Goal: Task Accomplishment & Management: Use online tool/utility

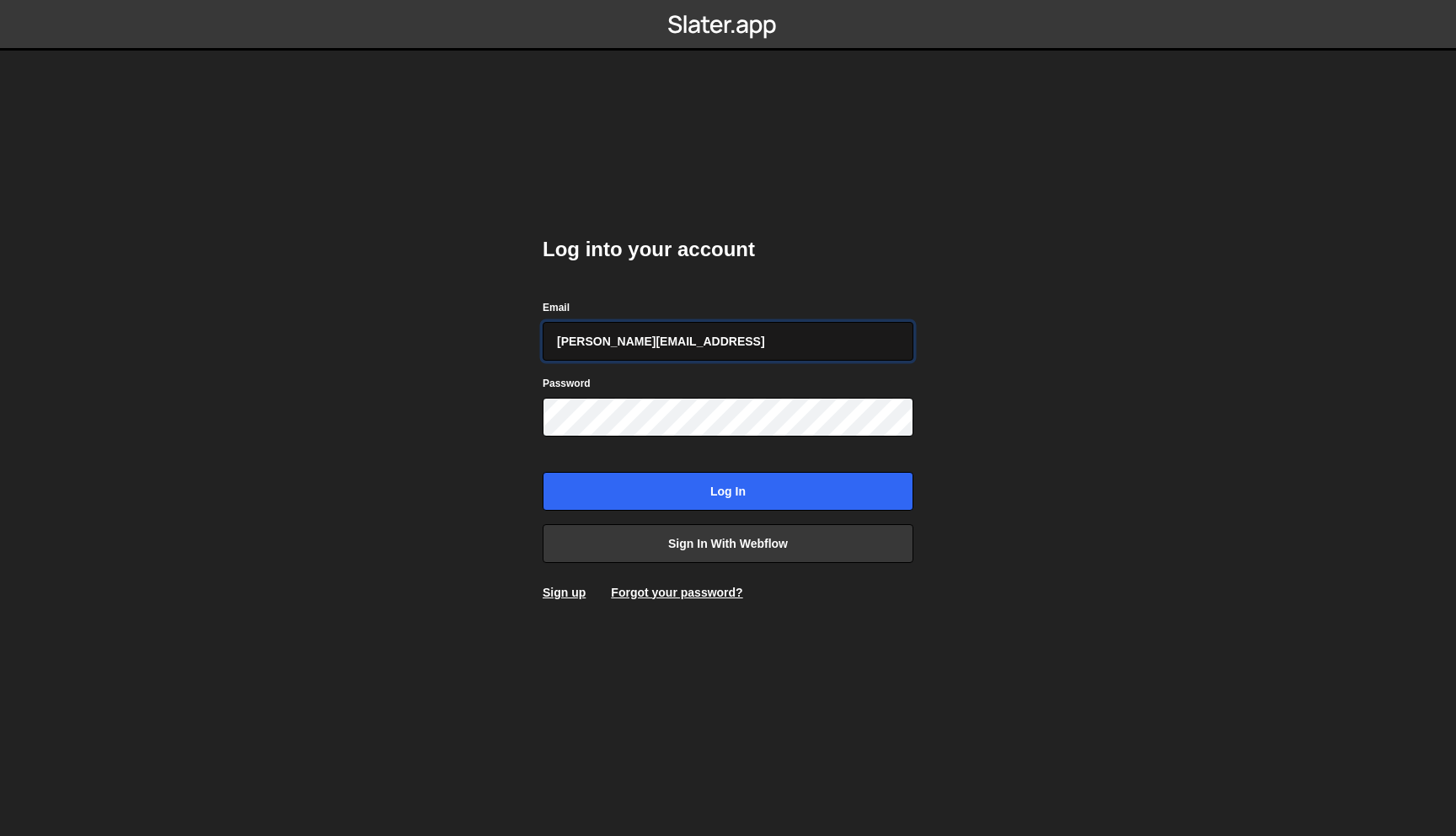
click at [669, 337] on input "juan@s8e8.con" at bounding box center [728, 341] width 371 height 38
type input "[PERSON_NAME][EMAIL_ADDRESS][DOMAIN_NAME]"
click at [543, 472] on input "Log in" at bounding box center [728, 491] width 371 height 38
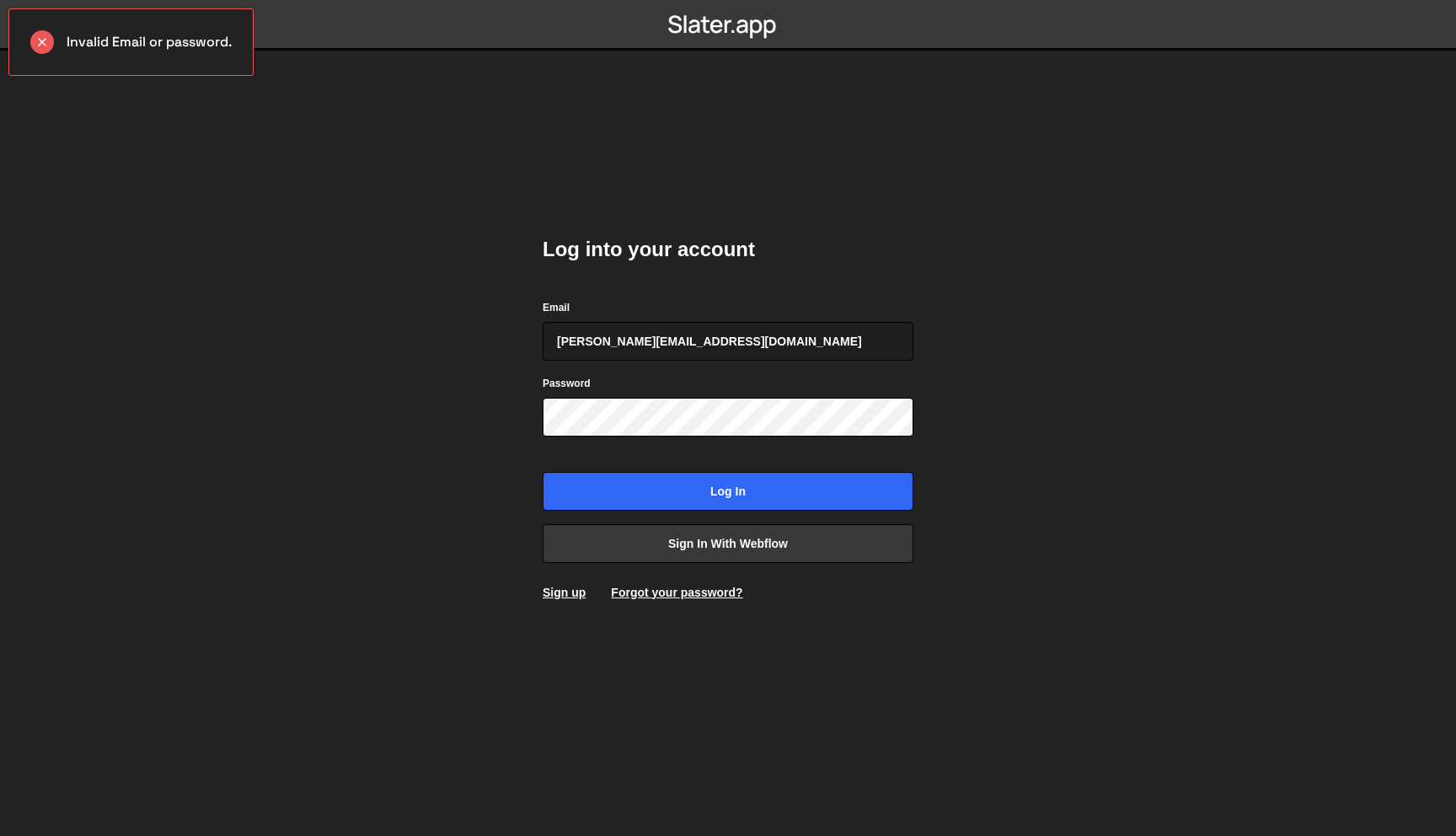
click at [642, 396] on div "Password" at bounding box center [728, 405] width 371 height 62
click at [543, 472] on input "Log in" at bounding box center [728, 491] width 371 height 38
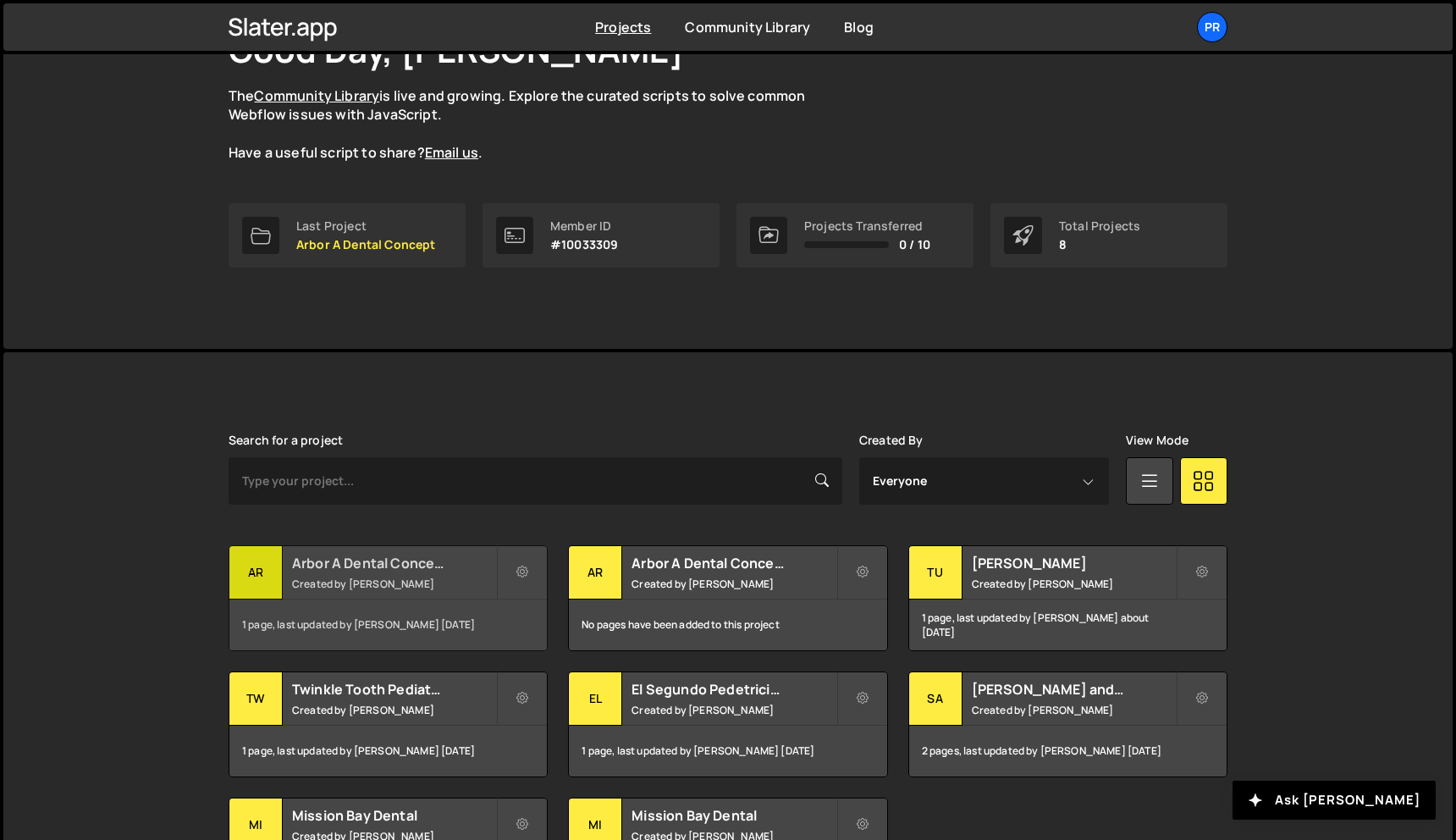
scroll to position [139, 0]
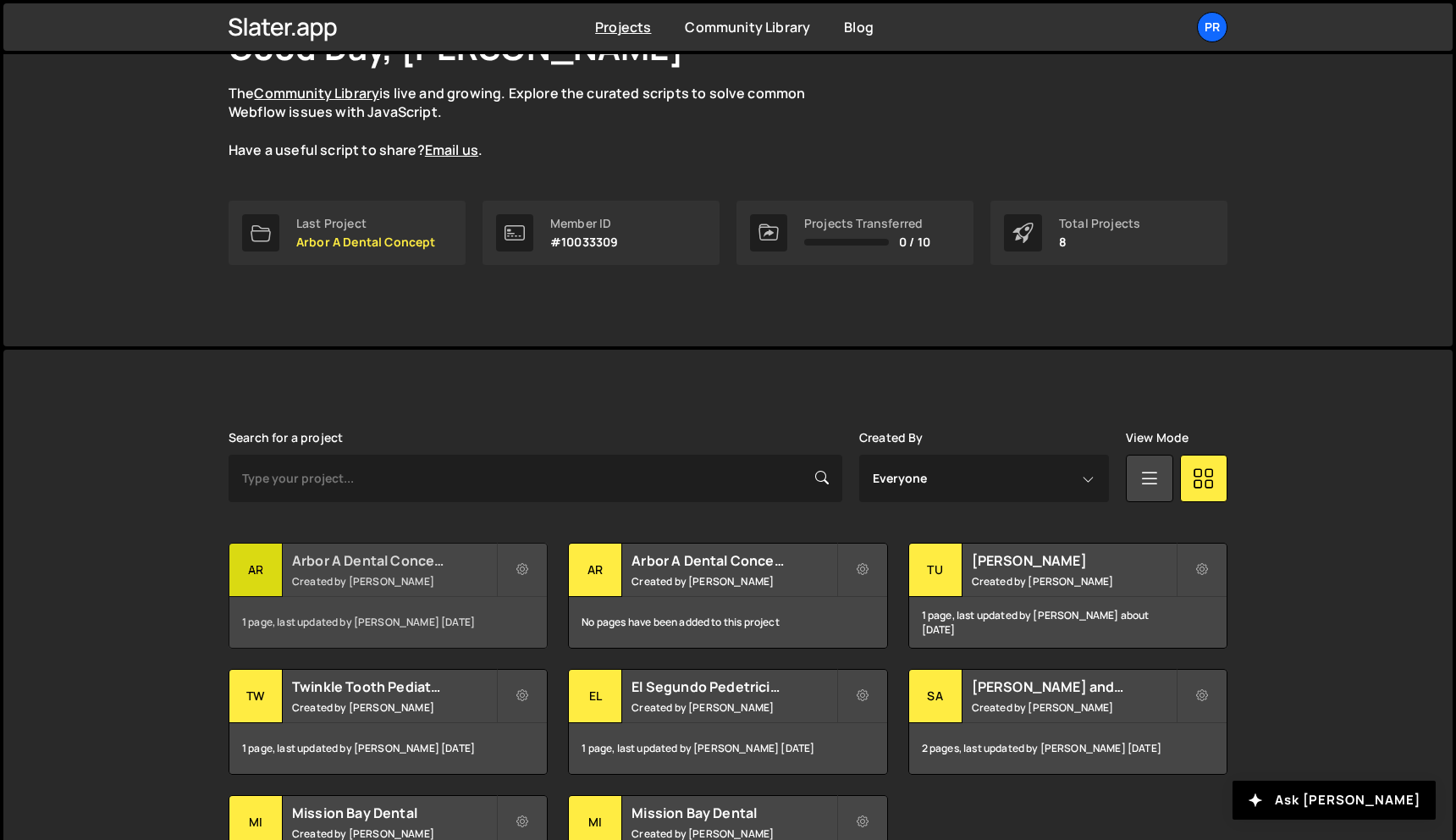
click at [370, 574] on small "Created by [PERSON_NAME]" at bounding box center [394, 581] width 204 height 14
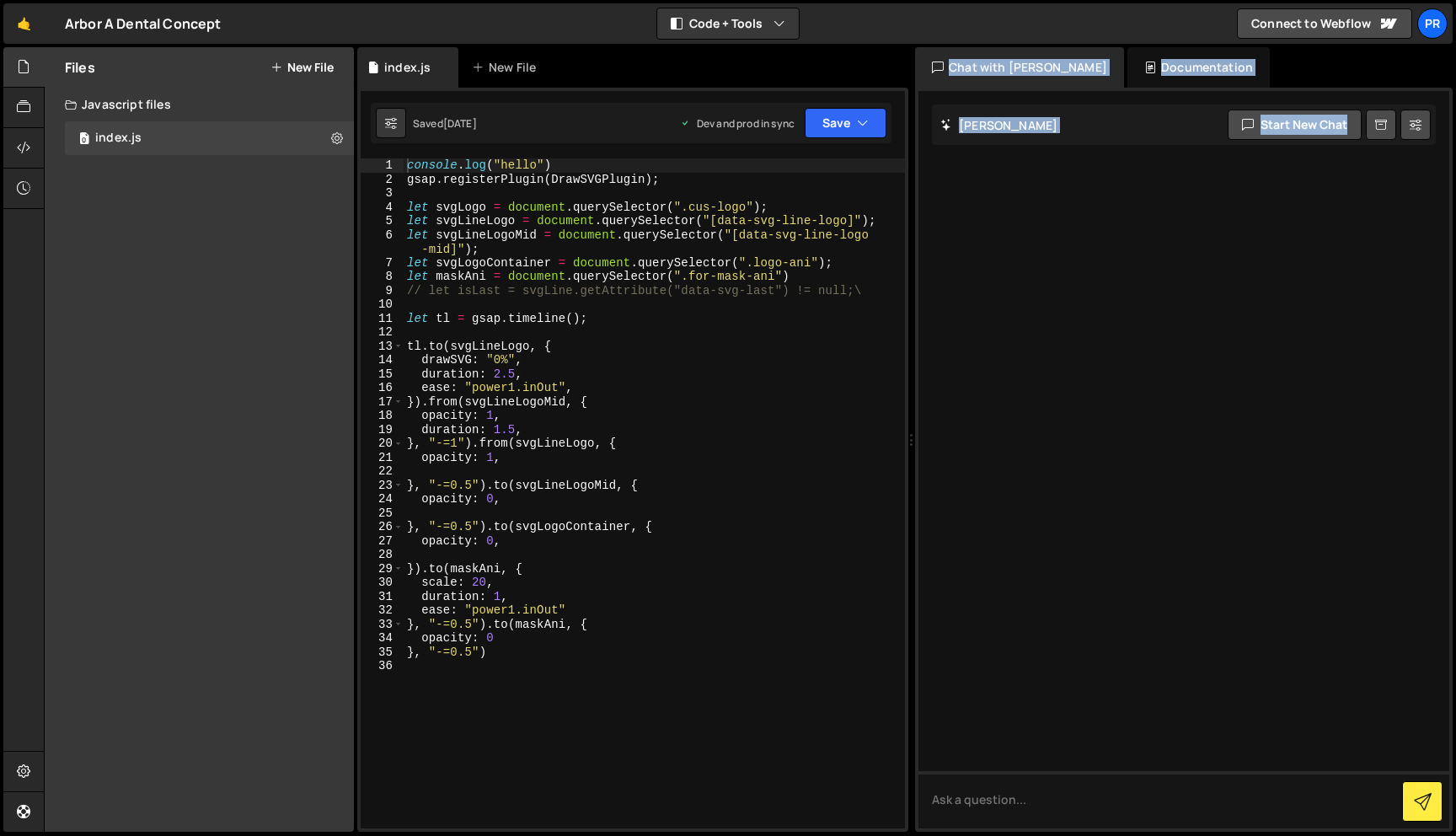
drag, startPoint x: 907, startPoint y: 329, endPoint x: 989, endPoint y: 326, distance: 82.1
click at [989, 327] on div "Files New File Javascript files 0 index.js 0 CSS files Copy share link Edit Fil…" at bounding box center [750, 439] width 1413 height 785
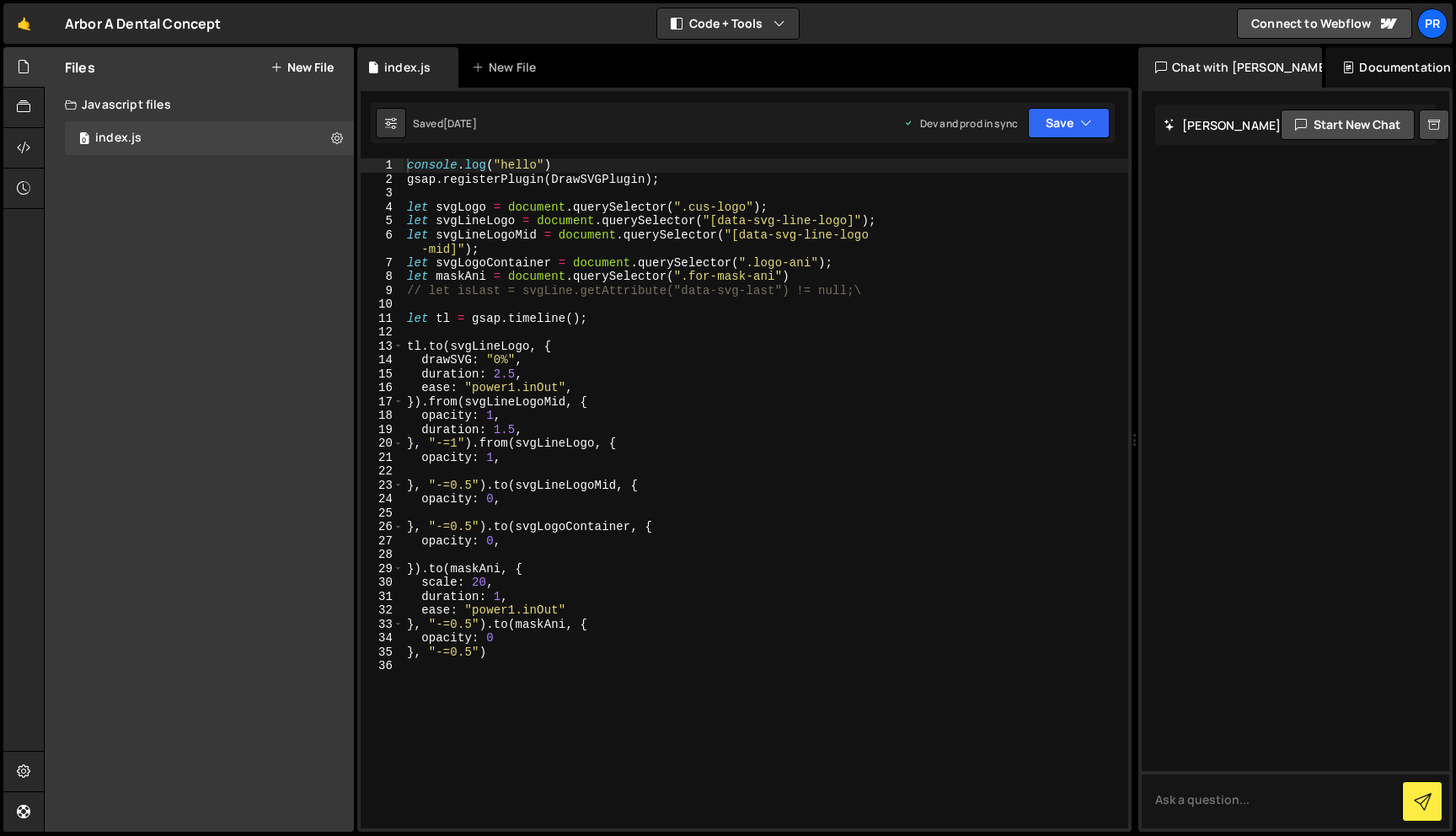
drag, startPoint x: 909, startPoint y: 337, endPoint x: 1125, endPoint y: 336, distance: 216.0
click at [1125, 336] on div "Files New File Javascript files 0 index.js 0 CSS files Copy share link Edit Fil…" at bounding box center [750, 439] width 1413 height 785
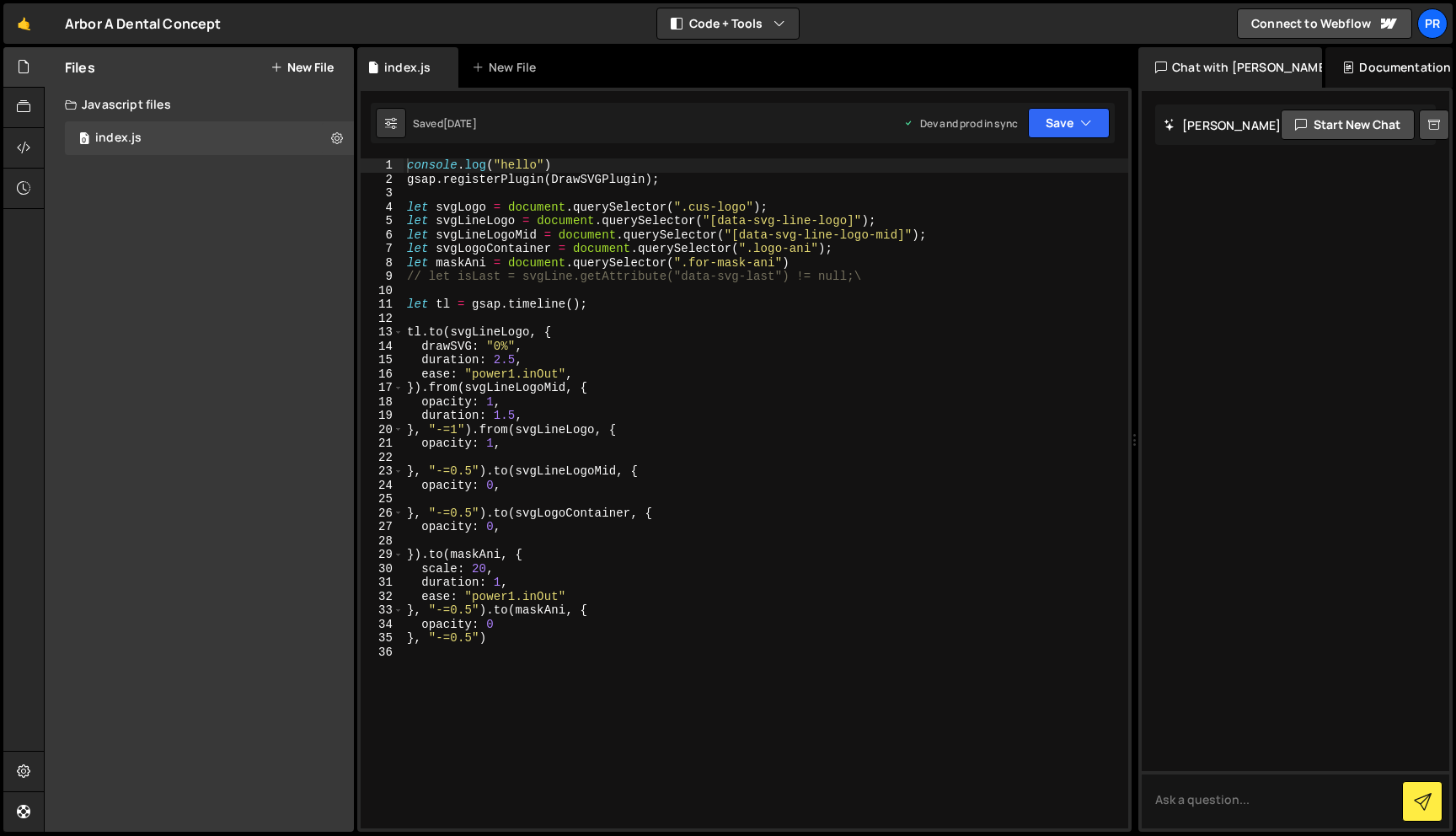
type textarea "console.log("hello")"
click at [575, 161] on div "console . log ( "hello" ) gsap . registerPlugin ( DrawSVGPlugin ) ; let svgLogo…" at bounding box center [766, 506] width 725 height 697
click at [481, 197] on div "console . log ( "hello" ) gsap . registerPlugin ( DrawSVGPlugin ) ; let svgLogo…" at bounding box center [766, 506] width 725 height 697
type textarea "l"
paste textarea "});"
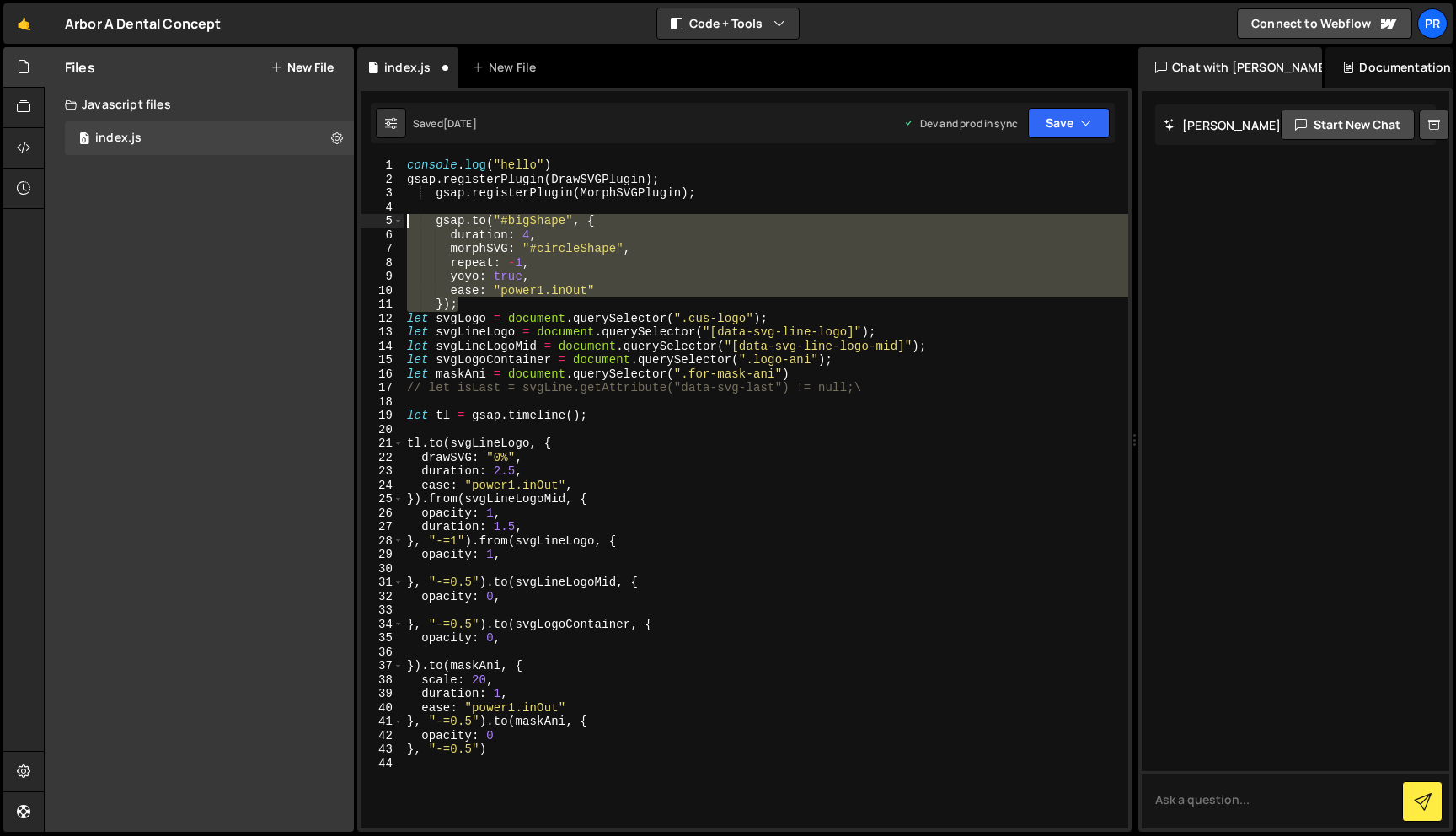
drag, startPoint x: 490, startPoint y: 301, endPoint x: 379, endPoint y: 217, distance: 139.2
click at [379, 217] on div "}); 1 2 3 4 5 6 7 8 9 10 11 12 13 14 15 16 17 18 19 20 21 22 23 24 25 26 27 28 …" at bounding box center [744, 493] width 767 height 669
type textarea "gsap.to("#bigShape", { duration: 4,"
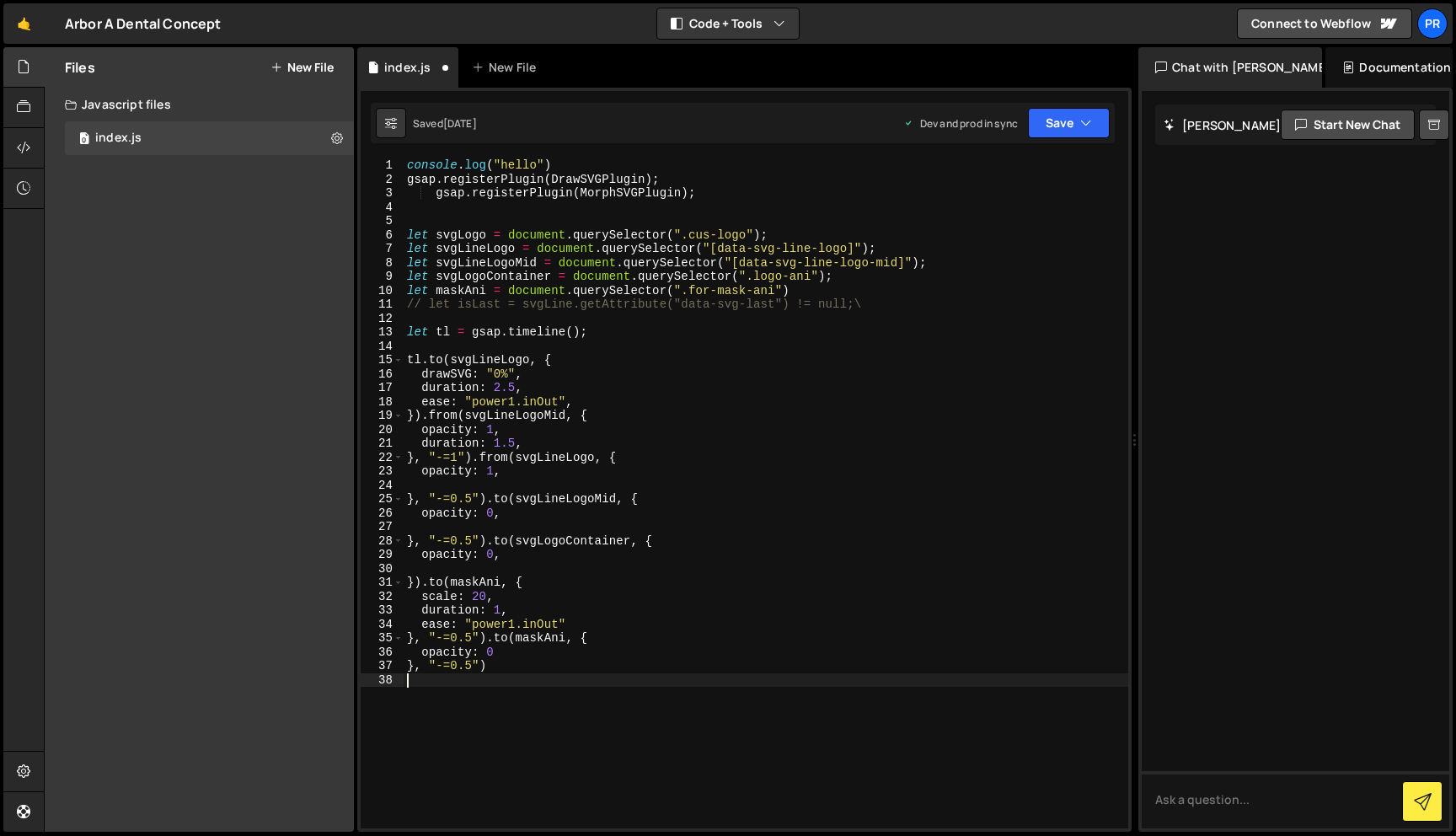
click at [501, 753] on div "console . log ( "hello" ) gsap . registerPlugin ( DrawSVGPlugin ) ; gsap . regi…" at bounding box center [766, 506] width 725 height 697
type textarea "let fixedShapeAnimation = ()=>{}"
paste textarea "});"
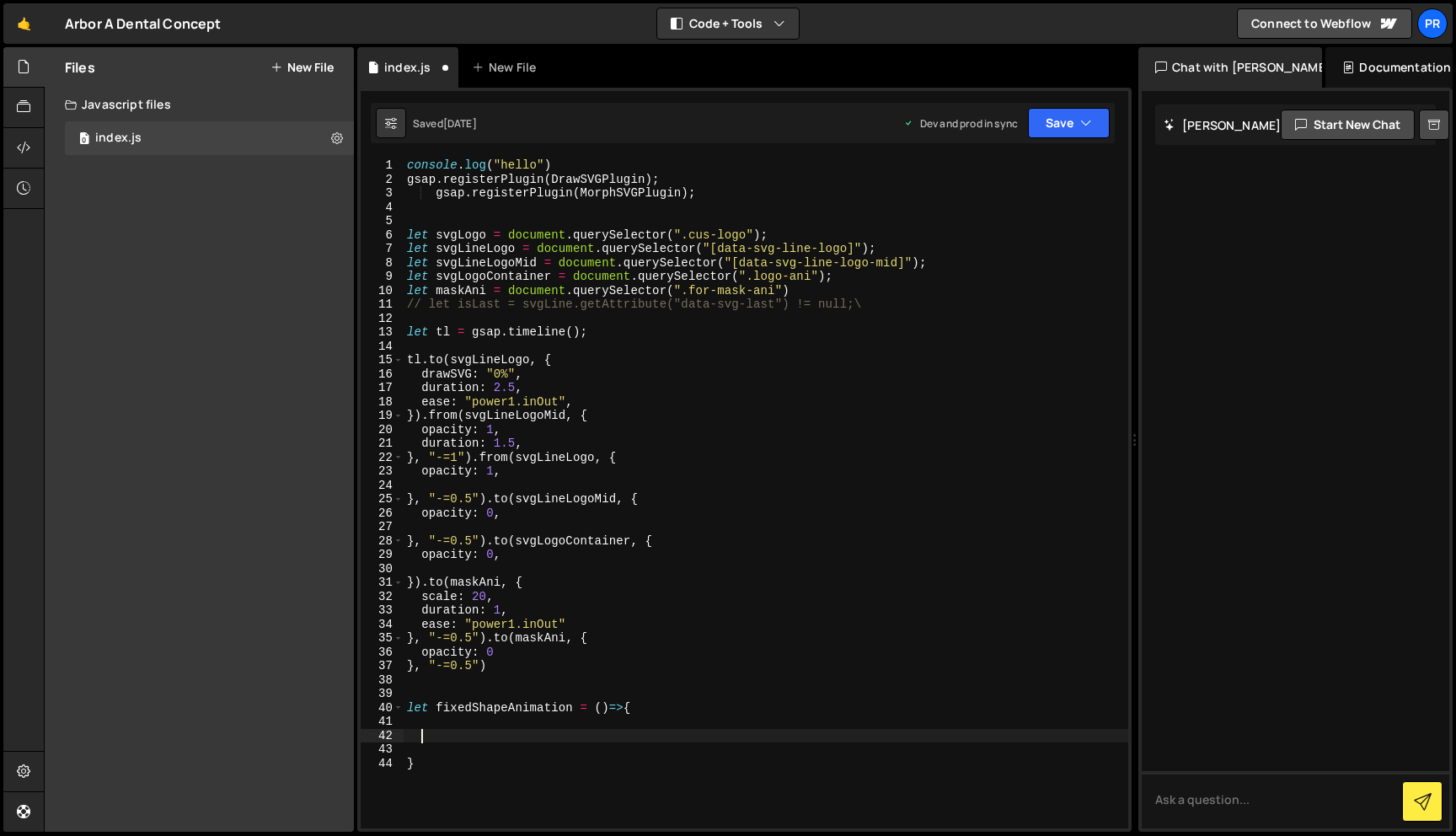
type textarea "});"
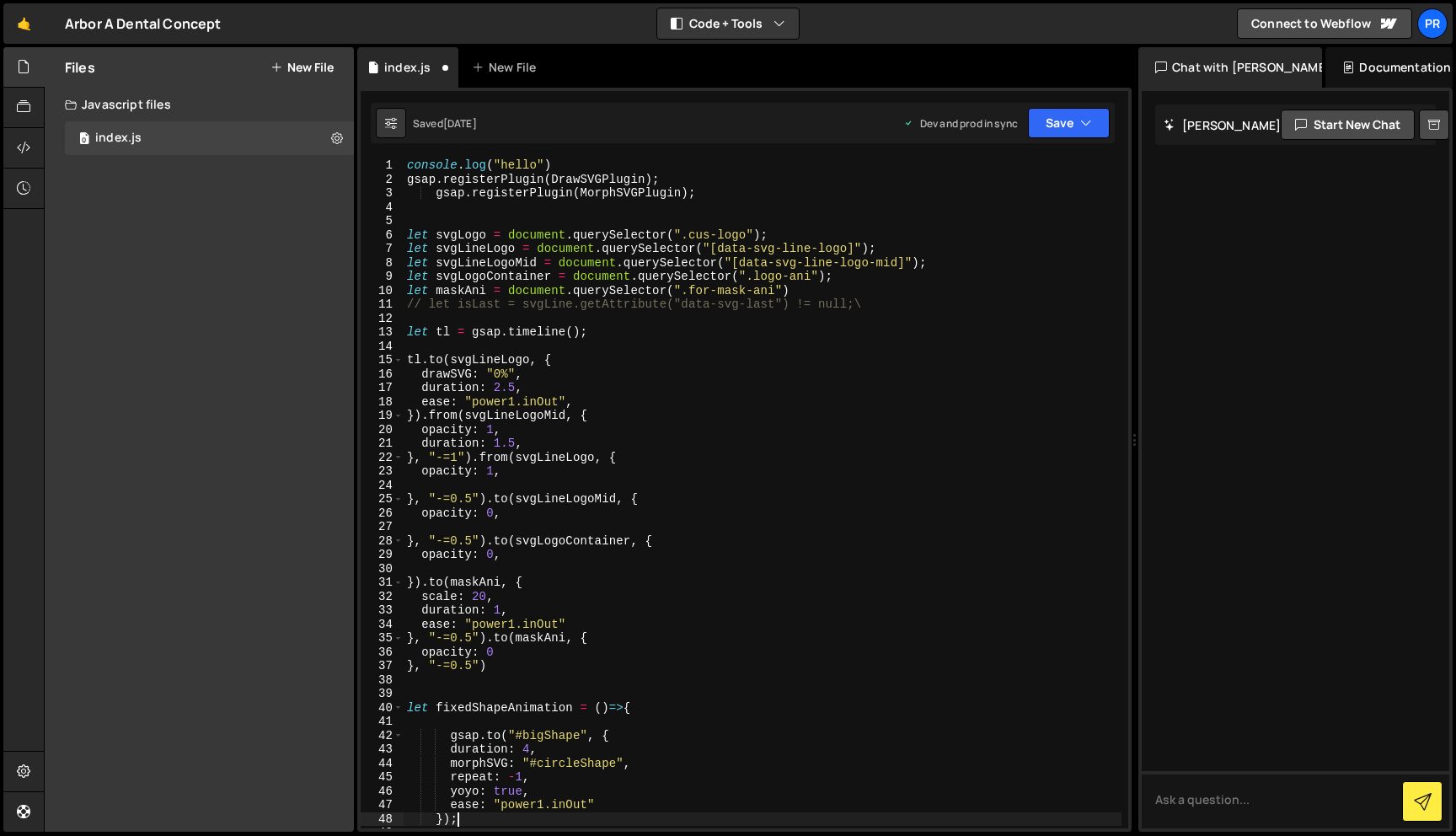
scroll to position [159, 0]
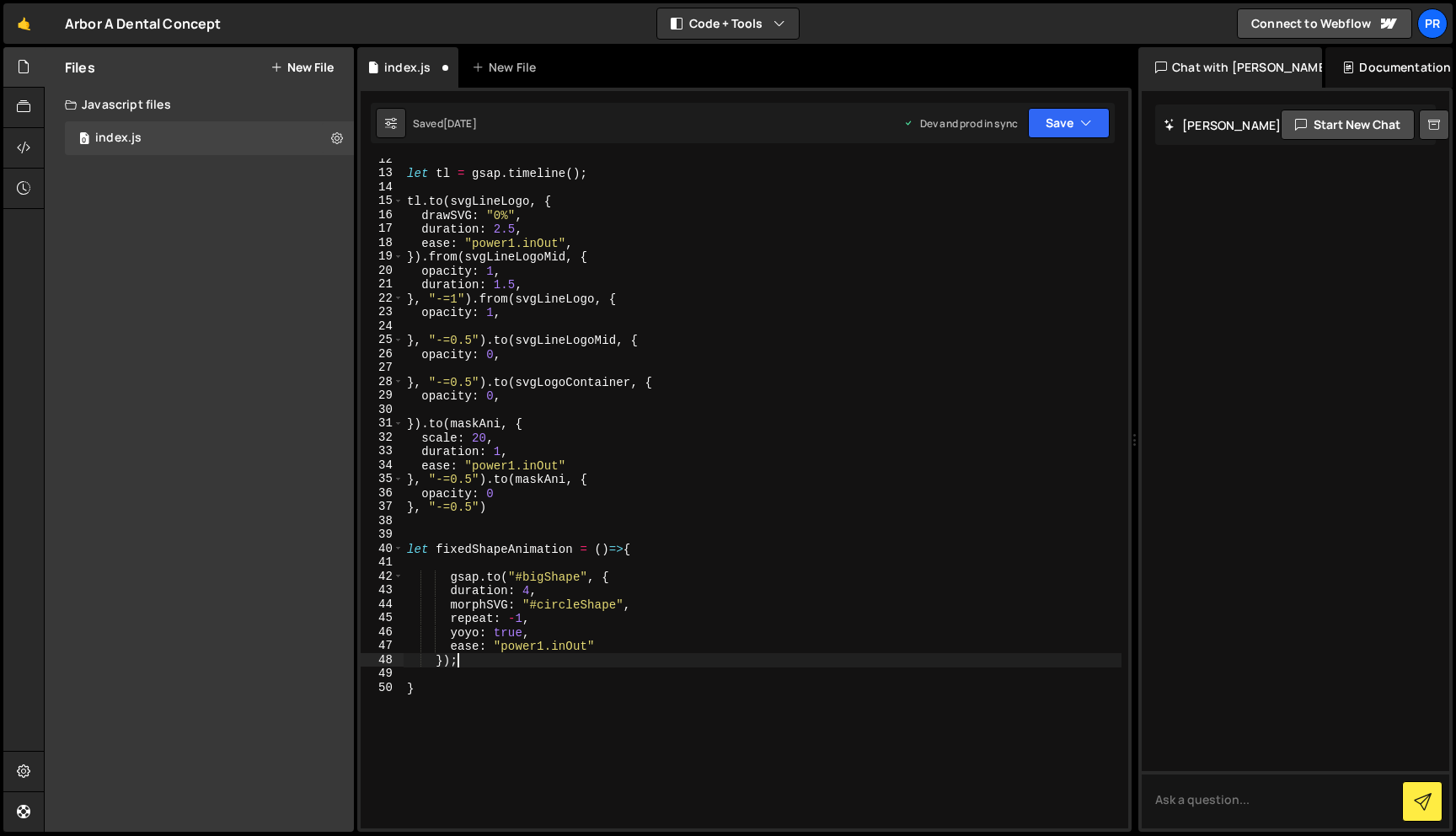
click at [668, 523] on div "let tl = gsap . timeline ( ) ; tl . to ( svgLineLogo , { drawSVG : "0%" , durat…" at bounding box center [763, 500] width 718 height 697
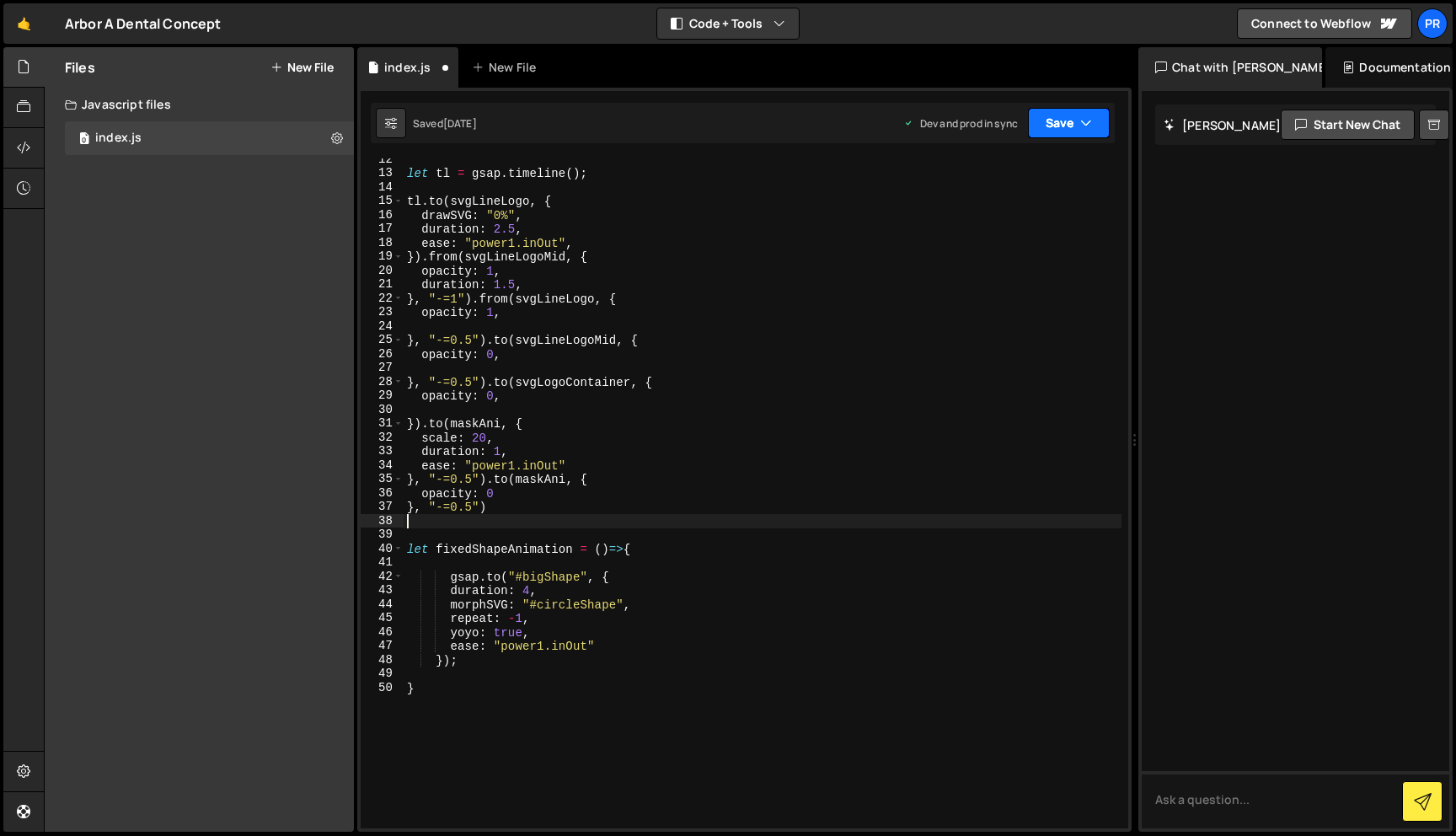
click at [1069, 127] on button "Save" at bounding box center [1069, 123] width 82 height 31
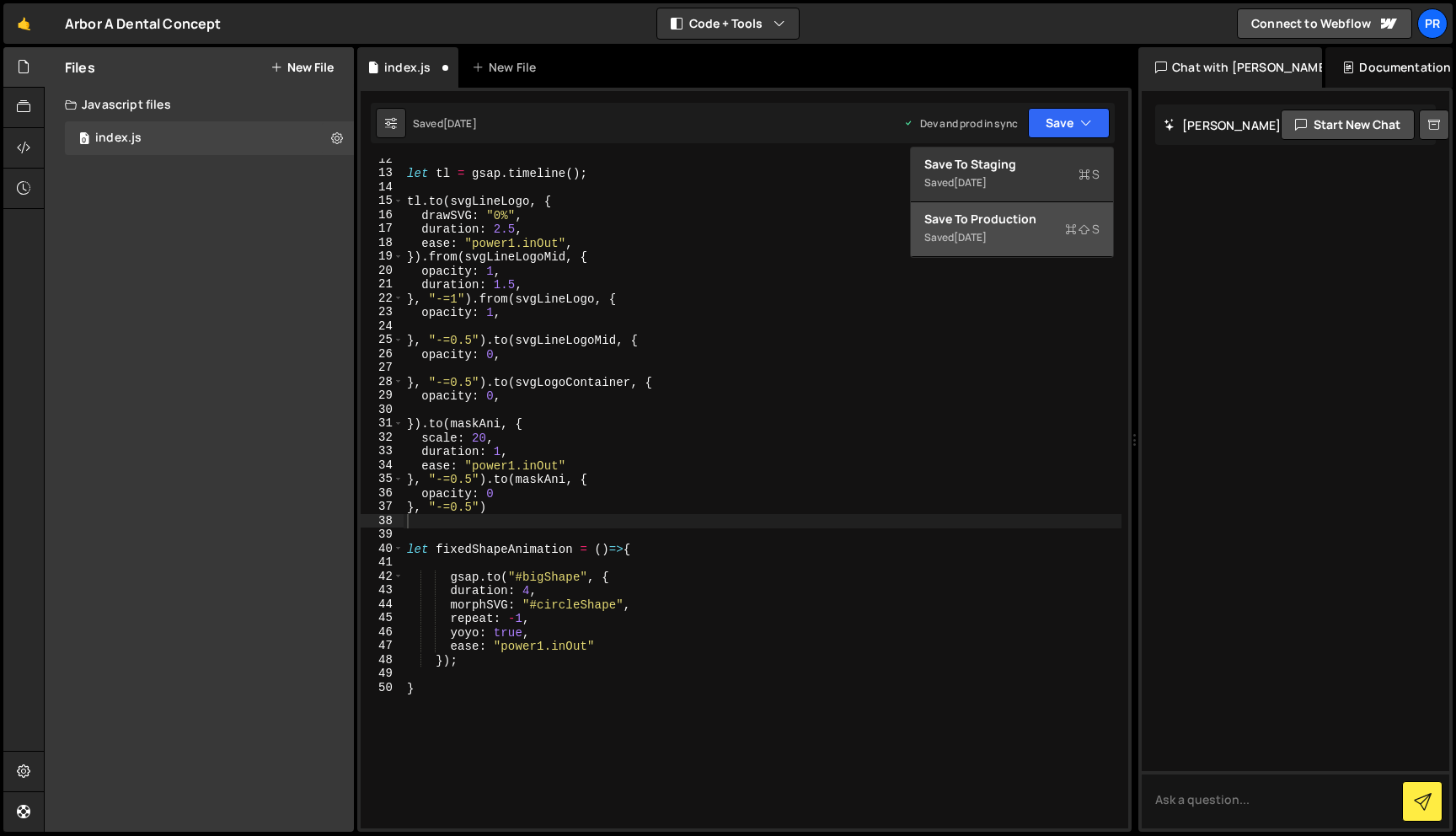
click at [979, 241] on div "1 week ago" at bounding box center [971, 237] width 33 height 14
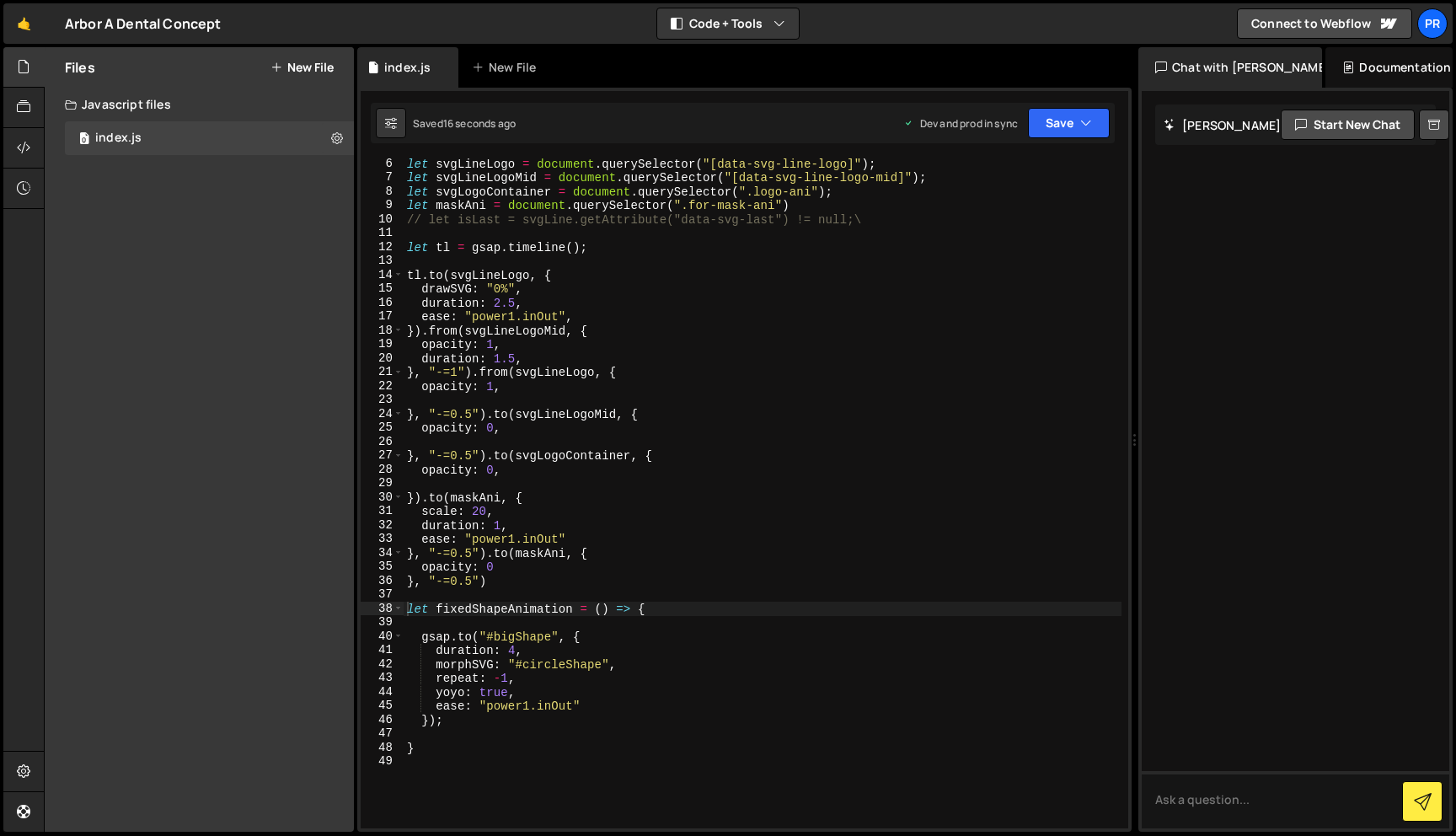
scroll to position [153, 0]
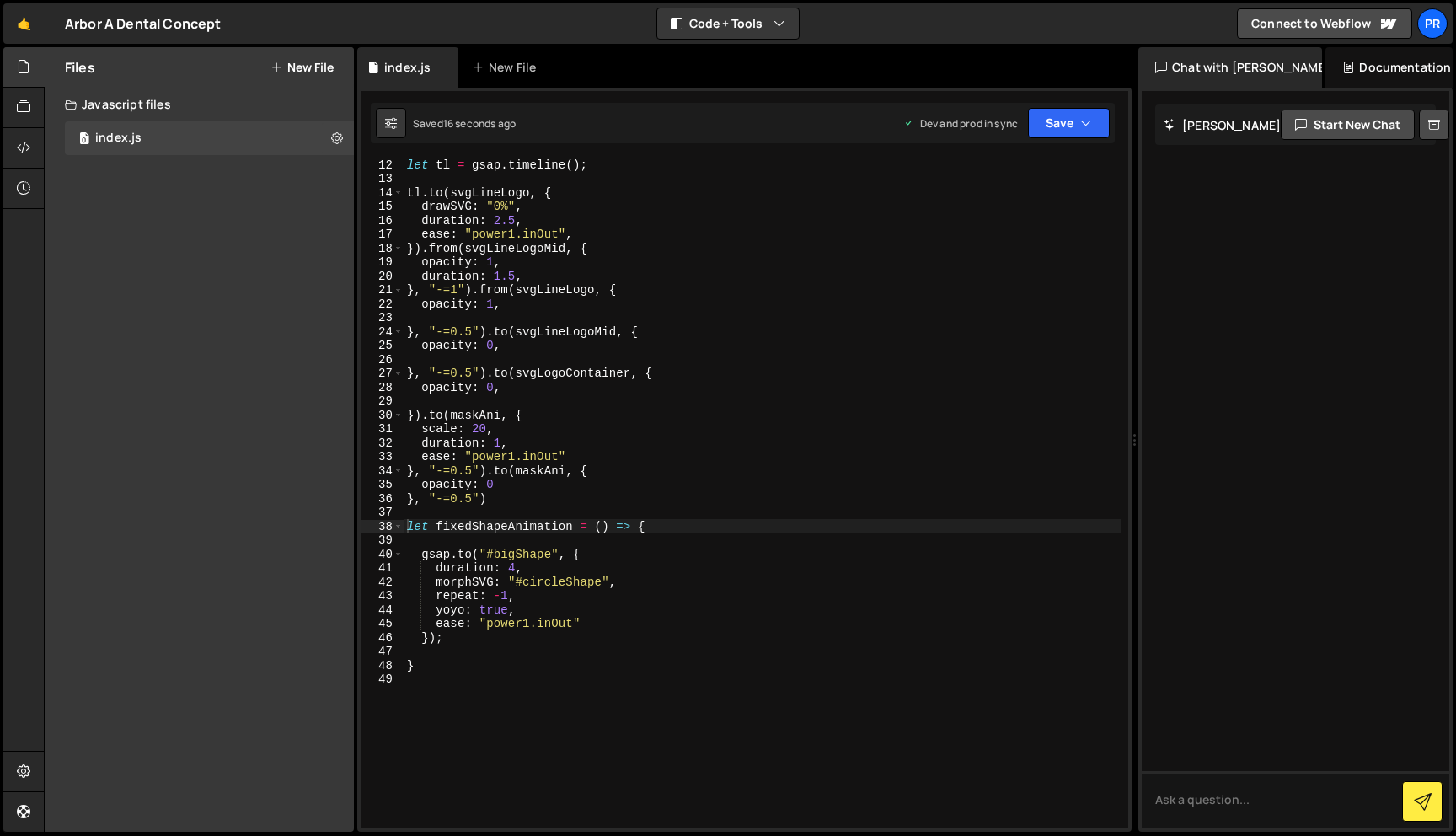
click at [443, 732] on div "let tl = gsap . timeline ( ) ; tl . to ( svgLineLogo , { drawSVG : "0%" , durat…" at bounding box center [763, 505] width 718 height 697
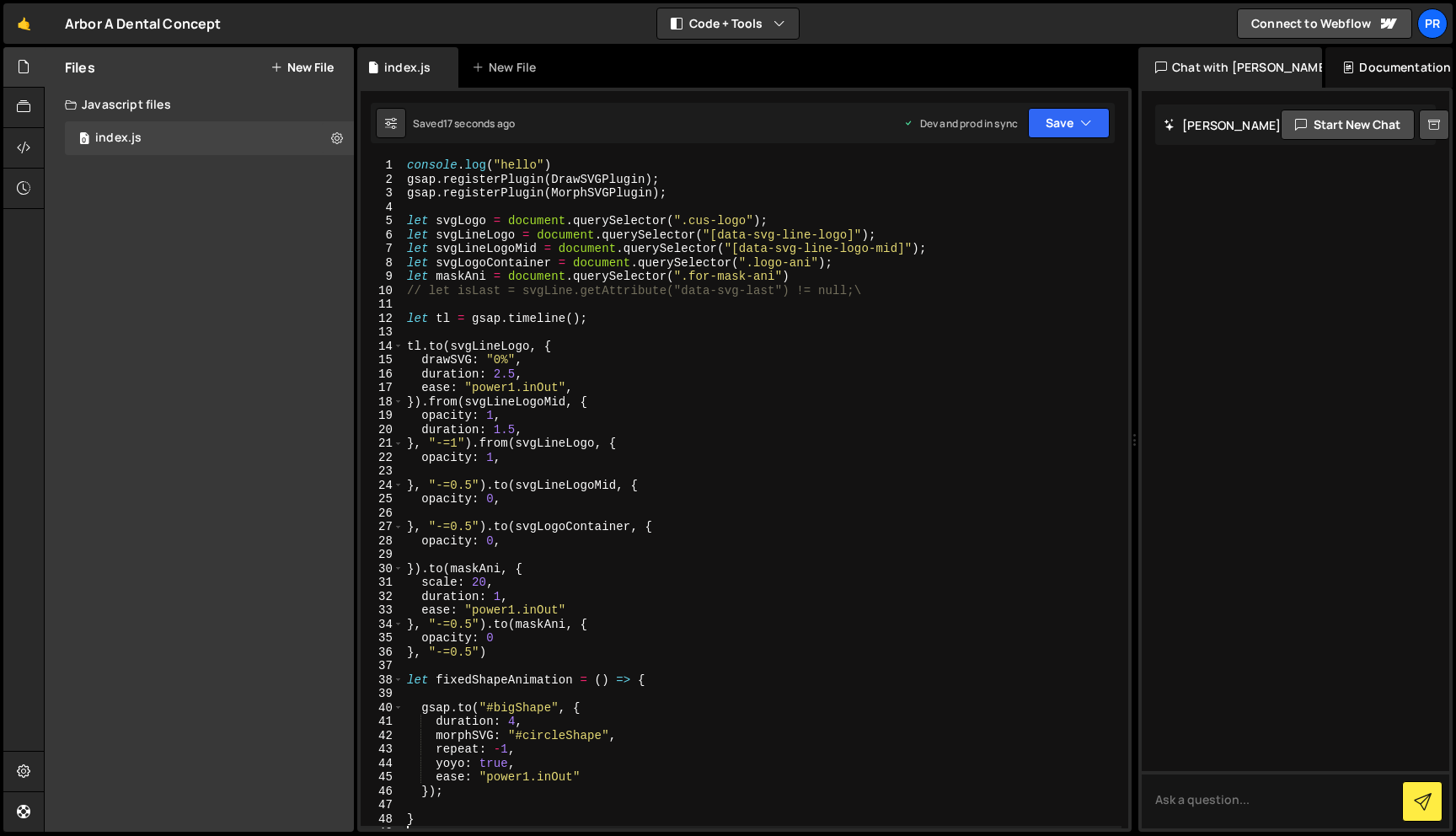
scroll to position [0, 0]
click at [584, 203] on div "console . log ( "hello" ) gsap . registerPlugin ( DrawSVGPlugin ) ; gsap . regi…" at bounding box center [763, 506] width 718 height 697
paste textarea "gsap.registerPlugin(ScrollTrigger);"
type textarea "gsap.registerPlugin(ScrollTrigger);"
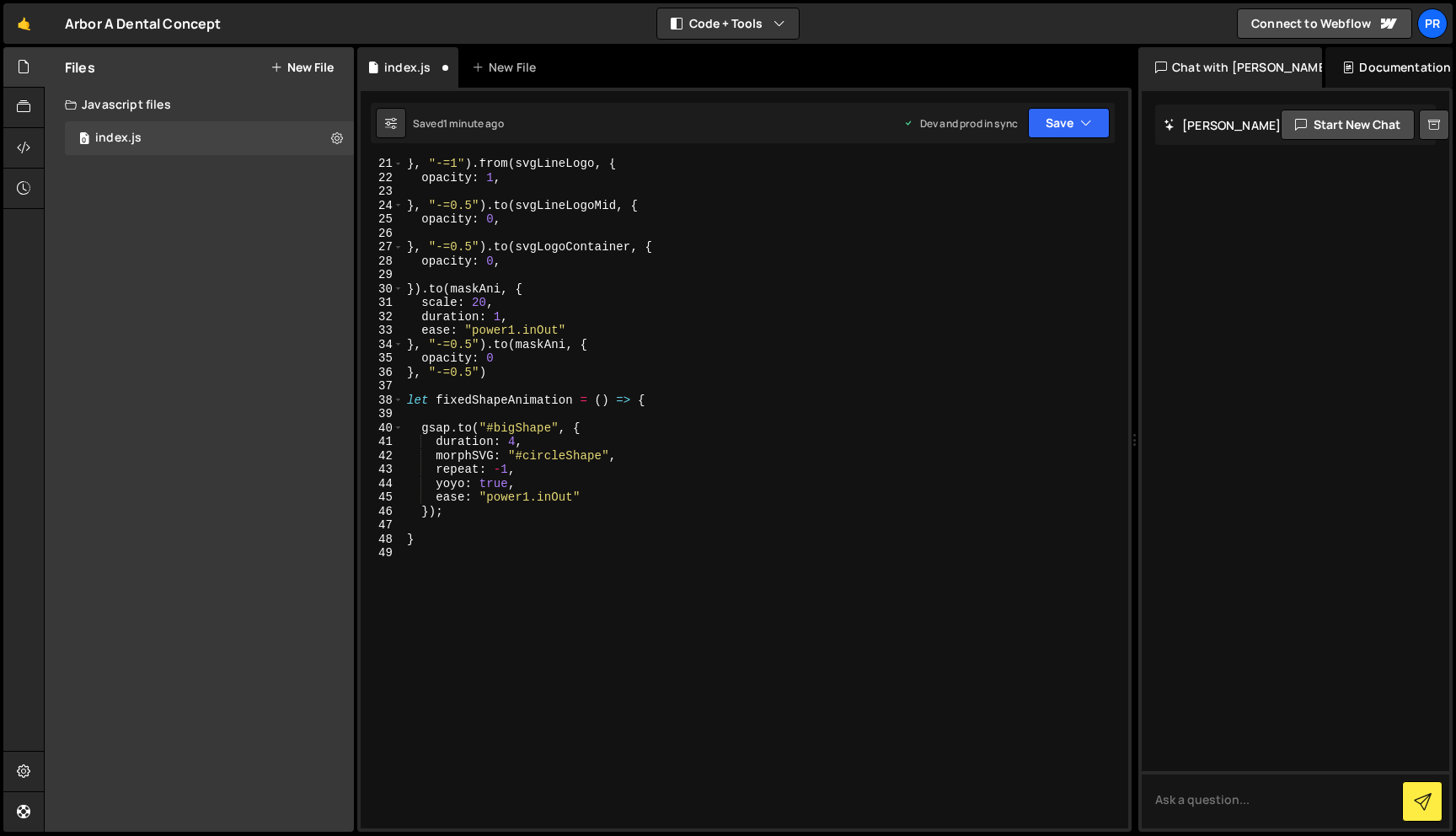
scroll to position [309, 0]
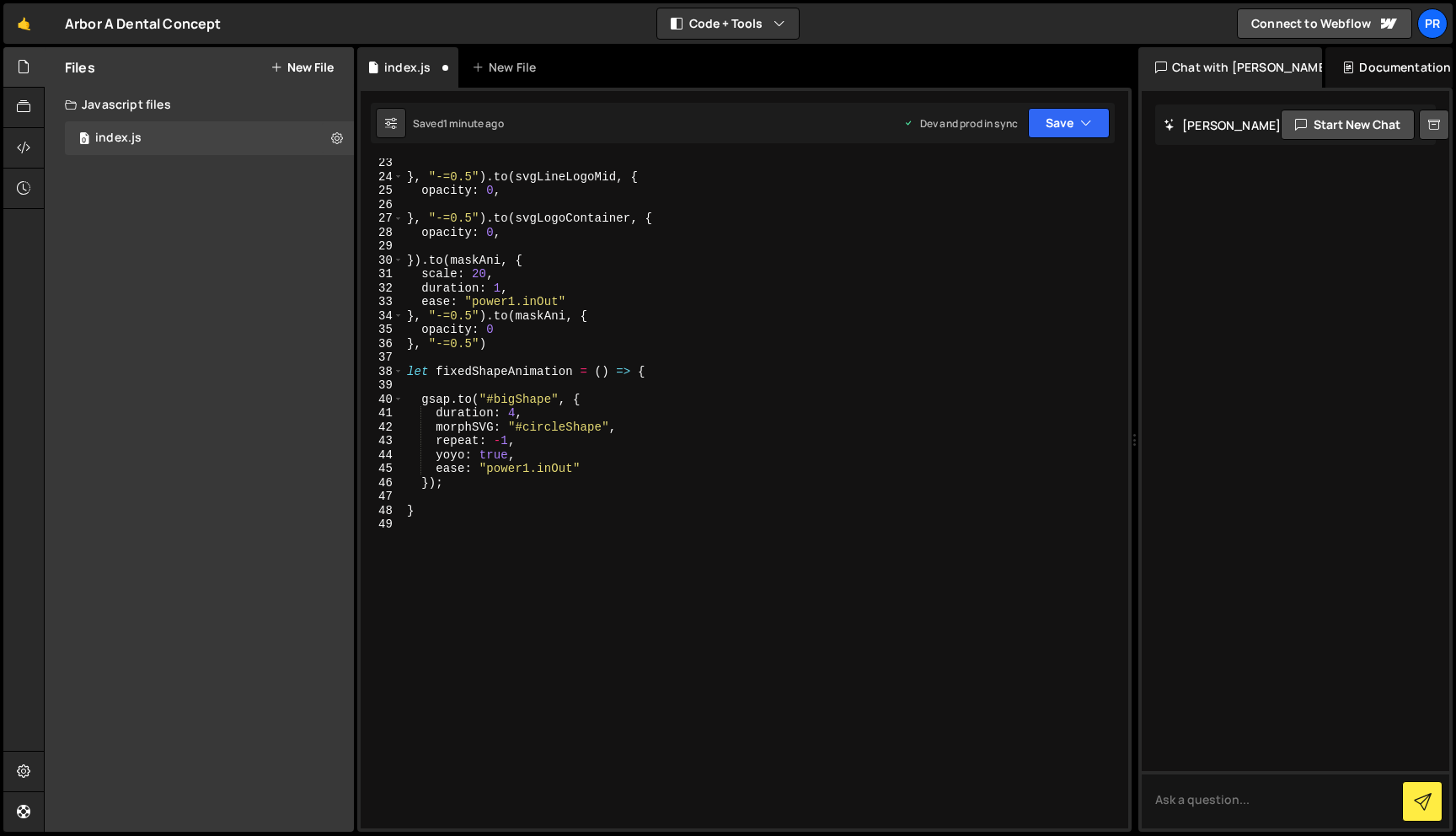
click at [478, 607] on div "} , "-=0.5" ) . to ( svgLineLogoMid , { opacity : 0 , } , "-=0.5" ) . to ( svgL…" at bounding box center [763, 504] width 718 height 697
type textarea "let textAnimation =()=>{}"
paste textarea "})"
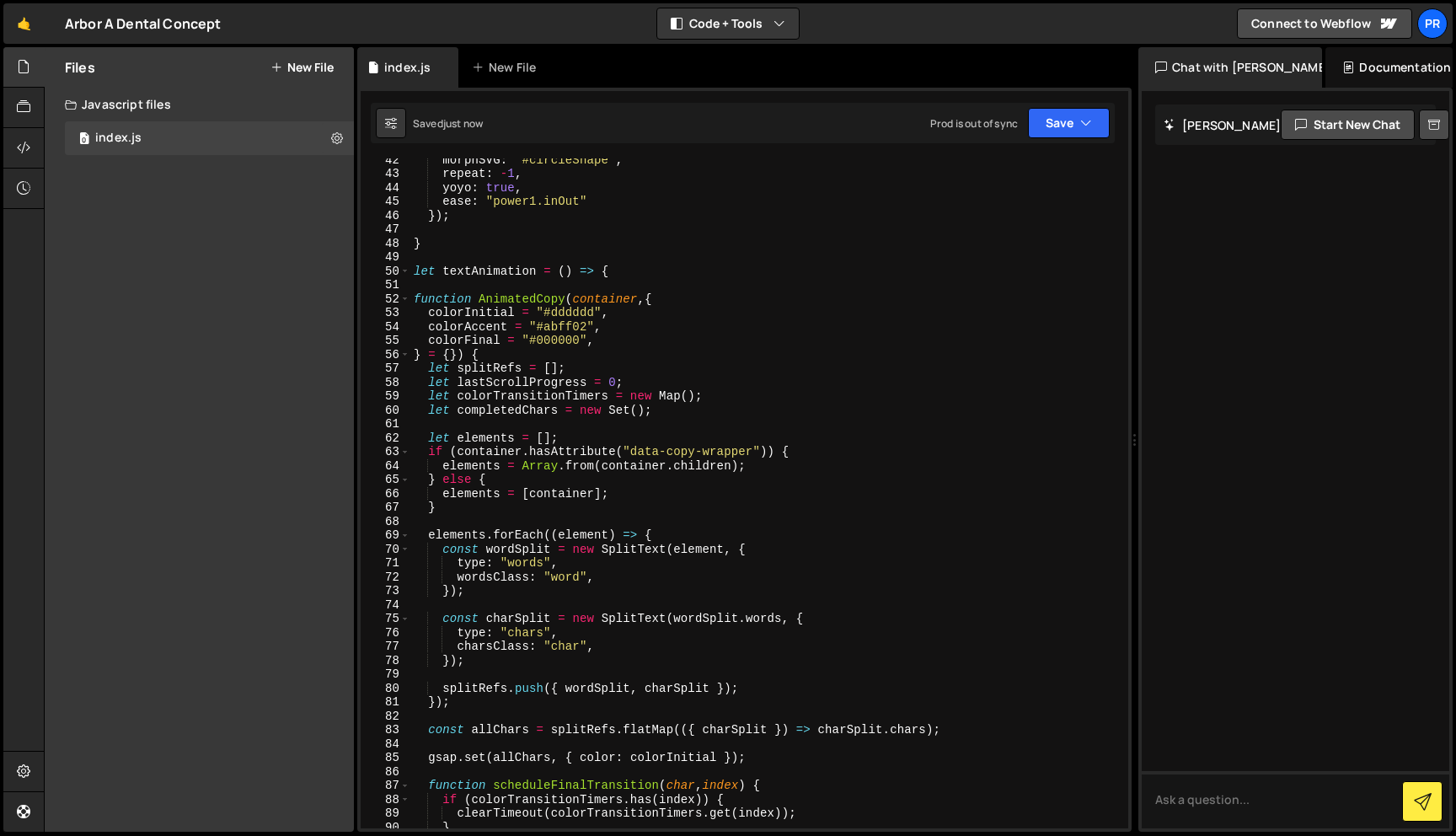
scroll to position [615, 0]
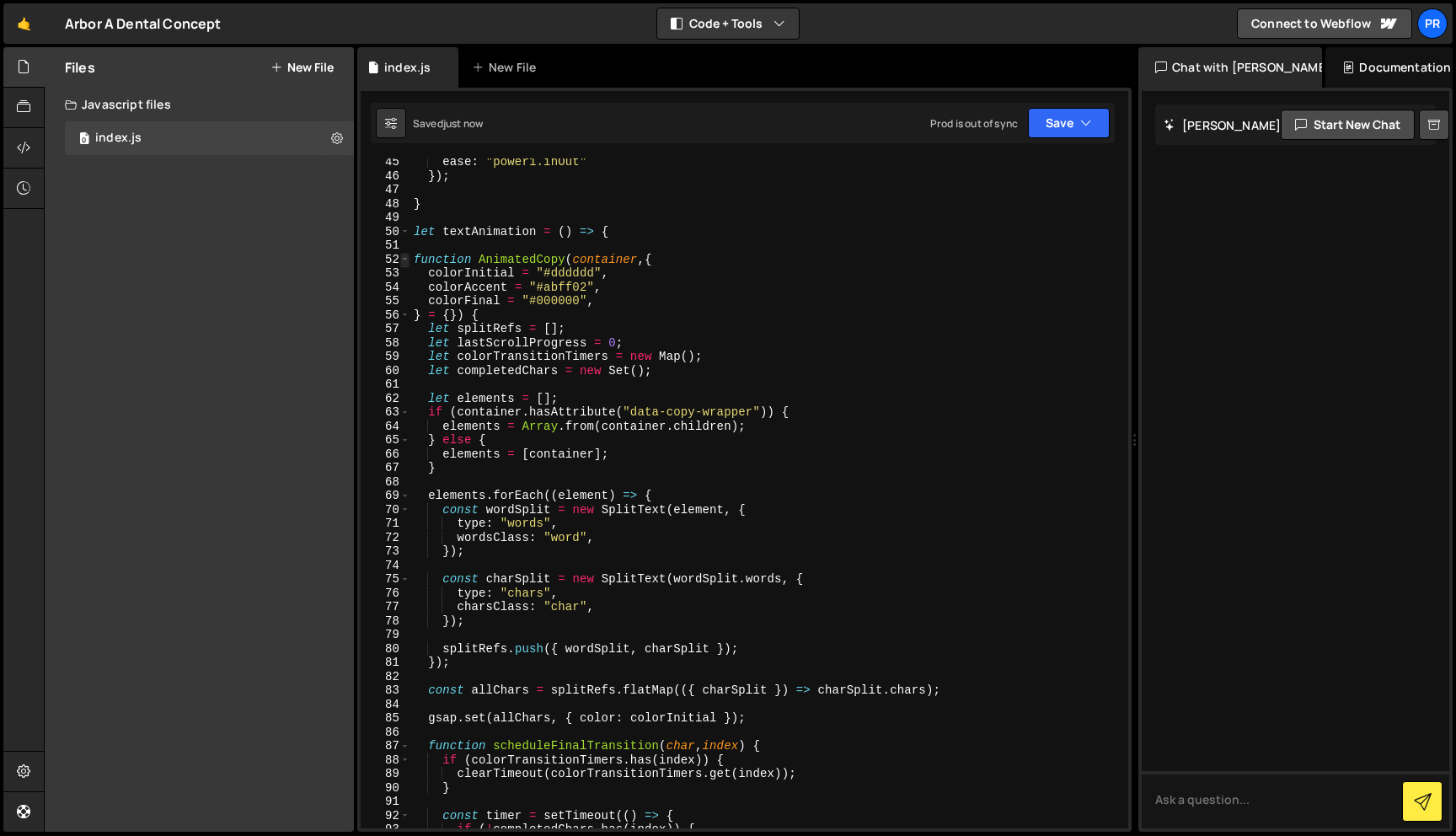
click at [405, 259] on span at bounding box center [405, 260] width 10 height 14
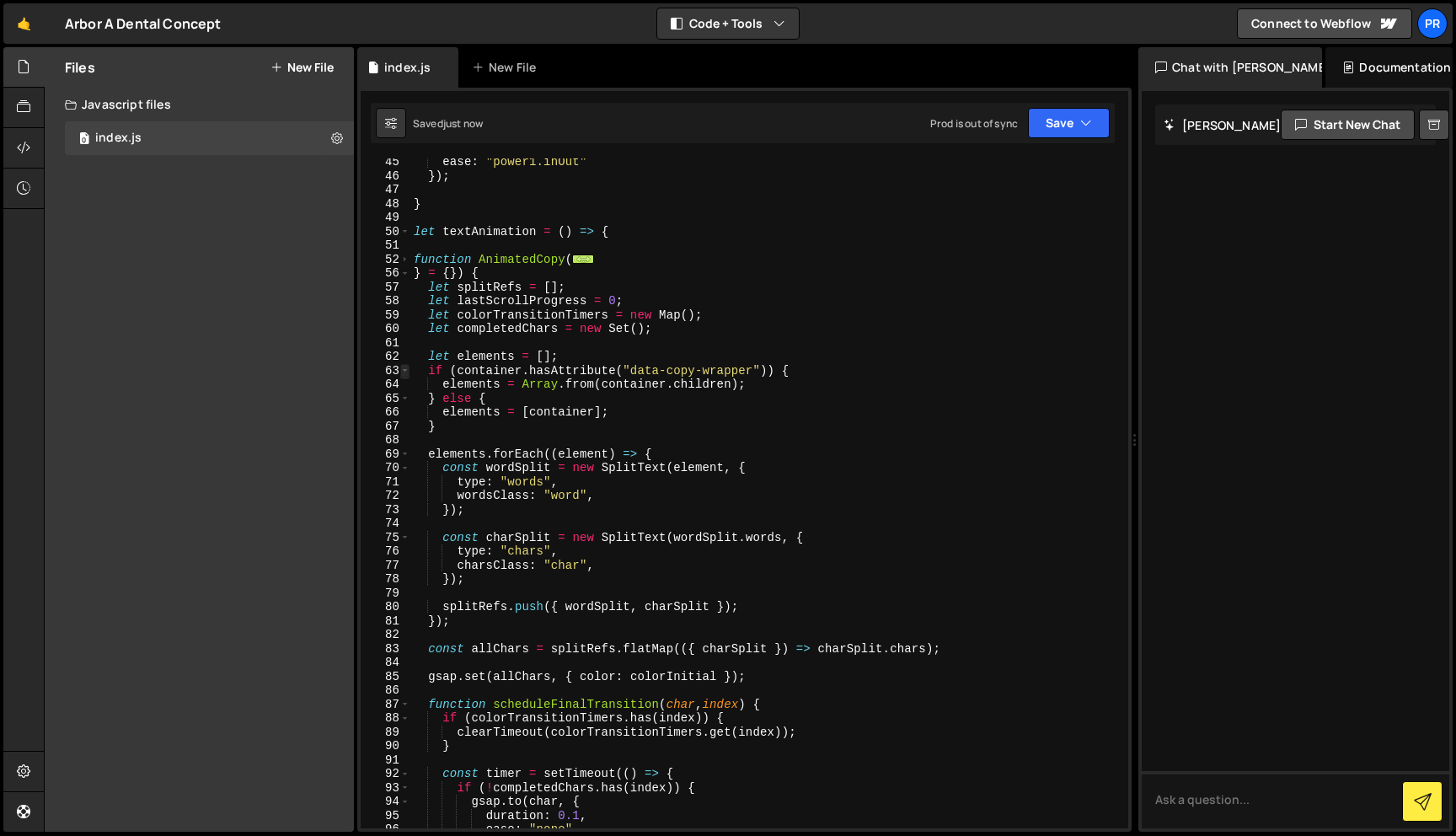
click at [403, 369] on span at bounding box center [405, 371] width 10 height 14
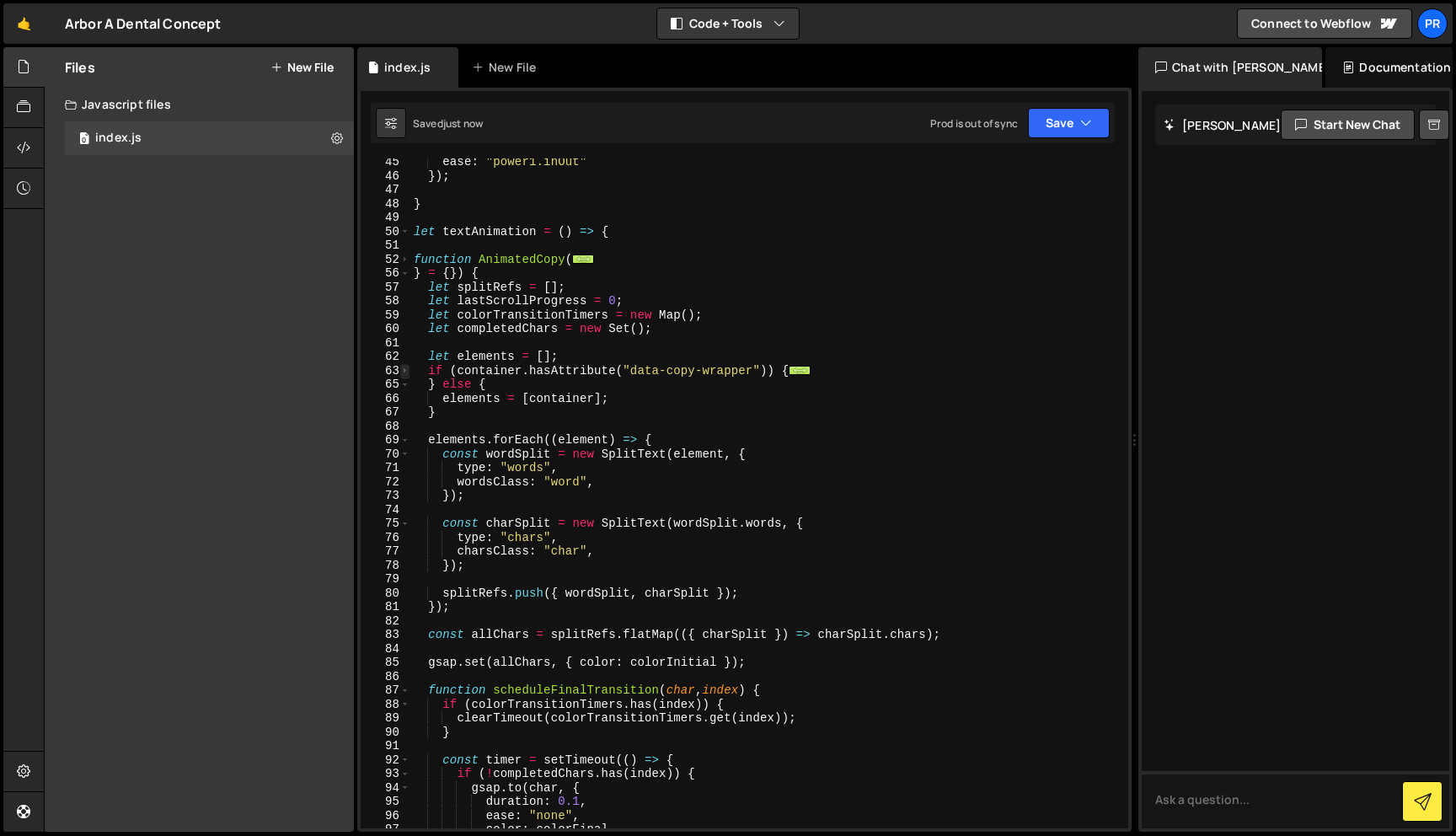
click at [403, 369] on span at bounding box center [405, 371] width 10 height 14
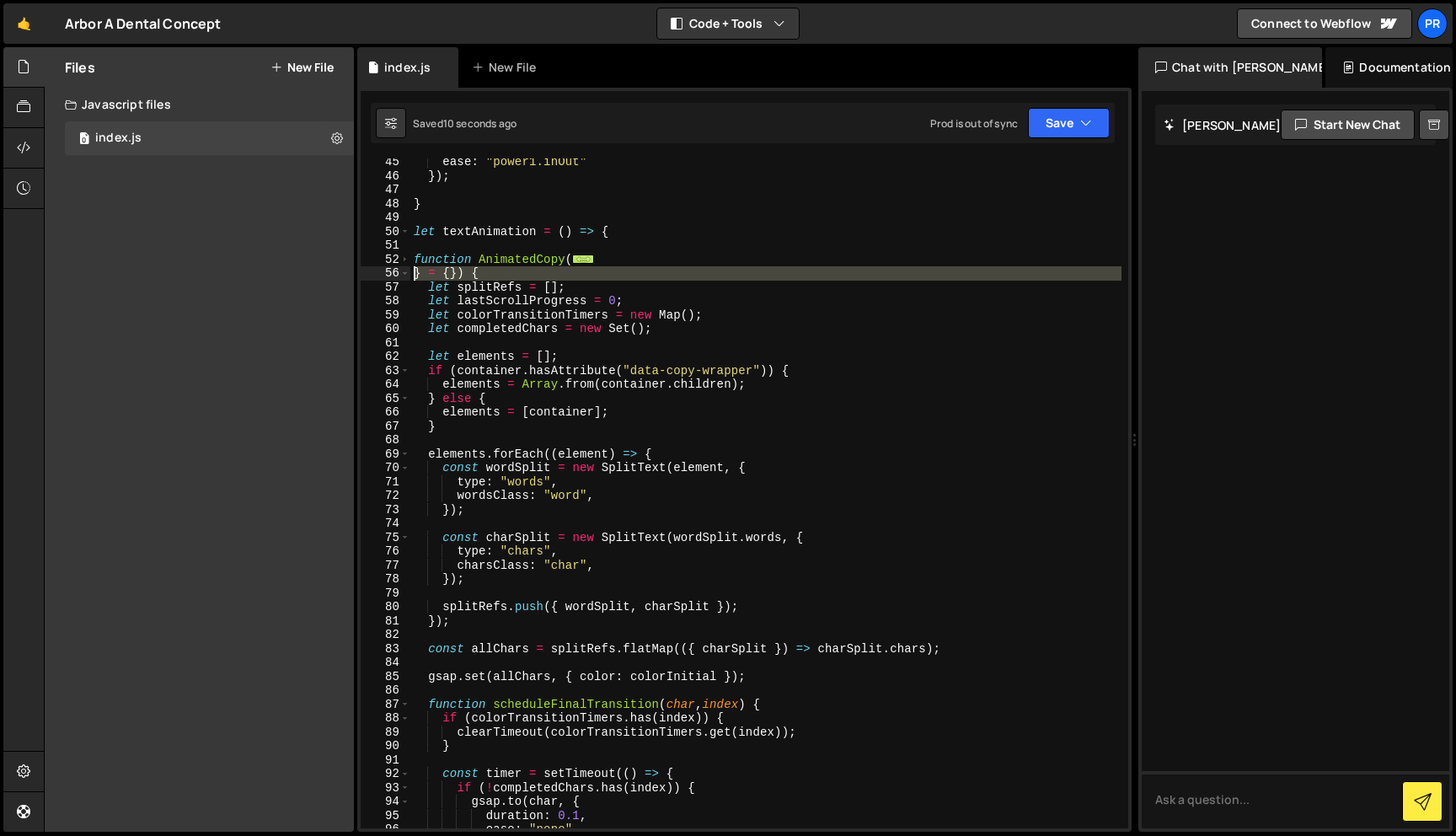
click at [397, 272] on div "56" at bounding box center [386, 273] width 50 height 14
click at [408, 274] on span at bounding box center [405, 273] width 10 height 14
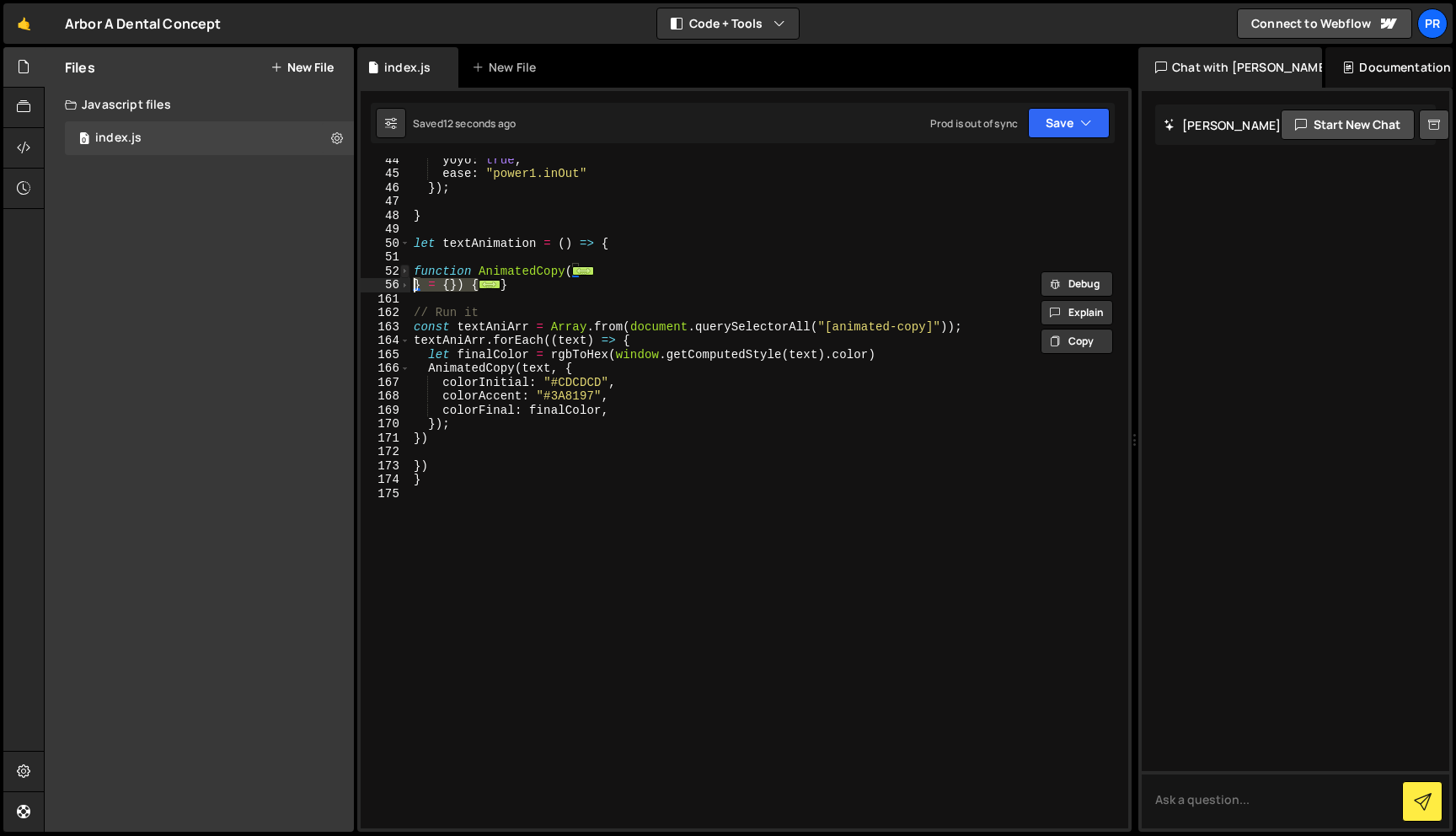
click at [408, 276] on span at bounding box center [405, 271] width 10 height 14
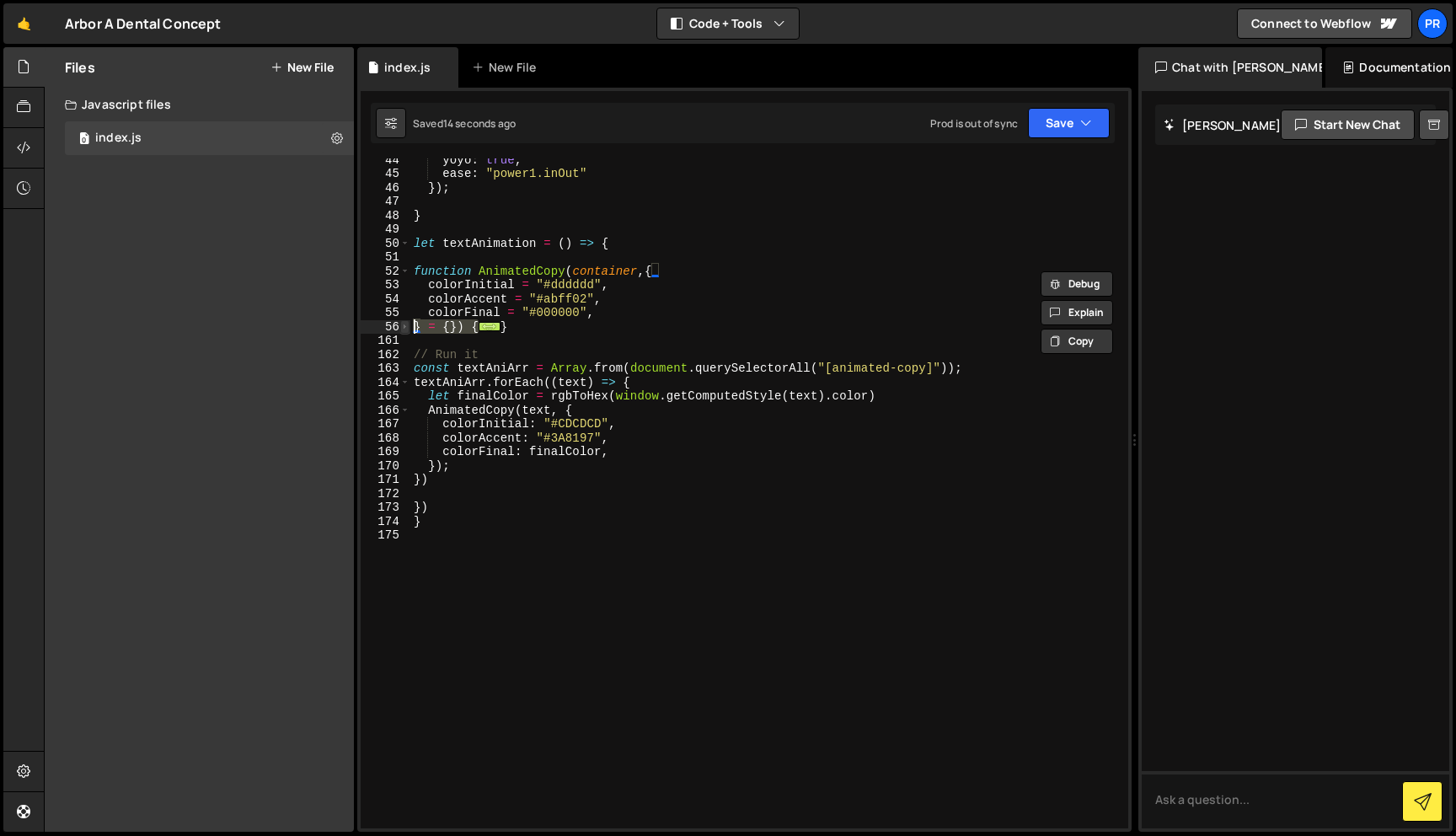
click at [405, 328] on span at bounding box center [405, 327] width 10 height 14
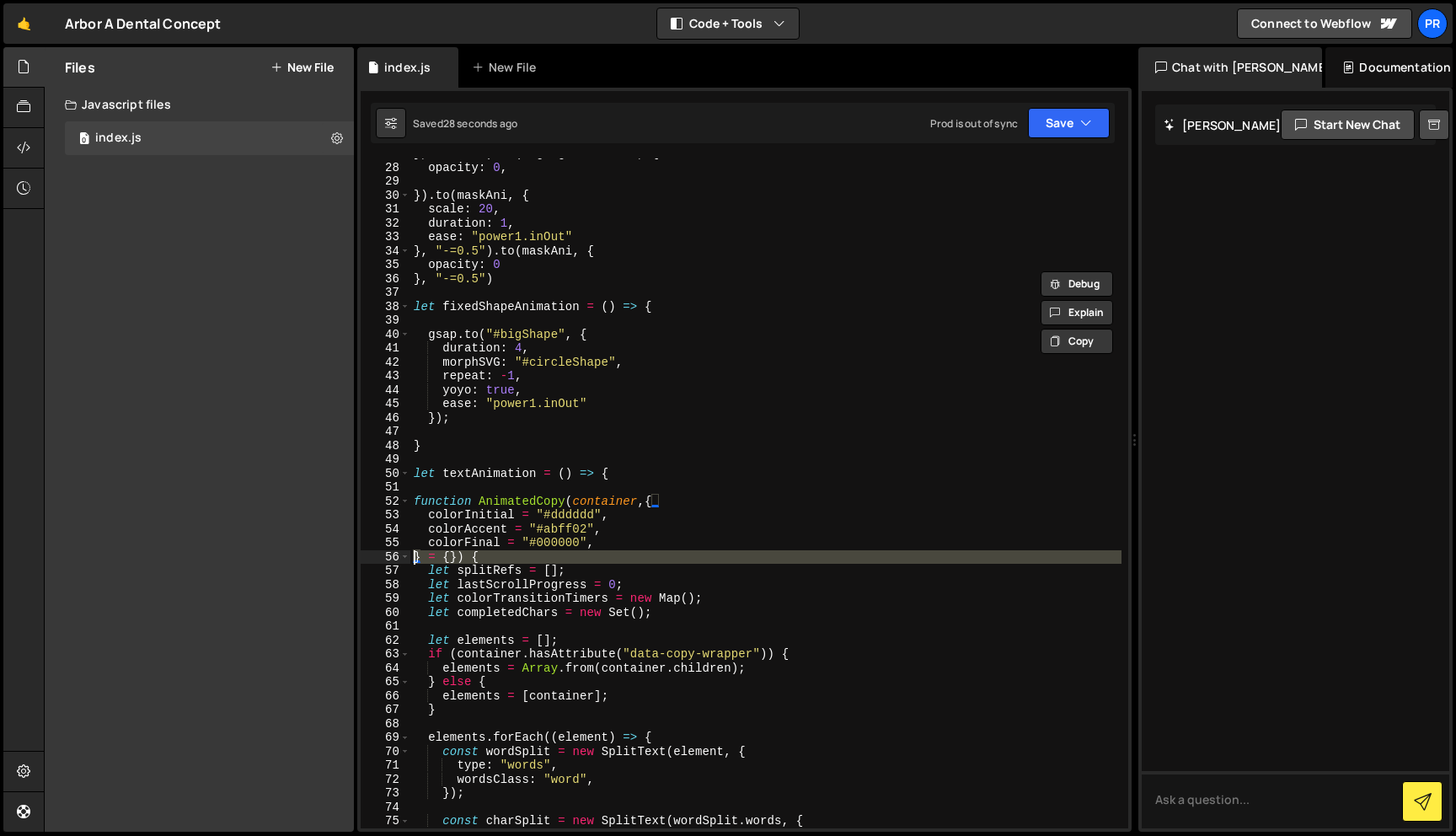
scroll to position [397, 0]
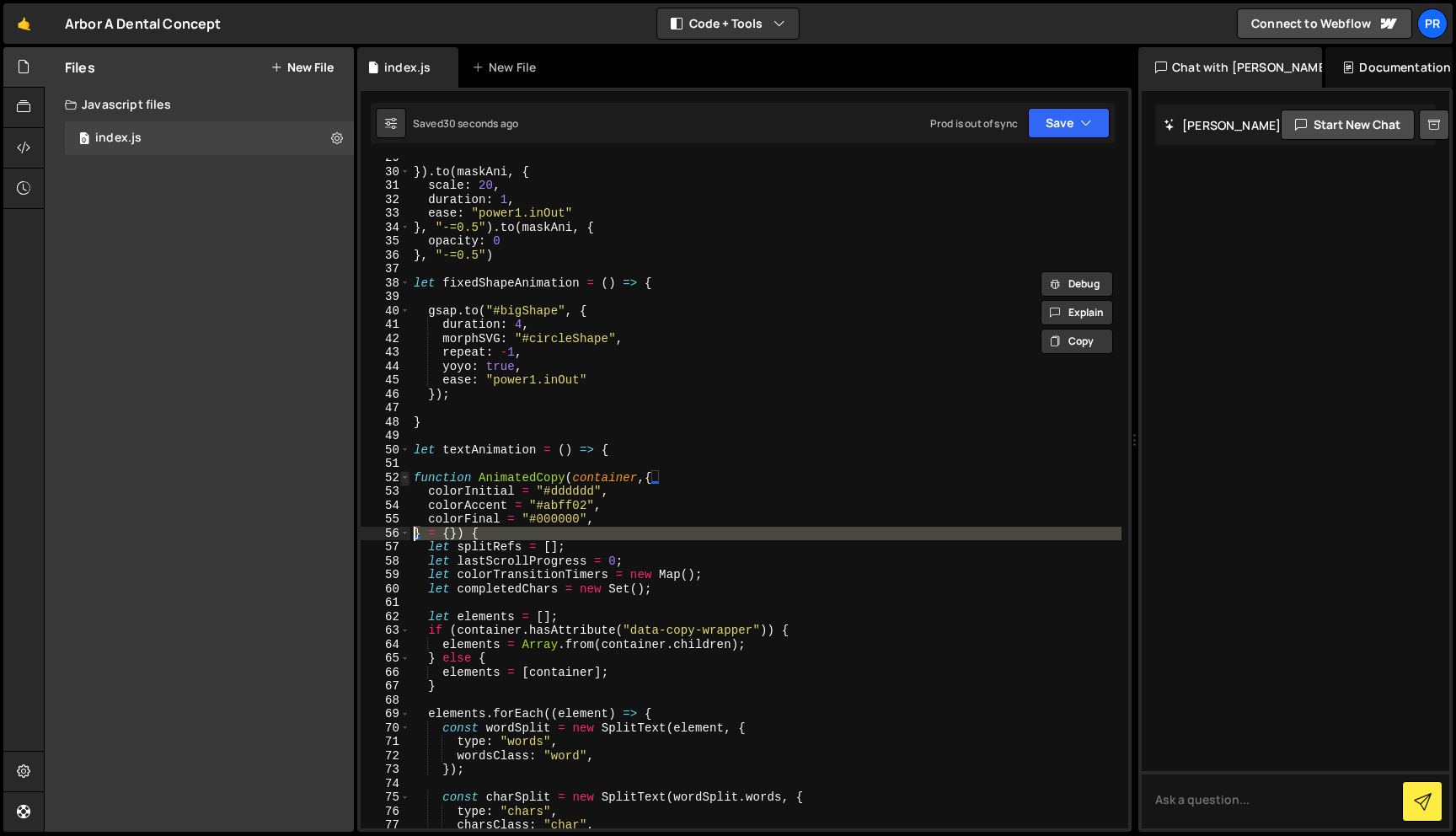
click at [405, 479] on span at bounding box center [405, 477] width 10 height 14
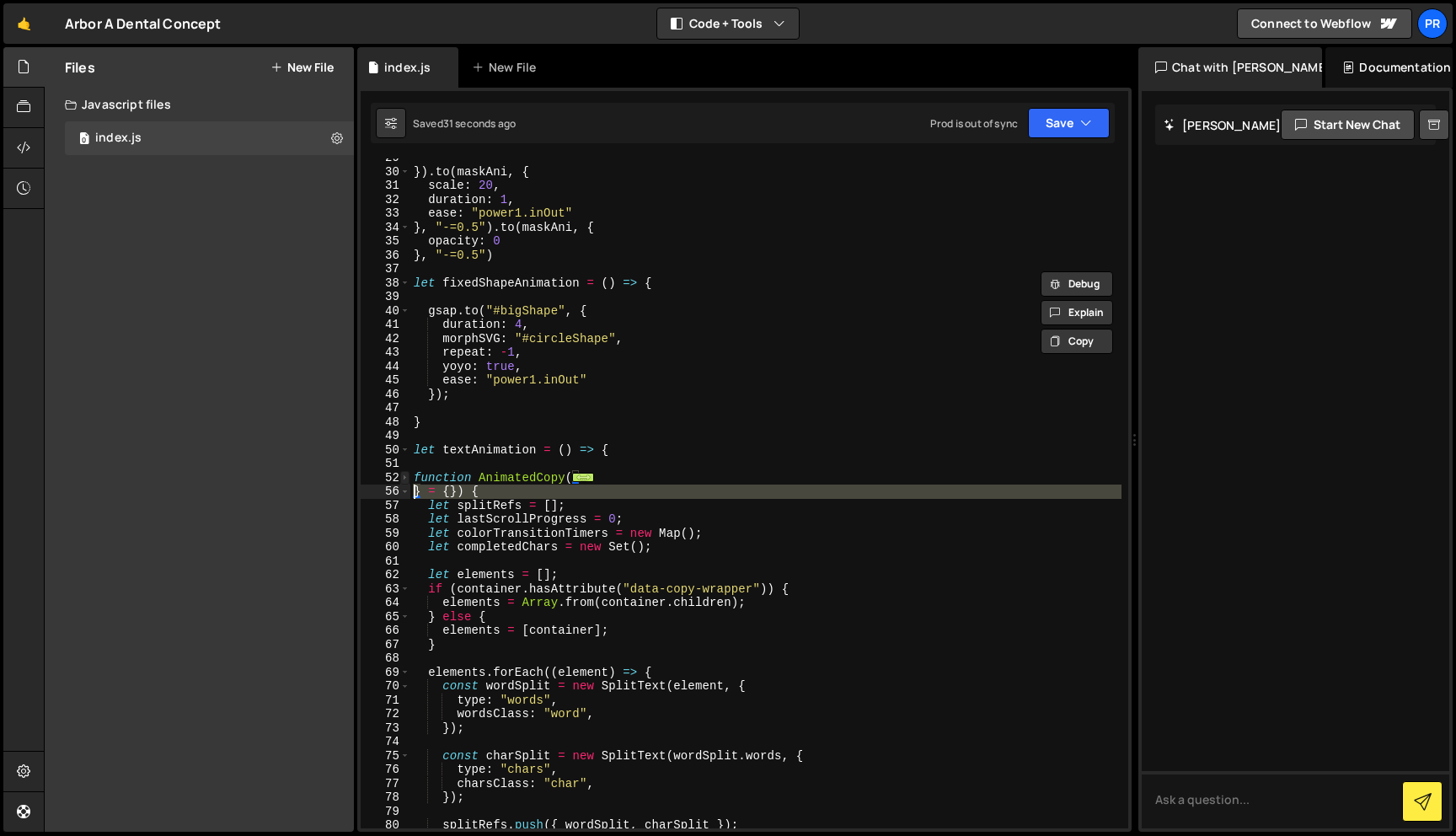
click at [405, 480] on span at bounding box center [405, 477] width 10 height 14
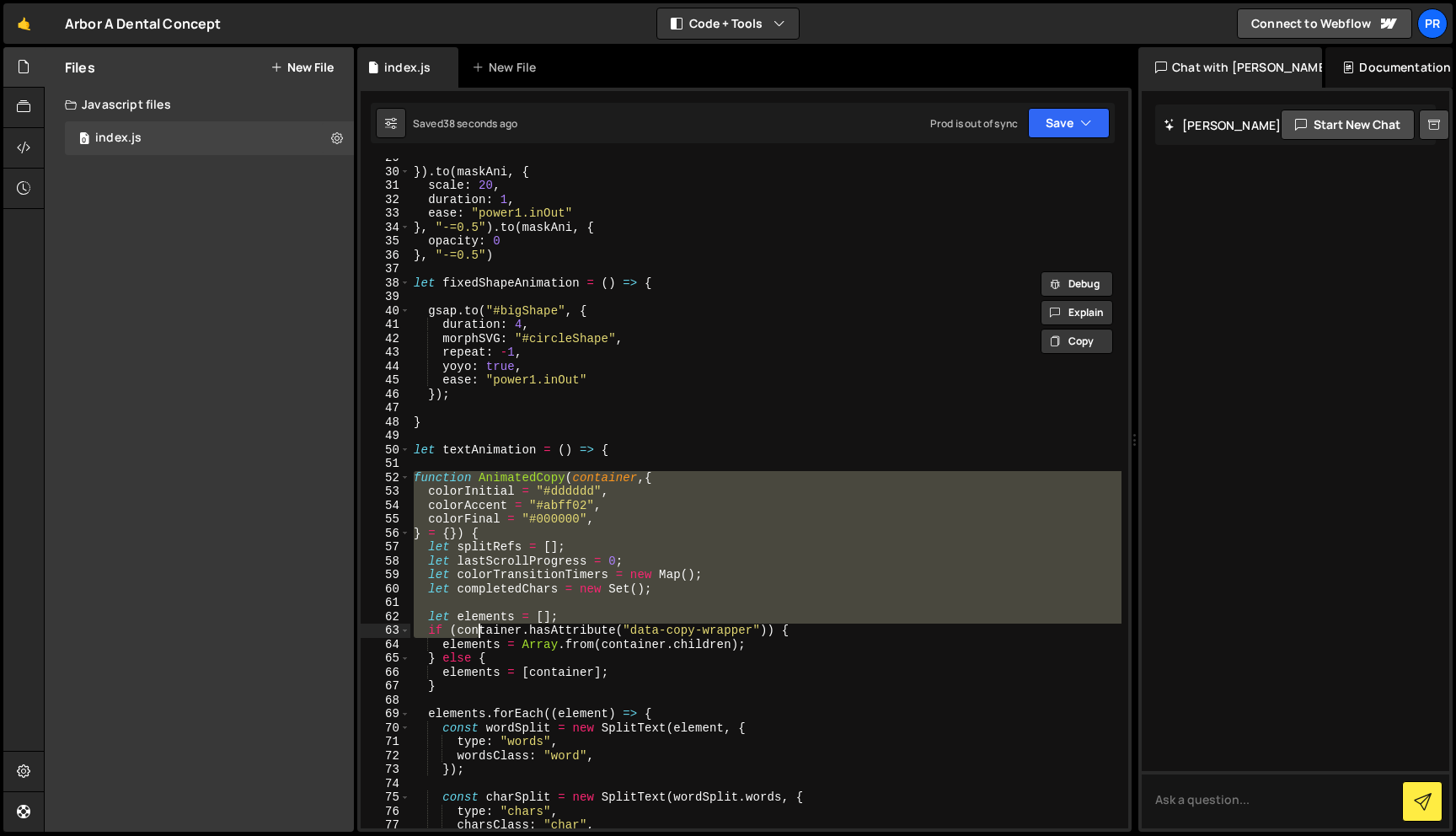
drag, startPoint x: 417, startPoint y: 475, endPoint x: 477, endPoint y: 631, distance: 167.1
click at [477, 631] on div "}) . to ( maskAni , { scale : 20 , duration : 1 , ease : "power1.inOut" } , "-=…" at bounding box center [766, 499] width 712 height 697
type textarea "let elements = []; if (container.hasAttribute("data-copy-wrapper")) {"
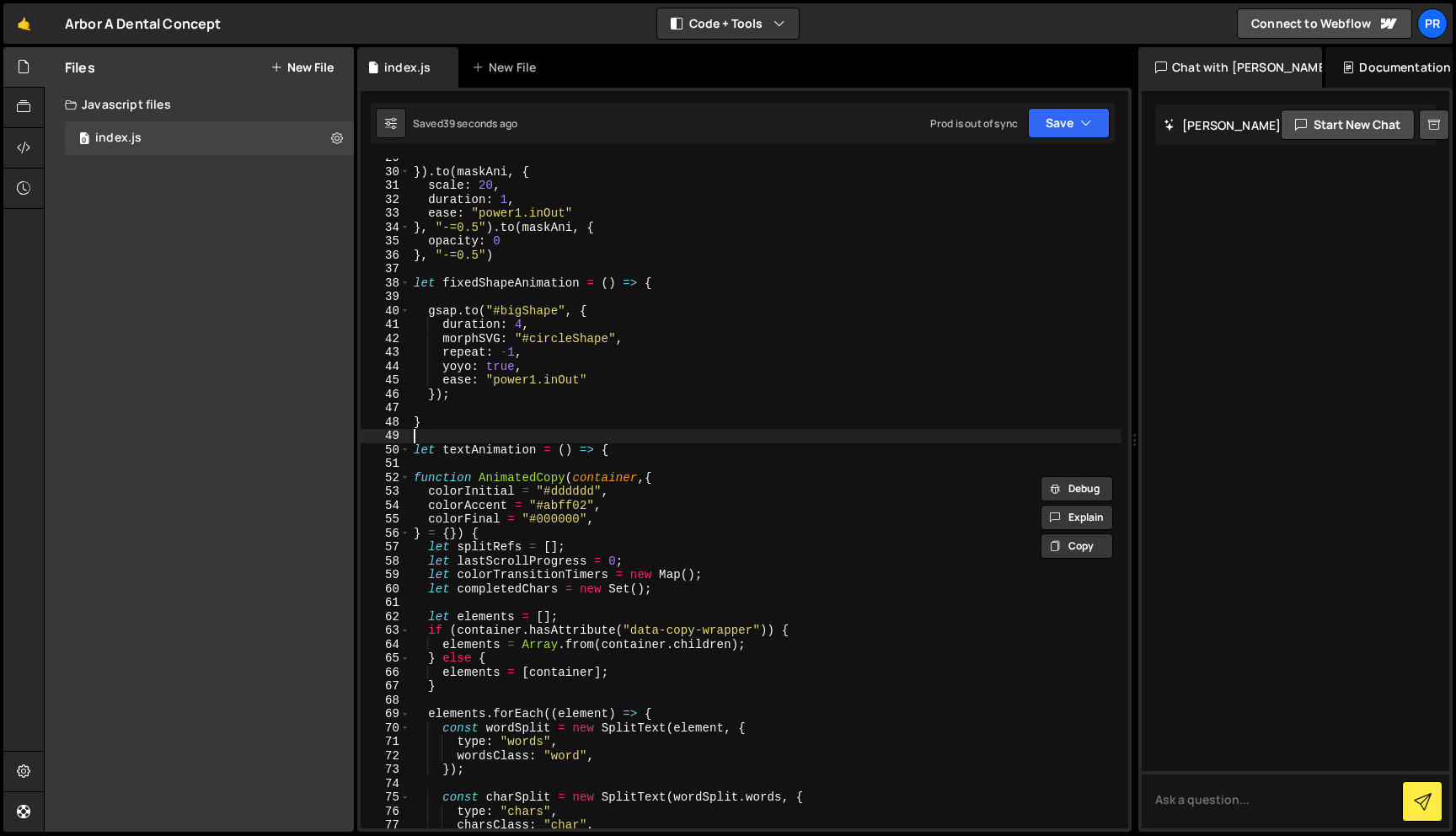
click at [491, 441] on div "}) . to ( maskAni , { scale : 20 , duration : 1 , ease : "power1.inOut" } , "-=…" at bounding box center [766, 499] width 712 height 697
click at [404, 473] on span at bounding box center [405, 477] width 10 height 14
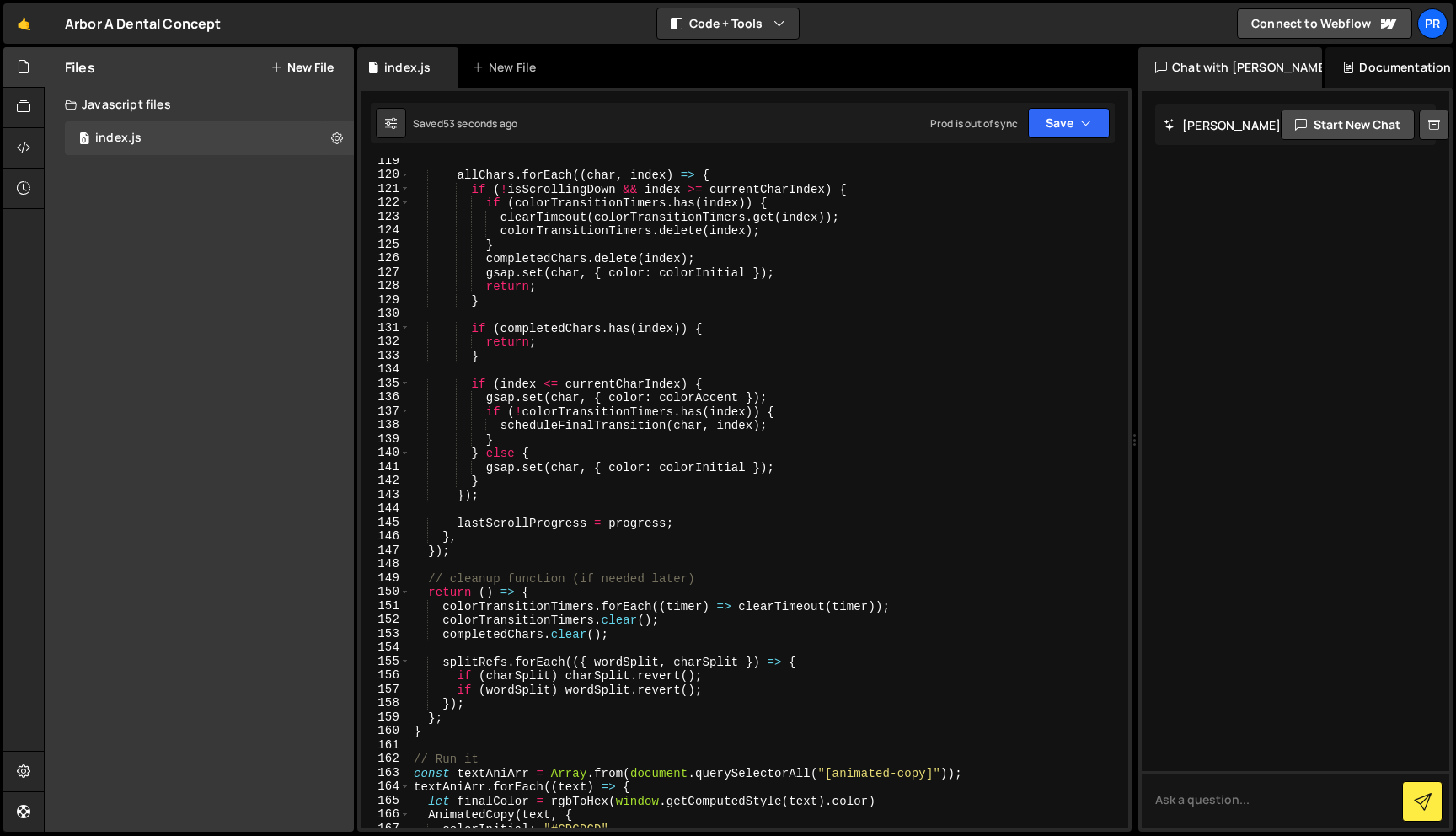
scroll to position [1605, 0]
click at [488, 722] on div "allChars . forEach (( char , index ) => { if ( ! isScrollingDown && index >= cu…" at bounding box center [766, 500] width 712 height 697
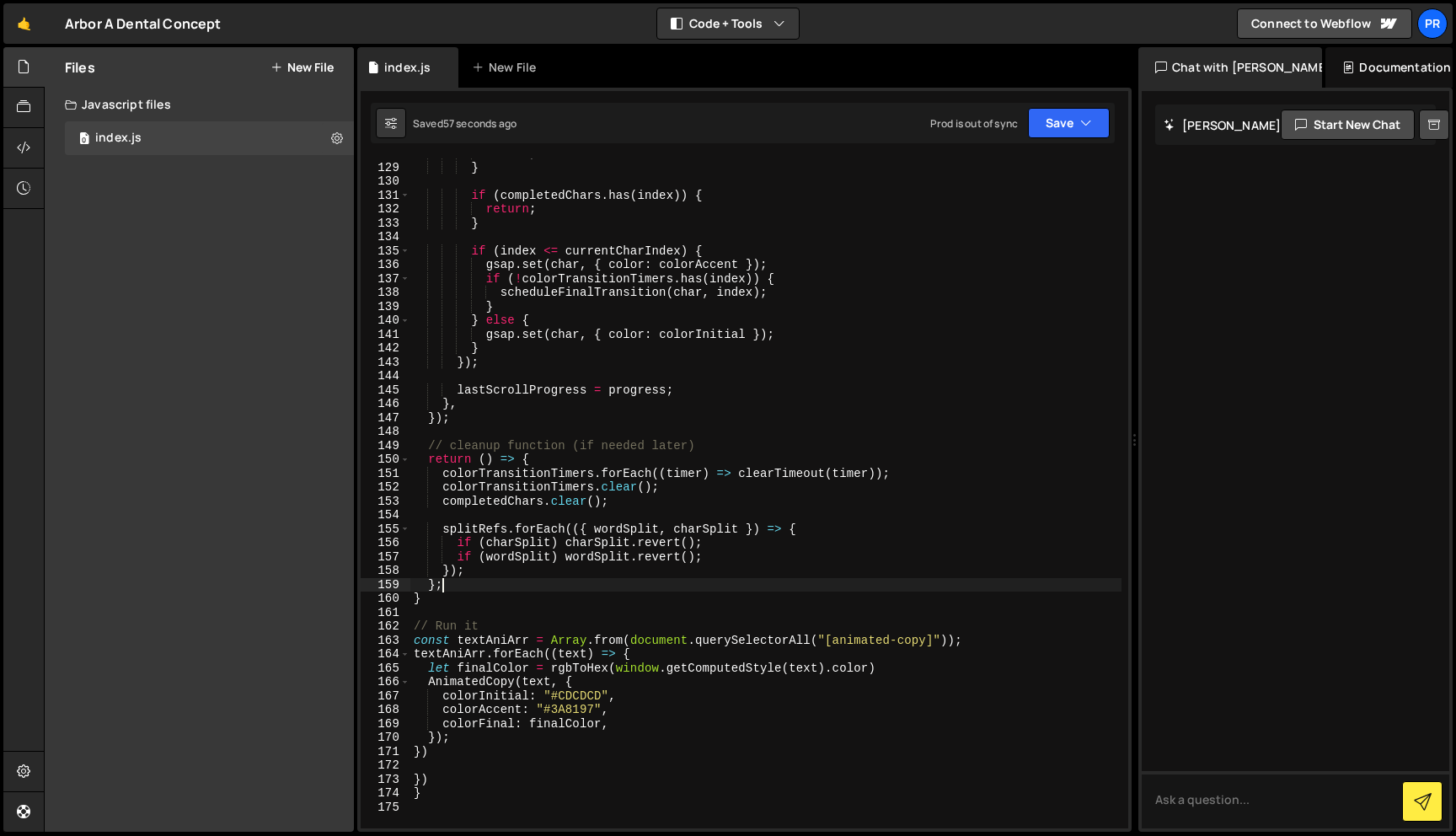
scroll to position [1735, 0]
click at [442, 600] on div "return ; } if ( completedChars . has ( index )) { return ; } if ( index <= curr…" at bounding box center [766, 495] width 712 height 697
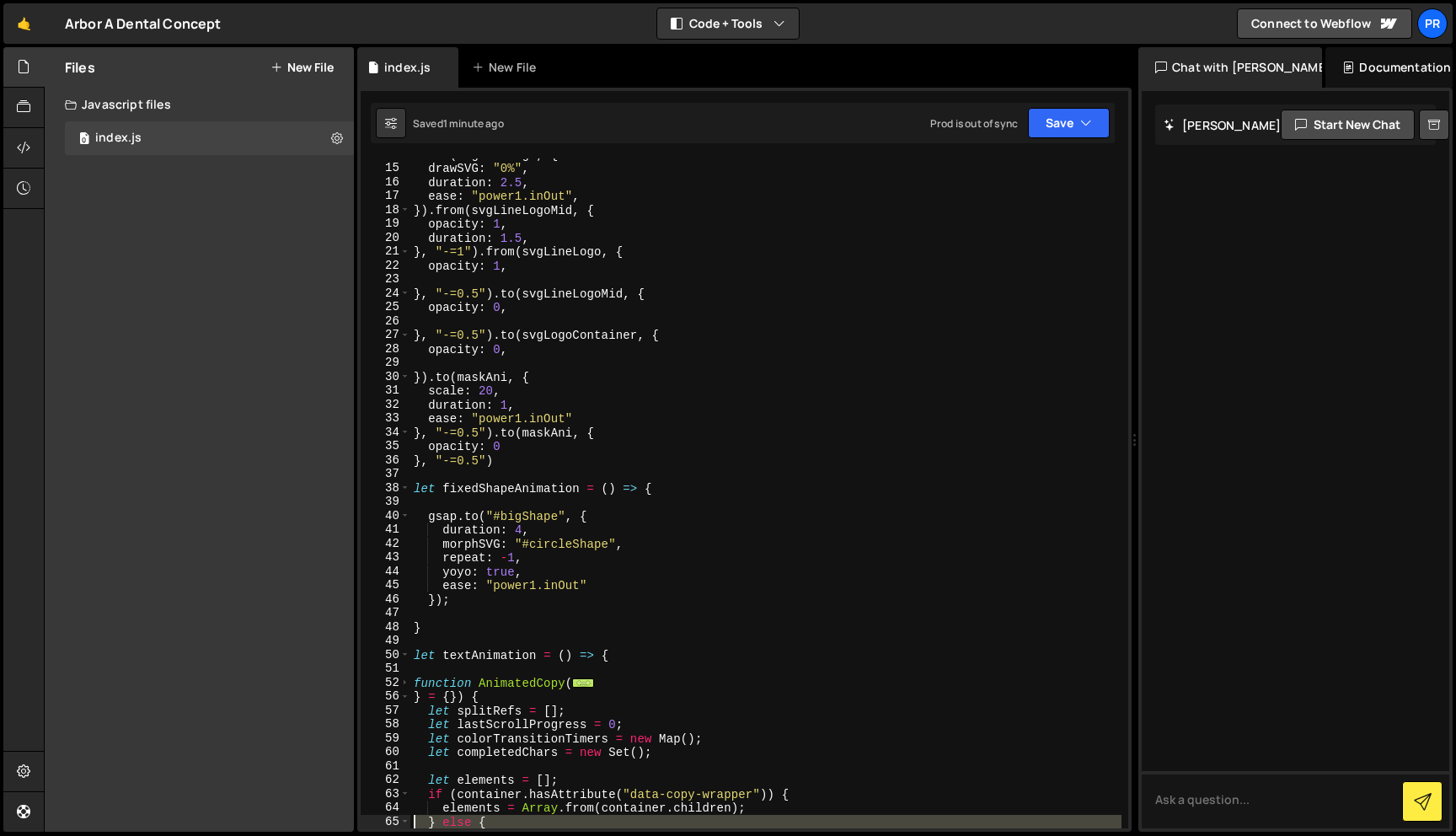
scroll to position [220, 0]
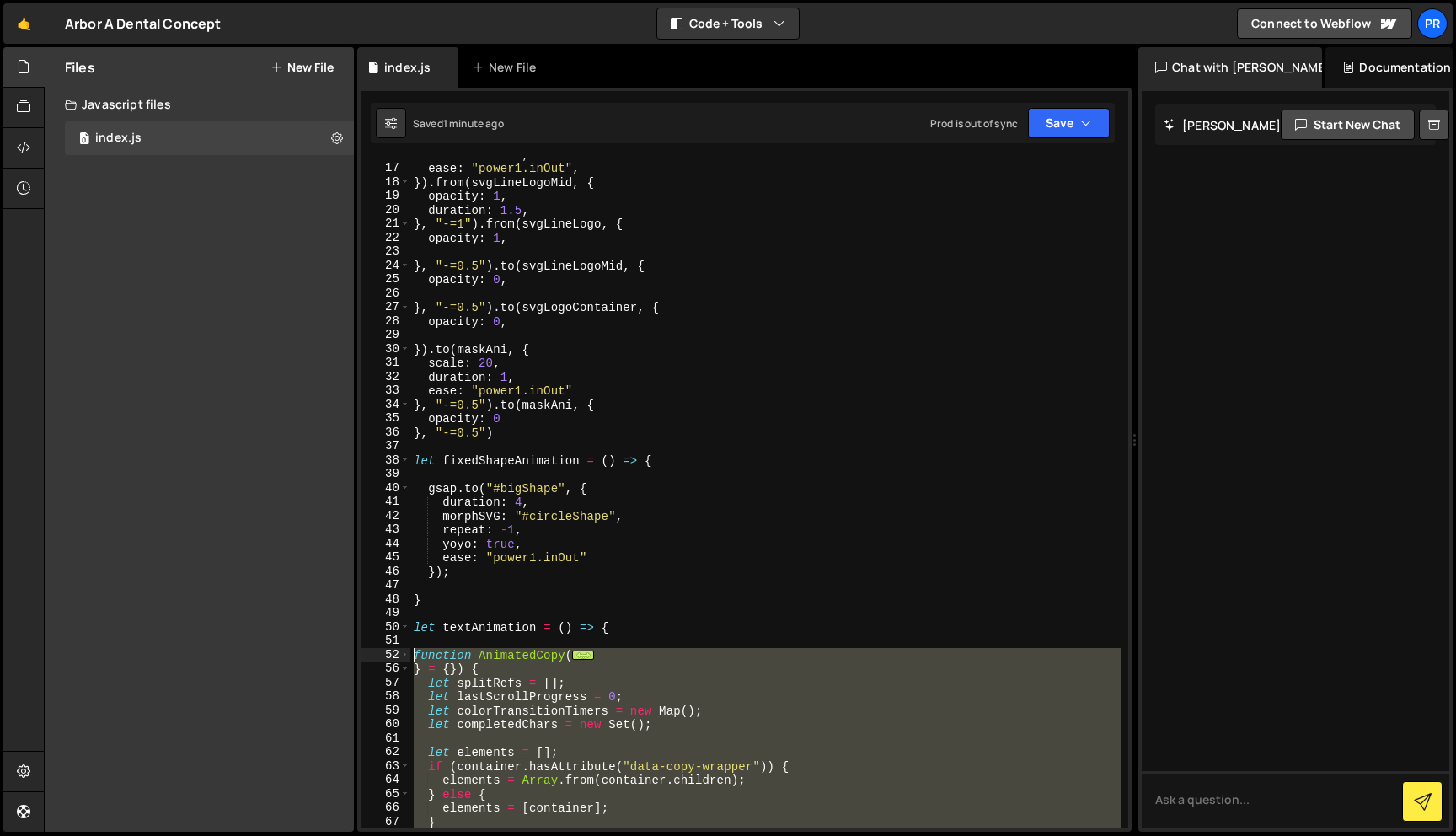
drag, startPoint x: 442, startPoint y: 600, endPoint x: 372, endPoint y: 659, distance: 91.5
click at [372, 659] on div "} 16 17 18 19 20 21 22 23 24 25 26 27 28 29 30 31 32 33 34 35 36 37 38 39 40 41…" at bounding box center [744, 493] width 767 height 669
type textarea "function AnimatedCopy(container, { colorInitial = "#dddddd","
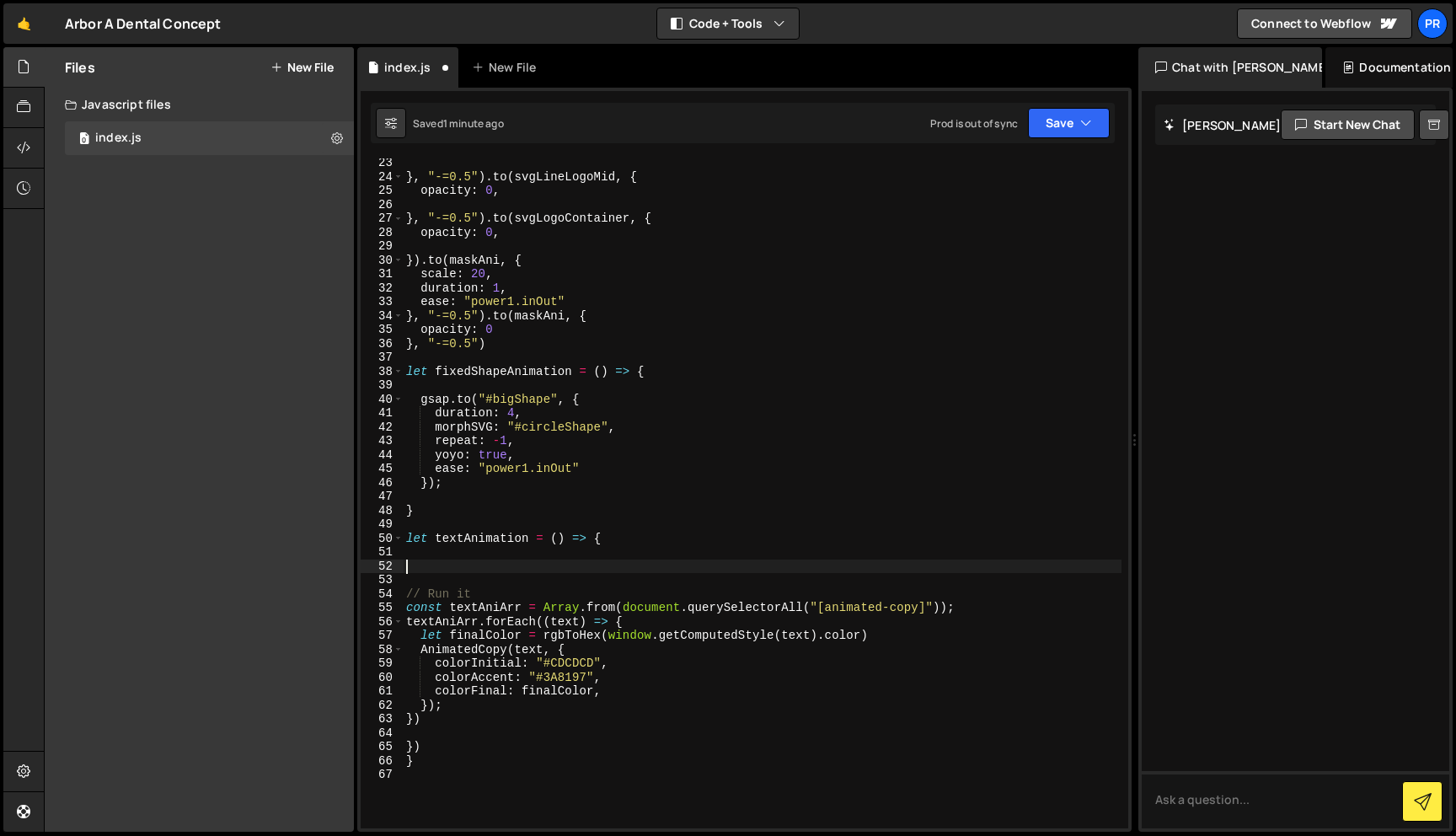
scroll to position [317, 0]
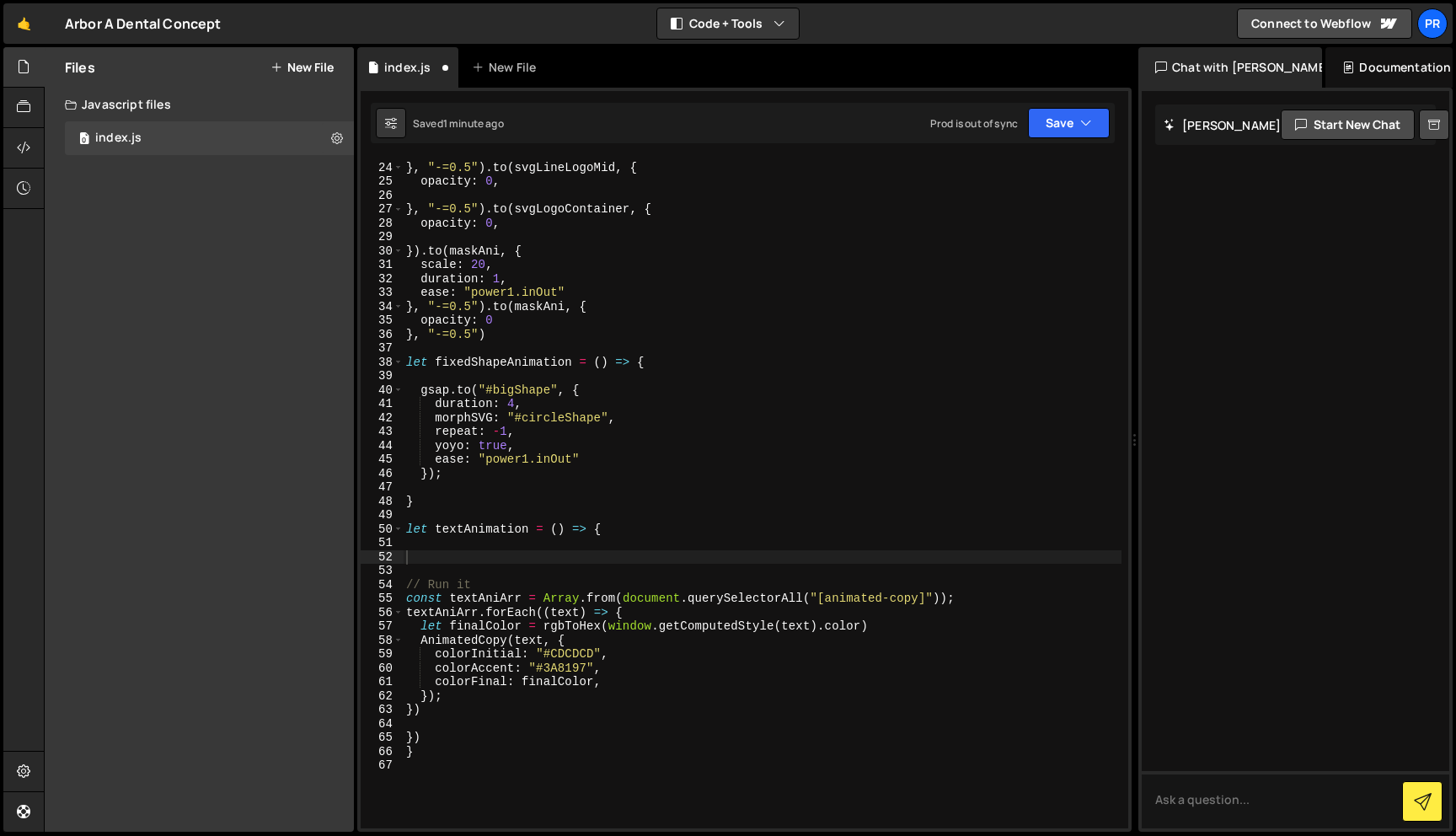
click at [285, 69] on button "New File" at bounding box center [302, 67] width 63 height 13
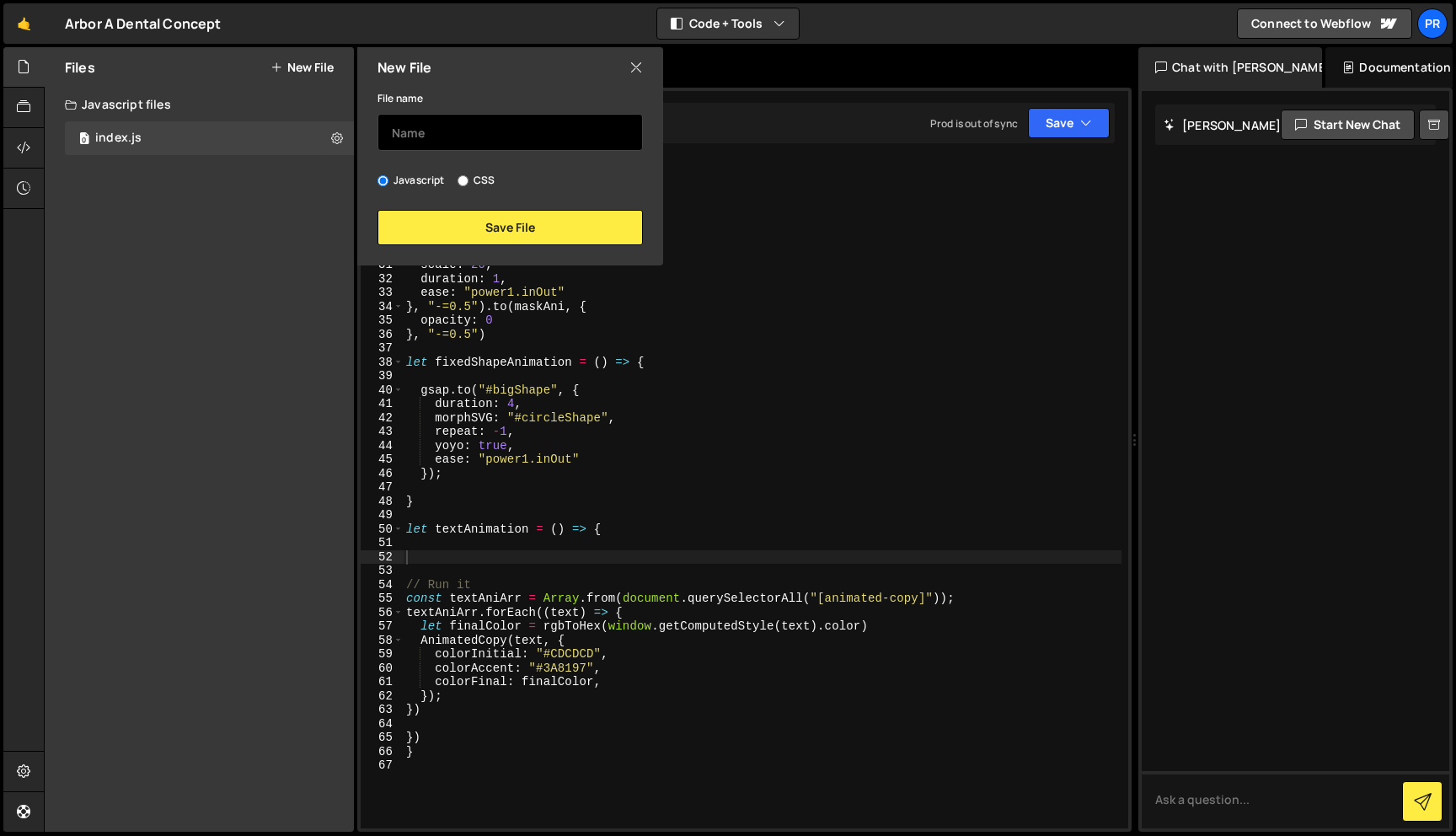
click at [476, 139] on input "text" at bounding box center [510, 132] width 266 height 37
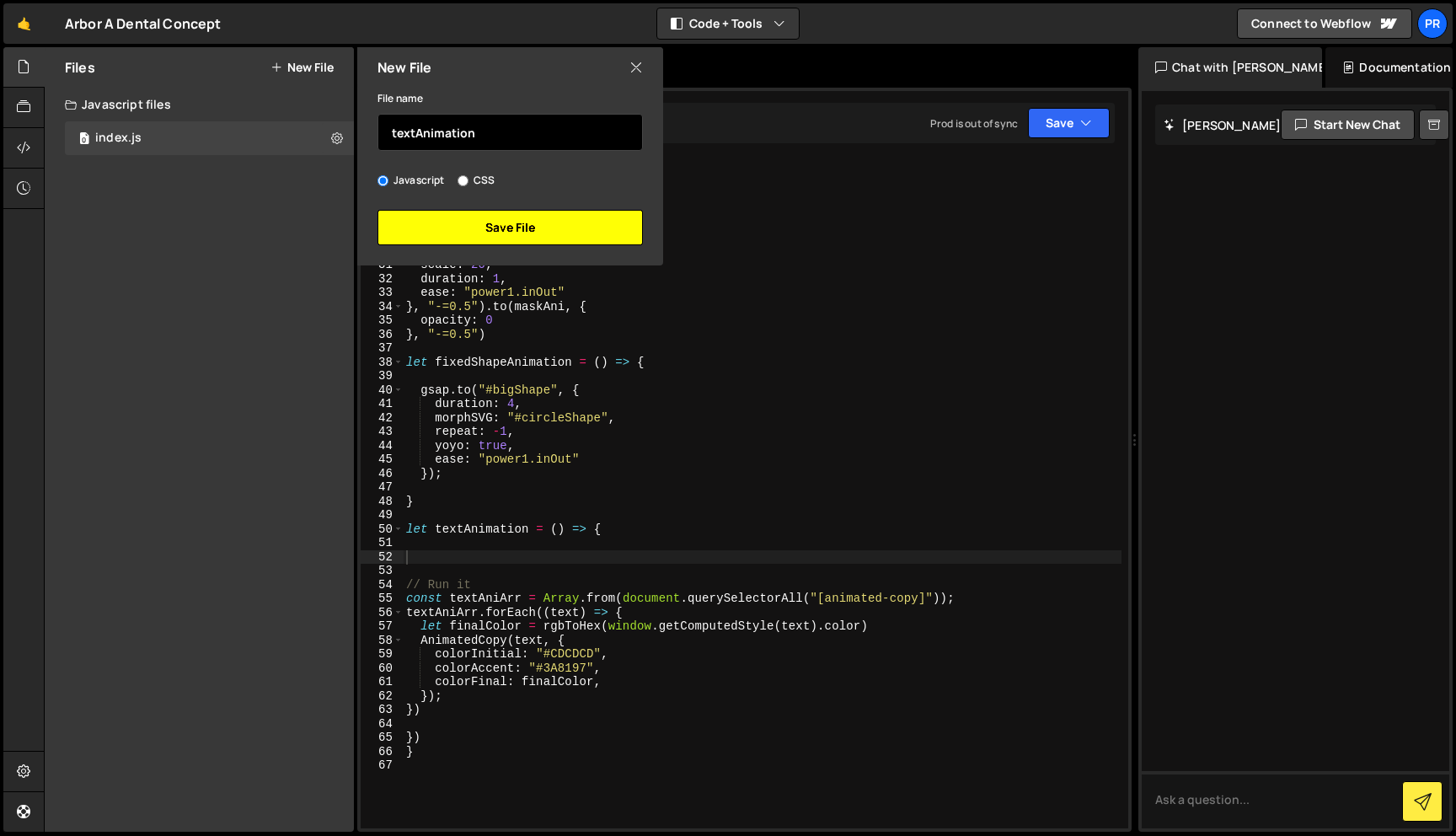
type input "textAnimation"
click at [558, 223] on button "Save File" at bounding box center [510, 227] width 266 height 35
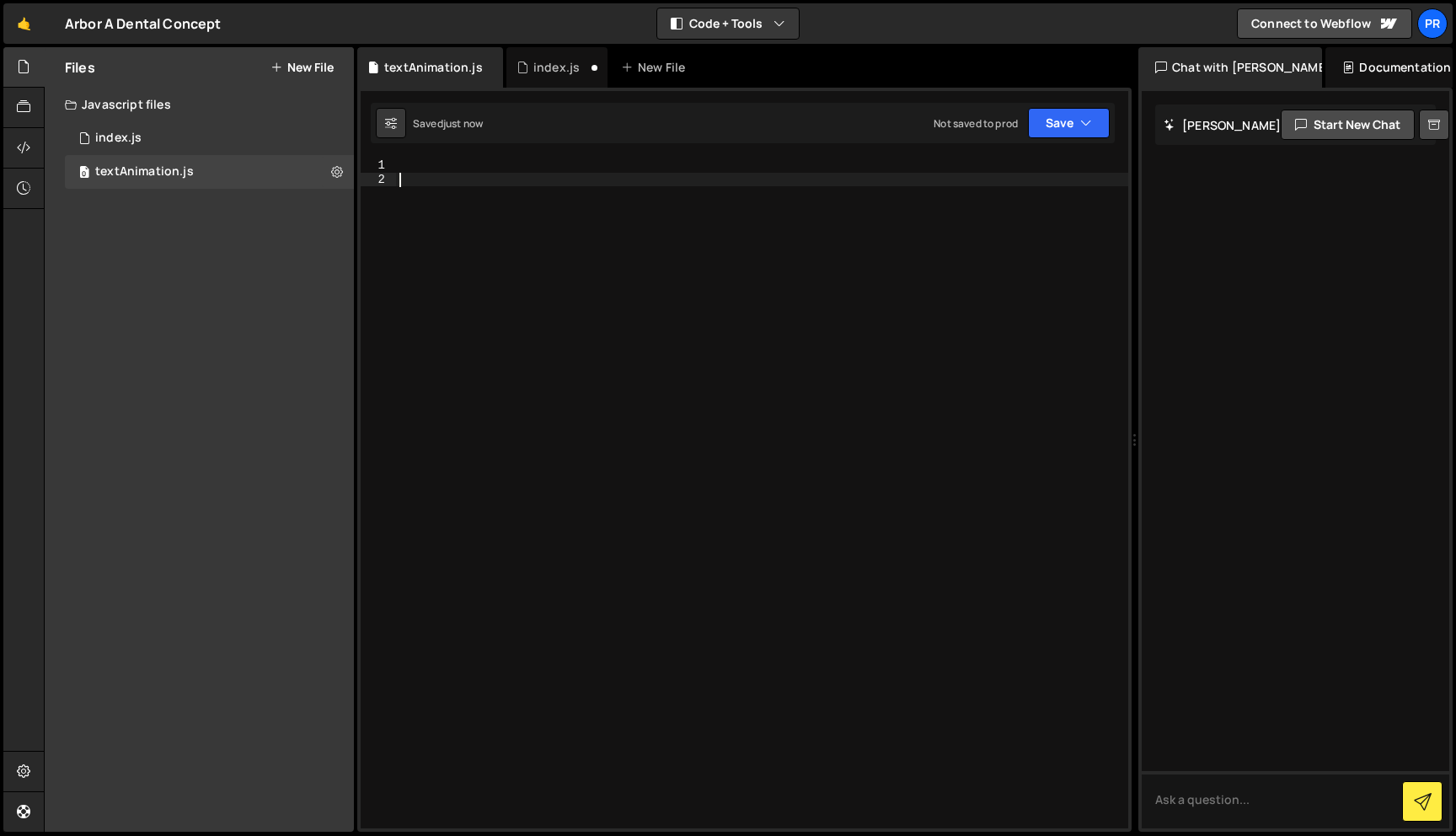
click at [523, 287] on div at bounding box center [763, 506] width 733 height 697
paste textarea "}"
type textarea "}"
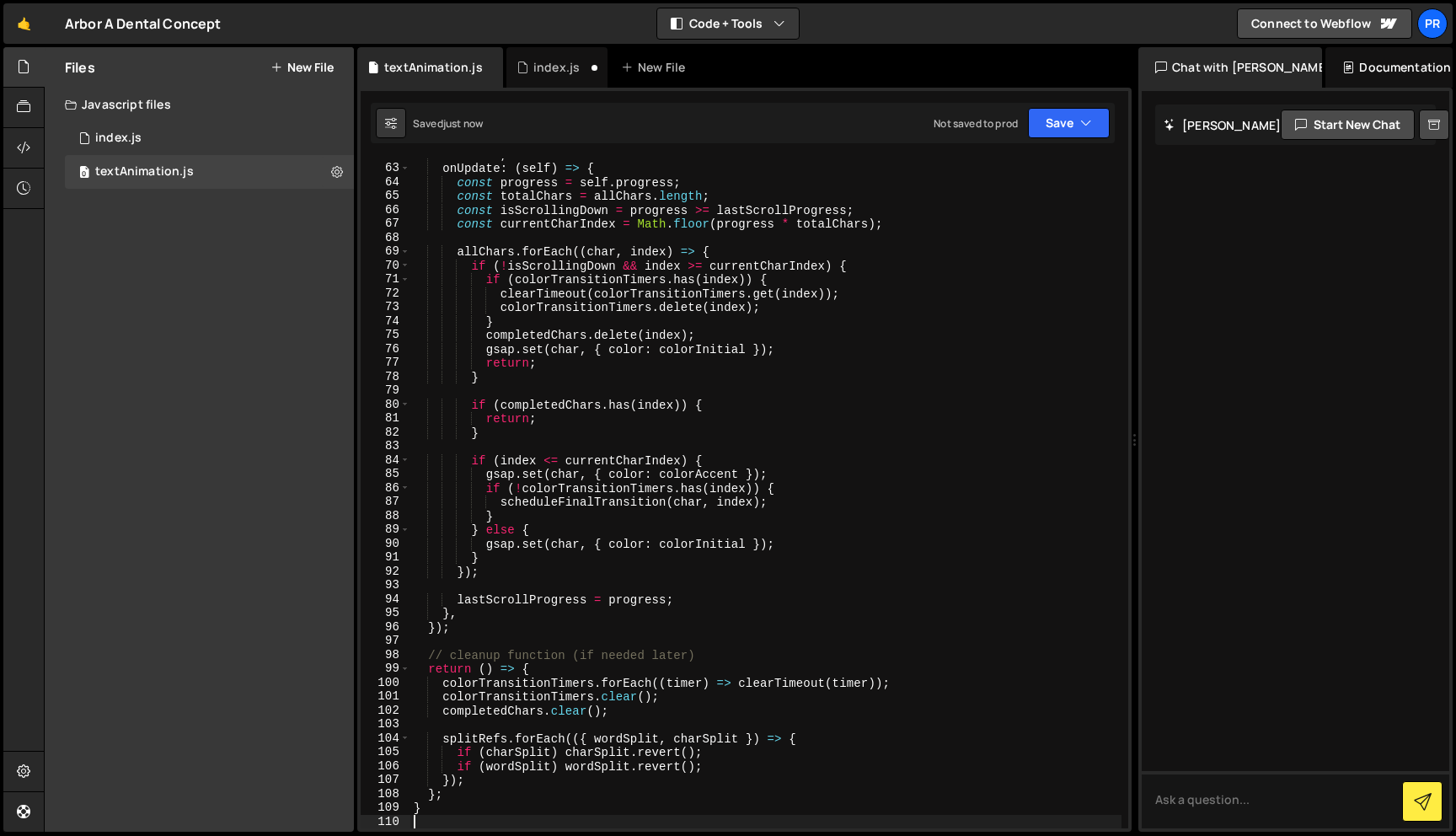
scroll to position [0, 0]
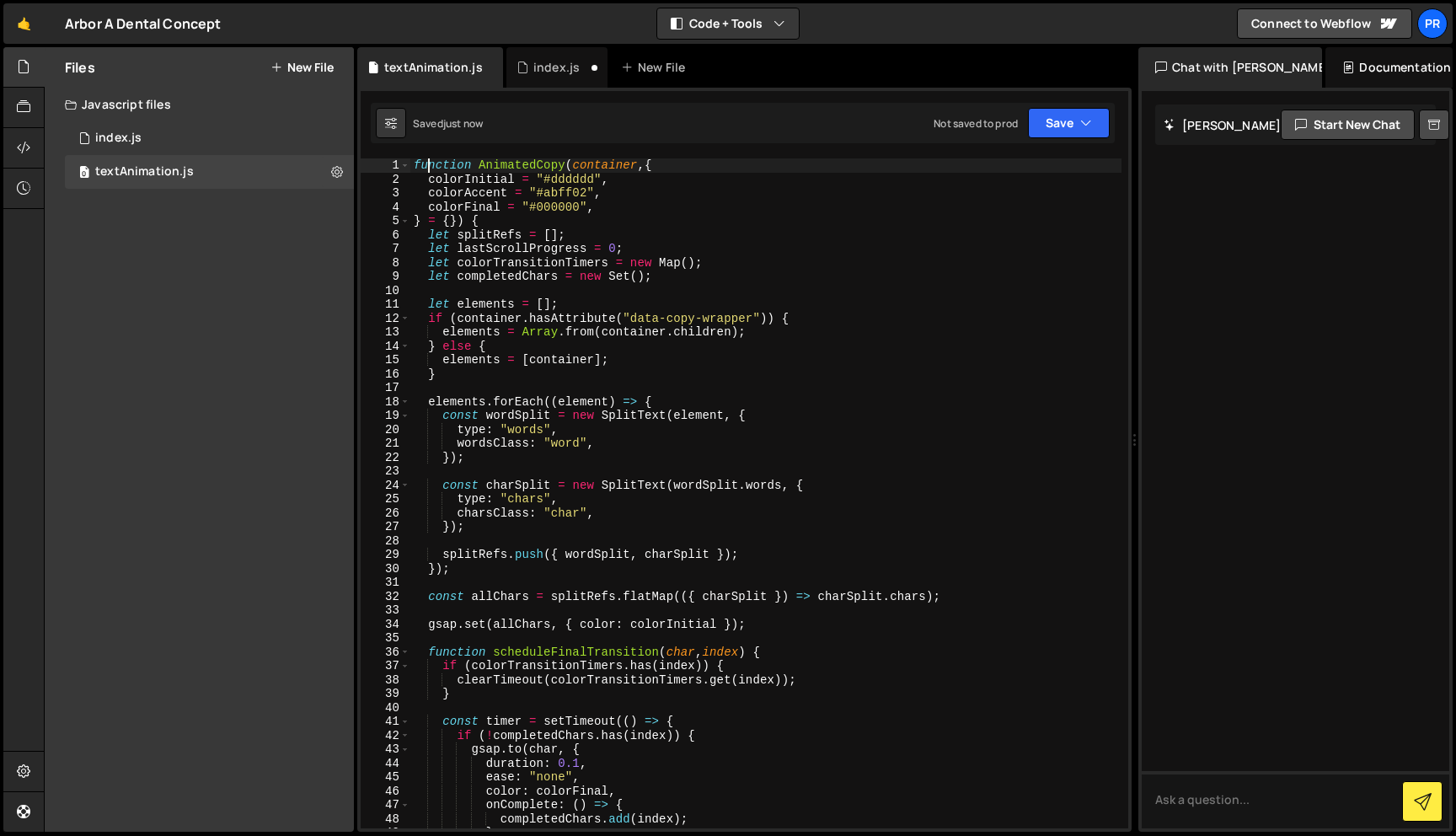
click at [430, 170] on div "function AnimatedCopy ( container , { colorInitial = "#dddddd" , colorAccent = …" at bounding box center [766, 506] width 712 height 697
type textarea "function AnimatedCopy(container, {"
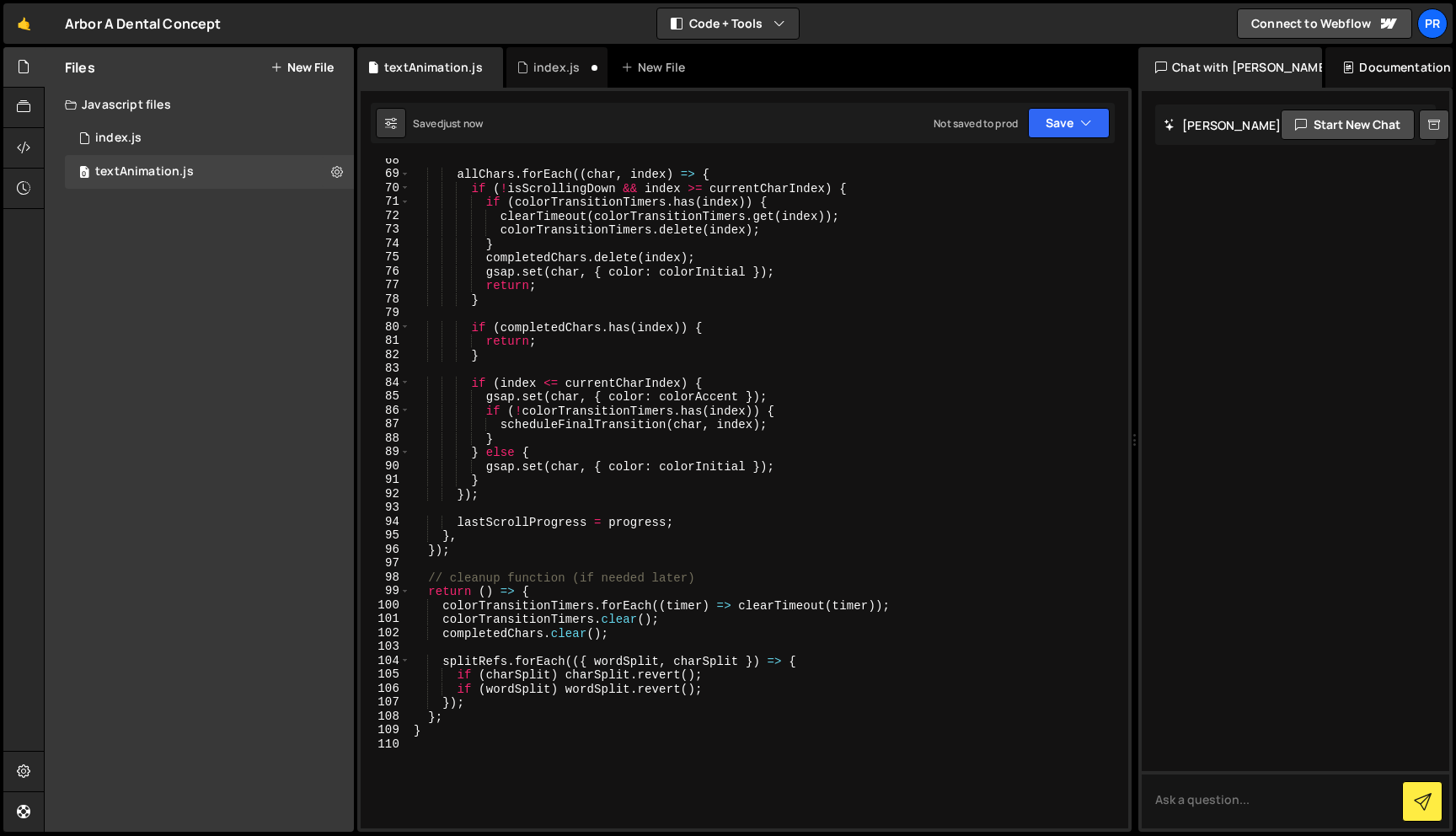
scroll to position [1041, 0]
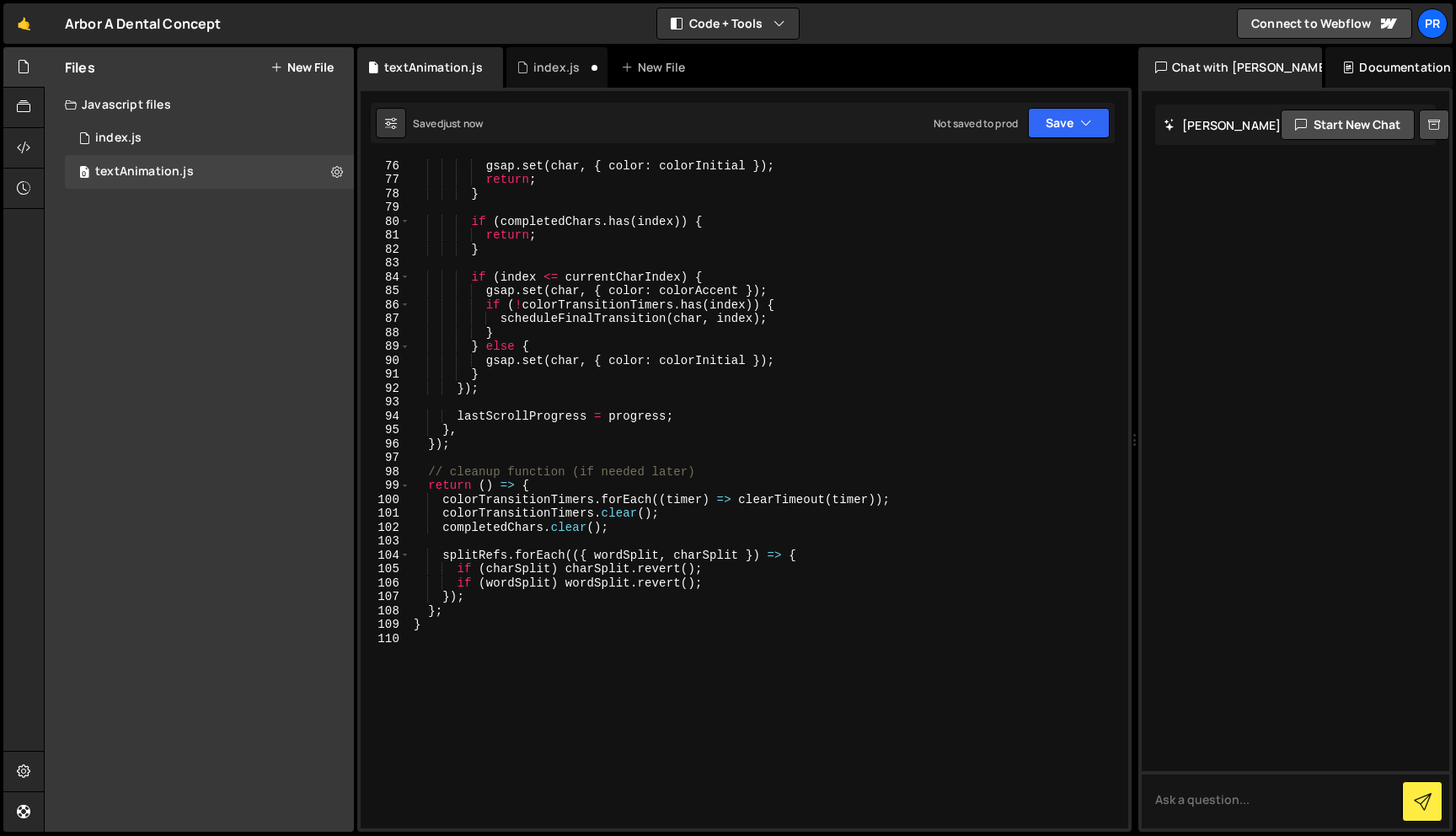
click at [489, 661] on div "completedChars . delete ( index ) ; gsap . set ( char , { color : colorInitial …" at bounding box center [766, 493] width 712 height 697
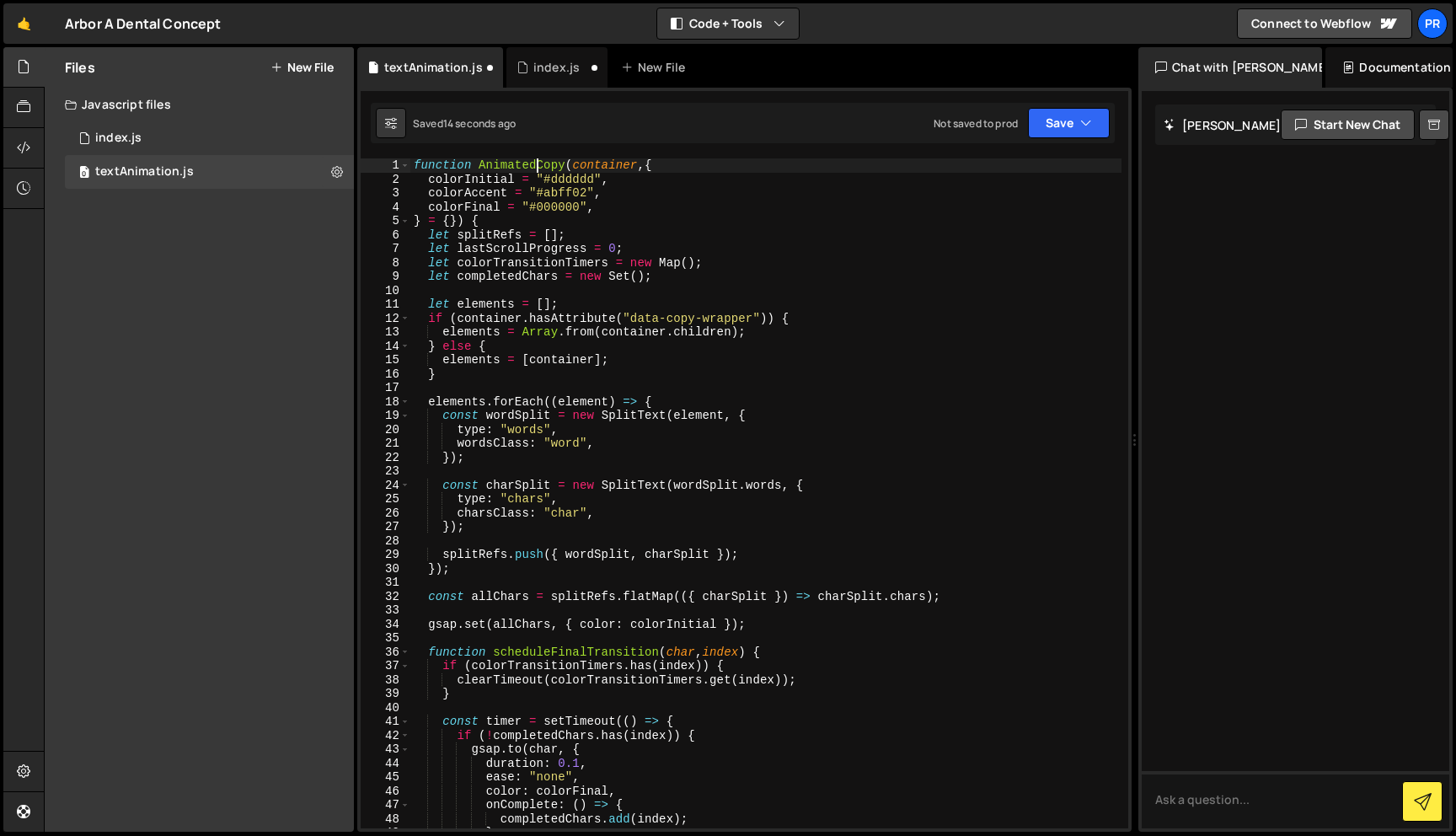
click at [540, 162] on div "function AnimatedCopy ( container , { colorInitial = "#dddddd" , colorAccent = …" at bounding box center [766, 506] width 712 height 697
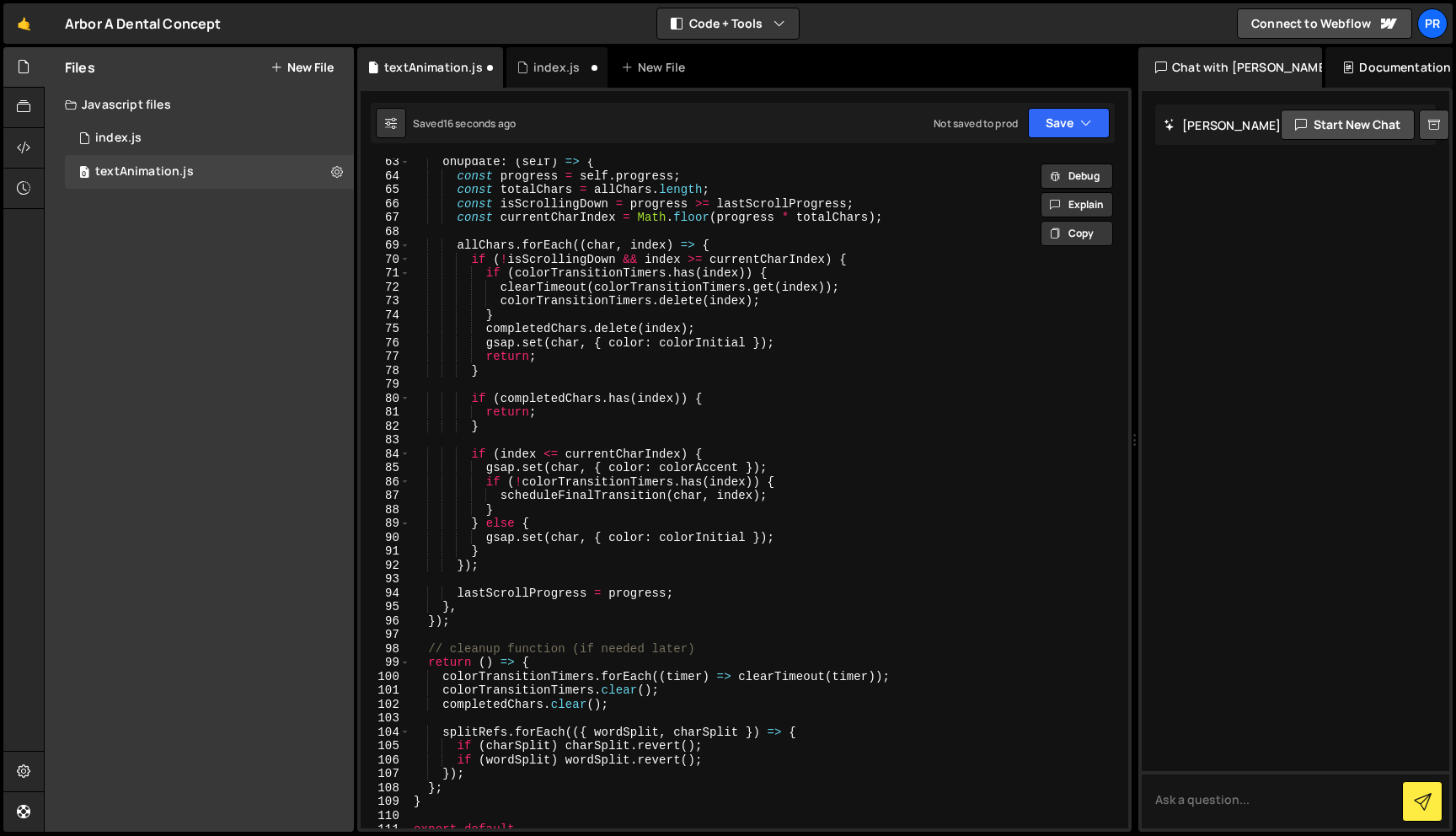
scroll to position [1018, 0]
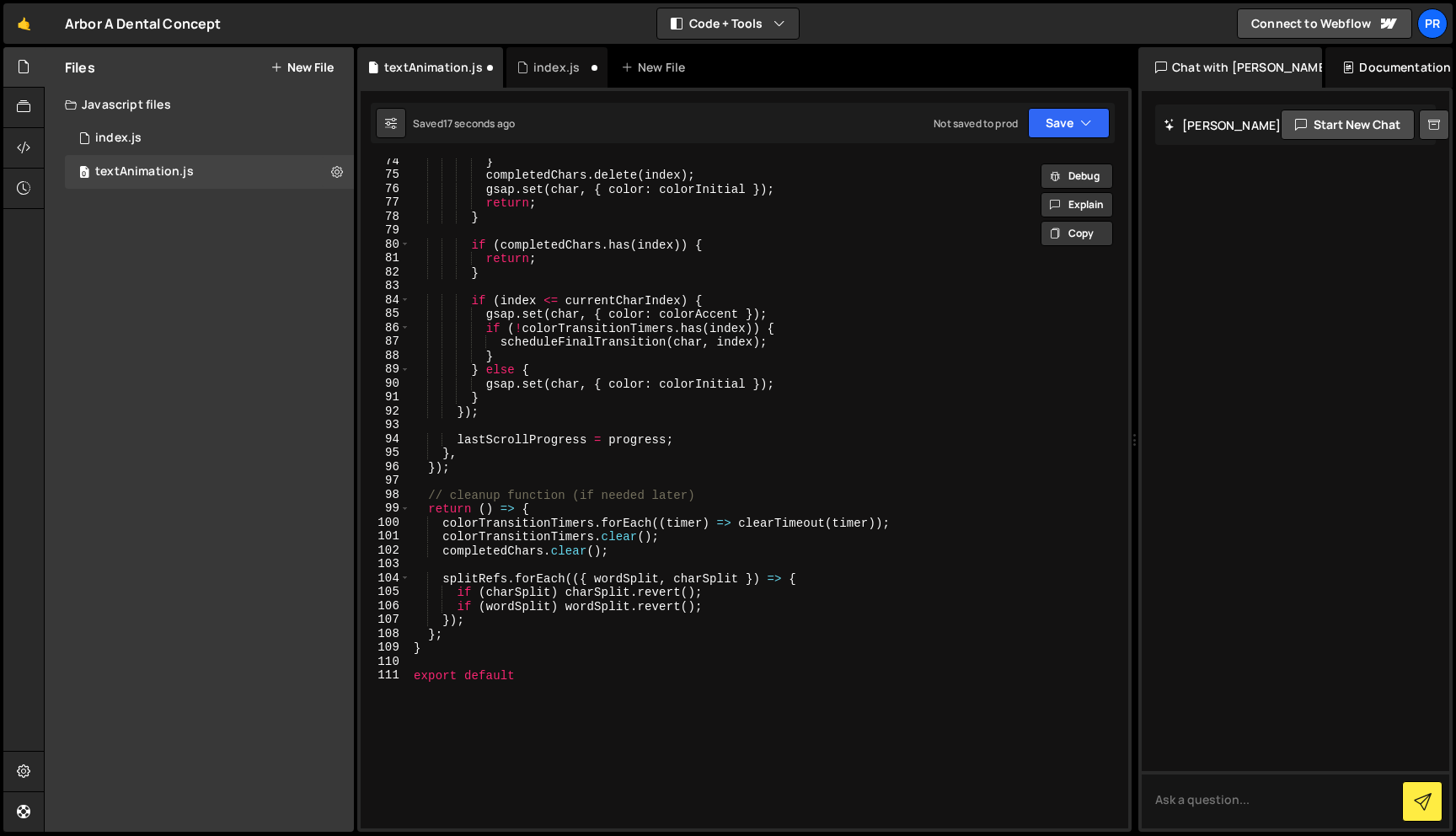
click at [592, 671] on div "} completedChars . delete ( index ) ; gsap . set ( char , { color : colorInitia…" at bounding box center [766, 502] width 712 height 697
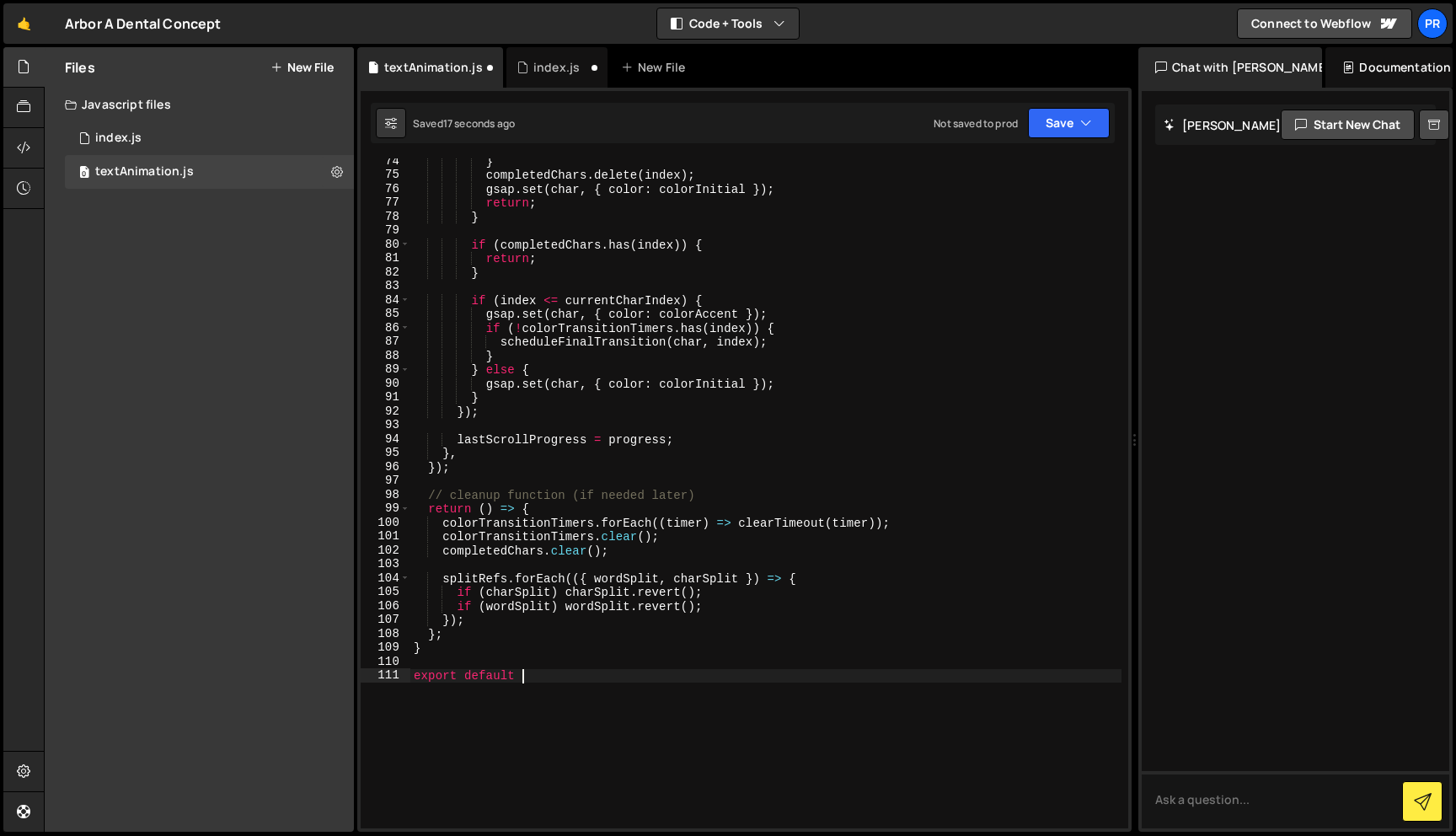
paste textarea "AnimatedCopy"
type textarea "export default AnimatedCopy;"
click at [545, 699] on div "} completedChars . delete ( index ) ; gsap . set ( char , { color : colorInitia…" at bounding box center [766, 502] width 712 height 697
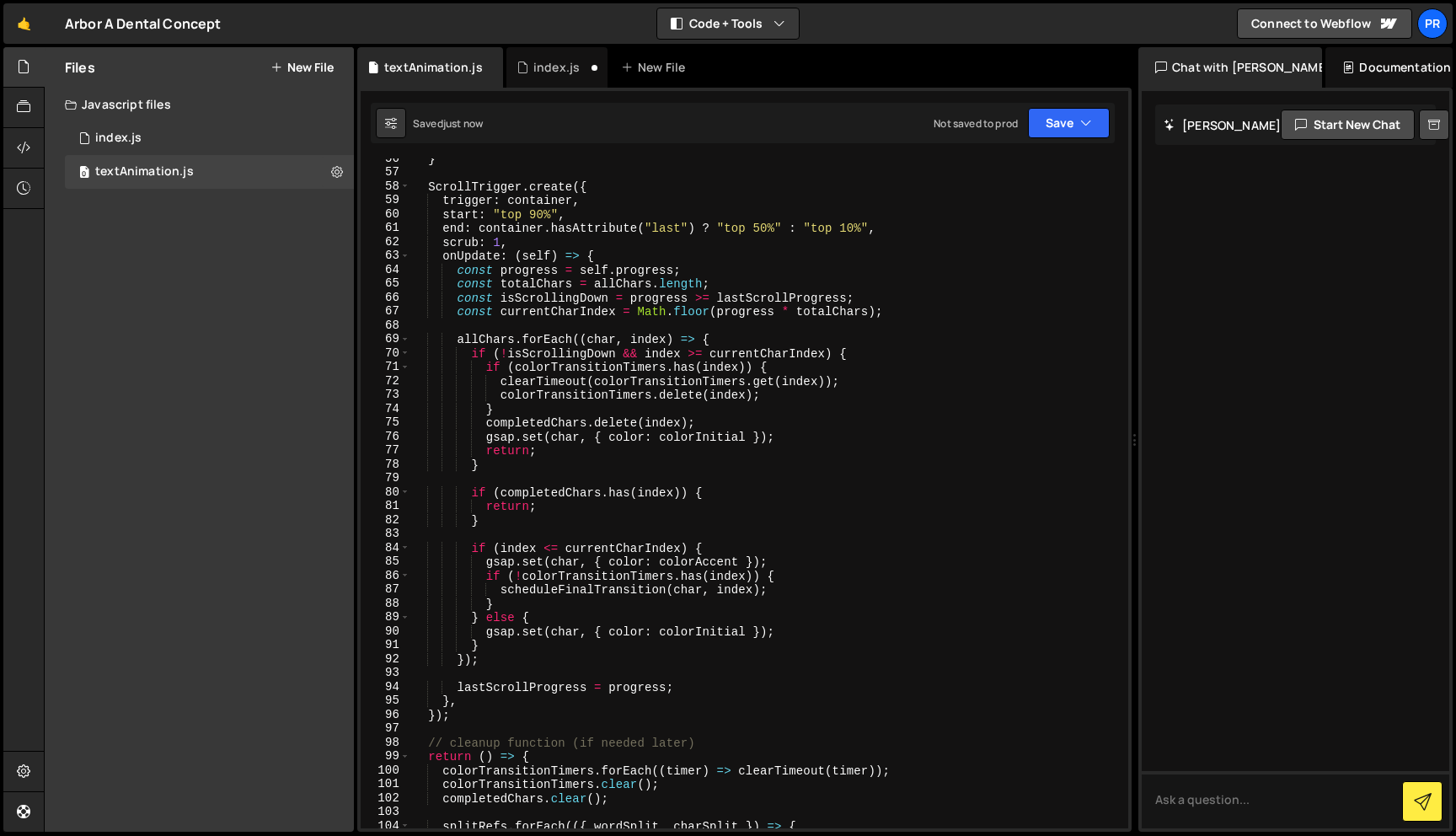
scroll to position [771, 0]
click at [1083, 140] on div "Saved just now Not saved to prod Upgrade to Edit Save Save to Staging S Saved j…" at bounding box center [743, 123] width 744 height 40
click at [1082, 122] on icon "button" at bounding box center [1086, 123] width 12 height 17
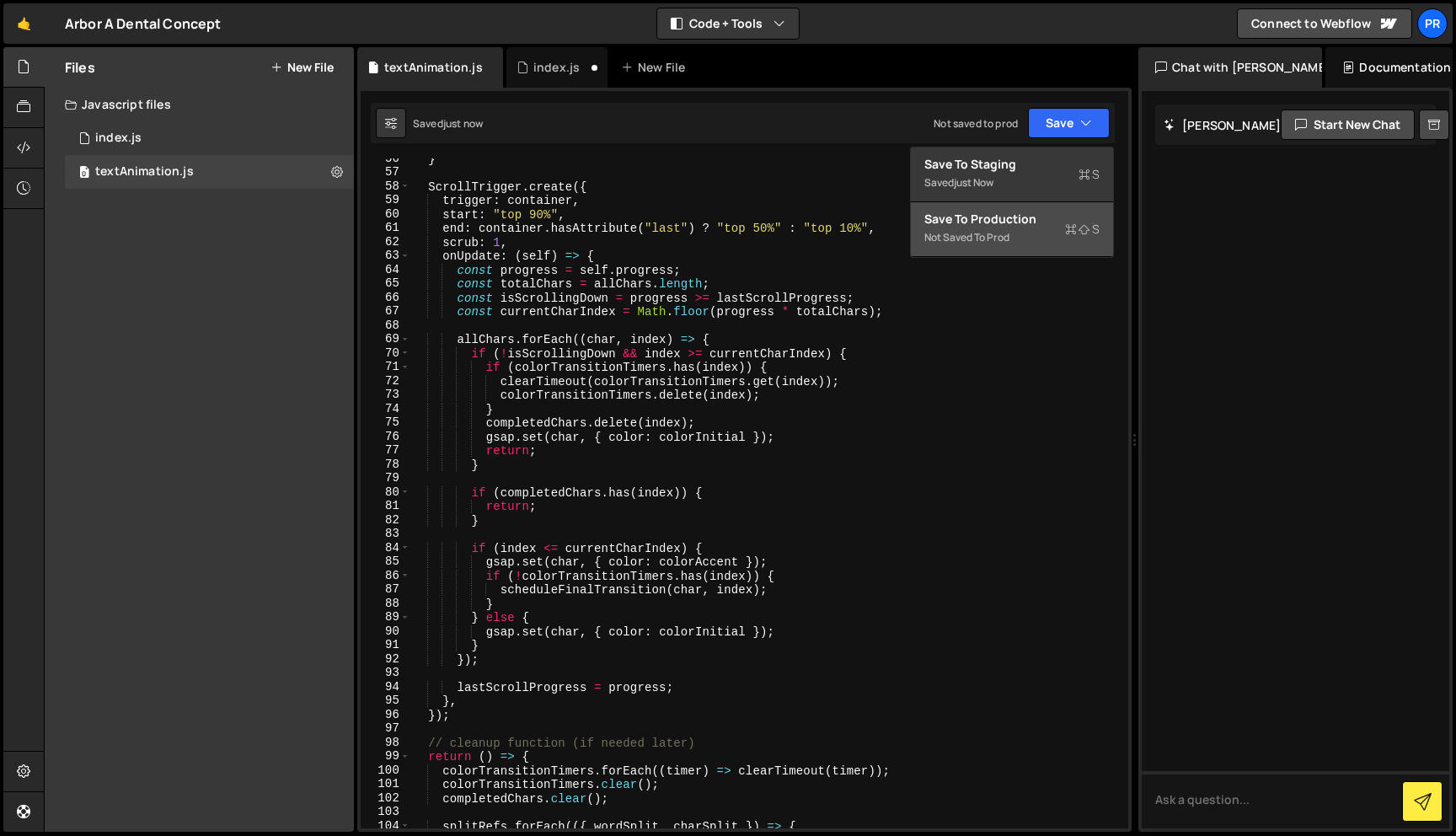
click at [1020, 227] on div "Not saved to prod" at bounding box center [1012, 237] width 176 height 20
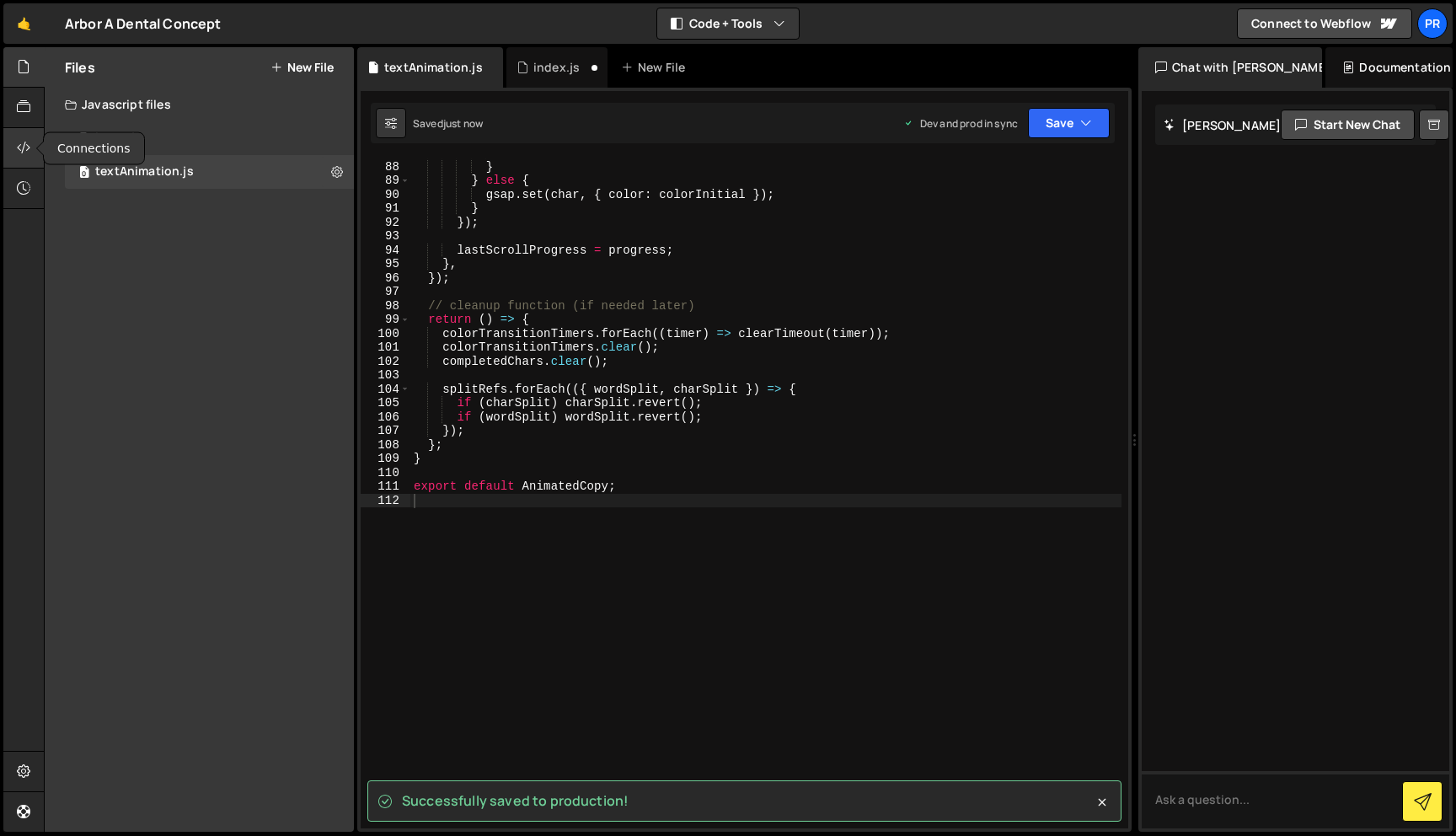
click at [16, 148] on div at bounding box center [24, 149] width 41 height 40
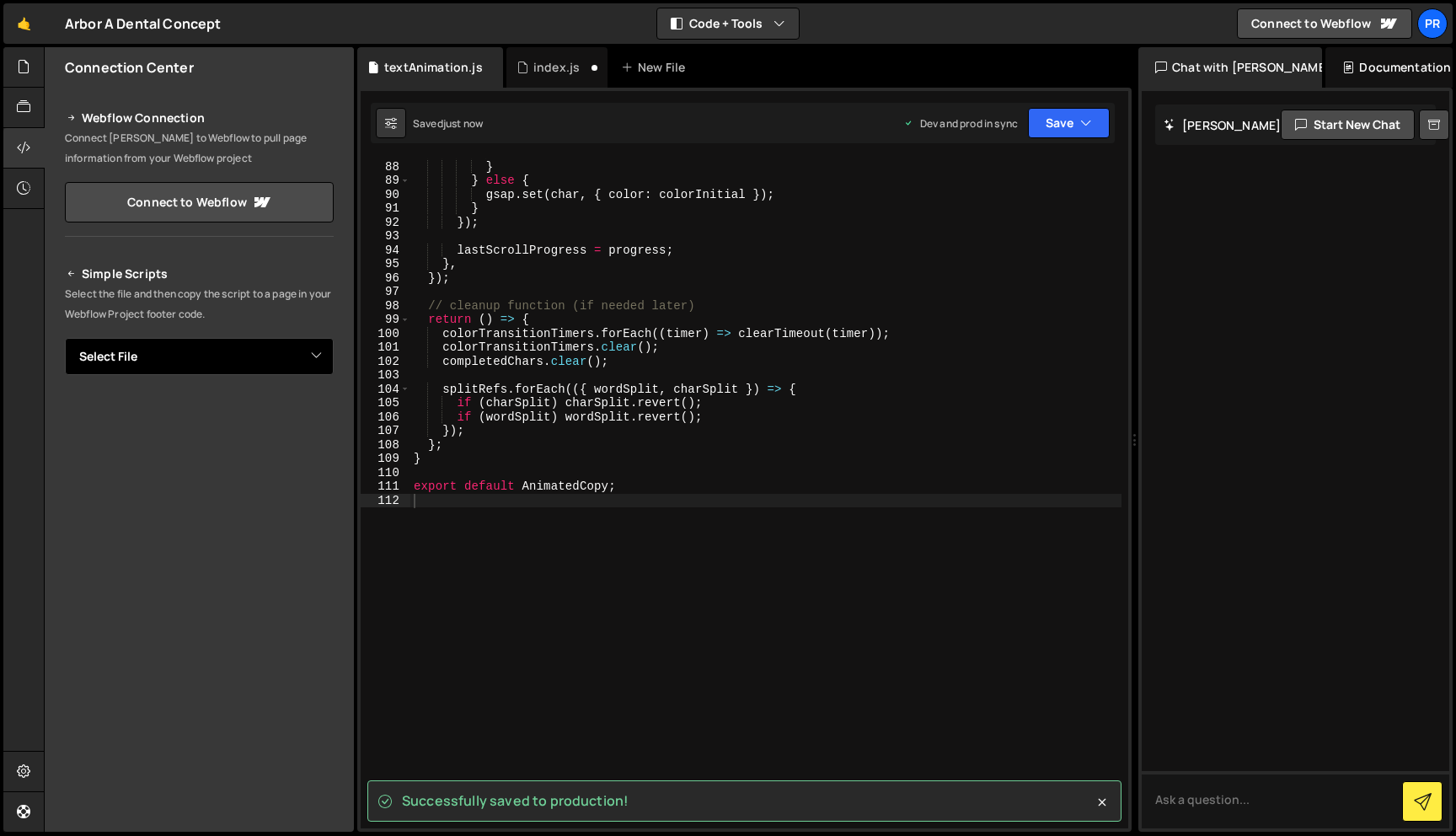
click at [301, 347] on select "Select File index.js textAnimation.js" at bounding box center [200, 356] width 269 height 37
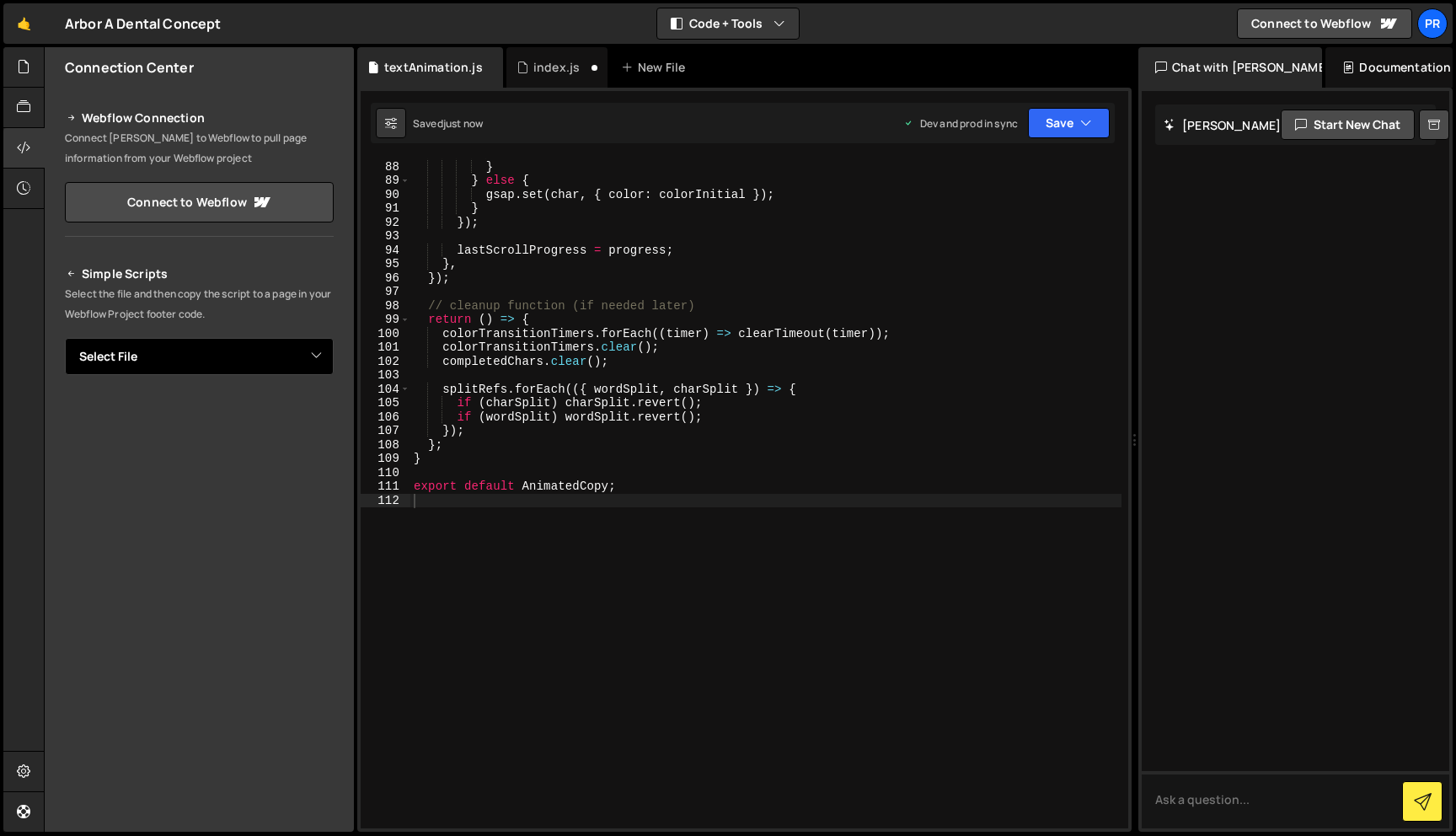
select select "47231"
click at [65, 337] on select "Select File index.js textAnimation.js" at bounding box center [200, 356] width 269 height 37
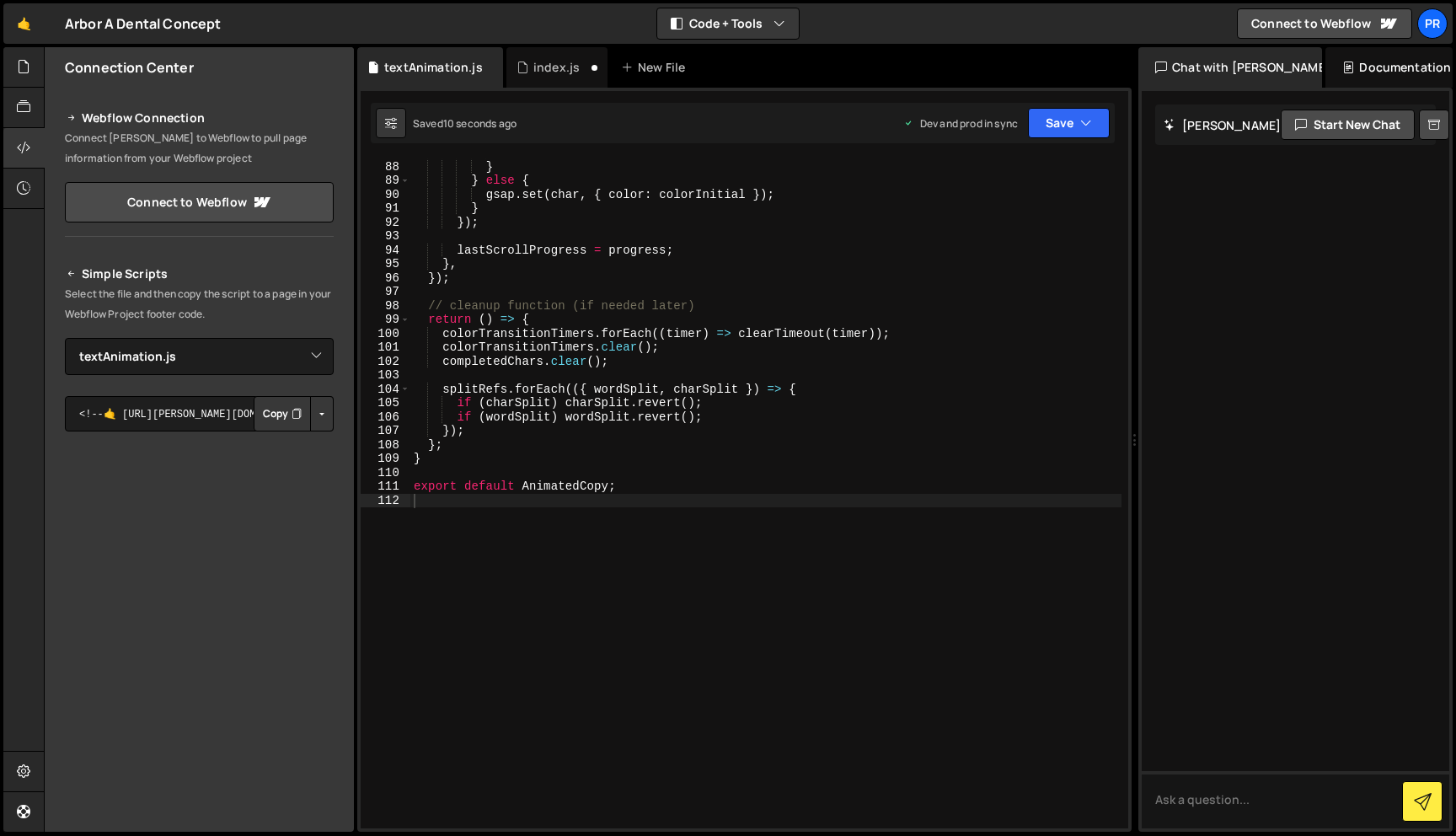
click at [276, 414] on button "Copy" at bounding box center [282, 413] width 58 height 35
click at [26, 80] on div at bounding box center [24, 67] width 41 height 40
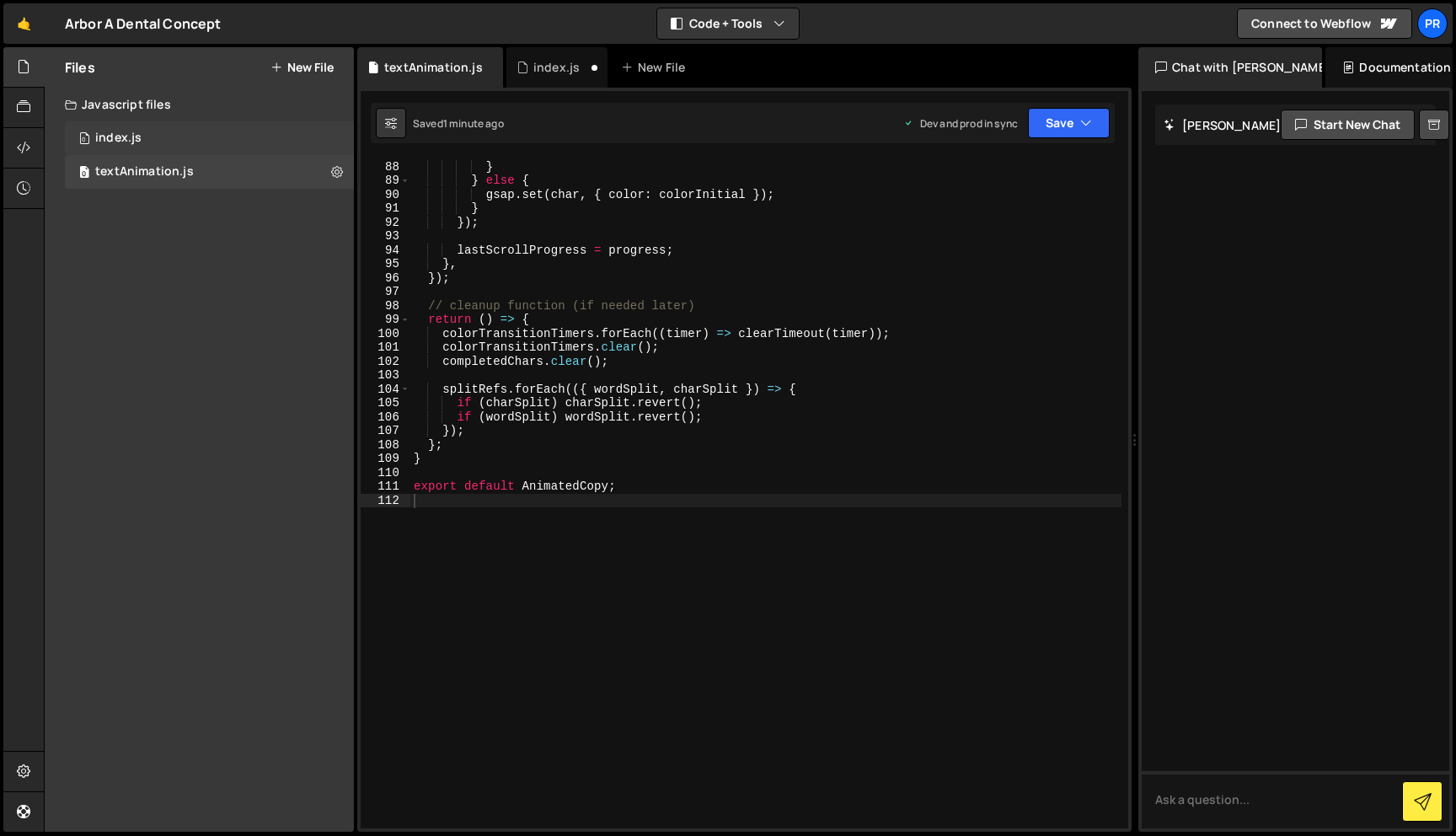
click at [153, 131] on div "0 index.js 0" at bounding box center [209, 138] width 289 height 34
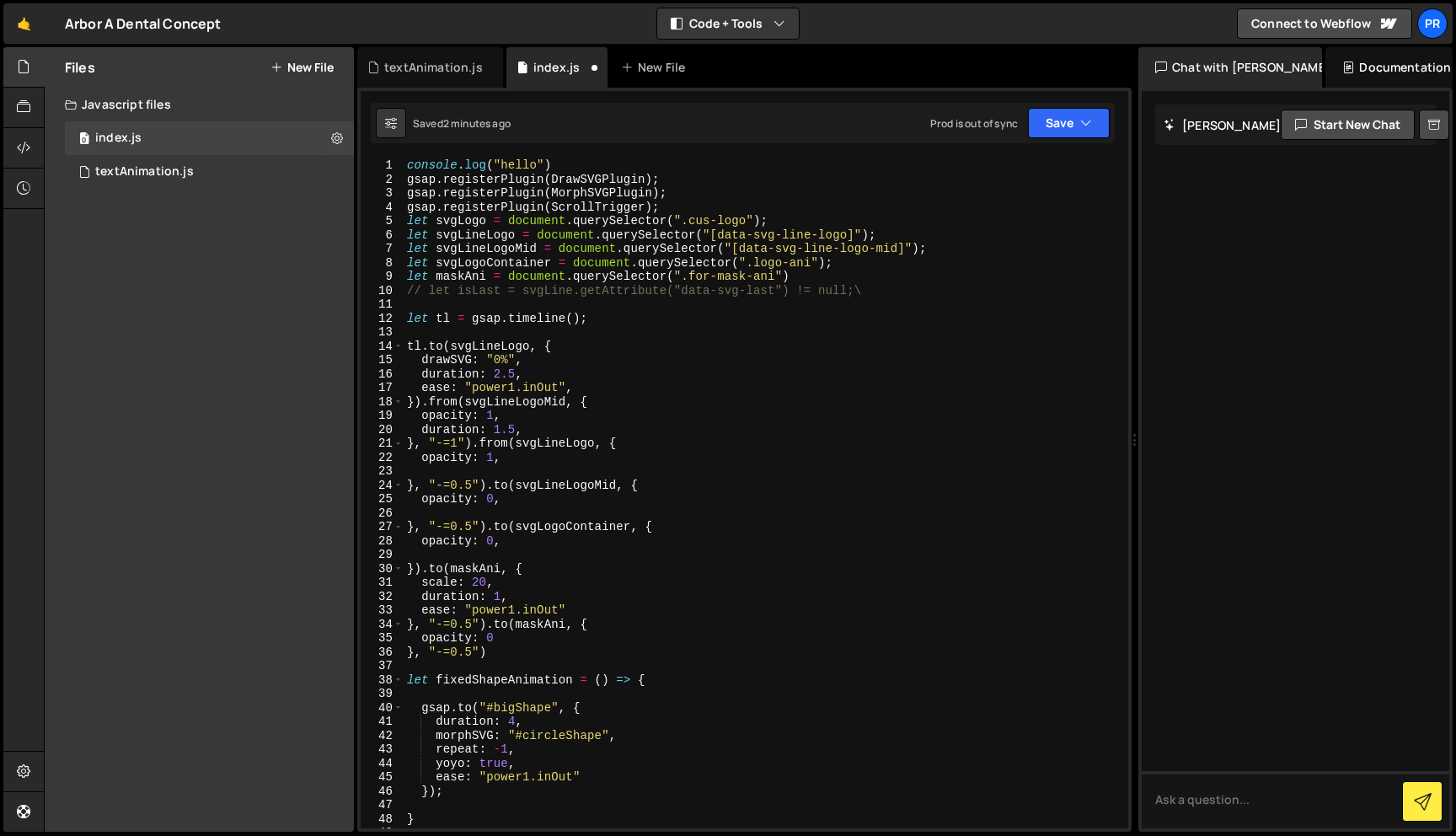
scroll to position [0, 0]
type textarea "console.log("hello")"
drag, startPoint x: 580, startPoint y: 163, endPoint x: 393, endPoint y: 162, distance: 187.0
click at [393, 162] on div "console.log("hello") 1 2 3 4 5 6 7 8 9 10 11 12 13 14 15 16 17 18 19 20 21 22 2…" at bounding box center [744, 493] width 767 height 669
type textarea "console.log("hello")"
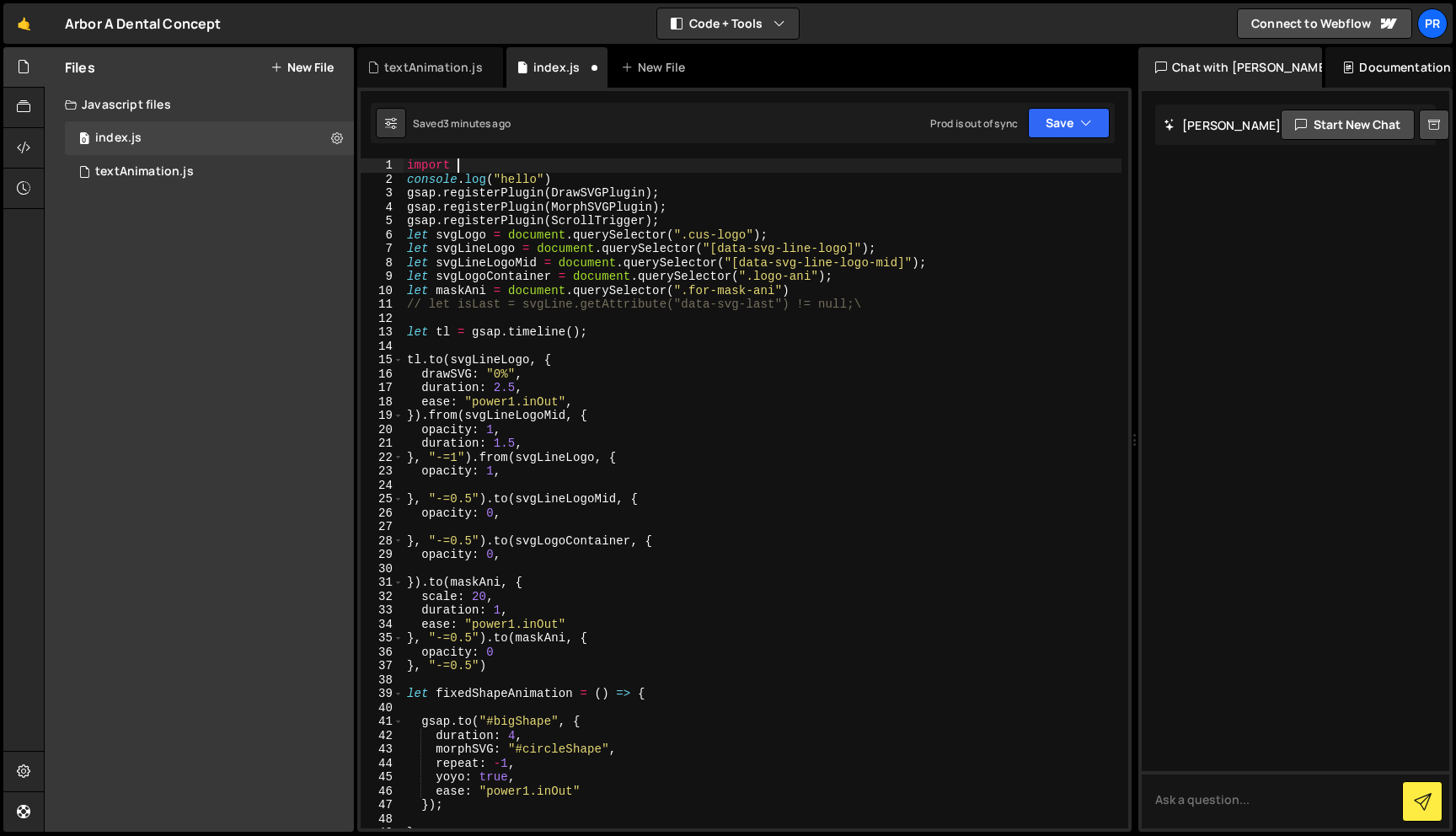
scroll to position [0, 4]
type textarea "import {}"
click at [201, 176] on div "0 textAnimation.js 0" at bounding box center [209, 172] width 289 height 34
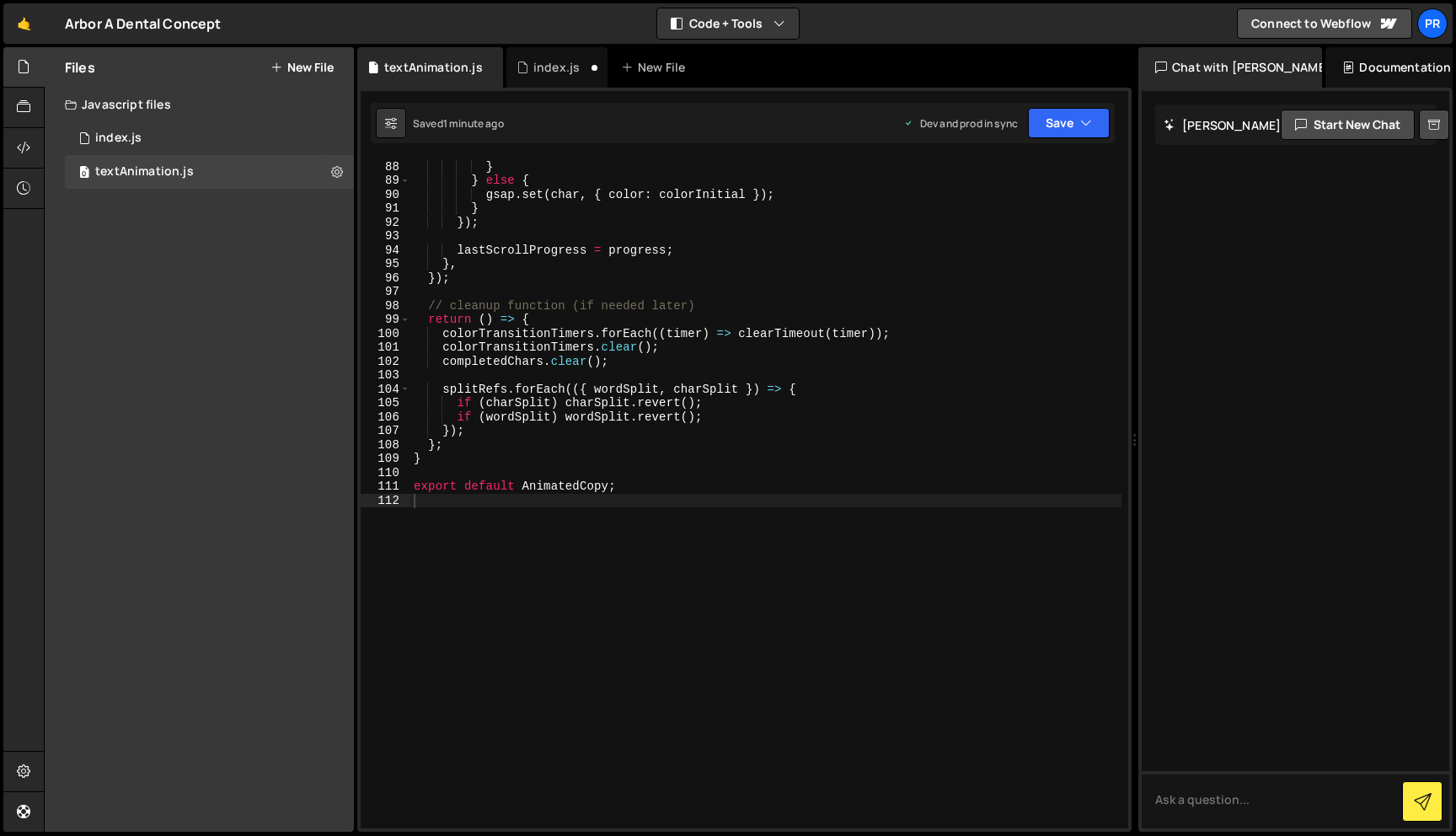
type textarea "export default AnimatedCopy;"
click at [583, 491] on div "scheduleFinalTransition ( char , index ) ; } } else { gsap . set ( char , { col…" at bounding box center [766, 494] width 712 height 697
click at [155, 145] on div "0 index.js 0" at bounding box center [209, 138] width 289 height 34
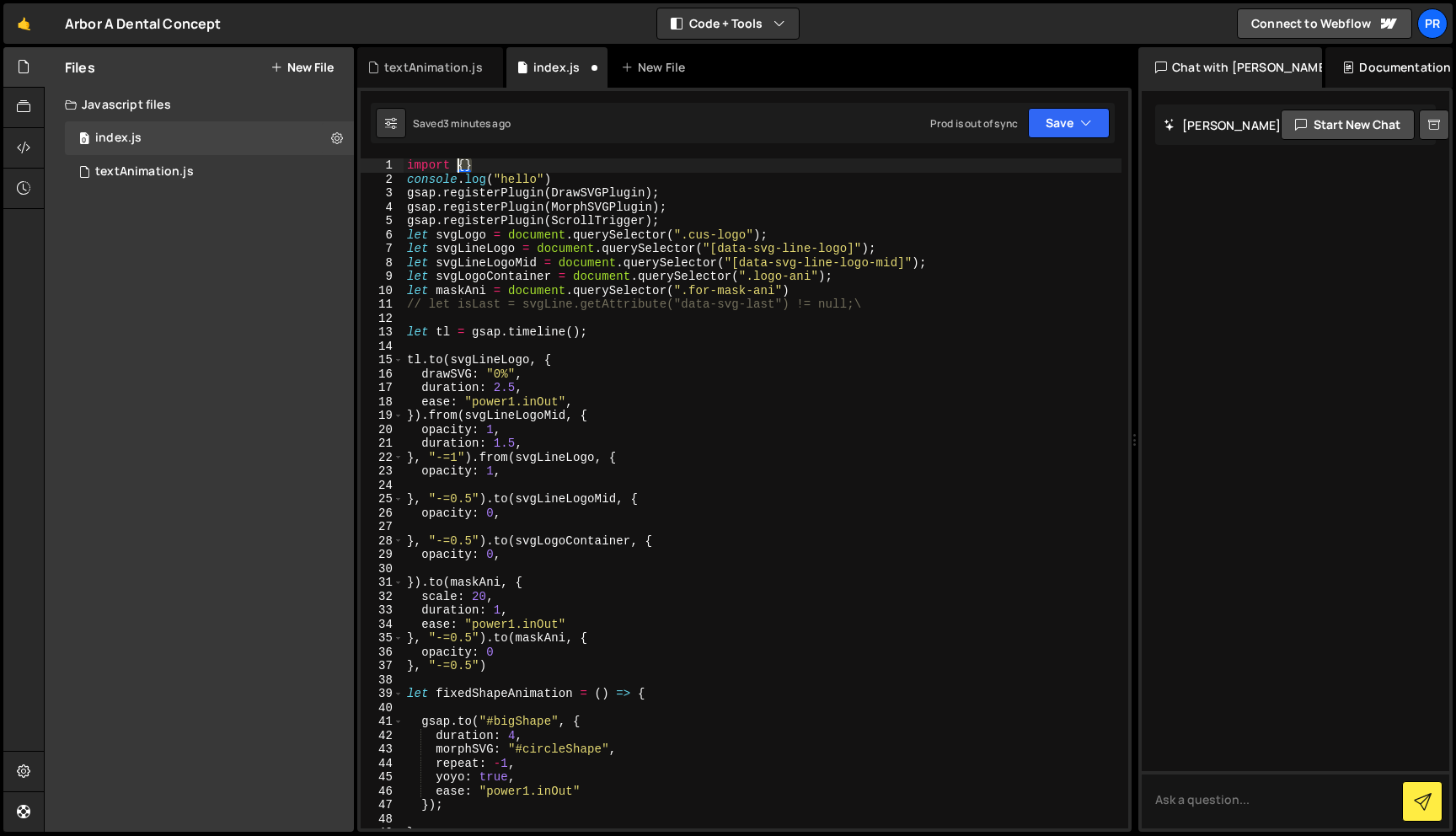
drag, startPoint x: 487, startPoint y: 162, endPoint x: 458, endPoint y: 163, distance: 29.0
click at [458, 163] on div "import { } console . log ( "hello" ) gsap . registerPlugin ( DrawSVGPlugin ) ; …" at bounding box center [763, 506] width 718 height 697
paste textarea "AnimatedCopy"
paste textarea "https://slater.app/16988/47231.js"
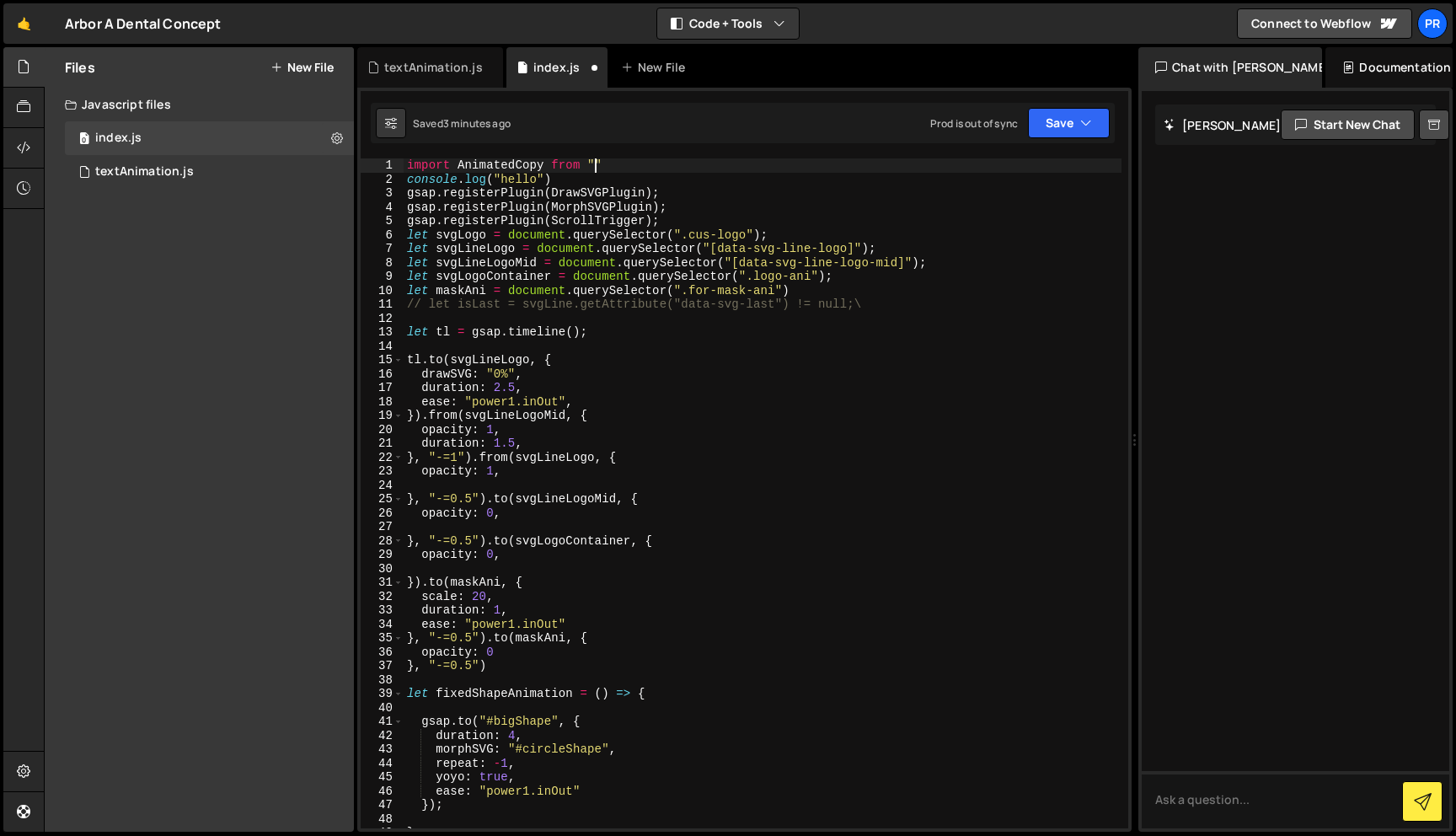
type textarea "import AnimatedCopy from "[URL][PERSON_NAME][DOMAIN_NAME]""
click at [1073, 121] on button "Save" at bounding box center [1069, 123] width 82 height 31
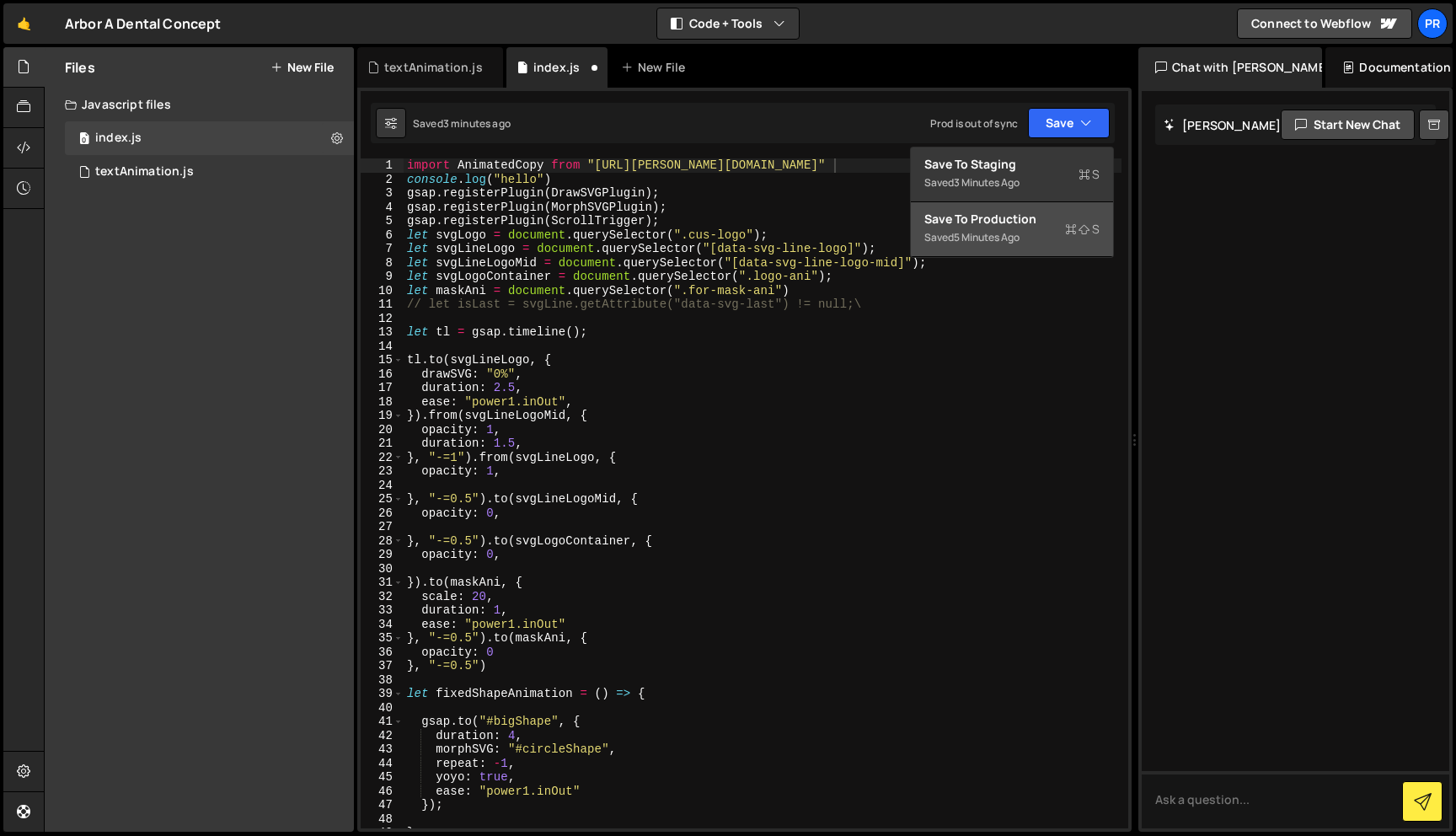
click at [993, 211] on div "Save to Production S" at bounding box center [1012, 220] width 176 height 17
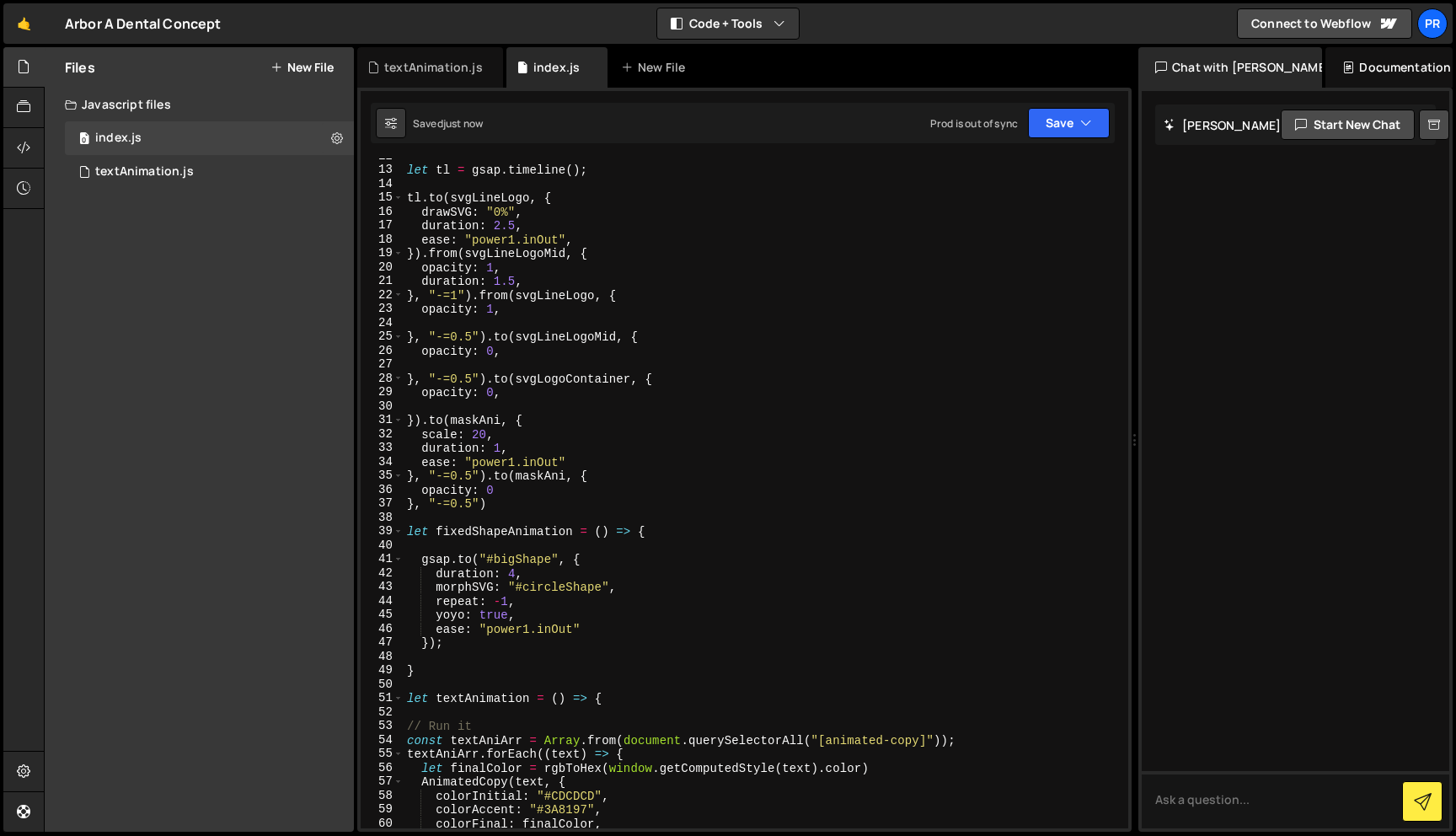
scroll to position [411, 0]
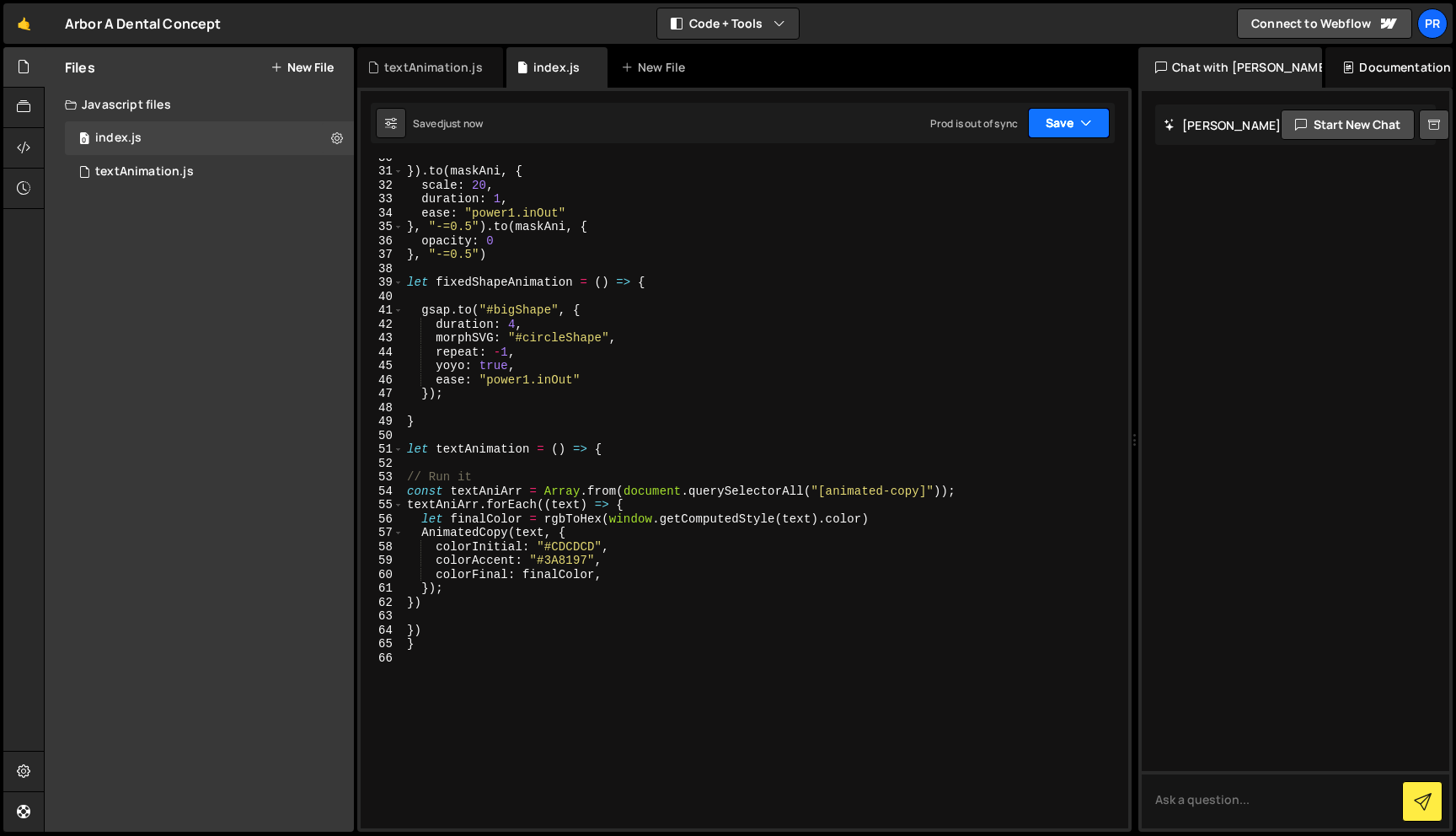
click at [1075, 126] on button "Save" at bounding box center [1069, 123] width 82 height 31
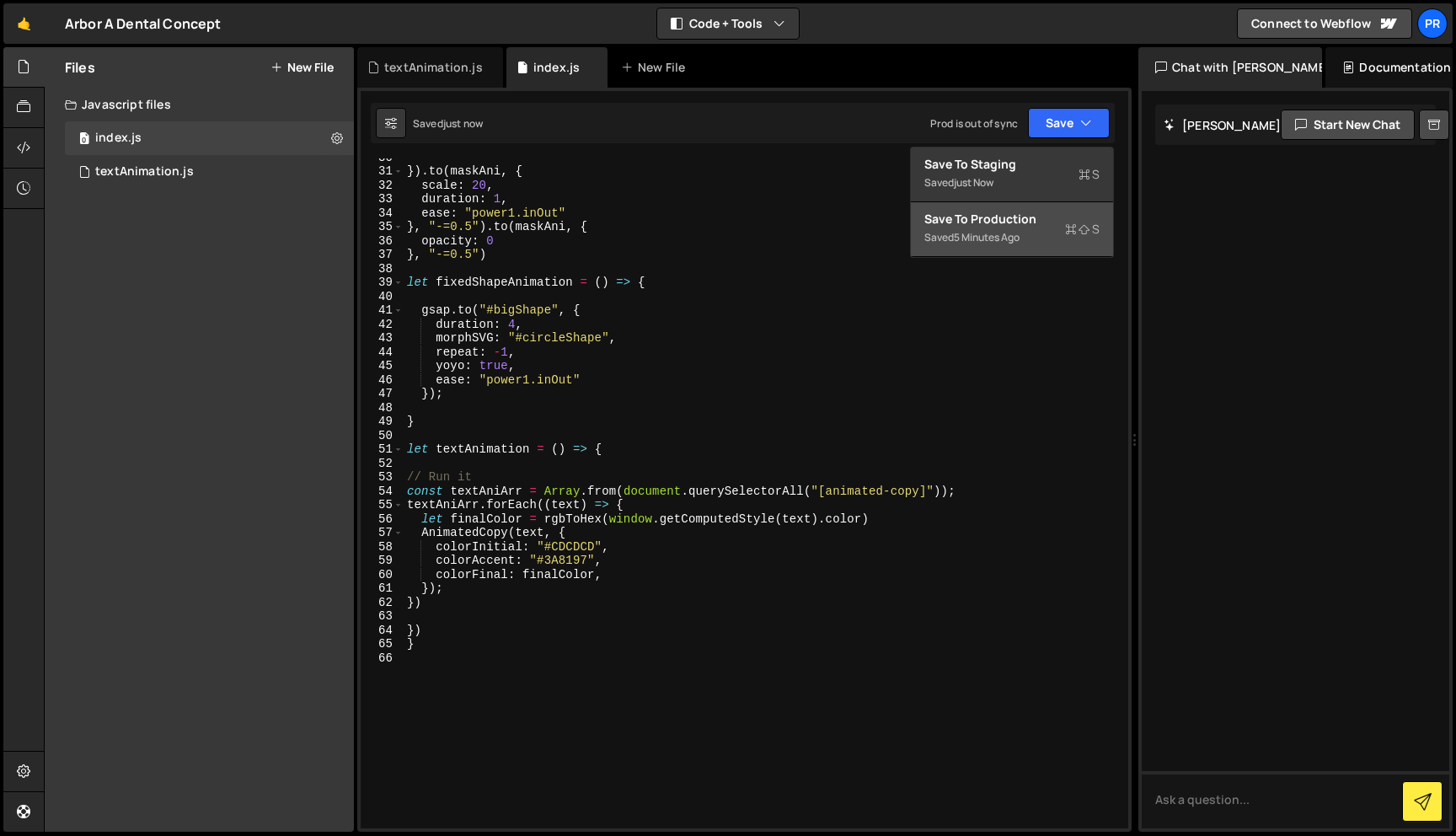
click at [1022, 246] on div "Saved 5 minutes ago" at bounding box center [1012, 237] width 176 height 20
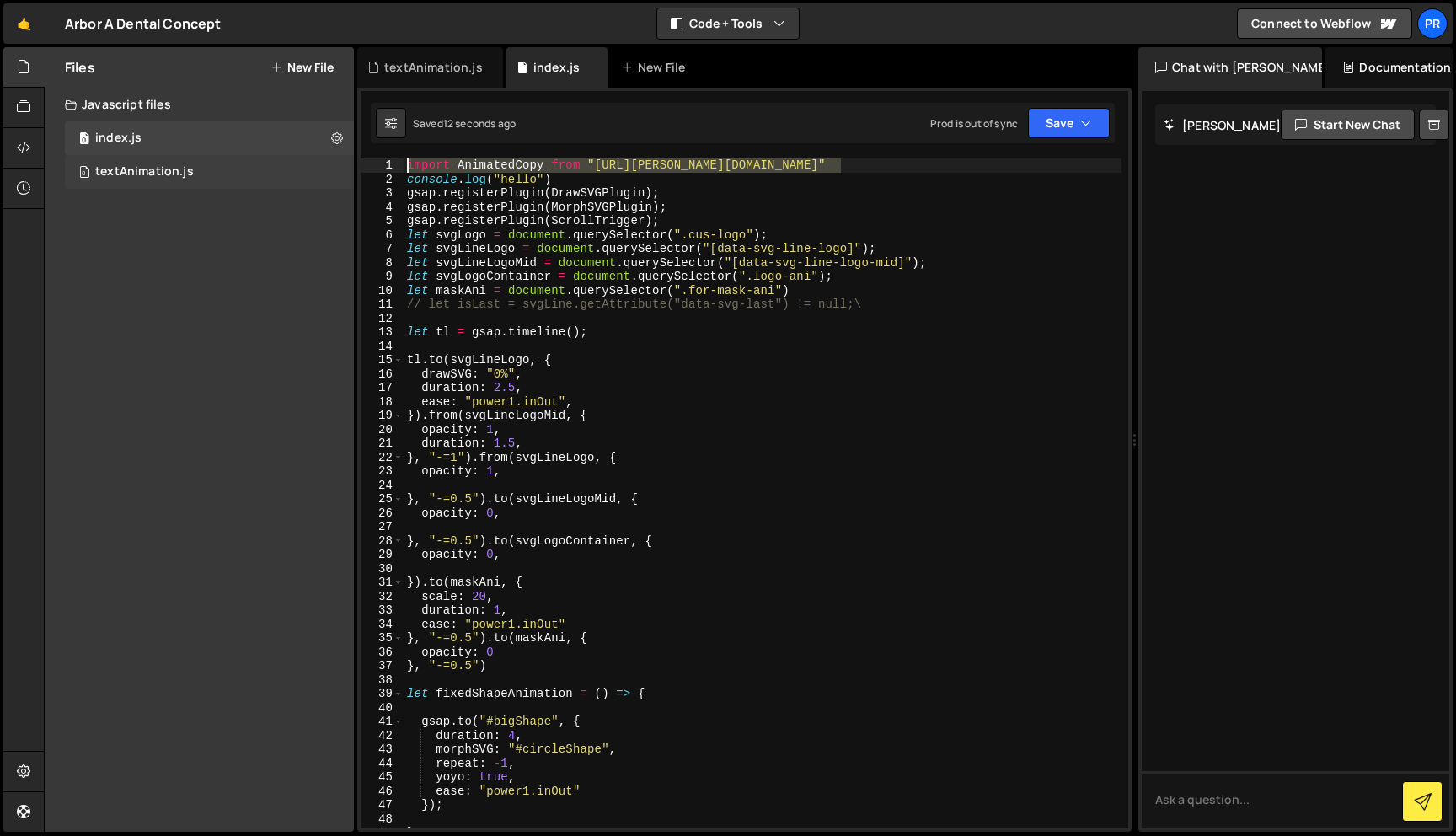
drag, startPoint x: 880, startPoint y: 167, endPoint x: 302, endPoint y: 158, distance: 578.1
click at [302, 158] on div "Files New File Javascript files 0 index.js 0 0 textAnimation.js 0 CSS files Cop…" at bounding box center [750, 439] width 1413 height 785
click at [1089, 113] on button "Save" at bounding box center [1069, 123] width 82 height 31
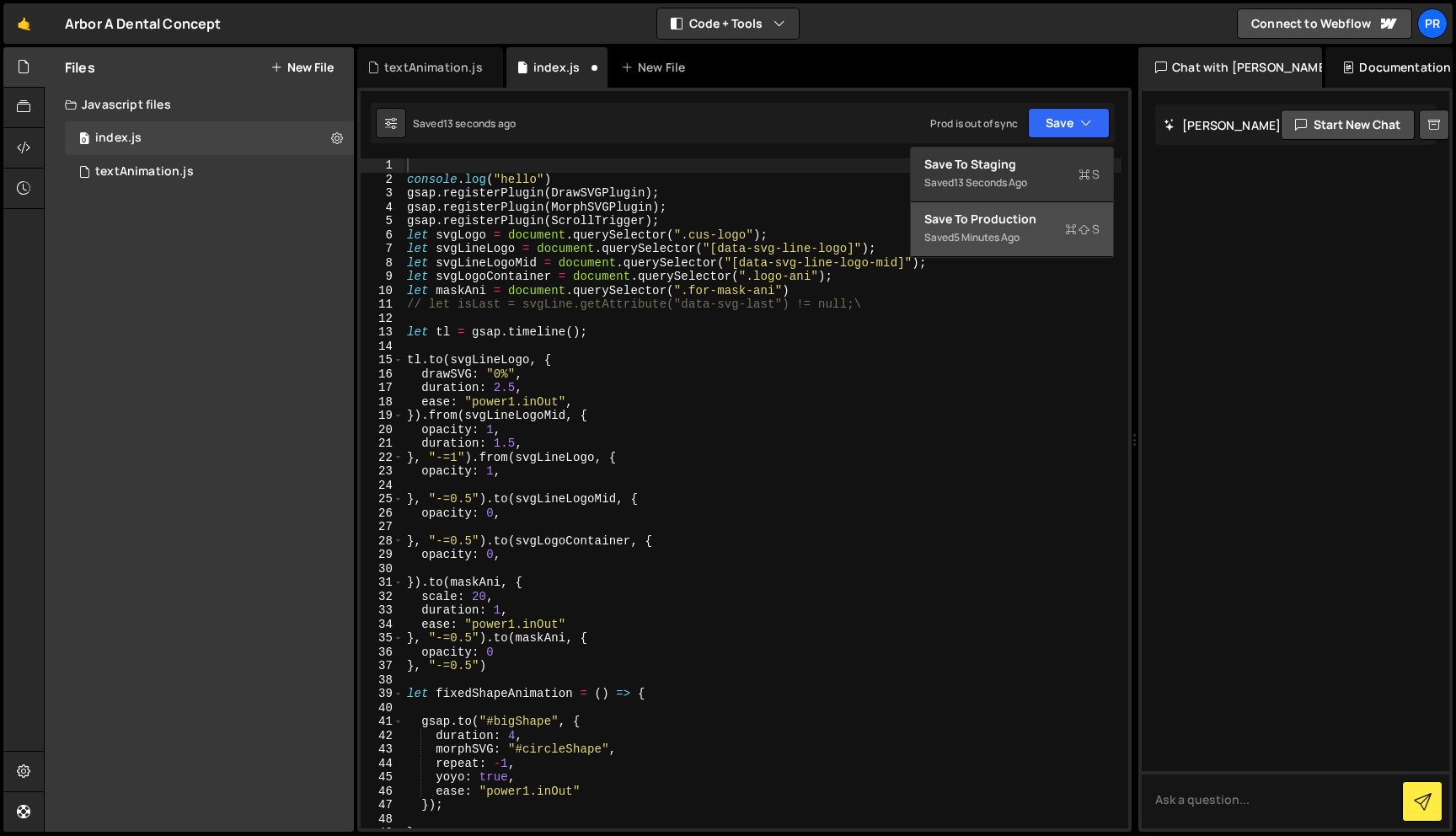
click at [1038, 221] on div "Save to Production S" at bounding box center [1012, 220] width 176 height 17
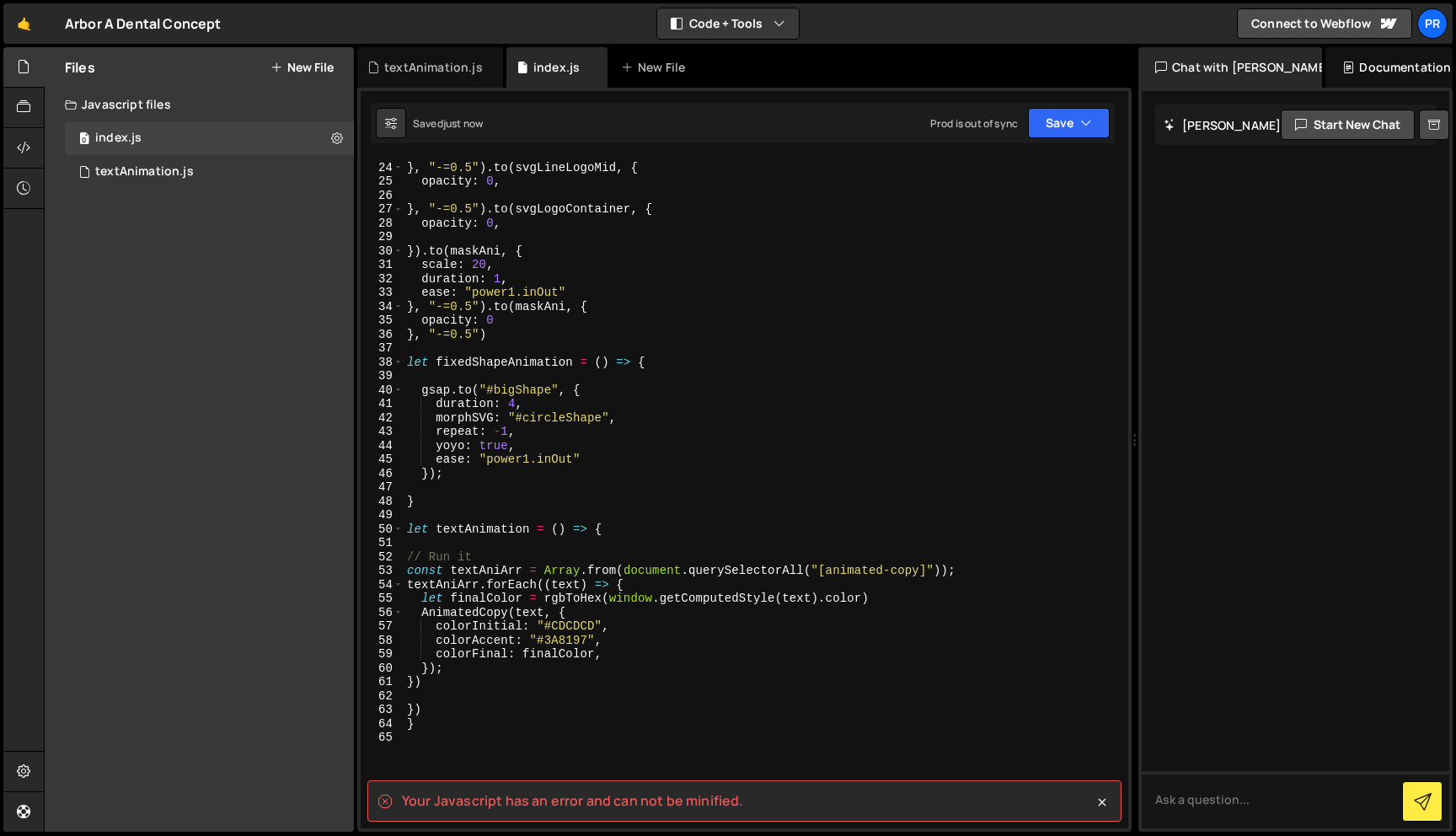
scroll to position [319, 0]
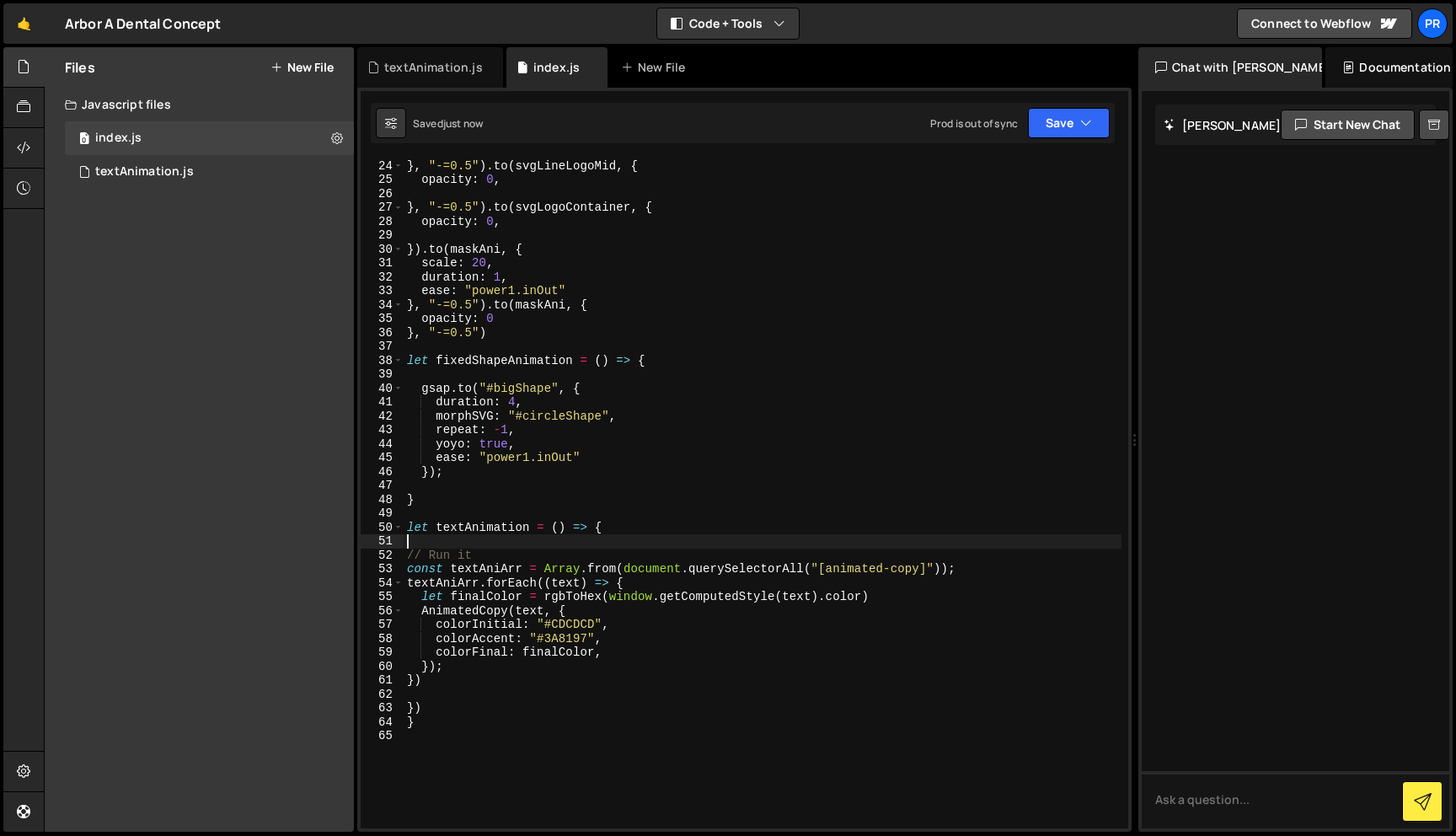
click at [528, 541] on div "} , "-=0.5" ) . to ( svgLineLogoMid , { opacity : 0 , } , "-=0.5" ) . to ( svgL…" at bounding box center [763, 493] width 718 height 697
click at [458, 672] on div "} , "-=0.5" ) . to ( svgLineLogoMid , { opacity : 0 , } , "-=0.5" ) . to ( svgL…" at bounding box center [763, 493] width 718 height 697
click at [441, 686] on div "} , "-=0.5" ) . to ( svgLineLogoMid , { opacity : 0 , } , "-=0.5" ) . to ( svgL…" at bounding box center [763, 493] width 718 height 697
click at [441, 706] on div "} , "-=0.5" ) . to ( svgLineLogoMid , { opacity : 0 , } , "-=0.5" ) . to ( svgL…" at bounding box center [763, 493] width 718 height 697
click at [442, 685] on div "} , "-=0.5" ) . to ( svgLineLogoMid , { opacity : 0 , } , "-=0.5" ) . to ( svgL…" at bounding box center [763, 493] width 718 height 697
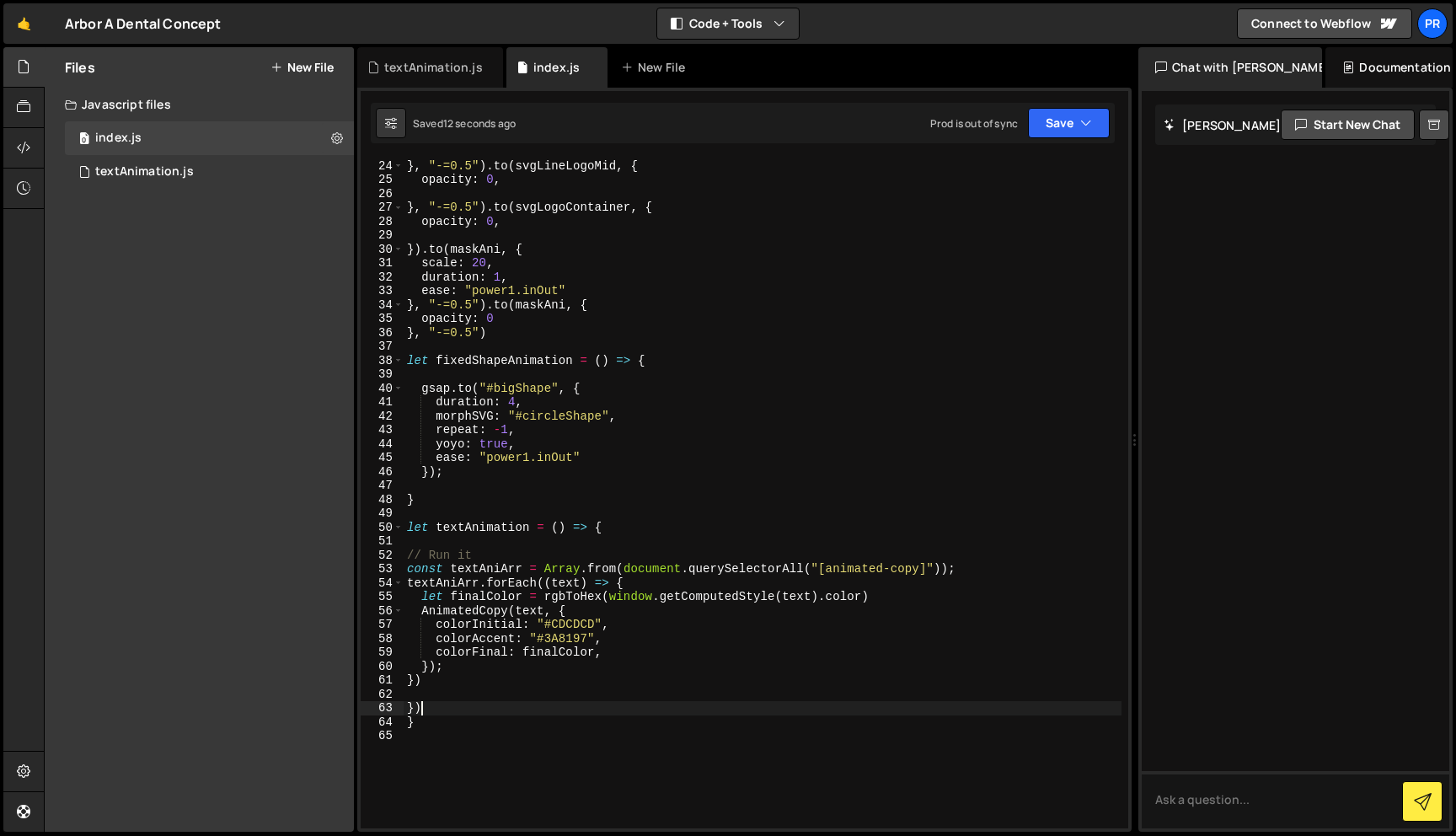
click at [456, 706] on div "} , "-=0.5" ) . to ( svgLineLogoMid , { opacity : 0 , } , "-=0.5" ) . to ( svgL…" at bounding box center [763, 493] width 718 height 697
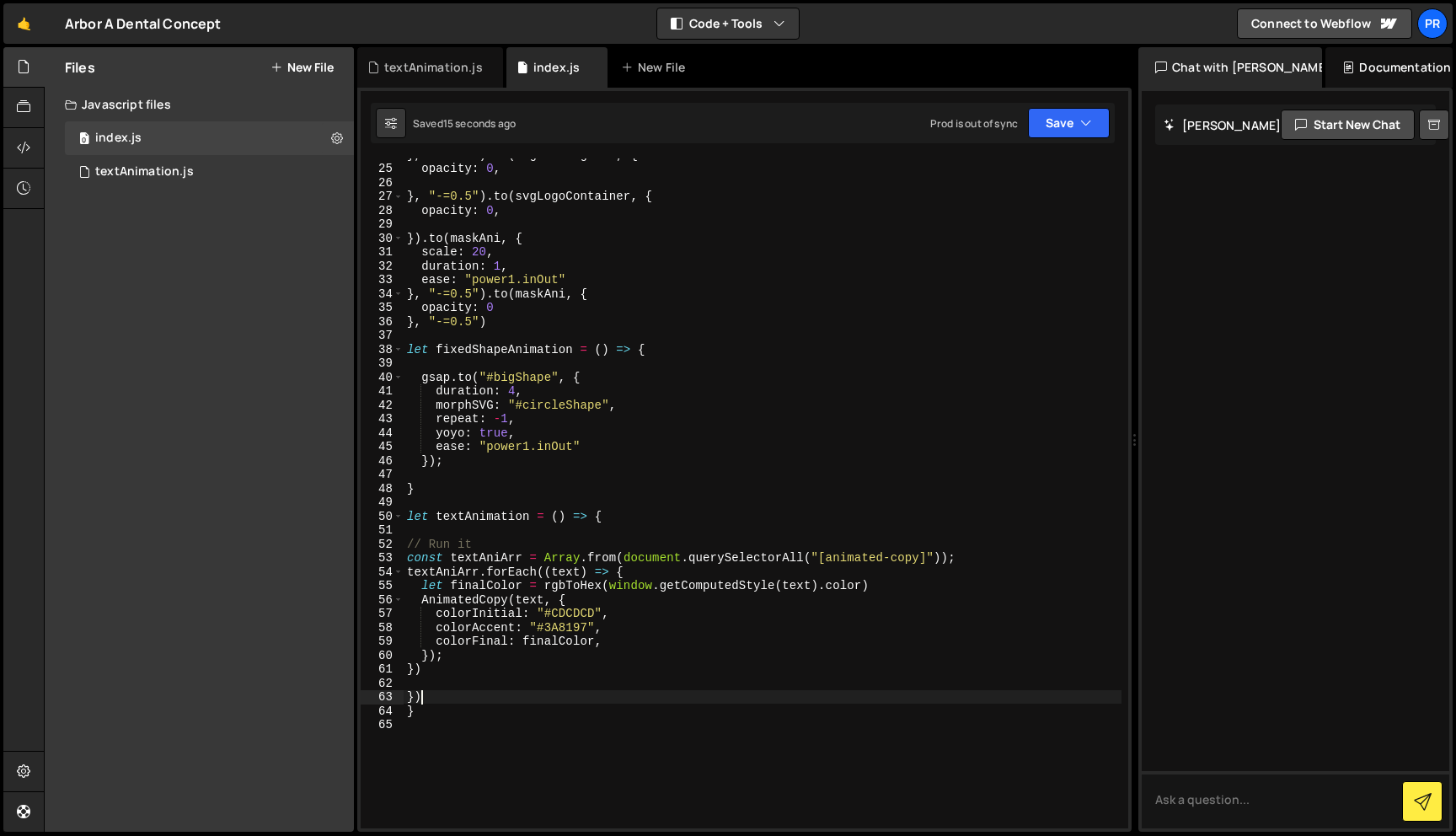
scroll to position [341, 0]
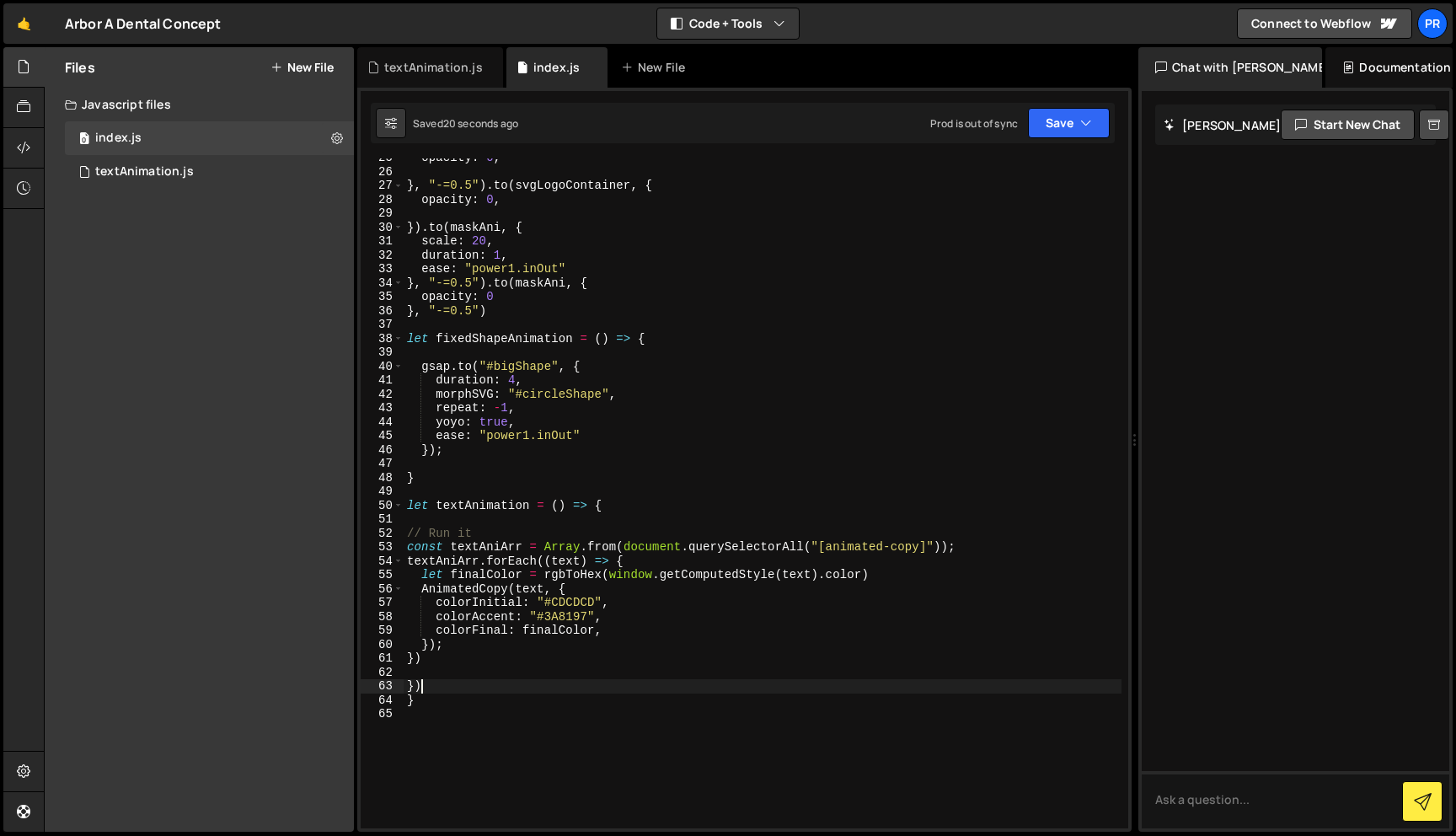
type textarea "}"
click at [1064, 131] on button "Save" at bounding box center [1069, 123] width 82 height 31
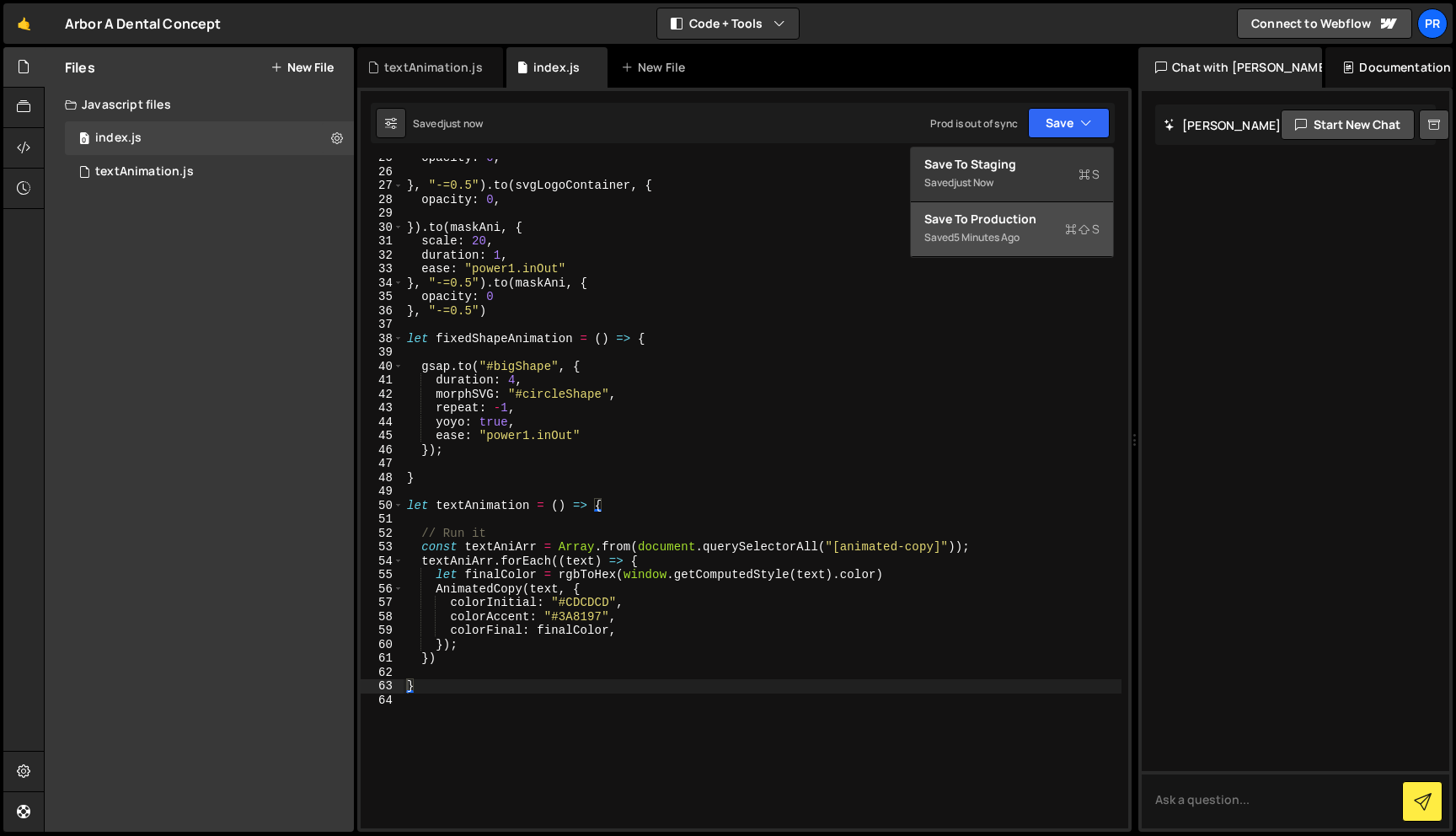
click at [975, 249] on button "Save to Production S Saved 5 minutes ago" at bounding box center [1012, 229] width 202 height 55
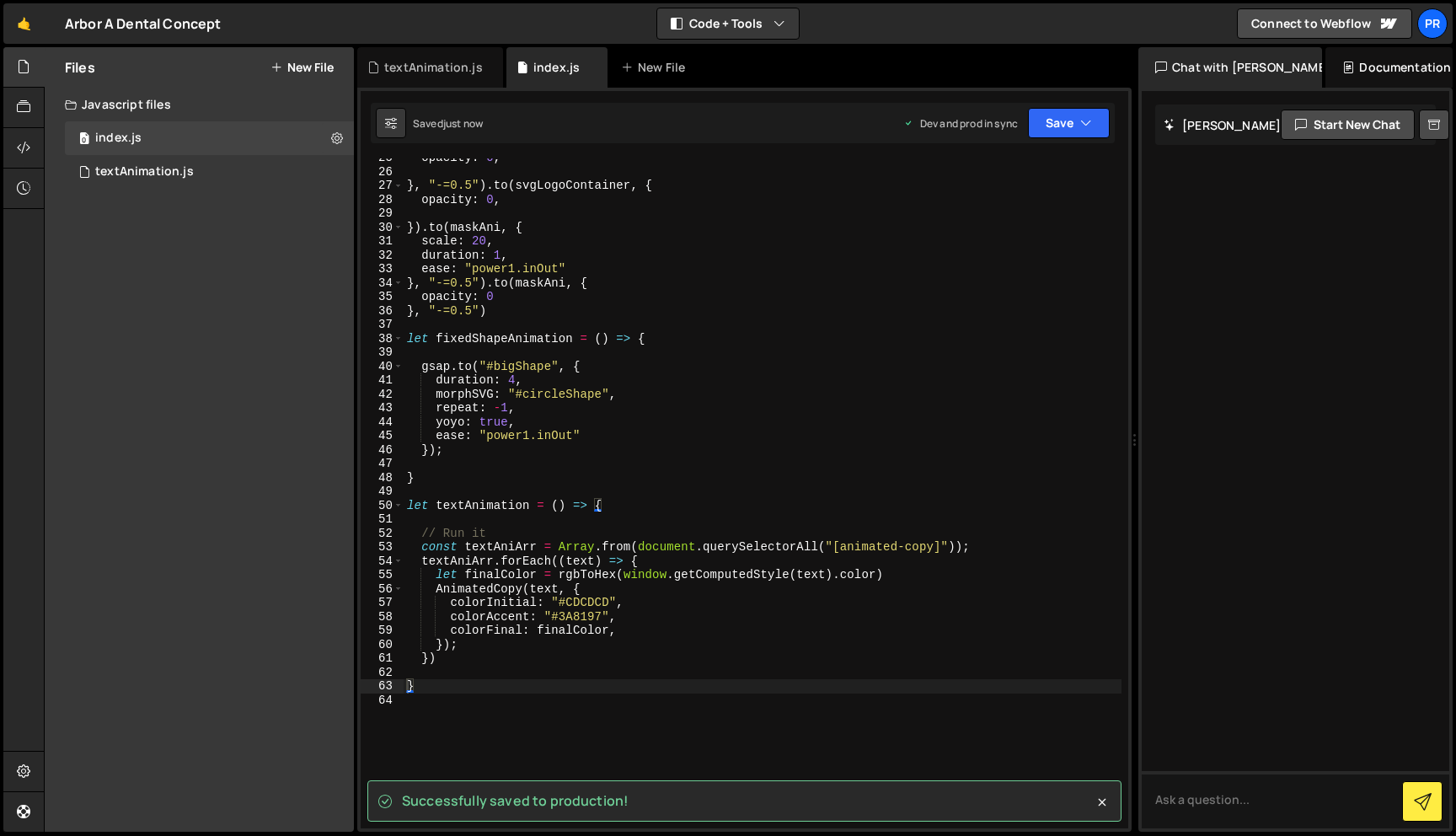
scroll to position [0, 0]
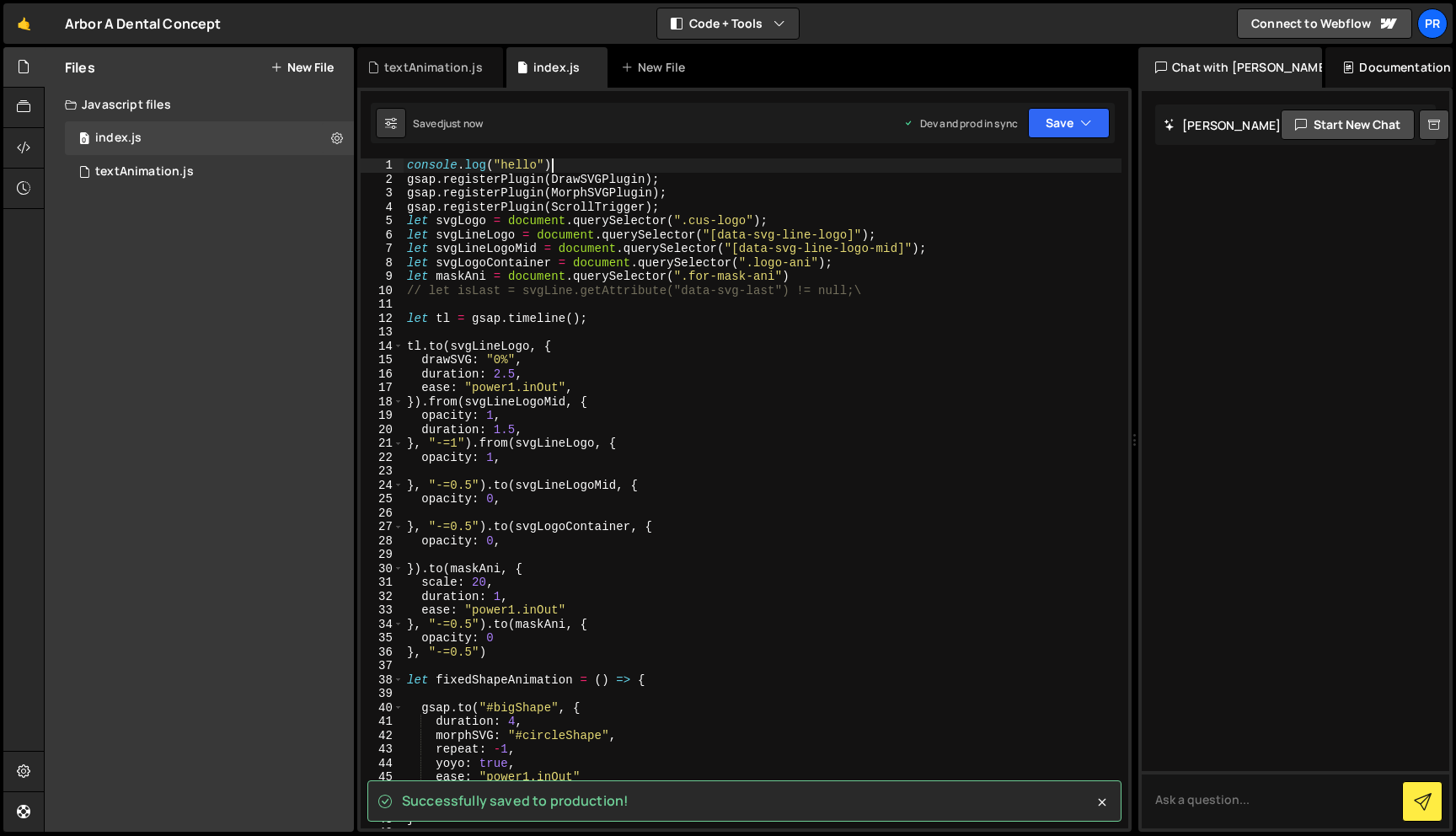
click at [630, 162] on div "console . log ( "hello" ) gsap . registerPlugin ( DrawSVGPlugin ) ; gsap . regi…" at bounding box center [763, 506] width 718 height 697
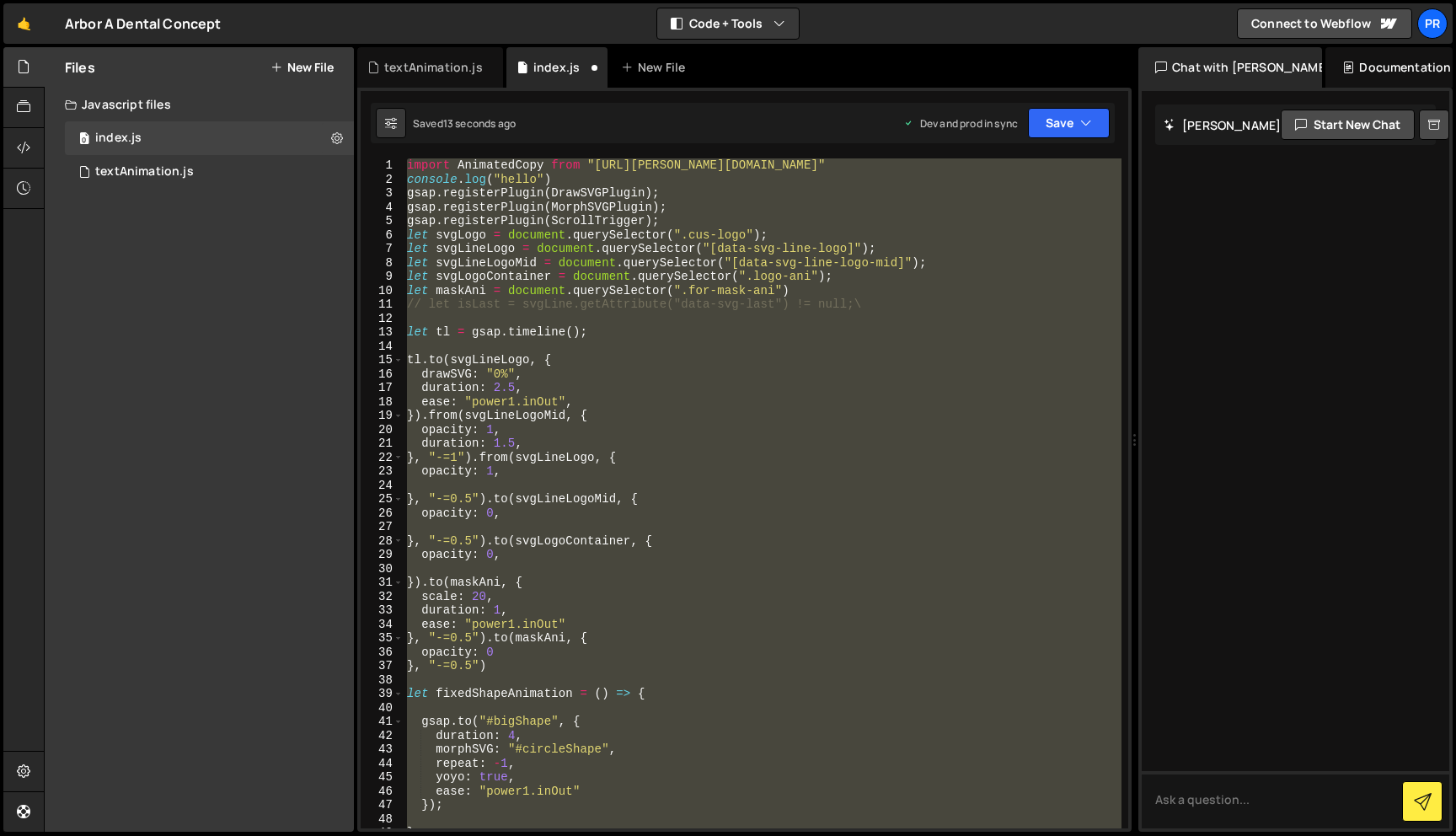
click at [697, 397] on div "import AnimatedCopy from "https://slater.app/16988/47231.js" console . log ( "h…" at bounding box center [763, 493] width 718 height 669
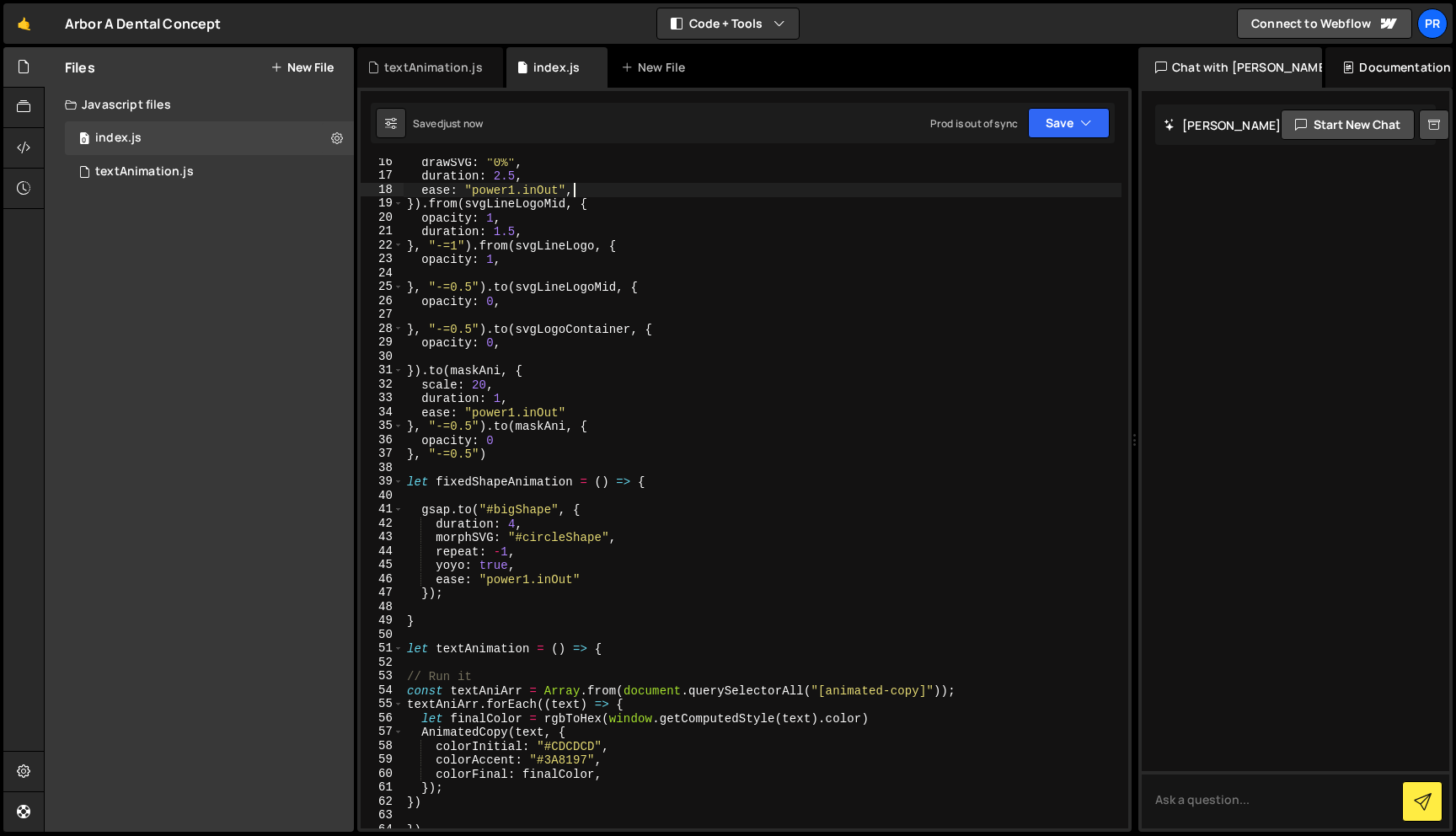
scroll to position [503, 0]
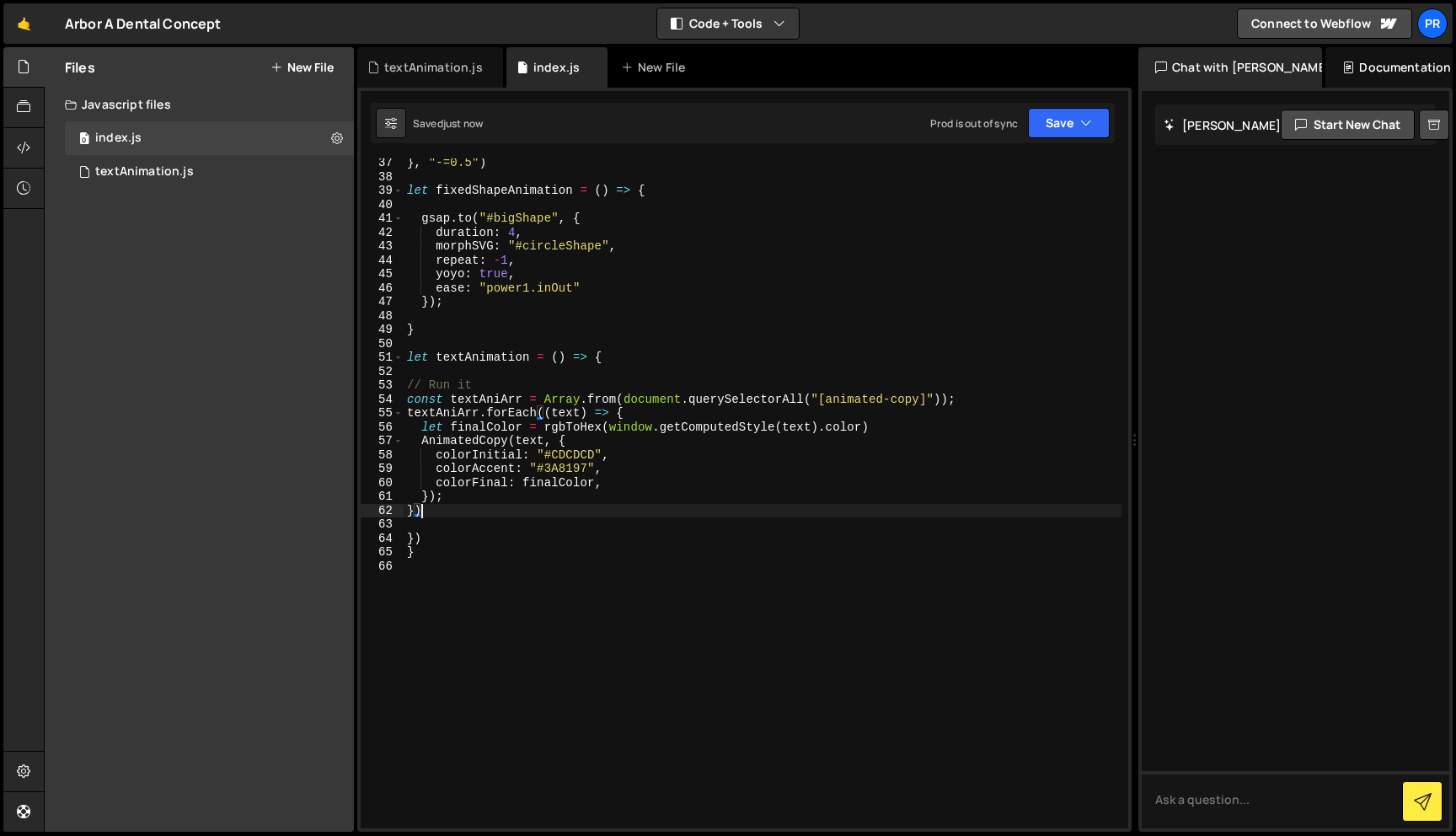
click at [443, 516] on div "} , "-=0.5" ) let fixedShapeAnimation = ( ) => { gsap . to ( "#bigShape" , { du…" at bounding box center [763, 504] width 718 height 697
type textarea "})"
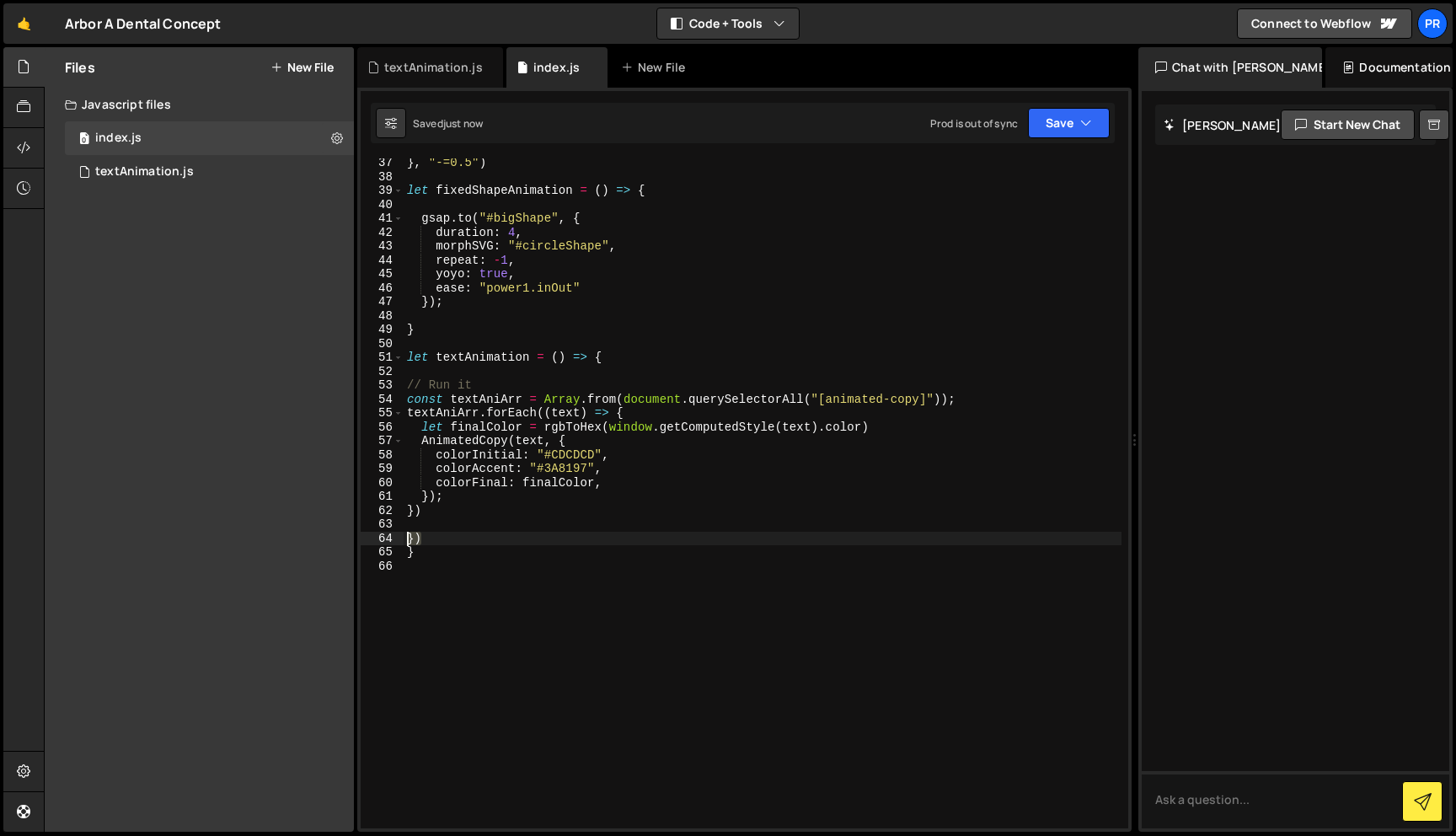
drag, startPoint x: 446, startPoint y: 532, endPoint x: 347, endPoint y: 534, distance: 99.0
click at [347, 535] on div "Files New File Javascript files 0 index.js 0 0 textAnimation.js 0 CSS files Cop…" at bounding box center [750, 439] width 1413 height 785
click at [1081, 135] on button "Save" at bounding box center [1069, 123] width 82 height 31
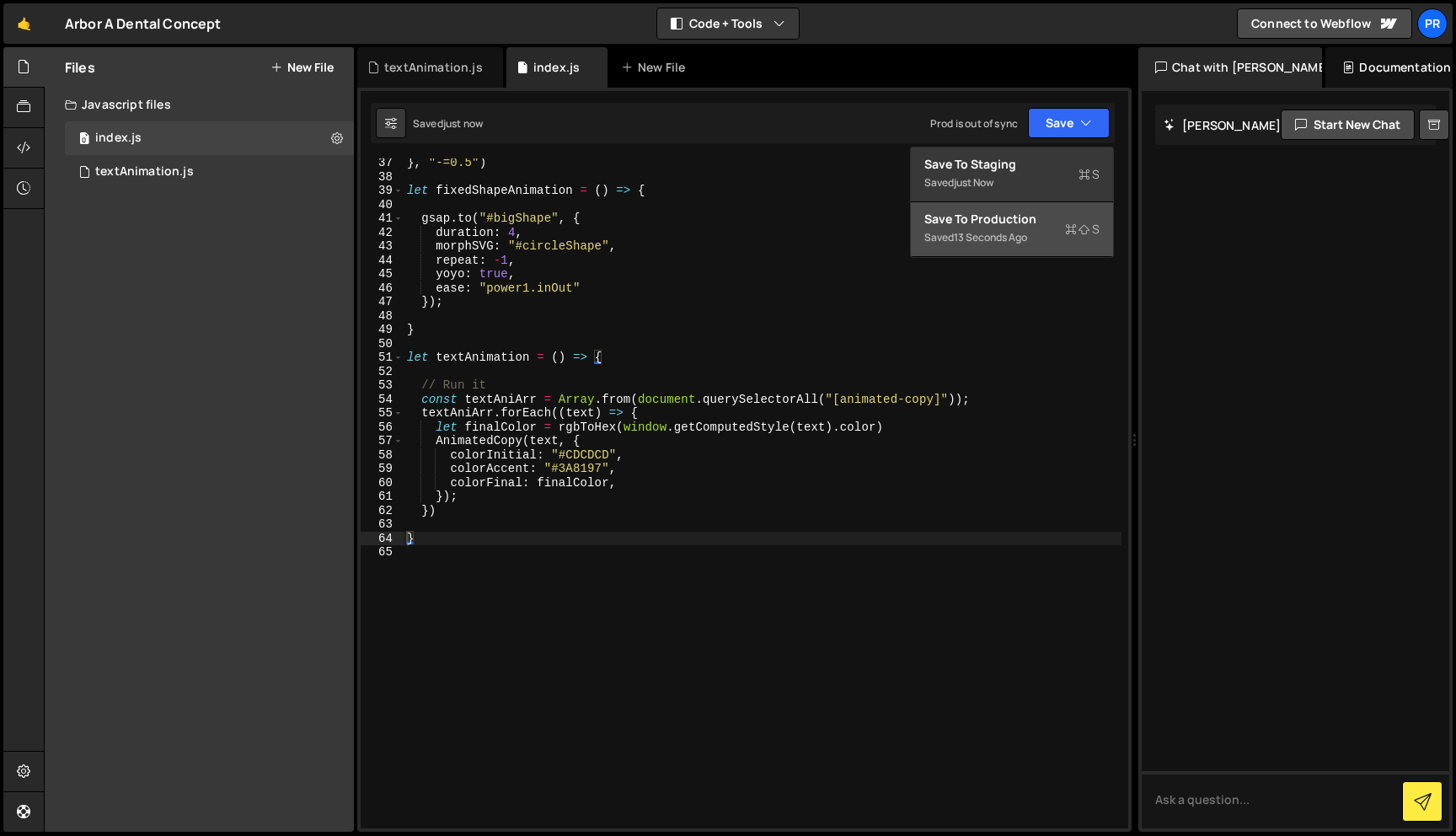
click at [1003, 214] on div "Save to Production S" at bounding box center [1012, 220] width 176 height 17
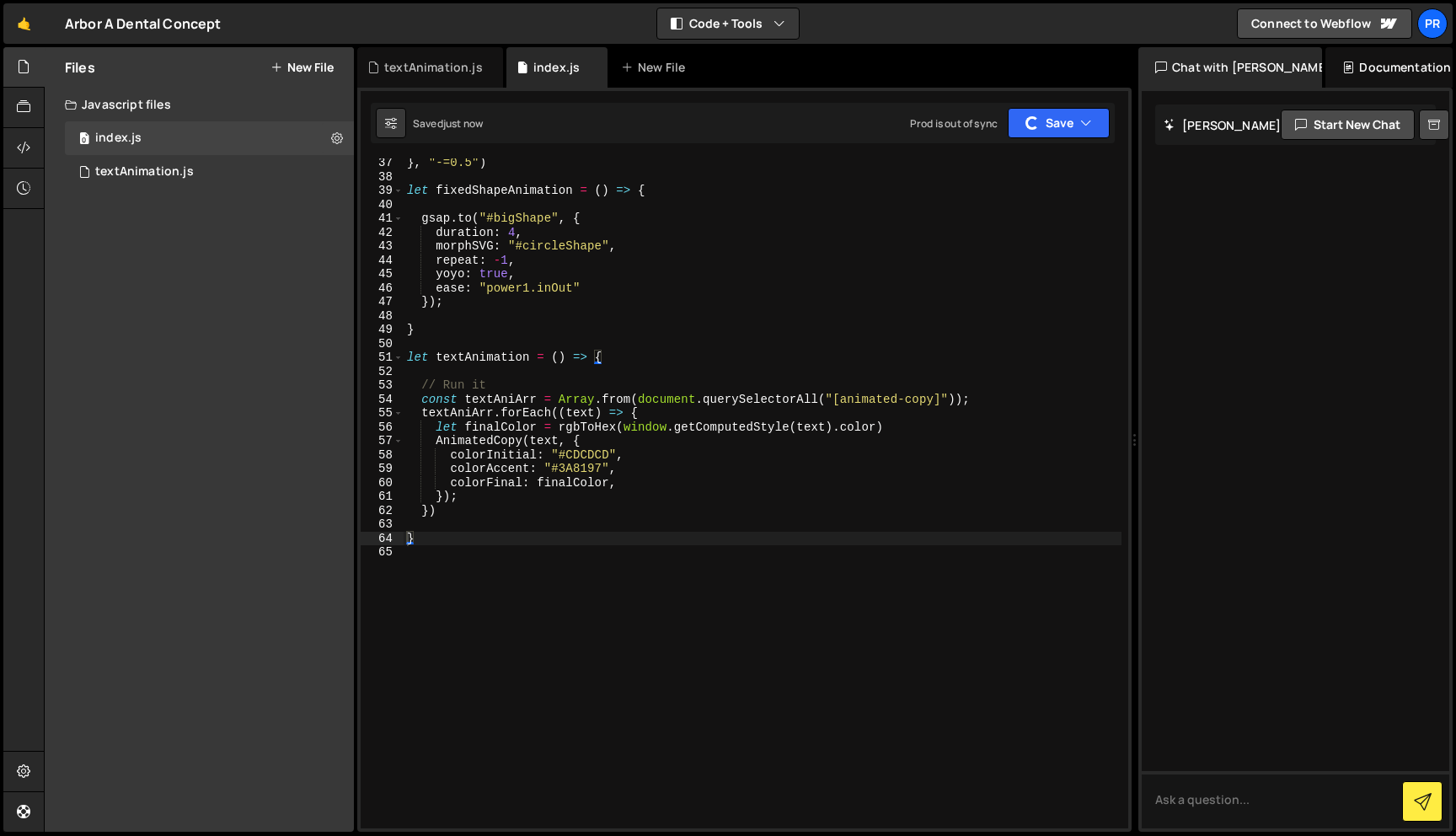
scroll to position [0, 0]
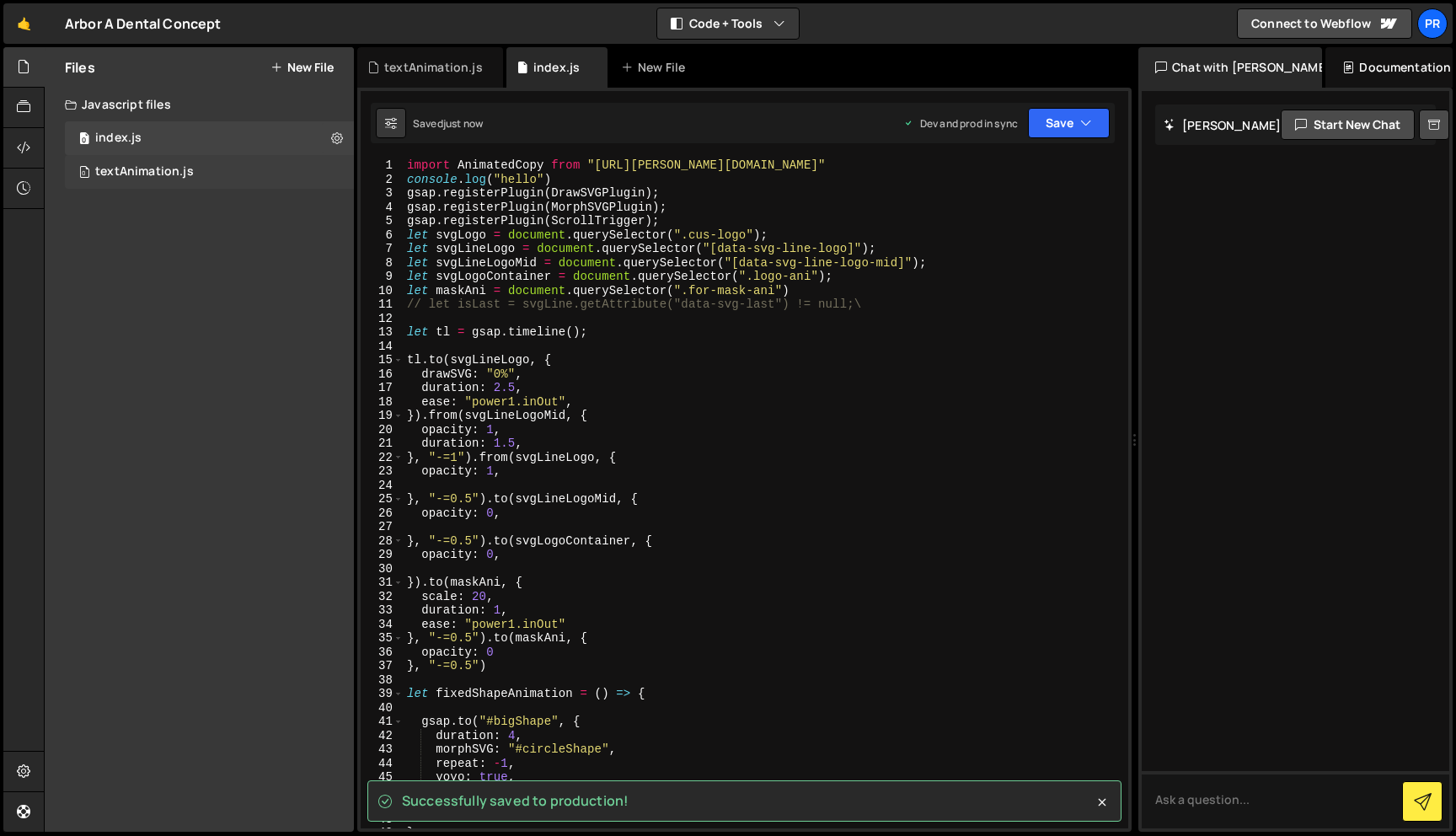
click at [148, 165] on div "textAnimation.js" at bounding box center [144, 172] width 99 height 15
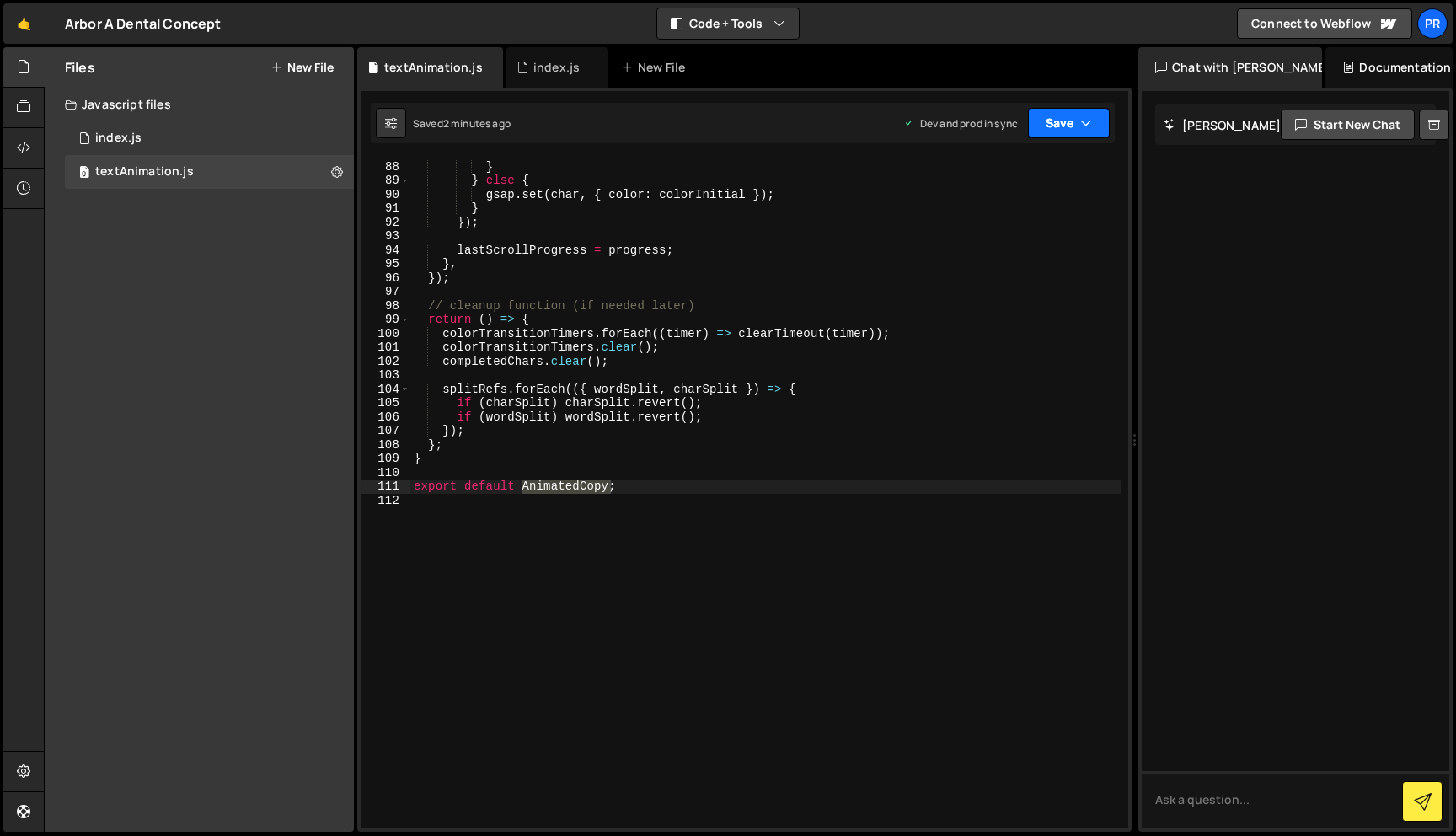
click at [1083, 125] on icon "button" at bounding box center [1086, 123] width 12 height 17
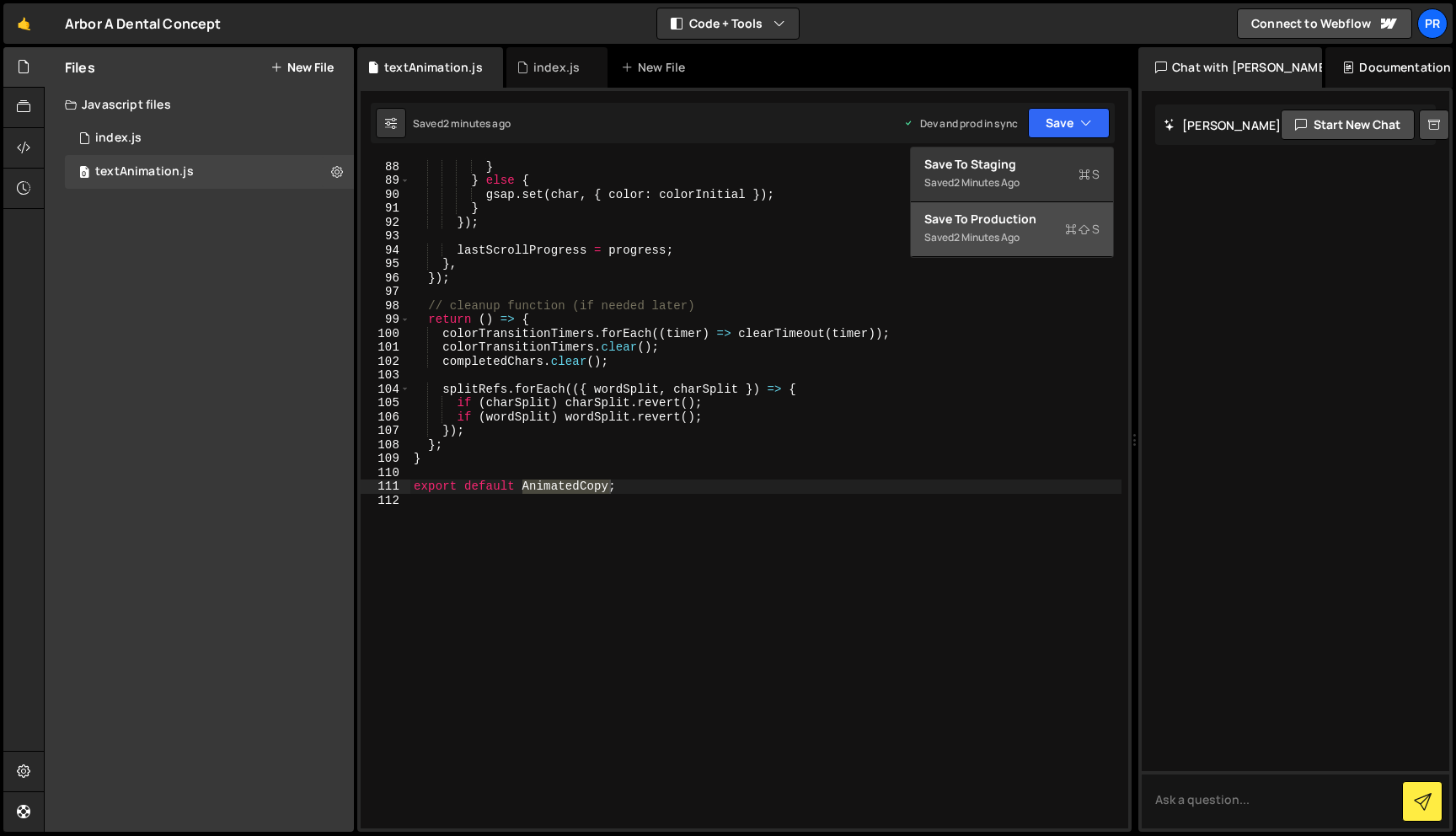
click at [1010, 227] on div "Saved 2 minutes ago" at bounding box center [1012, 237] width 176 height 20
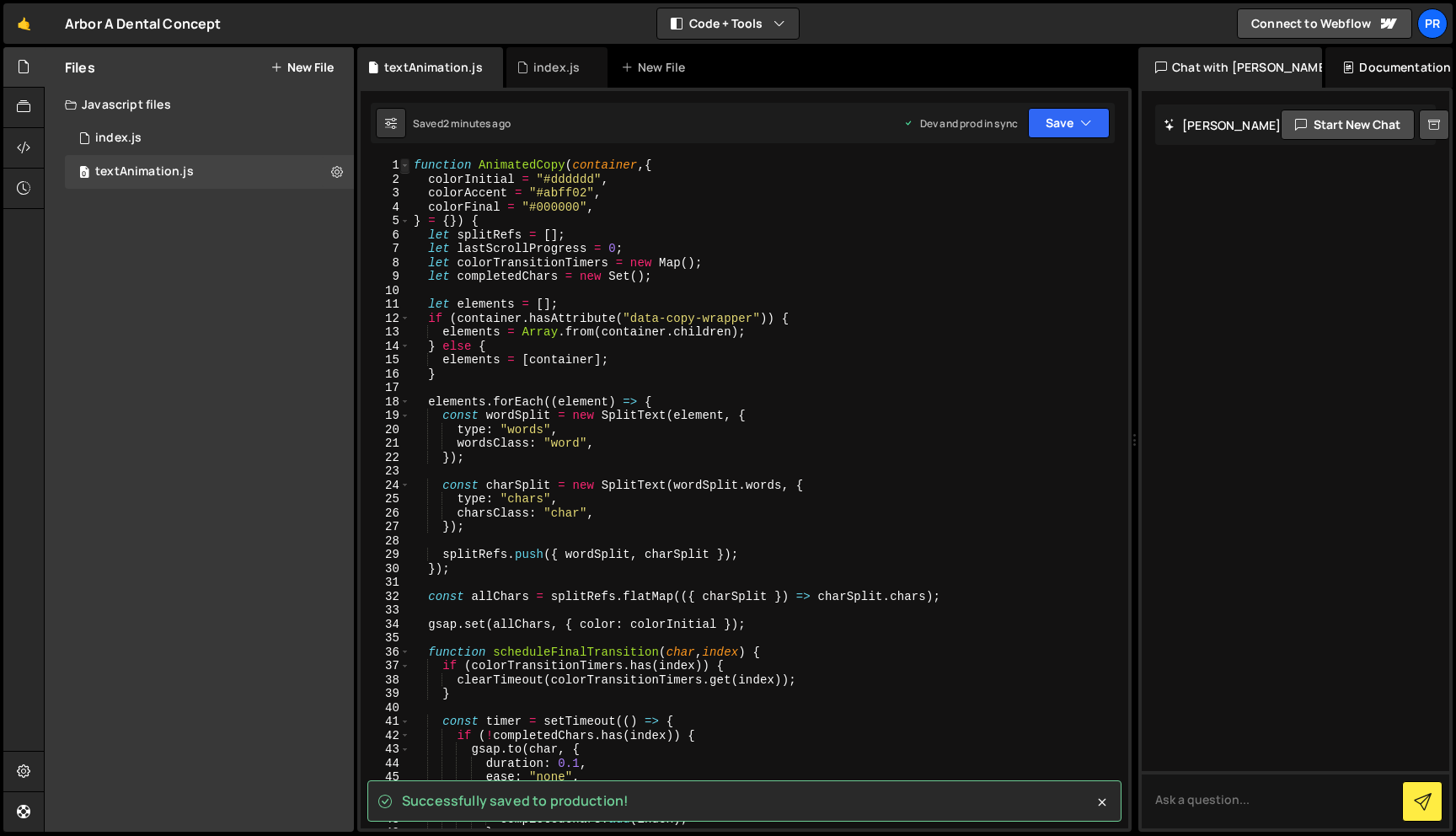
click at [402, 164] on span at bounding box center [405, 165] width 10 height 14
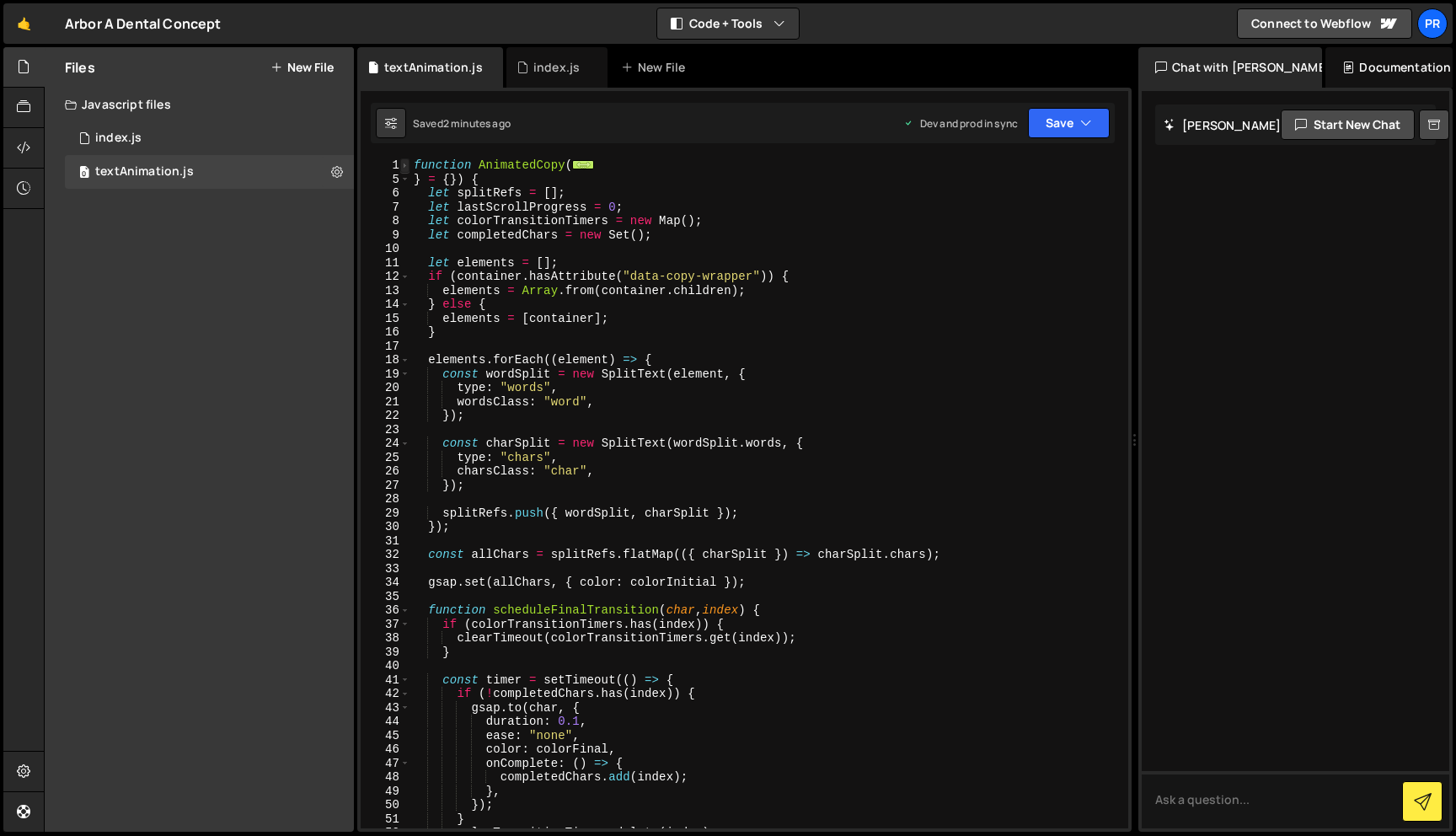
click at [405, 168] on span at bounding box center [405, 165] width 10 height 14
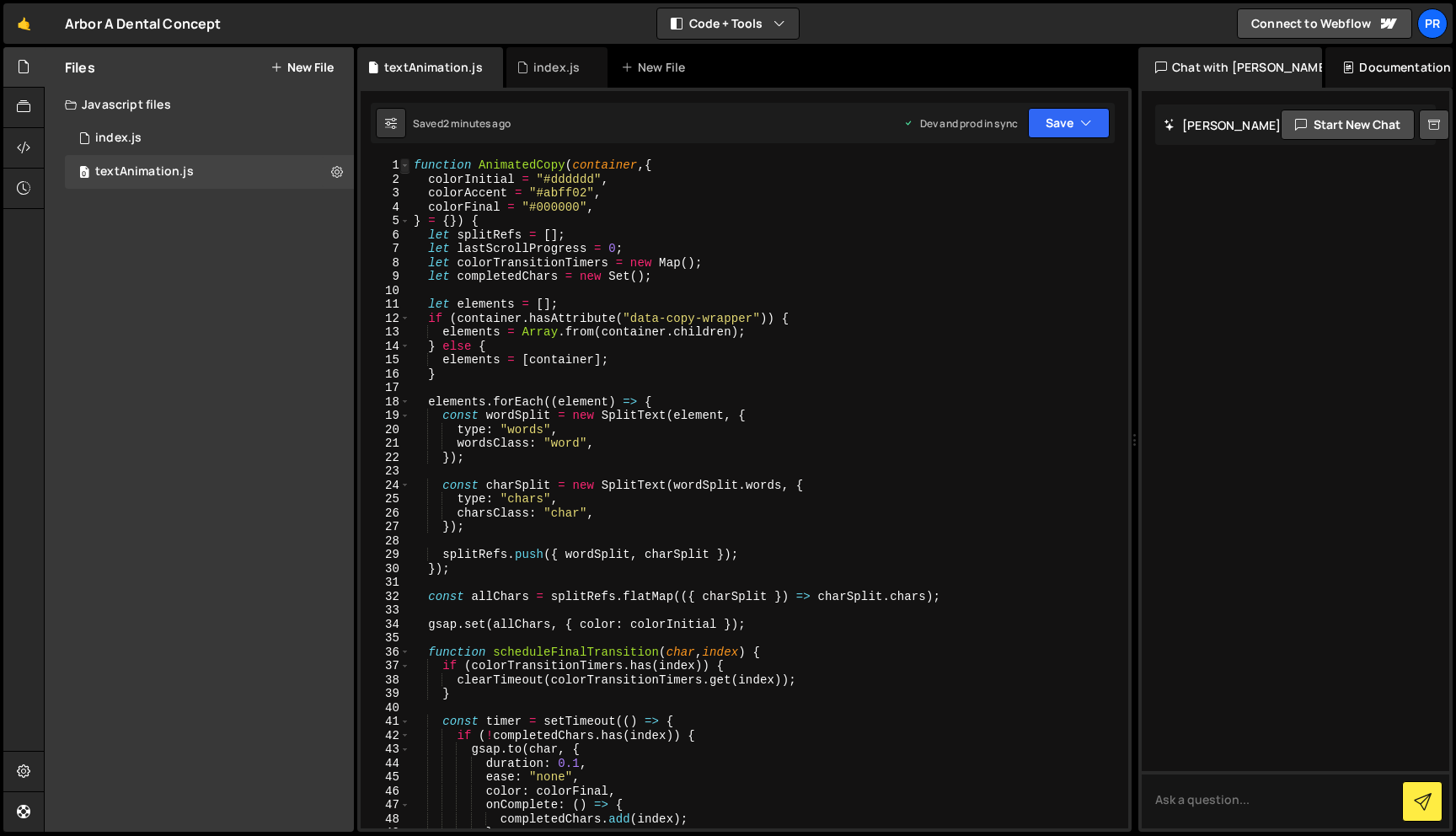
click at [405, 168] on span at bounding box center [405, 165] width 10 height 14
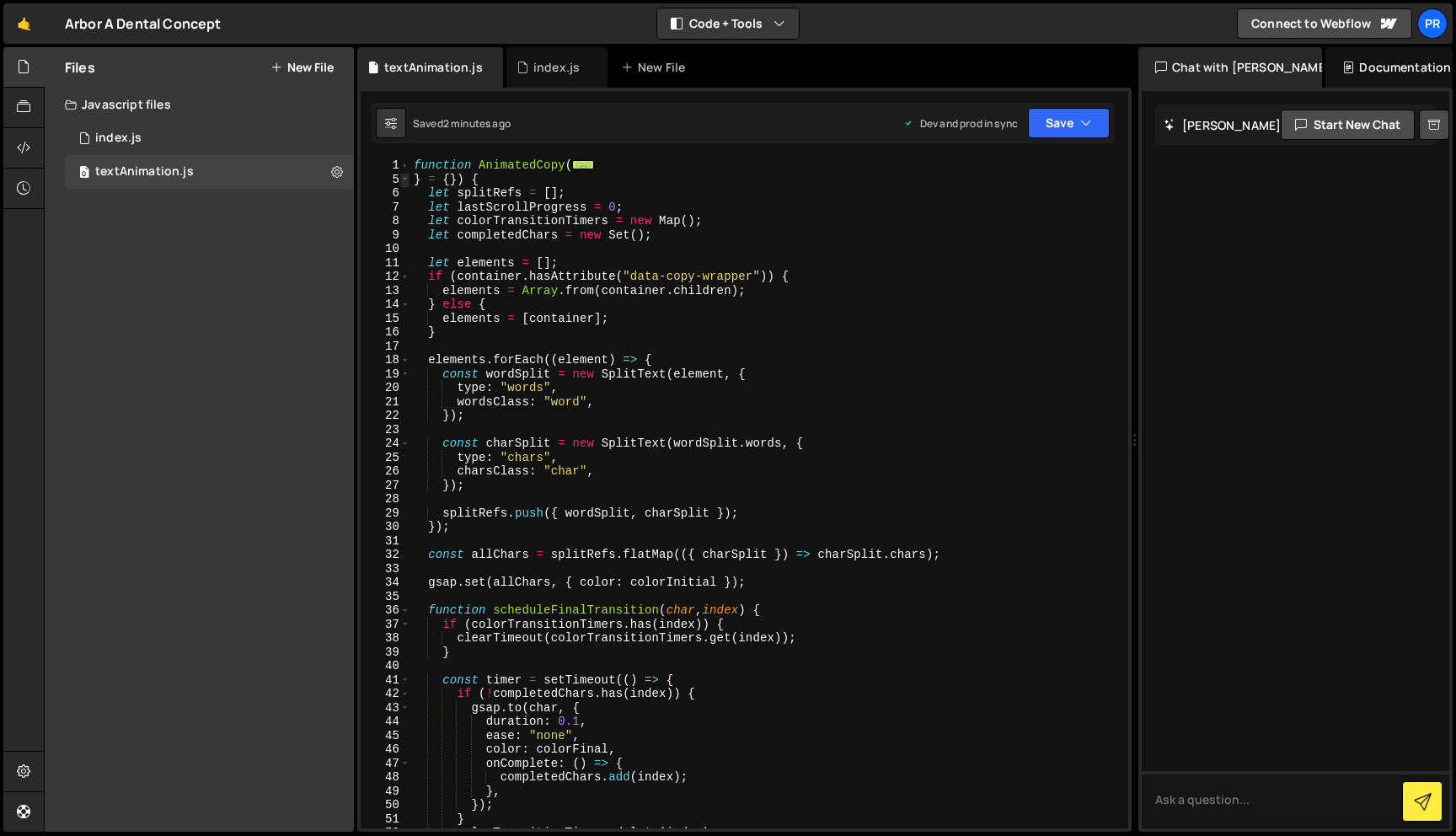
click at [406, 177] on span at bounding box center [405, 179] width 10 height 14
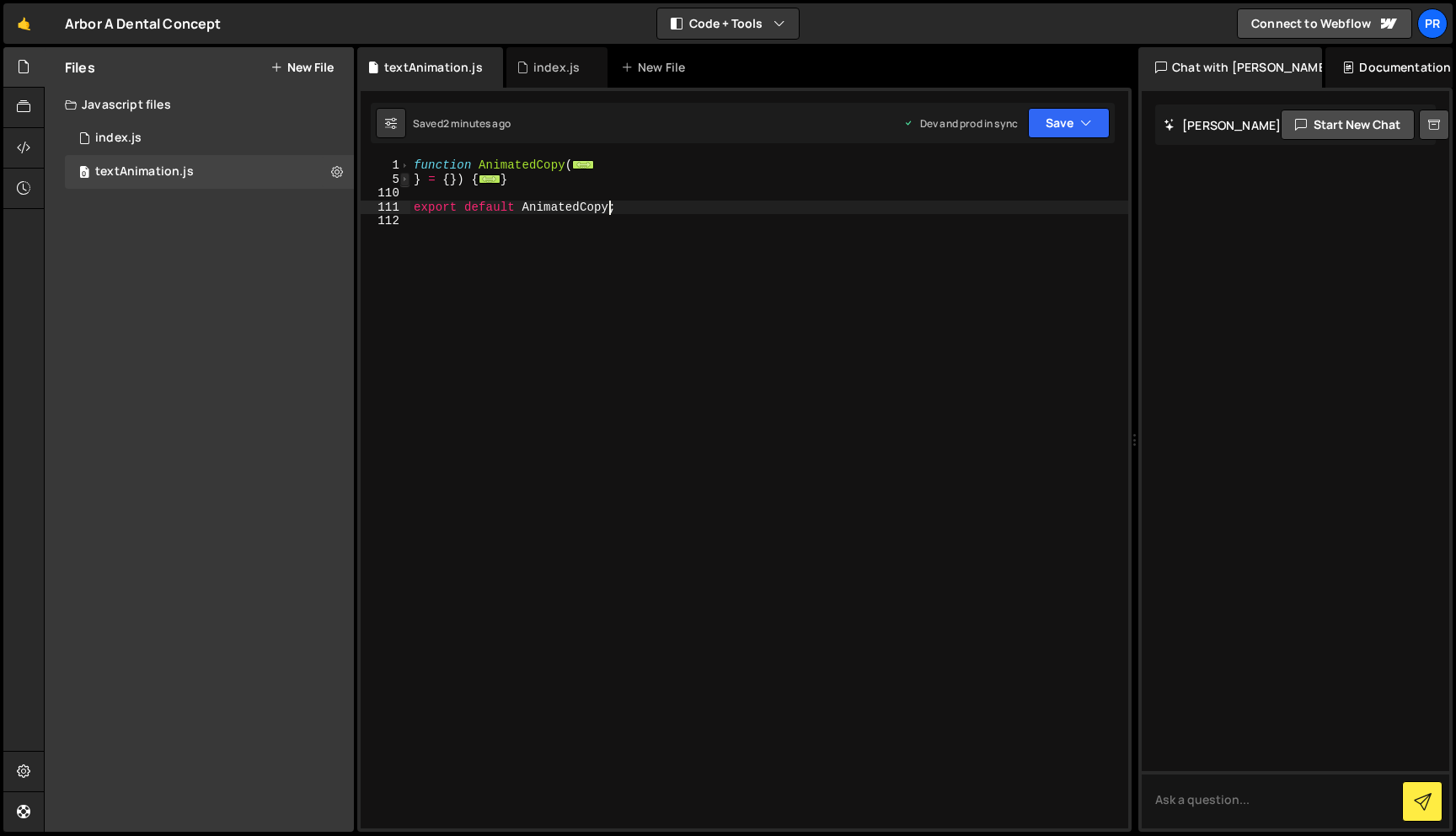
click at [406, 177] on span at bounding box center [405, 179] width 10 height 14
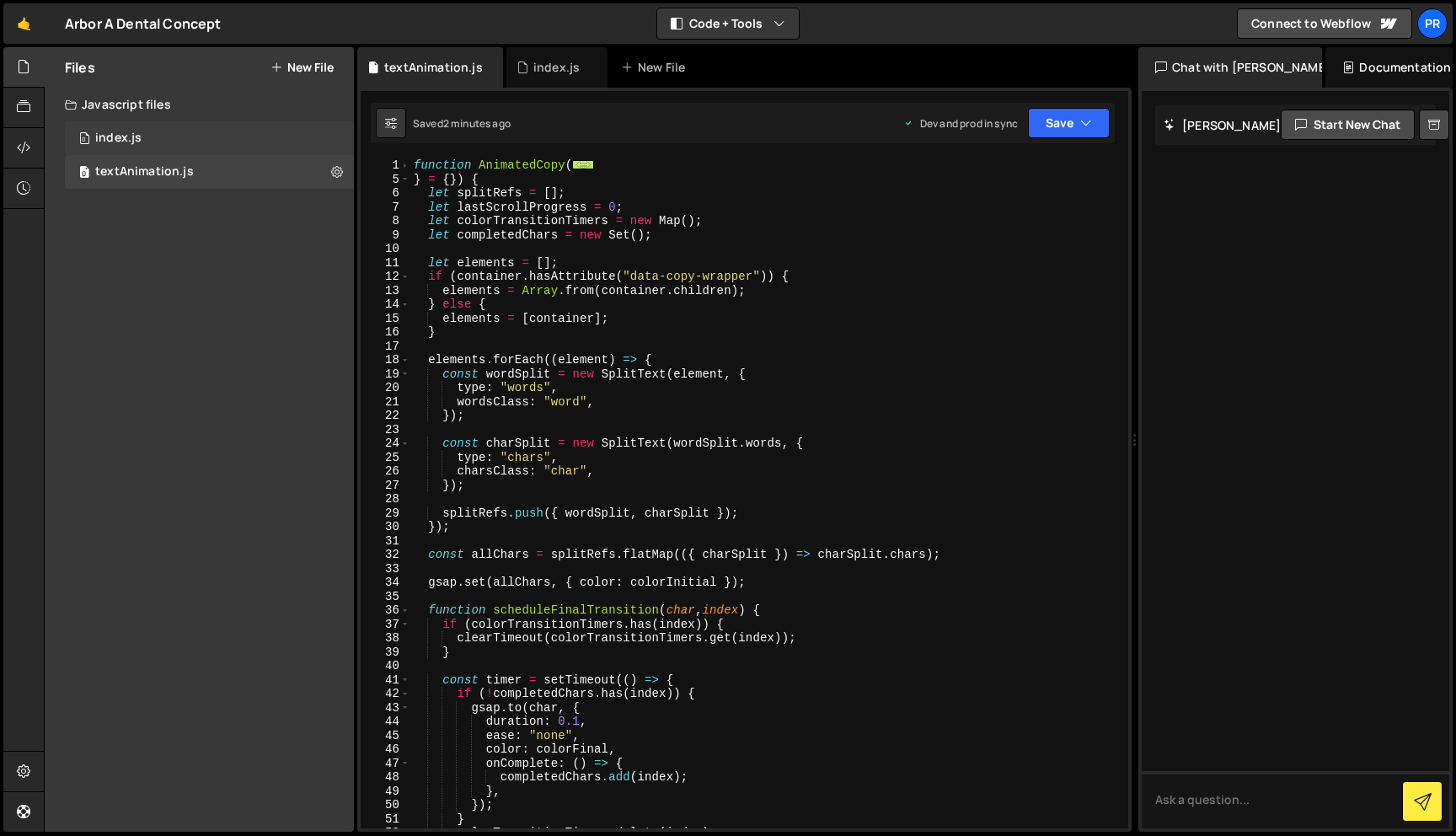
click at [141, 148] on div "0 index.js 0" at bounding box center [209, 138] width 289 height 34
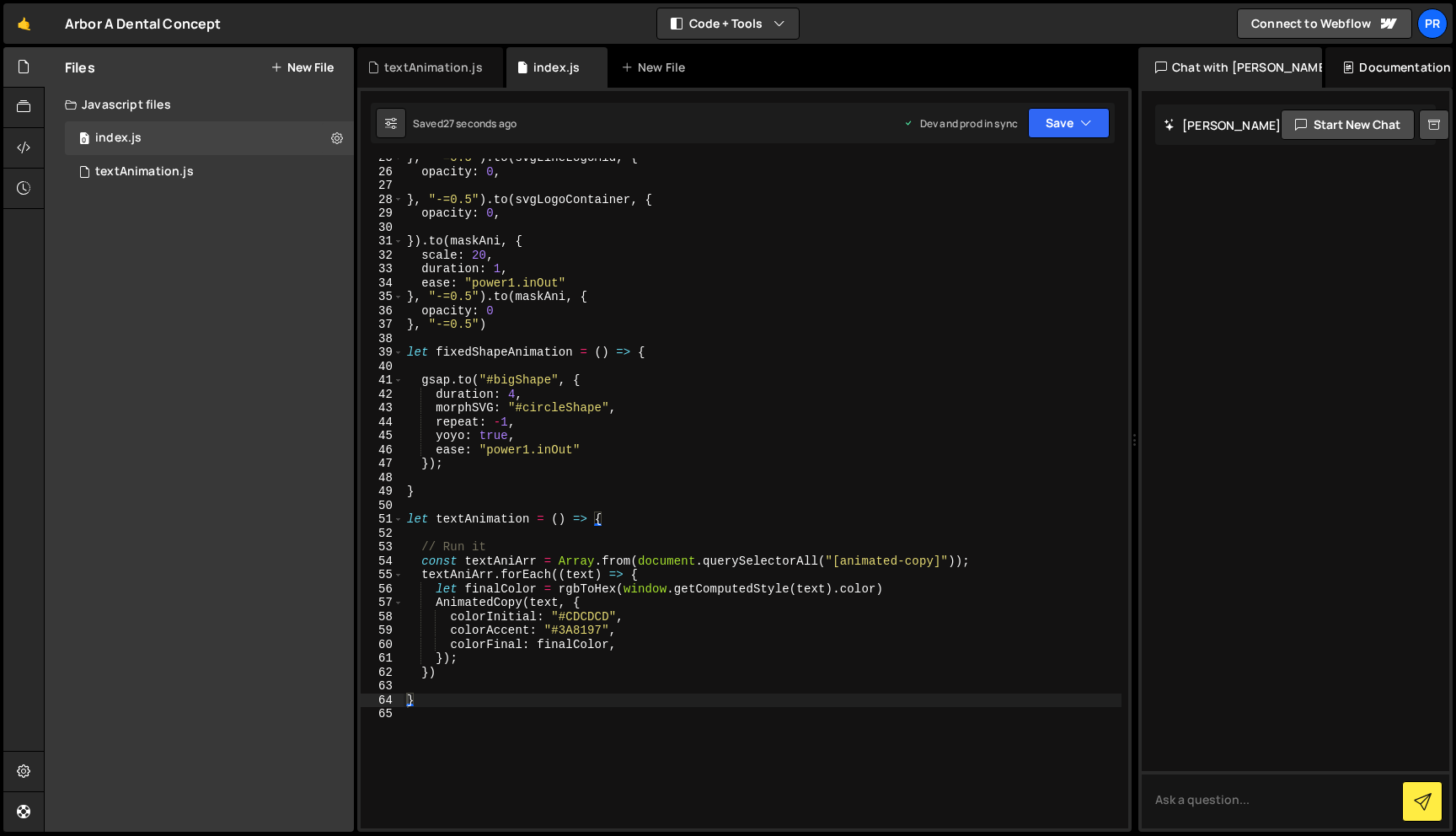
scroll to position [341, 0]
type textarea "let textAnimation = () => {"
click at [498, 519] on div "} , "-=0.5" ) . to ( svgLineLogoMid , { opacity : 0 , } , "-=0.5" ) . to ( svgL…" at bounding box center [763, 499] width 718 height 697
click at [456, 717] on div "} , "-=0.5" ) . to ( svgLineLogoMid , { opacity : 0 , } , "-=0.5" ) . to ( svgL…" at bounding box center [763, 499] width 718 height 697
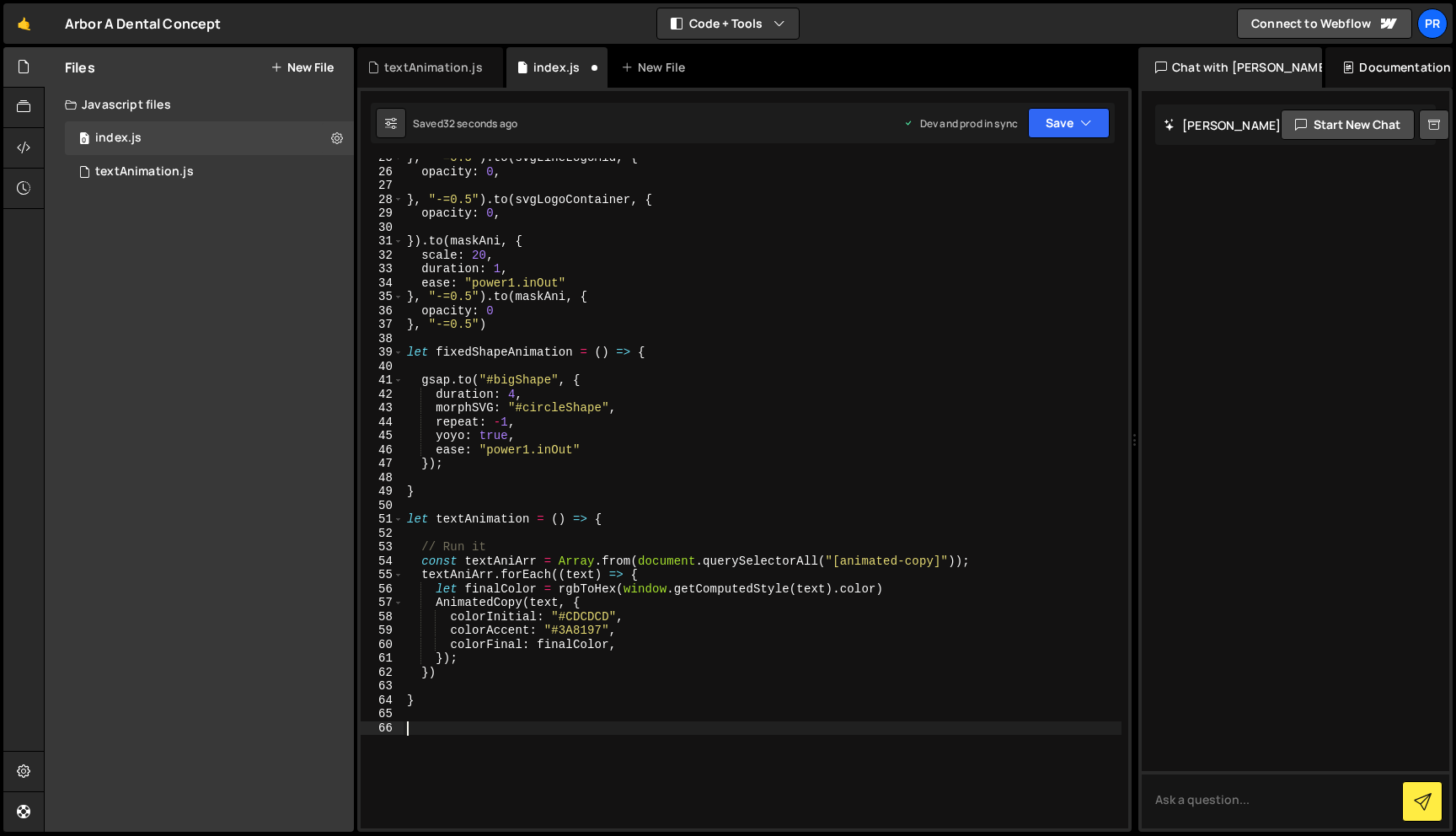
paste textarea "textAnimation"
click at [1066, 128] on button "Save" at bounding box center [1069, 123] width 82 height 31
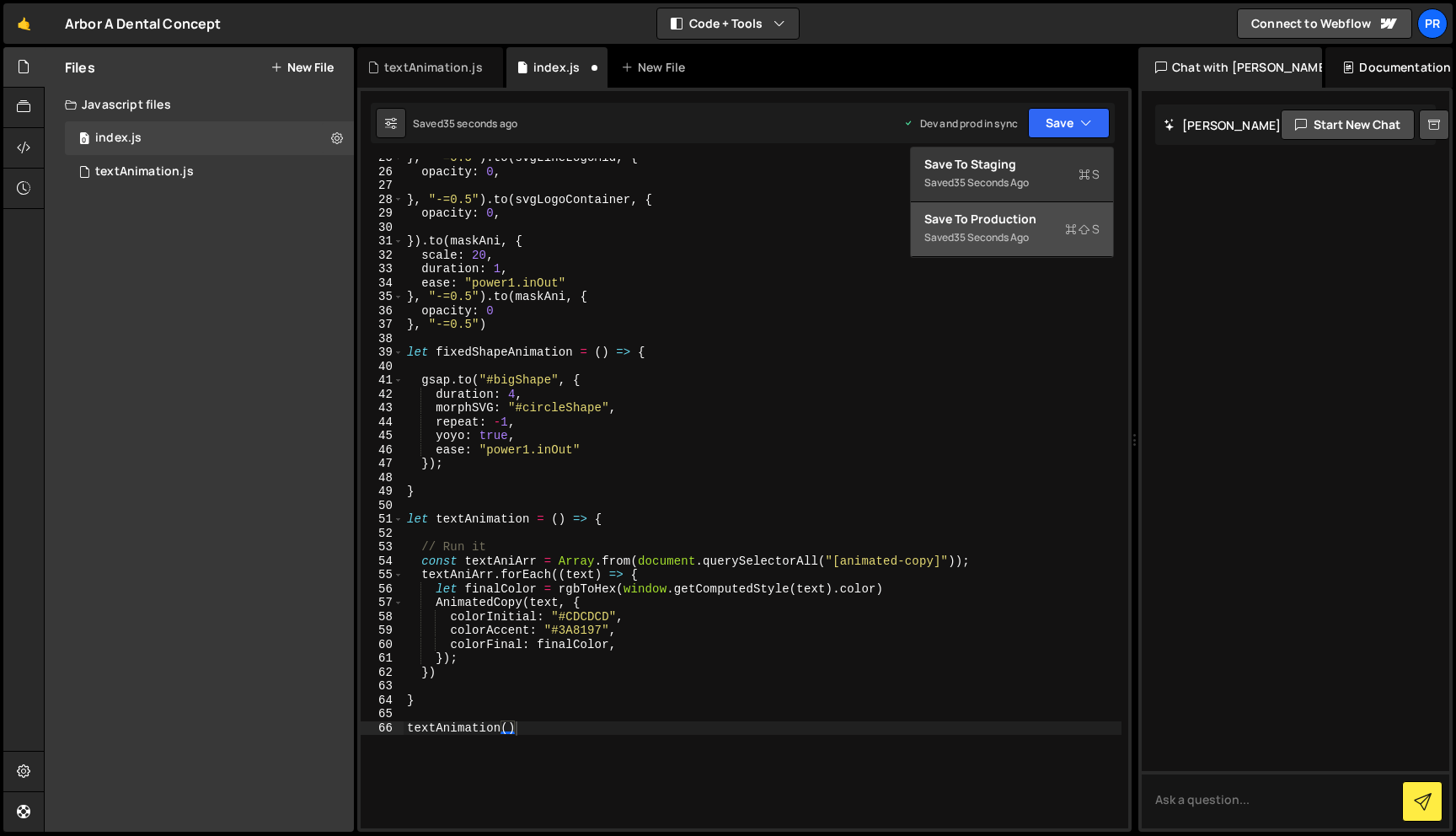
click at [977, 216] on div "Save to Production S" at bounding box center [1012, 220] width 176 height 17
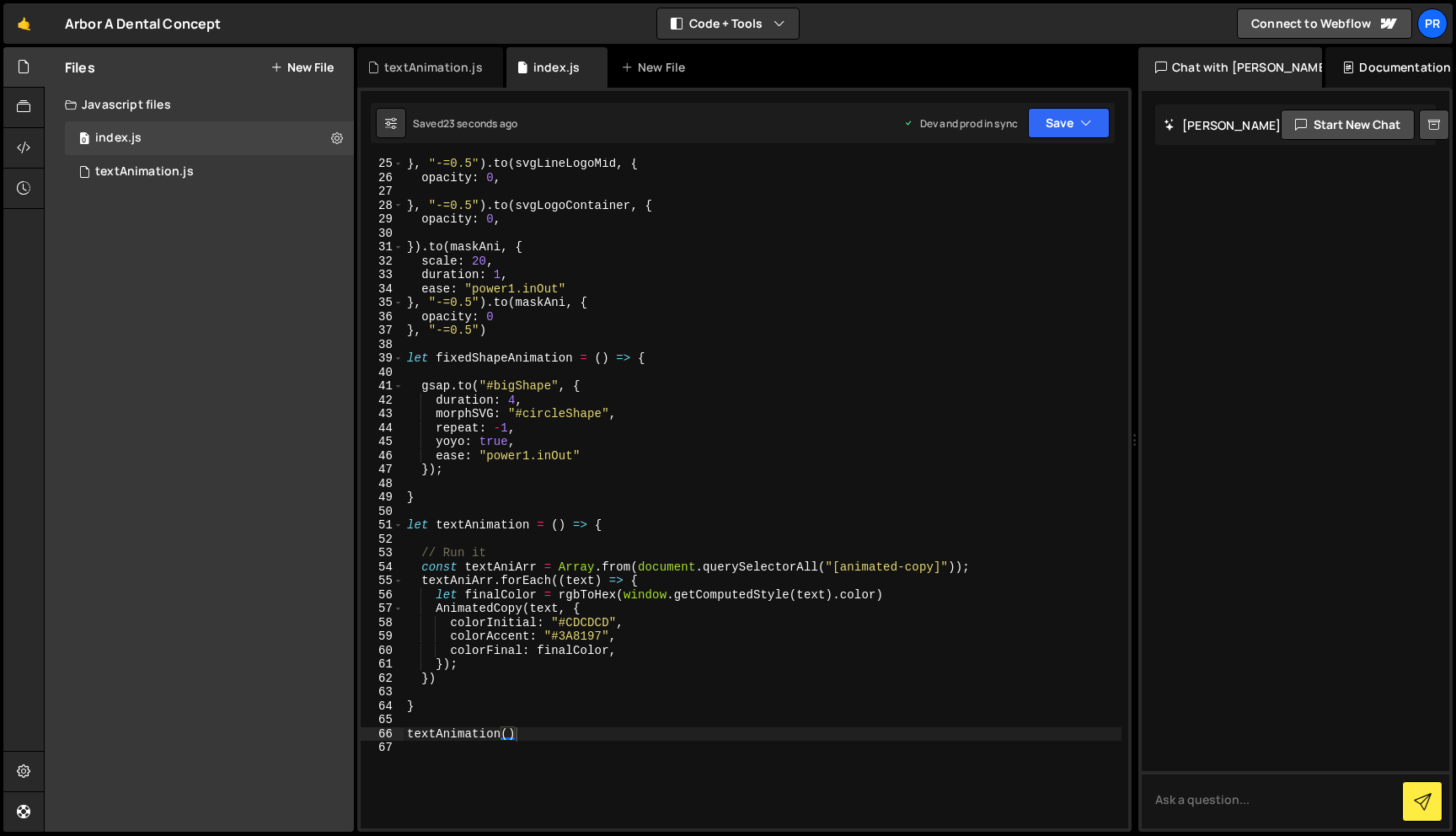
scroll to position [0, 0]
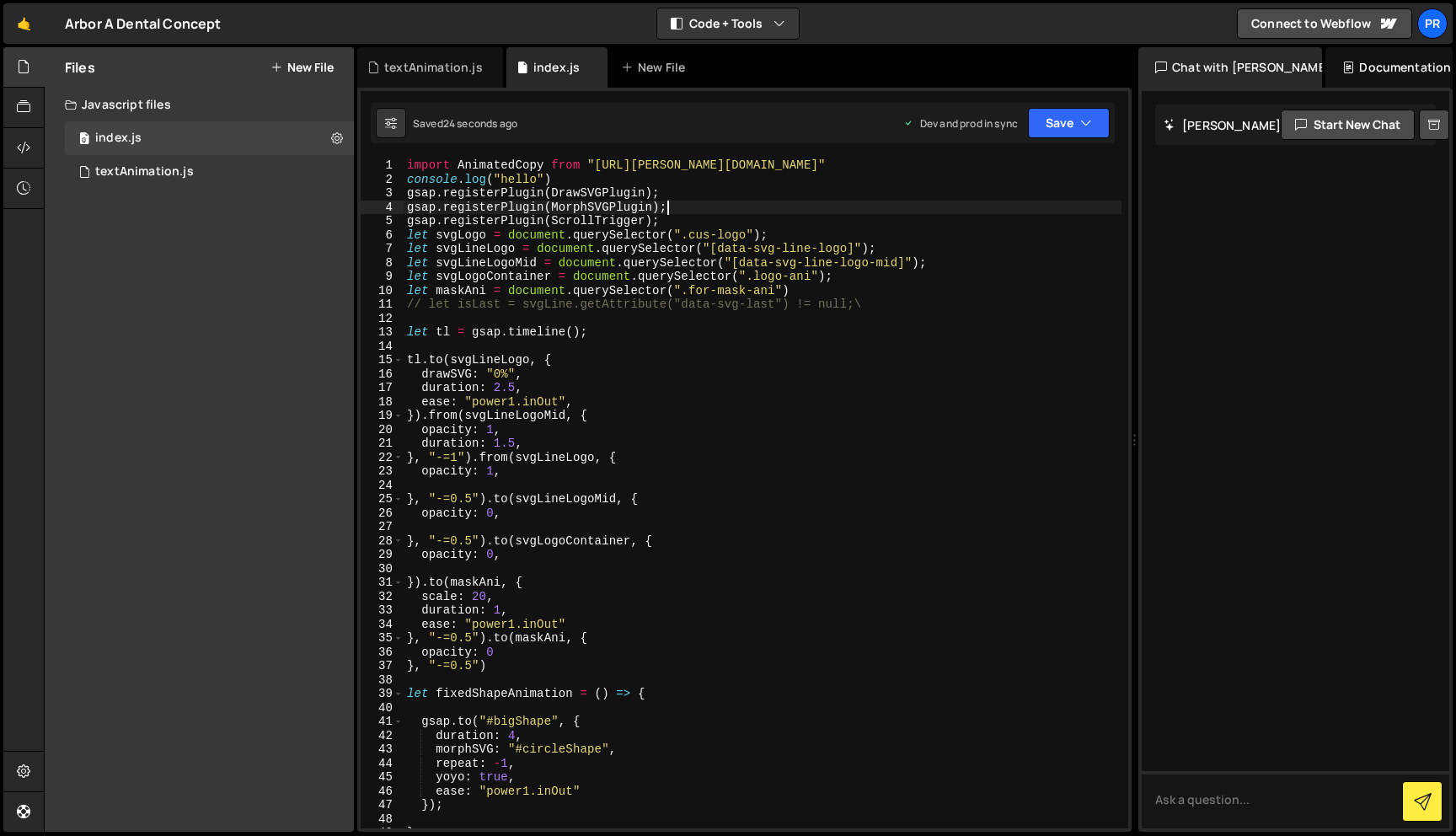
click at [696, 212] on div "import AnimatedCopy from "https://slater.app/16988/47231.js" console . log ( "h…" at bounding box center [763, 506] width 718 height 697
click at [670, 220] on div "import AnimatedCopy from "https://slater.app/16988/47231.js" console . log ( "h…" at bounding box center [763, 506] width 718 height 697
type textarea "gsap.registerPlugin(ScrollTrigger);"
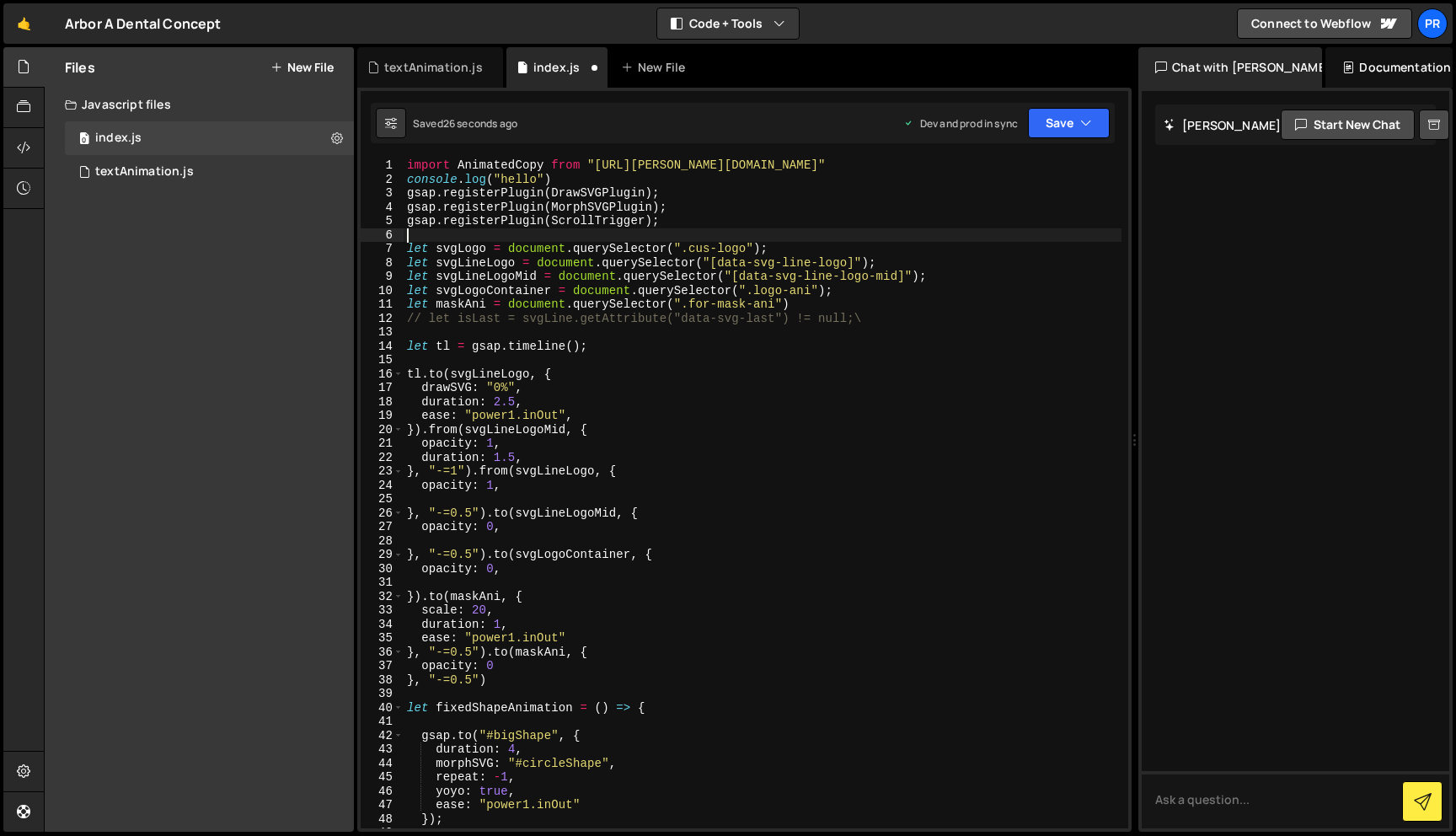
paste textarea "gsap.registerPlugin(ScrollTrigger, SplitText);"
drag, startPoint x: 659, startPoint y: 239, endPoint x: 550, endPoint y: 238, distance: 109.0
click at [550, 238] on div "import AnimatedCopy from "https://slater.app/16988/47231.js" console . log ( "h…" at bounding box center [763, 506] width 718 height 697
click at [1057, 137] on button "Save" at bounding box center [1069, 123] width 82 height 31
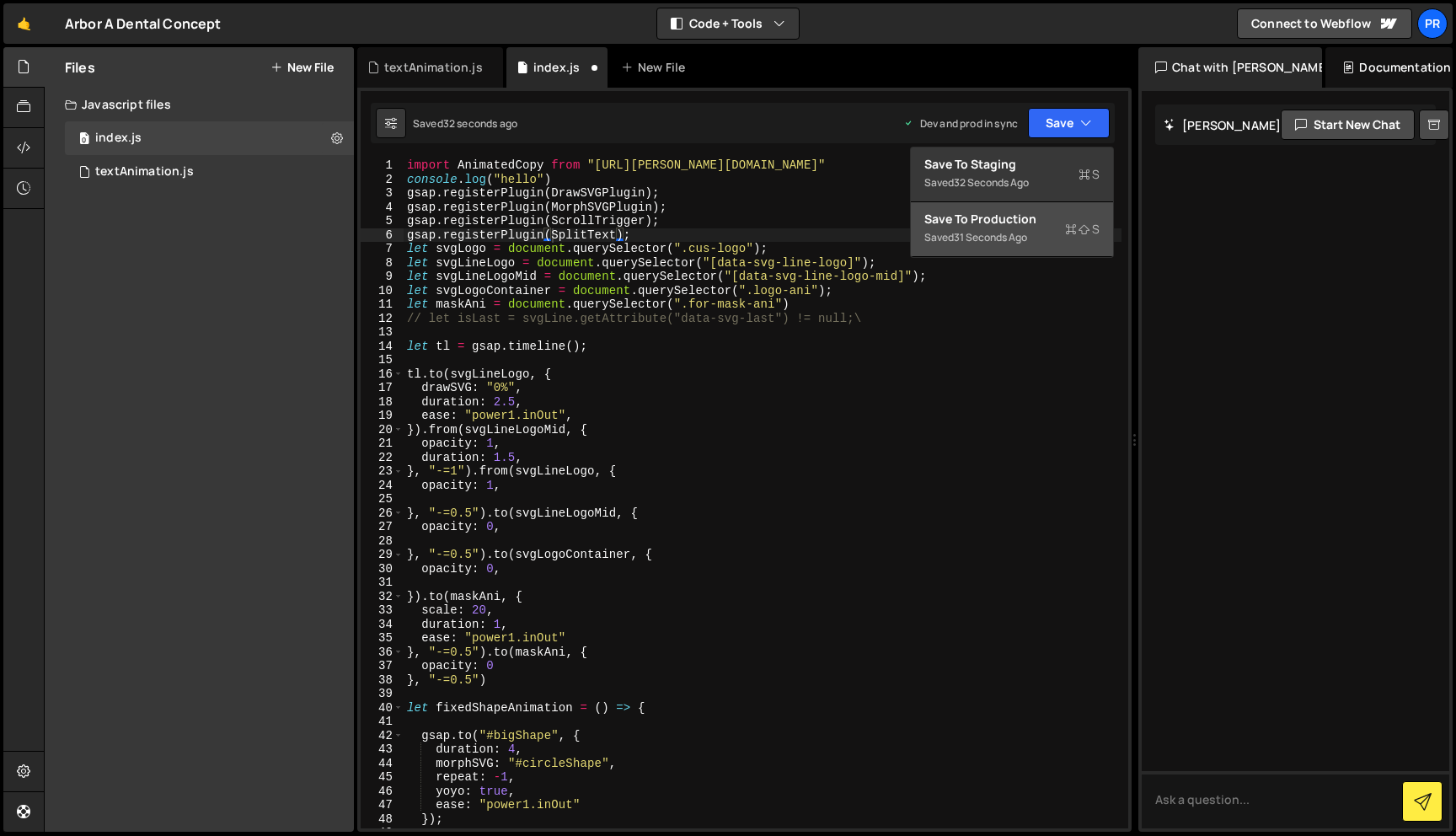
click at [1005, 227] on div "Saved 31 seconds ago" at bounding box center [1012, 237] width 176 height 20
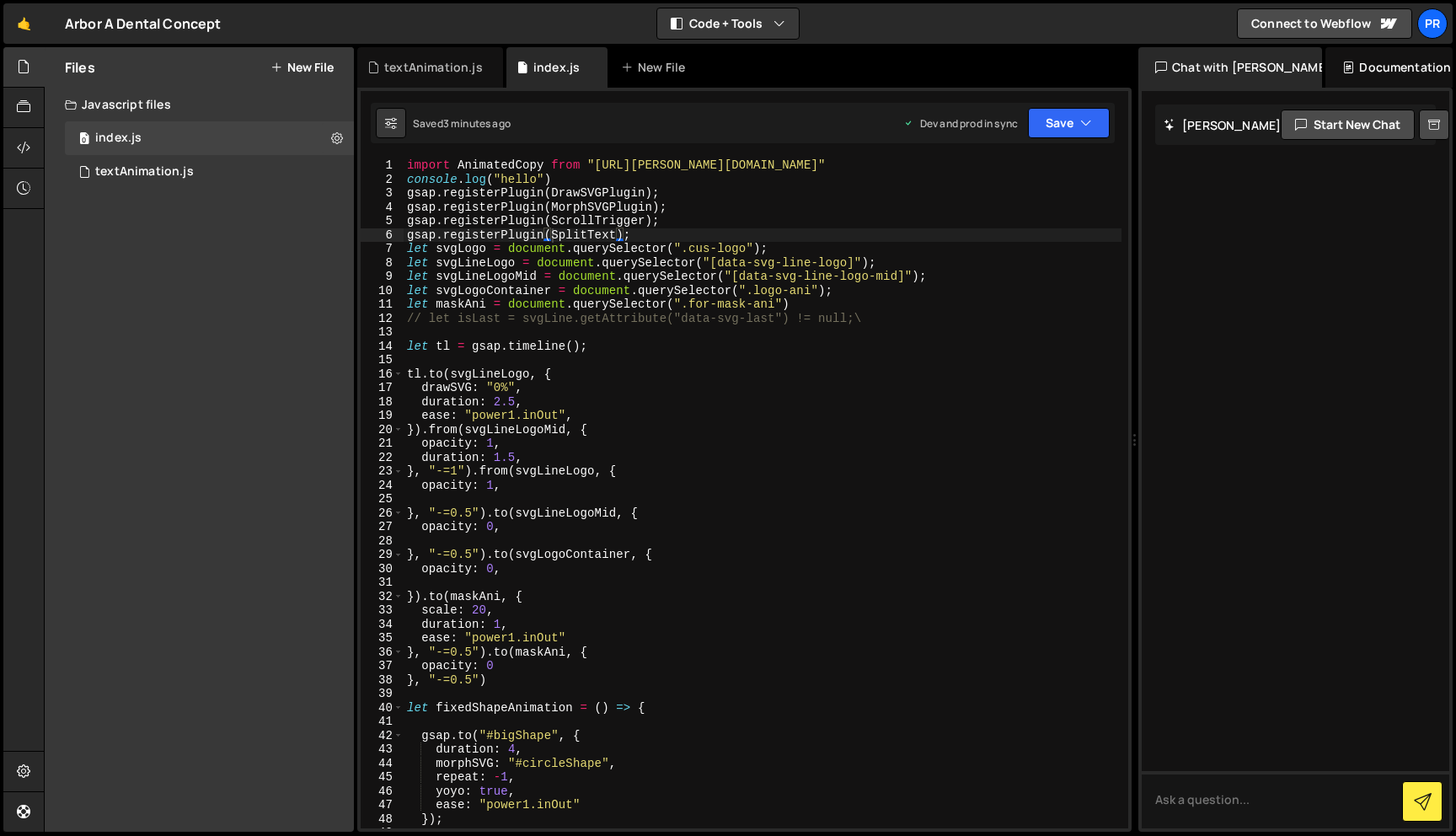
type textarea "duration: 2.5,"
click at [800, 406] on div "import AnimatedCopy from "https://slater.app/16988/47231.js" console . log ( "h…" at bounding box center [763, 506] width 718 height 697
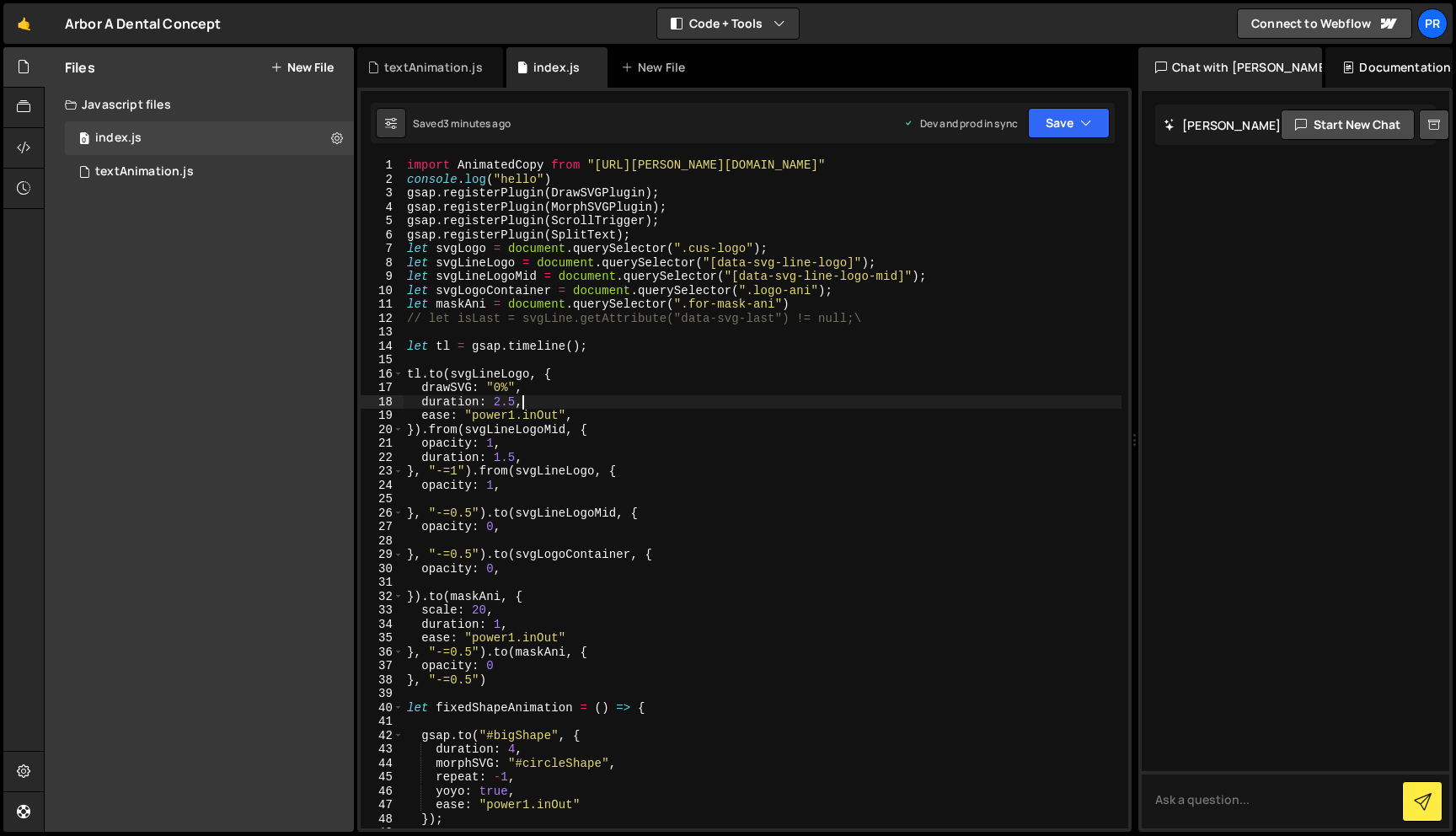
click at [283, 67] on button "New File" at bounding box center [302, 67] width 63 height 13
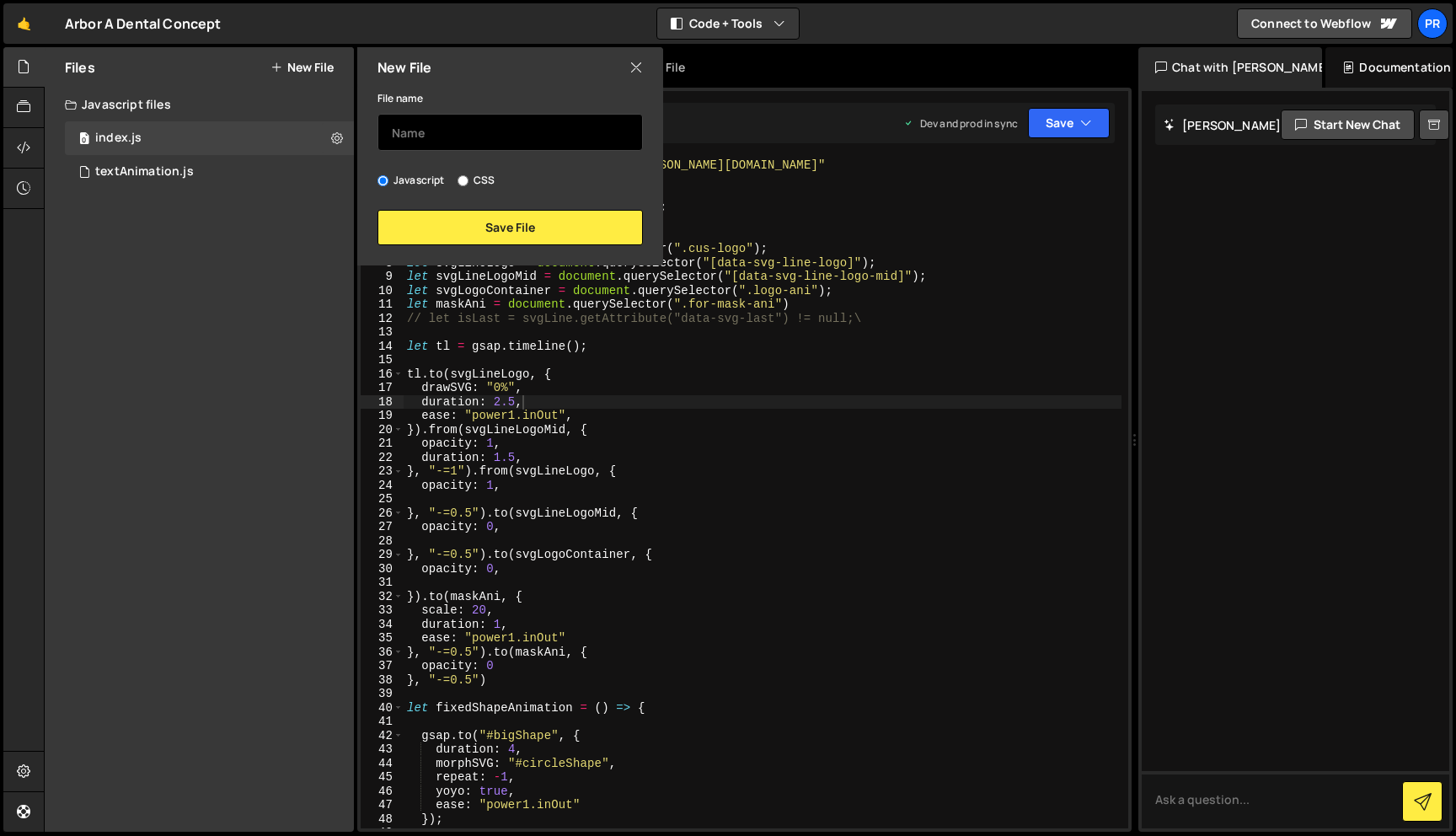
click at [459, 124] on input "text" at bounding box center [510, 132] width 266 height 37
type input "helper"
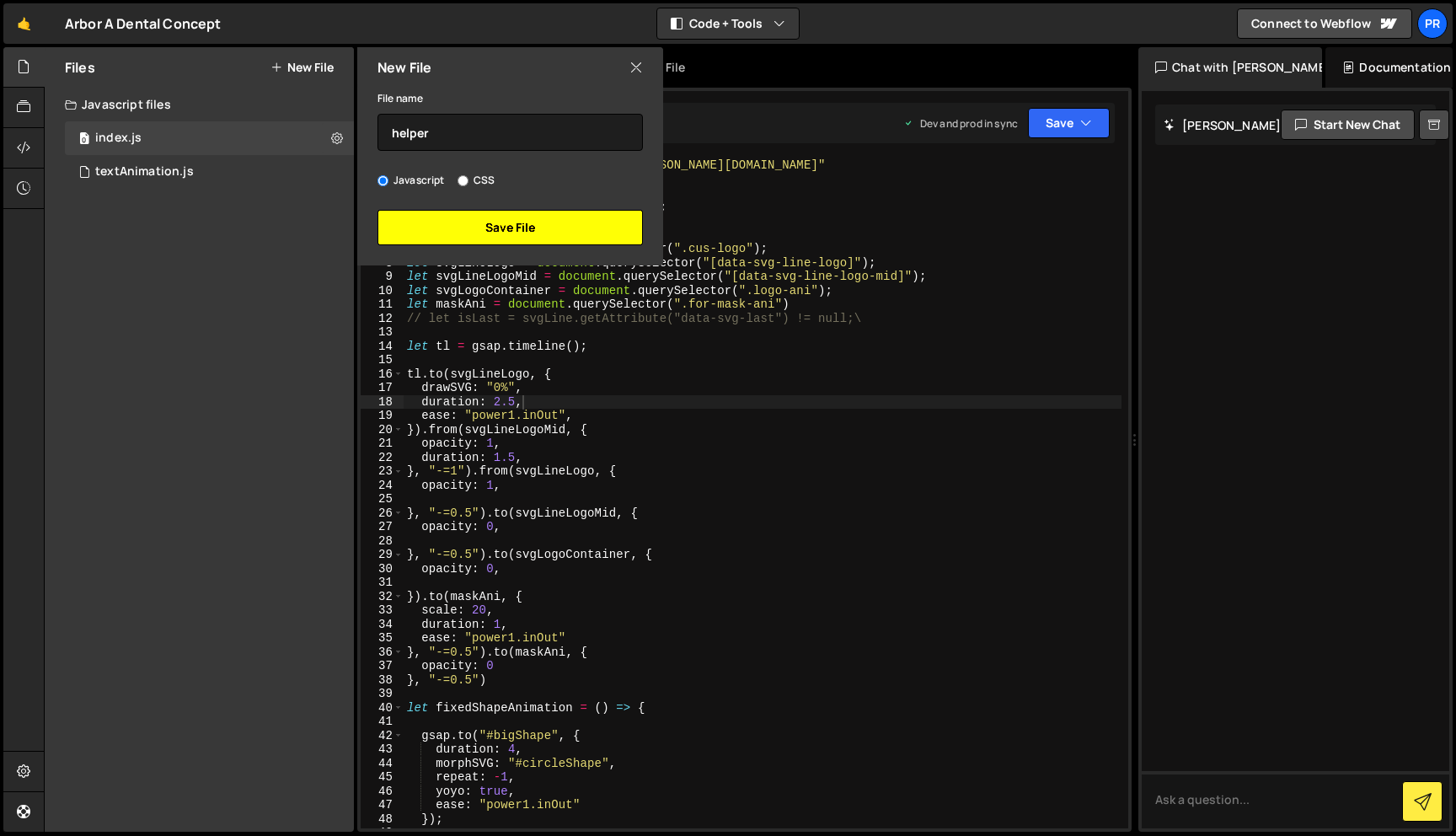
click at [513, 228] on button "Save File" at bounding box center [510, 227] width 266 height 35
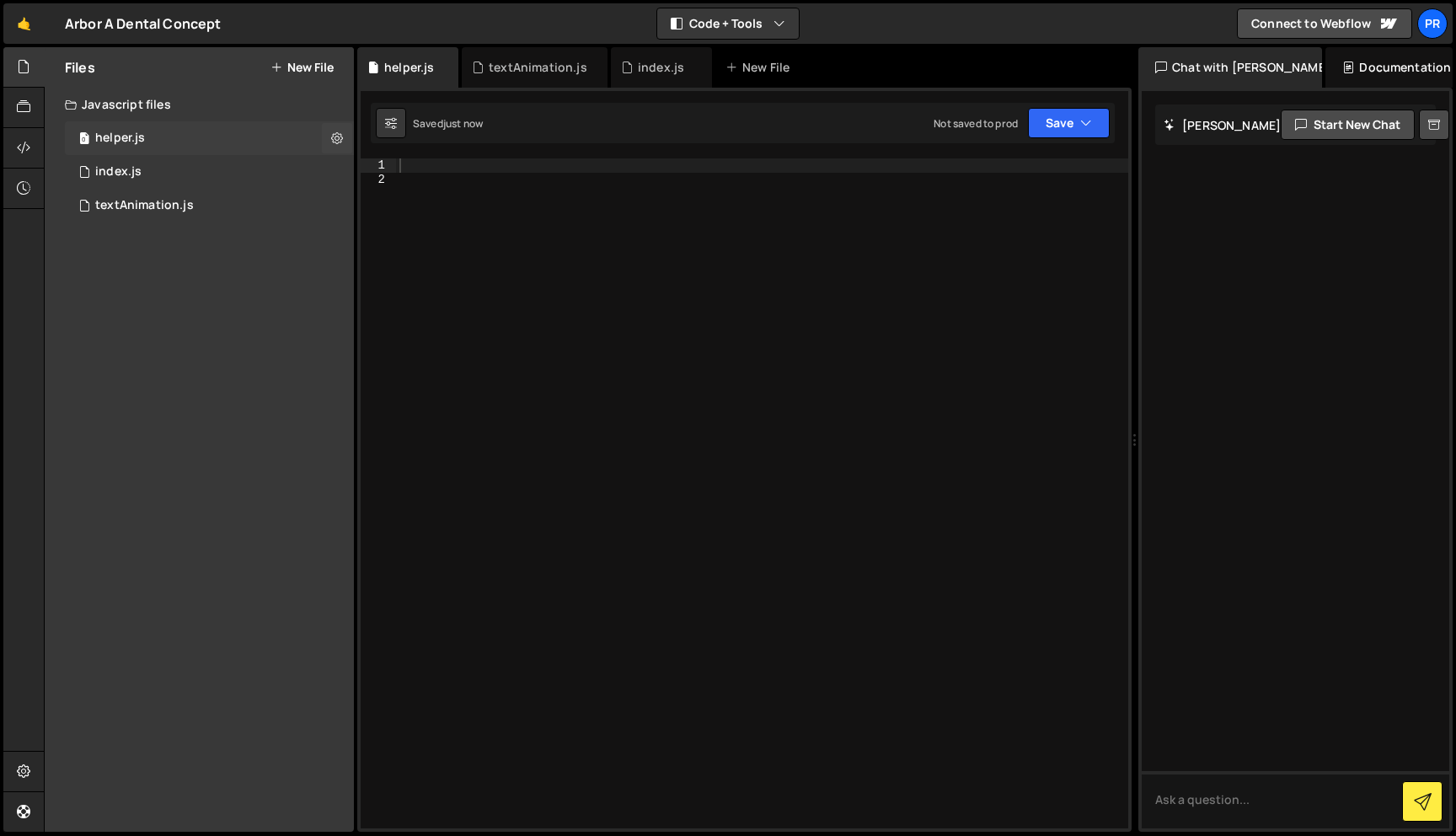
click at [170, 132] on div "0 helper.js 0" at bounding box center [209, 138] width 289 height 34
click at [147, 200] on div "textAnimation.js" at bounding box center [144, 205] width 99 height 15
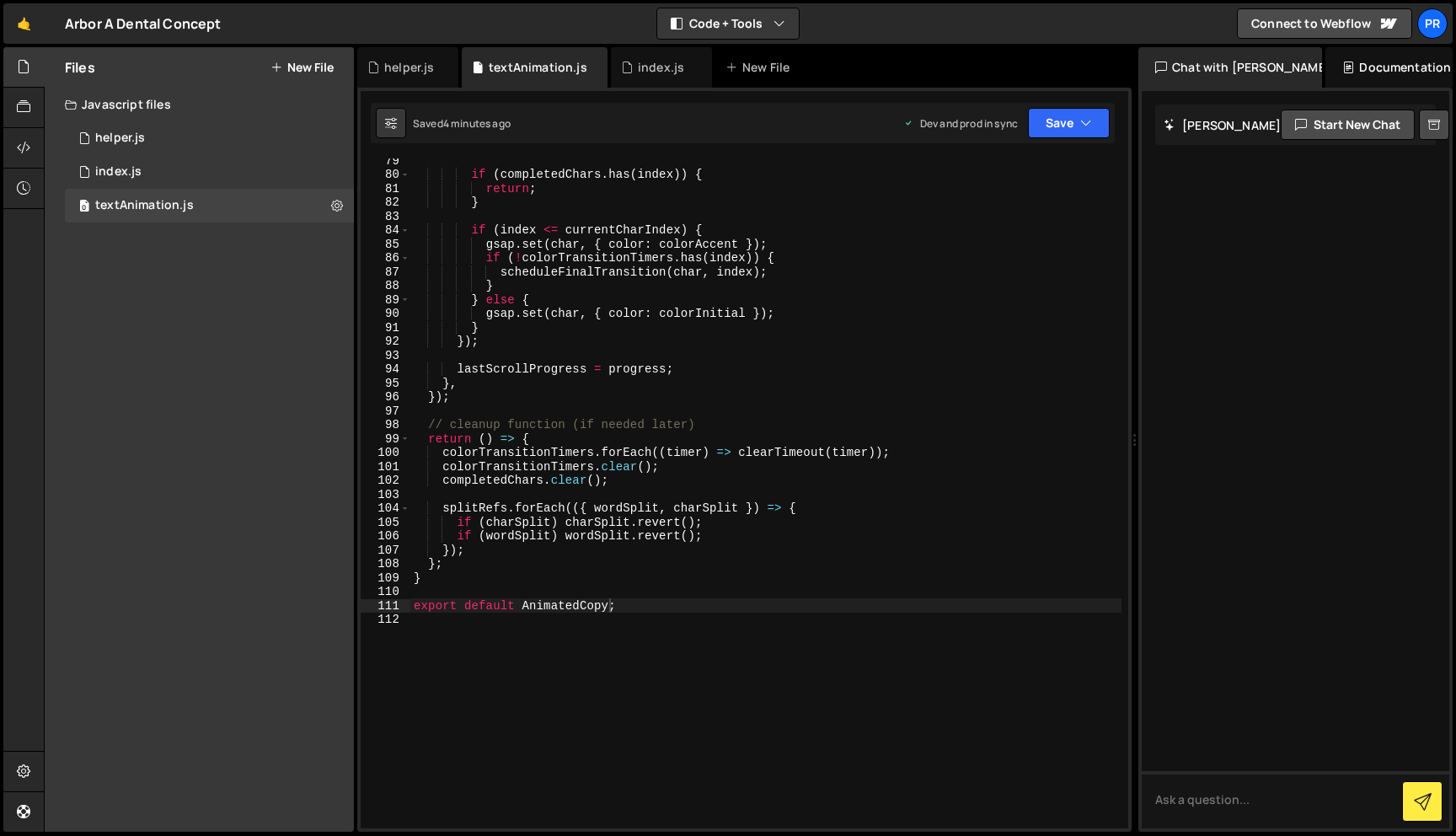
scroll to position [1047, 0]
click at [172, 148] on div "0 helper.js 0" at bounding box center [209, 138] width 289 height 34
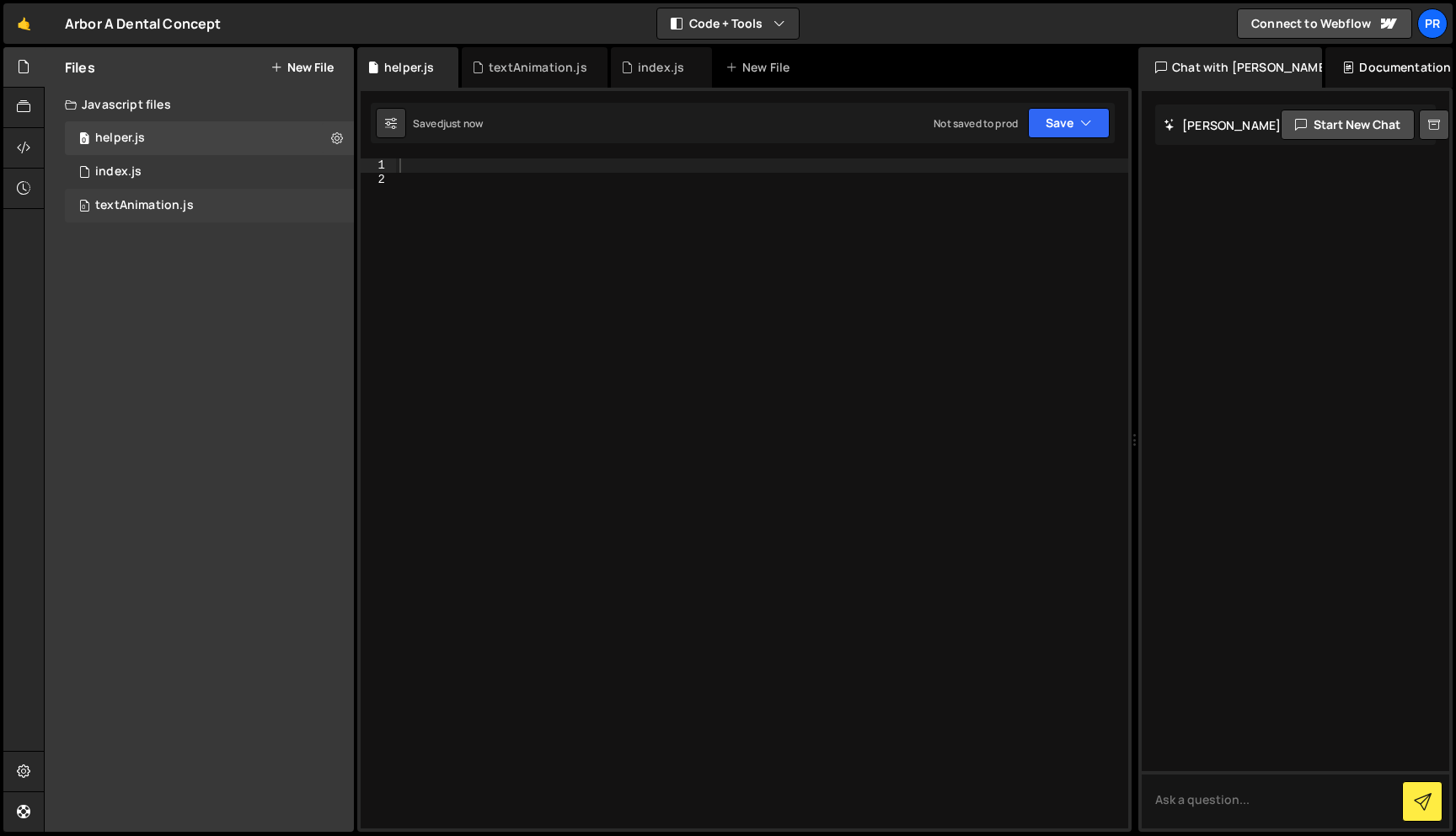
click at [129, 207] on div "textAnimation.js" at bounding box center [144, 205] width 99 height 15
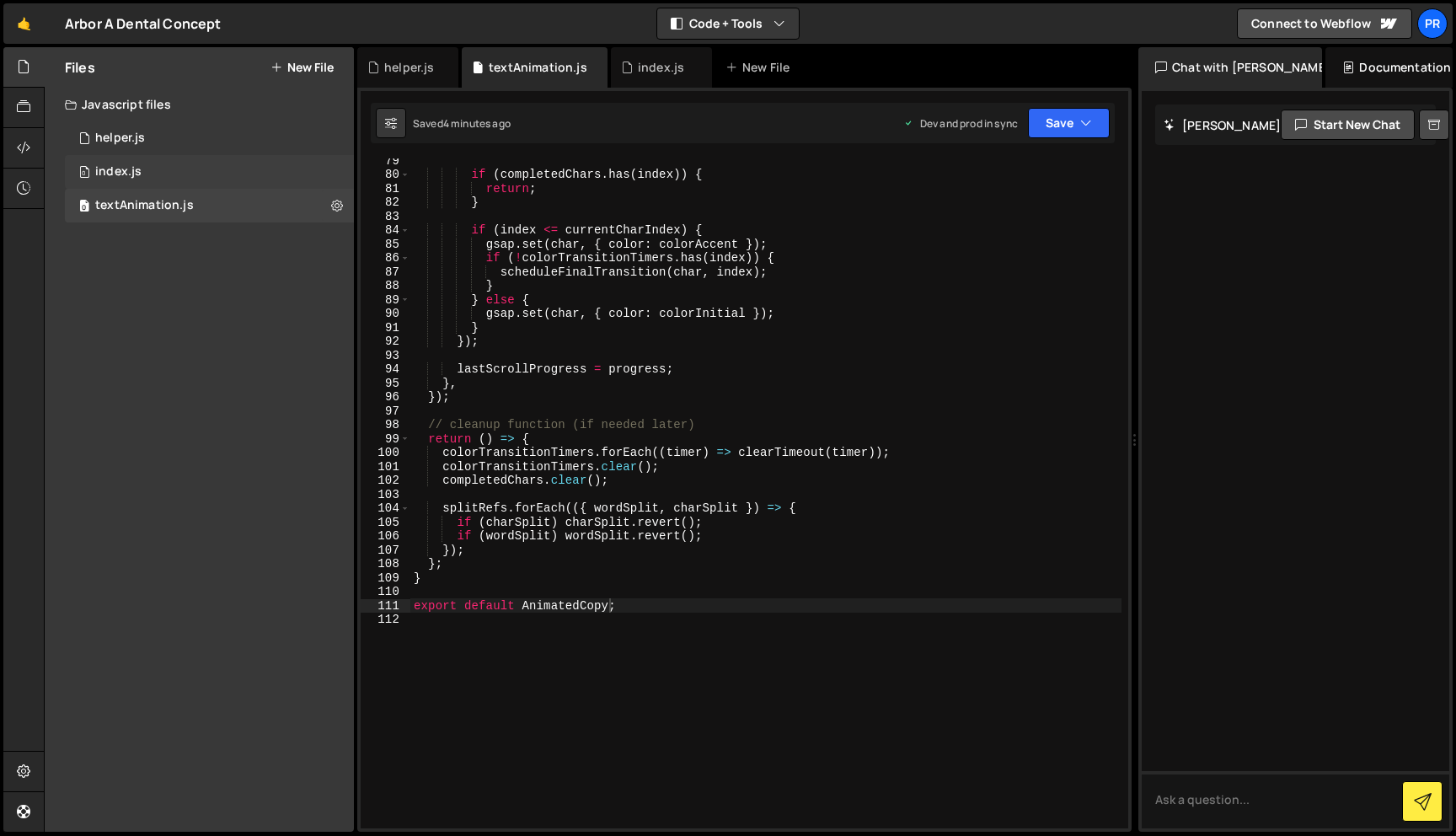
click at [163, 177] on div "0 index.js 0" at bounding box center [209, 172] width 289 height 34
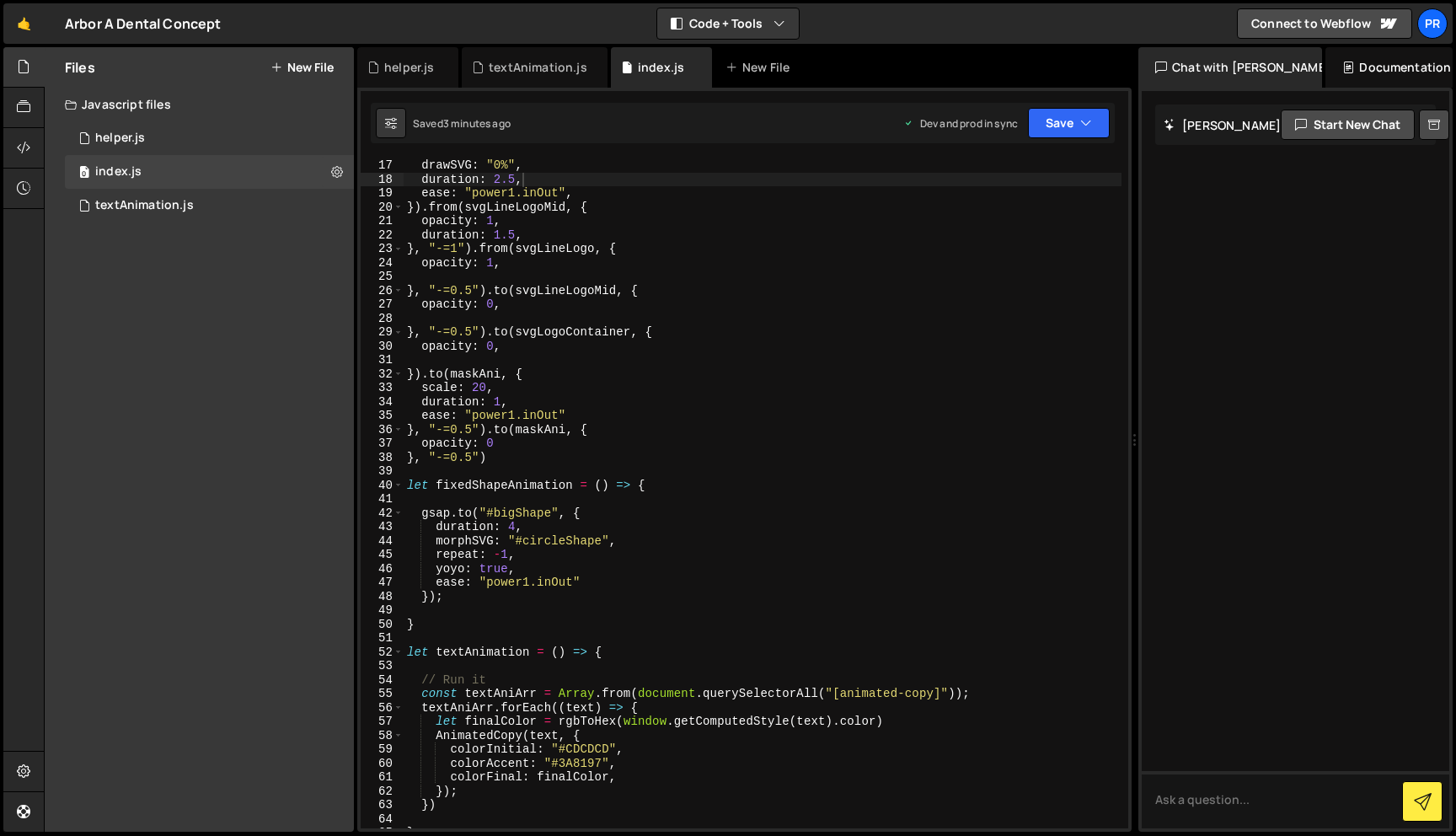
scroll to position [330, 0]
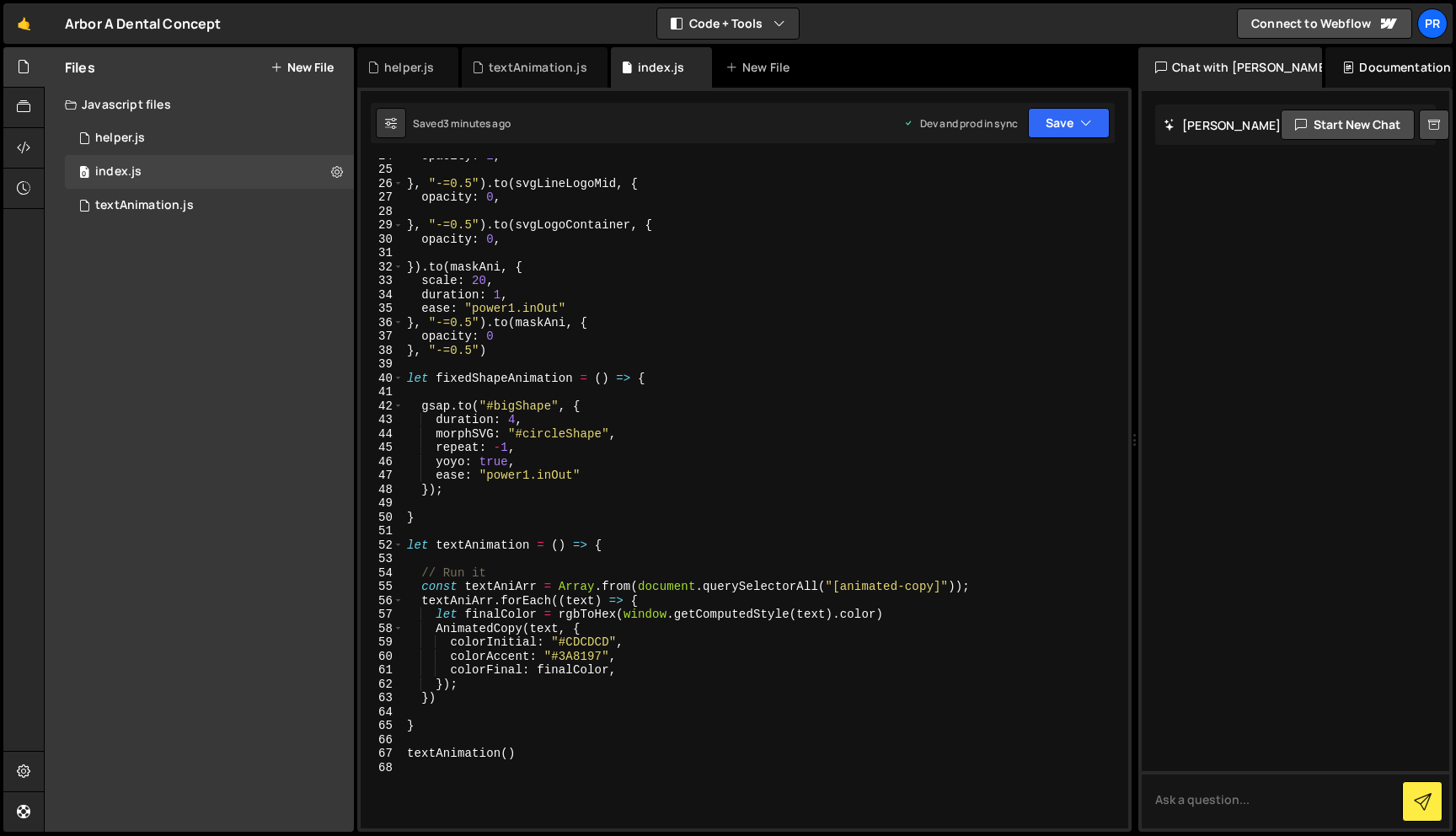
type textarea "let finalColor = rgbToHex(window.getComputedStyle(text).color)"
click at [600, 608] on div "opacity : 1 , } , "-=0.5" ) . to ( svgLineLogoMid , { opacity : 0 , } , "-=0.5"…" at bounding box center [763, 497] width 718 height 697
click at [599, 615] on div "opacity : 1 , } , "-=0.5" ) . to ( svgLineLogoMid , { opacity : 0 , } , "-=0.5"…" at bounding box center [763, 497] width 718 height 697
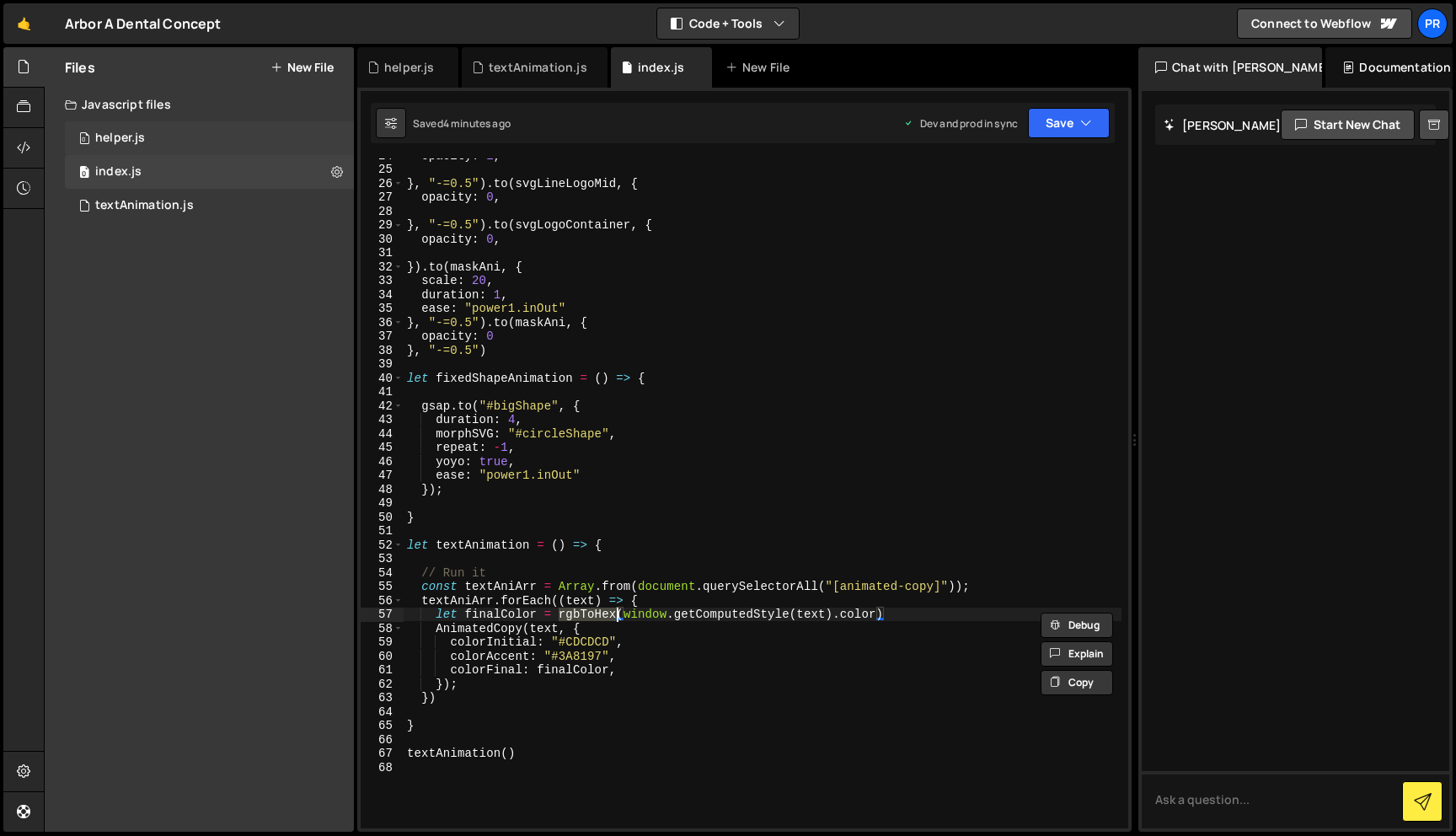
click at [176, 139] on div "0 helper.js 0" at bounding box center [209, 138] width 289 height 34
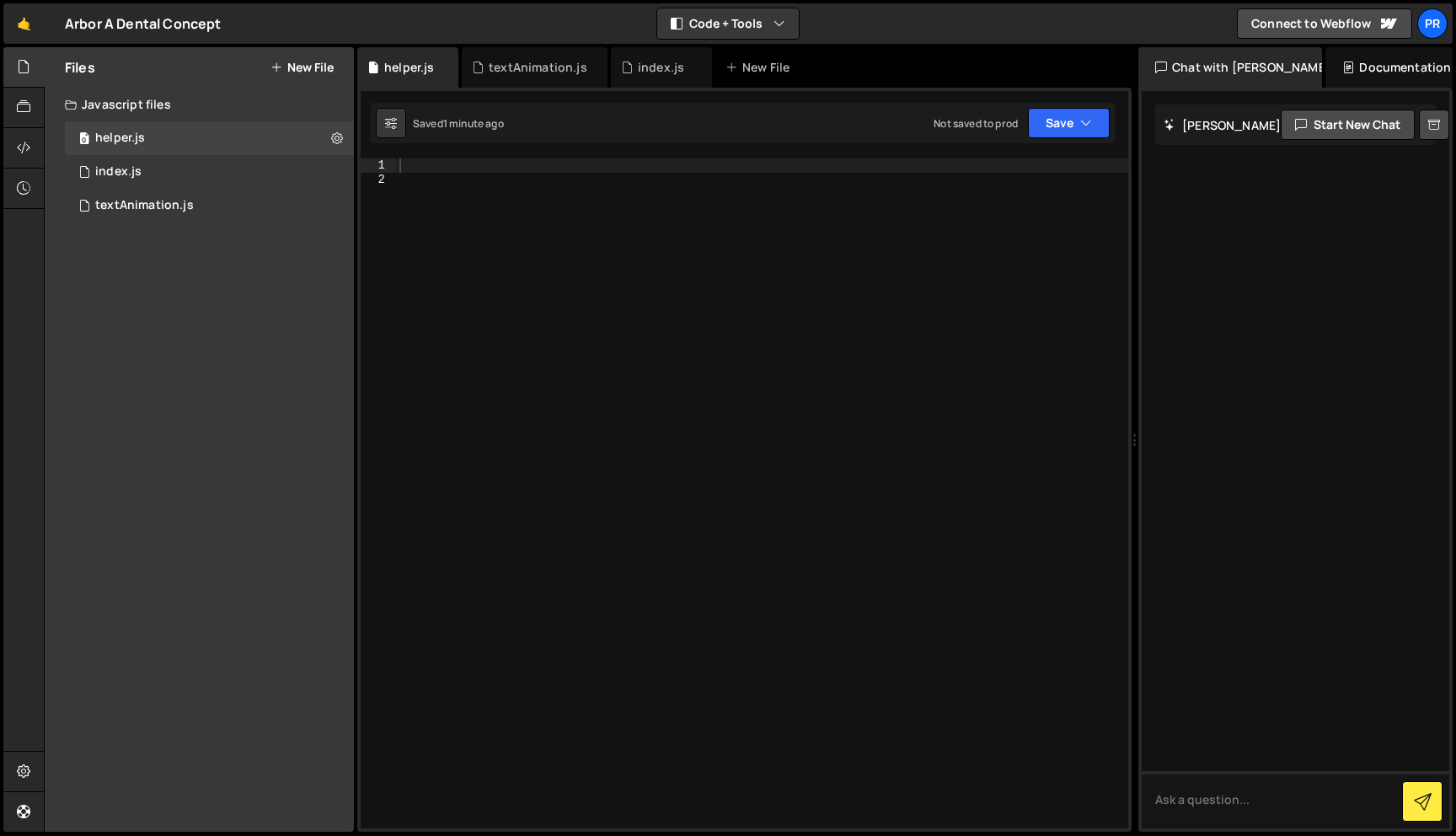
click at [602, 245] on div at bounding box center [763, 506] width 733 height 697
paste textarea
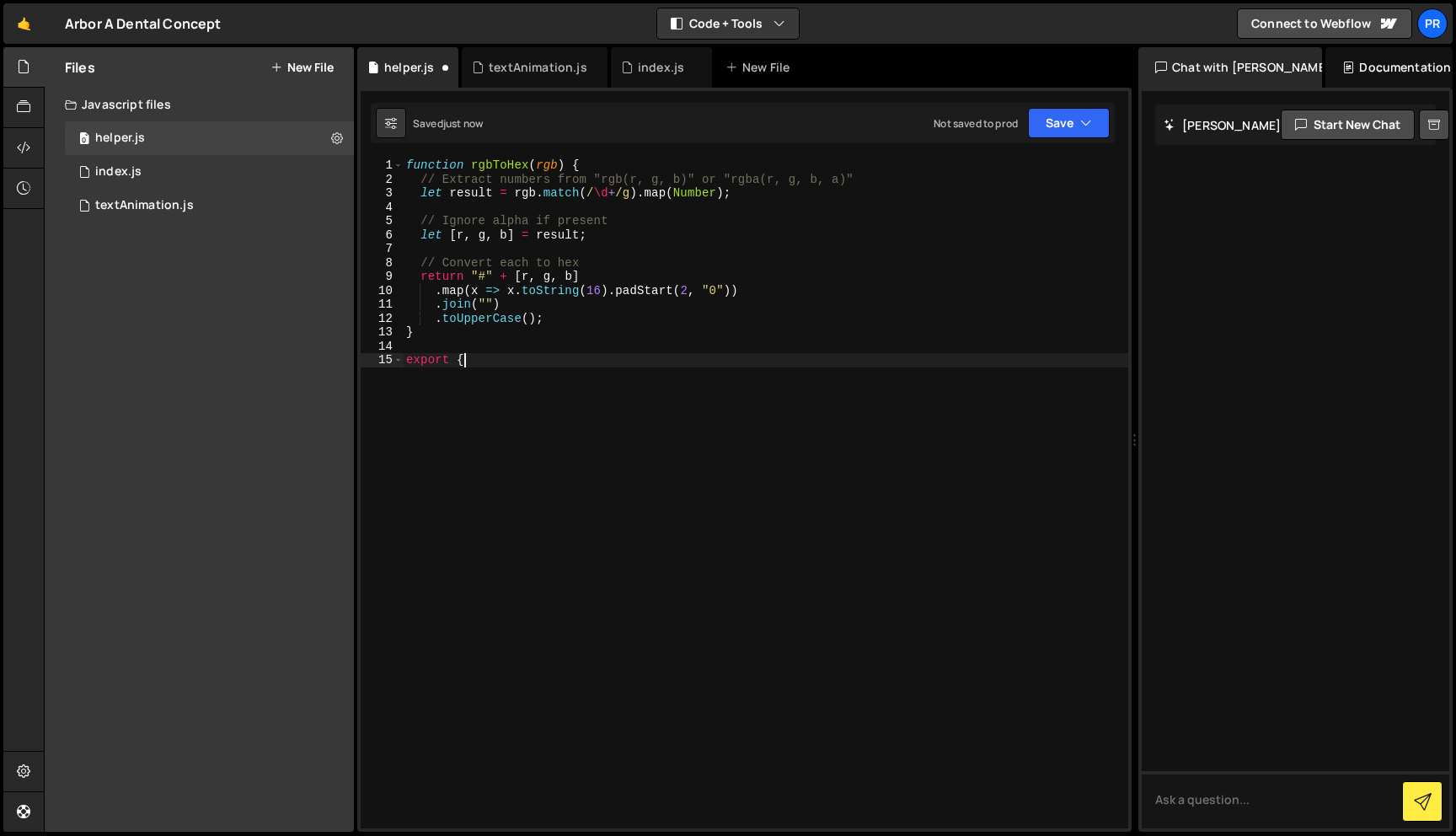
scroll to position [0, 4]
click at [517, 176] on div "function rgbToHex ( rgb ) { // Extract numbers from "rgb(r, g, b)" or "rgba(r, …" at bounding box center [765, 506] width 725 height 697
click at [508, 164] on div "function rgbToHex ( rgb ) { // Extract numbers from "rgb(r, g, b)" or "rgba(r, …" at bounding box center [765, 506] width 725 height 697
click at [465, 357] on div "function rgbToHex ( rgb ) { // Extract numbers from "rgb(r, g, b)" or "rgba(r, …" at bounding box center [765, 506] width 725 height 697
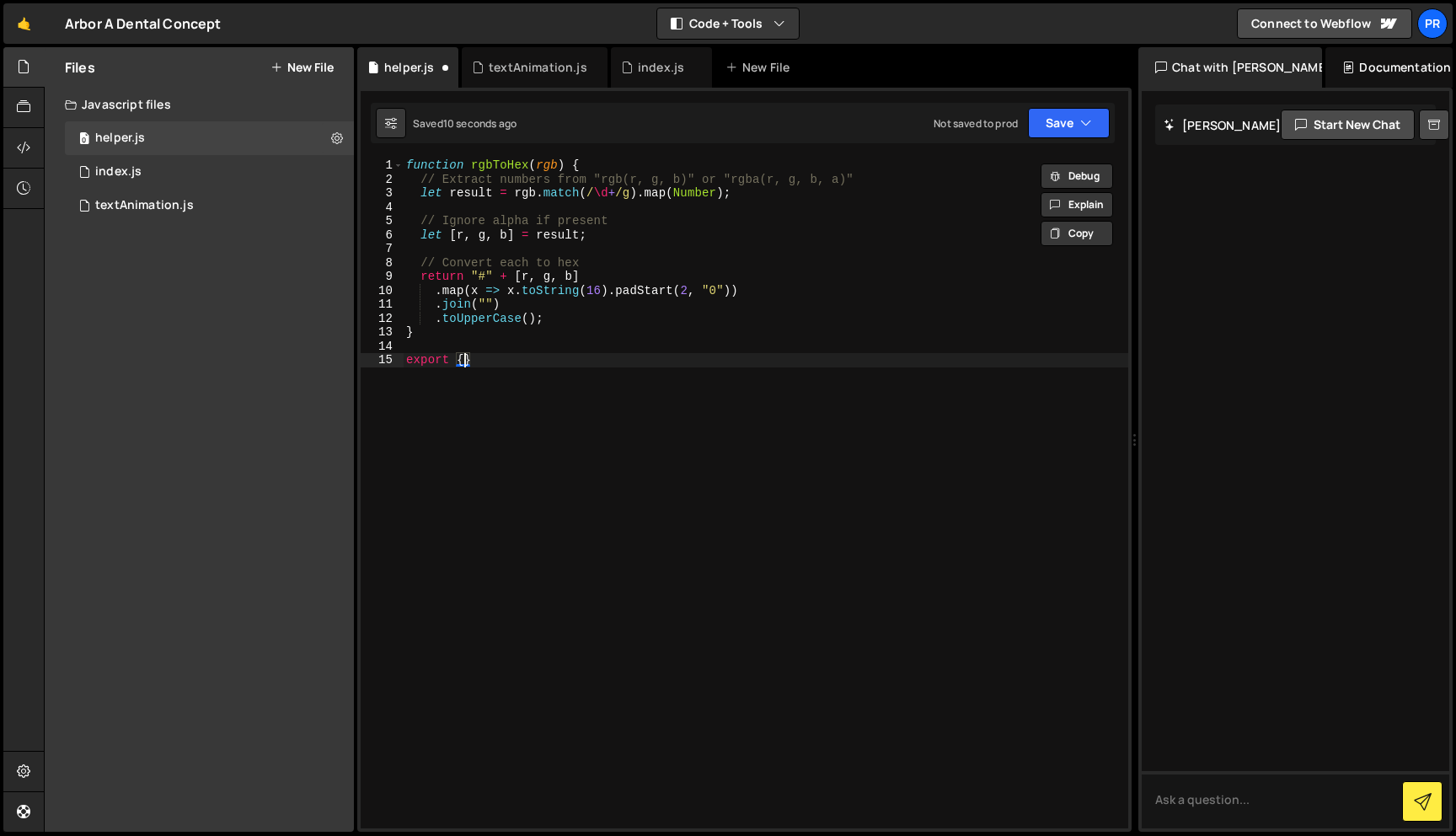
paste textarea "rgbToHex"
type textarea "export {rgbToHex}"
click at [625, 342] on div "function rgbToHex ( rgb ) { // Extract numbers from "rgb(r, g, b)" or "rgba(r, …" at bounding box center [765, 506] width 725 height 697
click at [578, 355] on div "function rgbToHex ( rgb ) { // Extract numbers from "rgb(r, g, b)" or "rgba(r, …" at bounding box center [765, 506] width 725 height 697
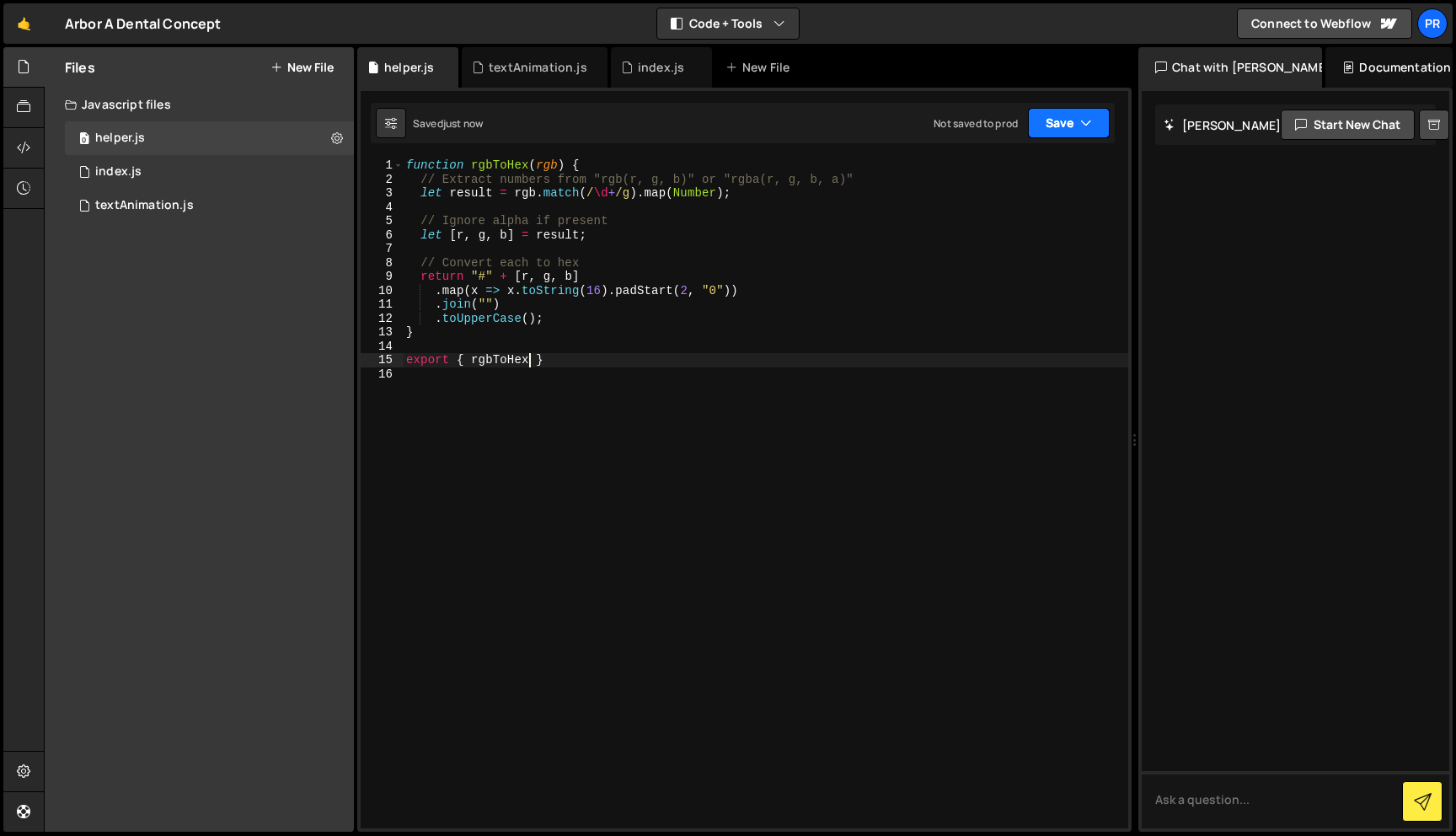
type textarea "export { rgbToHex }"
click at [1064, 119] on button "Save" at bounding box center [1069, 123] width 82 height 31
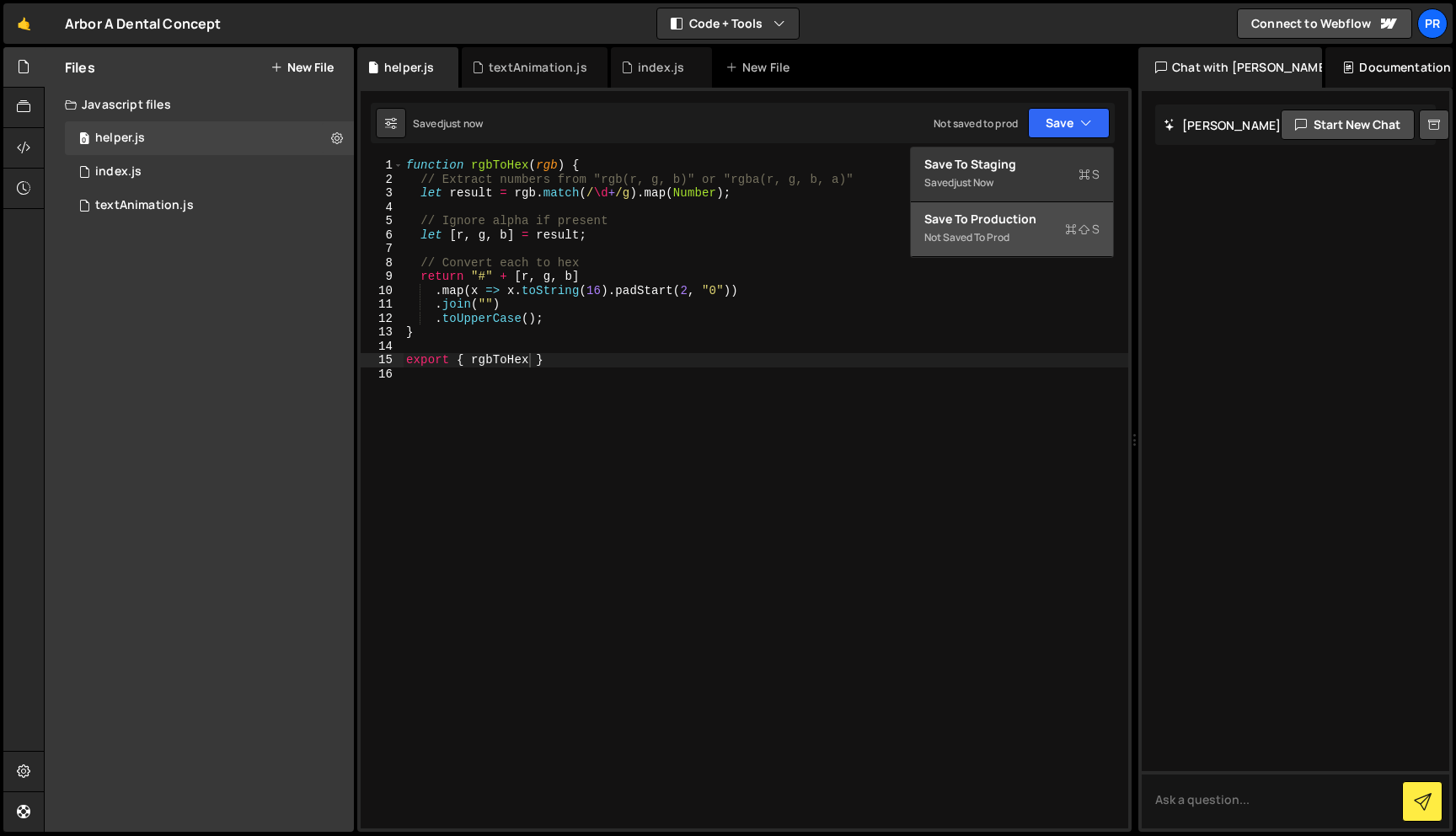
click at [991, 242] on div "Not saved to prod" at bounding box center [1012, 237] width 176 height 20
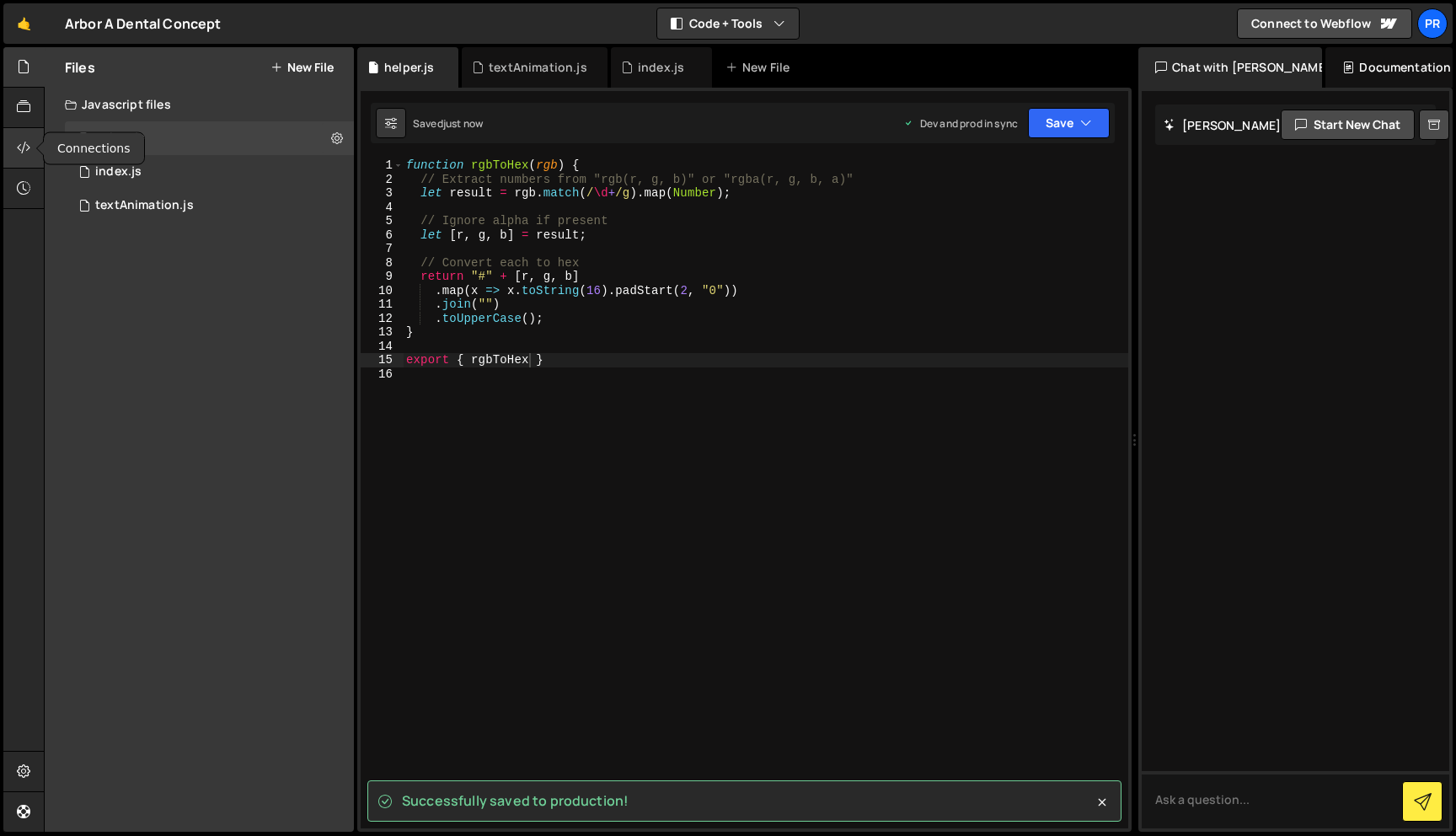
click at [20, 152] on icon at bounding box center [24, 147] width 13 height 18
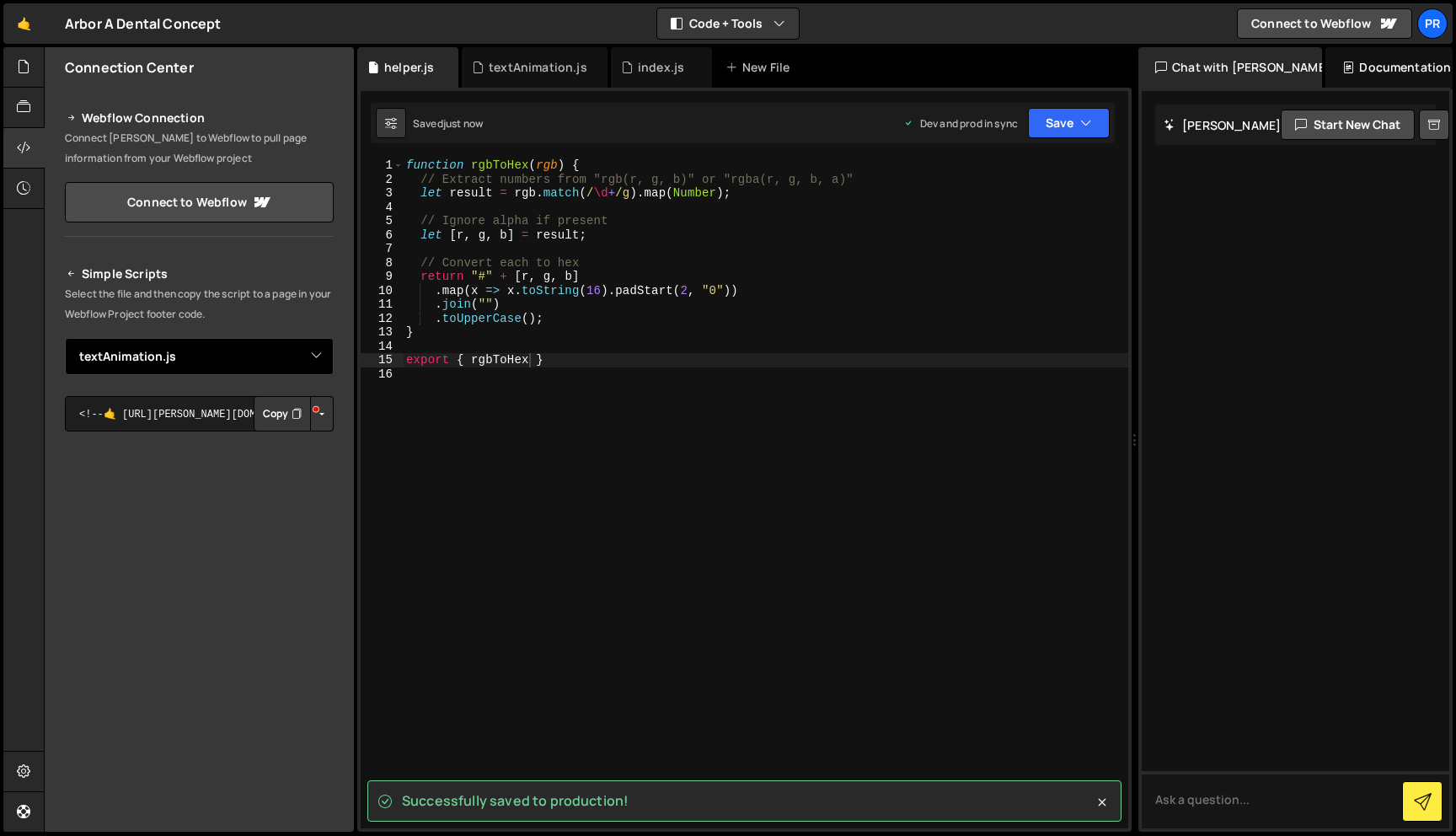
click at [261, 347] on select "Select File index.js textAnimation.js helper.js" at bounding box center [200, 356] width 269 height 37
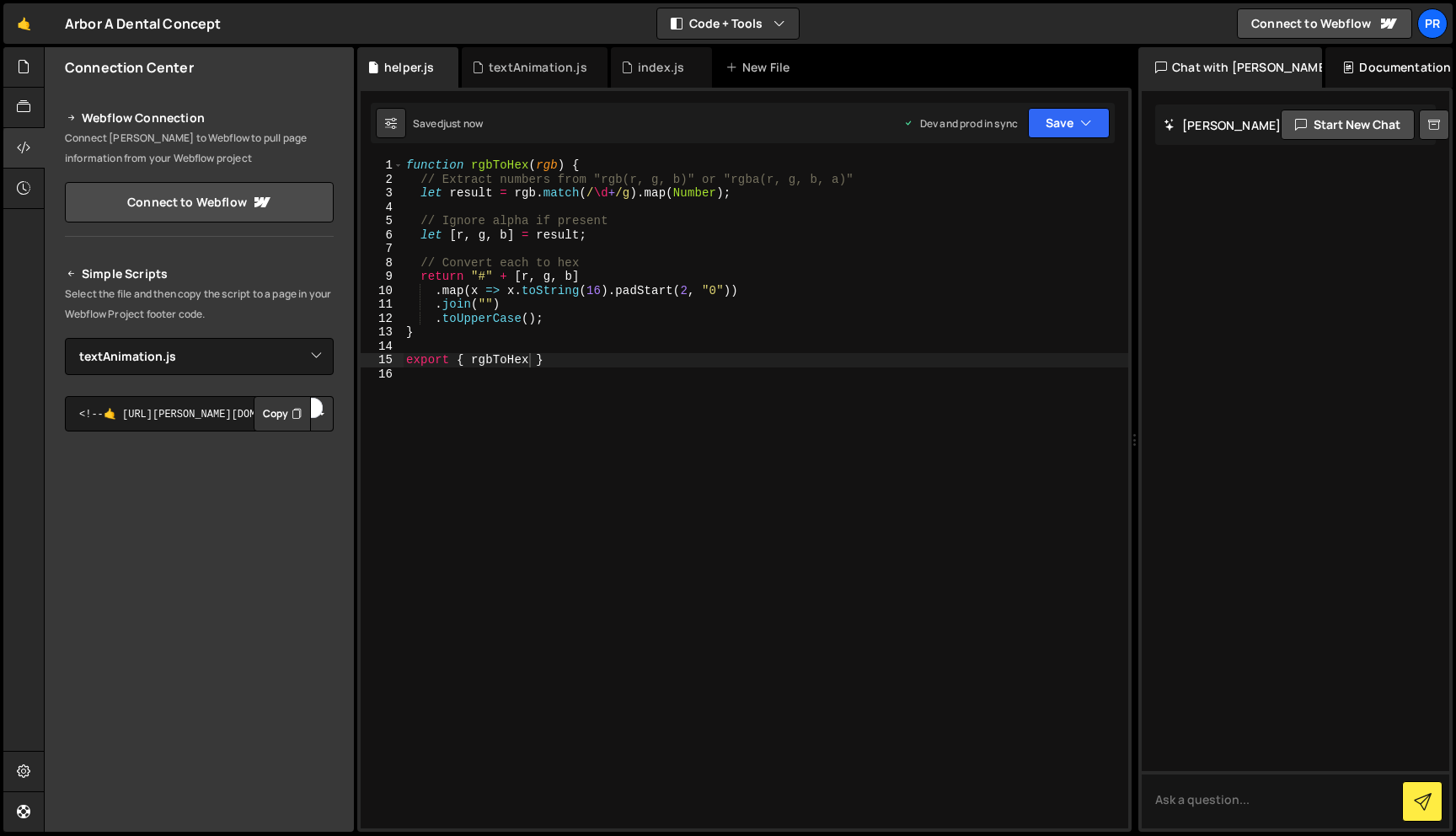
click at [264, 423] on button "Copy" at bounding box center [282, 413] width 58 height 35
click at [328, 423] on button "Button group with nested dropdown" at bounding box center [321, 413] width 24 height 35
click at [214, 406] on textarea "<!--🤙 [URL][PERSON_NAME][DOMAIN_NAME]> <script>document.addEventListener("DOMCo…" at bounding box center [200, 413] width 269 height 35
click at [230, 378] on div "Simple Scripts Select the file and then copy the script to a page in your Webfl…" at bounding box center [200, 521] width 269 height 515
click at [231, 359] on select "Select File index.js textAnimation.js helper.js" at bounding box center [200, 356] width 269 height 37
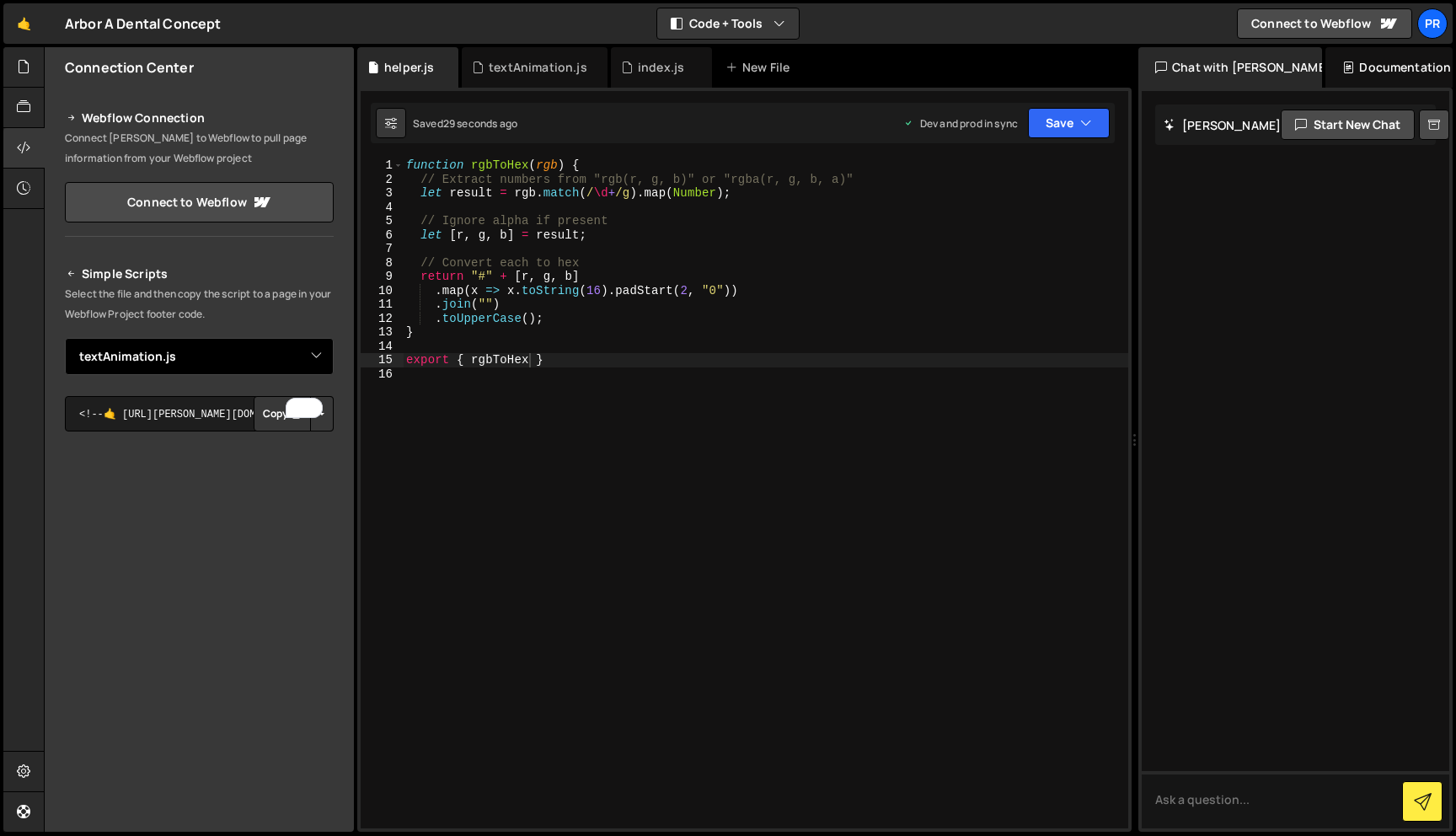
select select "47232"
click at [65, 337] on select "Select File index.js textAnimation.js helper.js" at bounding box center [200, 356] width 269 height 37
click at [275, 420] on button "Copy" at bounding box center [282, 413] width 58 height 35
click at [26, 81] on div at bounding box center [24, 67] width 41 height 40
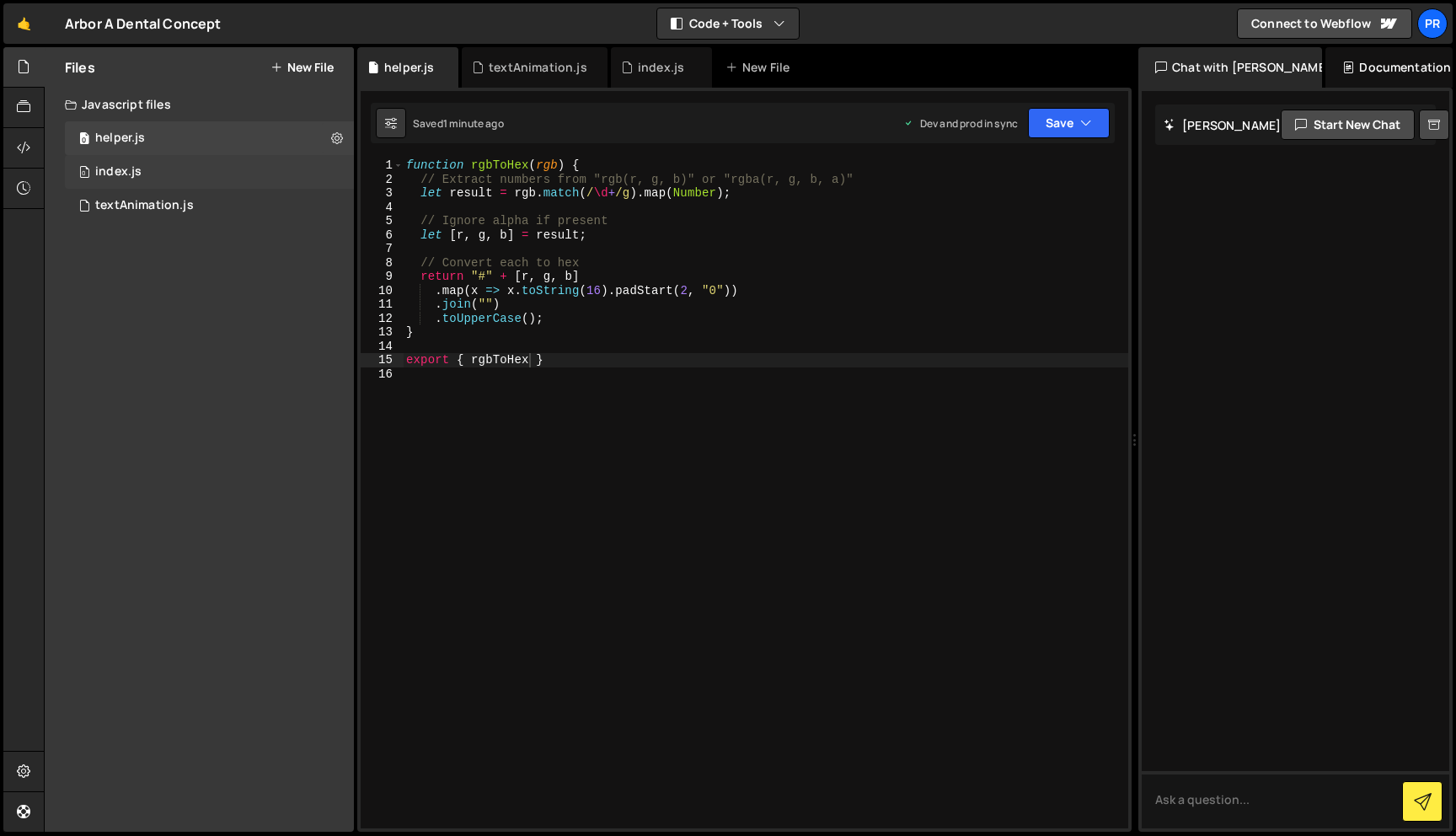
click at [139, 182] on div "0 index.js 0" at bounding box center [209, 172] width 289 height 34
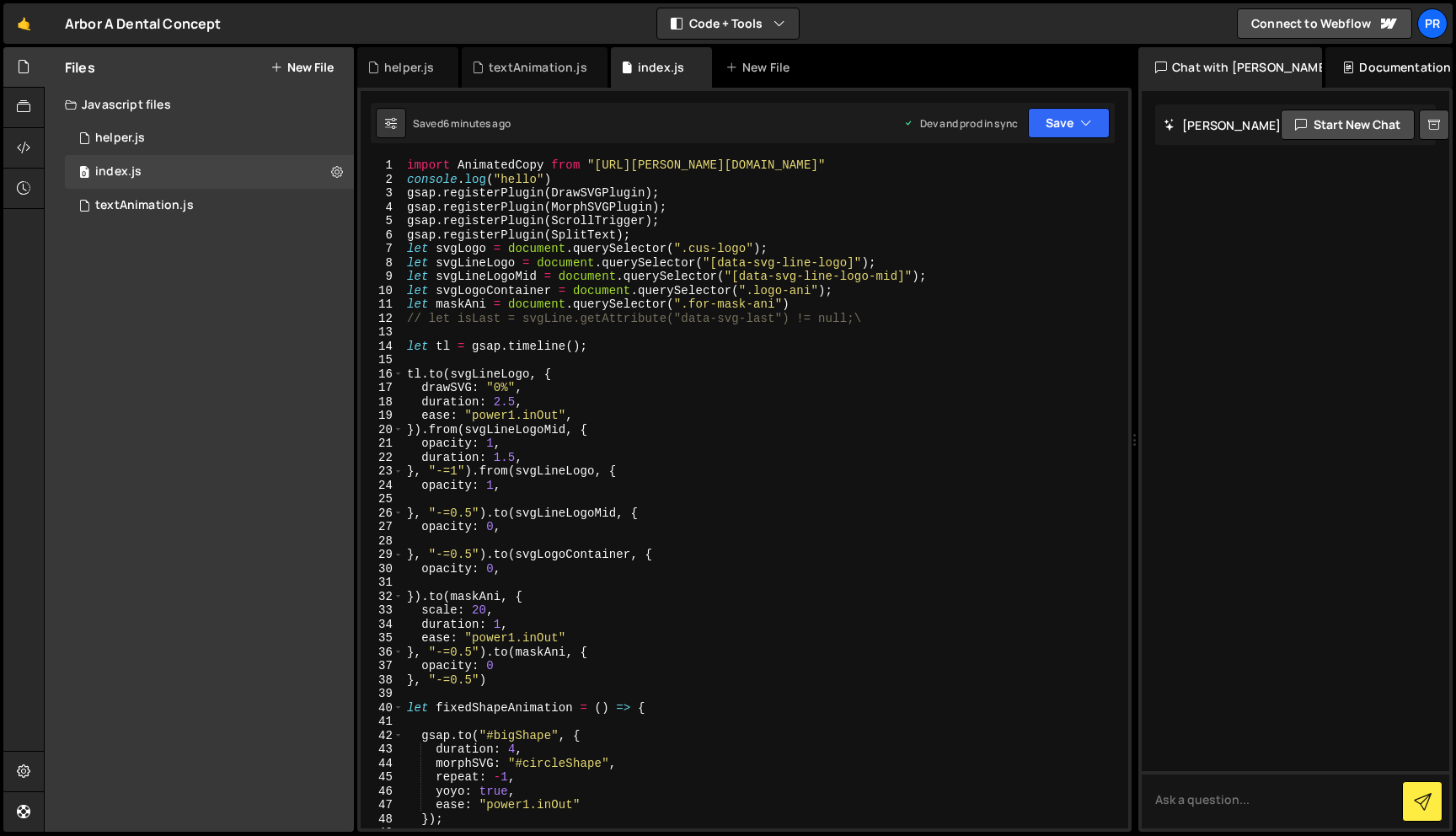
type textarea "import AnimatedCopy from "[URL][PERSON_NAME][DOMAIN_NAME]""
click at [886, 171] on div "import AnimatedCopy from "https://slater.app/16988/47231.js" console . log ( "h…" at bounding box center [763, 506] width 718 height 697
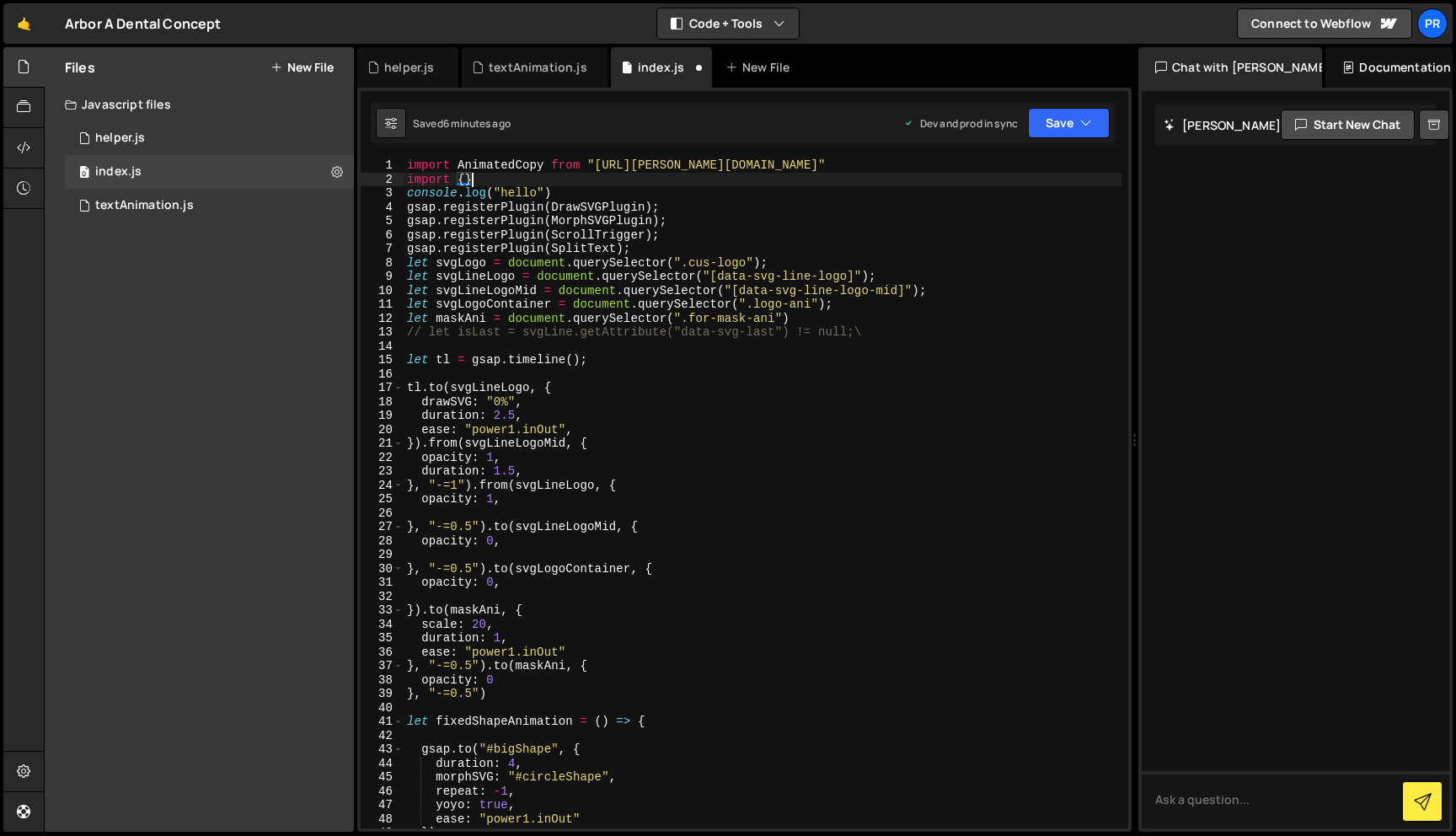
scroll to position [0, 4]
paste textarea "https://slater.app/16988/47232.js"
type textarea "import {} from "https://slater.app/16988/47232.js""
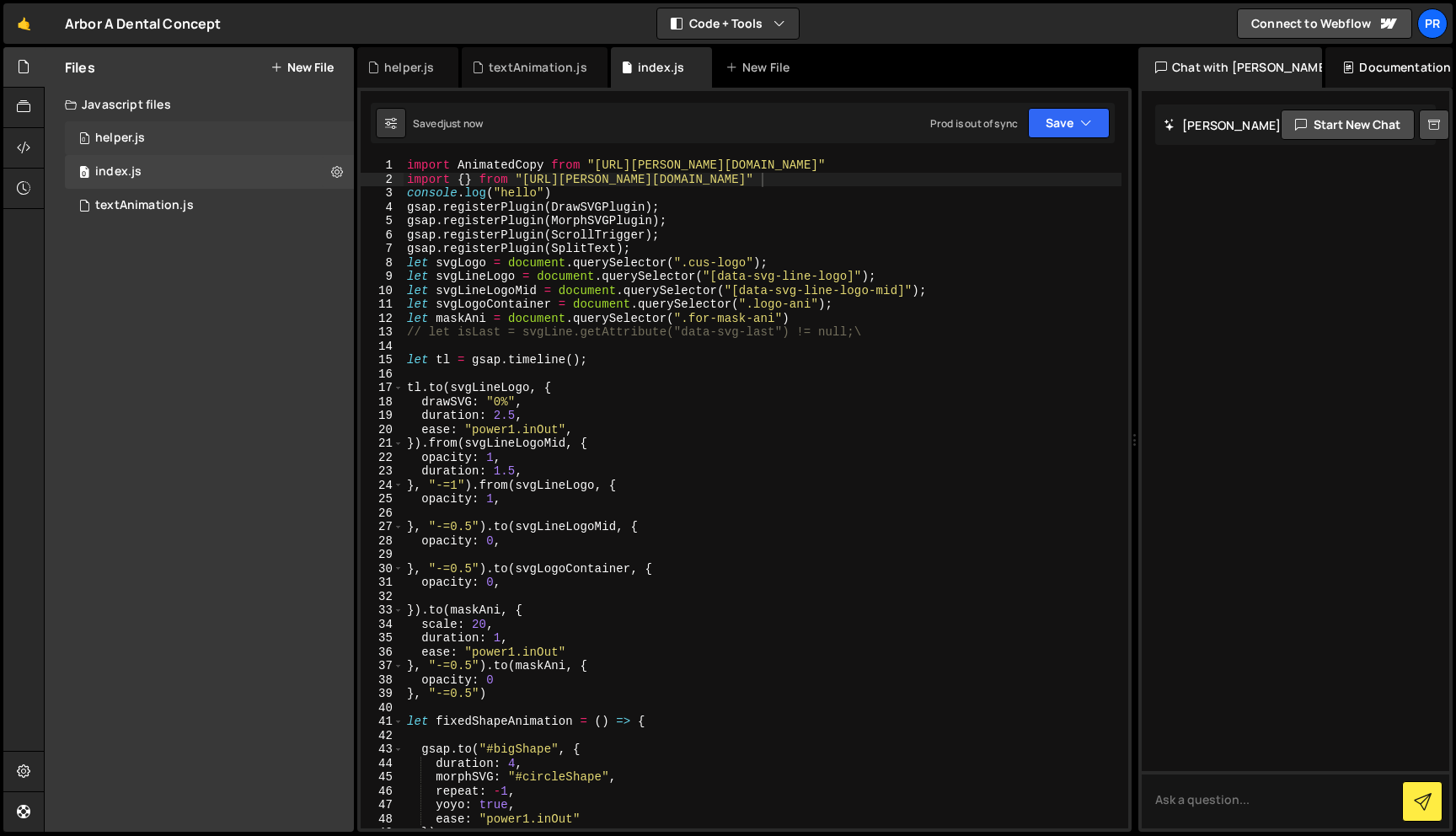
click at [163, 134] on div "0 helper.js 0" at bounding box center [209, 138] width 289 height 34
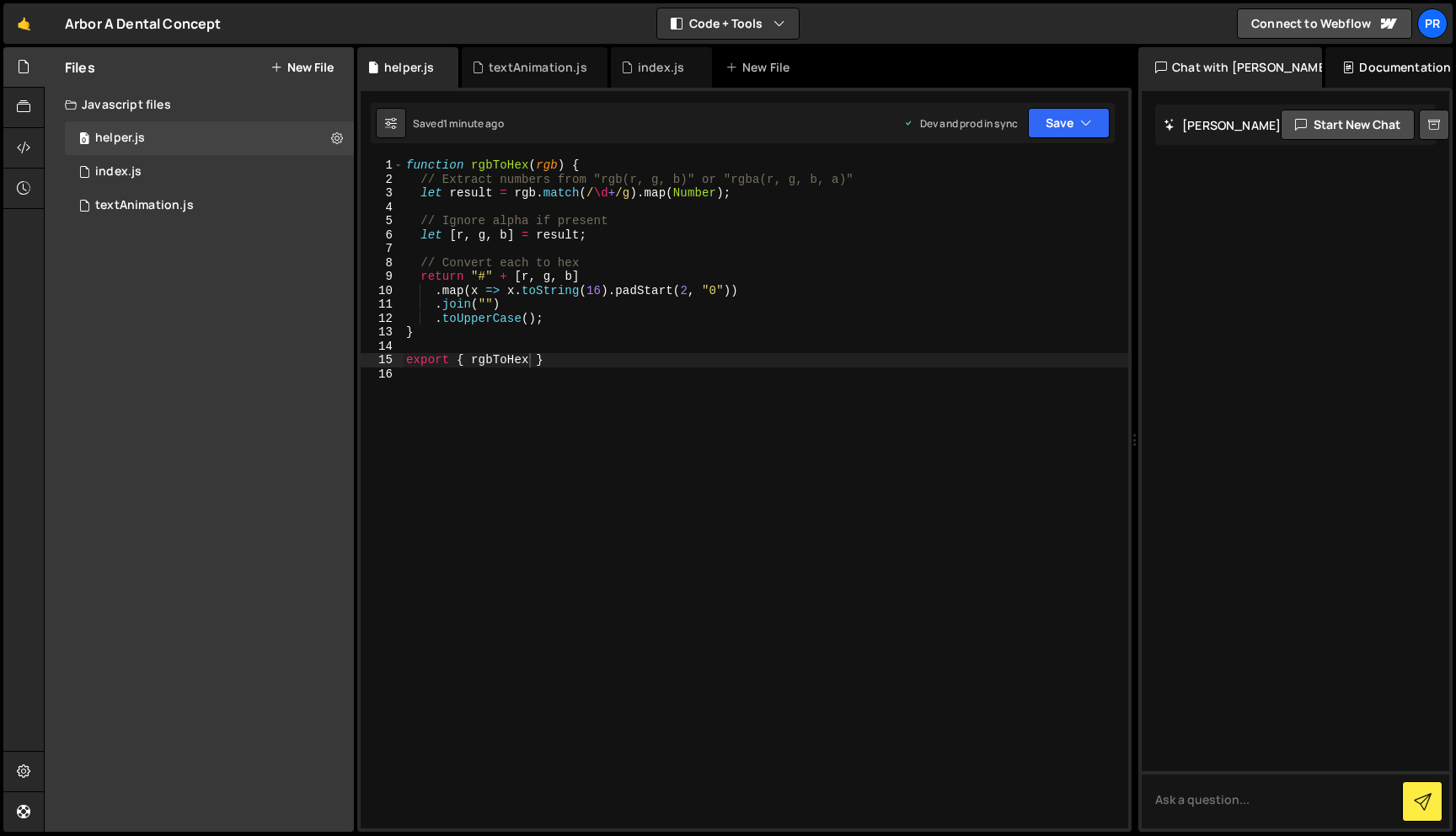
type textarea "function rgbToHex(rgb) {"
click at [503, 170] on div "function rgbToHex ( rgb ) { // Extract numbers from "rgb(r, g, b)" or "rgba(r, …" at bounding box center [765, 506] width 725 height 697
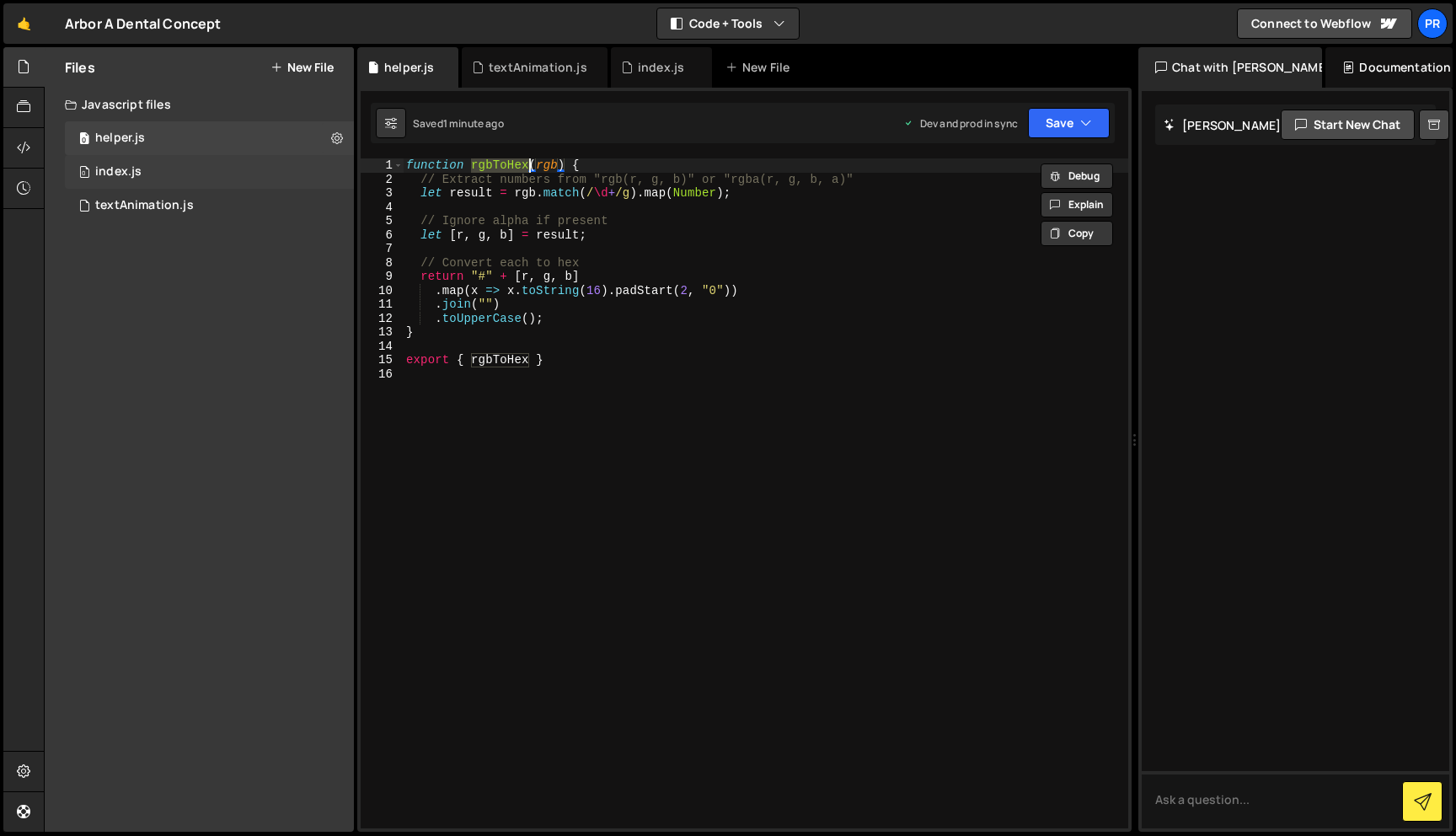
click at [101, 170] on div "index.js" at bounding box center [118, 172] width 46 height 15
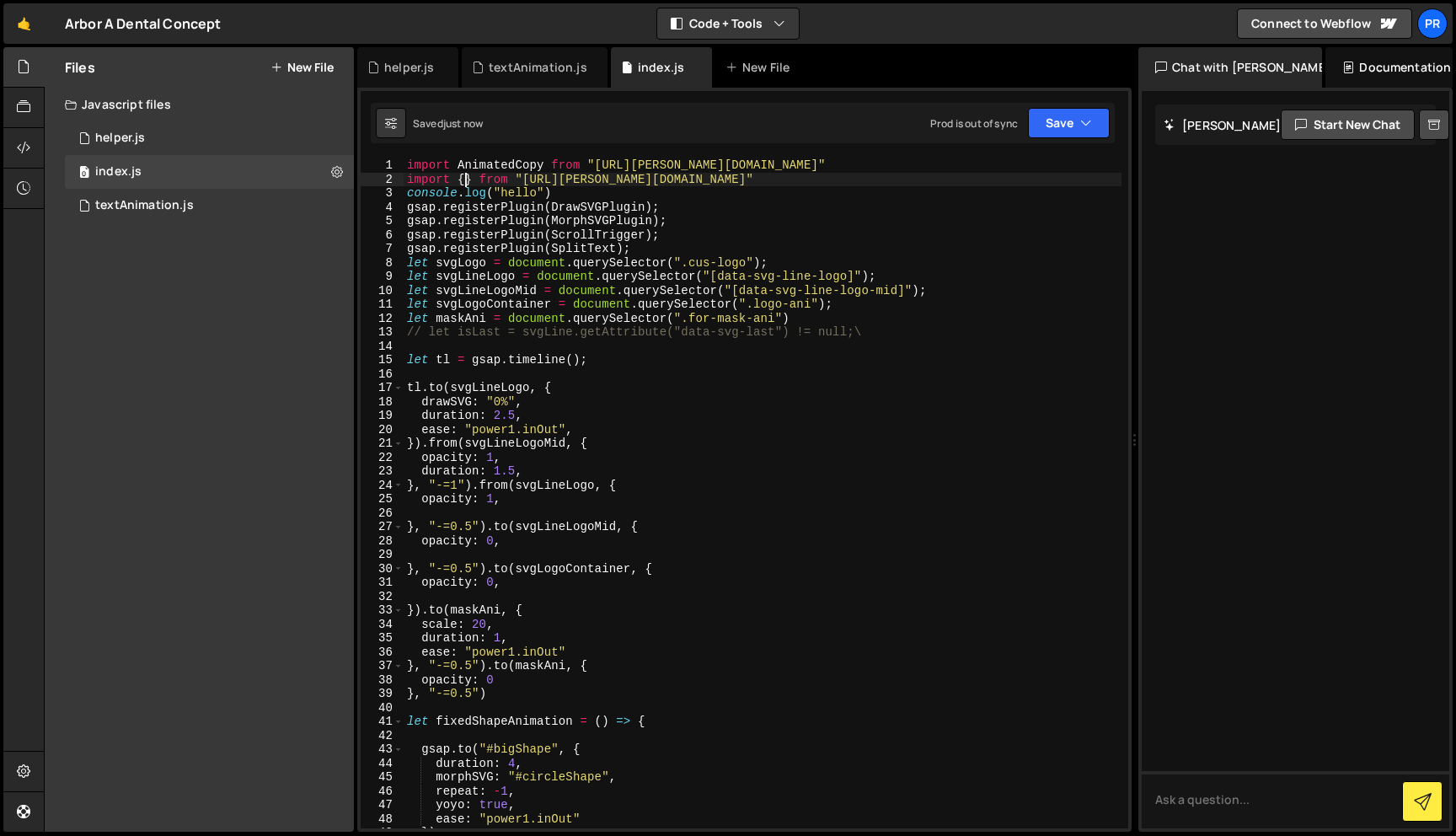
click at [461, 177] on div "import AnimatedCopy from "https://slater.app/16988/47231.js" import { } from "h…" at bounding box center [763, 506] width 718 height 697
paste textarea "rgbToHex"
click at [867, 254] on div "import AnimatedCopy from "https://slater.app/16988/47231.js" import { rgbToHex …" at bounding box center [763, 506] width 718 height 697
click at [135, 267] on div "Files New File Javascript files 0 helper.js 0 0 index.js 0 0 textAnimation.js 0…" at bounding box center [200, 439] width 309 height 784
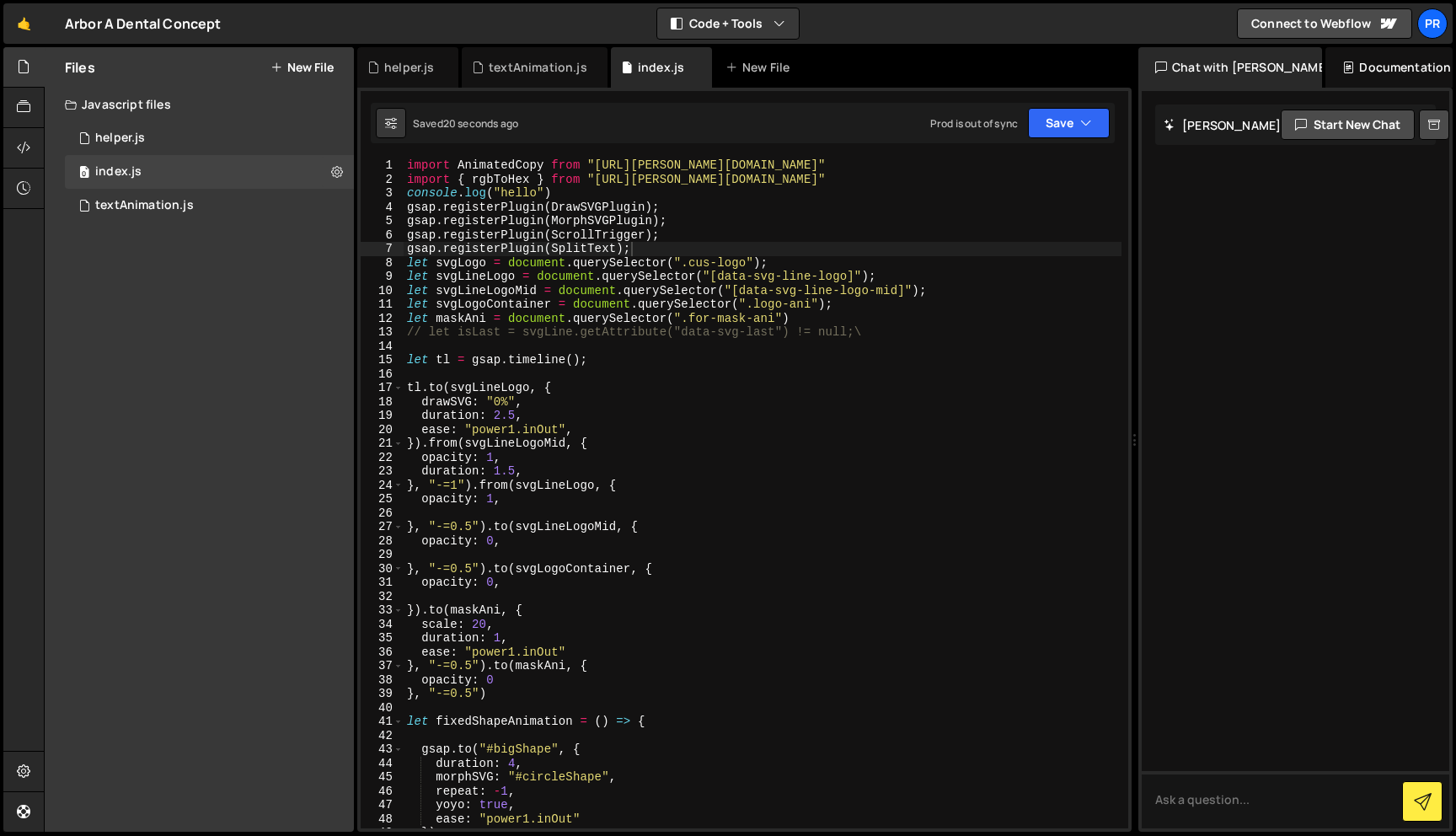
type textarea "gsap.registerPlugin(ScrollTrigger);"
click at [697, 240] on div "import AnimatedCopy from "https://slater.app/16988/47231.js" import { rgbToHex …" at bounding box center [763, 506] width 718 height 697
click at [294, 67] on button "New File" at bounding box center [302, 67] width 63 height 13
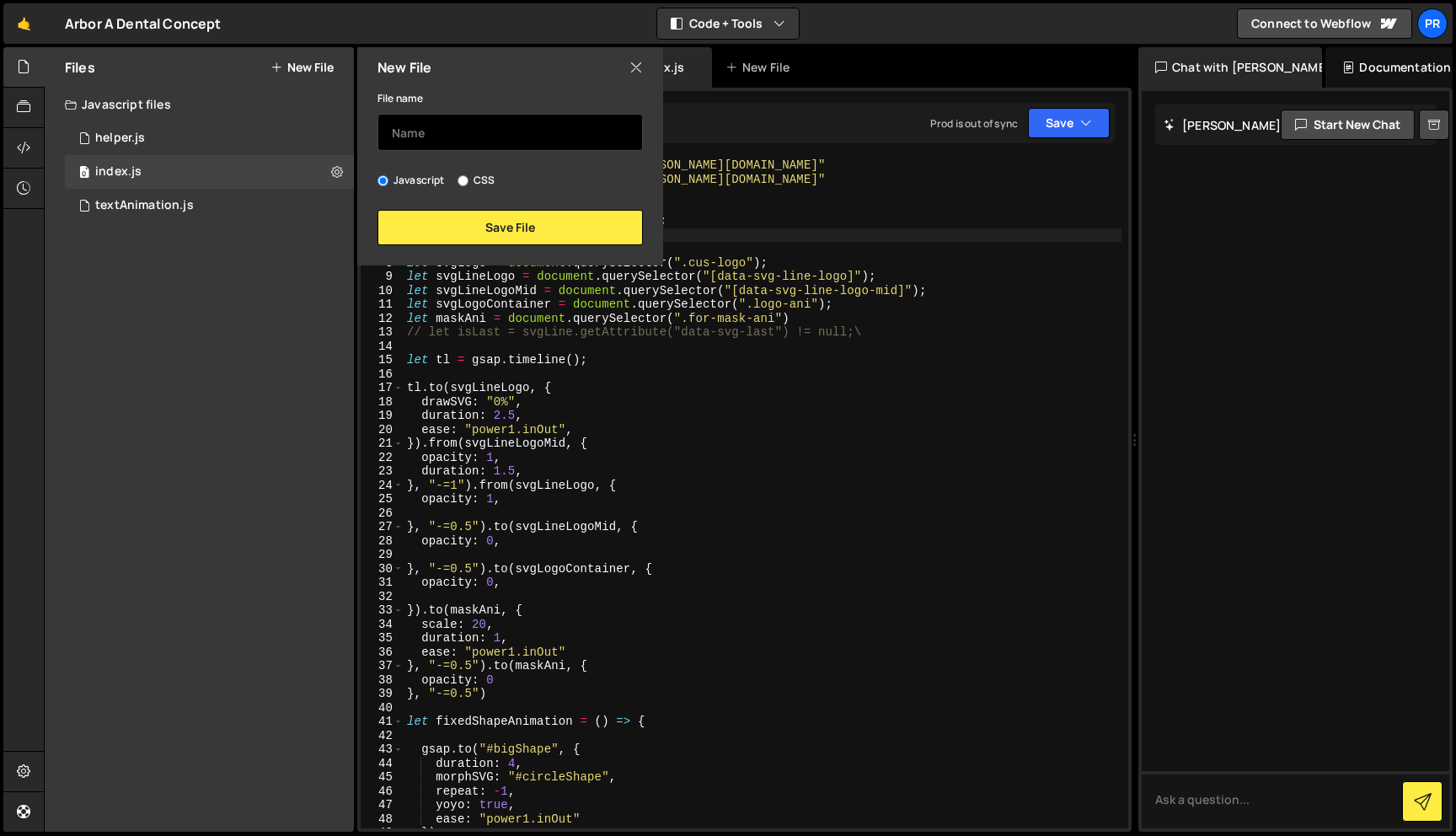
click at [442, 125] on input "text" at bounding box center [510, 132] width 266 height 37
type input "init"
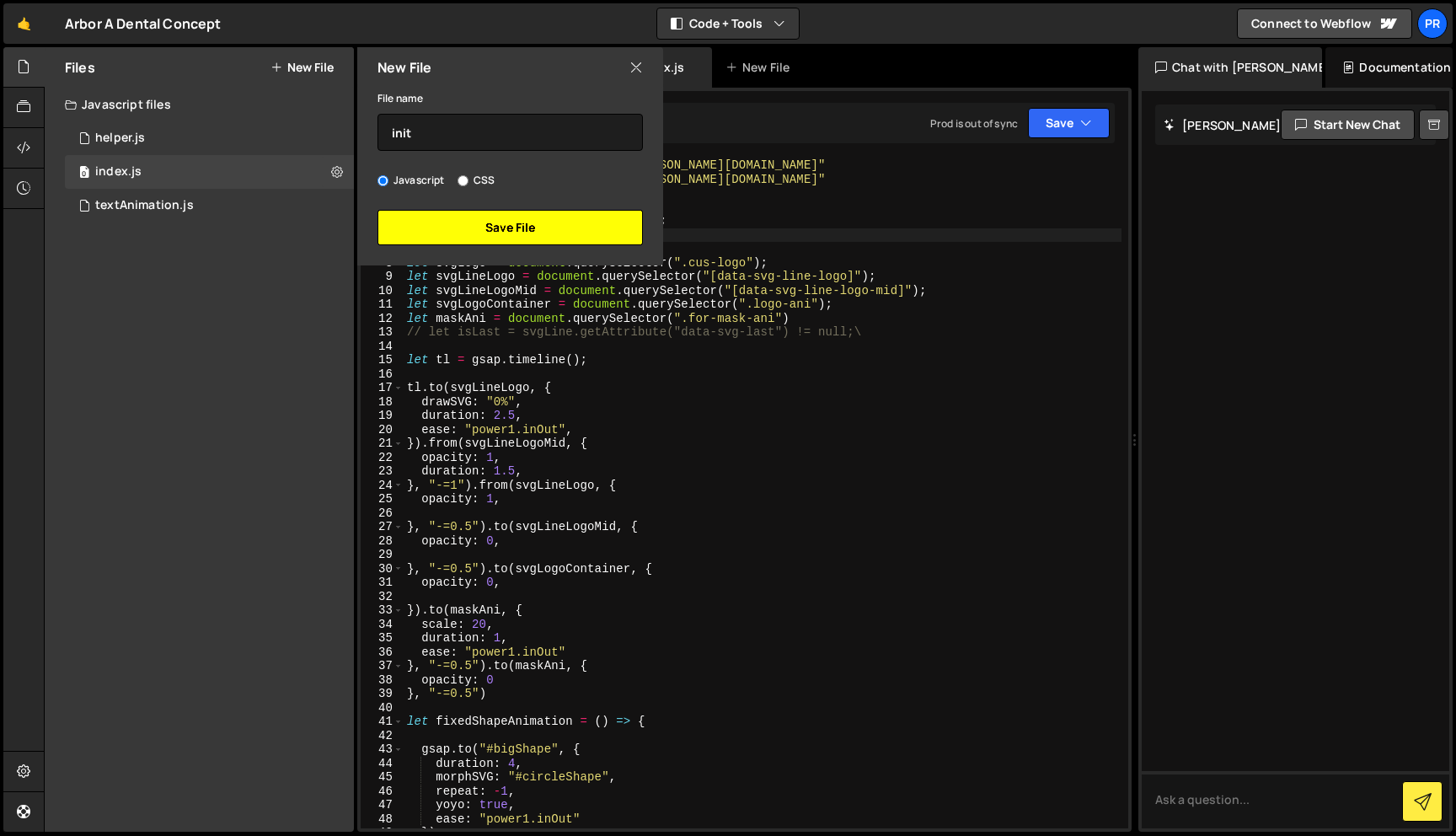
click at [485, 230] on button "Save File" at bounding box center [510, 227] width 266 height 35
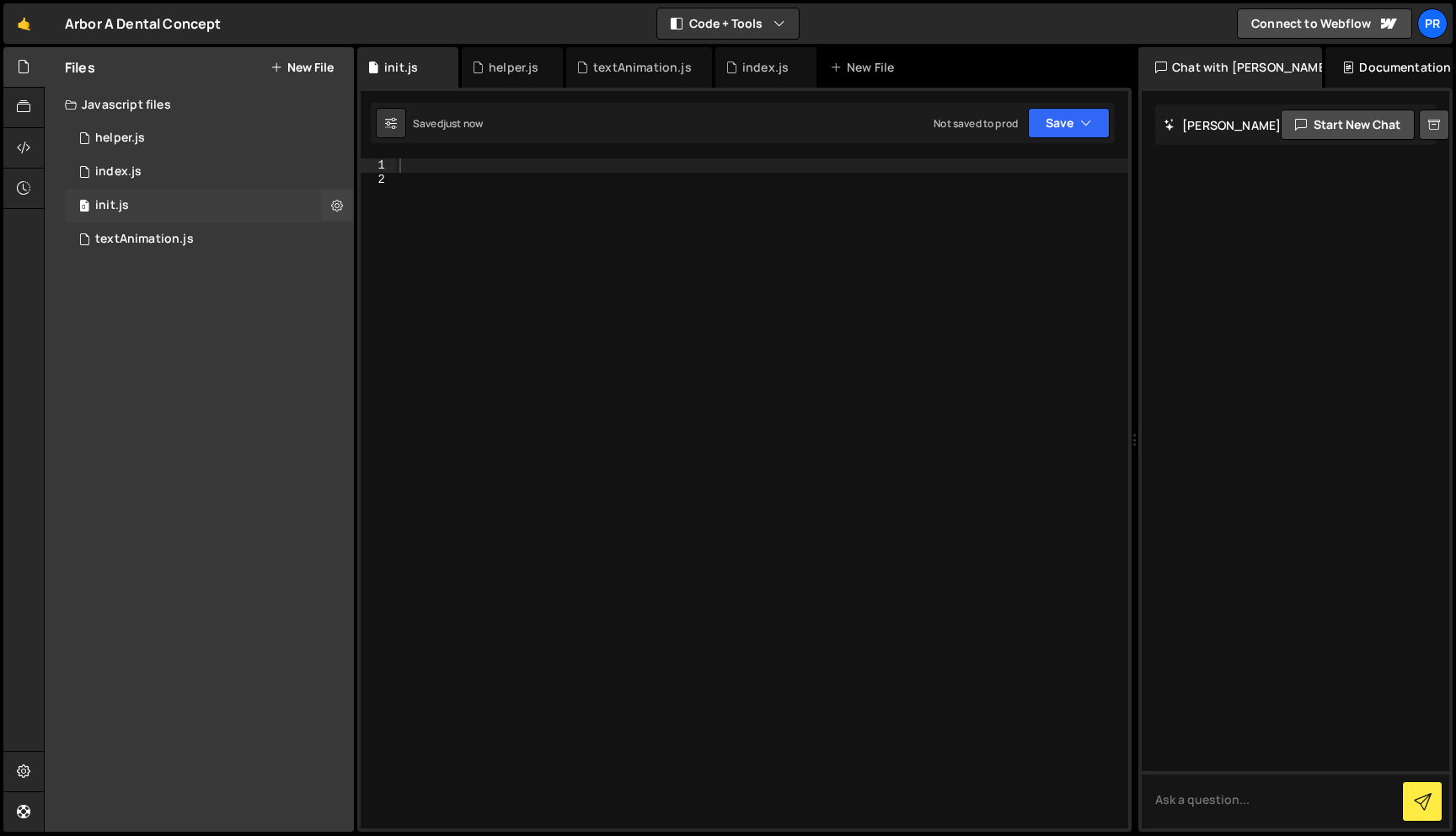
click at [174, 203] on div "0 init.js 0" at bounding box center [209, 205] width 289 height 34
click at [155, 174] on div "0 index.js 0" at bounding box center [209, 172] width 289 height 34
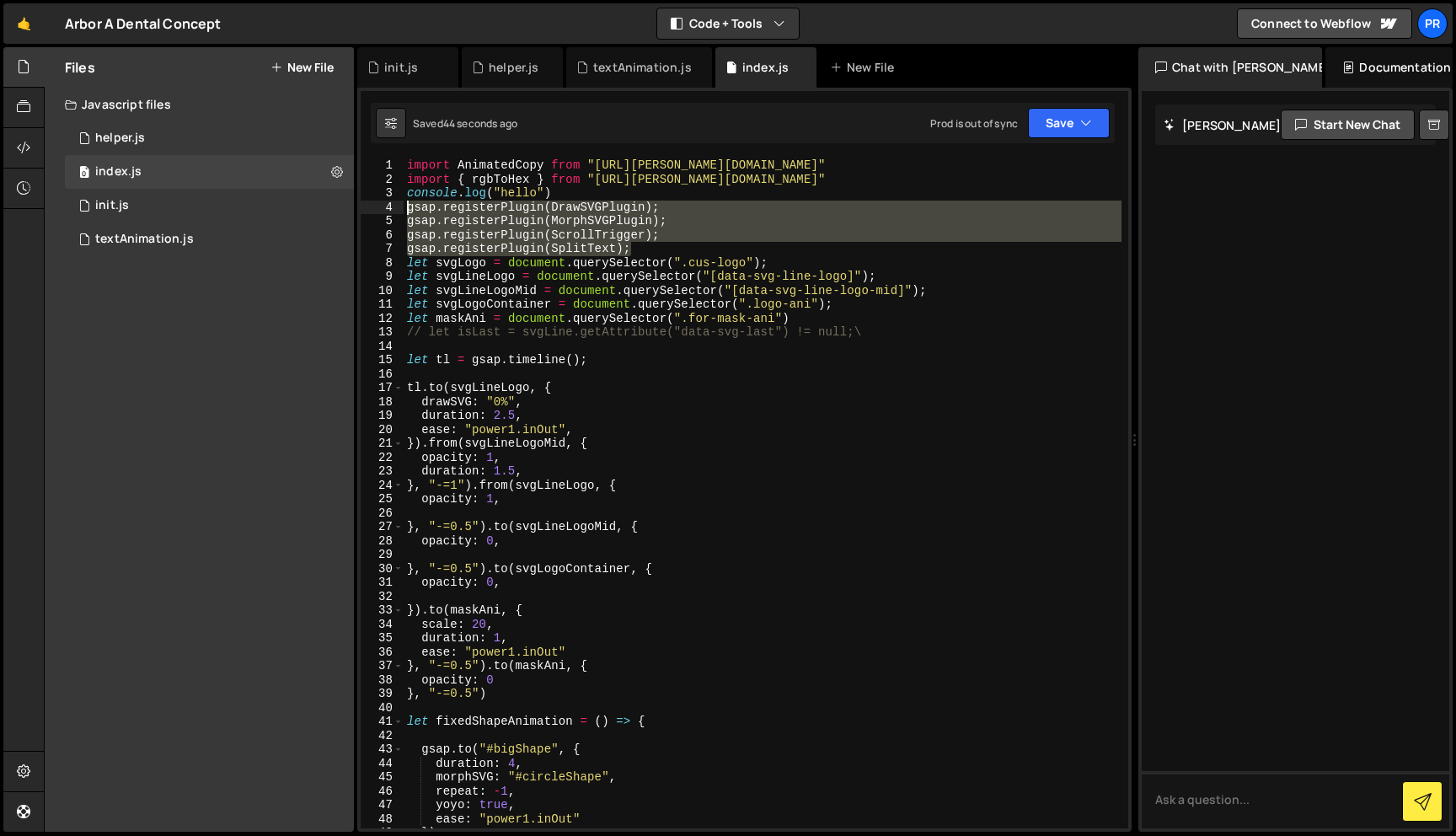
drag, startPoint x: 678, startPoint y: 245, endPoint x: 363, endPoint y: 208, distance: 317.2
click at [363, 208] on div "gsap.registerPlugin(SplitText); 1 2 3 4 5 6 7 8 9 10 11 12 13 14 15 16 17 18 19…" at bounding box center [744, 493] width 767 height 669
type textarea "gsap.registerPlugin(DrawSVGPlugin); gsap.registerPlugin(MorphSVGPlugin);"
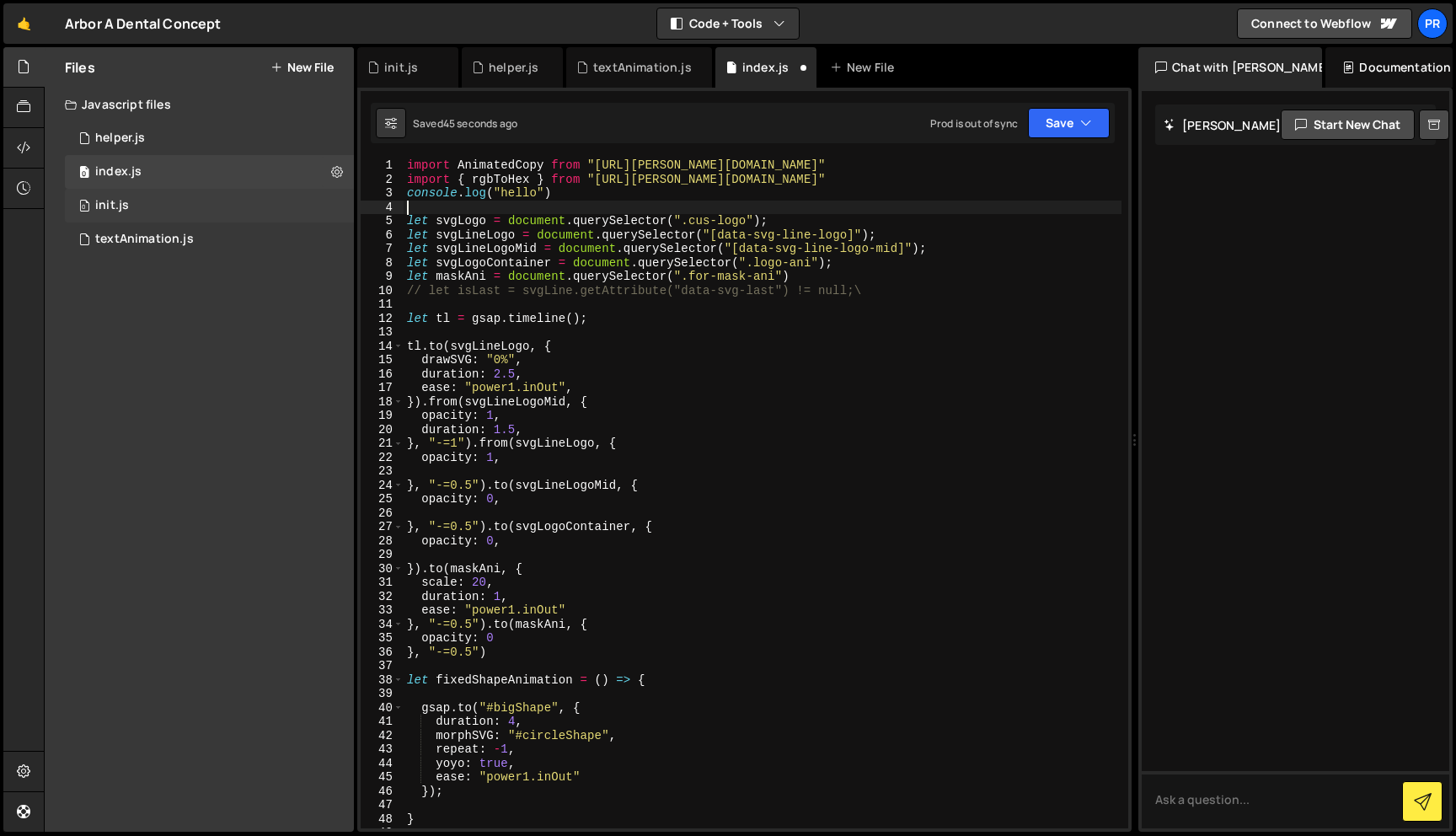
click at [114, 206] on div "init.js" at bounding box center [111, 205] width 34 height 15
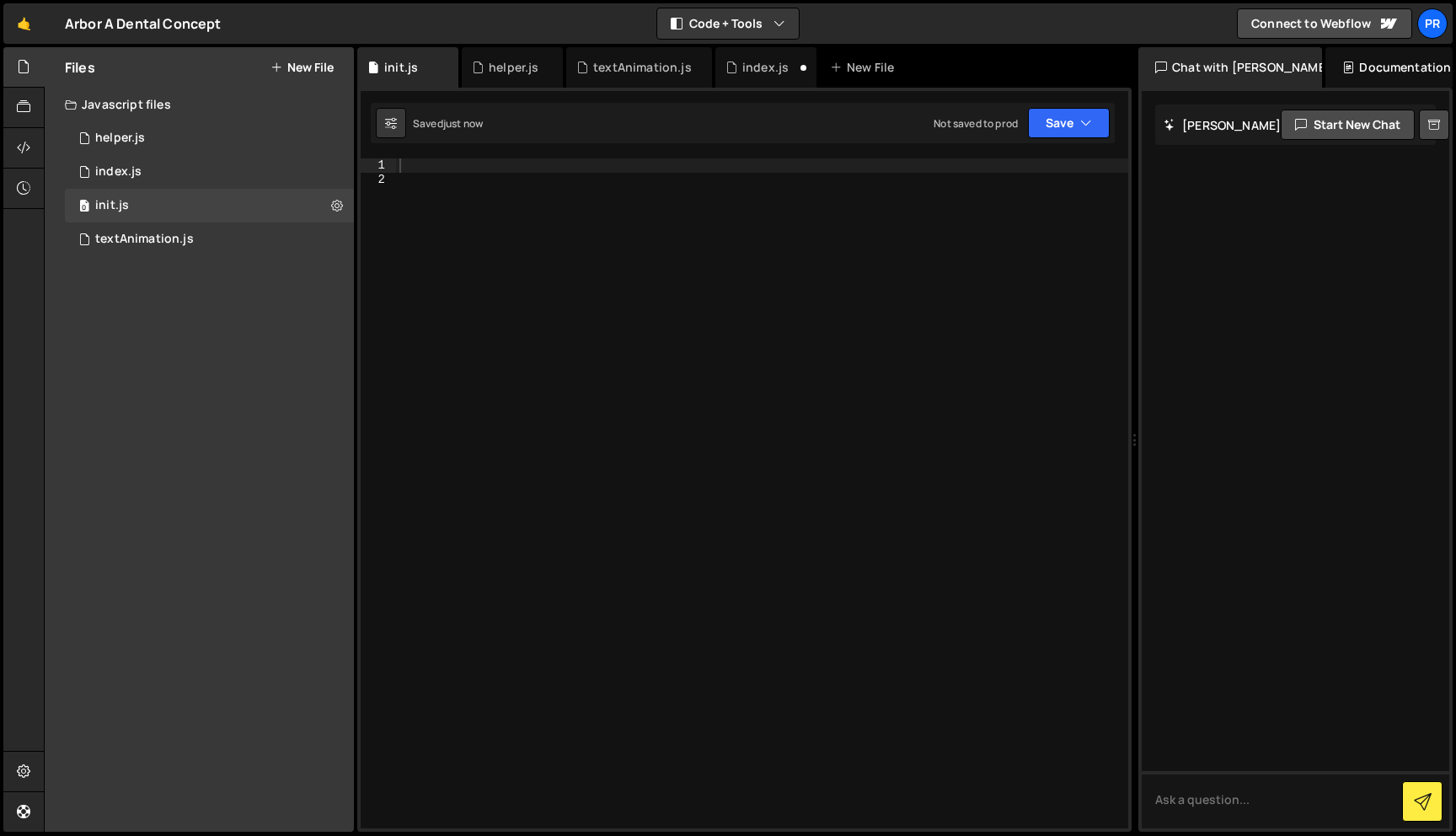
click at [619, 199] on div at bounding box center [763, 506] width 733 height 697
paste textarea "gsap.registerPlugin(SplitText);"
type textarea "gsap.registerPlugin(SplitText);"
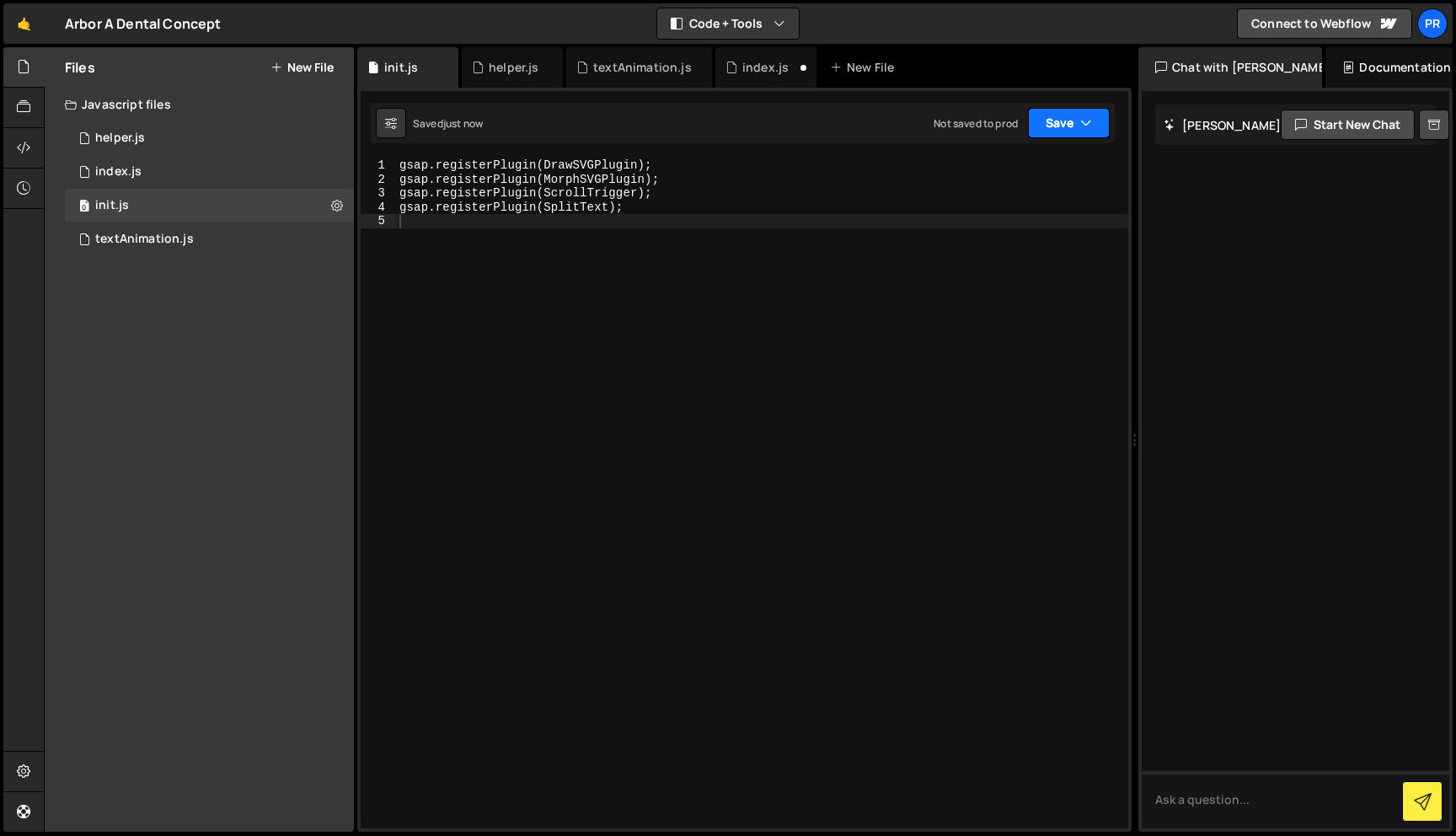
click at [1084, 121] on icon "button" at bounding box center [1086, 123] width 12 height 17
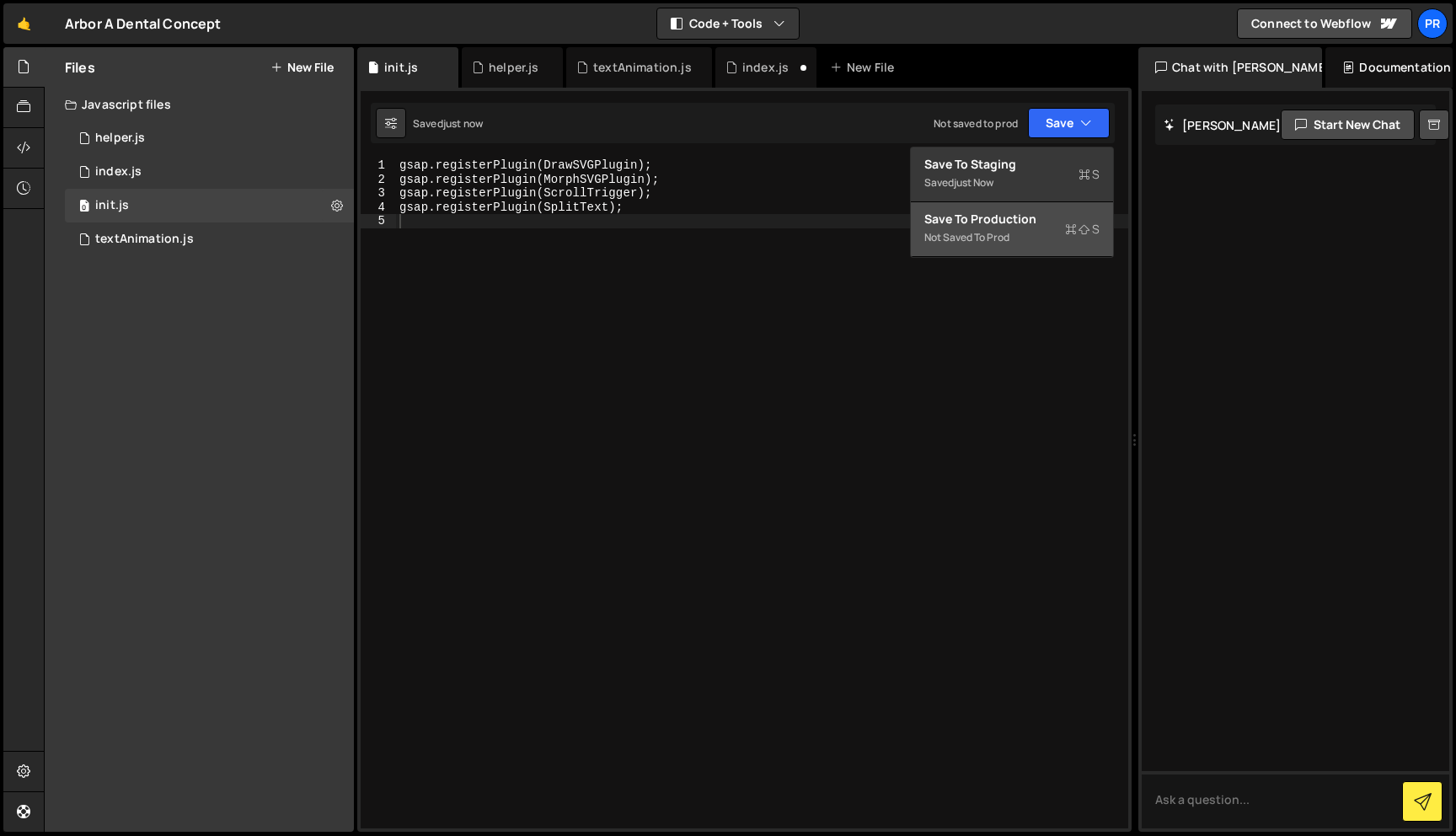
click at [998, 238] on div "Not saved to prod" at bounding box center [1012, 237] width 176 height 20
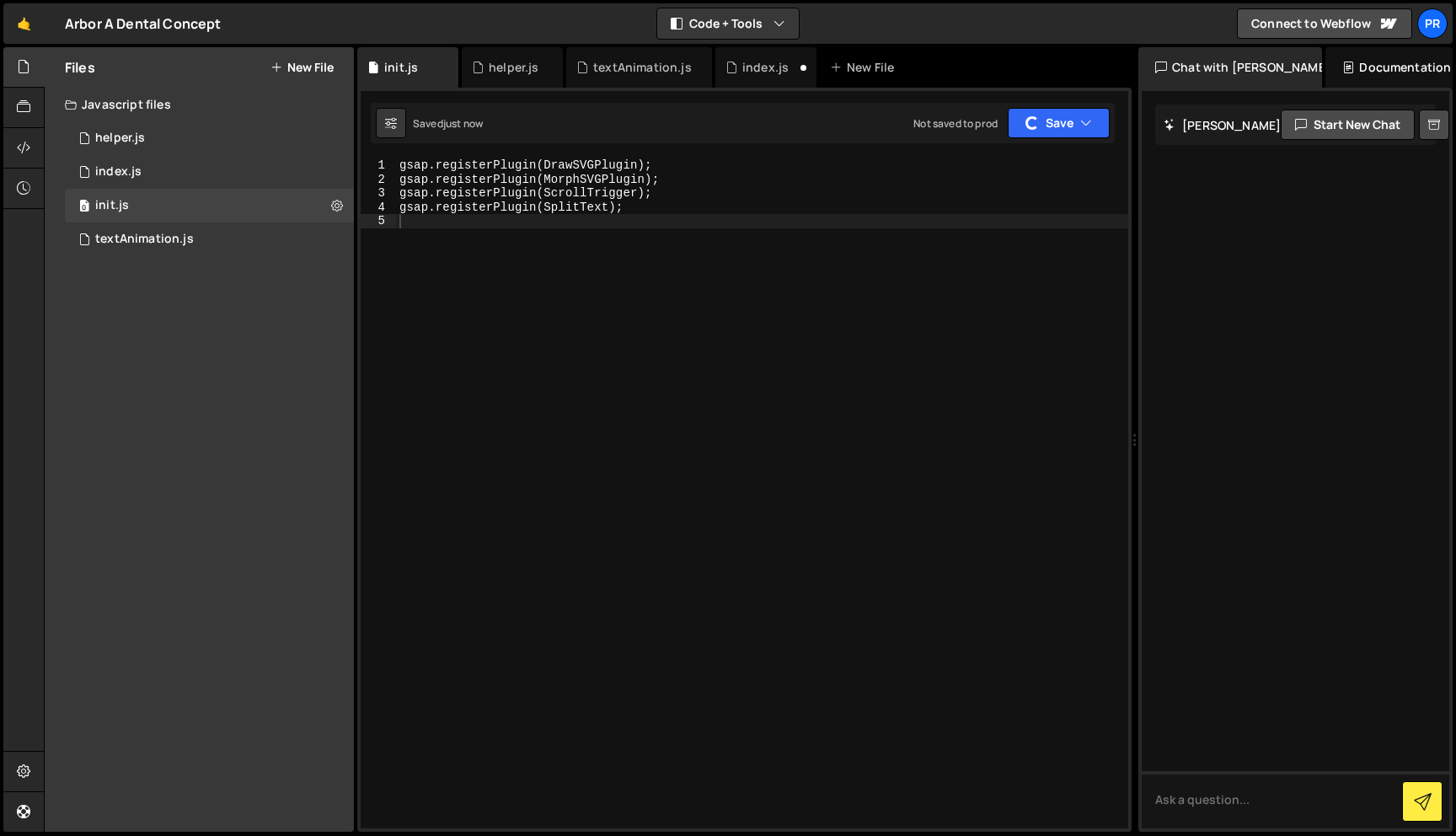
click at [612, 282] on div "gsap . registerPlugin ( DrawSVGPlugin ) ; gsap . registerPlugin ( MorphSVGPlugi…" at bounding box center [763, 506] width 733 height 697
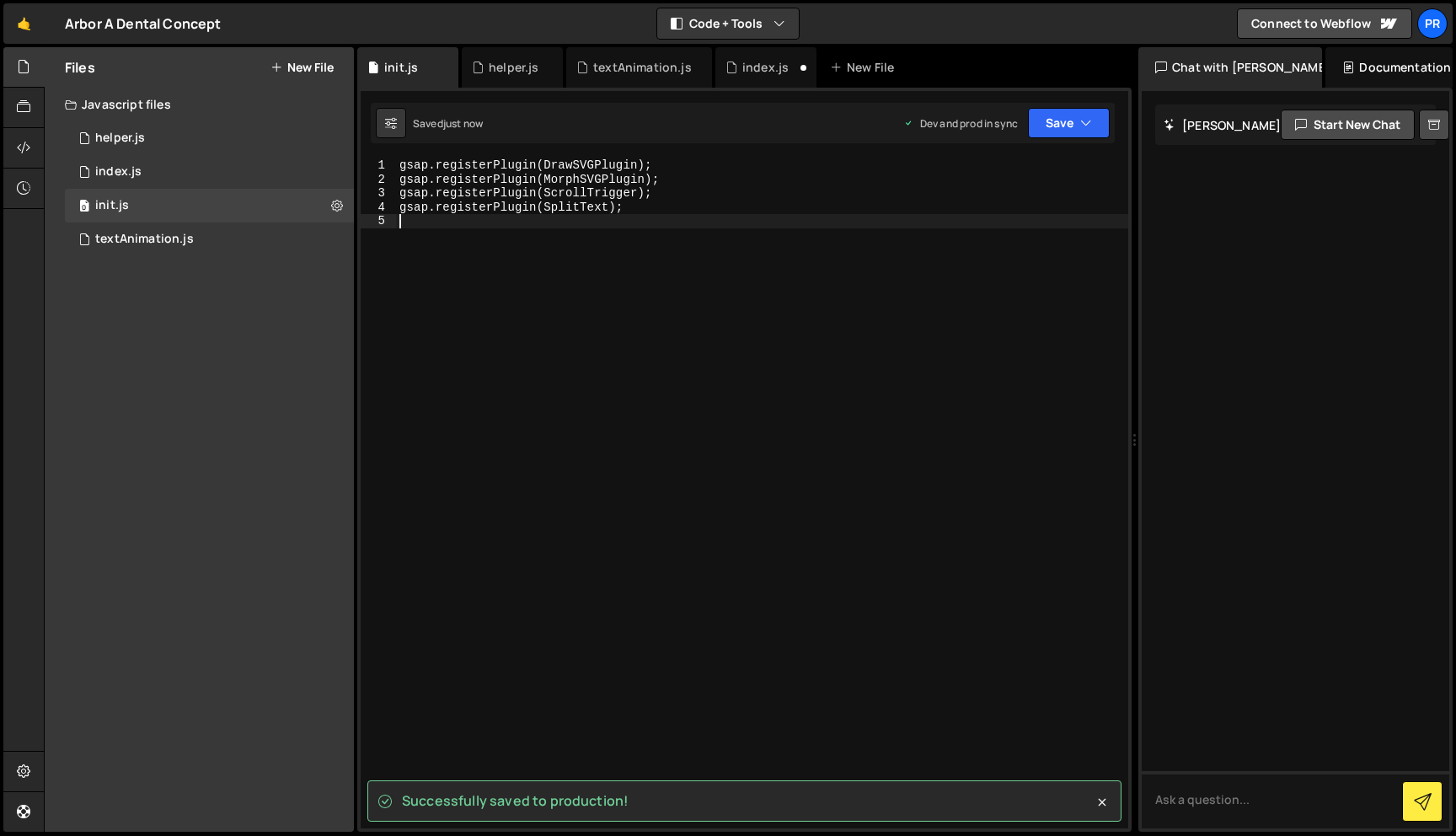
click at [465, 158] on div "gsap . registerPlugin ( DrawSVGPlugin ) ; gsap . registerPlugin ( MorphSVGPlugi…" at bounding box center [763, 506] width 733 height 697
type textarea "gsap.registerPlugin(DrawSVGPlugin);"
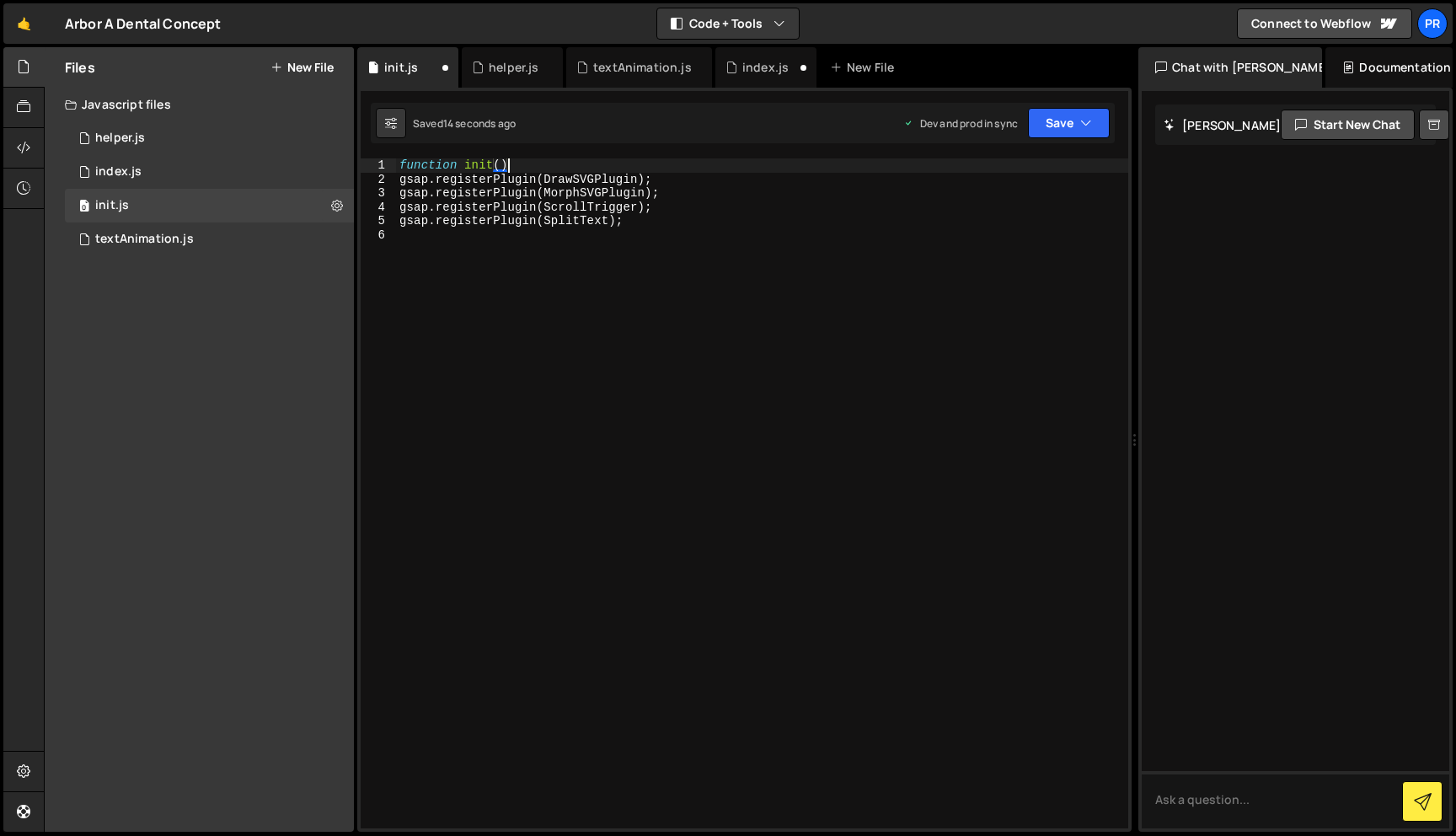
type textarea "function init(){}"
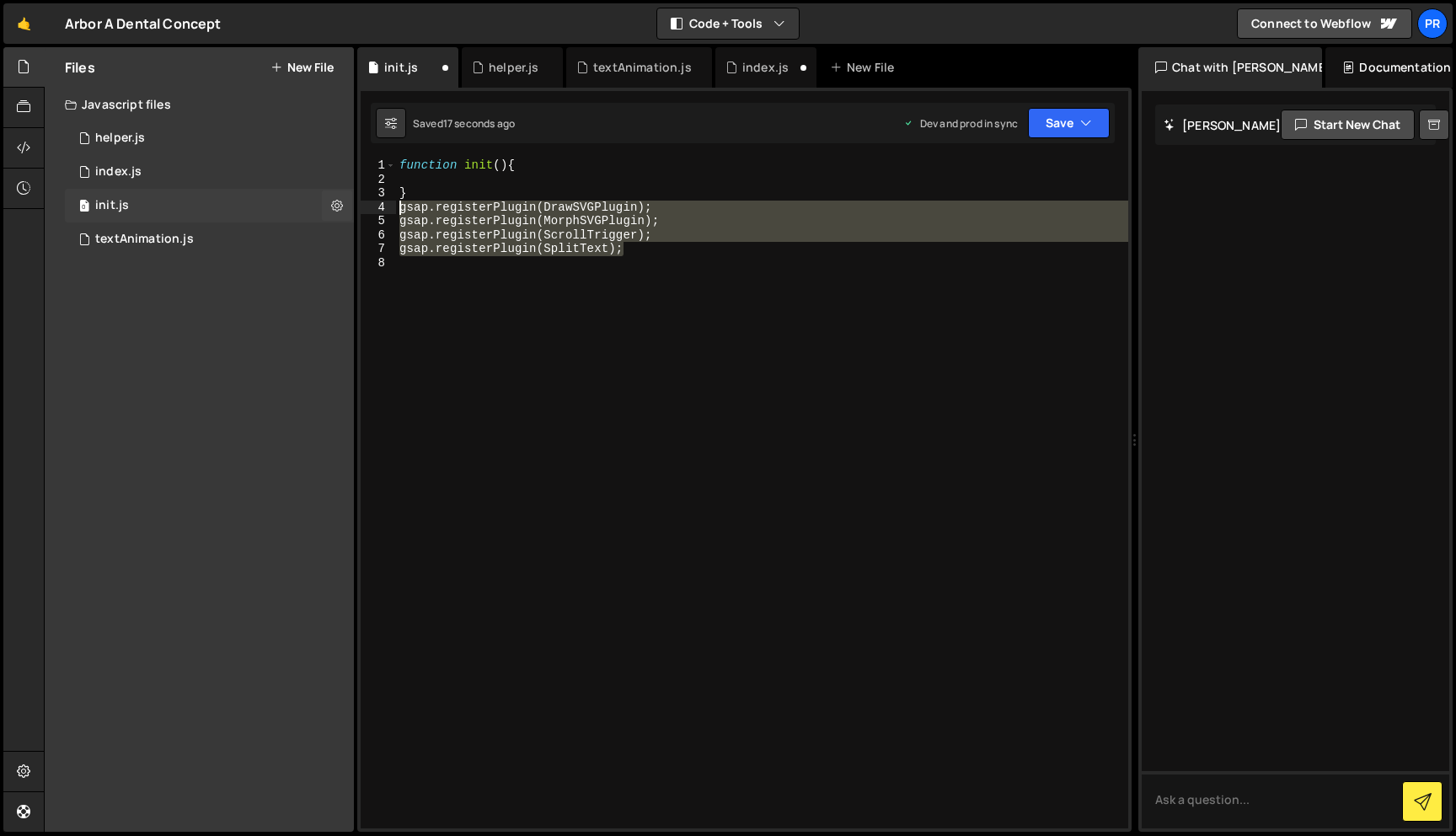
drag, startPoint x: 682, startPoint y: 246, endPoint x: 278, endPoint y: 209, distance: 405.7
click at [278, 209] on div "Files New File Javascript files 0 helper.js 0 0 index.js 0 0 init.js 0 0 textAn…" at bounding box center [750, 439] width 1413 height 785
type textarea "gsap.registerPlugin(DrawSVGPlugin); gsap.registerPlugin(MorphSVGPlugin);"
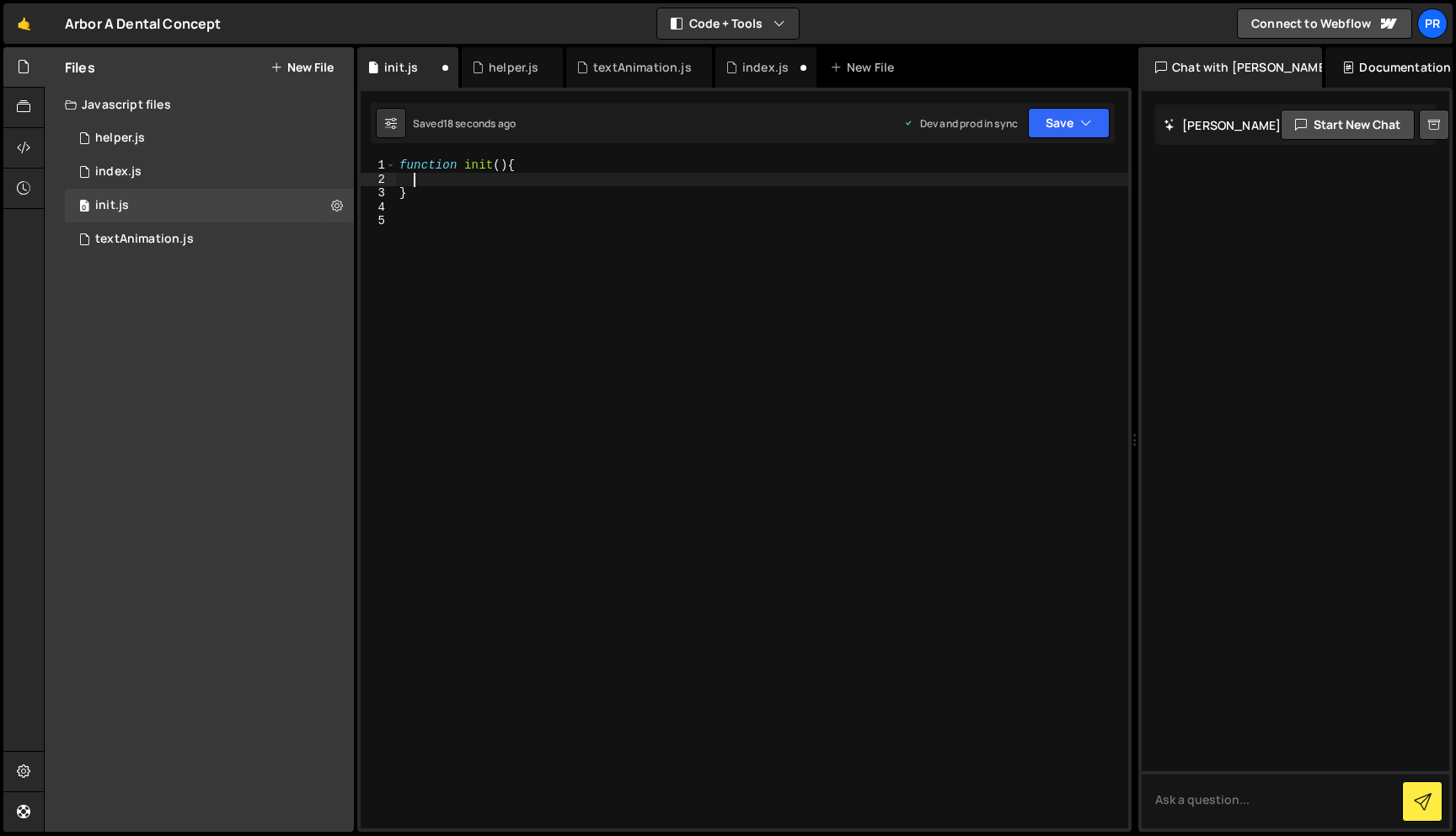
click at [439, 174] on div "function init ( ) { }" at bounding box center [763, 506] width 733 height 697
paste textarea "gsap.registerPlugin(SplitText);"
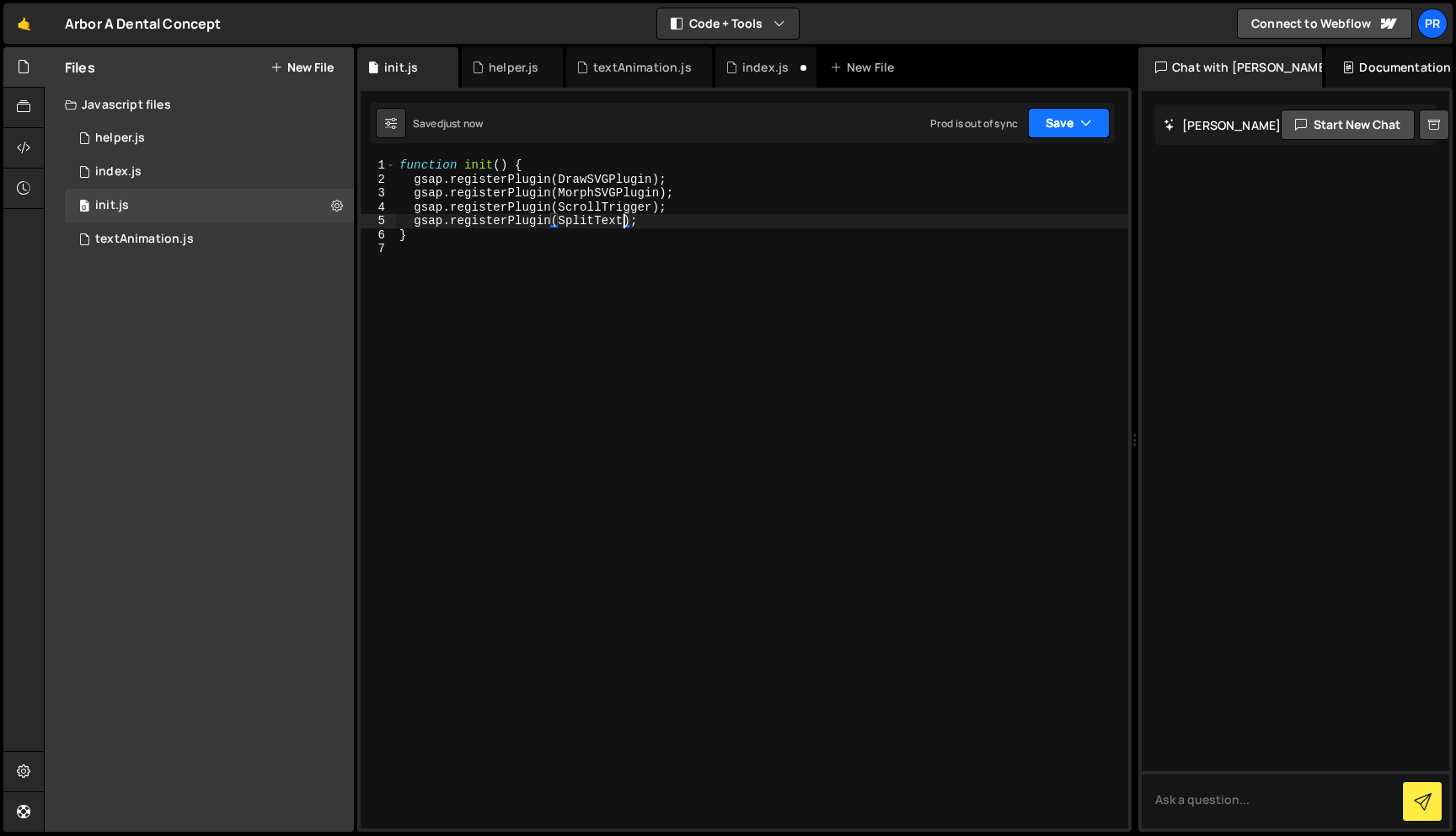
type textarea "gsap.registerPlugin(SplitText);"
click at [1069, 131] on button "Save" at bounding box center [1069, 123] width 82 height 31
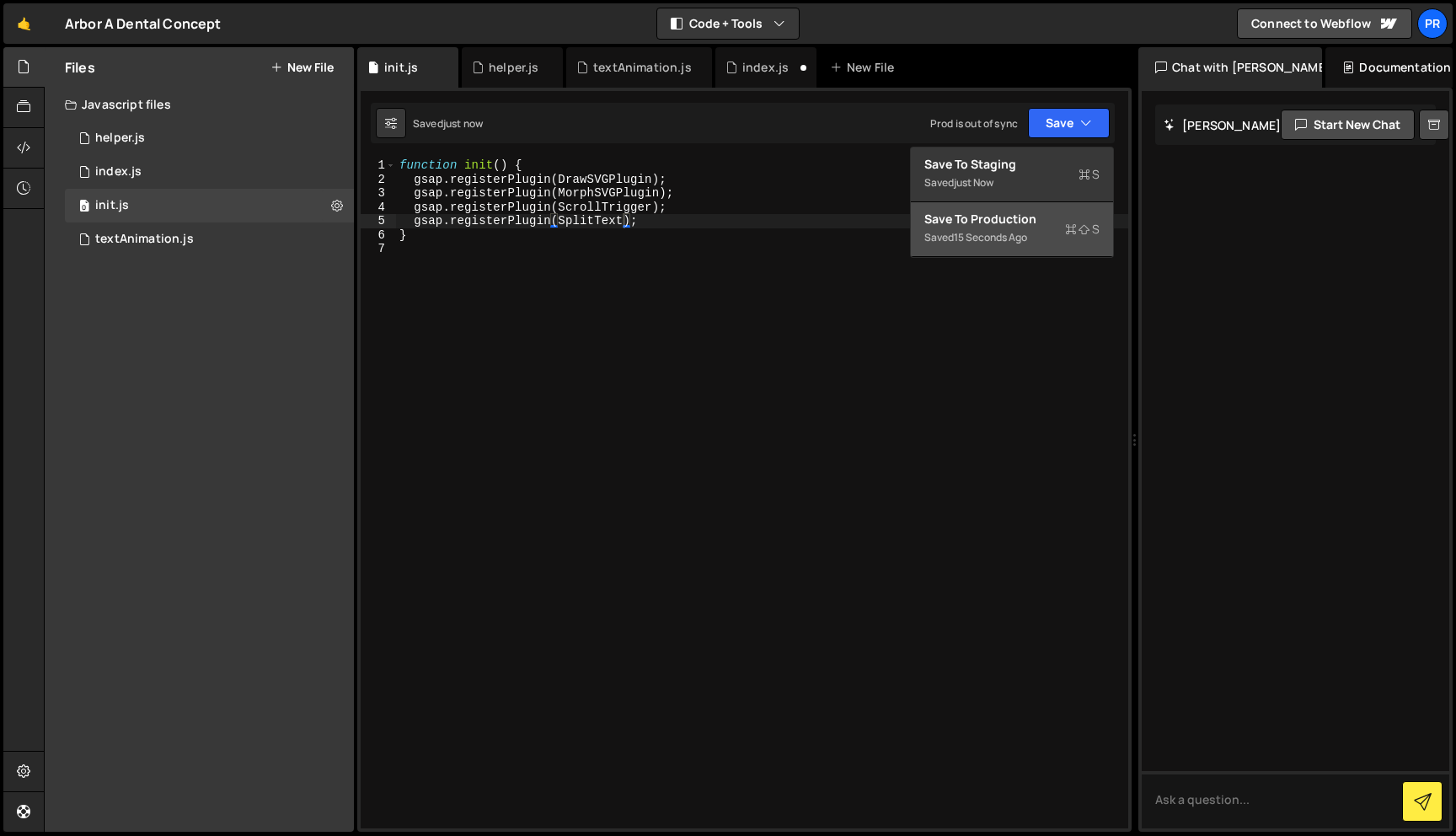
click at [1016, 232] on div "15 seconds ago" at bounding box center [991, 237] width 73 height 14
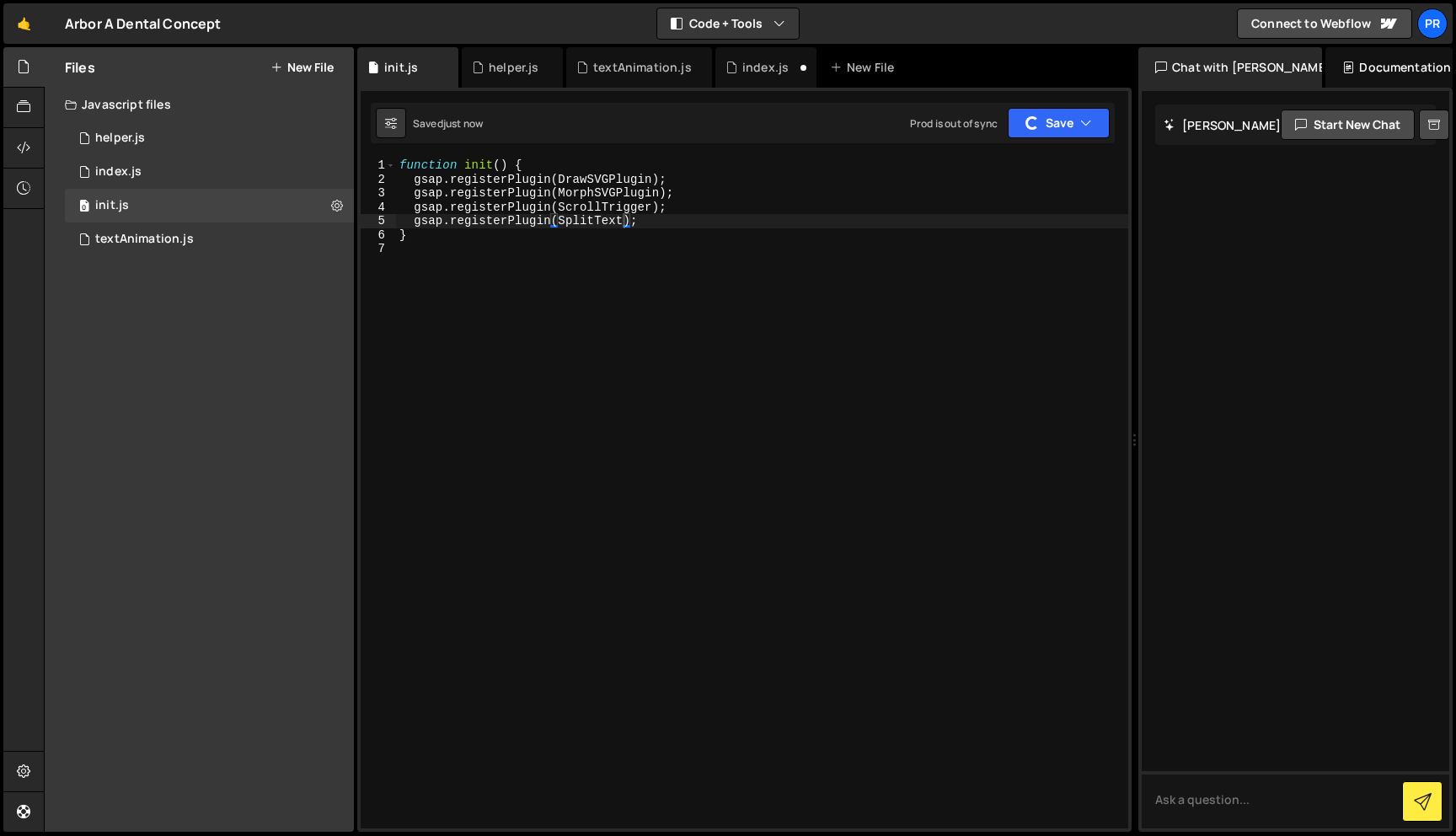
click at [613, 358] on div "function init ( ) { gsap . registerPlugin ( DrawSVGPlugin ) ; gsap . registerPl…" at bounding box center [763, 506] width 733 height 697
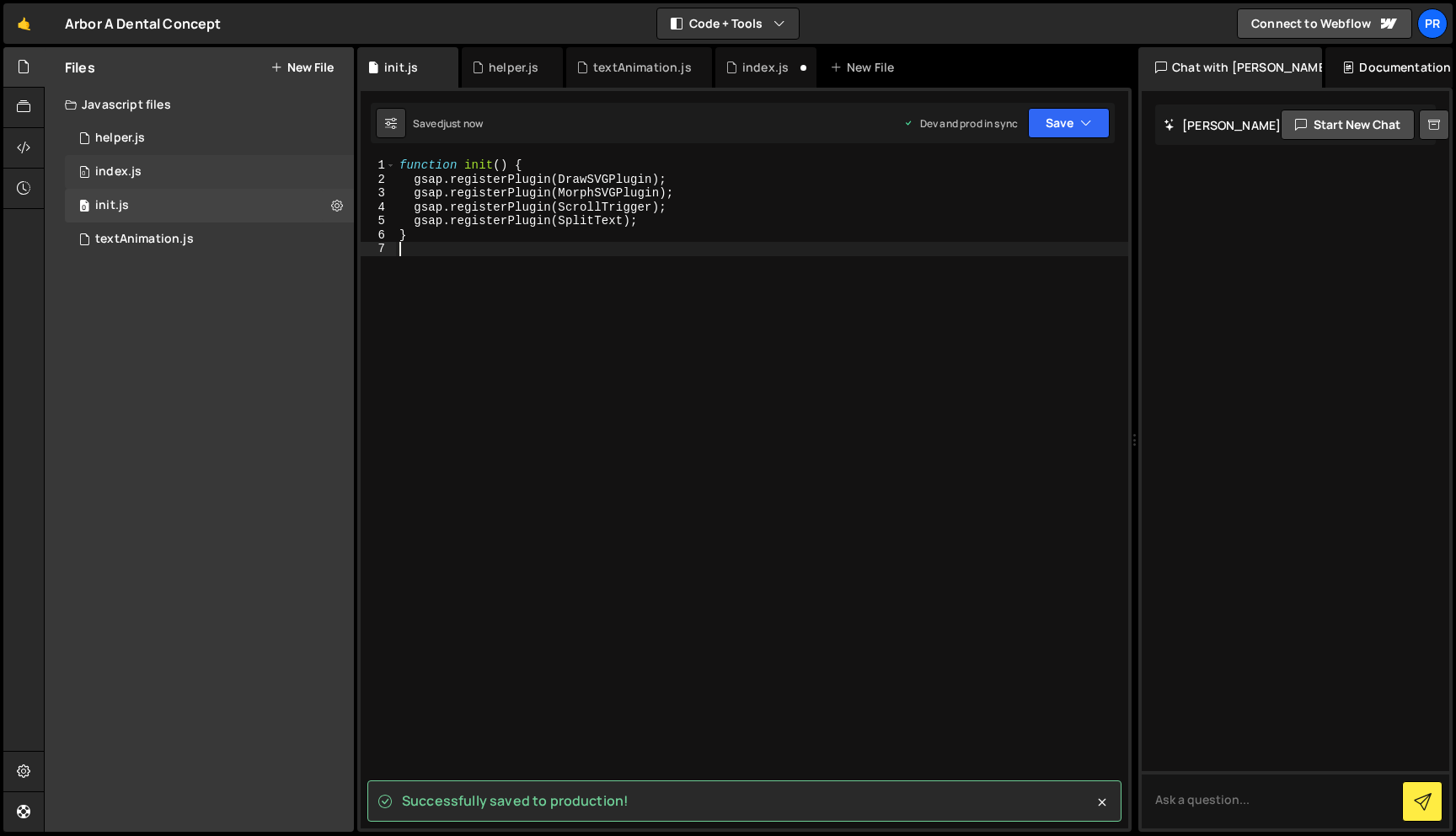
click at [152, 167] on div "0 index.js 0" at bounding box center [209, 172] width 289 height 34
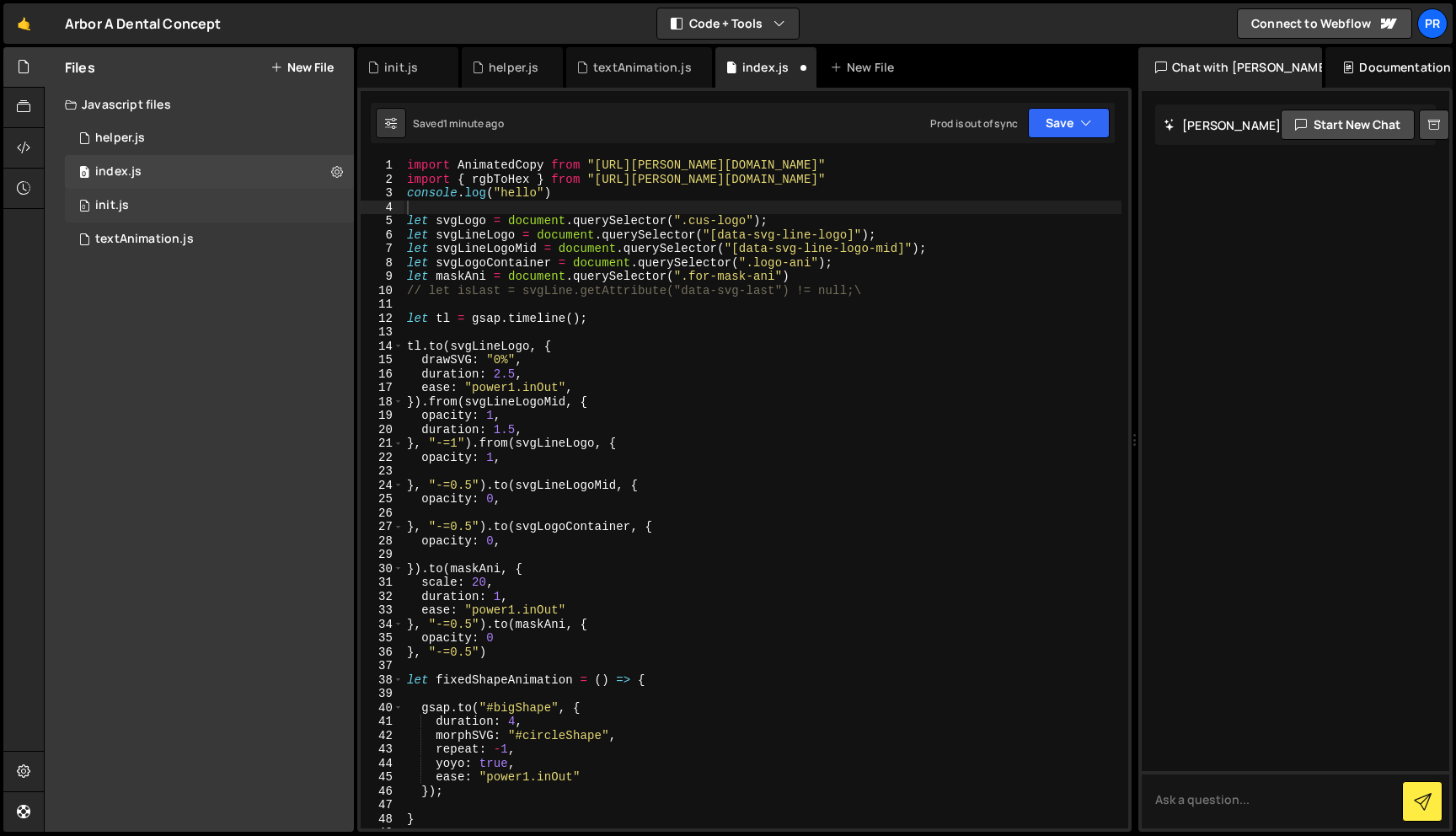
click at [142, 205] on div "0 init.js 0" at bounding box center [209, 205] width 289 height 34
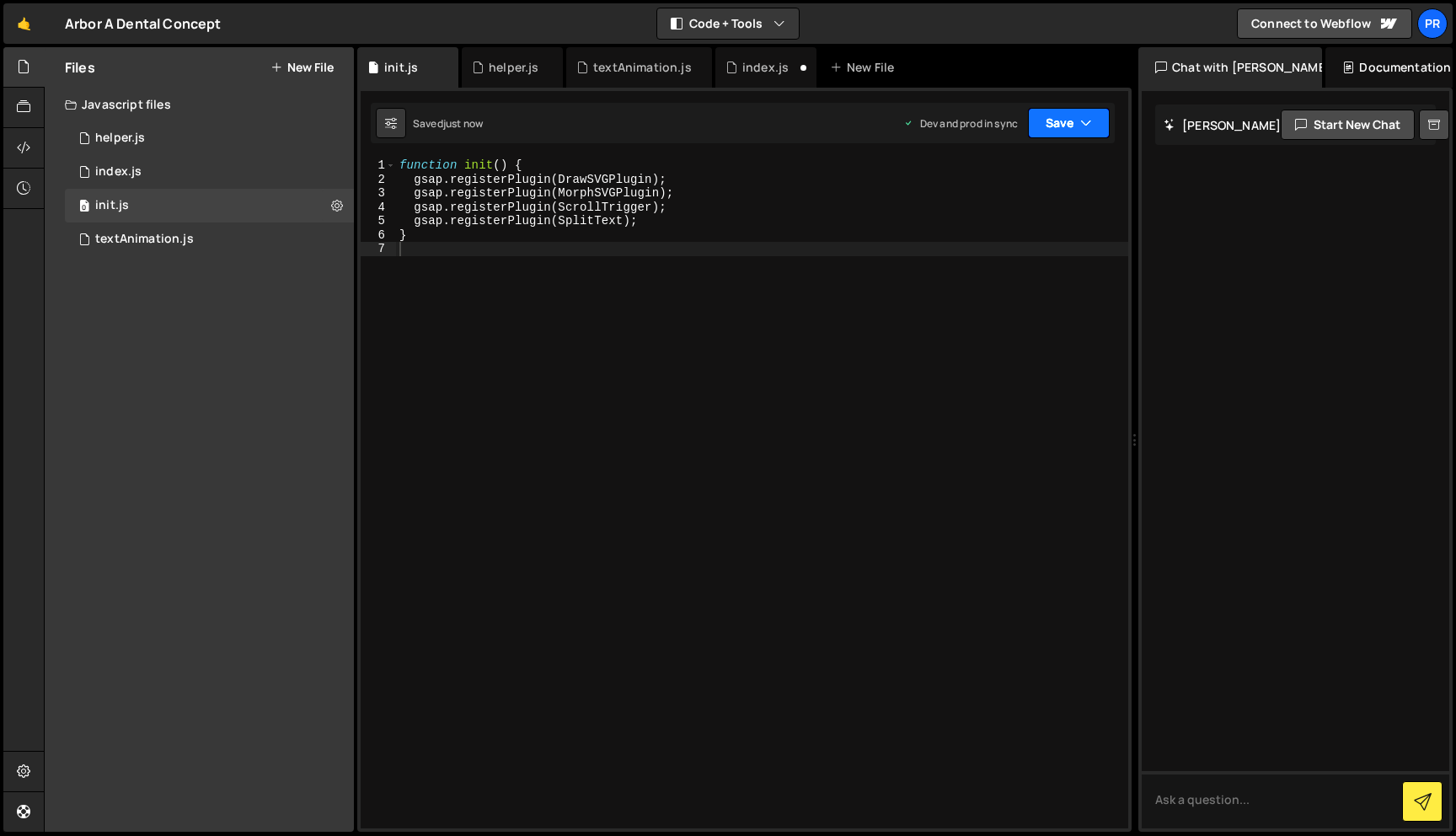
click at [1066, 128] on button "Save" at bounding box center [1069, 123] width 82 height 31
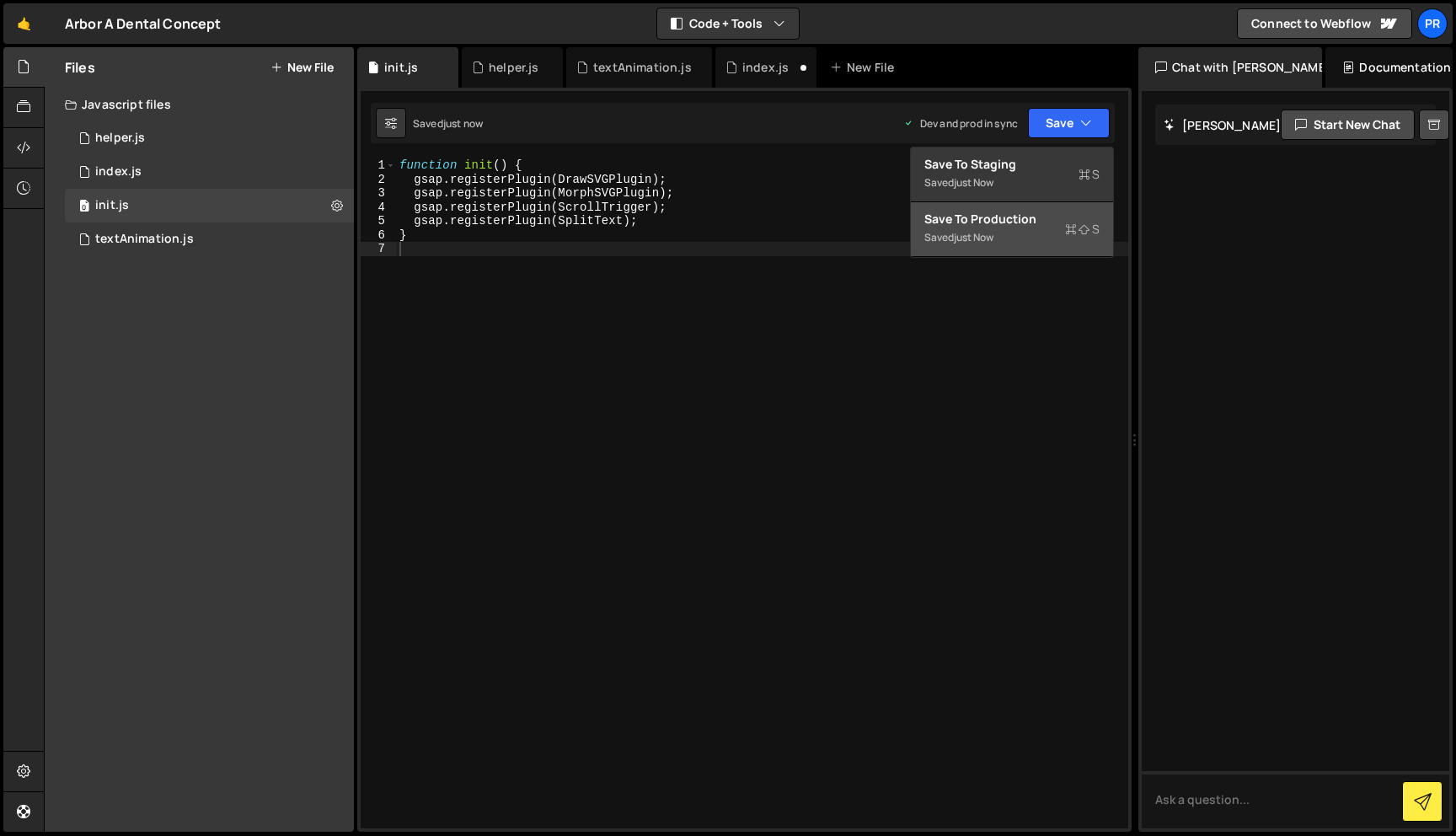
click at [1022, 216] on div "Save to Production S" at bounding box center [1012, 220] width 176 height 17
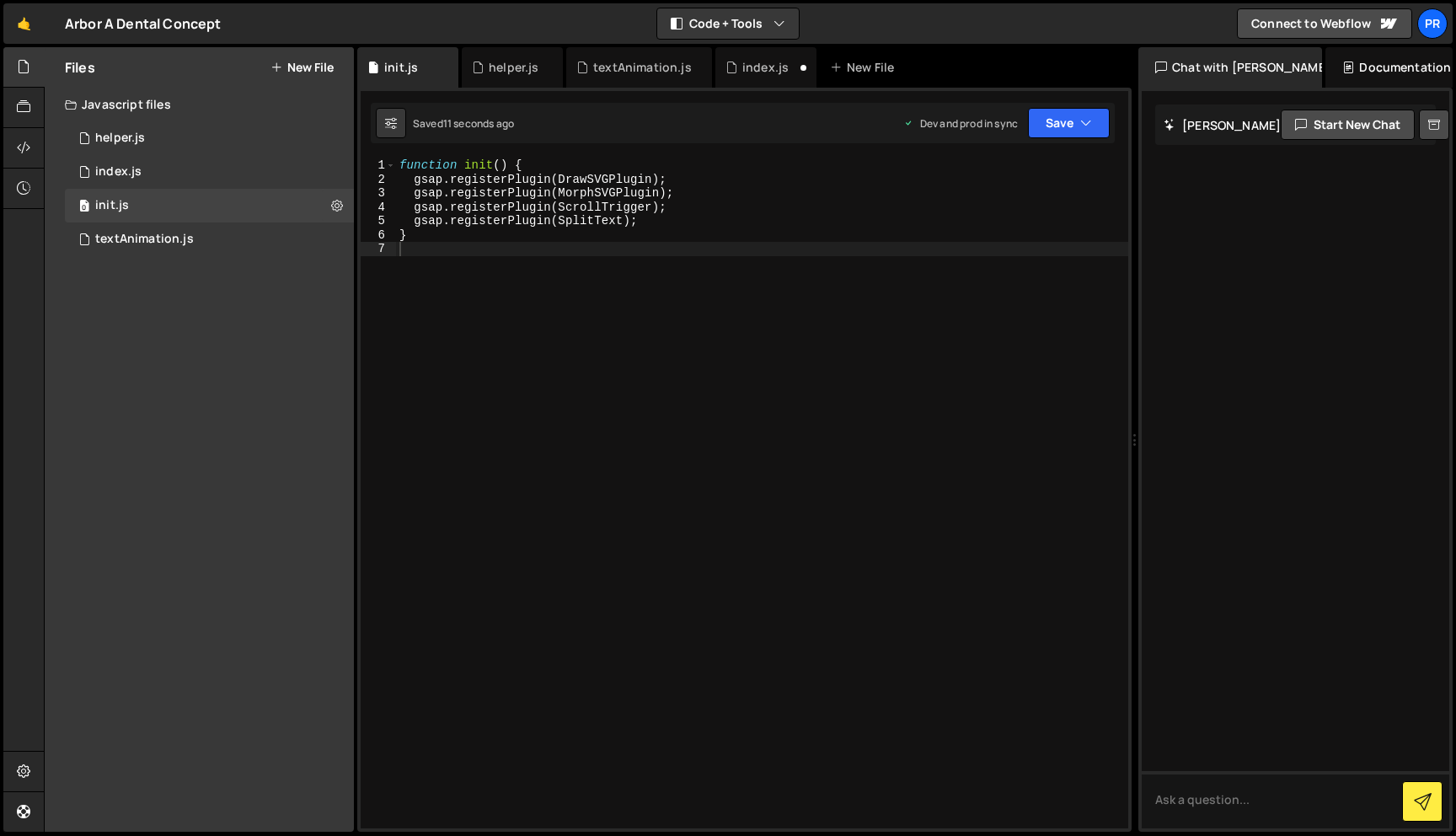
click at [525, 302] on div "function init ( ) { gsap . registerPlugin ( DrawSVGPlugin ) ; gsap . registerPl…" at bounding box center [763, 506] width 733 height 697
type textarea "export default init"
click at [1072, 121] on button "Save" at bounding box center [1069, 123] width 82 height 31
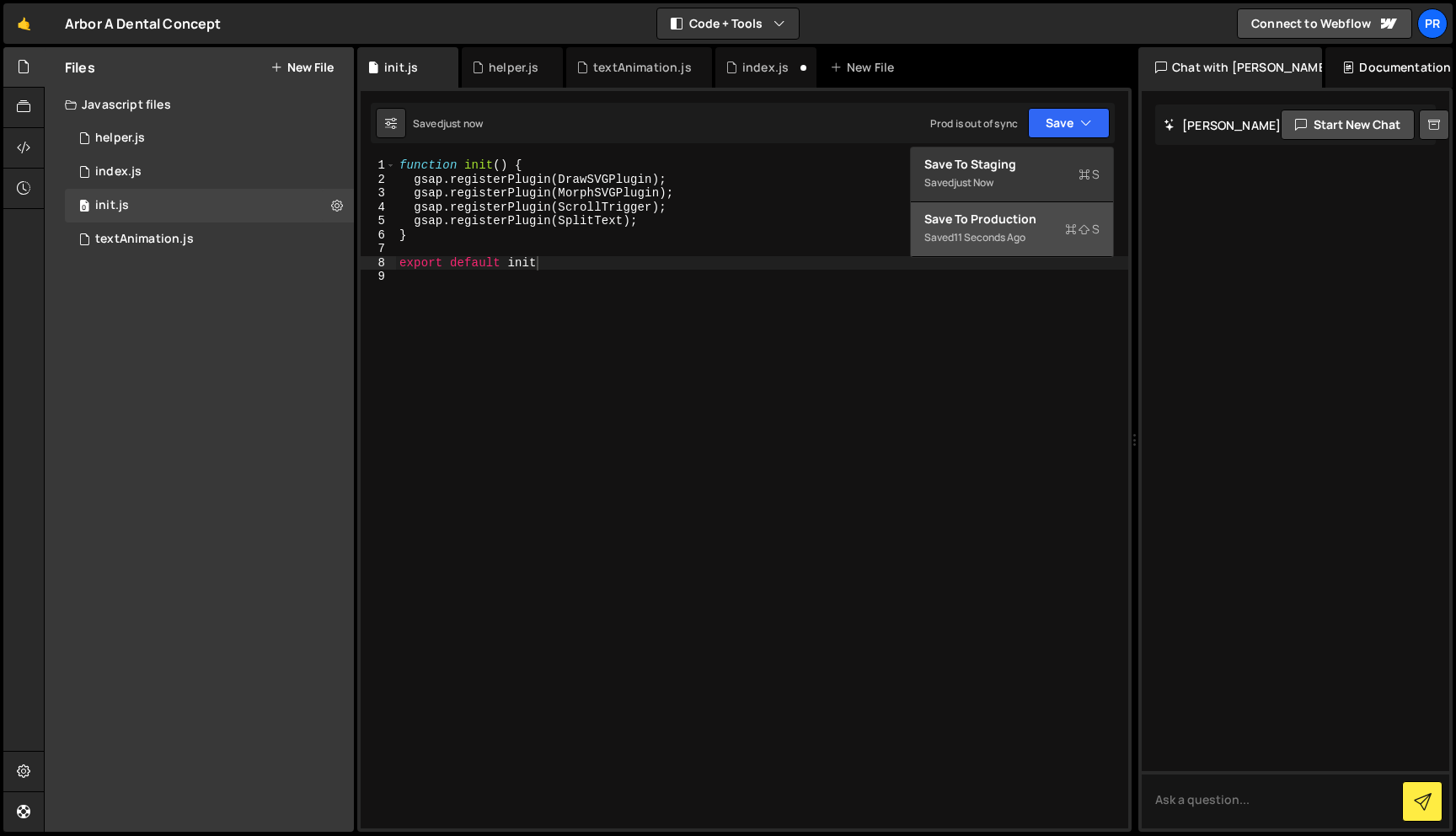
click at [1015, 226] on div "Save to Production S" at bounding box center [1012, 220] width 176 height 17
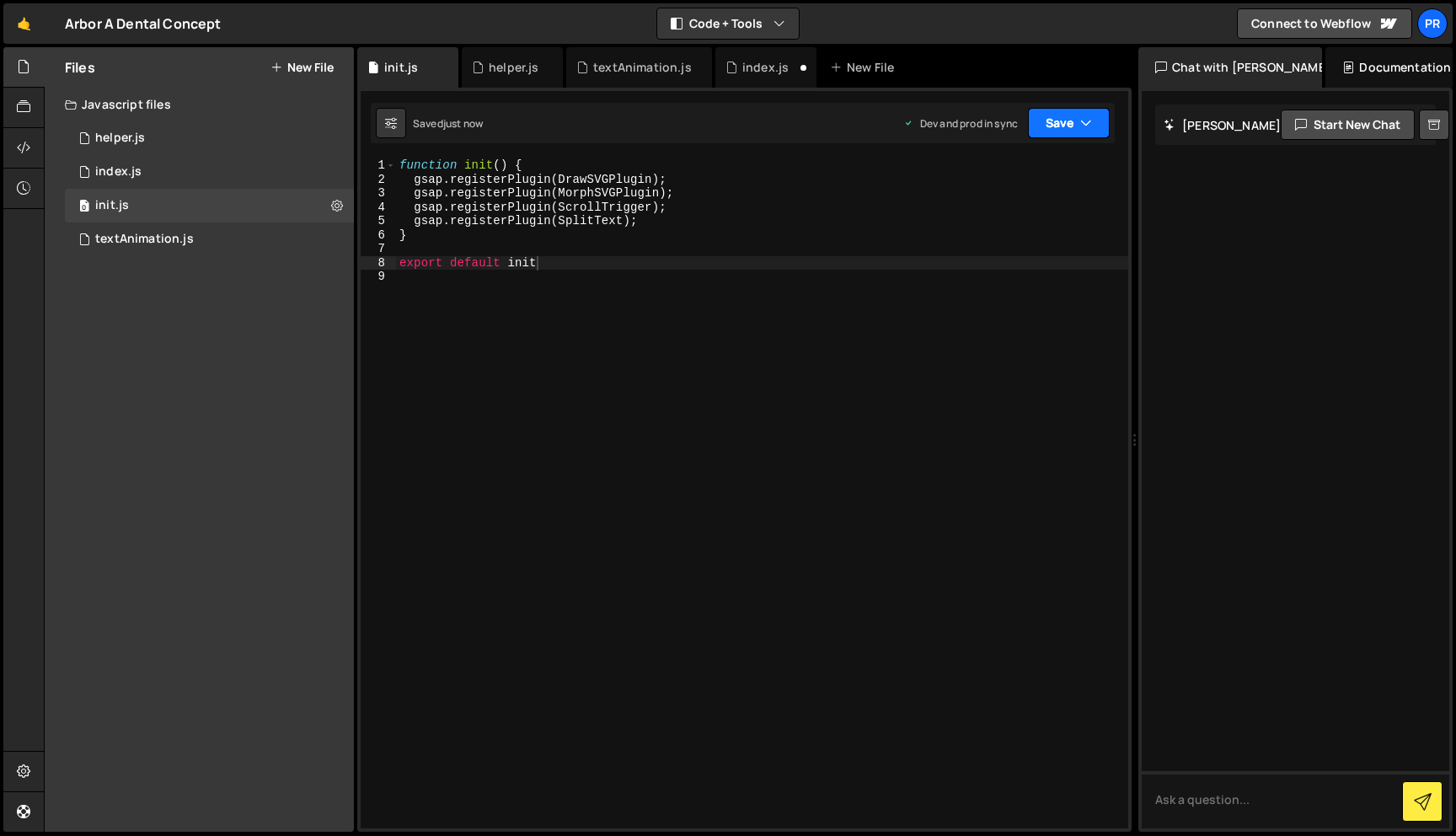
click at [1036, 126] on button "Save" at bounding box center [1069, 123] width 82 height 31
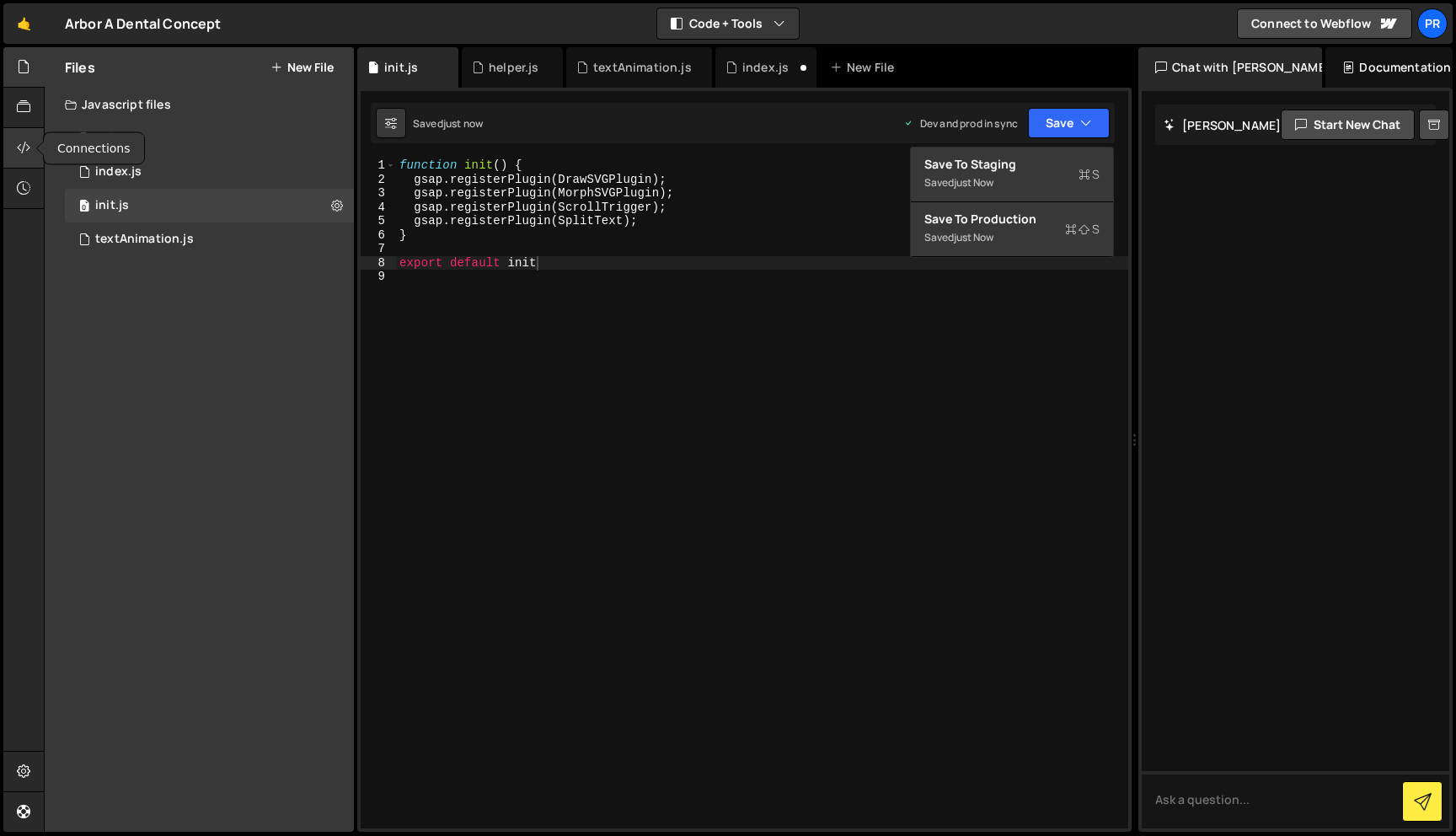
click at [24, 136] on div at bounding box center [24, 149] width 41 height 40
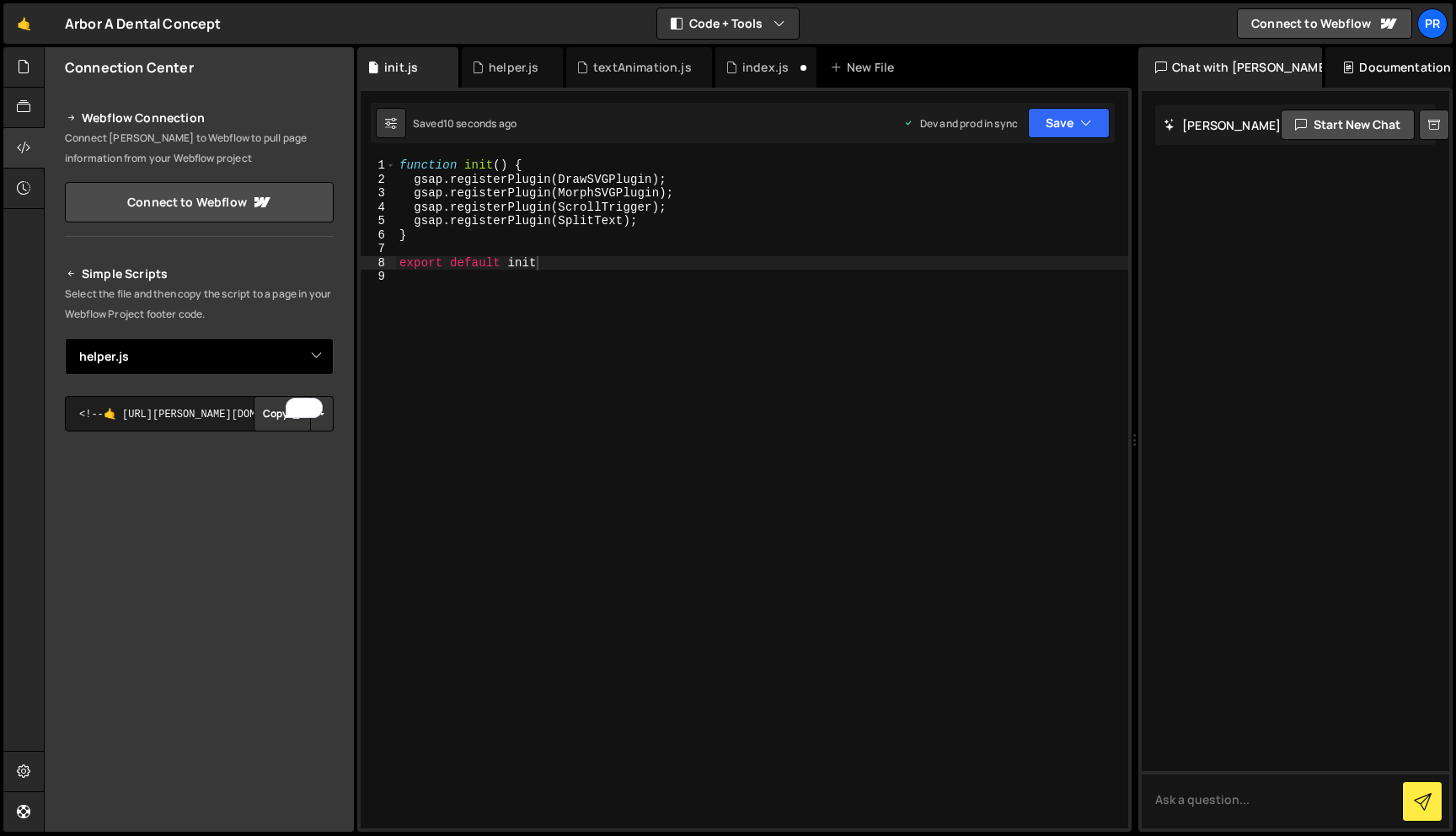
click at [295, 362] on select "Select File index.js textAnimation.js helper.js init.js" at bounding box center [200, 356] width 269 height 37
select select "47233"
click at [65, 337] on select "Select File index.js textAnimation.js helper.js init.js" at bounding box center [200, 356] width 269 height 37
click at [275, 416] on button "Copy" at bounding box center [282, 413] width 58 height 35
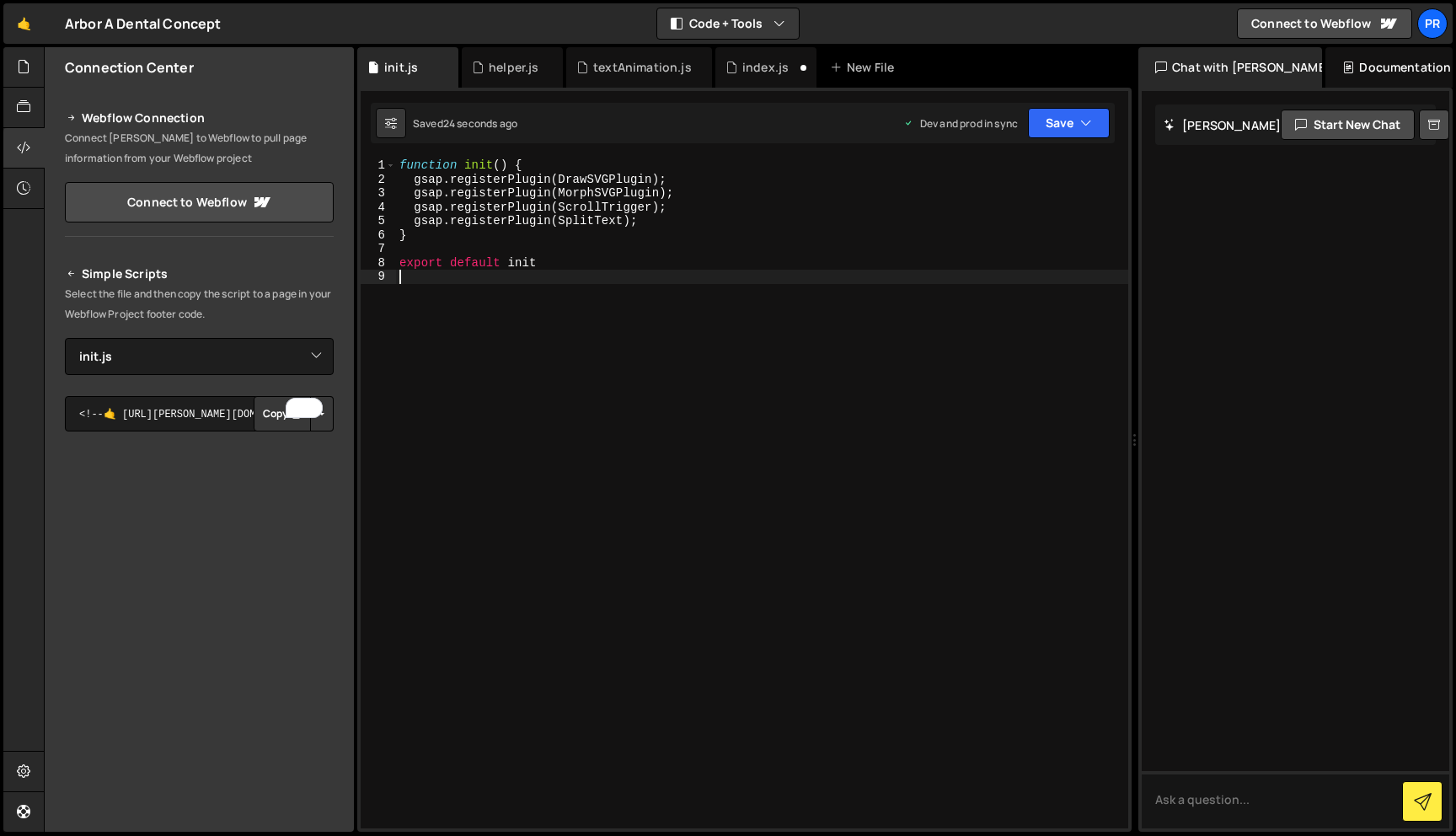
click at [444, 396] on div "function init ( ) { gsap . registerPlugin ( DrawSVGPlugin ) ; gsap . registerPl…" at bounding box center [763, 506] width 733 height 697
click at [30, 82] on div at bounding box center [24, 67] width 41 height 40
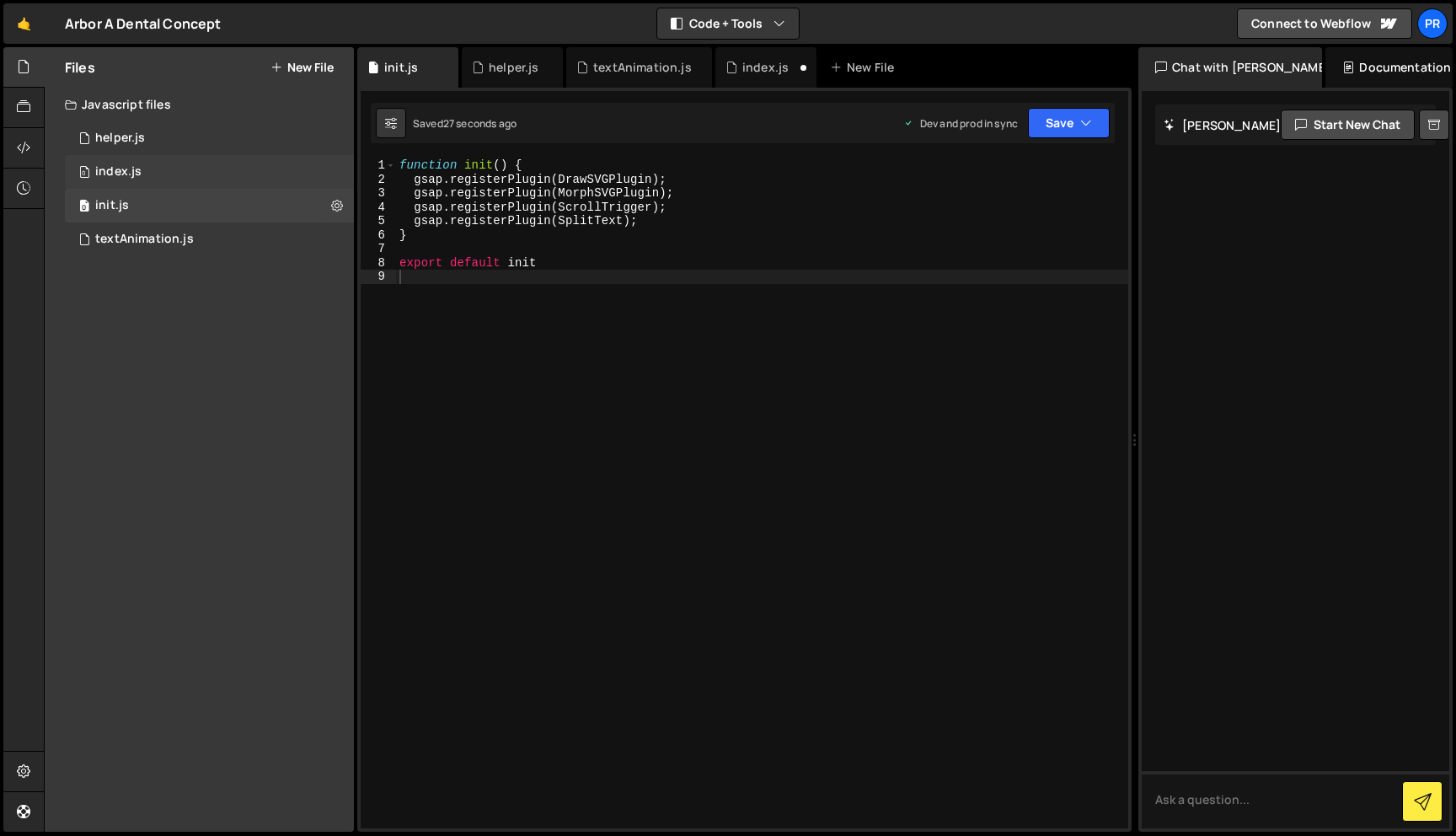
click at [146, 172] on div "0 index.js 0" at bounding box center [209, 172] width 289 height 34
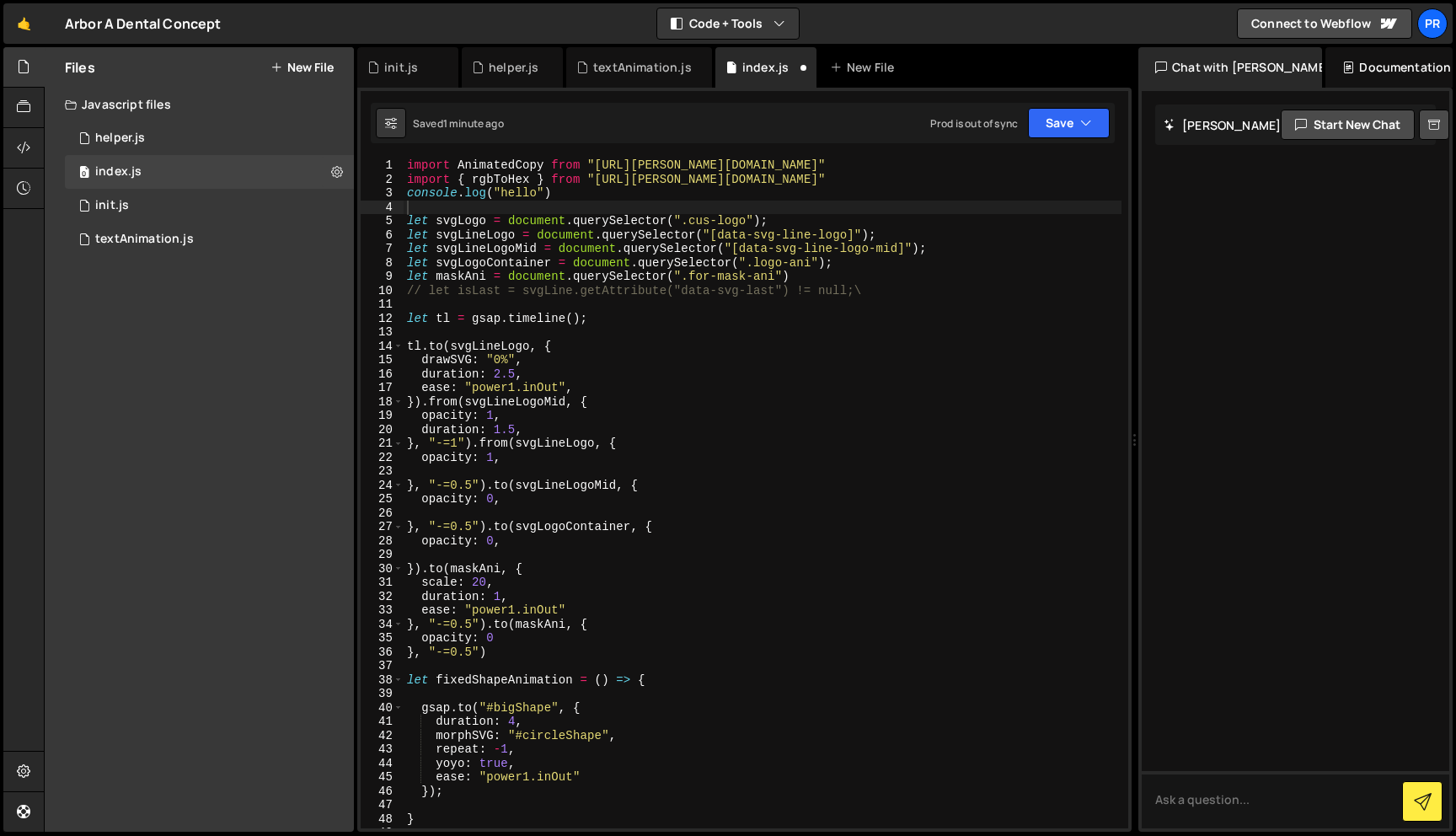
type textarea "import { rgbToHex } from "[URL][PERSON_NAME][DOMAIN_NAME]""
click at [863, 180] on div "import AnimatedCopy from "https://slater.app/16988/47231.js" import { rgbToHex …" at bounding box center [763, 506] width 718 height 697
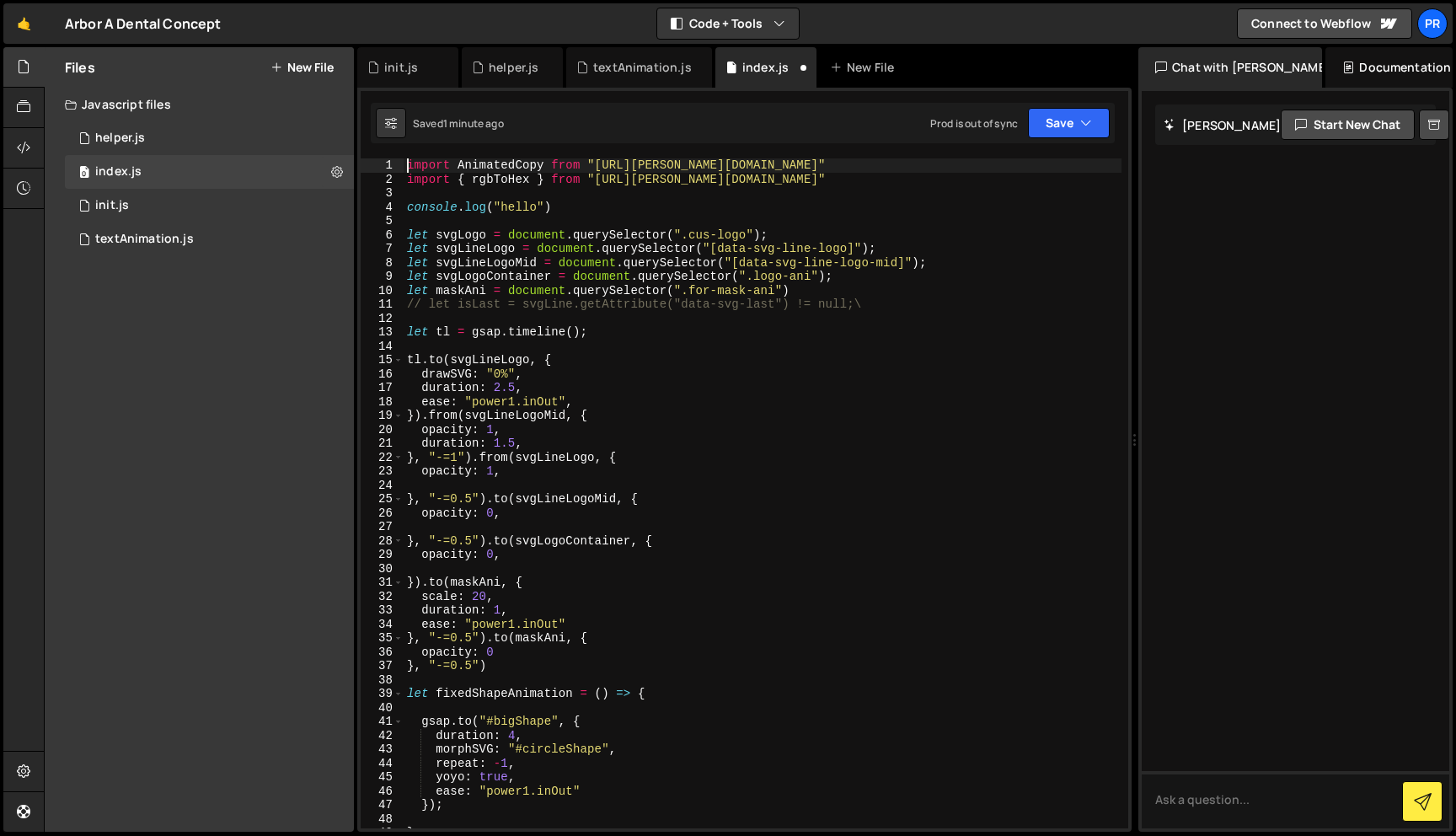
type textarea "import AnimatedCopy from "[URL][PERSON_NAME][DOMAIN_NAME]""
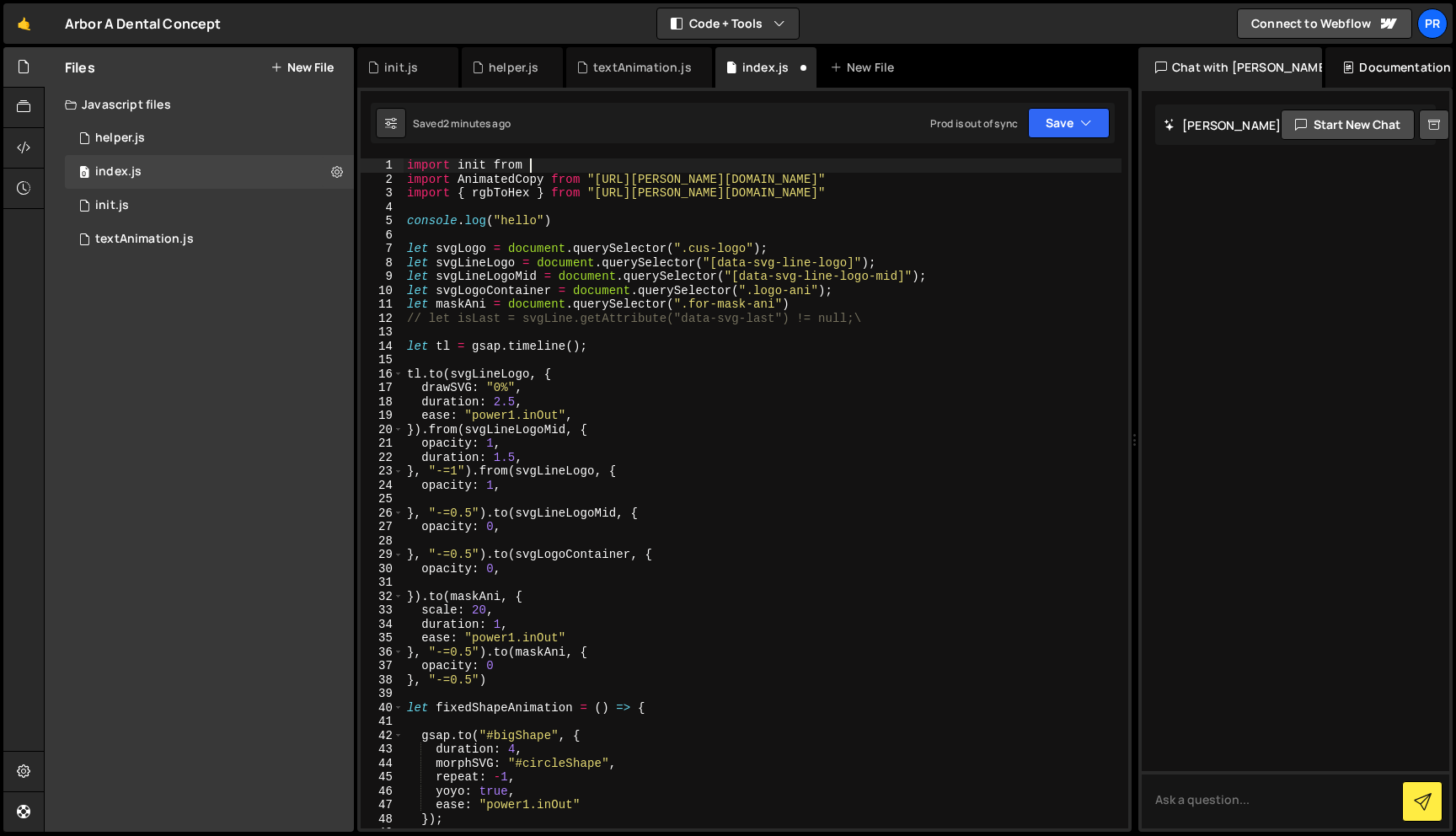
scroll to position [0, 8]
paste textarea "https://slater.app/16988/47233.js""
click at [466, 170] on div "import init from "https://slater.app/16988/47233.js" import AnimatedCopy from "…" at bounding box center [763, 506] width 718 height 697
click at [447, 214] on div "import init from "https://slater.app/16988/47233.js" import AnimatedCopy from "…" at bounding box center [763, 506] width 718 height 697
type textarea "console.log("hello")"
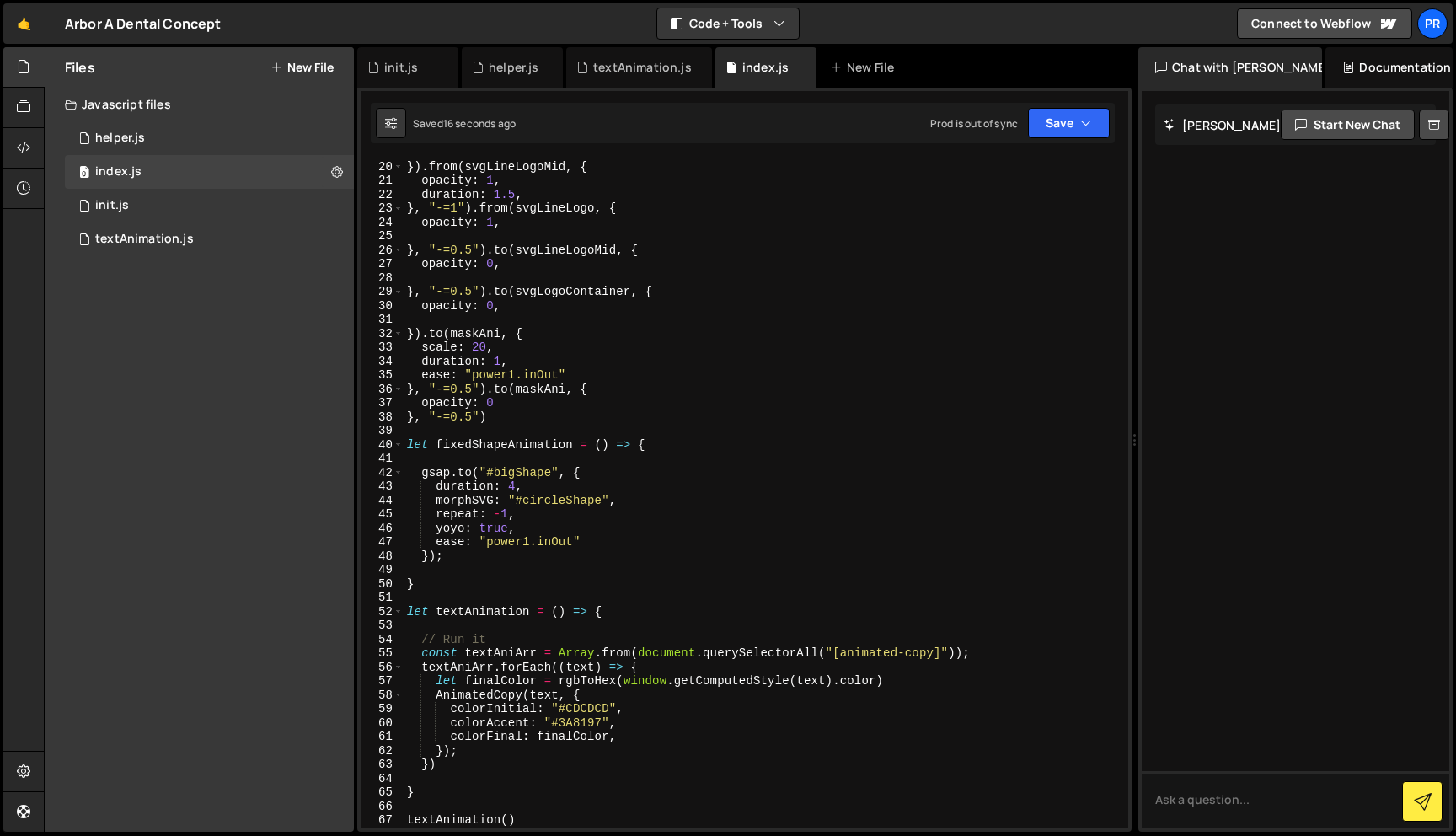
scroll to position [337, 0]
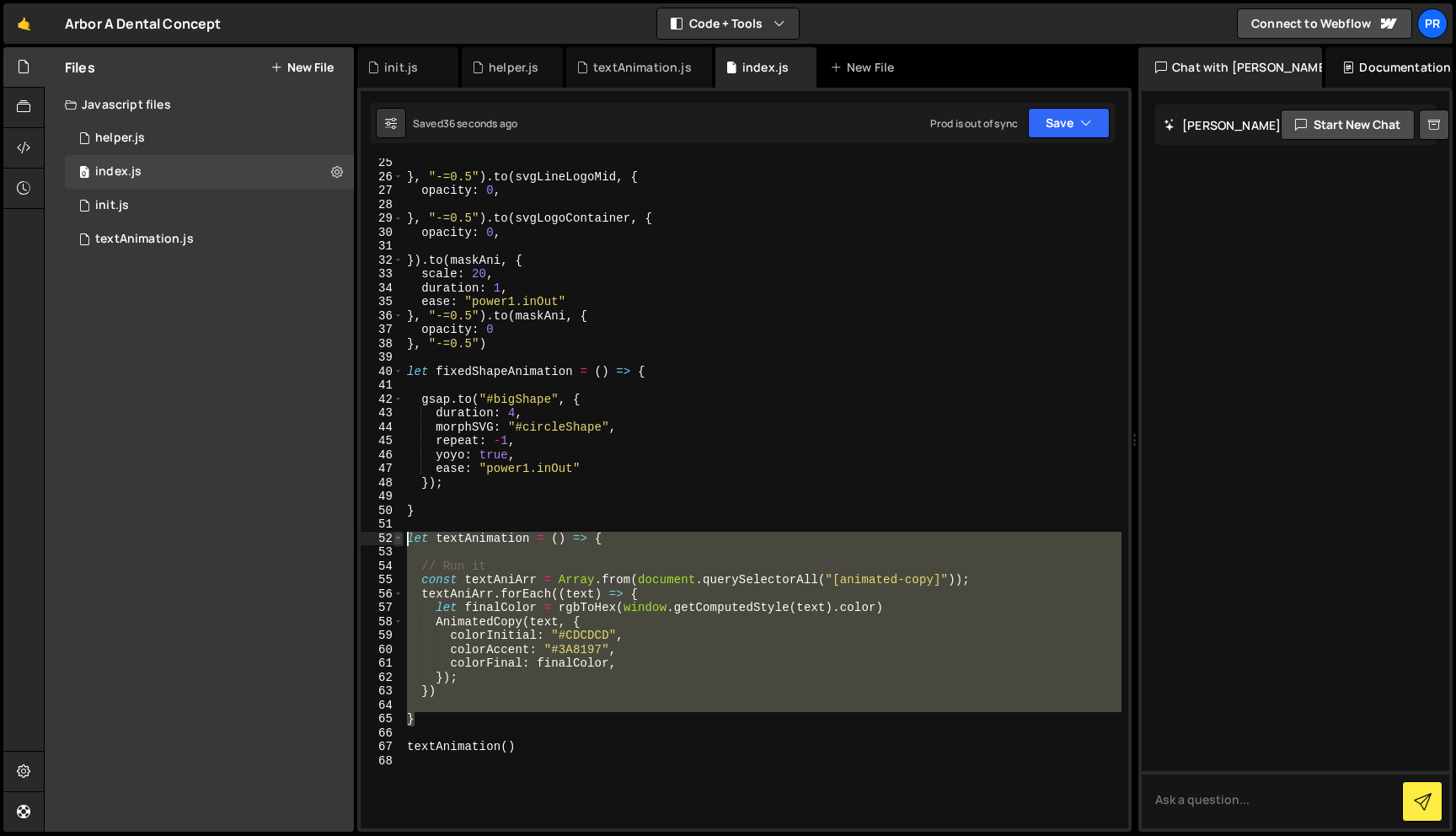
drag, startPoint x: 426, startPoint y: 722, endPoint x: 395, endPoint y: 534, distance: 190.5
click at [395, 534] on div "init(); 25 26 27 28 29 30 31 32 33 34 35 36 37 38 39 40 41 42 43 44 45 46 47 48…" at bounding box center [744, 493] width 767 height 669
type textarea "let textAnimation = () => {"
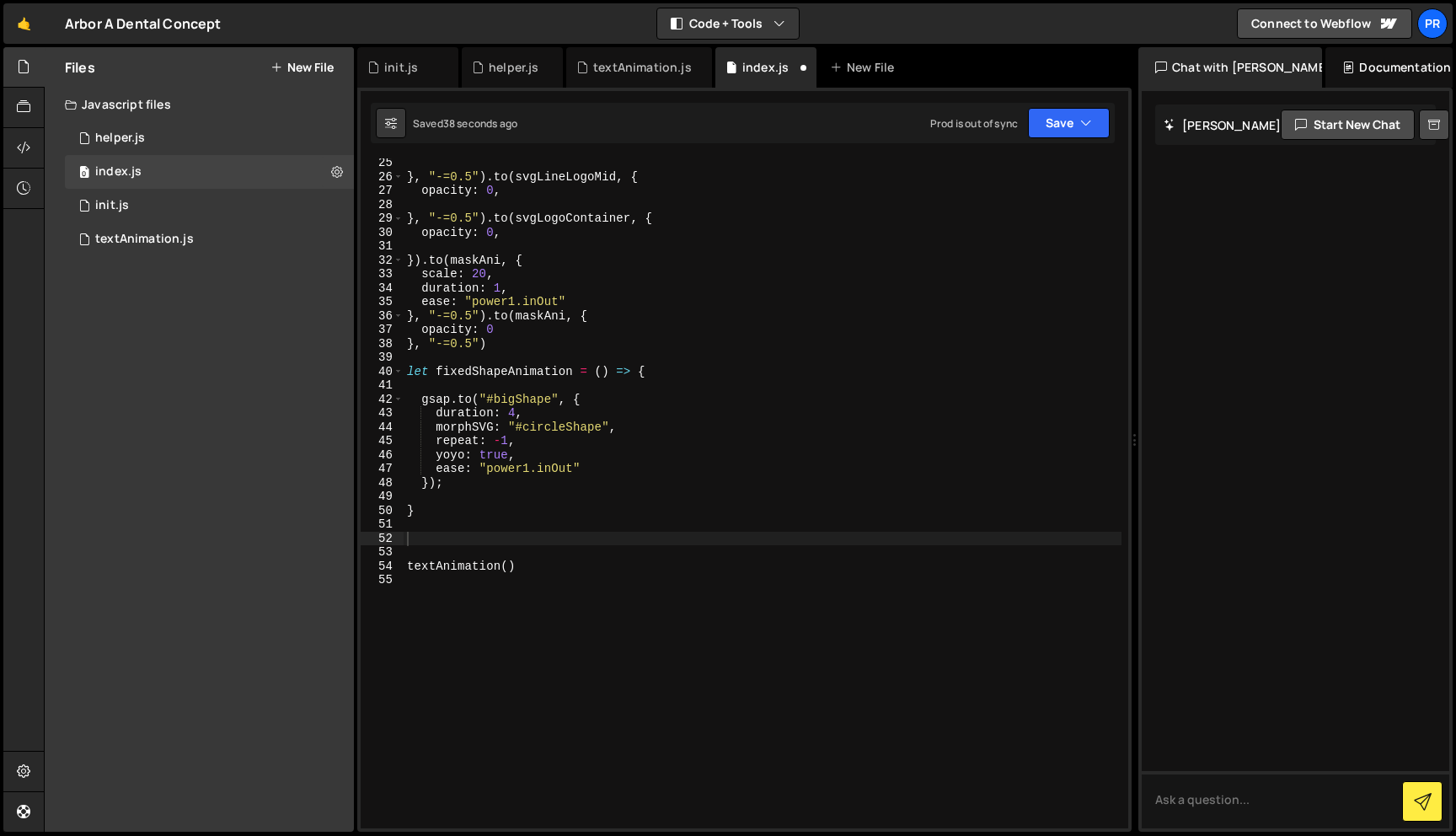
click at [294, 68] on button "New File" at bounding box center [302, 67] width 63 height 13
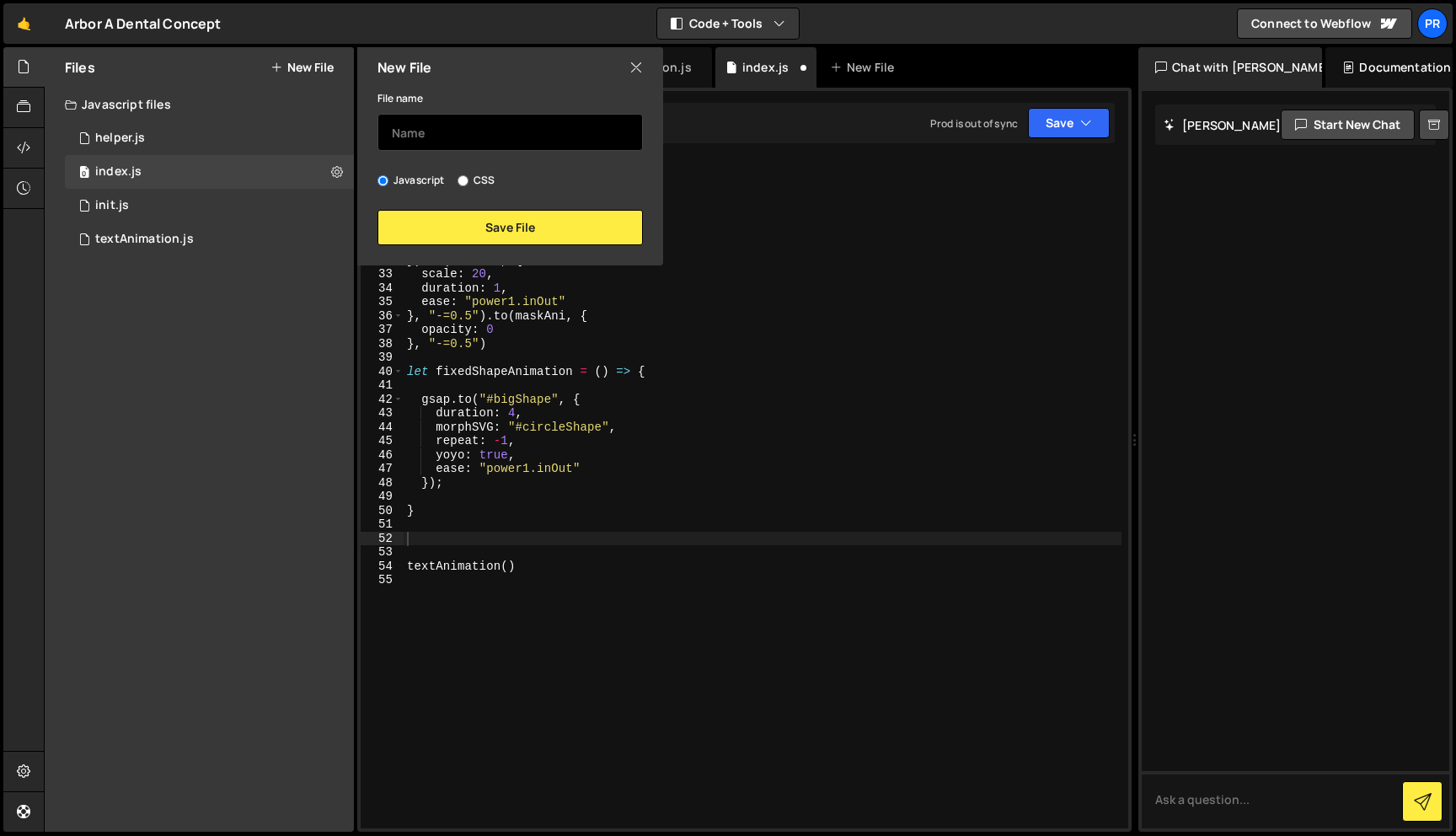
click at [544, 131] on input "text" at bounding box center [510, 132] width 266 height 37
type input "textAnimation"
click at [628, 61] on div "New File" at bounding box center [510, 67] width 306 height 40
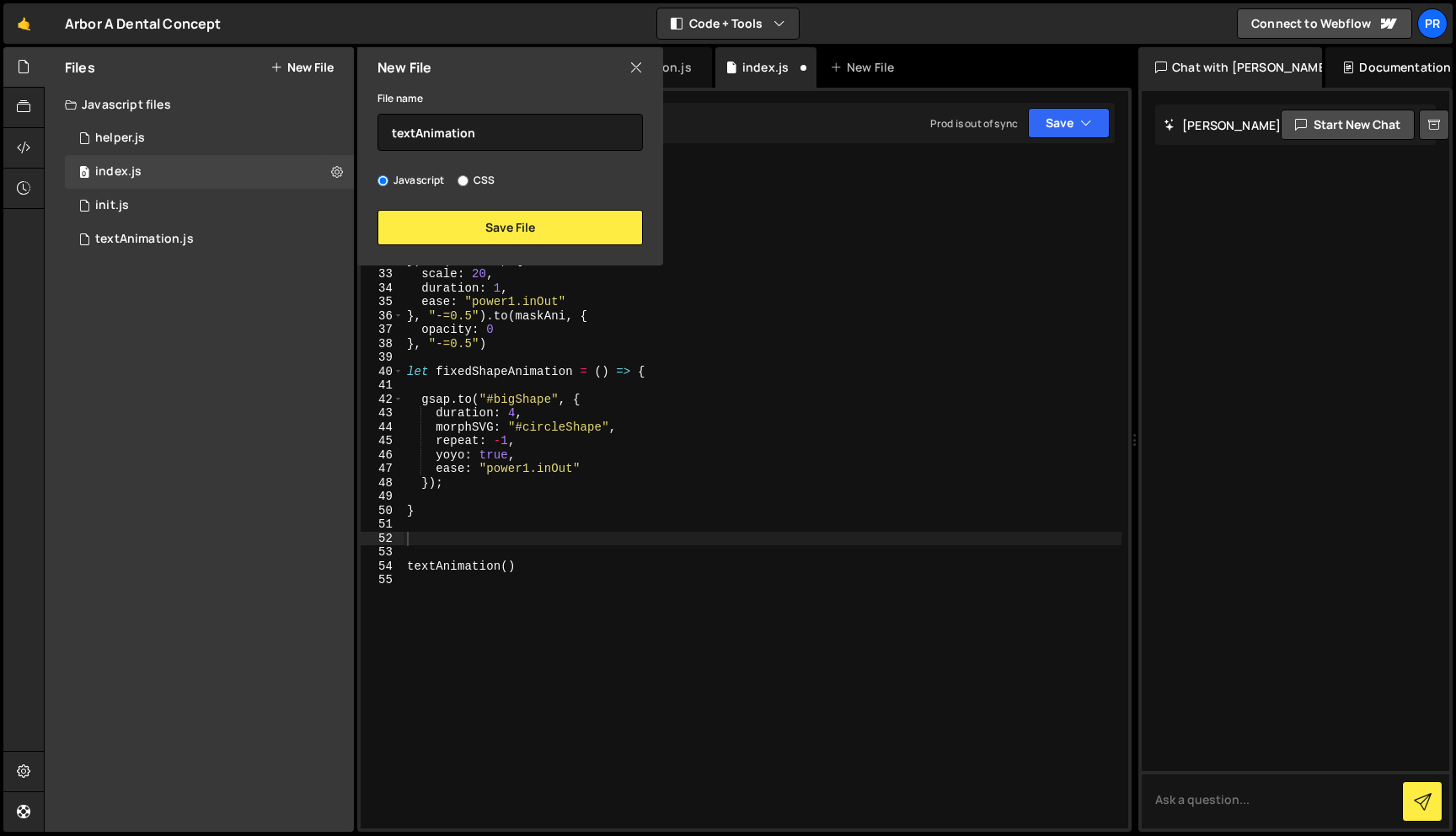
click at [637, 75] on icon at bounding box center [636, 67] width 13 height 18
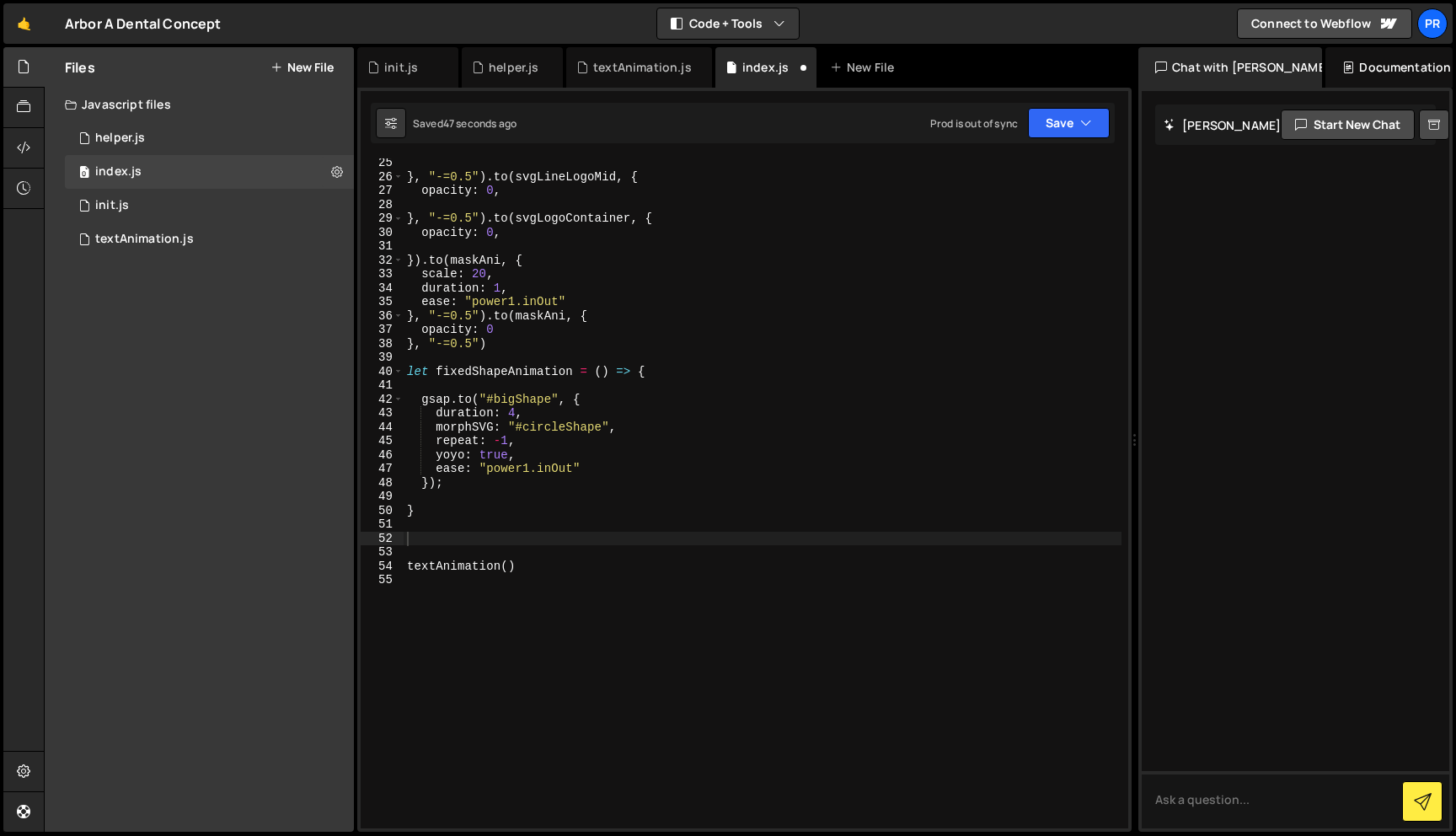
click at [532, 606] on div "} , "-=0.5" ) . to ( svgLineLogoMid , { opacity : 0 , } , "-=0.5" ) . to ( svgL…" at bounding box center [763, 504] width 718 height 697
click at [524, 528] on div "} , "-=0.5" ) . to ( svgLineLogoMid , { opacity : 0 , } , "-=0.5" ) . to ( svgL…" at bounding box center [763, 504] width 718 height 697
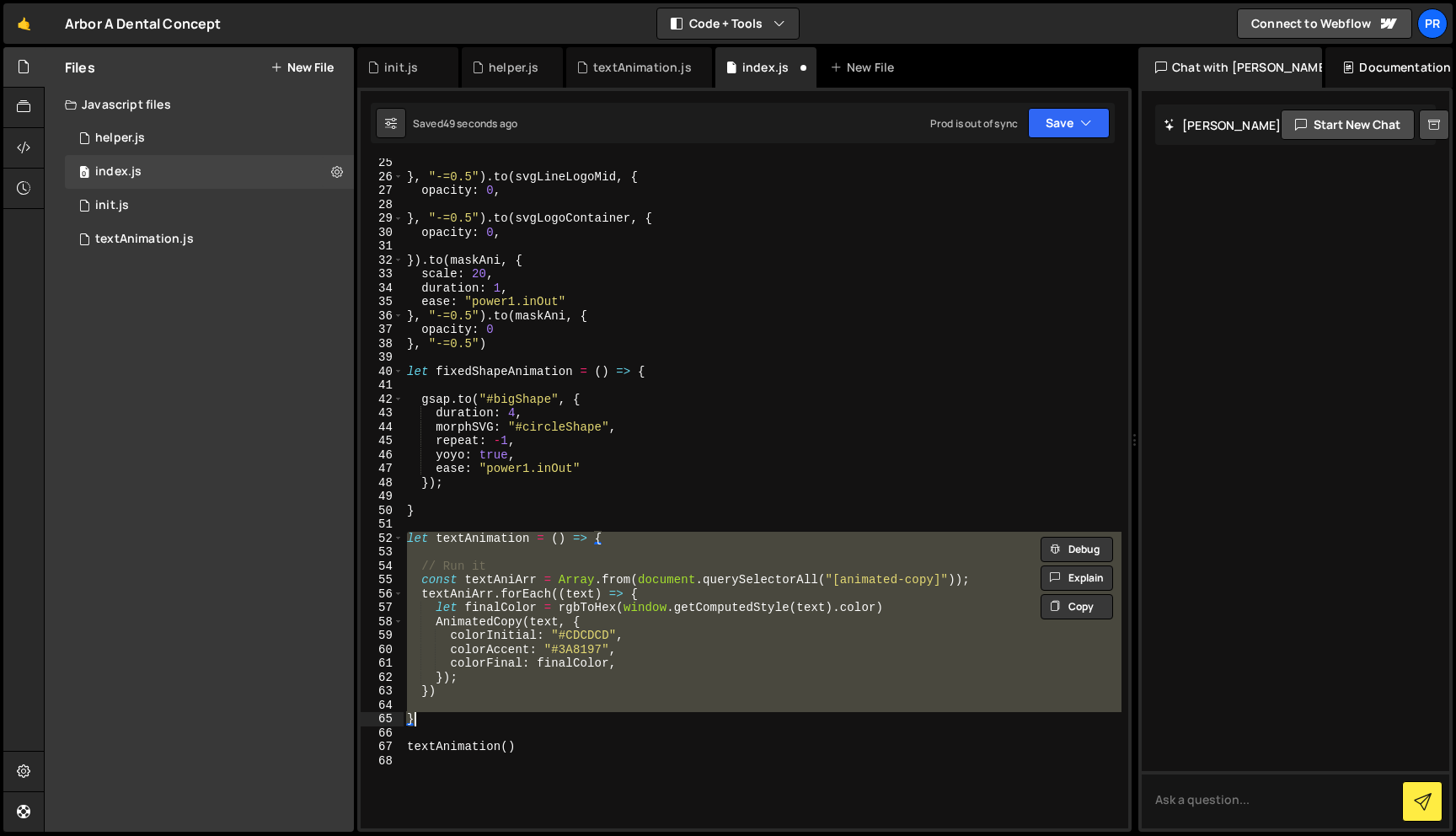
click at [637, 444] on div "} , "-=0.5" ) . to ( svgLineLogoMid , { opacity : 0 , } , "-=0.5" ) . to ( svgL…" at bounding box center [763, 504] width 718 height 697
type textarea "repeat: -1,"
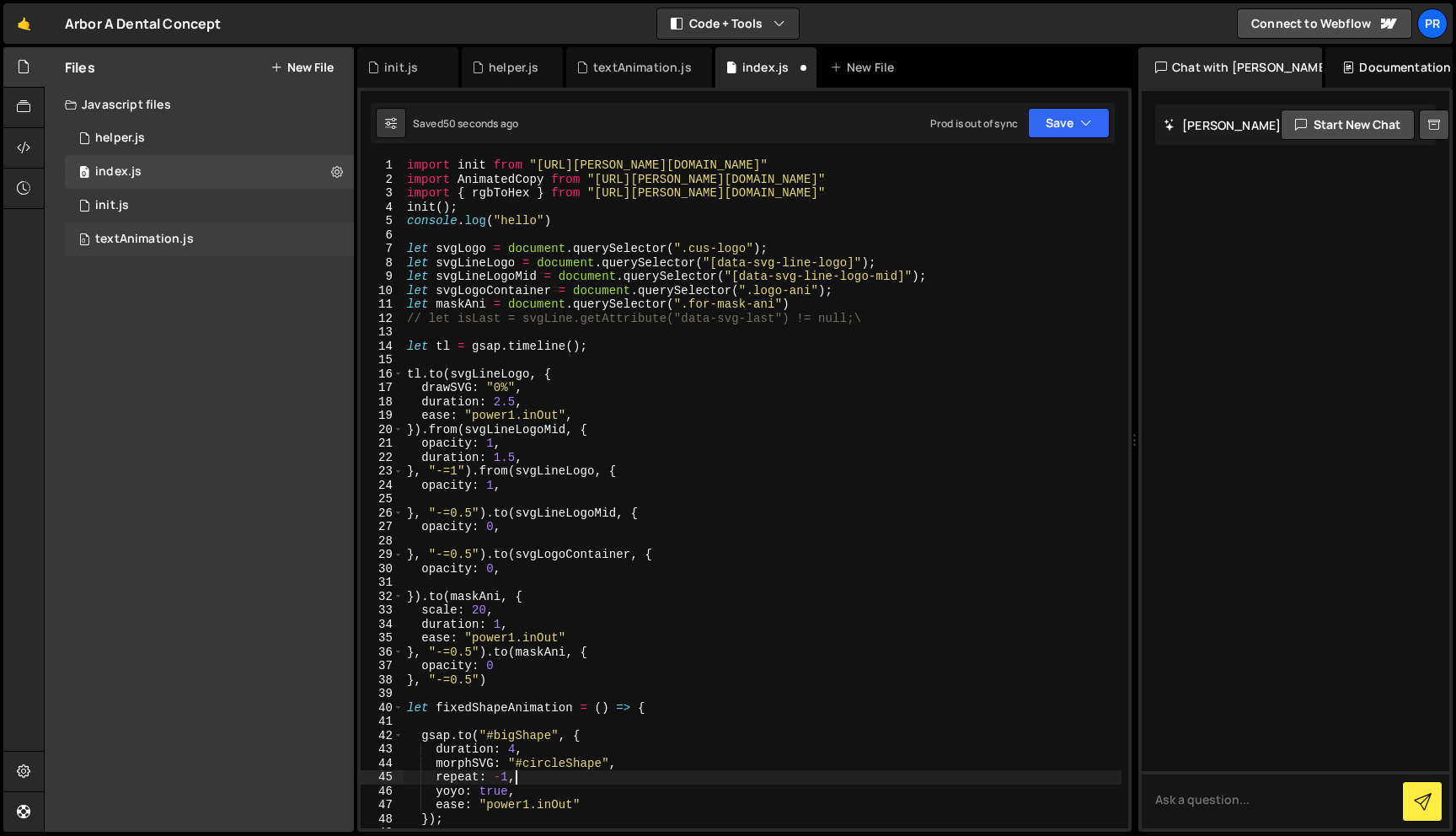
click at [151, 240] on div "textAnimation.js" at bounding box center [144, 240] width 99 height 15
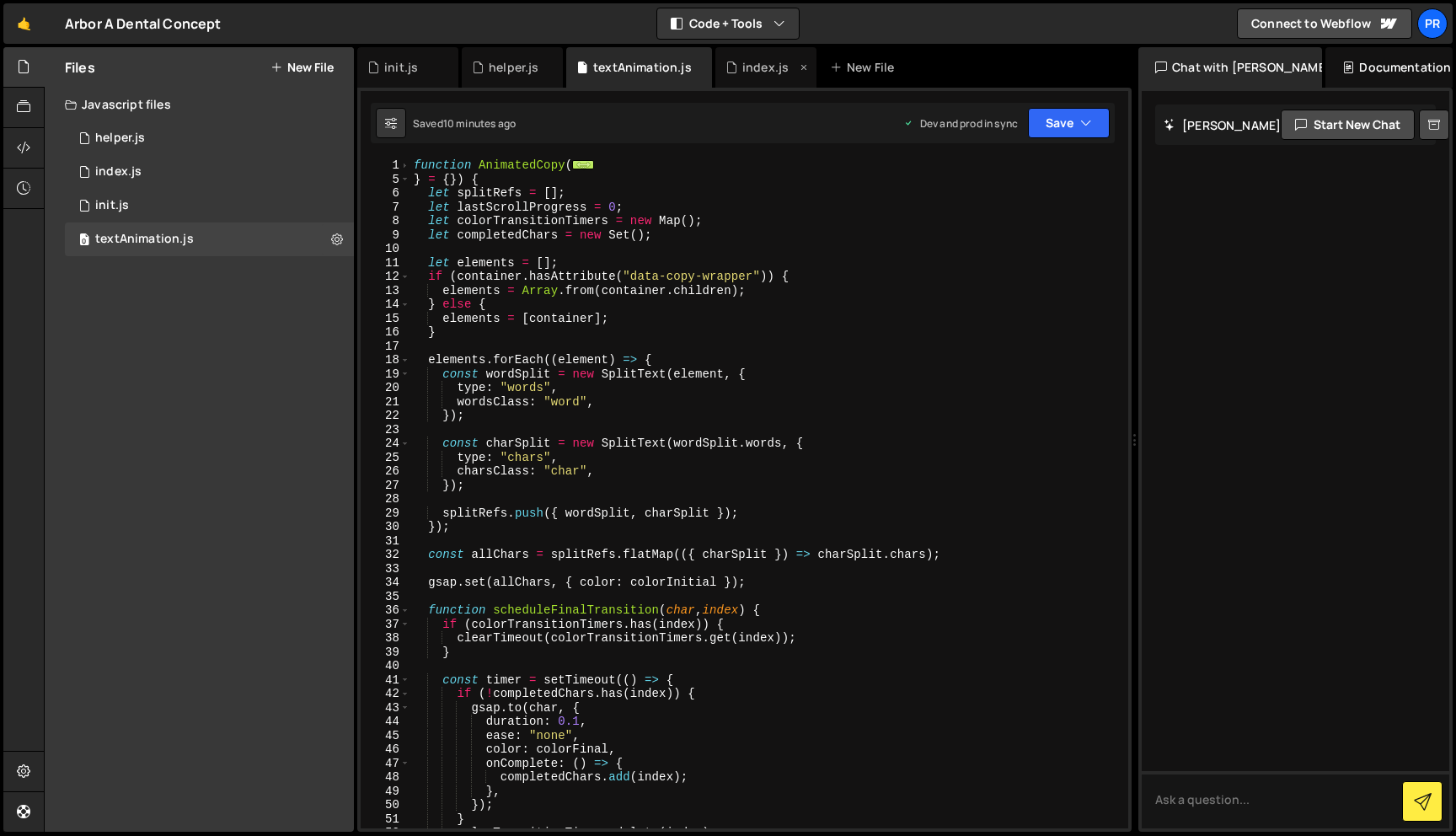
click at [761, 75] on div "index.js" at bounding box center [765, 68] width 46 height 17
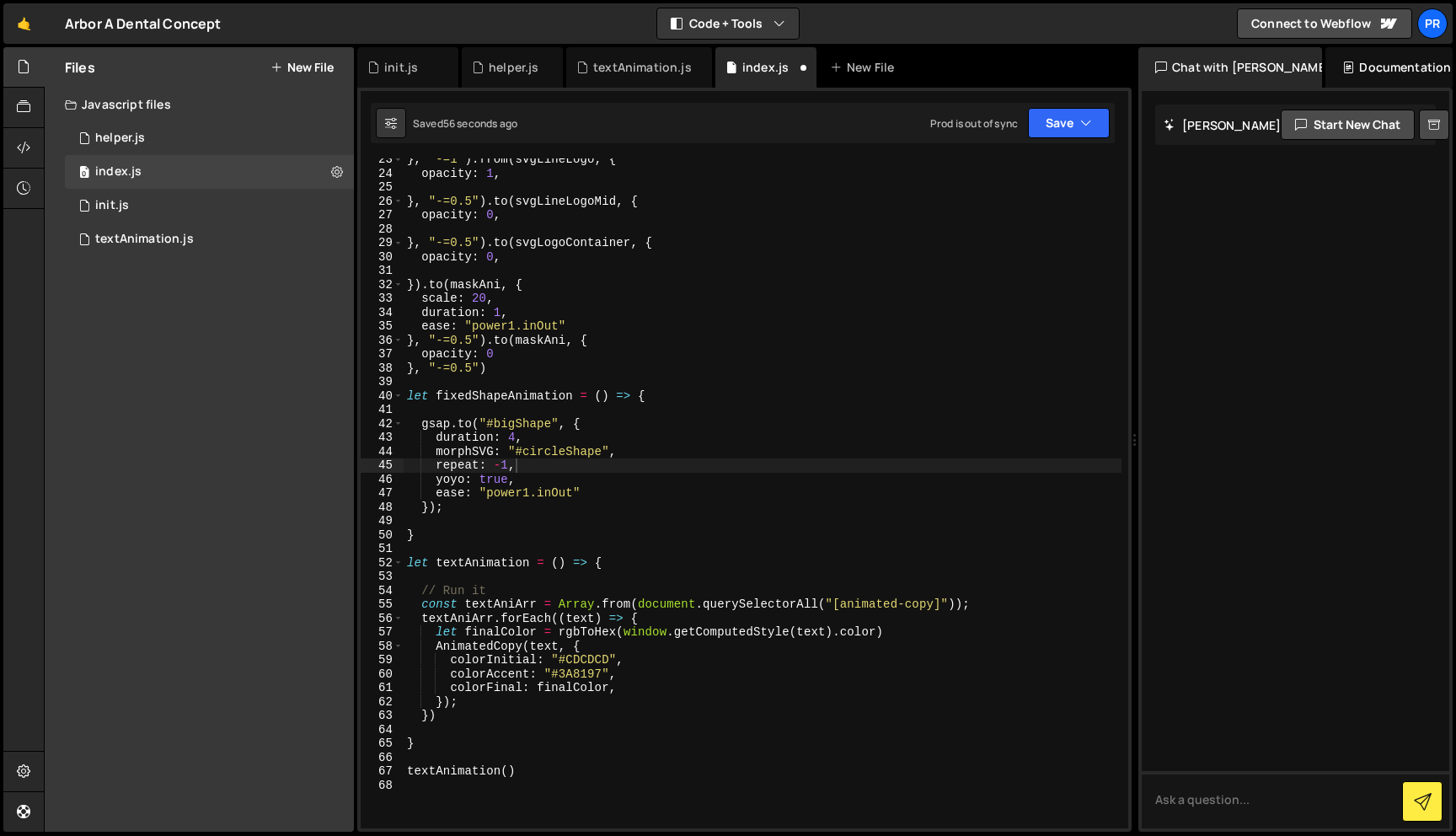
scroll to position [518, 0]
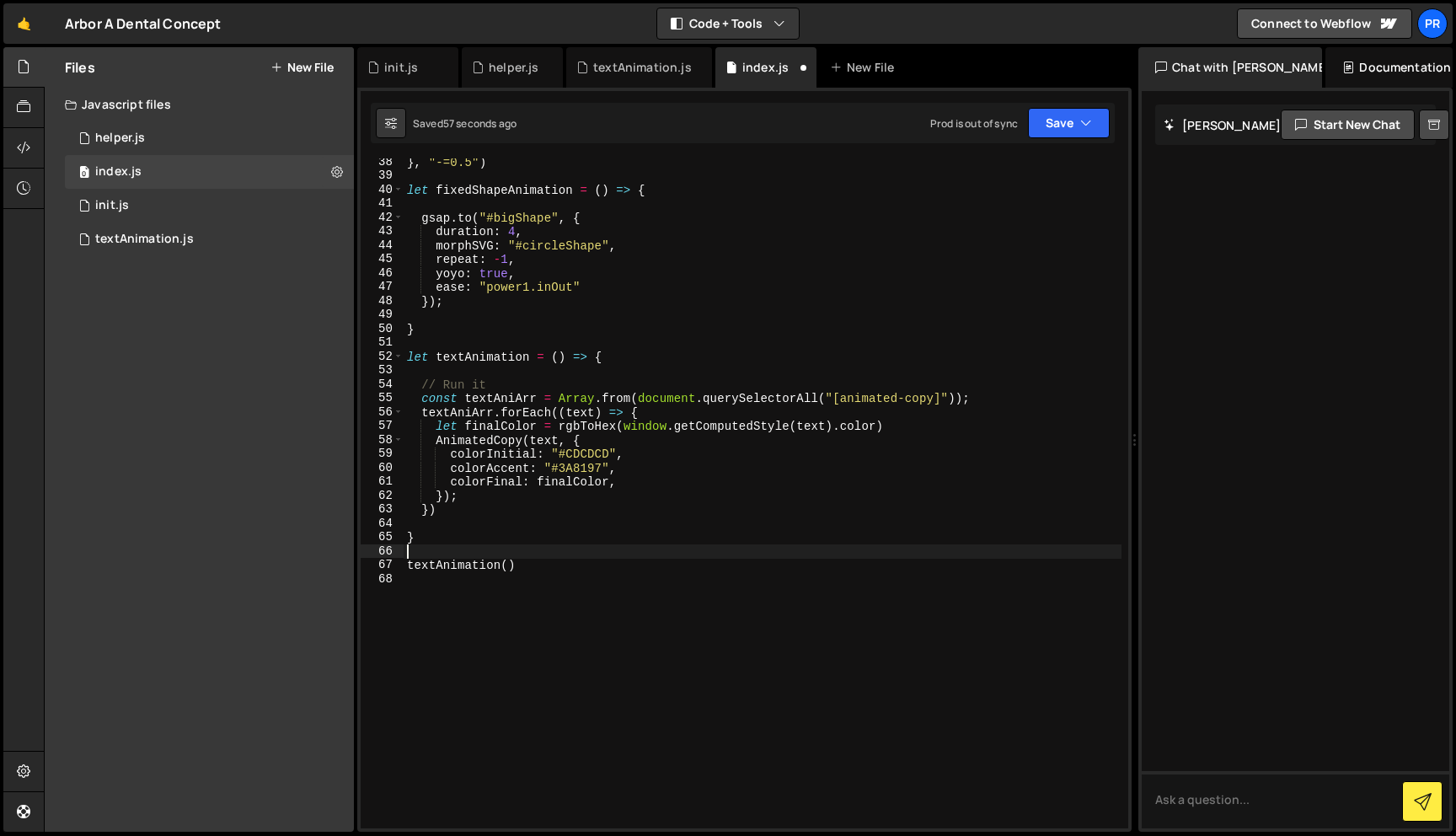
click at [548, 555] on div "} , "-=0.5" ) let fixedShapeAnimation = ( ) => { gsap . to ( "#bigShape" , { du…" at bounding box center [763, 503] width 718 height 697
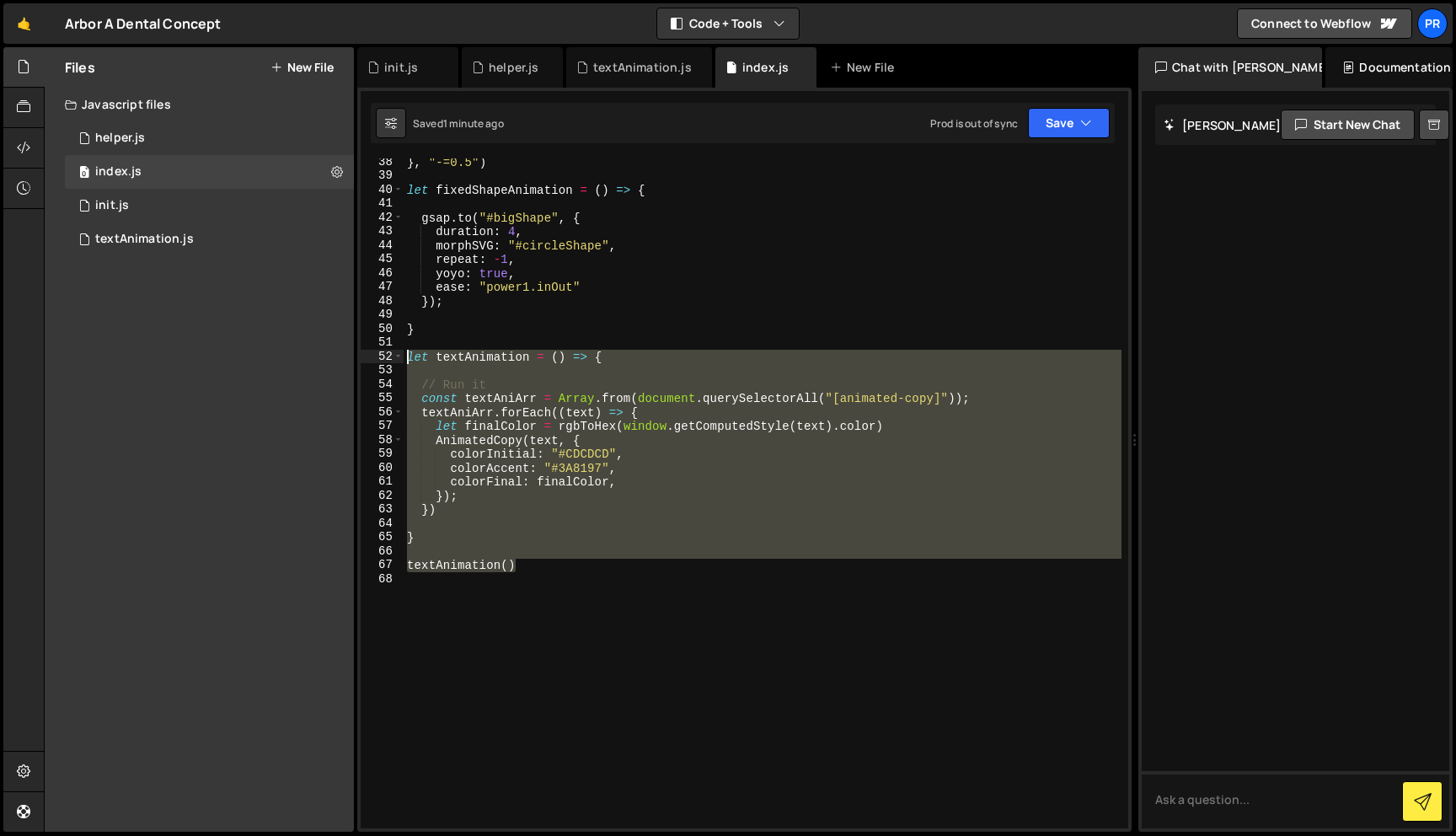
drag, startPoint x: 542, startPoint y: 571, endPoint x: 387, endPoint y: 351, distance: 269.1
click at [387, 351] on div "38 39 40 41 42 43 44 45 46 47 48 49 50 51 52 53 54 55 56 57 58 59 60 61 62 63 6…" at bounding box center [744, 493] width 767 height 669
type textarea "let textAnimation = () => {"
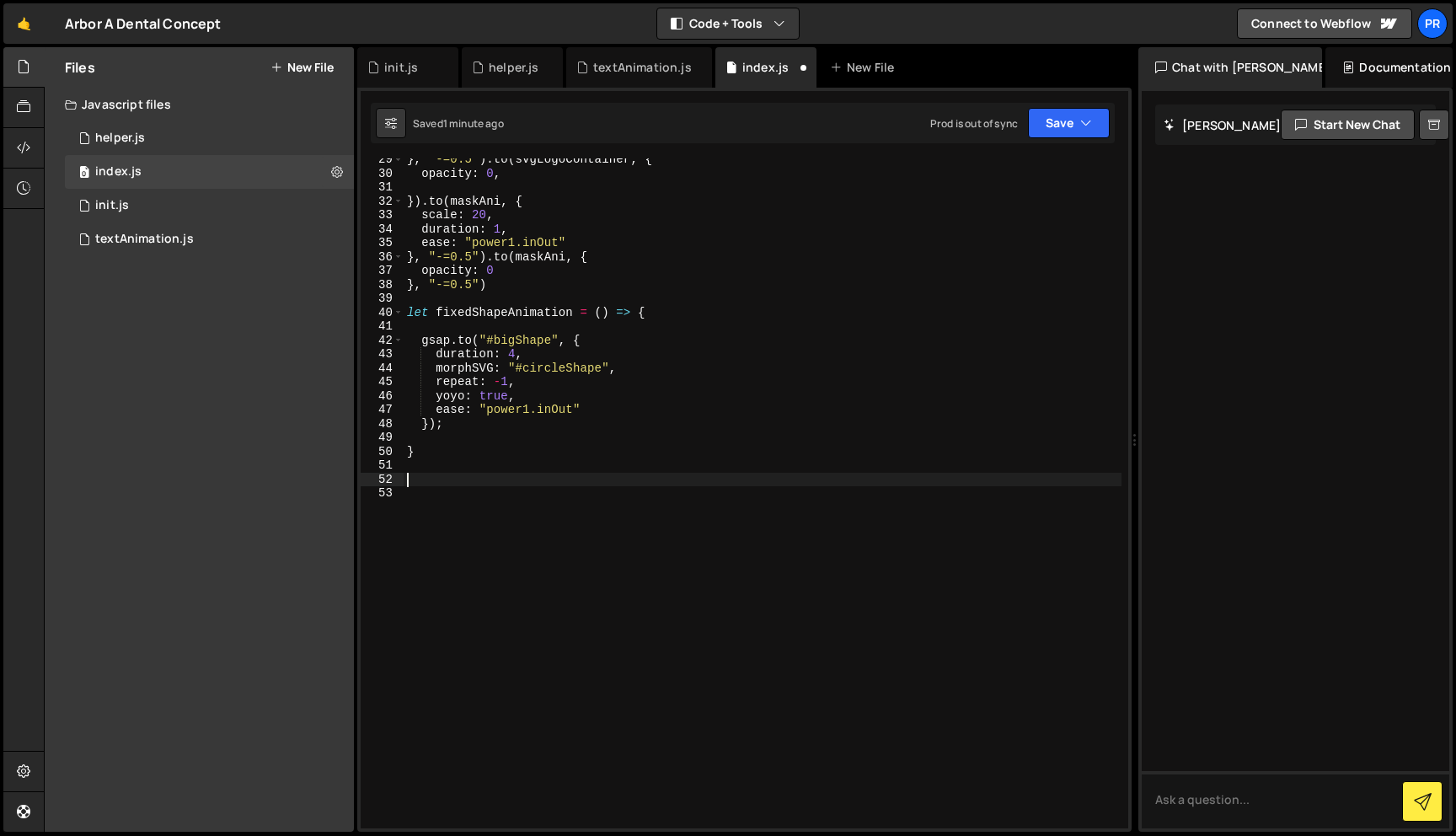
scroll to position [367, 0]
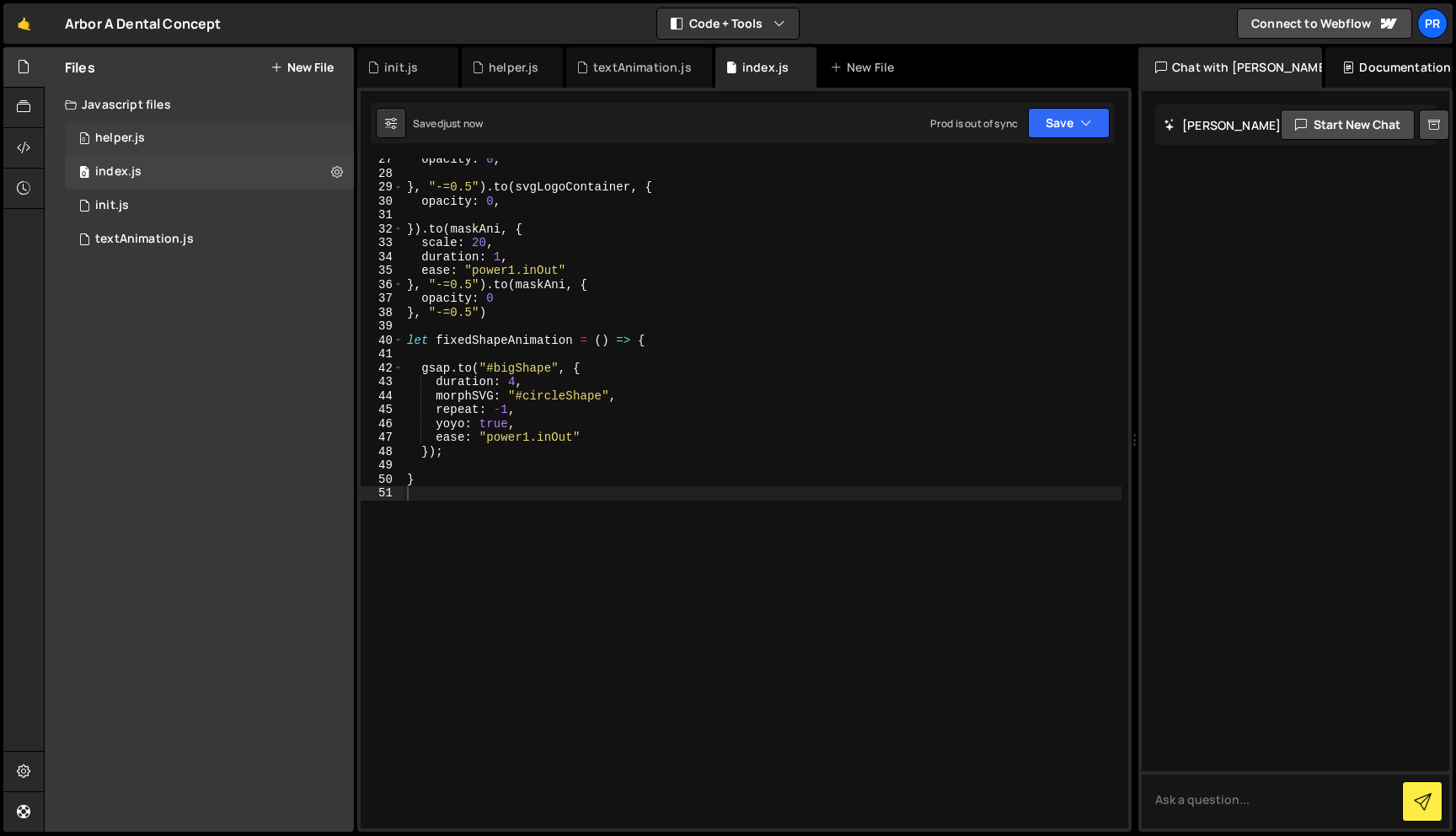
click at [164, 146] on div "0 helper.js 0" at bounding box center [209, 138] width 289 height 34
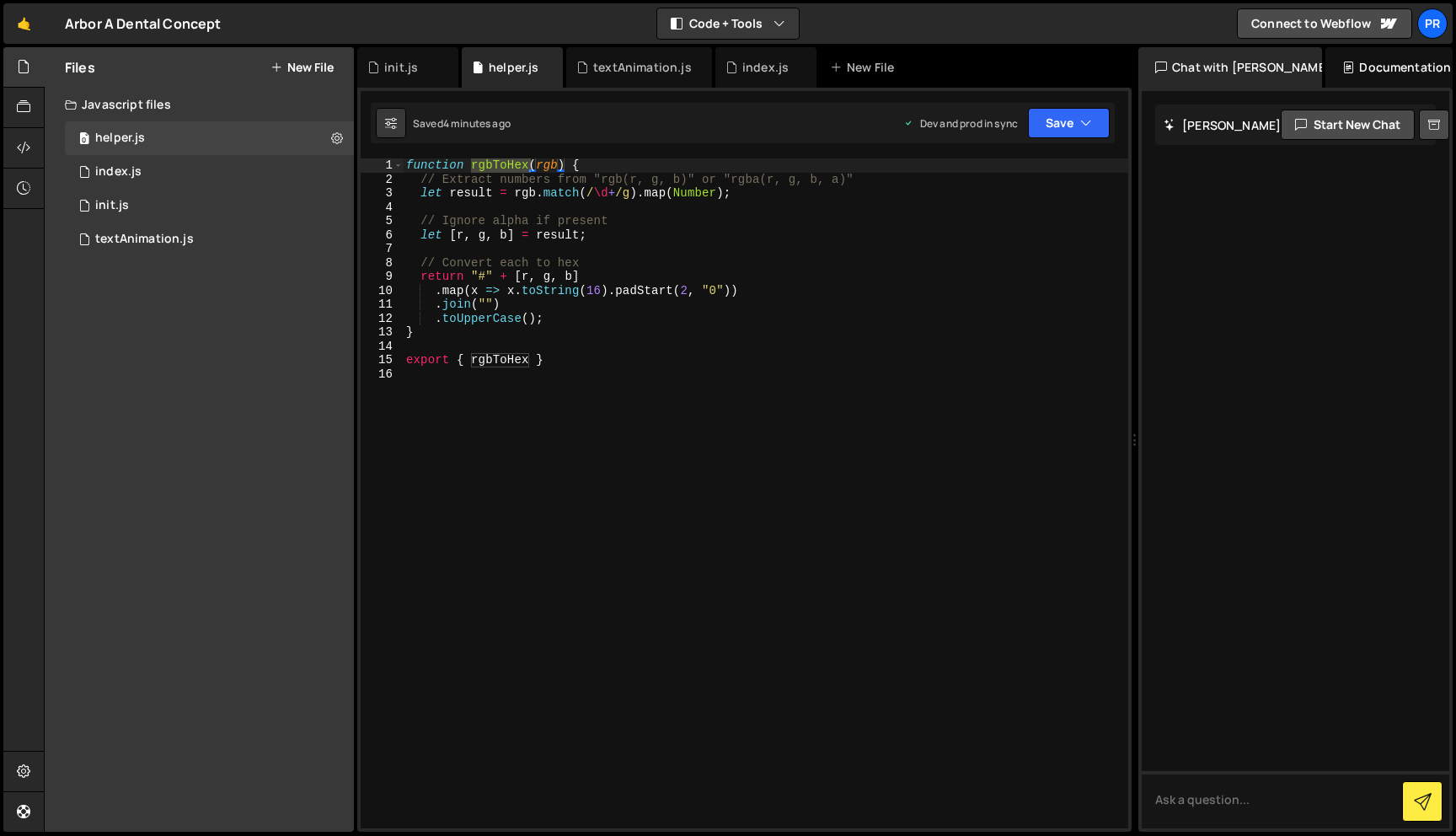
click at [536, 388] on div "function rgbToHex ( rgb ) { // Extract numbers from "rgb(r, g, b)" or "rgba(r, …" at bounding box center [765, 506] width 725 height 697
click at [182, 214] on div "0 init.js 0" at bounding box center [209, 205] width 289 height 34
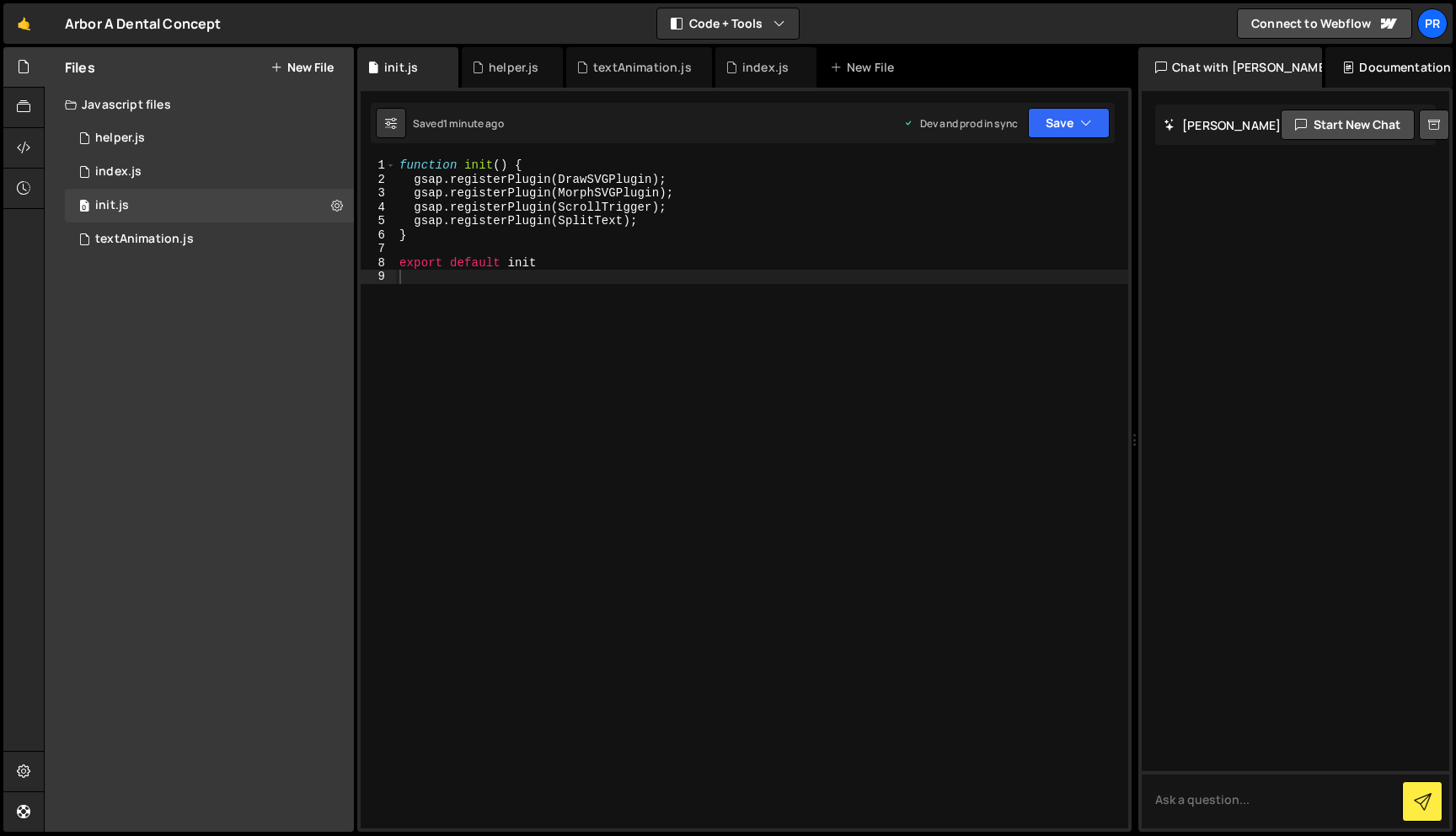
click at [399, 166] on div "function init ( ) { gsap . registerPlugin ( DrawSVGPlugin ) ; gsap . registerPl…" at bounding box center [763, 506] width 733 height 697
type textarea "function init() {"
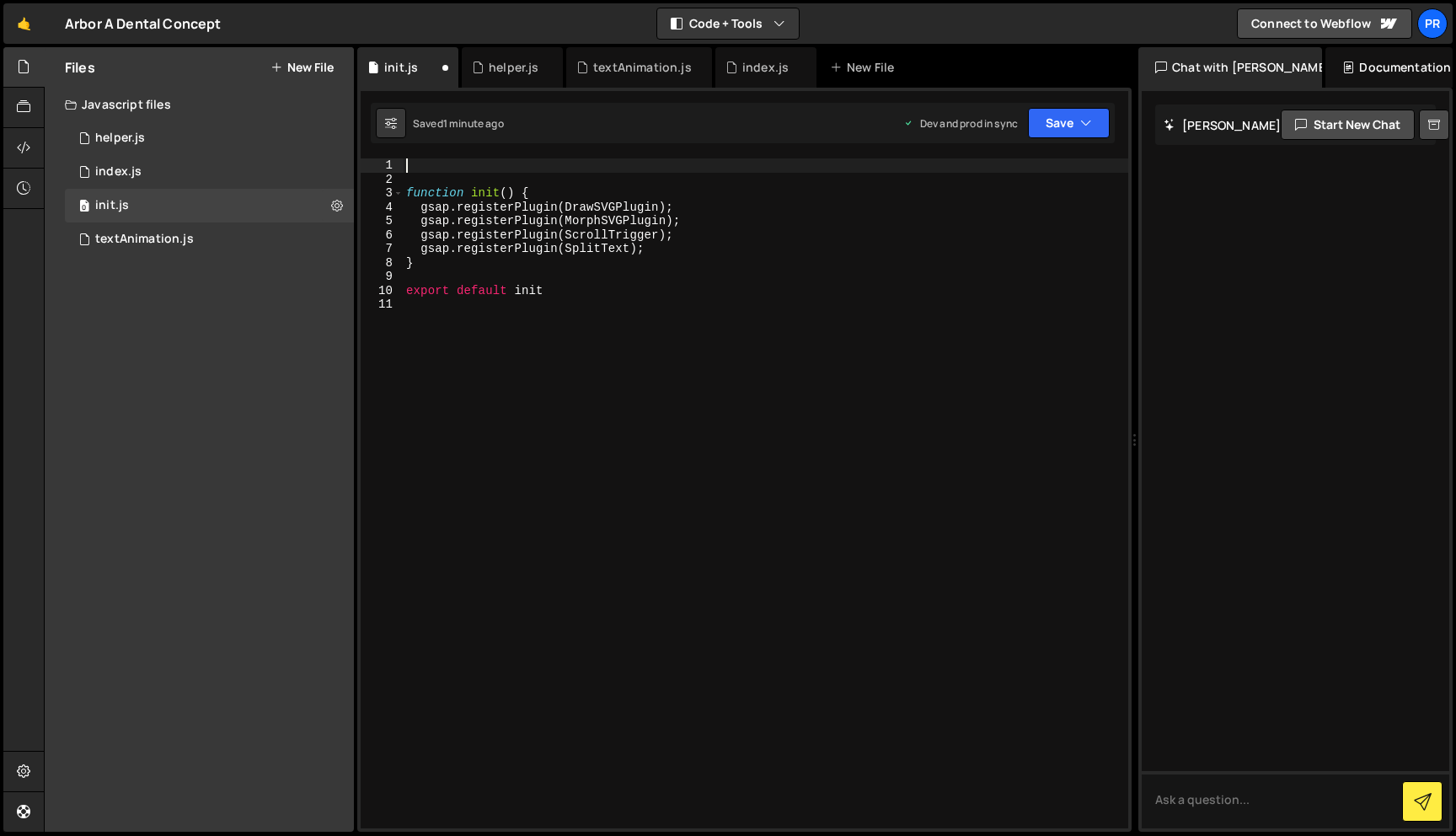
paste textarea "textAnimation()"
type textarea "textAnimation()"
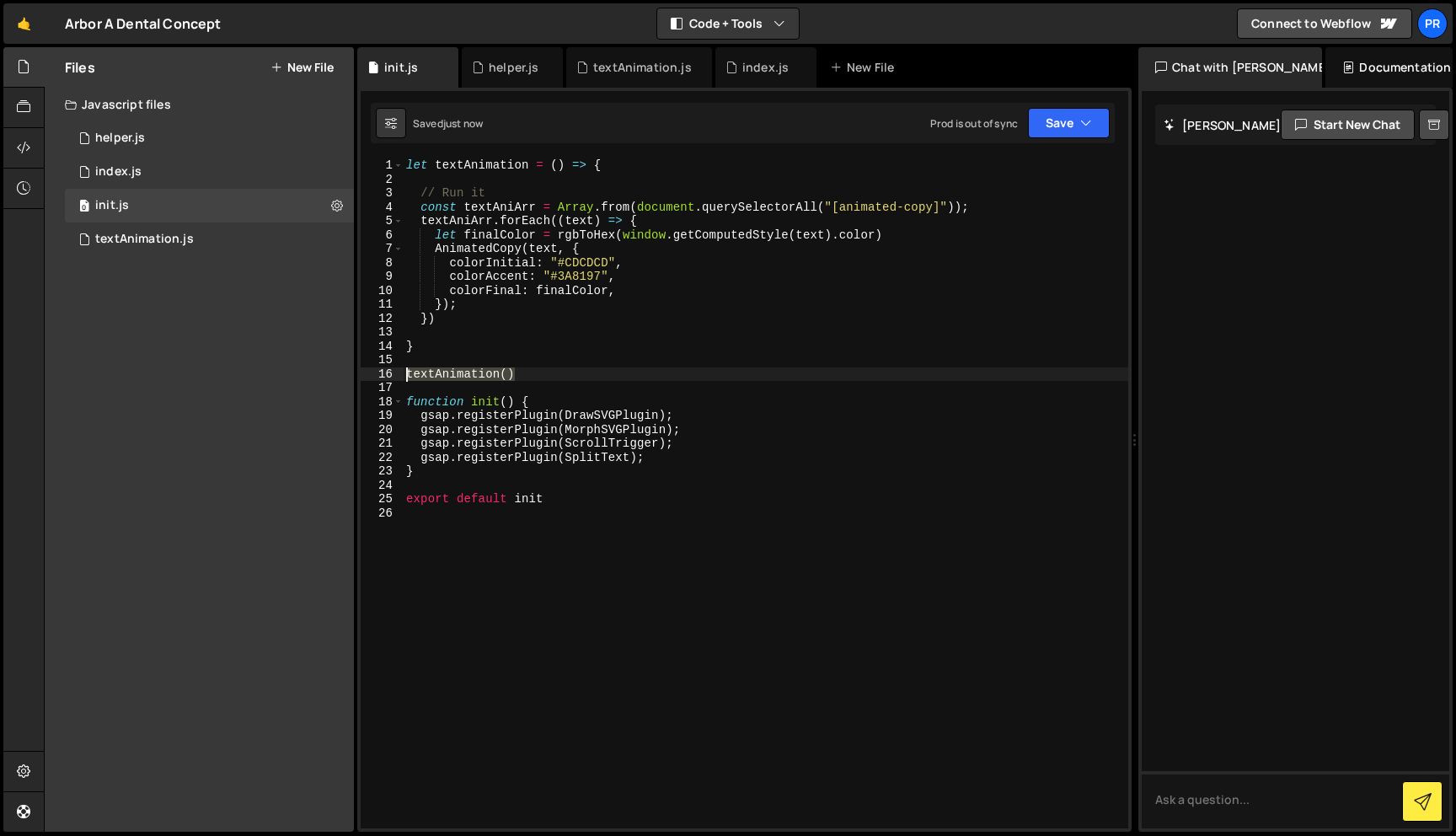
drag, startPoint x: 552, startPoint y: 373, endPoint x: 374, endPoint y: 373, distance: 178.0
click at [374, 373] on div "textAnimation() 1 2 3 4 5 6 7 8 9 10 11 12 13 14 15 16 17 18 19 20 21 22 23 24 …" at bounding box center [744, 493] width 767 height 669
click at [675, 463] on div "let textAnimation = ( ) => { // Run it const textAniArr = Array . from ( docume…" at bounding box center [765, 506] width 725 height 697
type textarea "gsap.registerPlugin(SplitText);"
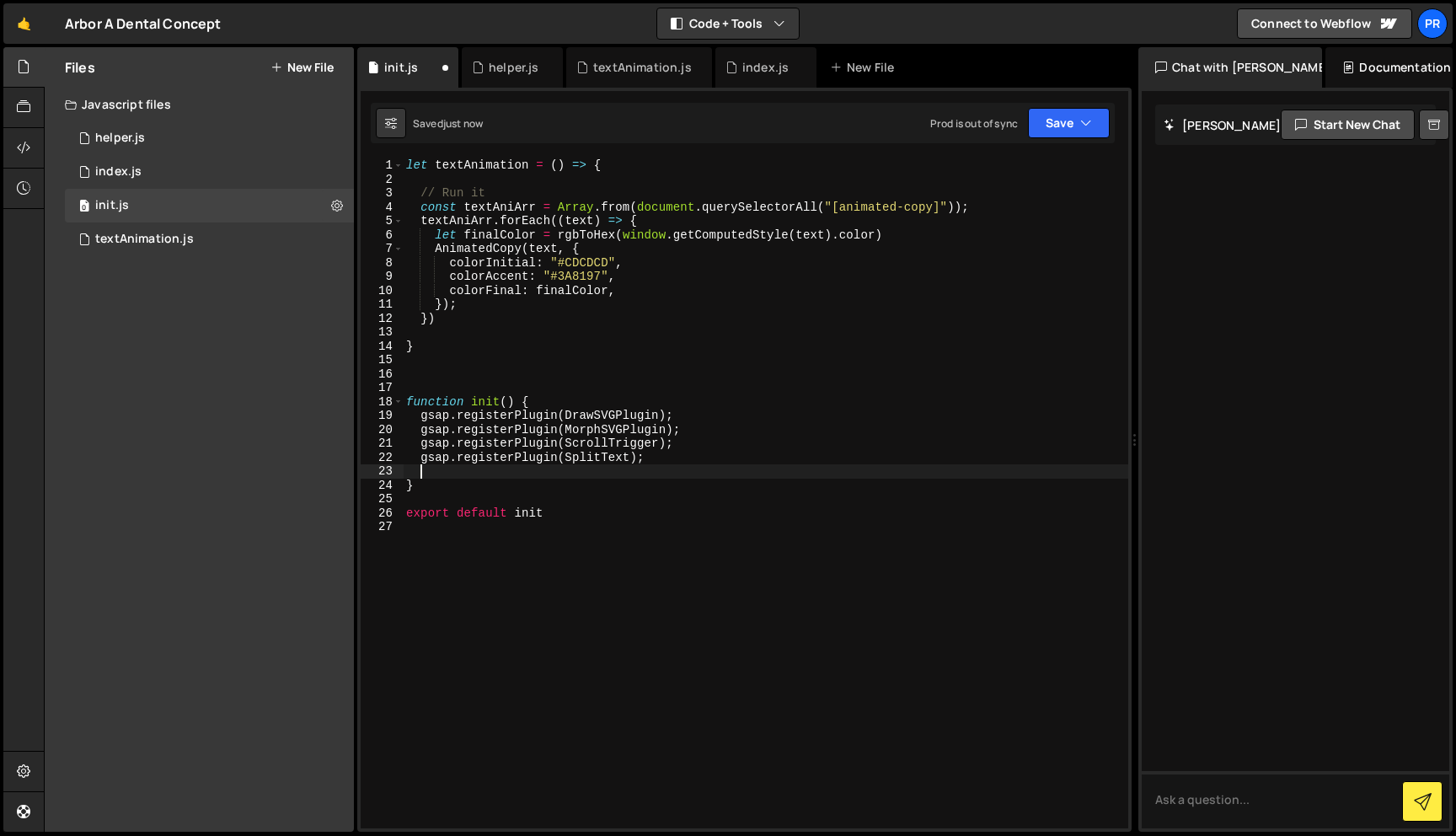
paste textarea "textAnimation()"
type textarea "textAnimation()"
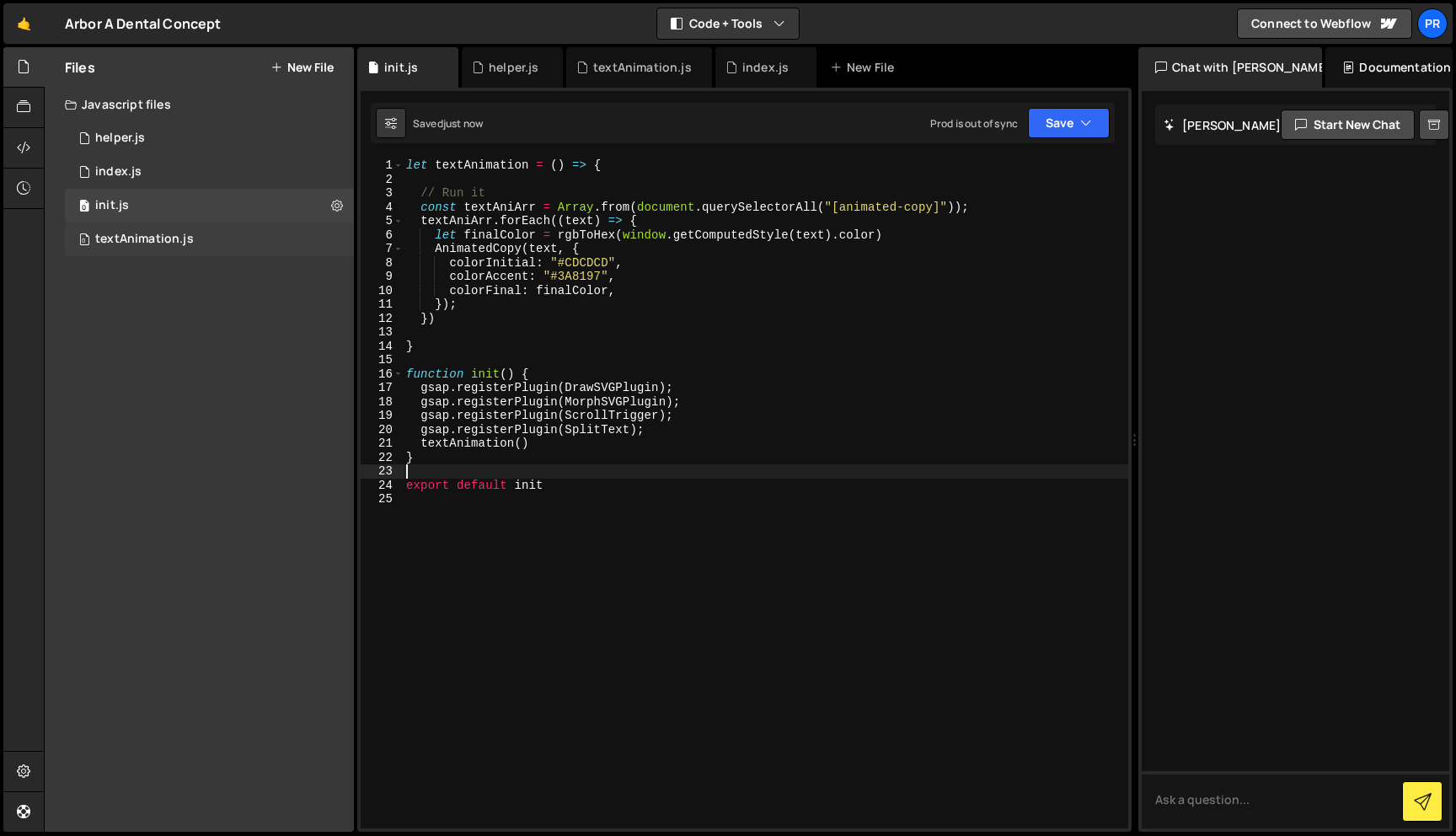
click at [118, 240] on div "textAnimation.js" at bounding box center [144, 240] width 99 height 15
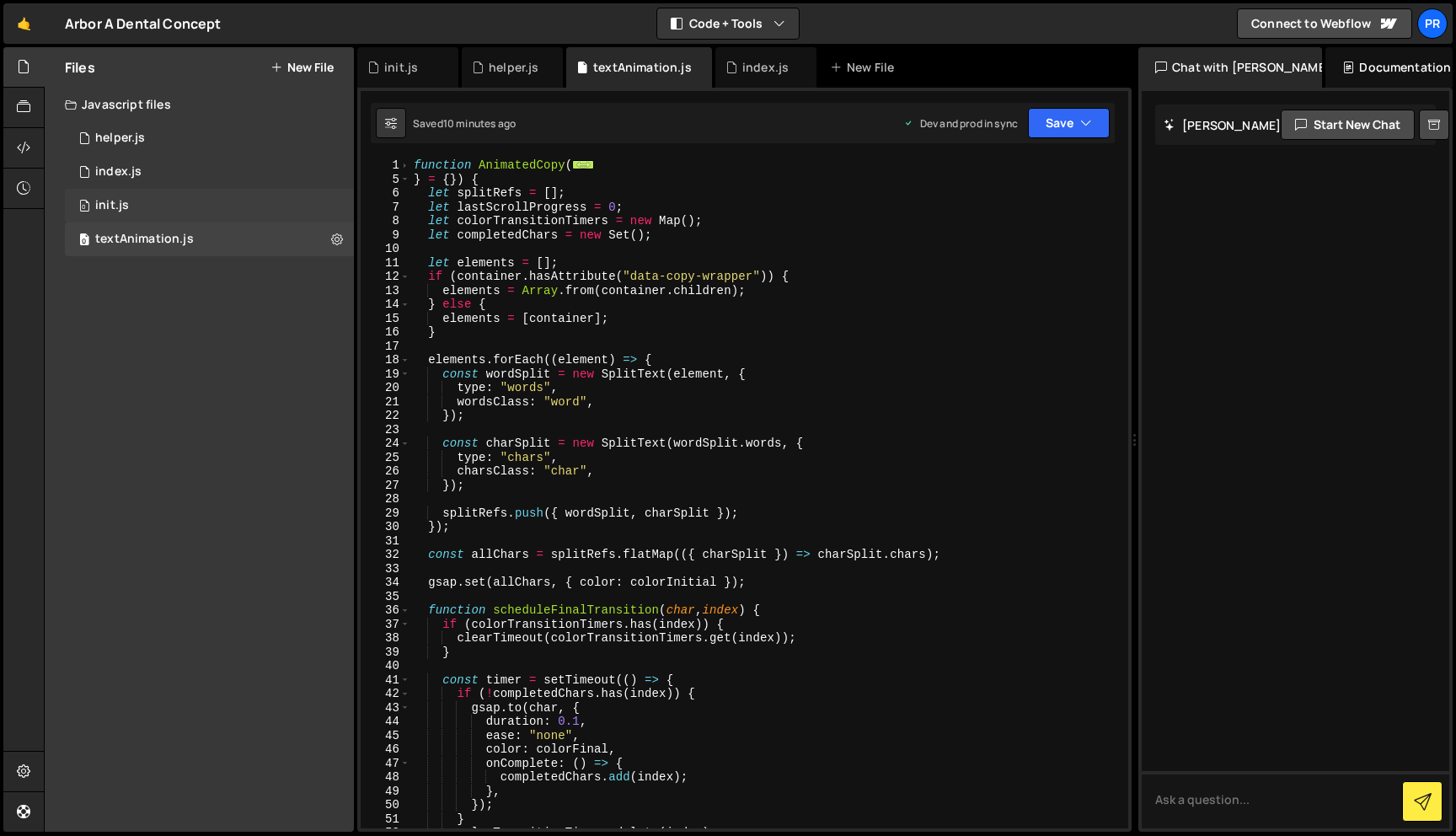
click at [132, 213] on div "0 init.js 0" at bounding box center [209, 205] width 289 height 34
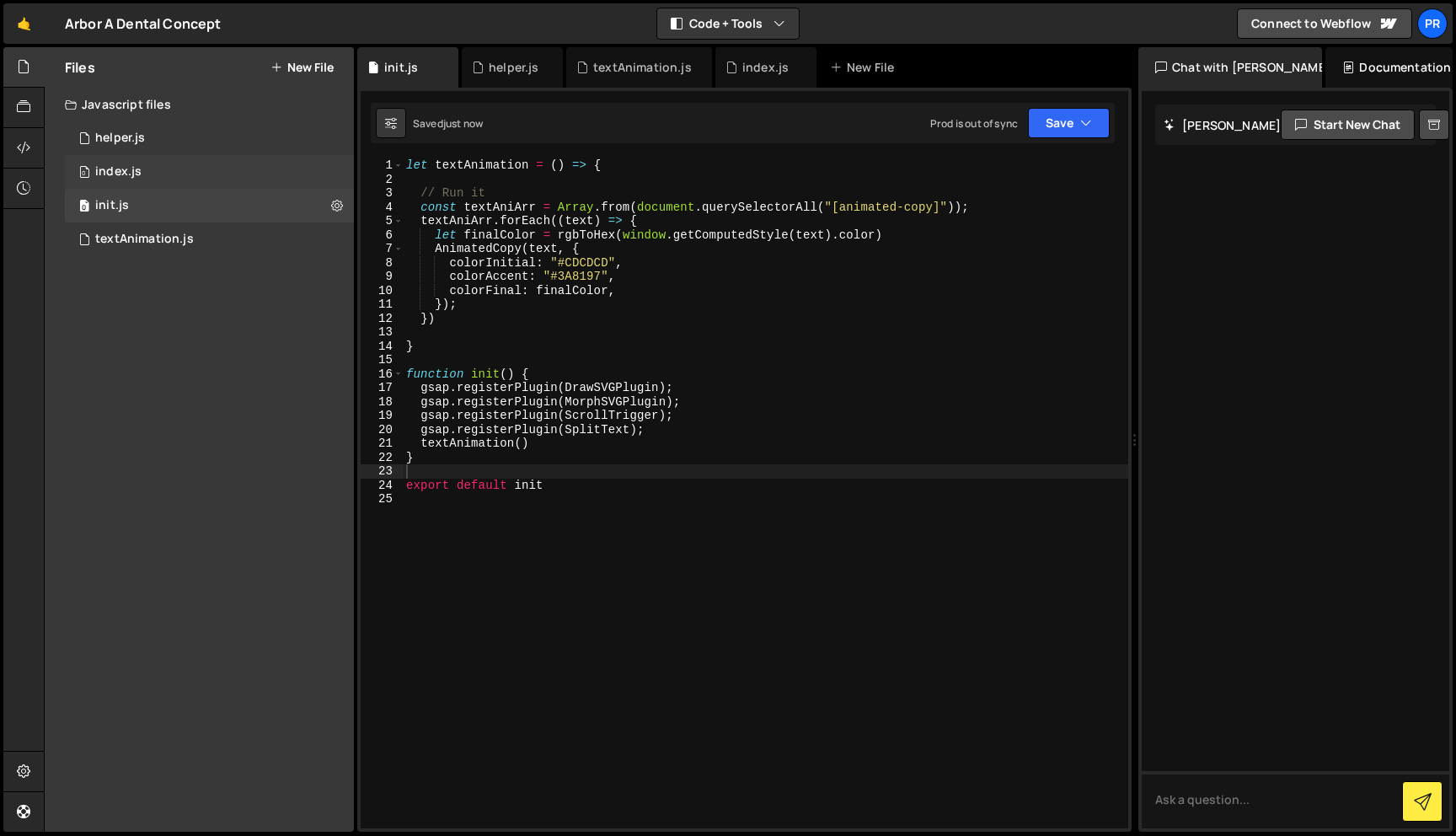
click at [167, 174] on div "0 index.js 0" at bounding box center [209, 172] width 289 height 34
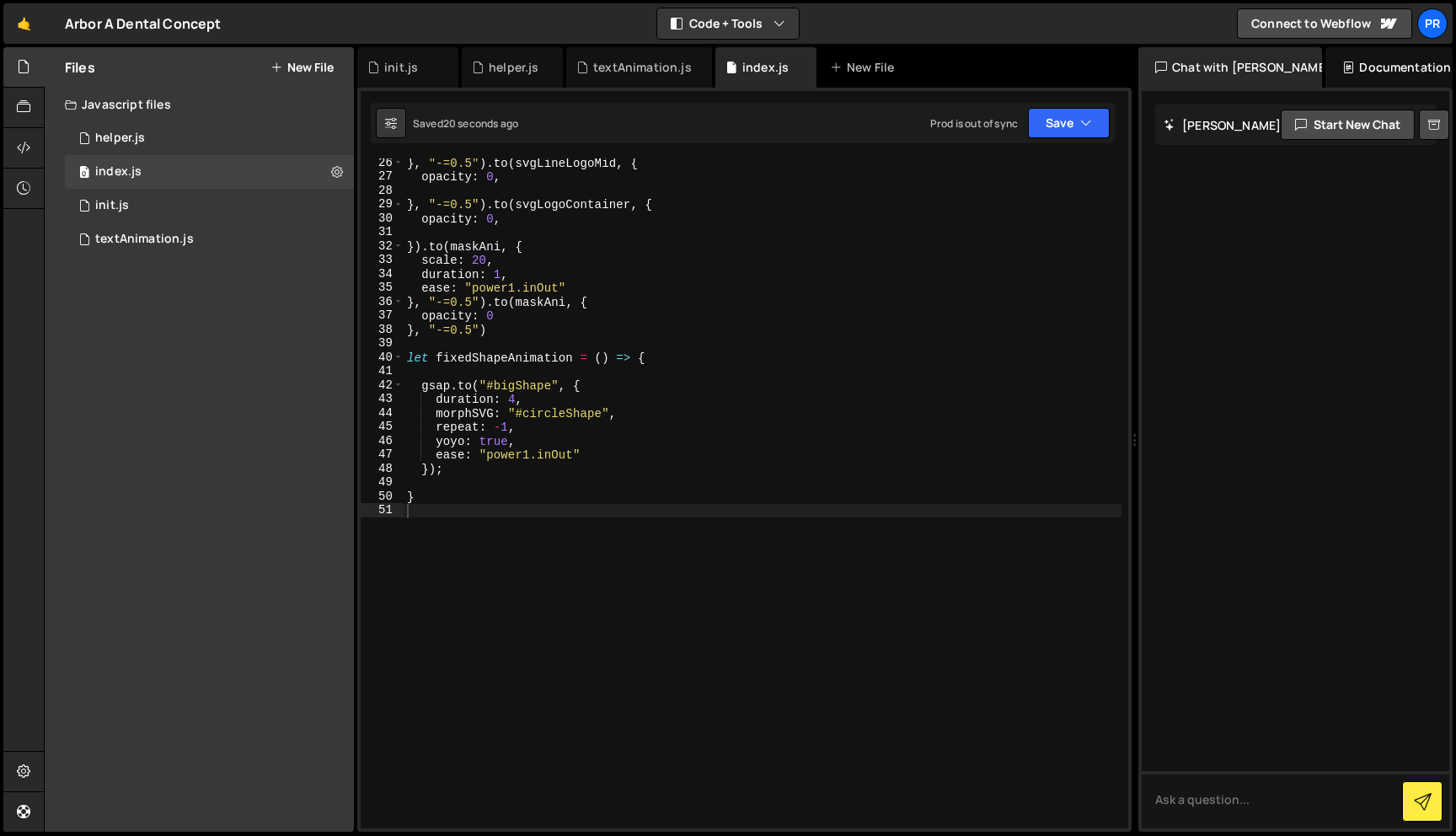
scroll to position [0, 0]
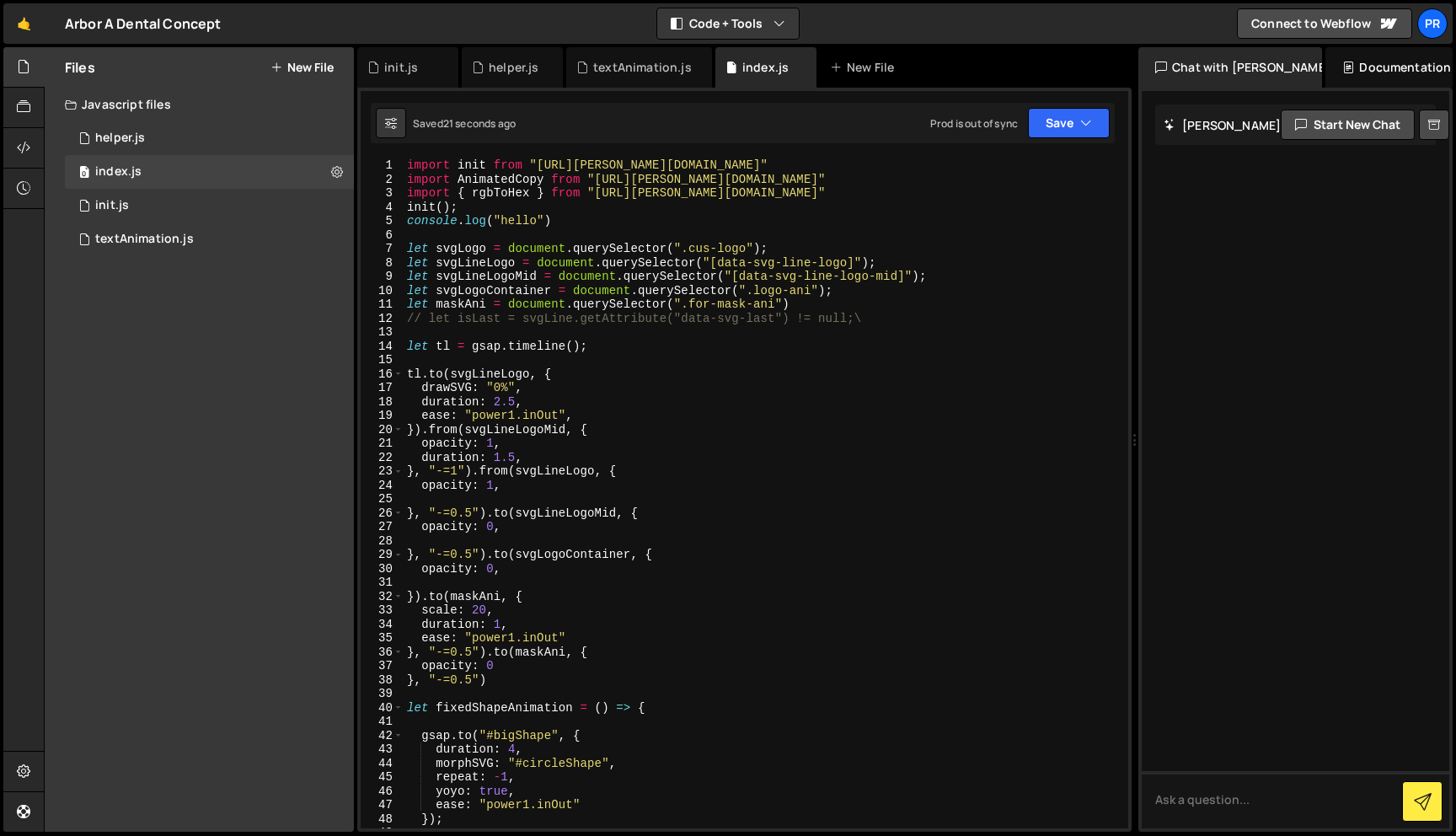
type textarea "import AnimatedCopy from "[URL][PERSON_NAME][DOMAIN_NAME]""
drag, startPoint x: 870, startPoint y: 181, endPoint x: 375, endPoint y: 180, distance: 495.0
click at [375, 180] on div "import AnimatedCopy from "https://slater.app/16988/47231.js" 1 2 3 4 5 6 7 8 9 …" at bounding box center [744, 493] width 767 height 669
click at [184, 170] on div "0 index.js 0" at bounding box center [209, 172] width 289 height 34
click at [172, 128] on div "0 helper.js 0" at bounding box center [209, 138] width 289 height 34
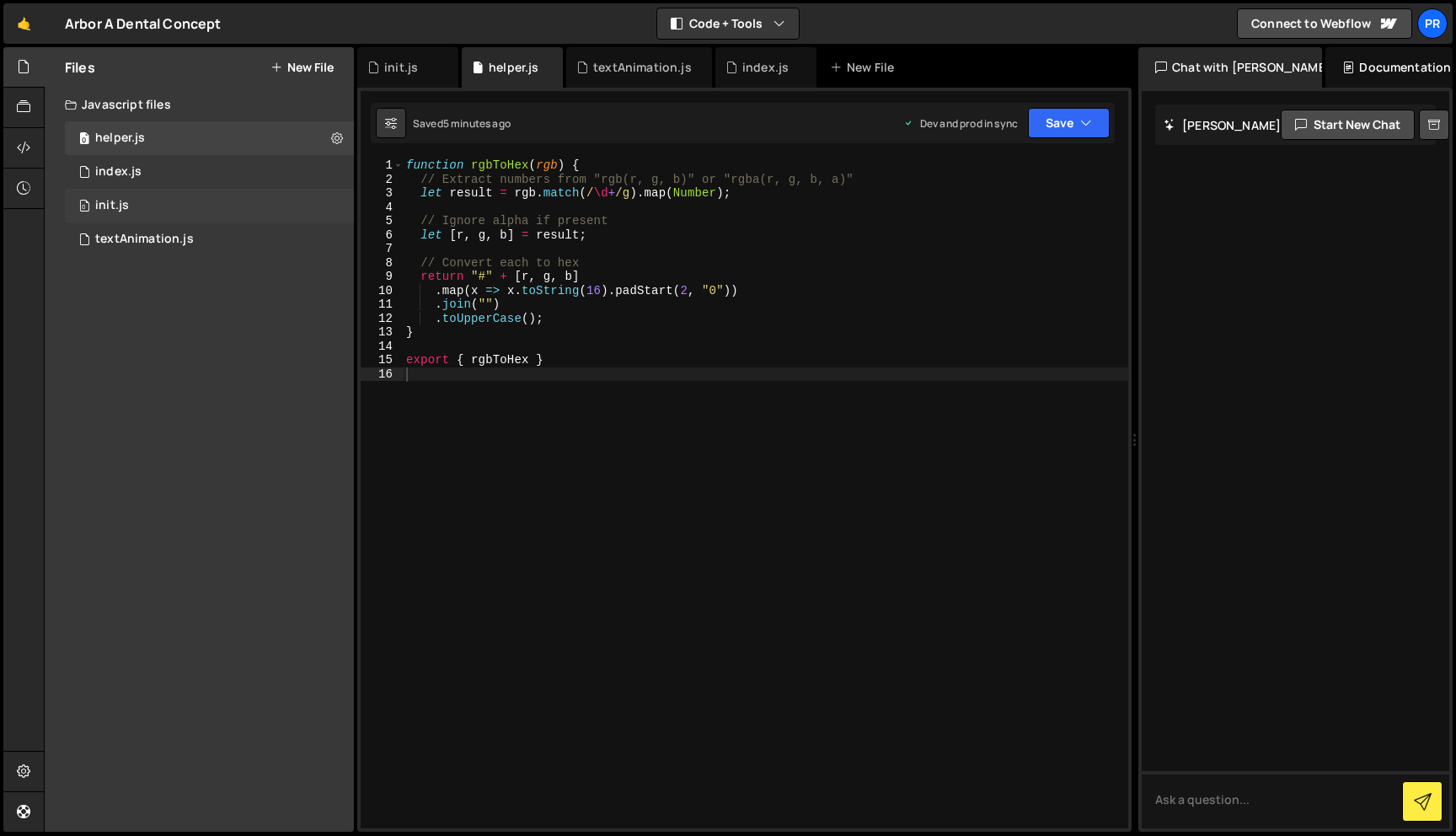
click at [166, 192] on div "0 init.js 0" at bounding box center [209, 205] width 289 height 34
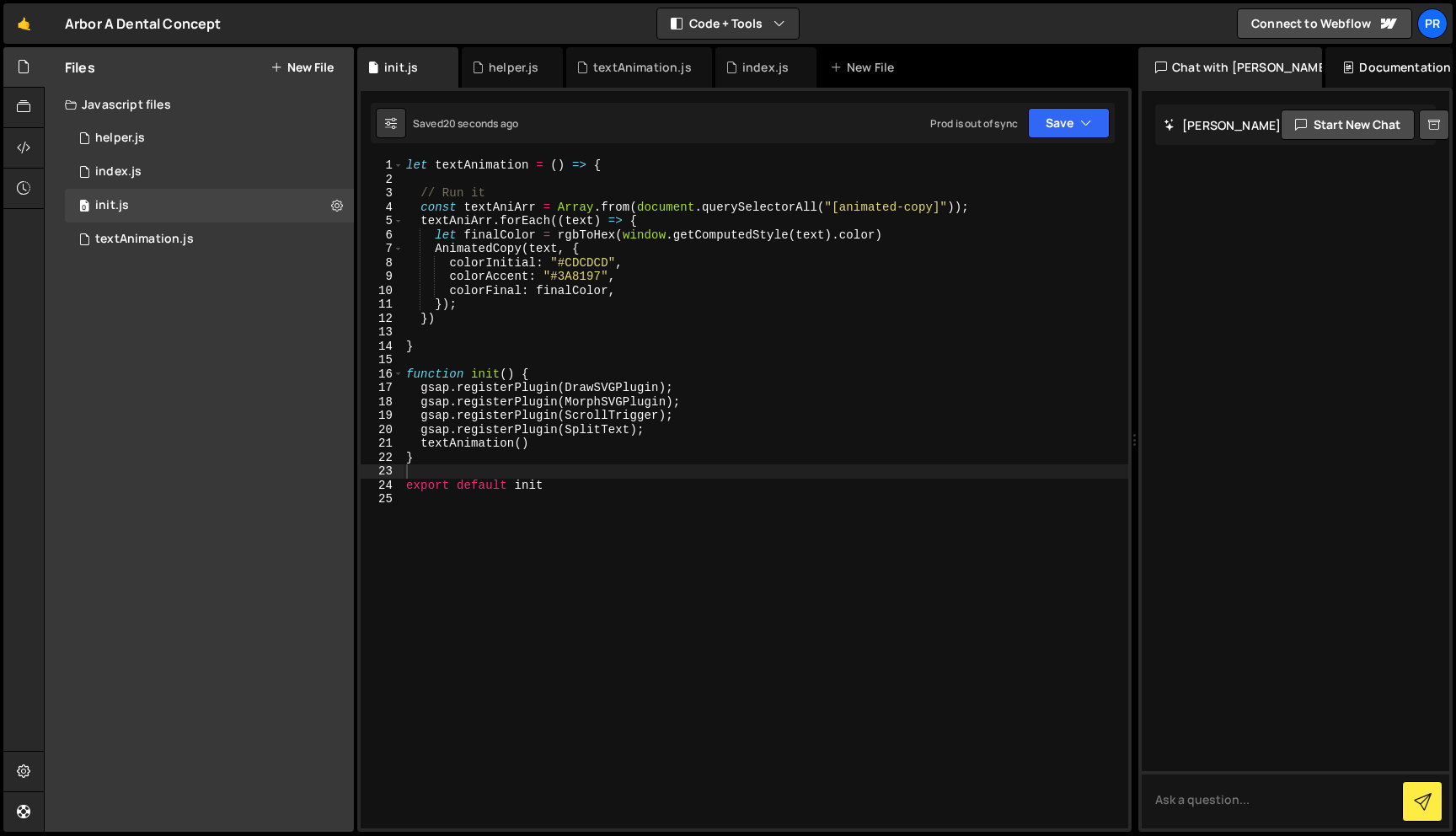
click at [420, 164] on div "let textAnimation = ( ) => { // Run it const textAniArr = Array . from ( docume…" at bounding box center [765, 506] width 725 height 697
type textarea "let textAnimation = () => {"
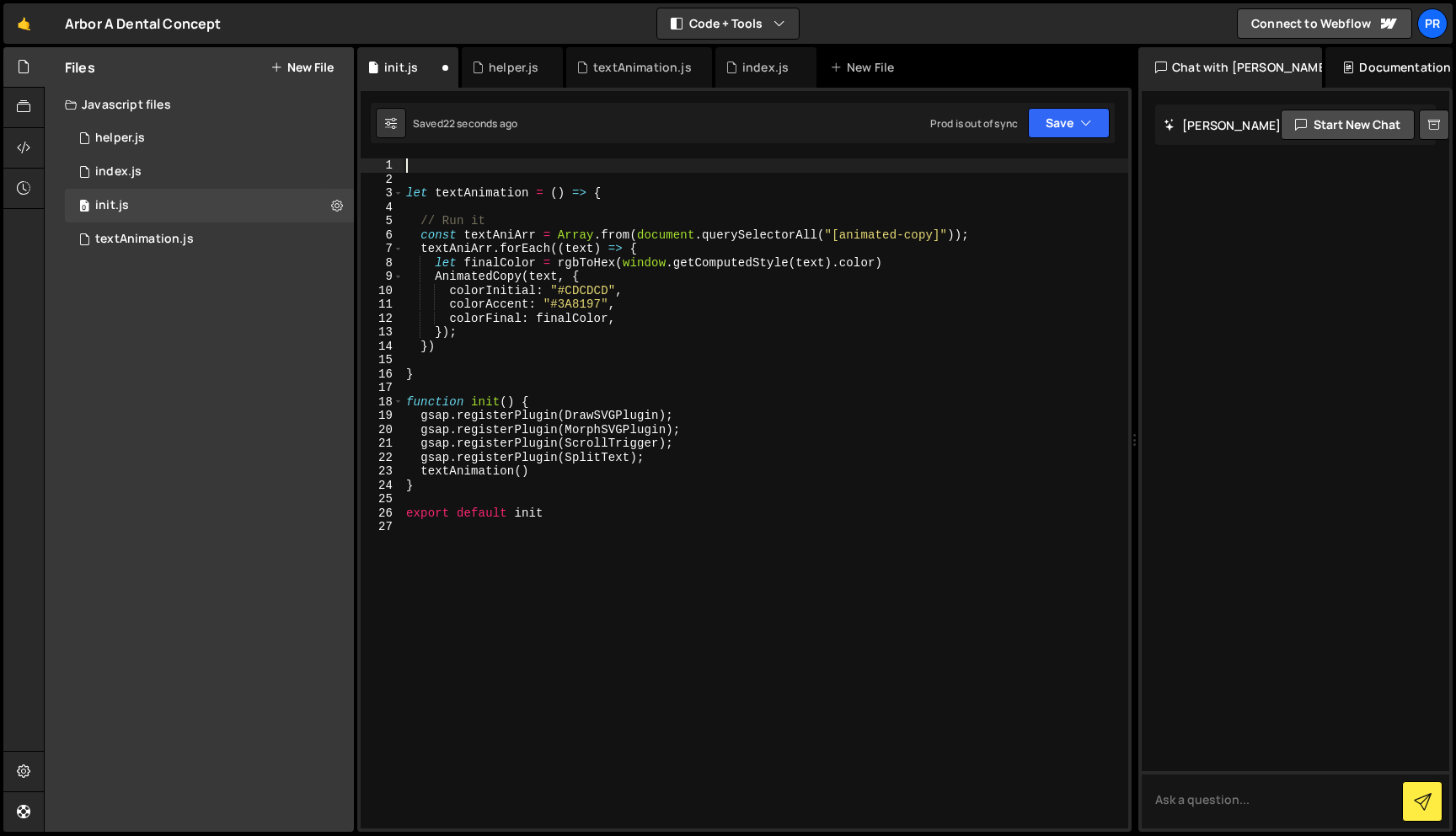
paste textarea "import AnimatedCopy from "[URL][PERSON_NAME][DOMAIN_NAME]""
click at [697, 189] on div "import AnimatedCopy from "https://slater.app/16988/47231.js" let textAnimation …" at bounding box center [765, 506] width 725 height 697
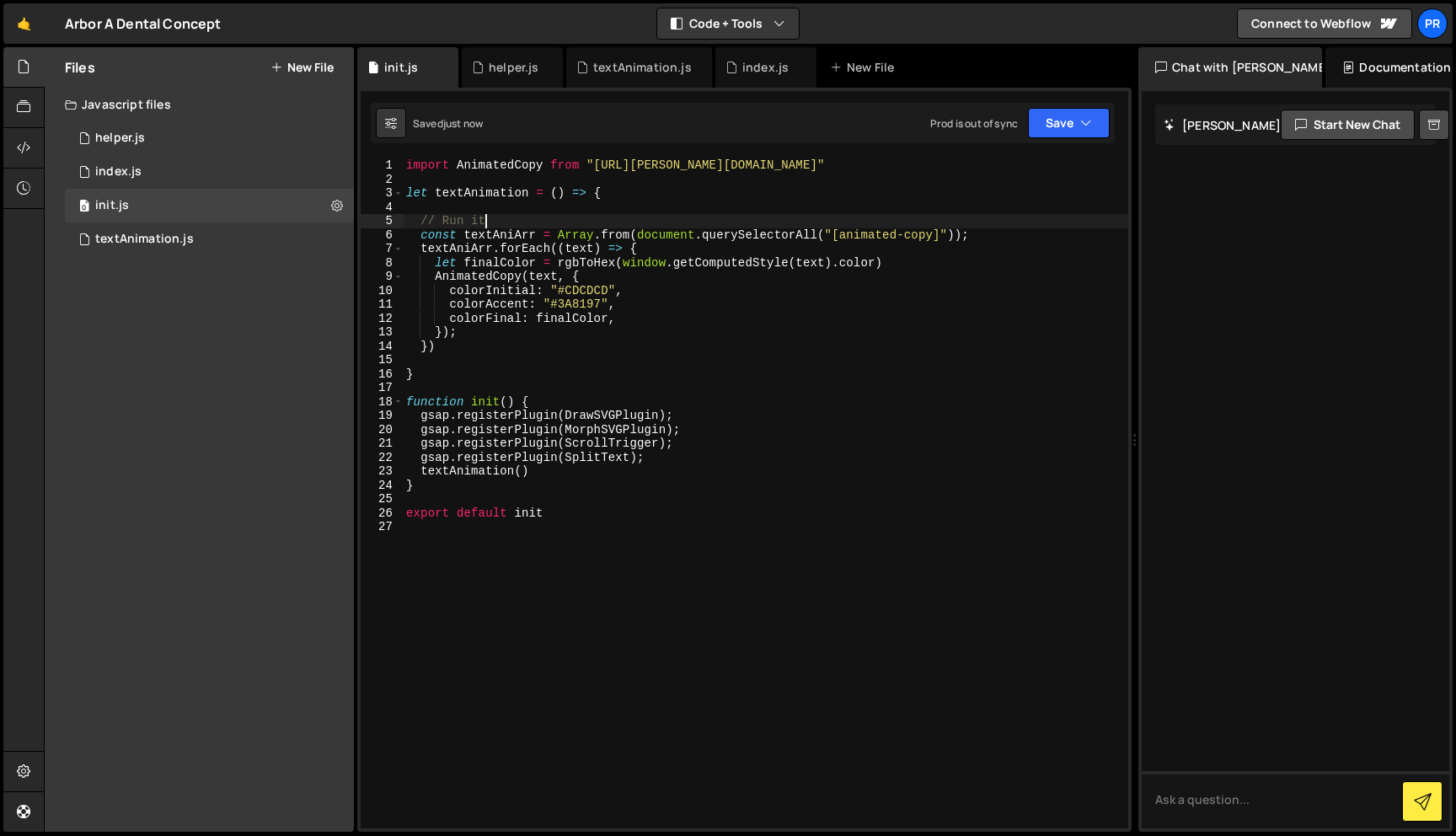
drag, startPoint x: 554, startPoint y: 216, endPoint x: 360, endPoint y: 214, distance: 194.0
click at [360, 214] on div "1 2 3 4 5 6 7 8 9 10 11 12 13 14 15 16 17 18 19 20 21 22 23 24 25 26 27 28 29 3…" at bounding box center [744, 459] width 774 height 744
type textarea "// Run it"
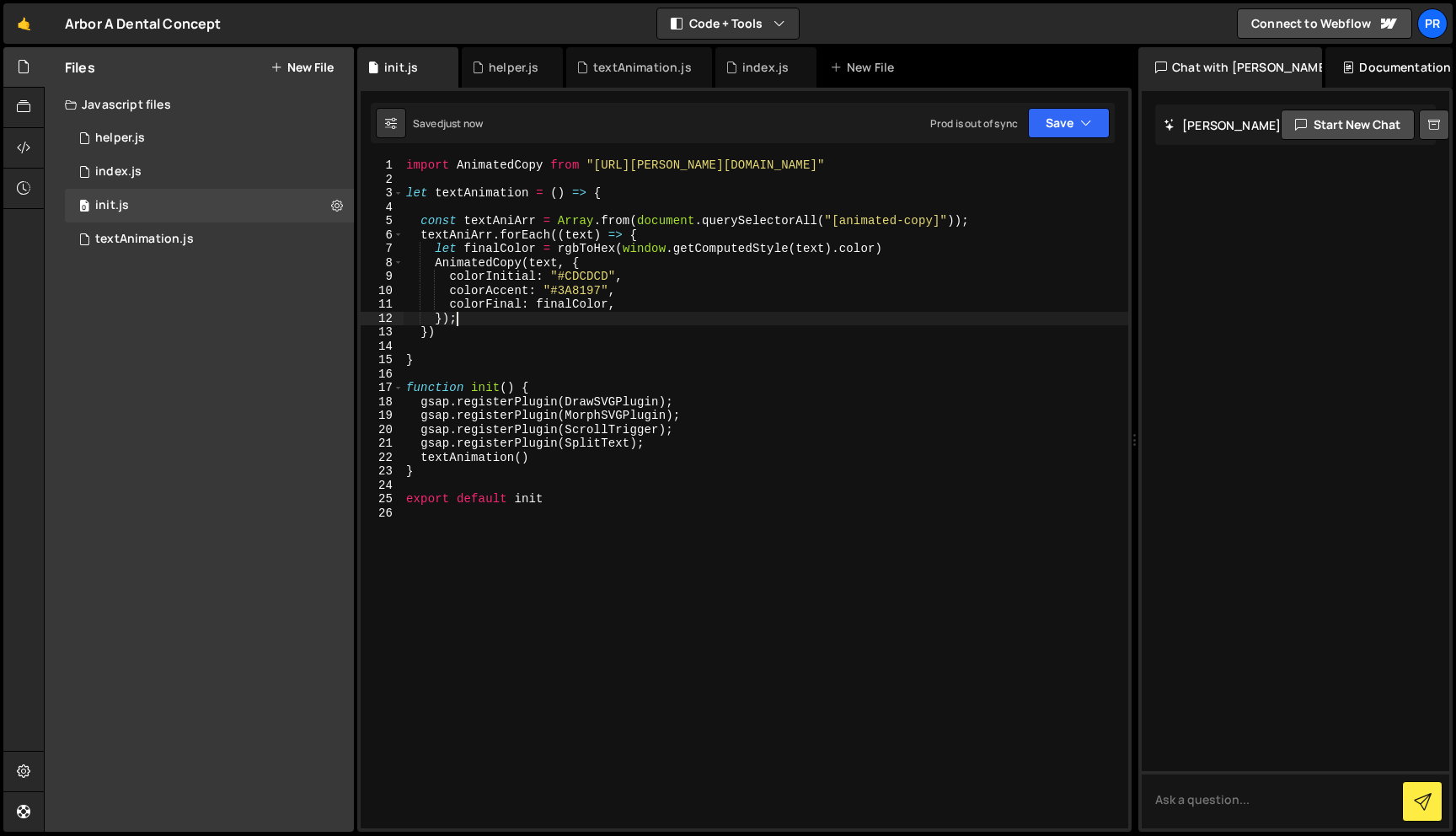
click at [677, 322] on div "import AnimatedCopy from "https://slater.app/16988/47231.js" let textAnimation …" at bounding box center [765, 506] width 725 height 697
type textarea "});"
click at [138, 168] on div "index.js" at bounding box center [118, 172] width 46 height 15
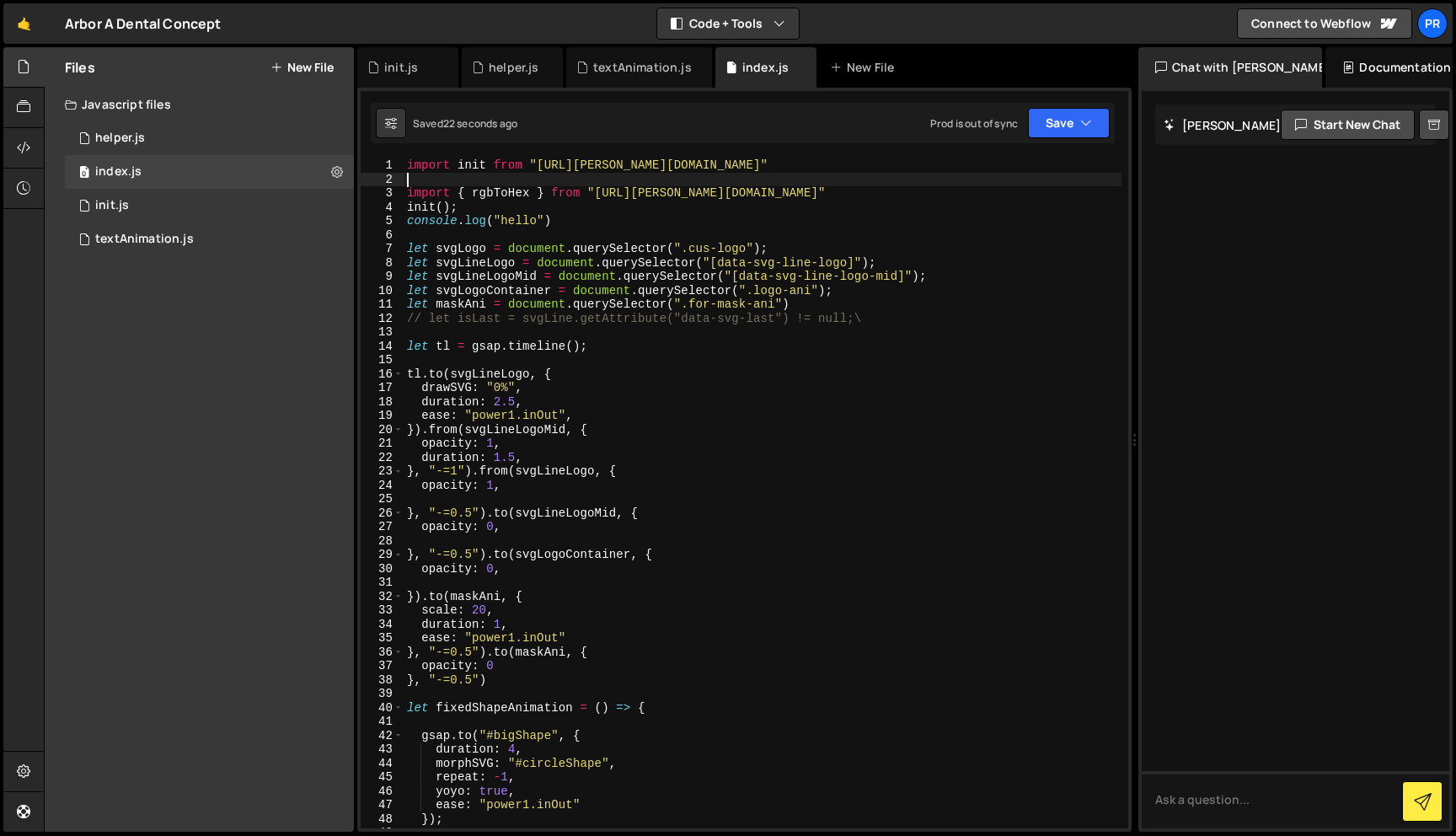
click at [531, 176] on div "import init from "https://slater.app/16988/47233.js" import { rgbToHex } from "…" at bounding box center [763, 506] width 718 height 697
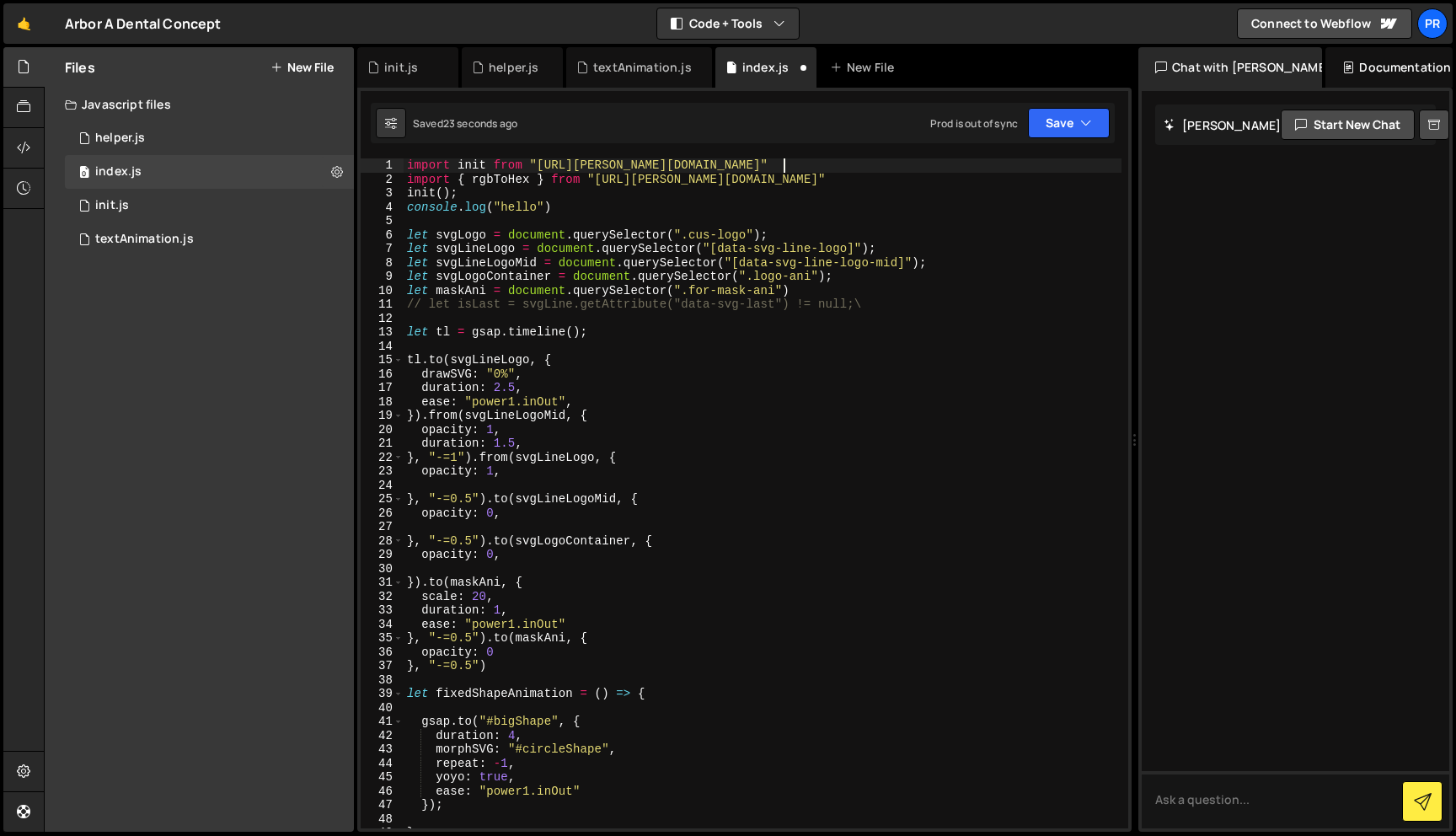
click at [720, 201] on div "import init from "https://slater.app/16988/47233.js" import { rgbToHex } from "…" at bounding box center [763, 506] width 718 height 697
click at [156, 135] on div "0 helper.js 0" at bounding box center [209, 138] width 289 height 34
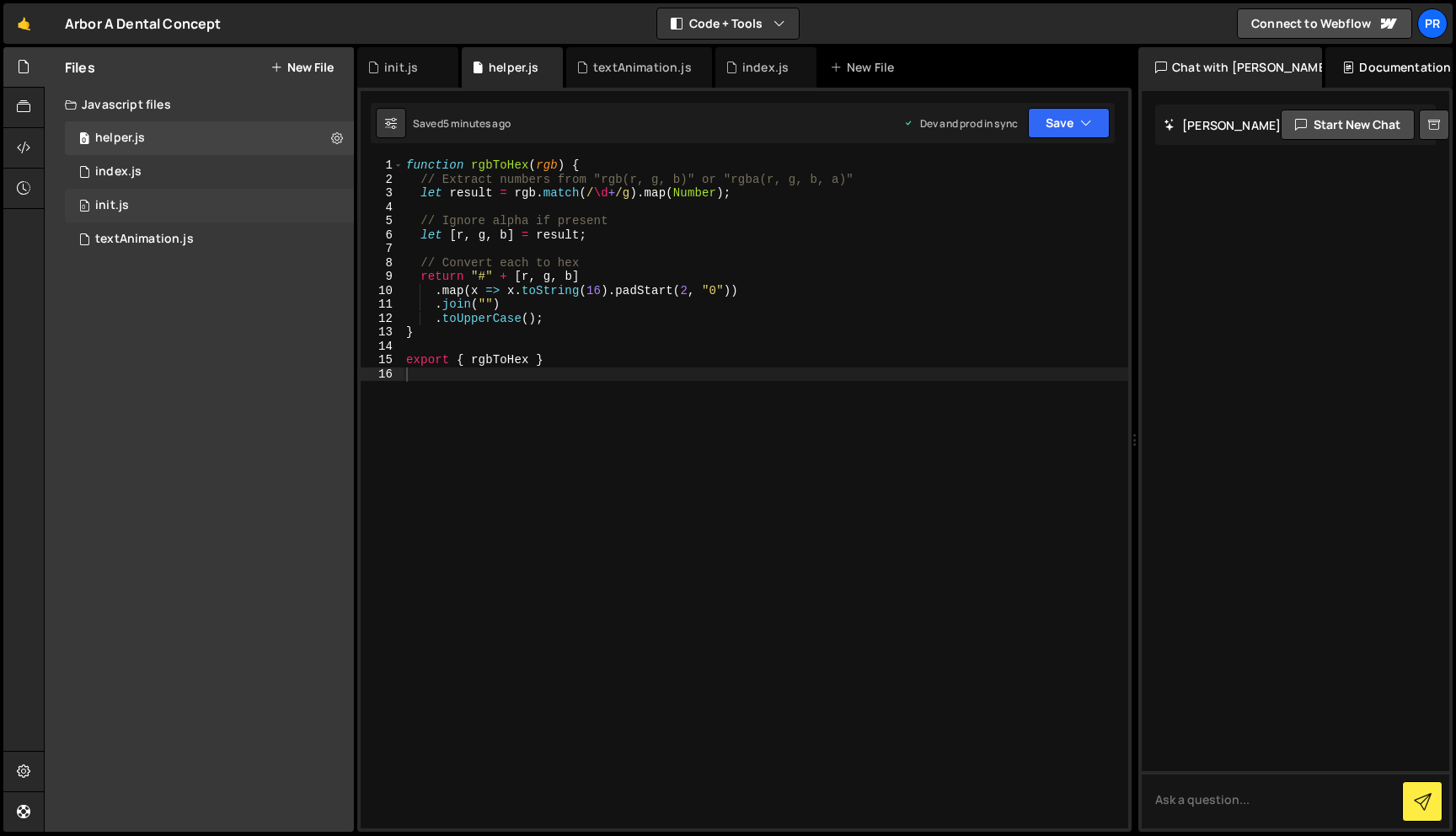
click at [151, 220] on div "0 init.js 0" at bounding box center [209, 205] width 289 height 34
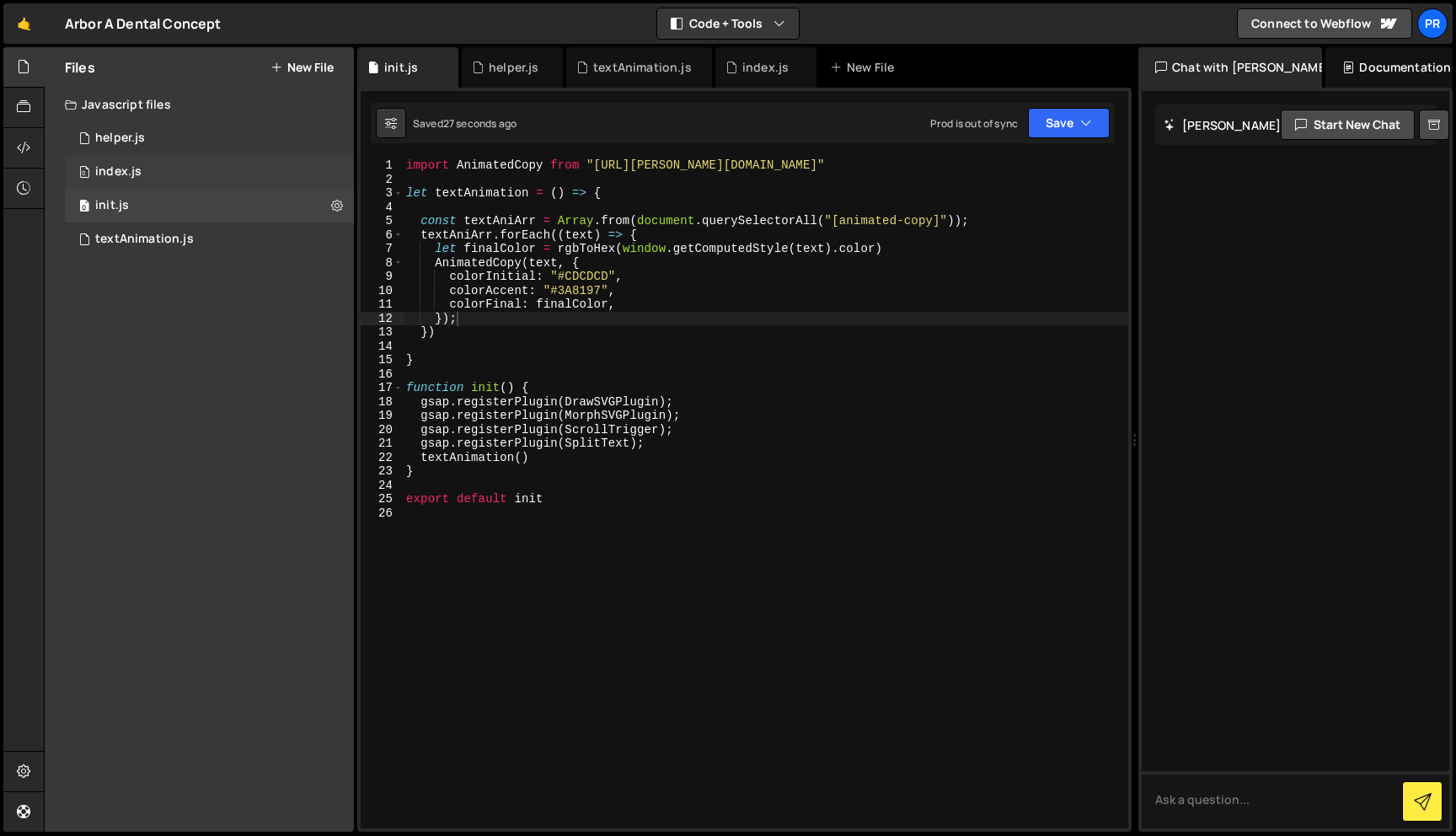
click at [154, 177] on div "0 index.js 0" at bounding box center [209, 172] width 289 height 34
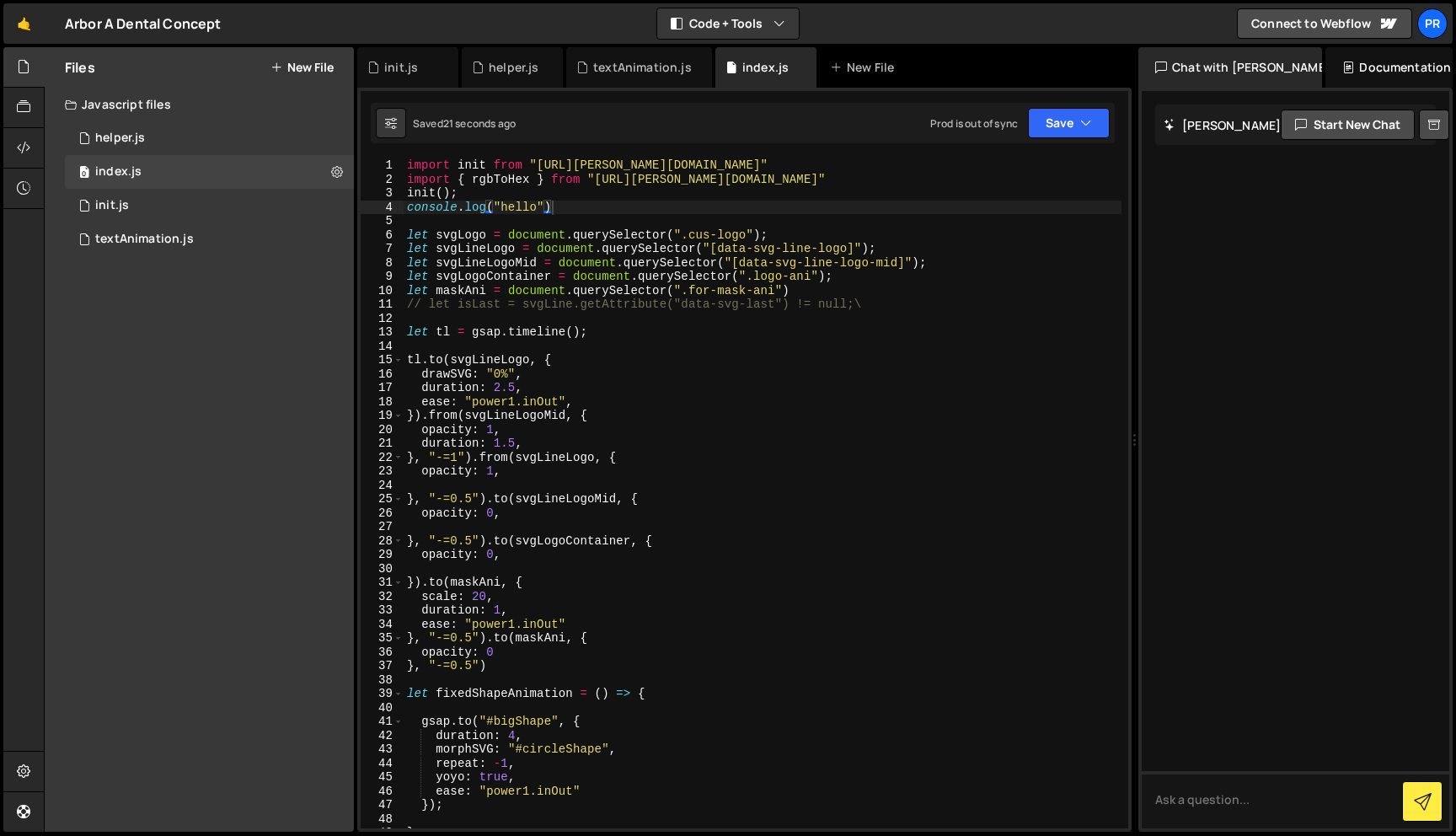
type textarea "import { rgbToHex } from "[URL][PERSON_NAME][DOMAIN_NAME]""
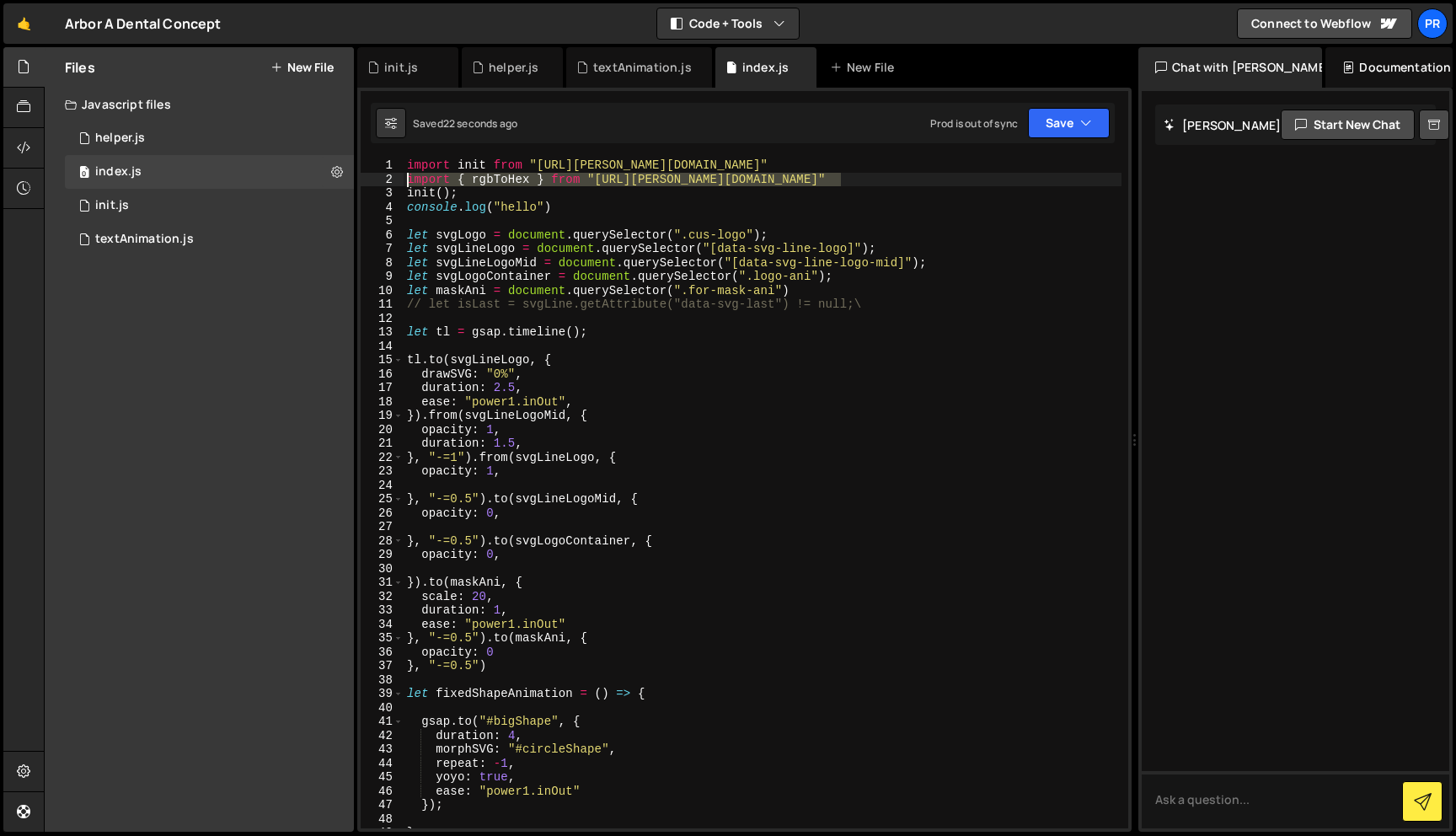
drag, startPoint x: 860, startPoint y: 177, endPoint x: 376, endPoint y: 181, distance: 484.0
click at [376, 181] on div "import { rgbToHex } from "https://slater.app/16988/47232.js" 1 2 3 4 5 6 7 8 9 …" at bounding box center [744, 493] width 767 height 669
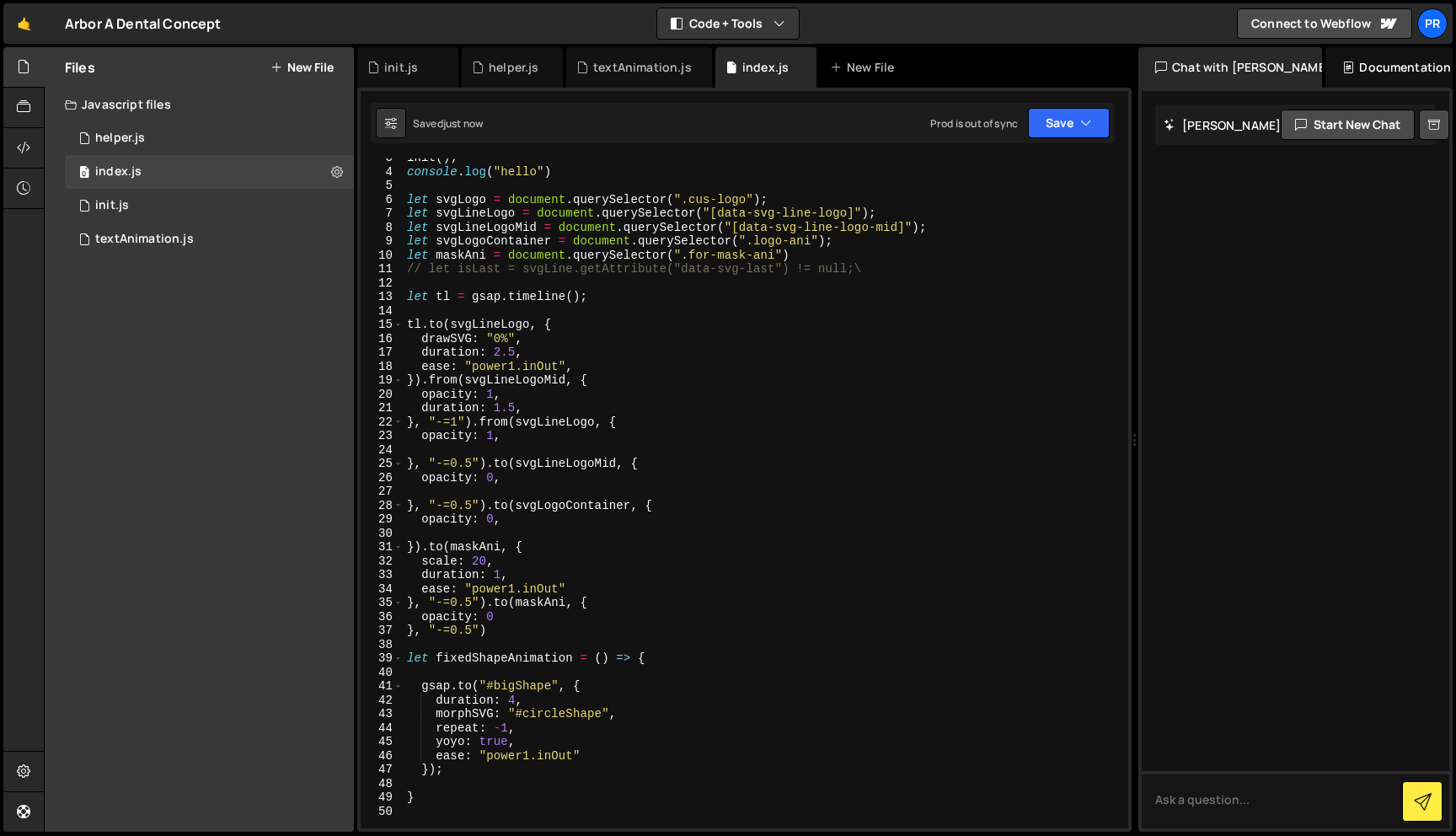
scroll to position [37, 0]
click at [135, 199] on div "0 init.js 0" at bounding box center [209, 205] width 289 height 34
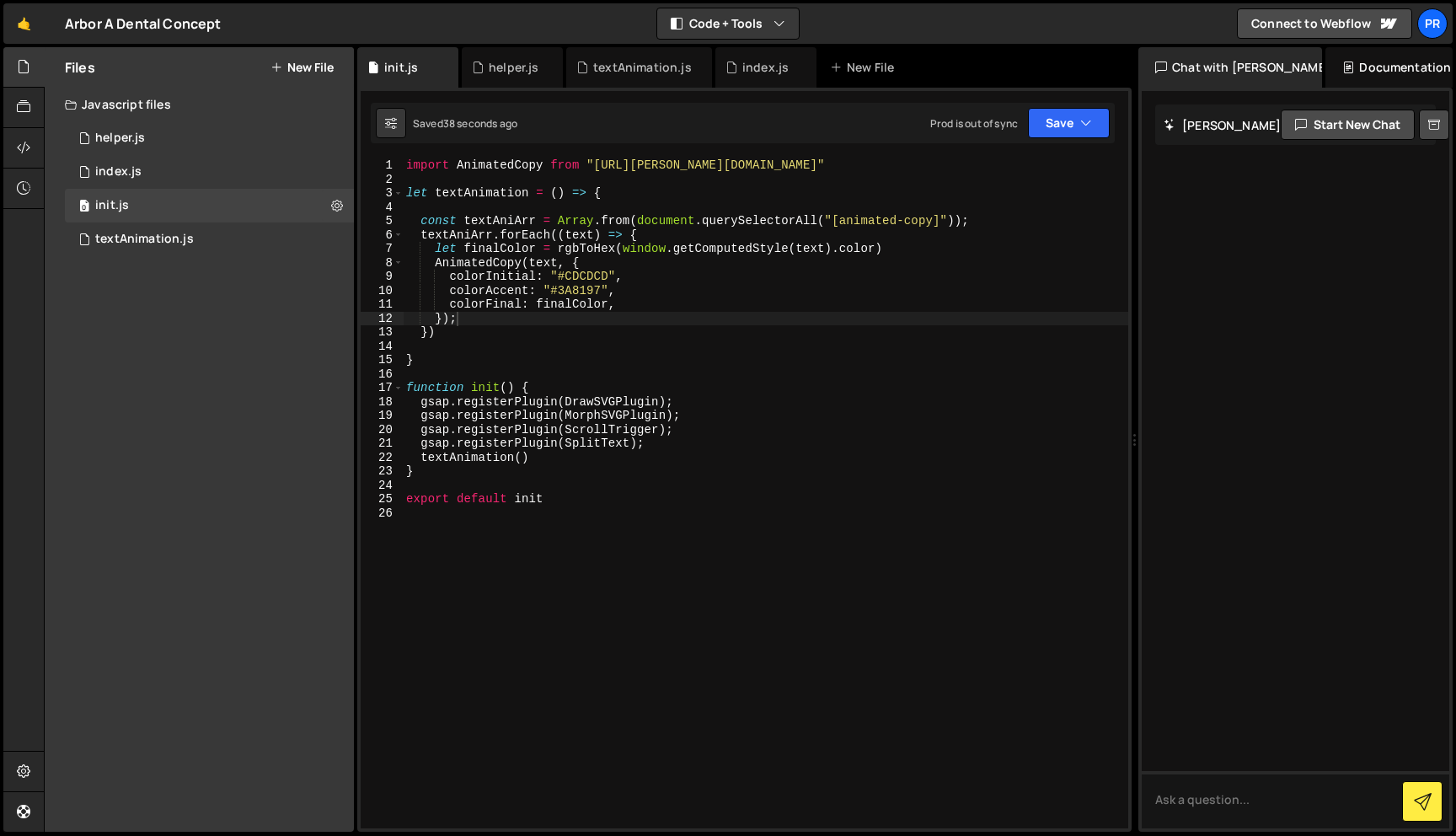
type textarea "import AnimatedCopy from "[URL][PERSON_NAME][DOMAIN_NAME]""
click at [624, 171] on div "import AnimatedCopy from "https://slater.app/16988/47231.js" let textAnimation …" at bounding box center [765, 506] width 725 height 697
click at [622, 174] on div "import AnimatedCopy from "https://slater.app/16988/47231.js" let textAnimation …" at bounding box center [765, 506] width 725 height 697
paste textarea "import { rgbToHex } from "[URL][PERSON_NAME][DOMAIN_NAME]""
type textarea "import { rgbToHex } from "[URL][PERSON_NAME][DOMAIN_NAME]""
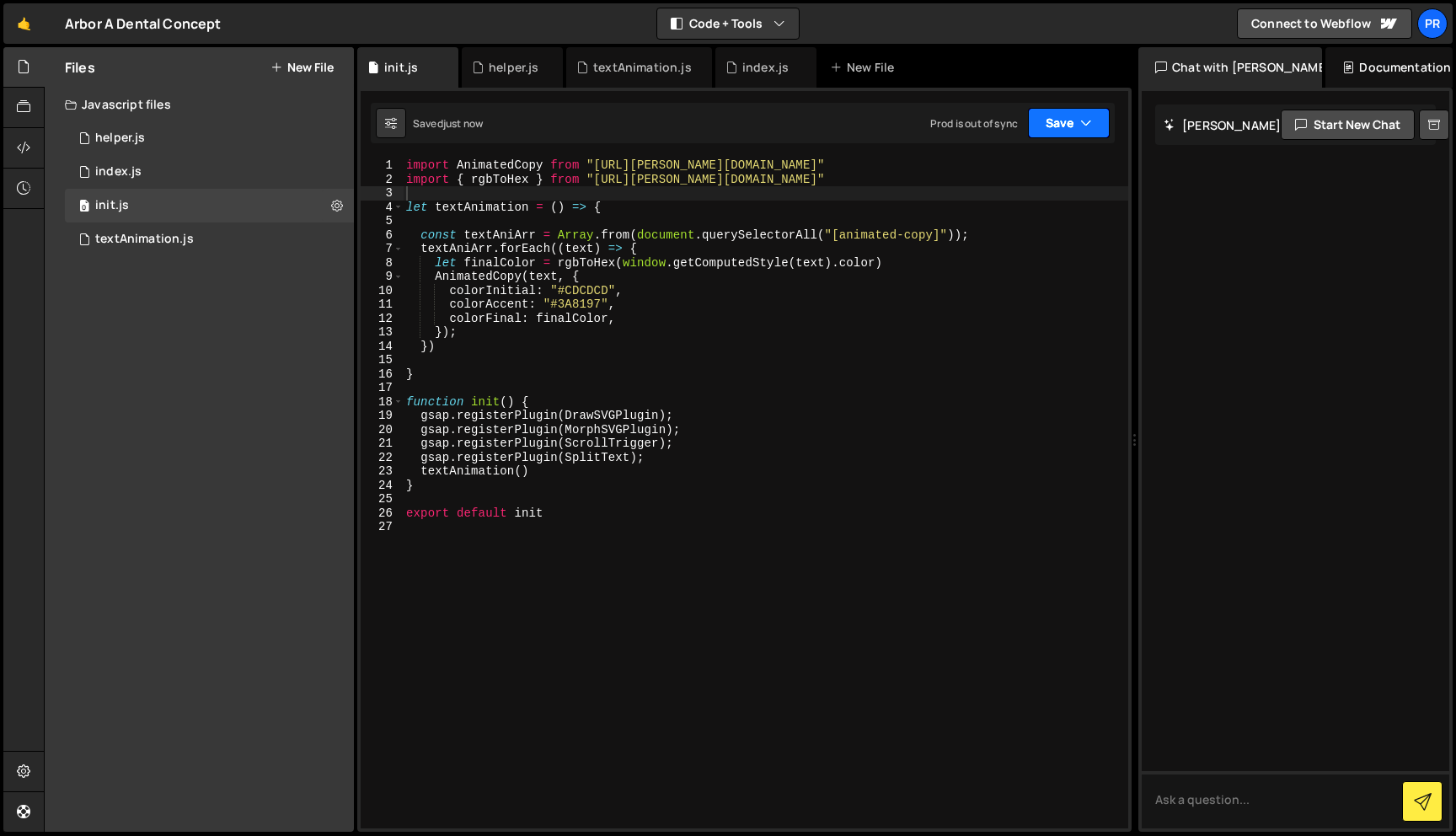
click at [1088, 124] on icon "button" at bounding box center [1086, 123] width 12 height 17
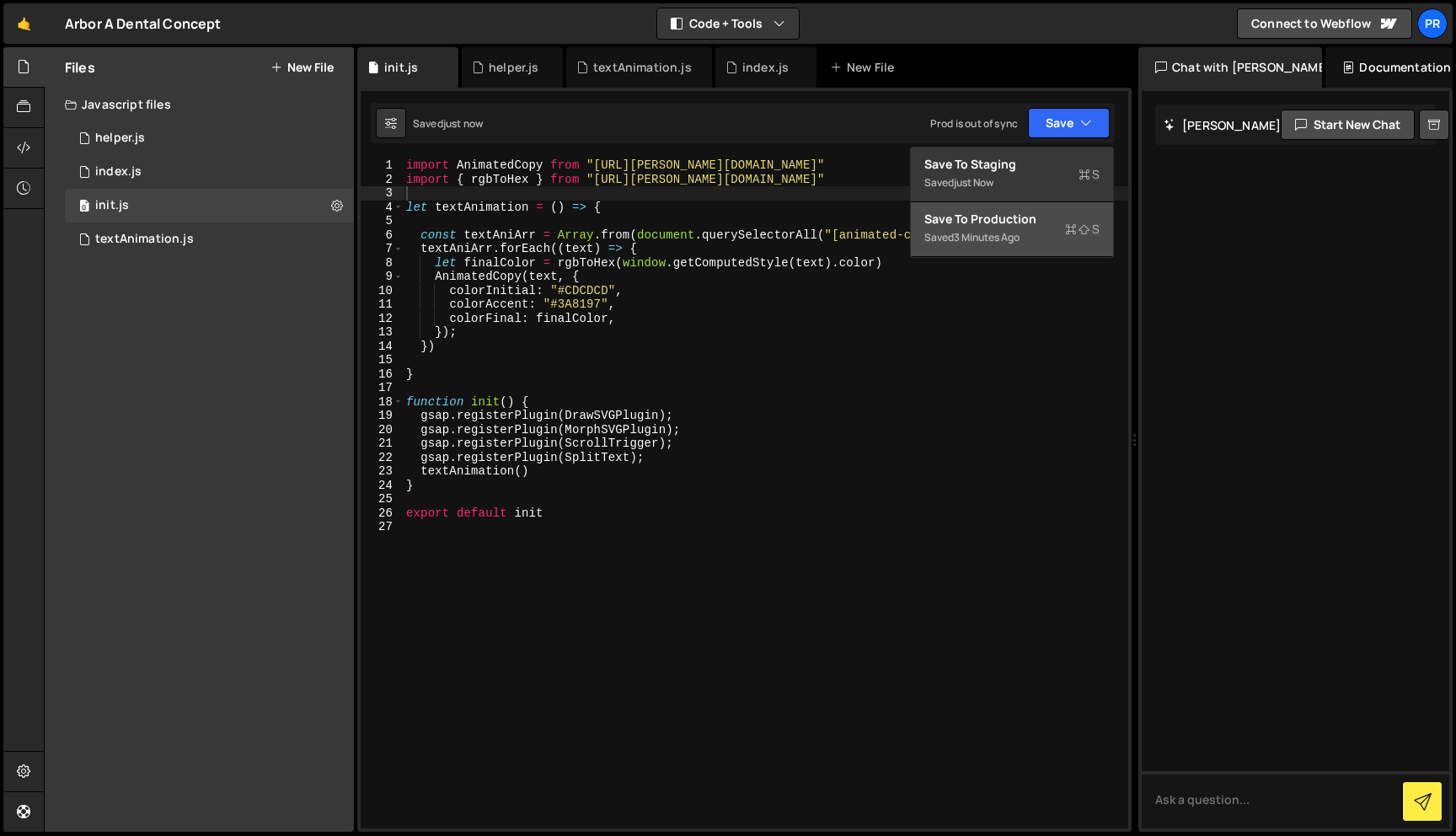
click at [1028, 223] on div "Save to Production S" at bounding box center [1012, 220] width 176 height 17
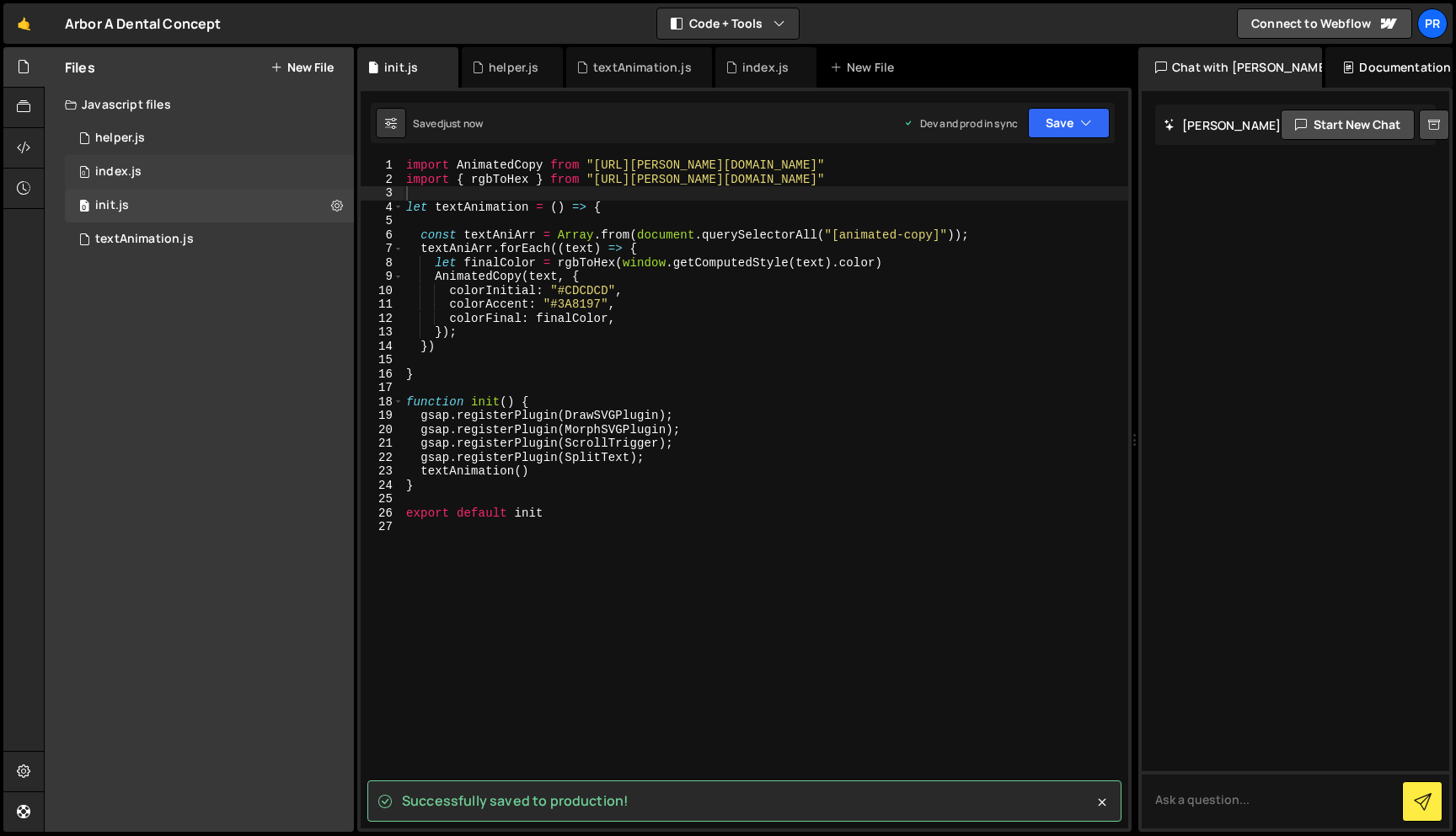
click at [158, 174] on div "0 index.js 0" at bounding box center [209, 172] width 289 height 34
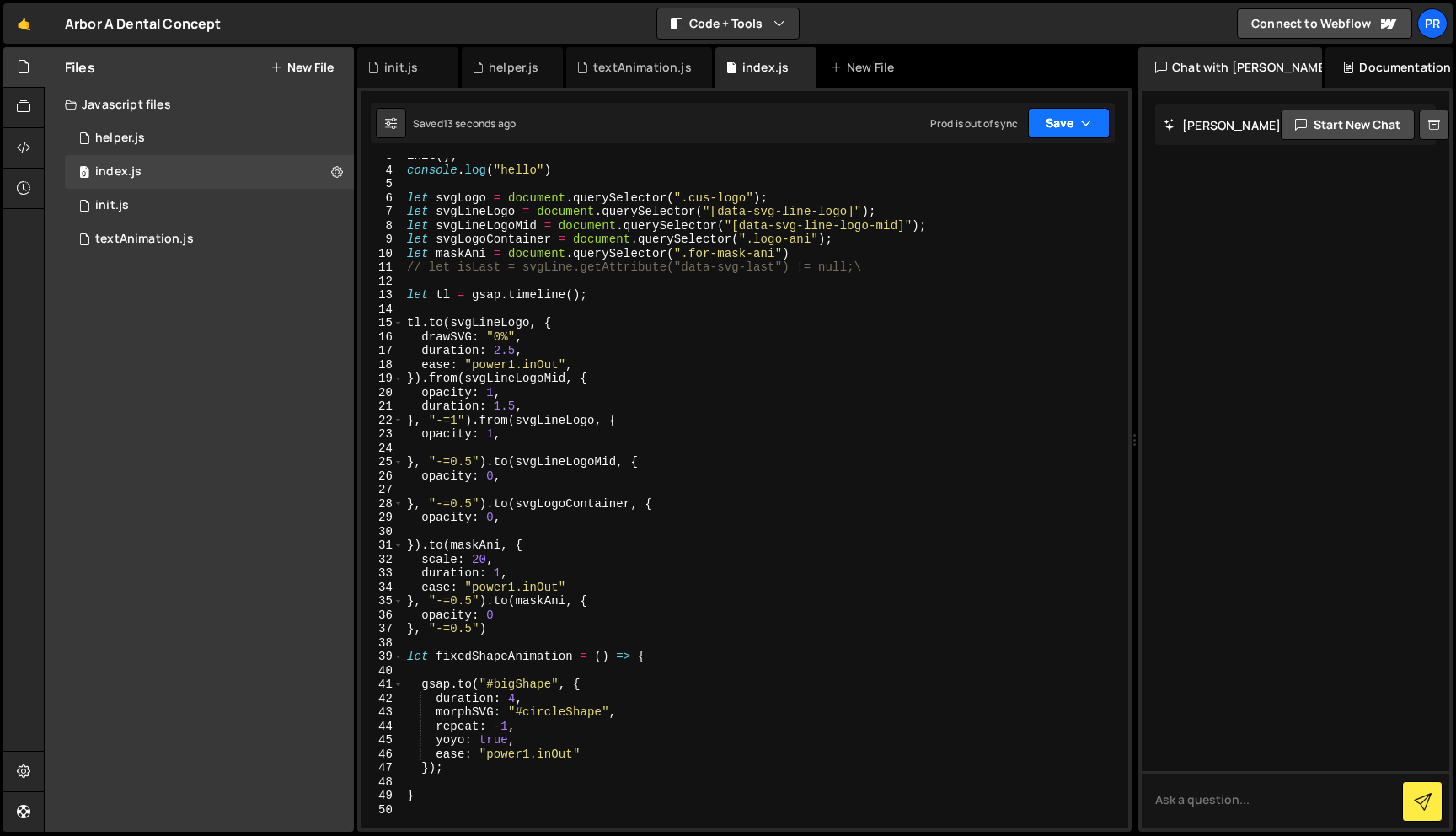
click at [1074, 128] on button "Save" at bounding box center [1069, 123] width 82 height 31
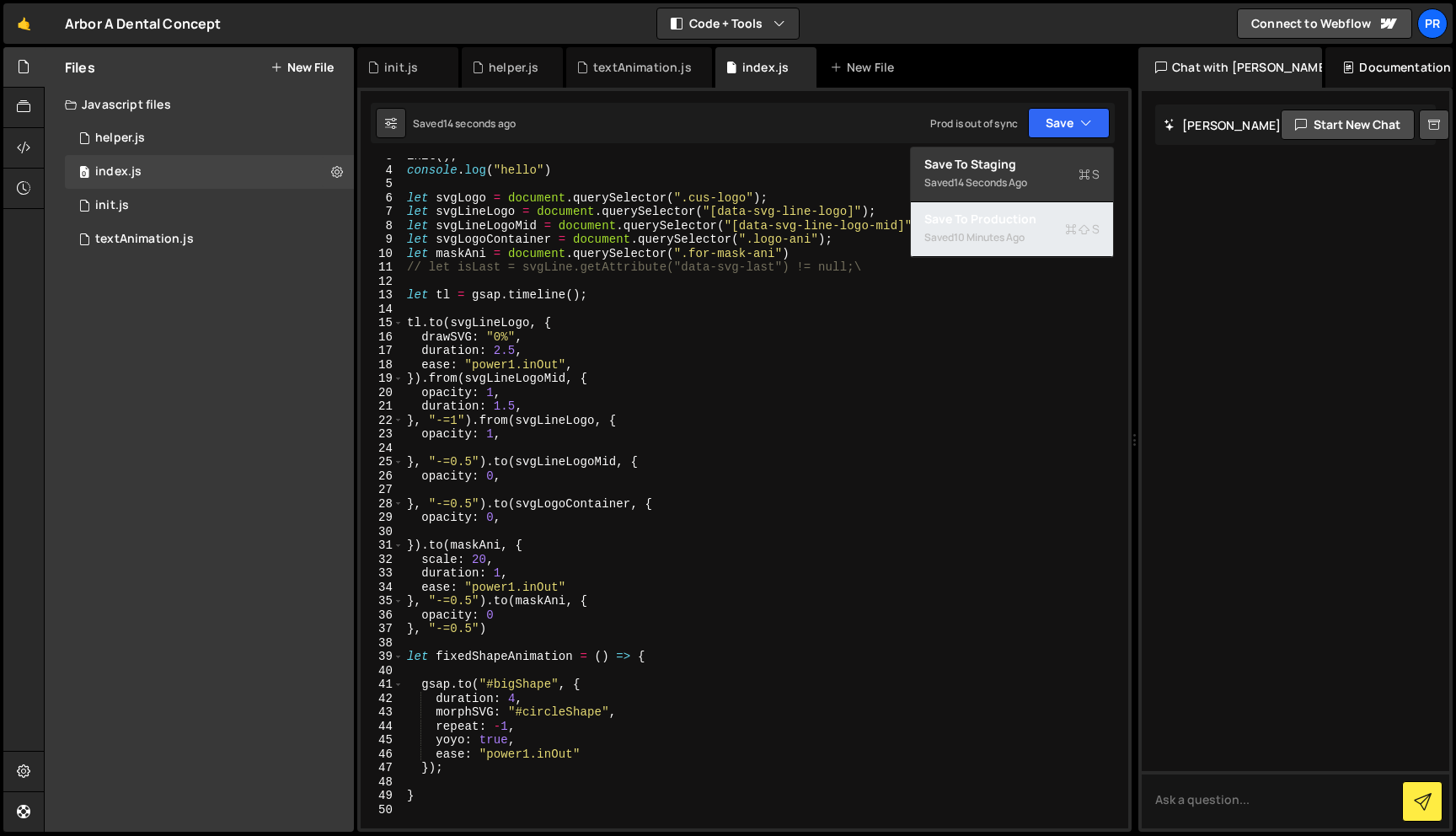
click at [1012, 235] on div "10 minutes ago" at bounding box center [990, 237] width 71 height 14
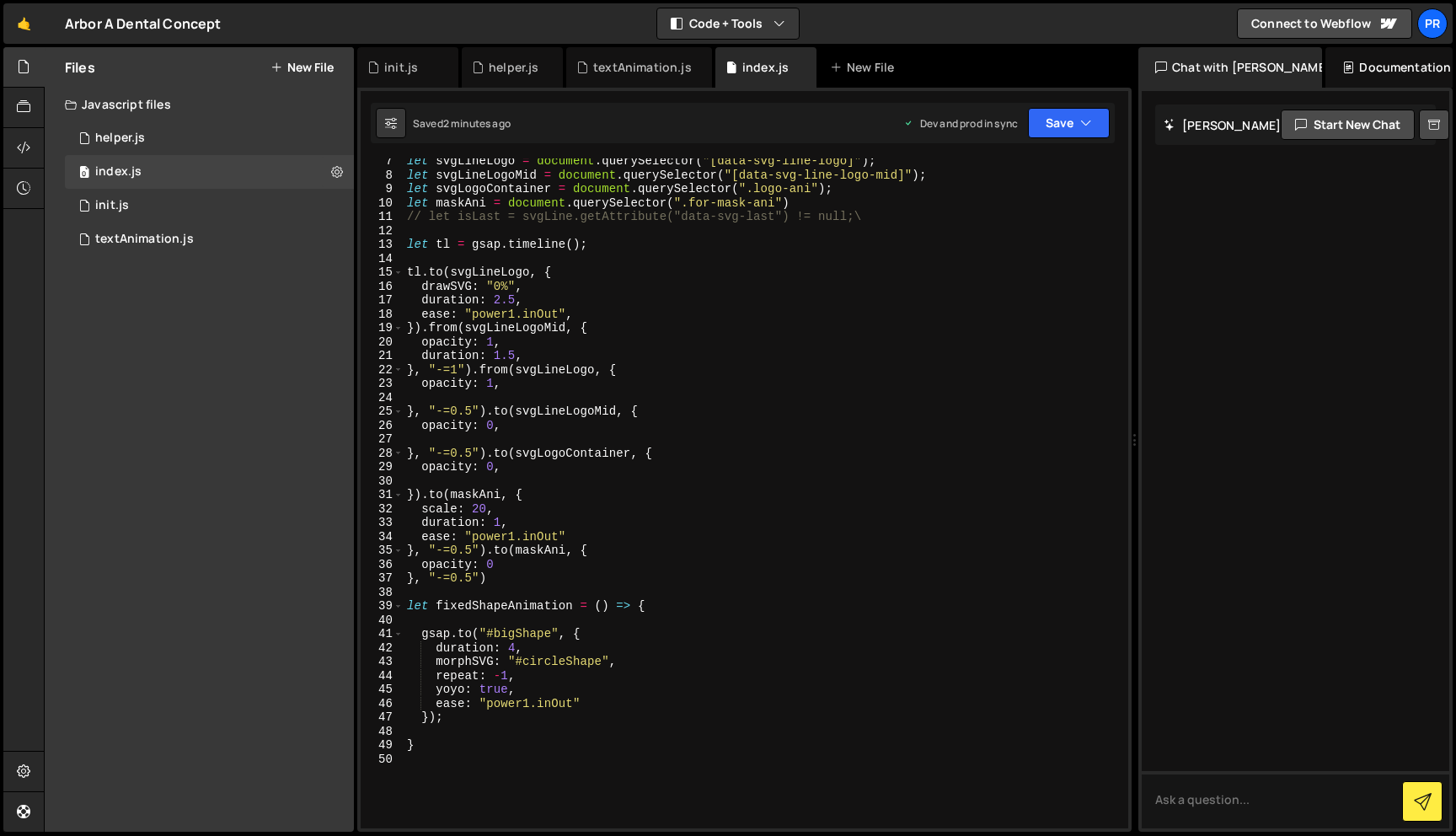
scroll to position [0, 0]
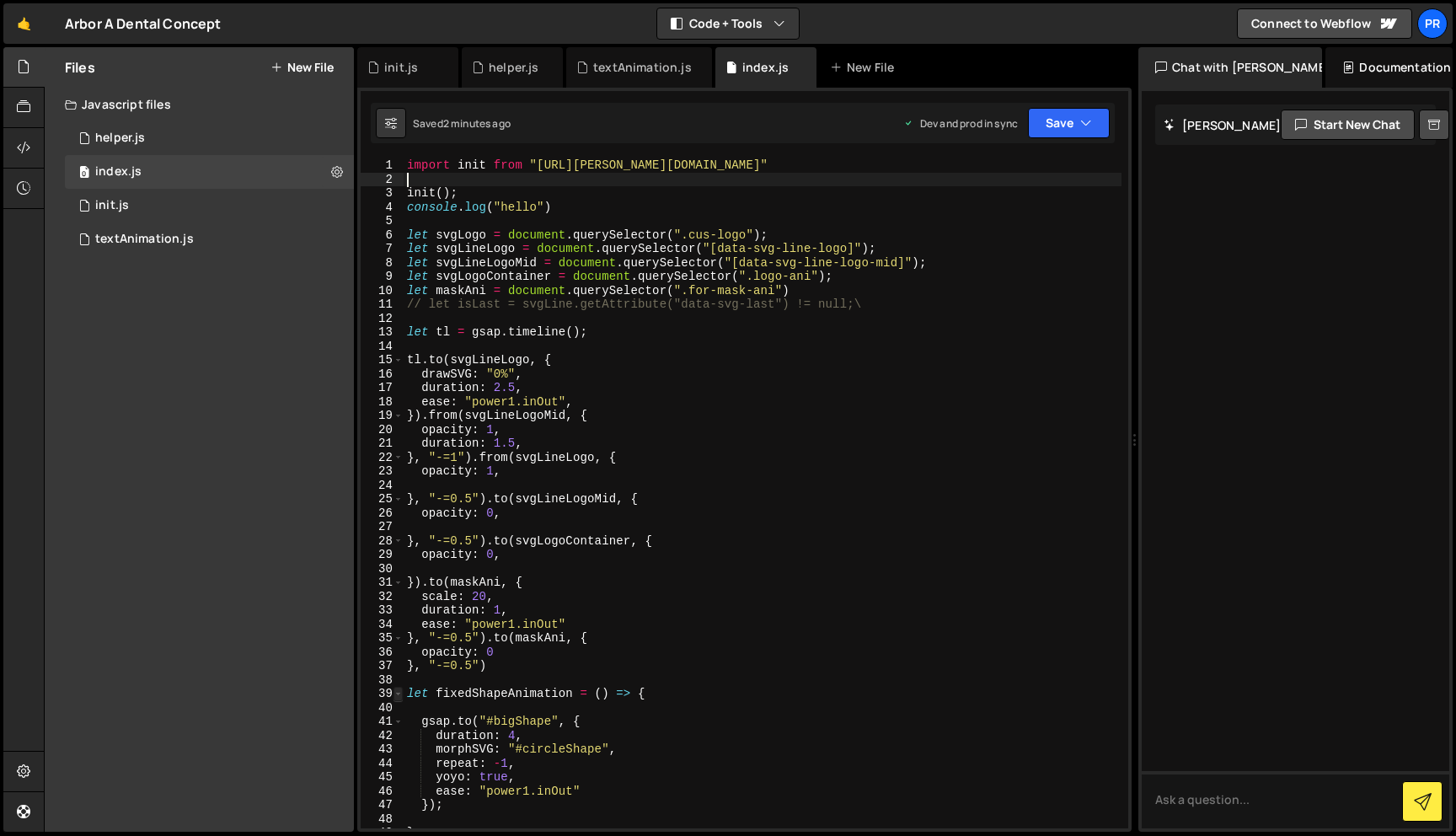
click at [396, 697] on span at bounding box center [398, 693] width 10 height 14
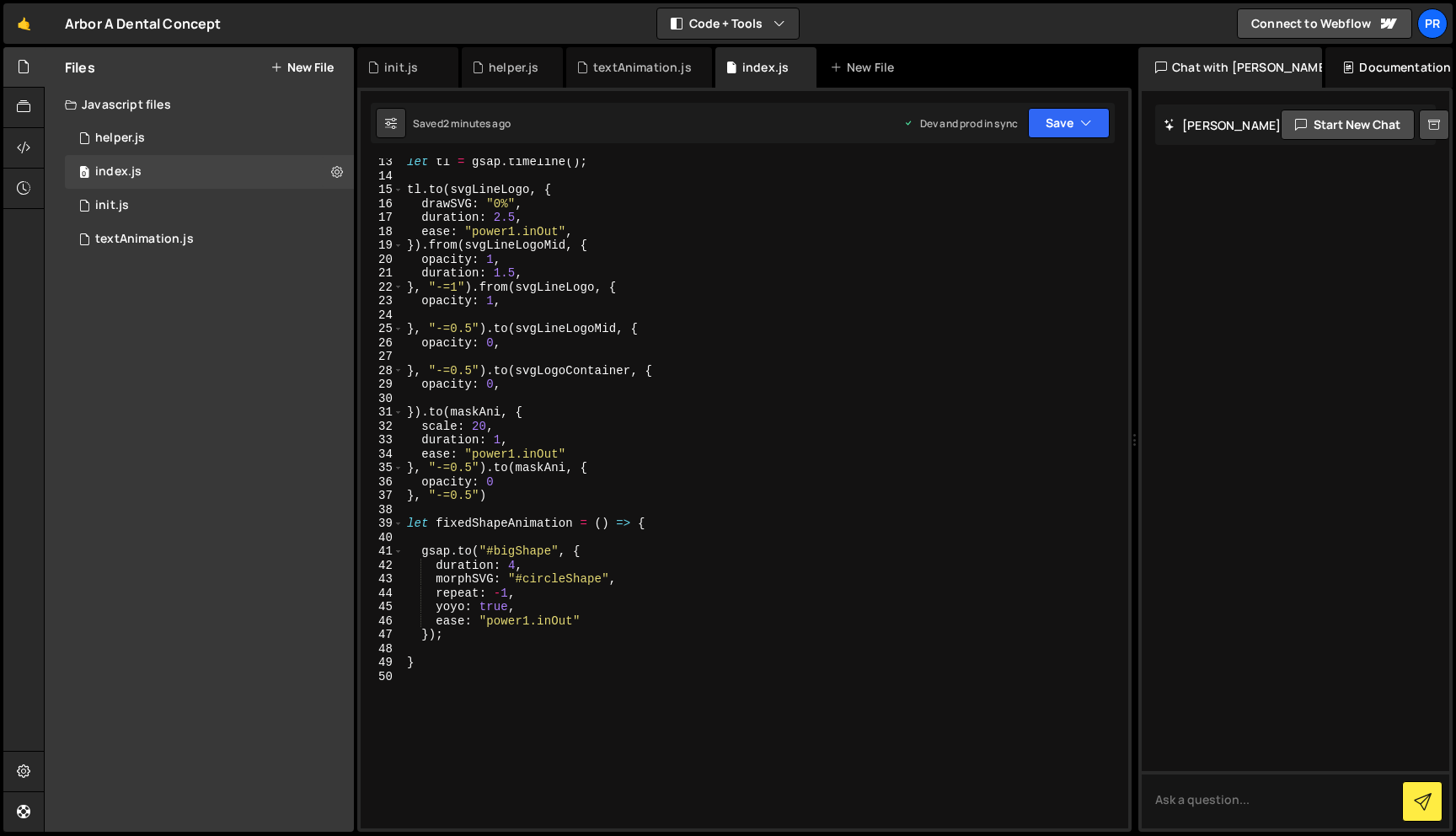
scroll to position [195, 0]
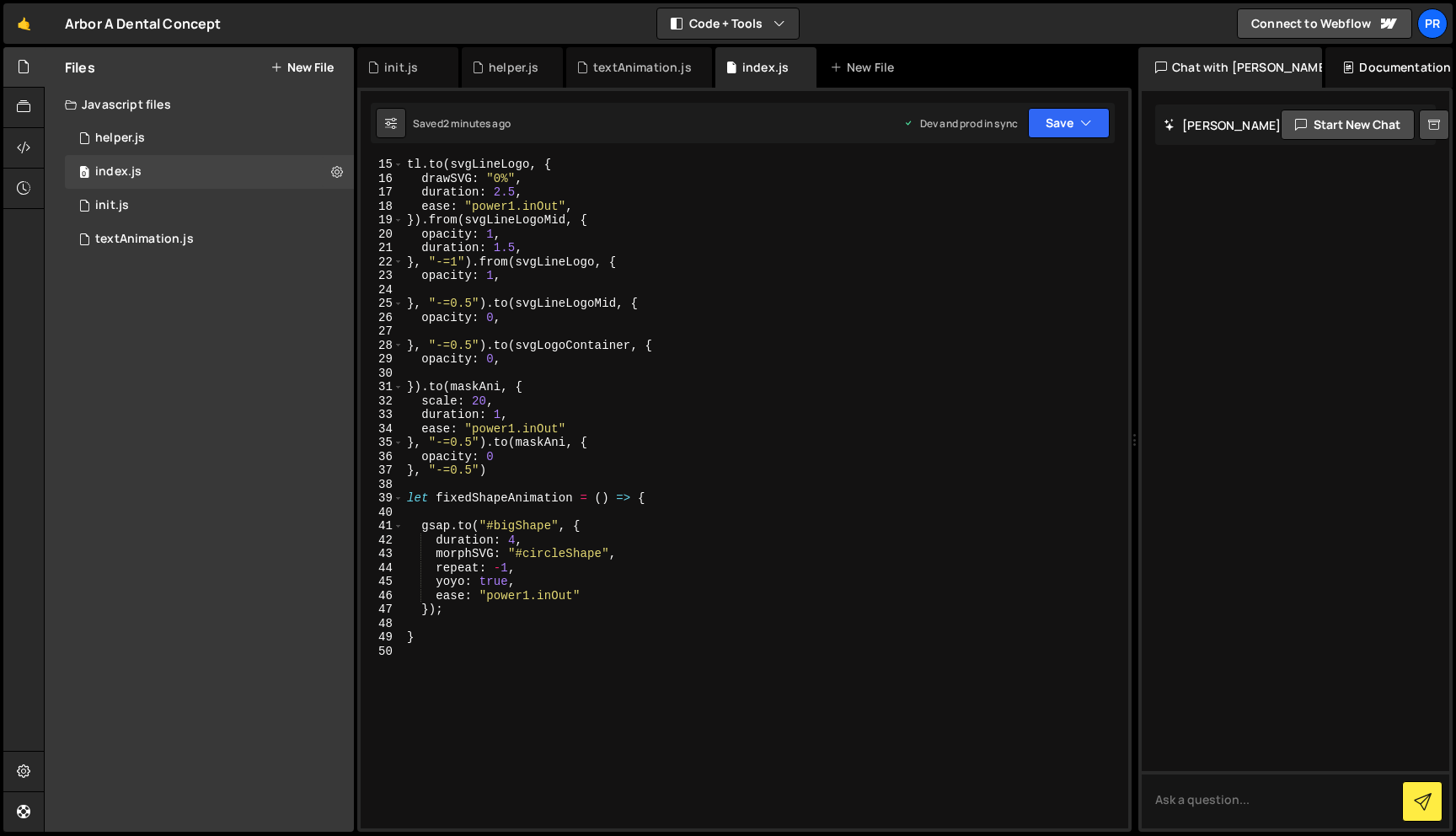
click at [503, 642] on div "tl . to ( svgLineLogo , { drawSVG : "0%" , duration : 2.5 , ease : "power1.inOu…" at bounding box center [763, 505] width 718 height 697
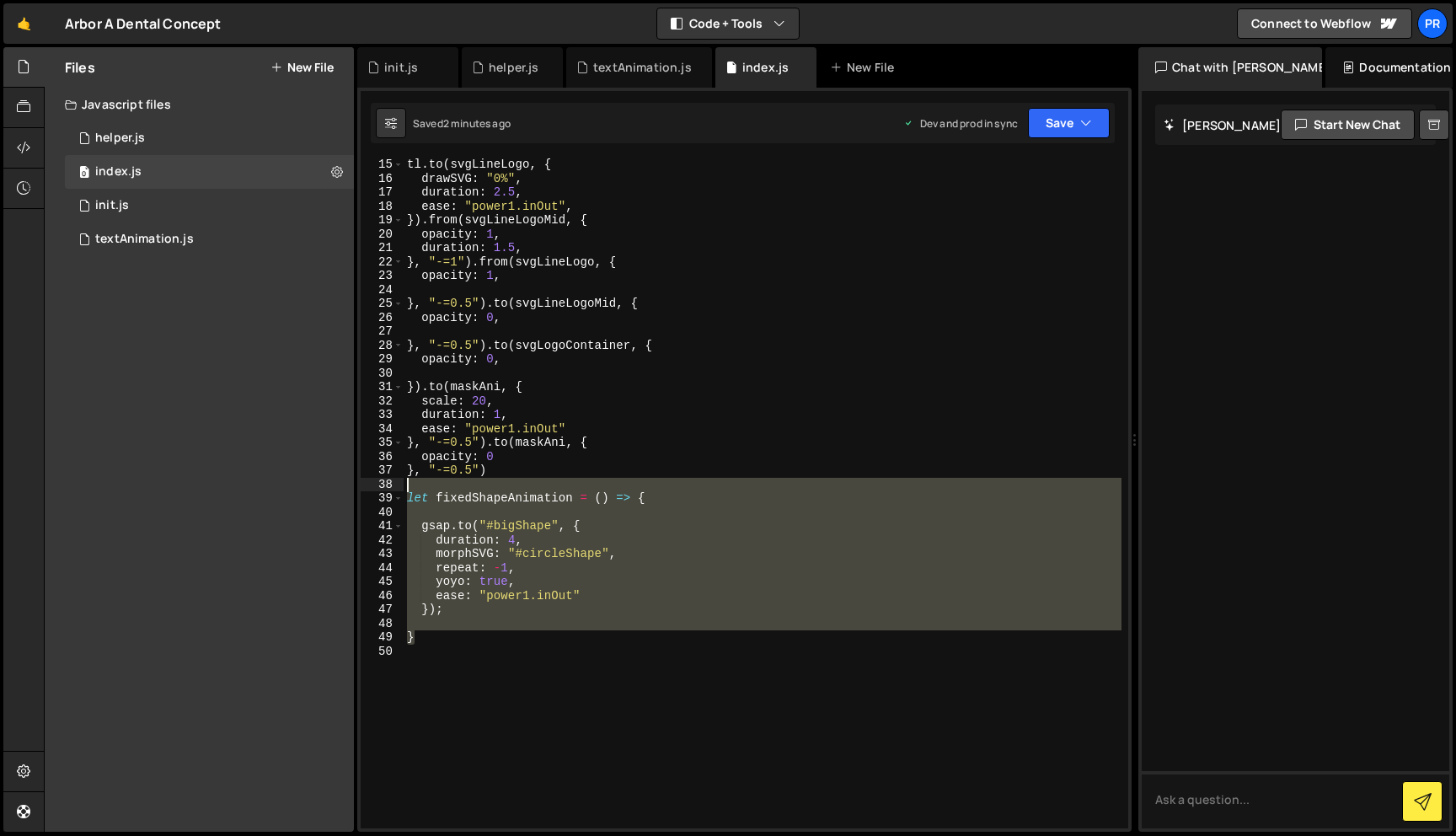
drag, startPoint x: 503, startPoint y: 642, endPoint x: 410, endPoint y: 487, distance: 180.8
click at [410, 487] on div "tl . to ( svgLineLogo , { drawSVG : "0%" , duration : 2.5 , ease : "power1.inOu…" at bounding box center [763, 505] width 718 height 697
type textarea "}"
type textarea "morphSVG: "#circleShape","
drag, startPoint x: 427, startPoint y: 641, endPoint x: 425, endPoint y: 558, distance: 83.0
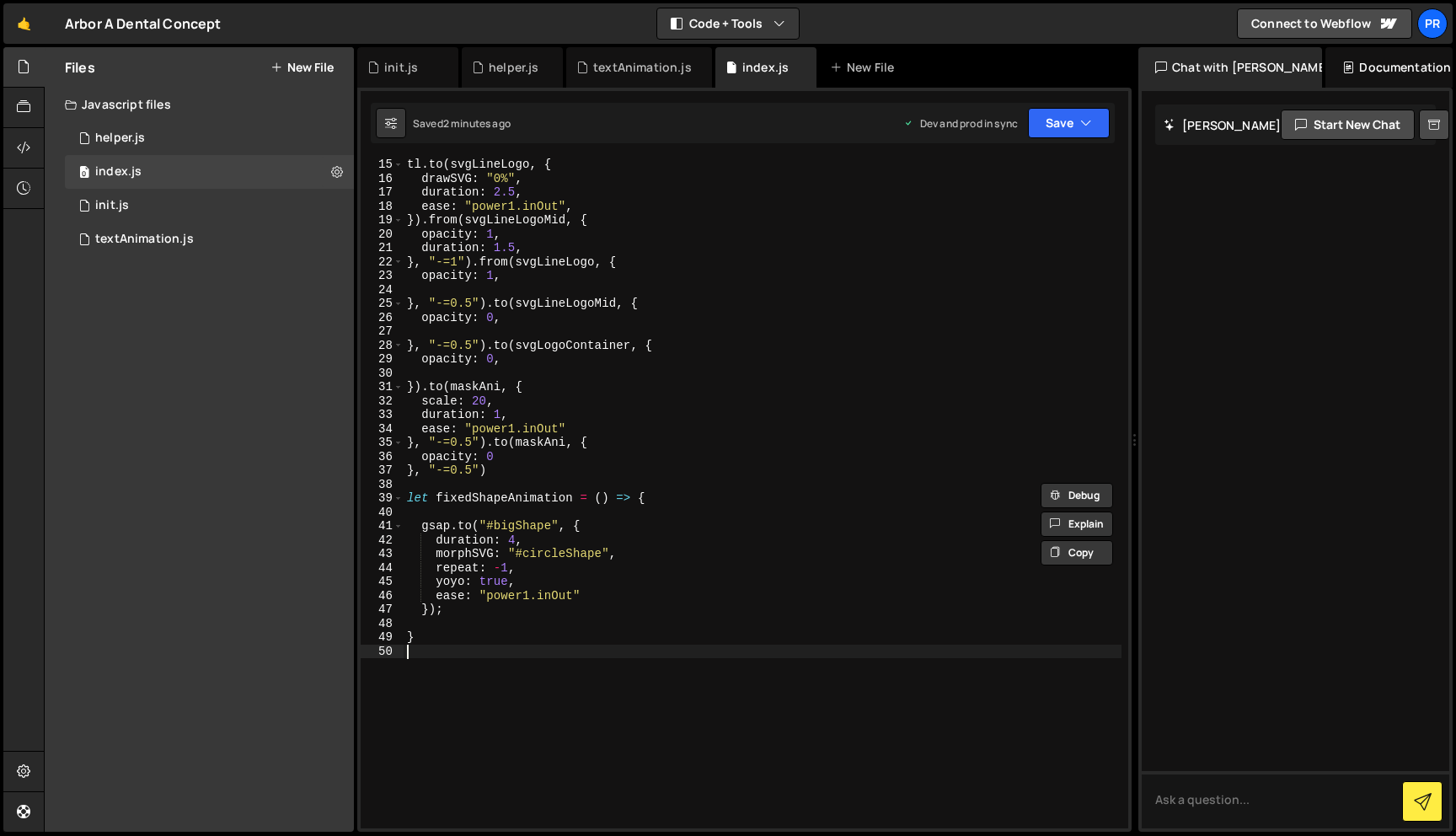
click at [450, 669] on div "tl . to ( svgLineLogo , { drawSVG : "0%" , duration : 2.5 , ease : "power1.inOu…" at bounding box center [763, 505] width 718 height 697
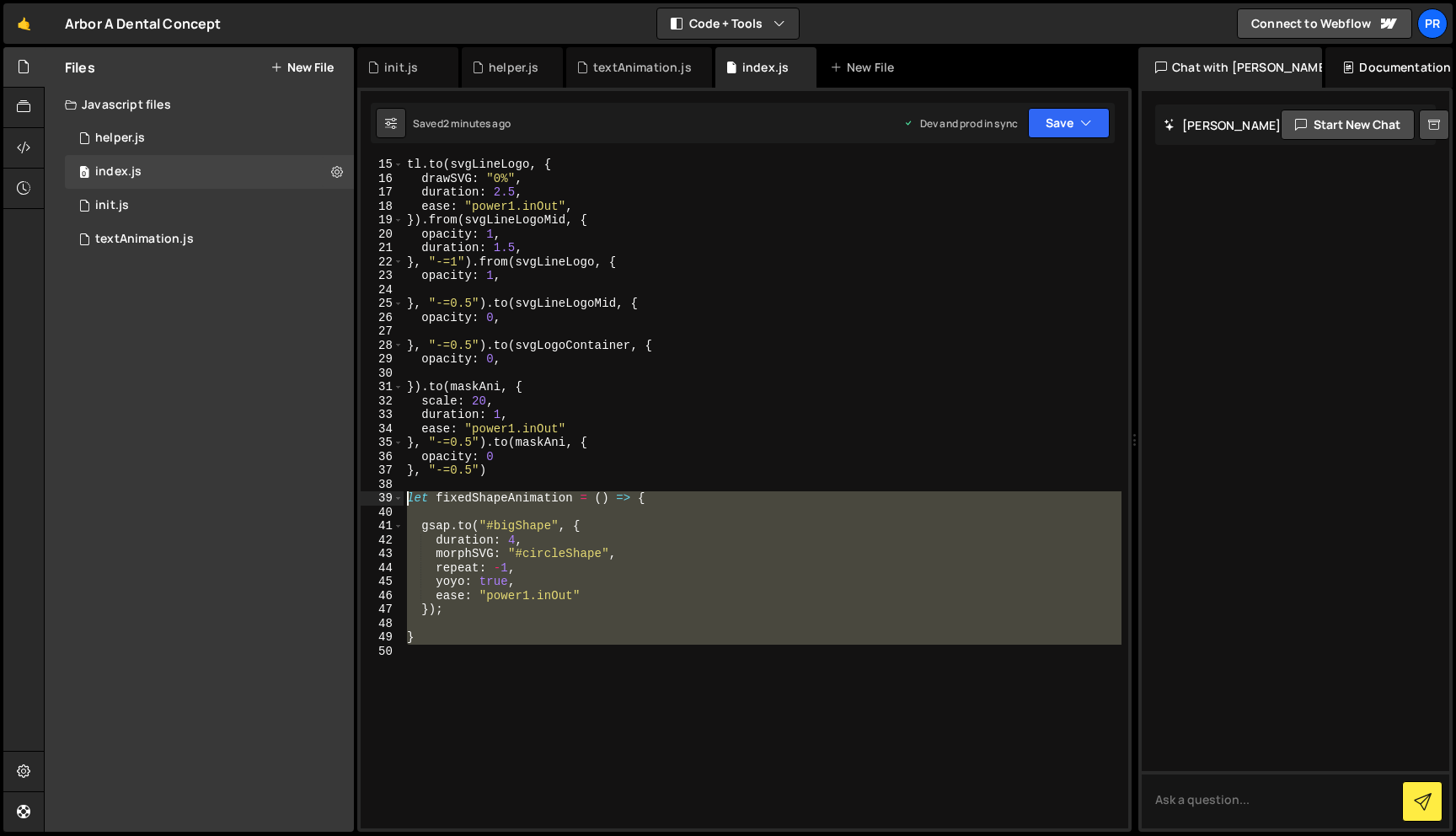
drag, startPoint x: 450, startPoint y: 669, endPoint x: 392, endPoint y: 503, distance: 175.8
click at [392, 503] on div "15 16 17 18 19 20 21 22 23 24 25 26 27 28 29 30 31 32 33 34 35 36 37 38 39 40 4…" at bounding box center [744, 493] width 767 height 669
type textarea "let fixedShapeAnimation = () => {"
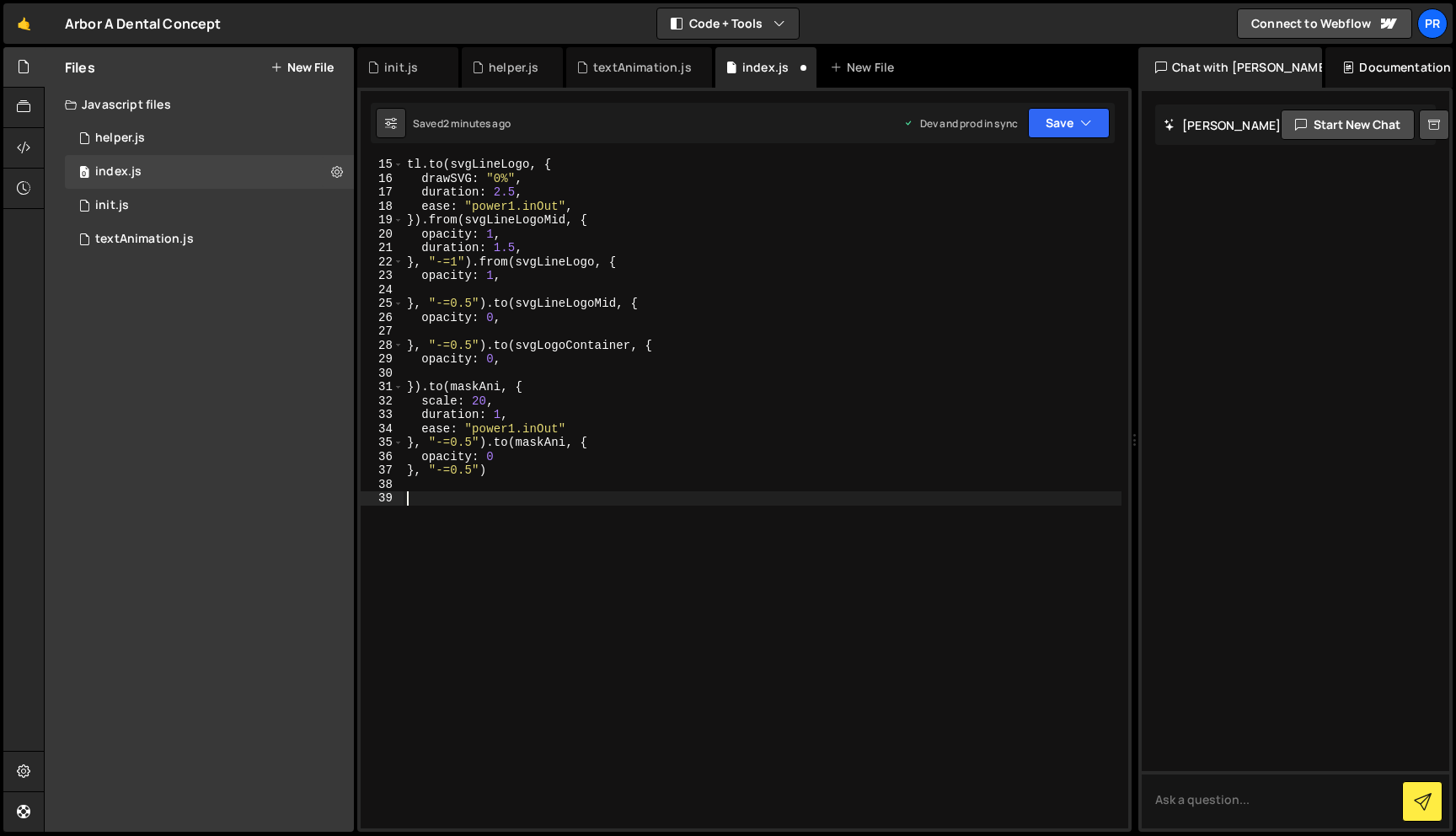
click at [290, 65] on button "New File" at bounding box center [302, 67] width 63 height 13
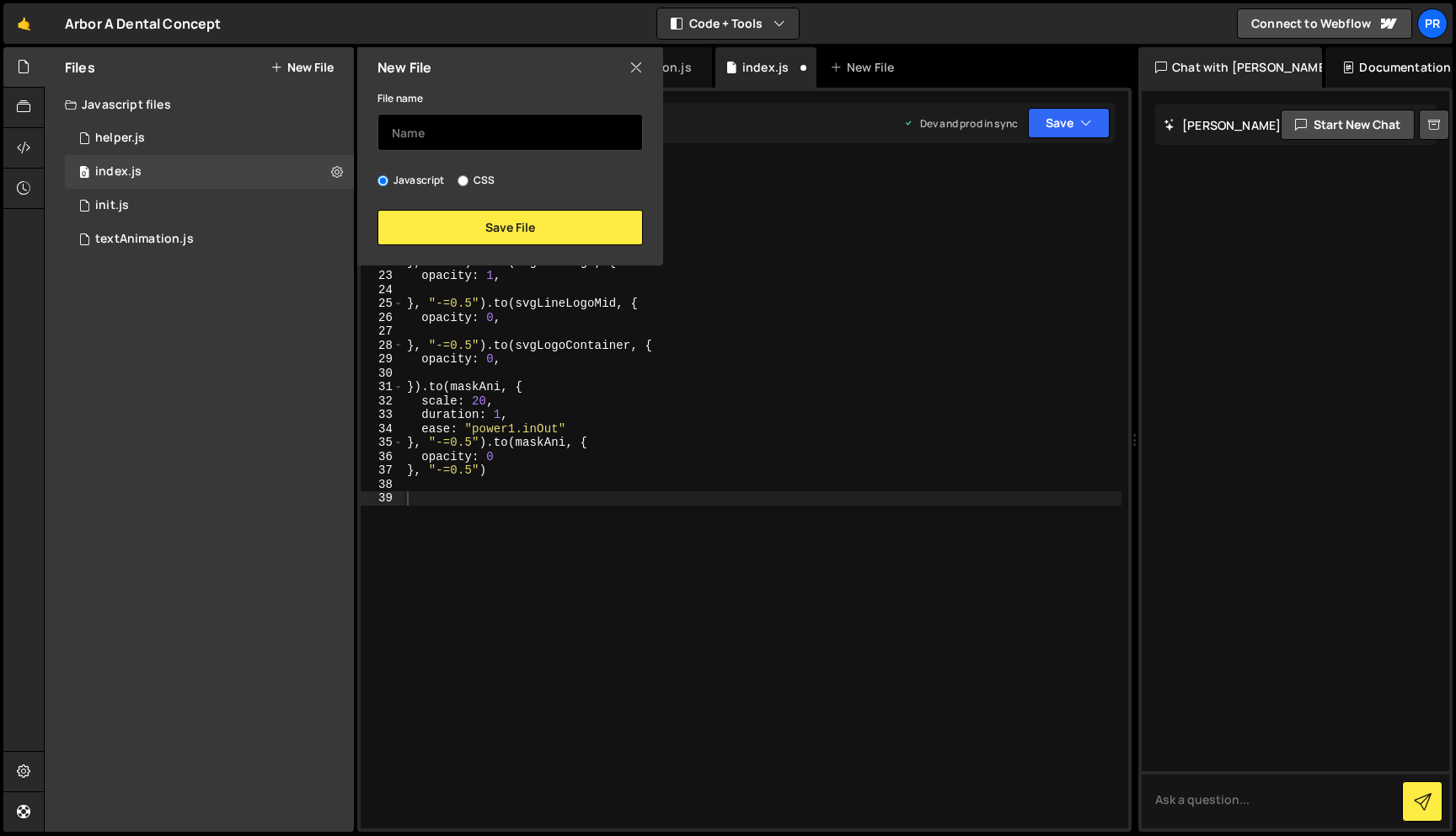
click at [410, 132] on input "text" at bounding box center [510, 132] width 266 height 37
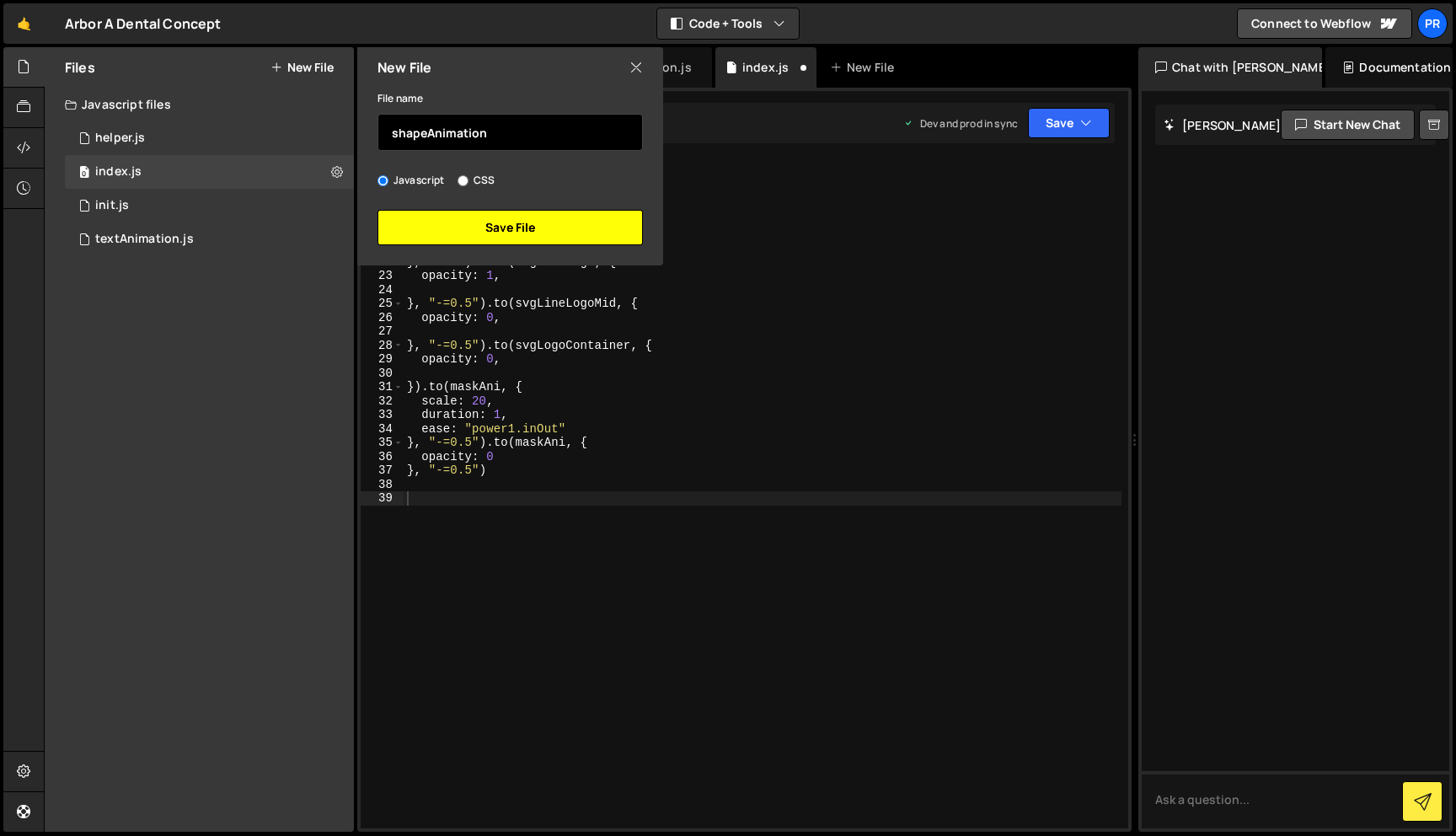
type input "shapeAnimation"
click at [448, 238] on button "Save File" at bounding box center [510, 227] width 266 height 35
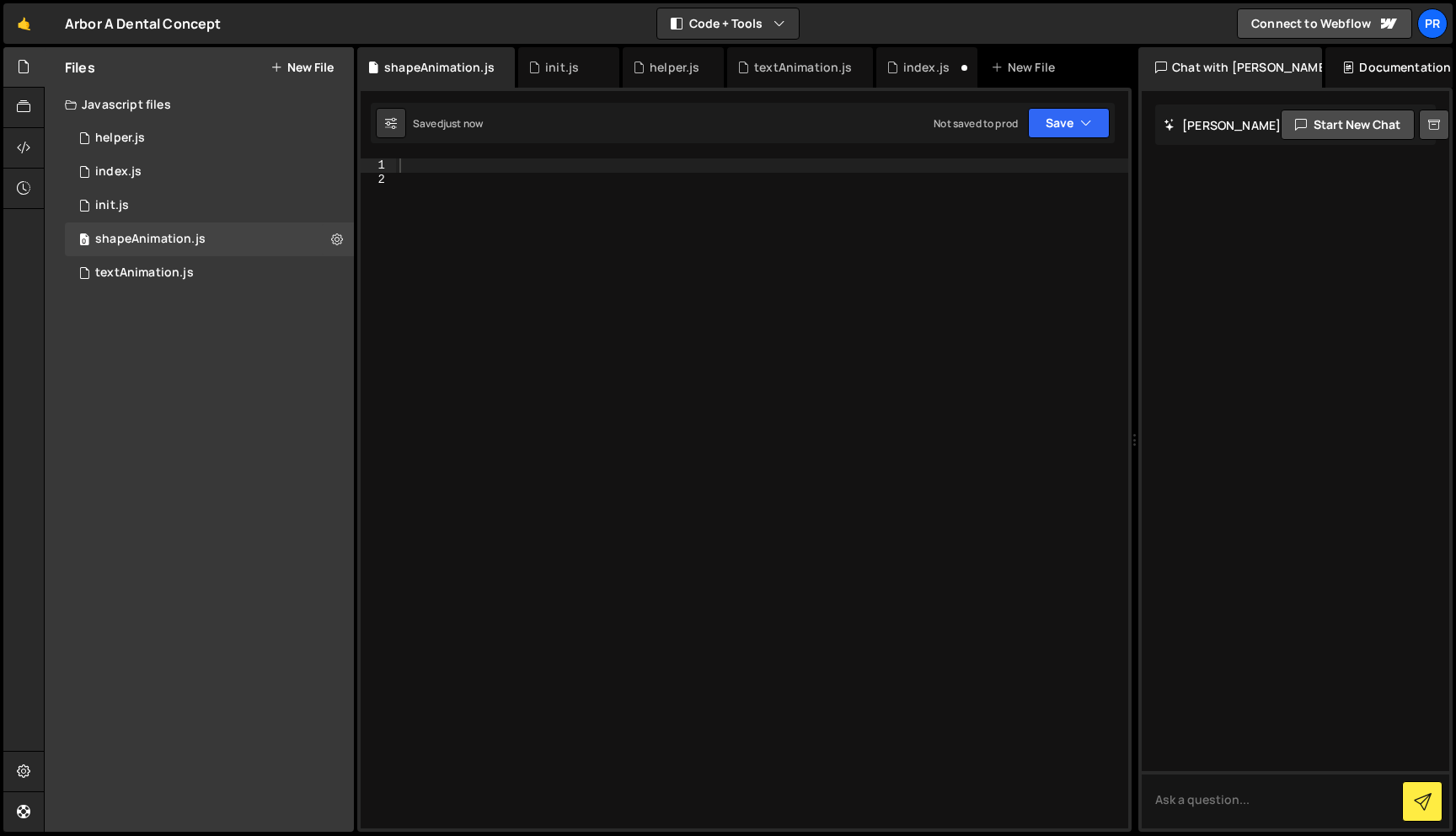
click at [525, 217] on div at bounding box center [763, 506] width 733 height 697
paste textarea "let fixedShapeAnimation = () => {"
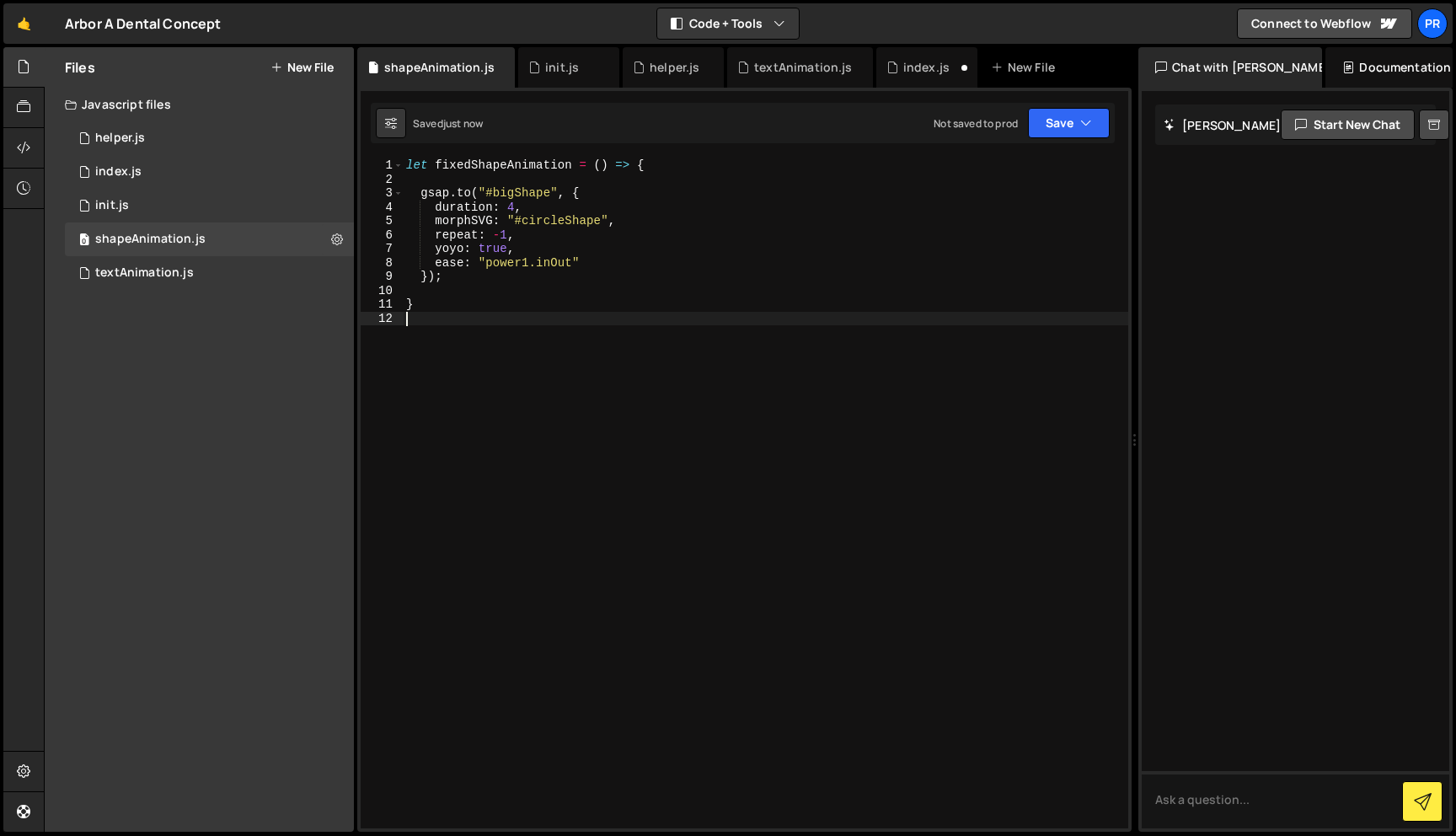
click at [504, 168] on div "let fixedShapeAnimation = ( ) => { gsap . to ( "#bigShape" , { duration : 4 , m…" at bounding box center [765, 506] width 725 height 697
type textarea "let fixedShapeAnimation = () => {"
click at [504, 168] on div "let fixedShapeAnimation = ( ) => { gsap . to ( "#bigShape" , { duration : 4 , m…" at bounding box center [765, 506] width 725 height 697
click at [483, 337] on div "let fixedShapeAnimation = ( ) => { gsap . to ( "#bigShape" , { duration : 4 , m…" at bounding box center [765, 506] width 725 height 697
drag, startPoint x: 479, startPoint y: 165, endPoint x: 441, endPoint y: 166, distance: 38.0
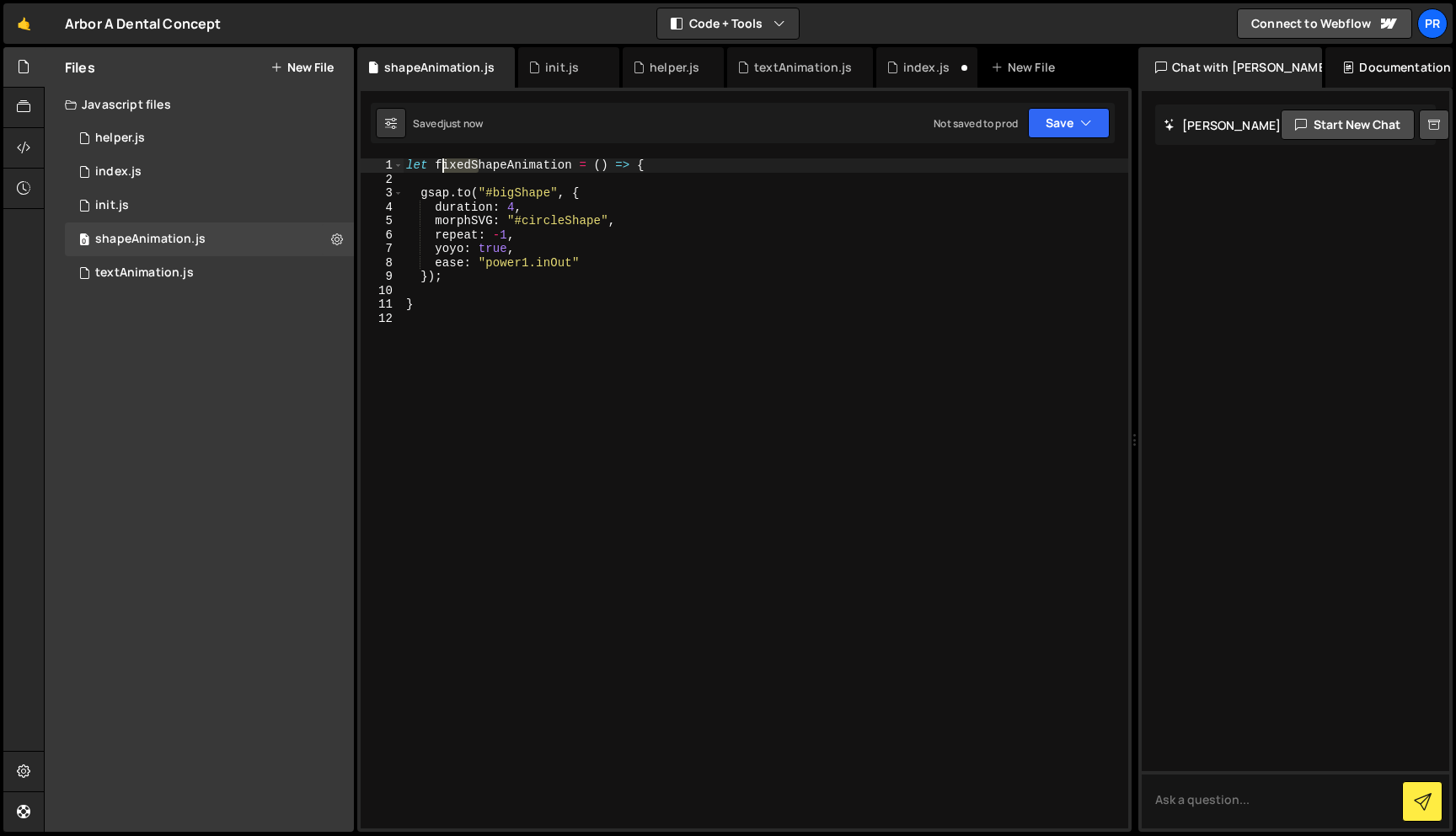
click at [441, 166] on div "let fixedShapeAnimation = ( ) => { gsap . to ( "#bigShape" , { duration : 4 , m…" at bounding box center [765, 506] width 725 height 697
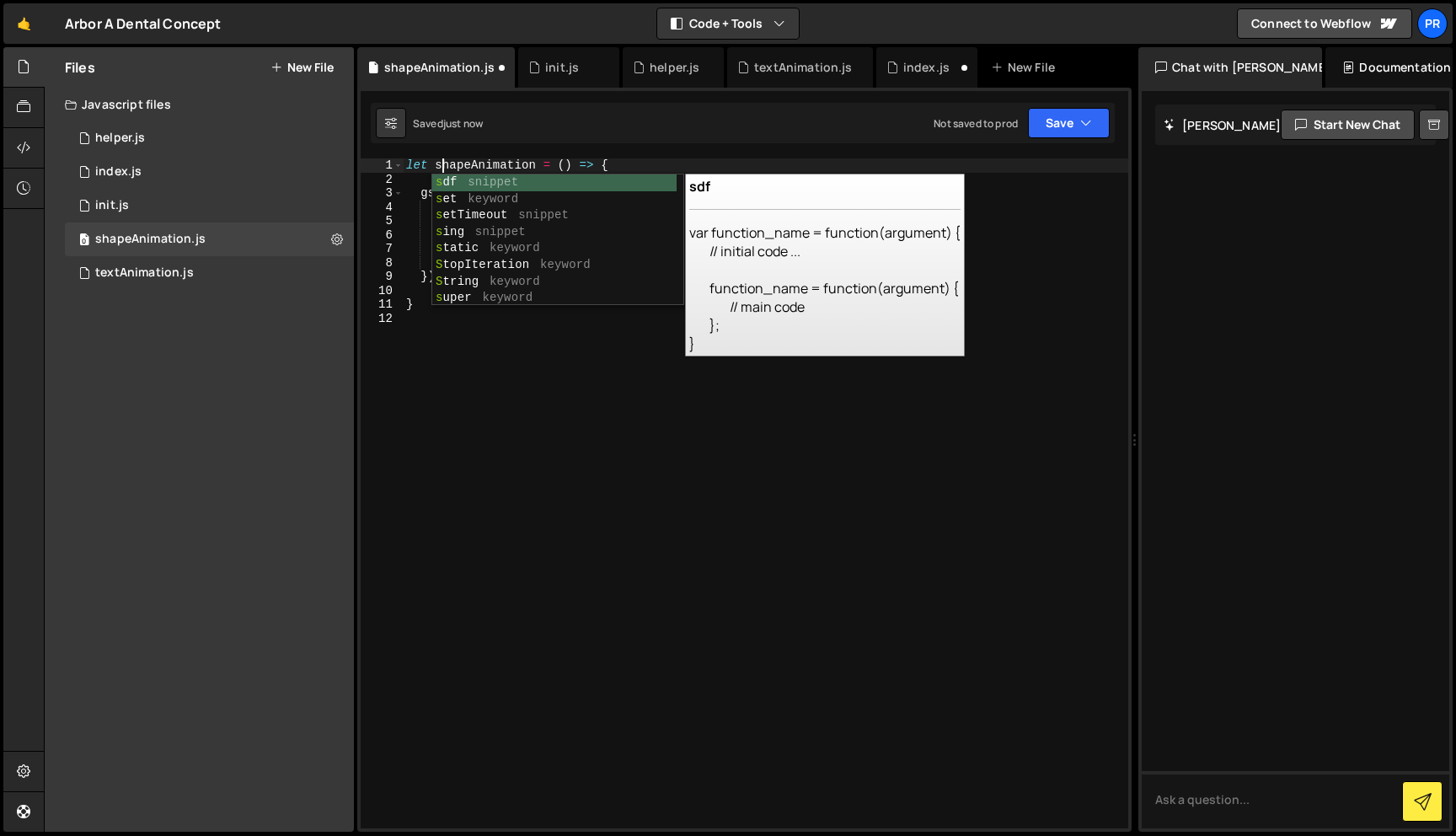
type textarea "let shapeAnimation = () => {"
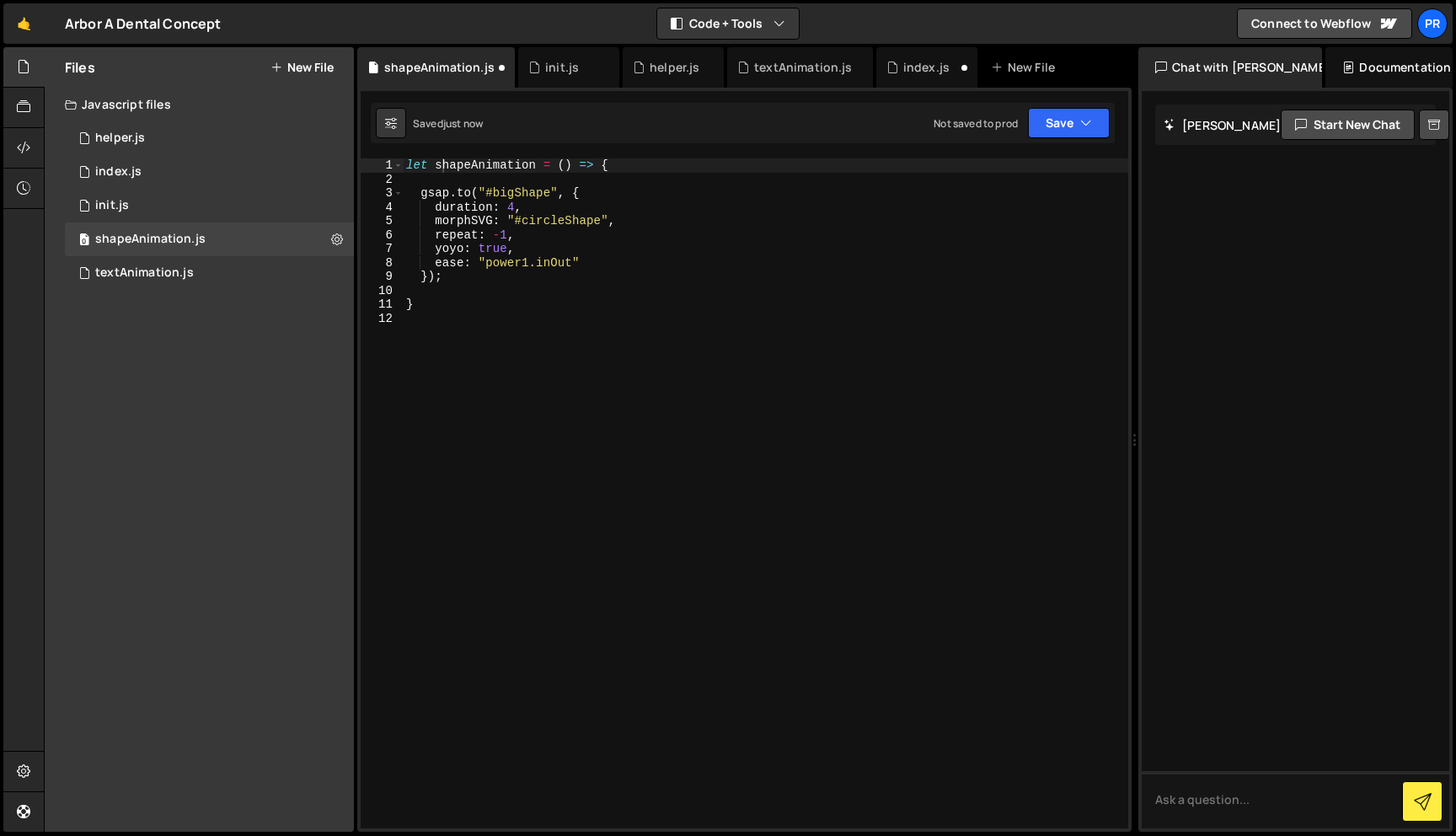
click at [468, 157] on div "15 16 17 18 19 20 21 22 23 24 25 26 27 28 29 30 31 32 33 34 35 36 37 38 39 tl .…" at bounding box center [744, 459] width 774 height 744
click at [468, 160] on div "let shapeAnimation = ( ) => { gsap . to ( "#bigShape" , { duration : 4 , morphS…" at bounding box center [765, 506] width 725 height 697
click at [511, 331] on div "let shapeAnimation = ( ) => { gsap . to ( "#bigShape" , { duration : 4 , morphS…" at bounding box center [765, 506] width 725 height 697
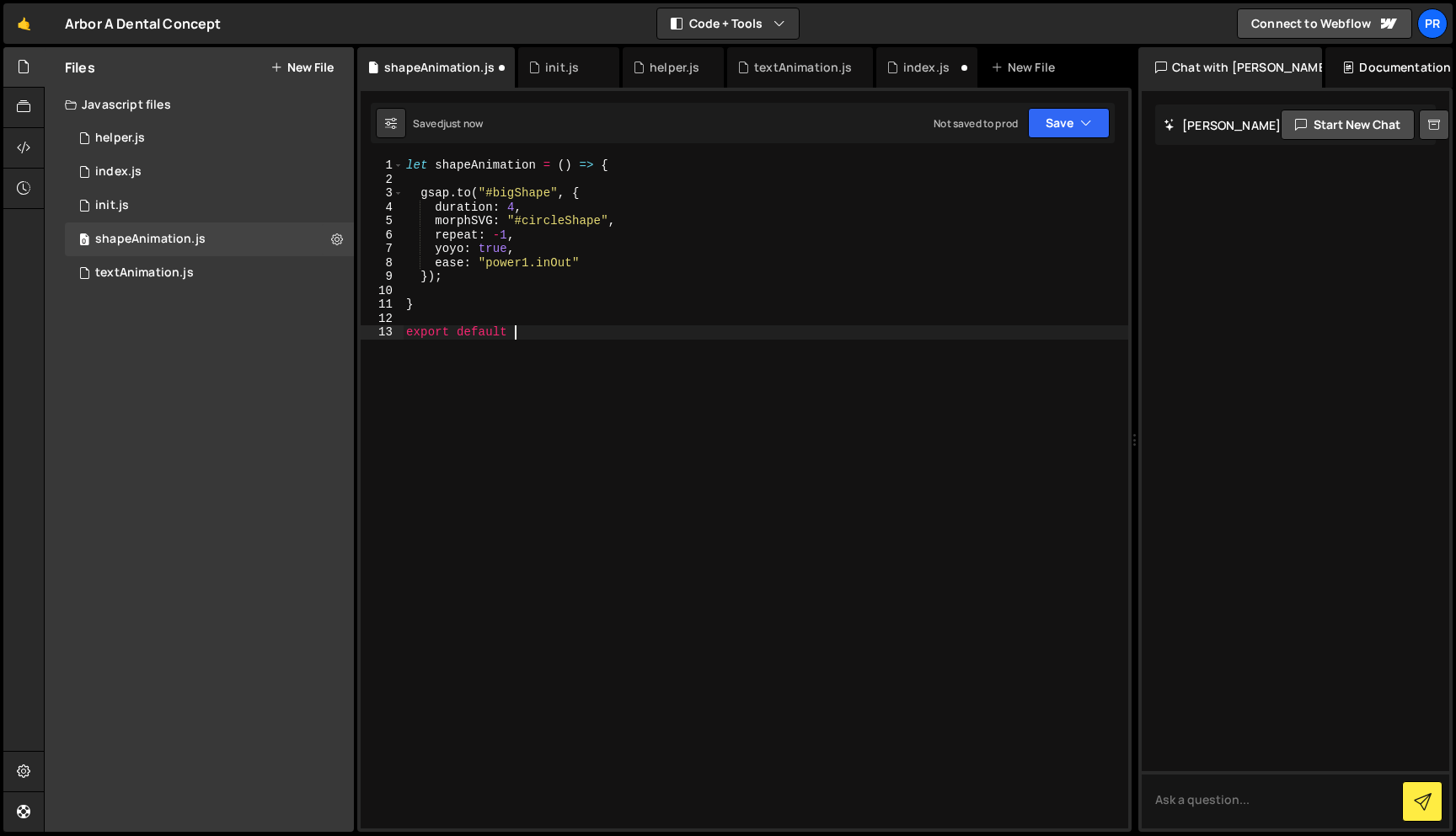
paste textarea "shapeAnimation"
type textarea "export default shapeAnimation;"
click at [1092, 111] on button "Save" at bounding box center [1069, 123] width 82 height 31
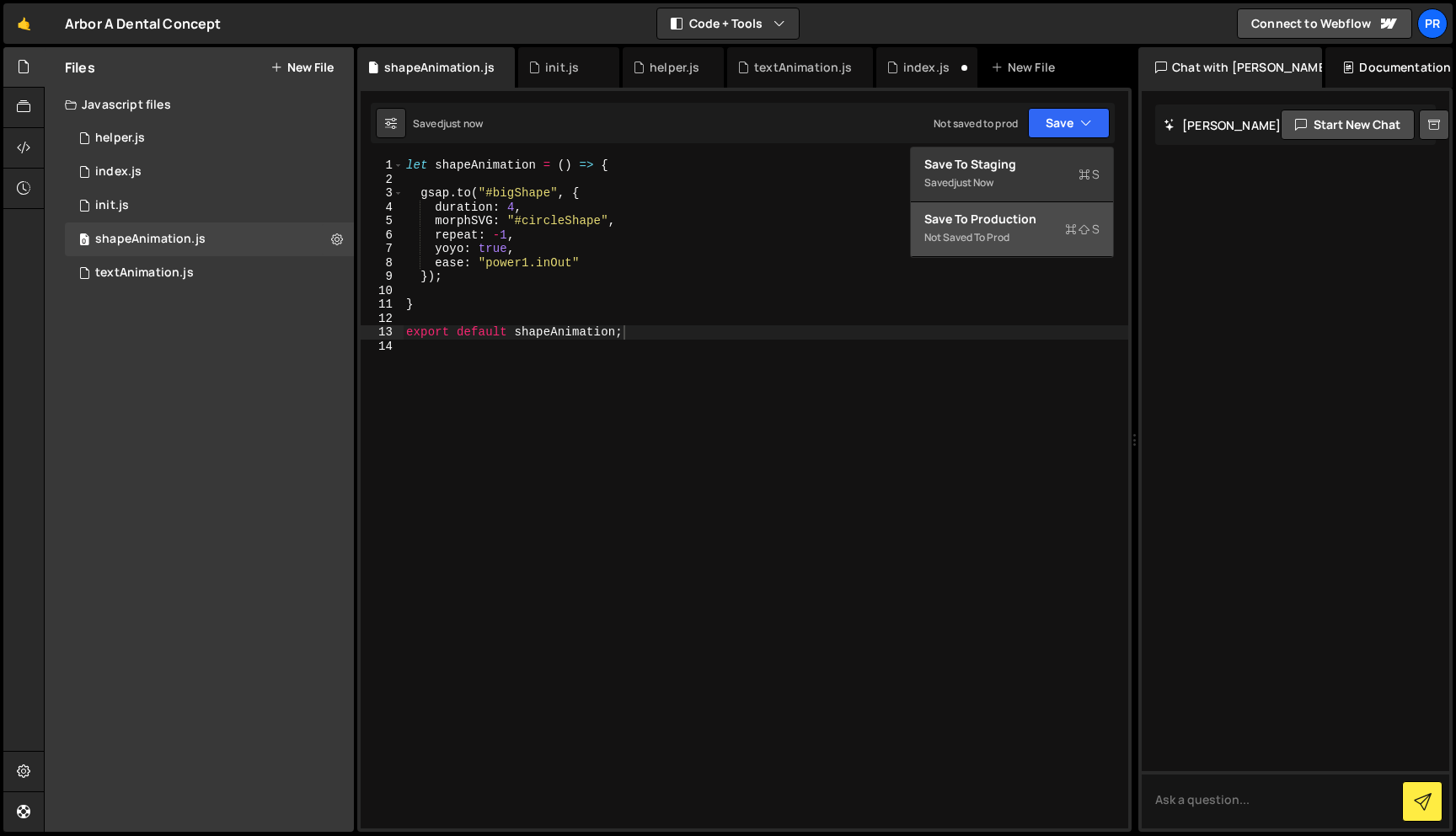
click at [989, 219] on div "Save to Production S" at bounding box center [1012, 220] width 176 height 17
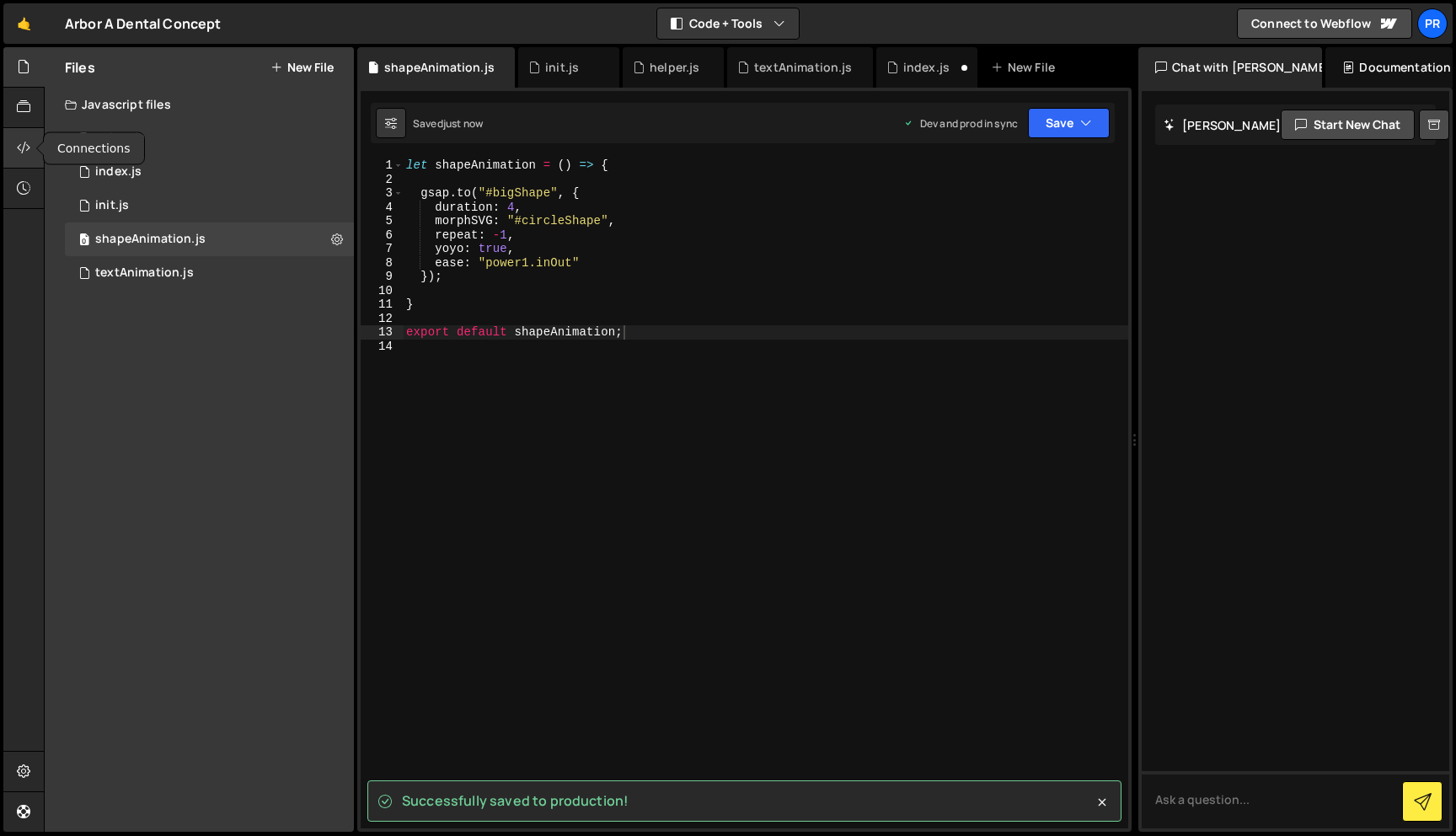
click at [16, 152] on div at bounding box center [24, 149] width 41 height 40
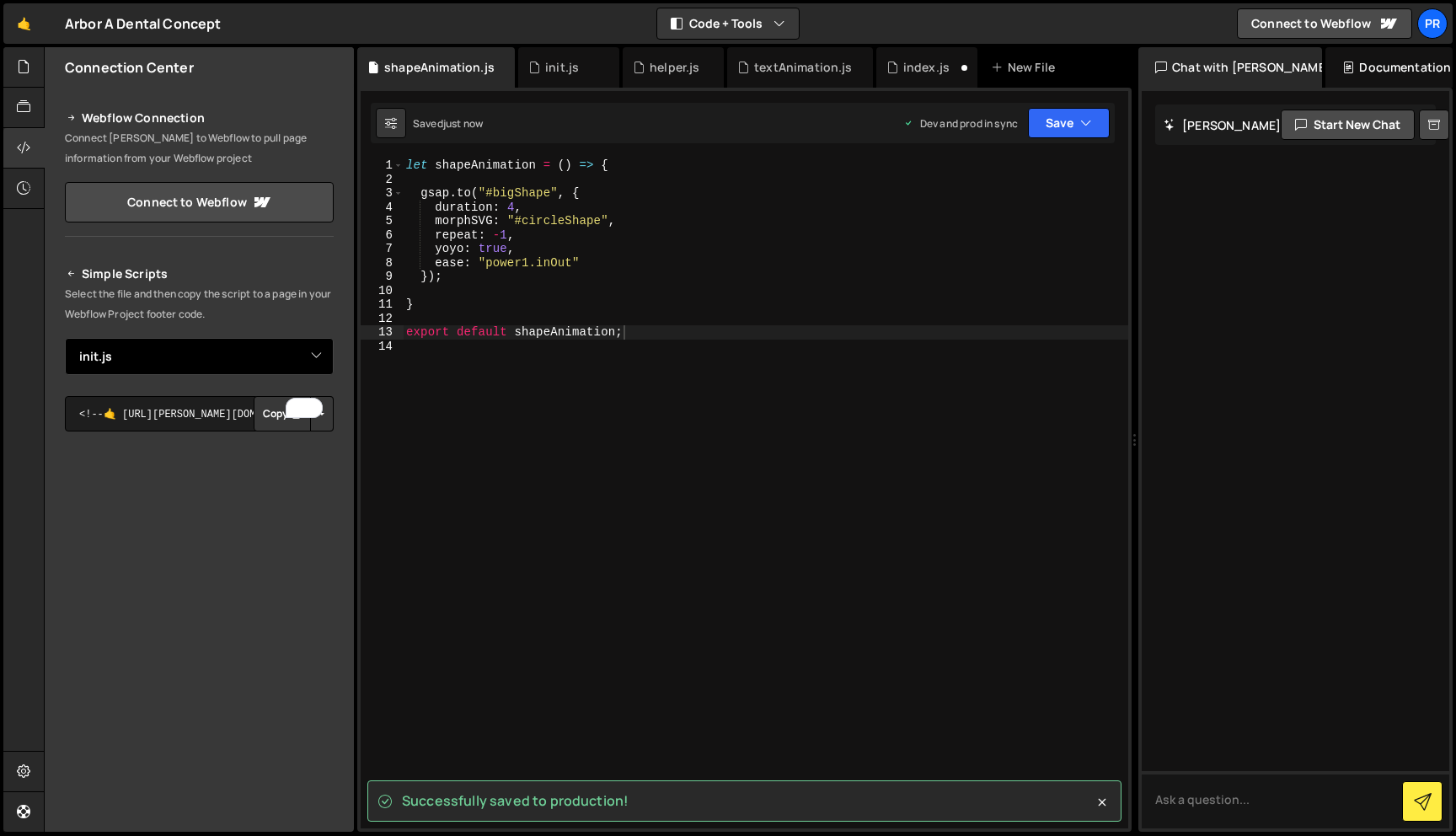
click at [254, 351] on select "Select File index.js textAnimation.js helper.js init.js shapeAnimation.js" at bounding box center [200, 356] width 269 height 37
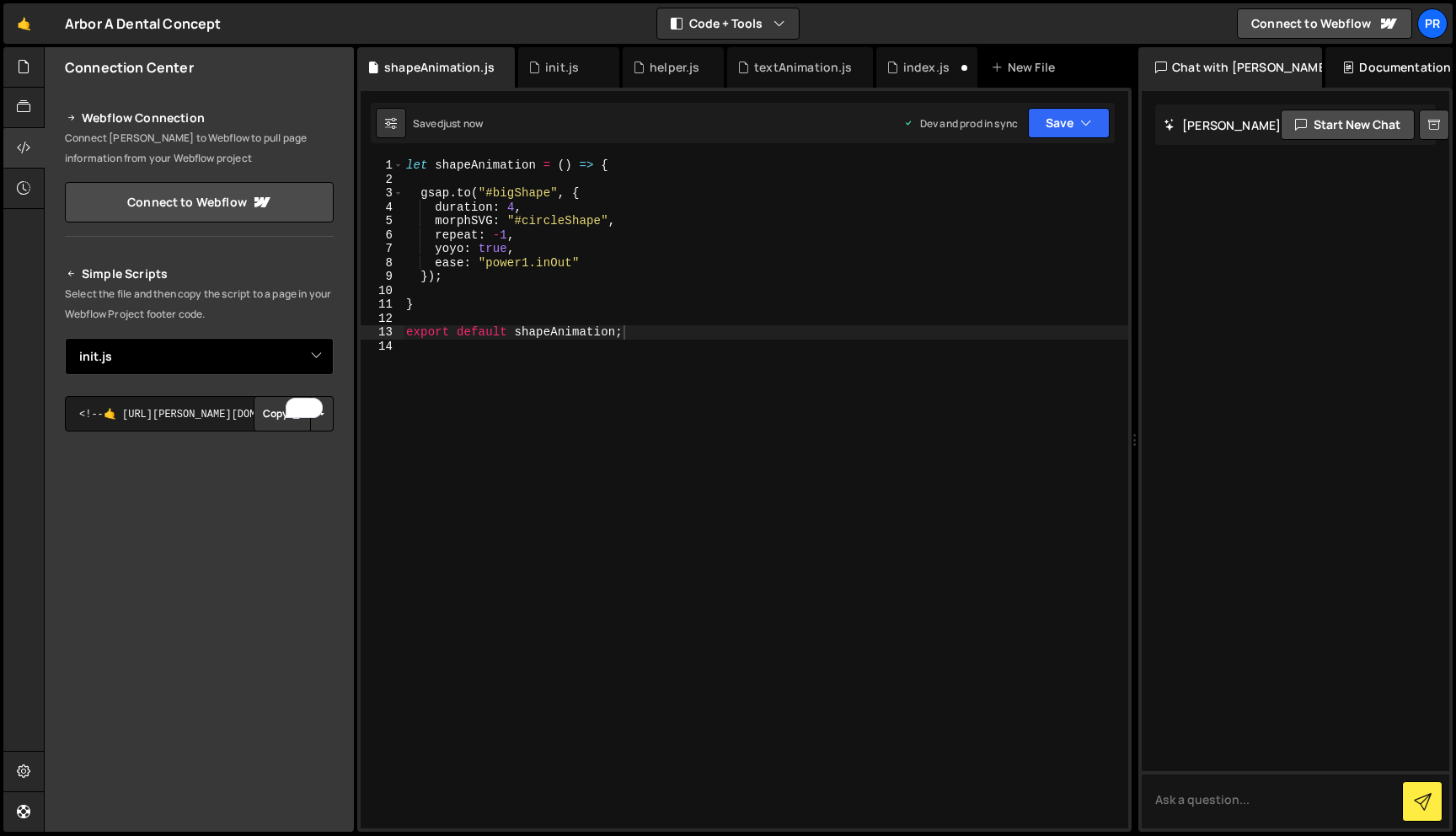
select select "47234"
click at [65, 337] on select "Select File index.js textAnimation.js helper.js init.js shapeAnimation.js" at bounding box center [200, 356] width 269 height 37
click at [282, 417] on button "Copy" at bounding box center [282, 413] width 58 height 35
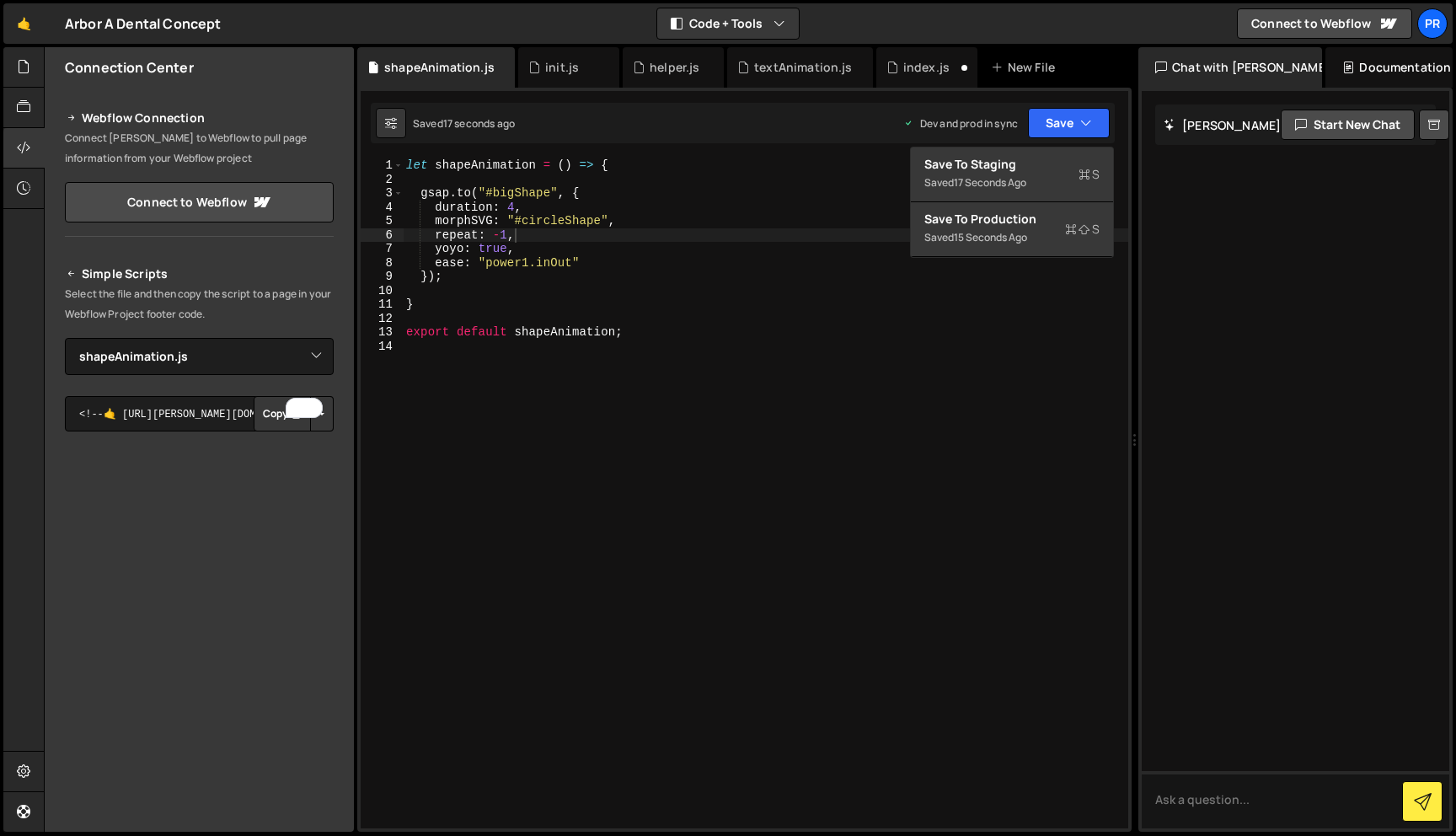
select select "47234"
click at [984, 249] on button "Save to Production S Saved 15 seconds ago" at bounding box center [1012, 229] width 202 height 55
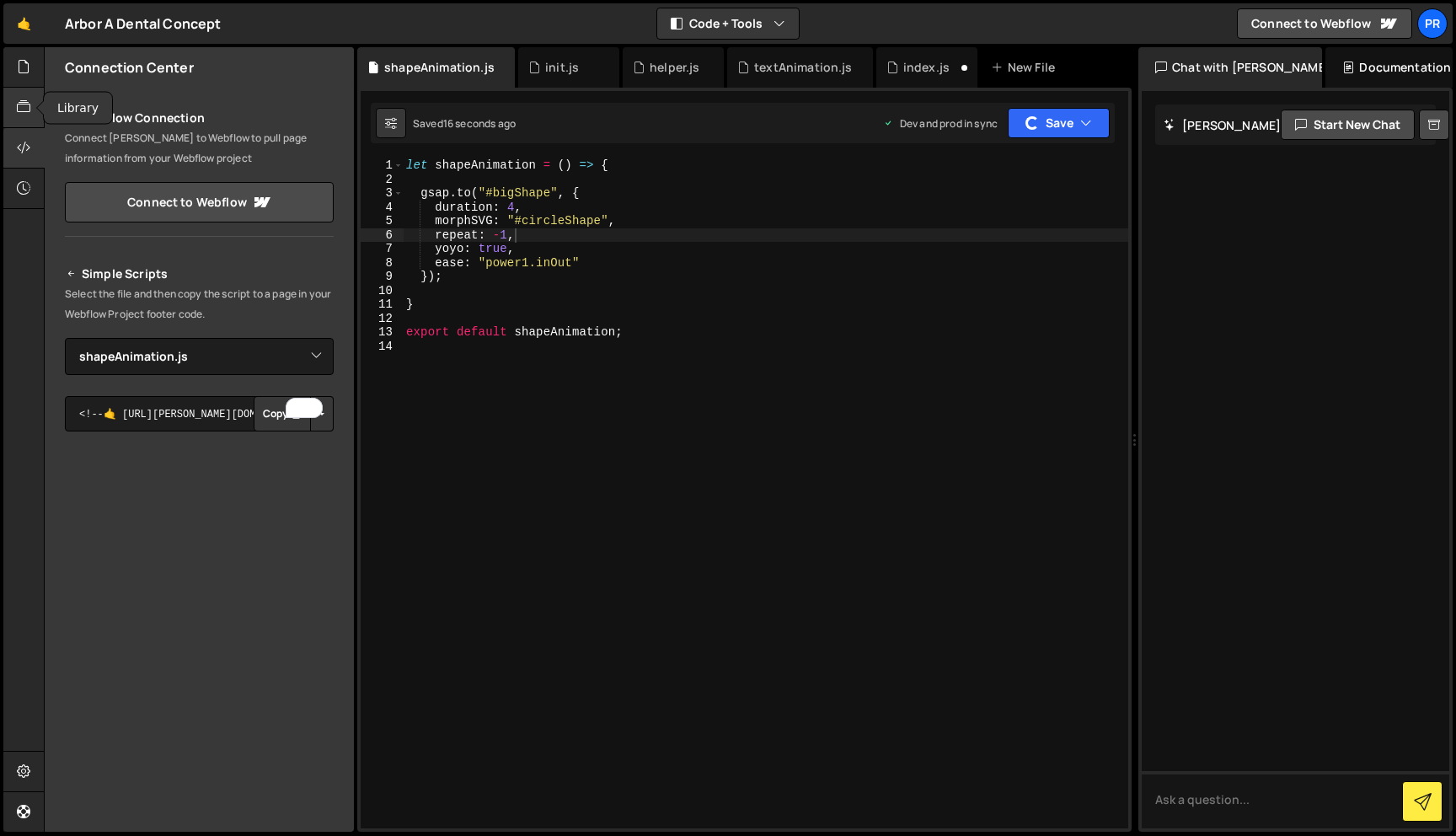
click at [32, 103] on div at bounding box center [24, 107] width 41 height 40
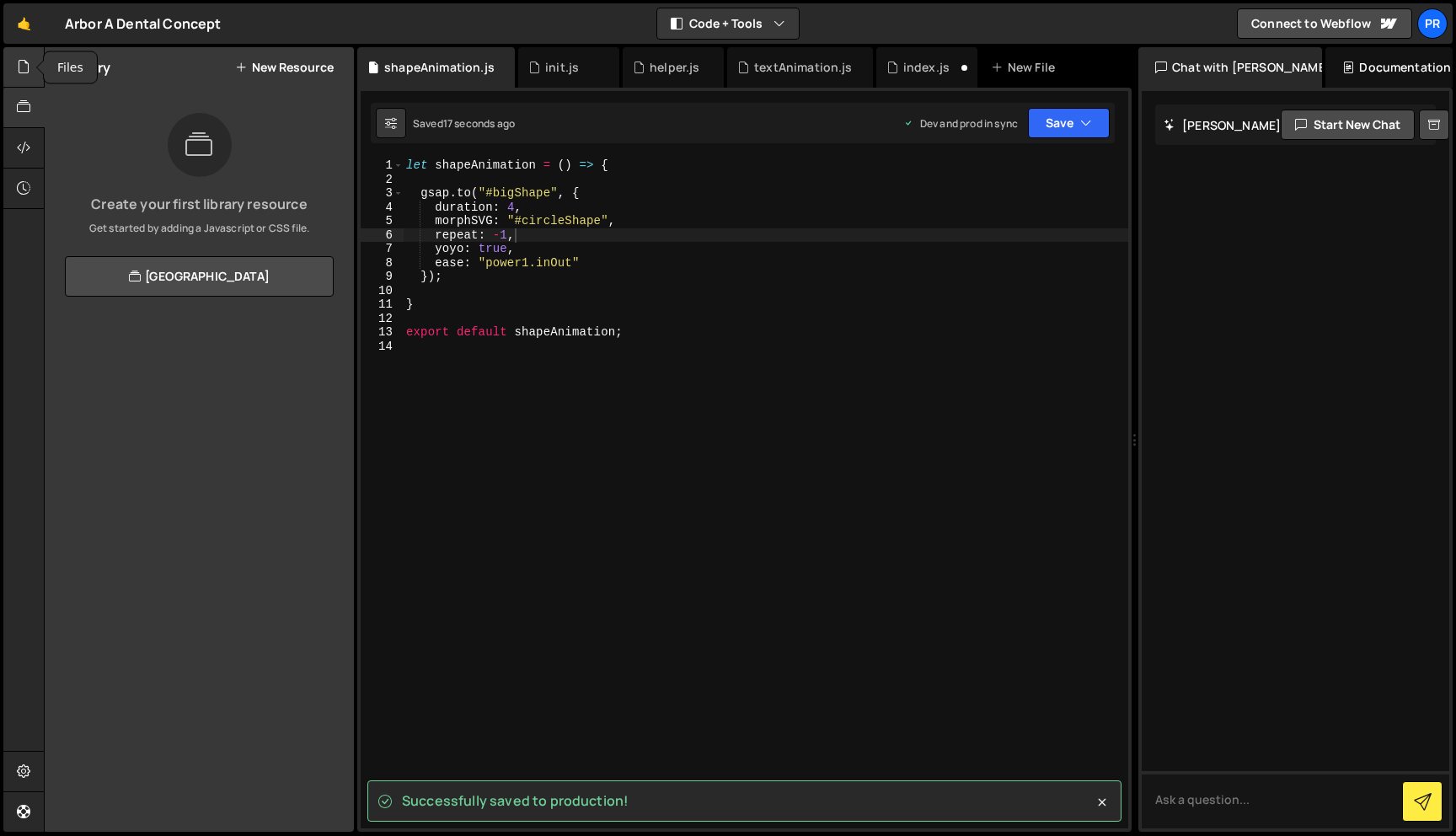
click at [27, 77] on div at bounding box center [24, 67] width 41 height 40
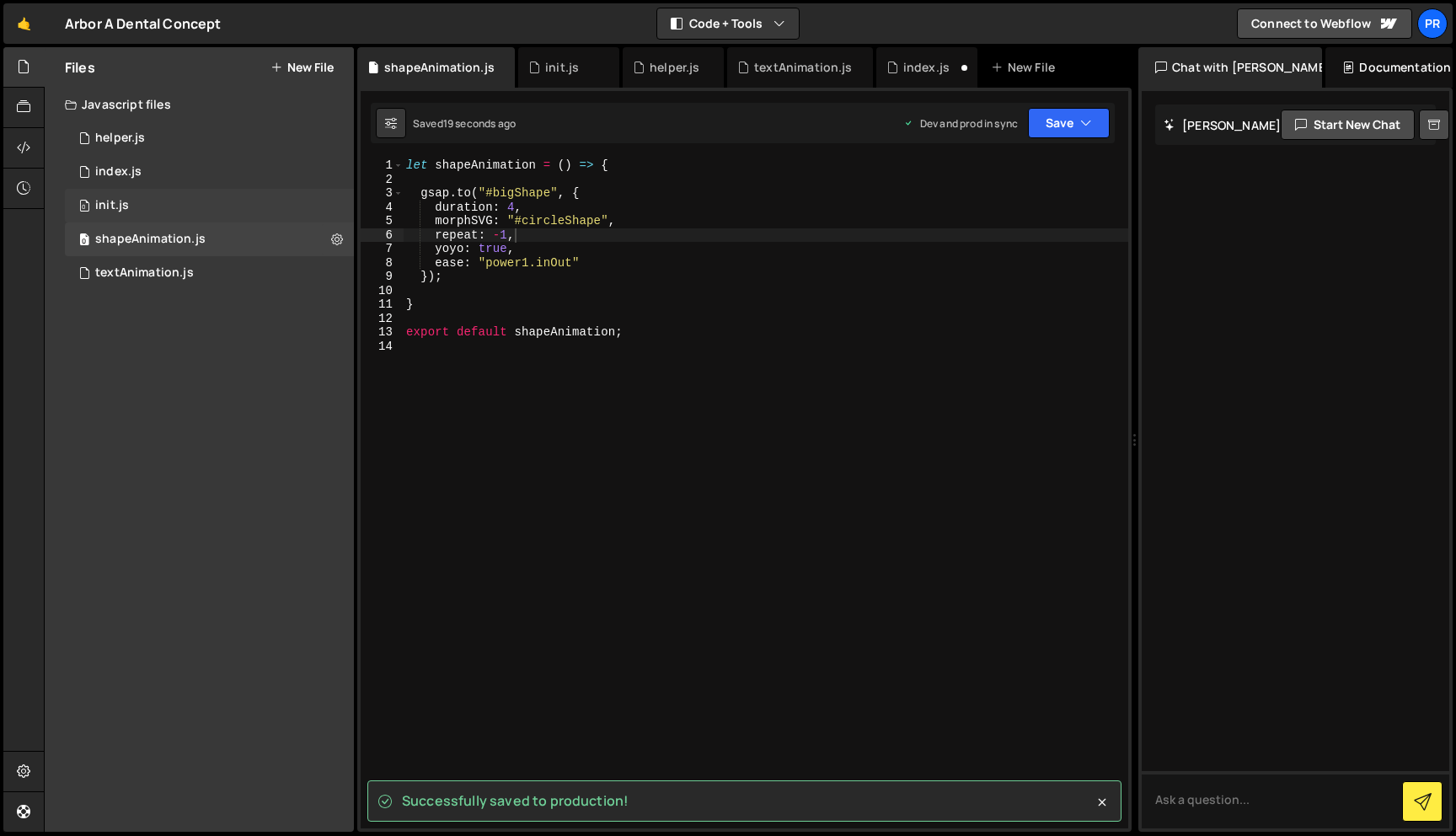
click at [125, 197] on div "init.js" at bounding box center [111, 205] width 34 height 15
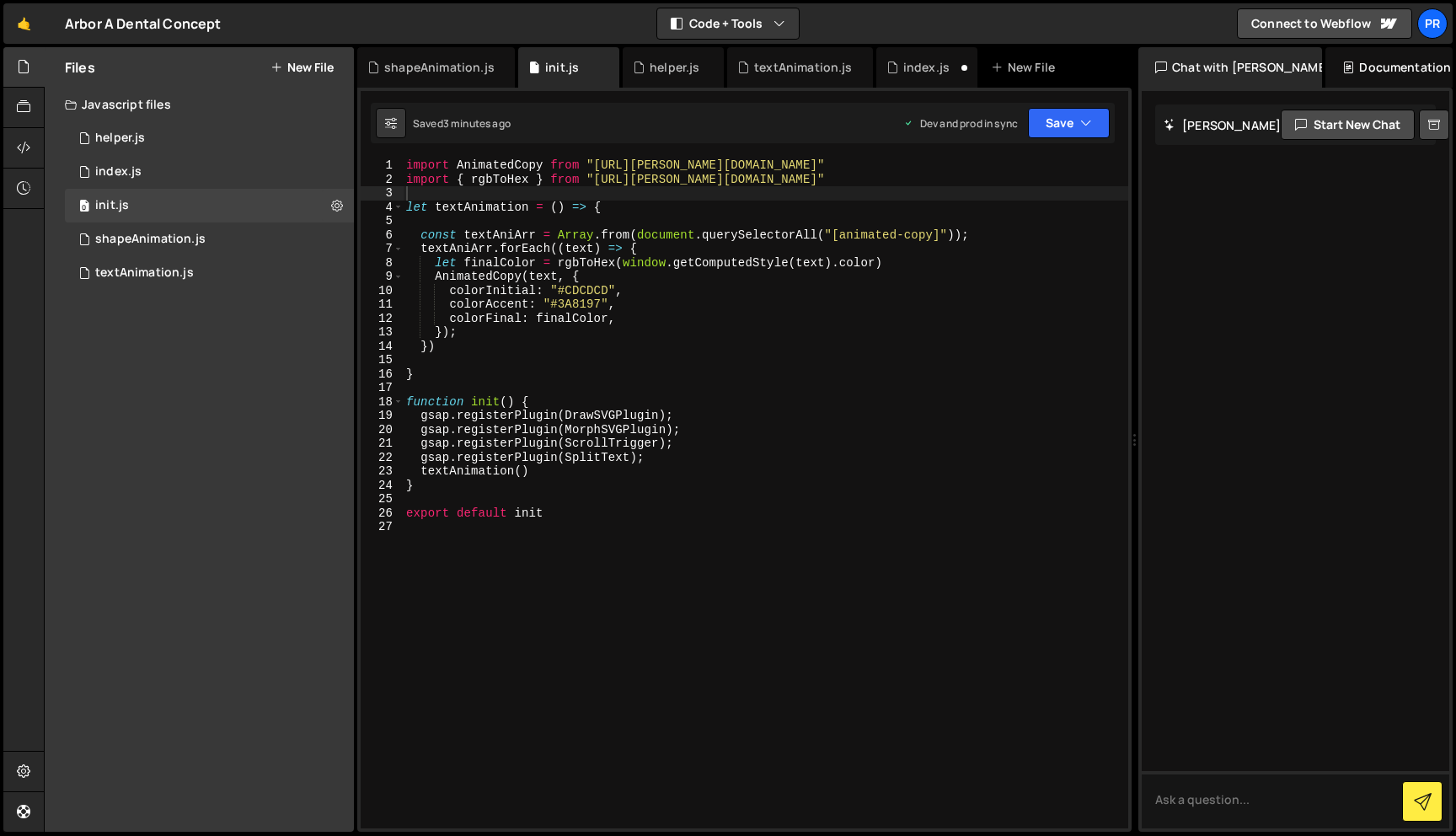
click at [448, 197] on div "import AnimatedCopy from "[URL][PERSON_NAME][DOMAIN_NAME]" import { rgbToHex } …" at bounding box center [765, 506] width 725 height 697
paste textarea "[URL][PERSON_NAME][DOMAIN_NAME]"
type textarea "[URL][PERSON_NAME][DOMAIN_NAME]"
paste textarea "[URL][PERSON_NAME][DOMAIN_NAME]"
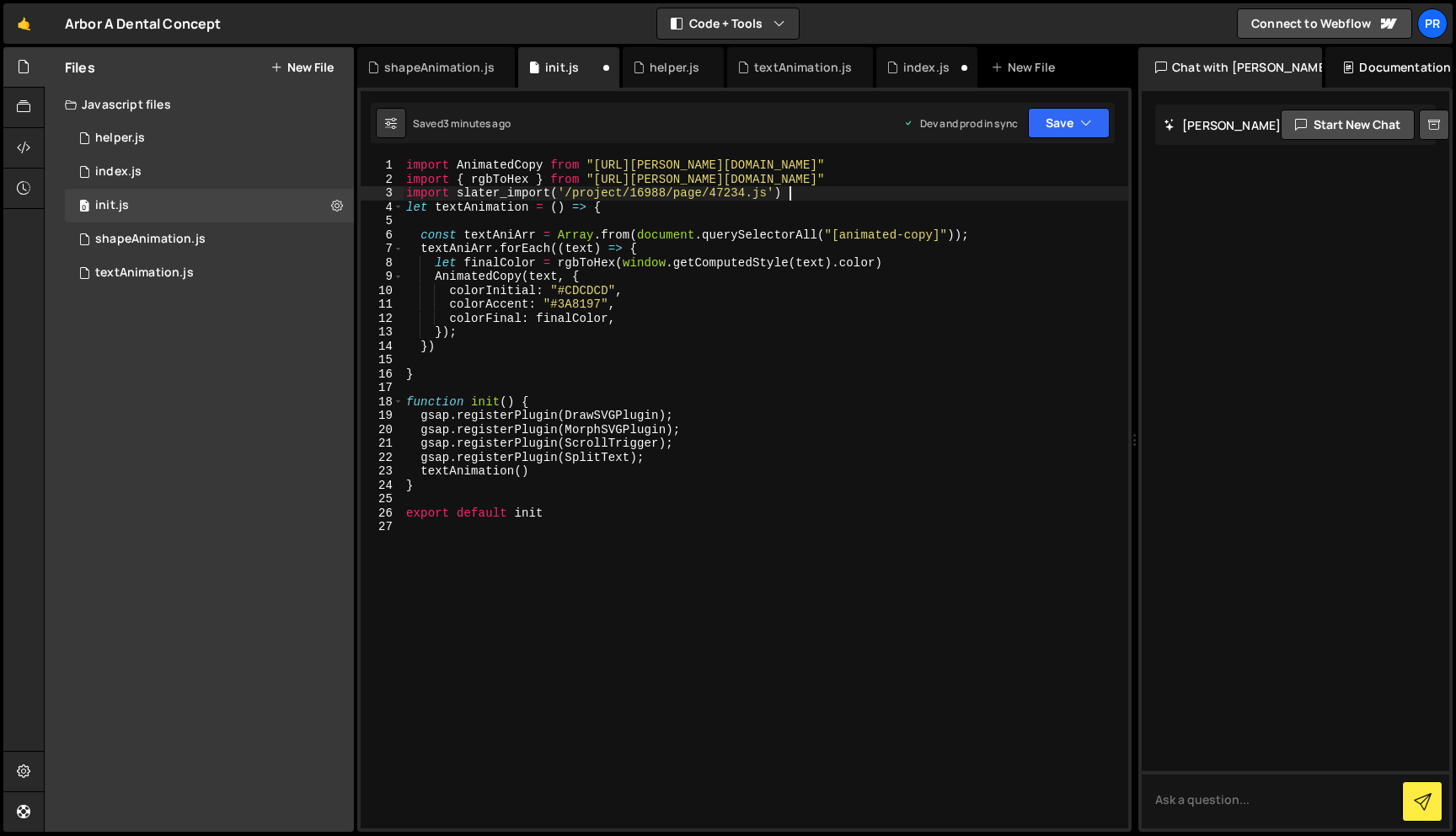
scroll to position [0, 25]
drag, startPoint x: 552, startPoint y: 192, endPoint x: 457, endPoint y: 193, distance: 95.0
click at [457, 193] on div "import AnimatedCopy from "[URL][PERSON_NAME][DOMAIN_NAME]" import { rgbToHex } …" at bounding box center [765, 506] width 725 height 697
paste textarea "[URL][PERSON_NAME][DOMAIN_NAME]"
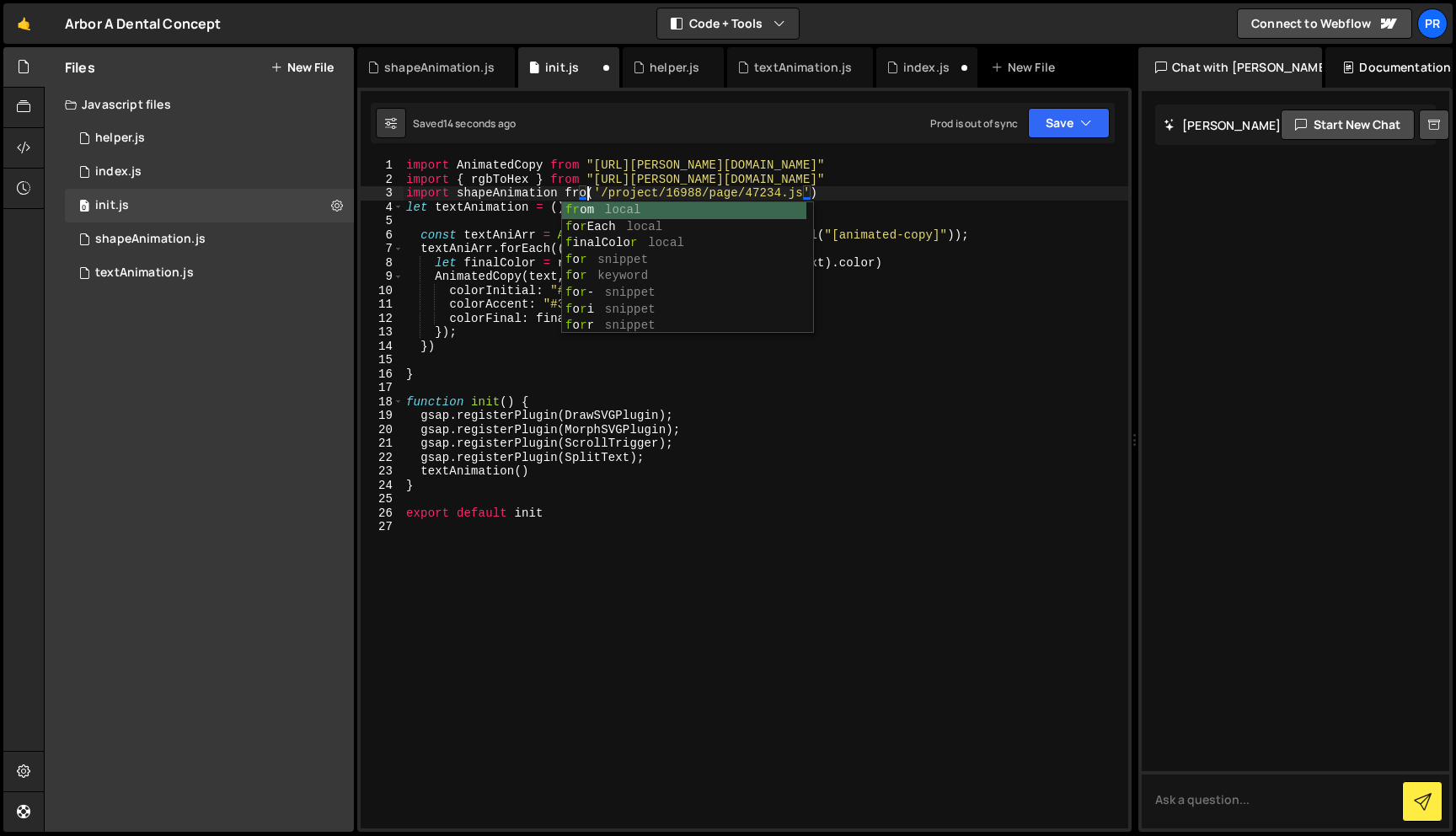
scroll to position [0, 13]
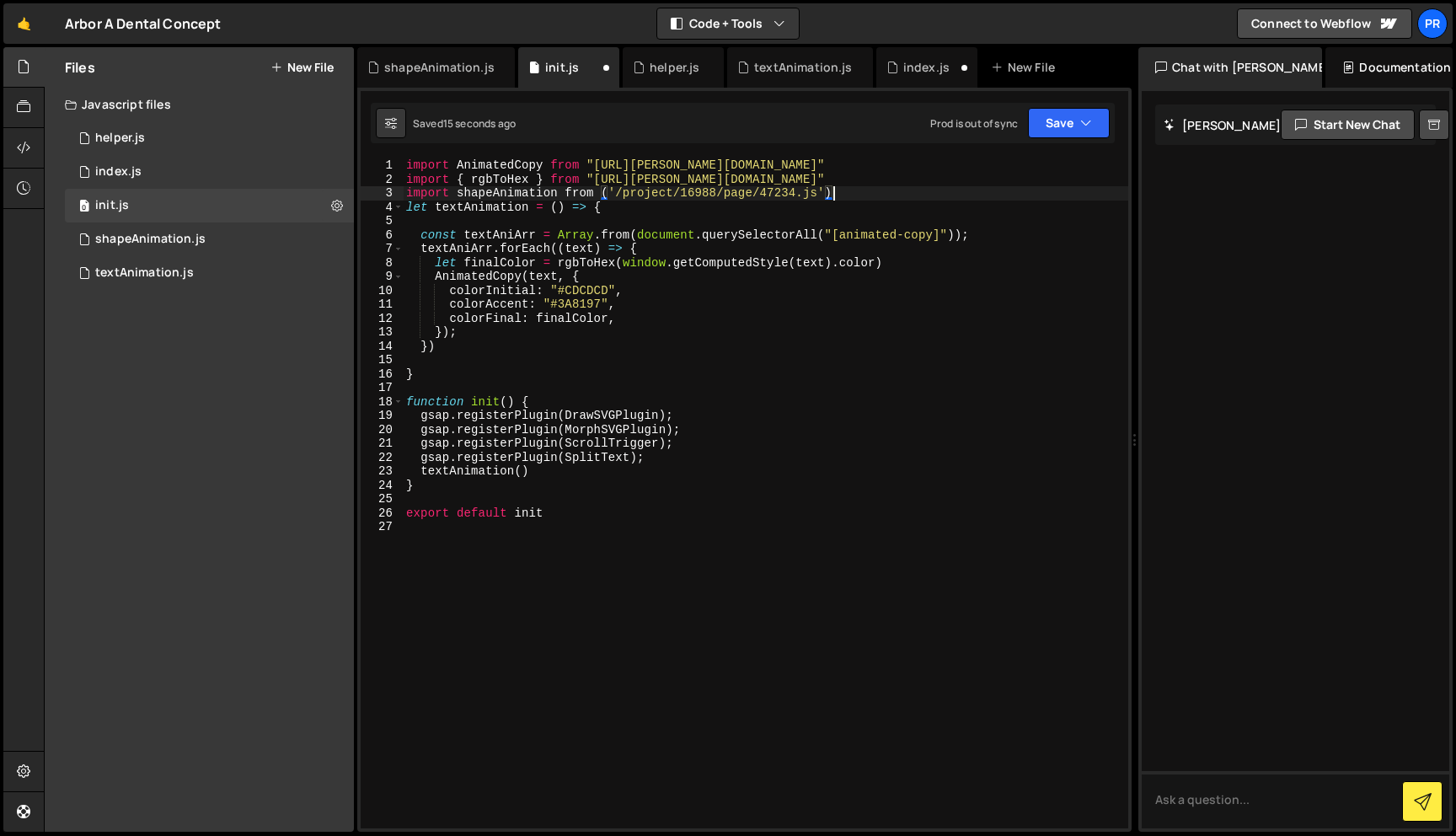
click at [839, 196] on div "import AnimatedCopy from "[URL][PERSON_NAME][DOMAIN_NAME]" import { rgbToHex } …" at bounding box center [765, 506] width 725 height 697
click at [613, 191] on div "import AnimatedCopy from "[URL][PERSON_NAME][DOMAIN_NAME]" import { rgbToHex } …" at bounding box center [765, 506] width 725 height 697
click at [830, 194] on div "import AnimatedCopy from "[URL][PERSON_NAME][DOMAIN_NAME]" import { rgbToHex } …" at bounding box center [765, 506] width 725 height 697
drag, startPoint x: 776, startPoint y: 181, endPoint x: 594, endPoint y: 182, distance: 182.0
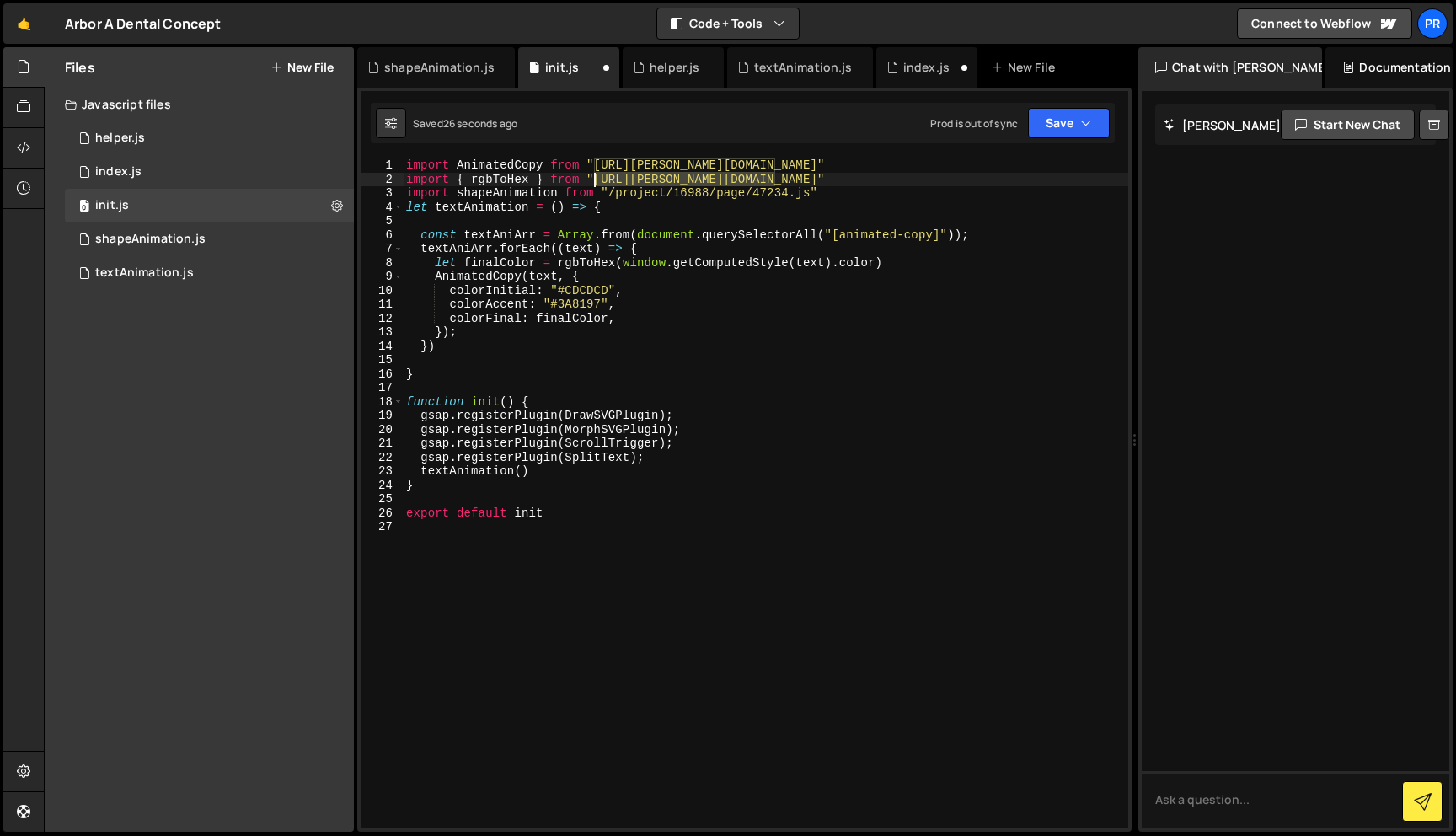
click at [594, 182] on div "import AnimatedCopy from "[URL][PERSON_NAME][DOMAIN_NAME]" import { rgbToHex } …" at bounding box center [765, 506] width 725 height 697
drag, startPoint x: 748, startPoint y: 193, endPoint x: 608, endPoint y: 192, distance: 140.0
click at [608, 192] on div "import AnimatedCopy from "[URL][PERSON_NAME][DOMAIN_NAME]" import { rgbToHex } …" at bounding box center [765, 506] width 725 height 697
paste textarea "[URL][PERSON_NAME][DOMAIN_NAME]"
type textarea "import shapeAnimation from "[URL][PERSON_NAME][DOMAIN_NAME]""
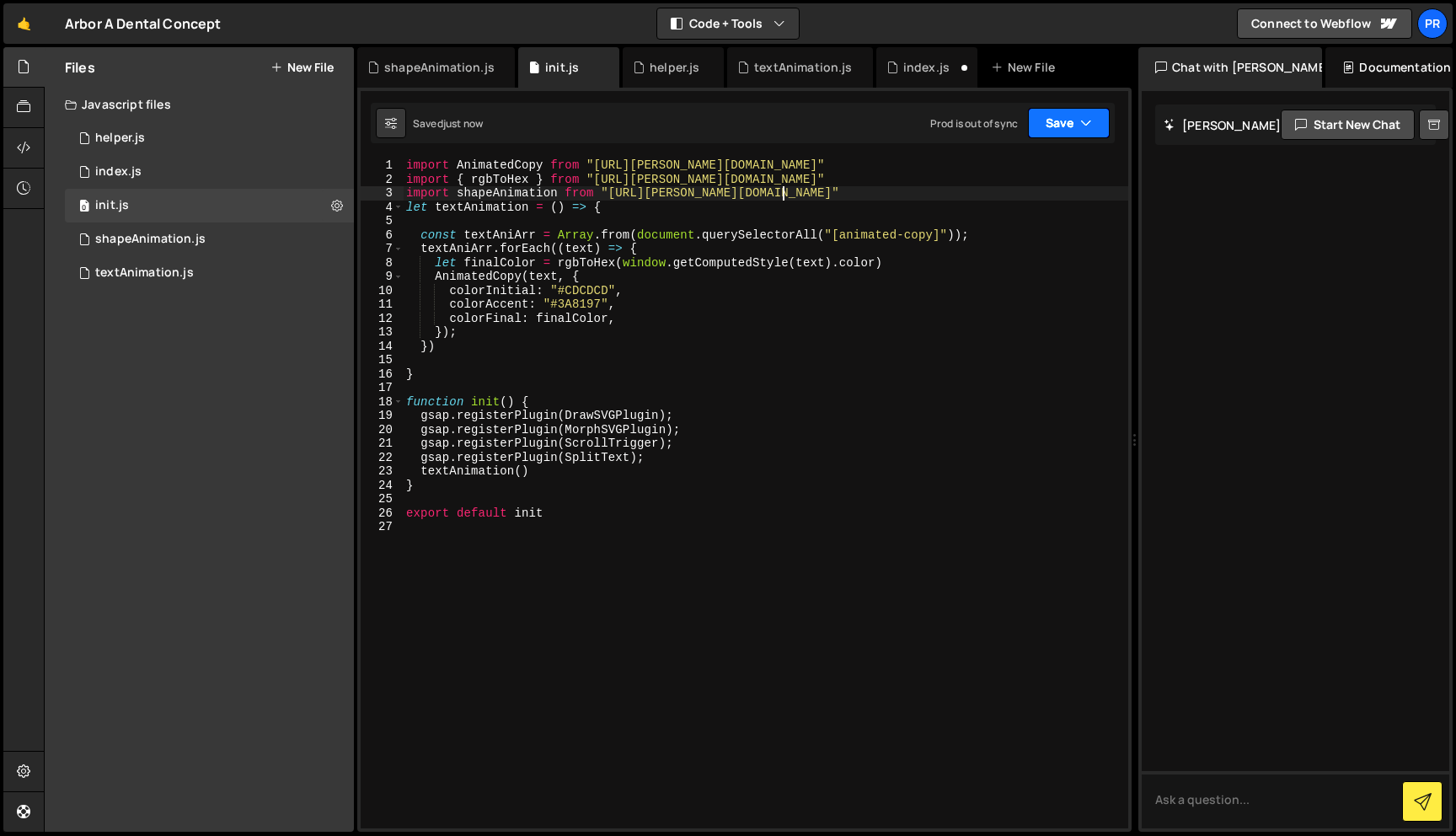
click at [1043, 114] on button "Save" at bounding box center [1069, 123] width 82 height 31
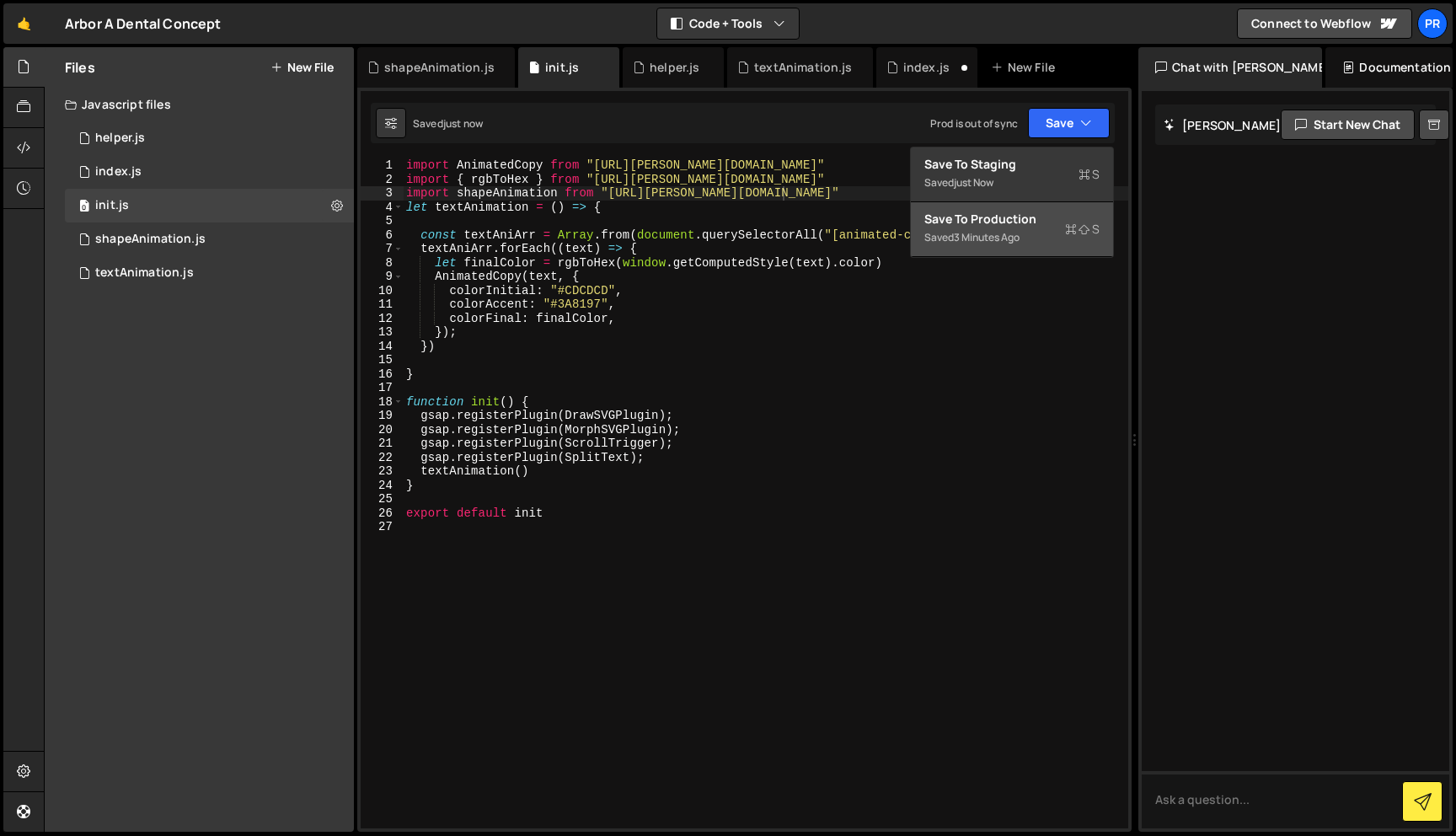
click at [964, 253] on button "Save to Production S Saved 3 minutes ago" at bounding box center [1012, 229] width 202 height 55
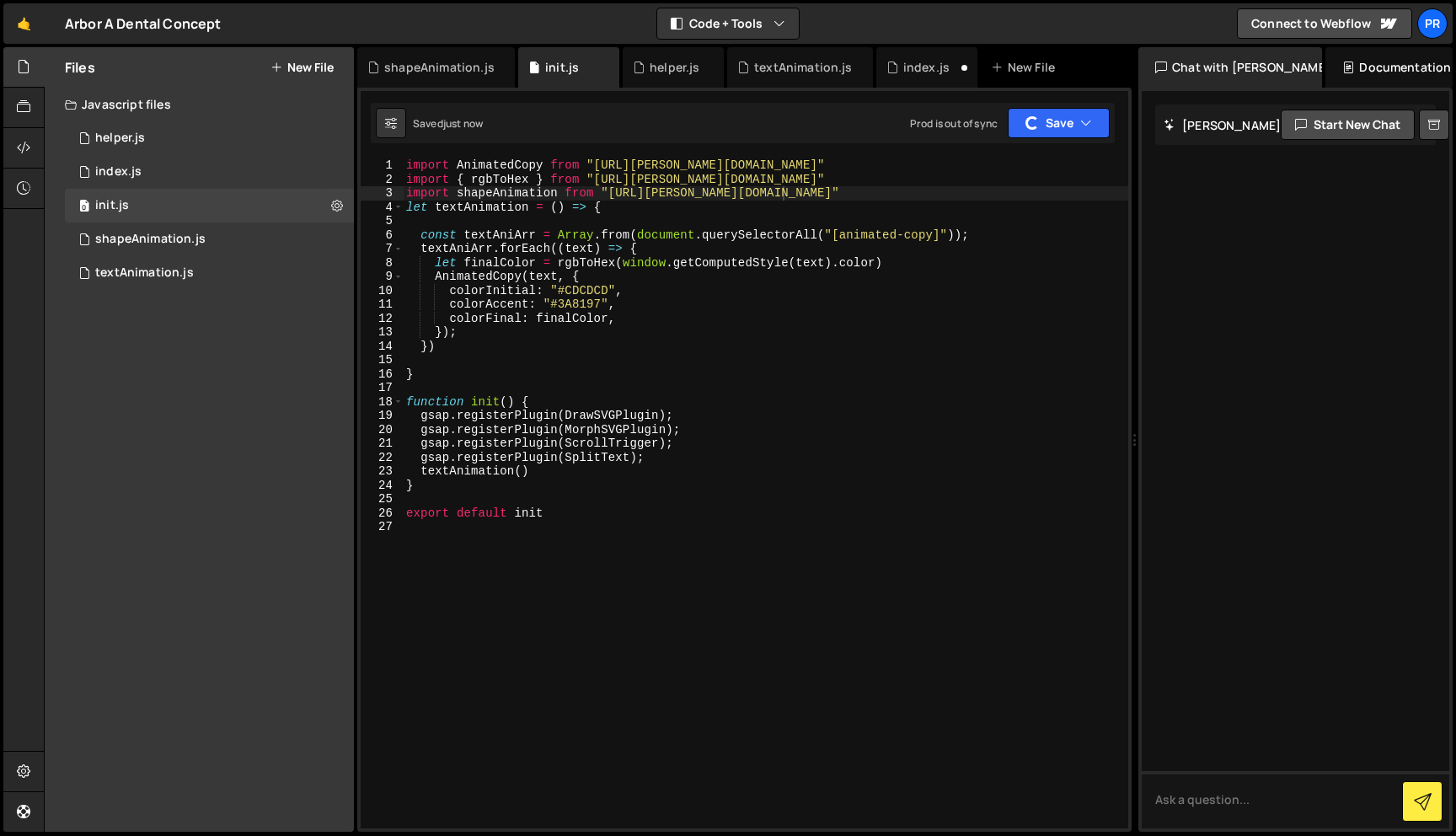
scroll to position [0, 0]
click at [870, 382] on div "import AnimatedCopy from "[URL][PERSON_NAME][DOMAIN_NAME]" import { rgbToHex } …" at bounding box center [765, 506] width 725 height 697
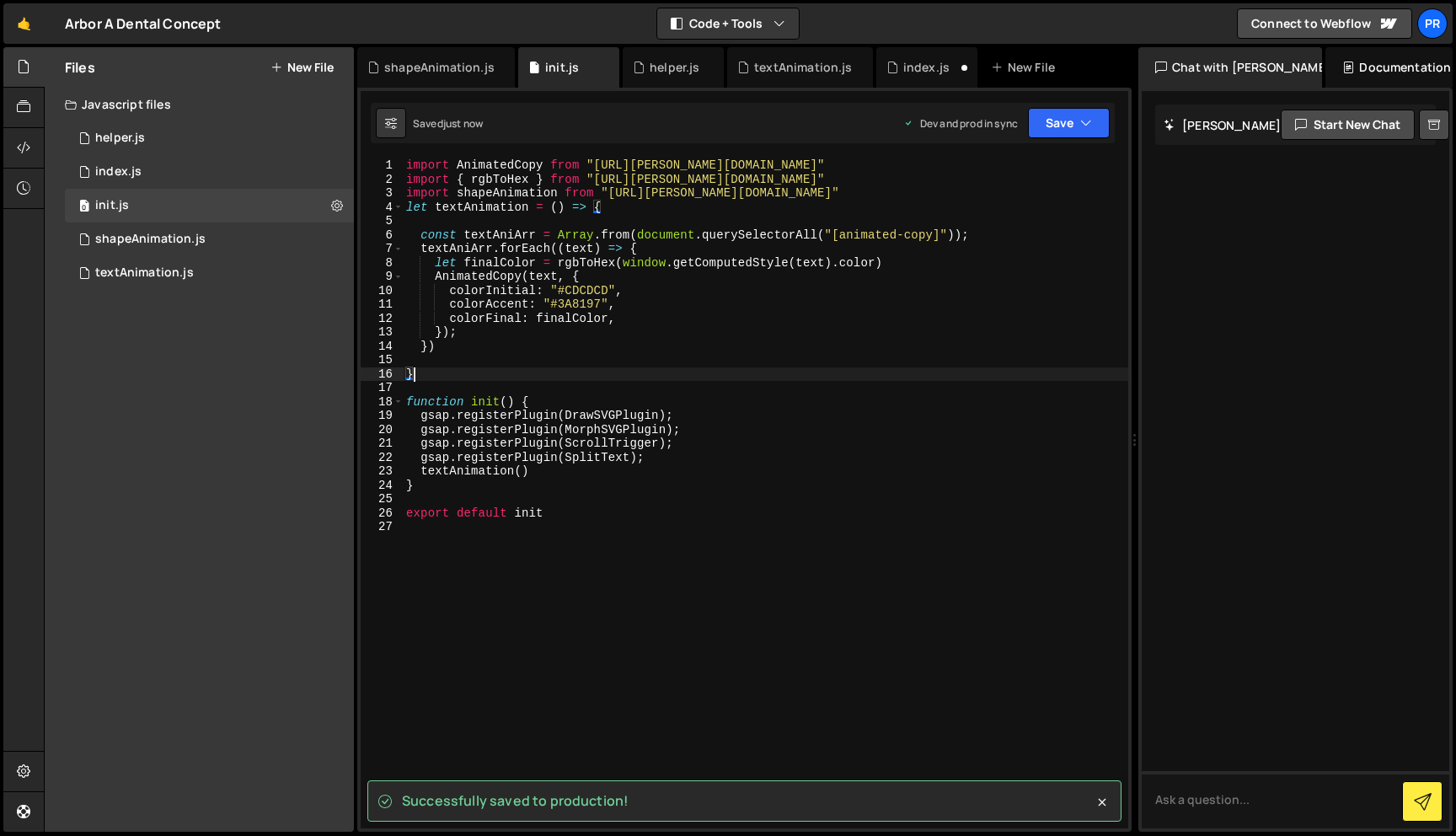
click at [739, 371] on div "import AnimatedCopy from "[URL][PERSON_NAME][DOMAIN_NAME]" import { rgbToHex } …" at bounding box center [765, 506] width 725 height 697
click at [502, 190] on div "import AnimatedCopy from "[URL][PERSON_NAME][DOMAIN_NAME]" import { rgbToHex } …" at bounding box center [765, 506] width 725 height 697
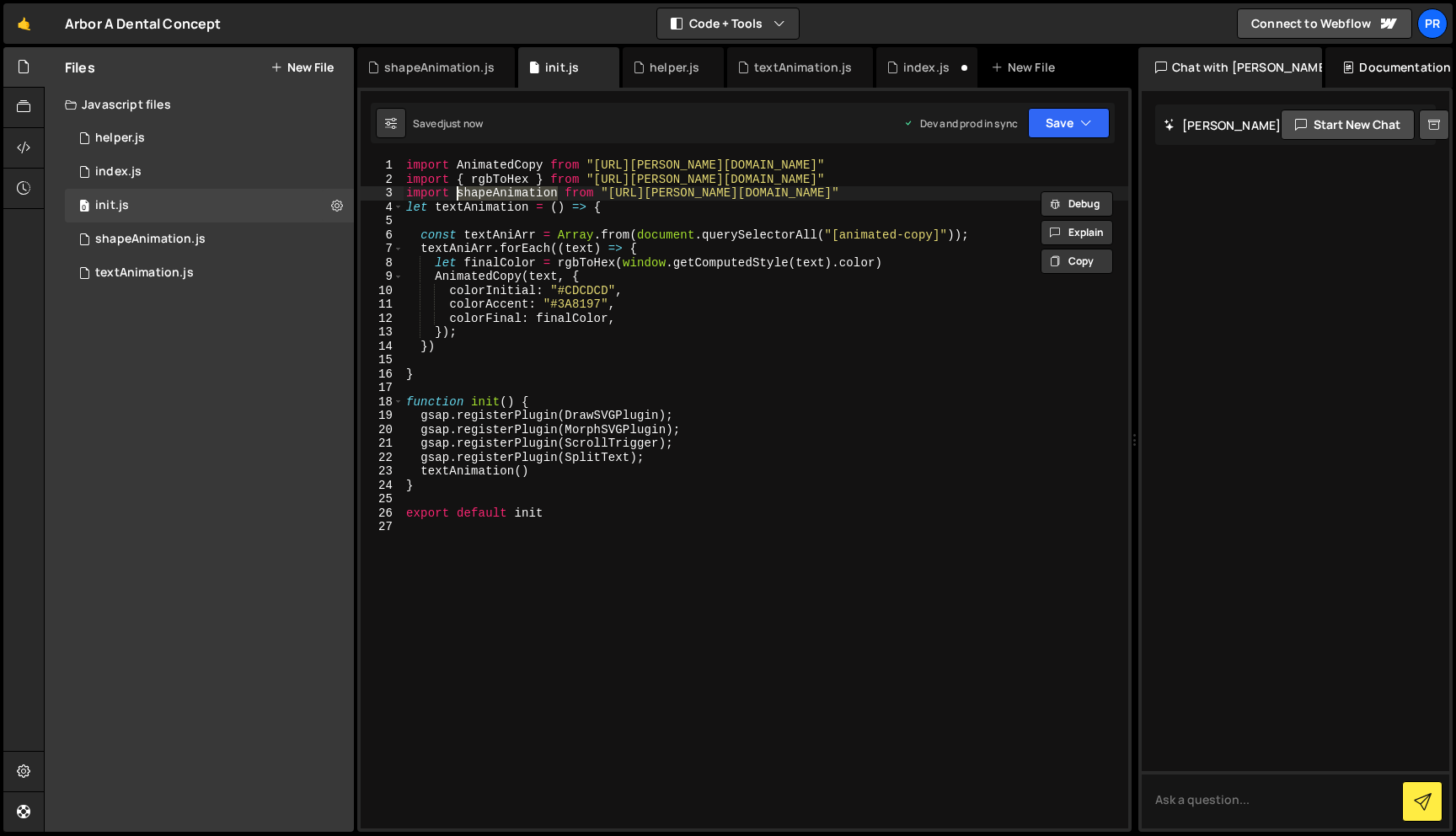
click at [576, 468] on div "import AnimatedCopy from "[URL][PERSON_NAME][DOMAIN_NAME]" import { rgbToHex } …" at bounding box center [765, 506] width 725 height 697
type textarea "textAnimation()"
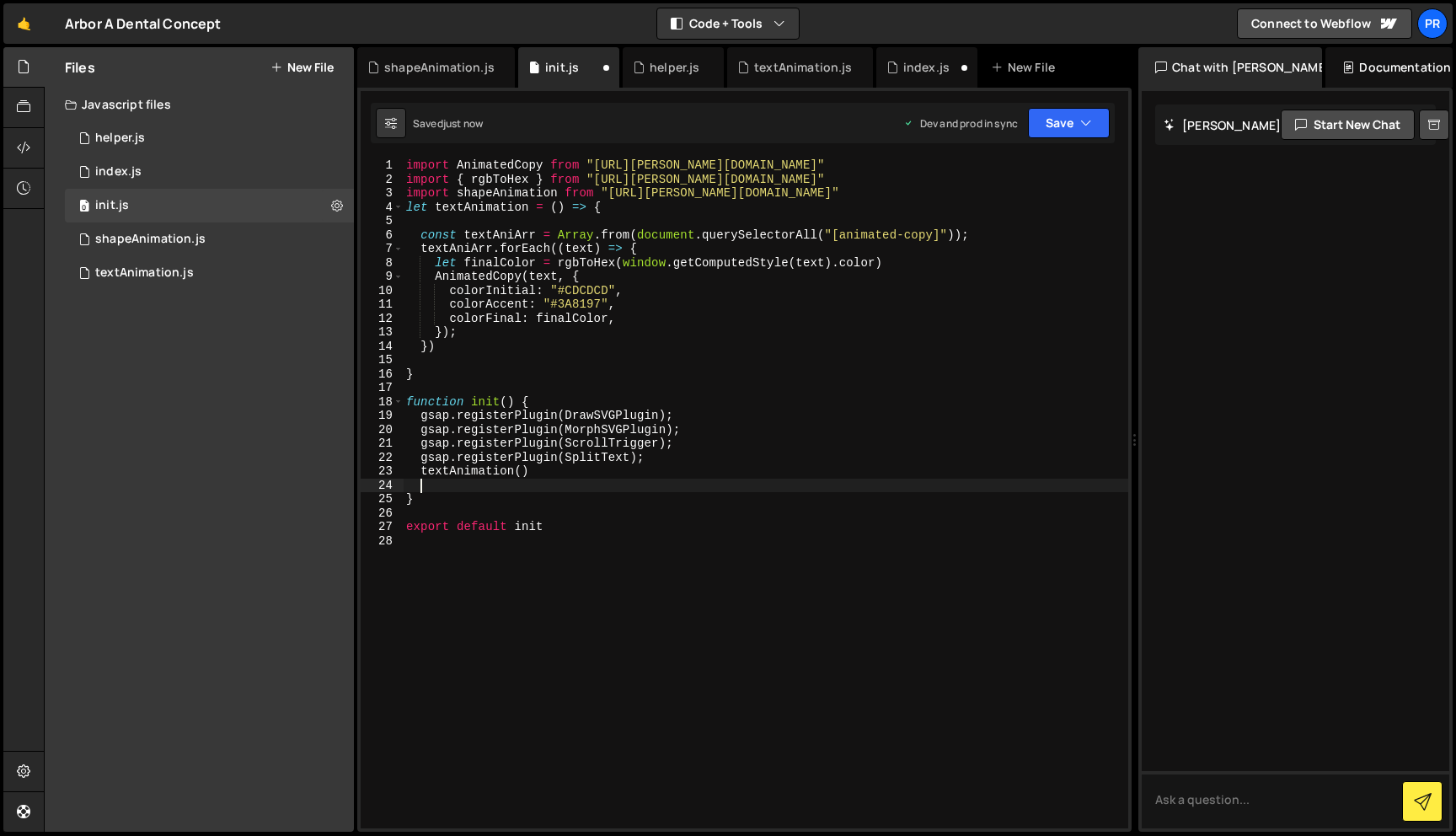
paste textarea "shapeAnimation"
type textarea "shapeAnimation()"
click at [1087, 131] on button "Save" at bounding box center [1069, 123] width 82 height 31
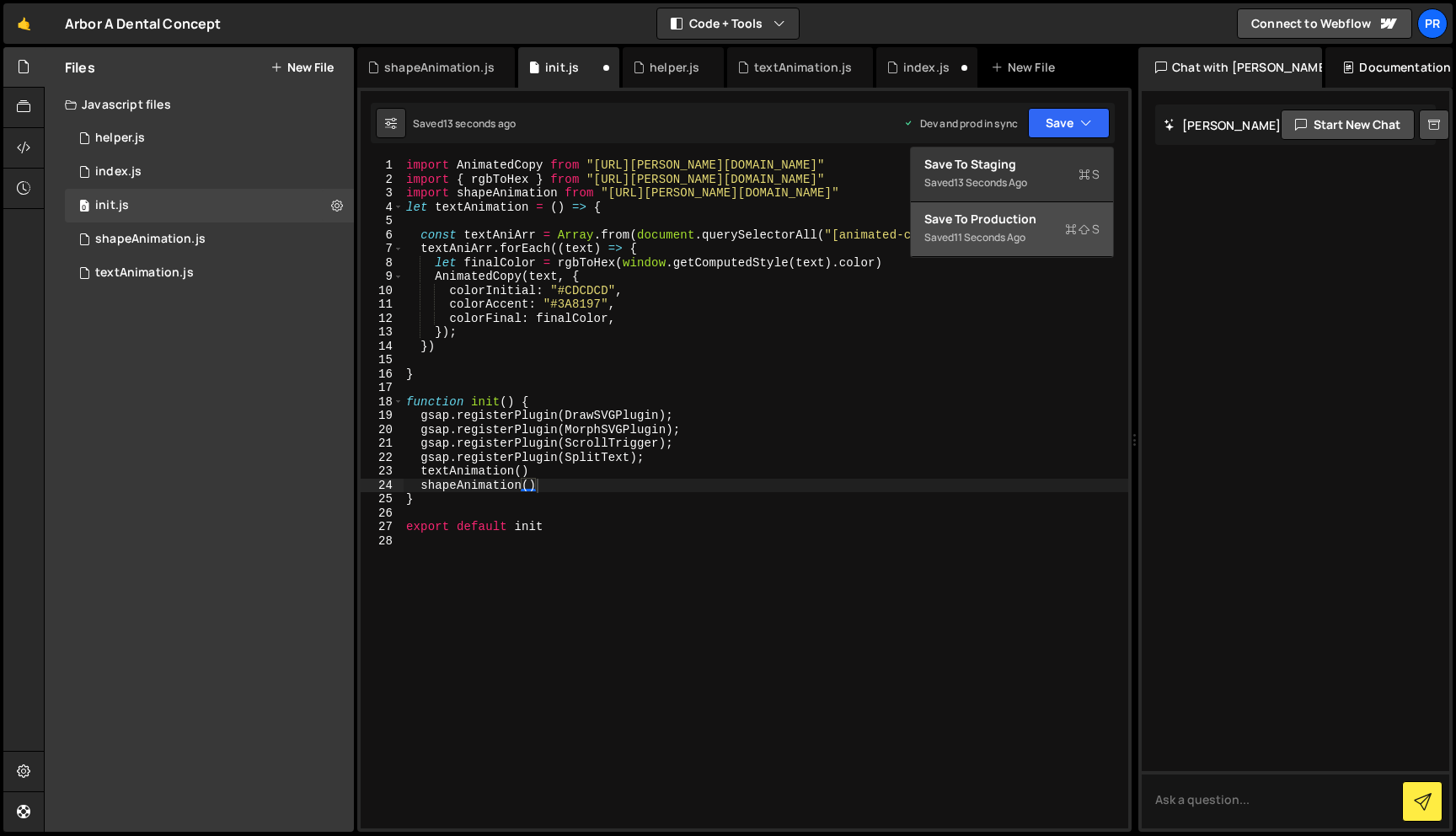
click at [1014, 220] on div "Save to Production S" at bounding box center [1012, 220] width 176 height 17
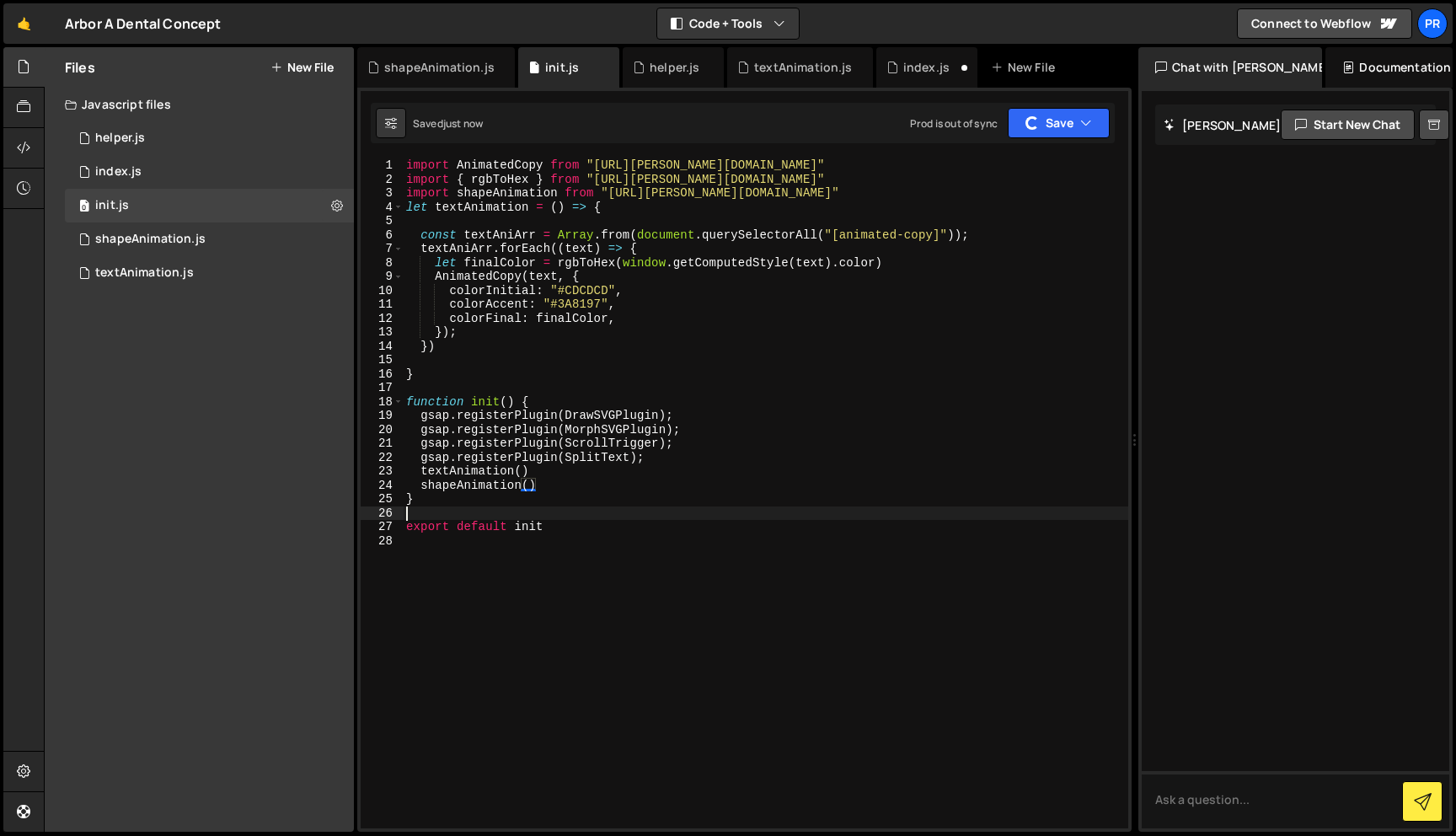
scroll to position [0, 0]
click at [763, 509] on div "import AnimatedCopy from "[URL][PERSON_NAME][DOMAIN_NAME]" import { rgbToHex } …" at bounding box center [765, 506] width 725 height 697
click at [703, 469] on div "import AnimatedCopy from "[URL][PERSON_NAME][DOMAIN_NAME]" import { rgbToHex } …" at bounding box center [765, 506] width 725 height 697
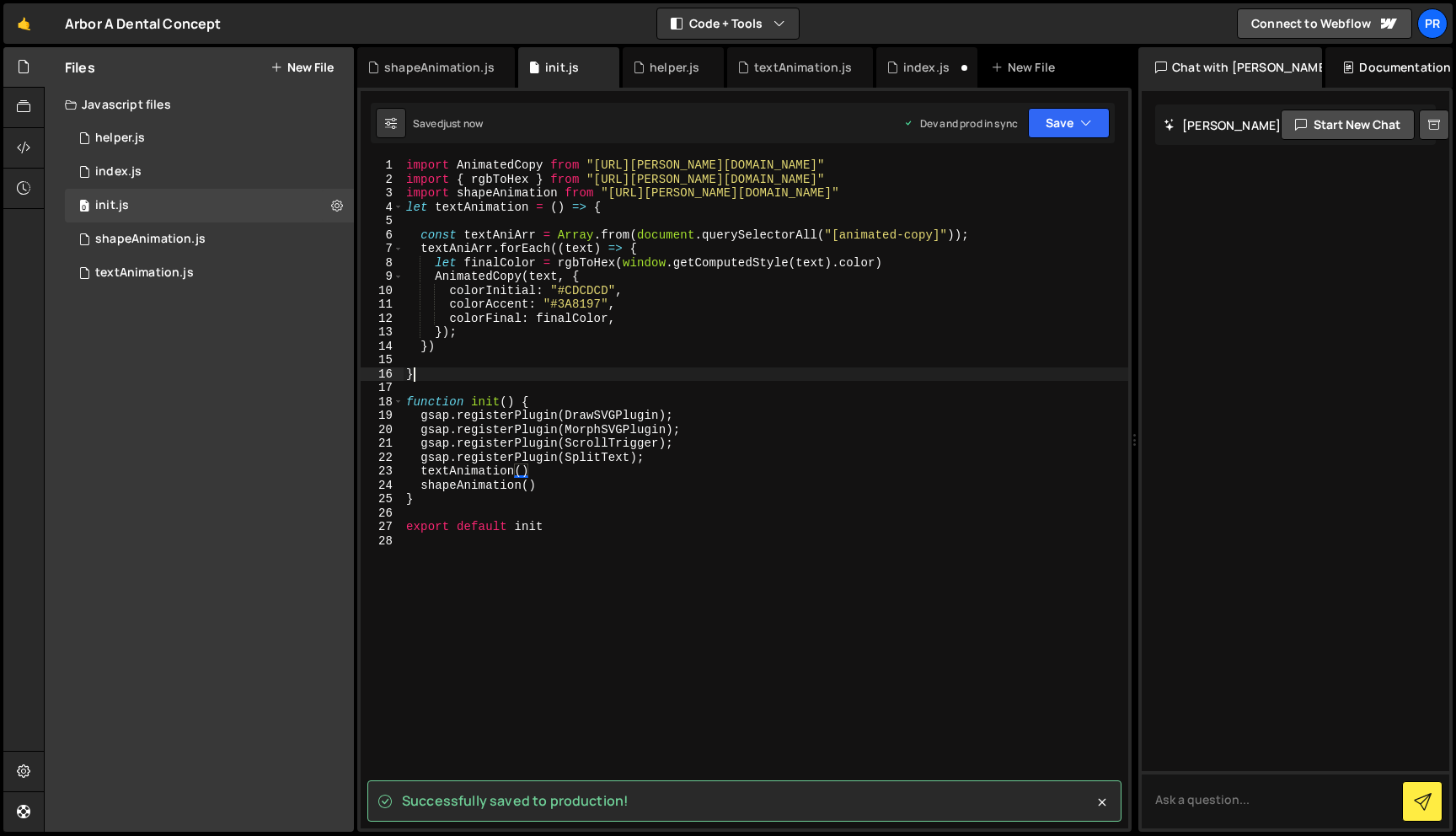
click at [462, 372] on div "import AnimatedCopy from "[URL][PERSON_NAME][DOMAIN_NAME]" import { rgbToHex } …" at bounding box center [765, 506] width 725 height 697
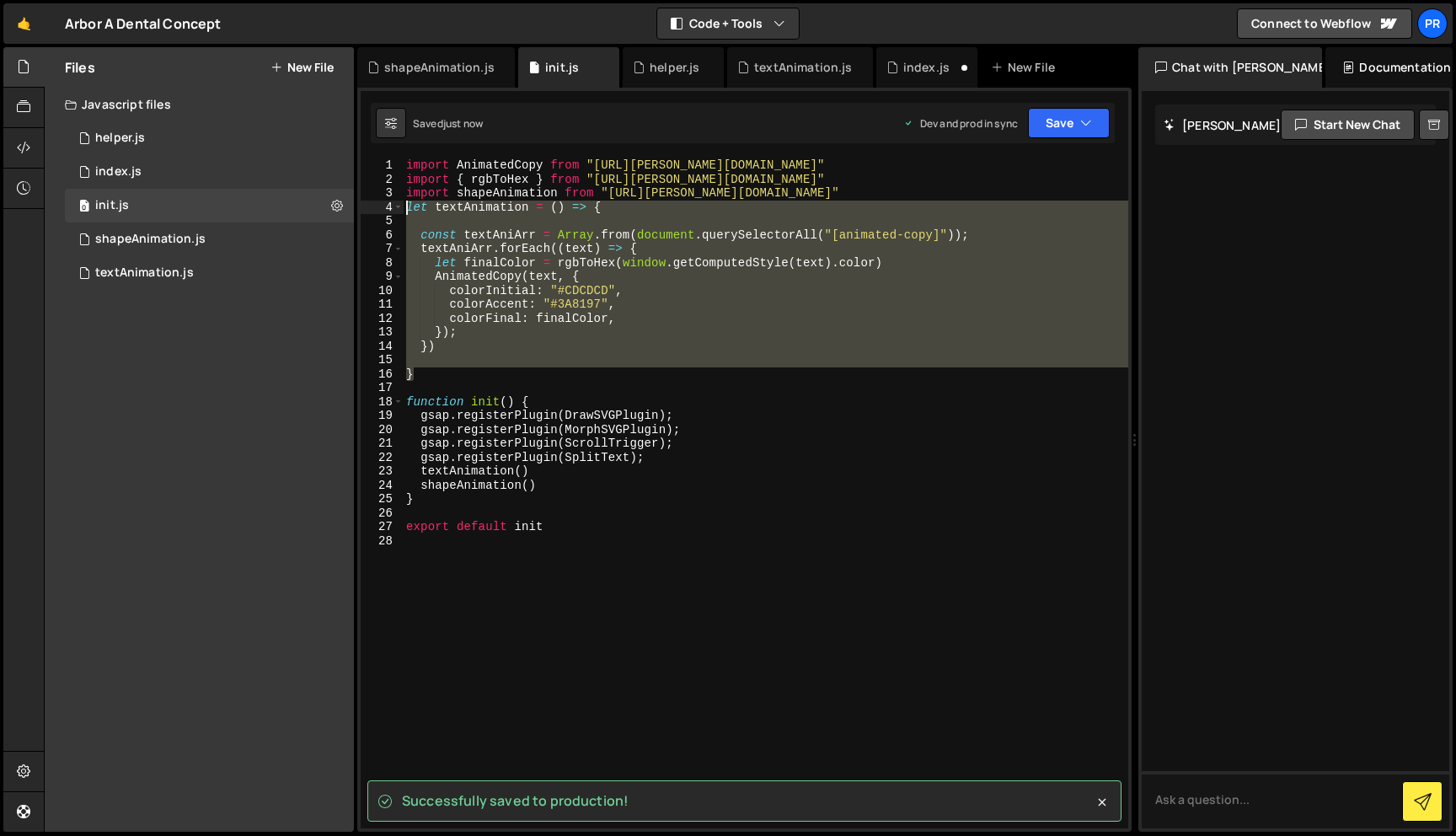
drag, startPoint x: 462, startPoint y: 372, endPoint x: 371, endPoint y: 207, distance: 188.4
click at [371, 207] on div "} 1 2 3 4 5 6 7 8 9 10 11 12 13 14 15 16 17 18 19 20 21 22 23 24 25 26 27 28 im…" at bounding box center [744, 493] width 767 height 669
type textarea "let textAnimation = () => {"
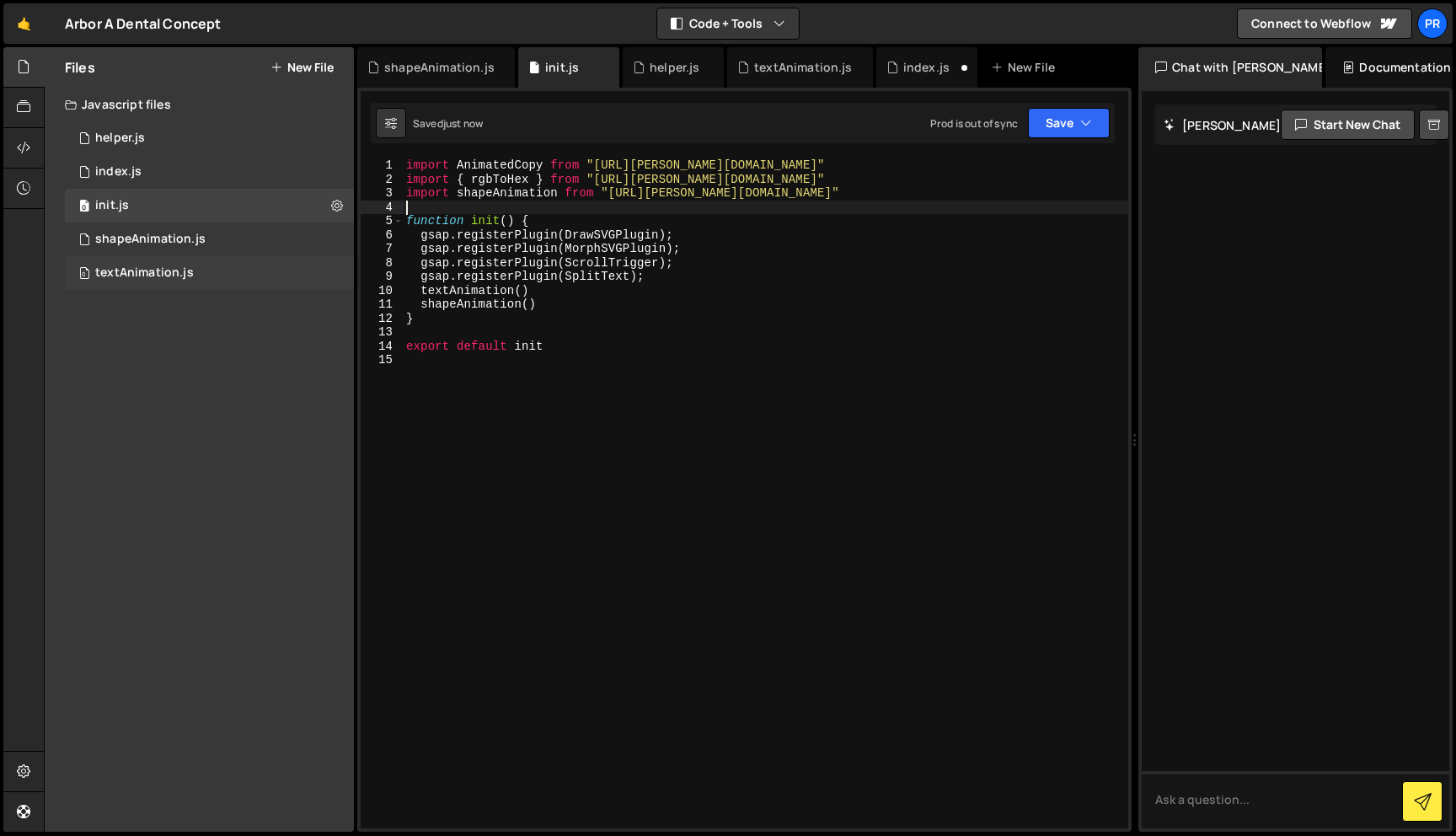
click at [163, 276] on div "textAnimation.js" at bounding box center [144, 273] width 99 height 15
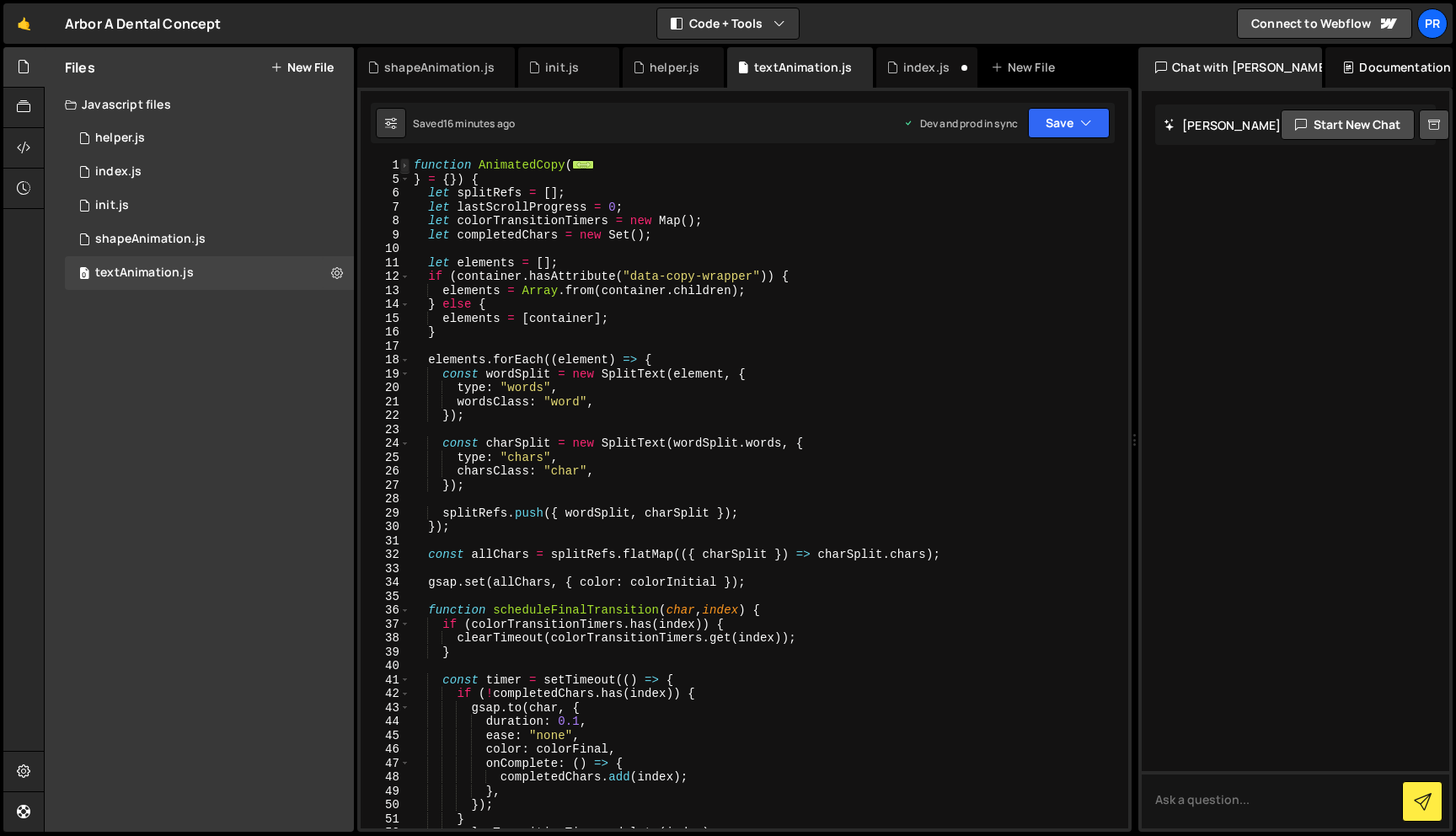
click at [405, 164] on span at bounding box center [405, 165] width 10 height 14
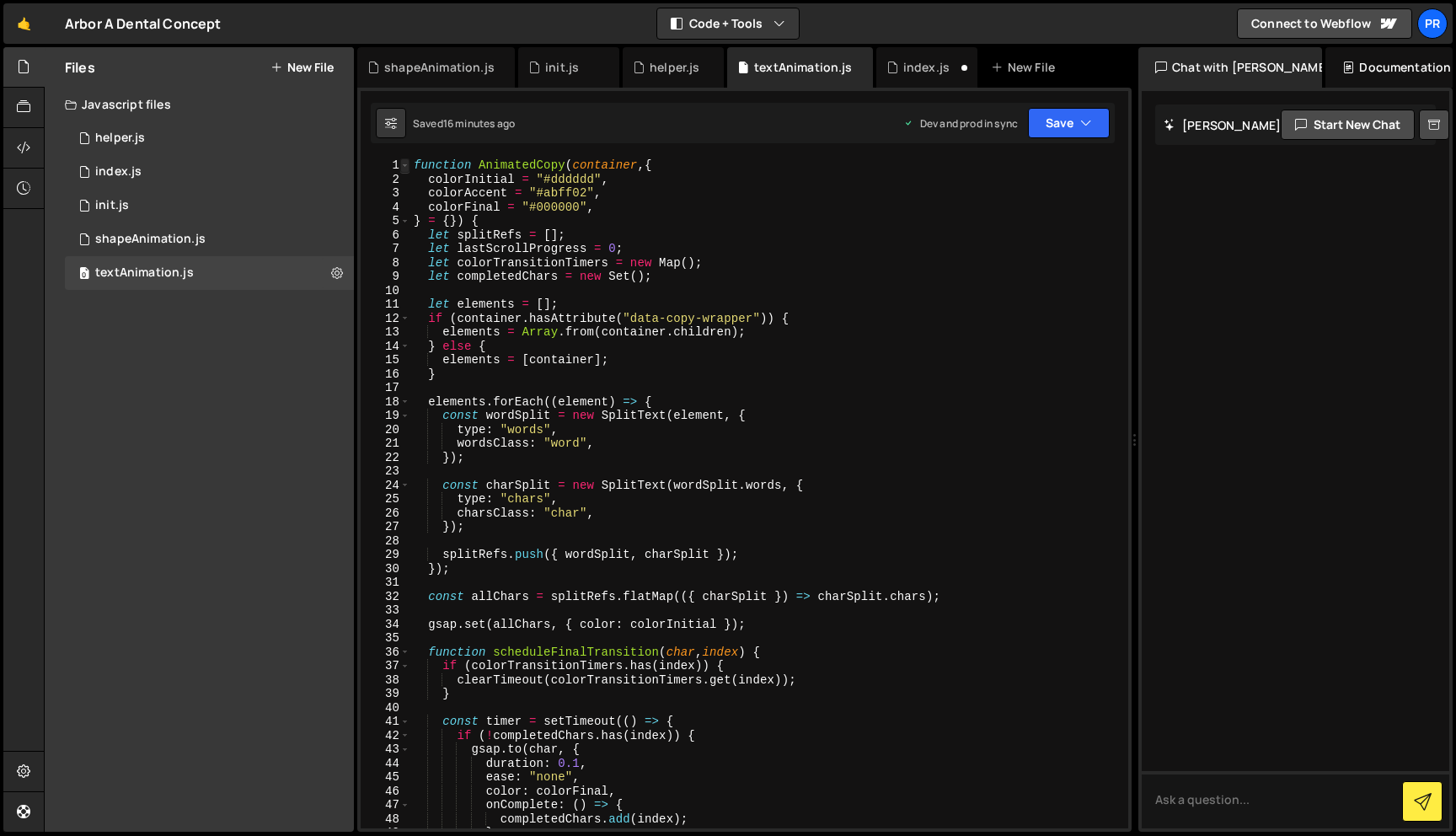
click at [405, 164] on span at bounding box center [405, 165] width 10 height 14
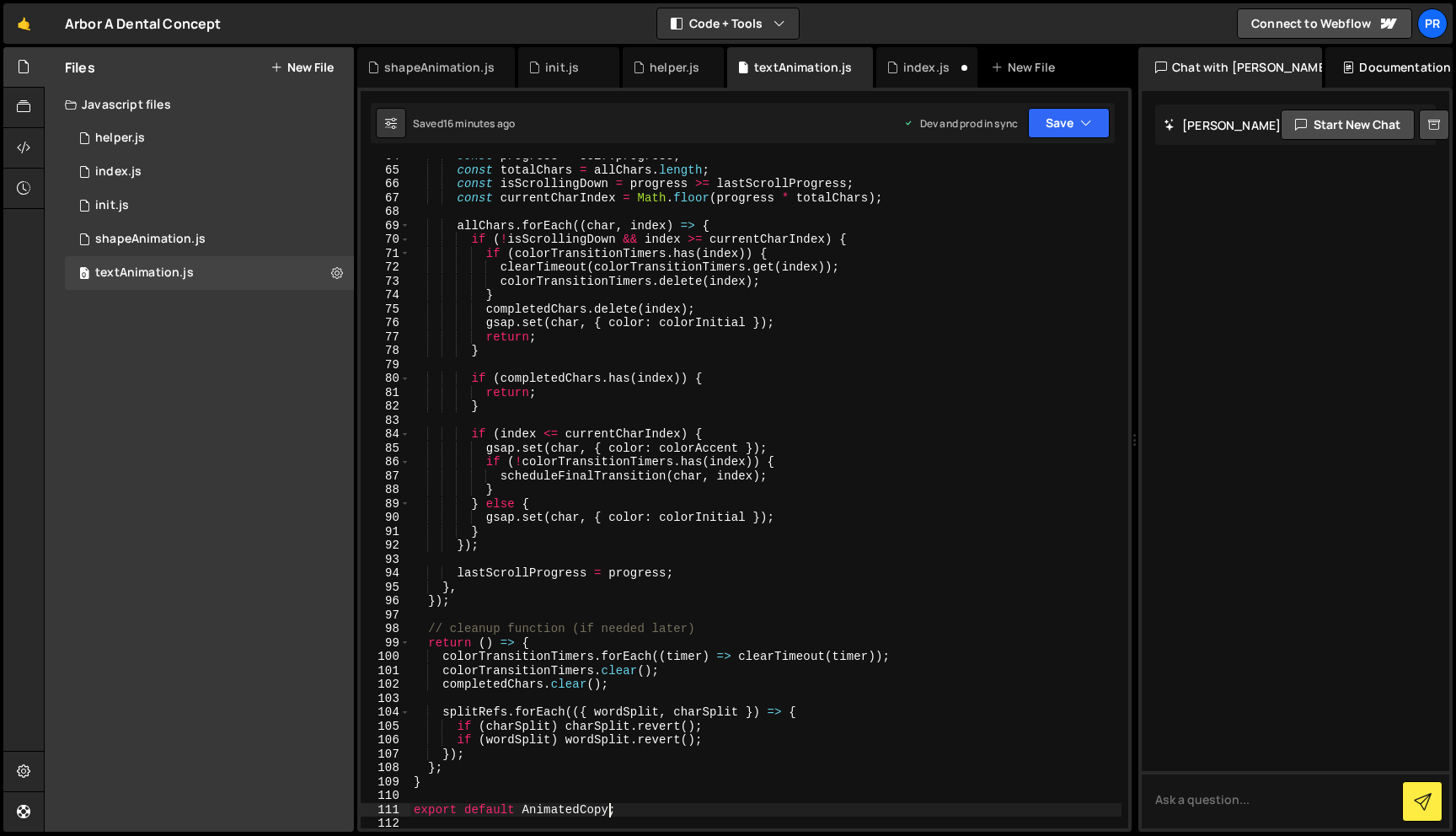
scroll to position [1112, 0]
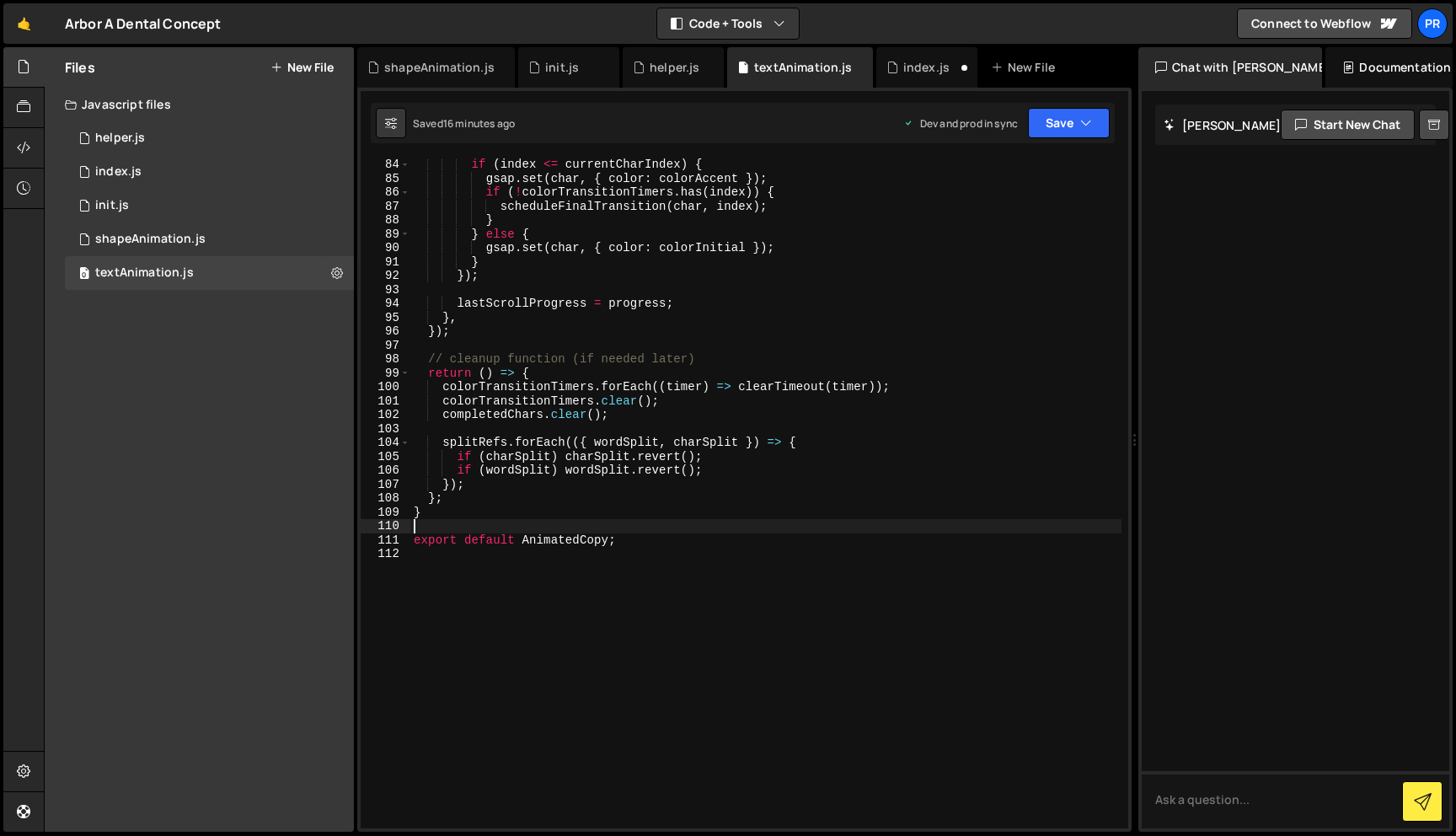
click at [510, 525] on div "if ( index <= currentCharIndex ) { gsap . set ( char , { color : colorAccent })…" at bounding box center [766, 505] width 712 height 697
paste textarea "}"
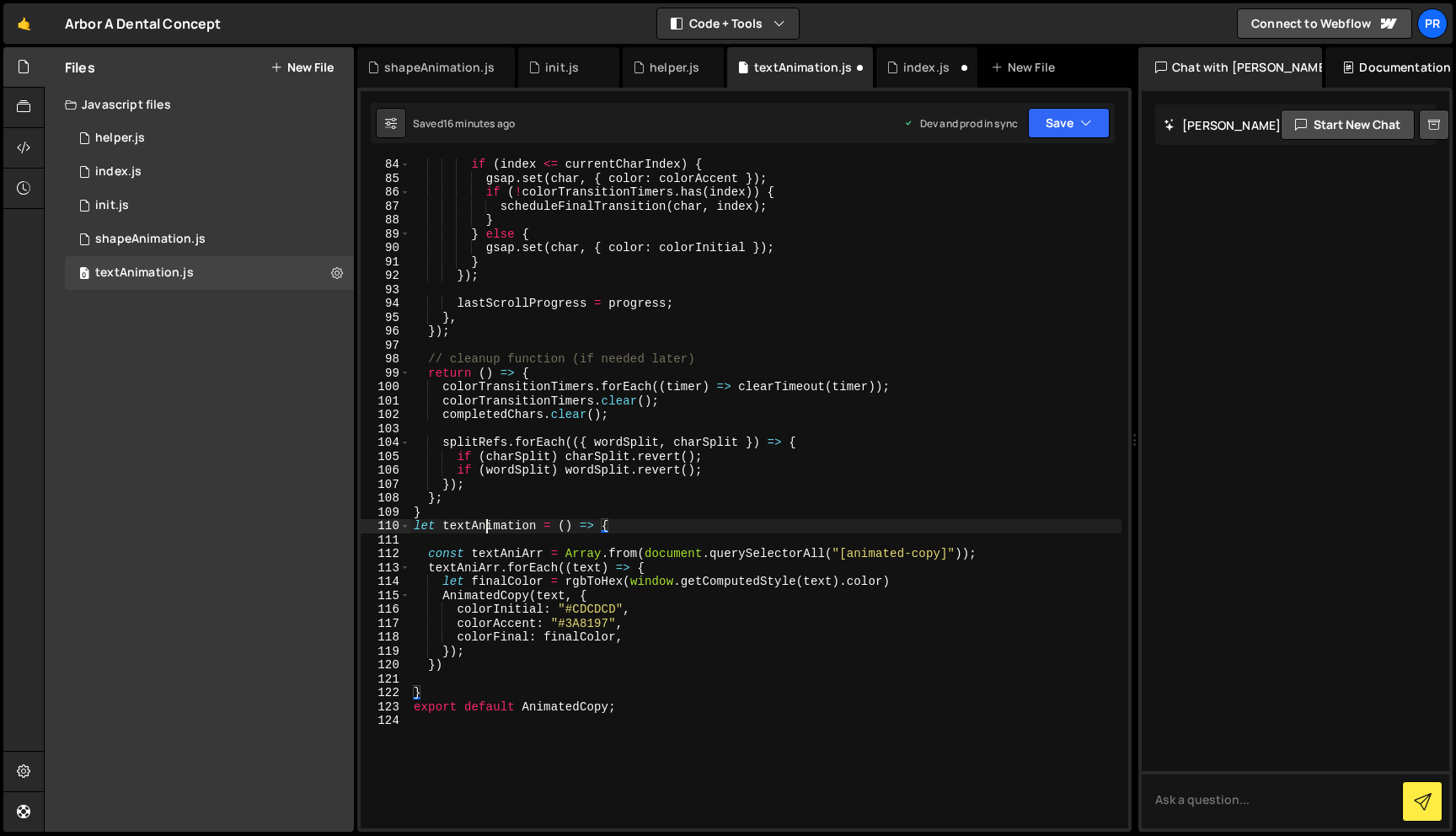
click at [488, 527] on div "if ( index <= currentCharIndex ) { gsap . set ( char , { color : colorAccent })…" at bounding box center [766, 505] width 712 height 697
click at [582, 707] on div "if ( index <= currentCharIndex ) { gsap . set ( char , { color : colorAccent })…" at bounding box center [766, 505] width 712 height 697
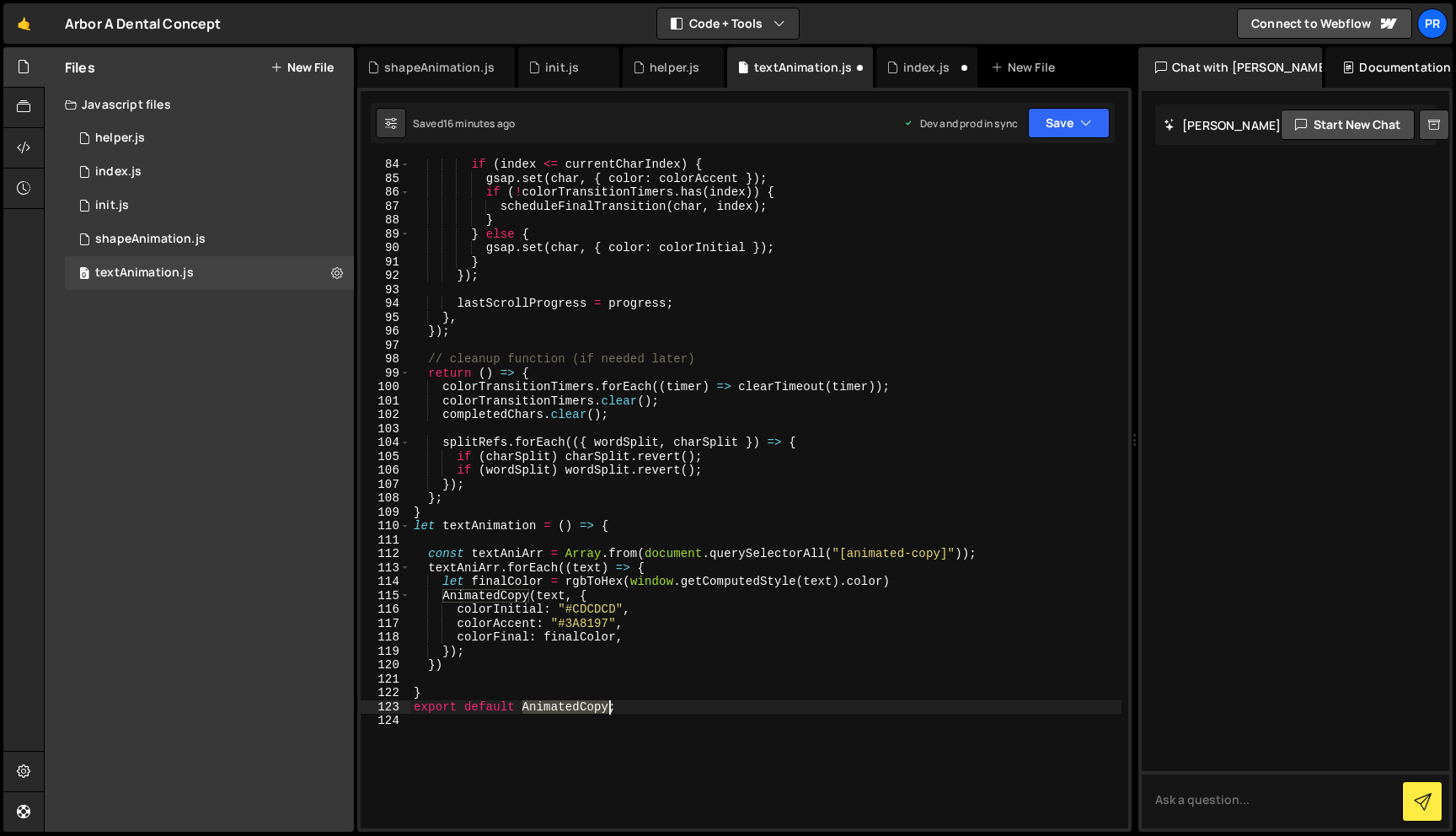
click at [582, 707] on div "if ( index <= currentCharIndex ) { gsap . set ( char , { color : colorAccent })…" at bounding box center [766, 505] width 712 height 697
paste textarea "textAnimation"
click at [1070, 121] on button "Save" at bounding box center [1069, 123] width 82 height 31
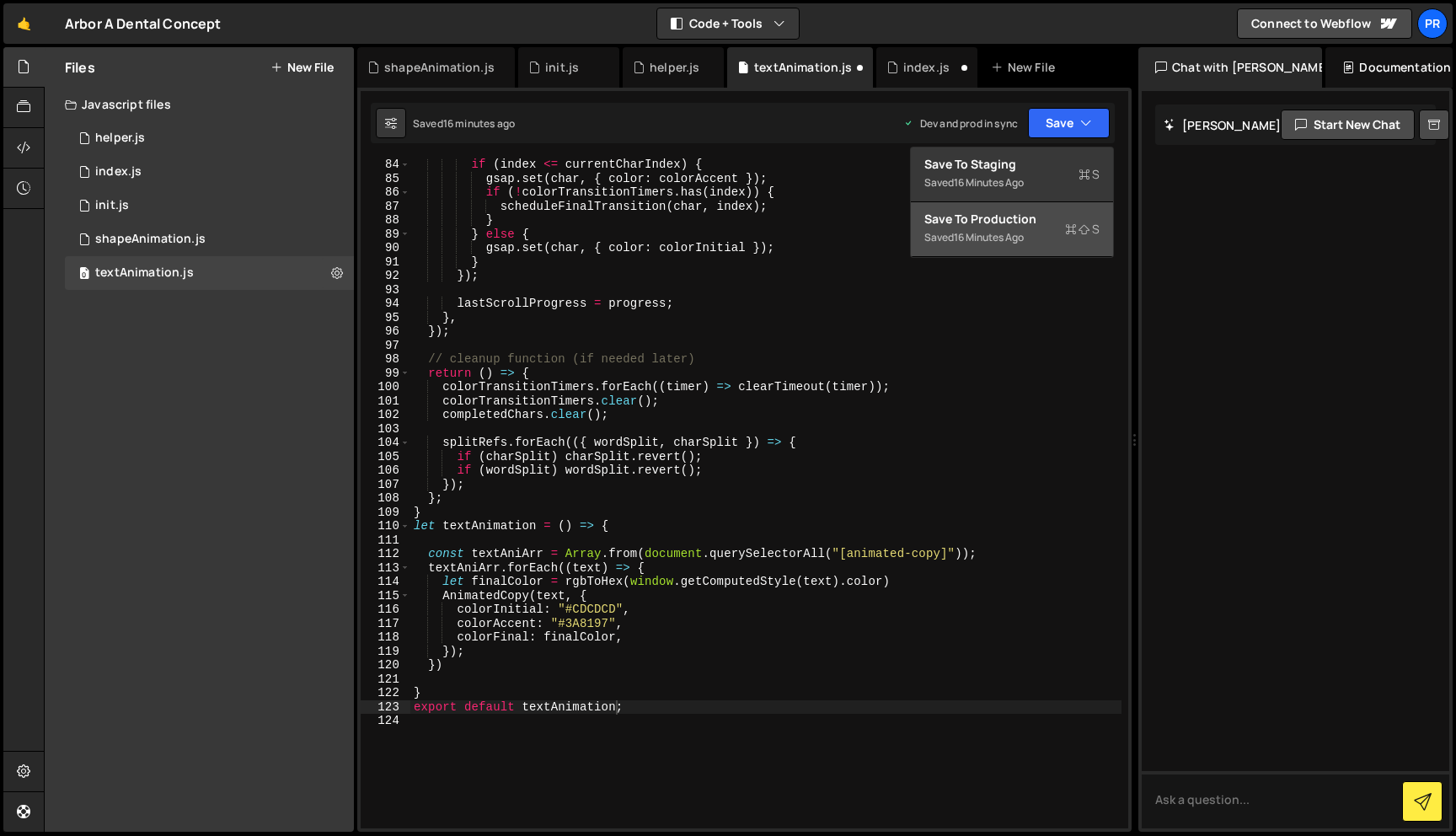
click at [998, 235] on div "16 minutes ago" at bounding box center [989, 237] width 70 height 14
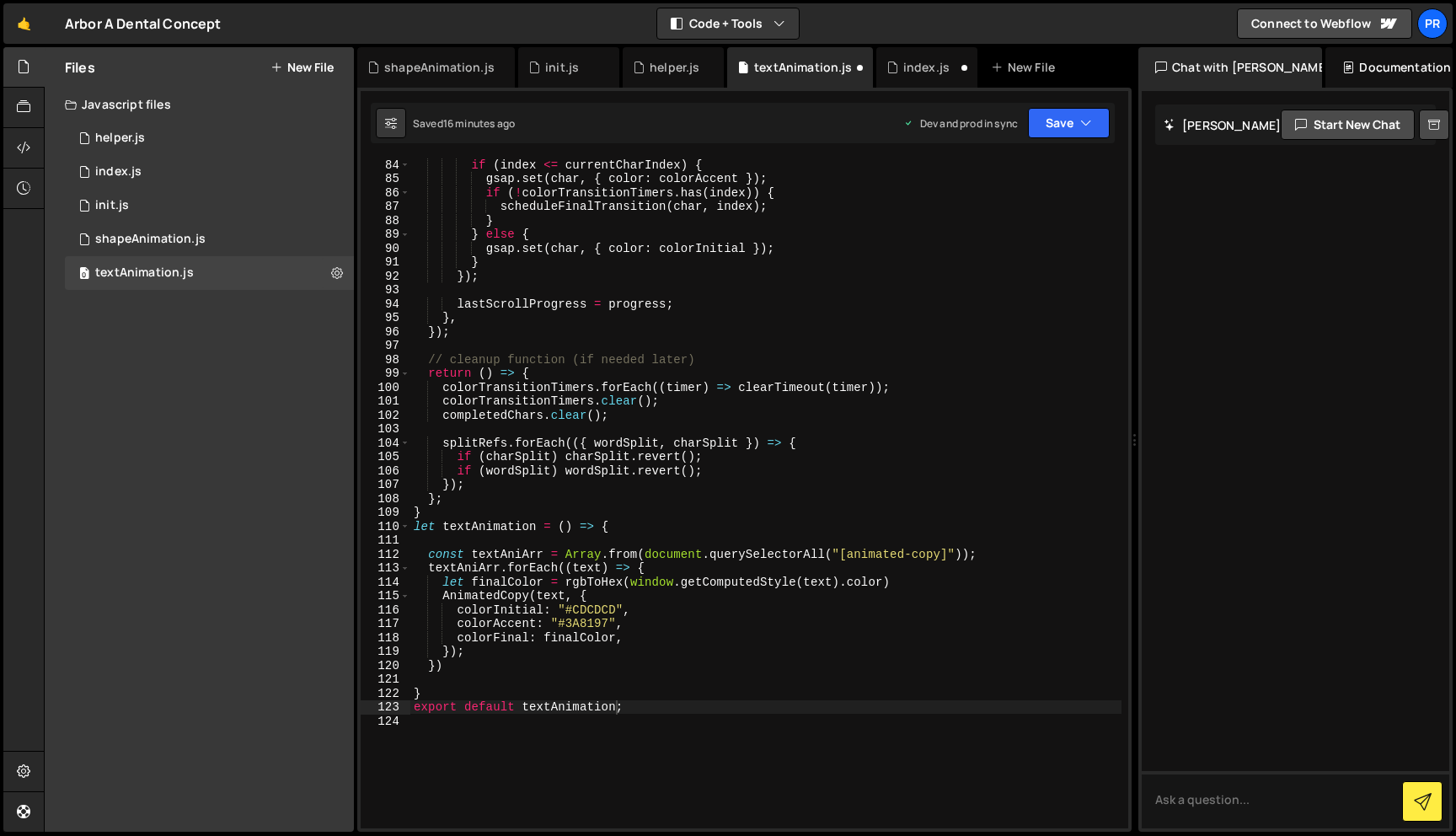
scroll to position [1154, 0]
type textarea "}"
click at [473, 515] on div "if ( index <= currentCharIndex ) { gsap . set ( char , { color : colorAccent })…" at bounding box center [766, 505] width 712 height 697
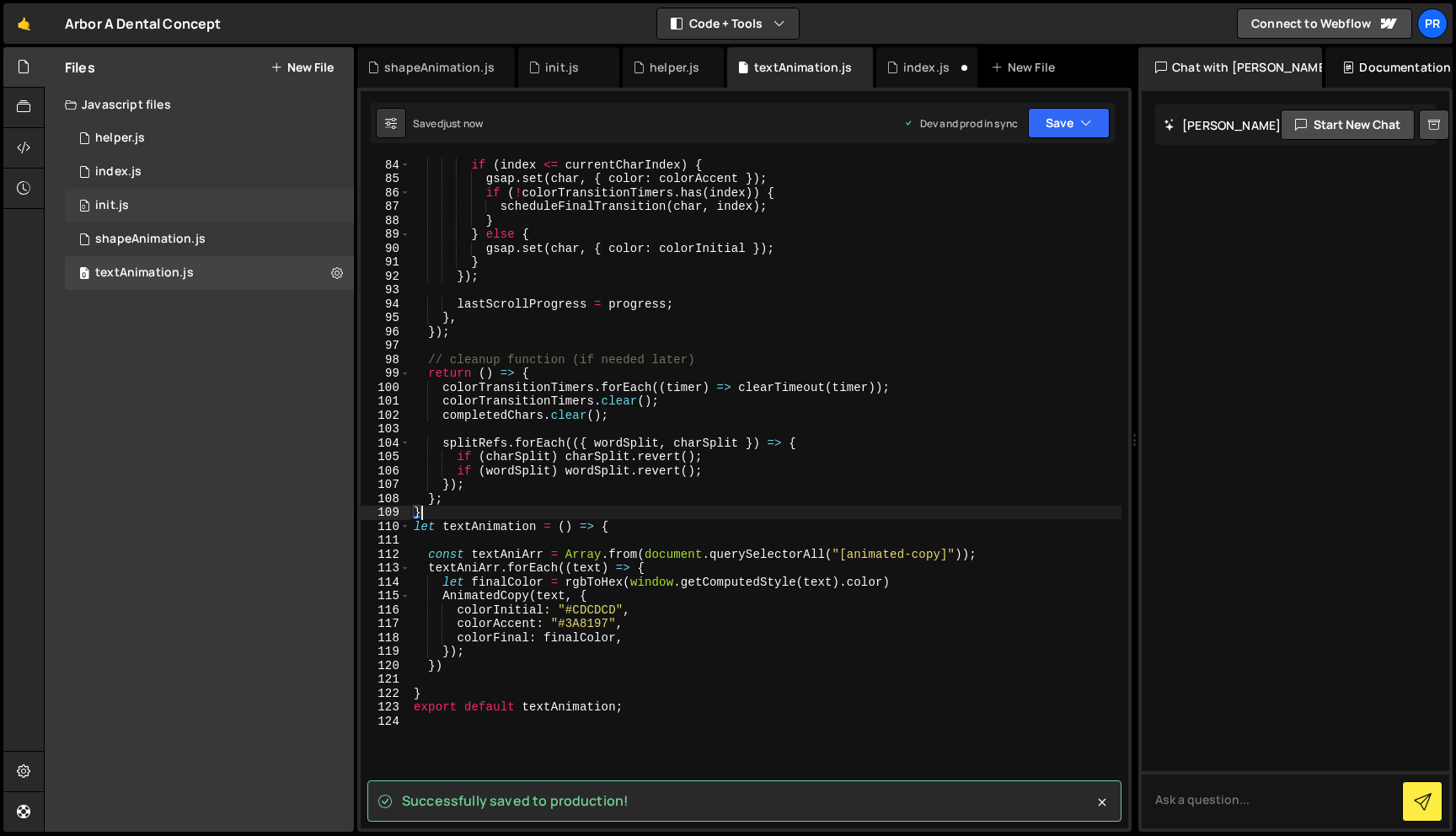
click at [131, 195] on div "0 init.js 0" at bounding box center [209, 205] width 289 height 34
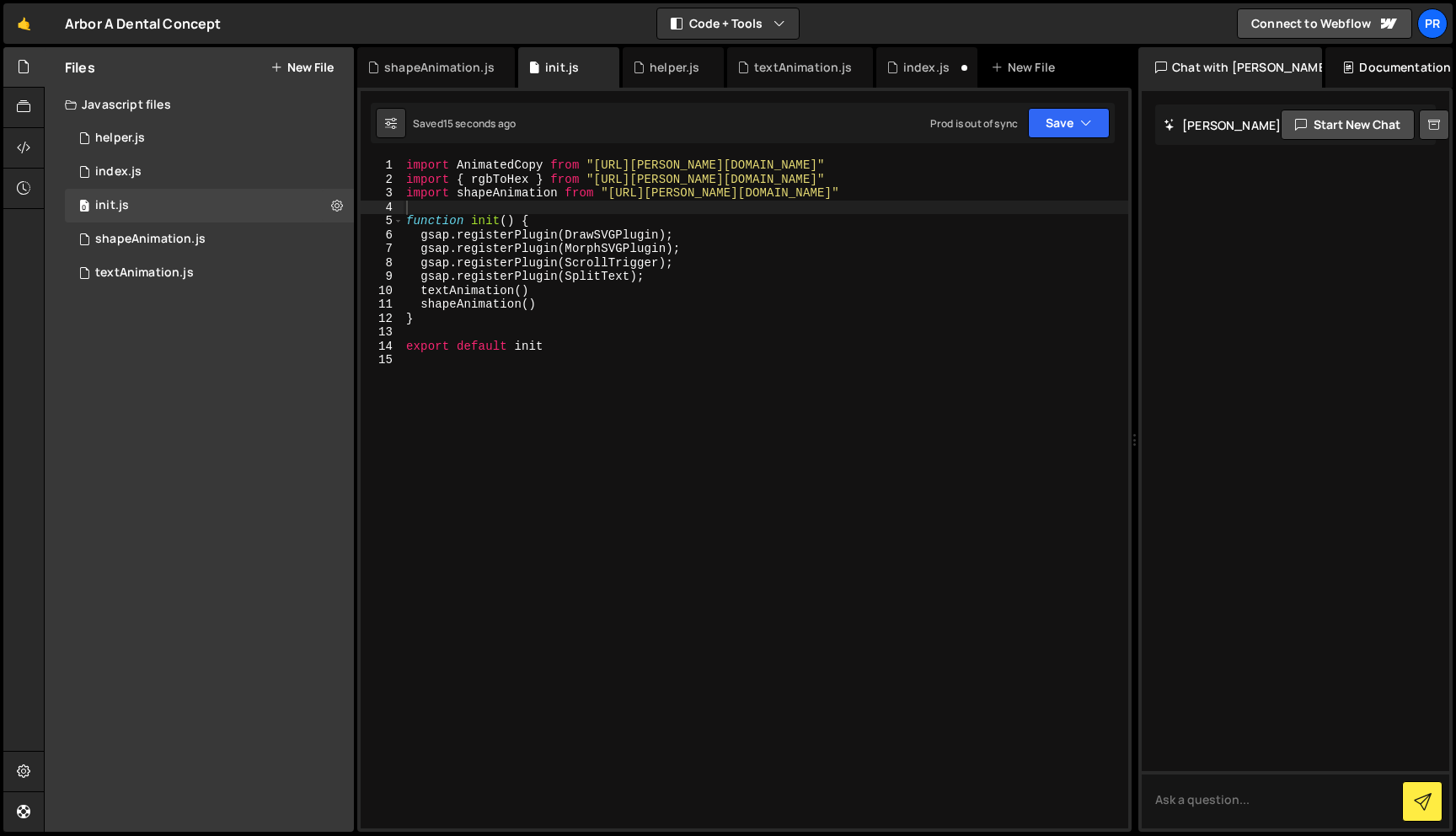
click at [482, 311] on div "import AnimatedCopy from "[URL][PERSON_NAME][DOMAIN_NAME]" import { rgbToHex } …" at bounding box center [765, 506] width 725 height 697
click at [476, 291] on div "import AnimatedCopy from "[URL][PERSON_NAME][DOMAIN_NAME]" import { rgbToHex } …" at bounding box center [766, 506] width 725 height 697
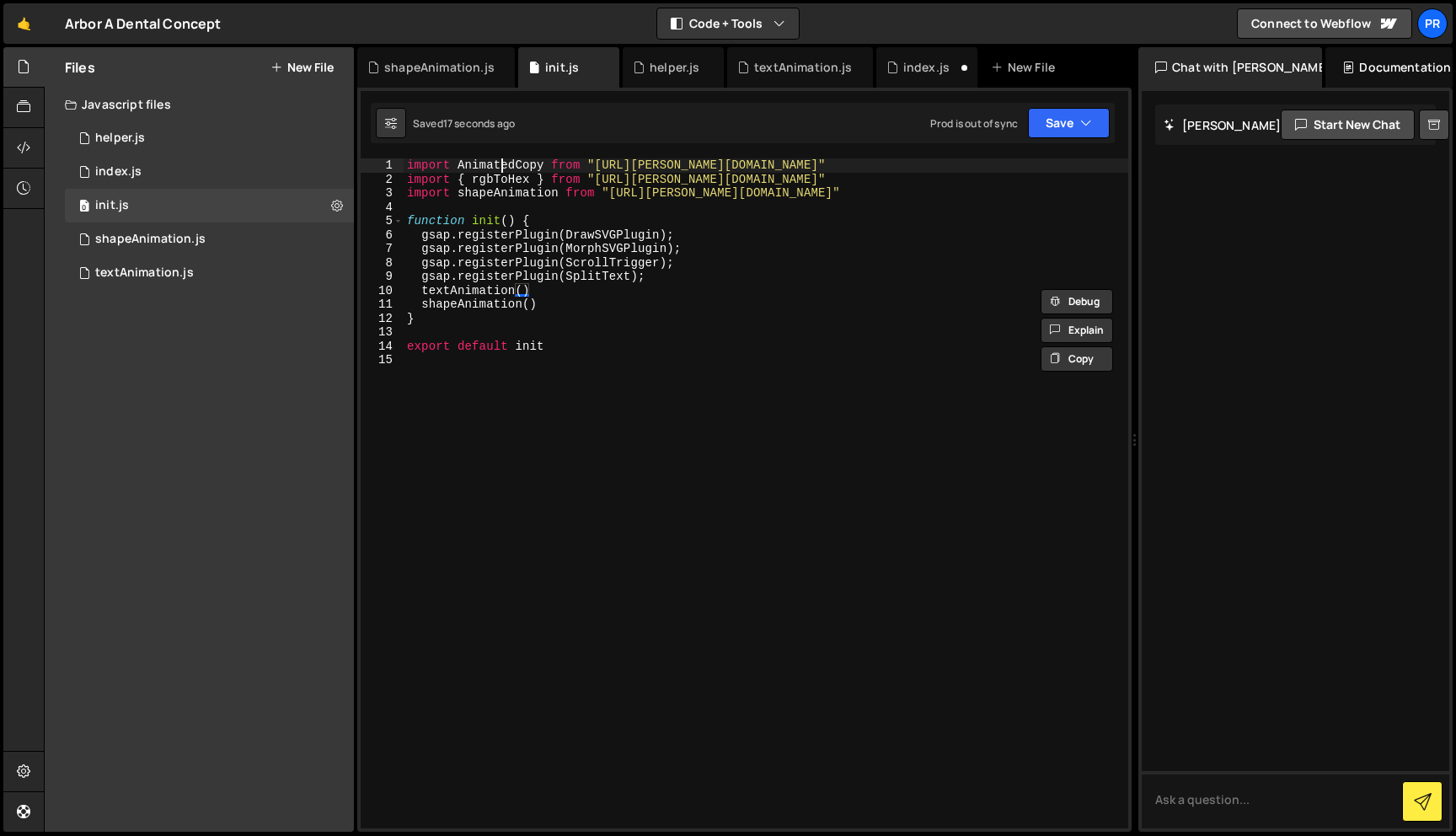
click at [500, 161] on div "import AnimatedCopy from "[URL][PERSON_NAME][DOMAIN_NAME]" import { rgbToHex } …" at bounding box center [766, 506] width 725 height 697
paste textarea "textAnimation"
type textarea "import textAnimation from "[URL][PERSON_NAME][DOMAIN_NAME]""
click at [1078, 122] on button "Save" at bounding box center [1069, 123] width 82 height 31
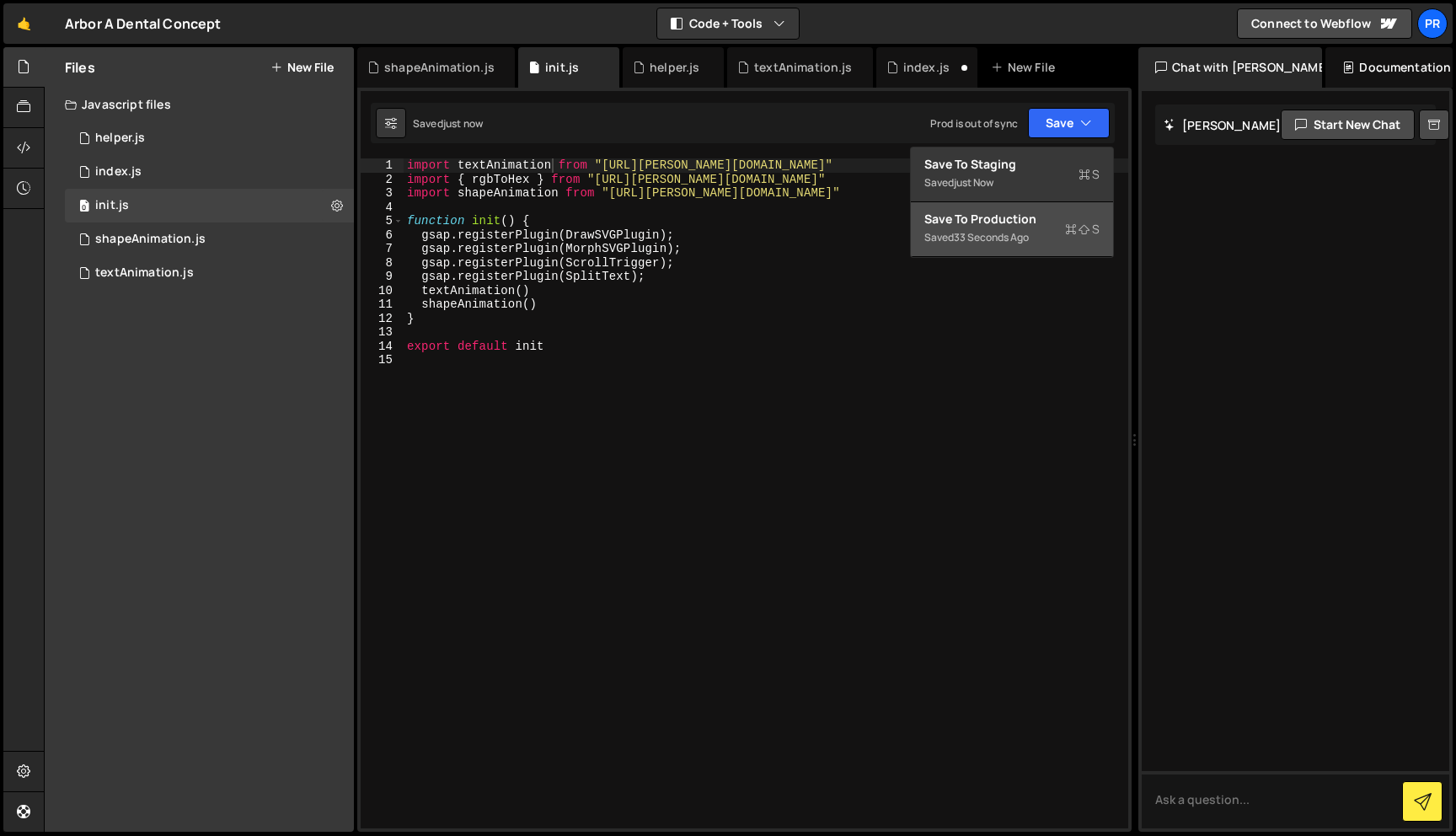
click at [1015, 222] on div "Save to Production S" at bounding box center [1012, 220] width 176 height 17
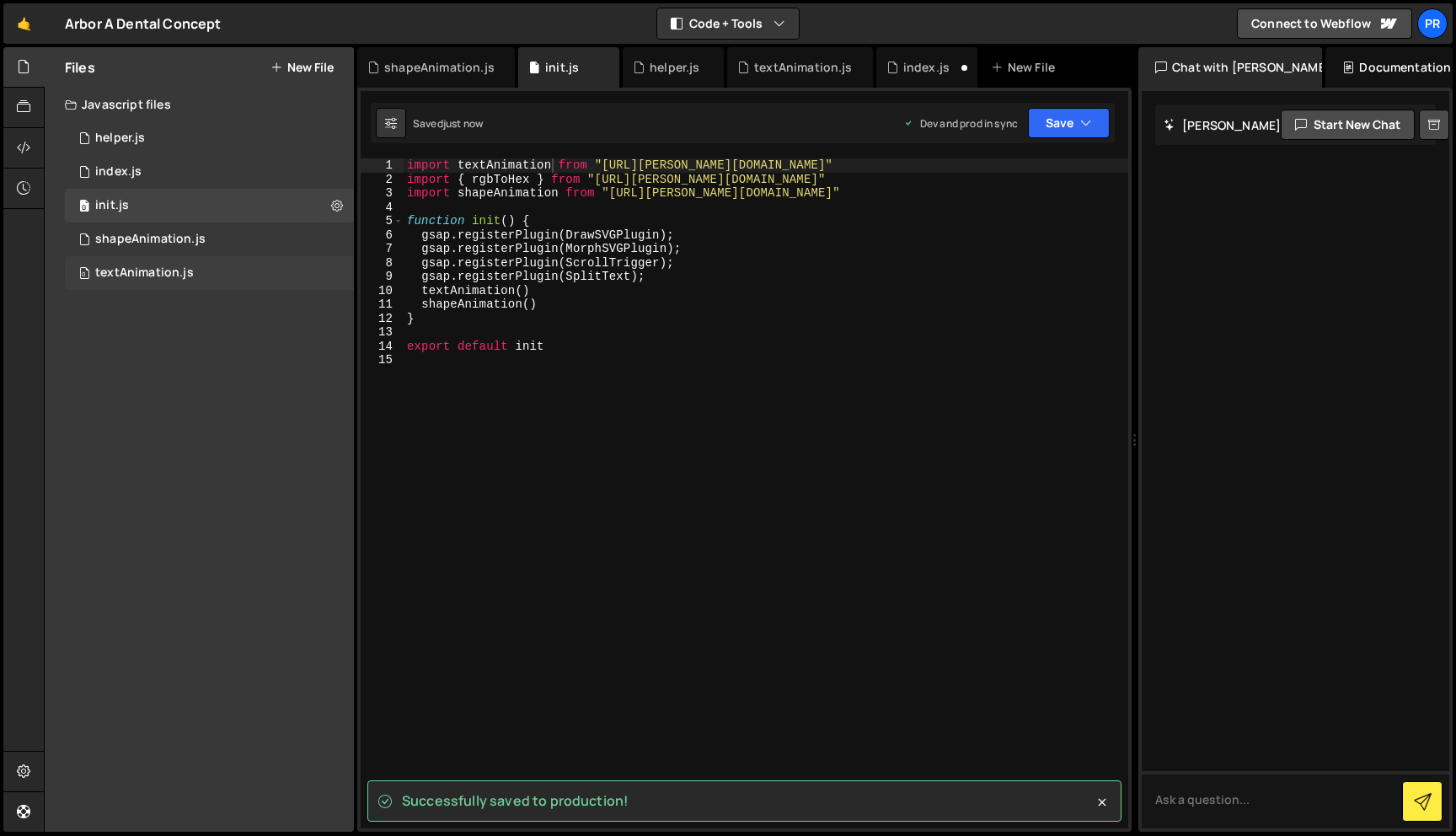
click at [139, 267] on div "textAnimation.js" at bounding box center [144, 273] width 99 height 15
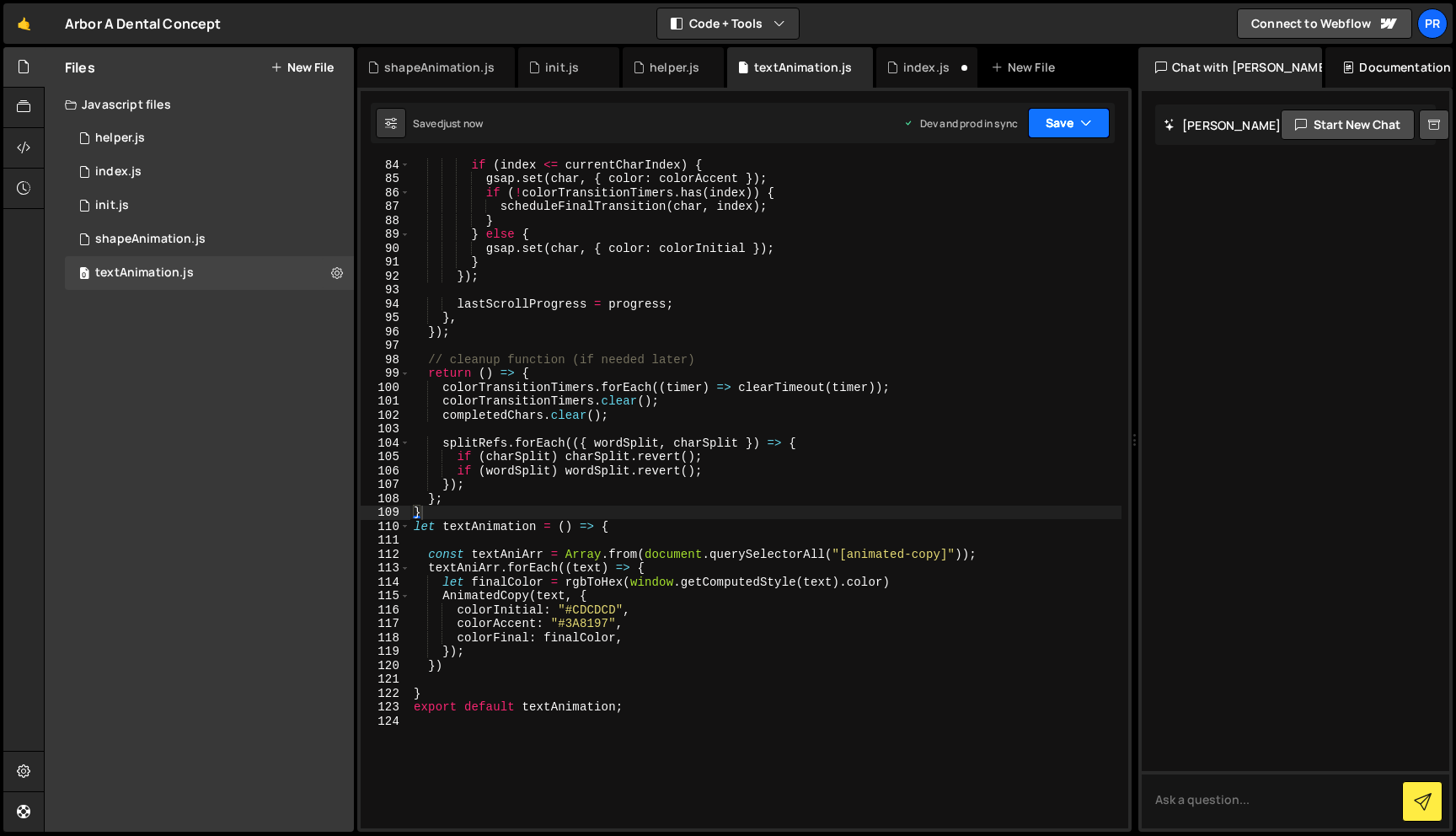
click at [1076, 121] on button "Save" at bounding box center [1069, 123] width 82 height 31
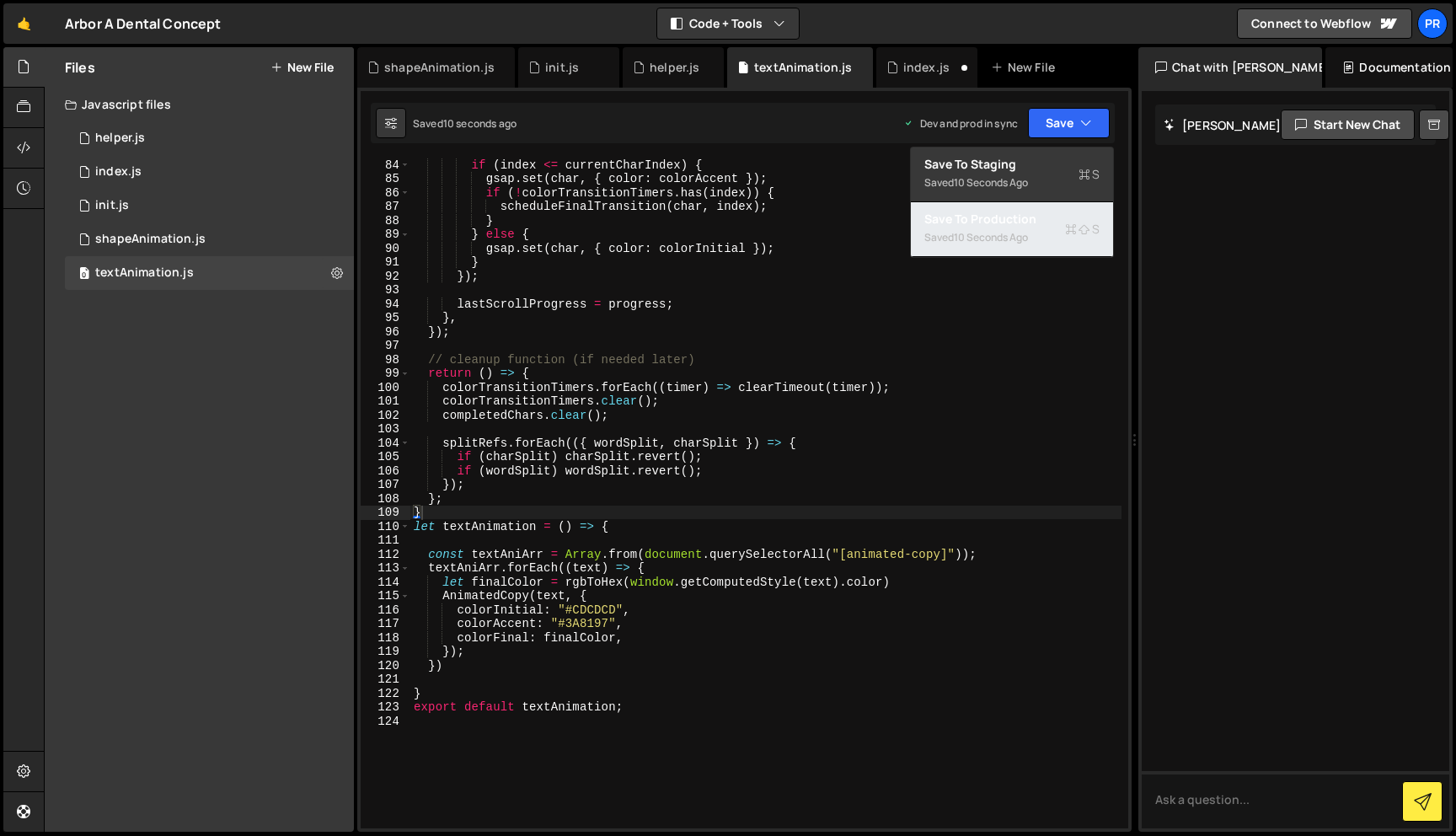
click at [1028, 241] on div "10 seconds ago" at bounding box center [991, 237] width 74 height 14
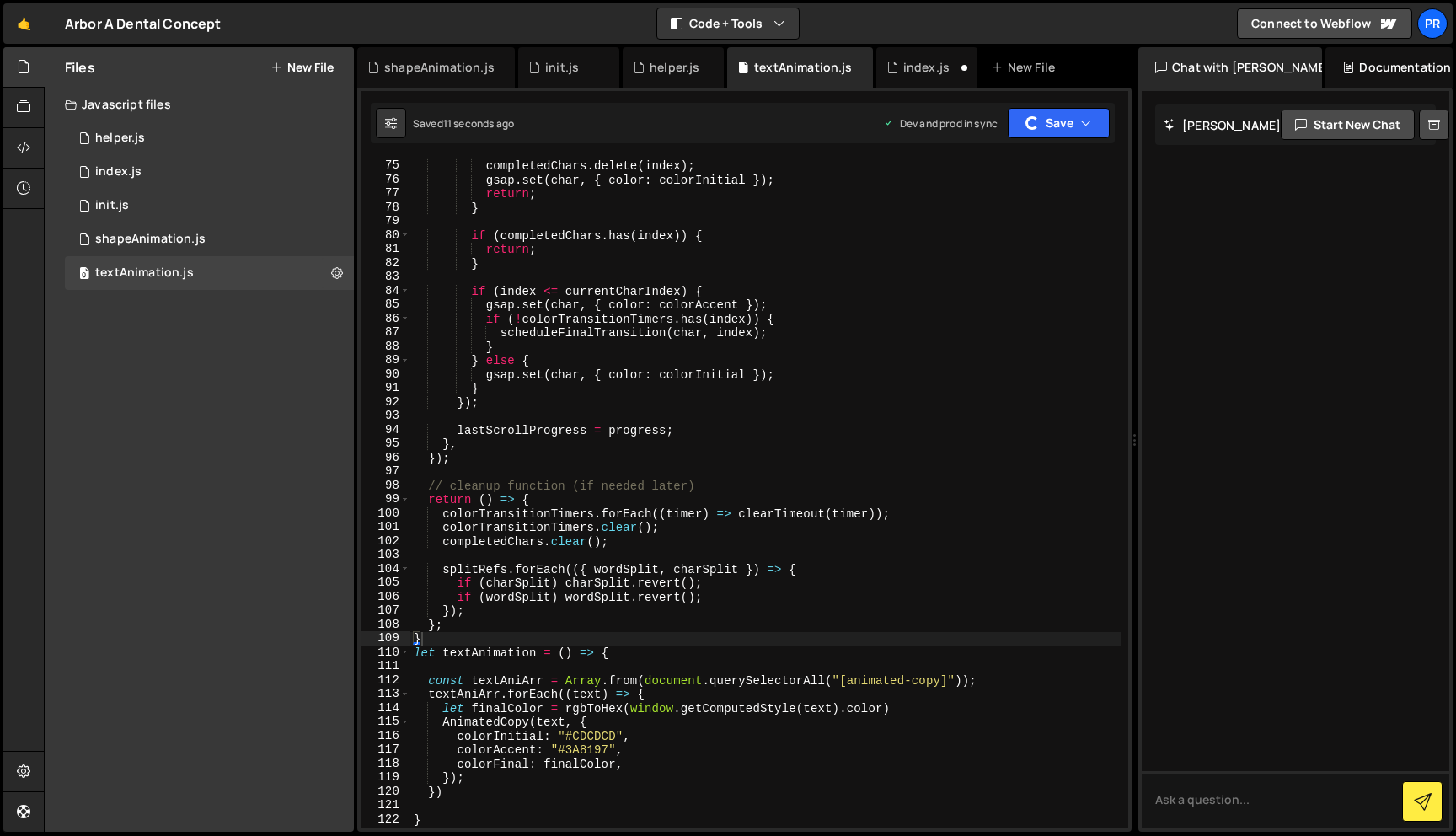
scroll to position [0, 0]
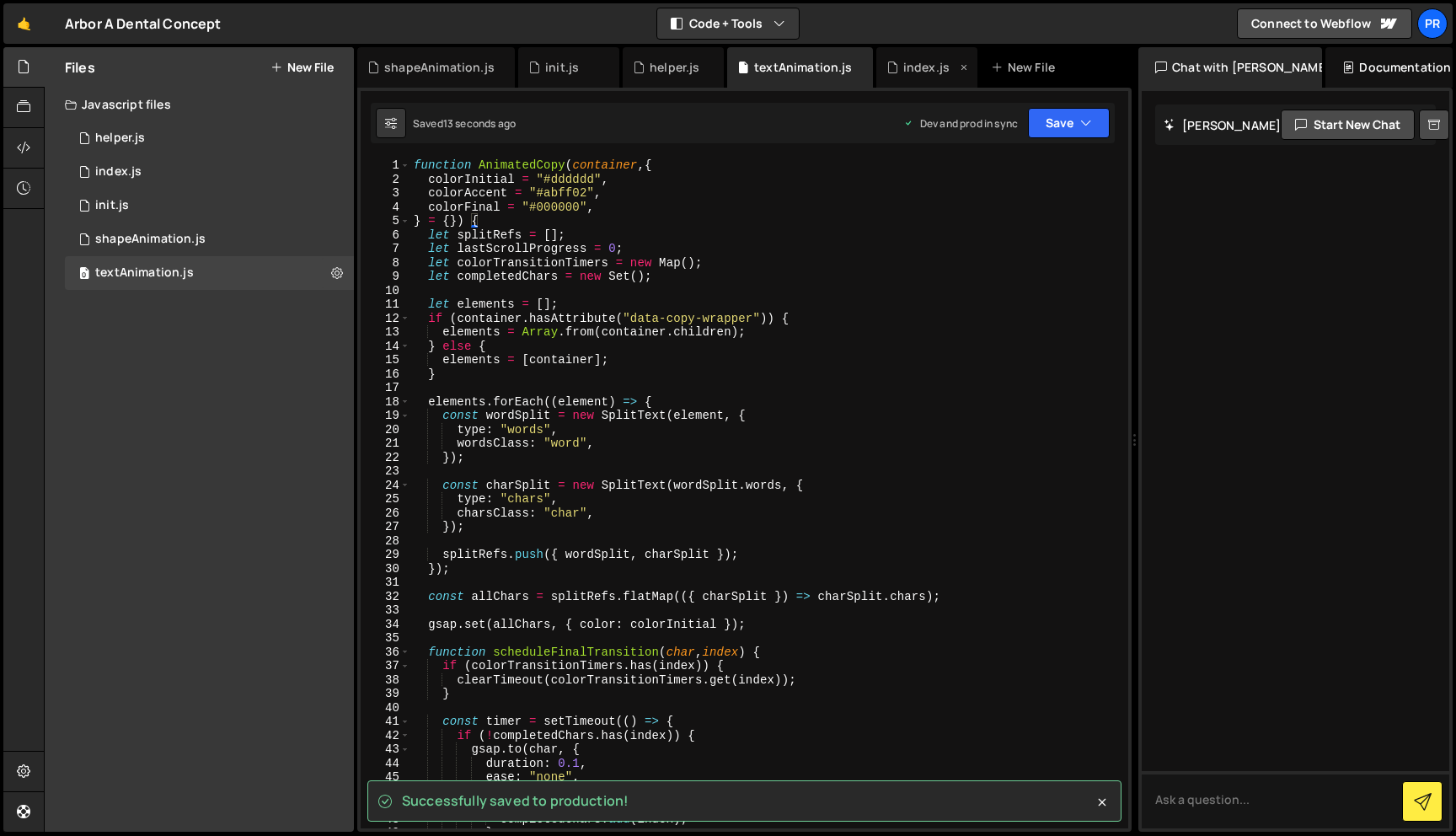
click at [919, 69] on div "index.js" at bounding box center [927, 68] width 46 height 17
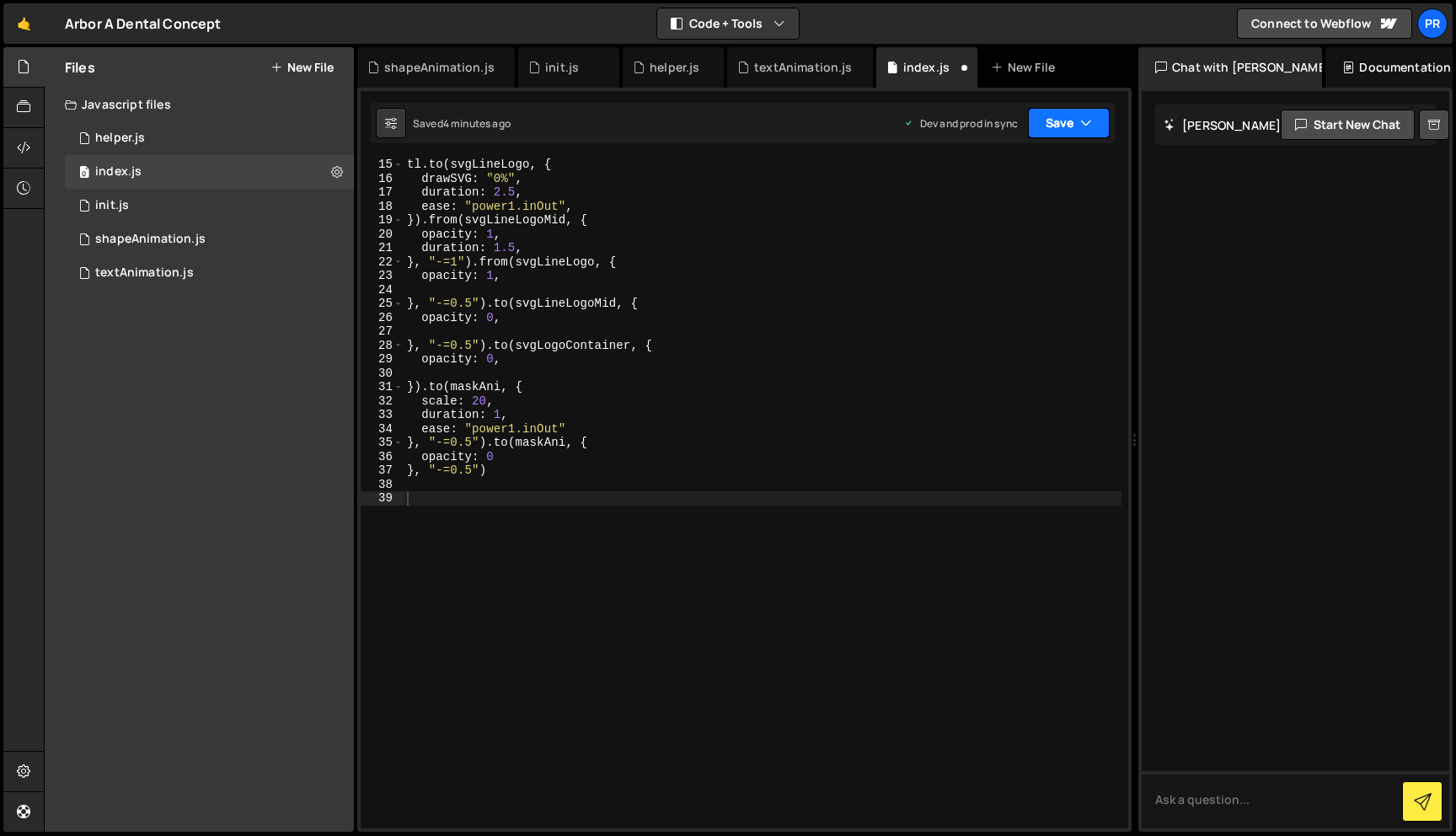
click at [1054, 111] on button "Save" at bounding box center [1069, 123] width 82 height 31
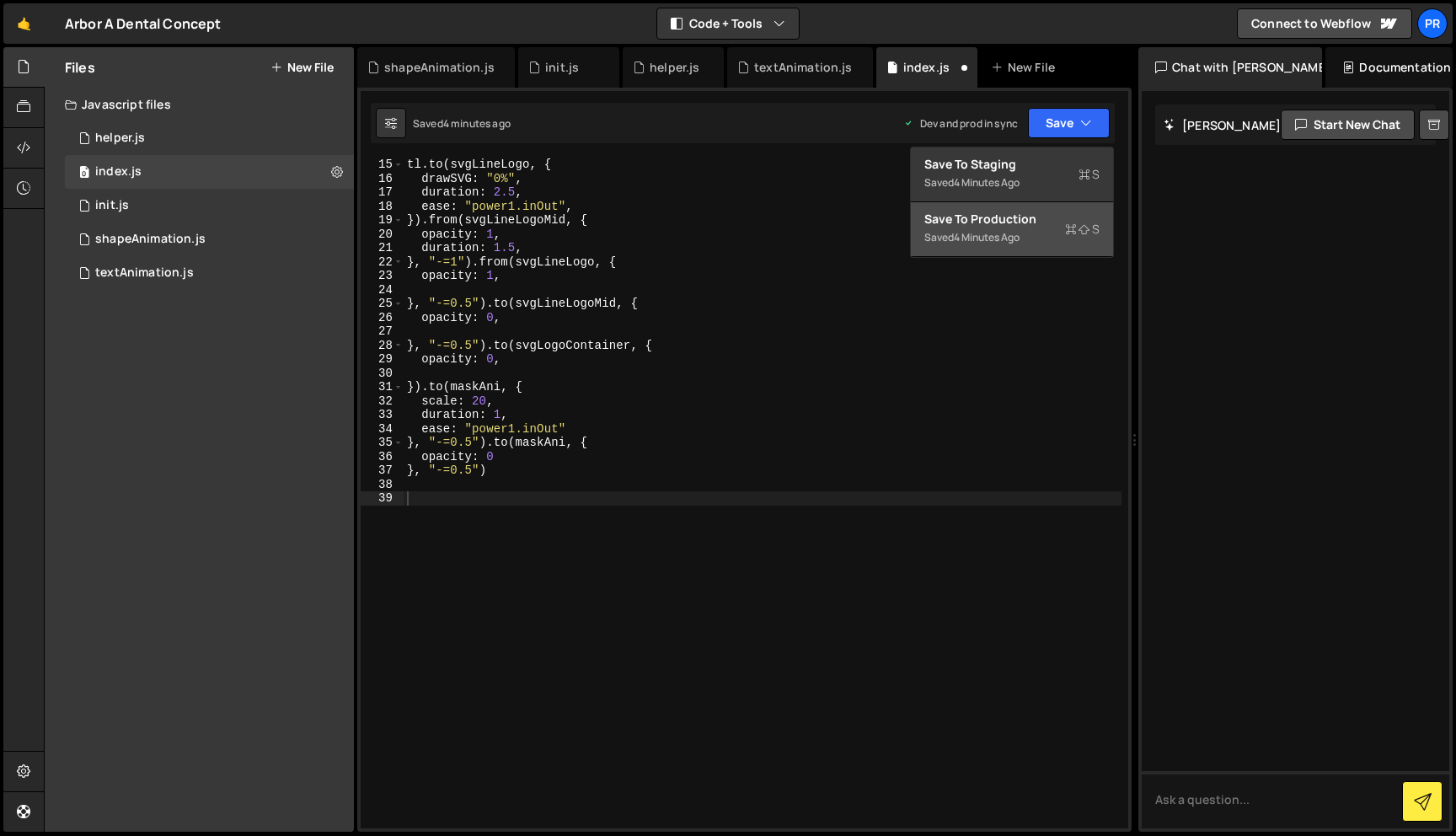
click at [977, 219] on div "Save to Production S" at bounding box center [1012, 220] width 176 height 17
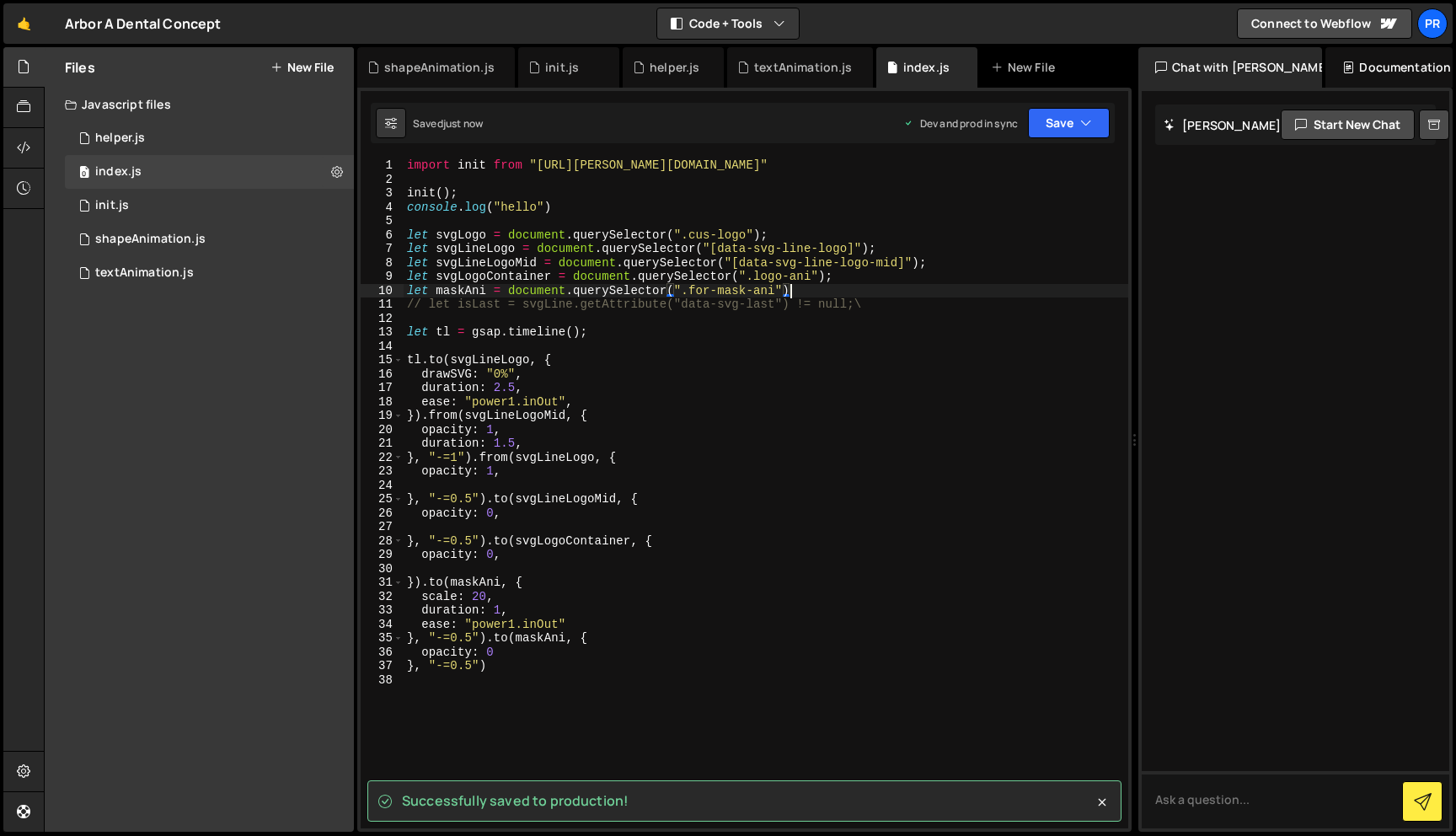
click at [927, 292] on div "import init from "[URL][PERSON_NAME][DOMAIN_NAME]" init ( ) ; console . log ( "…" at bounding box center [766, 506] width 725 height 697
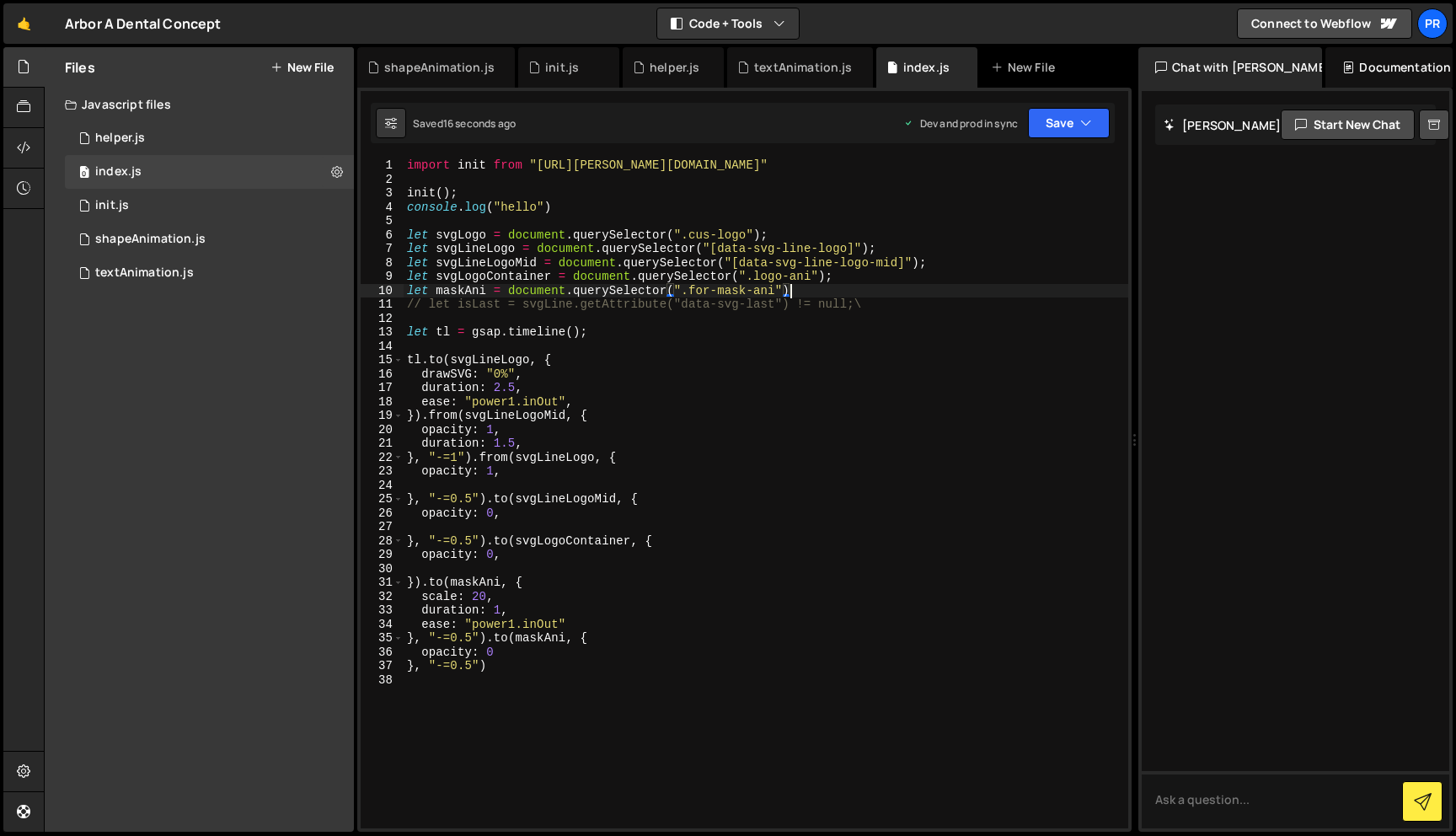
click at [889, 389] on div "import init from "[URL][PERSON_NAME][DOMAIN_NAME]" init ( ) ; console . log ( "…" at bounding box center [766, 506] width 725 height 697
type textarea "duration: 2.5,"
click at [482, 713] on div "import init from "[URL][PERSON_NAME][DOMAIN_NAME]" init ( ) ; console . log ( "…" at bounding box center [763, 504] width 718 height 697
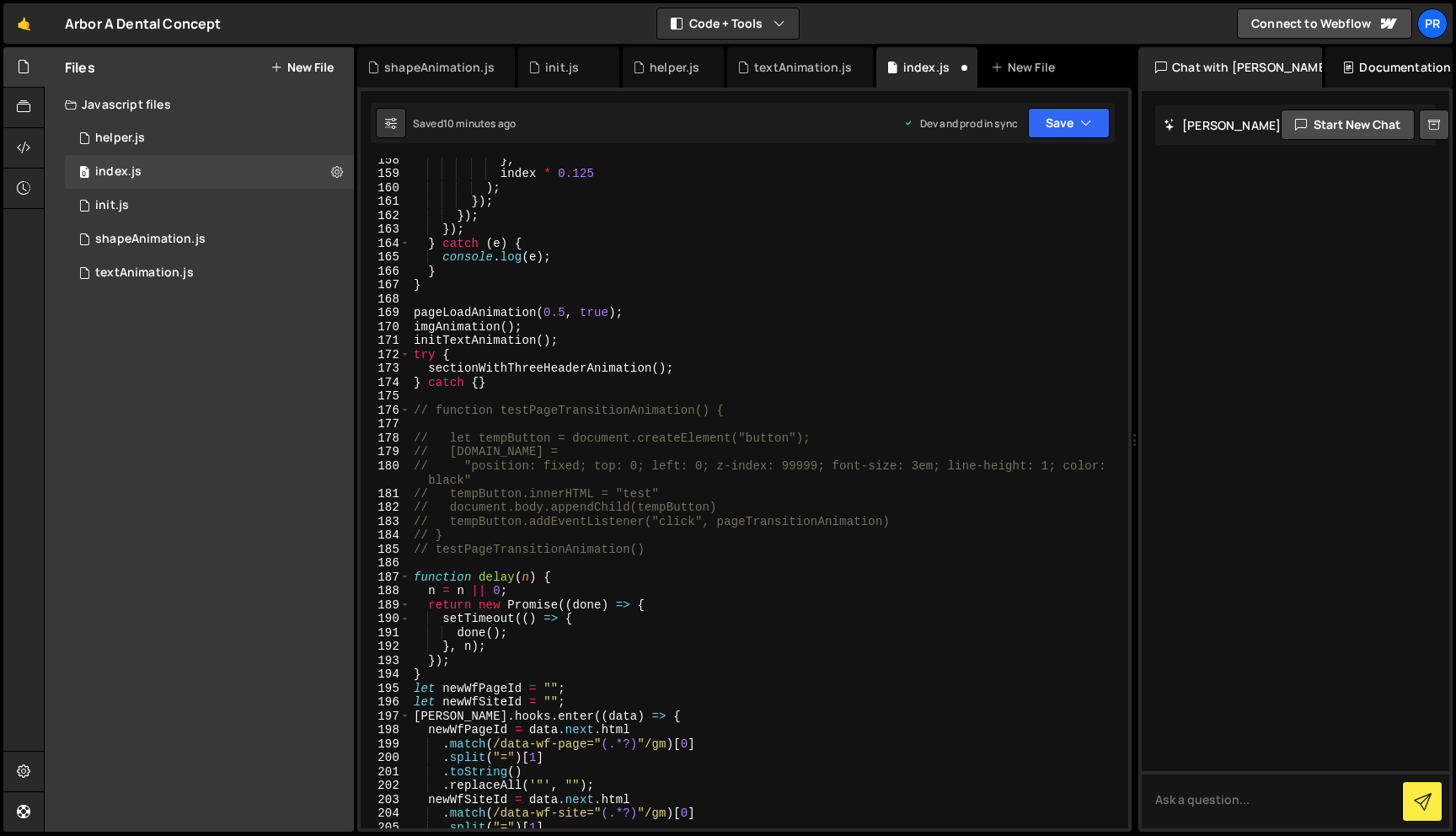
scroll to position [2182, 0]
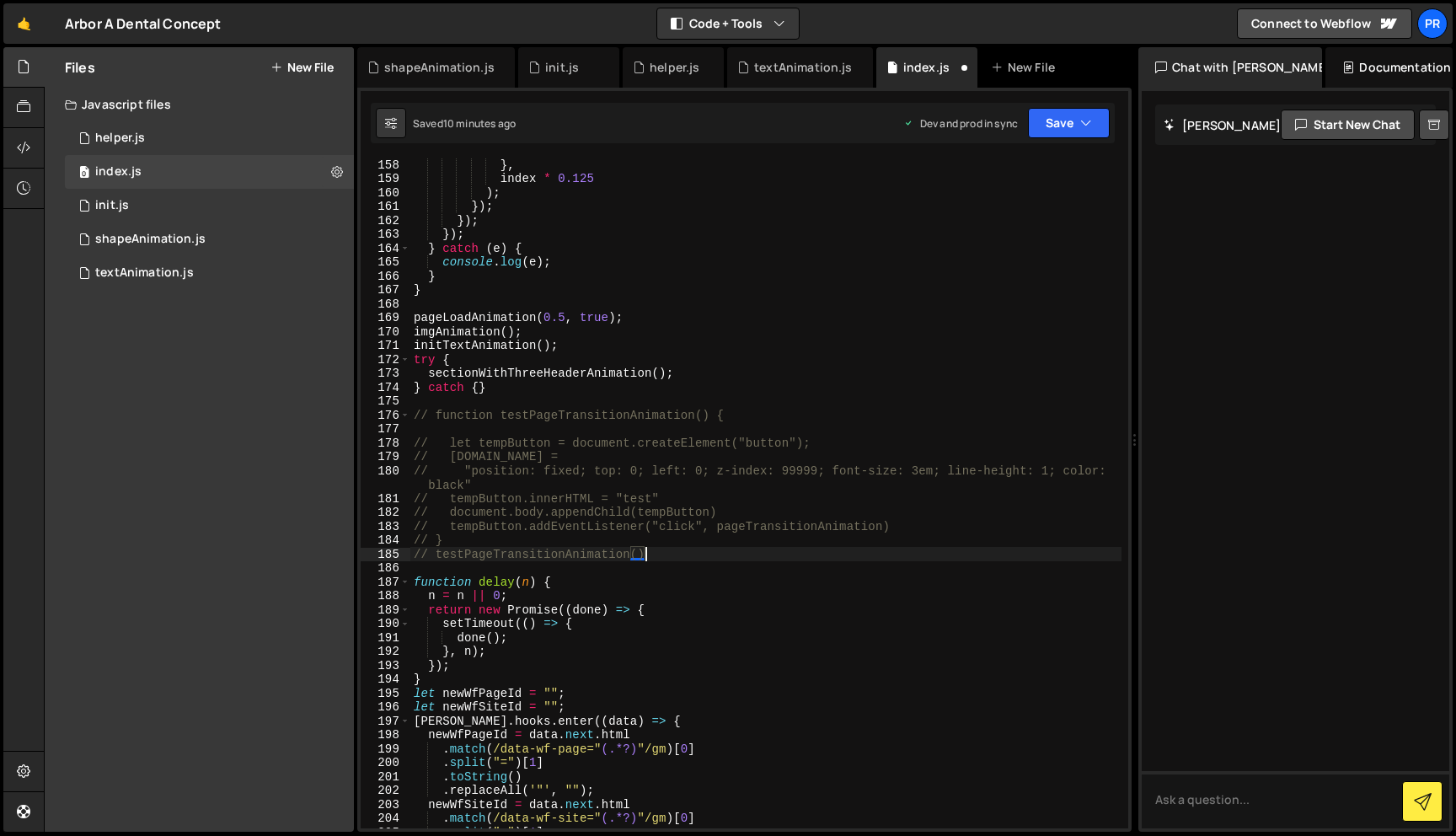
click at [694, 554] on div "} , index * 0.125 ) ; }) ; }) ; }) ; } catch ( e ) { console . log ( e ) ; } } …" at bounding box center [766, 505] width 712 height 697
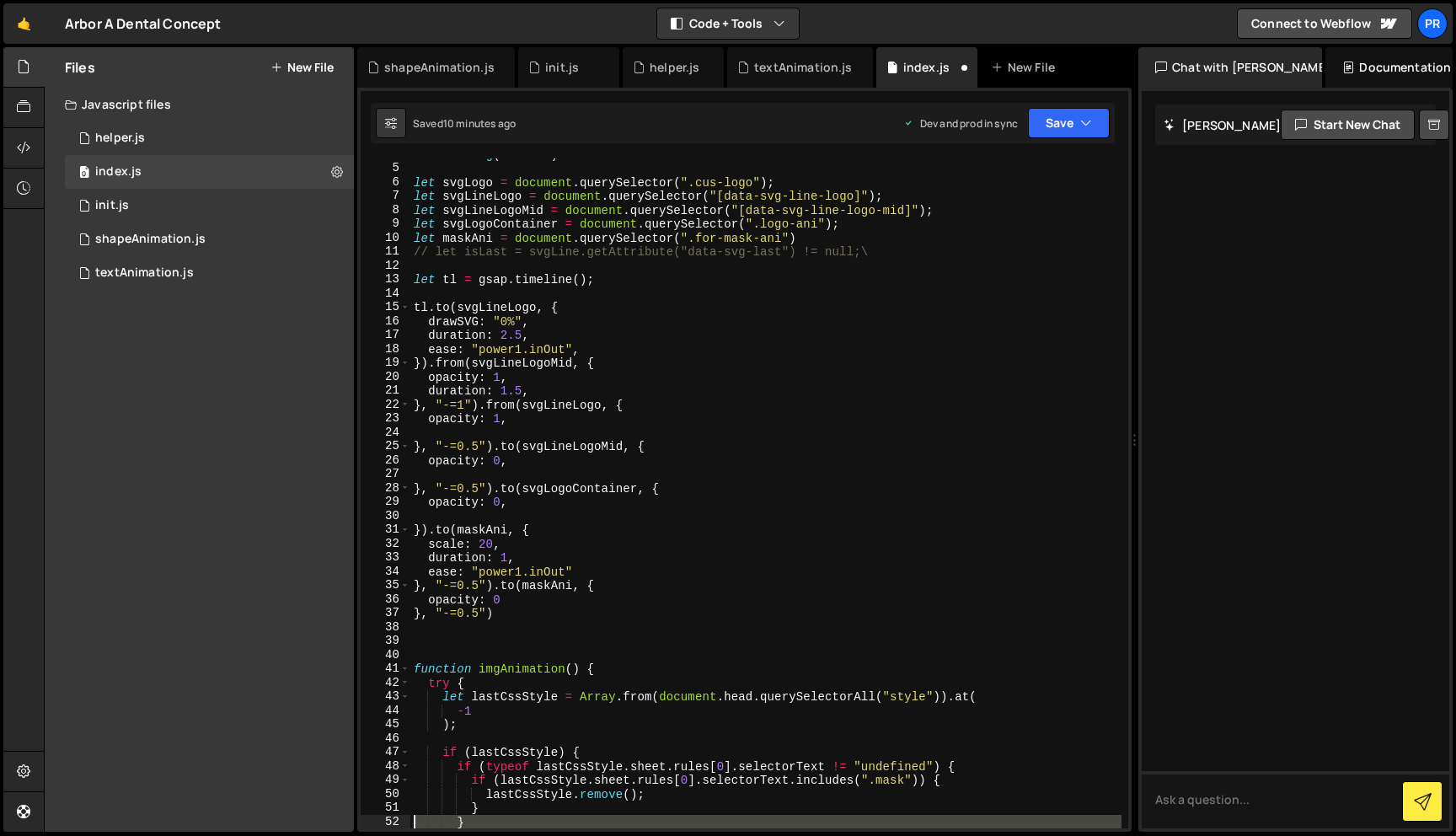
scroll to position [164, 0]
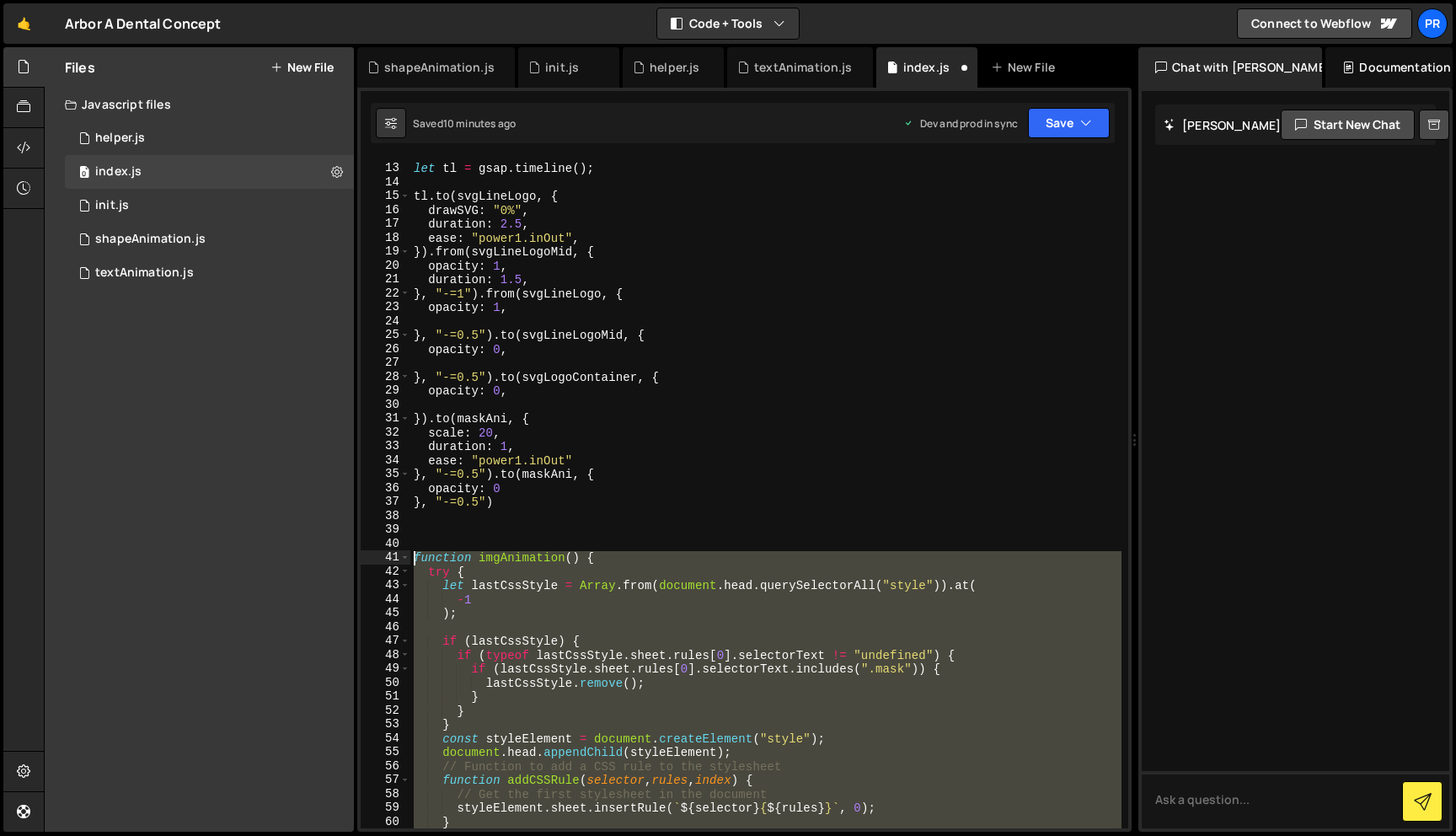
drag, startPoint x: 692, startPoint y: 553, endPoint x: 373, endPoint y: 546, distance: 319.1
click at [373, 546] on div "// testPageTransitionAnimation() 12 13 14 15 16 17 18 19 20 21 22 23 24 25 26 2…" at bounding box center [744, 493] width 767 height 669
type textarea "function imgAnimation() {"
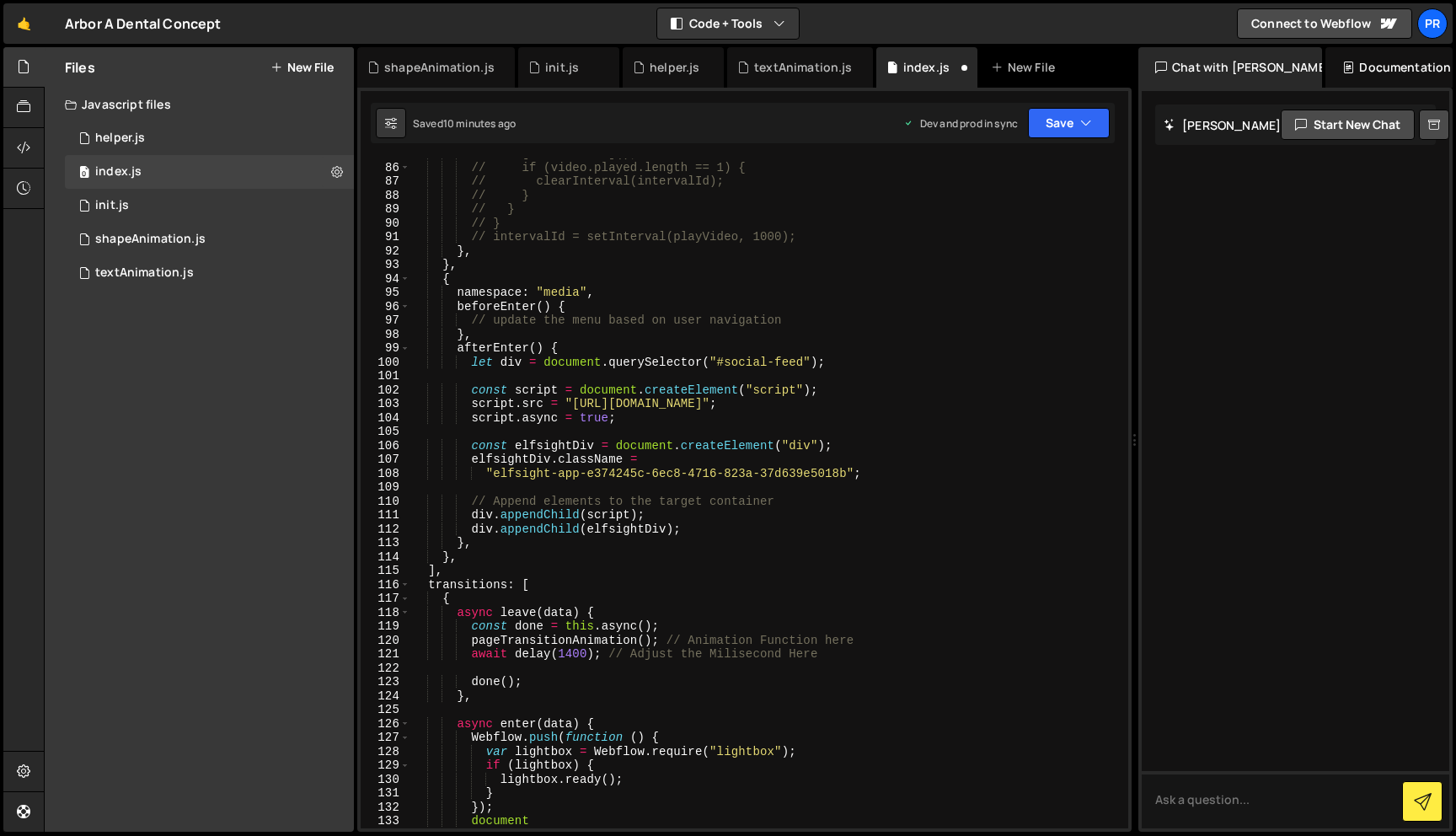
scroll to position [1180, 0]
click at [711, 538] on div "// [DOMAIN_NAME](); // if (video.played.length == 1) { // clearInterval(interva…" at bounding box center [766, 494] width 712 height 697
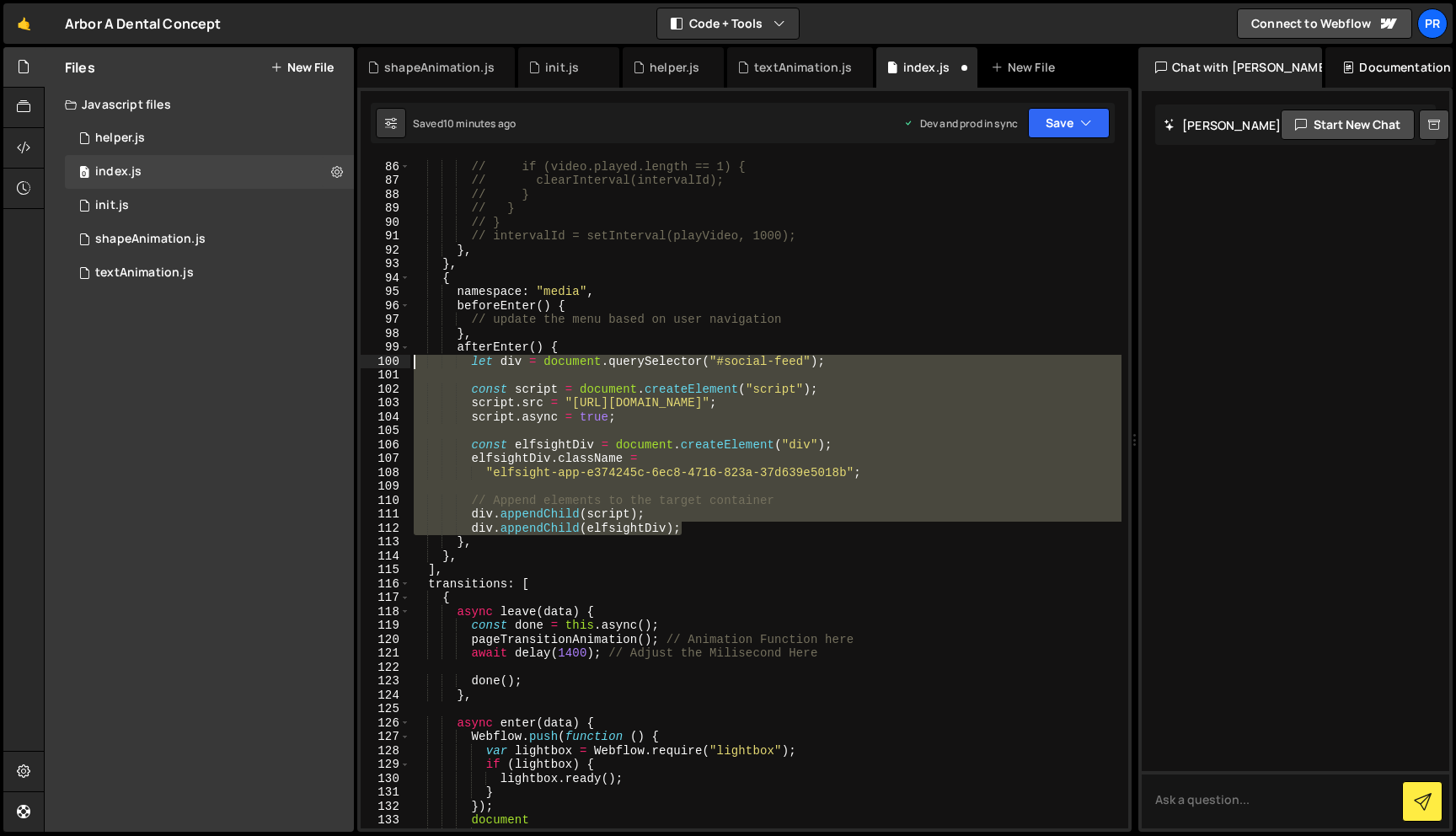
drag, startPoint x: 725, startPoint y: 528, endPoint x: 293, endPoint y: 364, distance: 462.1
click at [293, 364] on div "Files New File Javascript files 0 helper.js 0 0 index.js 0 0 init.js 0 0 shapeA…" at bounding box center [750, 439] width 1413 height 785
type textarea "let div = document.querySelector("#social-feed");"
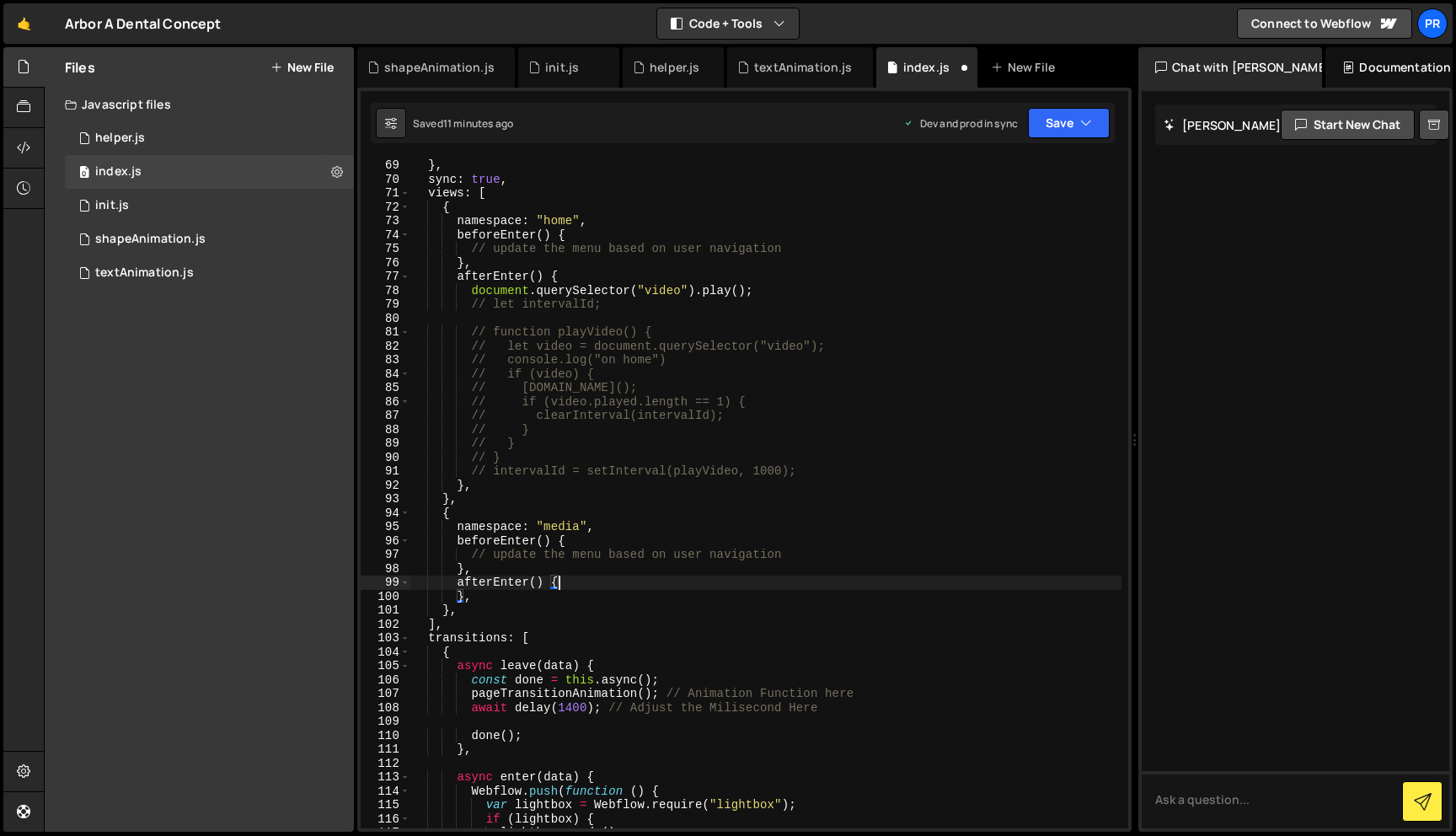
scroll to position [953, 0]
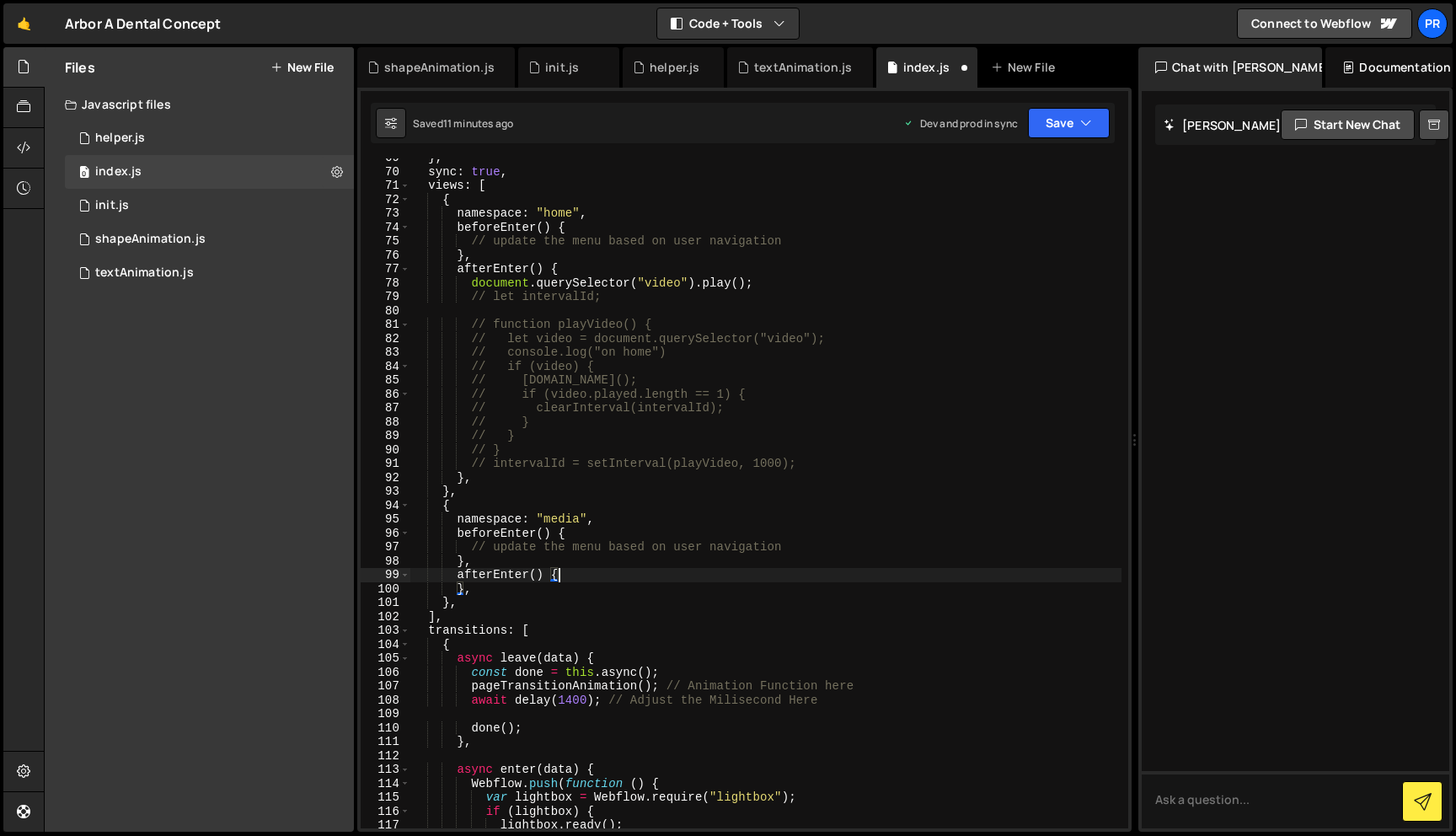
click at [562, 520] on div "} , sync : true , views : [ { namespace : "home" , beforeEnter ( ) { // update …" at bounding box center [766, 499] width 712 height 697
click at [554, 580] on div "} , sync : true , views : [ { namespace : "home" , beforeEnter ( ) { // update …" at bounding box center [766, 499] width 712 height 697
click at [466, 585] on div "} , sync : true , views : [ { namespace : "home" , beforeEnter ( ) { // update …" at bounding box center [766, 499] width 712 height 697
click at [567, 515] on div "} , sync : true , views : [ { namespace : "home" , beforeEnter ( ) { // update …" at bounding box center [766, 499] width 712 height 697
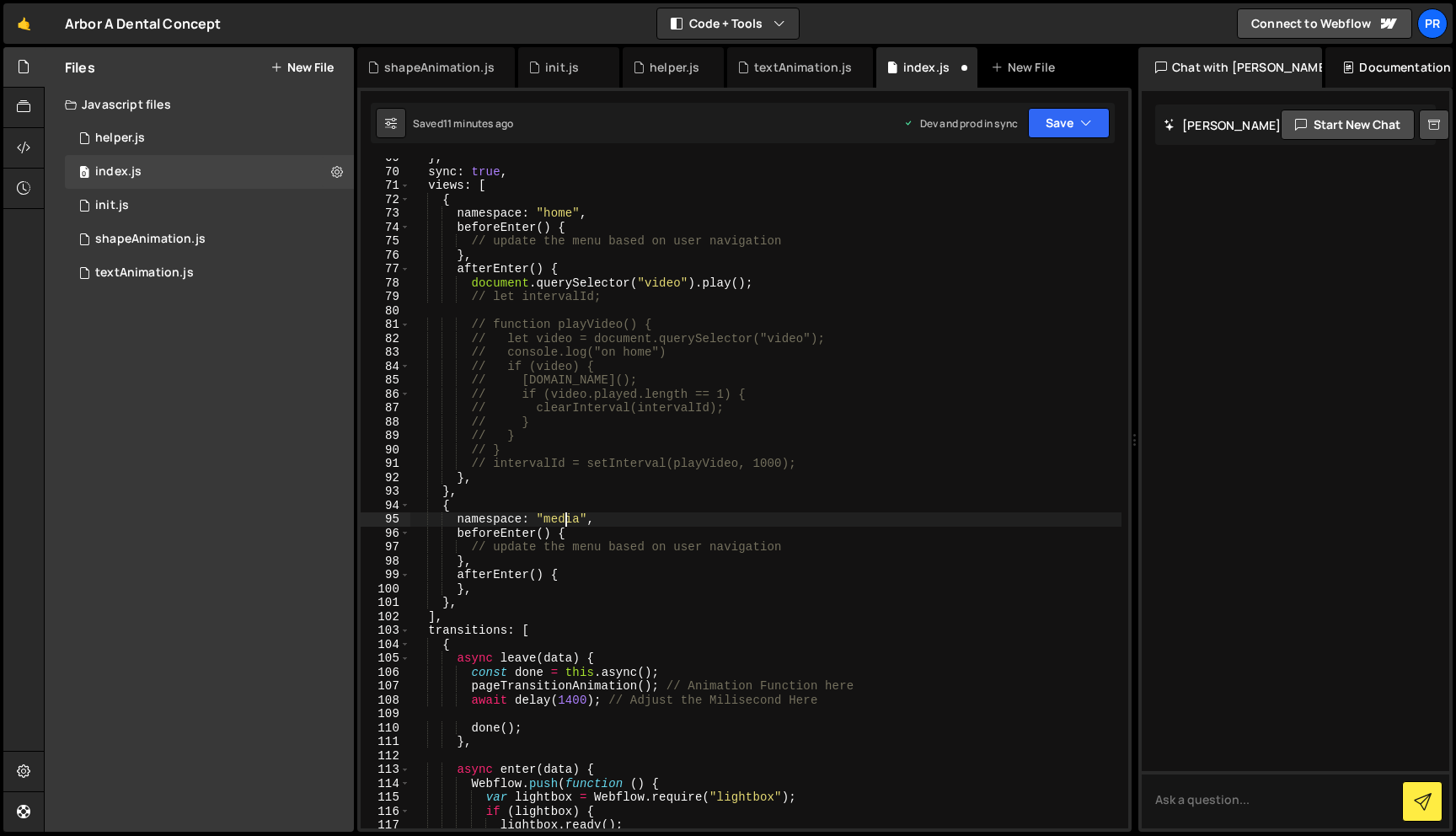
click at [567, 515] on div "} , sync : true , views : [ { namespace : "home" , beforeEnter ( ) { // update …" at bounding box center [766, 499] width 712 height 697
click at [614, 333] on div "} , sync : true , views : [ { namespace : "home" , beforeEnter ( ) { // update …" at bounding box center [766, 499] width 712 height 697
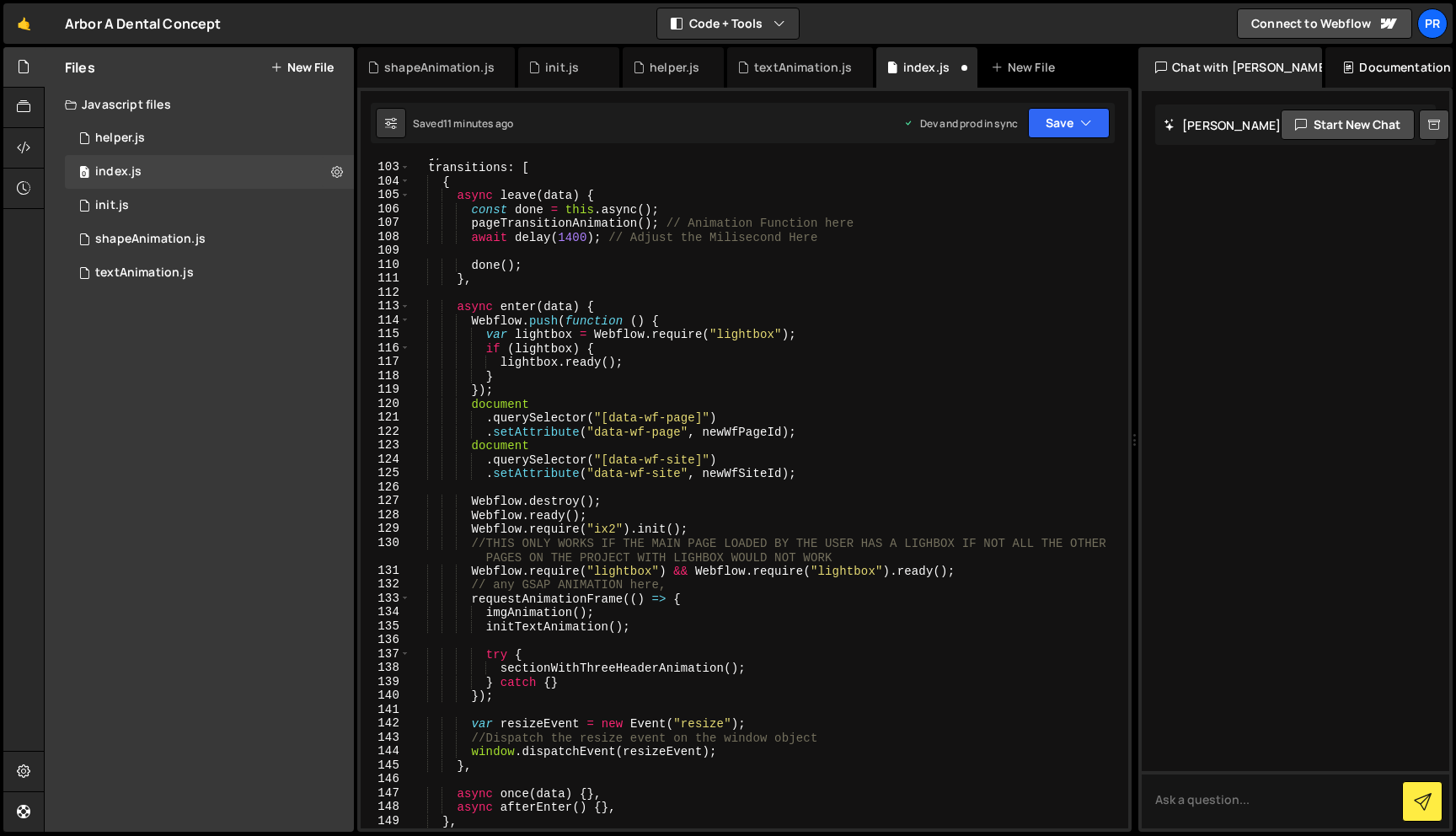
scroll to position [1415, 0]
click at [552, 221] on div "] , transitions : [ { async leave ( data ) { const done = this . async ( ) ; pa…" at bounding box center [766, 495] width 712 height 697
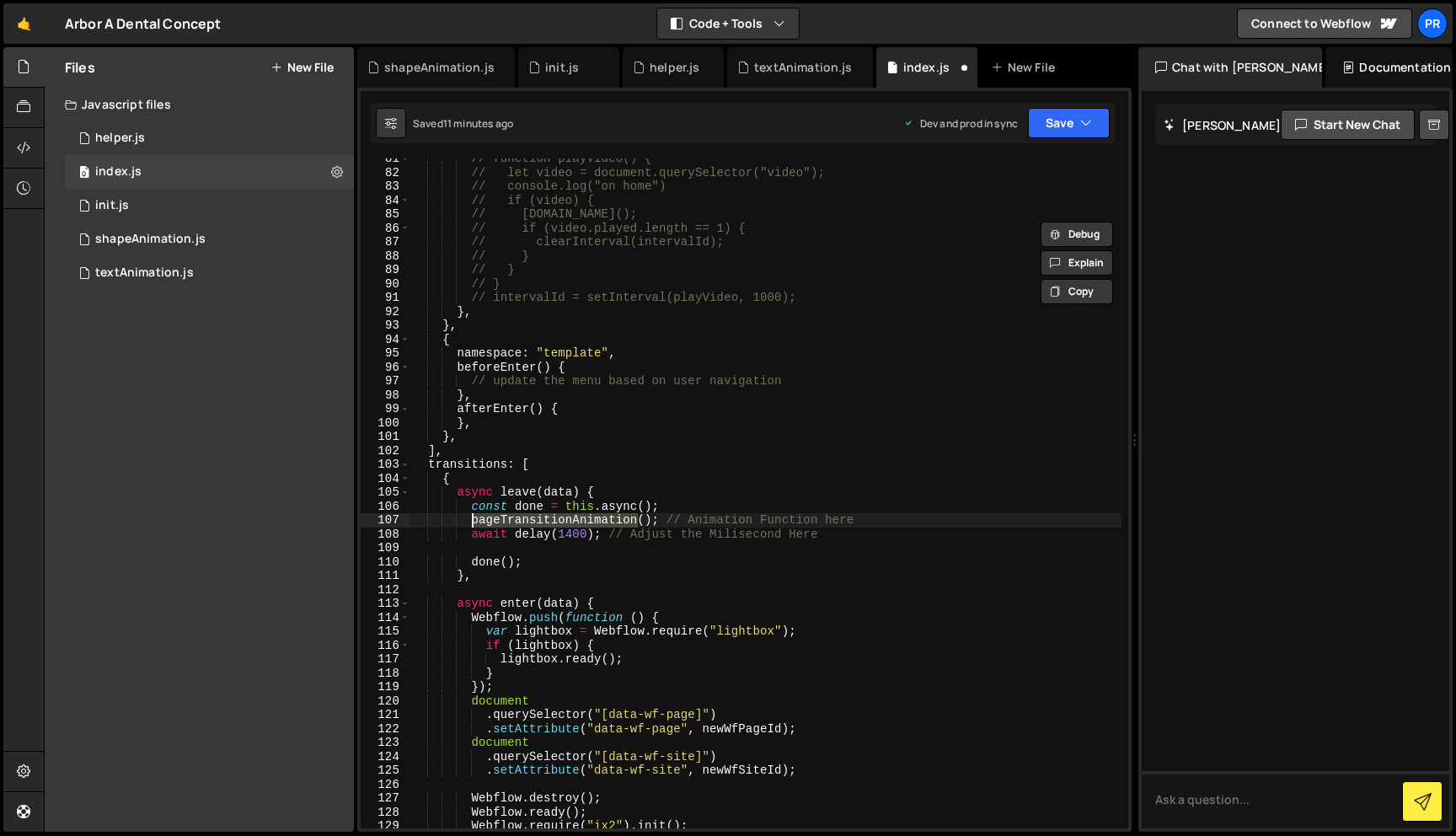
scroll to position [1117, 0]
click at [587, 528] on div "// function playVideo() { // let video = document.querySelector("video"); // co…" at bounding box center [766, 493] width 712 height 669
click at [587, 528] on div "// function playVideo() { // let video = document.querySelector("video"); // co…" at bounding box center [766, 509] width 712 height 711
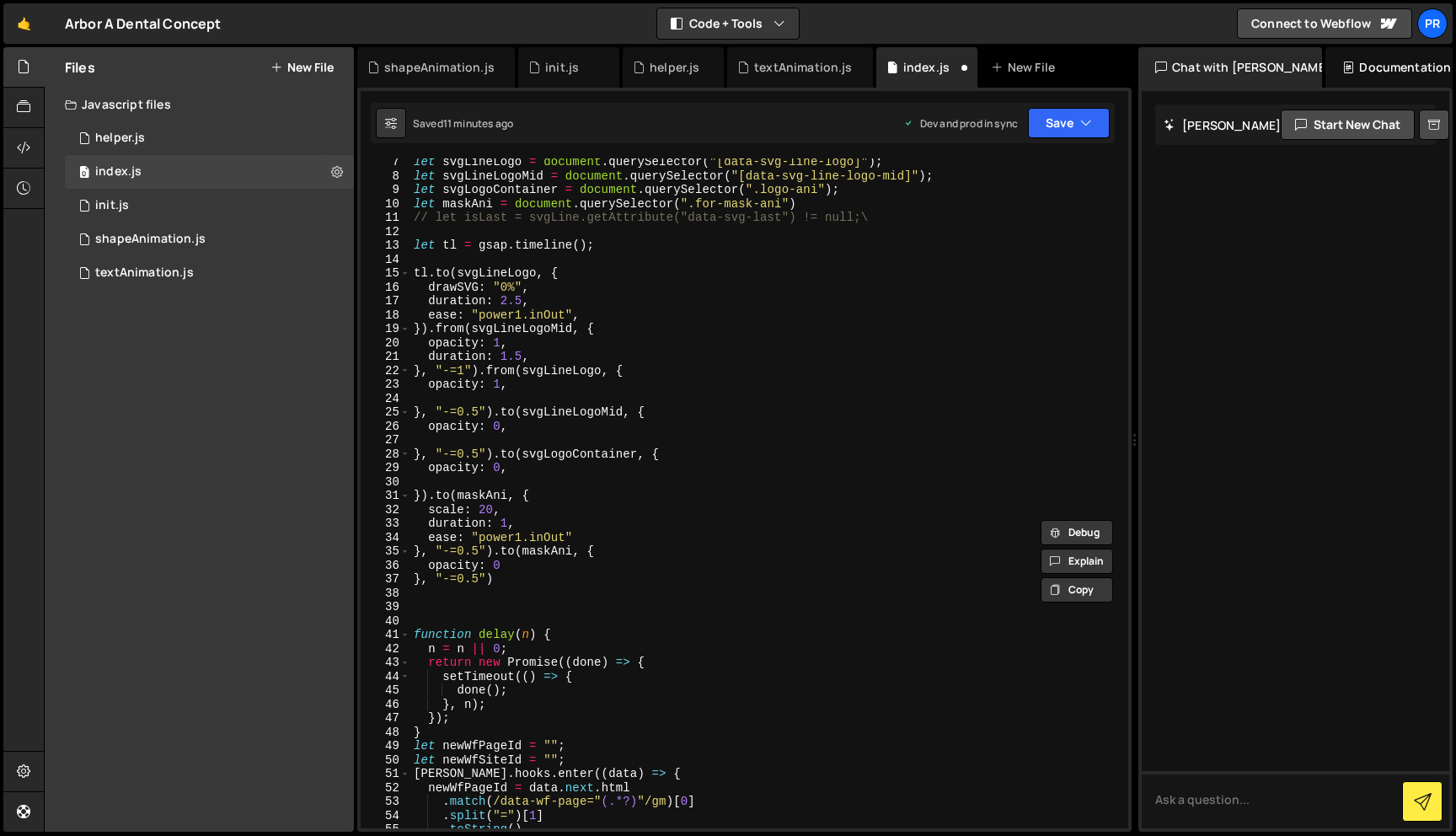
scroll to position [42, 0]
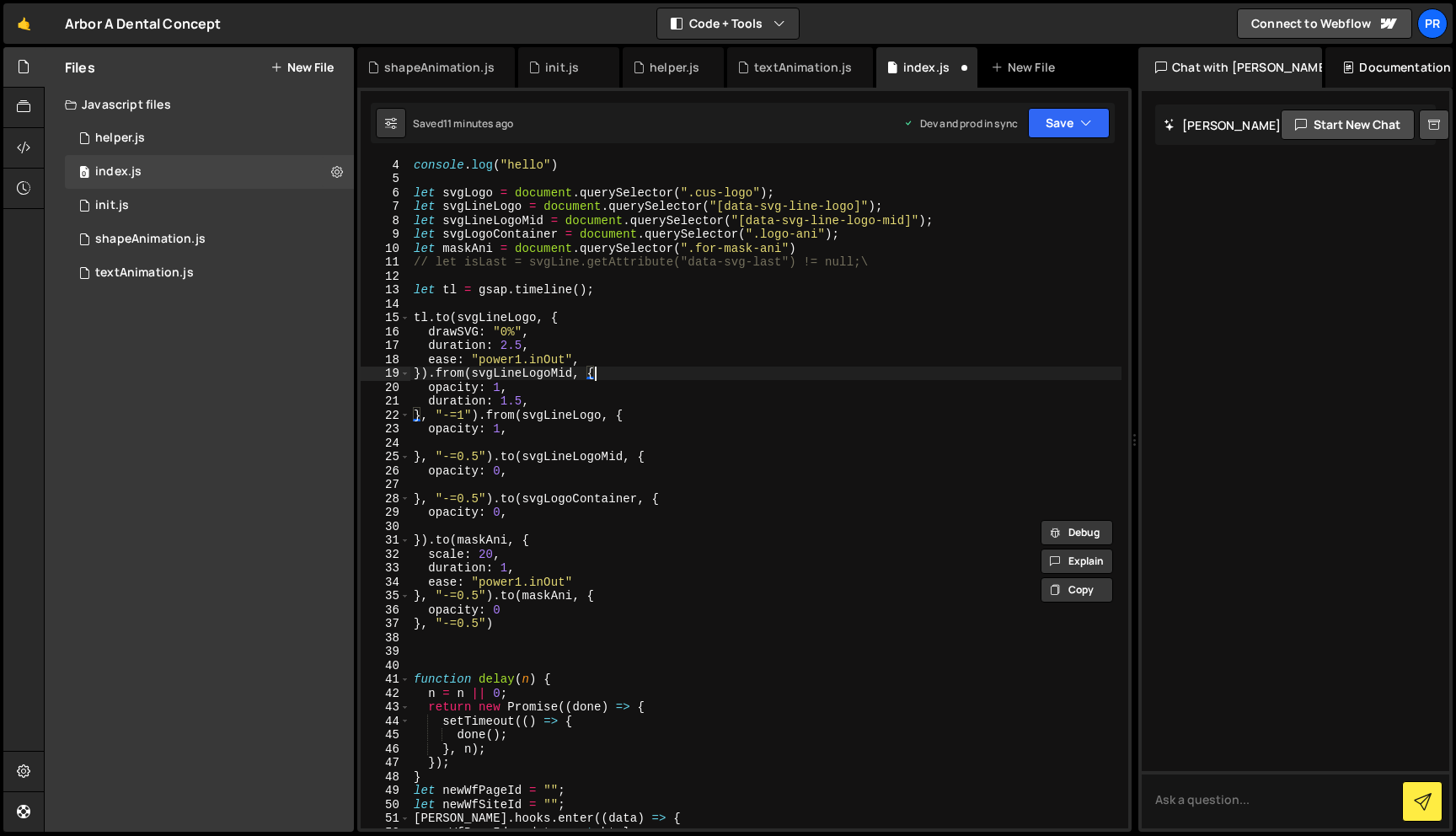
click at [594, 368] on div "console . log ( "hello" ) let svgLogo = document . querySelector ( ".cus-logo" …" at bounding box center [766, 505] width 712 height 697
type textarea "}).from(svgLineLogoMid, {"
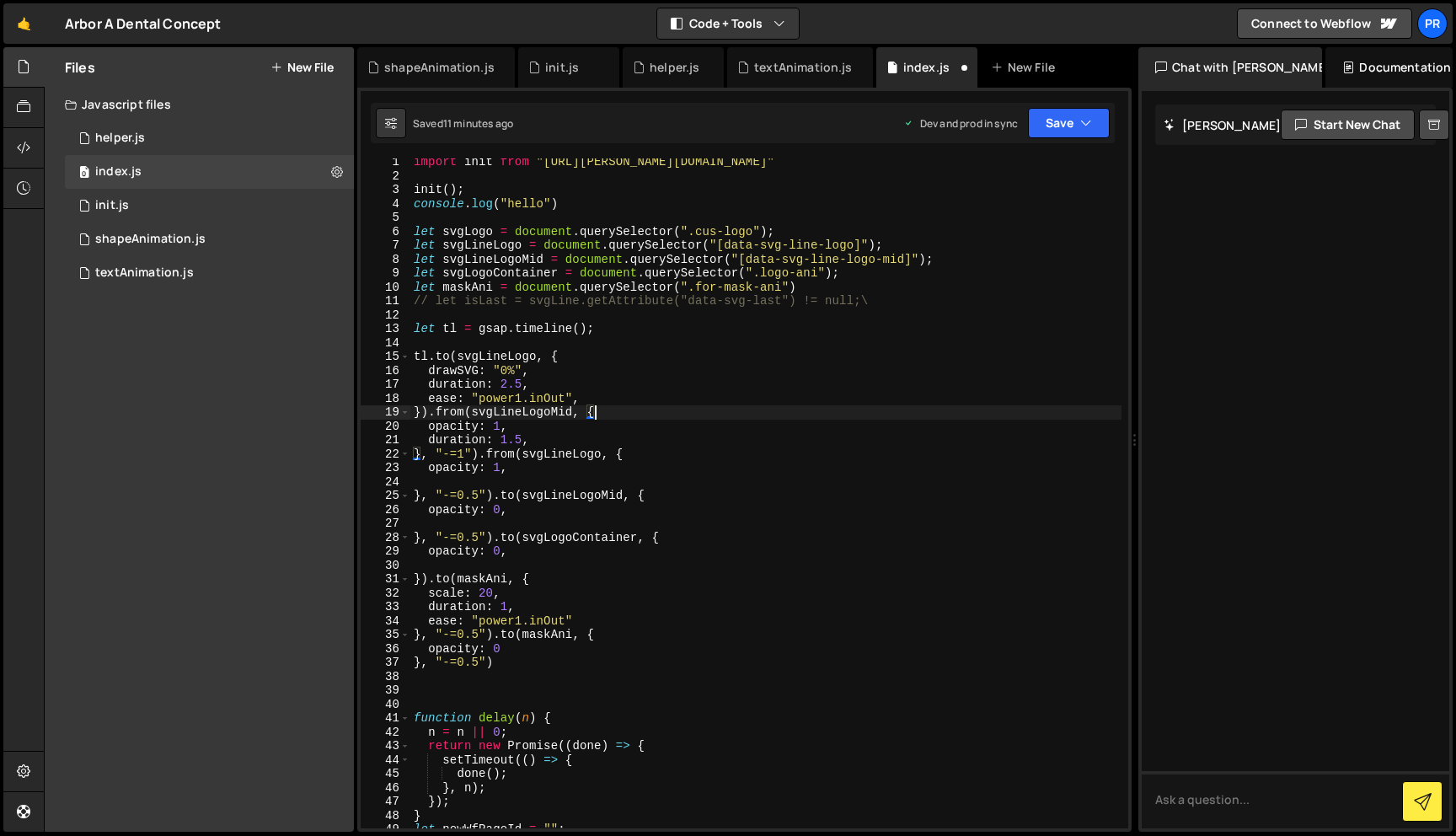
scroll to position [28, 0]
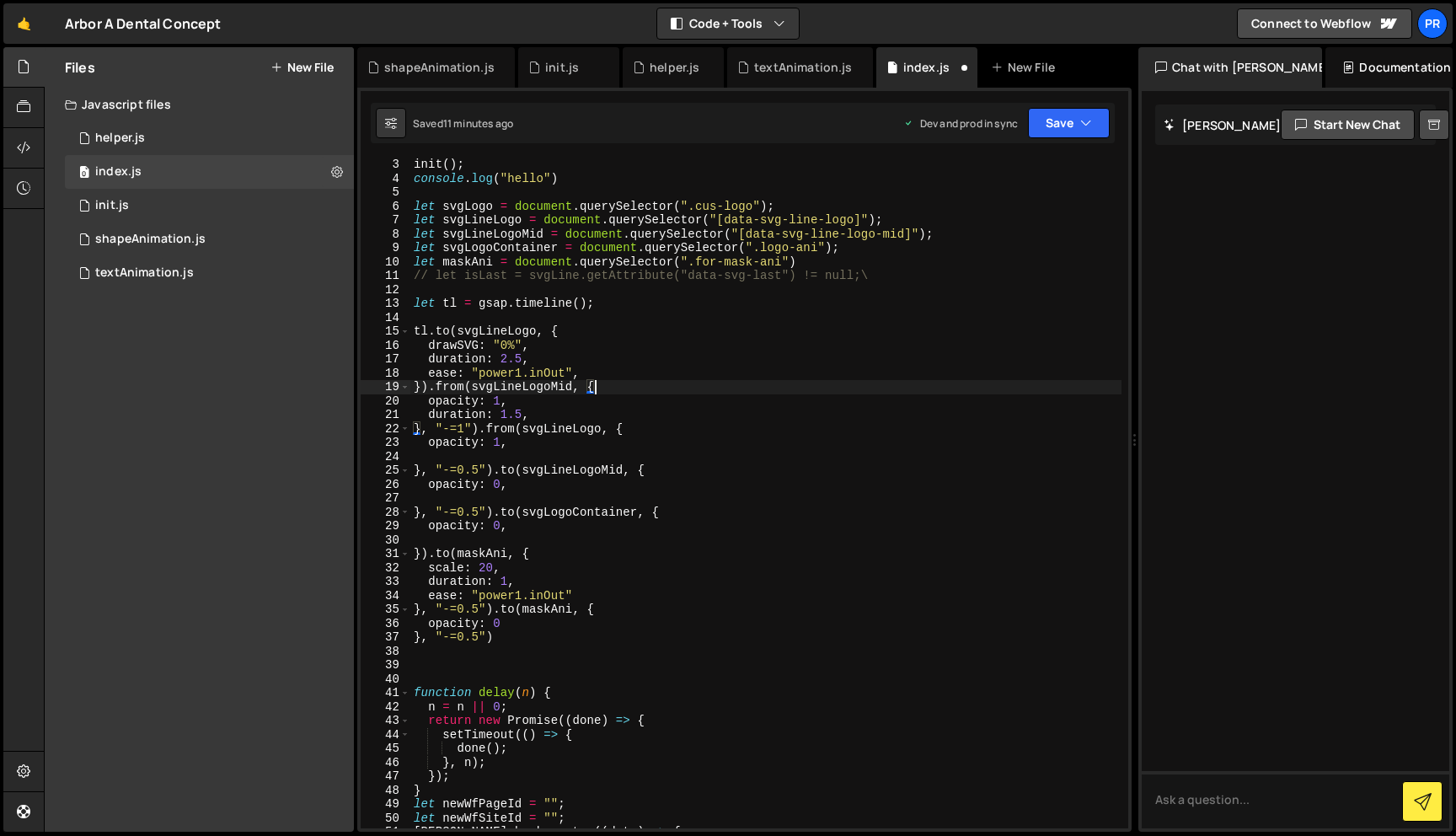
click at [621, 316] on div "init ( ) ; console . log ( "hello" ) let svgLogo = document . querySelector ( "…" at bounding box center [766, 505] width 712 height 697
click at [579, 317] on div "init ( ) ; console . log ( "hello" ) let svgLogo = document . querySelector ( "…" at bounding box center [766, 505] width 712 height 697
click at [622, 290] on div "init ( ) ; console . log ( "hello" ) let svgLogo = document . querySelector ( "…" at bounding box center [766, 505] width 712 height 697
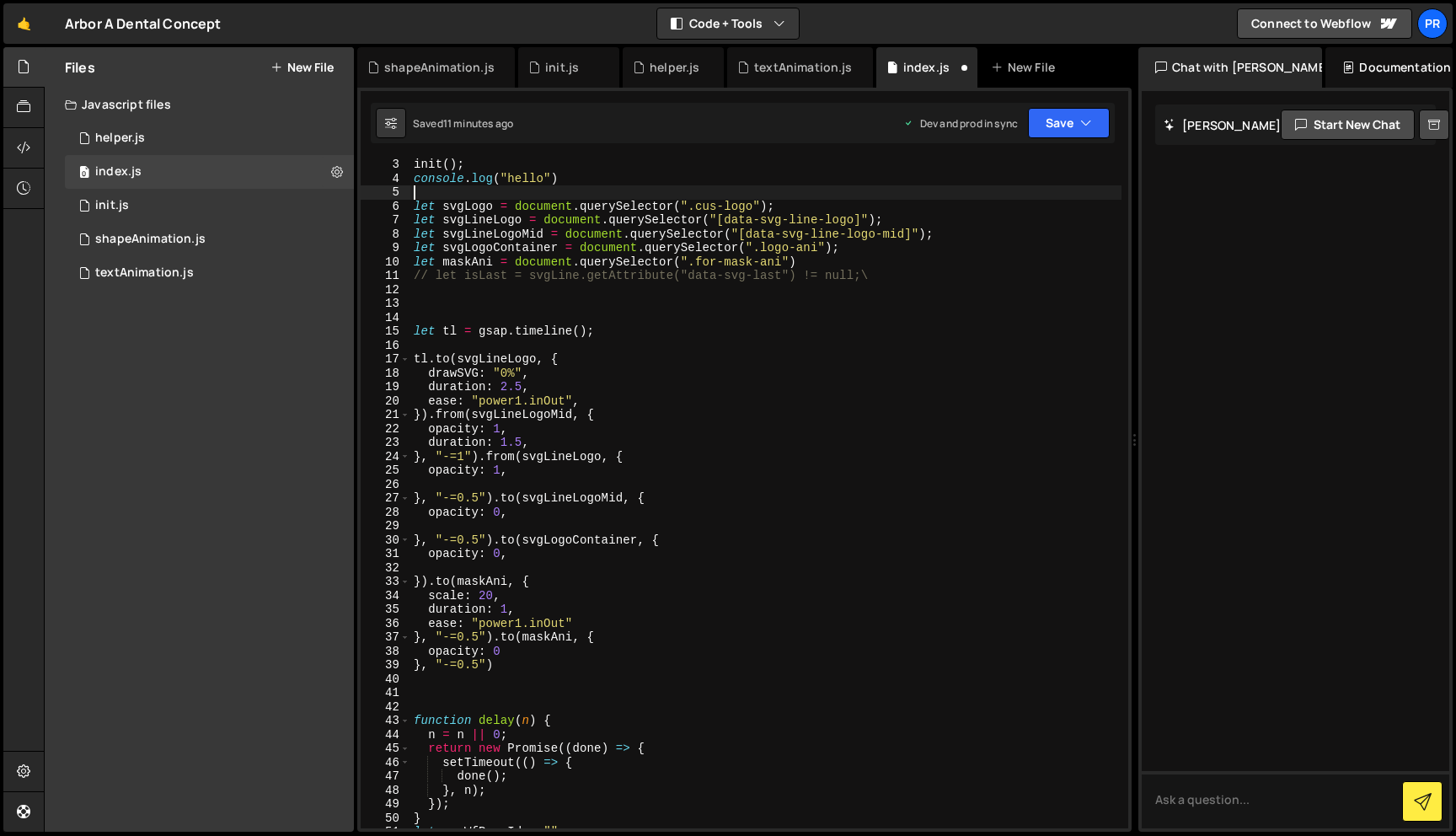
click at [558, 191] on div "init ( ) ; console . log ( "hello" ) let svgLogo = document . querySelector ( "…" at bounding box center [766, 505] width 712 height 697
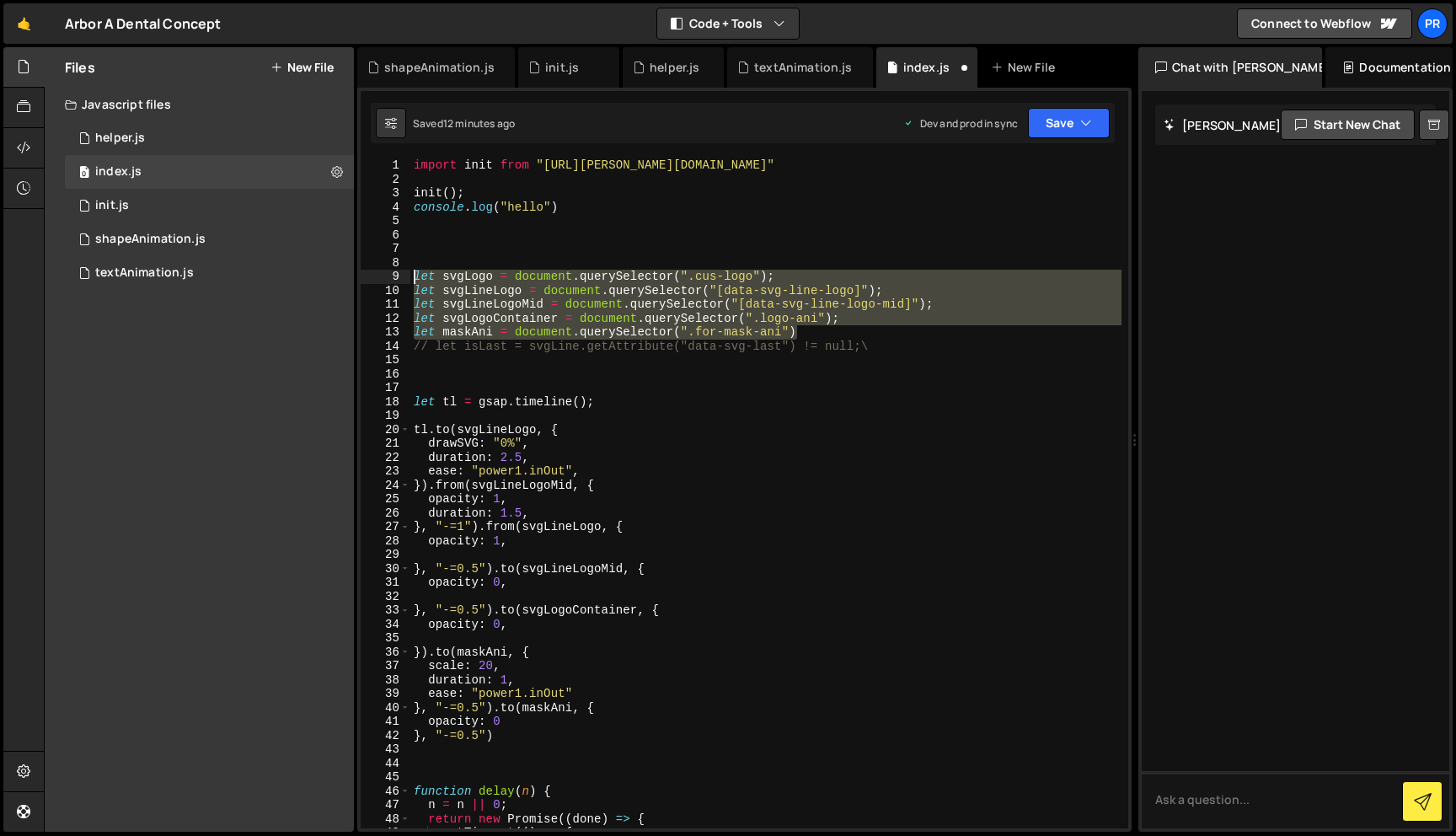
drag, startPoint x: 809, startPoint y: 330, endPoint x: 412, endPoint y: 274, distance: 400.9
click at [412, 274] on div "import init from "[URL][PERSON_NAME][DOMAIN_NAME]" init ( ) ; console . log ( "…" at bounding box center [766, 506] width 712 height 697
type textarea "let svgLogo = document.querySelector(".cus-logo"); let svgLineLogo = document.q…"
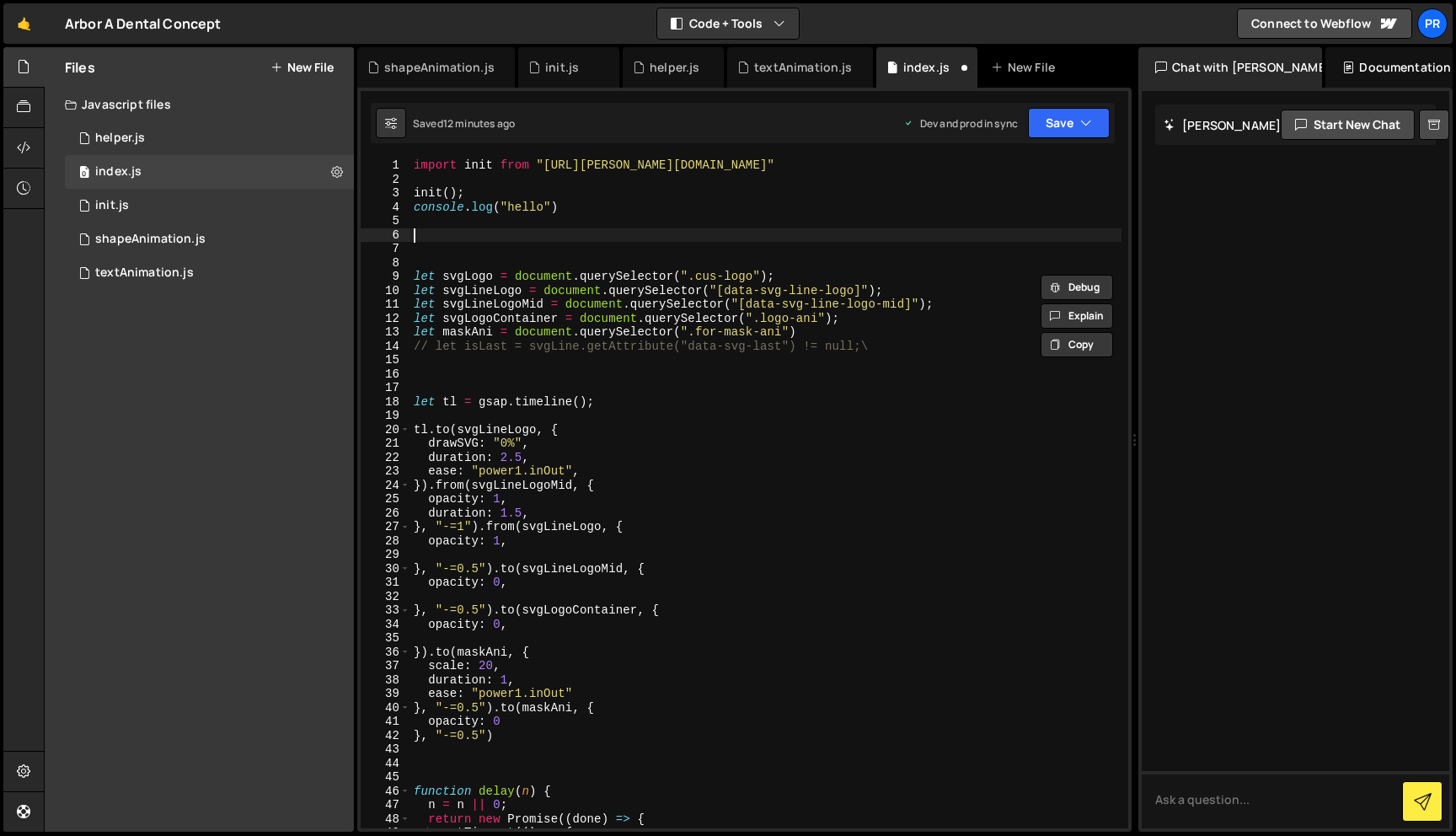
click at [460, 235] on div "import init from "[URL][PERSON_NAME][DOMAIN_NAME]" init ( ) ; console . log ( "…" at bounding box center [766, 506] width 712 height 697
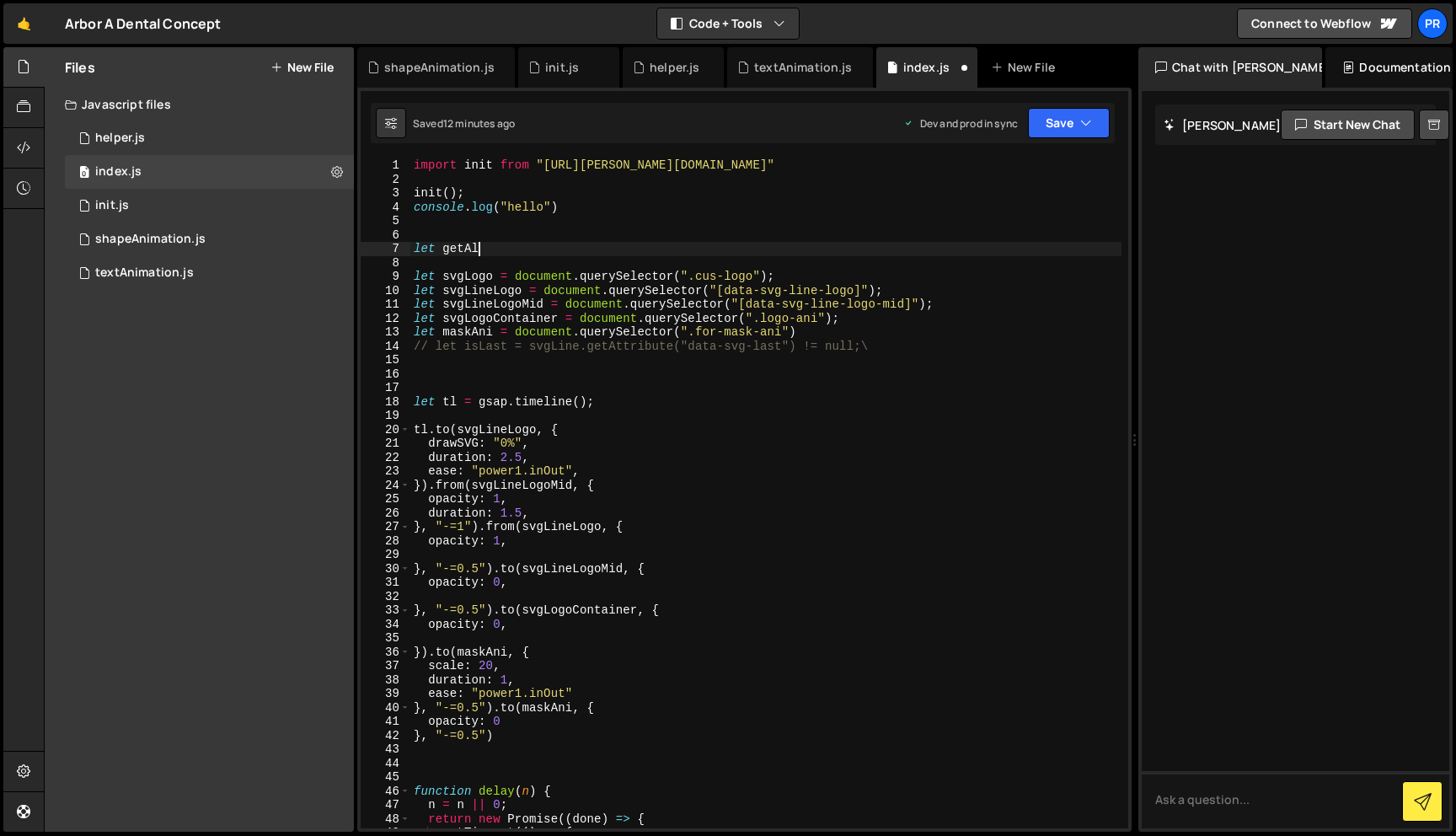
scroll to position [0, 4]
type textarea "let getAllElementForAnimation = ()=>{}"
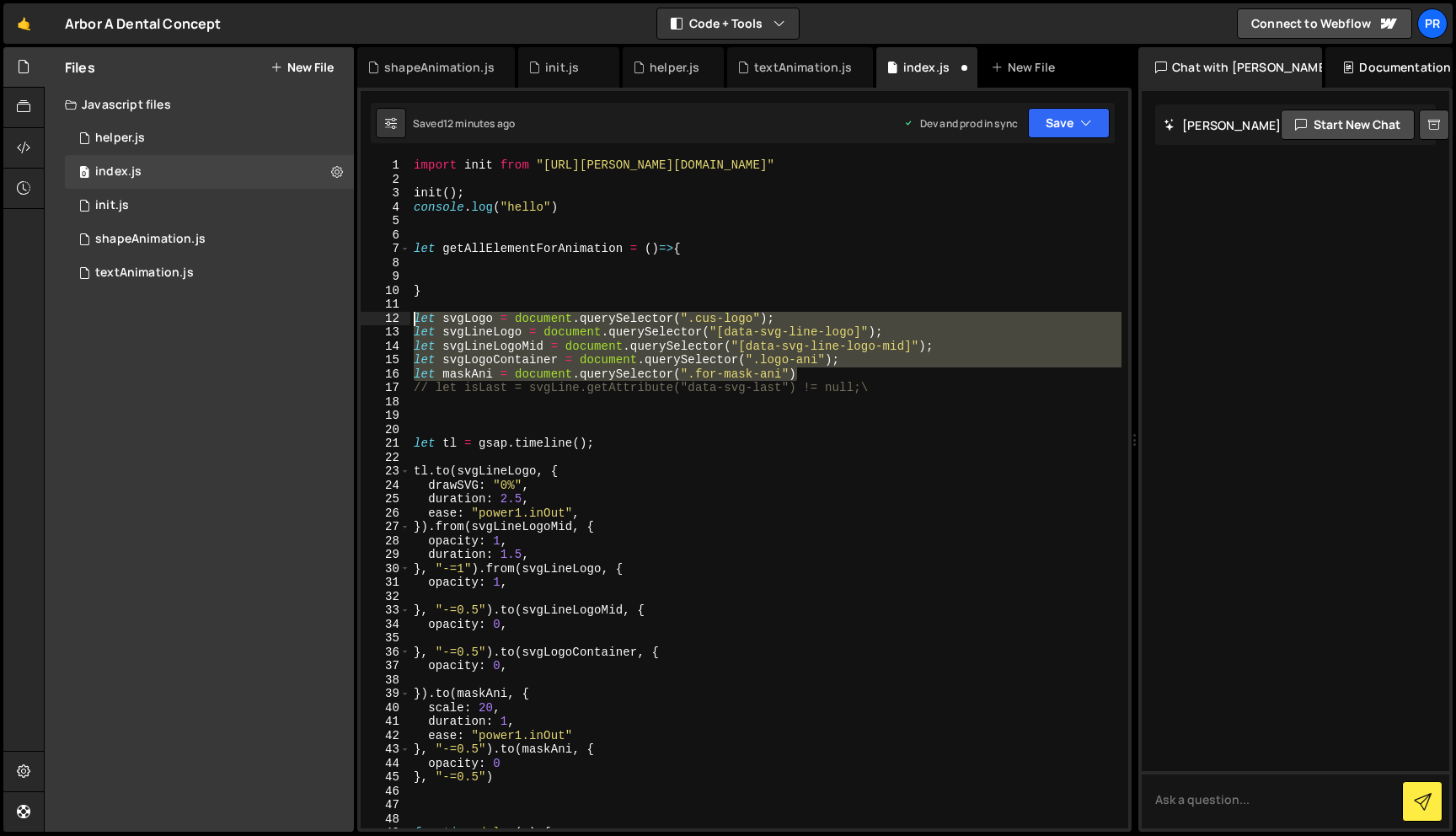
drag, startPoint x: 803, startPoint y: 378, endPoint x: 359, endPoint y: 324, distance: 447.3
click at [359, 324] on div "1 2 3 4 5 6 7 8 9 10 11 12 13 14 15 16 17 18 19 20 21 22 23 24 25 26 27 28 29 3…" at bounding box center [744, 459] width 774 height 744
type textarea "let svgLogo = document.querySelector(".cus-logo"); let svgLineLogo = document.q…"
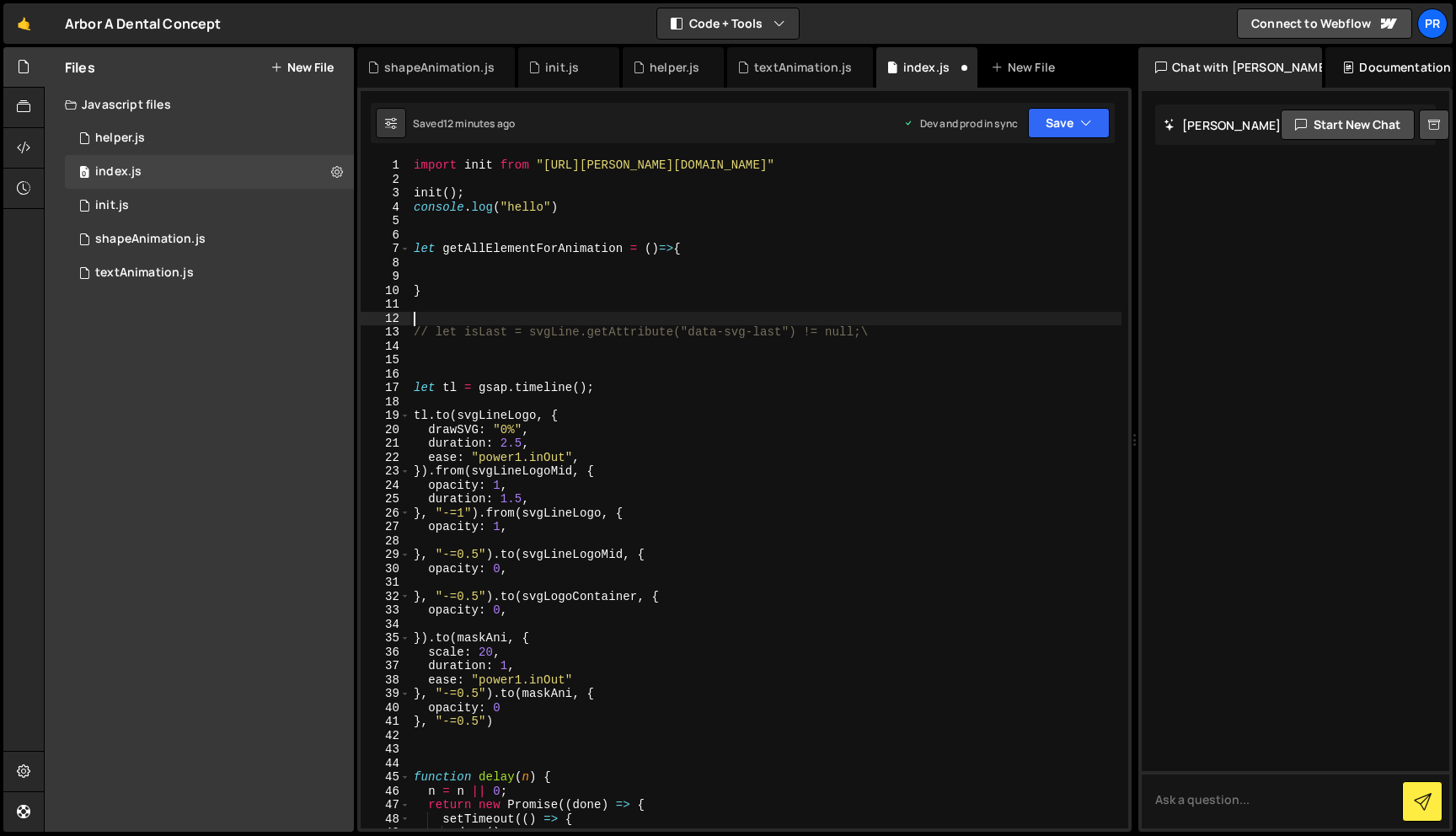
click at [458, 270] on div "import init from "[URL][PERSON_NAME][DOMAIN_NAME]" init ( ) ; console . log ( "…" at bounding box center [766, 506] width 712 height 697
paste textarea "let maskAni = document.querySelector(".for-mask-ani")"
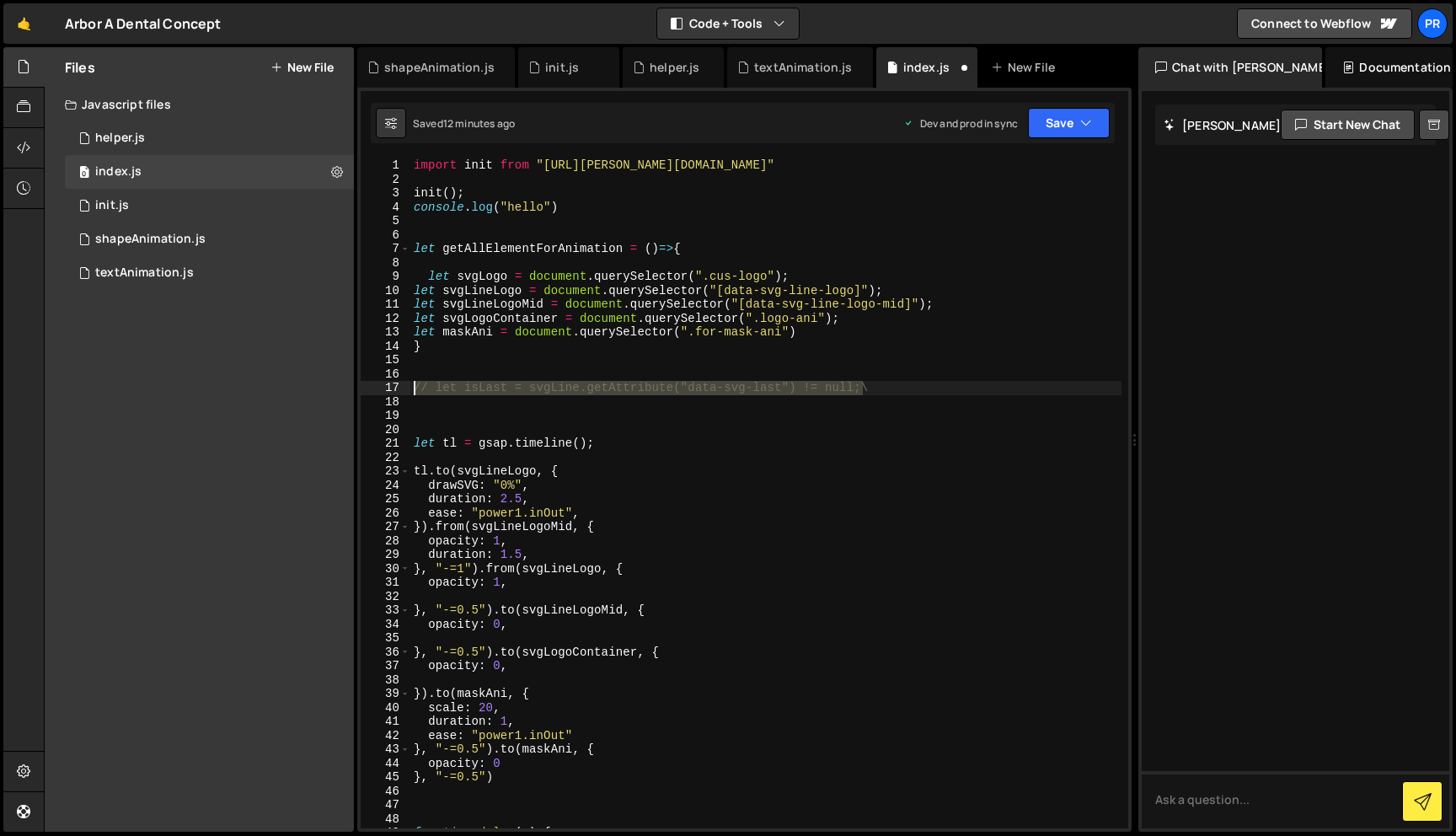
drag, startPoint x: 865, startPoint y: 388, endPoint x: 380, endPoint y: 384, distance: 485.0
click at [380, 384] on div "let maskAni = document.querySelector(".for-mask-ani") [PHONE_NUMBER] [PHONE_NUM…" at bounding box center [744, 493] width 767 height 669
type textarea "\"
click at [414, 262] on div "import init from "[URL][PERSON_NAME][DOMAIN_NAME]" init ( ) ; console . log ( "…" at bounding box center [766, 506] width 712 height 697
click at [429, 273] on div "import init from "[URL][PERSON_NAME][DOMAIN_NAME]" init ( ) ; console . log ( "…" at bounding box center [766, 506] width 712 height 697
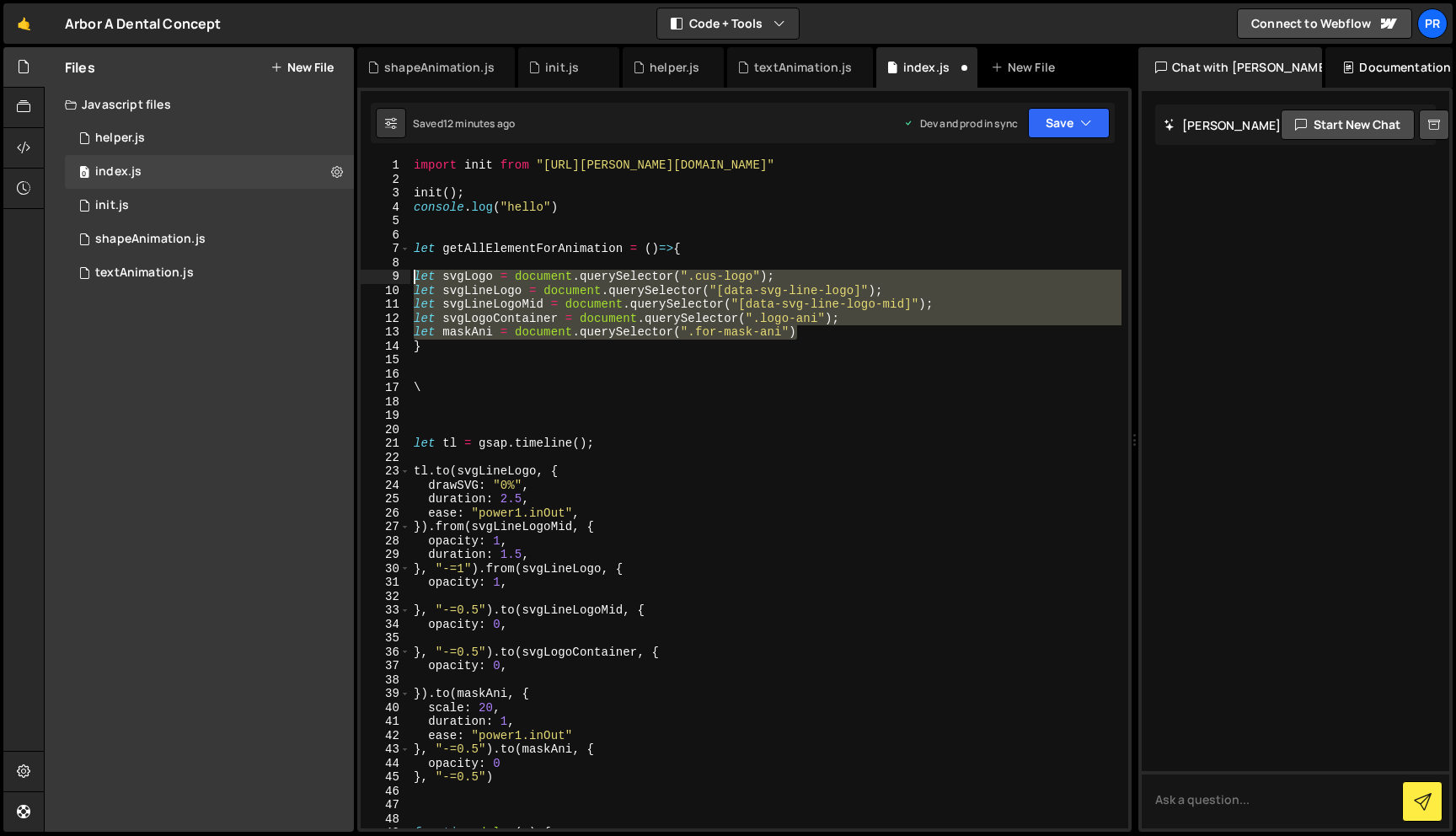
drag, startPoint x: 857, startPoint y: 336, endPoint x: 391, endPoint y: 277, distance: 469.7
click at [391, 276] on div "let svgLogo = document.querySelector(".cus-logo"); 1 2 3 4 5 6 7 8 9 10 11 12 1…" at bounding box center [744, 493] width 767 height 669
click at [863, 337] on div "import init from "[URL][PERSON_NAME][DOMAIN_NAME]" init ( ) ; console . log ( "…" at bounding box center [766, 493] width 712 height 669
type textarea "let maskAni = document.querySelector(".for-mask-ani")"
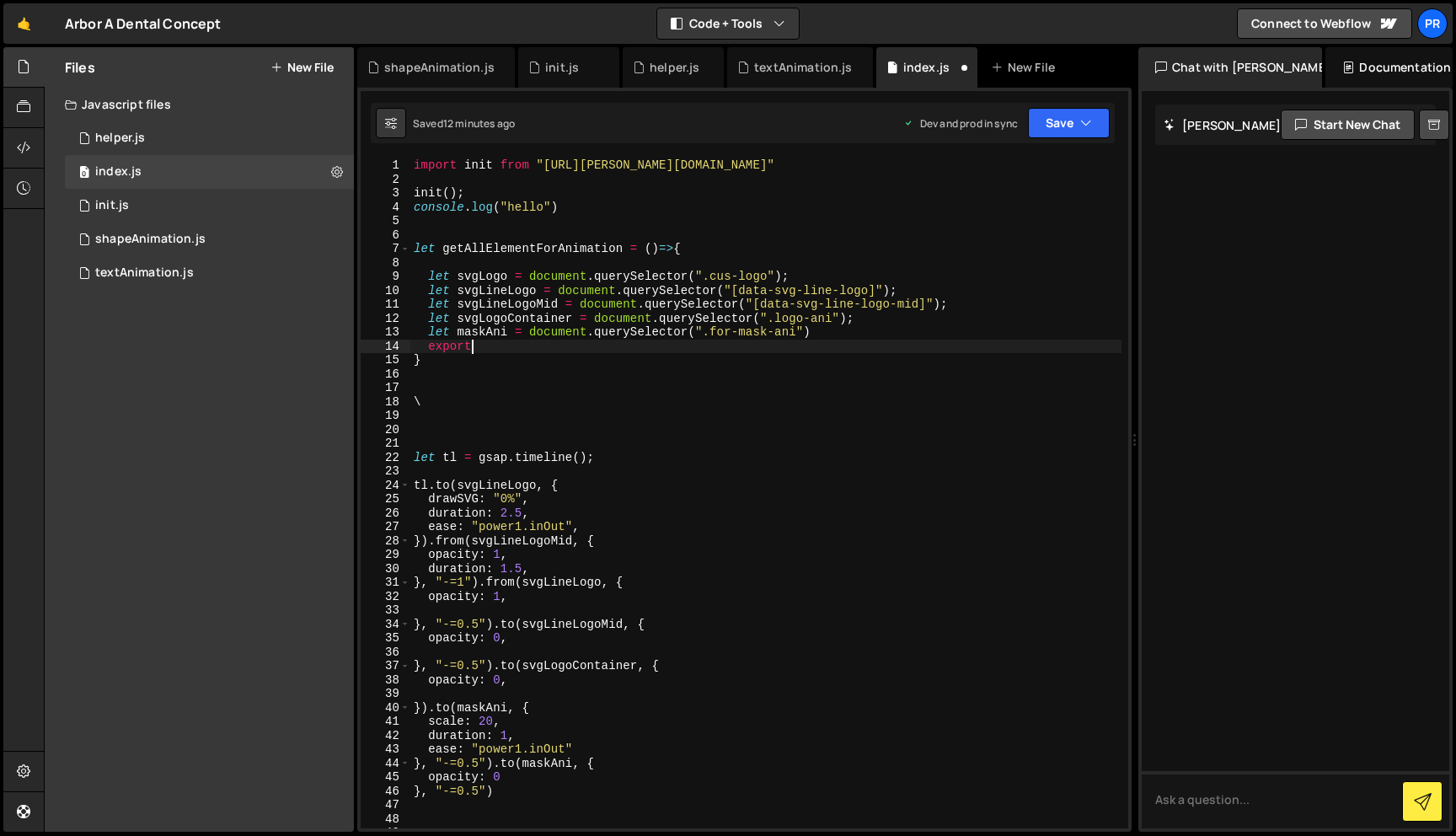
type textarea "e"
click at [487, 276] on div "import init from "[URL][PERSON_NAME][DOMAIN_NAME]" init ( ) ; console . log ( "…" at bounding box center [766, 506] width 712 height 697
click at [487, 349] on div "import init from "[URL][PERSON_NAME][DOMAIN_NAME]" init ( ) ; console . log ( "…" at bounding box center [766, 506] width 712 height 697
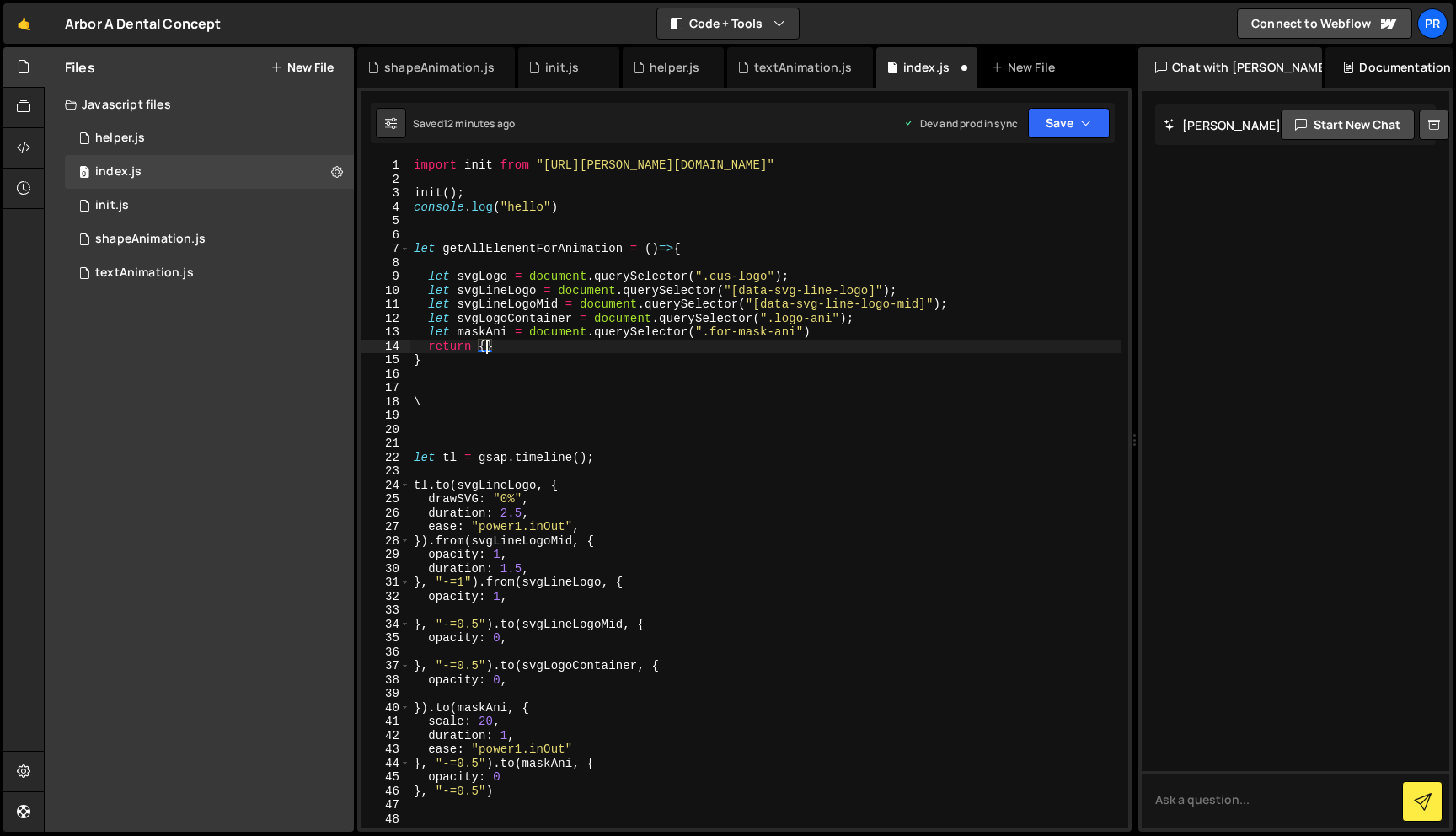
paste textarea "svgLogo"
click at [497, 292] on div "import init from "[URL][PERSON_NAME][DOMAIN_NAME]" init ( ) ; console . log ( "…" at bounding box center [766, 506] width 712 height 697
click at [552, 351] on div "import init from "[URL][PERSON_NAME][DOMAIN_NAME]" init ( ) ; console . log ( "…" at bounding box center [766, 506] width 712 height 697
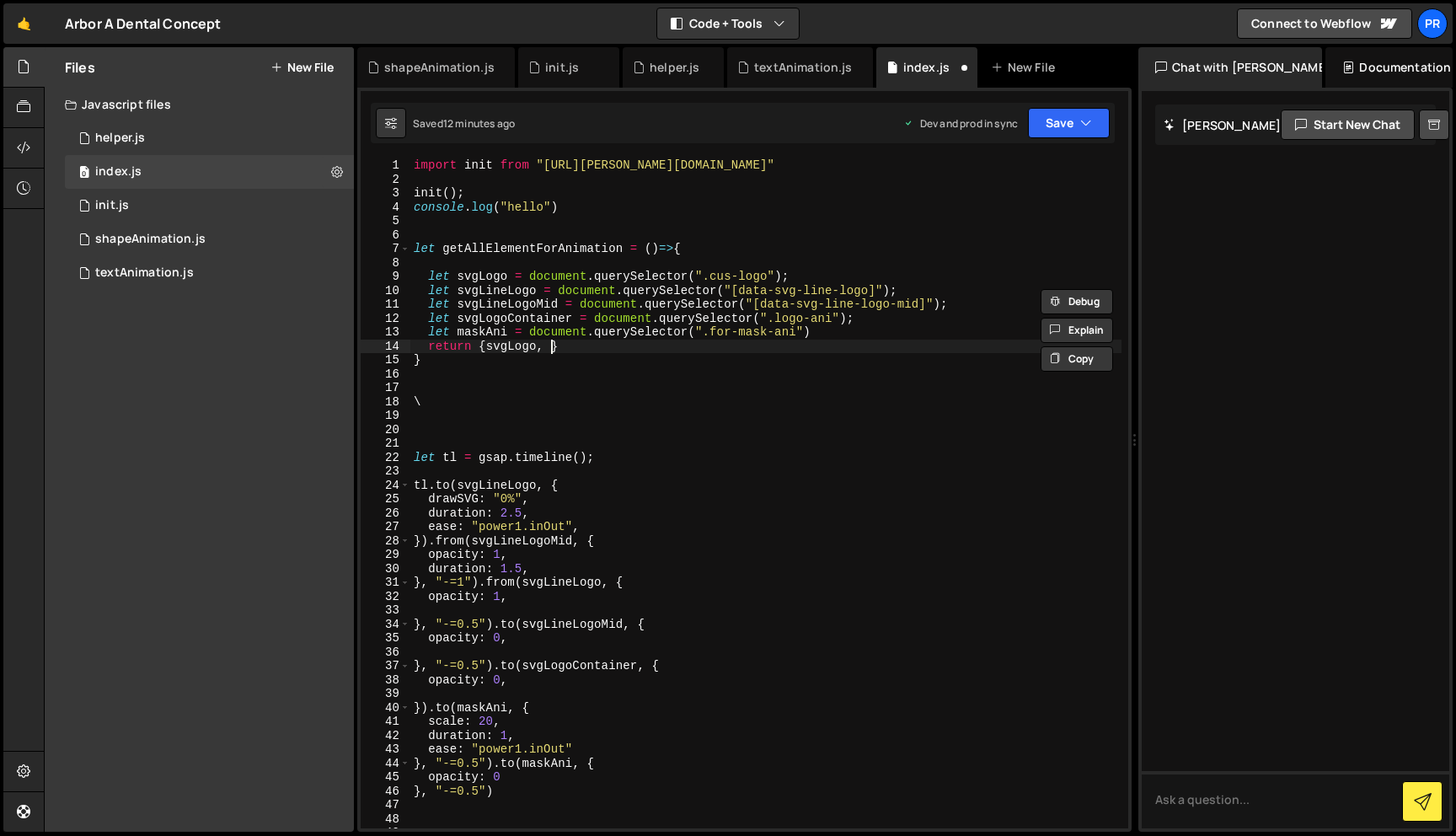
paste textarea "svgLineLogo"
click at [499, 303] on div "import init from "[URL][PERSON_NAME][DOMAIN_NAME]" init ( ) ; console . log ( "…" at bounding box center [766, 506] width 712 height 697
click at [633, 348] on div "import init from "[URL][PERSON_NAME][DOMAIN_NAME]" init ( ) ; console . log ( "…" at bounding box center [766, 506] width 712 height 697
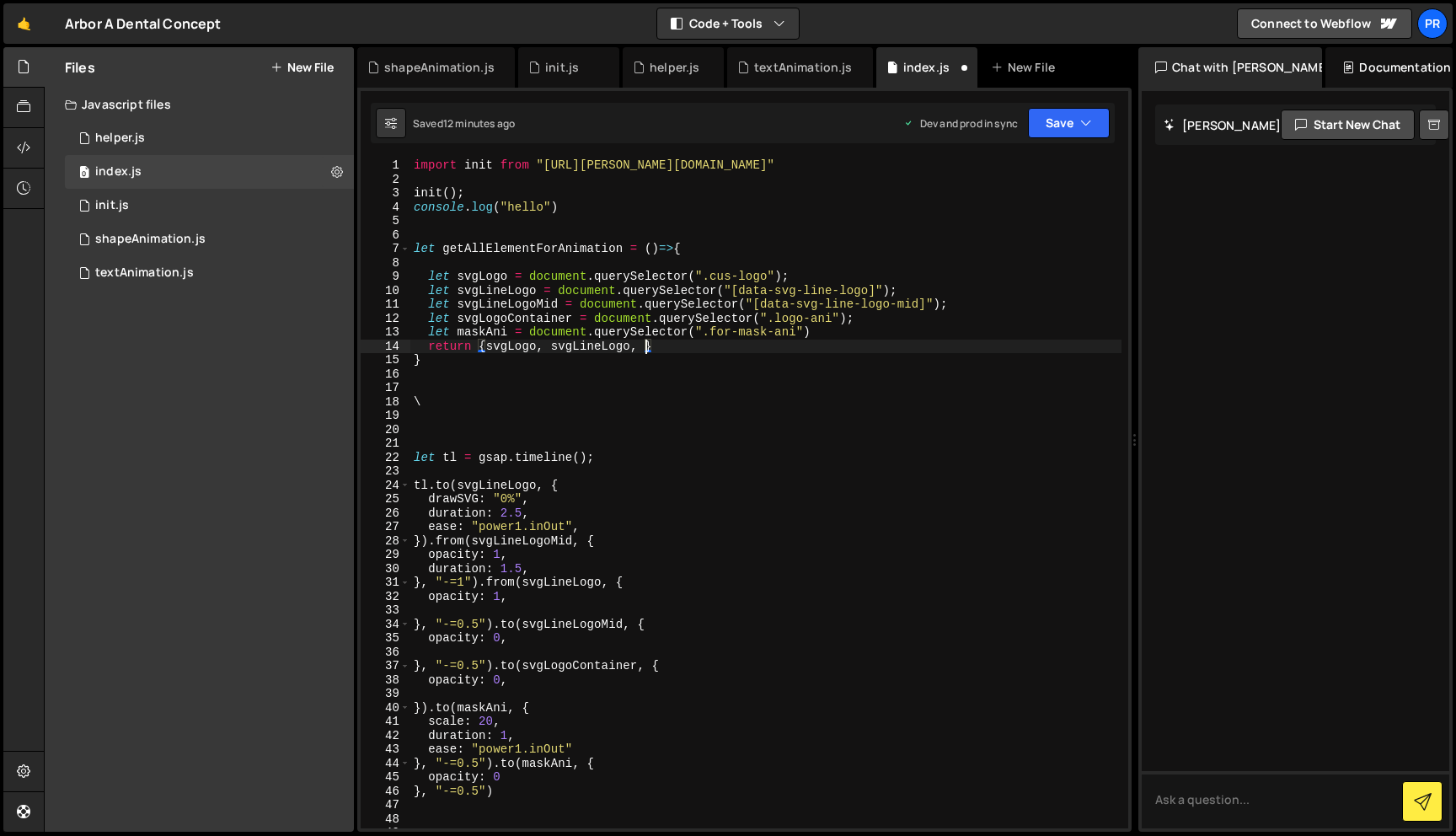
paste textarea "svgLineLogoMid"
click at [519, 315] on div "import init from "[URL][PERSON_NAME][DOMAIN_NAME]" init ( ) ; console . log ( "…" at bounding box center [766, 506] width 712 height 697
click at [745, 348] on div "import init from "[URL][PERSON_NAME][DOMAIN_NAME]" init ( ) ; console . log ( "…" at bounding box center [766, 506] width 712 height 697
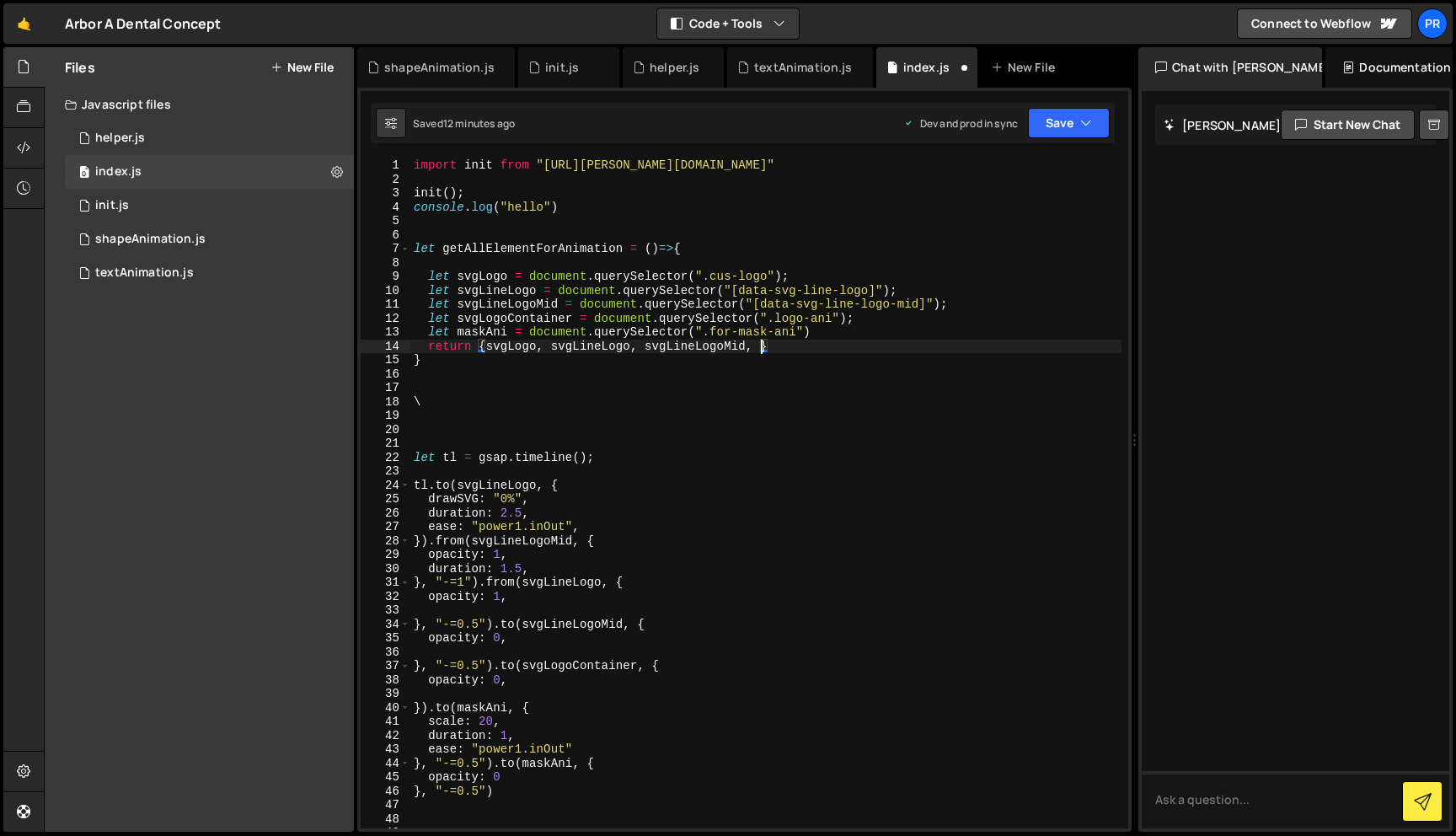
paste textarea "svgLogoContainer"
click at [491, 337] on div "import init from "[URL][PERSON_NAME][DOMAIN_NAME]" init ( ) ; console . log ( "…" at bounding box center [766, 506] width 712 height 697
click at [871, 348] on div "import init from "[URL][PERSON_NAME][DOMAIN_NAME]" init ( ) ; console . log ( "…" at bounding box center [766, 506] width 712 height 697
paste textarea "maskAni"
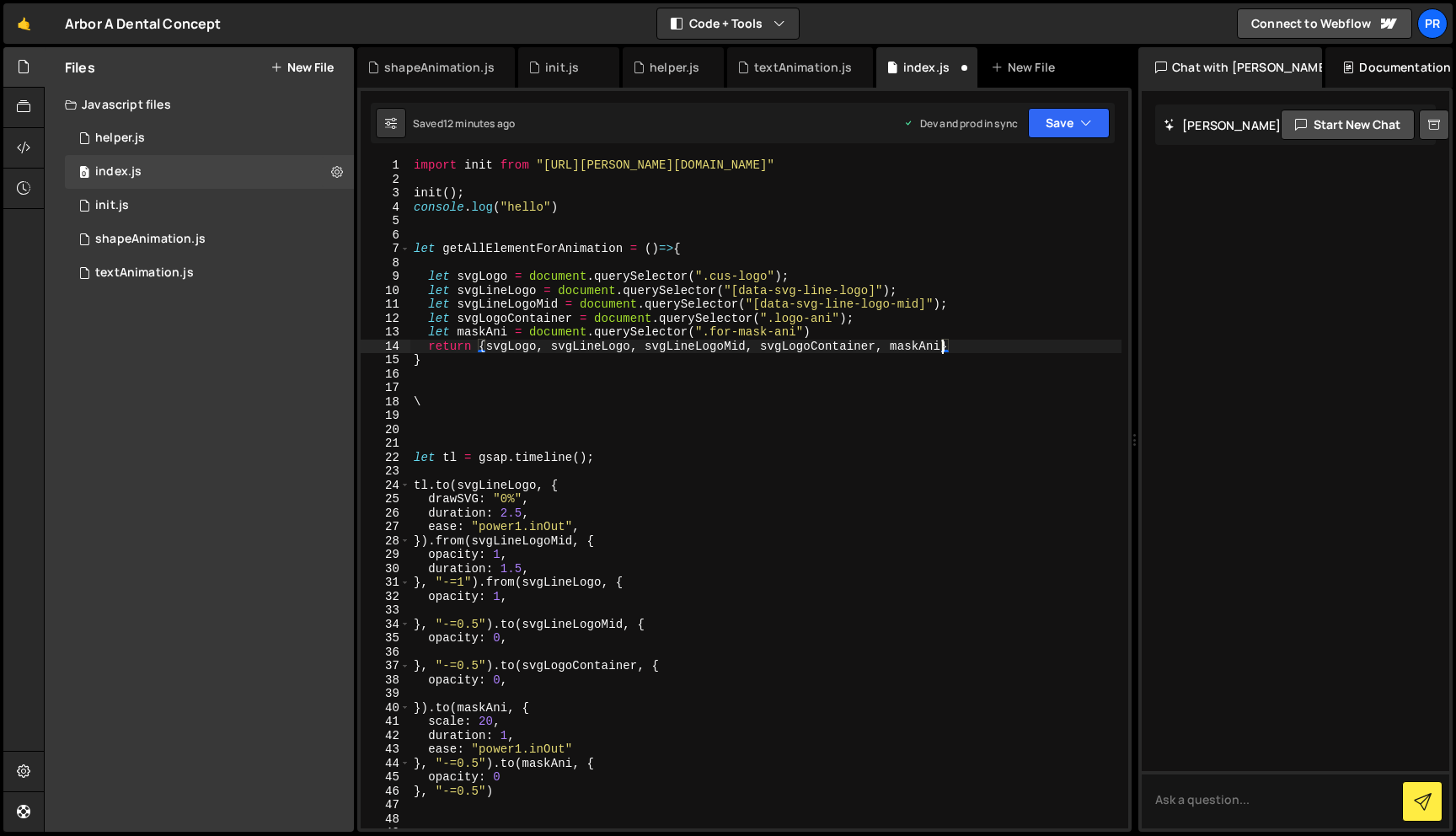
click at [1032, 337] on div "import init from "[URL][PERSON_NAME][DOMAIN_NAME]" init ( ) ; console . log ( "…" at bounding box center [766, 506] width 712 height 697
type textarea "return { svgLogo, svgLineLogo, svgLineLogoMid, svgLogoContainer, maskAni }"
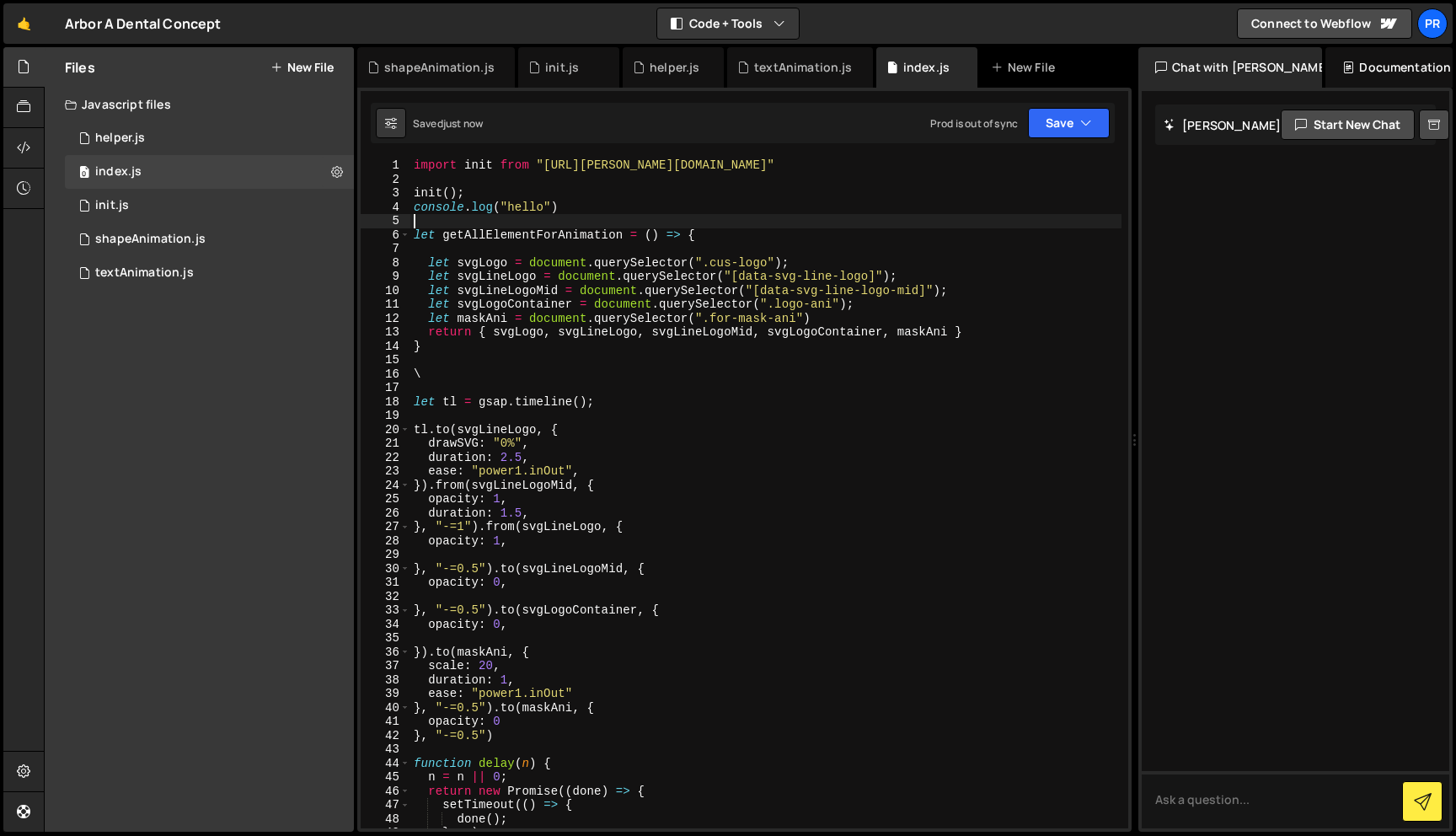
click at [594, 221] on div "import init from "[URL][PERSON_NAME][DOMAIN_NAME]" init ( ) ; console . log ( "…" at bounding box center [766, 506] width 712 height 697
click at [505, 251] on div "import init from "[URL][PERSON_NAME][DOMAIN_NAME]" init ( ) ; console . log ( "…" at bounding box center [766, 504] width 712 height 697
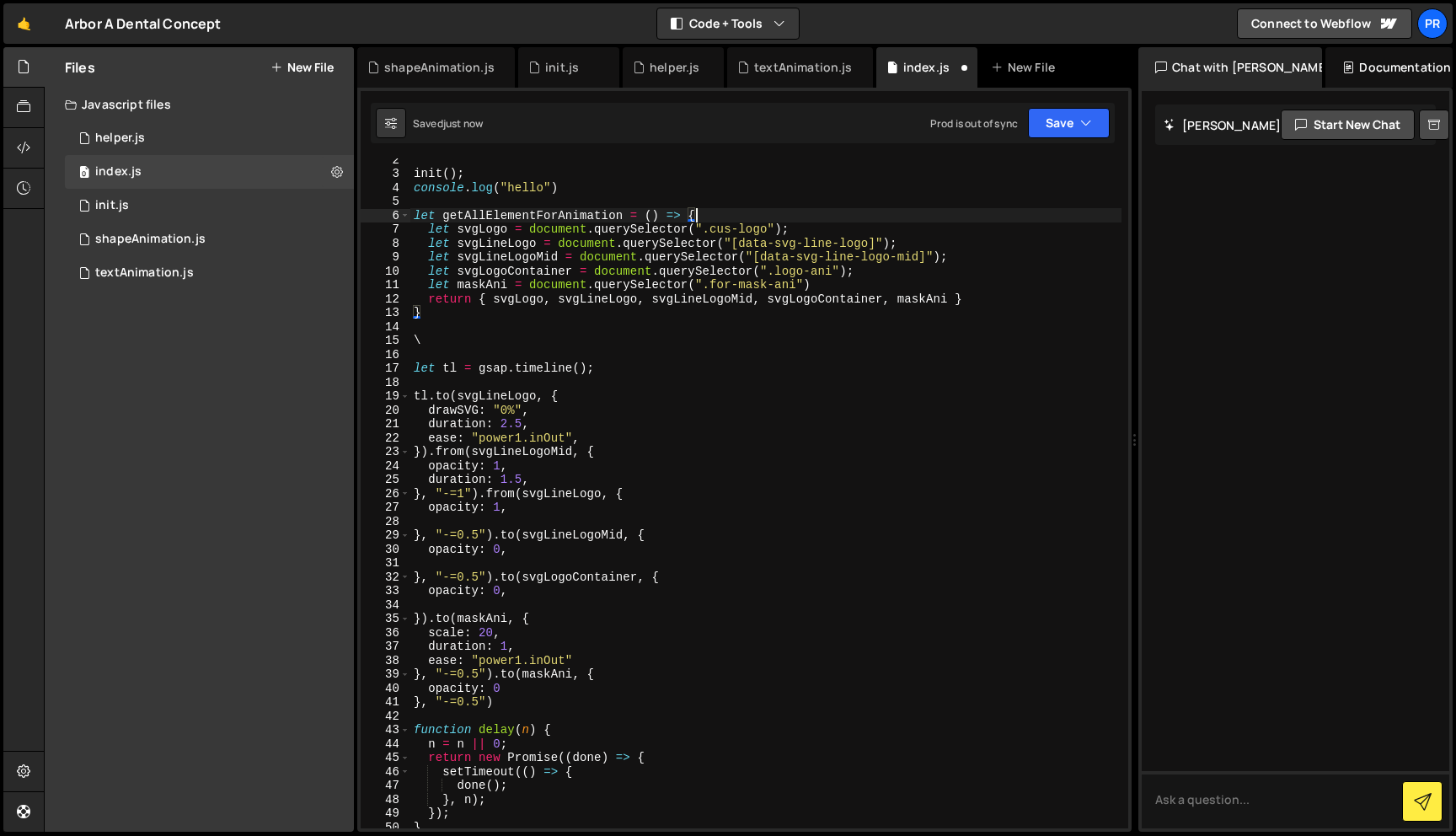
scroll to position [24, 0]
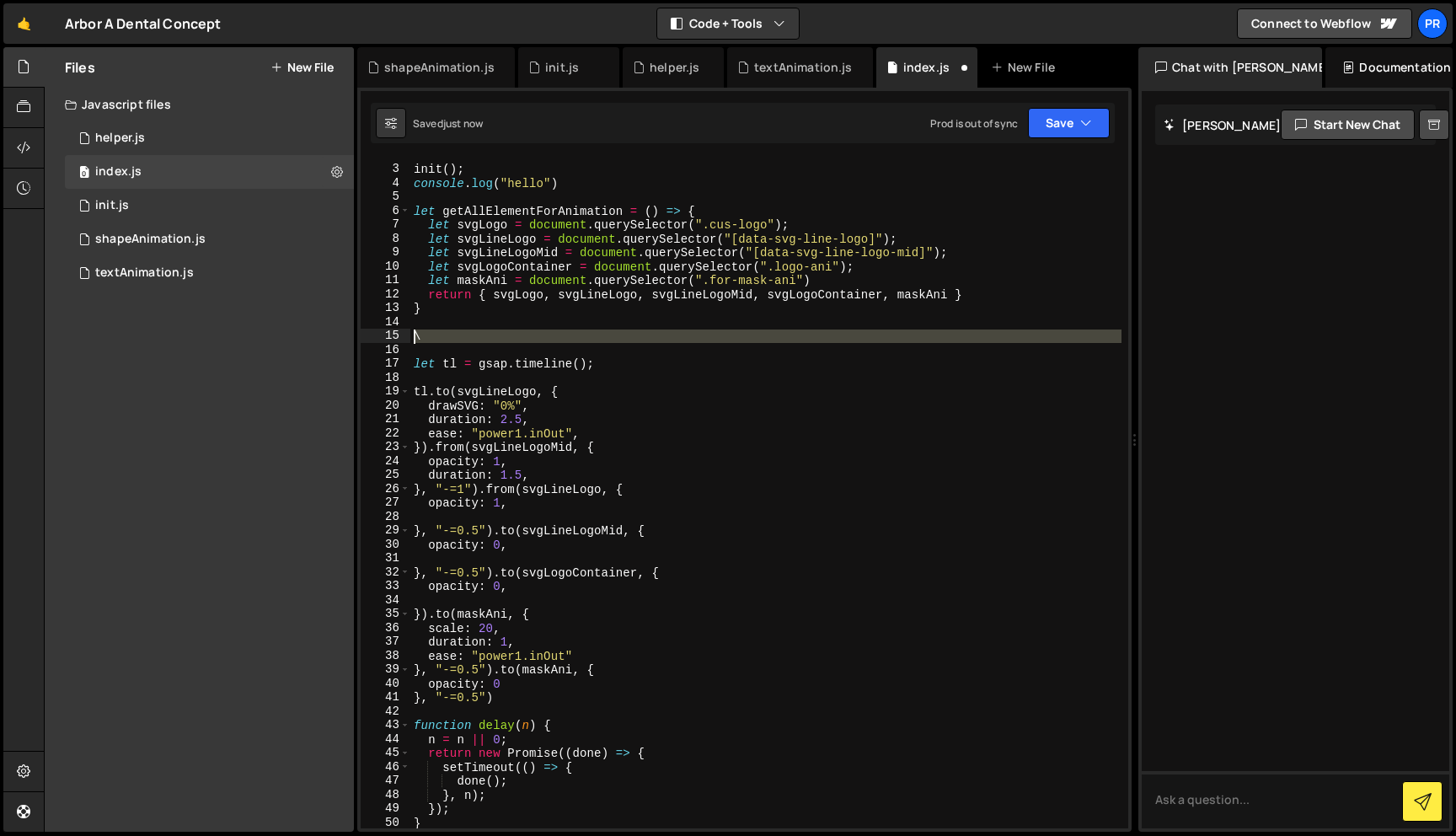
drag, startPoint x: 440, startPoint y: 343, endPoint x: 392, endPoint y: 334, distance: 48.8
click at [392, 334] on div "let getAllElementForAnimation = () => { 2 3 4 5 6 7 8 9 10 11 12 13 14 15 16 17…" at bounding box center [744, 493] width 767 height 669
type textarea "\"
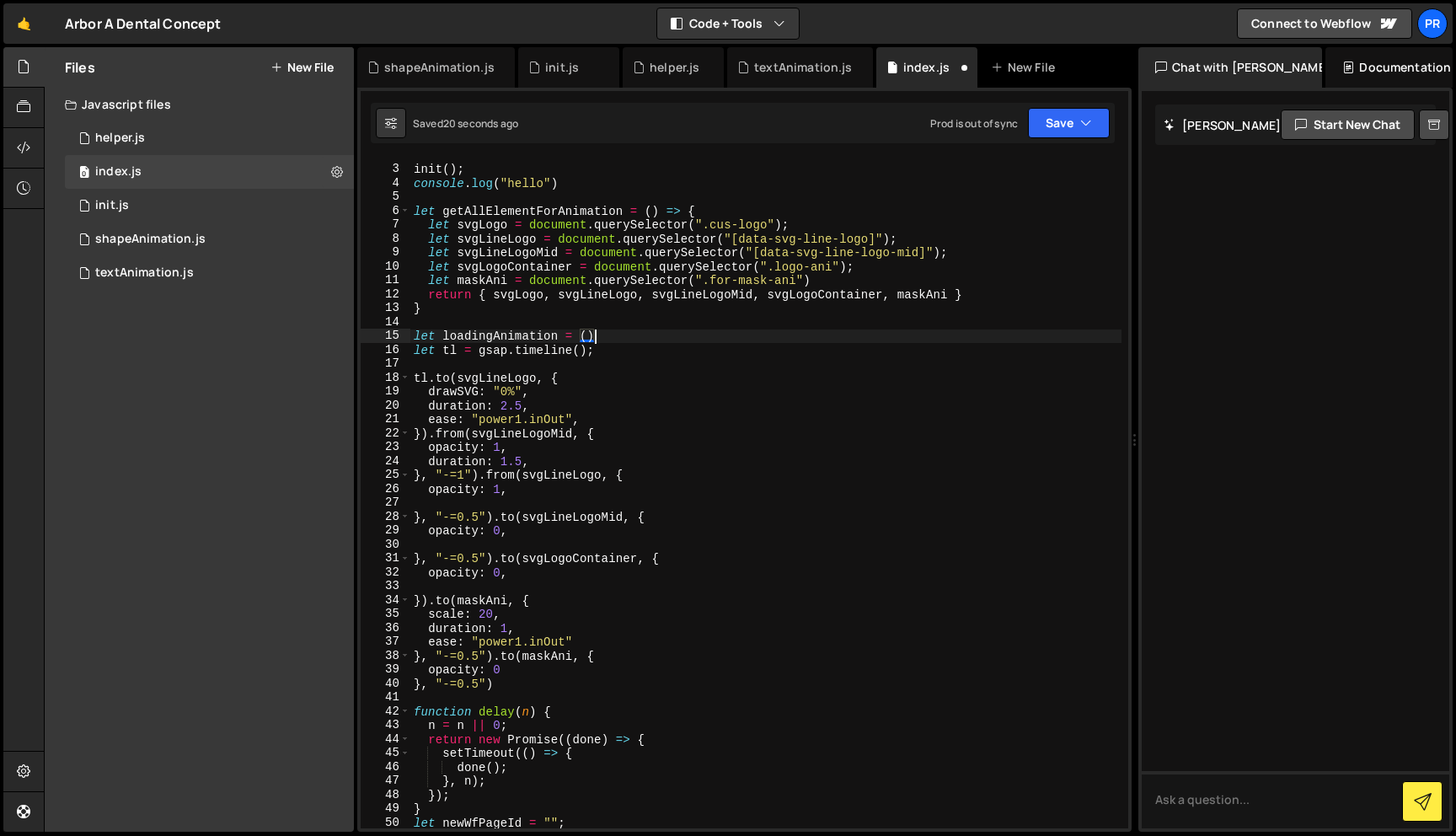
scroll to position [0, 12]
type textarea "let loadingAnimation = ()=>{}"
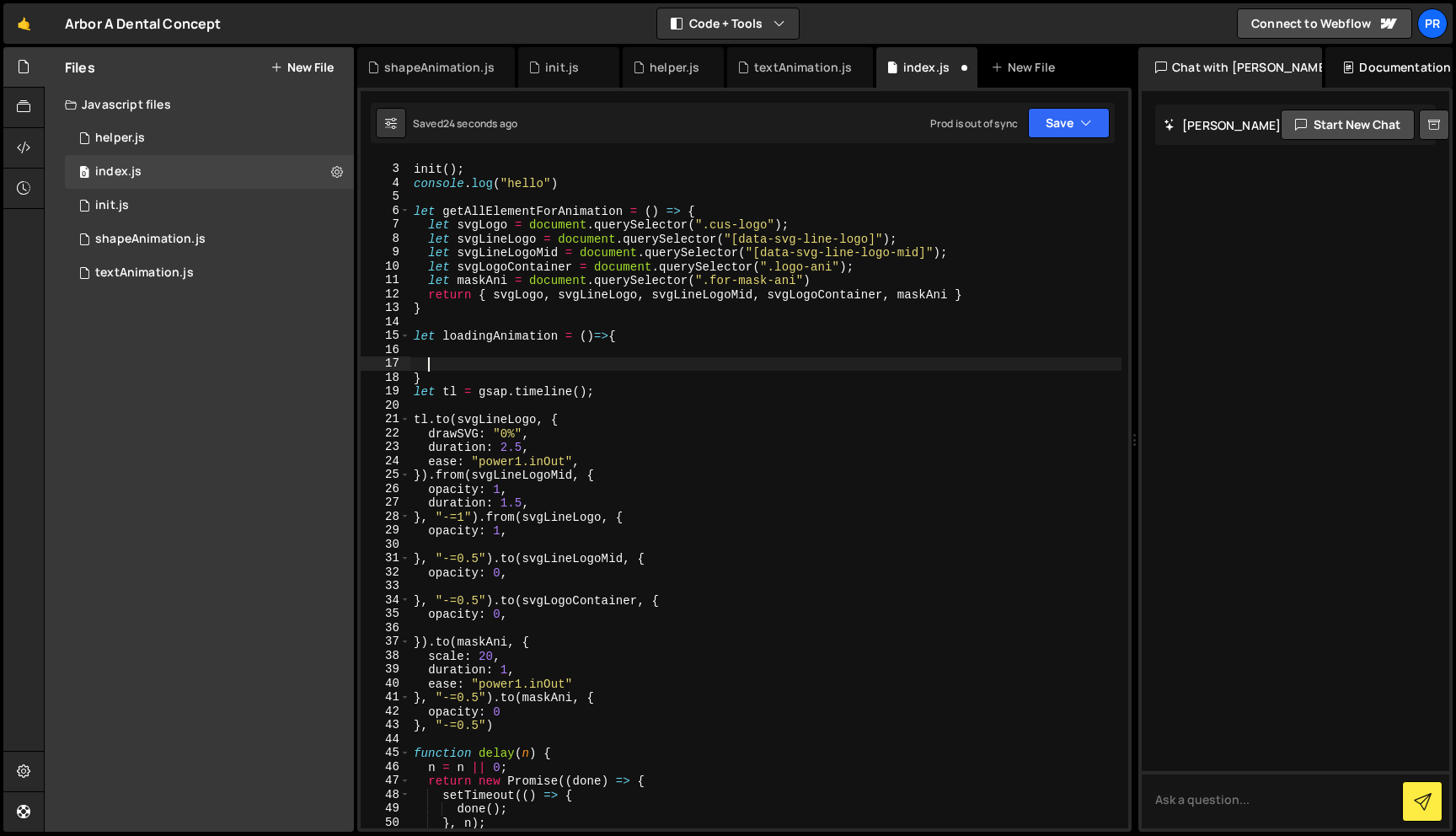
click at [476, 340] on div "init ( ) ; console . log ( "hello" ) let getAllElementForAnimation = ( ) => { l…" at bounding box center [766, 497] width 712 height 697
click at [500, 335] on div "init ( ) ; console . log ( "hello" ) let getAllElementForAnimation = ( ) => { l…" at bounding box center [766, 497] width 712 height 697
type textarea "let loadAnimation = ()=>{"
click at [481, 362] on div "init ( ) ; console . log ( "hello" ) let getAllElementForAnimation = ( ) => { l…" at bounding box center [766, 497] width 712 height 697
click at [447, 337] on div "init ( ) ; console . log ( "hello" ) let getAllElementForAnimation = ( ) => { l…" at bounding box center [766, 497] width 712 height 697
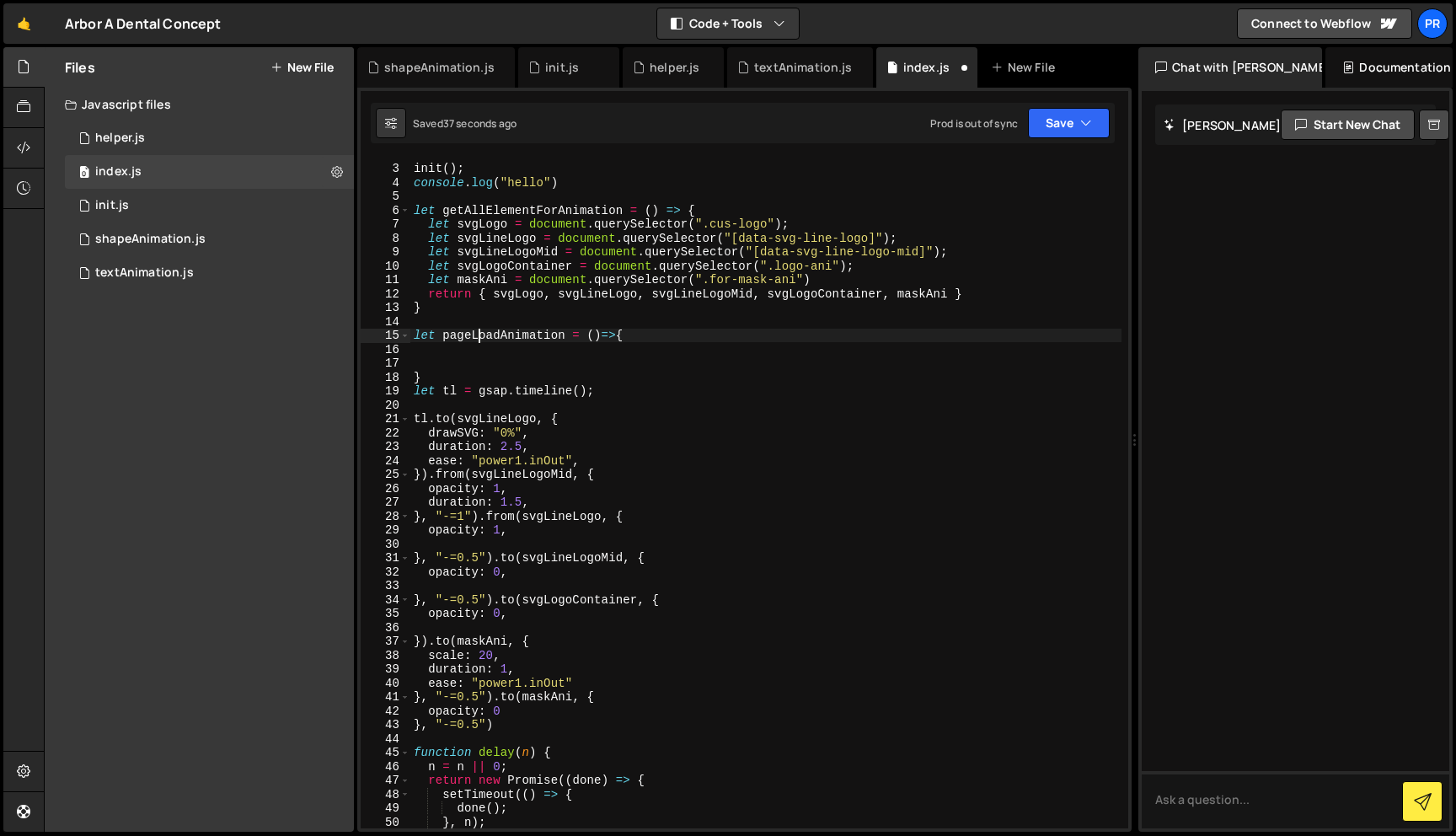
scroll to position [81, 0]
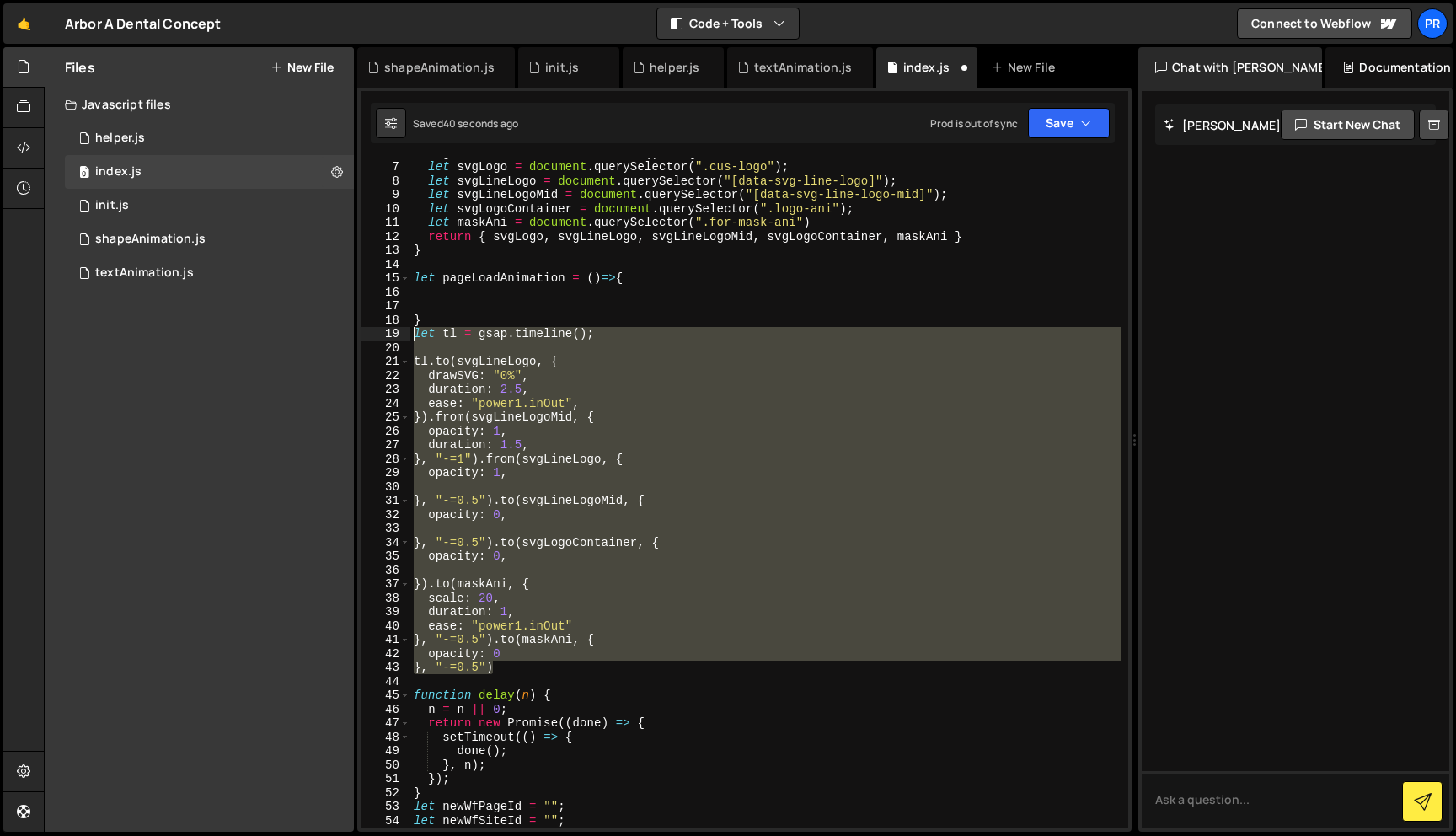
drag, startPoint x: 514, startPoint y: 670, endPoint x: 386, endPoint y: 336, distance: 357.7
click at [386, 336] on div "let pageLoadAnimation = ()=>{ 6 7 8 9 10 11 12 13 14 15 16 17 18 19 20 21 22 23…" at bounding box center [744, 493] width 767 height 669
type textarea "let tl = gsap.timeline();"
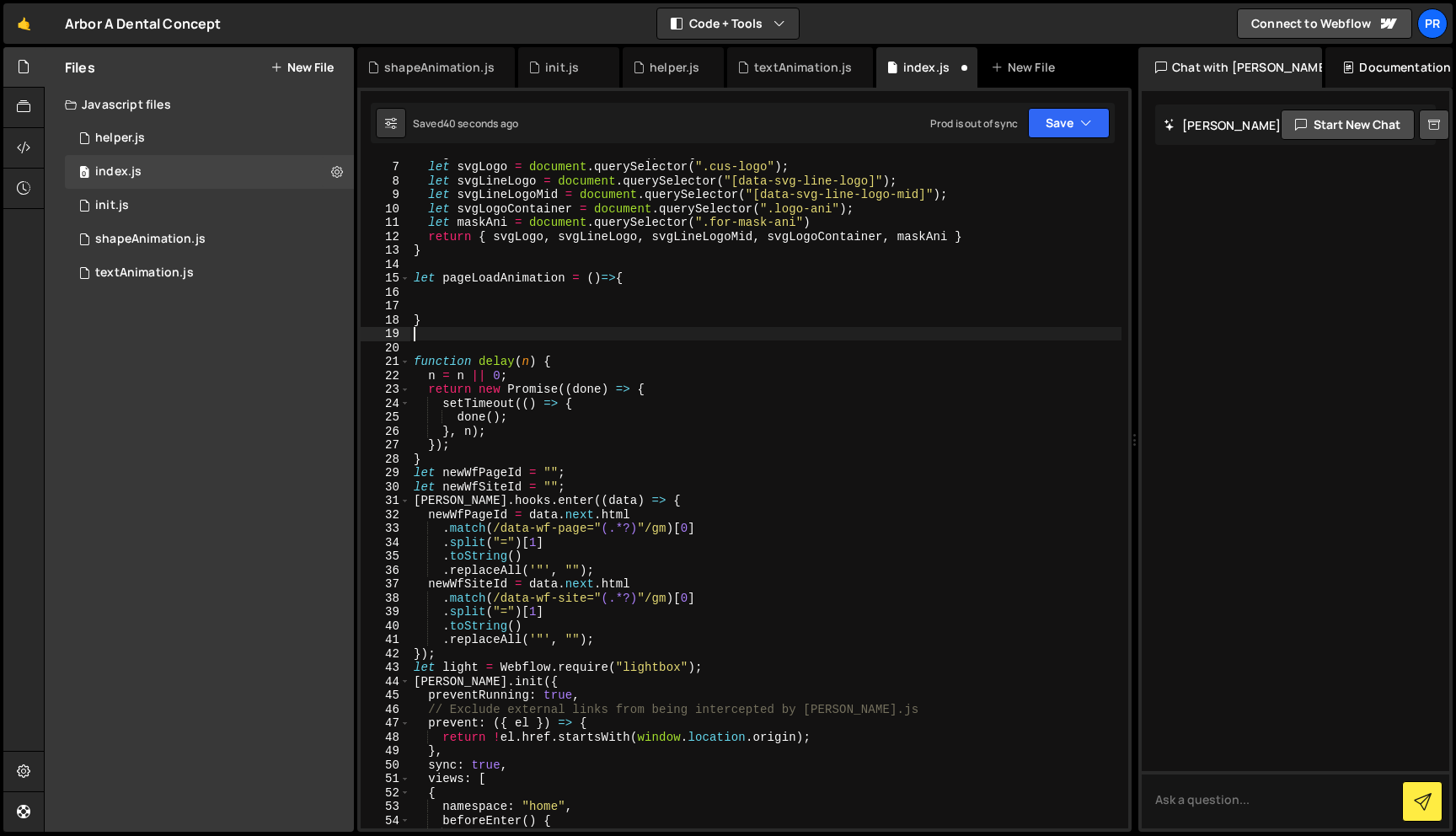
click at [455, 301] on div "let getAllElementForAnimation = ( ) => { let svgLogo = document . querySelector…" at bounding box center [766, 494] width 712 height 697
paste textarea "}, "-=0.5")"
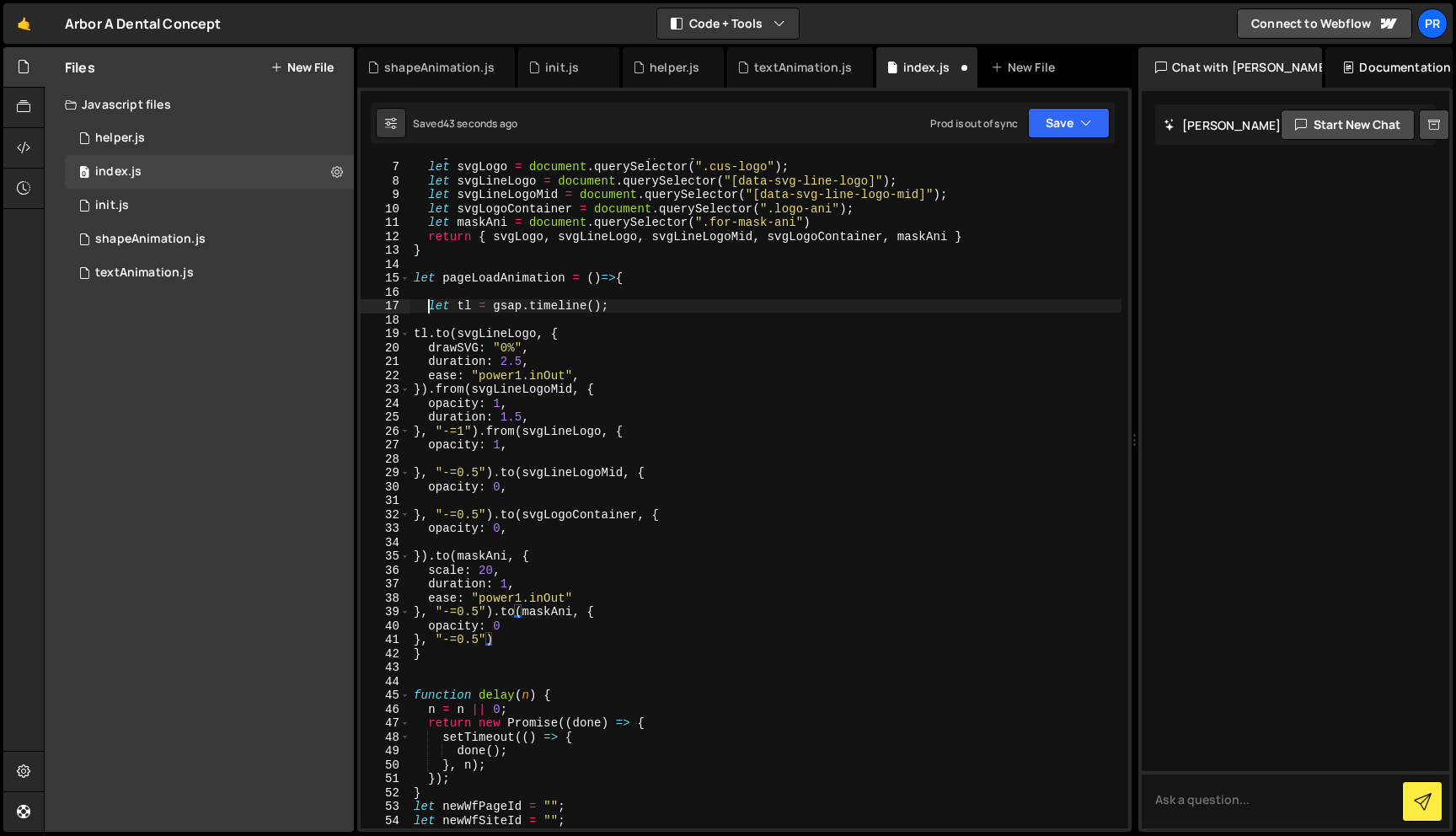
click at [426, 302] on div "let getAllElementForAnimation = ( ) => { let svgLogo = document . querySelector…" at bounding box center [766, 494] width 712 height 697
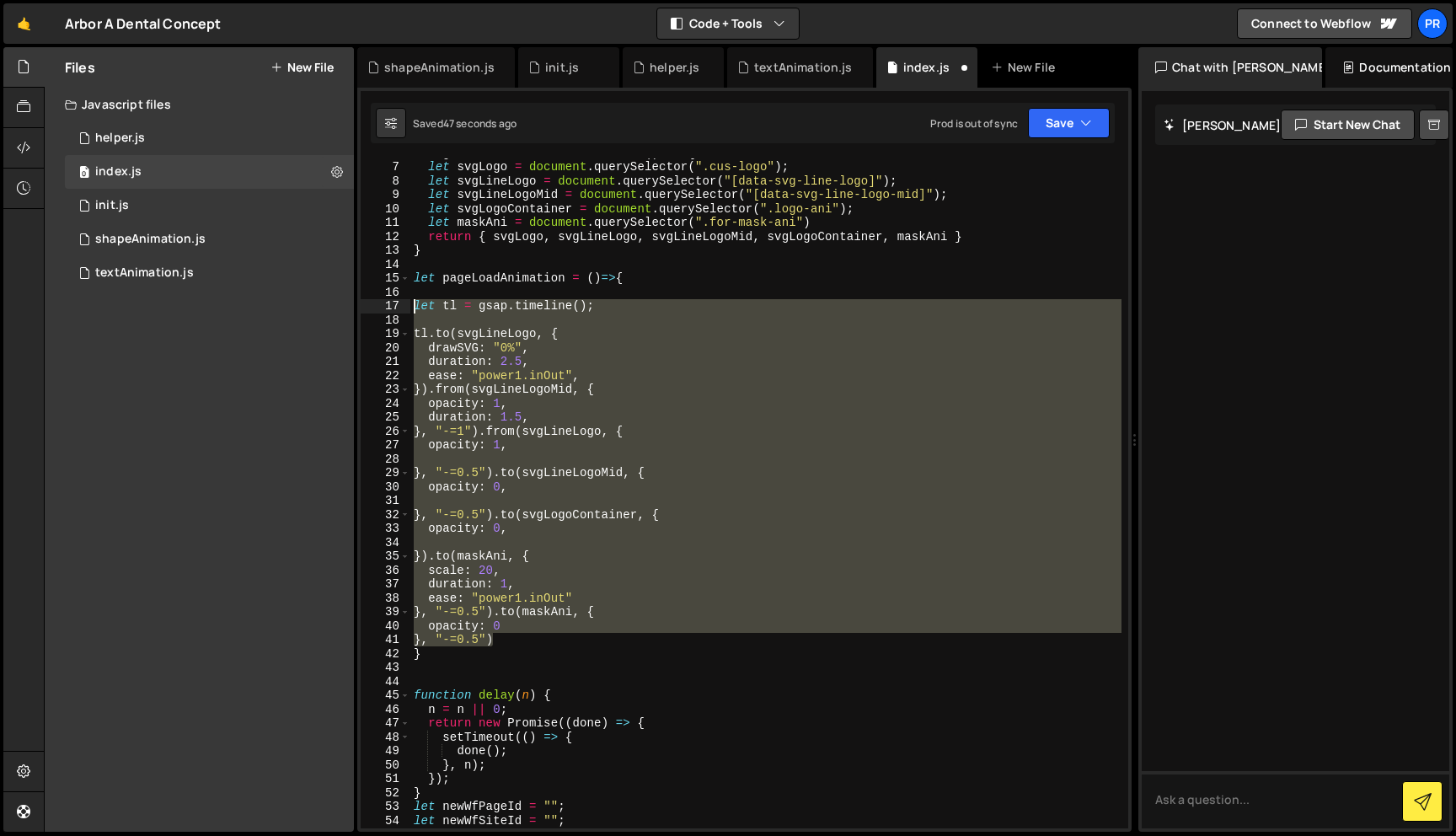
drag, startPoint x: 522, startPoint y: 641, endPoint x: 370, endPoint y: 309, distance: 365.1
click at [370, 309] on div "let tl = gsap.timeline(); 6 7 8 9 10 11 12 13 14 15 16 17 18 19 20 21 22 23 24 …" at bounding box center [744, 493] width 767 height 669
type textarea "let tl = gsap.timeline();"
click at [631, 295] on div "let getAllElementForAnimation = ( ) => { let svgLogo = document . querySelector…" at bounding box center [766, 494] width 712 height 697
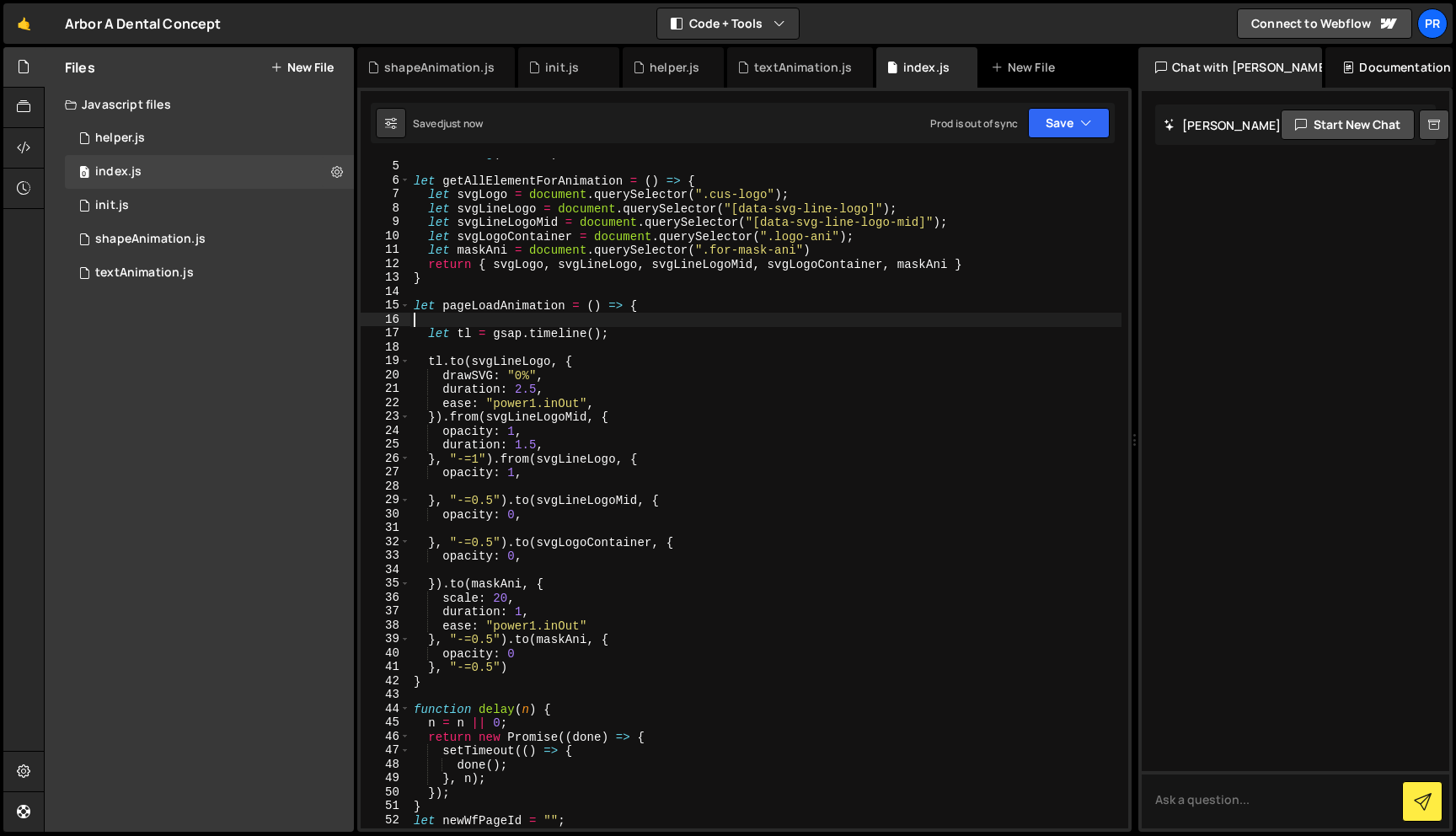
scroll to position [28, 0]
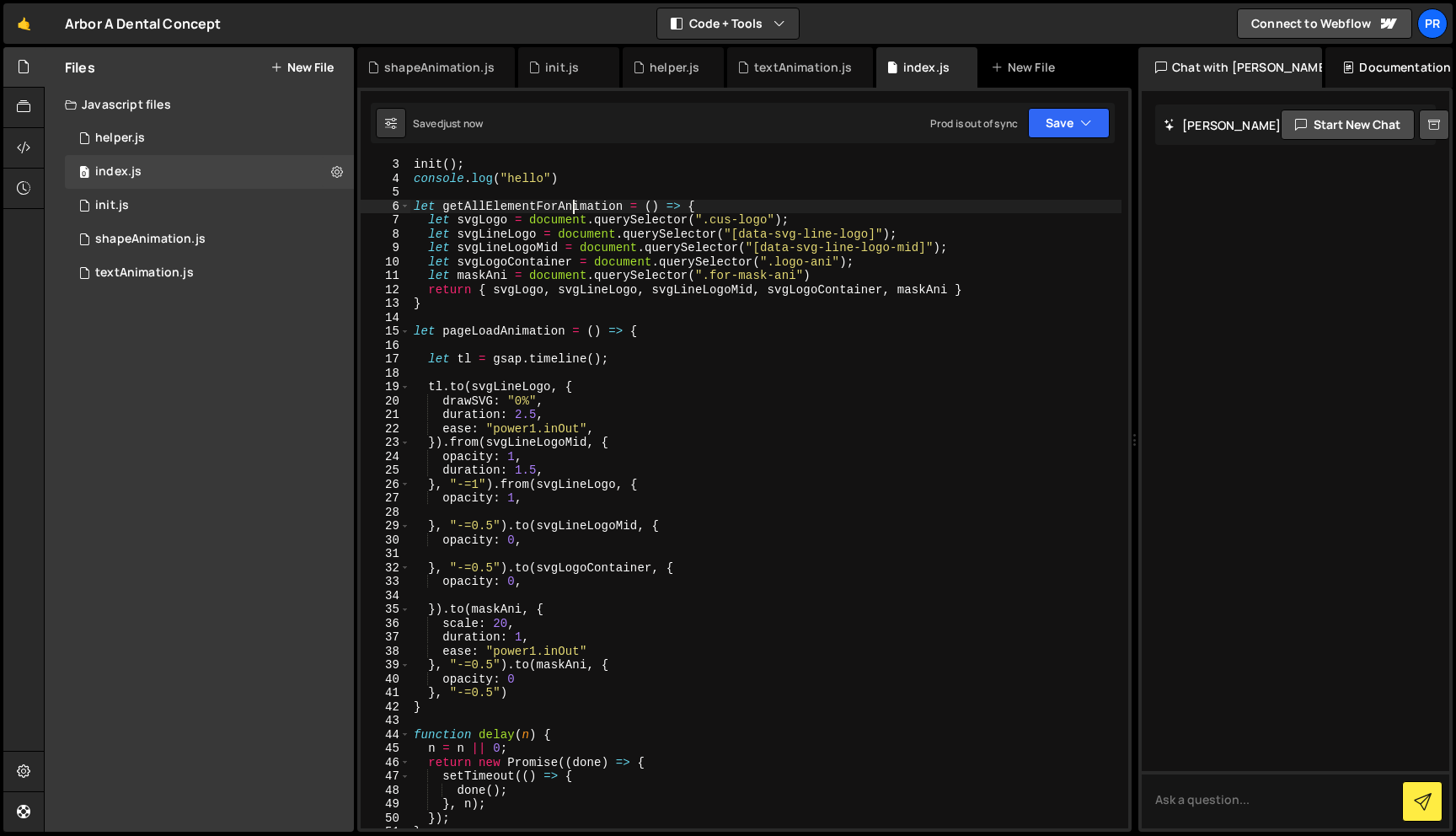
click at [574, 201] on div "init ( ) ; console . log ( "hello" ) let getAllElementForAnimation = ( ) => { l…" at bounding box center [766, 505] width 712 height 697
type textarea "let getAllElementForAnimation = () => {"
click at [574, 201] on div "init ( ) ; console . log ( "hello" ) let getAllElementForAnimation = ( ) => { l…" at bounding box center [766, 505] width 712 height 697
click at [553, 352] on div "init ( ) ; console . log ( "hello" ) let getAllElementForAnimation = ( ) => { l…" at bounding box center [766, 505] width 712 height 697
paste textarea "getAllElementForAnimation"
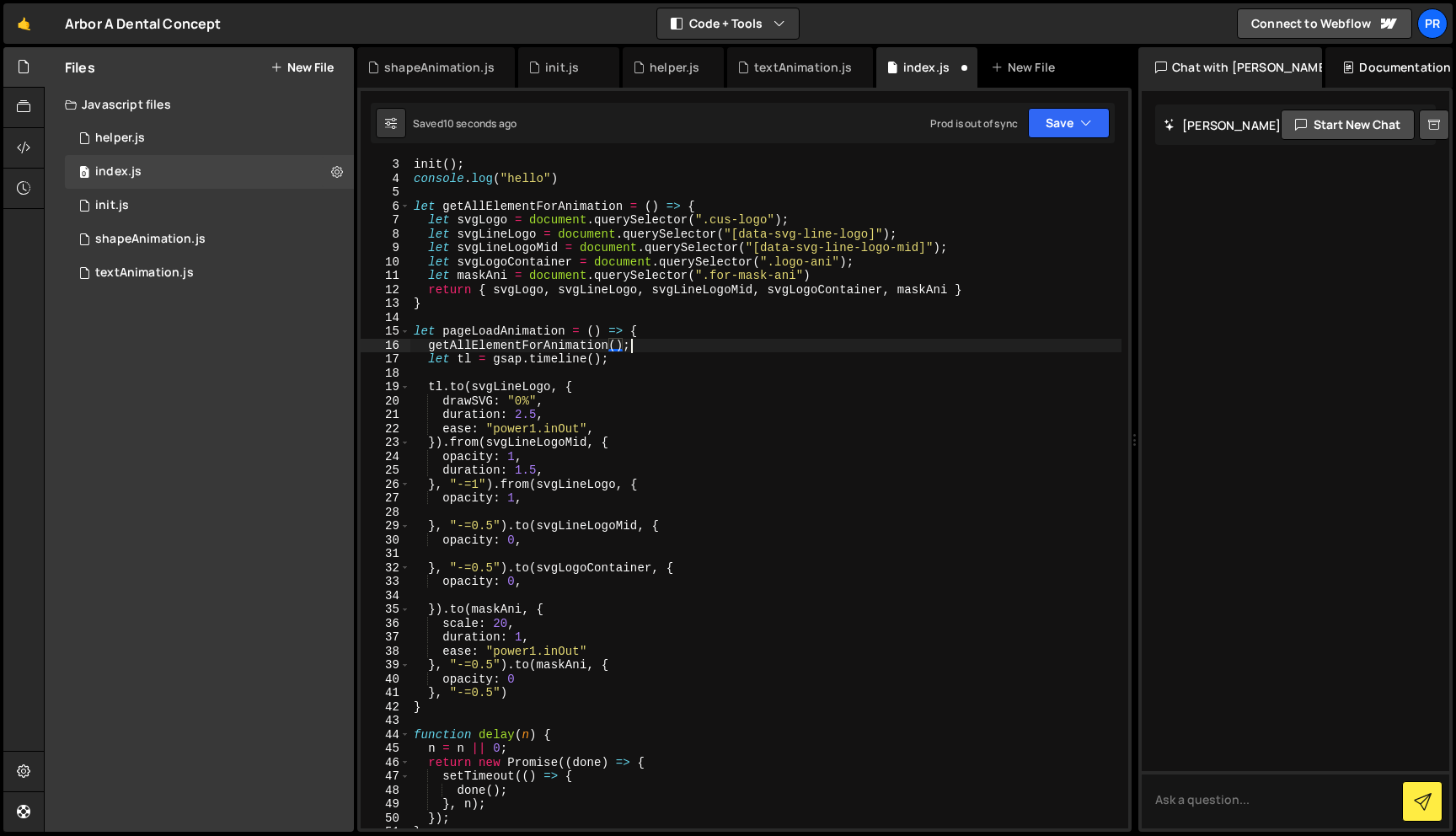
scroll to position [0, 14]
drag, startPoint x: 940, startPoint y: 292, endPoint x: 476, endPoint y: 291, distance: 464.0
click at [476, 291] on div "init ( ) ; console . log ( "hello" ) let getAllElementForAnimation = ( ) => { l…" at bounding box center [766, 505] width 712 height 697
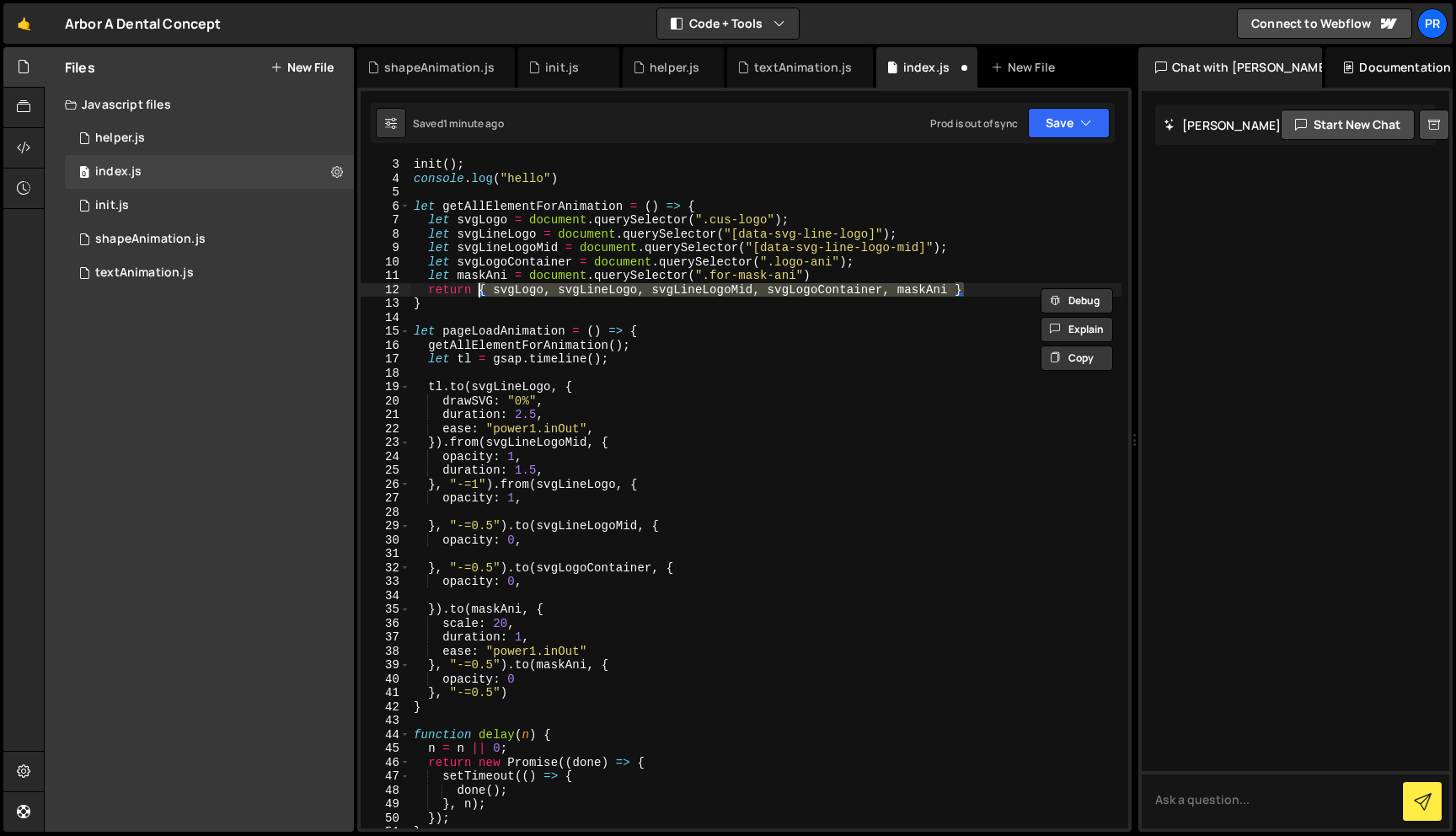
click at [422, 349] on div "init ( ) ; console . log ( "hello" ) let getAllElementForAnimation = ( ) => { l…" at bounding box center [766, 505] width 712 height 697
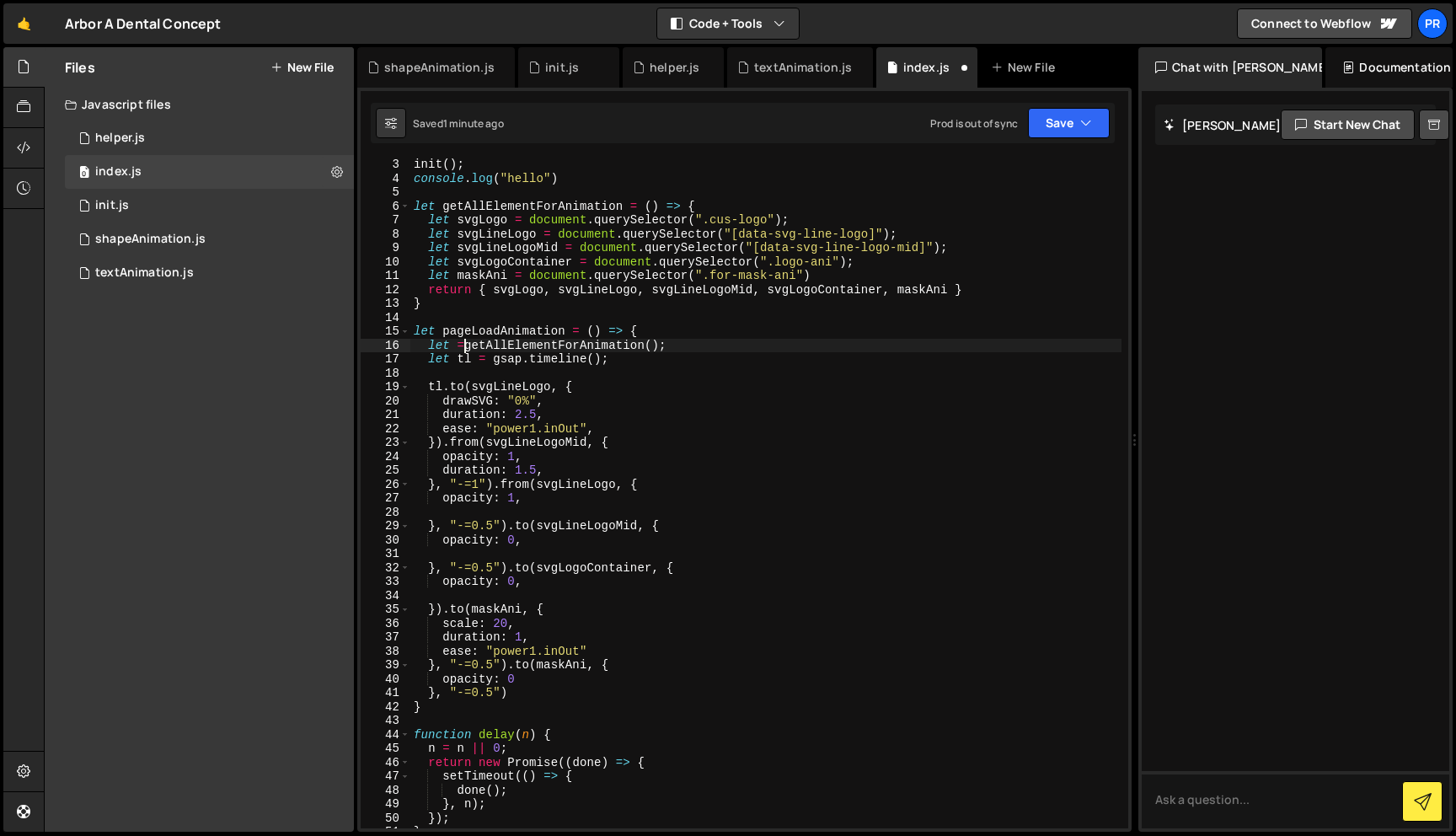
scroll to position [0, 3]
paste textarea "{ svgLogo, svgLineLogo, svgLineLogoMid, svgLogoContainer, maskAni }"
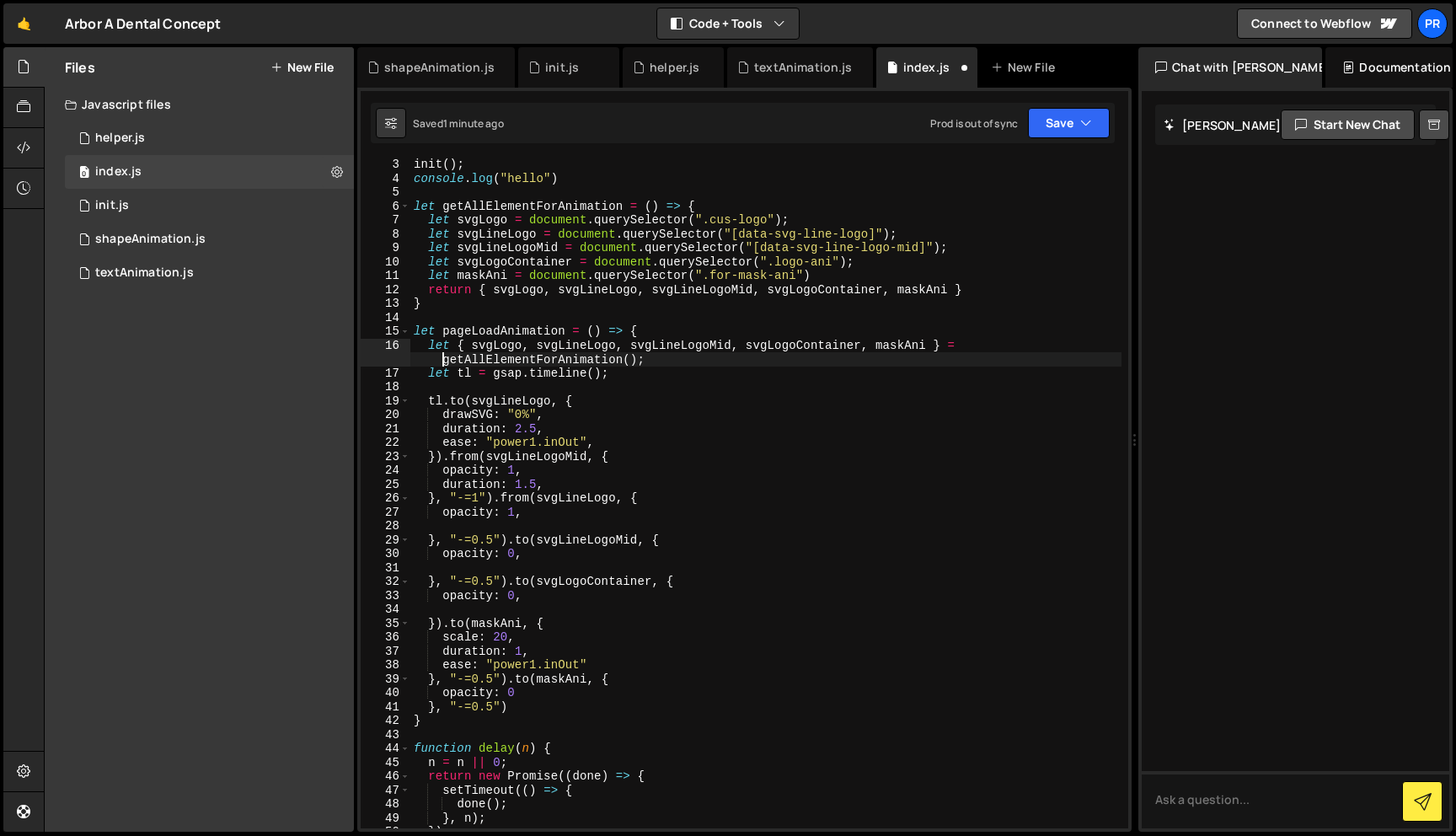
scroll to position [0, 38]
click at [708, 373] on div "init ( ) ; console . log ( "hello" ) let getAllElementForAnimation = ( ) => { l…" at bounding box center [766, 505] width 712 height 697
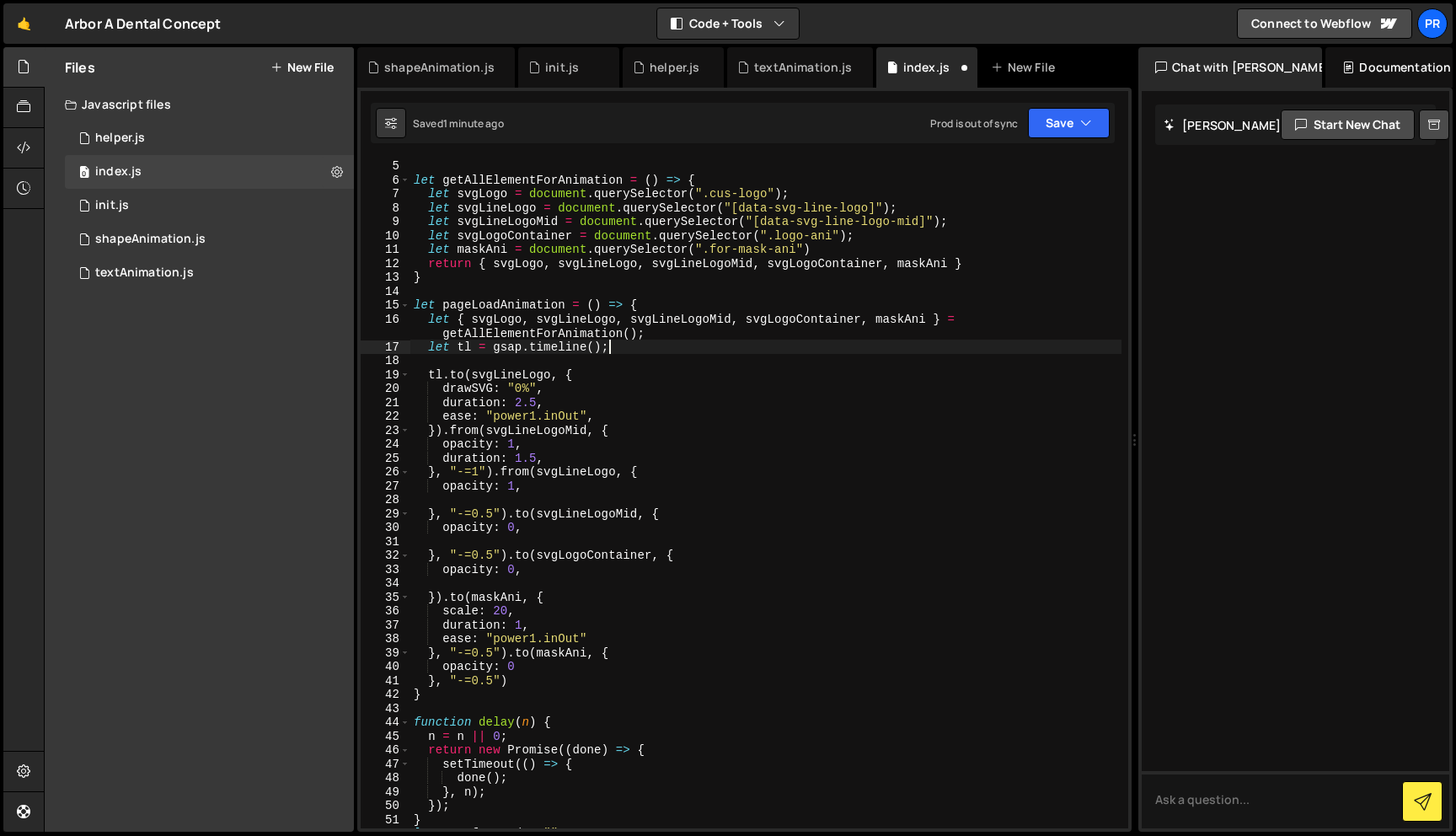
scroll to position [55, 0]
click at [488, 309] on div "console . log ( "hello" ) let getAllElementForAnimation = ( ) => { let svgLogo …" at bounding box center [766, 493] width 712 height 697
type textarea "let pageLoadAnimation = () => {"
click at [488, 309] on div "console . log ( "hello" ) let getAllElementForAnimation = ( ) => { let svgLogo …" at bounding box center [766, 493] width 712 height 697
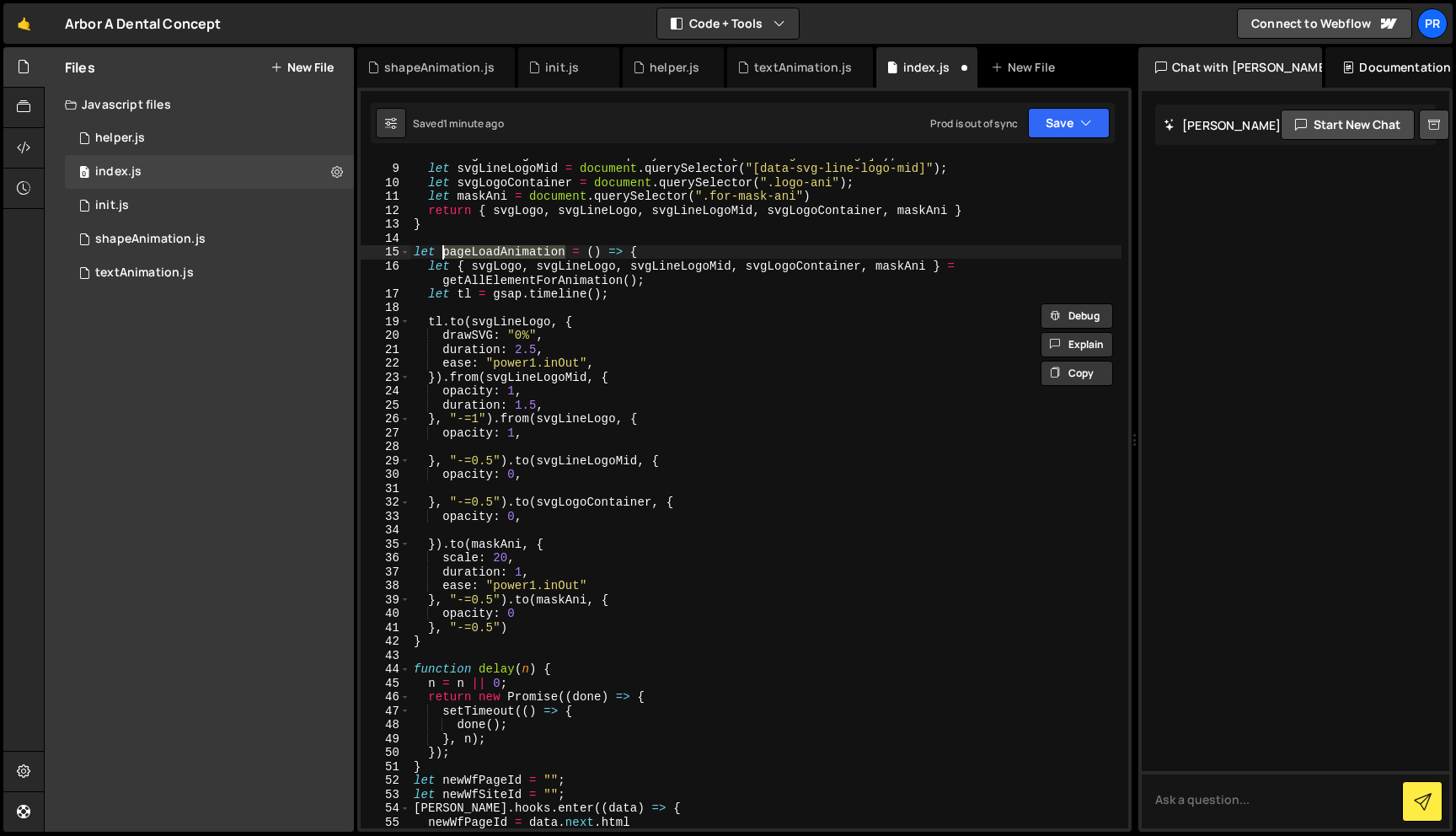
scroll to position [166, 0]
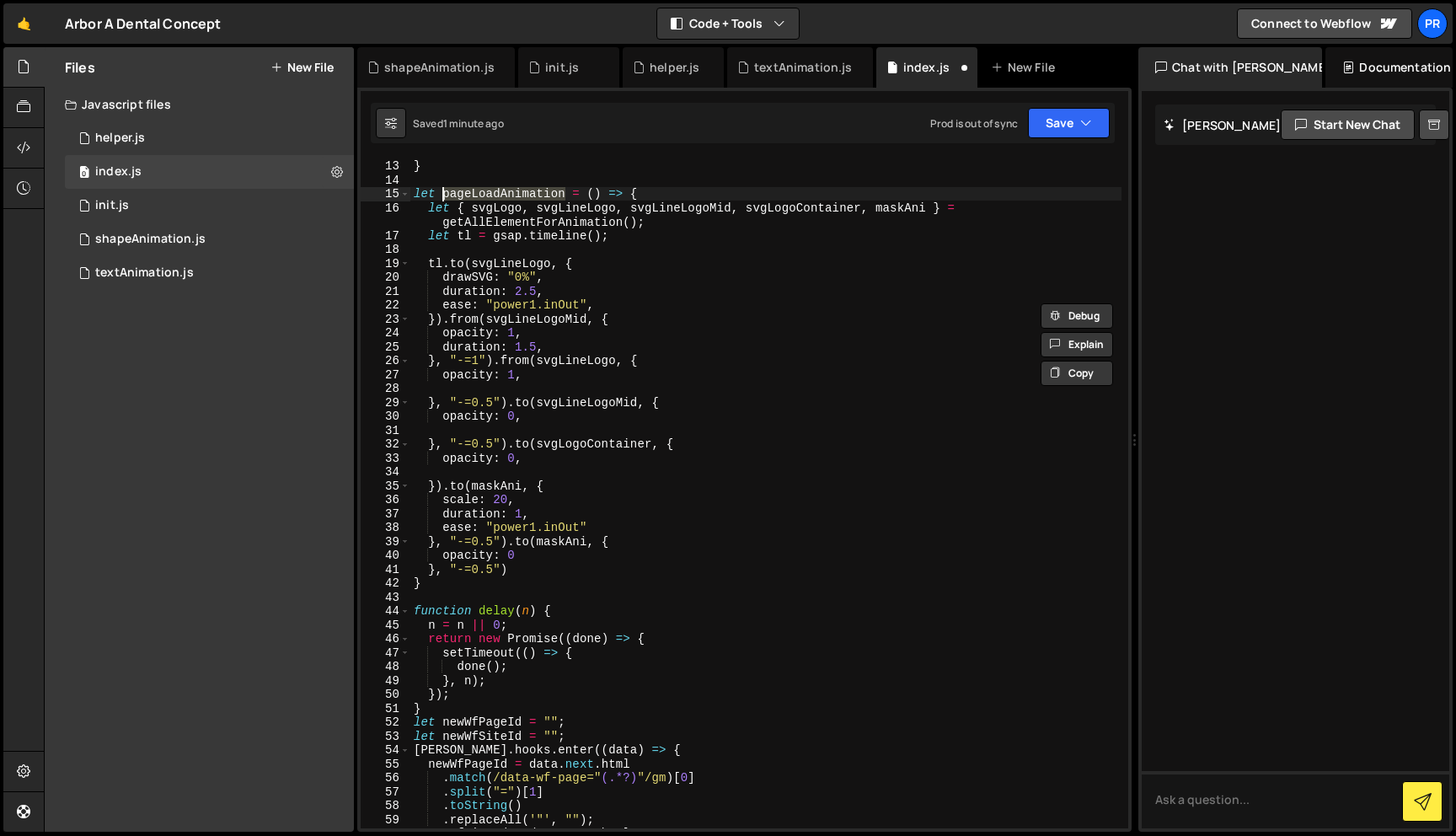
click at [456, 592] on div "return { svgLogo , svgLineLogo , svgLineLogoMid , svgLogoContainer , maskAni } …" at bounding box center [766, 493] width 712 height 697
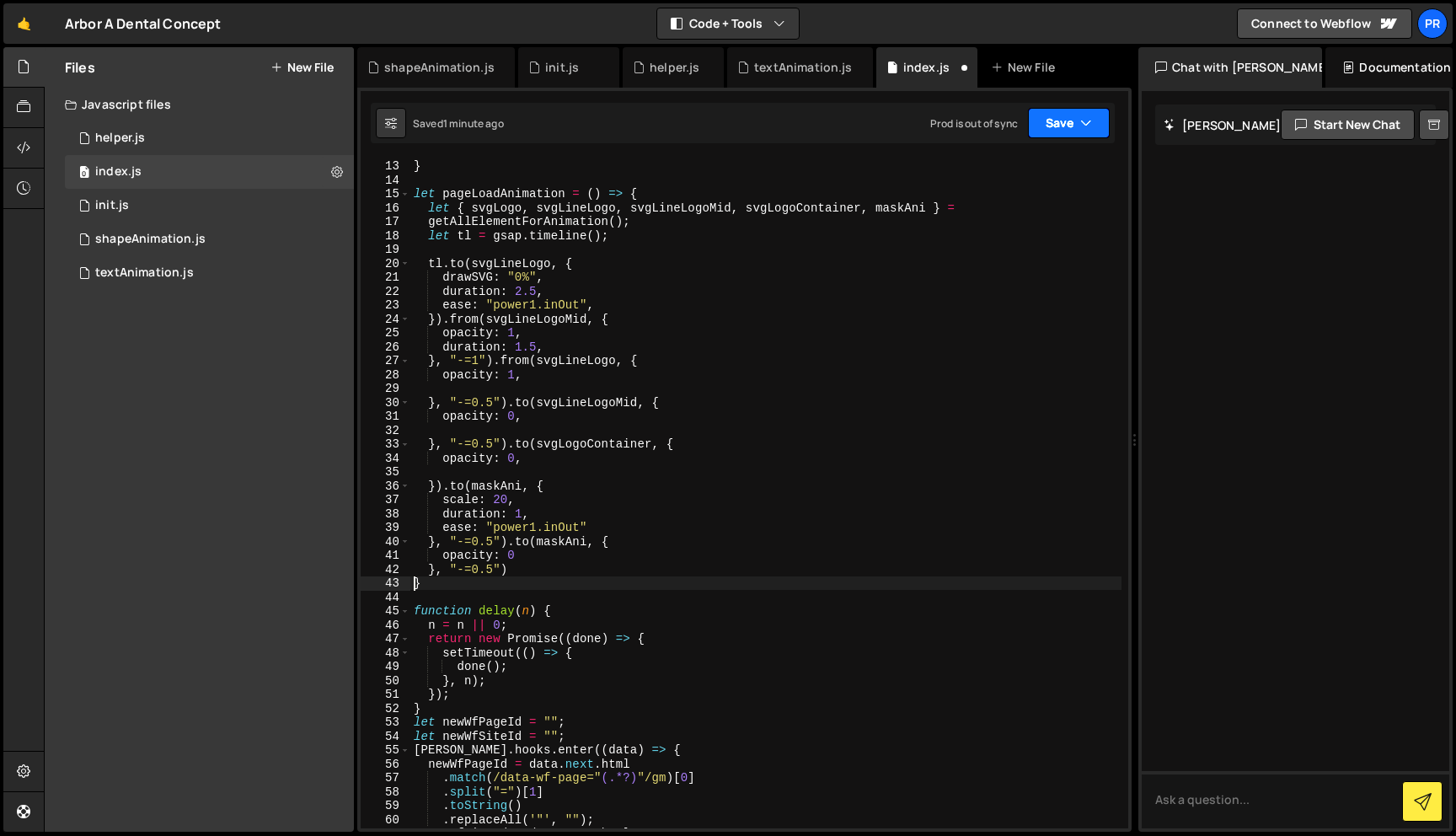
type textarea "}"
click at [1082, 114] on icon "button" at bounding box center [1086, 123] width 12 height 17
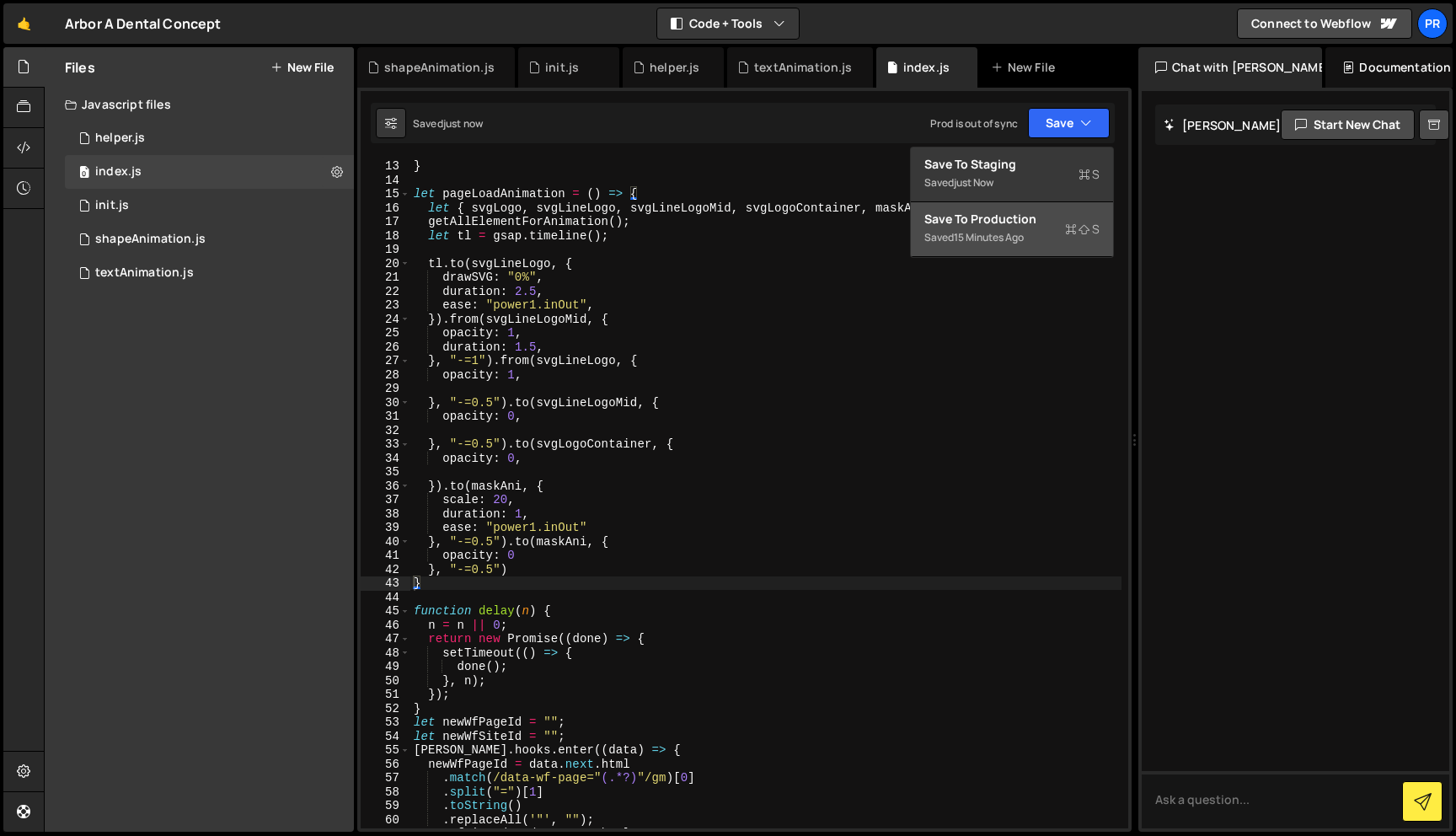
click at [1032, 224] on div "Save to Production S" at bounding box center [1012, 220] width 176 height 17
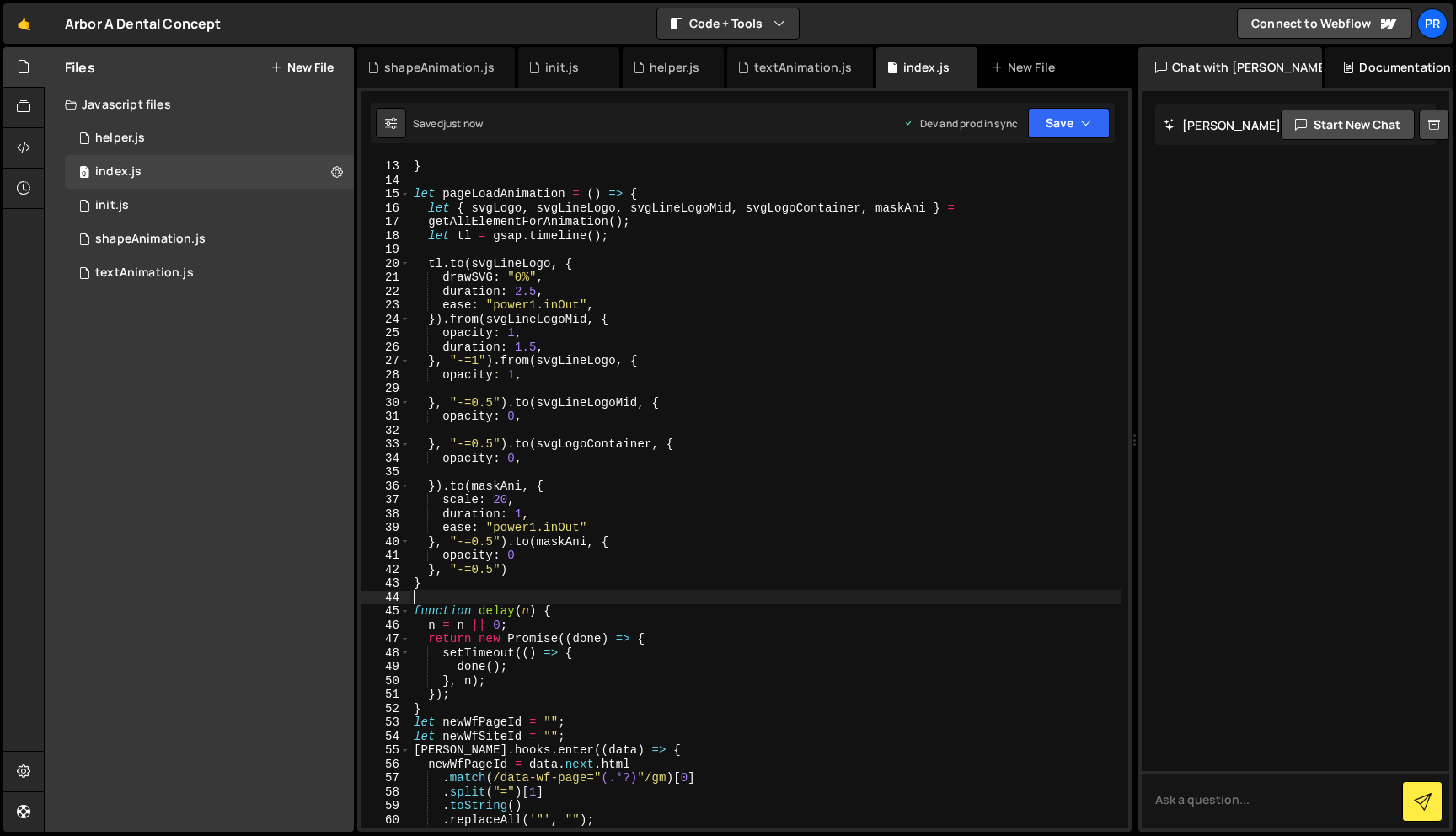
click at [489, 593] on div "return { svgLogo , svgLineLogo , svgLineLogoMid , svgLogoContainer , maskAni } …" at bounding box center [766, 493] width 712 height 697
click at [536, 201] on div "return { svgLogo , svgLineLogo , svgLineLogoMid , svgLogoContainer , maskAni } …" at bounding box center [766, 493] width 712 height 697
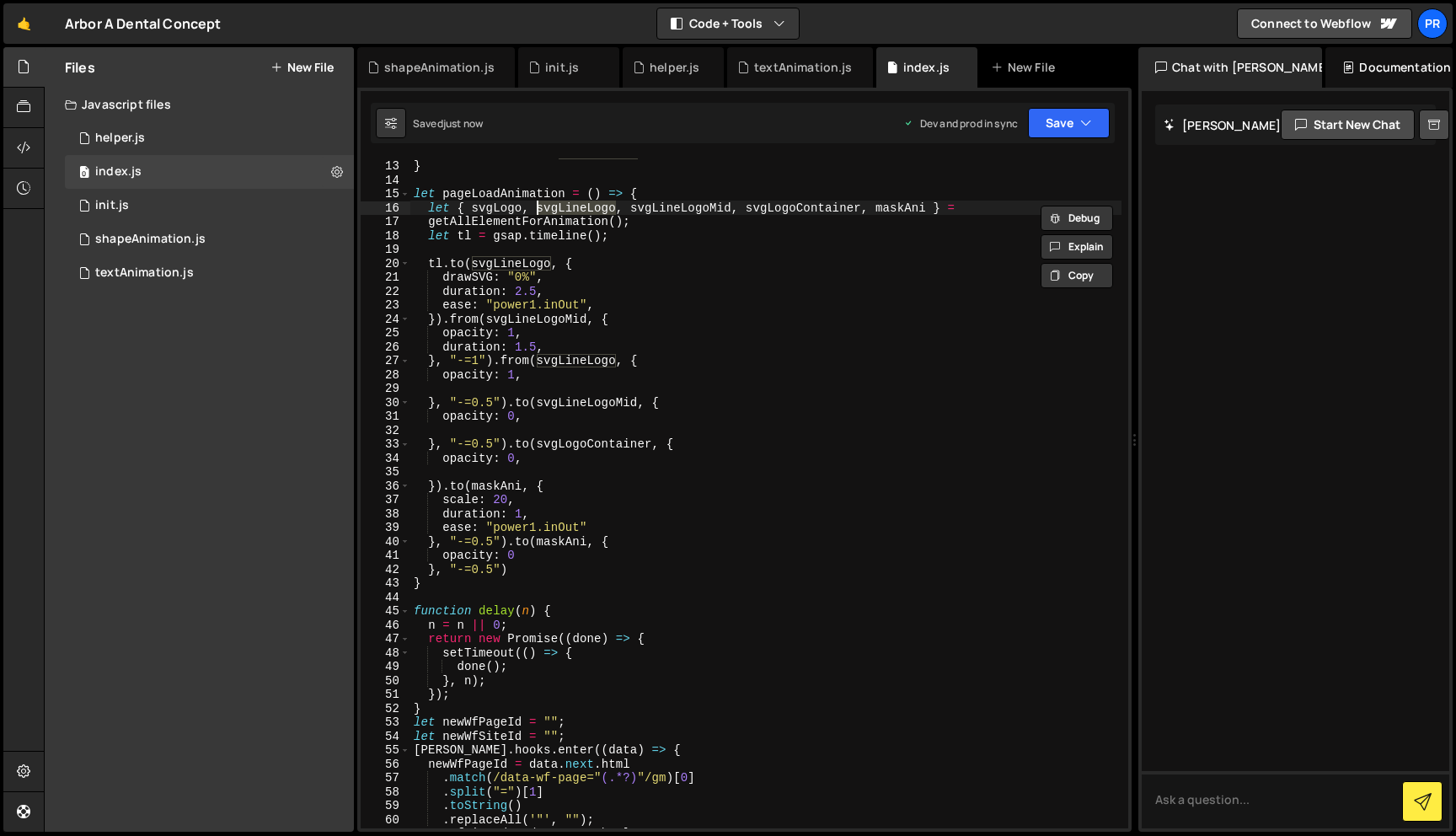
click at [506, 200] on div "return { svgLogo , svgLineLogo , svgLineLogoMid , svgLogoContainer , maskAni } …" at bounding box center [766, 493] width 712 height 697
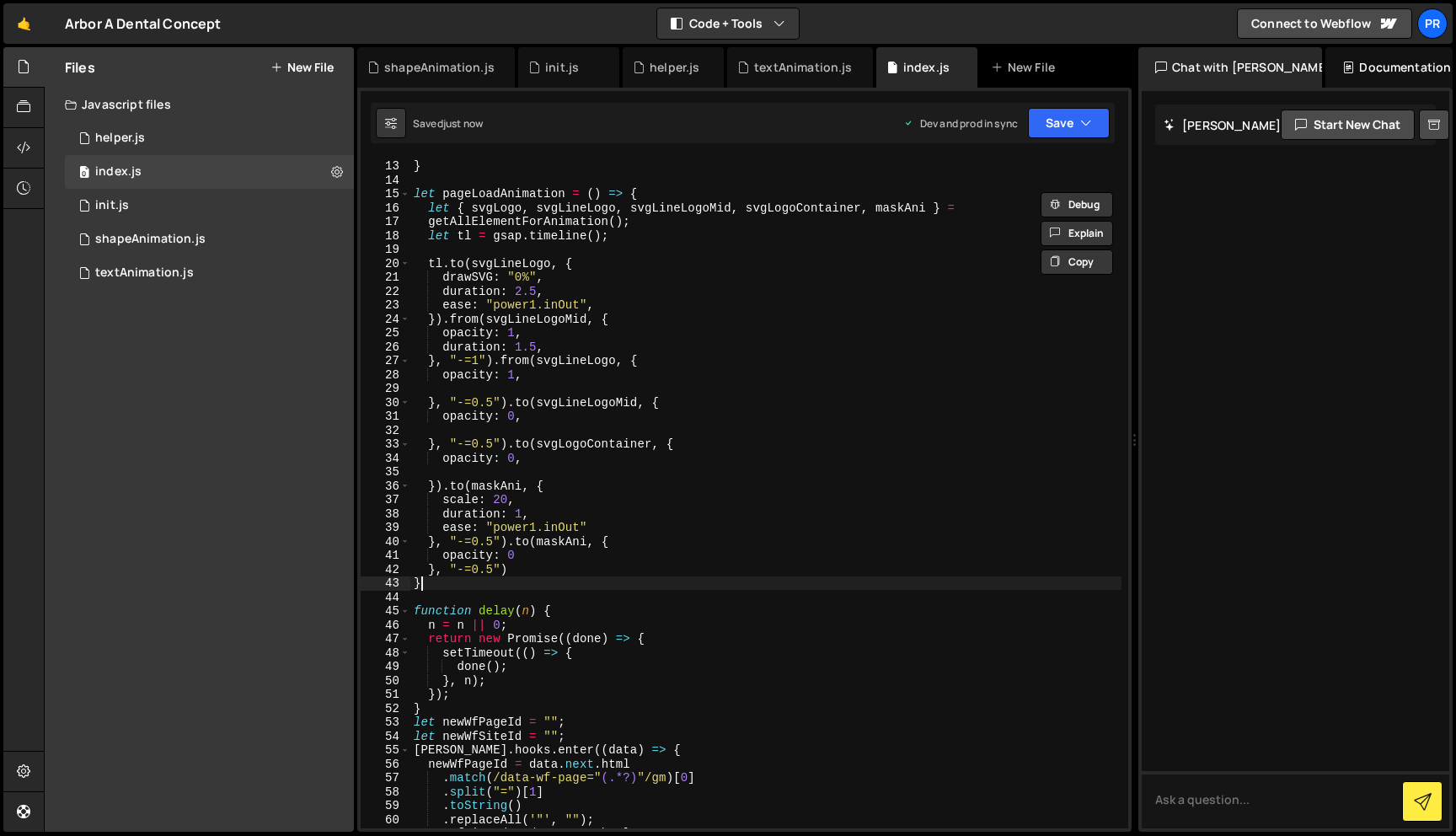
click at [467, 585] on div "return { svgLogo , svgLineLogo , svgLineLogoMid , svgLogoContainer , maskAni } …" at bounding box center [766, 493] width 712 height 697
type textarea "}"
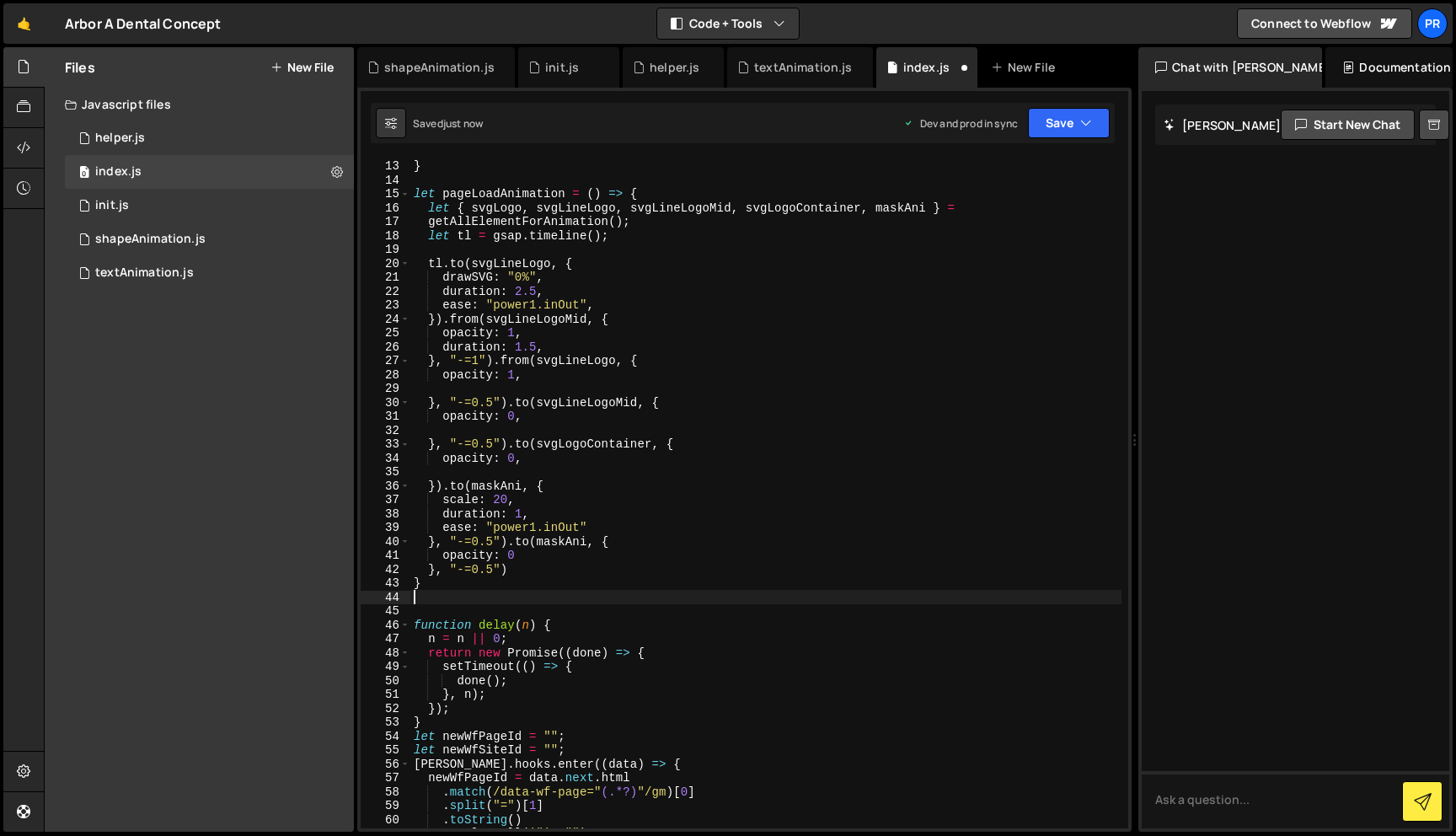
paste textarea "pageLoadAnimation"
type textarea "pageLoadAnimation()"
click at [1045, 122] on button "Save" at bounding box center [1069, 123] width 82 height 31
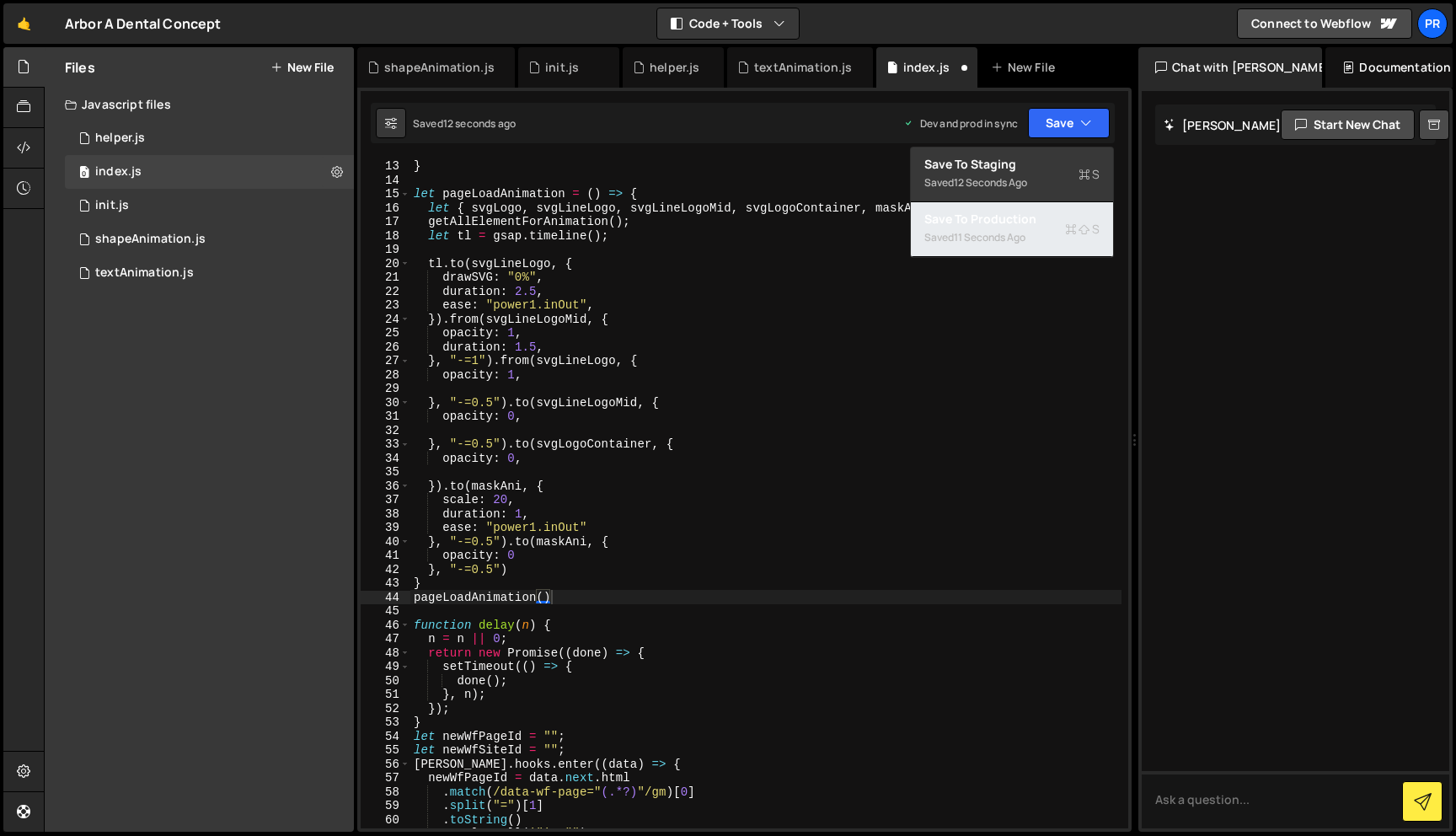
click at [1024, 239] on div "11 seconds ago" at bounding box center [990, 237] width 72 height 14
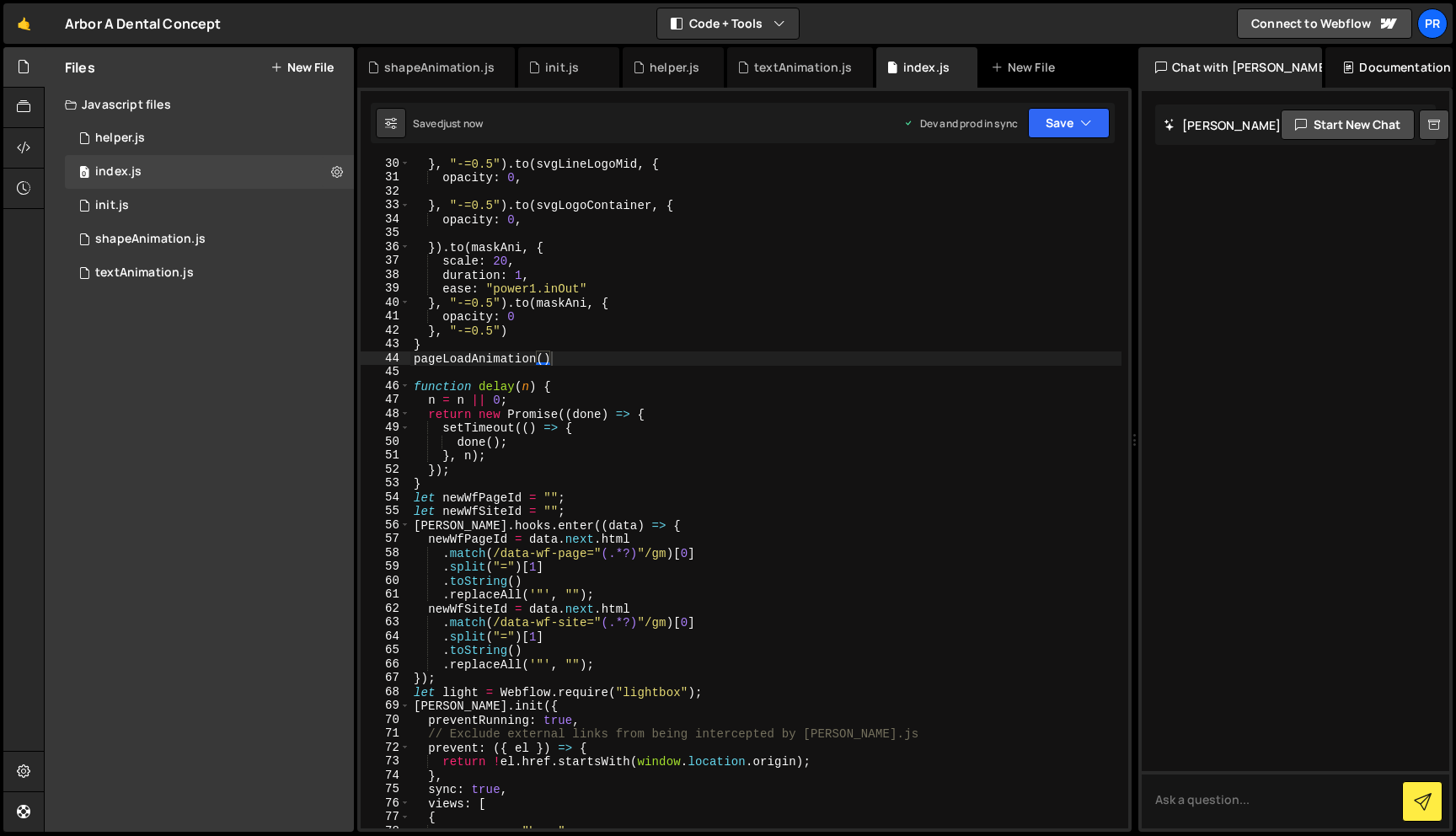
scroll to position [0, 0]
click at [579, 366] on div "} , "-=0.5" ) . to ( svgLineLogoMid , { opacity : 0 , } , "-=0.5" ) . to ( svgL…" at bounding box center [766, 504] width 712 height 697
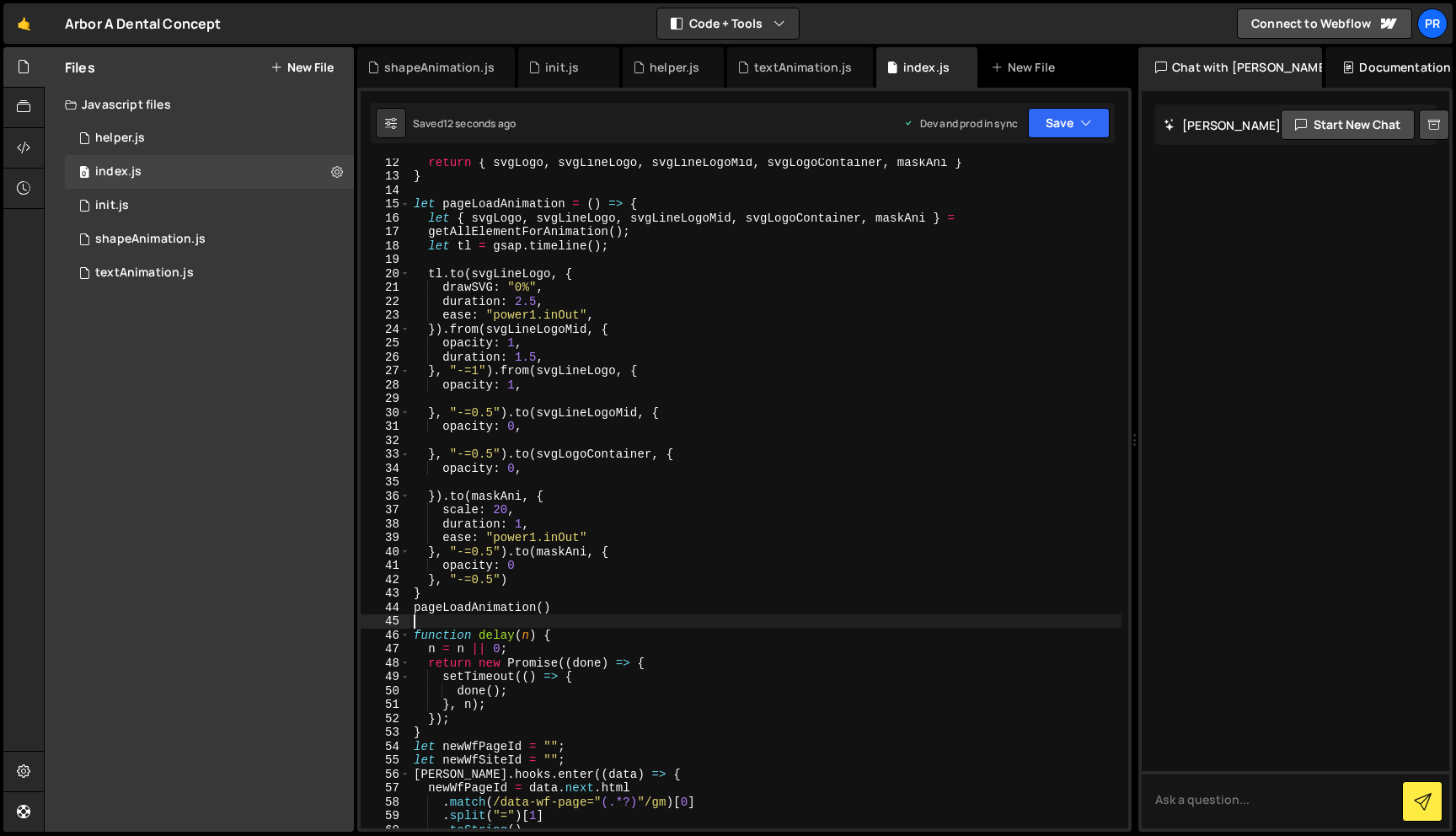
scroll to position [151, 0]
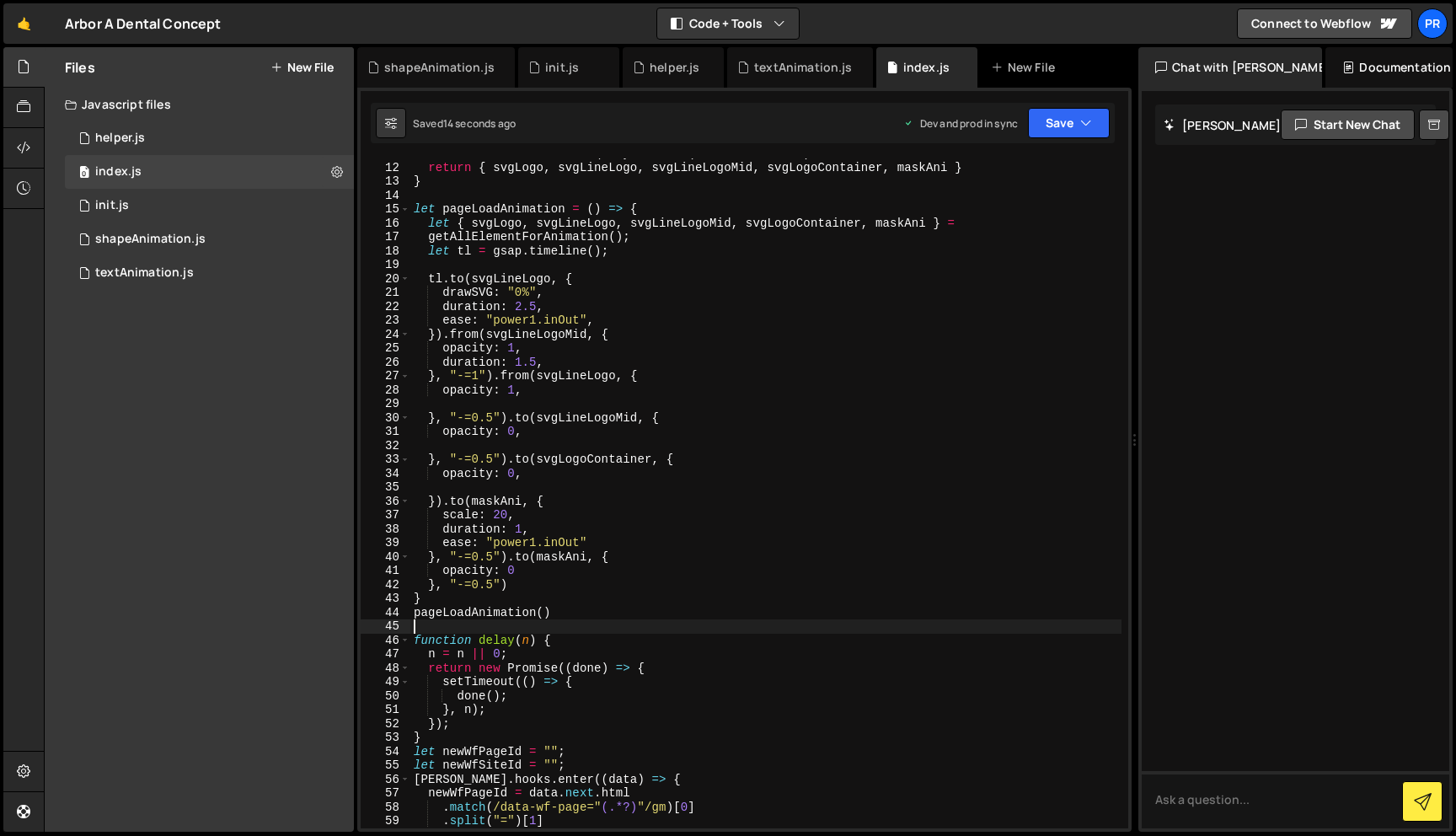
click at [521, 607] on div "let maskAni = document . querySelector ( ".for-mask-ani" ) return { svgLogo , s…" at bounding box center [766, 495] width 712 height 697
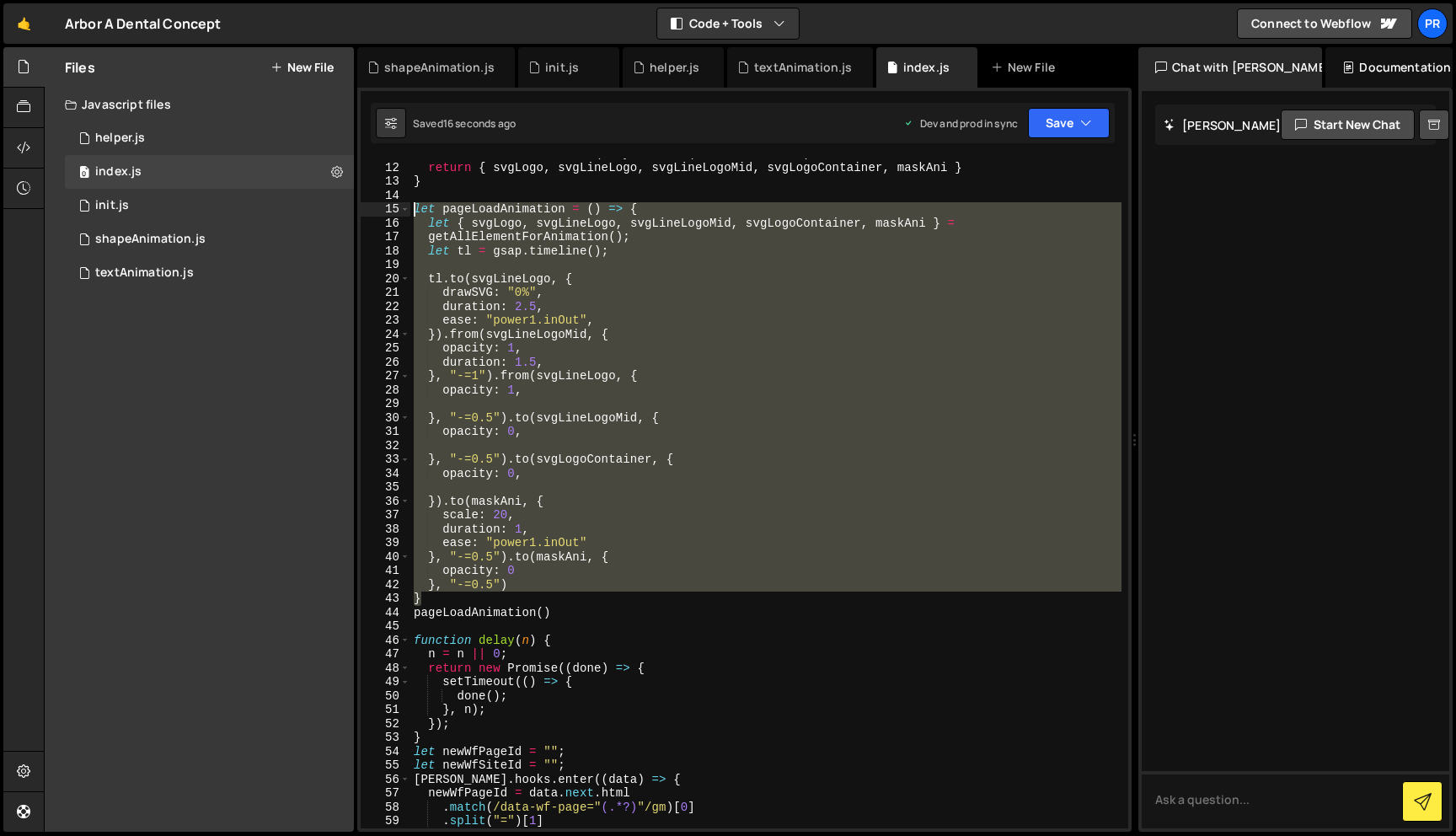
drag, startPoint x: 521, startPoint y: 601, endPoint x: 379, endPoint y: 213, distance: 413.2
click at [379, 213] on div "pageLoadAnimation() 11 12 13 14 15 16 17 18 19 20 21 22 23 24 25 26 27 28 29 30…" at bounding box center [744, 493] width 767 height 669
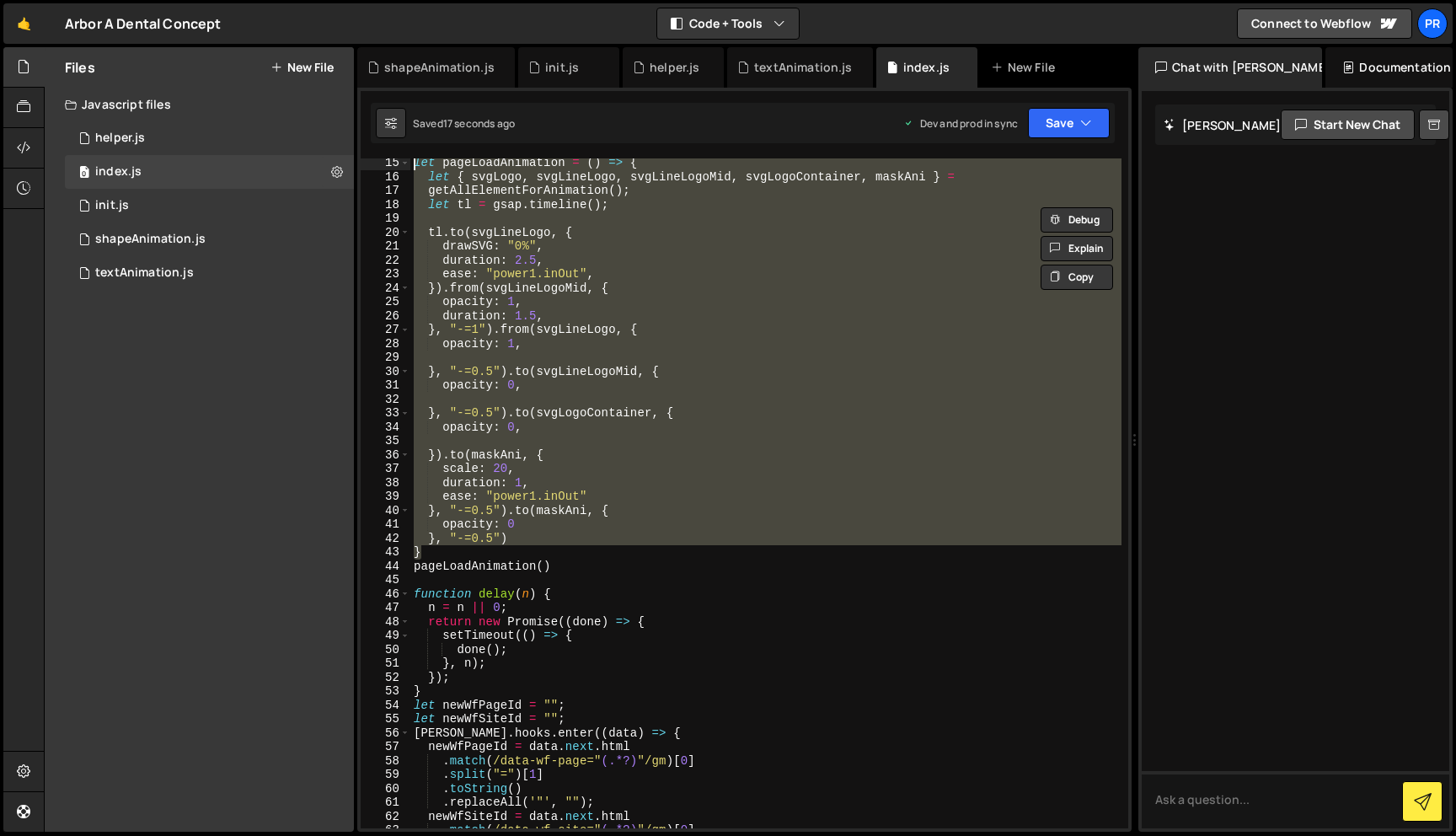
scroll to position [197, 0]
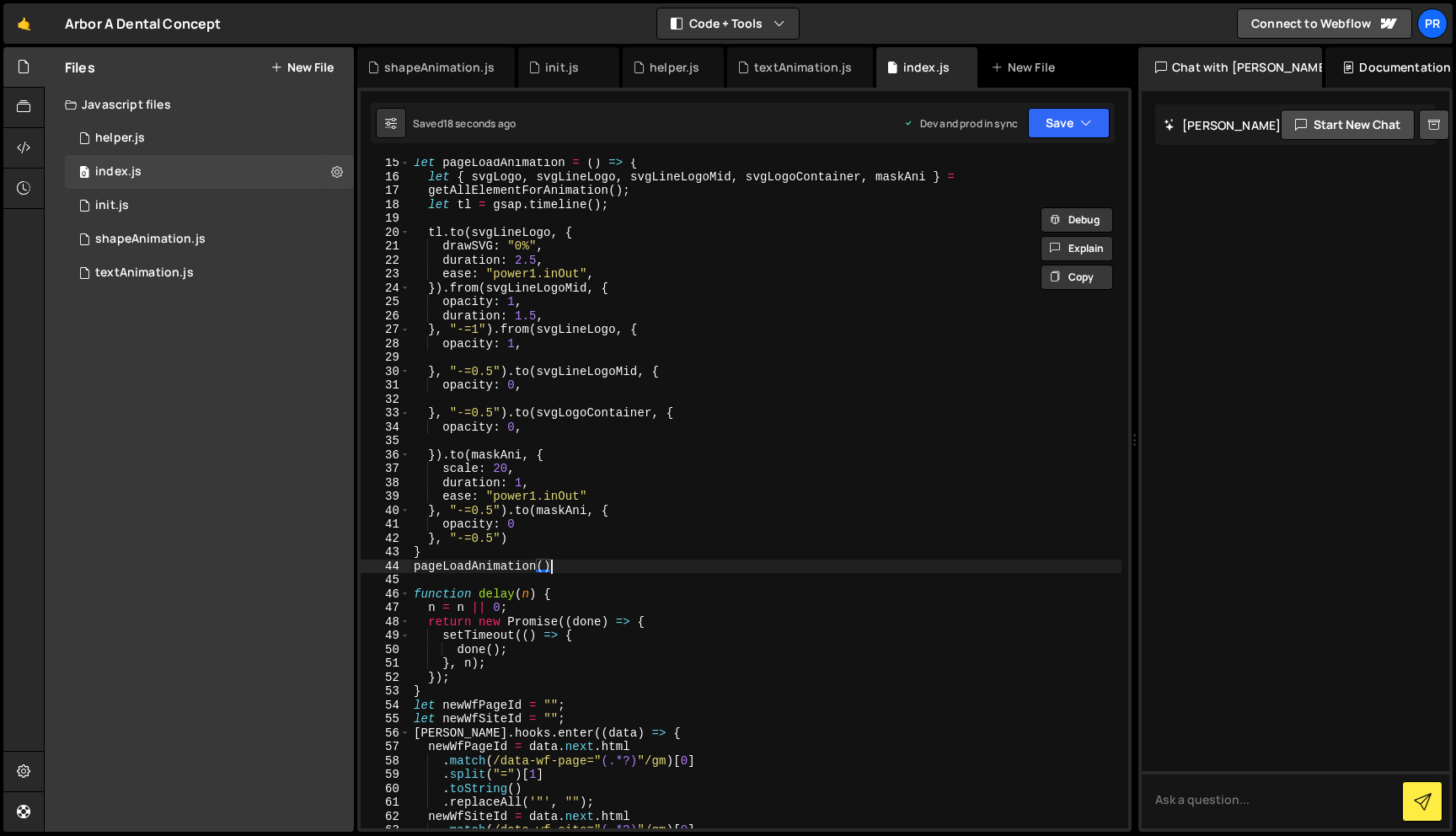
click at [584, 563] on div "let pageLoadAnimation = ( ) => { let { svgLogo , svgLineLogo , svgLineLogoMid ,…" at bounding box center [766, 504] width 712 height 697
type textarea "pageLoadAnimation()"
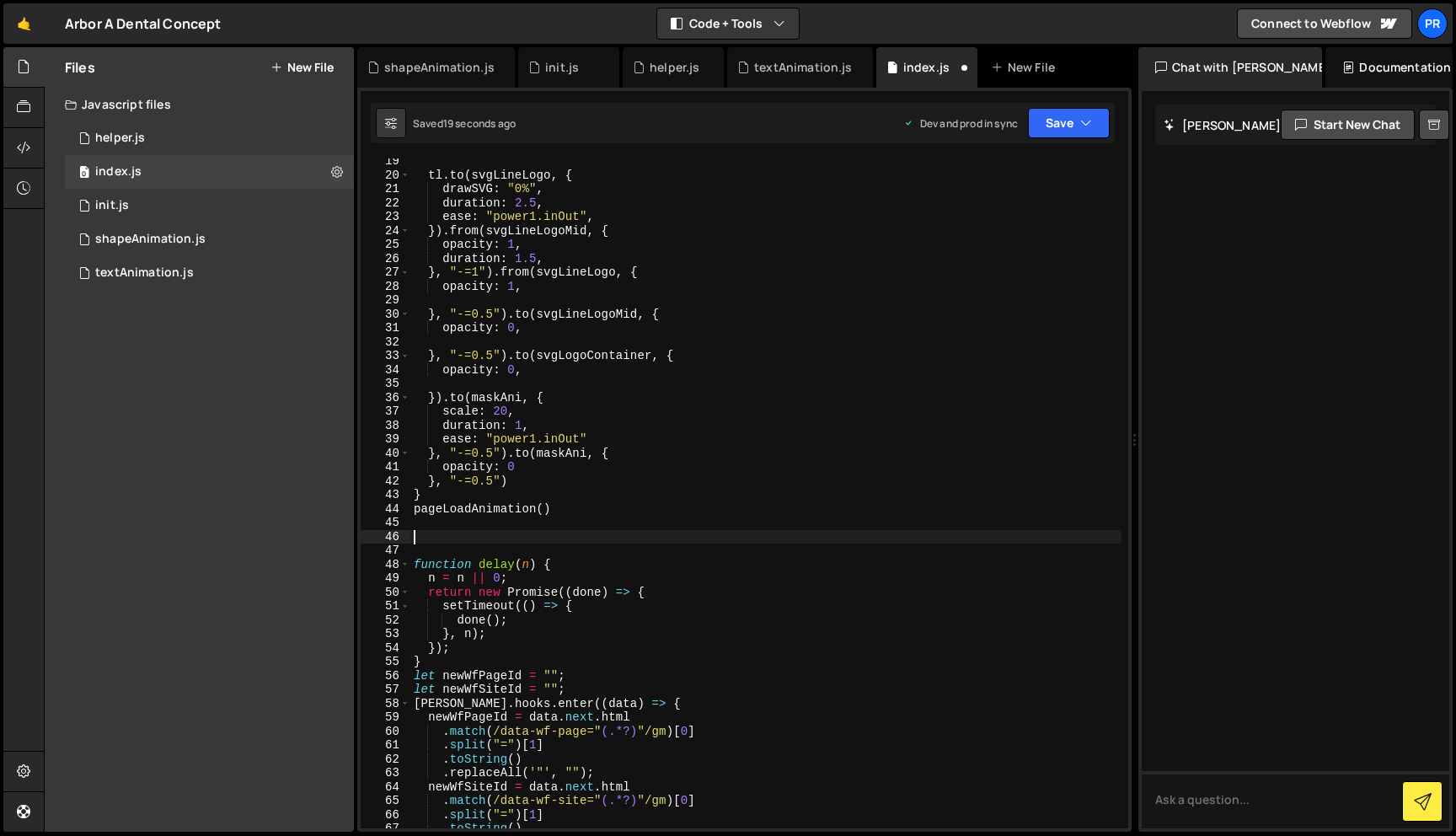
paste textarea "}"
type textarea "}"
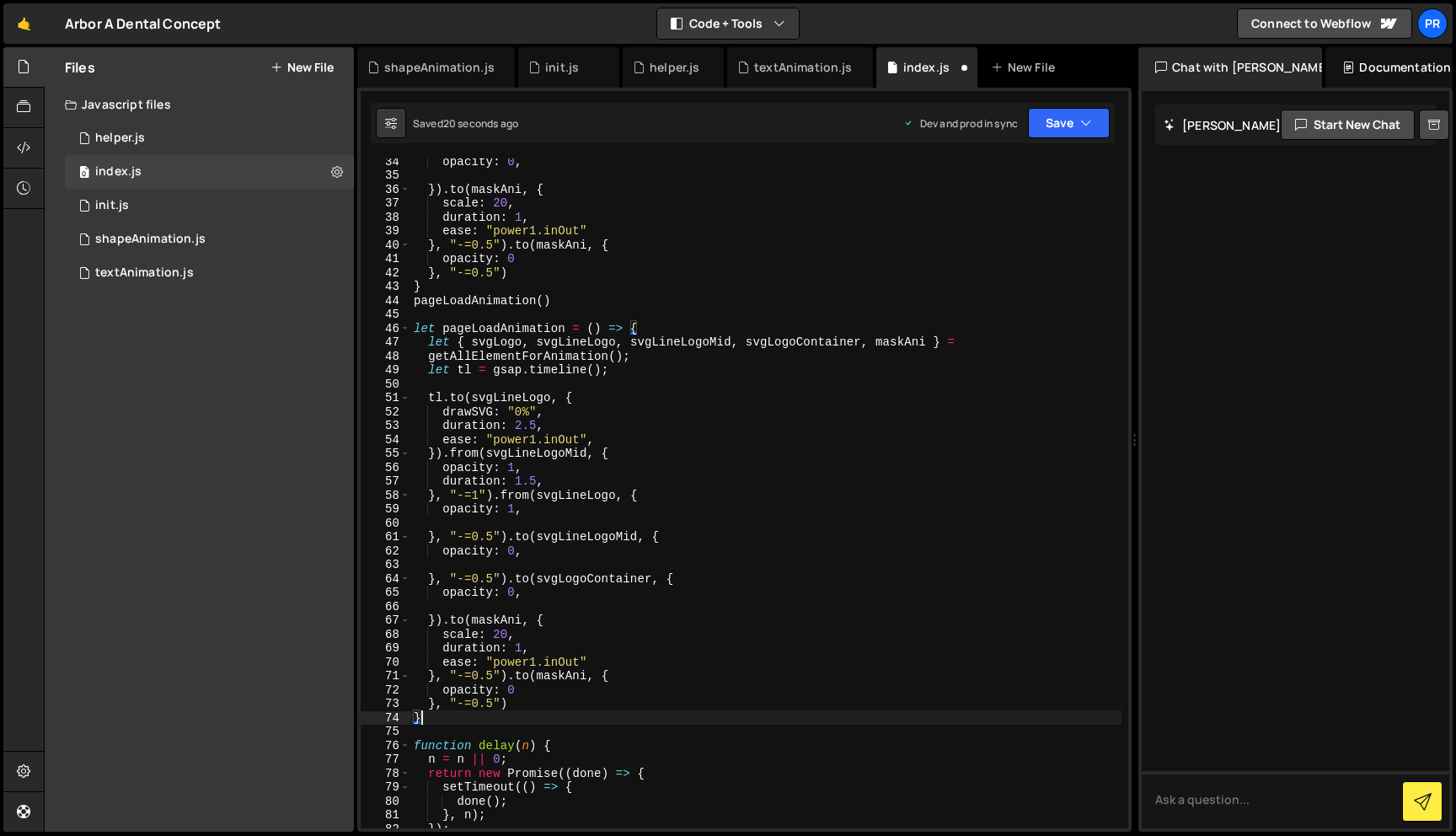
scroll to position [494, 0]
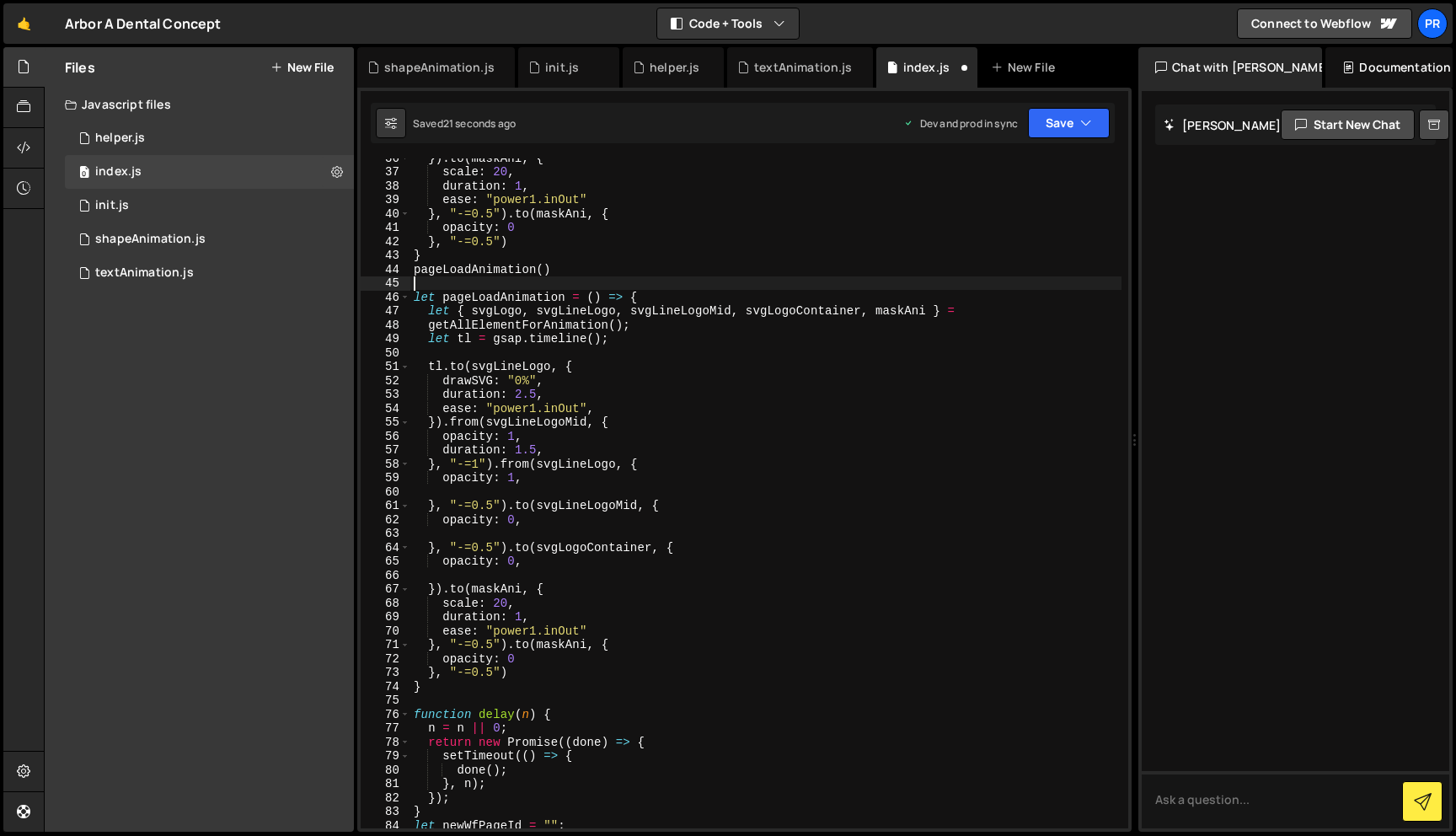
click at [504, 283] on div "}) . to ( maskAni , { scale : 20 , duration : 1 , ease : "power1.inOut" } , "-=…" at bounding box center [766, 499] width 712 height 697
drag, startPoint x: 502, startPoint y: 299, endPoint x: 472, endPoint y: 299, distance: 30.0
click at [472, 299] on div "}) . to ( maskAni , { scale : 20 , duration : 1 , ease : "power1.inOut" } , "-=…" at bounding box center [766, 499] width 712 height 697
click at [644, 214] on div "}) . to ( maskAni , { scale : 20 , duration : 1 , ease : "power1.inOut" } , "-=…" at bounding box center [766, 499] width 712 height 697
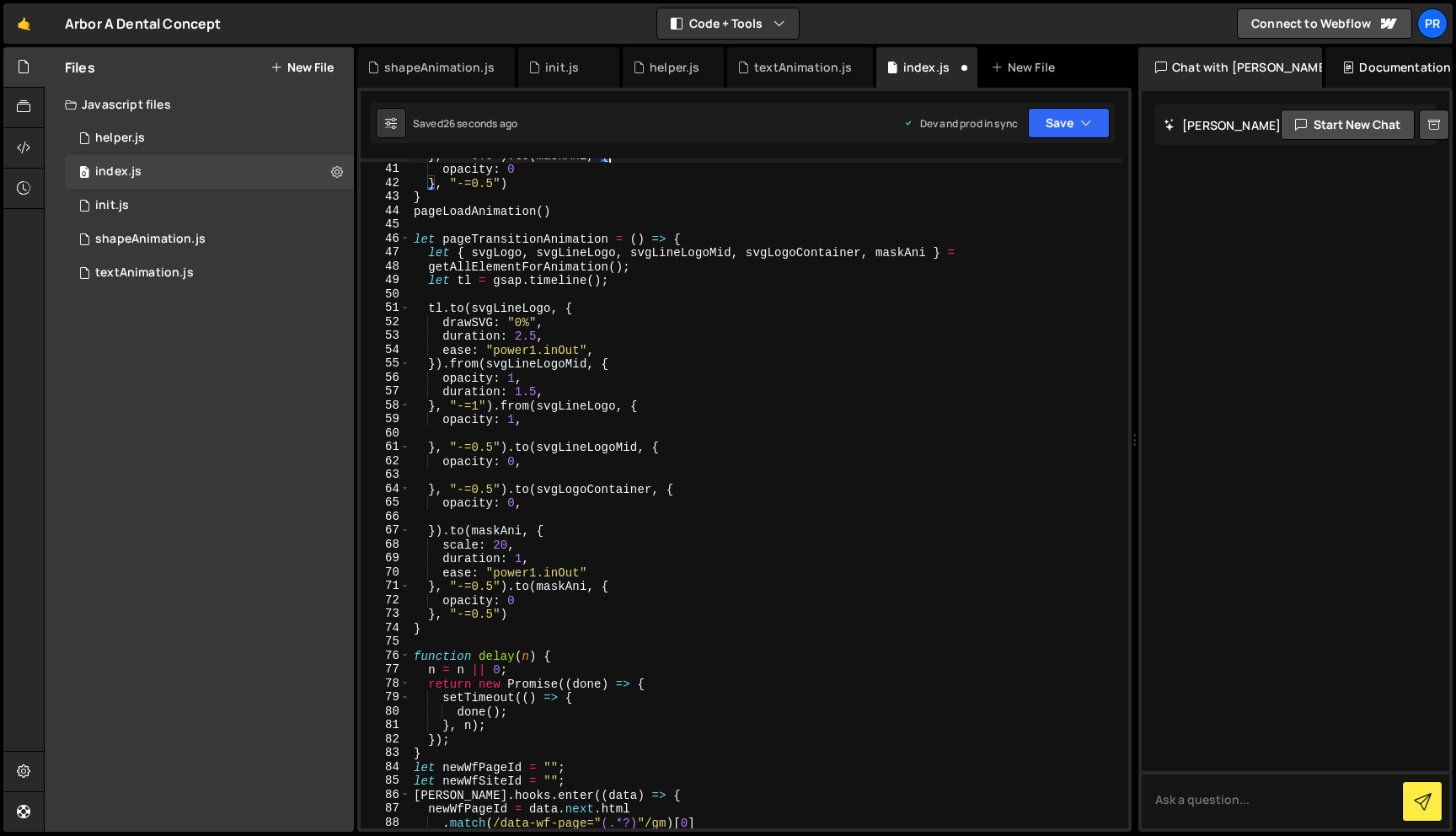
scroll to position [552, 0]
click at [644, 281] on div "} , "-=0.5" ) . to ( maskAni , { opacity : 0 } , "-=0.5" ) } pageLoadAnimation …" at bounding box center [766, 497] width 712 height 697
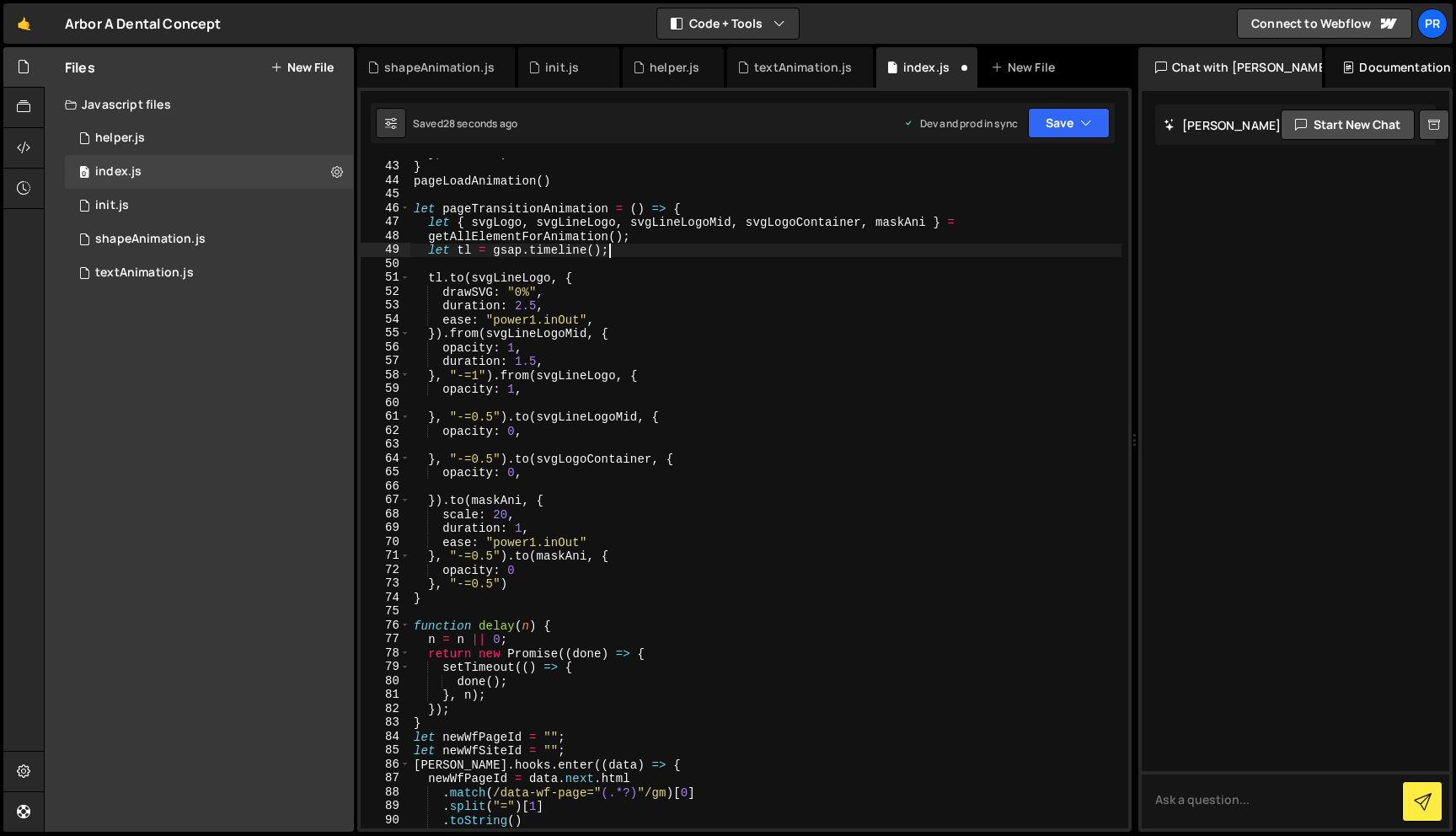
scroll to position [583, 0]
click at [495, 497] on div "} , "-=0.5" ) } pageLoadAnimation ( ) let pageTransitionAnimation = ( ) => { le…" at bounding box center [766, 494] width 712 height 697
click at [458, 497] on div "} , "-=0.5" ) } pageLoadAnimation ( ) let pageTransitionAnimation = ( ) => { le…" at bounding box center [766, 494] width 712 height 697
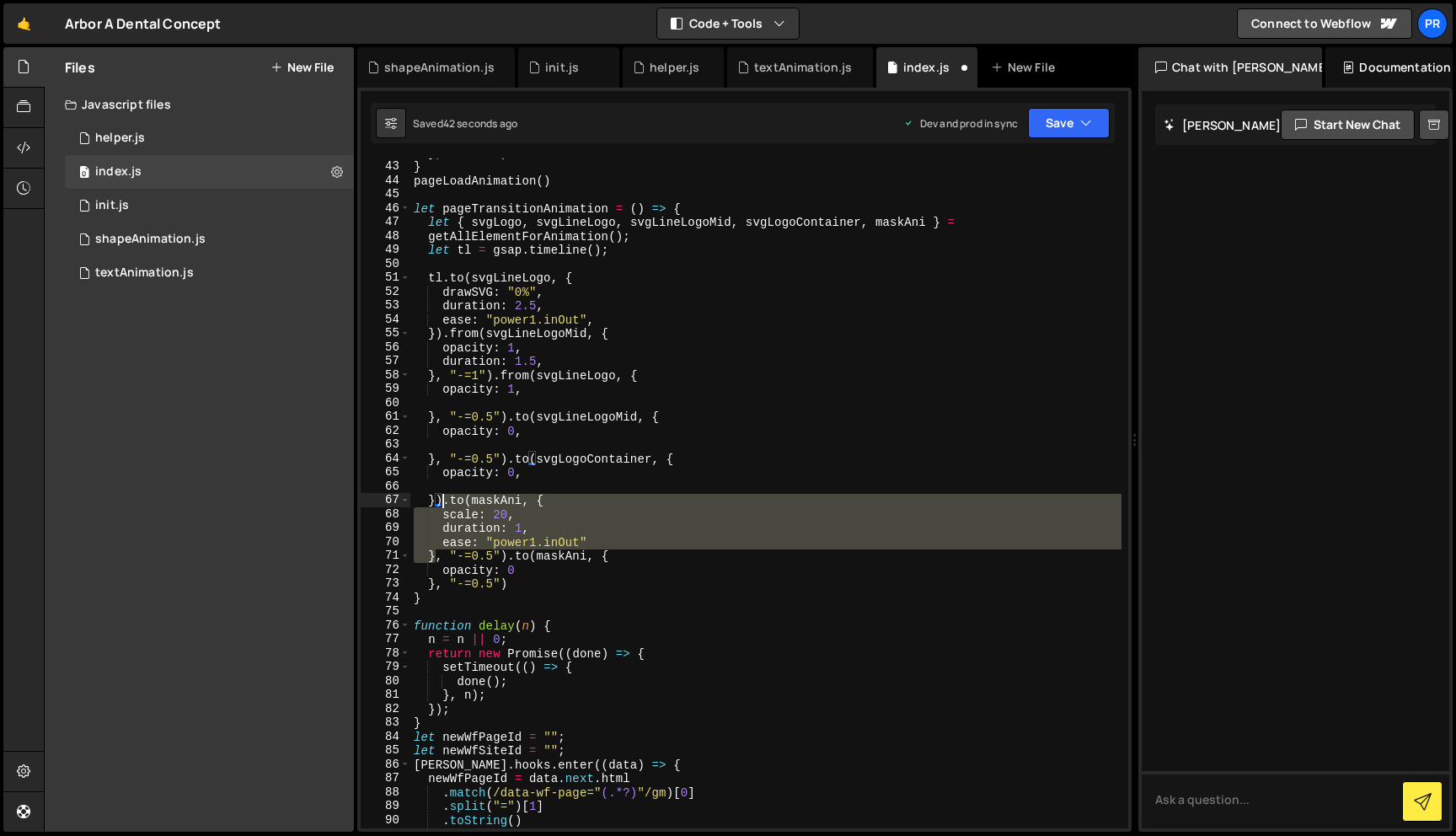
drag, startPoint x: 436, startPoint y: 559, endPoint x: 443, endPoint y: 505, distance: 54.5
click at [443, 505] on div "} , "-=0.5" ) } pageLoadAnimation ( ) let pageTransitionAnimation = ( ) => { le…" at bounding box center [766, 494] width 712 height 697
drag, startPoint x: 507, startPoint y: 559, endPoint x: 441, endPoint y: 506, distance: 84.6
click at [441, 505] on div "} , "-=0.5" ) } pageLoadAnimation ( ) let pageTransitionAnimation = ( ) => { le…" at bounding box center [766, 494] width 712 height 697
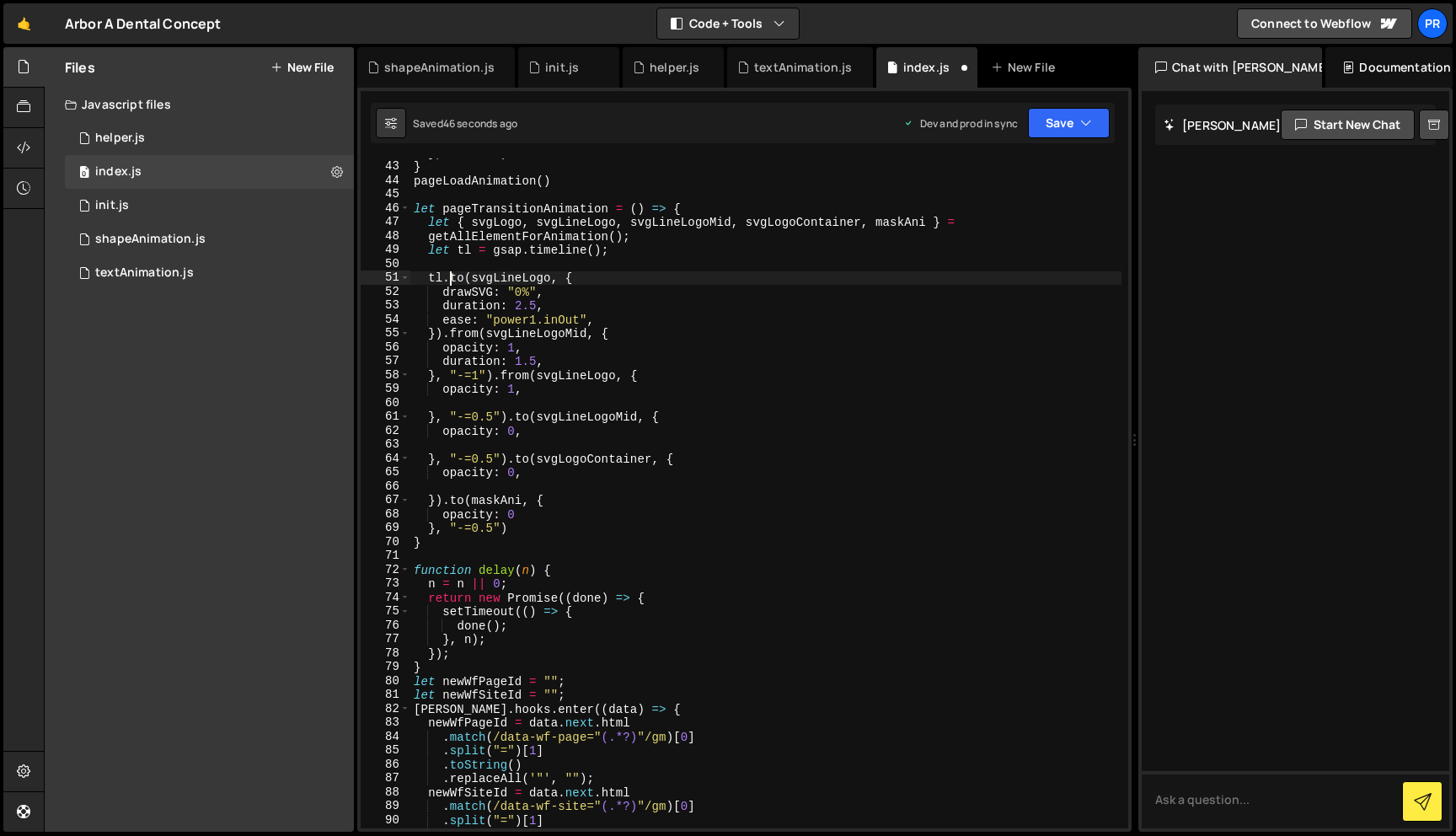
click at [448, 274] on div "} , "-=0.5" ) } pageLoadAnimation ( ) let pageTransitionAnimation = ( ) => { le…" at bounding box center [766, 494] width 712 height 697
paste textarea "}, "-=0.5")"
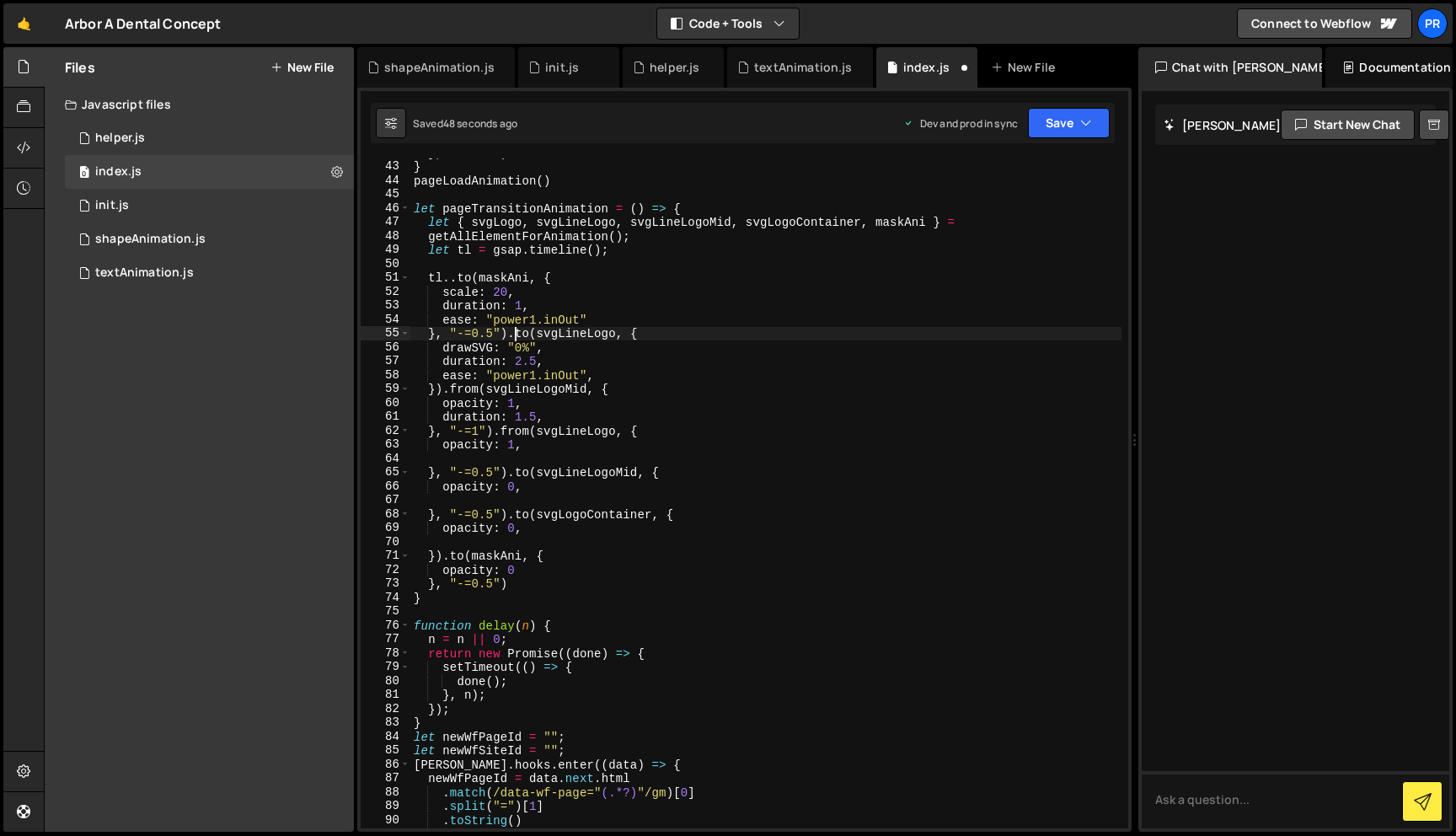
scroll to position [0, 8]
click at [456, 282] on div "} , "-=0.5" ) } pageLoadAnimation ( ) let pageTransitionAnimation = ( ) => { le…" at bounding box center [766, 494] width 712 height 697
click at [683, 319] on div "} , "-=0.5" ) } pageLoadAnimation ( ) let pageTransitionAnimation = ( ) => { le…" at bounding box center [766, 494] width 712 height 697
click at [505, 295] on div "} , "-=0.5" ) } pageLoadAnimation ( ) let pageTransitionAnimation = ( ) => { le…" at bounding box center [766, 494] width 712 height 697
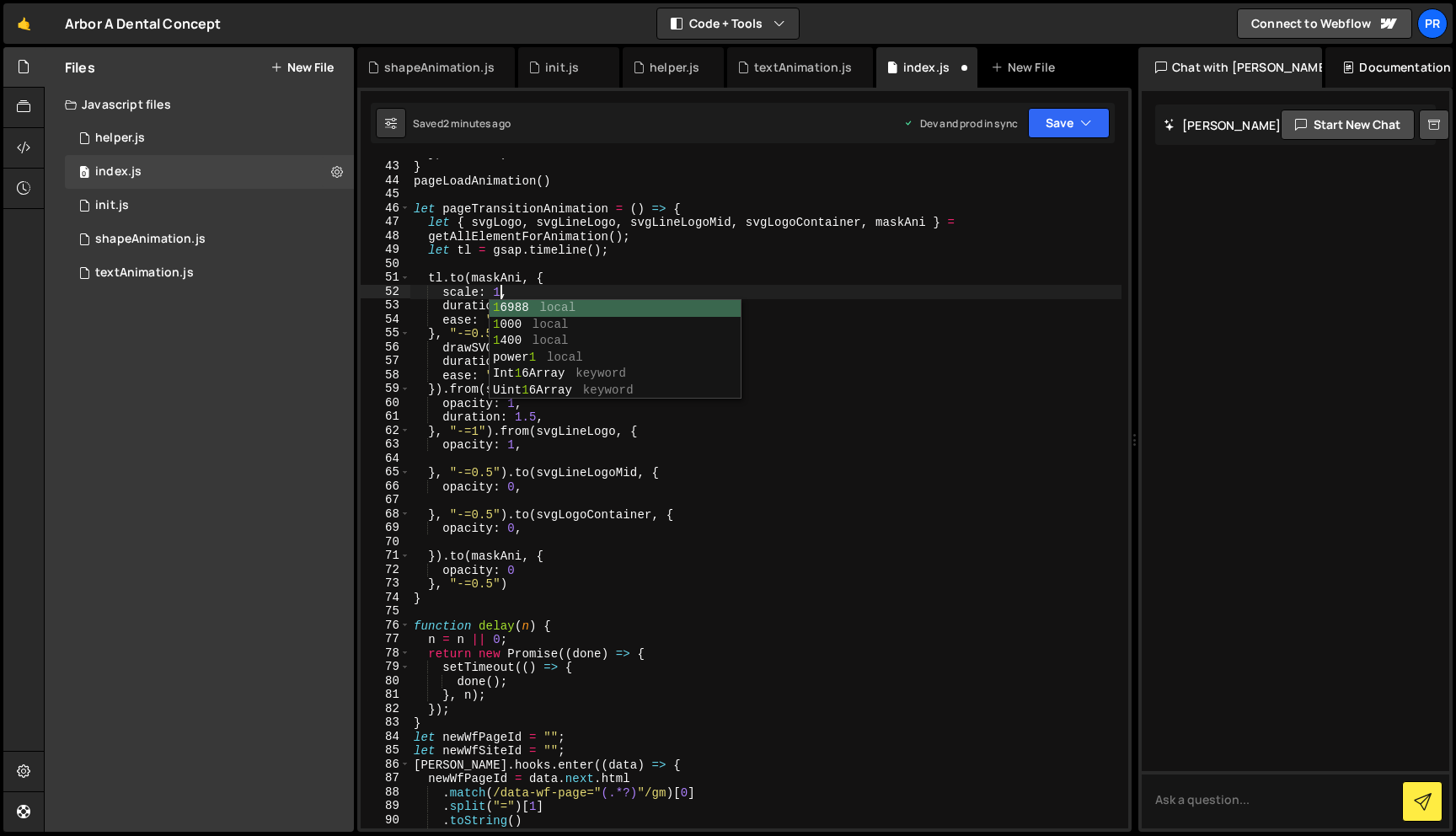
click at [570, 276] on div "} , "-=0.5" ) } pageLoadAnimation ( ) let pageTransitionAnimation = ( ) => { le…" at bounding box center [766, 494] width 712 height 697
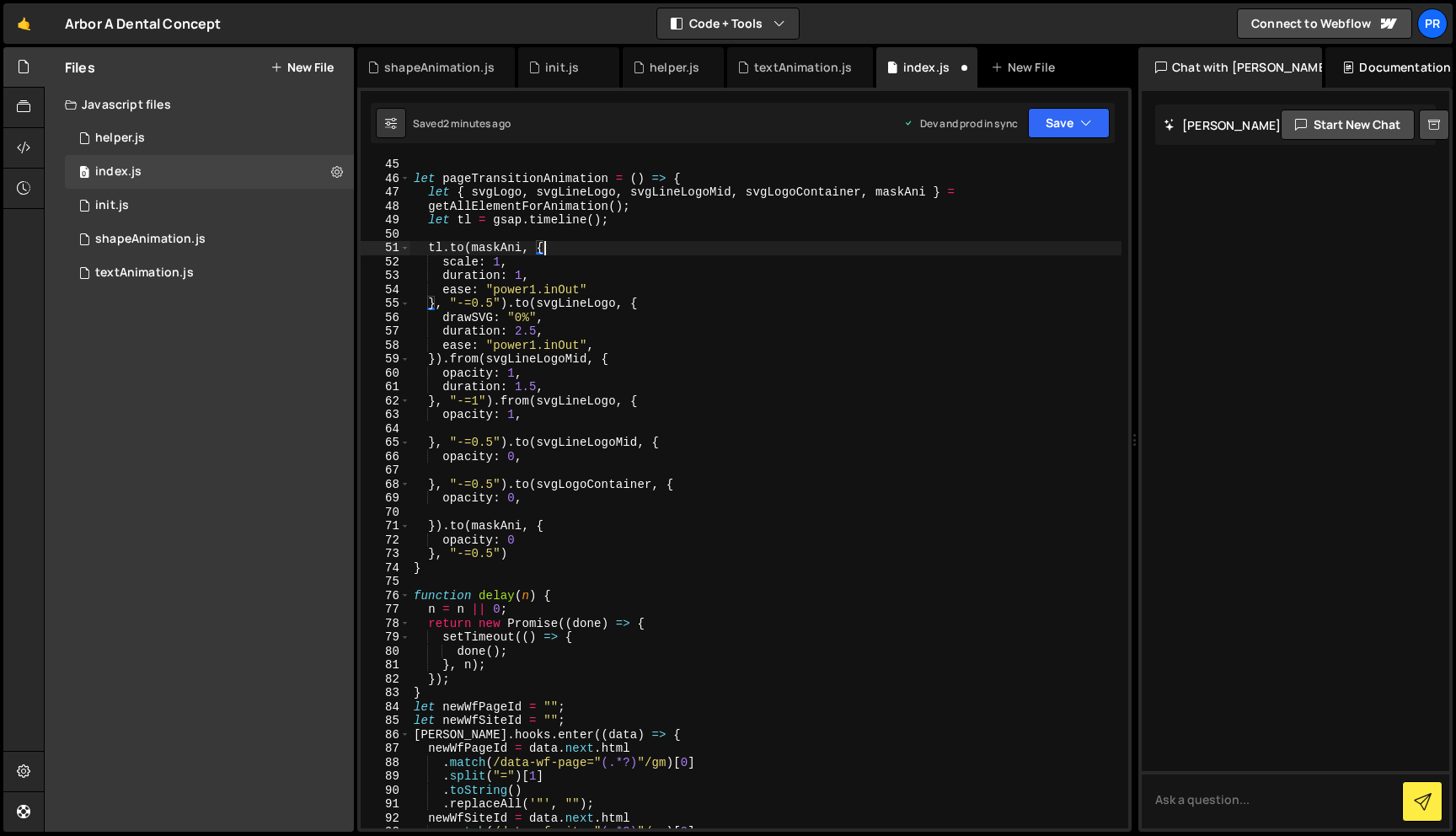
scroll to position [612, 0]
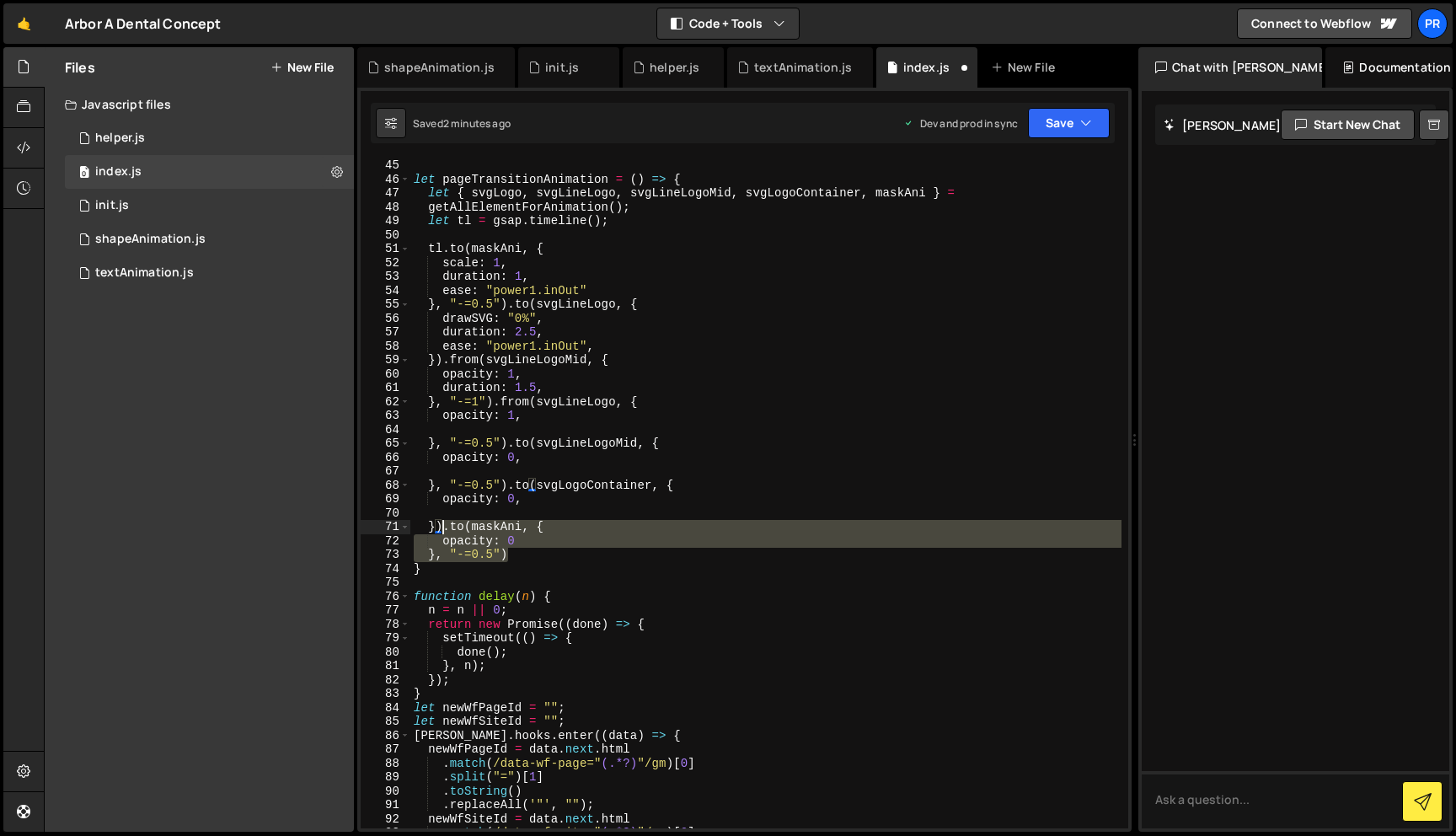
drag, startPoint x: 524, startPoint y: 557, endPoint x: 445, endPoint y: 531, distance: 83.2
click at [444, 531] on div "let pageTransitionAnimation = ( ) => { let { svgLogo , svgLineLogo , svgLineLog…" at bounding box center [766, 506] width 712 height 697
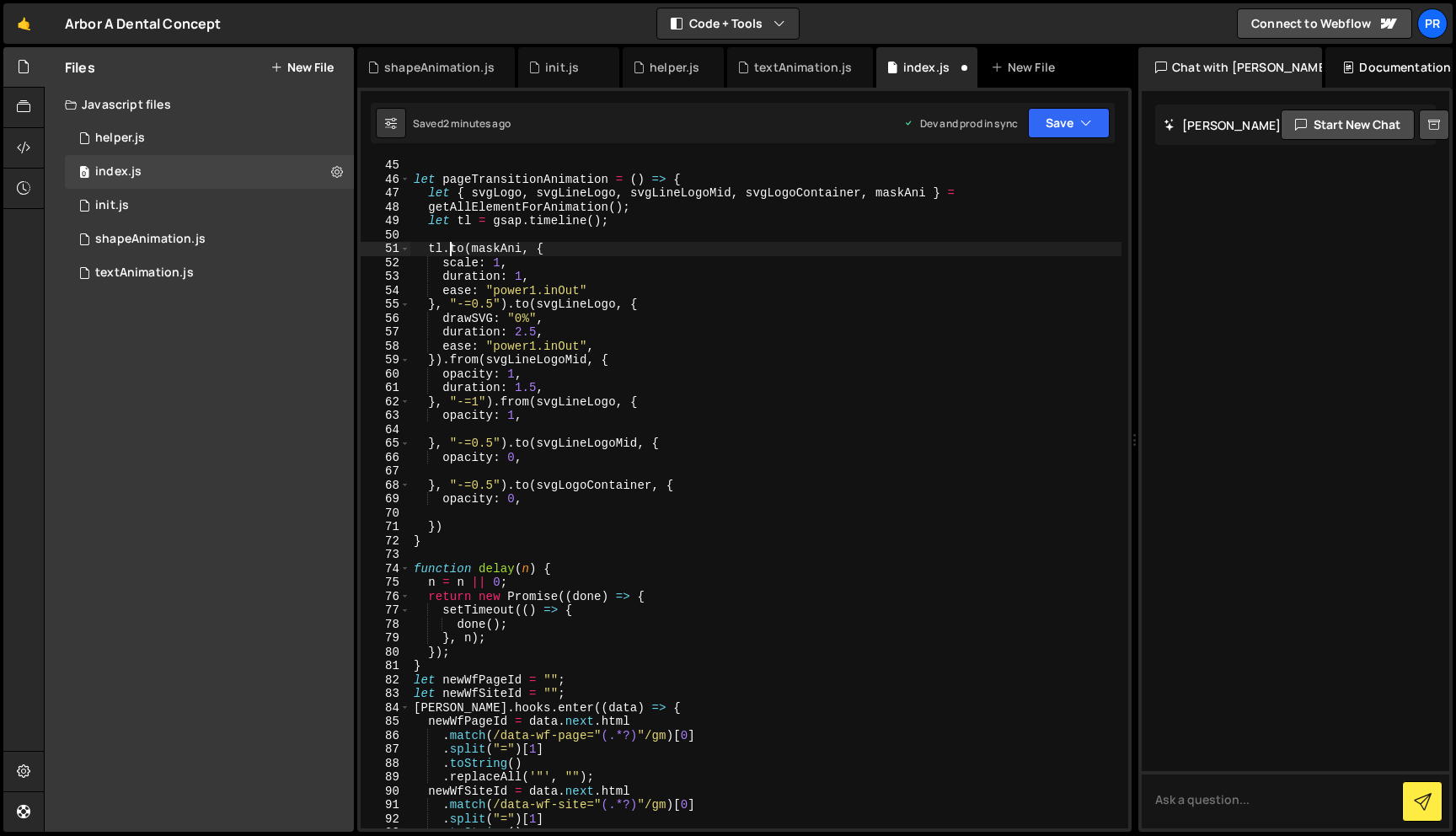
click at [448, 252] on div "let pageTransitionAnimation = ( ) => { let { svgLogo , svgLineLogo , svgLineLog…" at bounding box center [766, 506] width 712 height 697
paste textarea "}, "-=0.5")"
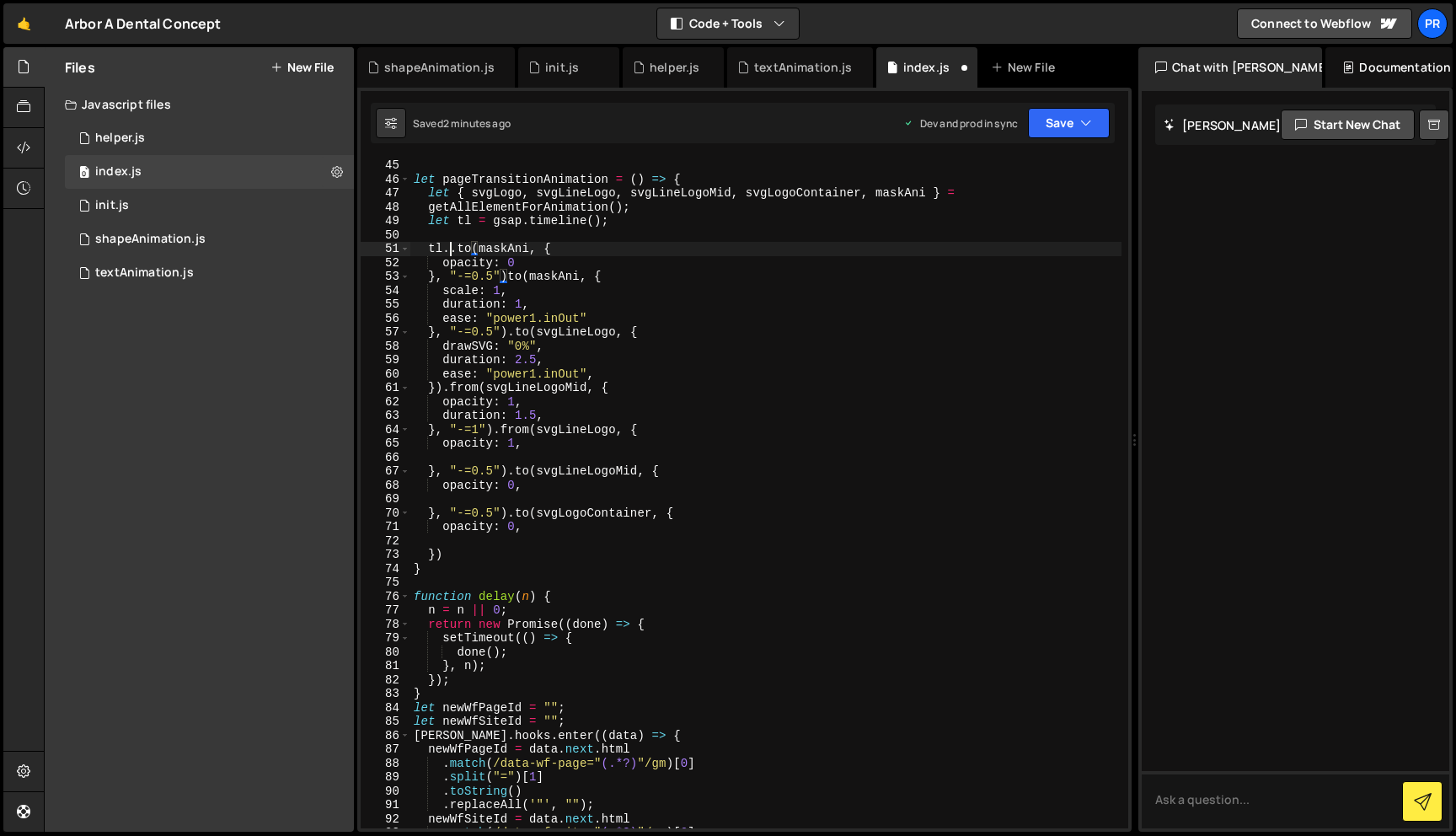
click at [451, 251] on div "let pageTransitionAnimation = ( ) => { let { svgLogo , svgLineLogo , svgLineLog…" at bounding box center [766, 506] width 712 height 697
click at [505, 274] on div "let pageTransitionAnimation = ( ) => { let { svgLogo , svgLineLogo , svgLineLog…" at bounding box center [766, 506] width 712 height 697
click at [517, 259] on div "let pageTransitionAnimation = ( ) => { let { svgLogo , svgLineLogo , svgLineLog…" at bounding box center [766, 506] width 712 height 697
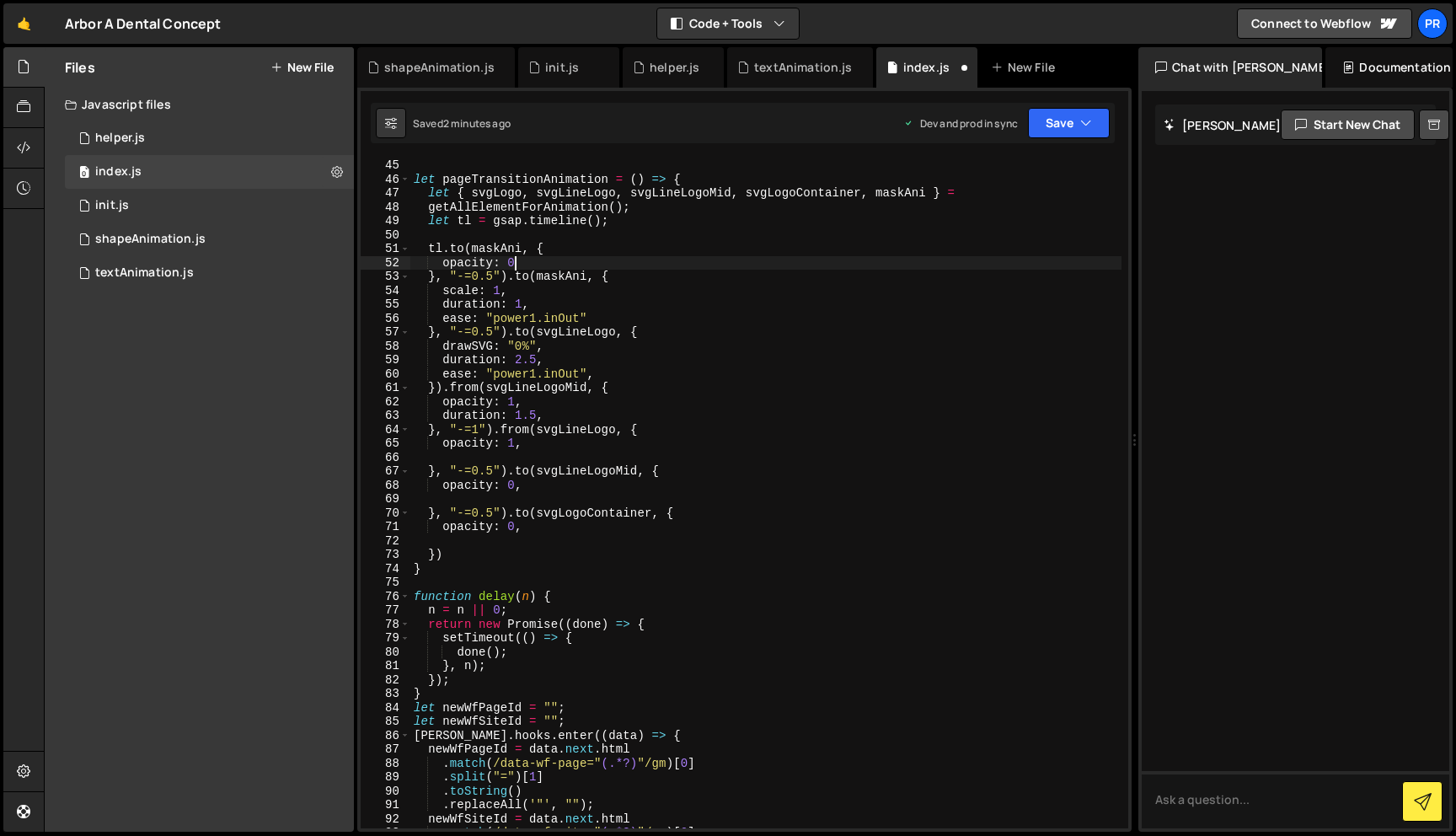
type textarea "opacity: 1"
click at [798, 236] on div "let pageTransitionAnimation = ( ) => { let { svgLogo , svgLineLogo , svgLineLog…" at bounding box center [766, 506] width 712 height 697
click at [594, 261] on div "let pageTransitionAnimation = ( ) => { let { svgLogo , svgLineLogo , svgLineLog…" at bounding box center [766, 506] width 712 height 697
click at [571, 302] on div "let pageTransitionAnimation = ( ) => { let { svgLogo , svgLineLogo , svgLineLog…" at bounding box center [766, 506] width 712 height 697
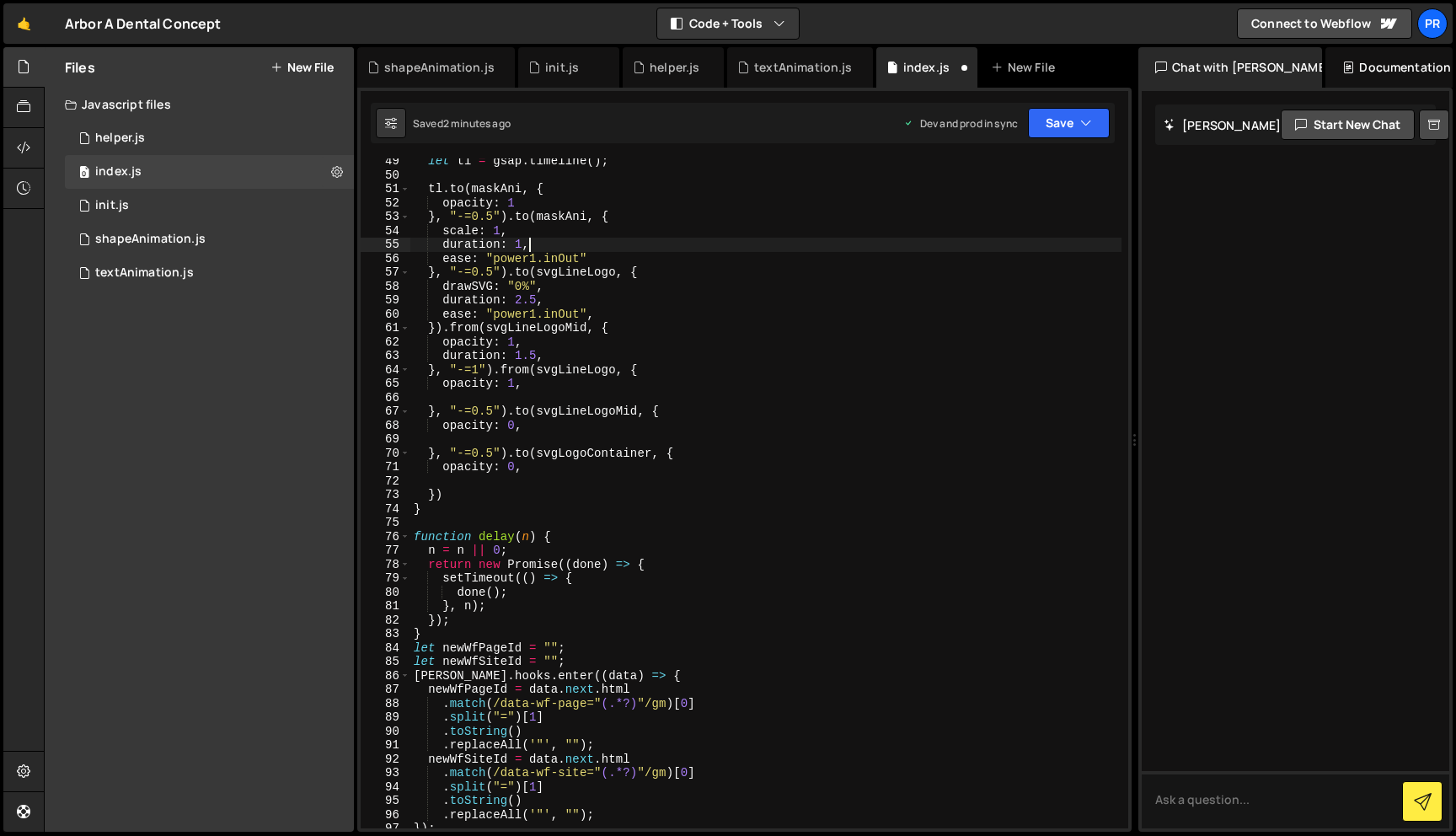
scroll to position [671, 0]
click at [541, 327] on div "let tl = gsap . timeline ( ) ; tl . to ( [PERSON_NAME] , { opacity : 1 } , "-=0…" at bounding box center [766, 502] width 712 height 697
type textarea "}).from(svgLineLogoMid, {"
click at [467, 476] on div "let tl = gsap . timeline ( ) ; tl . to ( [PERSON_NAME] , { opacity : 1 } , "-=0…" at bounding box center [766, 502] width 712 height 697
click at [540, 463] on div "let tl = gsap . timeline ( ) ; tl . to ( [PERSON_NAME] , { opacity : 1 } , "-=0…" at bounding box center [766, 502] width 712 height 697
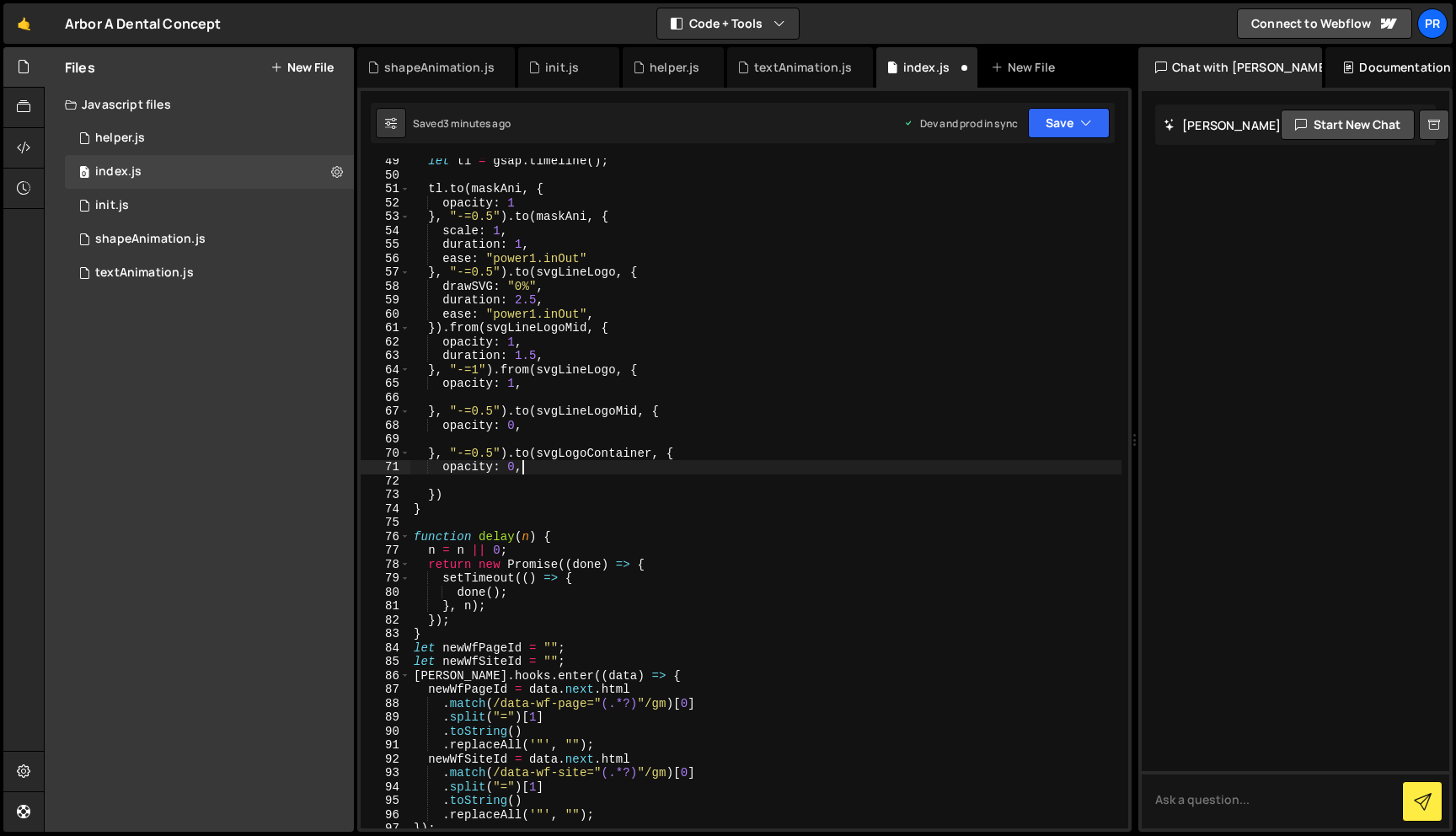
click at [532, 469] on div "let tl = gsap . timeline ( ) ; tl . to ( [PERSON_NAME] , { opacity : 1 } , "-=0…" at bounding box center [766, 502] width 712 height 697
click at [490, 490] on div "let tl = gsap . timeline ( ) ; tl . to ( [PERSON_NAME] , { opacity : 1 } , "-=0…" at bounding box center [766, 502] width 712 height 697
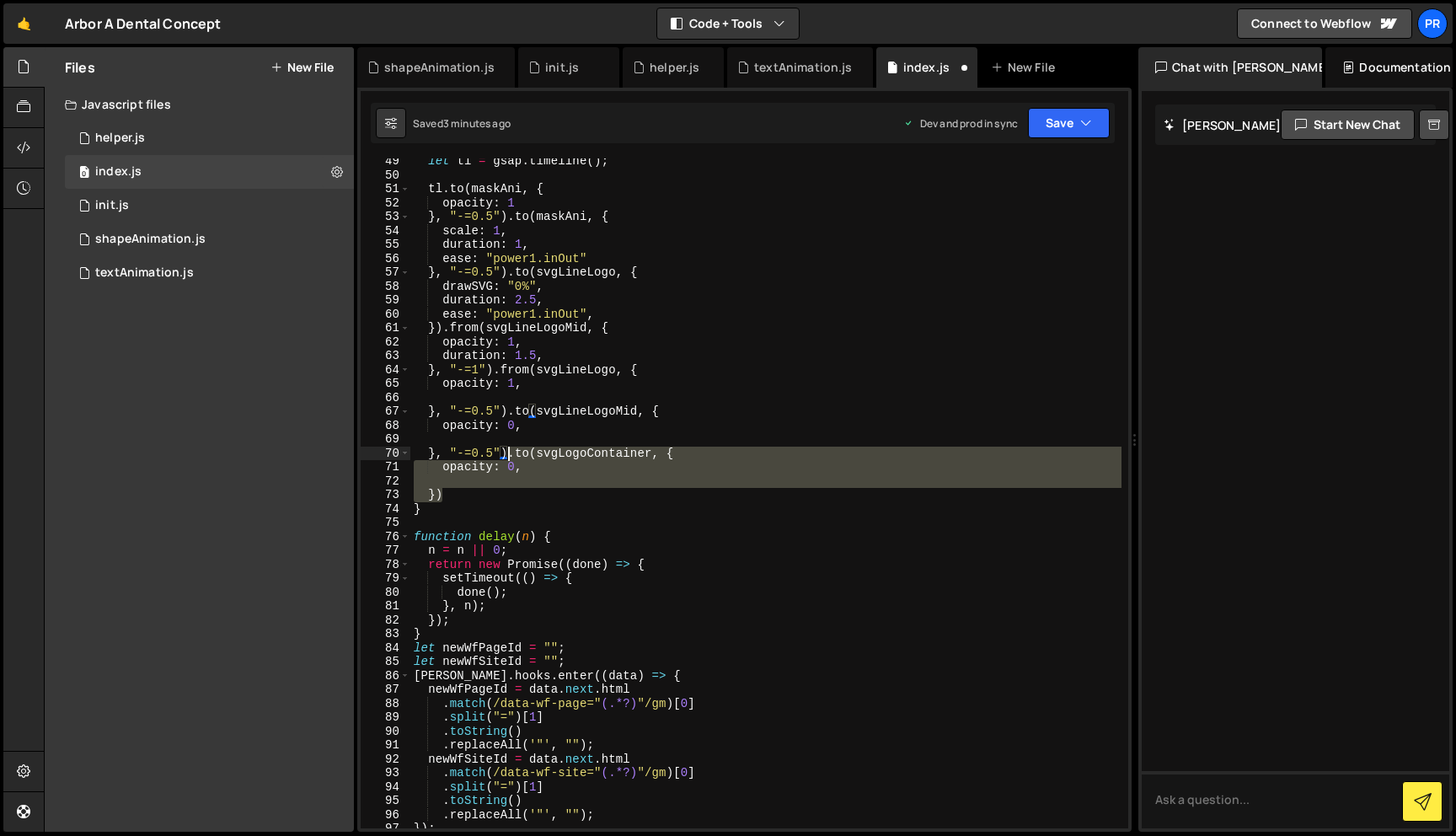
drag, startPoint x: 490, startPoint y: 489, endPoint x: 508, endPoint y: 454, distance: 39.4
click at [508, 454] on div "let tl = gsap . timeline ( ) ; tl . to ( [PERSON_NAME] , { opacity : 1 } , "-=0…" at bounding box center [766, 502] width 712 height 697
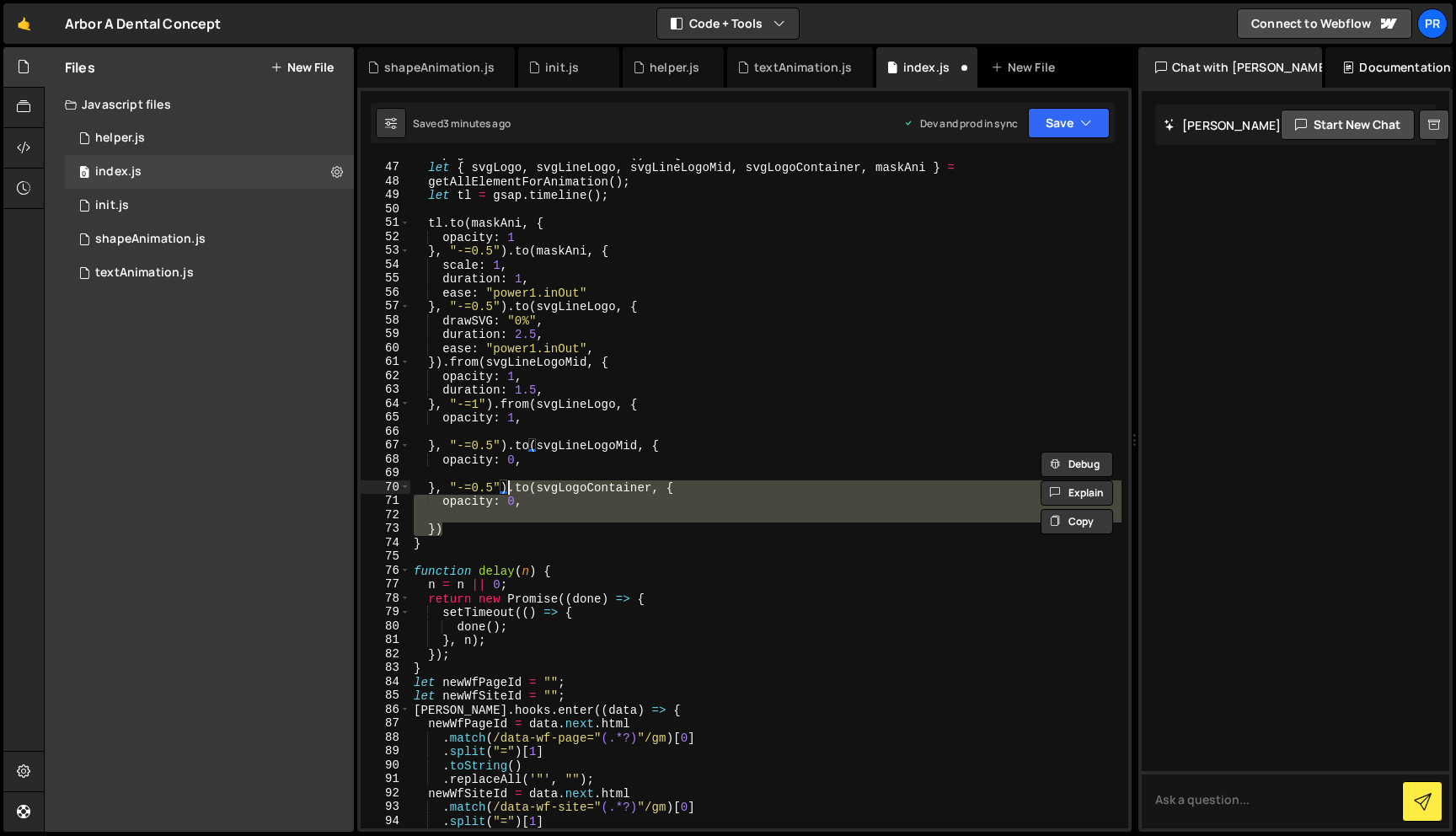
scroll to position [637, 0]
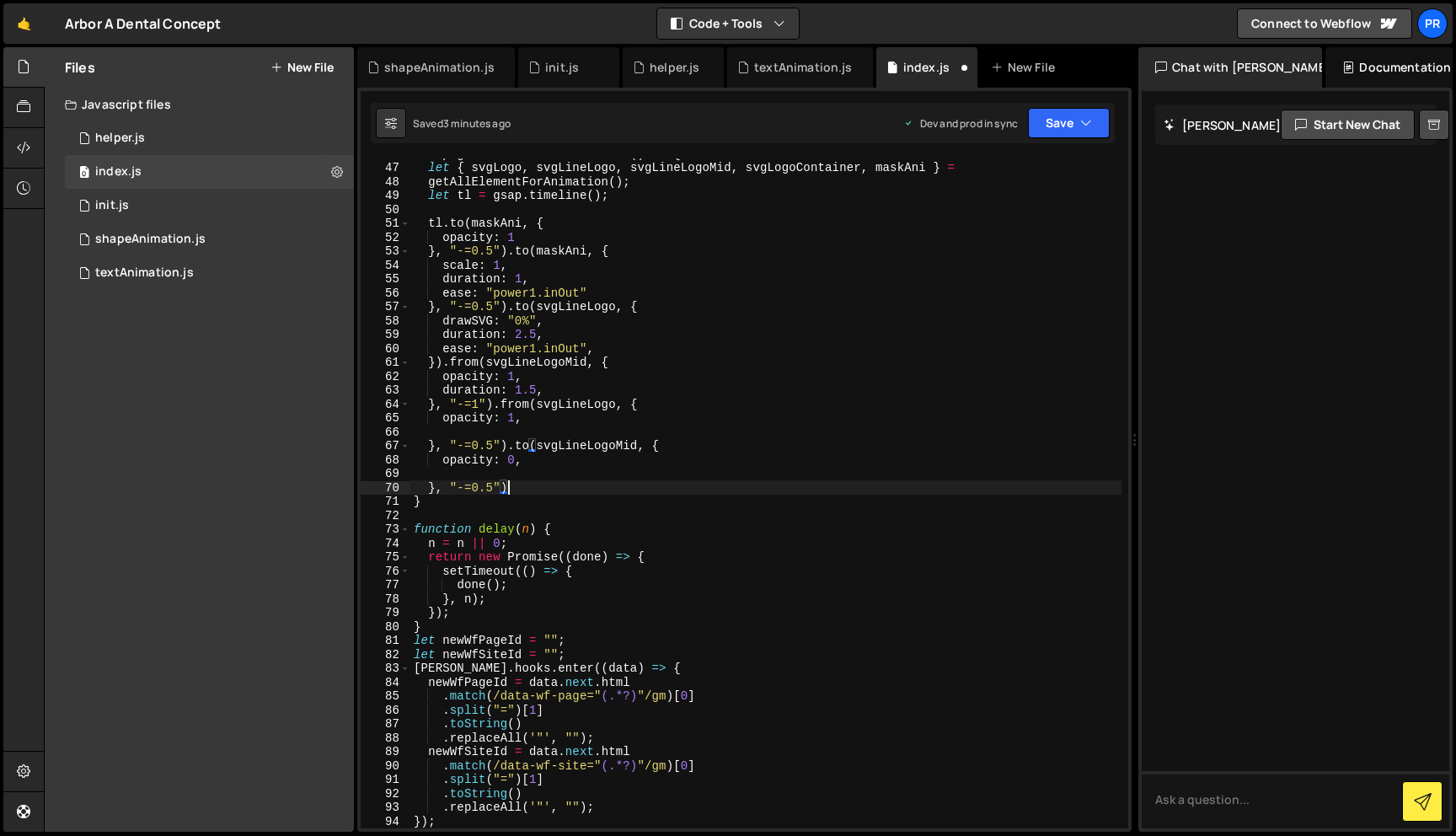
click at [438, 306] on div "let pageTransitionAnimation = ( ) => { let { svgLogo , svgLineLogo , svgLineLog…" at bounding box center [766, 495] width 712 height 697
click at [615, 286] on div "let pageTransitionAnimation = ( ) => { let { svgLogo , svgLineLogo , svgLineLog…" at bounding box center [766, 495] width 712 height 697
click at [508, 306] on div "let pageTransitionAnimation = ( ) => { let { svgLogo , svgLineLogo , svgLineLog…" at bounding box center [766, 495] width 712 height 697
paste textarea
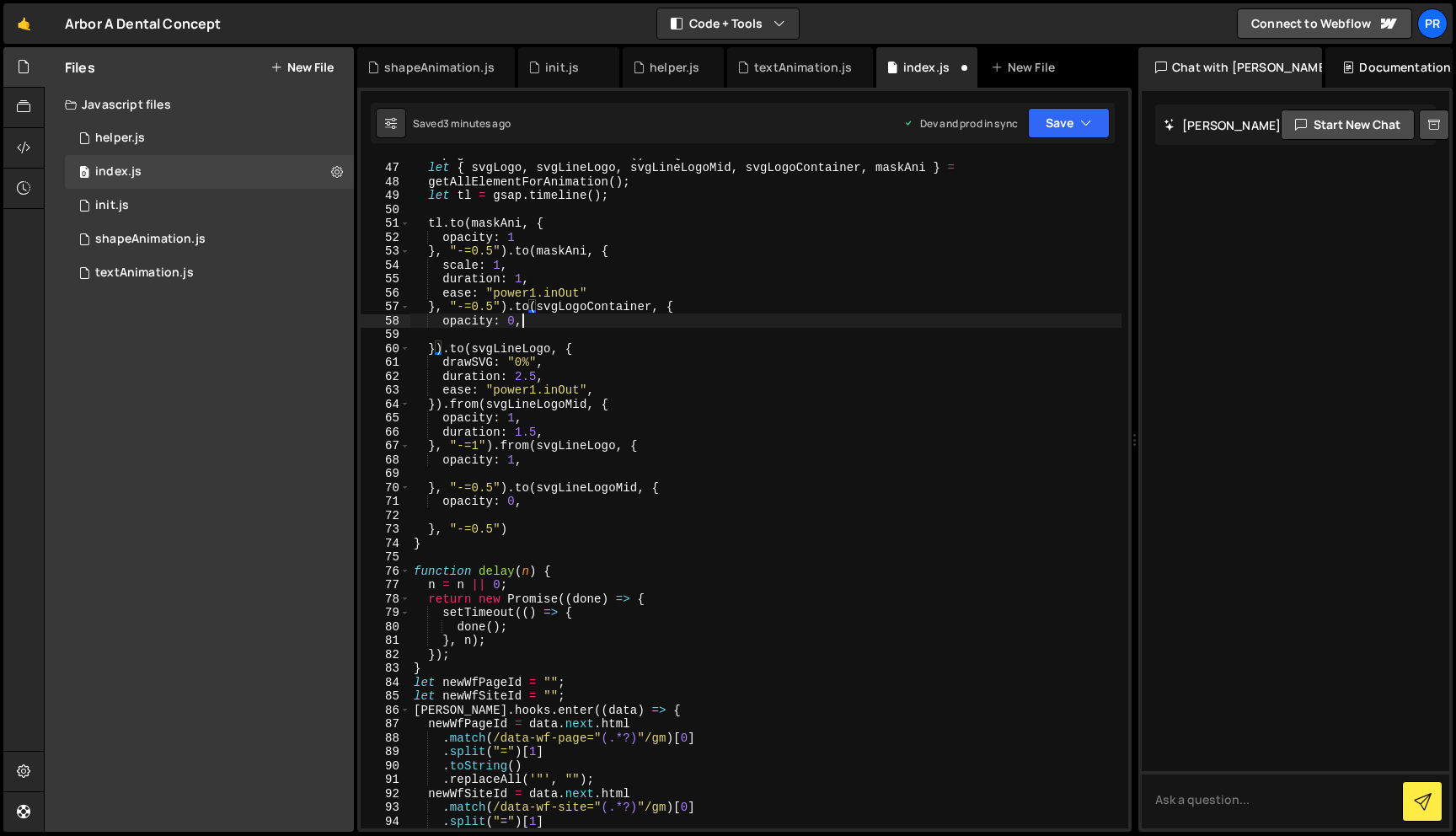
click at [529, 320] on div "let pageTransitionAnimation = ( ) => { let { svgLogo , svgLineLogo , svgLineLog…" at bounding box center [766, 495] width 712 height 697
click at [512, 531] on div "let pageTransitionAnimation = ( ) => { let { svgLogo , svgLineLogo , svgLineLog…" at bounding box center [766, 495] width 712 height 697
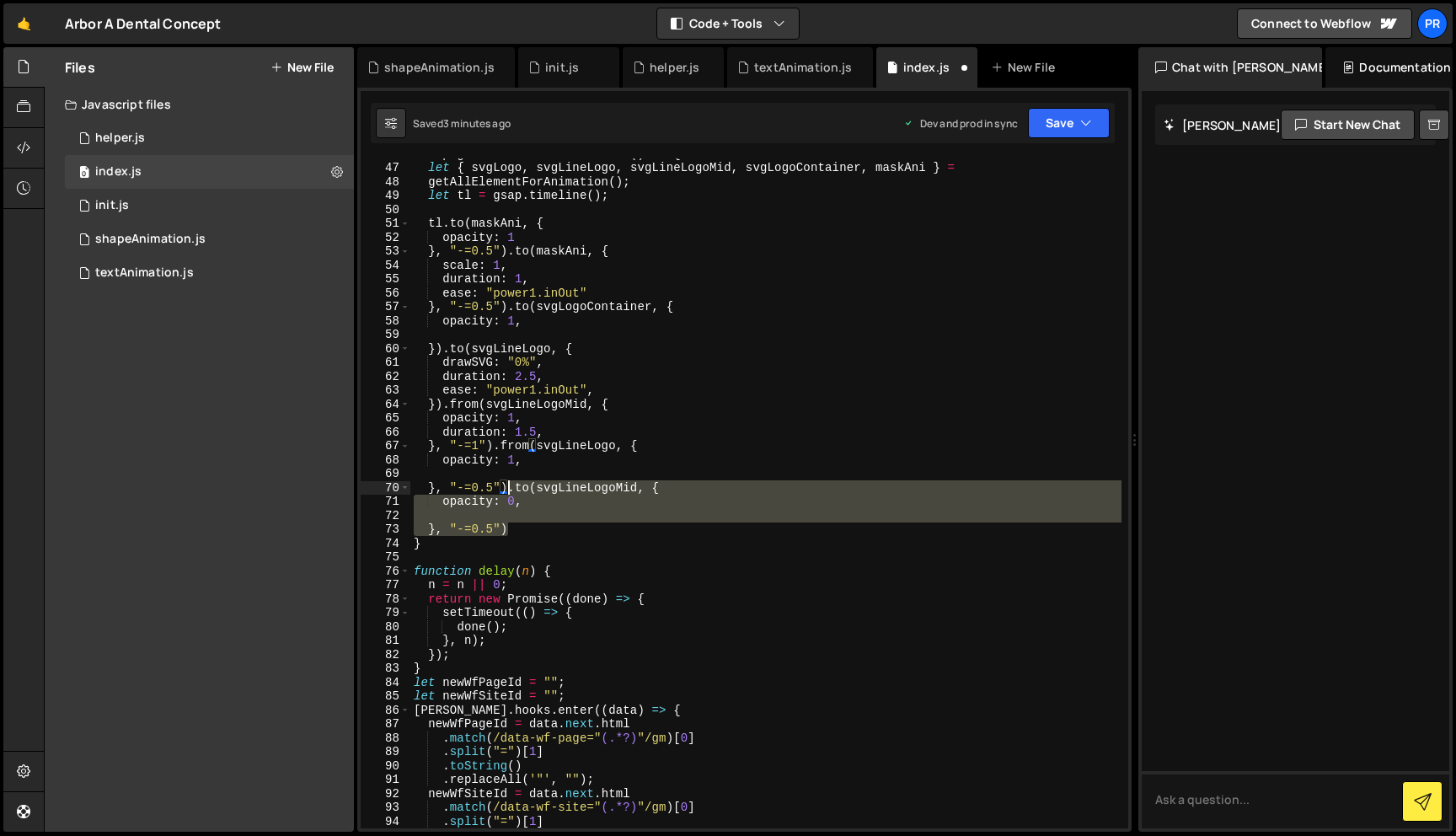
drag, startPoint x: 516, startPoint y: 535, endPoint x: 509, endPoint y: 492, distance: 43.6
click at [509, 492] on div "let pageTransitionAnimation = ( ) => { let { svgLogo , svgLineLogo , svgLineLog…" at bounding box center [766, 495] width 712 height 697
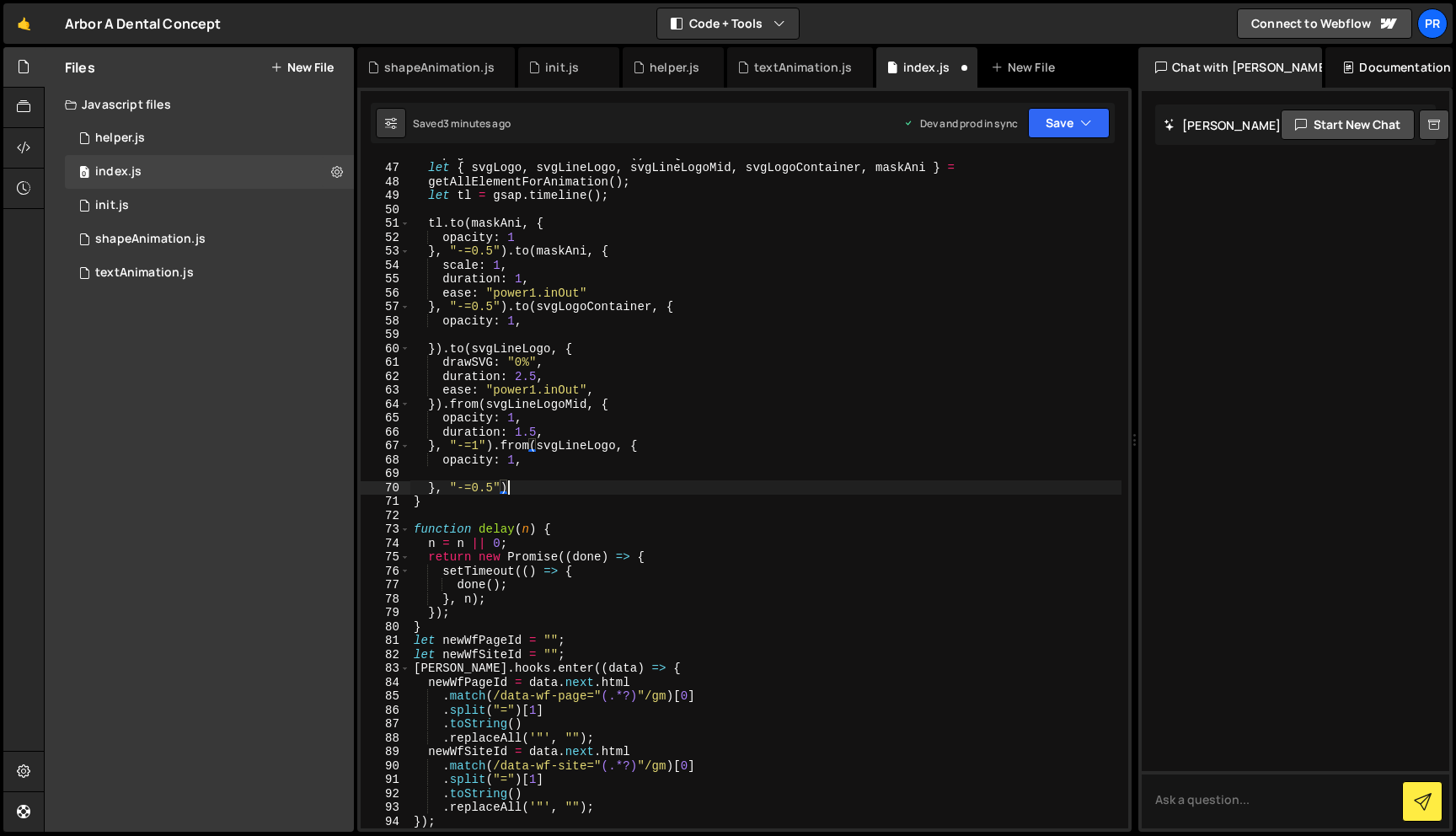
click at [447, 348] on div "let pageTransitionAnimation = ( ) => { let { svgLogo , svgLineLogo , svgLineLog…" at bounding box center [766, 495] width 712 height 697
paste textarea ", "-=0.5""
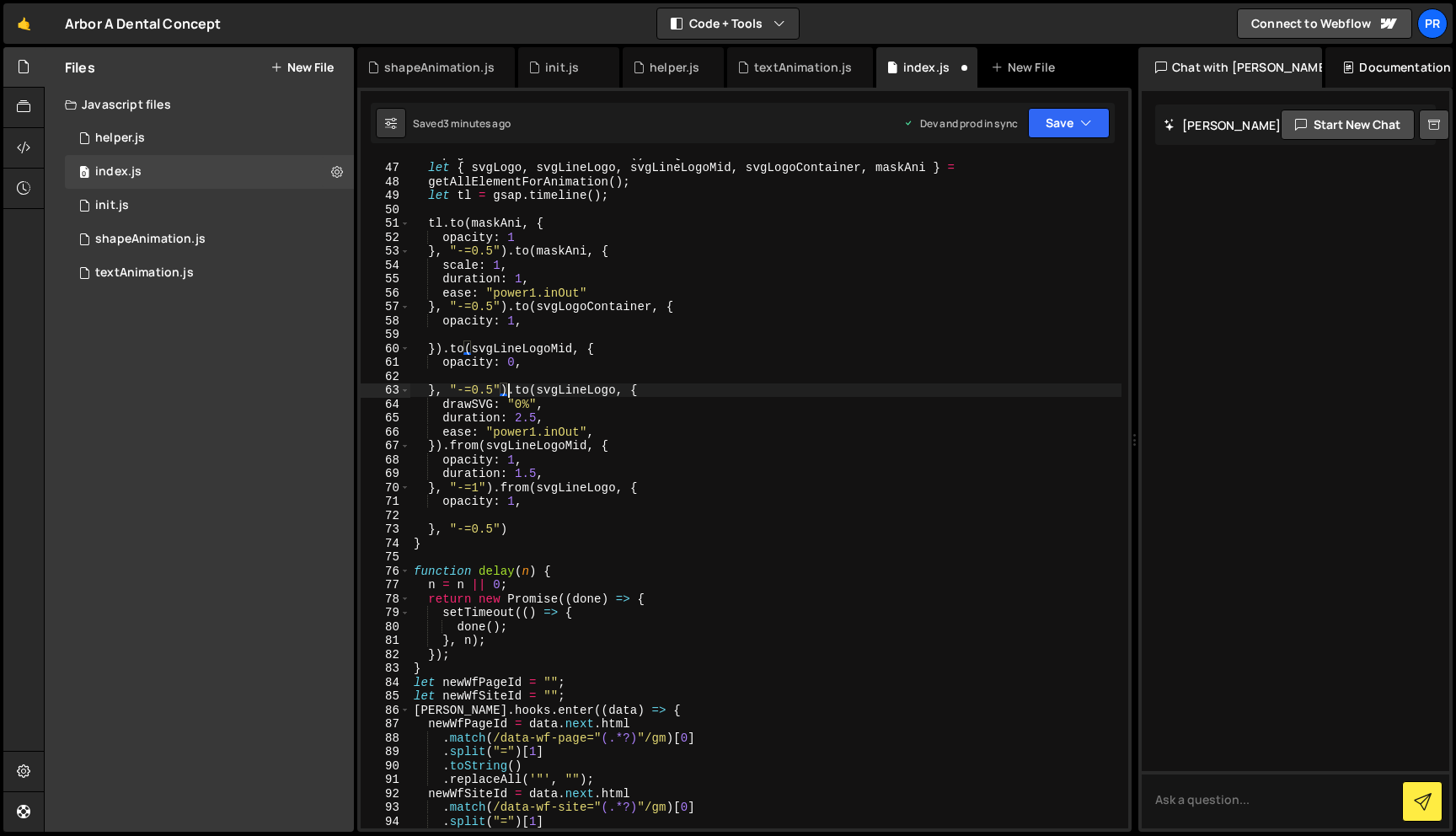
click at [513, 364] on div "let pageTransitionAnimation = ( ) => { let { svgLogo , svgLineLogo , svgLineLog…" at bounding box center [766, 495] width 712 height 697
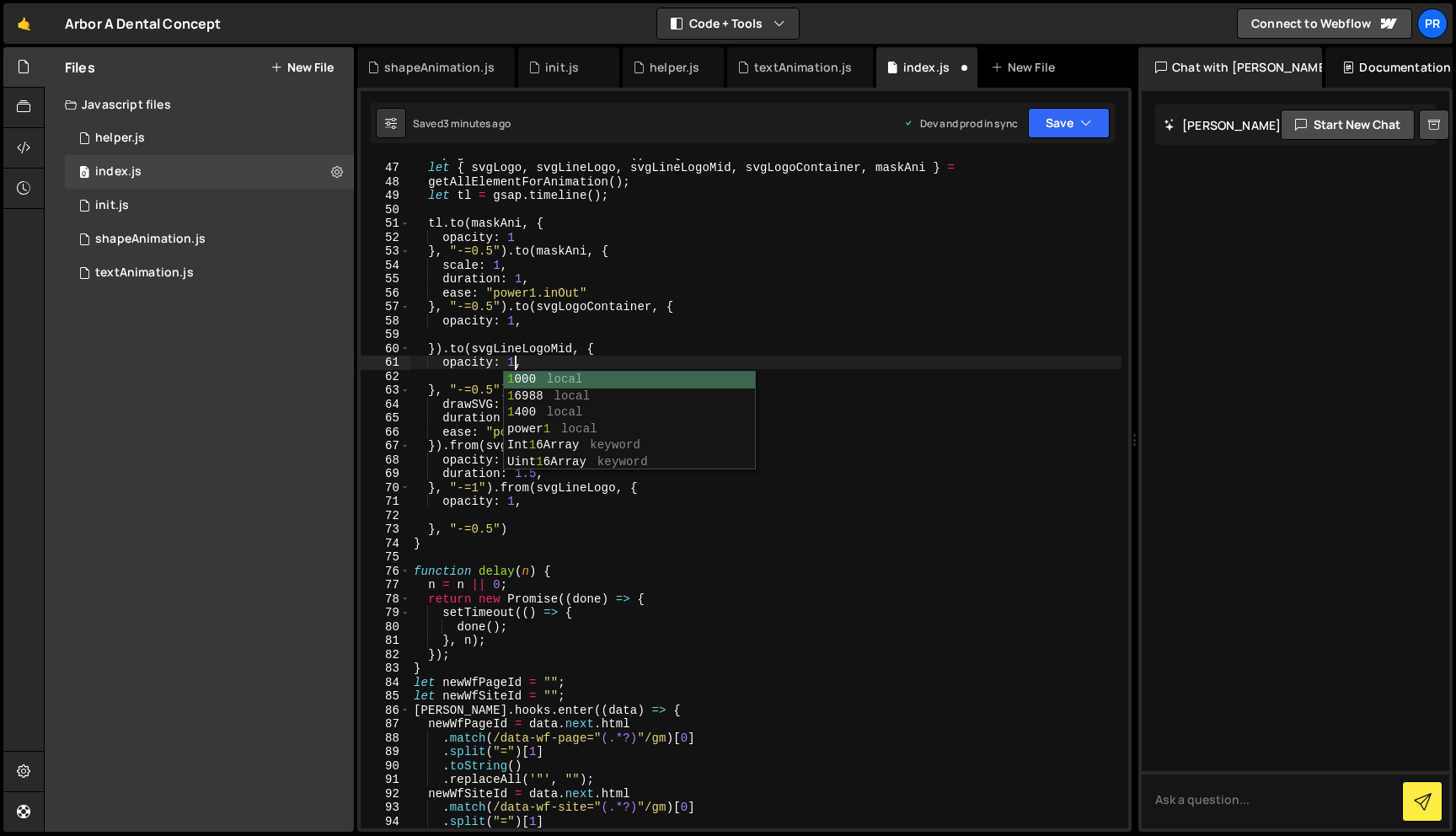
scroll to position [0, 7]
click at [579, 275] on div "let pageTransitionAnimation = ( ) => { let { svgLogo , svgLineLogo , svgLineLog…" at bounding box center [766, 495] width 712 height 697
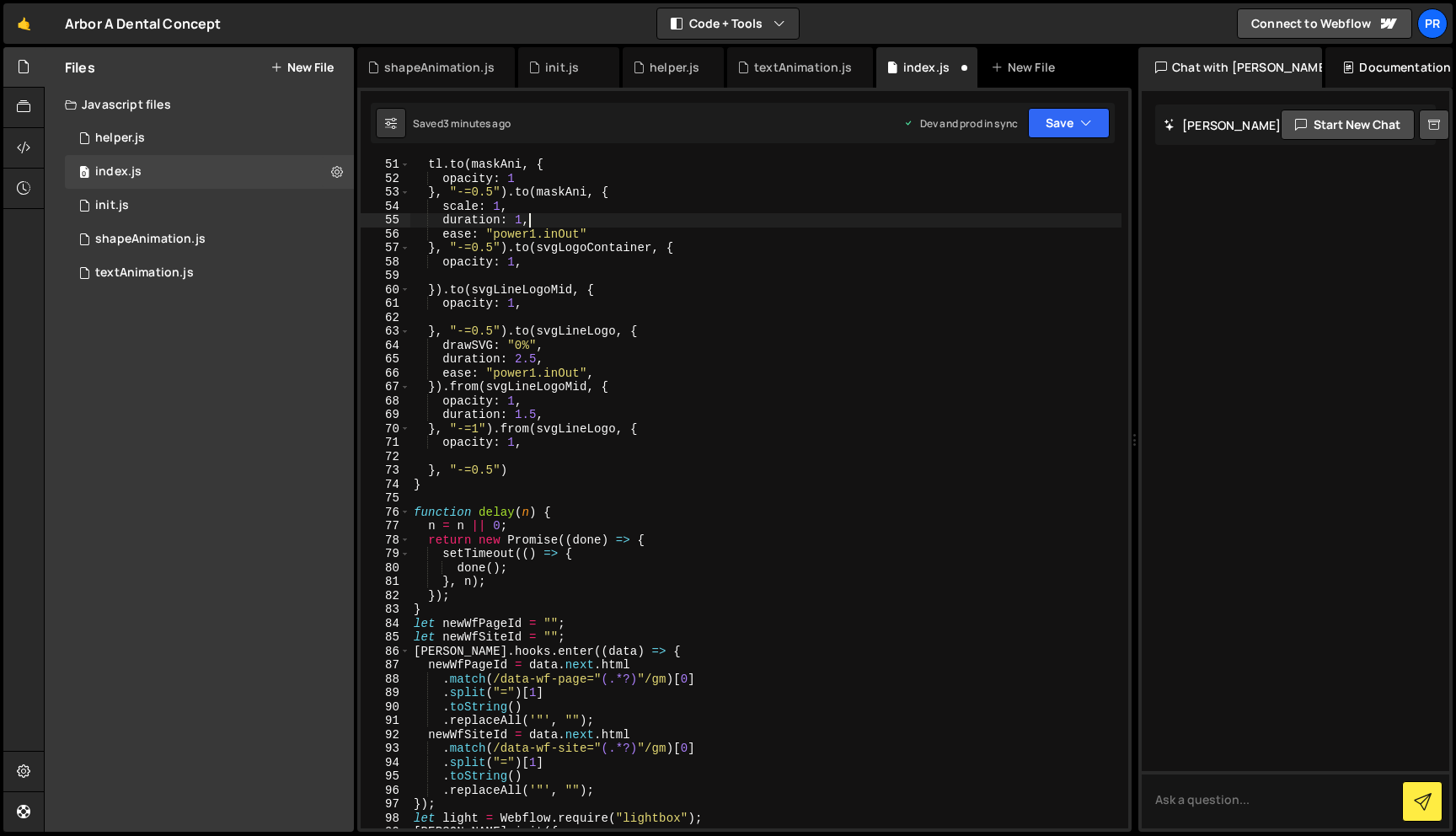
scroll to position [702, 0]
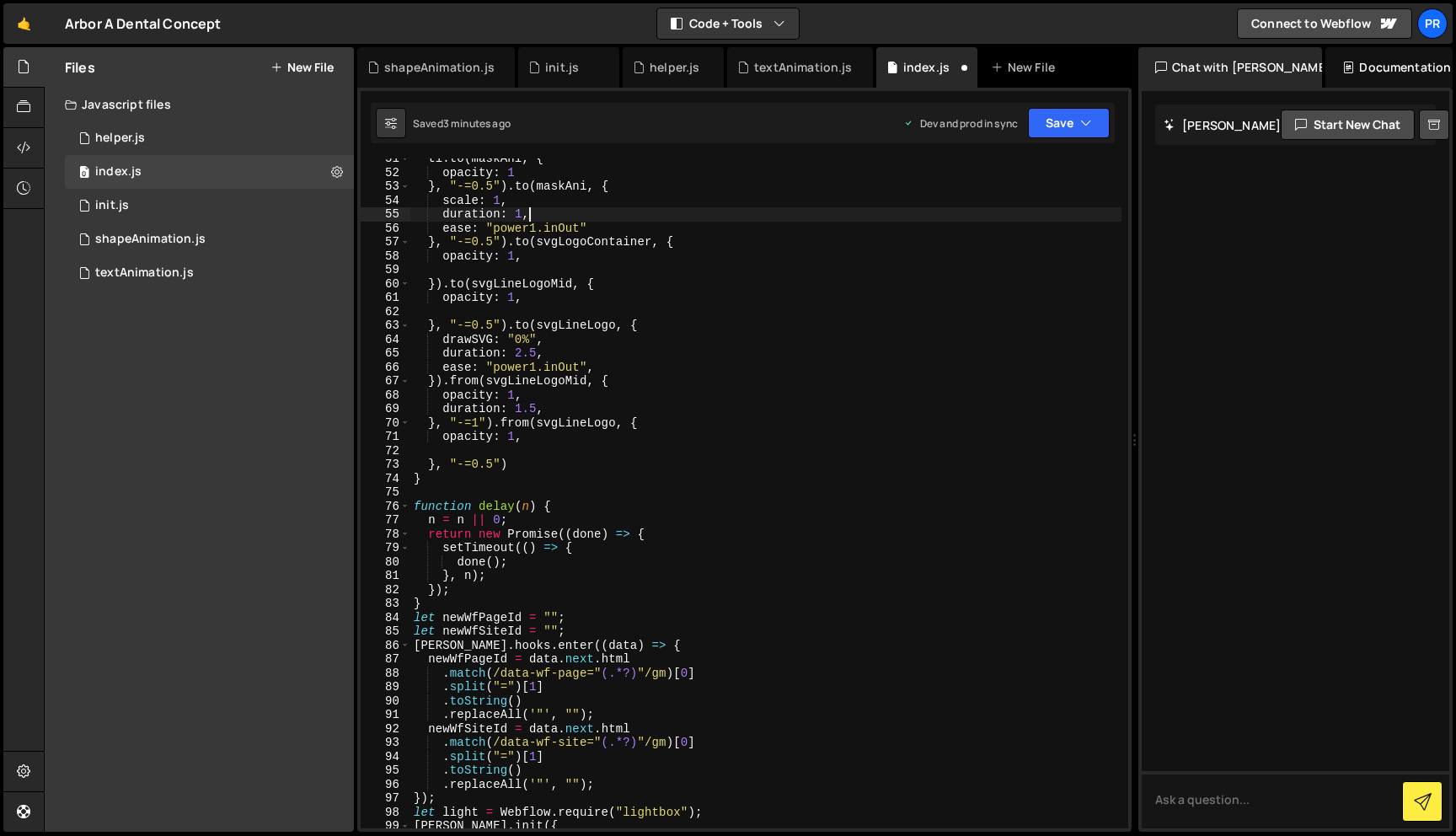
click at [528, 466] on div "tl . to ( [PERSON_NAME] , { opacity : 1 } , "-=0.5" ) . to ( maskAni , { scale …" at bounding box center [766, 499] width 712 height 697
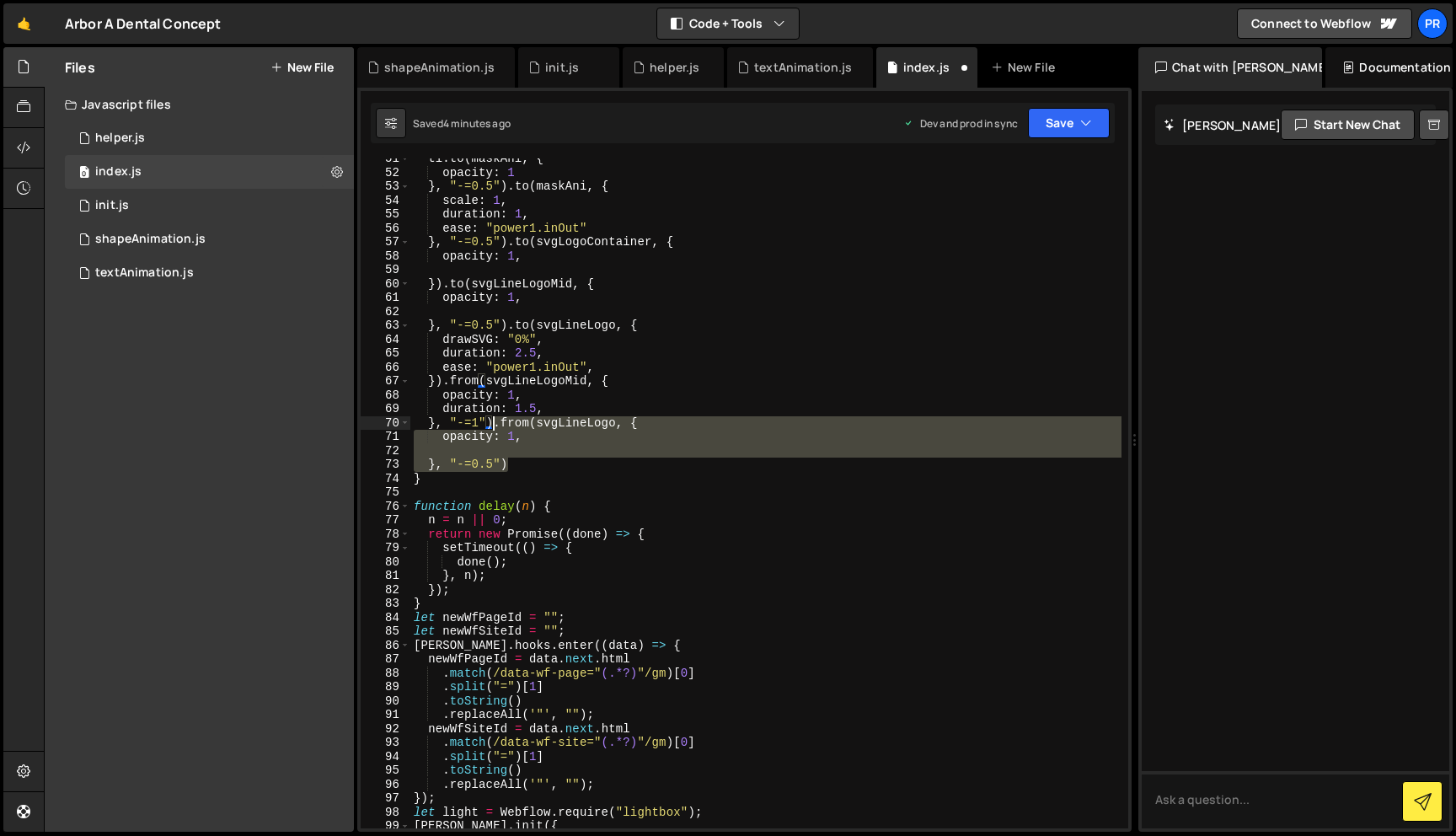
drag, startPoint x: 528, startPoint y: 466, endPoint x: 497, endPoint y: 426, distance: 50.6
click at [497, 426] on div "tl . to ( [PERSON_NAME] , { opacity : 1 } , "-=0.5" ) . to ( maskAni , { scale …" at bounding box center [766, 499] width 712 height 697
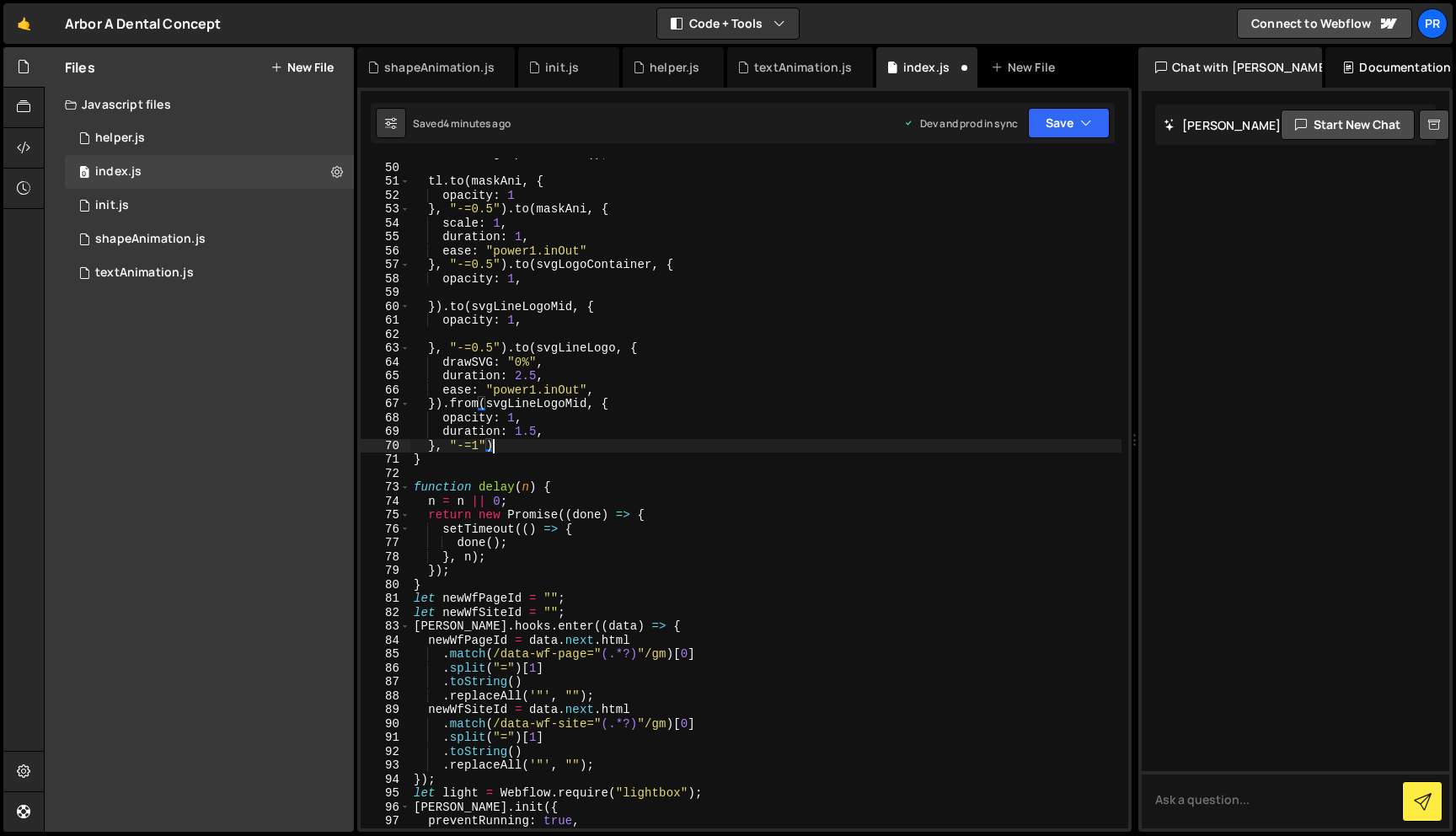
scroll to position [677, 0]
click at [513, 350] on div "let tl = gsap . timeline ( ) ; tl . to ( [PERSON_NAME] , { opacity : 1 } , "-=0…" at bounding box center [766, 496] width 712 height 697
click at [509, 351] on div "let tl = gsap . timeline ( ) ; tl . to ( [PERSON_NAME] , { opacity : 1 } , "-=0…" at bounding box center [766, 496] width 712 height 697
paste textarea "opacity: 1,"
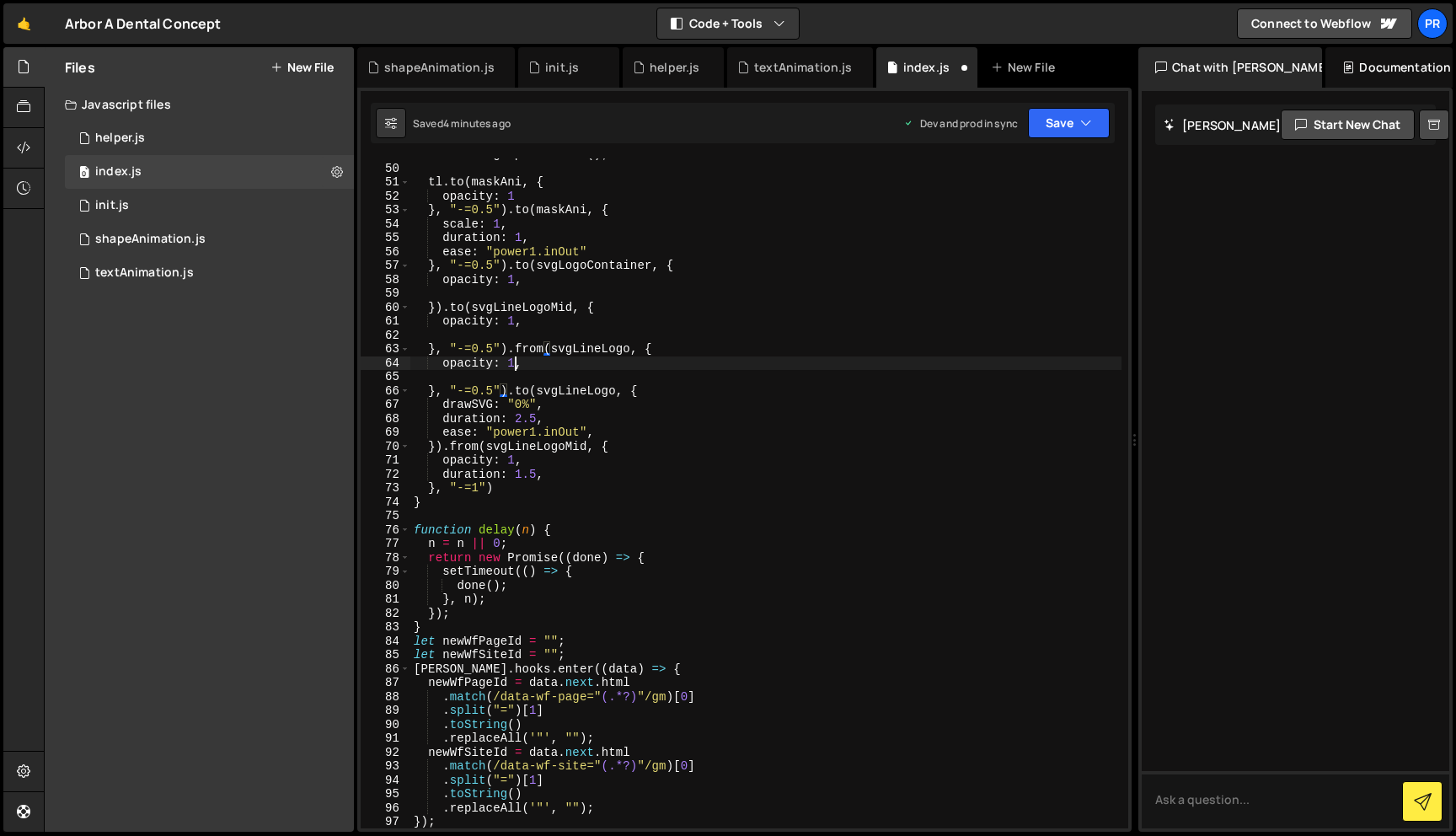
click at [517, 363] on div "let tl = gsap . timeline ( ) ; tl . to ( [PERSON_NAME] , { opacity : 1 } , "-=0…" at bounding box center [766, 496] width 712 height 697
click at [815, 364] on div "let tl = gsap . timeline ( ) ; tl . to ( [PERSON_NAME] , { opacity : 1 } , "-=0…" at bounding box center [766, 496] width 712 height 697
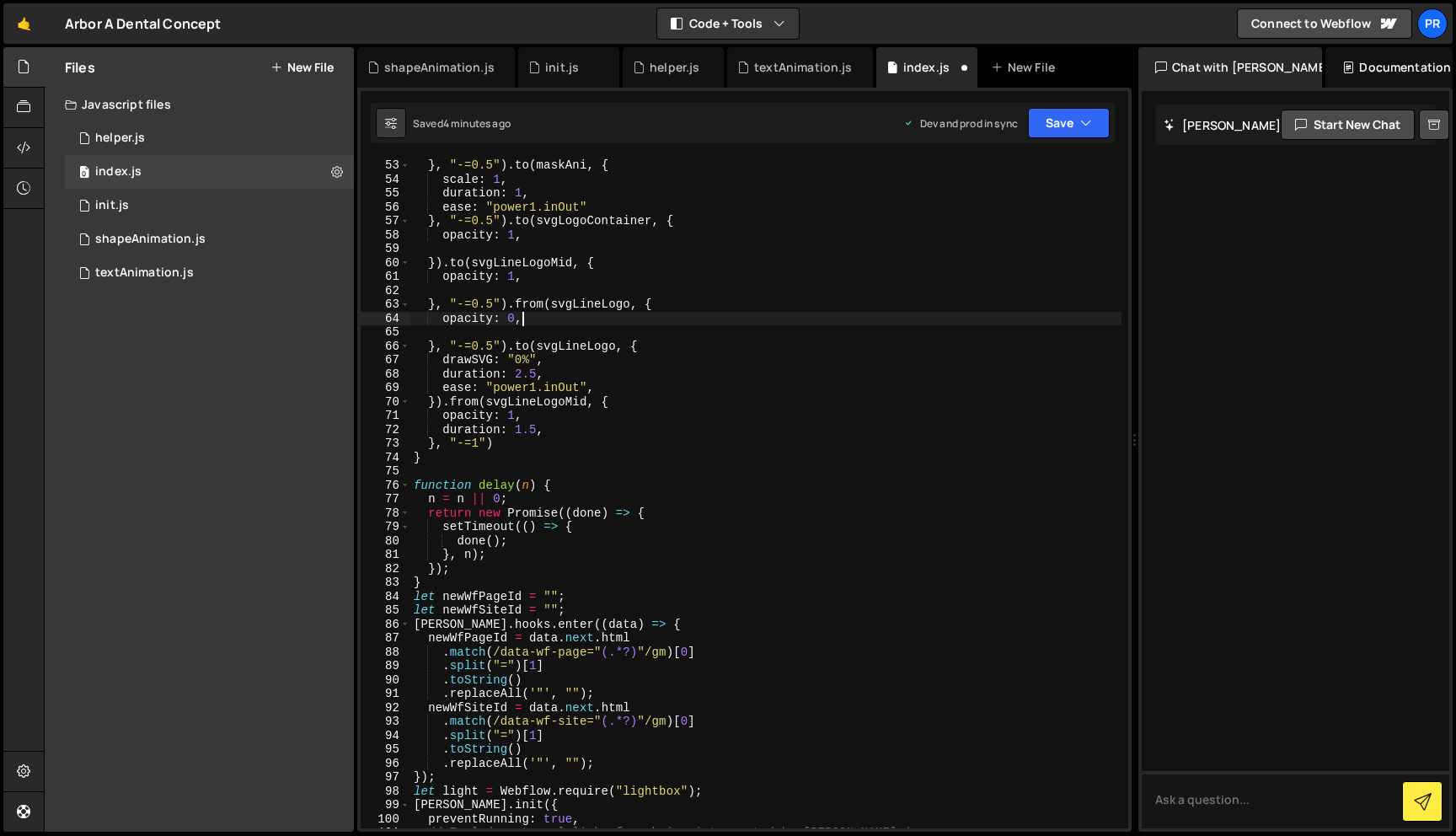
scroll to position [723, 0]
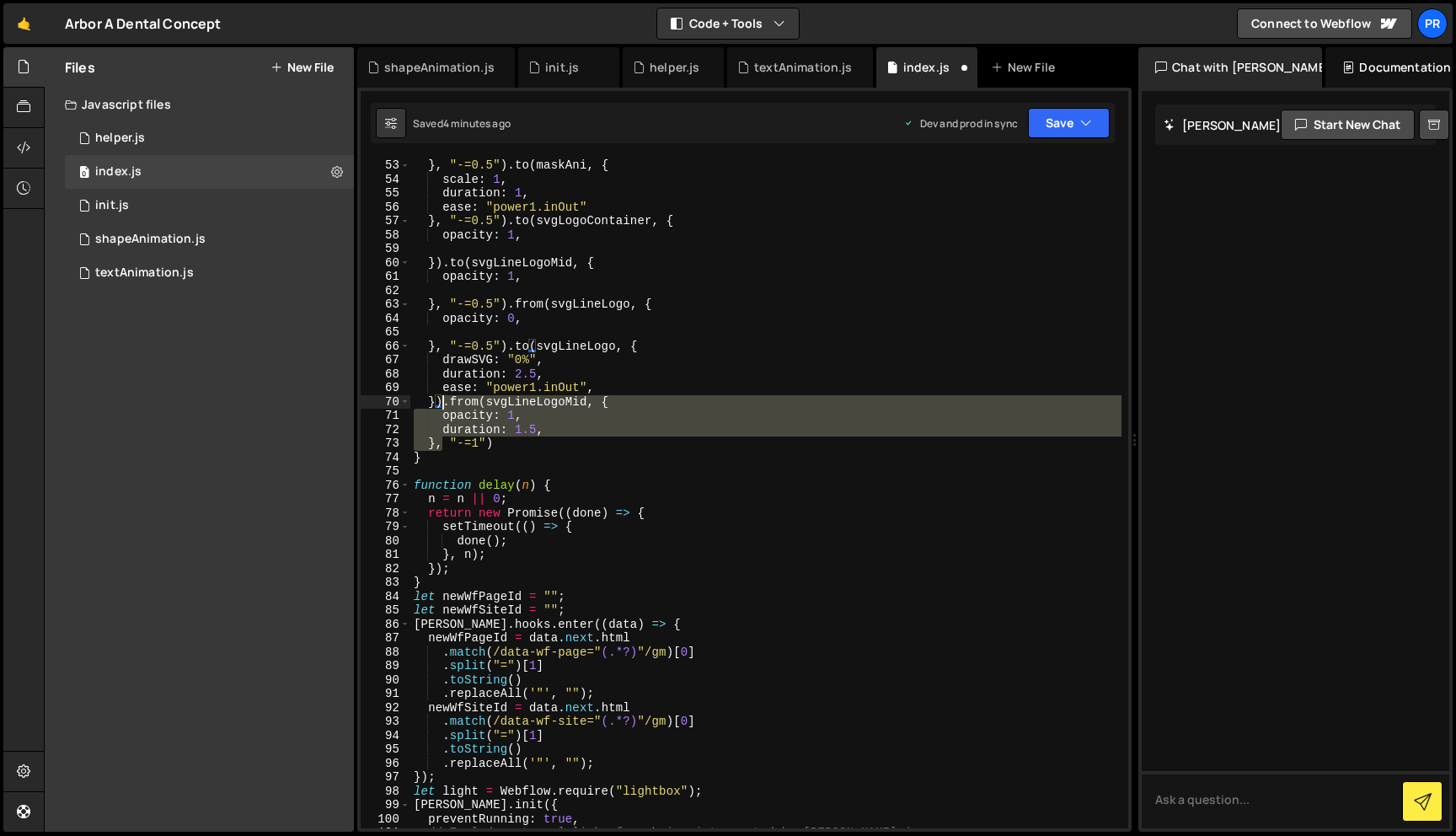
drag, startPoint x: 444, startPoint y: 447, endPoint x: 441, endPoint y: 407, distance: 40.1
click at [441, 407] on div "} , "-=0.5" ) . to ( maskAni , { scale : 1 , duration : 1 , ease : "power1.inOu…" at bounding box center [766, 506] width 712 height 697
drag, startPoint x: 505, startPoint y: 443, endPoint x: 442, endPoint y: 407, distance: 72.6
click at [442, 407] on div "} , "-=0.5" ) . to ( maskAni , { scale : 1 , duration : 1 , ease : "power1.inOu…" at bounding box center [766, 506] width 712 height 697
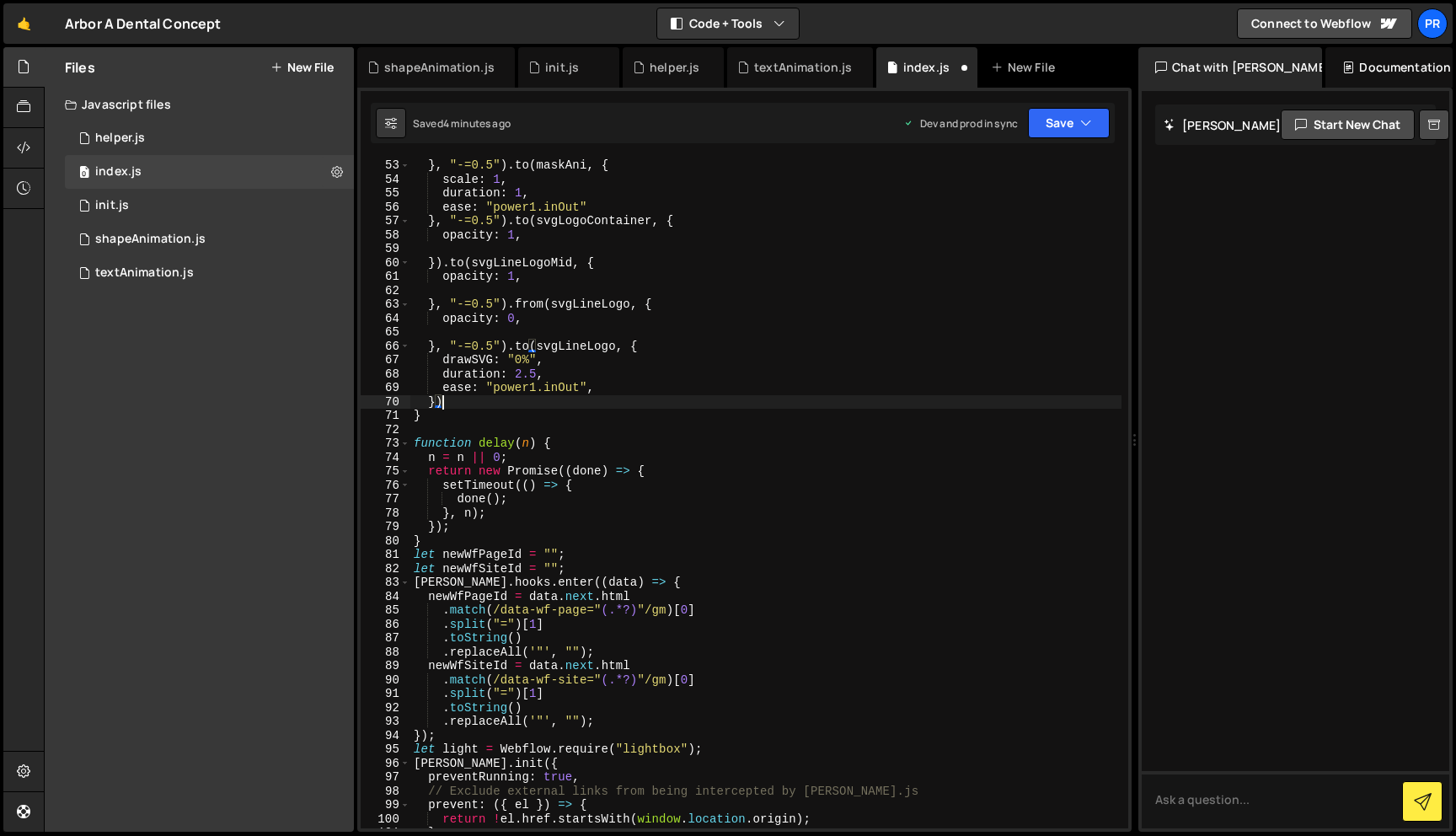
click at [510, 347] on div "} , "-=0.5" ) . to ( maskAni , { scale : 1 , duration : 1 , ease : "power1.inOu…" at bounding box center [766, 506] width 712 height 697
paste textarea "1"
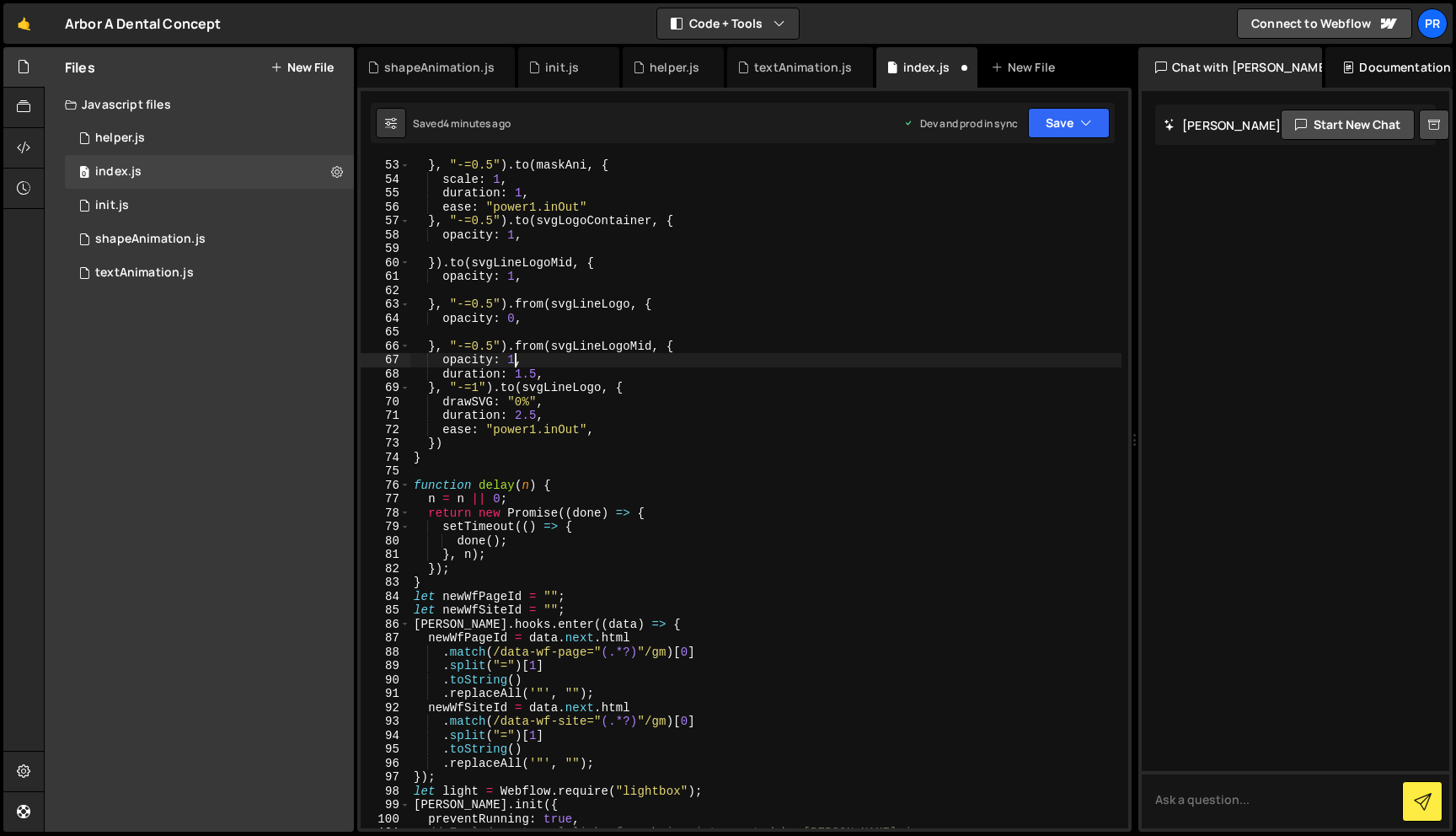
click at [516, 360] on div "} , "-=0.5" ) . to ( maskAni , { scale : 1 , duration : 1 , ease : "power1.inOu…" at bounding box center [766, 506] width 712 height 697
click at [764, 308] on div "} , "-=0.5" ) . to ( maskAni , { scale : 1 , duration : 1 , ease : "power1.inOu…" at bounding box center [766, 506] width 712 height 697
click at [461, 446] on div "} , "-=0.5" ) . to ( maskAni , { scale : 1 , duration : 1 , ease : "power1.inOu…" at bounding box center [766, 506] width 712 height 697
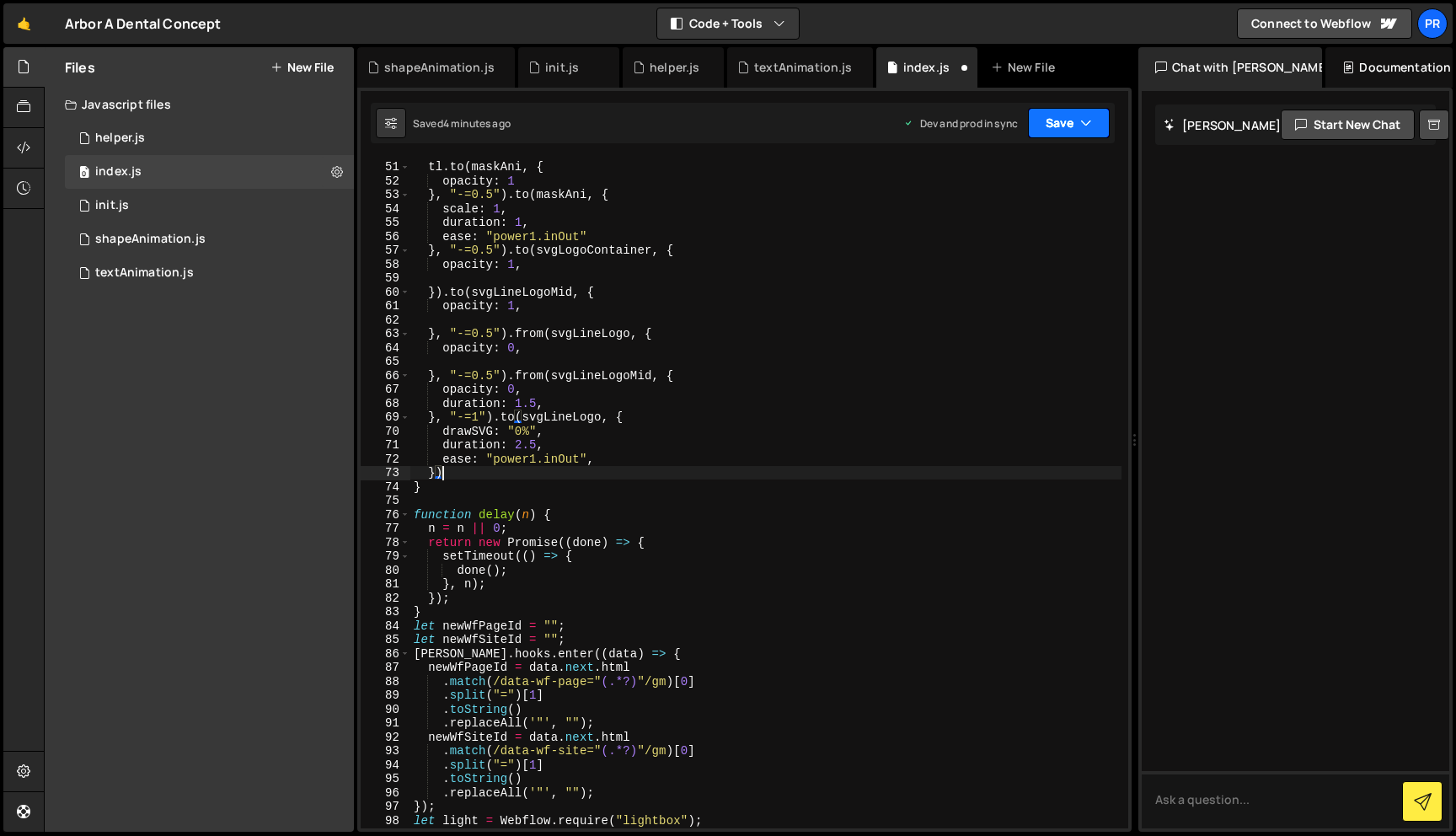
click at [1067, 113] on button "Save" at bounding box center [1069, 123] width 82 height 31
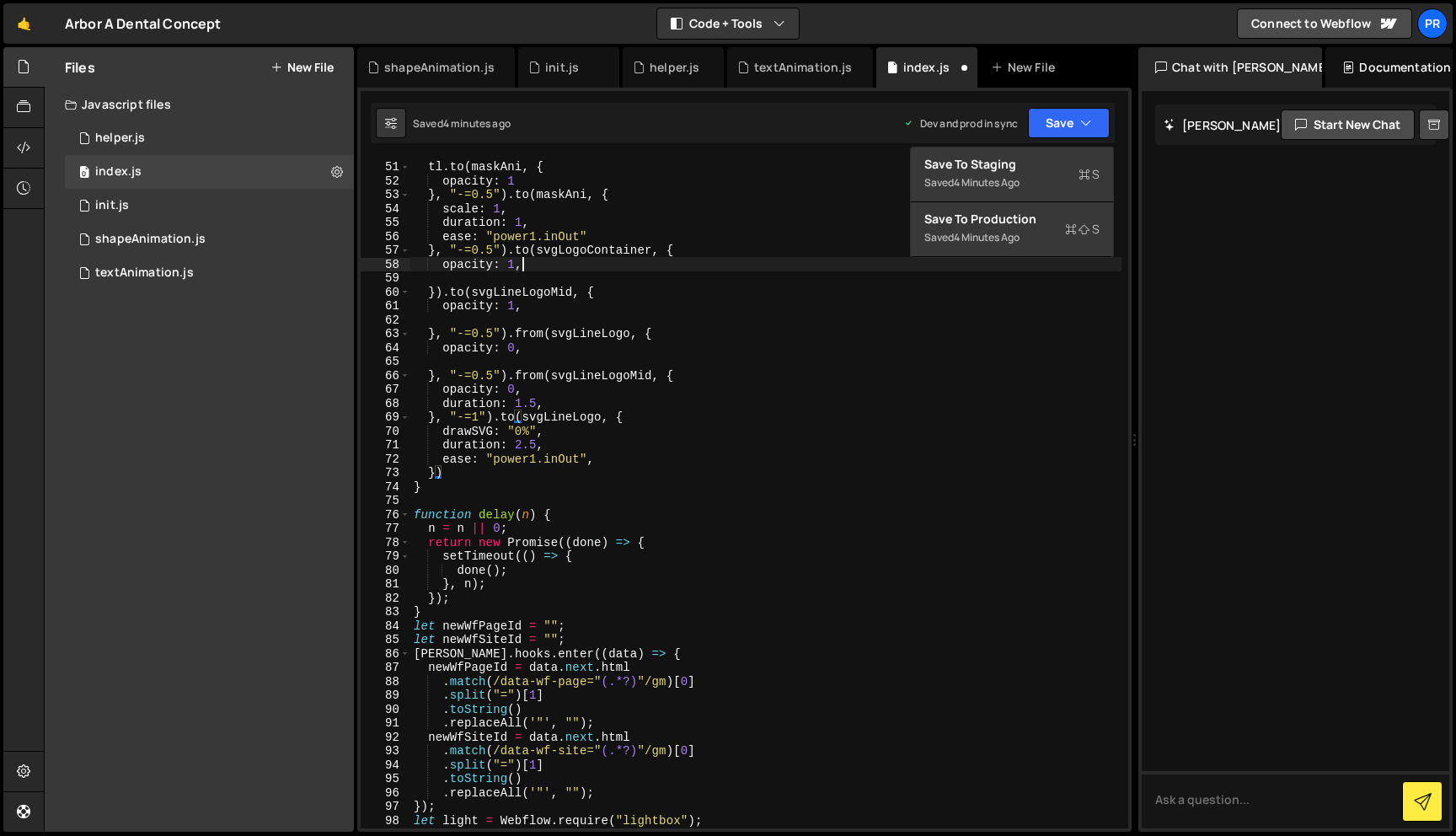
click at [649, 260] on div "tl . to ( [PERSON_NAME] , { opacity : 1 } , "-=0.5" ) . to ( maskAni , { scale …" at bounding box center [766, 494] width 712 height 697
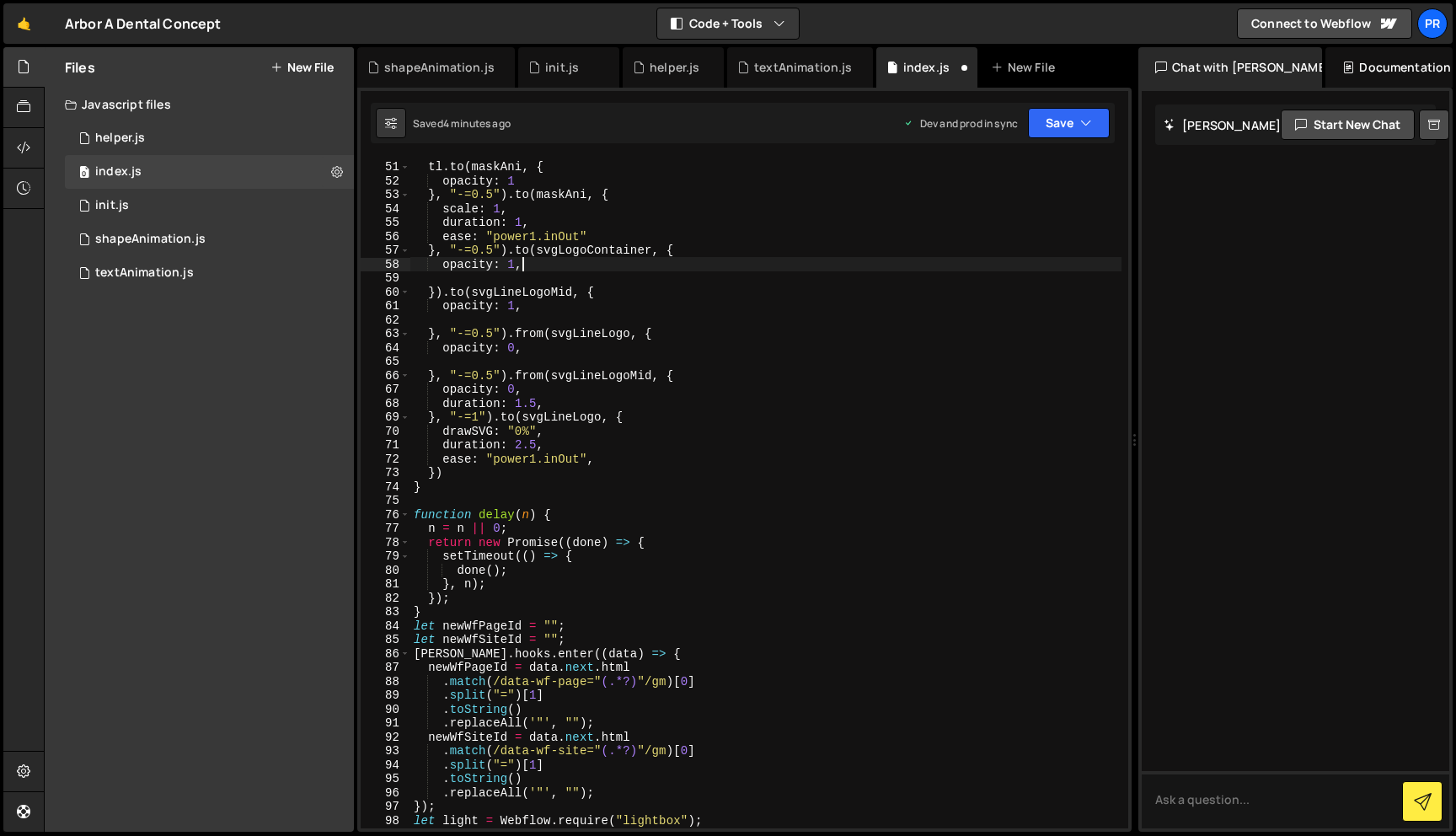
scroll to position [636, 0]
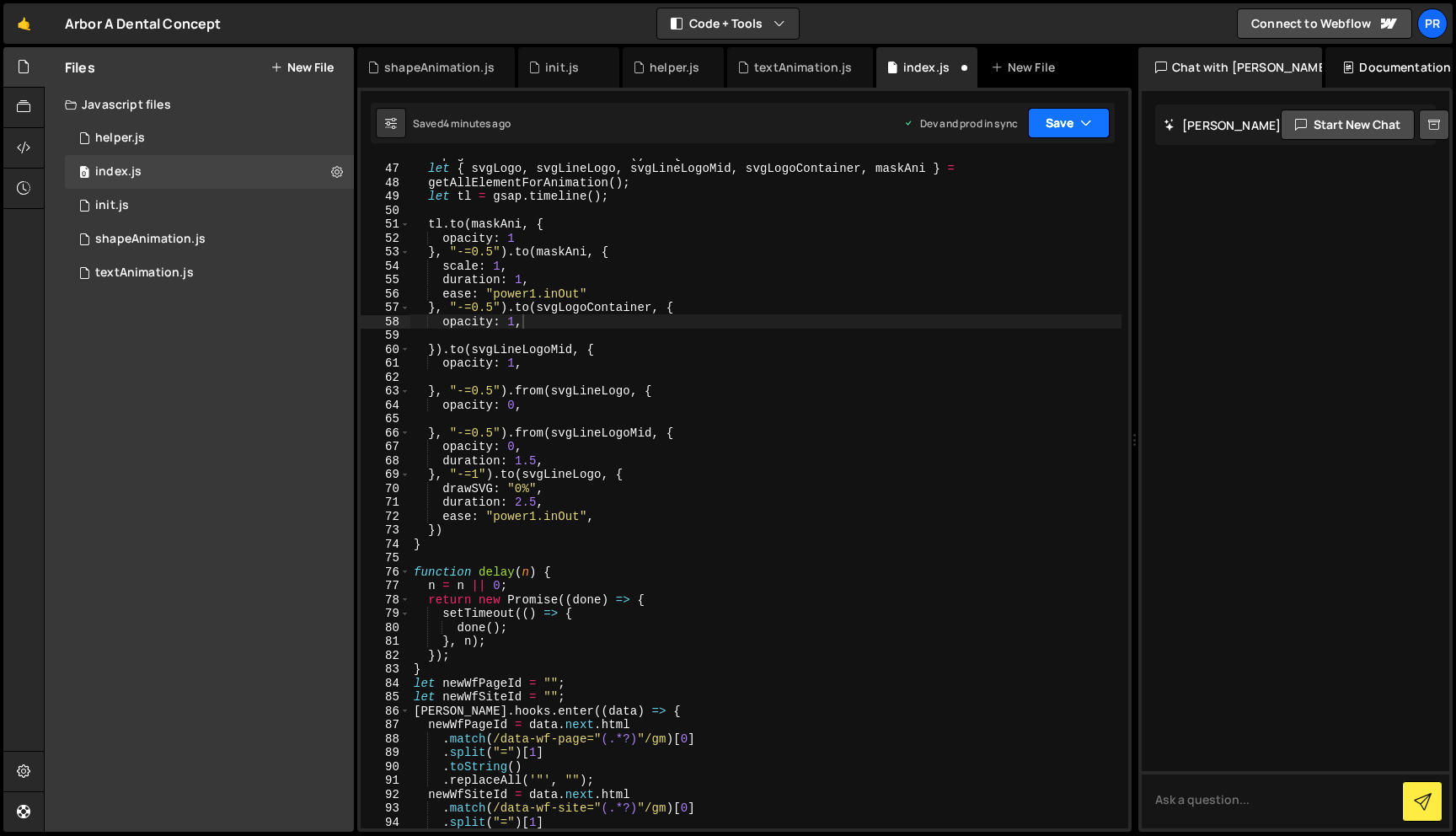
click at [1088, 116] on icon "button" at bounding box center [1086, 123] width 12 height 17
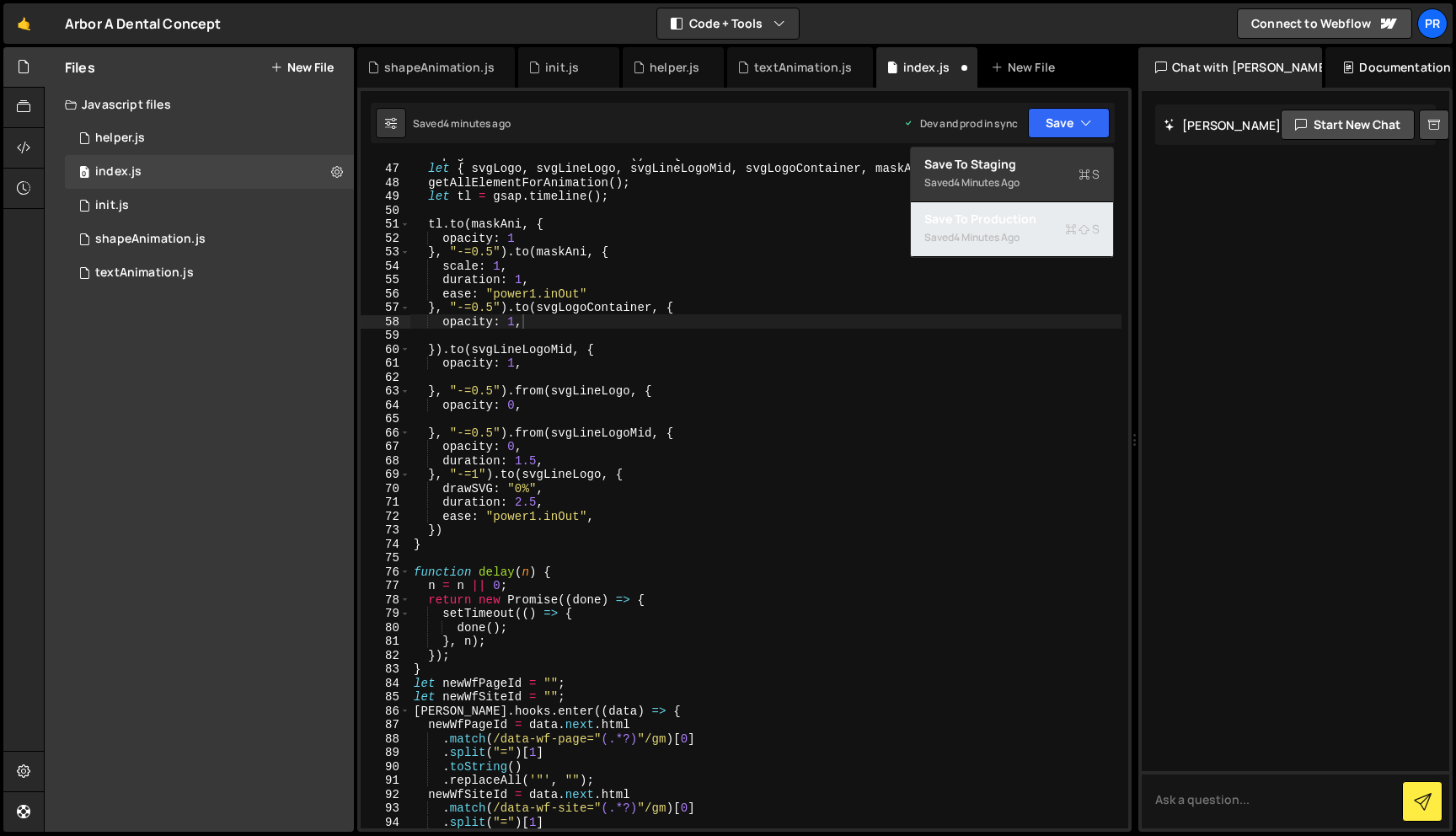
click at [1044, 231] on div "Saved 4 minutes ago" at bounding box center [1012, 237] width 176 height 20
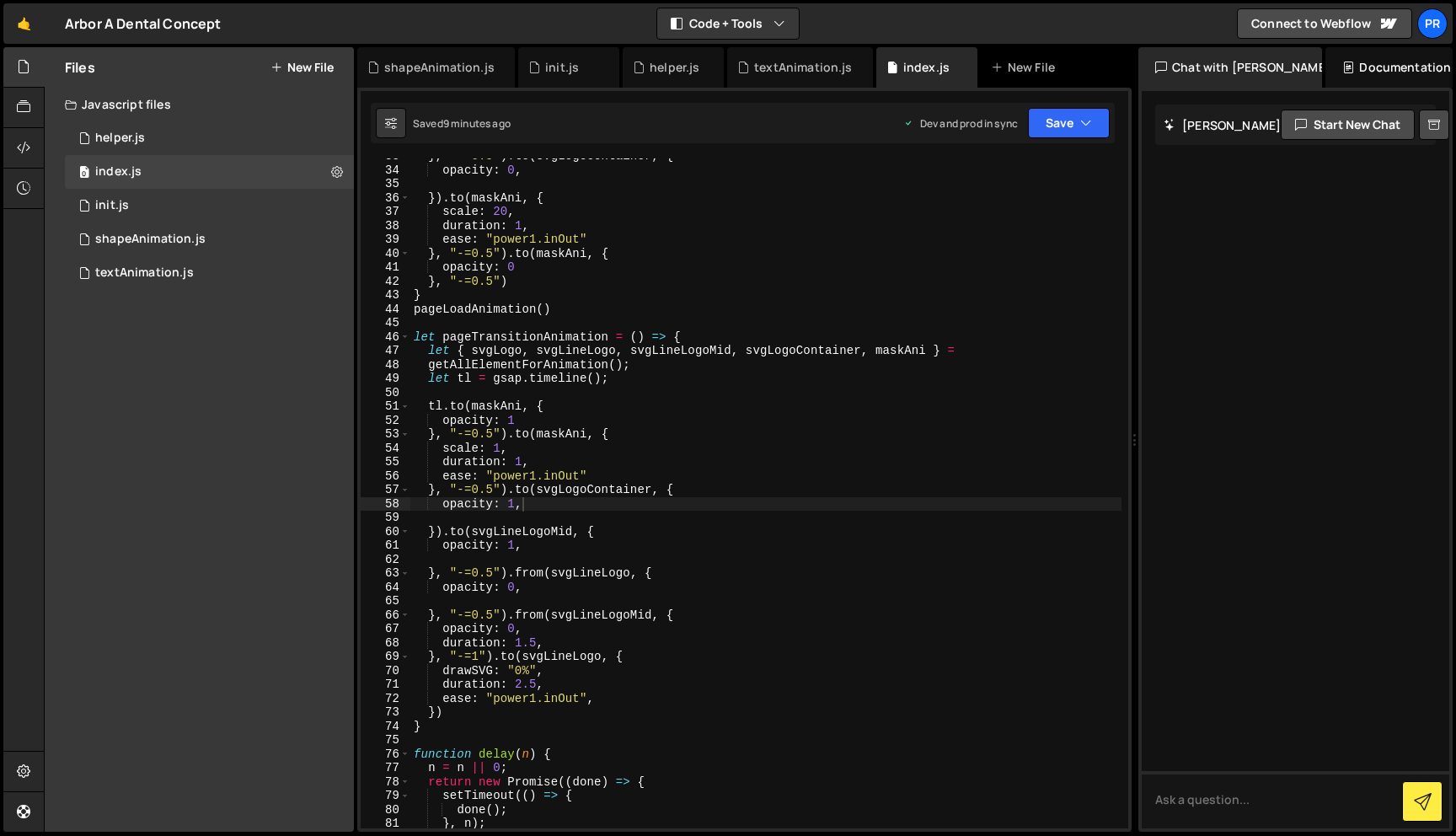
scroll to position [454, 0]
click at [563, 335] on div "} , "-=0.5" ) . to ( svgLogoContainer , { opacity : 0 , }) . to ( maskAni , { s…" at bounding box center [766, 498] width 712 height 697
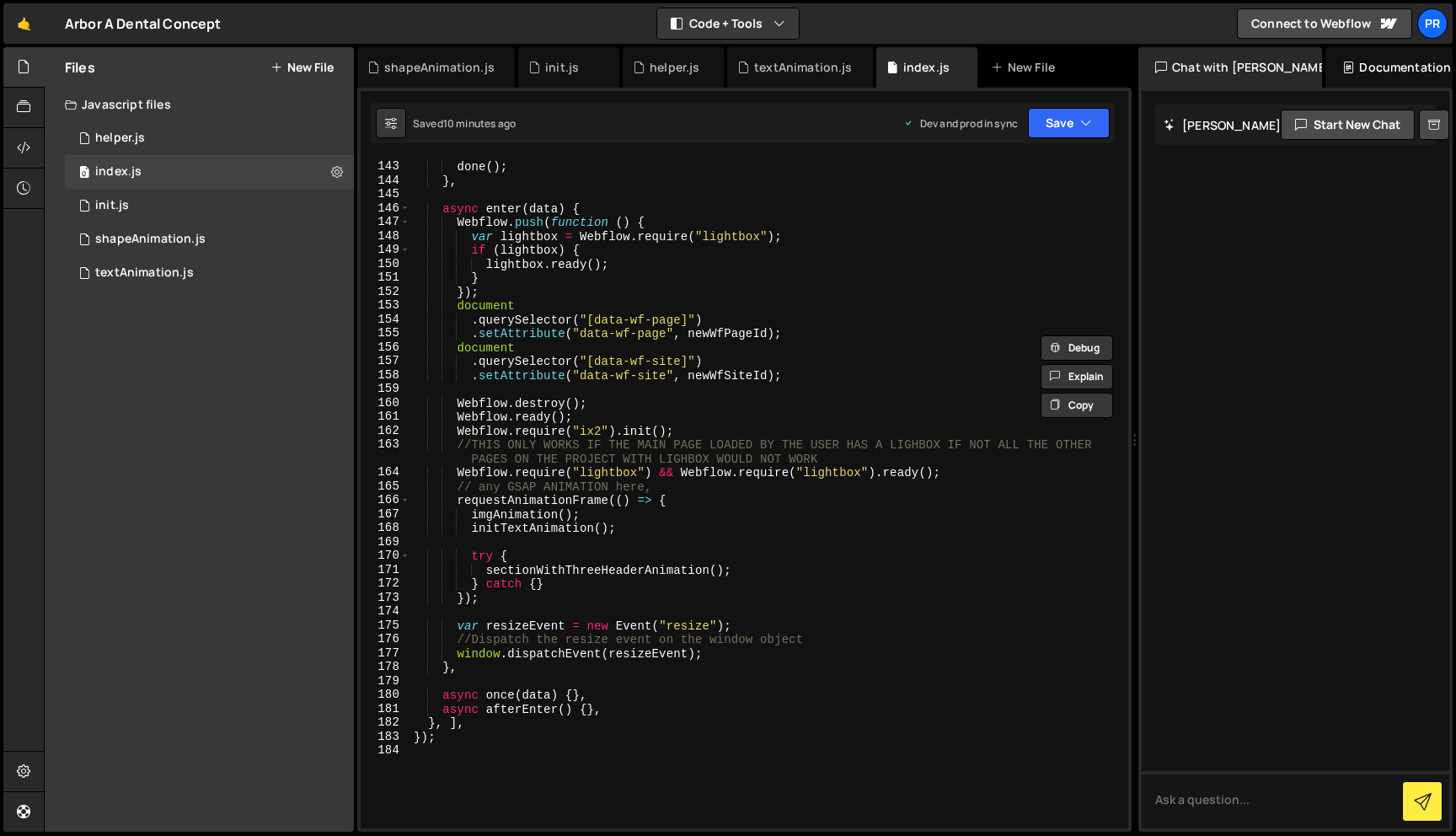
scroll to position [1974, 0]
drag, startPoint x: 959, startPoint y: 476, endPoint x: 387, endPoint y: 469, distance: 572.0
click at [387, 469] on div "let pageTransitionAnimation = () => { 142 143 144 145 146 147 148 149 150 151 1…" at bounding box center [744, 493] width 767 height 669
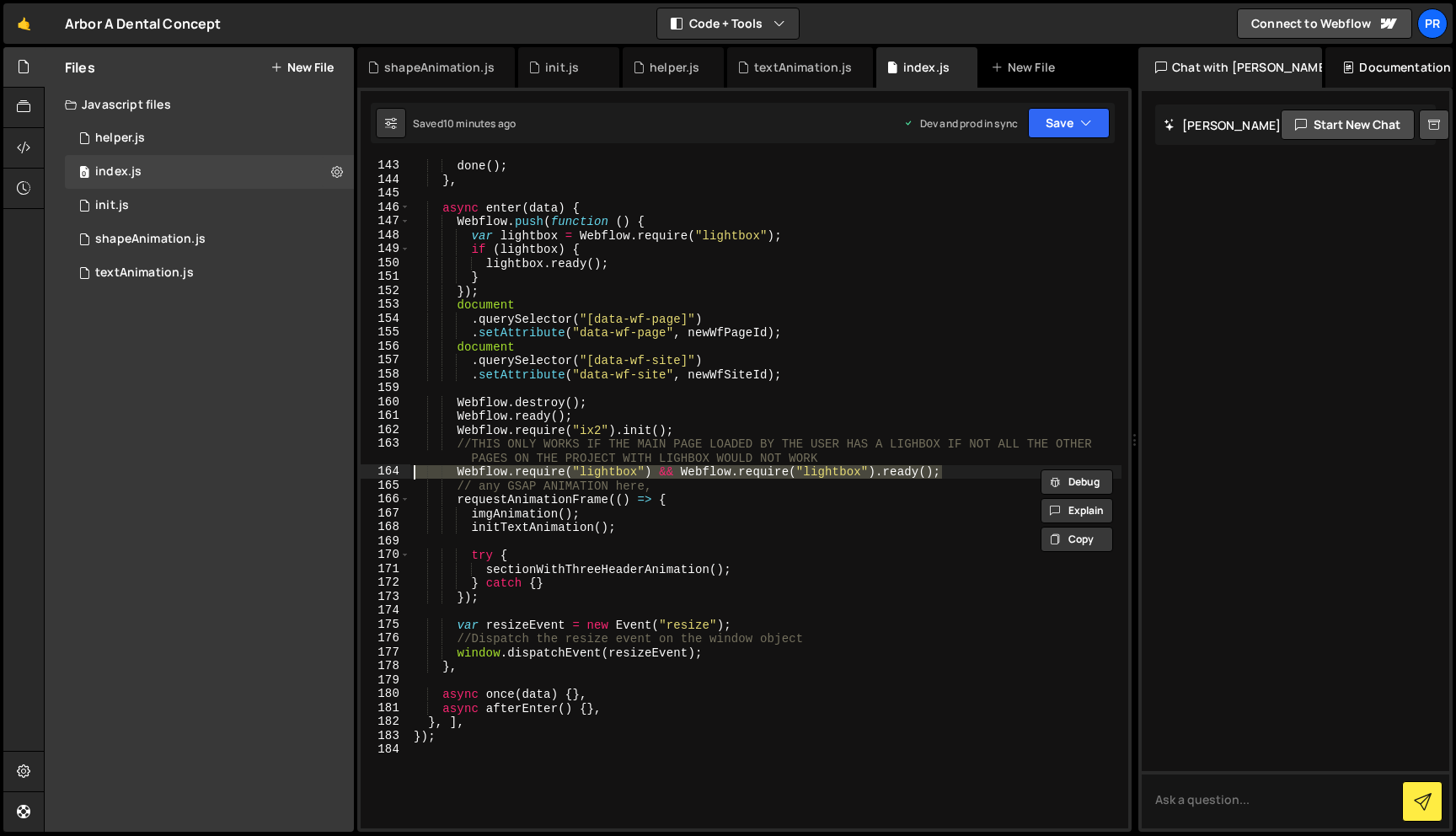
click at [782, 418] on div "done ( ) ; } , async enter ( data ) { Webflow . push ( function ( ) { var light…" at bounding box center [766, 493] width 712 height 697
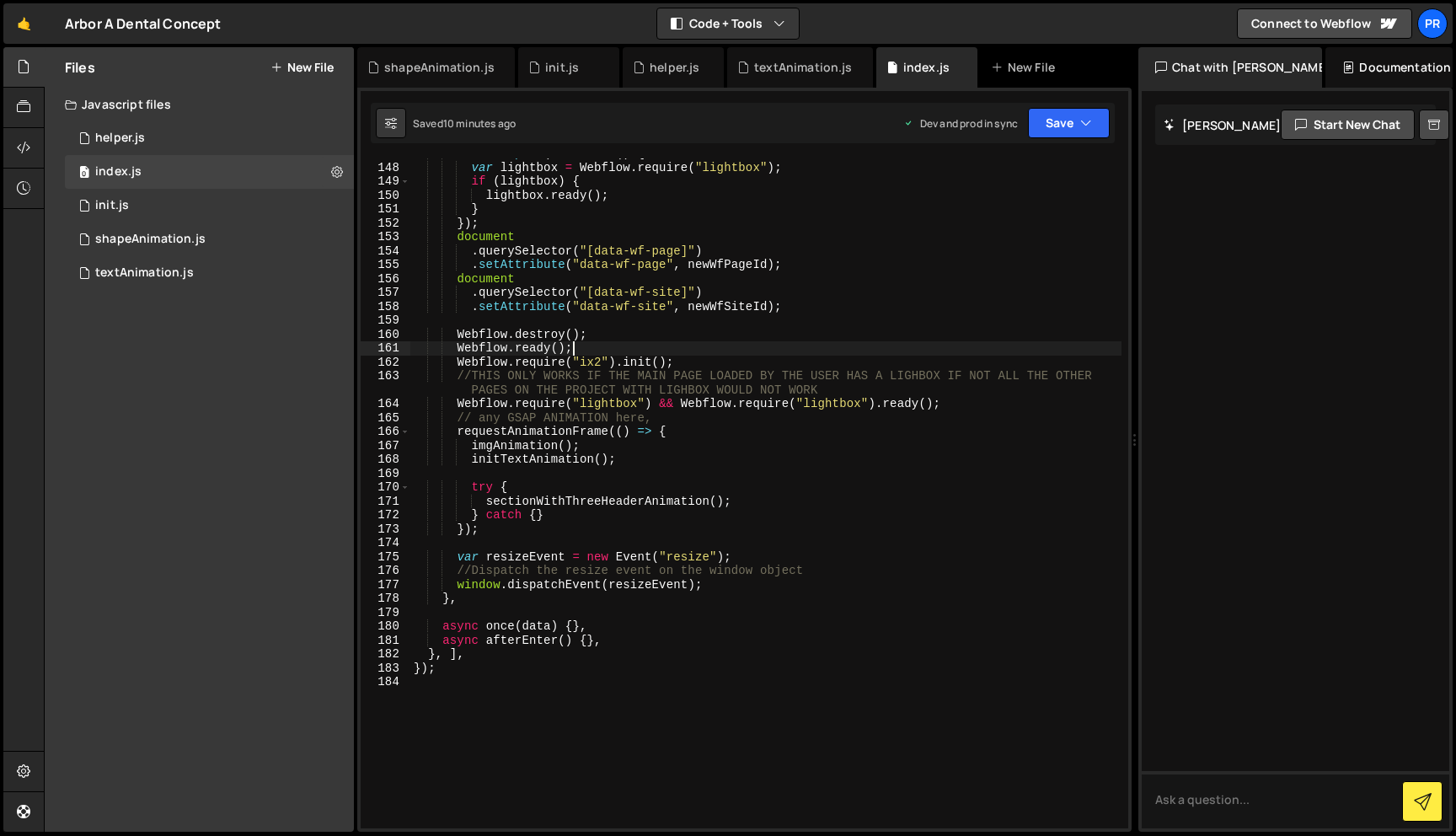
scroll to position [2040, 0]
click at [536, 524] on div "Webflow . push ( function ( ) { var lightbox = Webflow . require ( "lightbox" )…" at bounding box center [766, 496] width 712 height 697
click at [570, 516] on div "Webflow . push ( function ( ) { var lightbox = Webflow . require ( "lightbox" )…" at bounding box center [766, 496] width 712 height 697
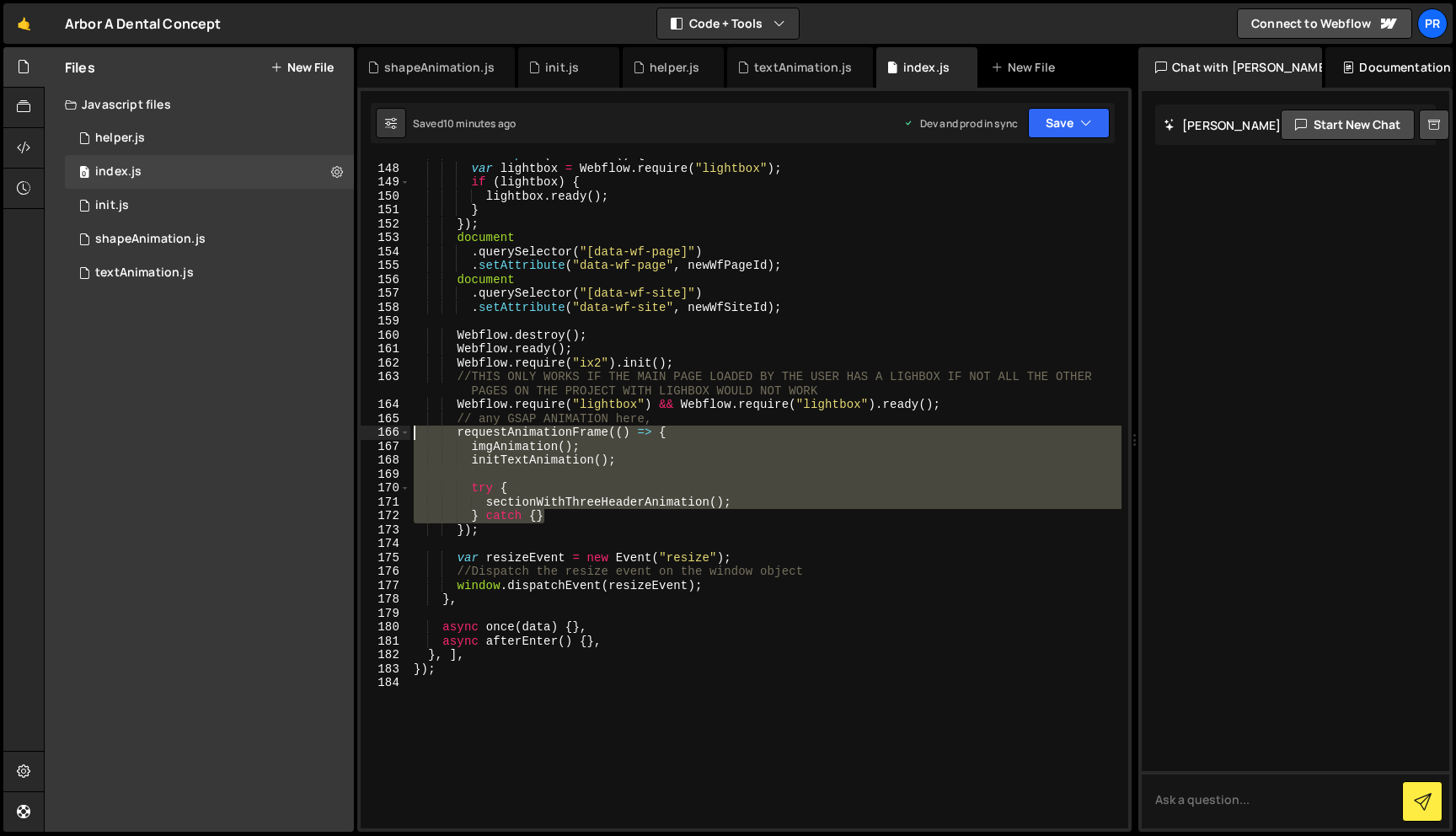
drag, startPoint x: 571, startPoint y: 516, endPoint x: 343, endPoint y: 437, distance: 241.3
click at [343, 436] on div "Files New File Javascript files 0 helper.js 0 0 index.js 0 0 init.js 0 0 shapeA…" at bounding box center [750, 439] width 1413 height 785
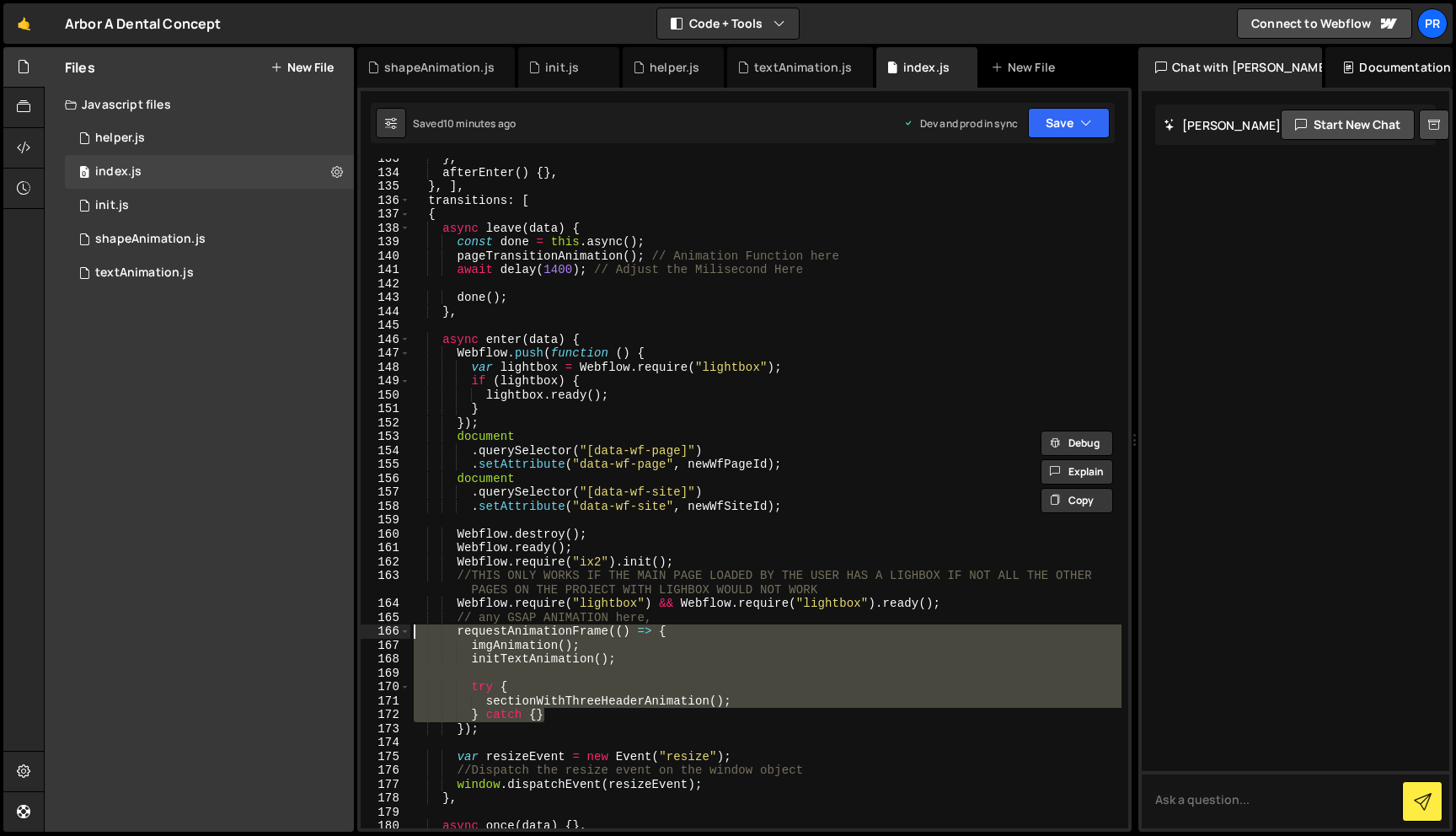
scroll to position [1868, 0]
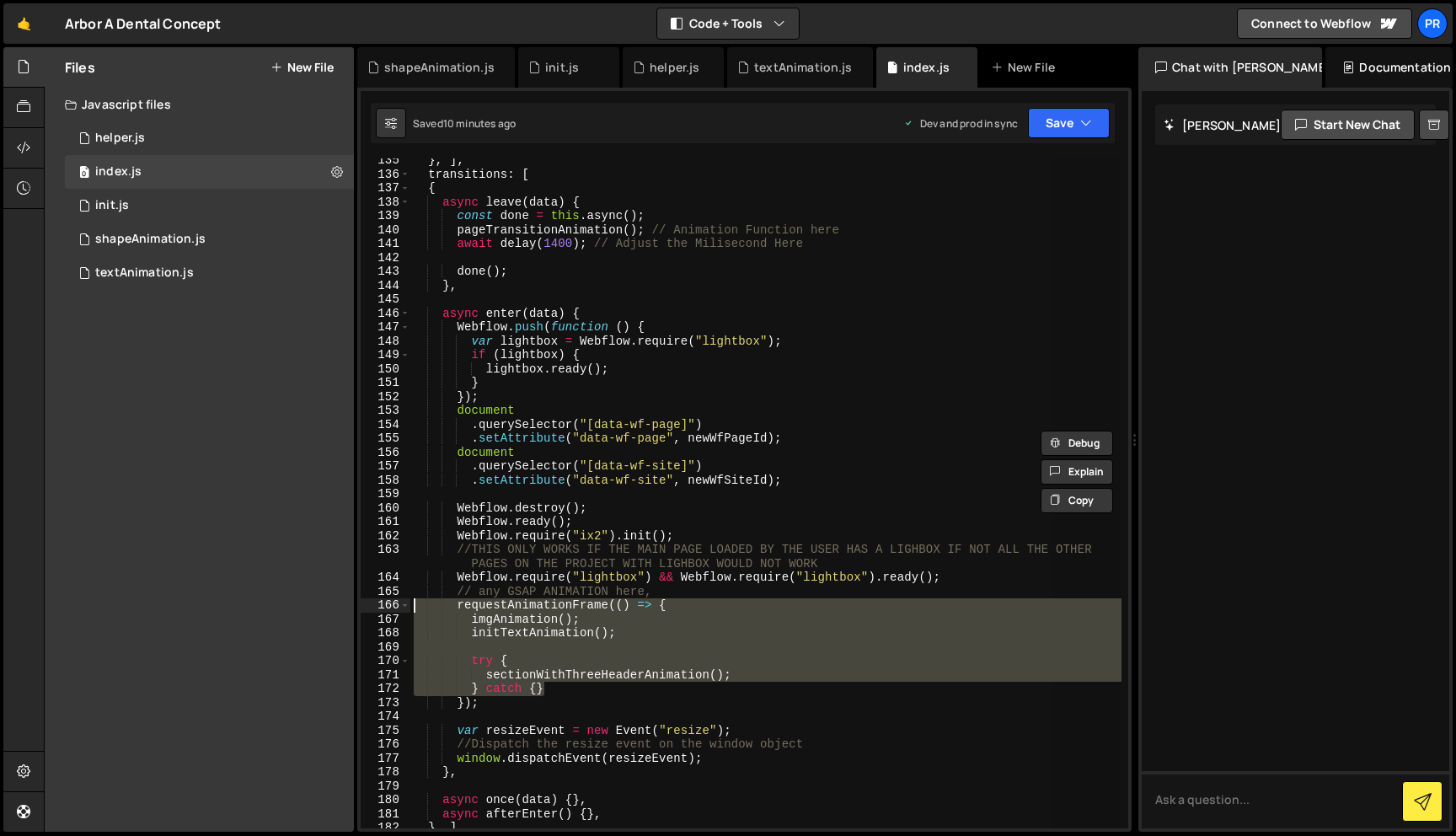
click at [592, 694] on div "} , ] , transitions : [ { async leave ( data ) { const done = this . async ( ) …" at bounding box center [766, 493] width 712 height 669
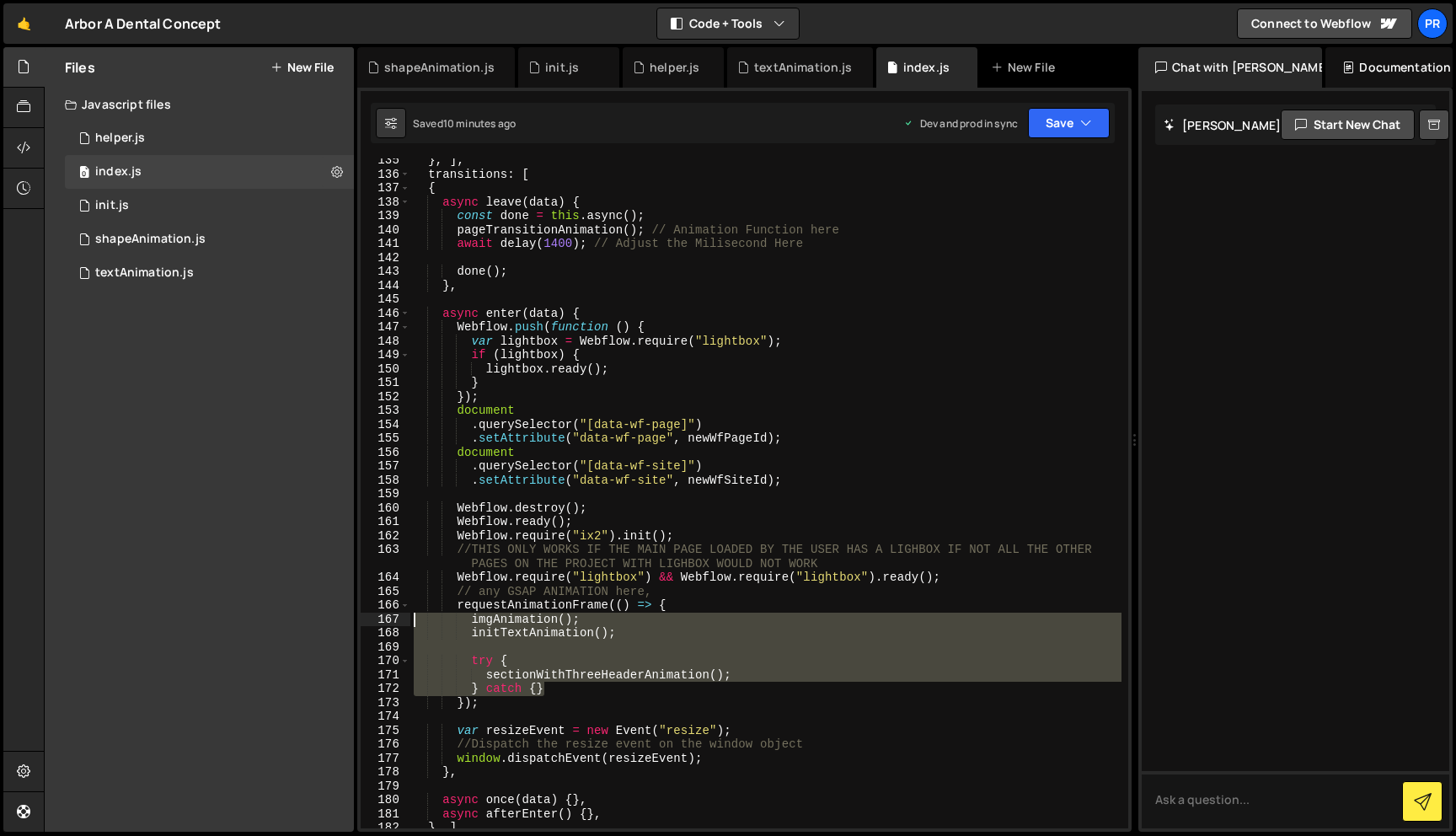
drag, startPoint x: 592, startPoint y: 690, endPoint x: 380, endPoint y: 622, distance: 222.6
click at [380, 622] on div "} catch {} 135 136 137 138 139 140 141 142 143 144 145 146 147 148 149 150 151 …" at bounding box center [744, 493] width 767 height 669
type textarea "imgAnimation(); initTextAnimation();"
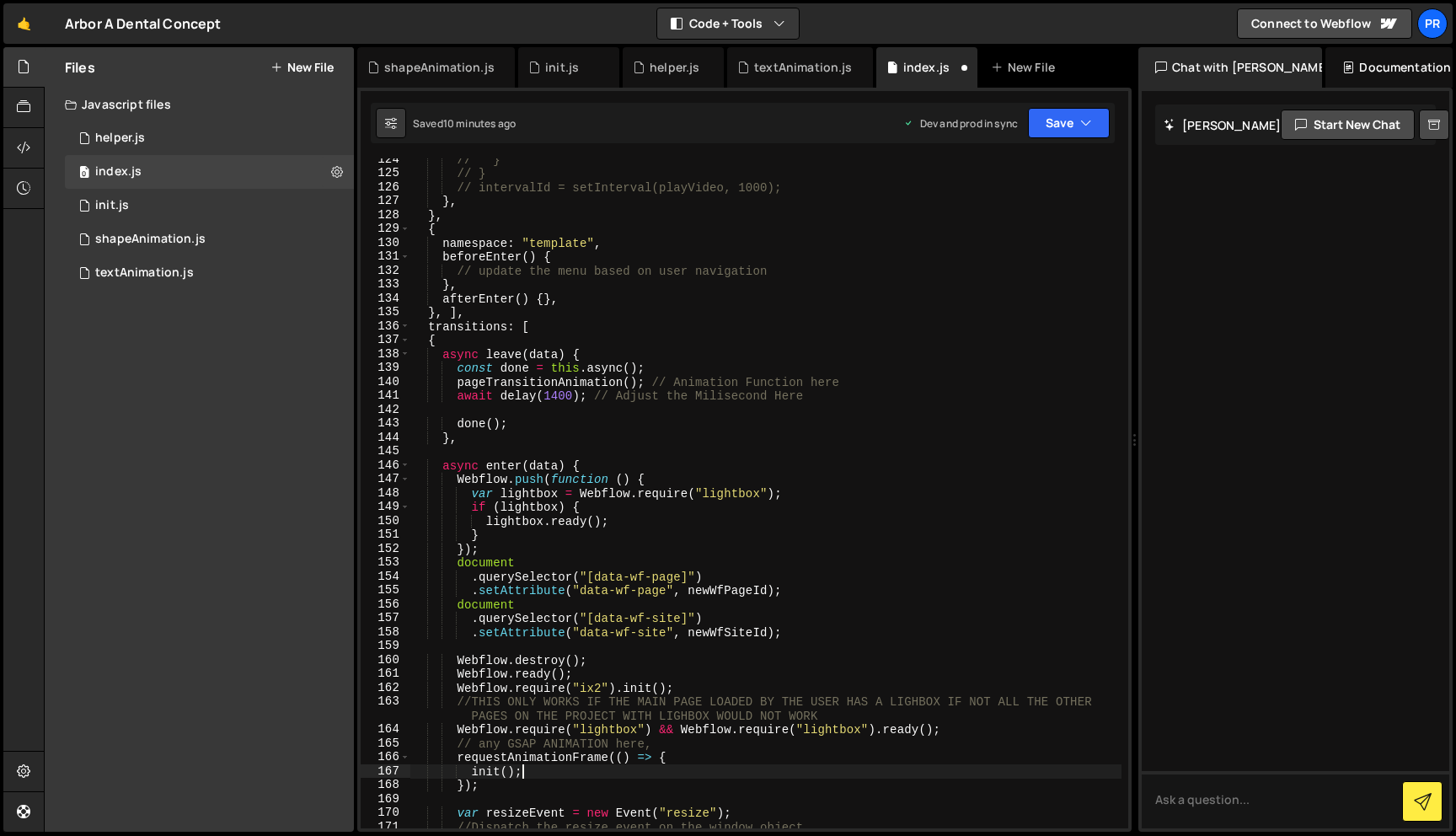
scroll to position [1716, 0]
drag, startPoint x: 638, startPoint y: 384, endPoint x: 455, endPoint y: 381, distance: 183.0
click at [455, 381] on div "// } // } // intervalId = setInterval(playVideo, 1000); } , } , { namespace : "…" at bounding box center [766, 500] width 712 height 697
paste textarea
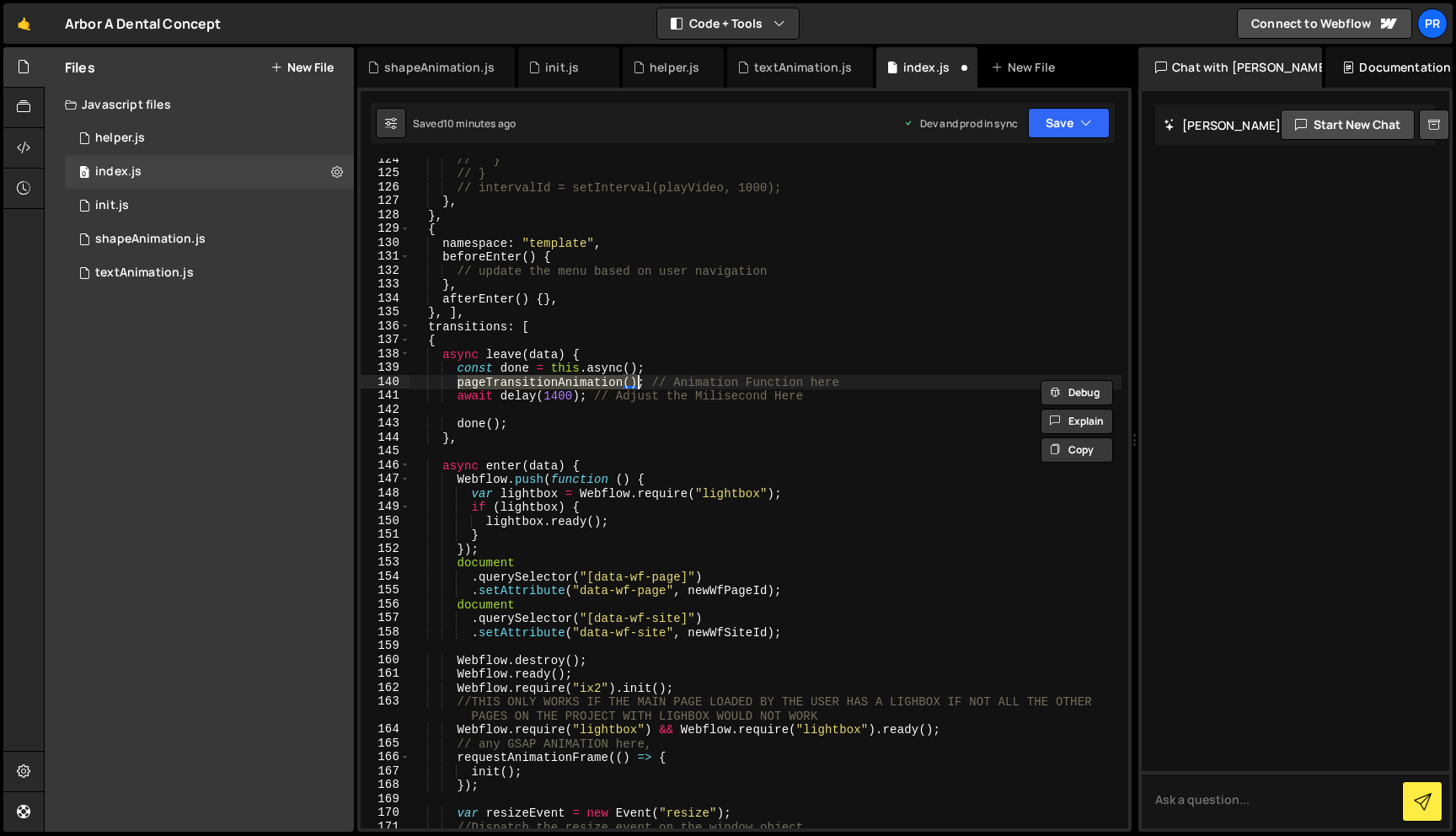
click at [672, 328] on div "// } // } // intervalId = setInterval(playVideo, 1000); } , } , { namespace : "…" at bounding box center [766, 500] width 712 height 697
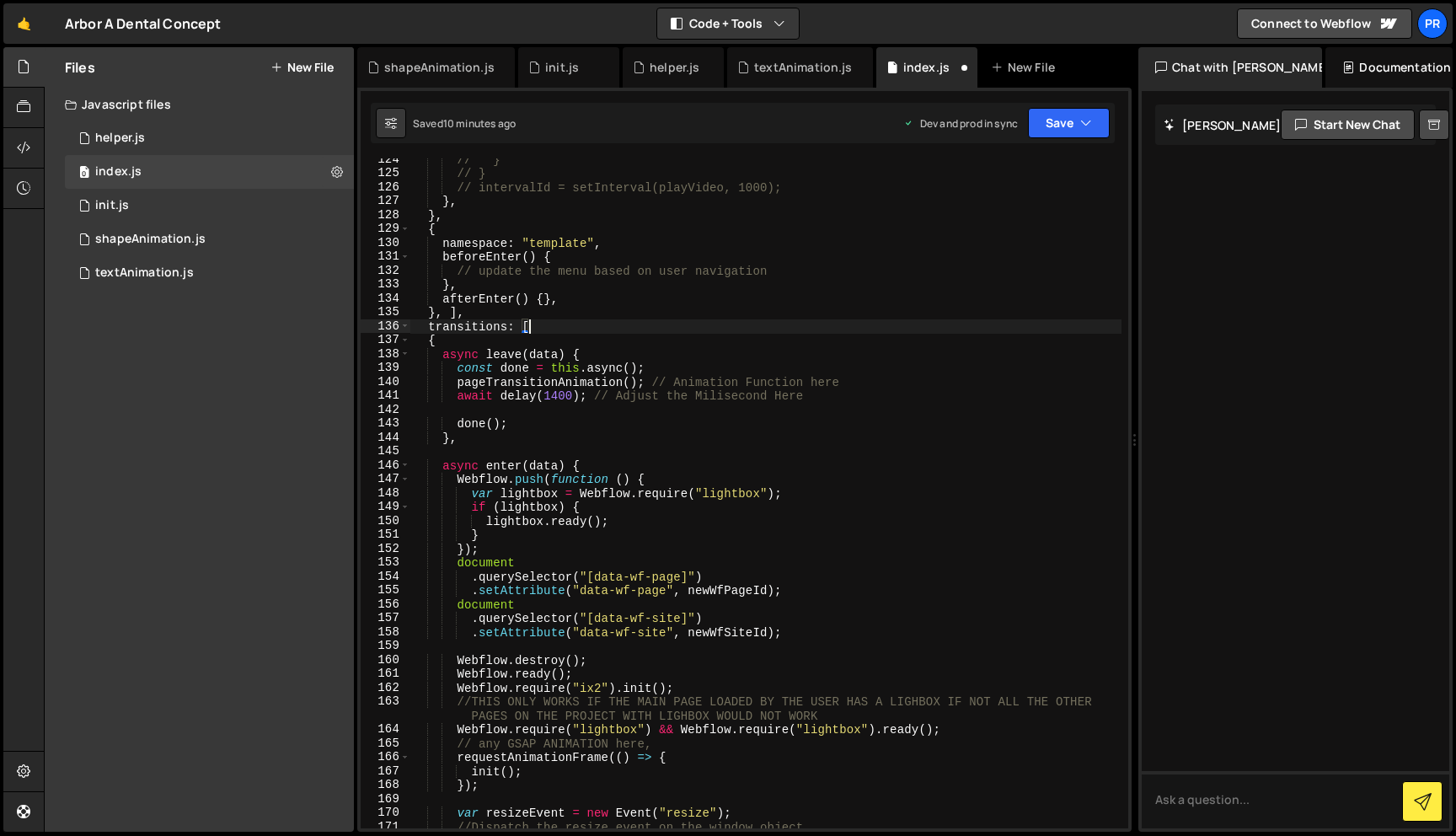
click at [593, 378] on div "// } // } // intervalId = setInterval(playVideo, 1000); } , } , { namespace : "…" at bounding box center [766, 500] width 712 height 697
click at [1098, 108] on button "Save" at bounding box center [1069, 123] width 82 height 31
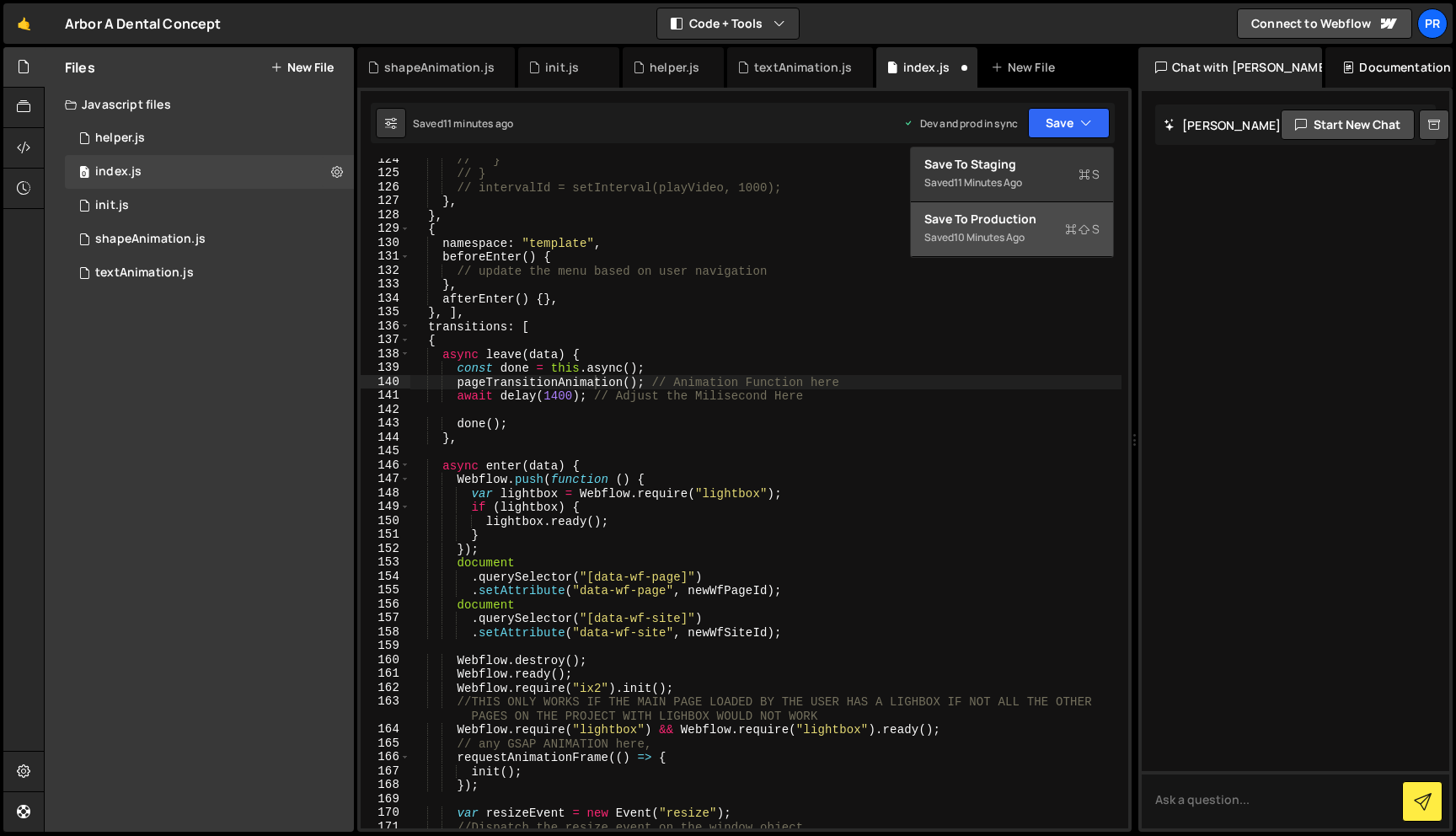
click at [976, 223] on div "Save to Production S" at bounding box center [1012, 220] width 176 height 17
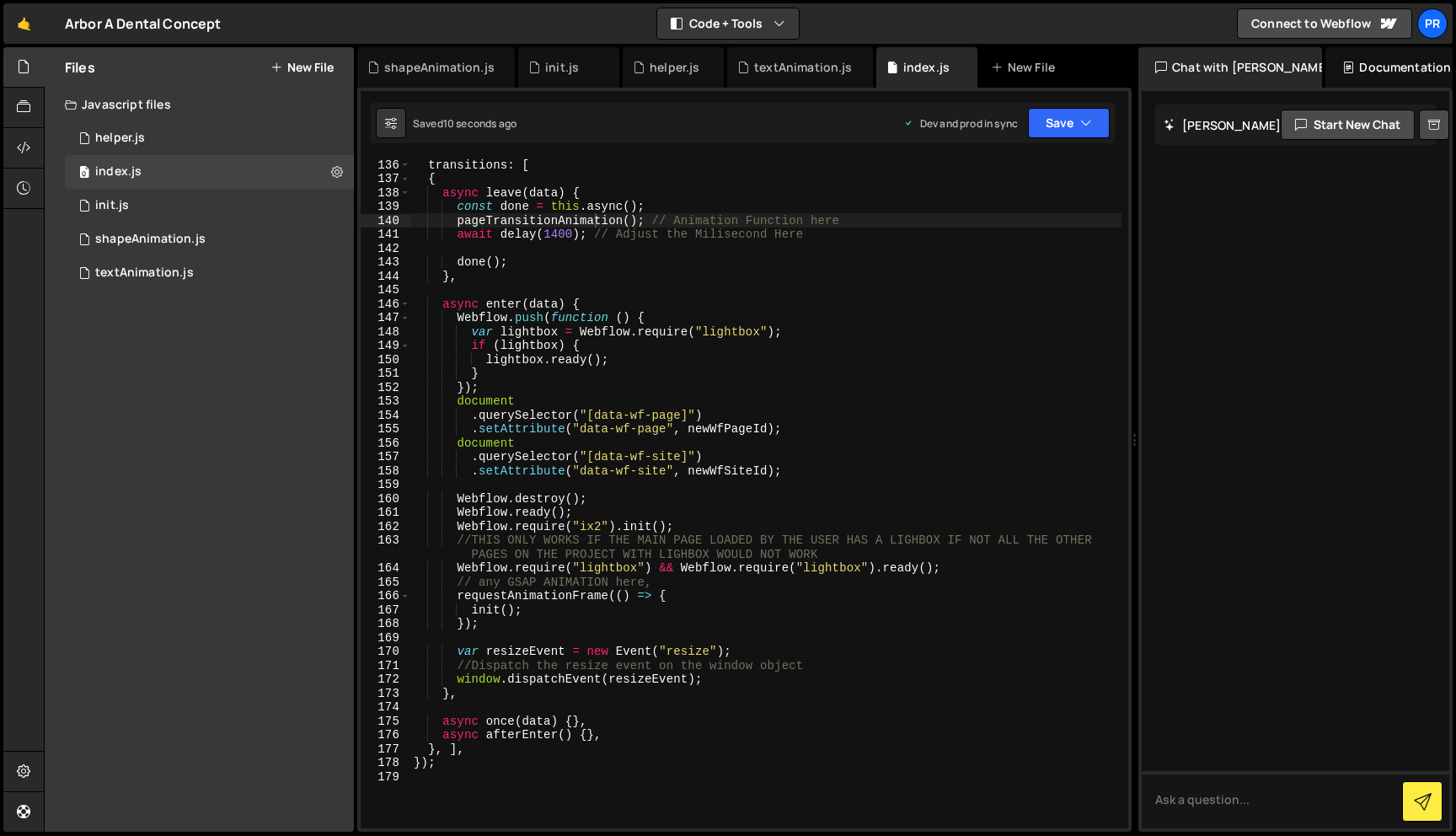
scroll to position [1877, 0]
type textarea "init();"
click at [567, 611] on div "transitions : [ { async leave ( data ) { const done = this . async ( ) ; pageTr…" at bounding box center [766, 505] width 712 height 697
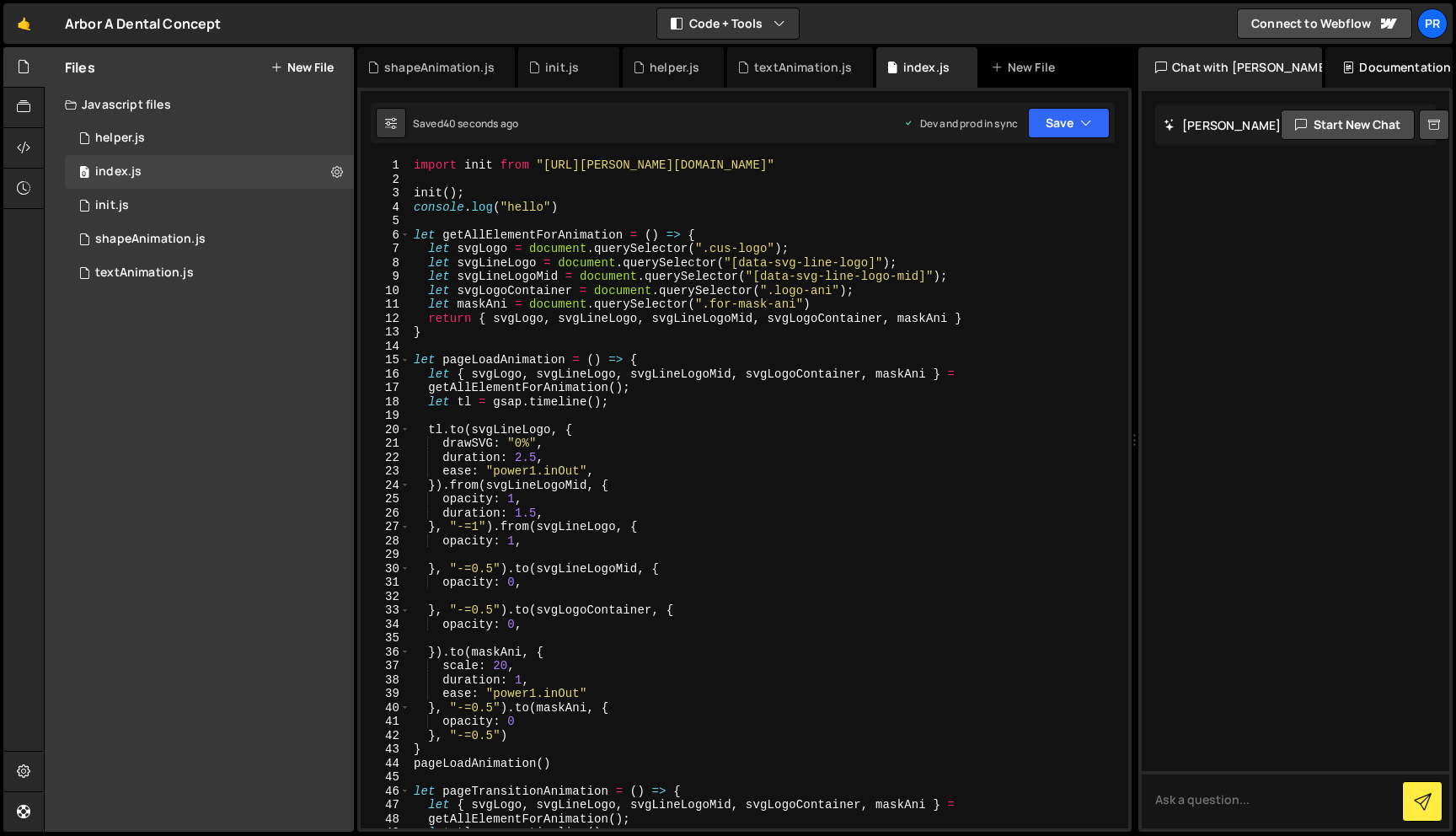
scroll to position [0, 0]
click at [705, 341] on div "import init from "[URL][PERSON_NAME][DOMAIN_NAME]" init ( ) ; console . log ( "…" at bounding box center [766, 506] width 712 height 697
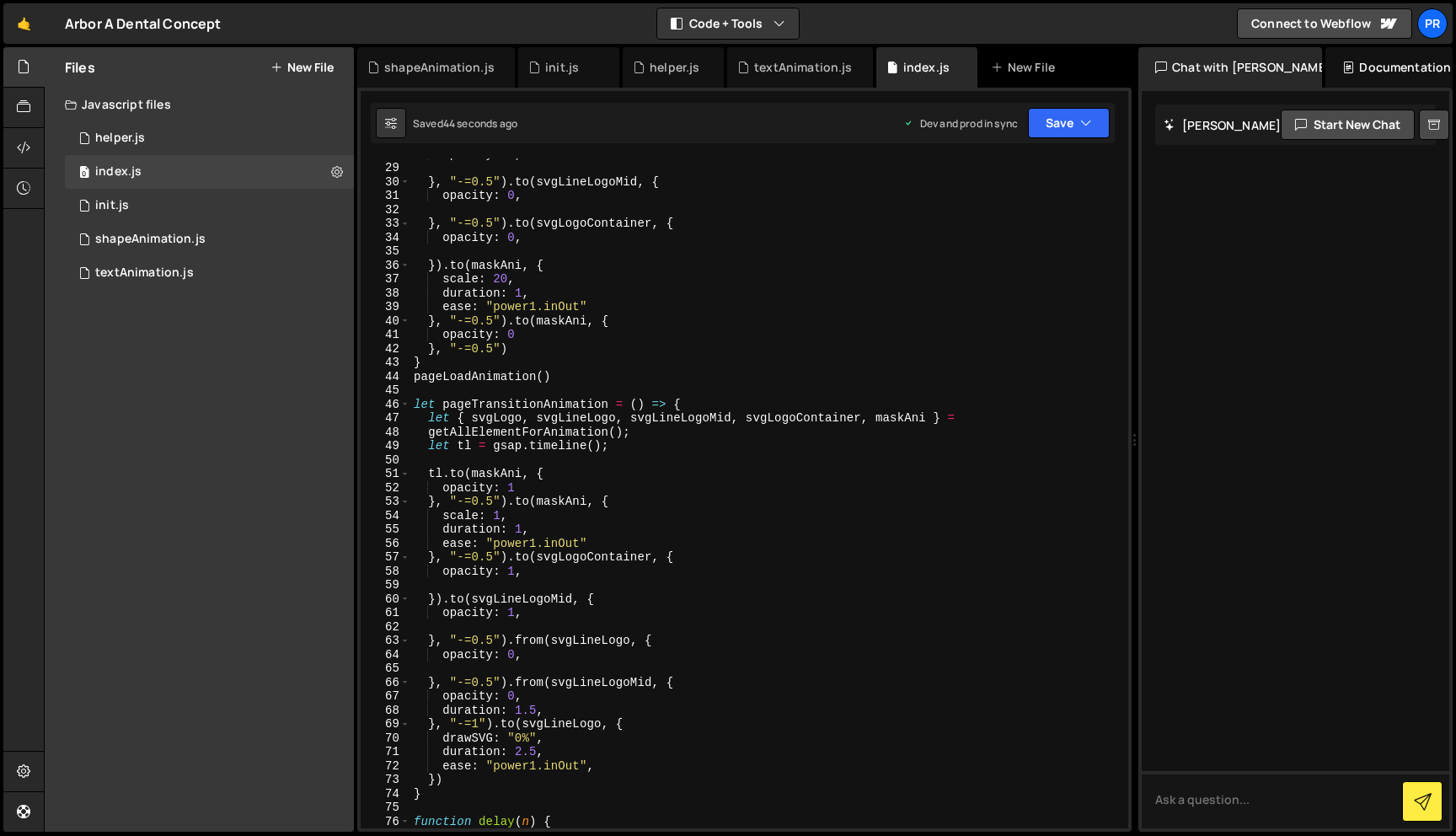
scroll to position [510, 0]
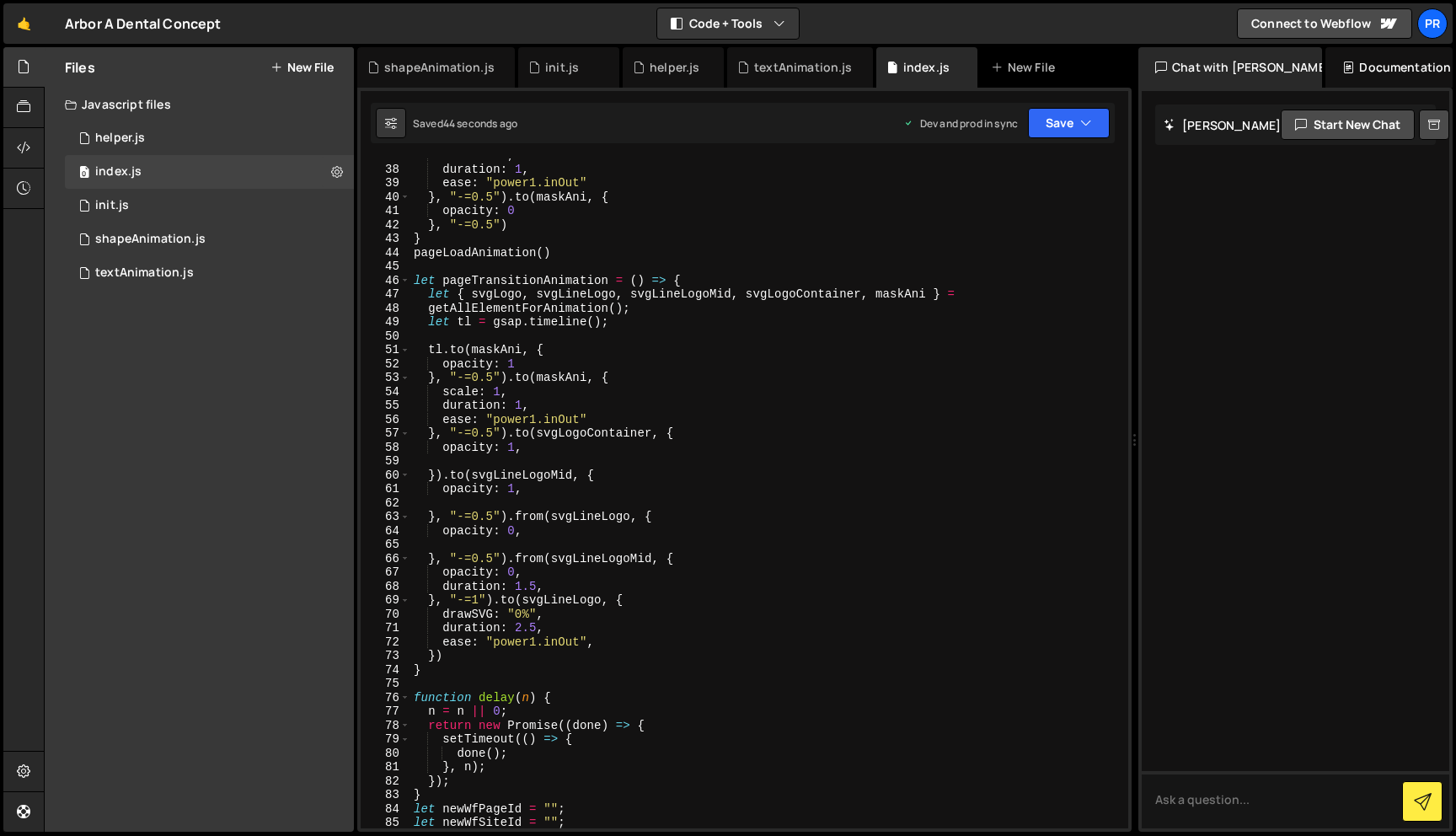
click at [577, 356] on div "scale : 20 , duration : 1 , ease : "power1.inOut" } , "-=0.5" ) . to ( maskAni …" at bounding box center [766, 497] width 712 height 697
click at [565, 360] on div "scale : 20 , duration : 1 , ease : "power1.inOut" } , "-=0.5" ) . to ( maskAni …" at bounding box center [766, 497] width 712 height 697
click at [546, 407] on div "scale : 20 , duration : 1 , ease : "power1.inOut" } , "-=0.5" ) . to ( maskAni …" at bounding box center [766, 497] width 712 height 697
drag, startPoint x: 501, startPoint y: 377, endPoint x: 440, endPoint y: 371, distance: 61.3
click at [440, 372] on div "scale : 20 , duration : 1 , ease : "power1.inOut" } , "-=0.5" ) . to ( maskAni …" at bounding box center [766, 497] width 712 height 697
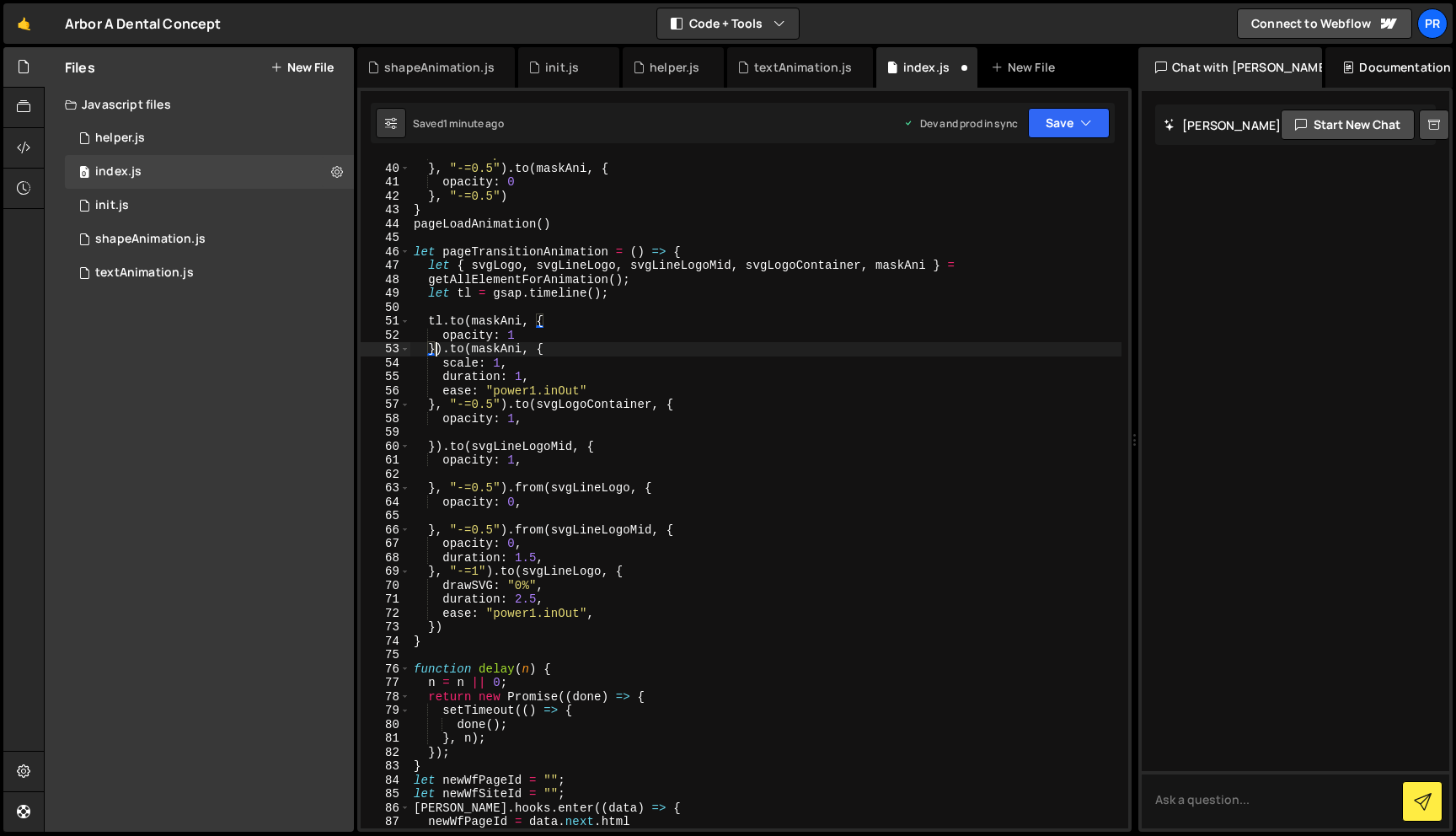
scroll to position [541, 0]
click at [1082, 110] on button "Save" at bounding box center [1069, 123] width 82 height 31
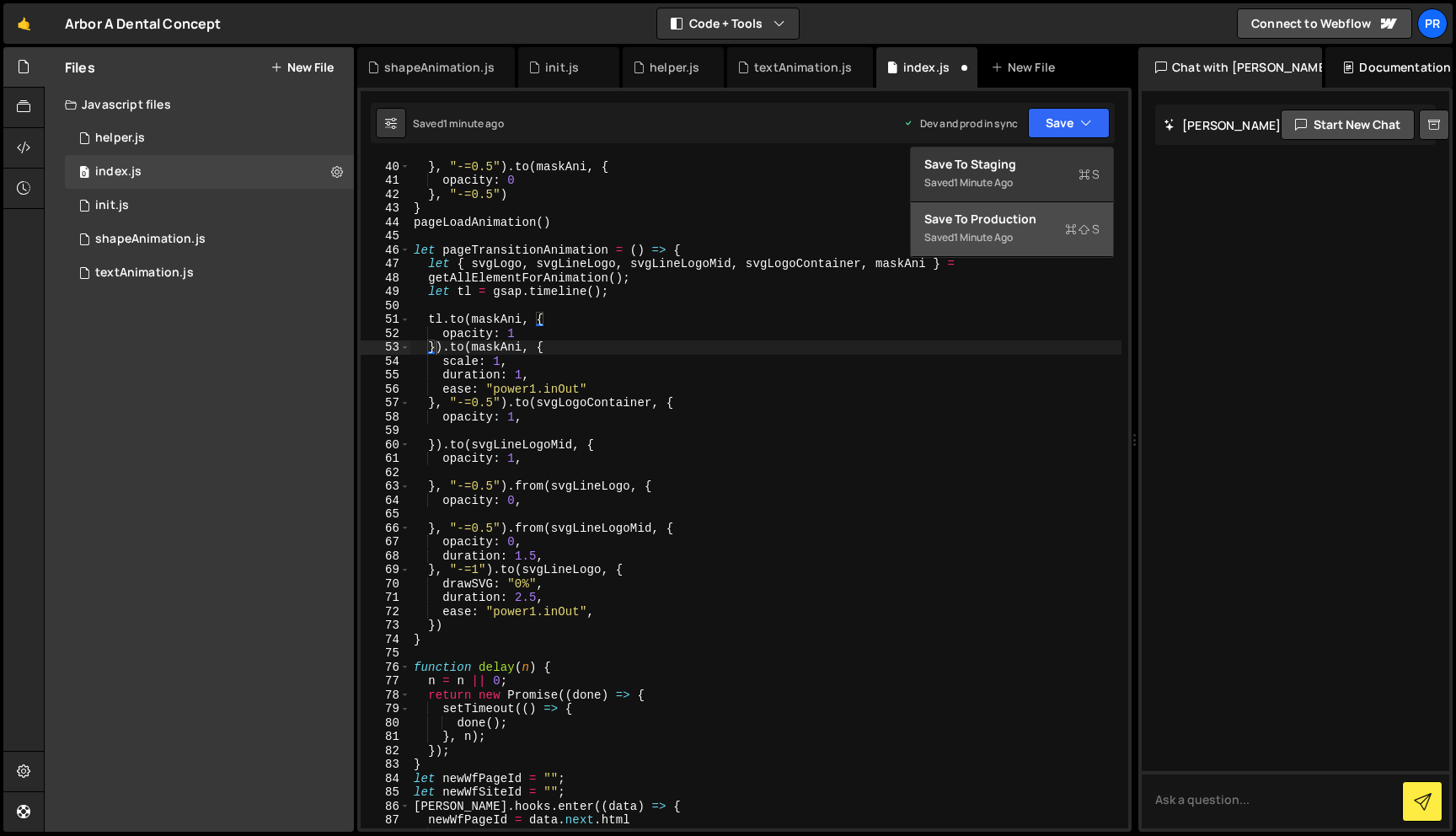
click at [982, 227] on div "Saved 1 minute ago" at bounding box center [1012, 237] width 176 height 20
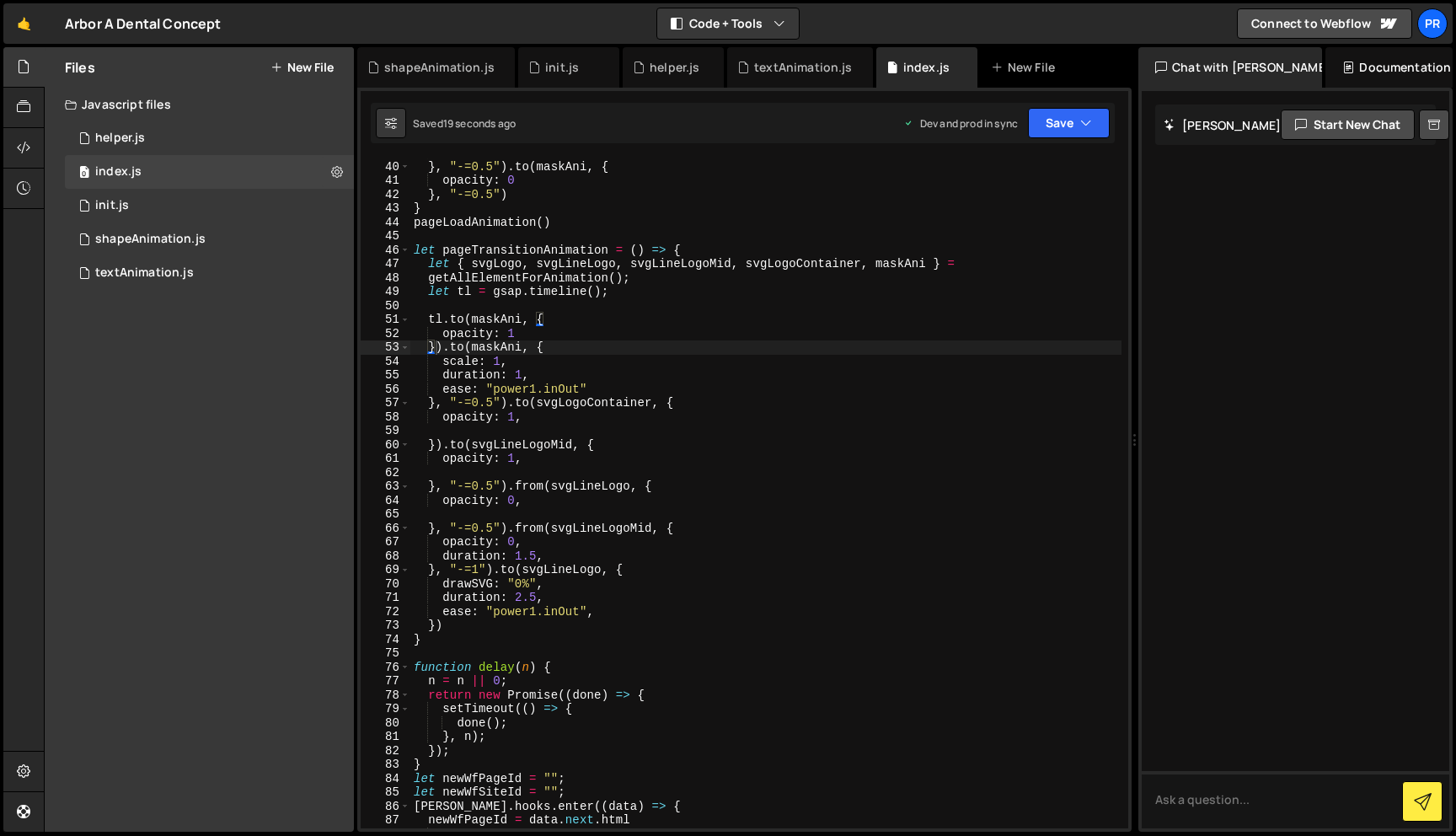
click at [773, 316] on div "ease : "power1.inOut" } , "-=0.5" ) . to ( maskAni , { opacity : 0 } , "-=0.5" …" at bounding box center [766, 494] width 712 height 697
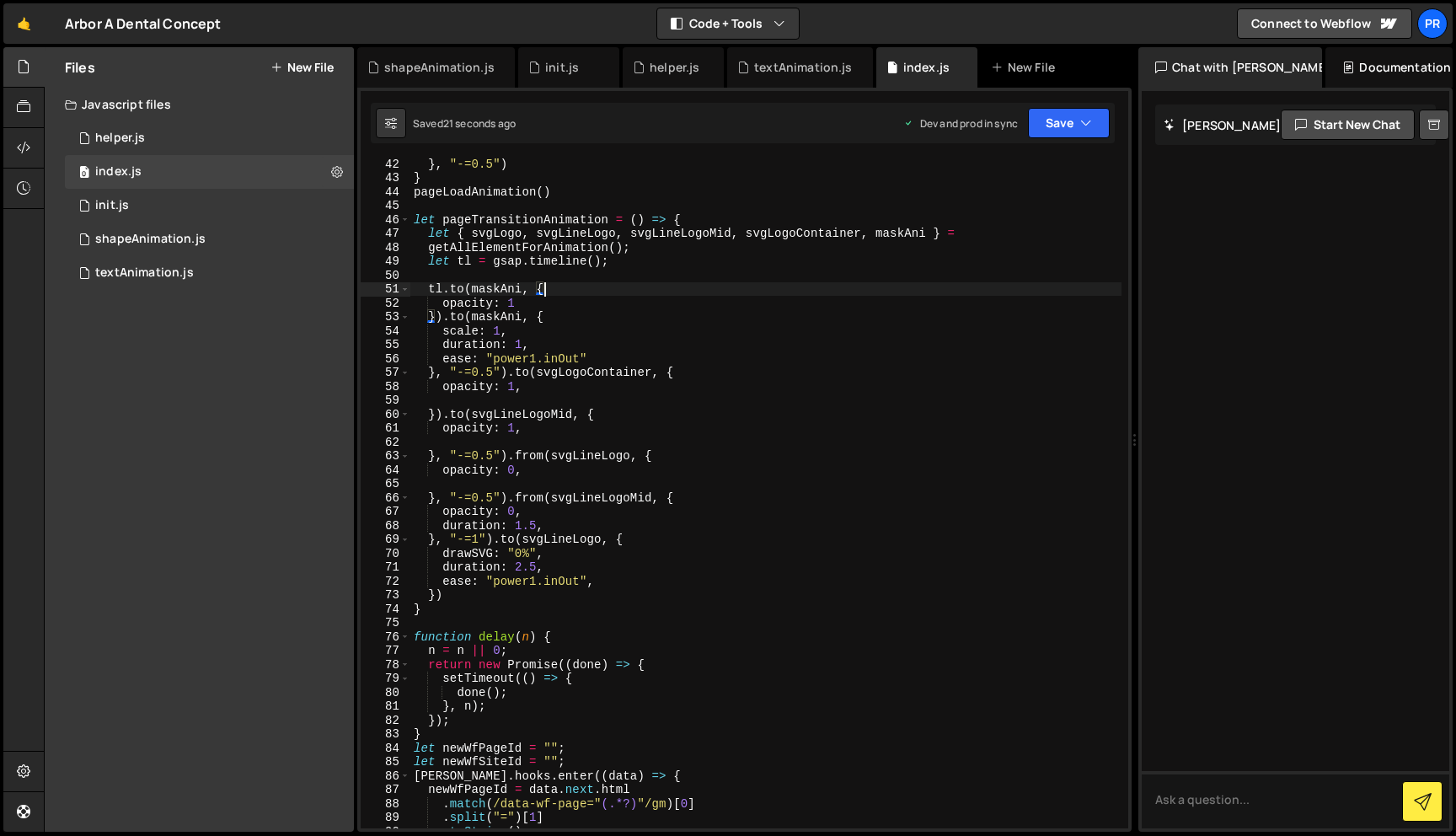
scroll to position [571, 0]
click at [573, 302] on div "} , "-=0.5" ) } pageLoadAnimation ( ) let pageTransitionAnimation = ( ) => { le…" at bounding box center [766, 504] width 712 height 697
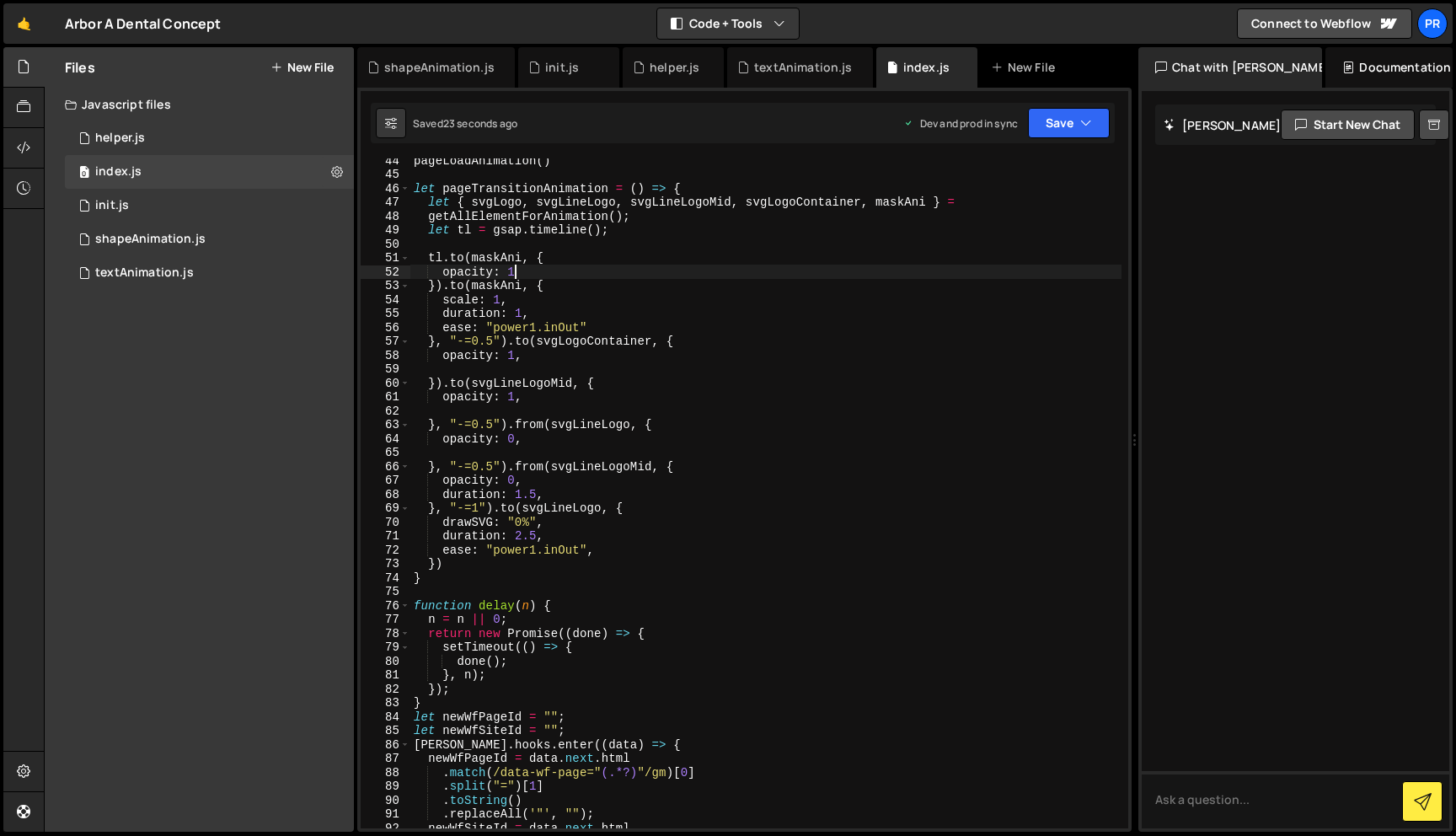
scroll to position [623, 0]
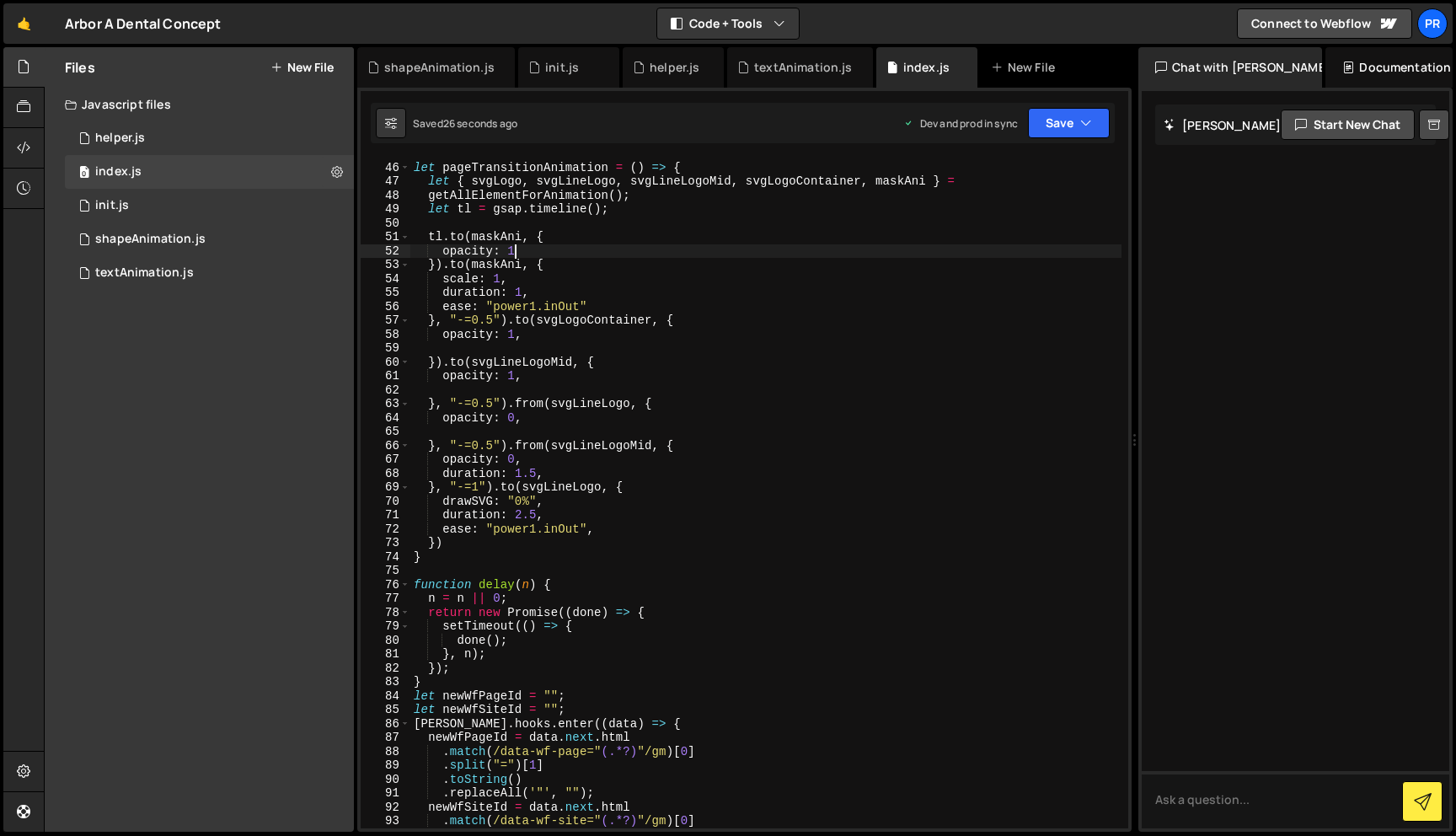
click at [454, 266] on div "let pageTransitionAnimation = ( ) => { let { svgLogo , svgLineLogo , svgLineLog…" at bounding box center [766, 495] width 712 height 697
click at [691, 250] on div "let pageTransitionAnimation = ( ) => { let { svgLogo , svgLineLogo , svgLineLog…" at bounding box center [766, 495] width 712 height 697
click at [500, 280] on div "let pageTransitionAnimation = ( ) => { let { svgLogo , svgLineLogo , svgLineLog…" at bounding box center [766, 495] width 712 height 697
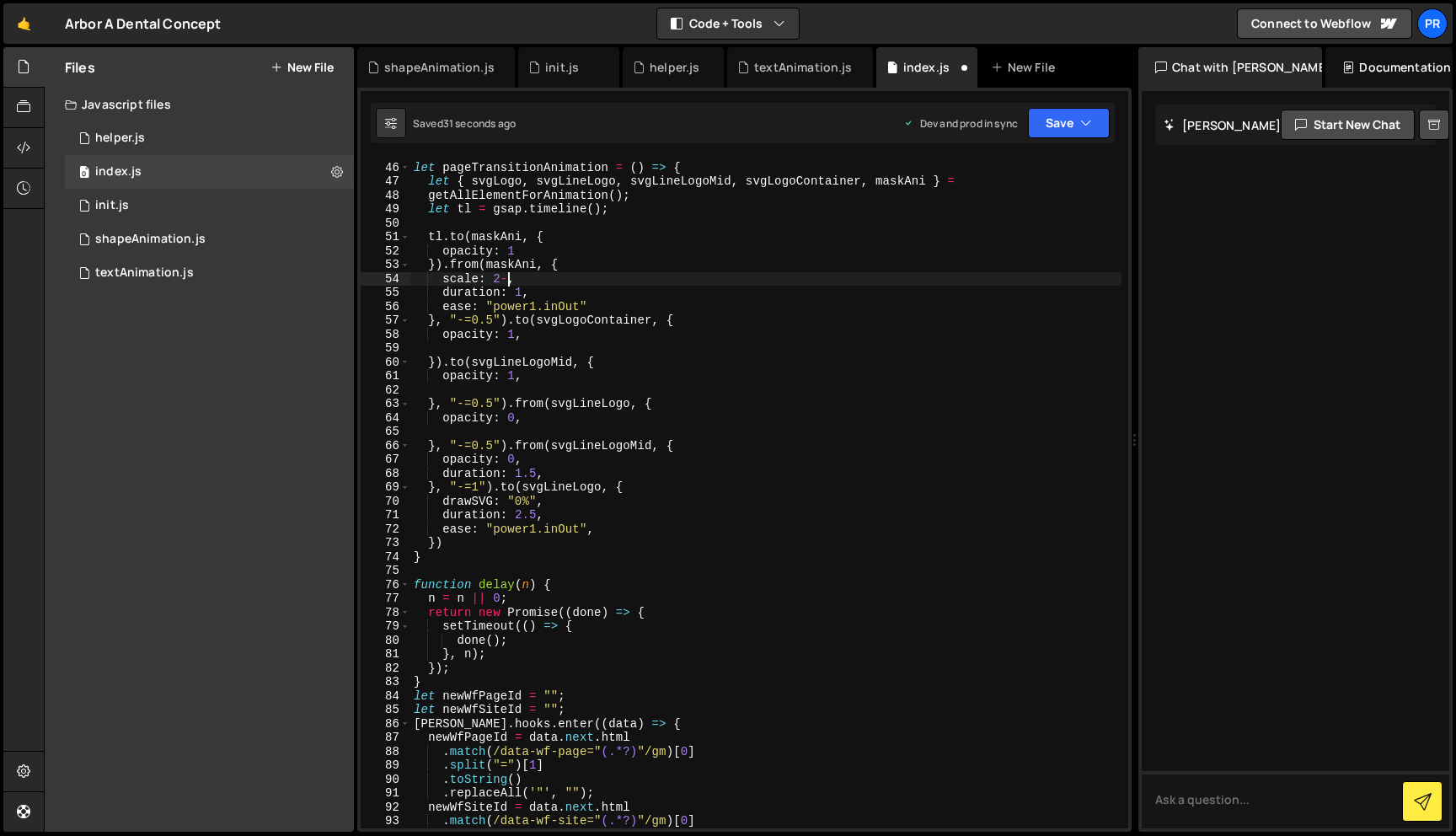
scroll to position [0, 6]
type textarea "scale: 20,"
click at [1048, 144] on div "scale: 20, 45 46 47 48 49 50 51 52 53 54 55 56 57 58 59 60 61 62 63 64 65 66 67…" at bounding box center [744, 459] width 774 height 744
click at [1072, 131] on button "Save" at bounding box center [1069, 123] width 82 height 31
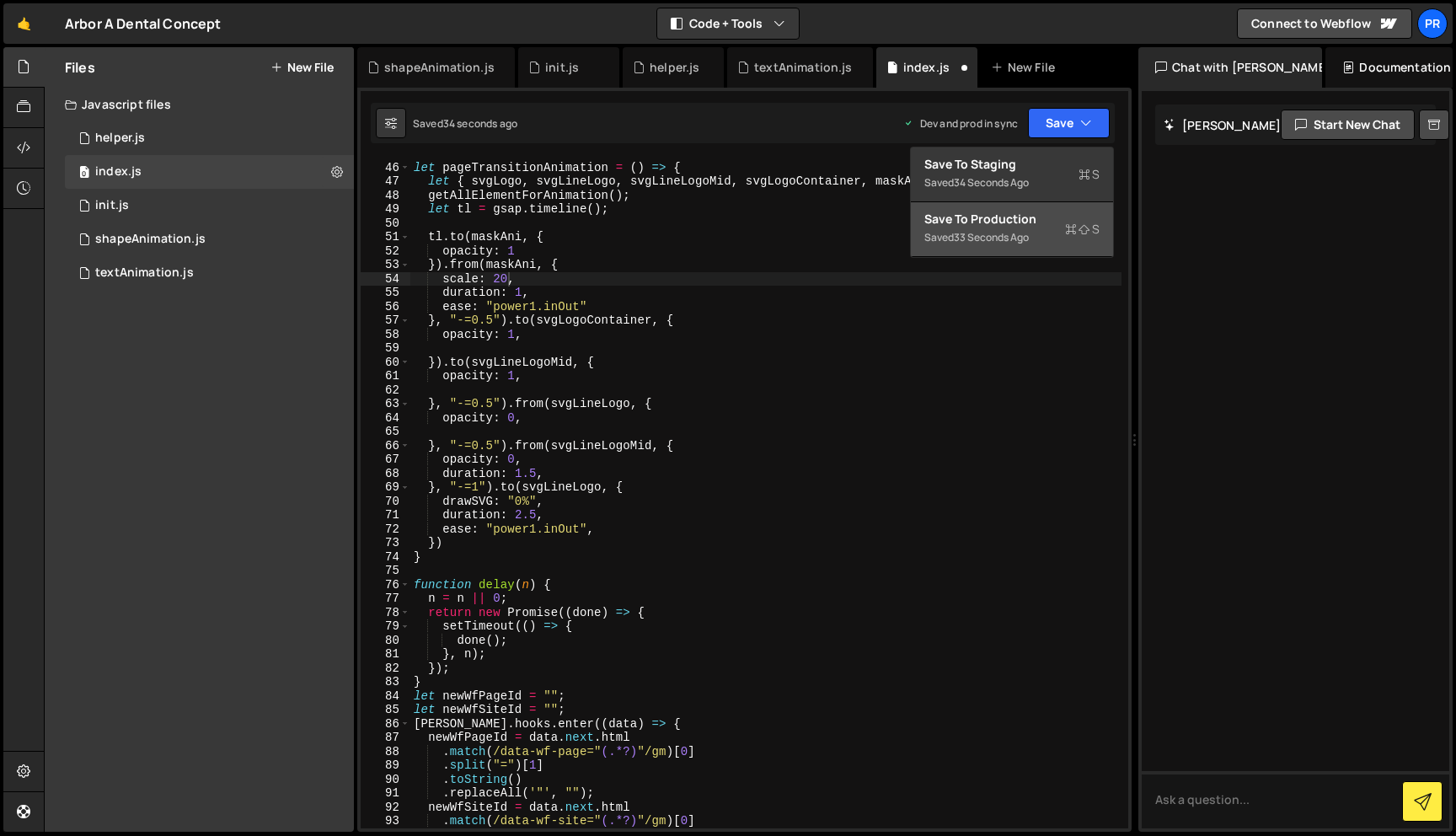
click at [1017, 213] on div "Save to Production S" at bounding box center [1012, 220] width 176 height 17
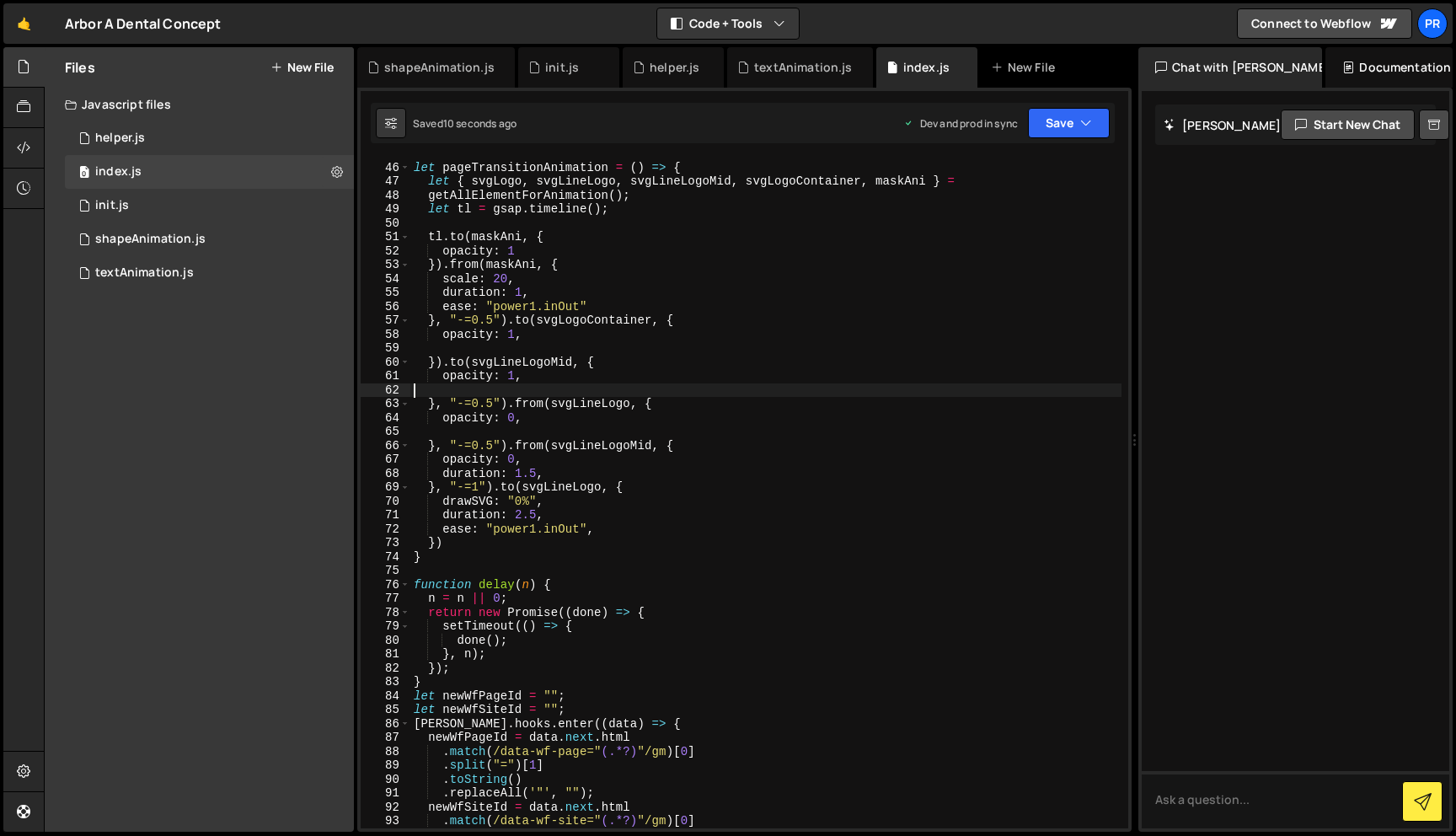
scroll to position [0, 0]
click at [689, 394] on div "let pageTransitionAnimation = ( ) => { let { svgLogo , svgLineLogo , svgLineLog…" at bounding box center [766, 495] width 712 height 697
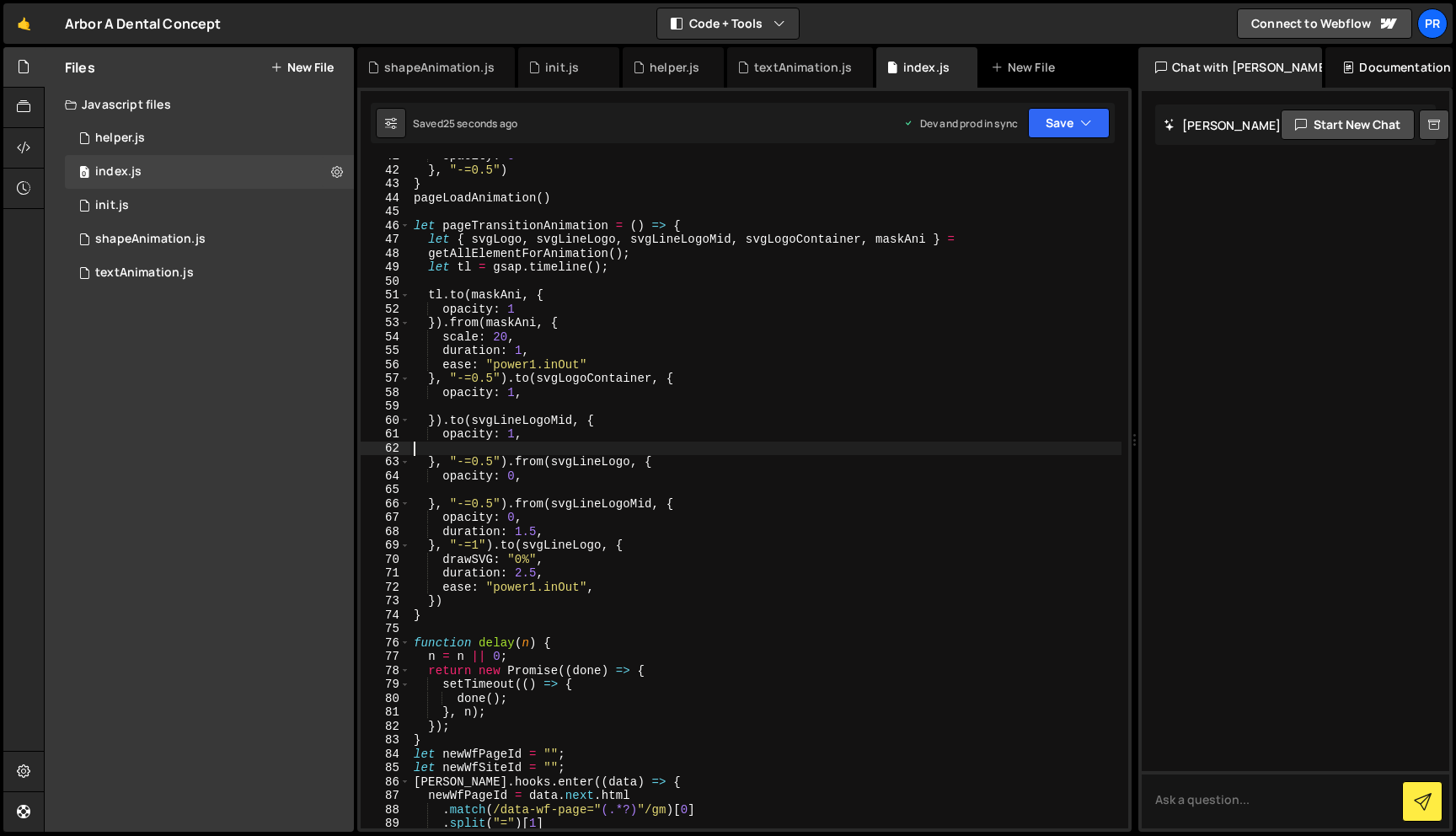
scroll to position [565, 0]
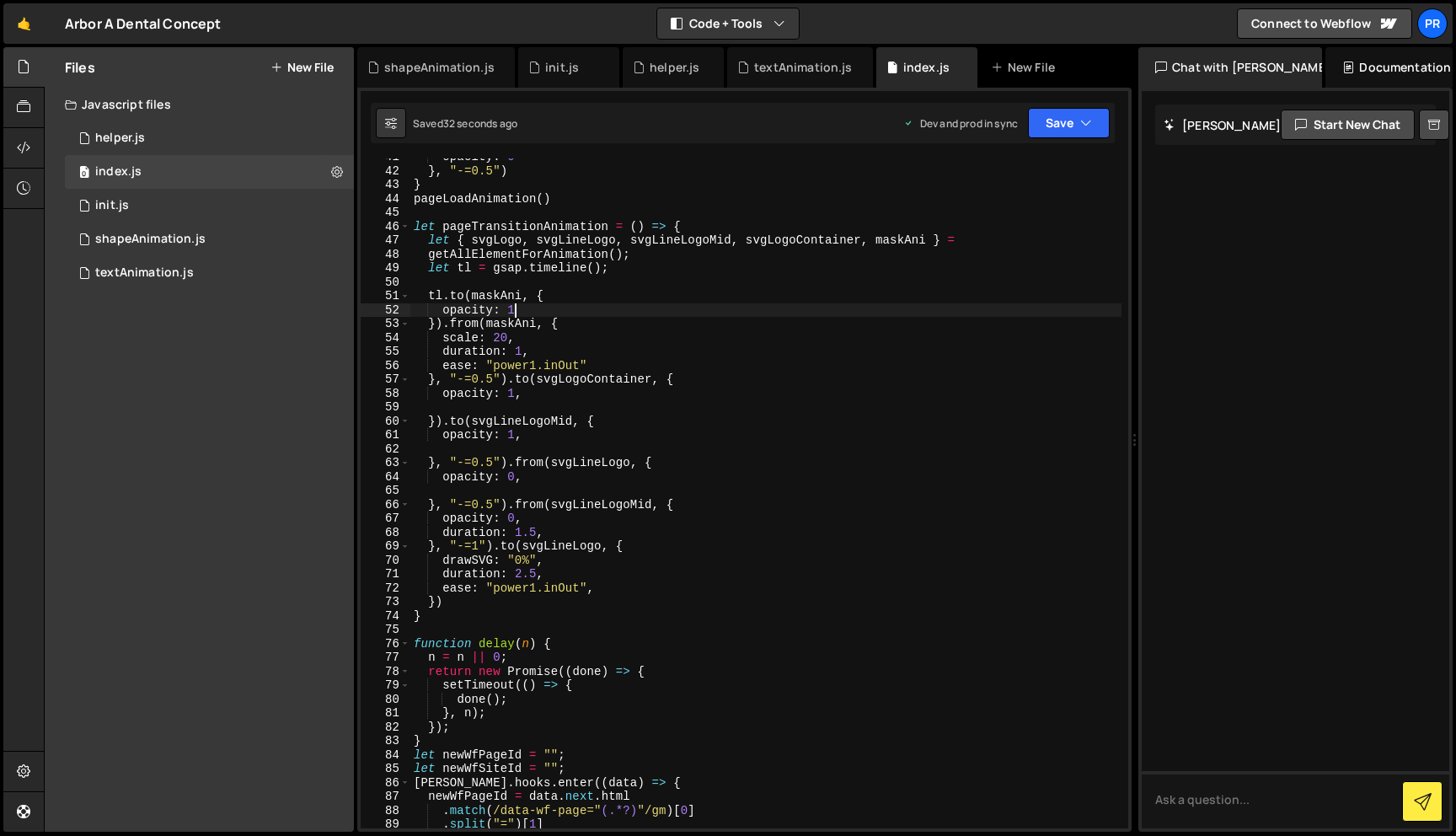
click at [533, 309] on div "opacity : 0 } , "-=0.5" ) } pageLoadAnimation ( ) let pageTransitionAnimation =…" at bounding box center [766, 498] width 712 height 697
click at [459, 304] on div "opacity : 0 } , "-=0.5" ) } pageLoadAnimation ( ) let pageTransitionAnimation =…" at bounding box center [766, 498] width 712 height 697
click at [545, 303] on div "opacity : 0 } , "-=0.5" ) } pageLoadAnimation ( ) let pageTransitionAnimation =…" at bounding box center [766, 498] width 712 height 697
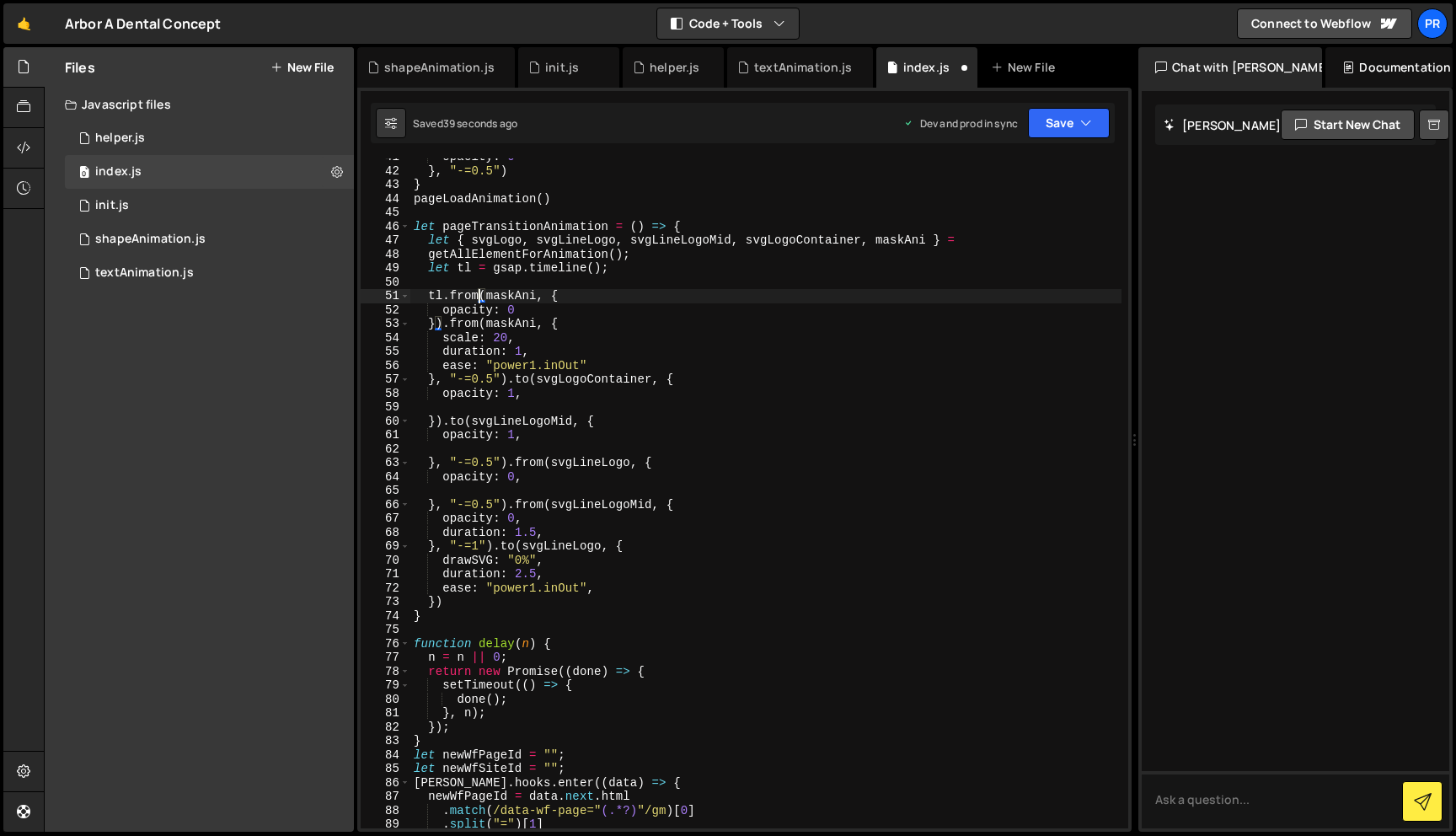
type textarea "opacity: 0"
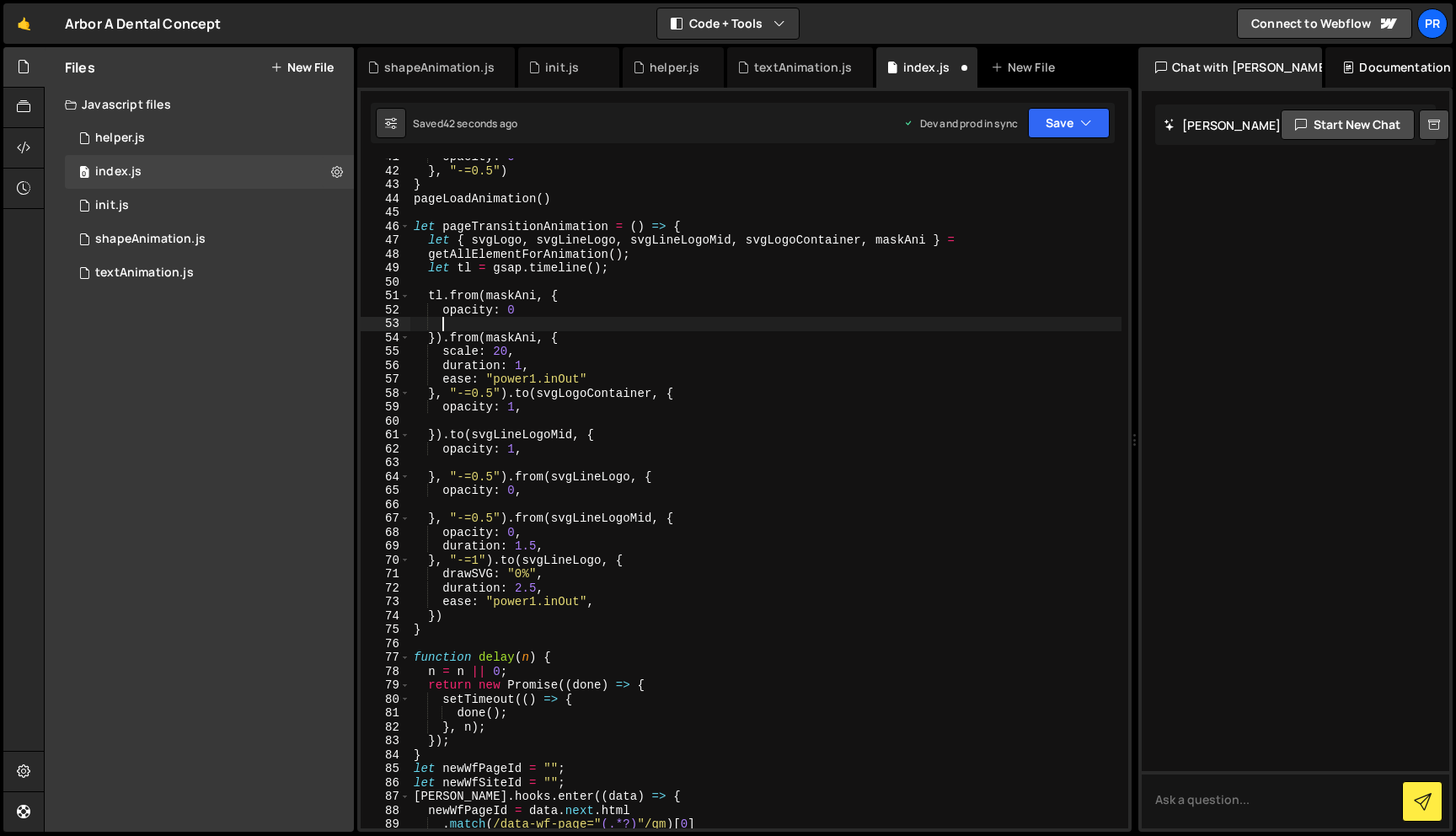
scroll to position [0, 0]
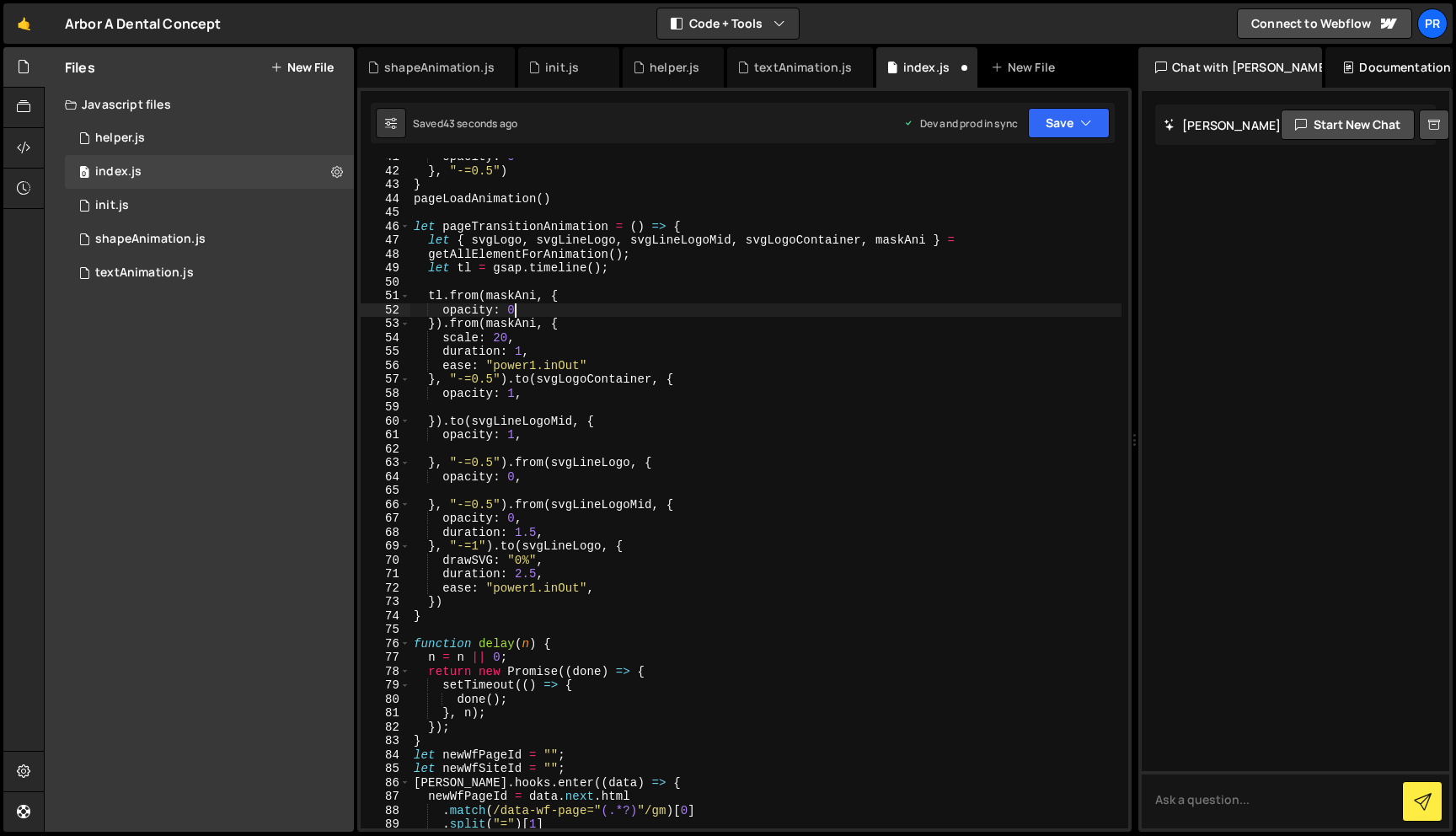
type textarea "opacity: 0,"
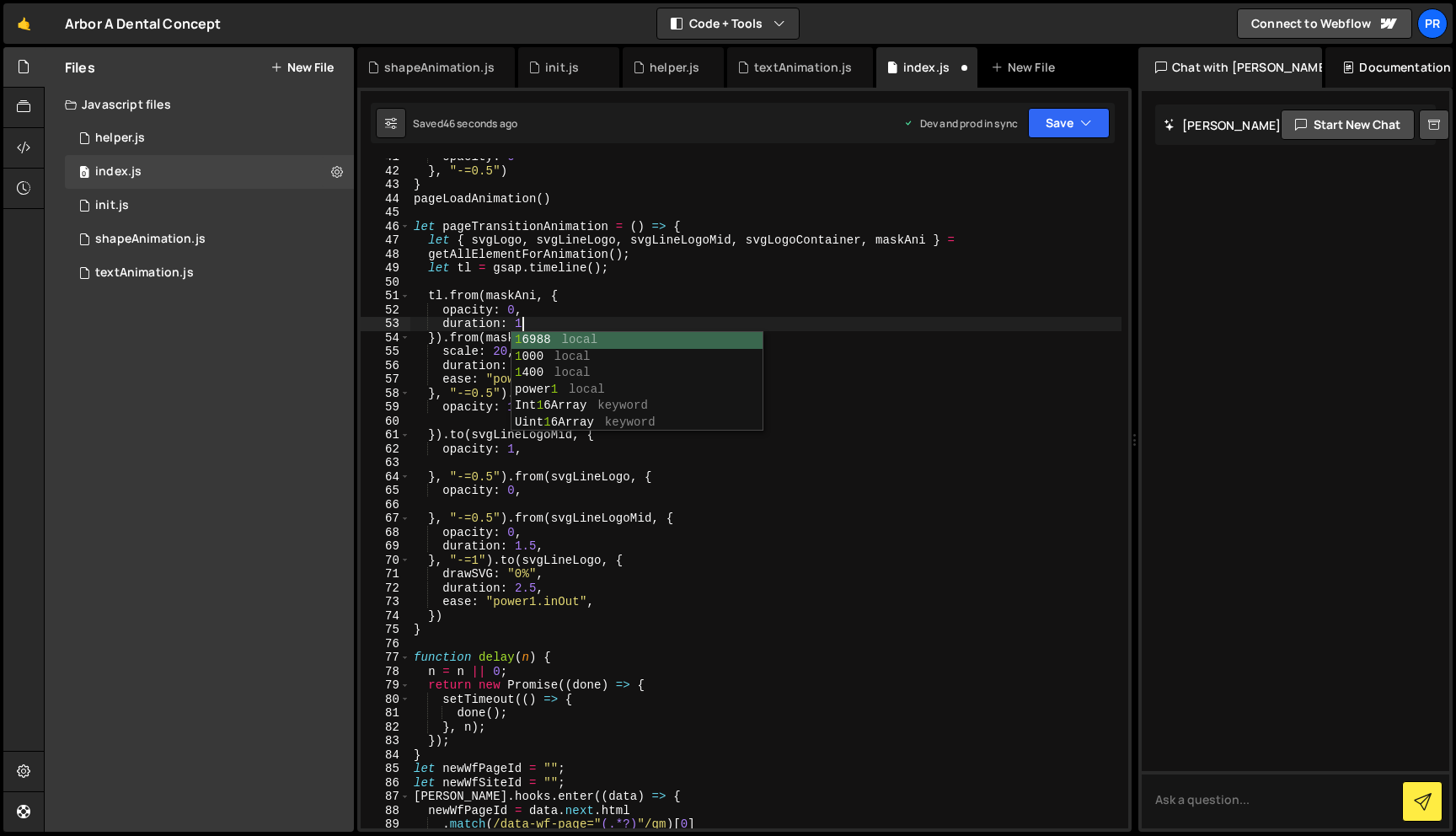
scroll to position [0, 7]
click at [1045, 121] on button "Save" at bounding box center [1069, 123] width 82 height 31
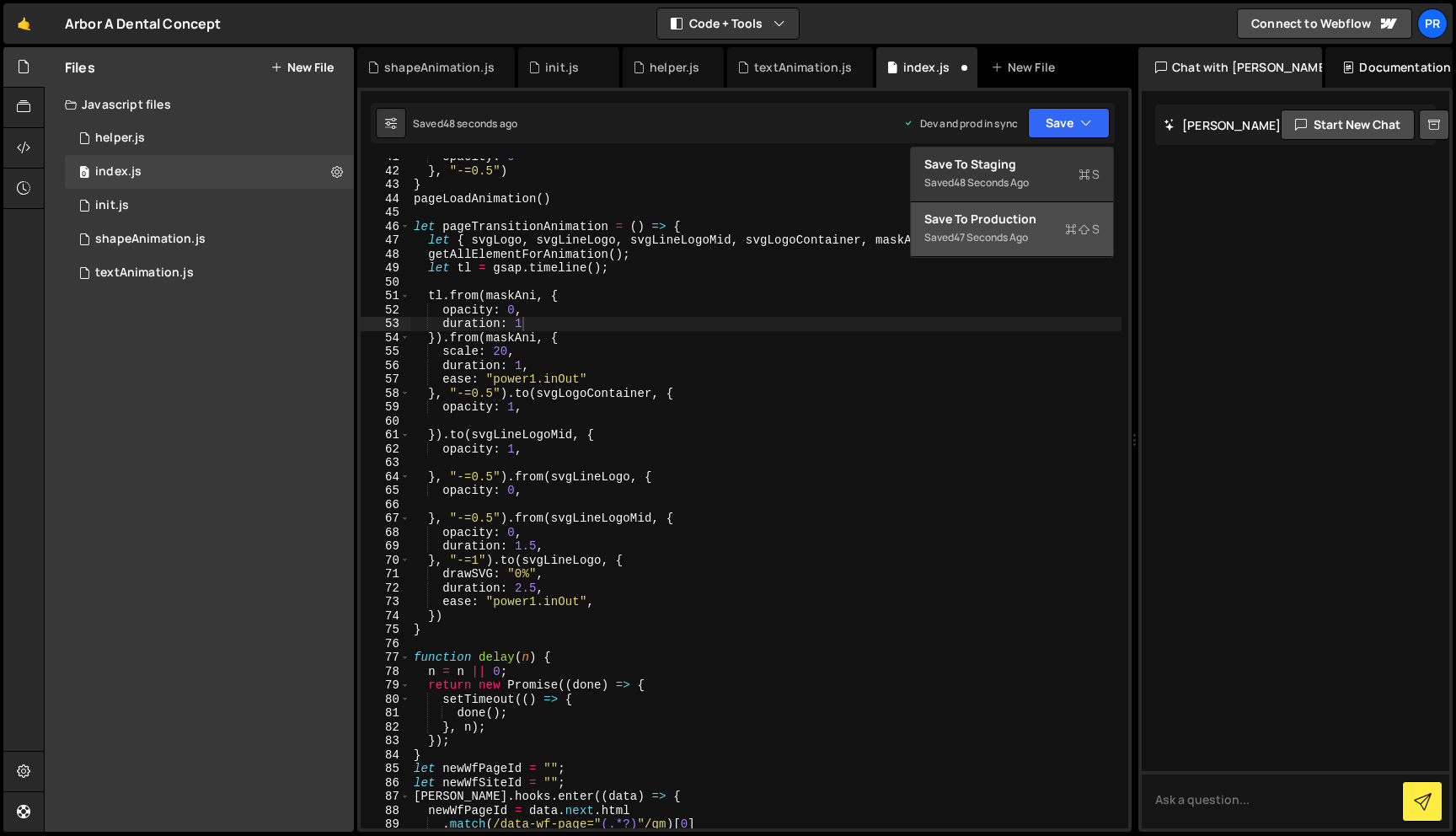
click at [976, 237] on div "47 seconds ago" at bounding box center [991, 237] width 74 height 14
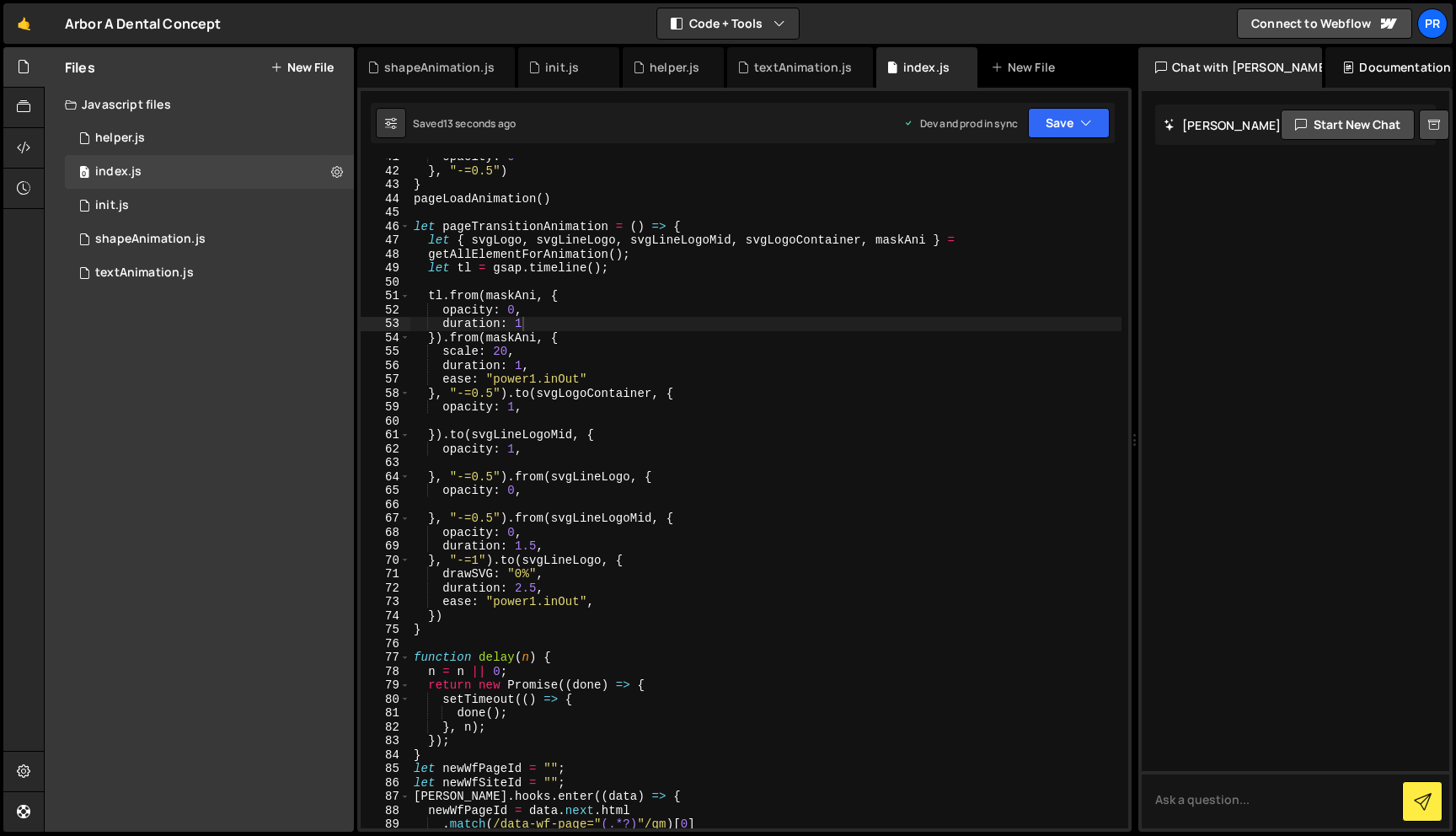
scroll to position [0, 6]
click at [714, 344] on div "opacity : 0 } , "-=0.5" ) } pageLoadAnimation ( ) let pageTransitionAnimation =…" at bounding box center [766, 498] width 712 height 697
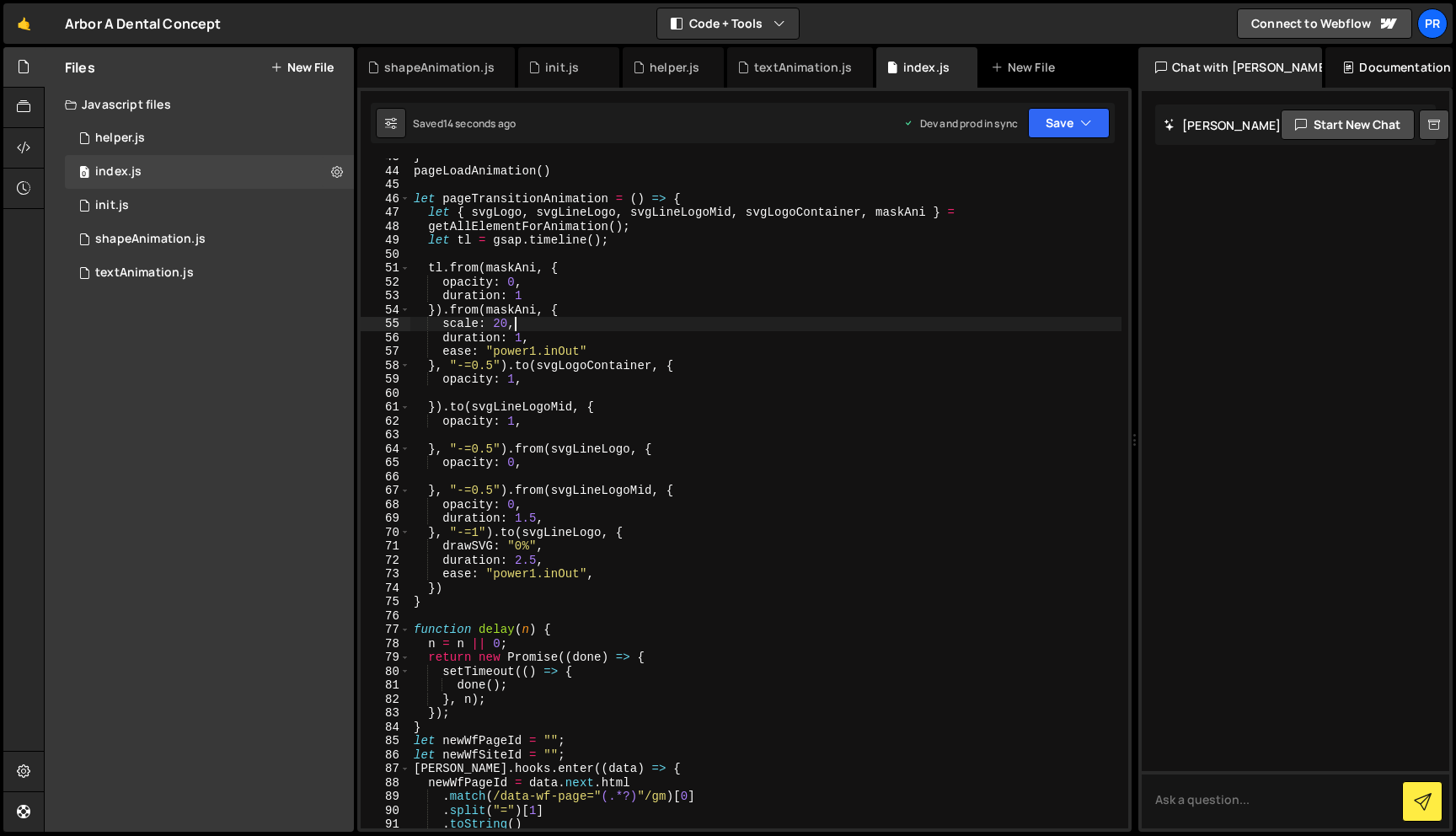
scroll to position [593, 0]
click at [623, 364] on div "} pageLoadAnimation ( ) let pageTransitionAnimation = ( ) => { let { svgLogo , …" at bounding box center [766, 498] width 712 height 697
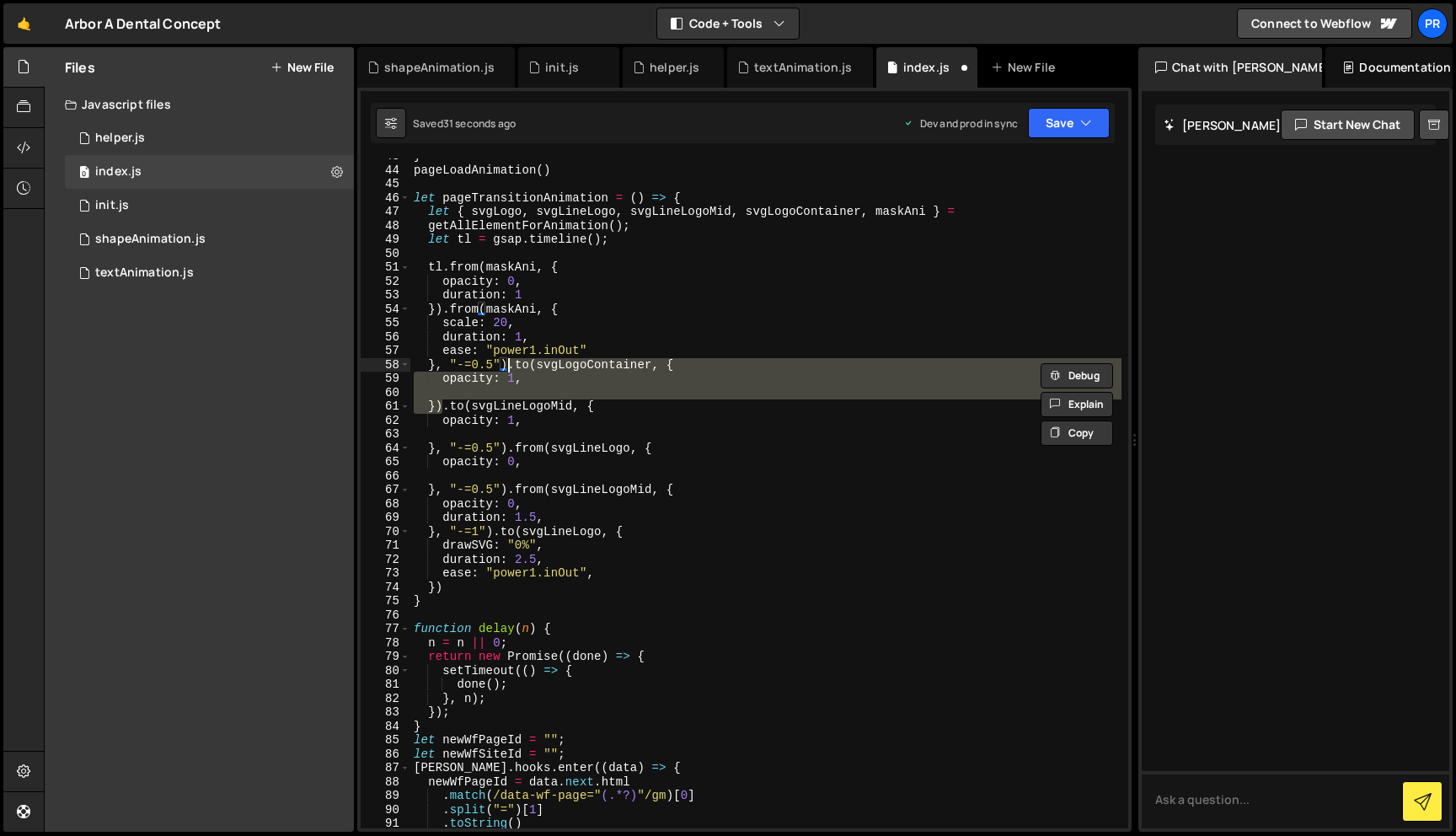
drag, startPoint x: 442, startPoint y: 408, endPoint x: 510, endPoint y: 365, distance: 80.5
click at [510, 365] on div "} pageLoadAnimation ( ) let pageTransitionAnimation = ( ) => { let { svgLogo , …" at bounding box center [766, 498] width 712 height 697
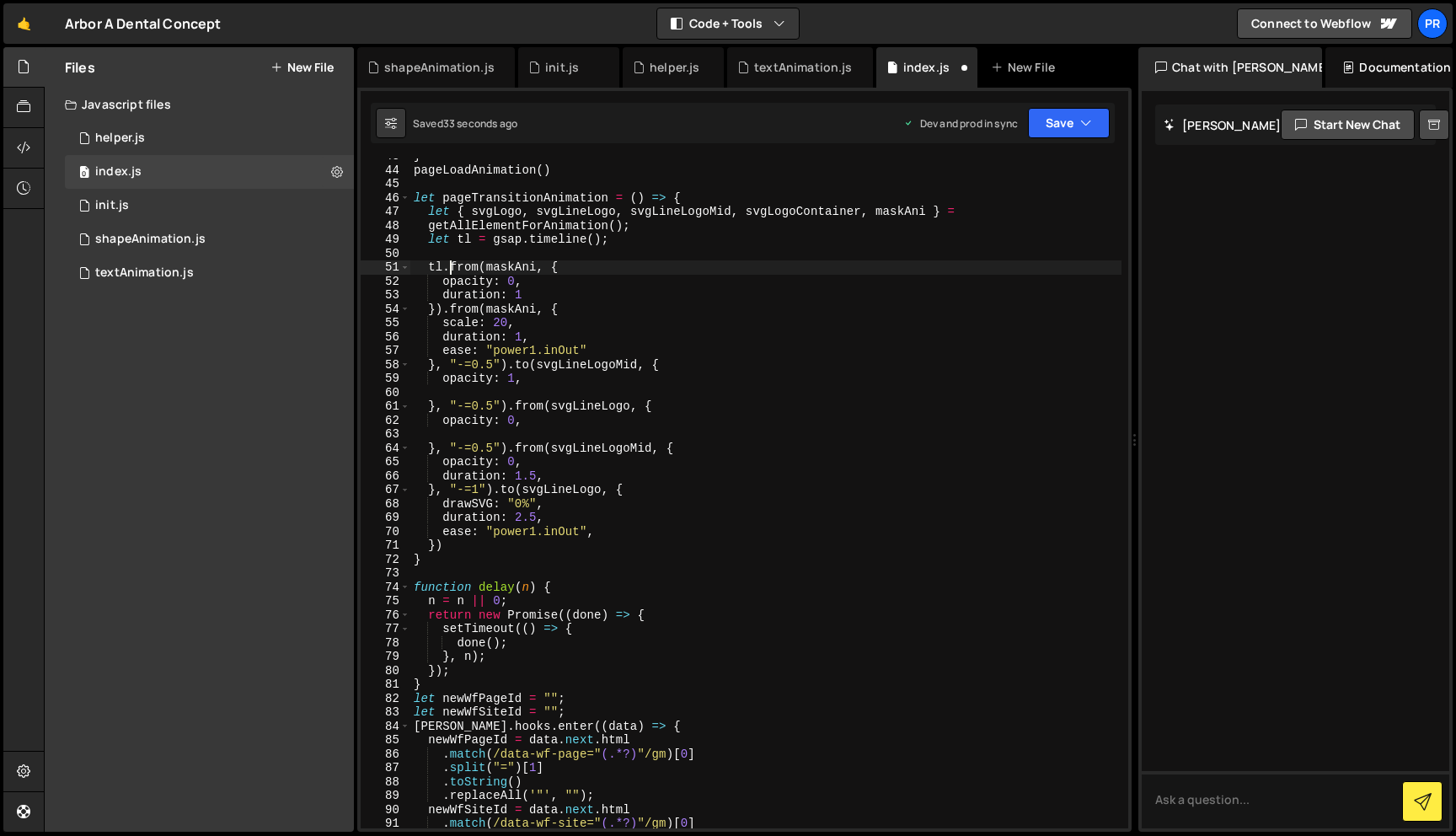
click at [447, 269] on div "} pageLoadAnimation ( ) let pageTransitionAnimation = ( ) => { let { svgLogo , …" at bounding box center [766, 498] width 712 height 697
paste textarea "})"
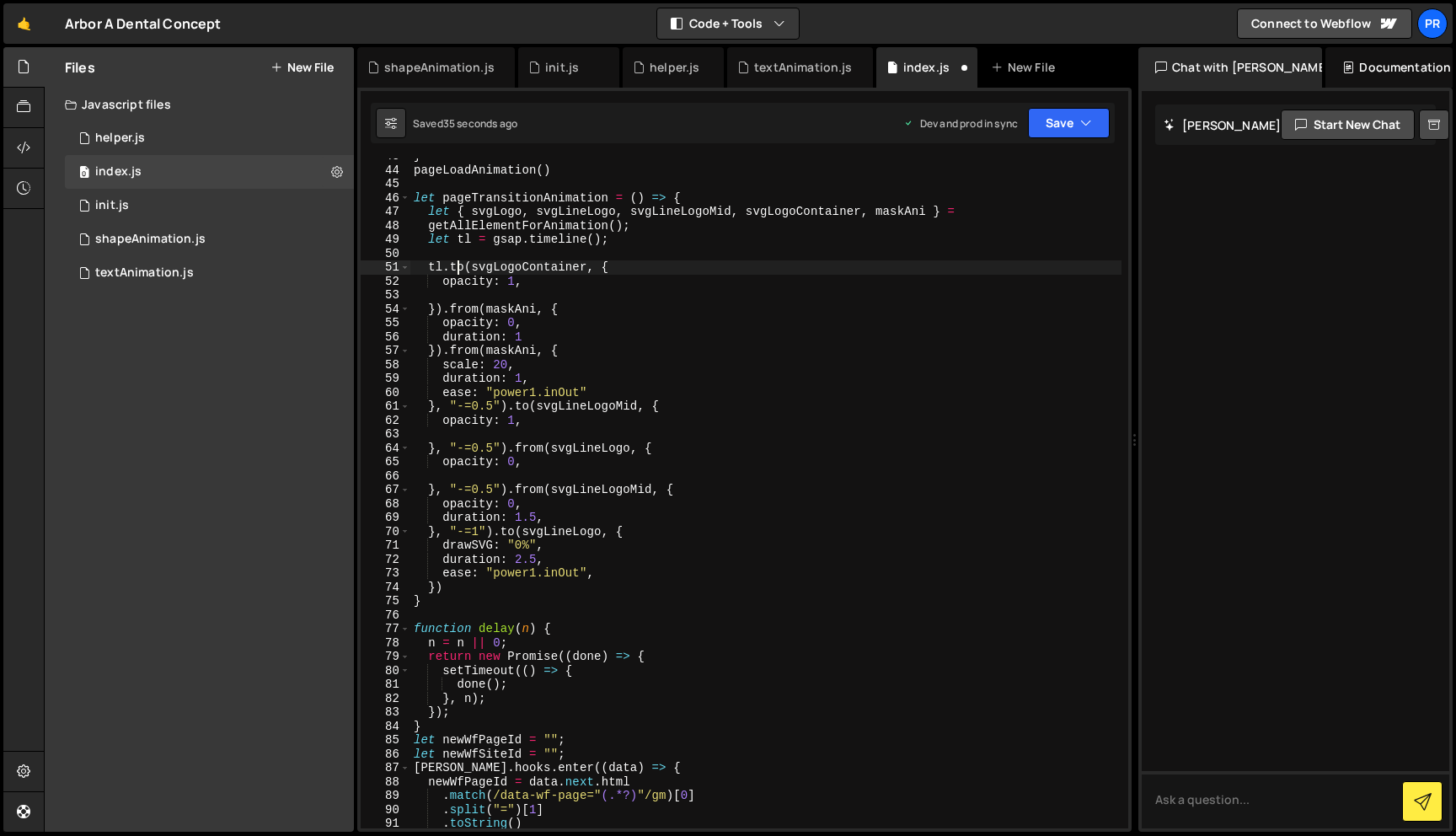
click at [458, 267] on div "} pageLoadAnimation ( ) let pageTransitionAnimation = ( ) => { let { svgLogo , …" at bounding box center [766, 498] width 712 height 697
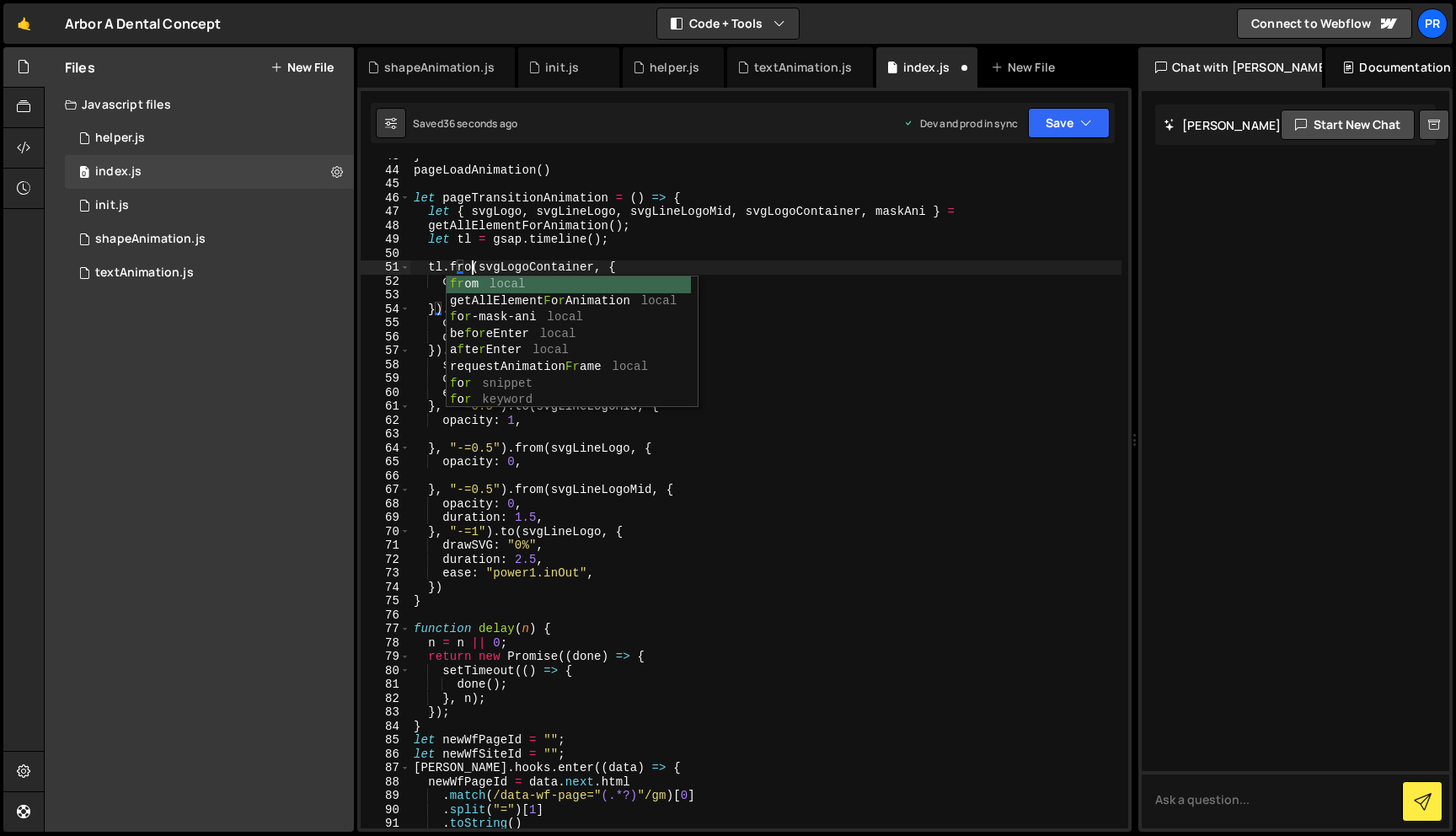
scroll to position [0, 4]
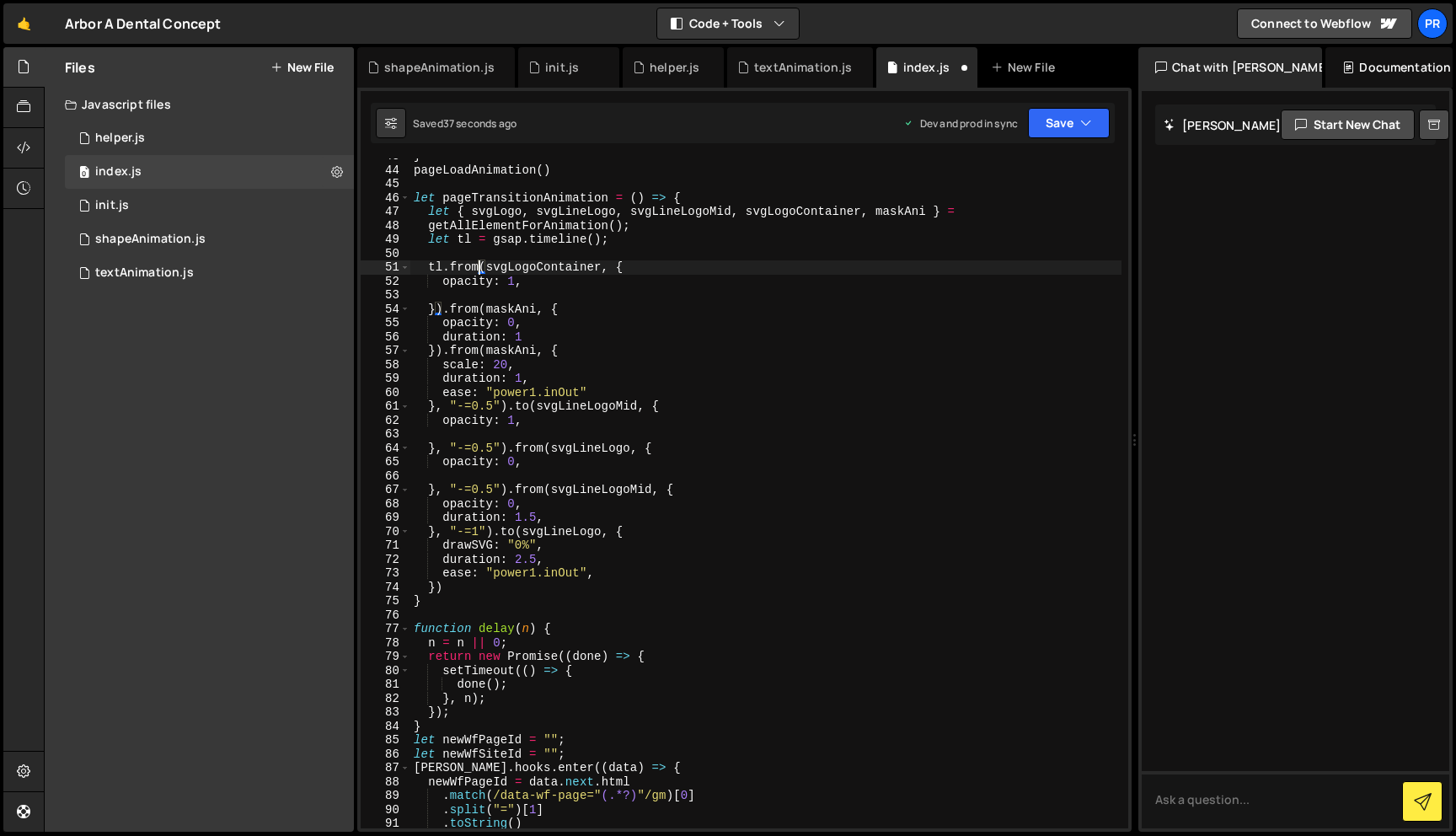
click at [508, 281] on div "} pageLoadAnimation ( ) let pageTransitionAnimation = ( ) => { let { svgLogo , …" at bounding box center [766, 498] width 712 height 697
type textarea "opacity: 0,"
click at [528, 281] on div "} pageLoadAnimation ( ) let pageTransitionAnimation = ( ) => { let { svgLogo , …" at bounding box center [766, 498] width 712 height 697
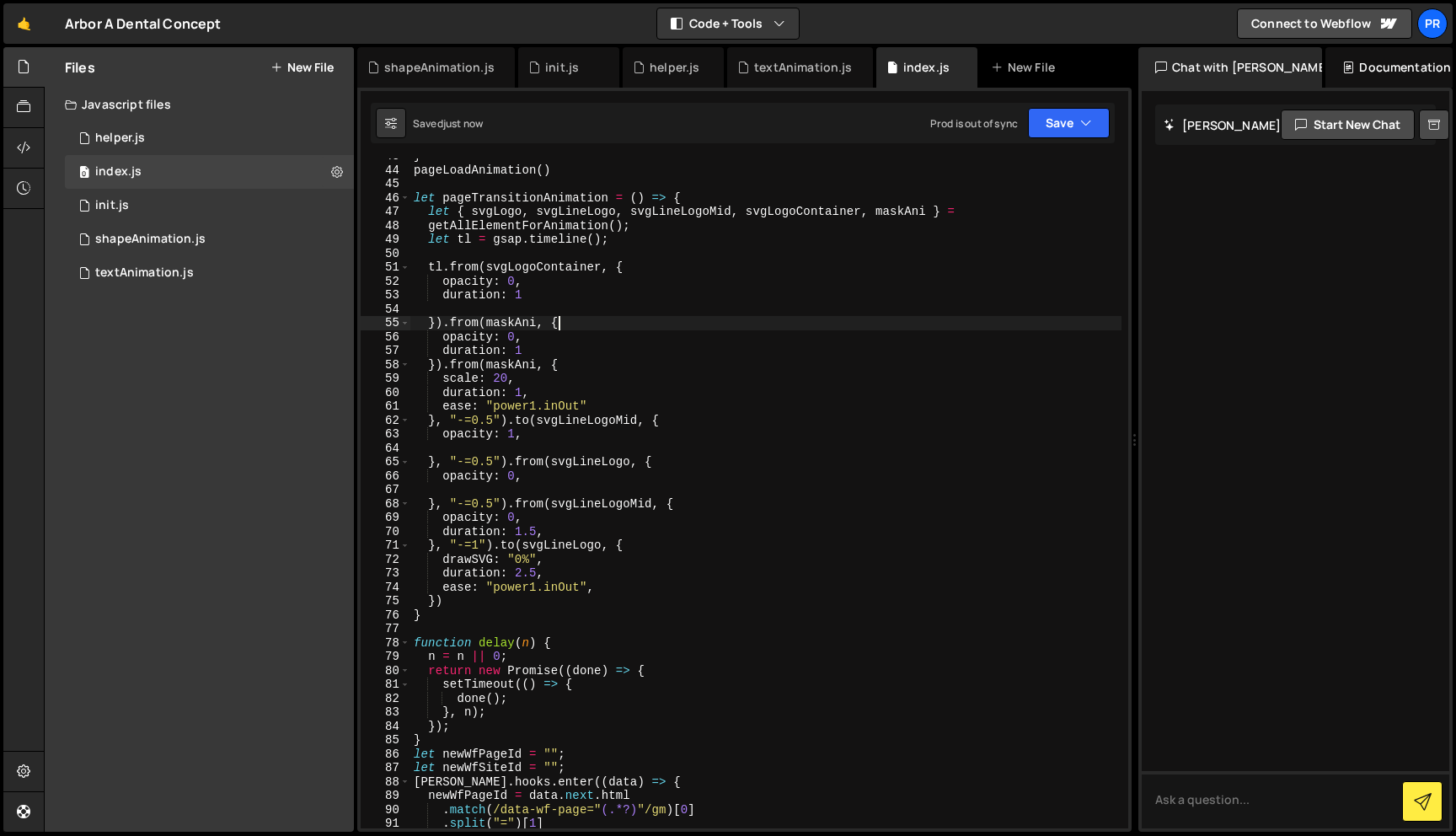
click at [621, 317] on div "} pageLoadAnimation ( ) let pageTransitionAnimation = ( ) => { let { svgLogo , …" at bounding box center [766, 498] width 712 height 697
click at [1062, 124] on button "Save" at bounding box center [1069, 123] width 82 height 31
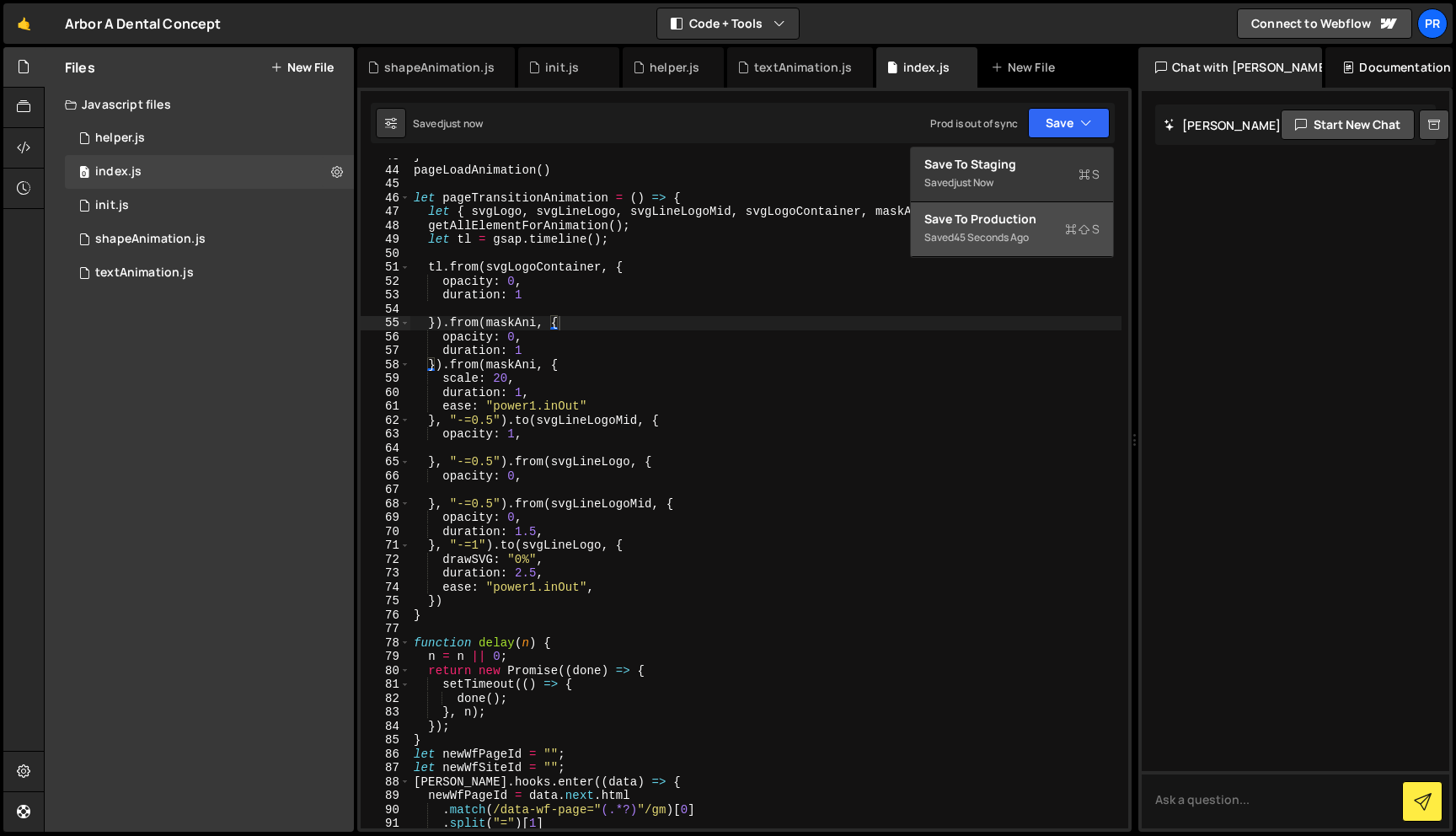
click at [997, 225] on div "Save to Production S" at bounding box center [1012, 220] width 176 height 17
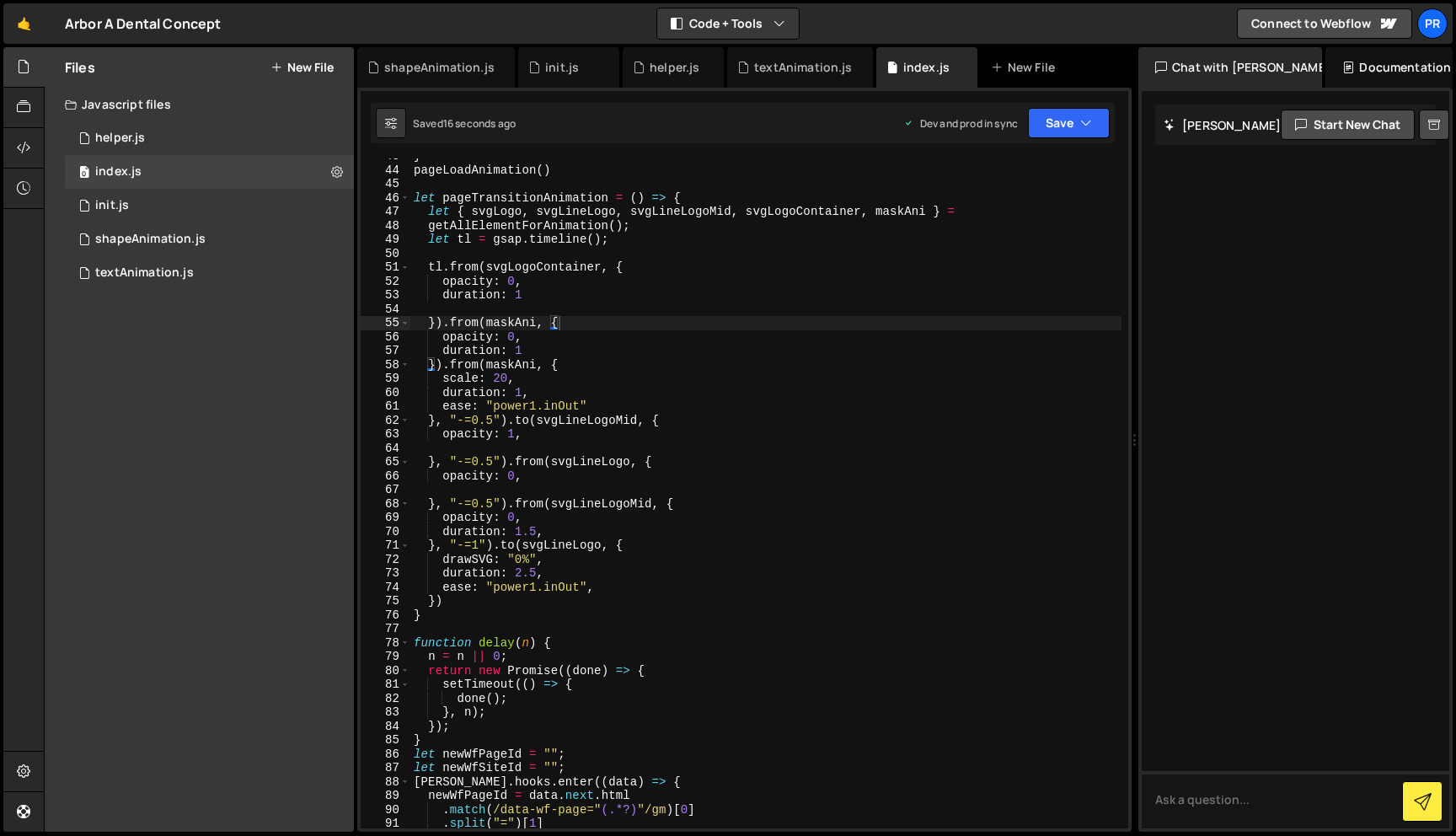
click at [664, 358] on div "} pageLoadAnimation ( ) let pageTransitionAnimation = ( ) => { let { svgLogo , …" at bounding box center [766, 498] width 712 height 697
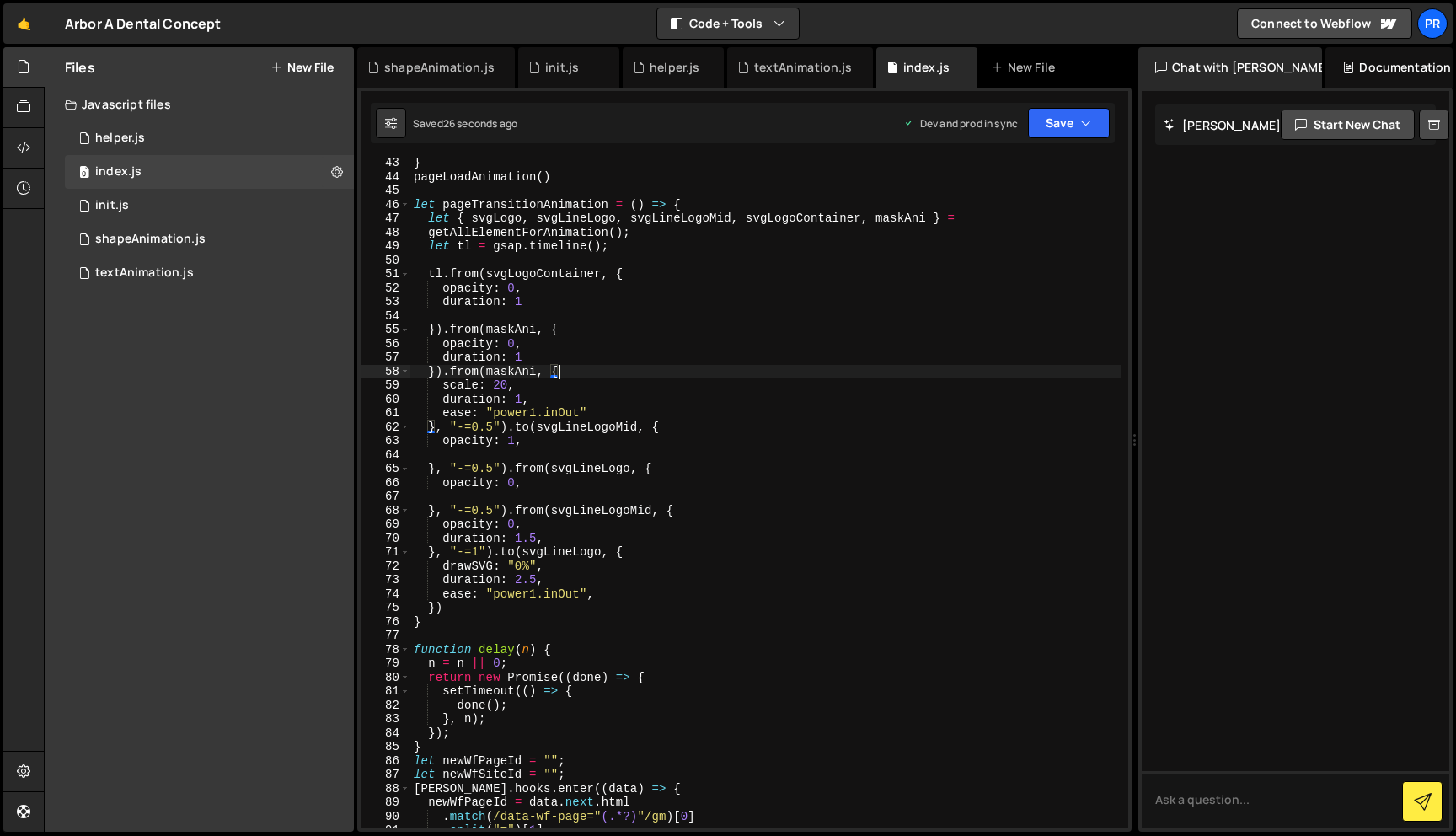
scroll to position [587, 0]
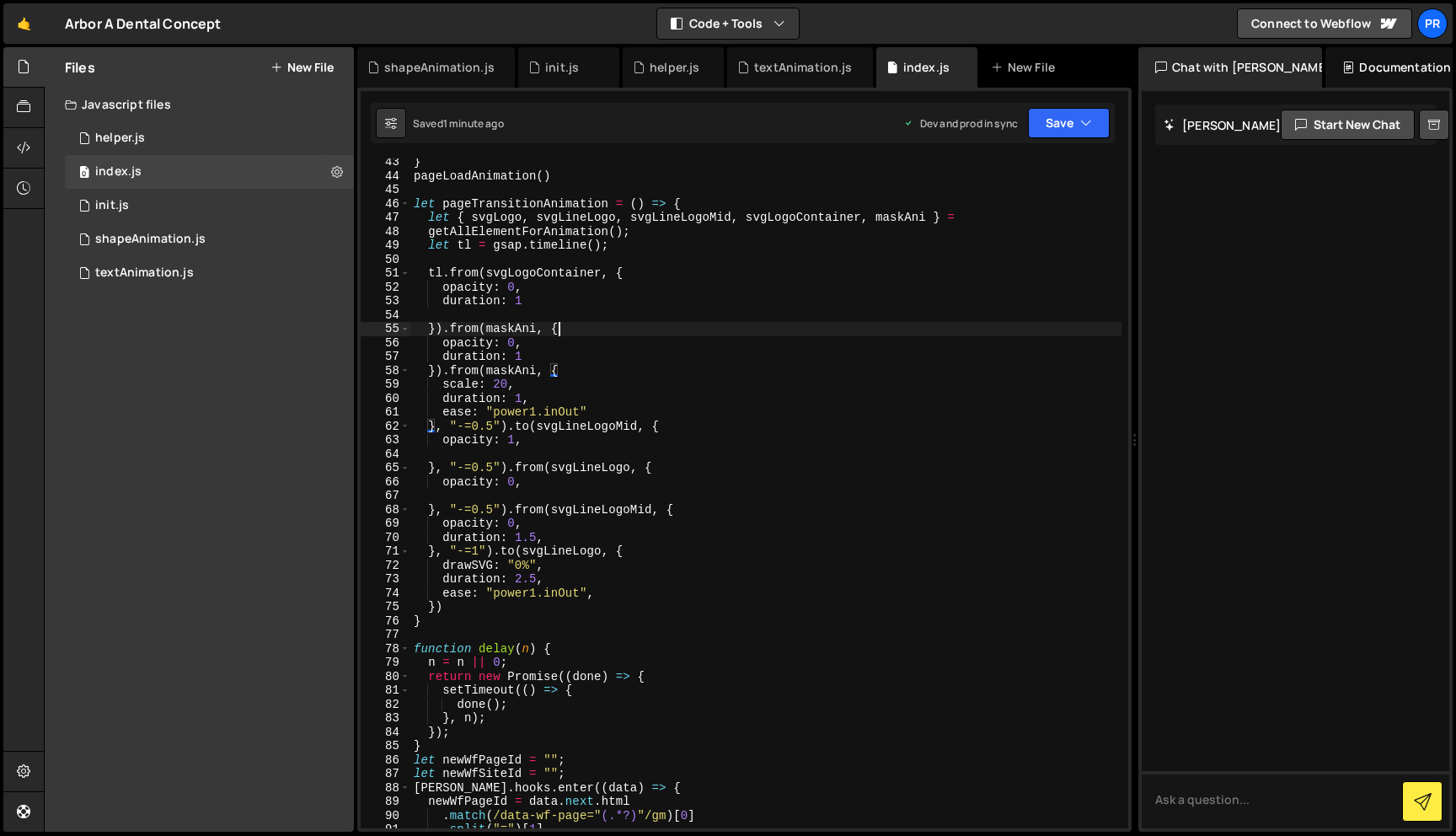
click at [638, 336] on div "} pageLoadAnimation ( ) let pageTransitionAnimation = ( ) => { let { svgLogo , …" at bounding box center [766, 503] width 712 height 697
click at [471, 332] on div "} pageLoadAnimation ( ) let pageTransitionAnimation = ( ) => { let { svgLogo , …" at bounding box center [766, 503] width 712 height 697
click at [465, 276] on div "} pageLoadAnimation ( ) let pageTransitionAnimation = ( ) => { let { svgLogo , …" at bounding box center [766, 503] width 712 height 697
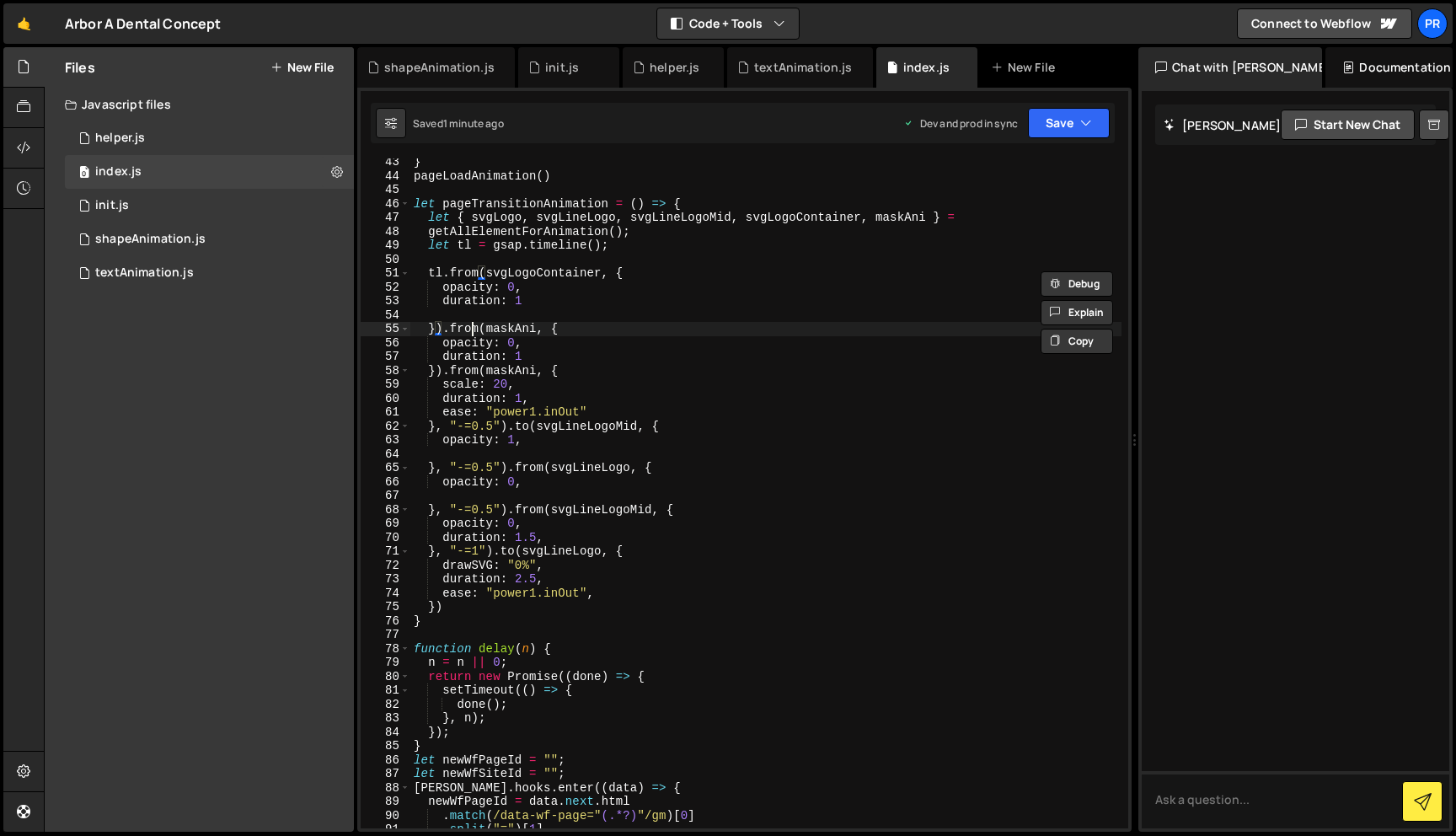
click at [470, 331] on div "} pageLoadAnimation ( ) let pageTransitionAnimation = ( ) => { let { svgLogo , …" at bounding box center [766, 503] width 712 height 697
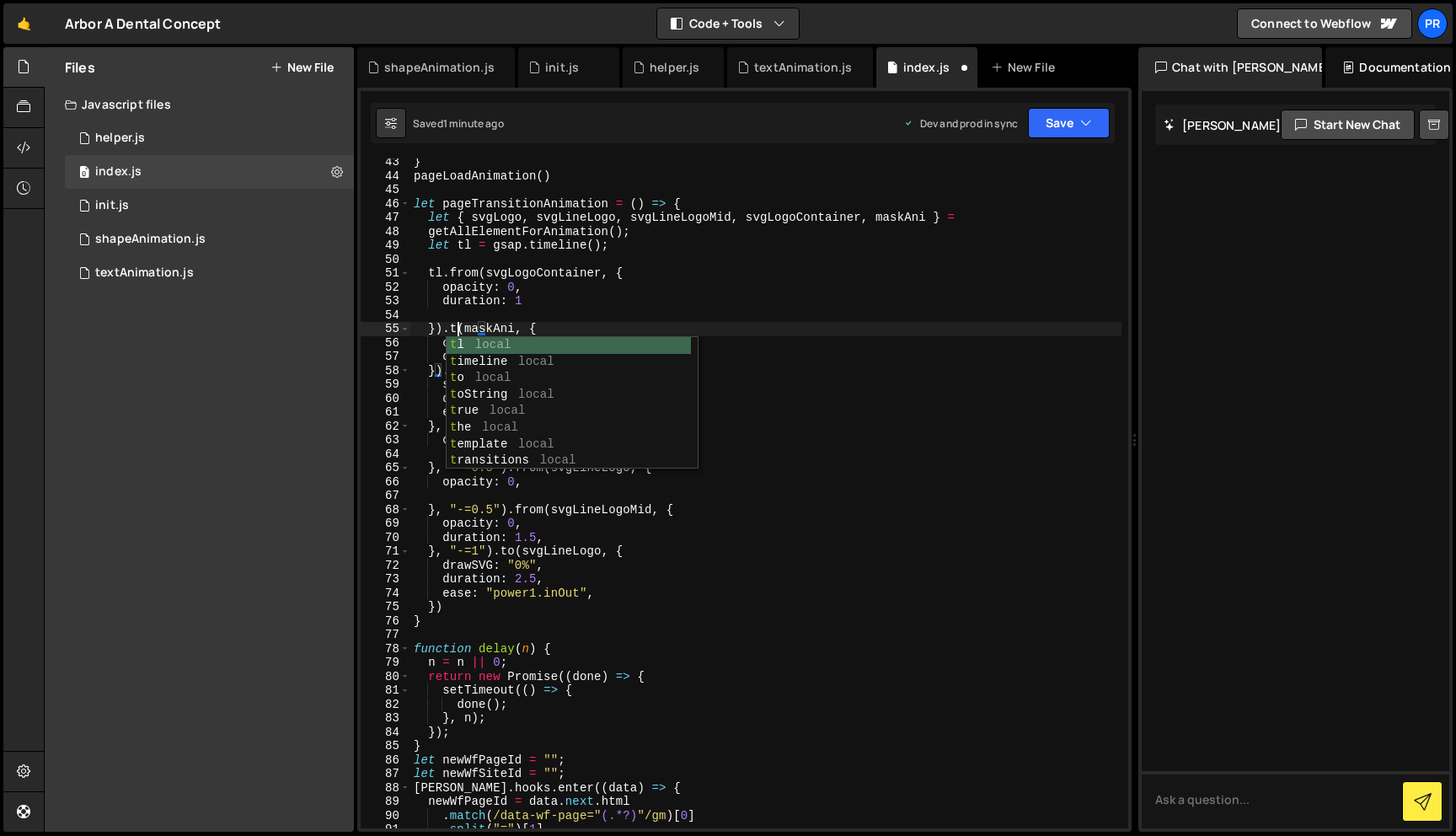
scroll to position [0, 4]
type textarea "}).to(maskAni, {"
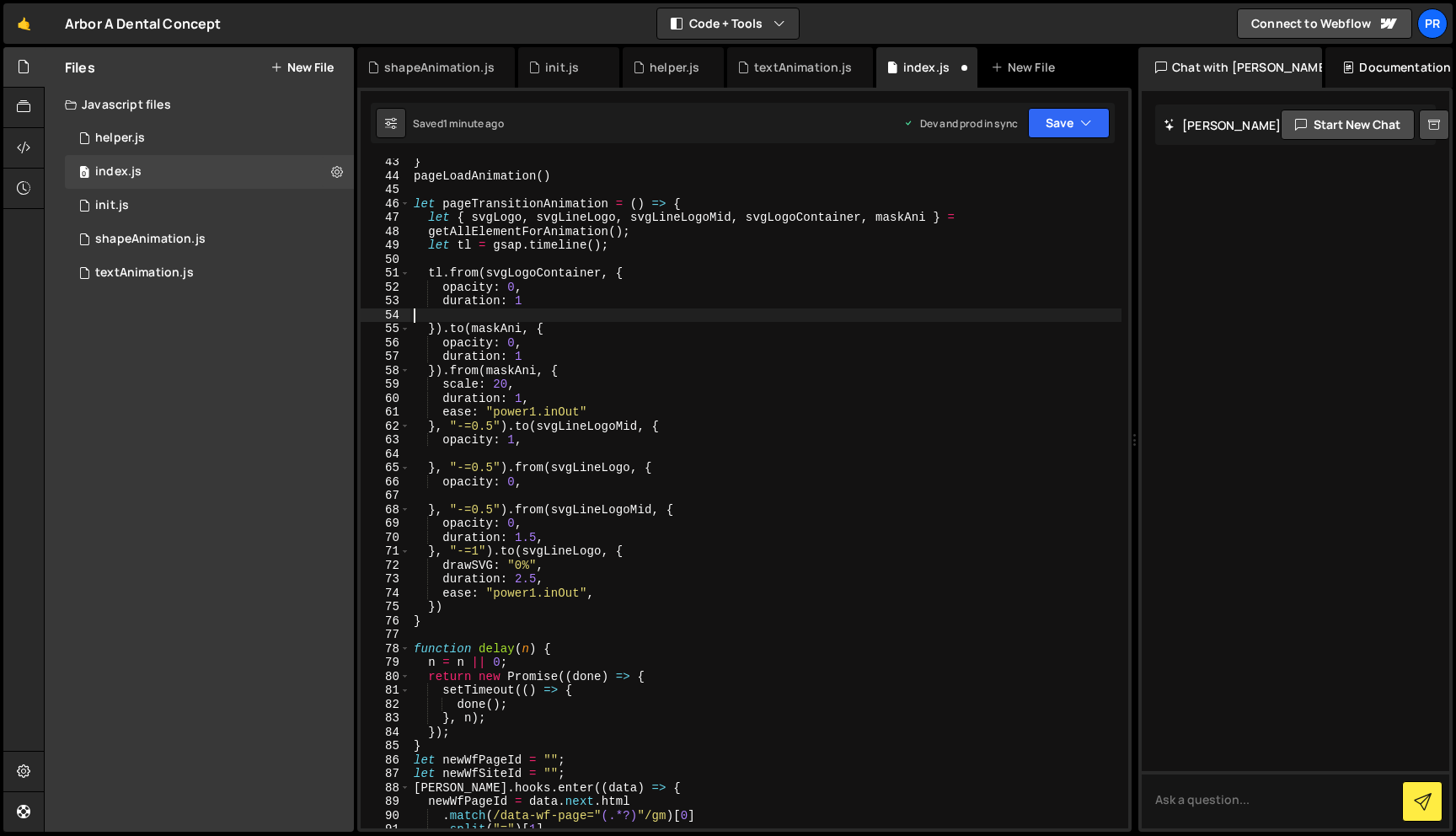
click at [545, 314] on div "} pageLoadAnimation ( ) let pageTransitionAnimation = ( ) => { let { svgLogo , …" at bounding box center [766, 503] width 712 height 697
click at [513, 347] on div "} pageLoadAnimation ( ) let pageTransitionAnimation = ( ) => { let { svgLogo , …" at bounding box center [766, 503] width 712 height 697
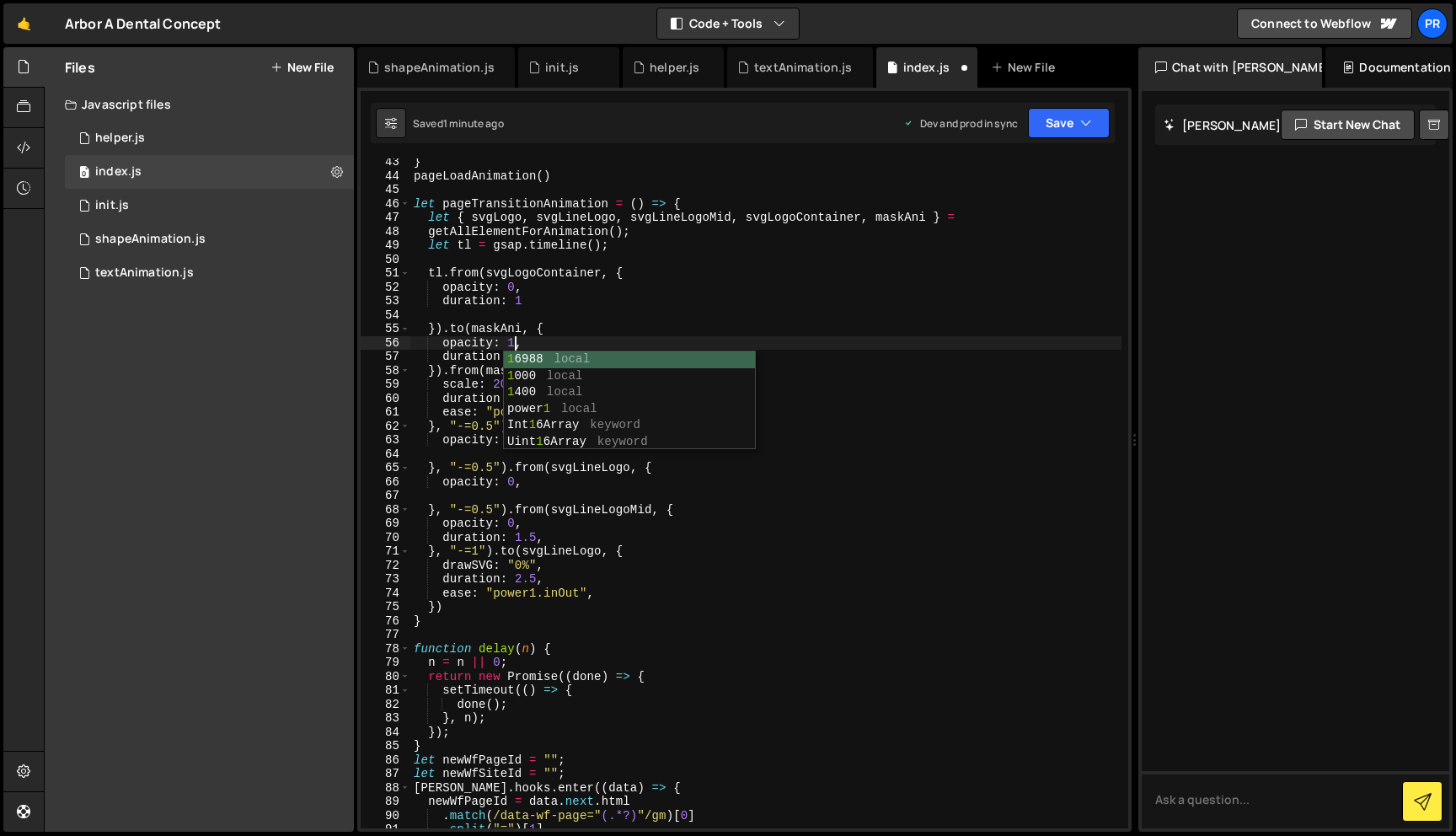
click at [599, 302] on div "} pageLoadAnimation ( ) let pageTransitionAnimation = ( ) => { let { svgLogo , …" at bounding box center [766, 503] width 712 height 697
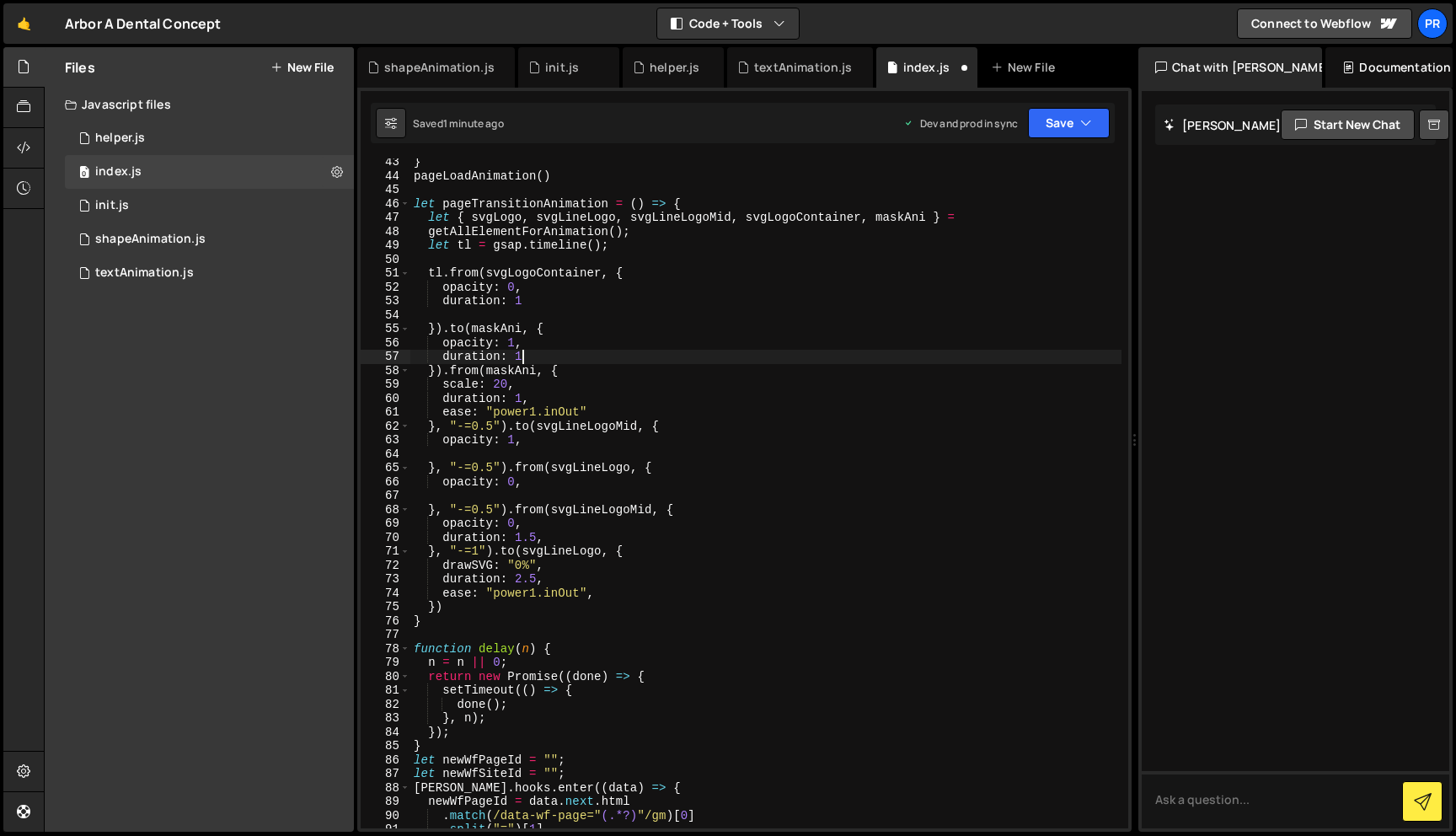
drag, startPoint x: 539, startPoint y: 358, endPoint x: 516, endPoint y: 354, distance: 23.3
click at [516, 354] on div "} pageLoadAnimation ( ) let pageTransitionAnimation = ( ) => { let { svgLogo , …" at bounding box center [766, 503] width 712 height 697
type textarea "duration: 0"
click at [569, 315] on div "} pageLoadAnimation ( ) let pageTransitionAnimation = ( ) => { let { svgLogo , …" at bounding box center [766, 503] width 712 height 697
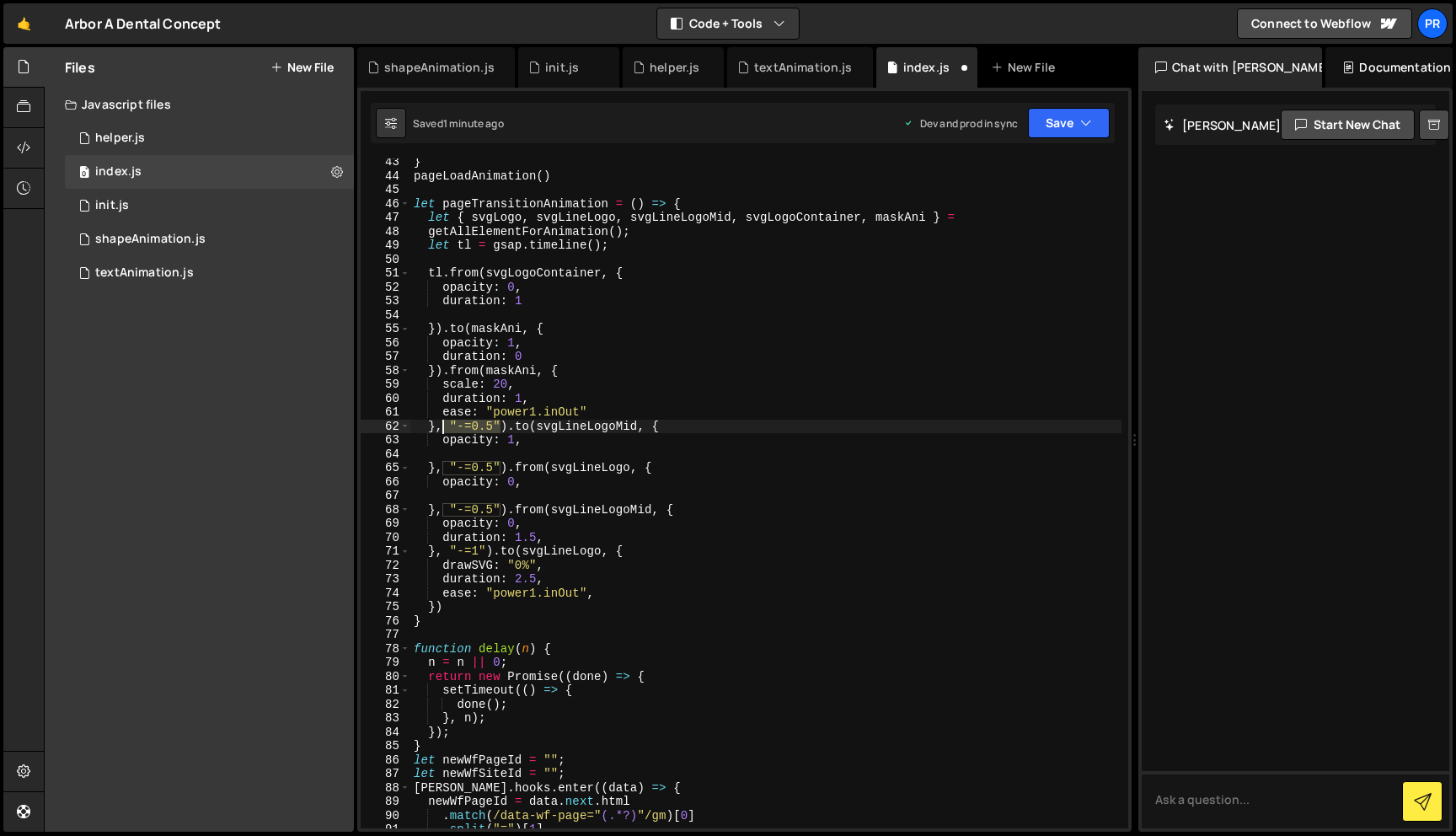
drag, startPoint x: 503, startPoint y: 424, endPoint x: 440, endPoint y: 424, distance: 63.0
click at [440, 424] on div "} pageLoadAnimation ( ) let pageTransitionAnimation = ( ) => { let { svgLogo , …" at bounding box center [766, 503] width 712 height 697
click at [558, 390] on div "} pageLoadAnimation ( ) let pageTransitionAnimation = ( ) => { let { svgLogo , …" at bounding box center [766, 503] width 712 height 697
click at [468, 370] on div "} pageLoadAnimation ( ) let pageTransitionAnimation = ( ) => { let { svgLogo , …" at bounding box center [766, 503] width 712 height 697
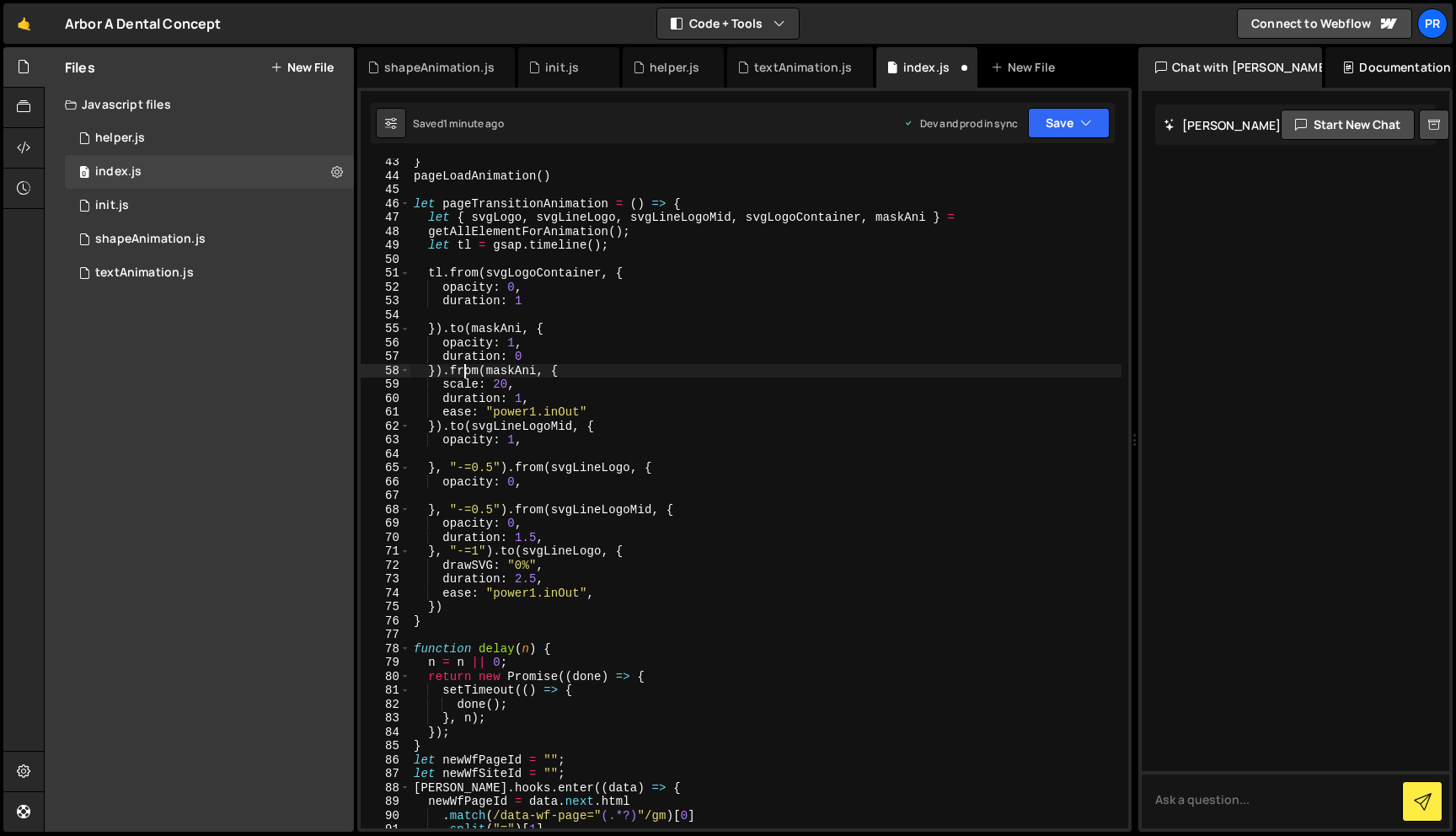
click at [468, 370] on div "} pageLoadAnimation ( ) let pageTransitionAnimation = ( ) => { let { svgLogo , …" at bounding box center [766, 503] width 712 height 697
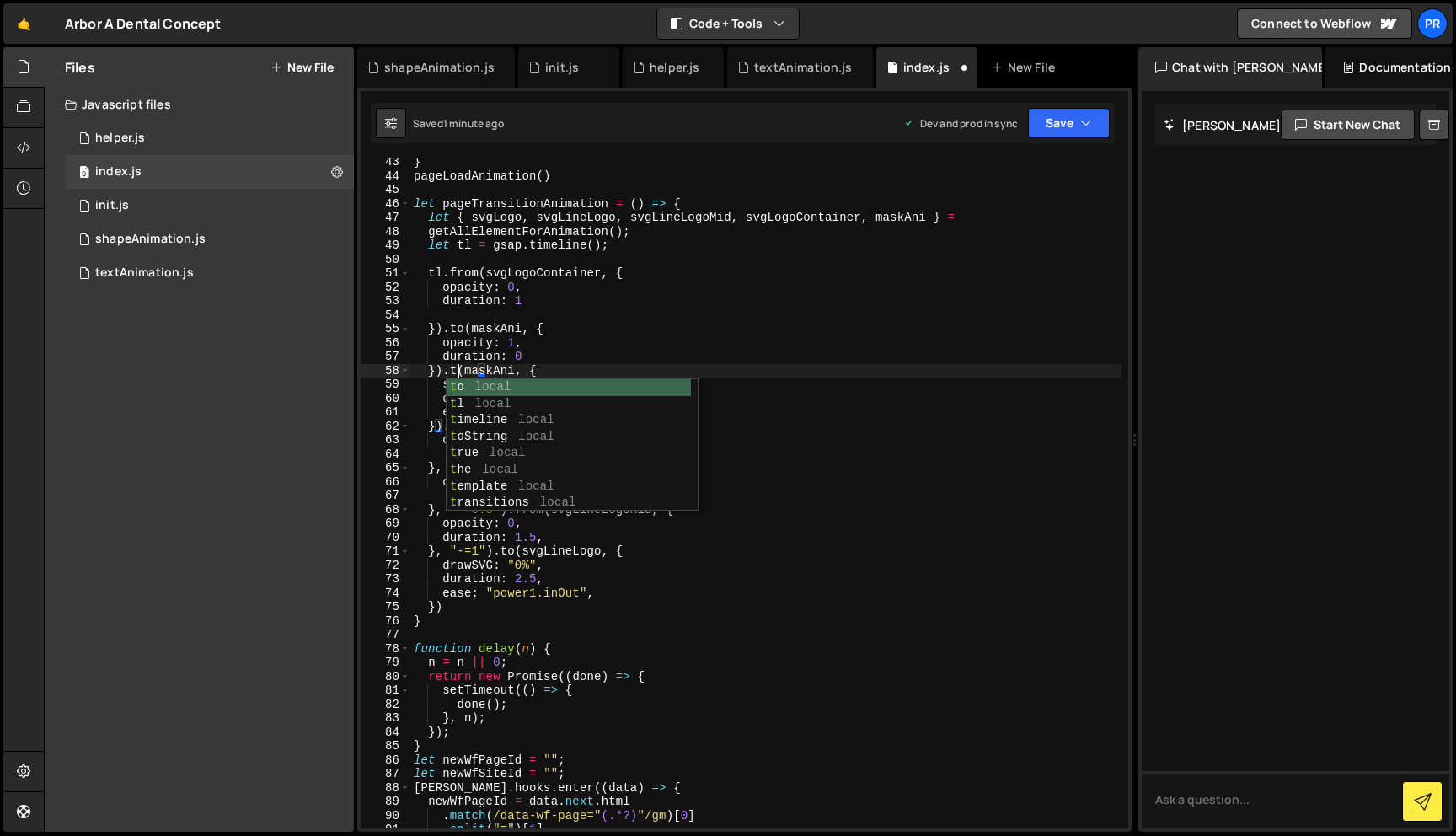
type textarea "}).to(maskAni, {"
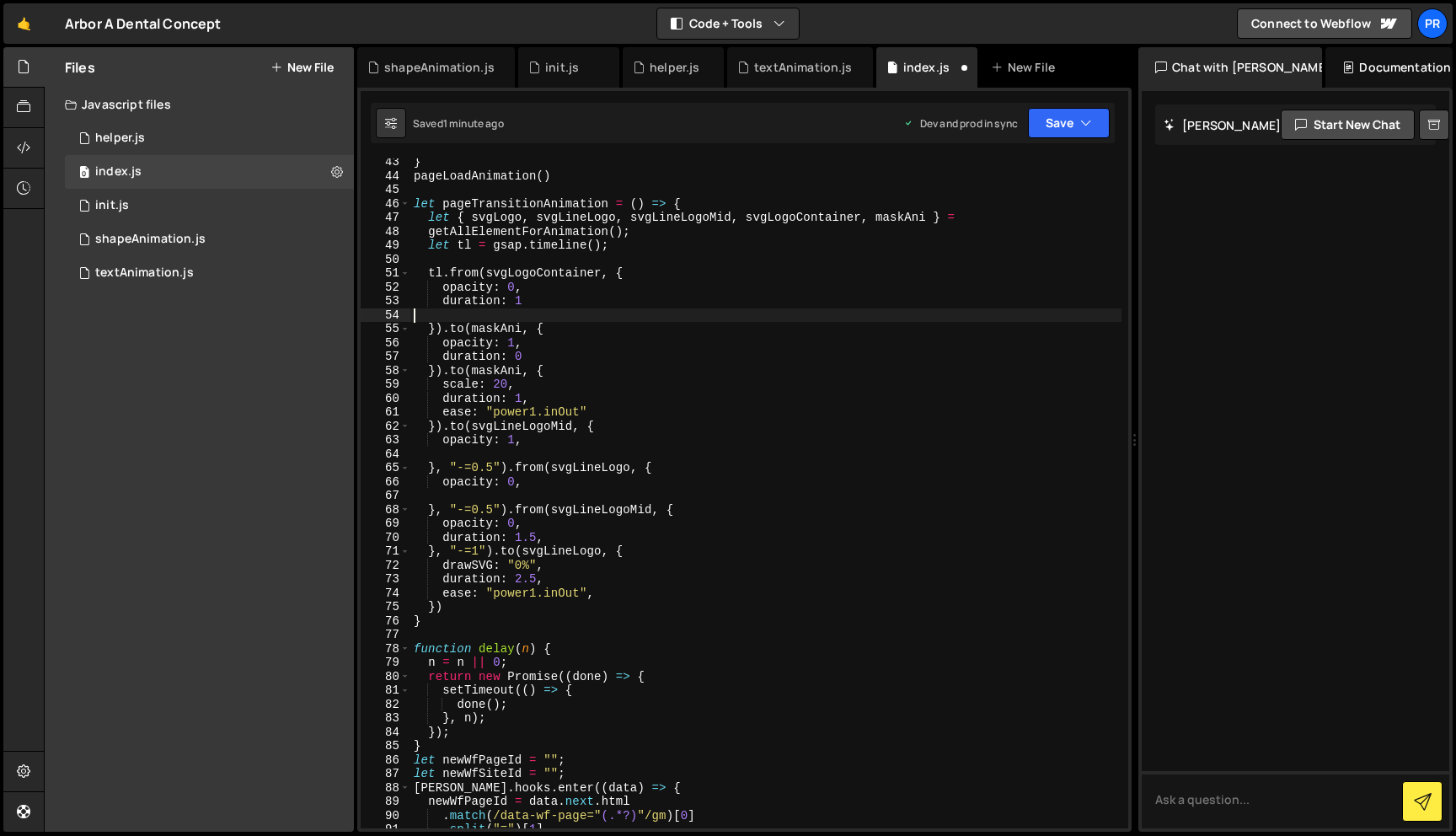
click at [587, 317] on div "} pageLoadAnimation ( ) let pageTransitionAnimation = ( ) => { let { svgLogo , …" at bounding box center [766, 503] width 712 height 697
click at [509, 382] on div "} pageLoadAnimation ( ) let pageTransitionAnimation = ( ) => { let { svgLogo , …" at bounding box center [766, 503] width 712 height 697
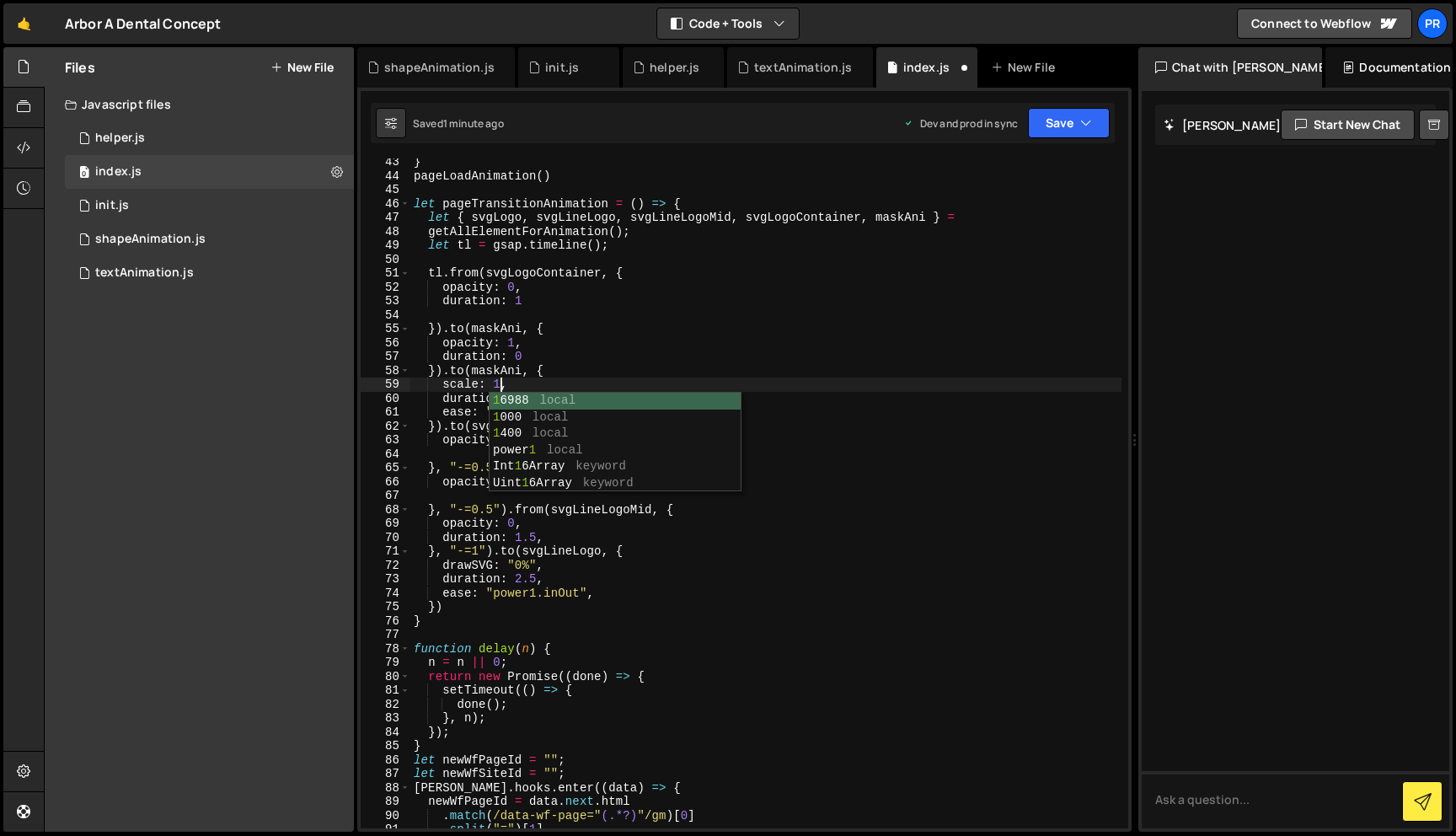
click at [631, 334] on div "} pageLoadAnimation ( ) let pageTransitionAnimation = ( ) => { let { svgLogo , …" at bounding box center [766, 503] width 712 height 697
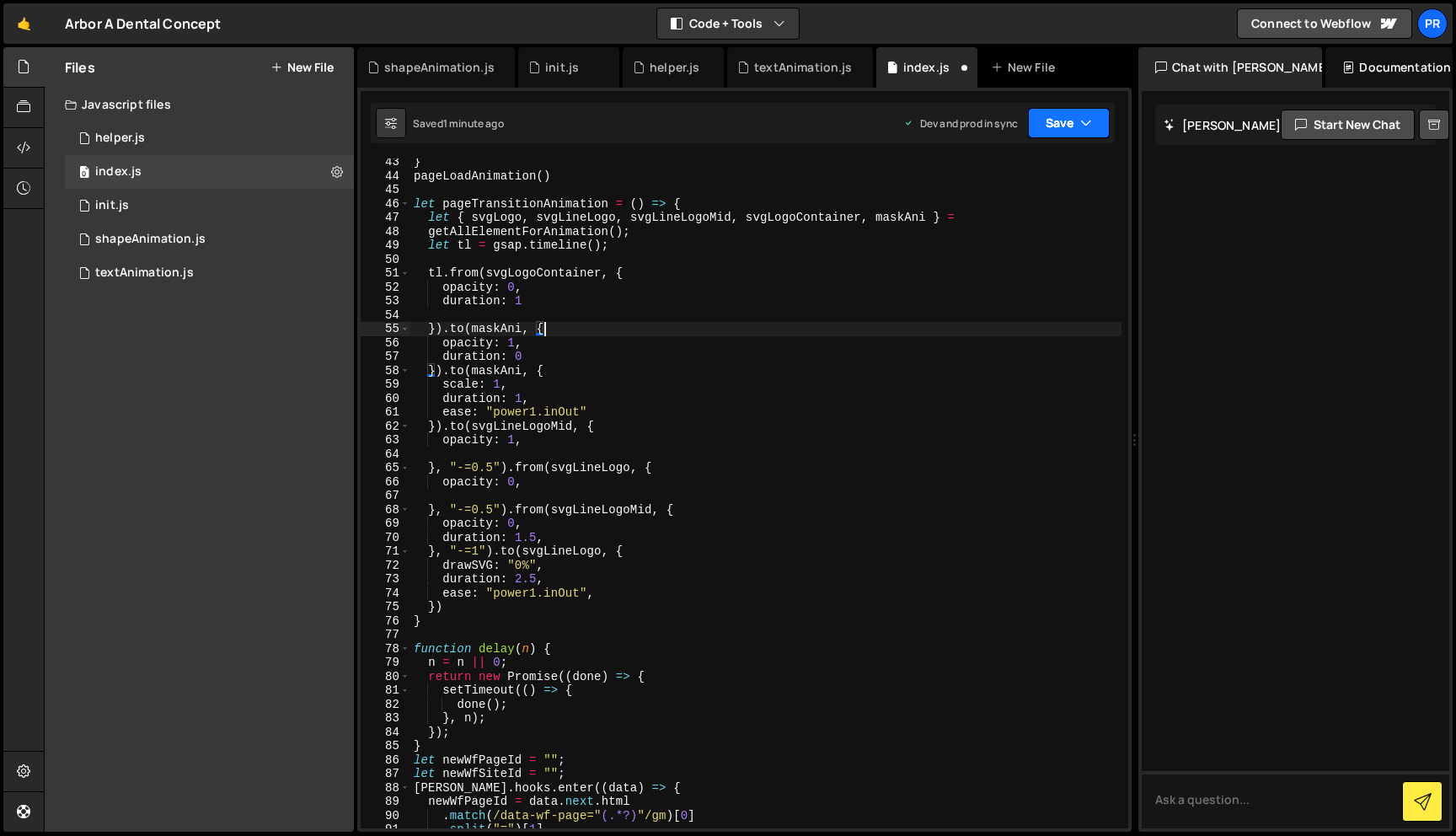
type textarea "}).to(maskAni, {"
click at [1050, 115] on button "Save" at bounding box center [1069, 123] width 82 height 31
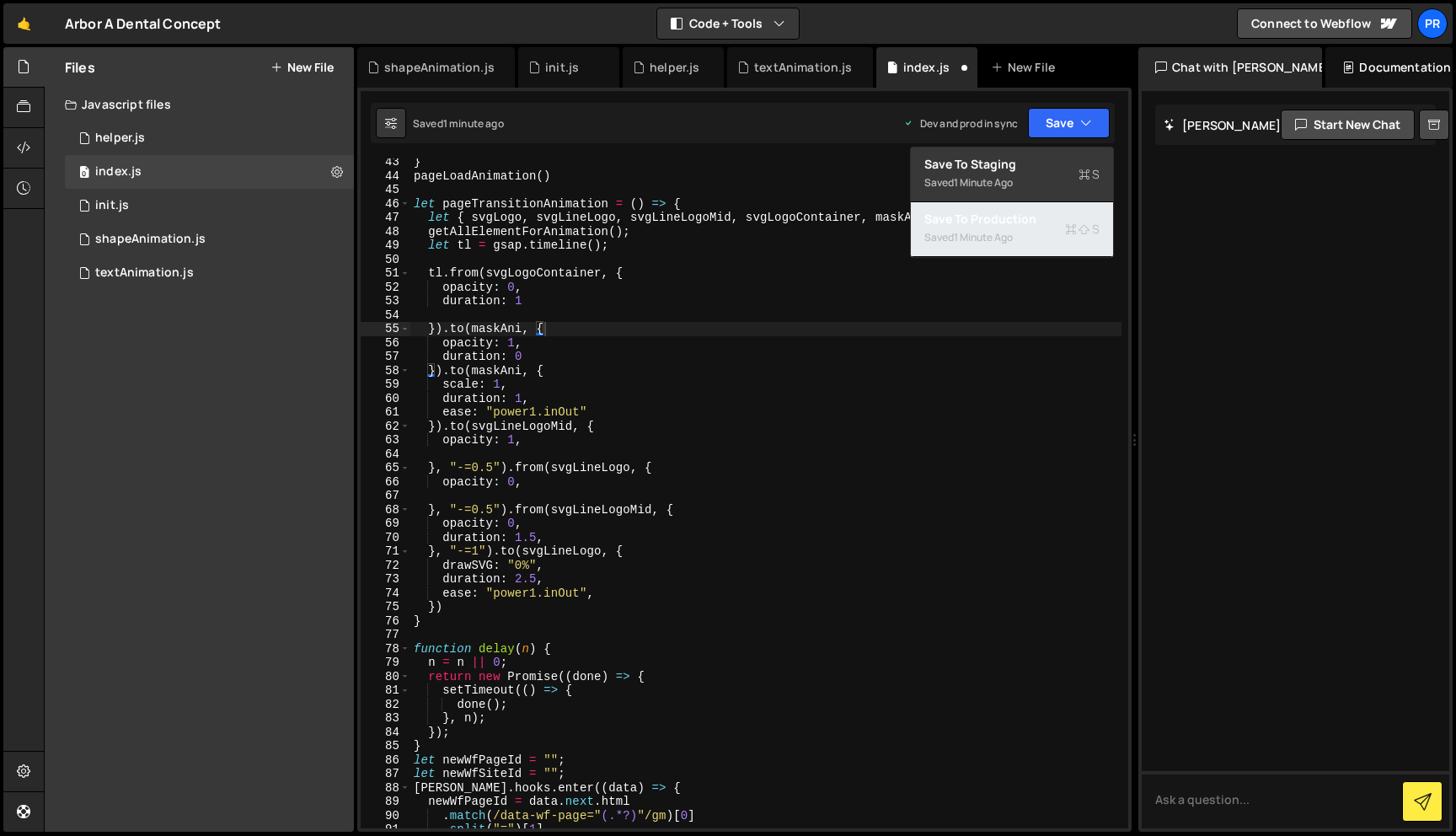
click at [1006, 237] on div "1 minute ago" at bounding box center [984, 237] width 59 height 14
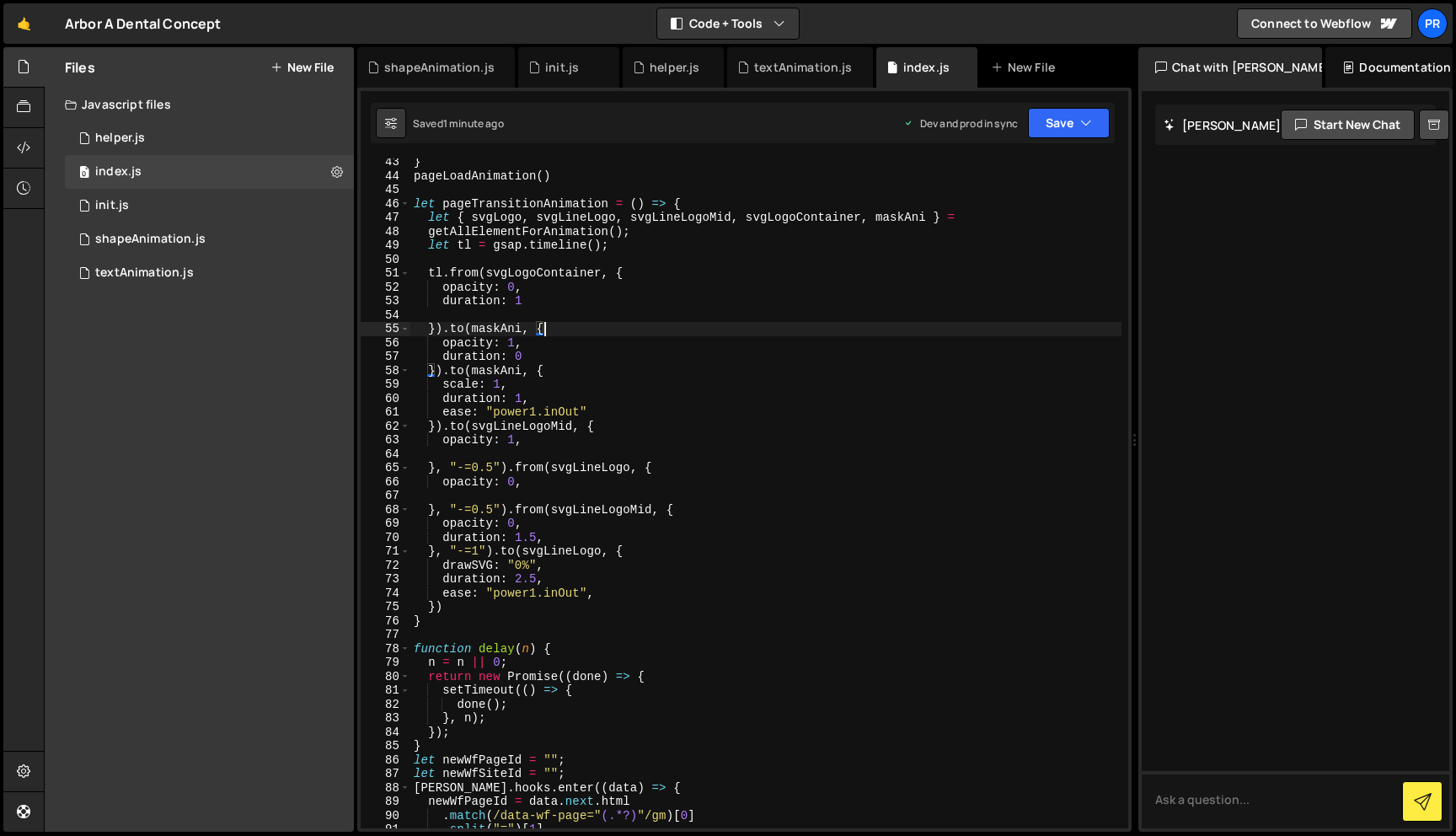
click at [611, 333] on div "} pageLoadAnimation ( ) let pageTransitionAnimation = ( ) => { let { svgLogo , …" at bounding box center [766, 503] width 712 height 697
click at [575, 315] on div "} pageLoadAnimation ( ) let pageTransitionAnimation = ( ) => { let { svgLogo , …" at bounding box center [766, 503] width 712 height 697
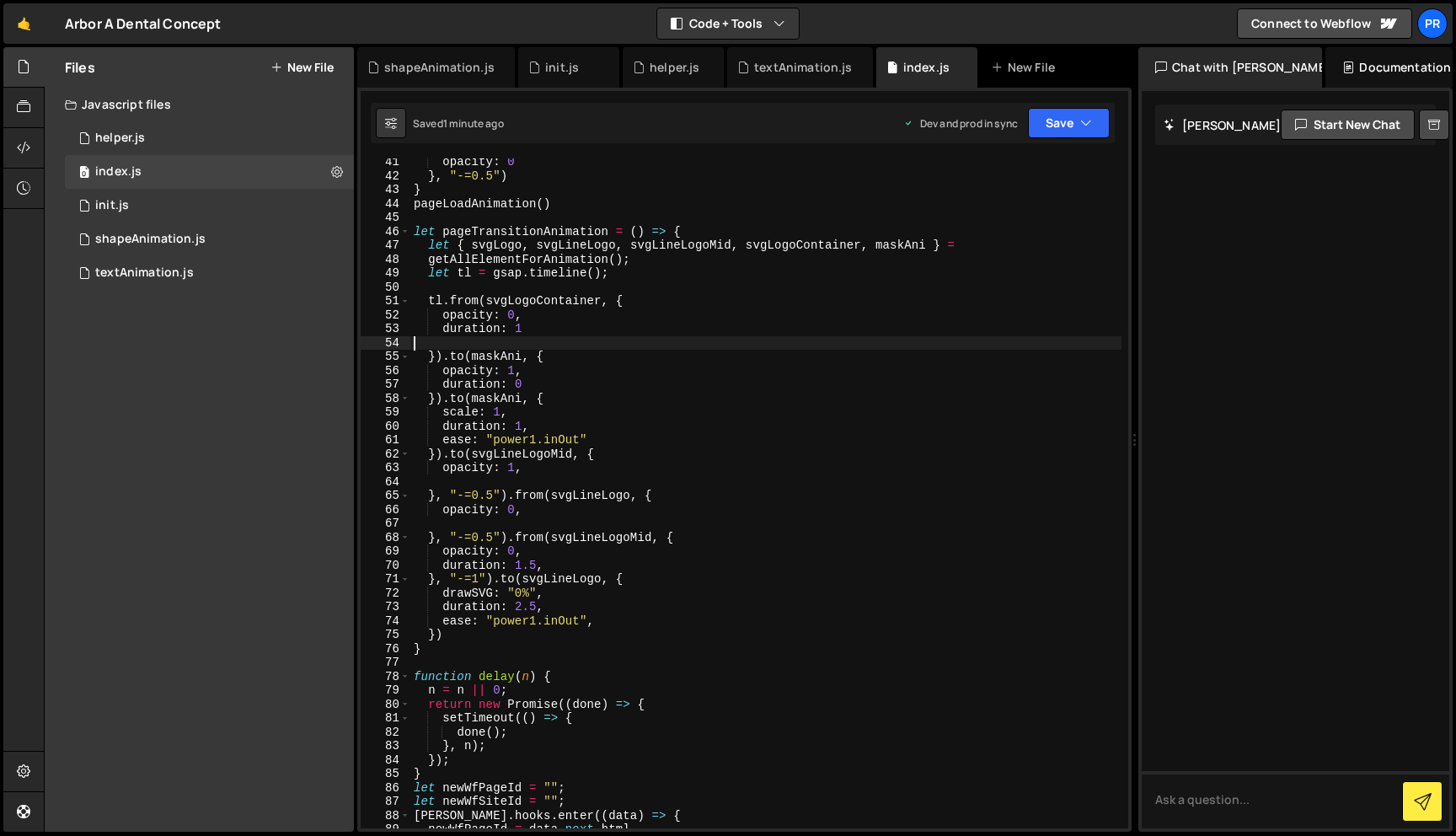
scroll to position [556, 0]
click at [752, 350] on div "} , "-=0.5" ) . to ( maskAni , { opacity : 0 } , "-=0.5" ) } pageLoadAnimation …" at bounding box center [766, 493] width 712 height 697
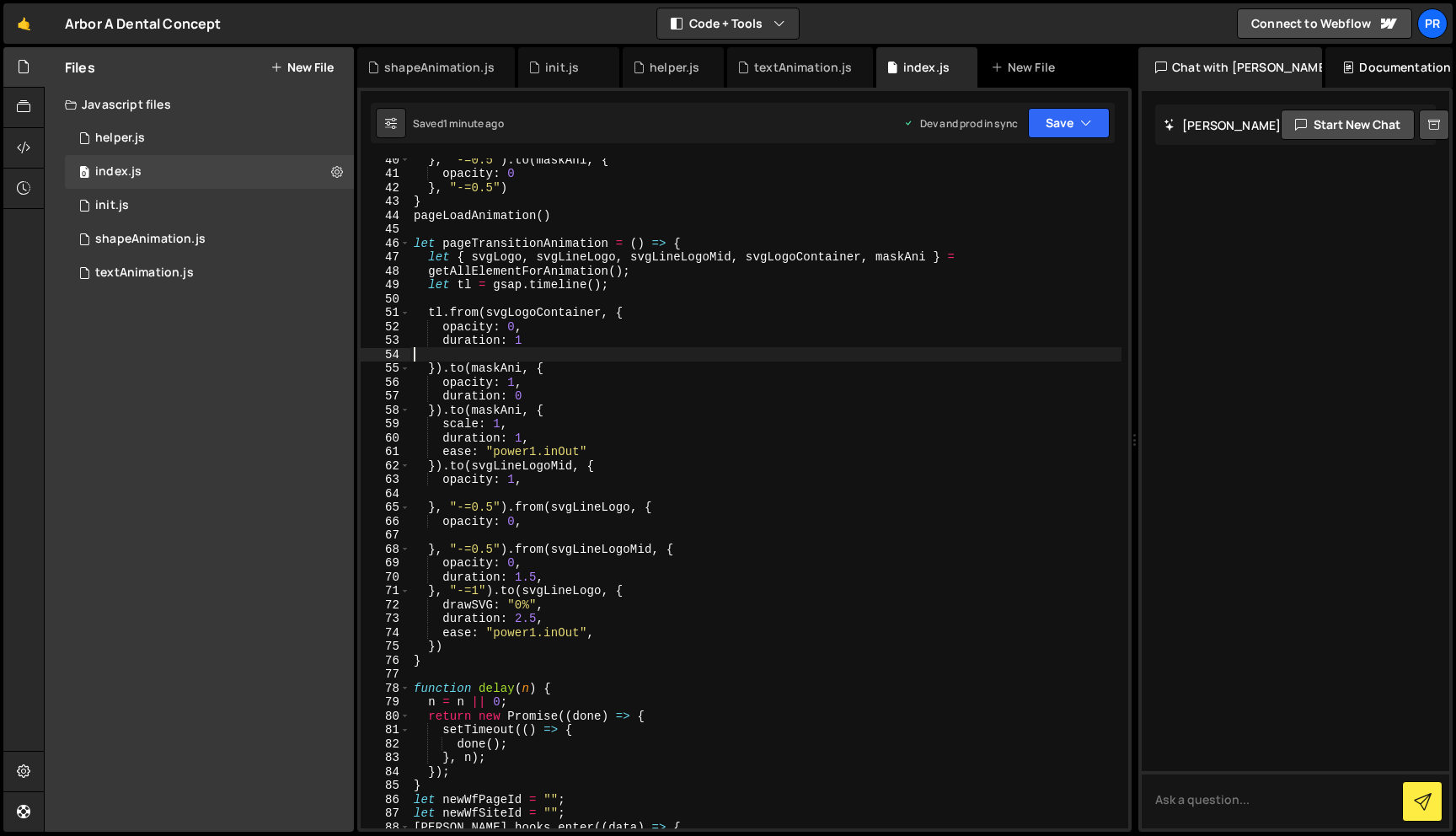
scroll to position [515, 0]
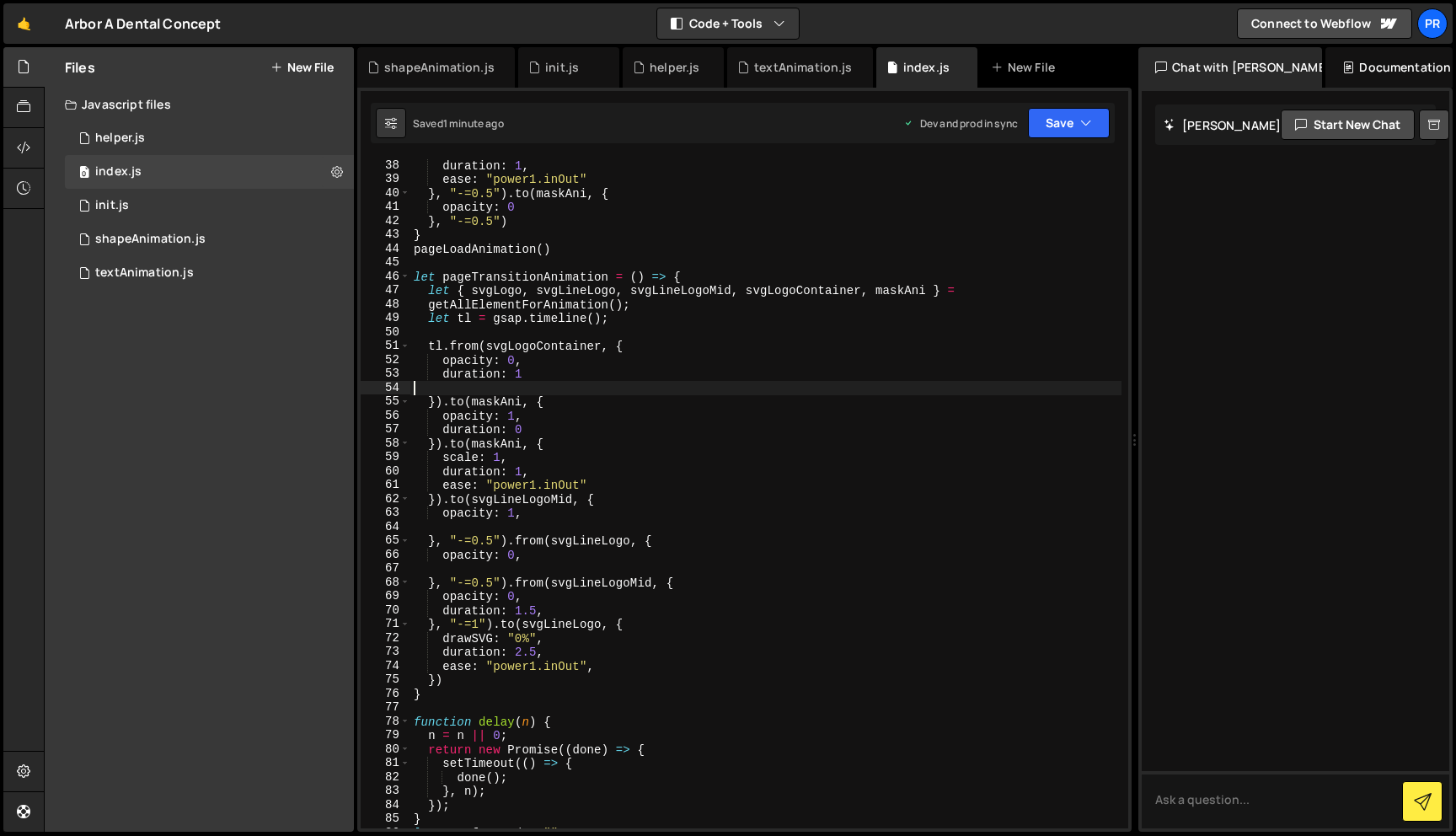
click at [472, 348] on div "duration : 1 , ease : "power1.inOut" } , "-=0.5" ) . to ( maskAni , { opacity :…" at bounding box center [766, 506] width 712 height 697
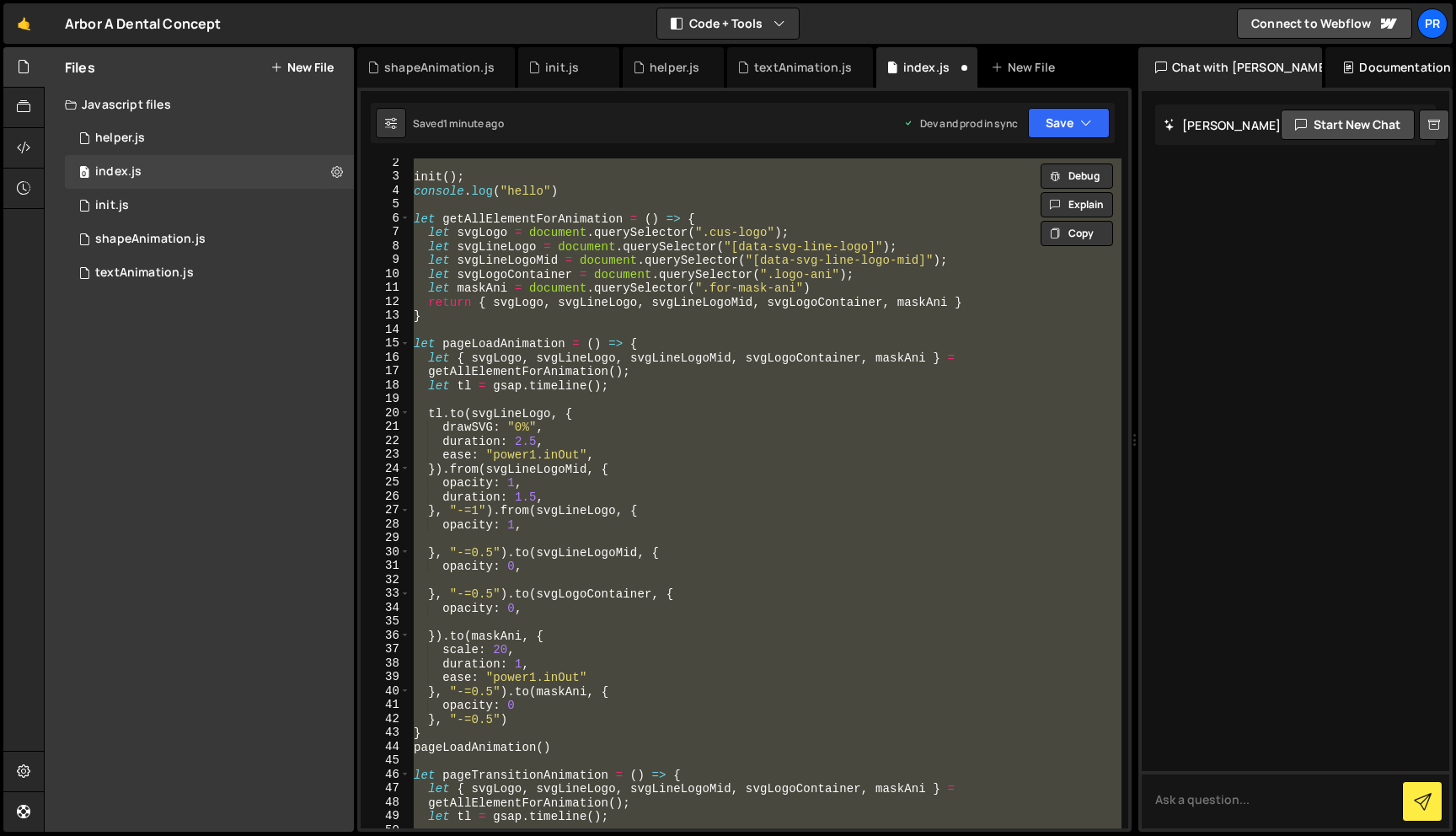
scroll to position [49, 0]
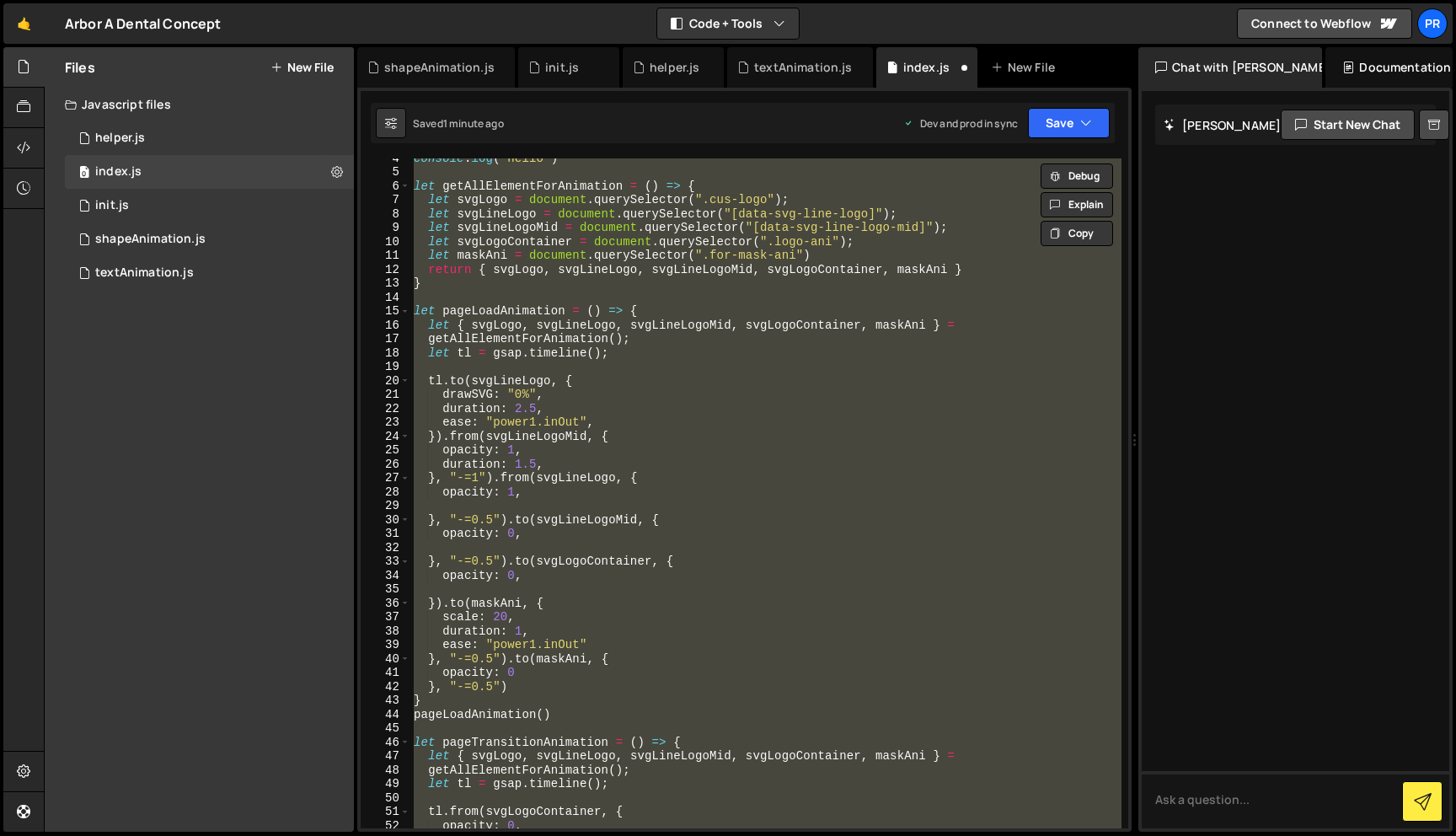
click at [647, 406] on div "console . log ( "hello" ) let getAllElementForAnimation = ( ) => { let svgLogo …" at bounding box center [766, 493] width 712 height 669
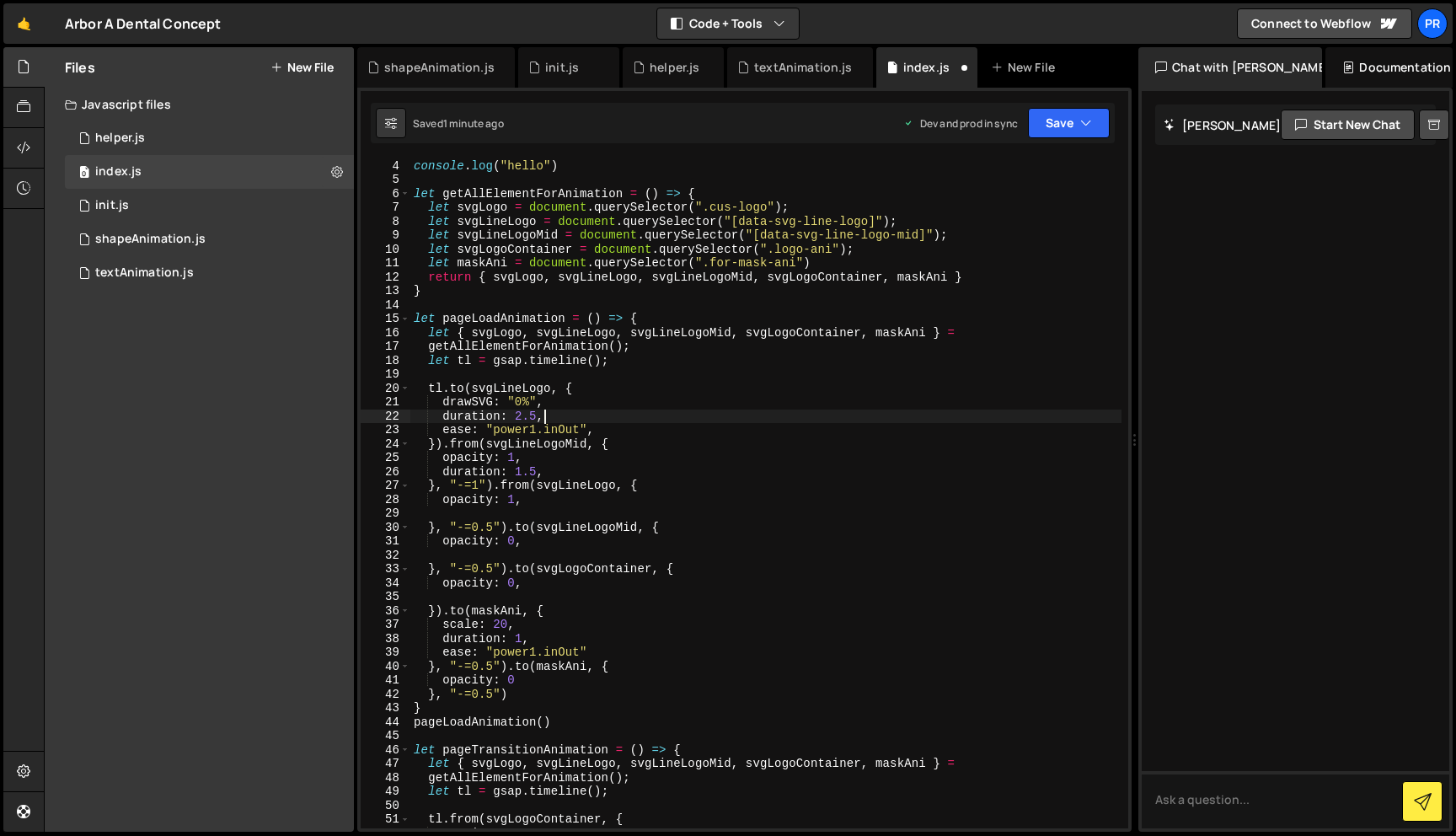
scroll to position [40, 0]
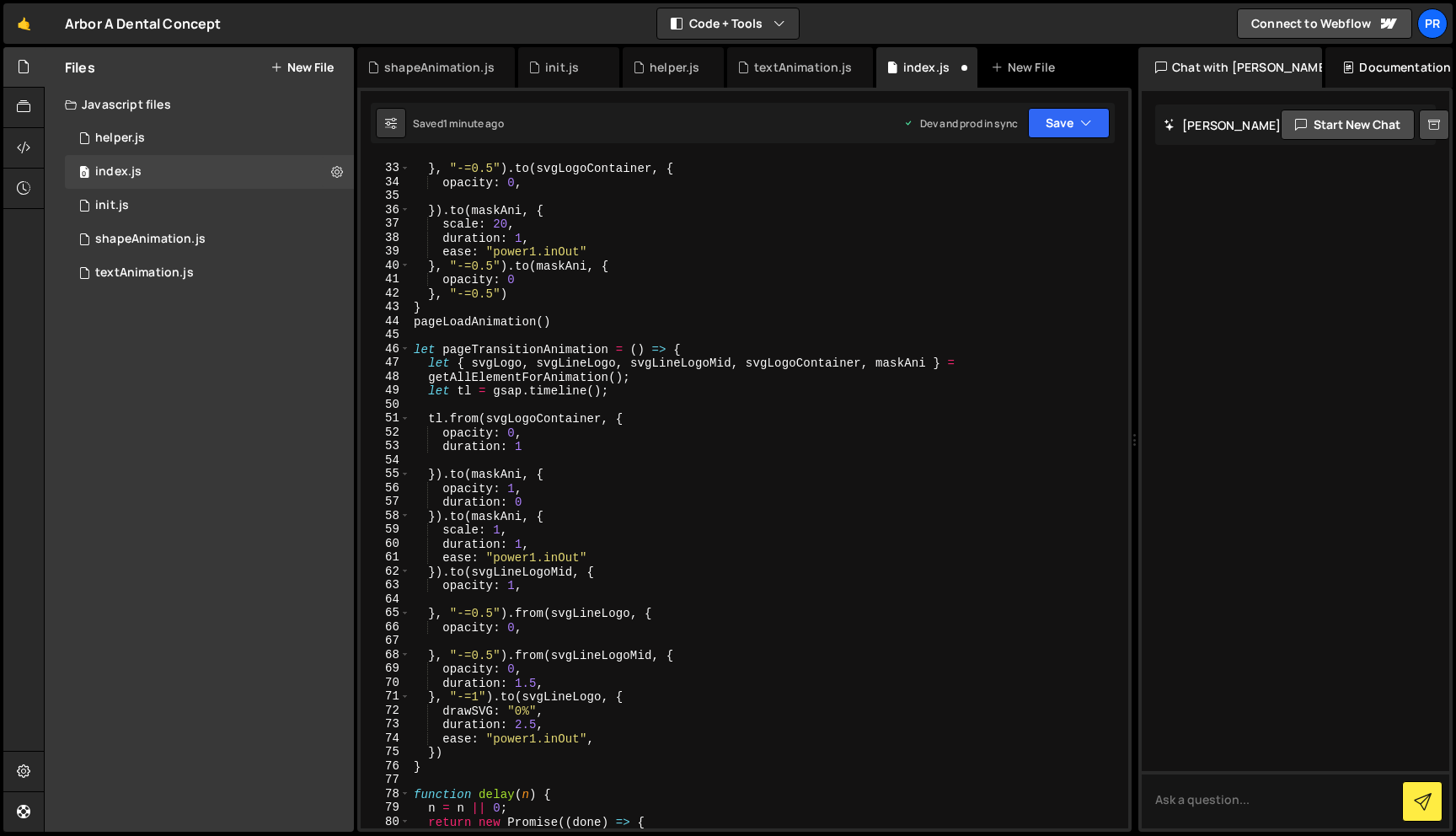
click at [632, 489] on div "} , "-=0.5" ) . to ( svgLogoContainer , { opacity : 0 , }) . to ( maskAni , { s…" at bounding box center [766, 496] width 712 height 697
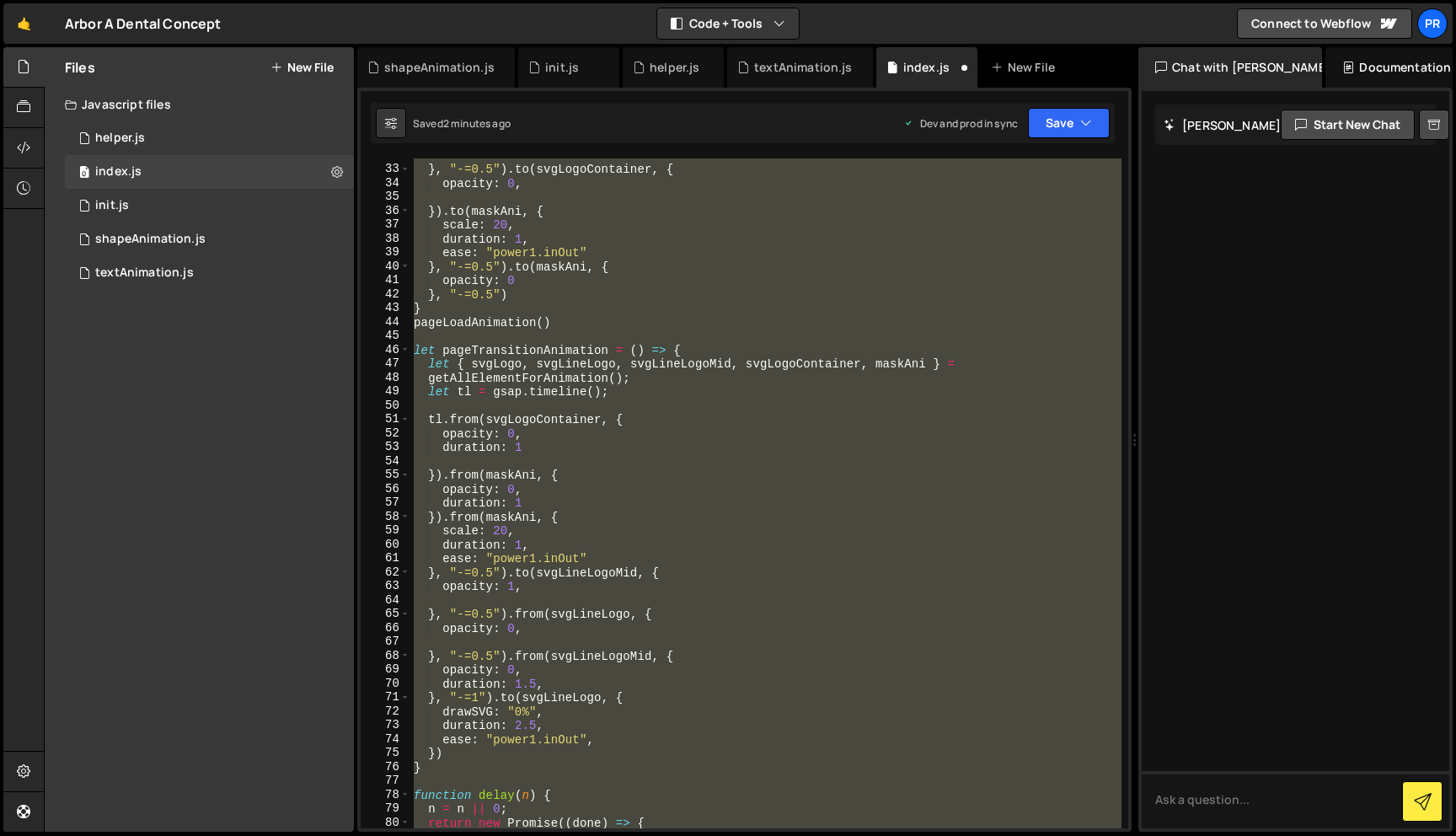
scroll to position [441, 0]
click at [632, 489] on div "} , "-=0.5" ) . to ( svgLogoContainer , { opacity : 0 , }) . to ( maskAni , { s…" at bounding box center [766, 493] width 712 height 669
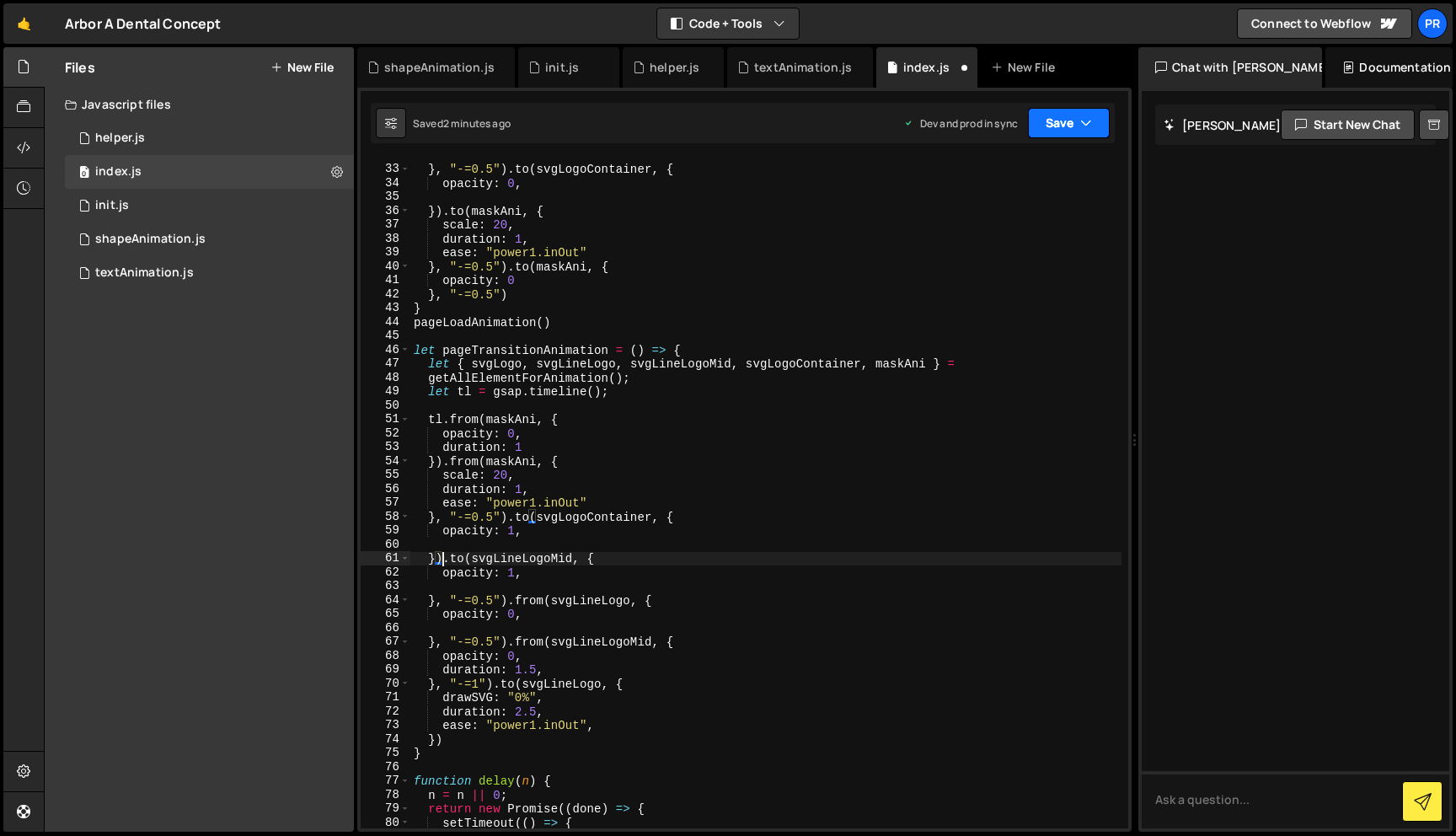
click at [1066, 128] on button "Save" at bounding box center [1069, 123] width 82 height 31
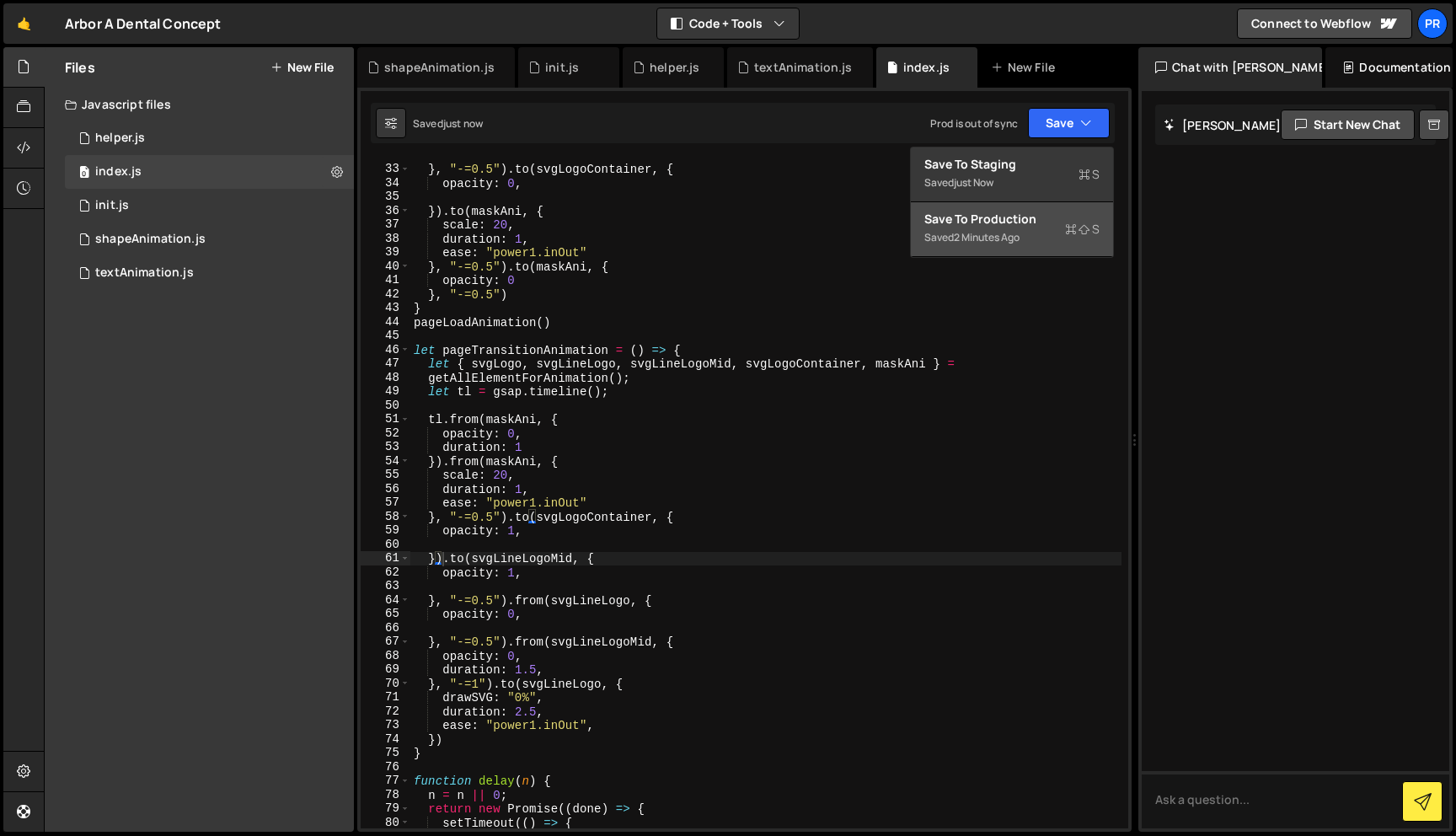
click at [1020, 223] on div "Save to Production S" at bounding box center [1012, 220] width 176 height 17
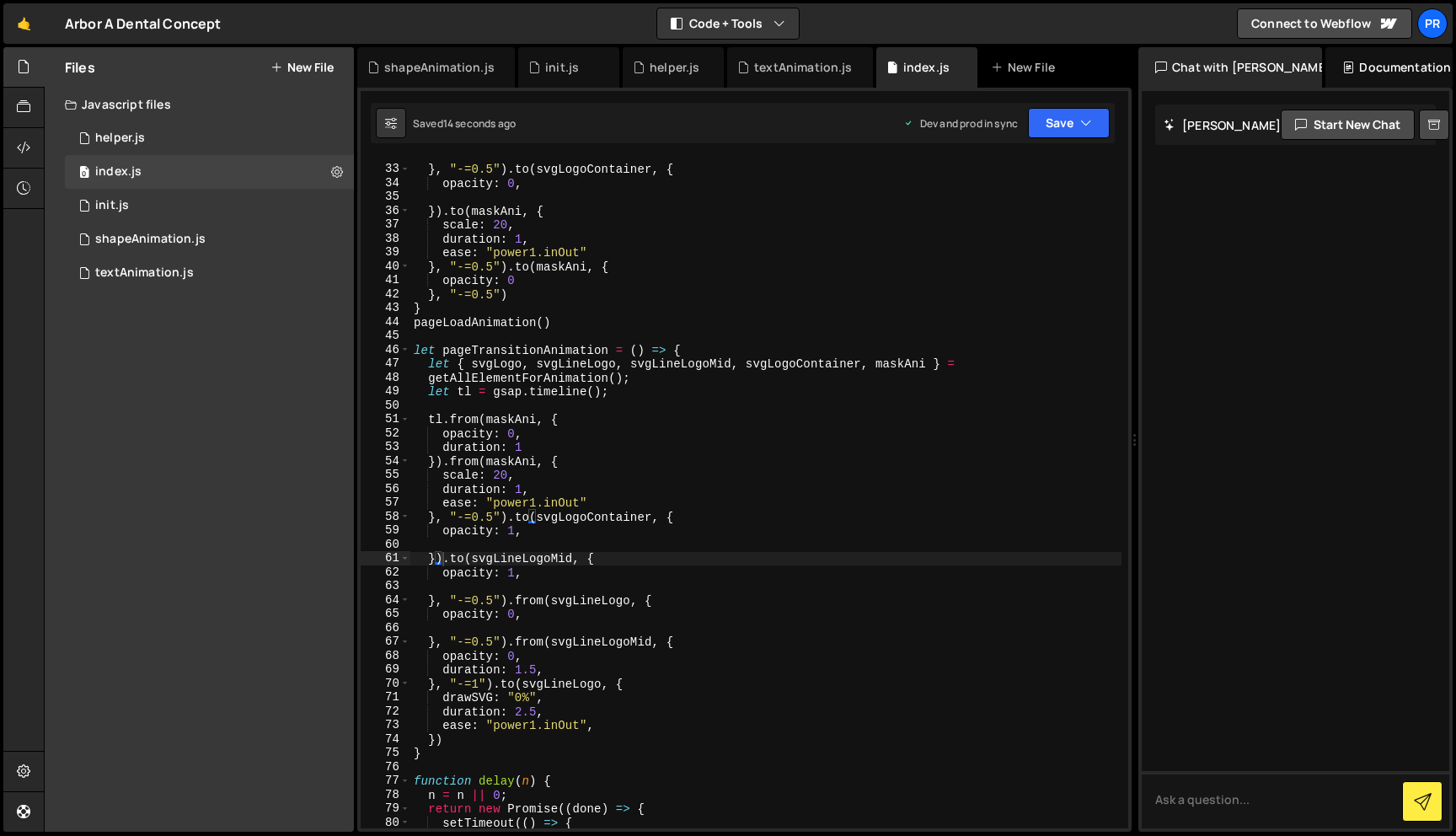
click at [635, 498] on div "} , "-=0.5" ) . to ( svgLogoContainer , { opacity : 0 , }) . to ( maskAni , { s…" at bounding box center [766, 497] width 712 height 697
click at [579, 430] on div "} , "-=0.5" ) . to ( svgLogoContainer , { opacity : 0 , }) . to ( maskAni , { s…" at bounding box center [766, 497] width 712 height 697
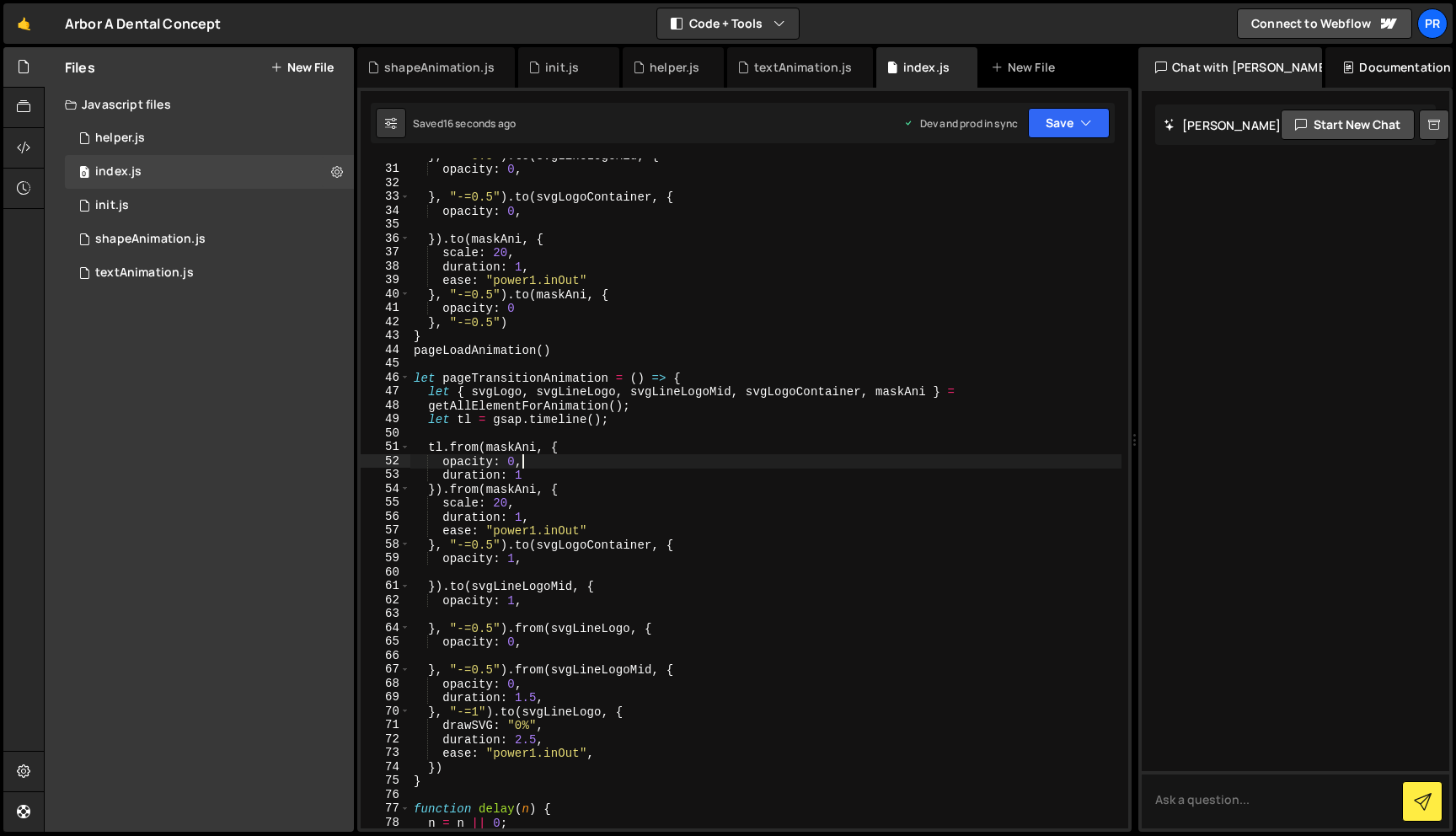
scroll to position [408, 0]
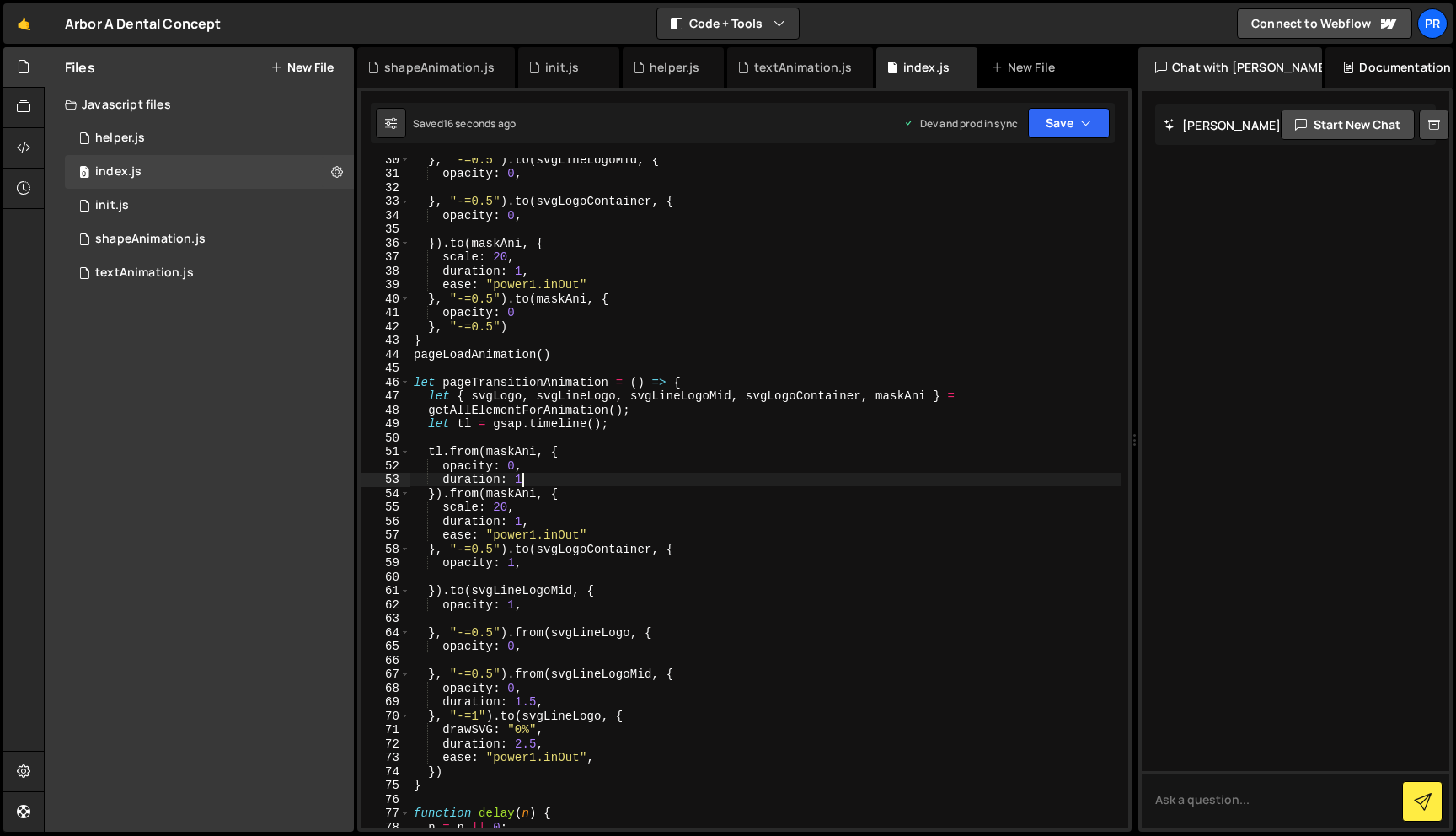
click at [561, 478] on div "} , "-=0.5" ) . to ( svgLineLogoMid , { opacity : 0 , } , "-=0.5" ) . to ( svgL…" at bounding box center [766, 500] width 712 height 697
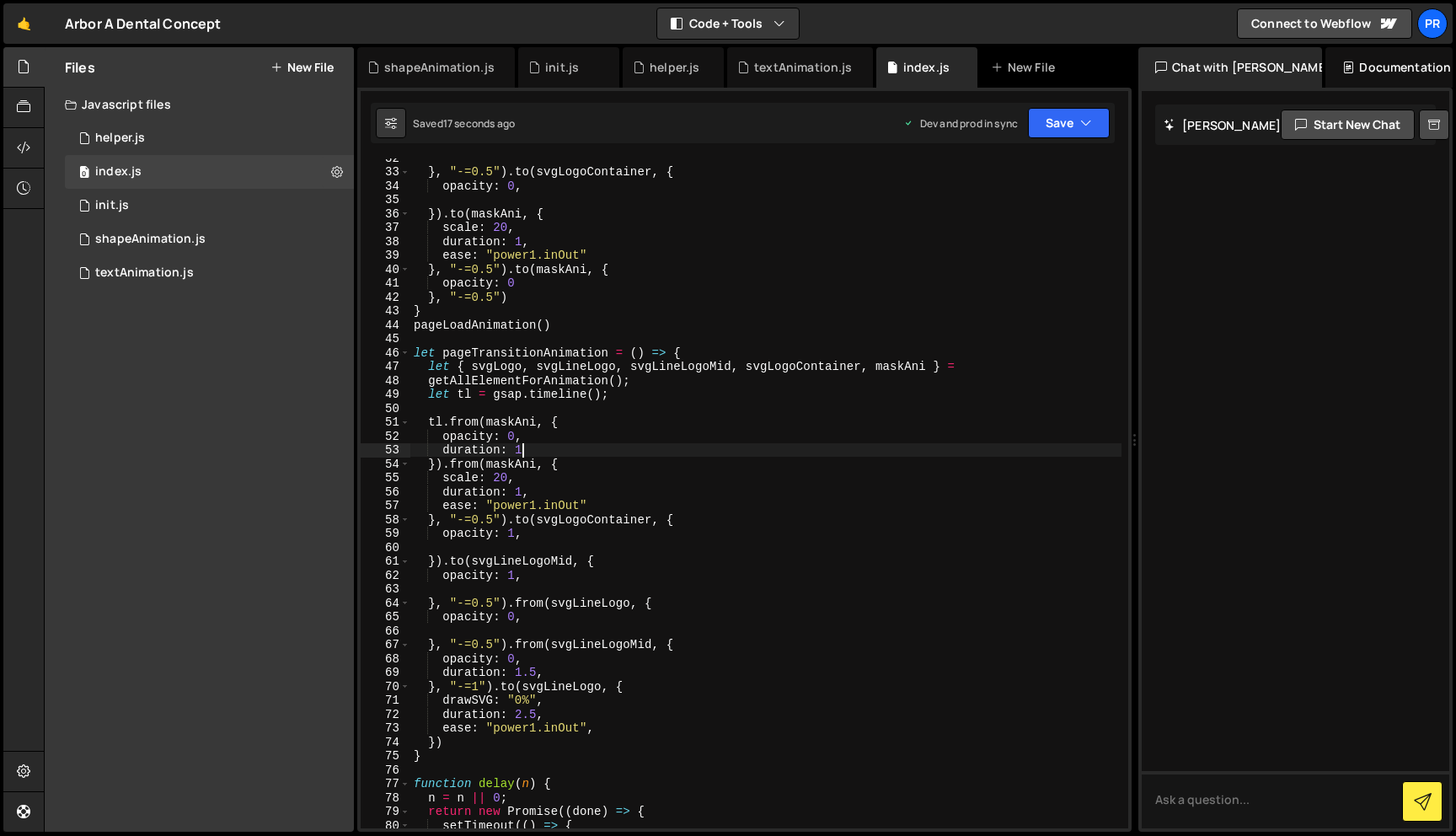
scroll to position [448, 0]
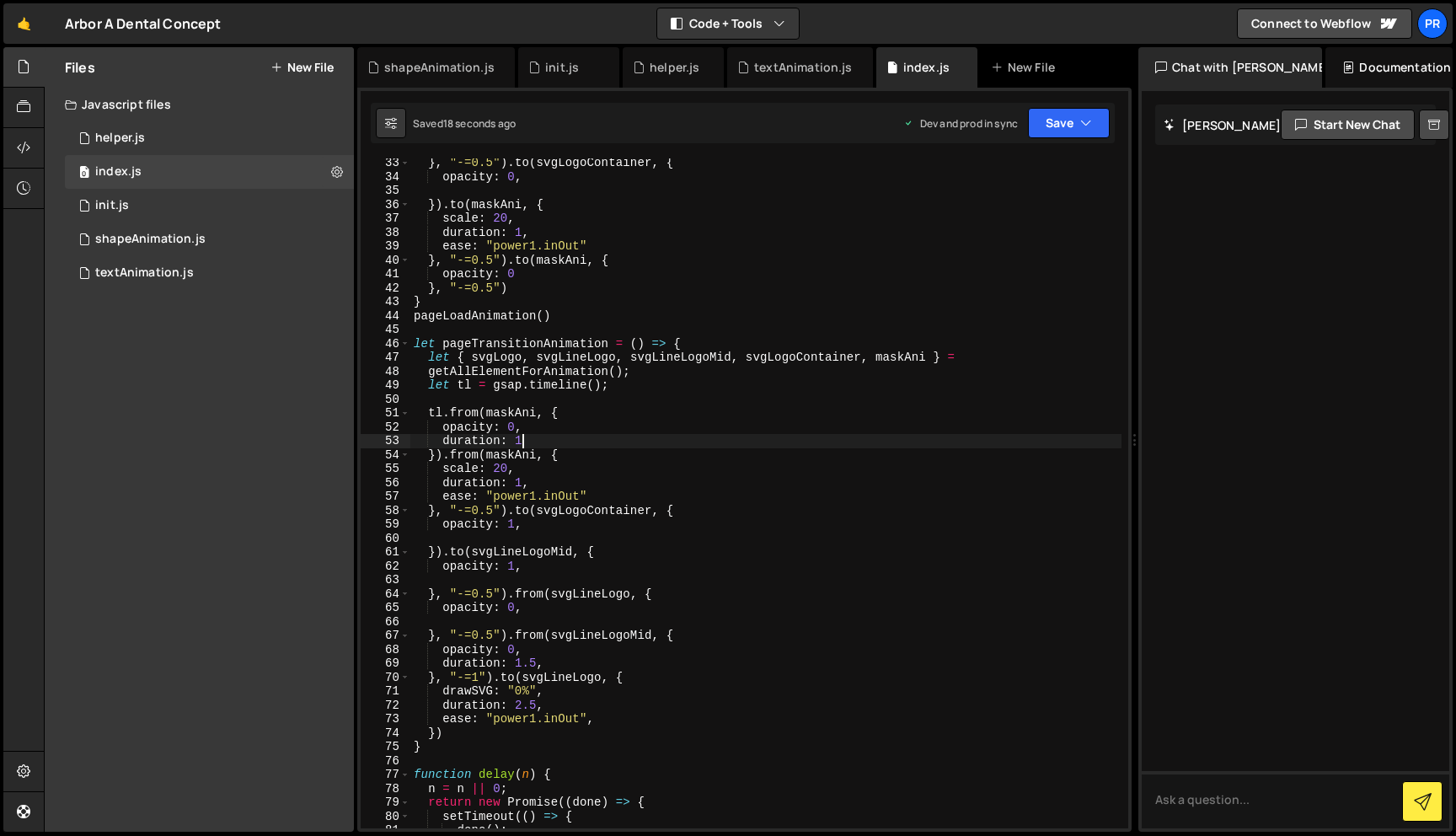
click at [464, 410] on div "} , "-=0.5" ) . to ( svgLogoContainer , { opacity : 0 , }) . to ( maskAni , { s…" at bounding box center [766, 504] width 712 height 697
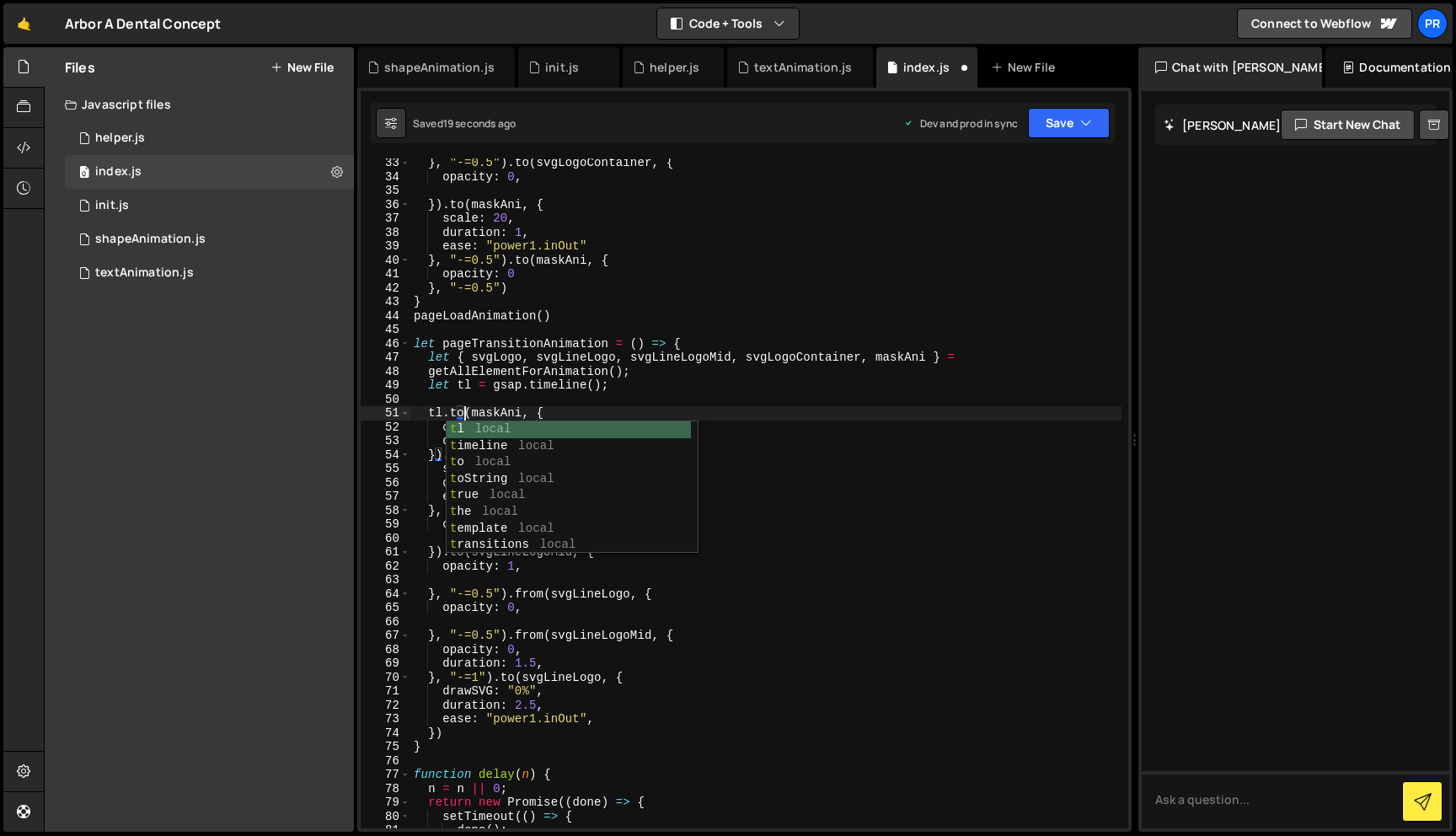
scroll to position [0, 3]
click at [610, 374] on div "} , "-=0.5" ) . to ( svgLogoContainer , { opacity : 0 , }) . to ( maskAni , { s…" at bounding box center [766, 504] width 712 height 697
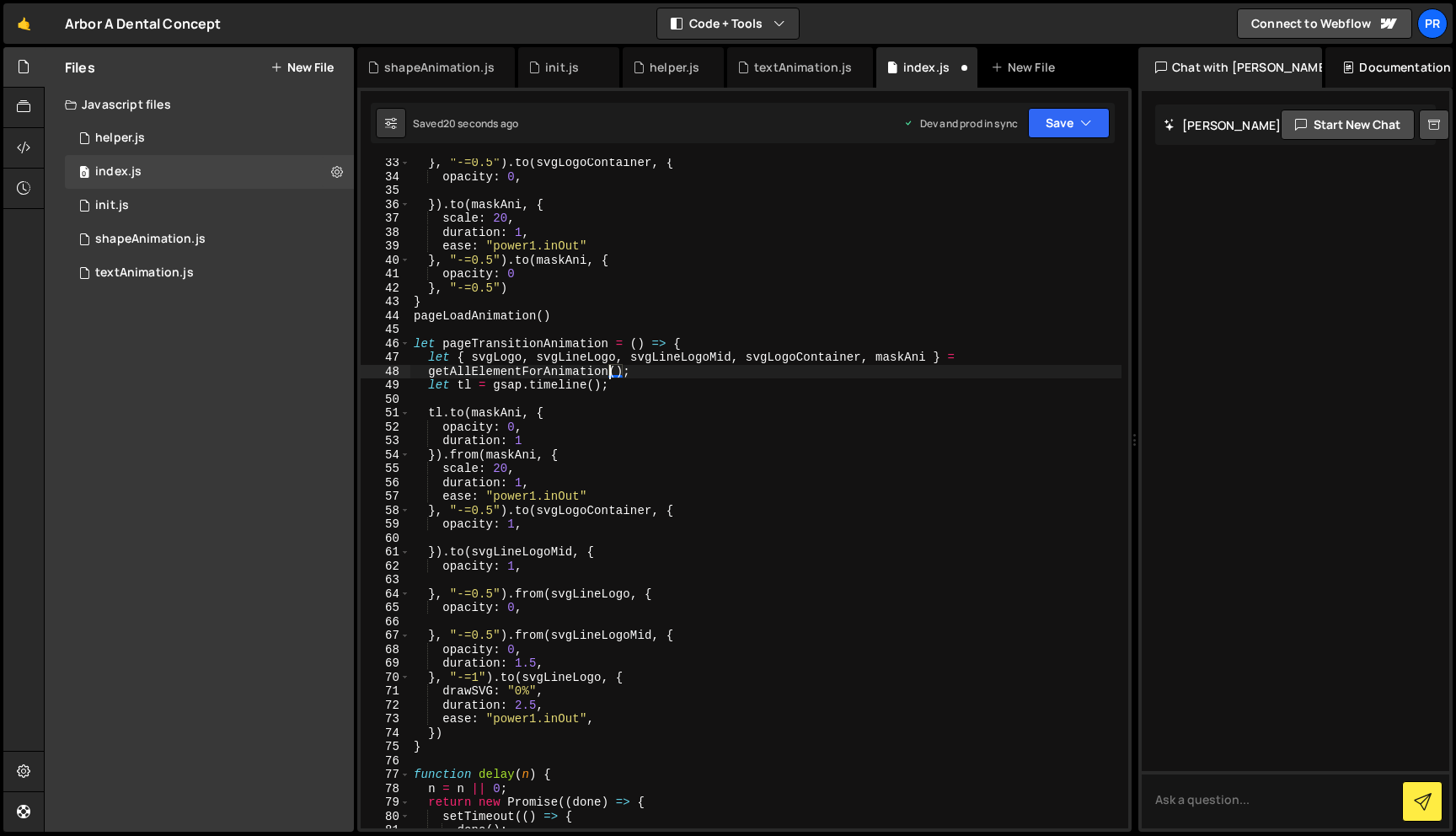
click at [514, 428] on div "} , "-=0.5" ) . to ( svgLogoContainer , { opacity : 0 , }) . to ( maskAni , { s…" at bounding box center [766, 504] width 712 height 697
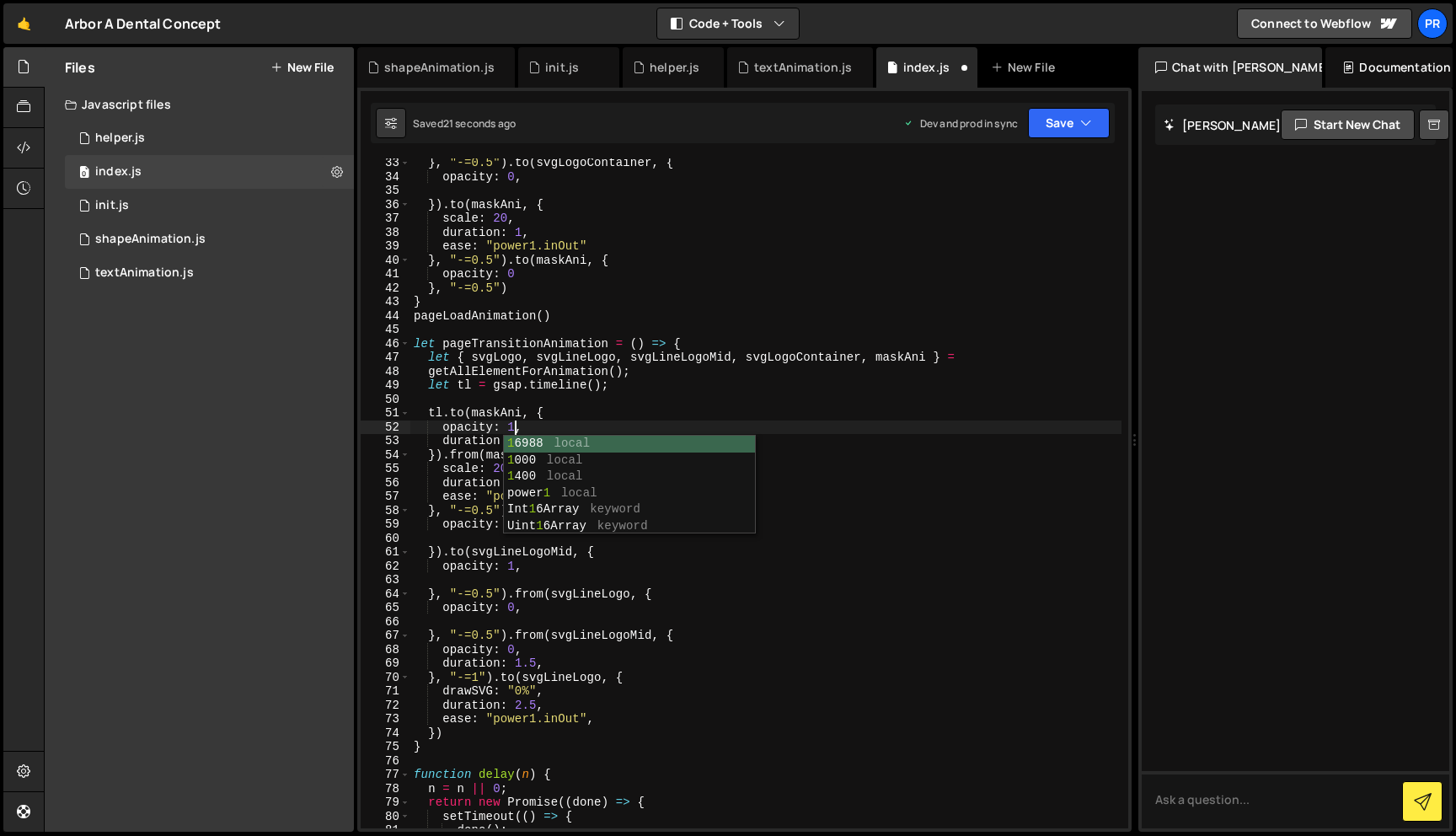
click at [550, 430] on div "} , "-=0.5" ) . to ( svgLogoContainer , { opacity : 0 , }) . to ( maskAni , { s…" at bounding box center [766, 504] width 712 height 697
click at [540, 442] on div "} , "-=0.5" ) . to ( svgLogoContainer , { opacity : 0 , }) . to ( maskAni , { s…" at bounding box center [766, 504] width 712 height 697
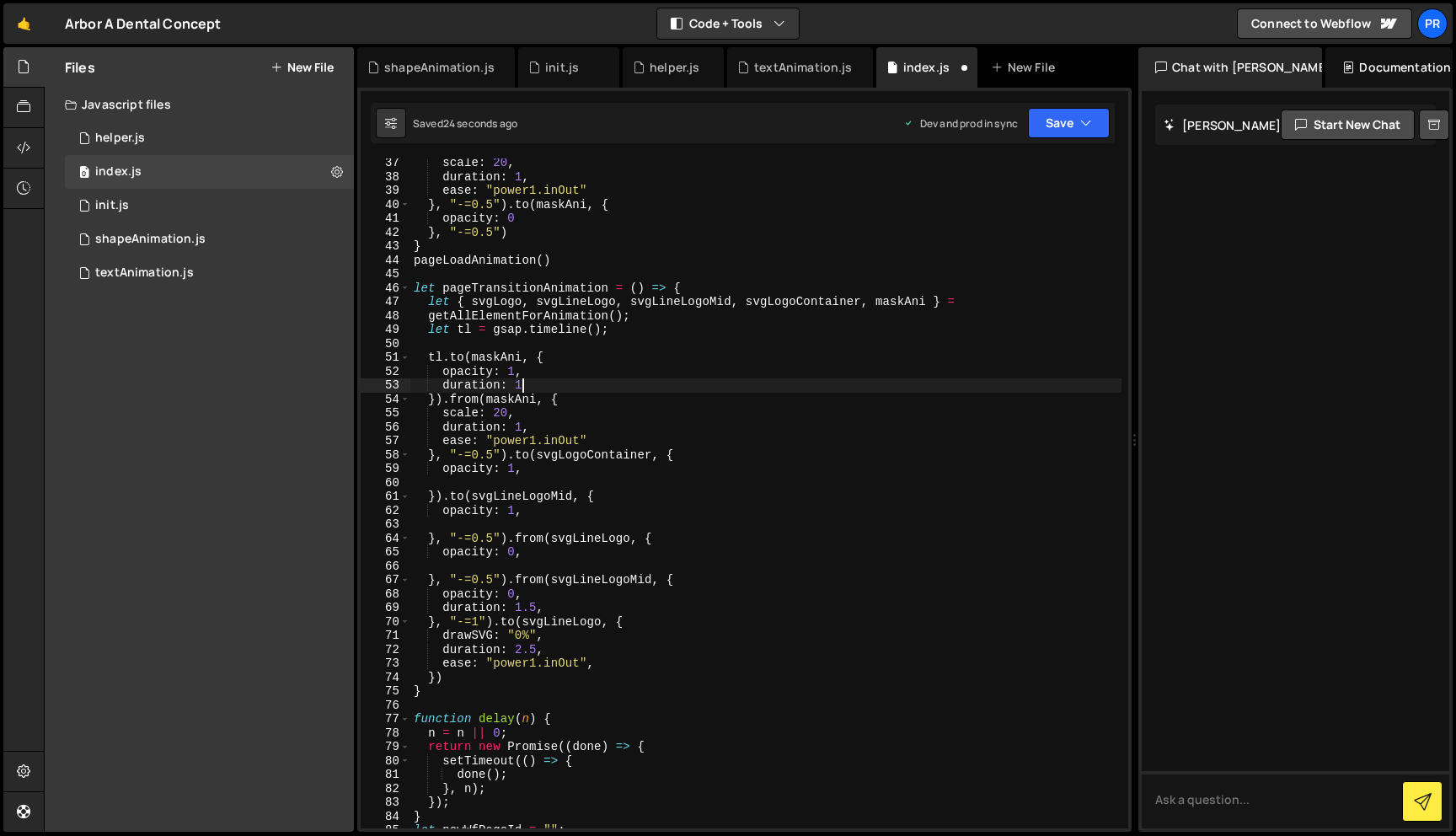
scroll to position [505, 0]
click at [535, 421] on div "scale : 20 , duration : 1 , ease : "power1.inOut" } , "-=0.5" ) . to ( maskAni …" at bounding box center [766, 501] width 712 height 697
click at [504, 410] on div "scale : 20 , duration : 1 , ease : "power1.inOut" } , "-=0.5" ) . to ( maskAni …" at bounding box center [766, 501] width 712 height 697
click at [504, 409] on div "scale : 20 , duration : 1 , ease : "power1.inOut" } , "-=0.5" ) . to ( maskAni …" at bounding box center [766, 501] width 712 height 697
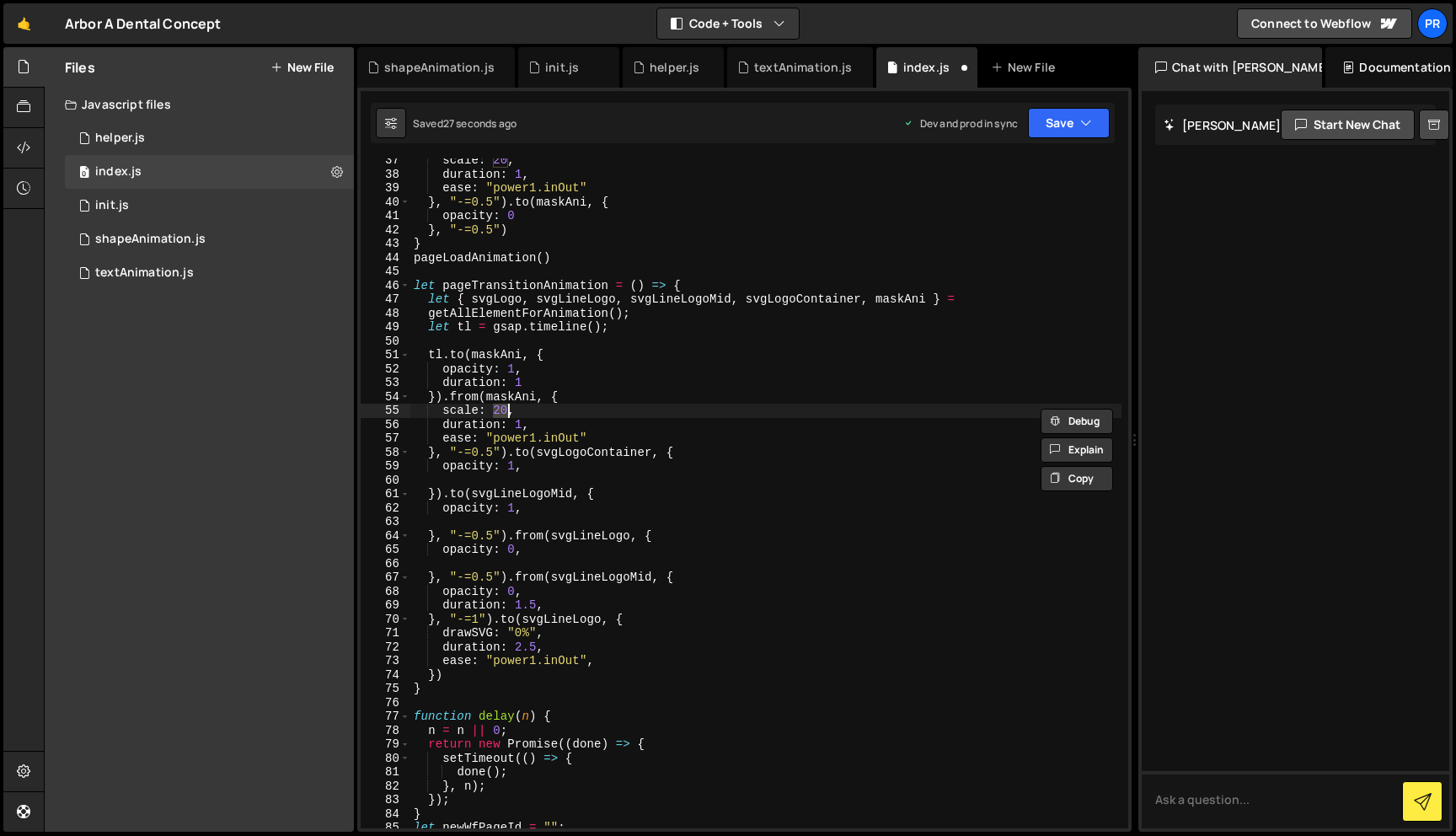
click at [462, 399] on div "scale : 20 , duration : 1 , ease : "power1.inOut" } , "-=0.5" ) . to ( maskAni …" at bounding box center [766, 501] width 712 height 697
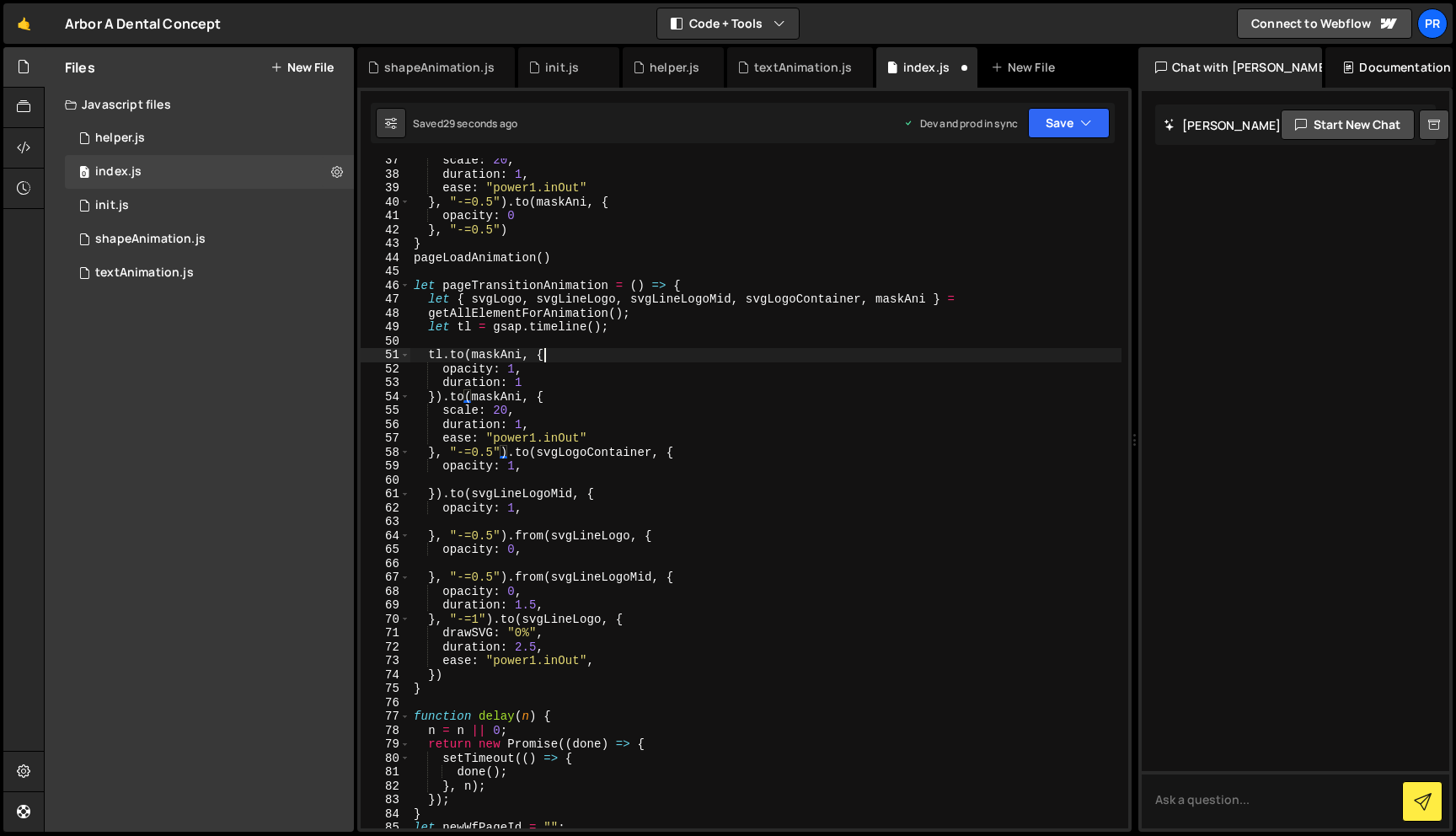
click at [615, 358] on div "scale : 20 , duration : 1 , ease : "power1.inOut" } , "-=0.5" ) . to ( maskAni …" at bounding box center [766, 501] width 712 height 697
click at [502, 413] on div "scale : 20 , duration : 1 , ease : "power1.inOut" } , "-=0.5" ) . to ( maskAni …" at bounding box center [766, 501] width 712 height 697
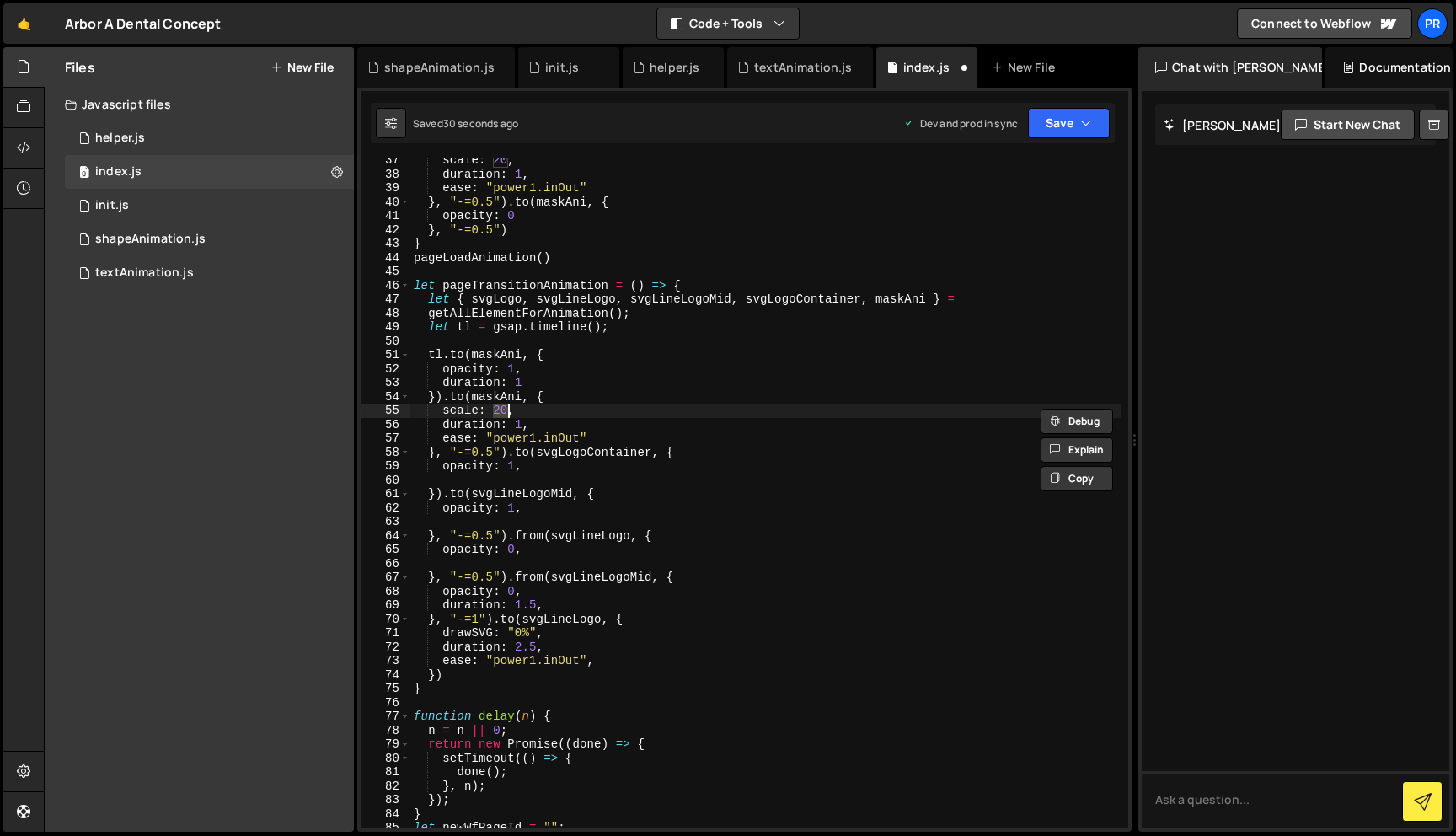
scroll to position [0, 5]
click at [709, 408] on div "scale : 20 , duration : 1 , ease : "power1.inOut" } , "-=0.5" ) . to ( maskAni …" at bounding box center [766, 501] width 712 height 697
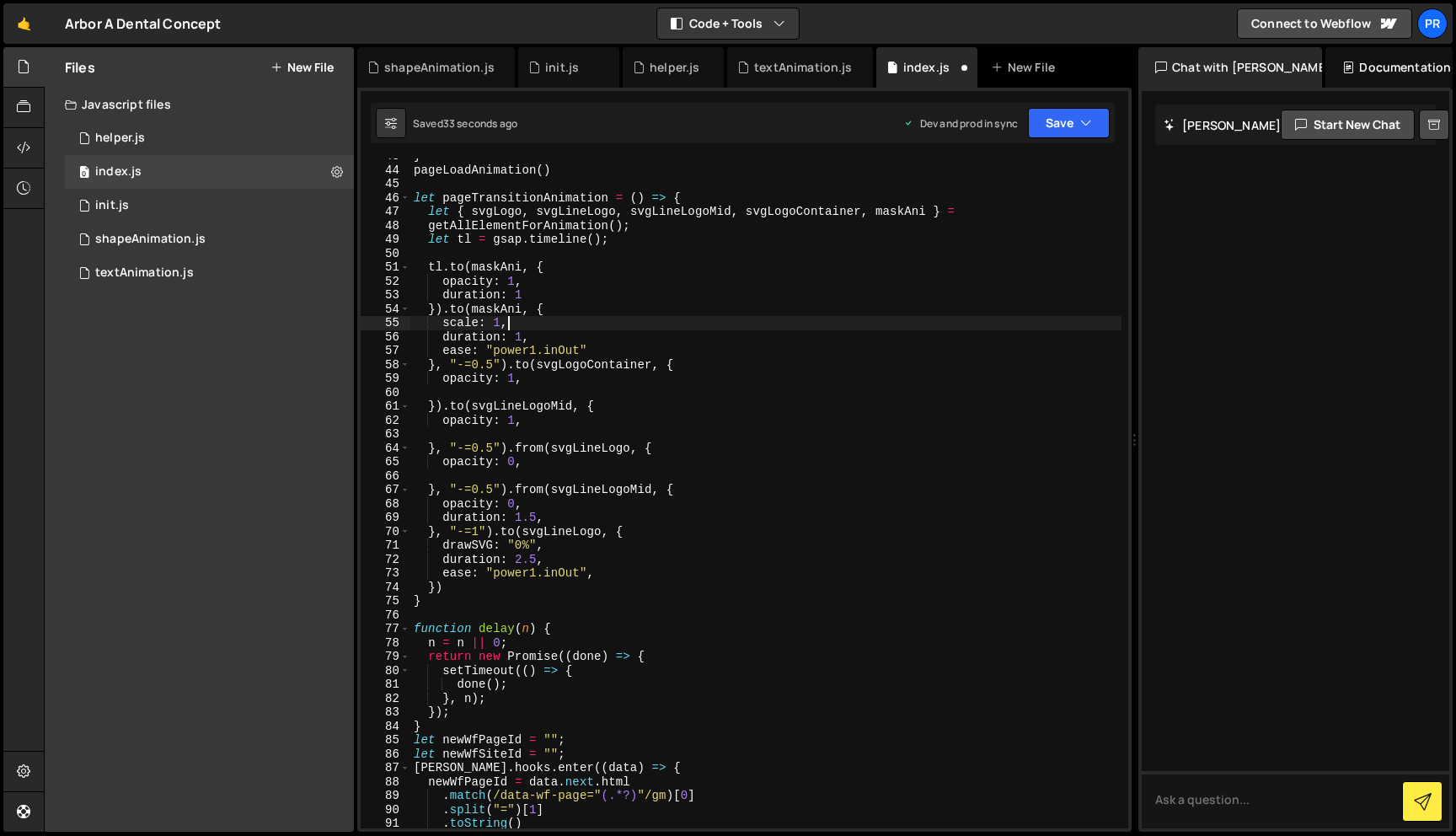
scroll to position [592, 0]
click at [1087, 124] on icon "button" at bounding box center [1086, 123] width 12 height 17
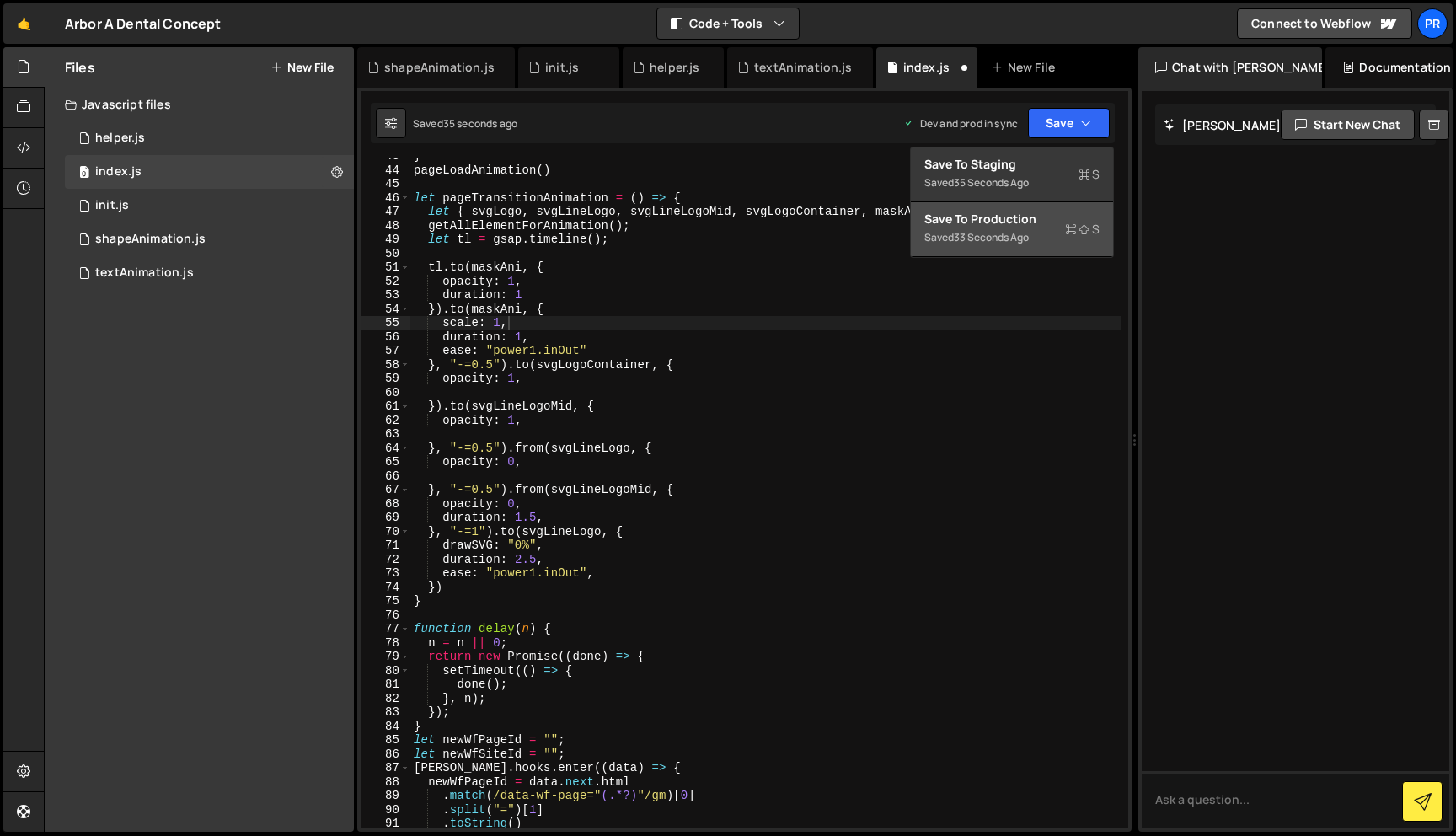
click at [1038, 224] on div "Save to Production S" at bounding box center [1012, 220] width 176 height 17
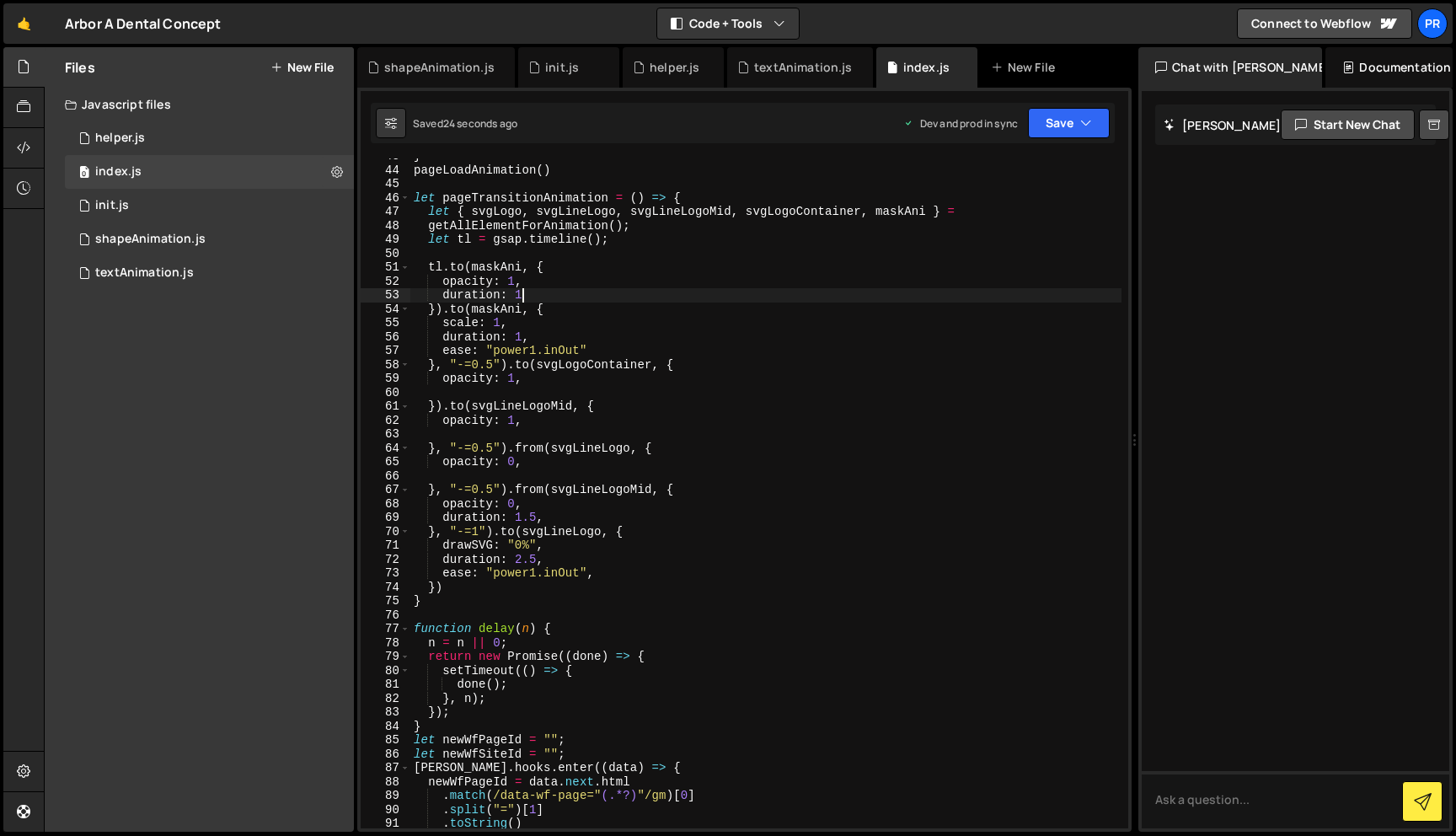
click at [622, 302] on div "} pageLoadAnimation ( ) let pageTransitionAnimation = ( ) => { let { svgLogo , …" at bounding box center [766, 498] width 712 height 697
click at [579, 340] on div "} pageLoadAnimation ( ) let pageTransitionAnimation = ( ) => { let { svgLogo , …" at bounding box center [766, 498] width 712 height 697
click at [542, 288] on div "} pageLoadAnimation ( ) let pageTransitionAnimation = ( ) => { let { svgLogo , …" at bounding box center [766, 498] width 712 height 697
click at [539, 293] on div "} pageLoadAnimation ( ) let pageTransitionAnimation = ( ) => { let { svgLogo , …" at bounding box center [766, 498] width 712 height 697
click at [492, 366] on div "} pageLoadAnimation ( ) let pageTransitionAnimation = ( ) => { let { svgLogo , …" at bounding box center [766, 498] width 712 height 697
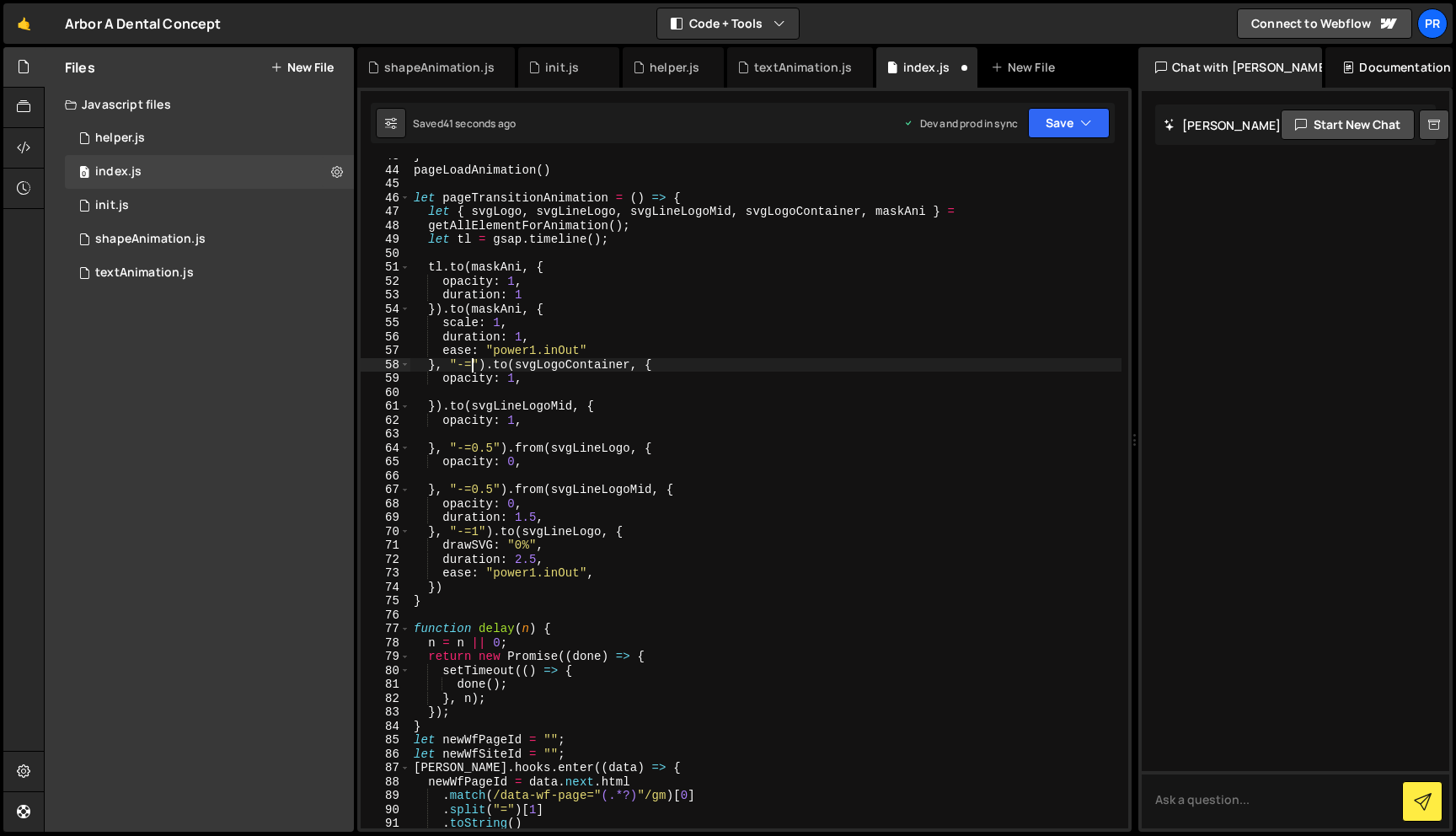
scroll to position [0, 5]
click at [636, 303] on div "} pageLoadAnimation ( ) let pageTransitionAnimation = ( ) => { let { svgLogo , …" at bounding box center [766, 498] width 712 height 697
click at [1077, 133] on button "Save" at bounding box center [1069, 123] width 82 height 31
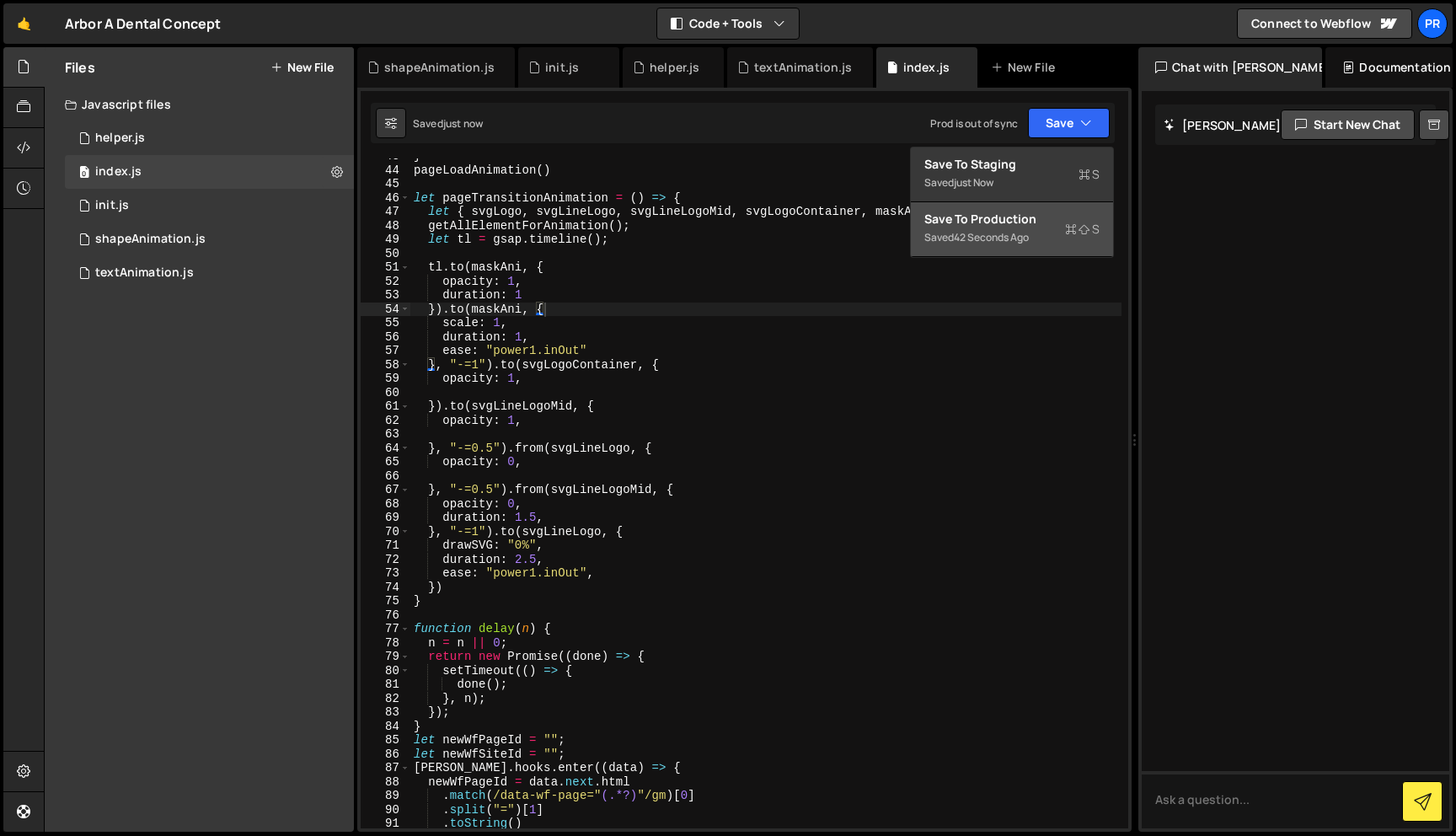
click at [1023, 211] on div "Save to Production S" at bounding box center [1012, 220] width 176 height 17
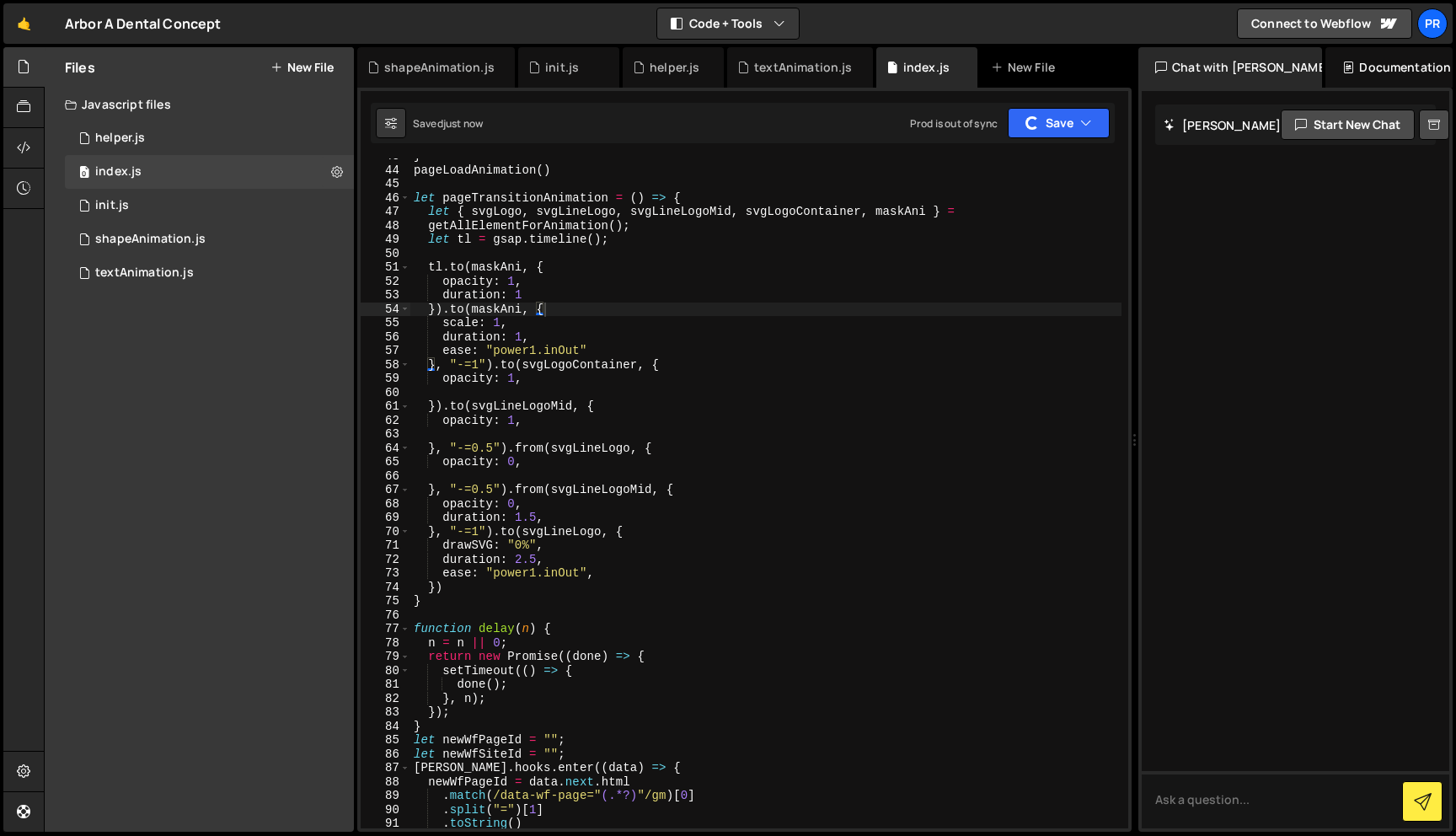
click at [693, 383] on div "} pageLoadAnimation ( ) let pageTransitionAnimation = ( ) => { let { svgLogo , …" at bounding box center [766, 498] width 712 height 697
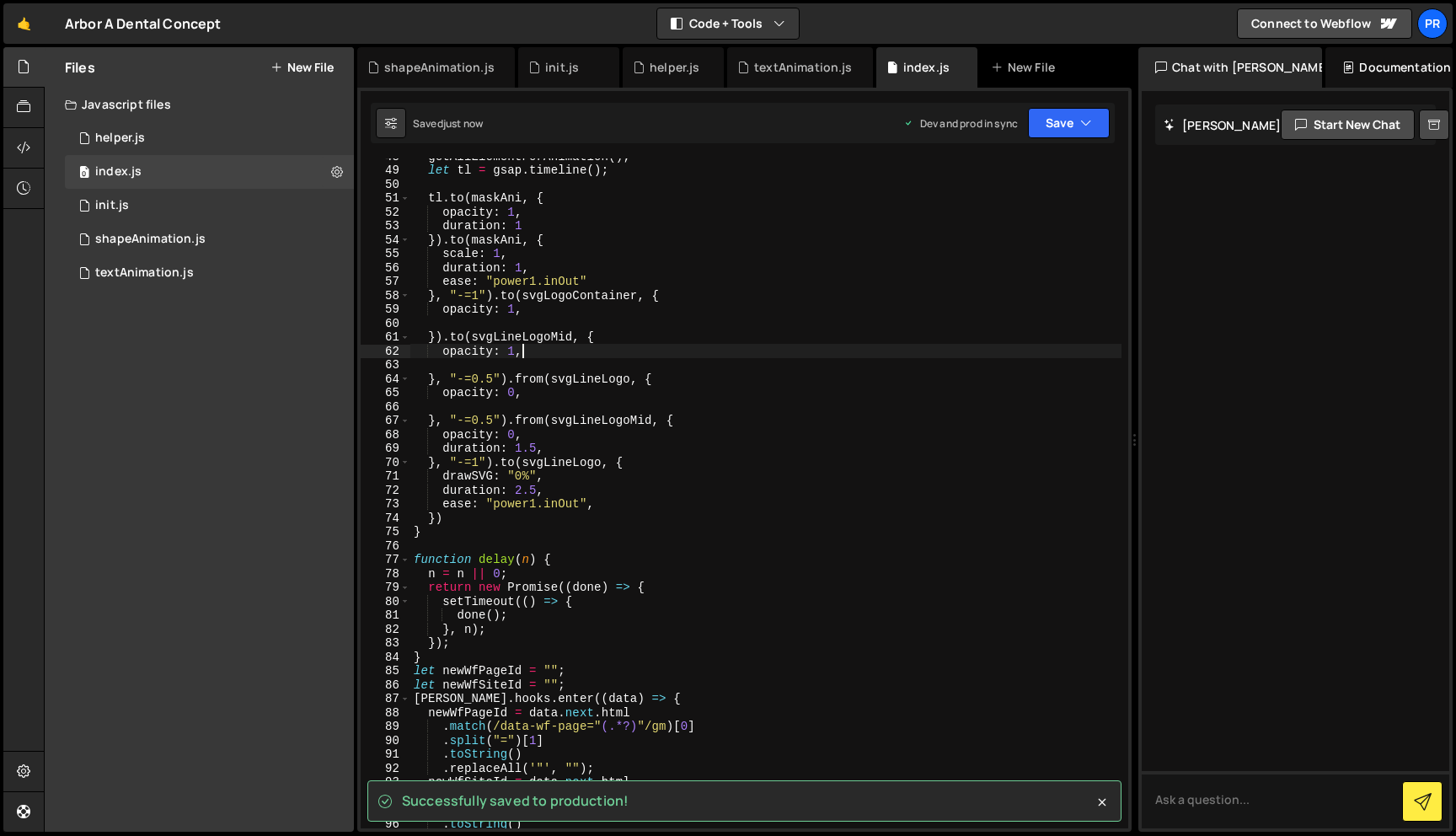
click at [558, 358] on div "getAllElementForAnimation ( ) ; let tl = gsap . timeline ( ) ; tl . to ( [PERSO…" at bounding box center [766, 498] width 712 height 697
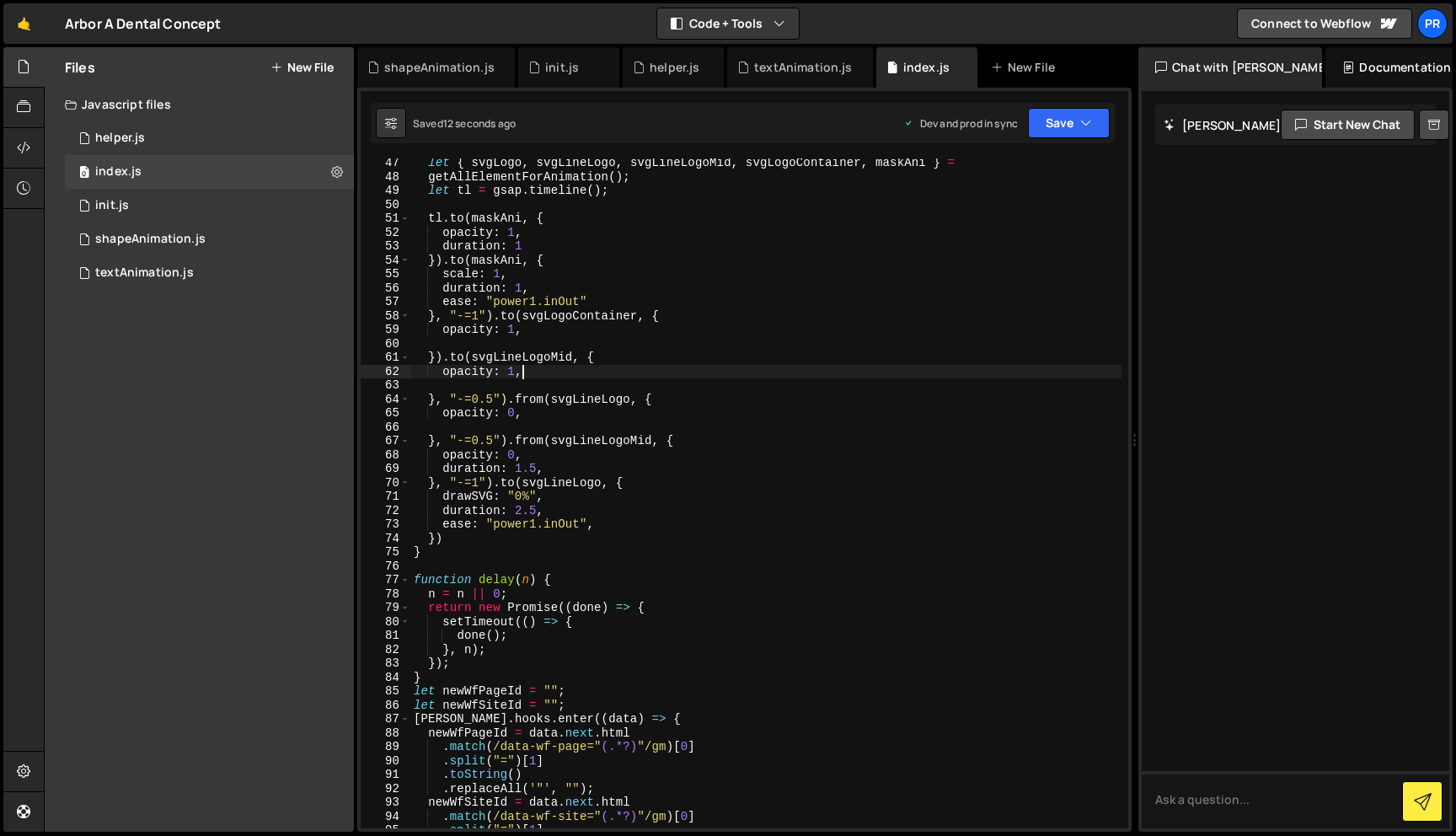
scroll to position [640, 0]
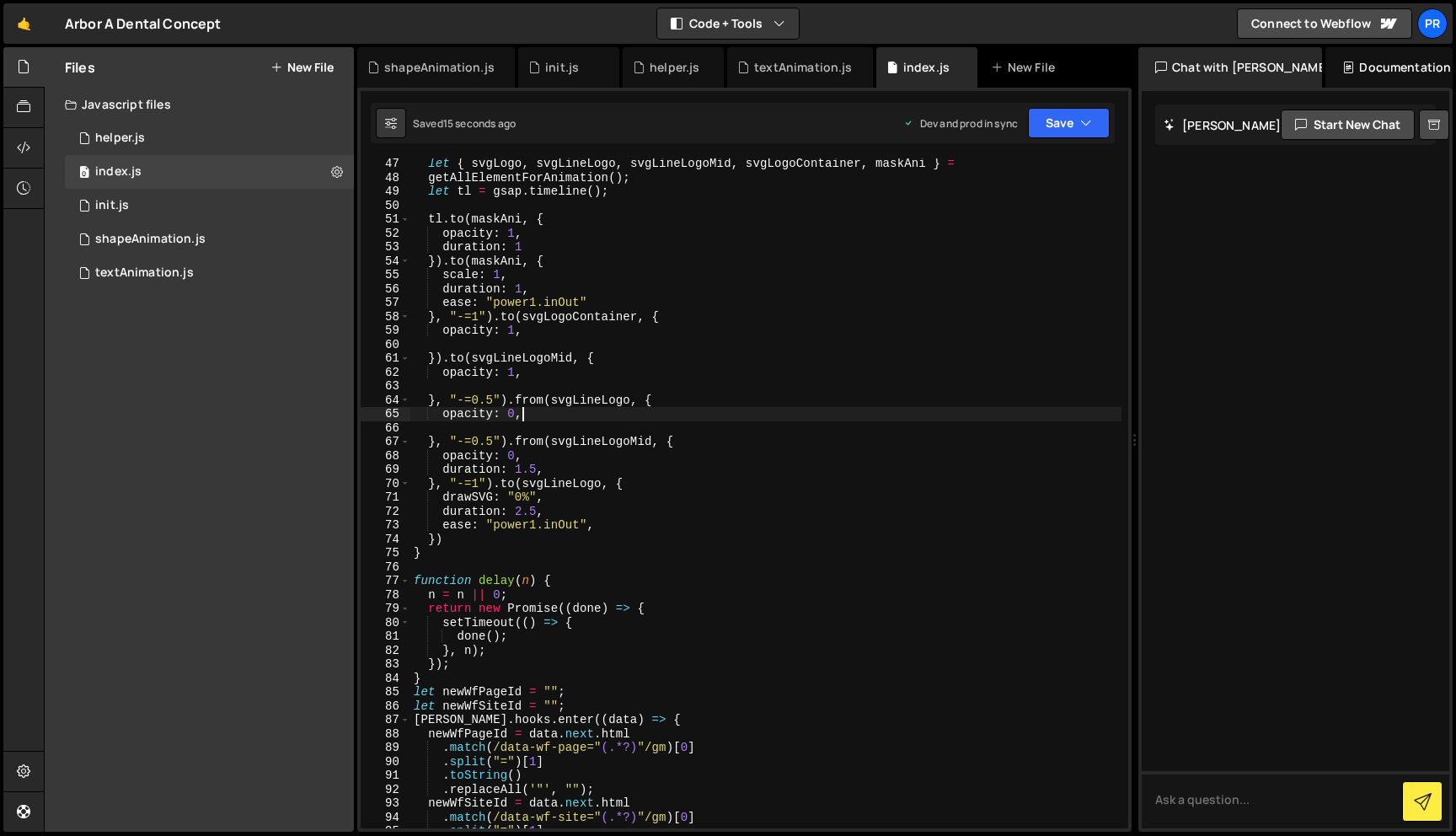
click at [545, 417] on div "let { svgLogo , svgLineLogo , svgLineLogoMid , svgLogoContainer , maskAni } = g…" at bounding box center [766, 504] width 712 height 697
type textarea "opacity: 0,"
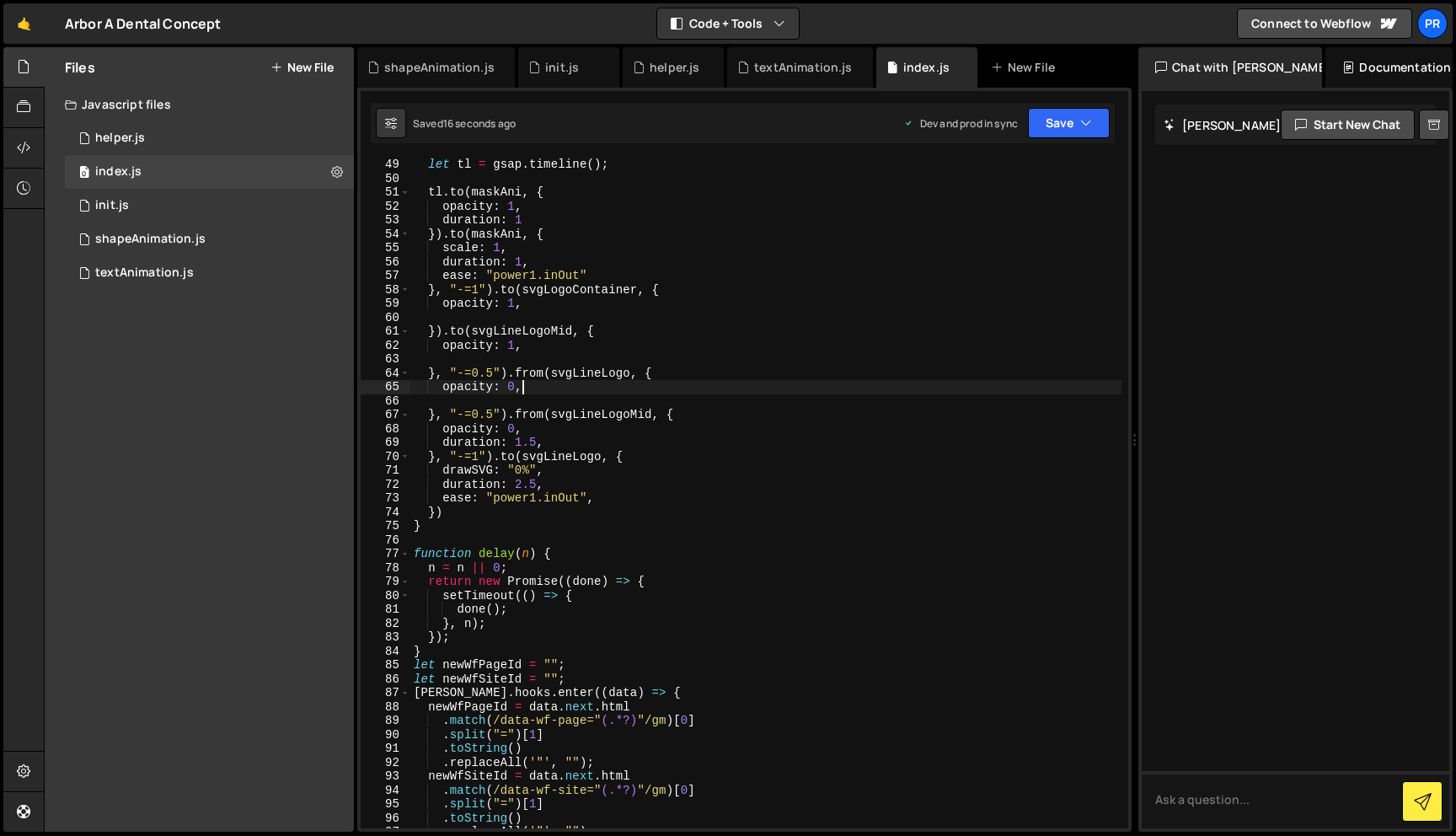
scroll to position [667, 0]
click at [515, 400] on div "getAllElementForAnimation ( ) ; let tl = gsap . timeline ( ) ; tl . to ( [PERSO…" at bounding box center [766, 493] width 712 height 697
click at [513, 387] on div "getAllElementForAnimation ( ) ; let tl = gsap . timeline ( ) ; tl . to ( [PERSO…" at bounding box center [766, 493] width 712 height 697
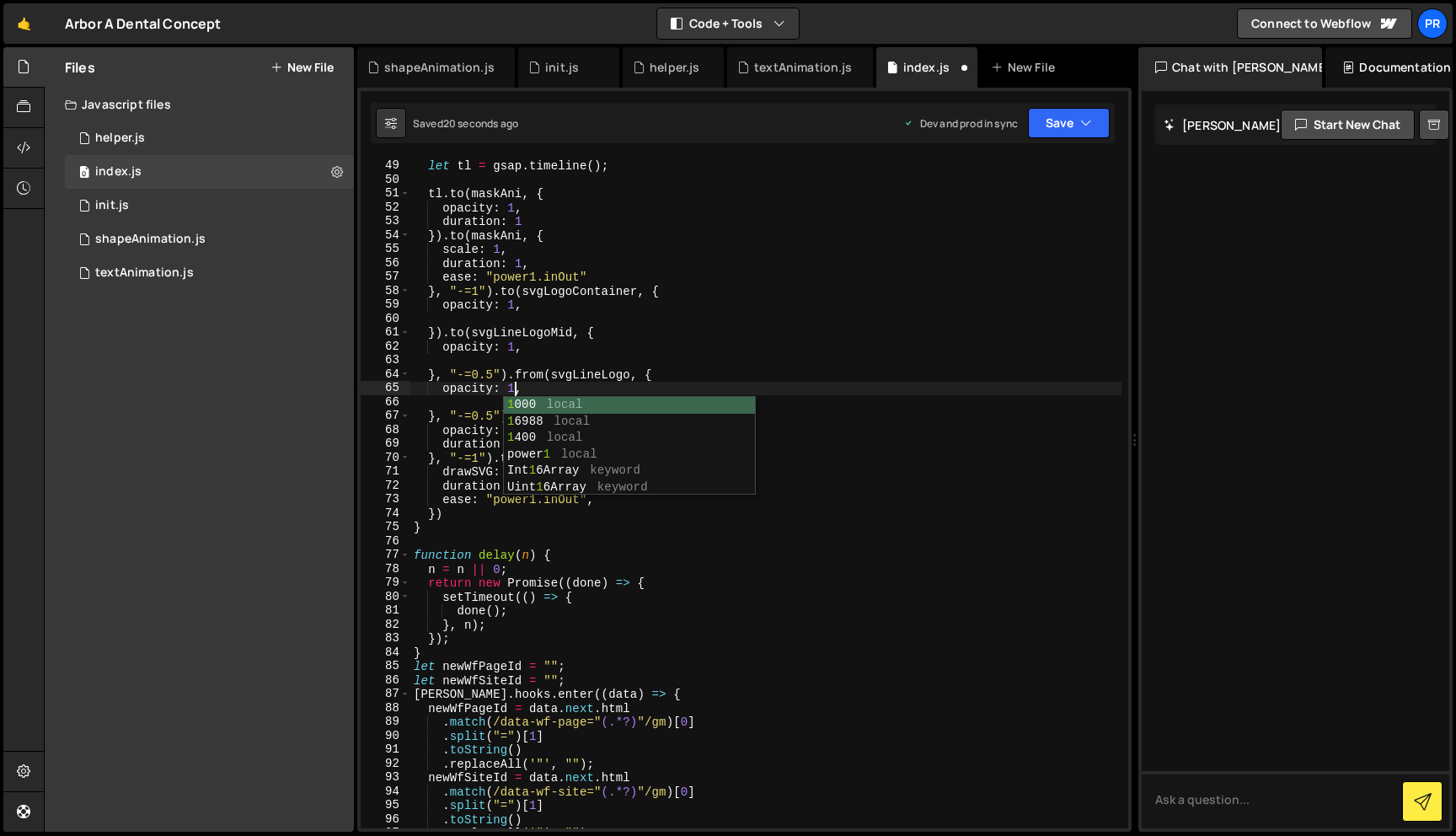
click at [577, 339] on div "getAllElementForAnimation ( ) ; let tl = gsap . timeline ( ) ; tl . to ( [PERSO…" at bounding box center [766, 493] width 712 height 697
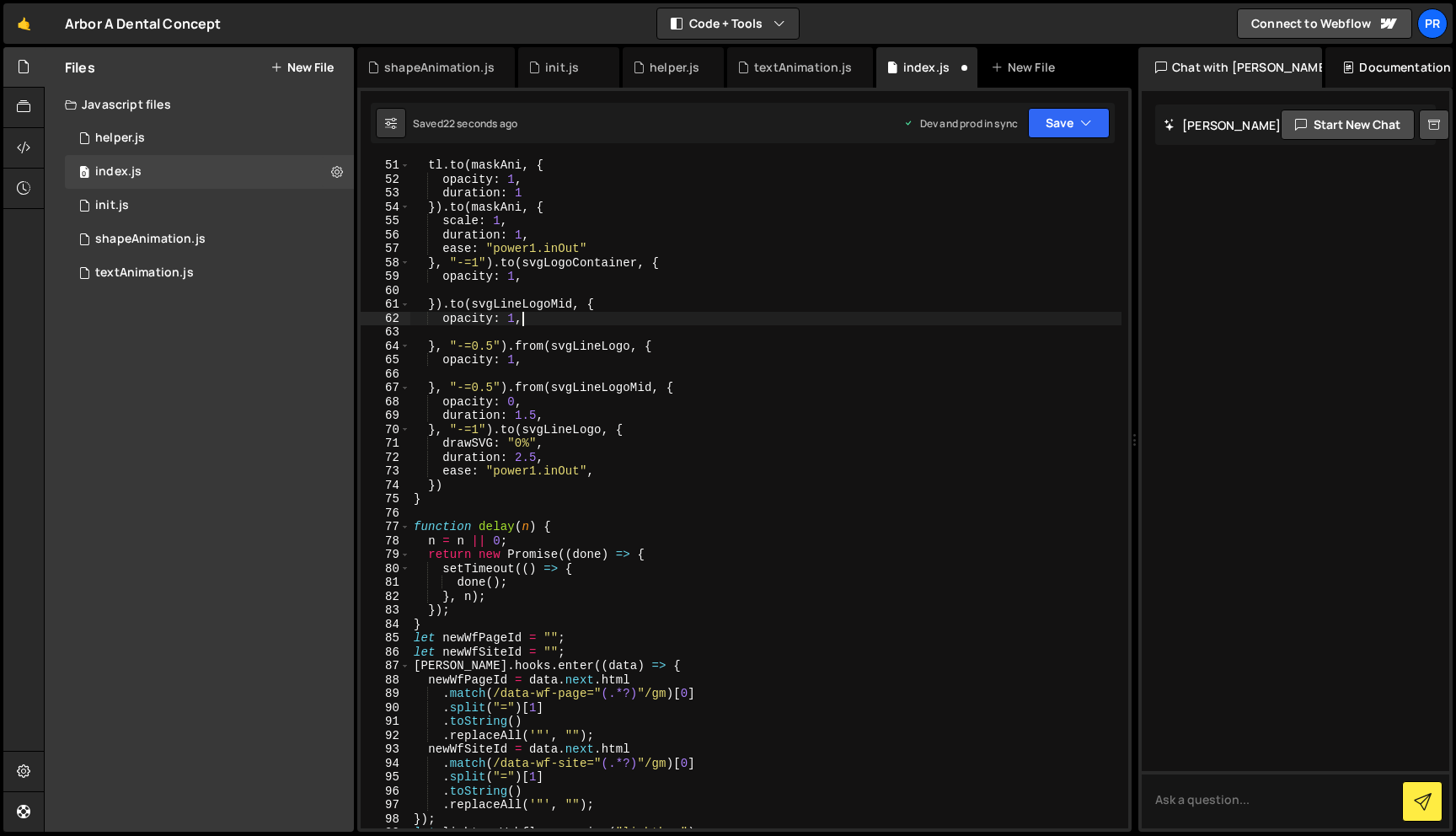
scroll to position [696, 0]
click at [513, 406] on div "tl . to ( maskAni , { opacity : 1 , duration : 1 }) . to ( maskAni , { scale : …" at bounding box center [766, 505] width 712 height 697
type textarea "opacity: 1,"
click at [555, 371] on div "tl . to ( maskAni , { opacity : 1 , duration : 1 }) . to ( maskAni , { scale : …" at bounding box center [766, 505] width 712 height 697
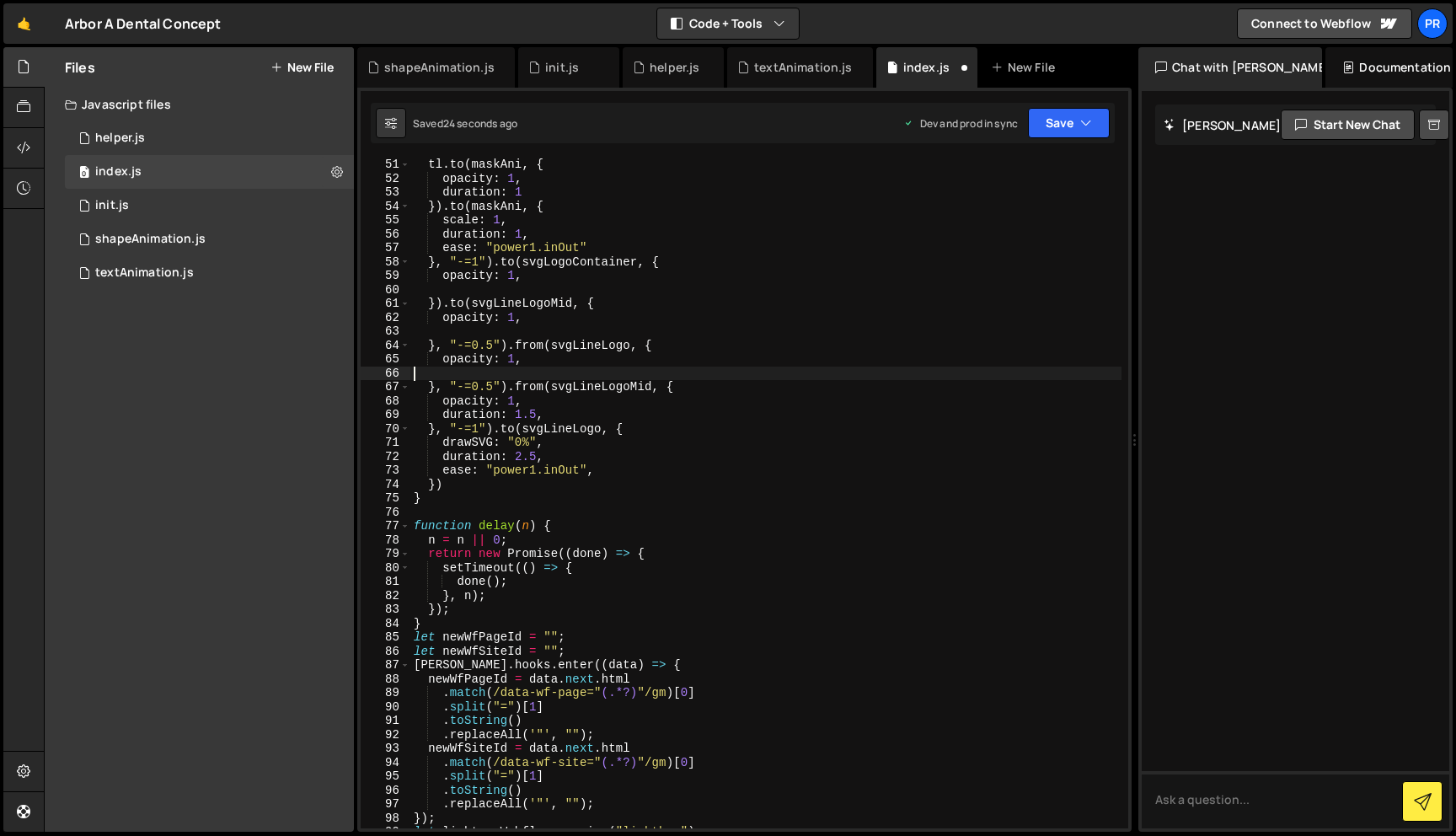
scroll to position [0, 0]
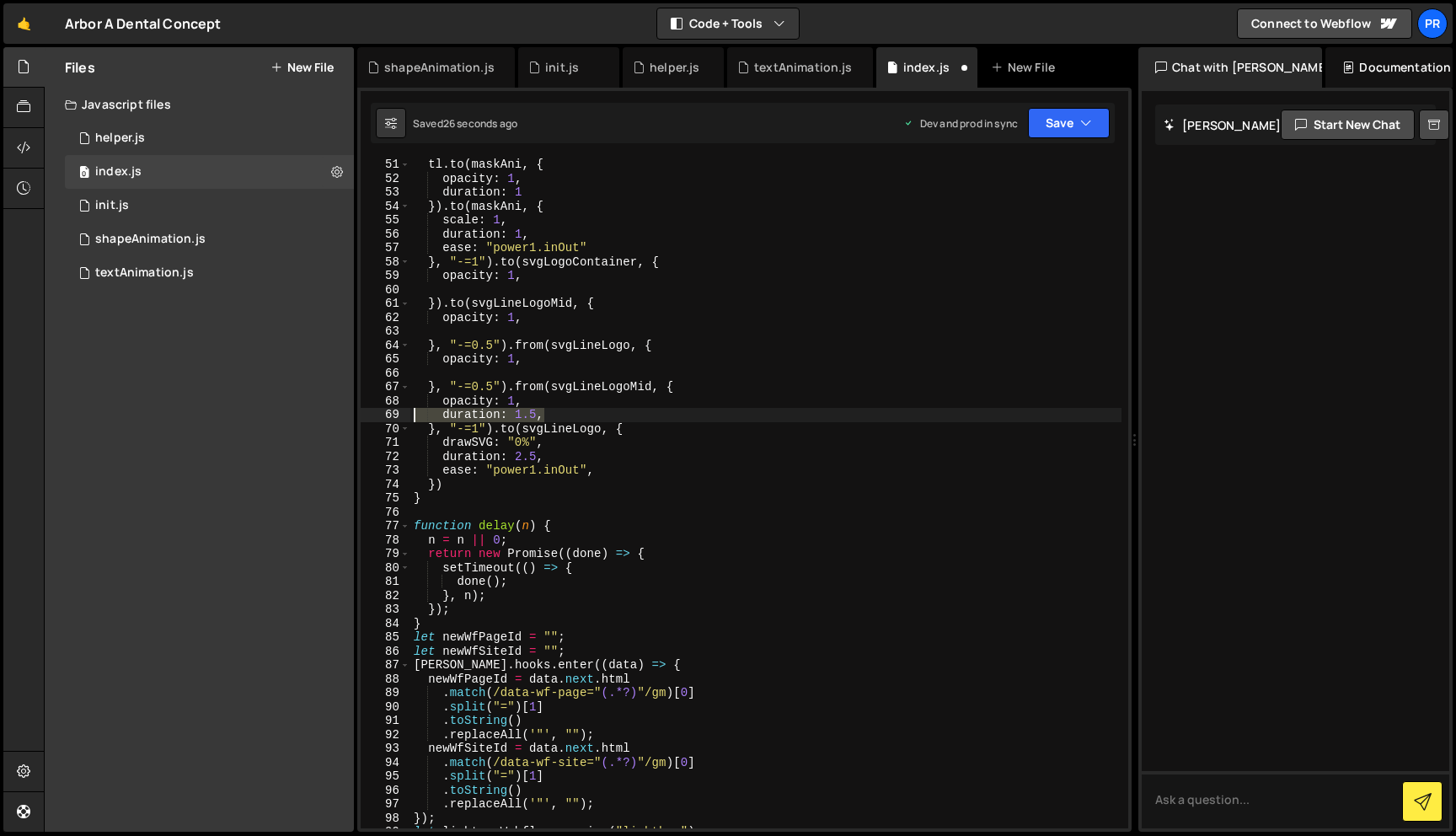
drag, startPoint x: 546, startPoint y: 413, endPoint x: 351, endPoint y: 413, distance: 195.0
click at [351, 413] on div "Files New File Javascript files 0 helper.js 0 0 index.js 0 0 init.js 0 0 shapeA…" at bounding box center [750, 439] width 1413 height 785
type textarea "duration: 1.5,"
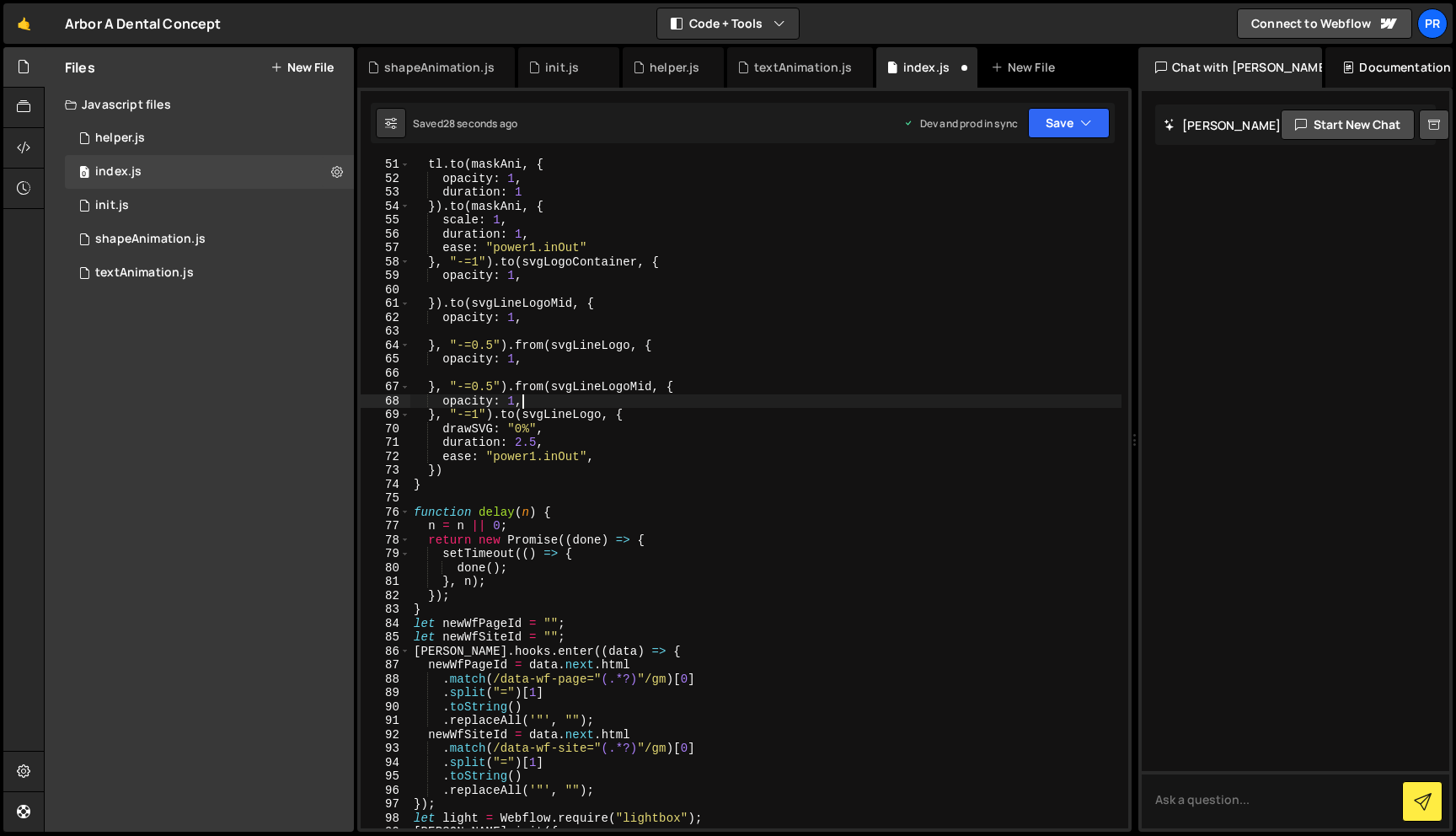
scroll to position [718, 0]
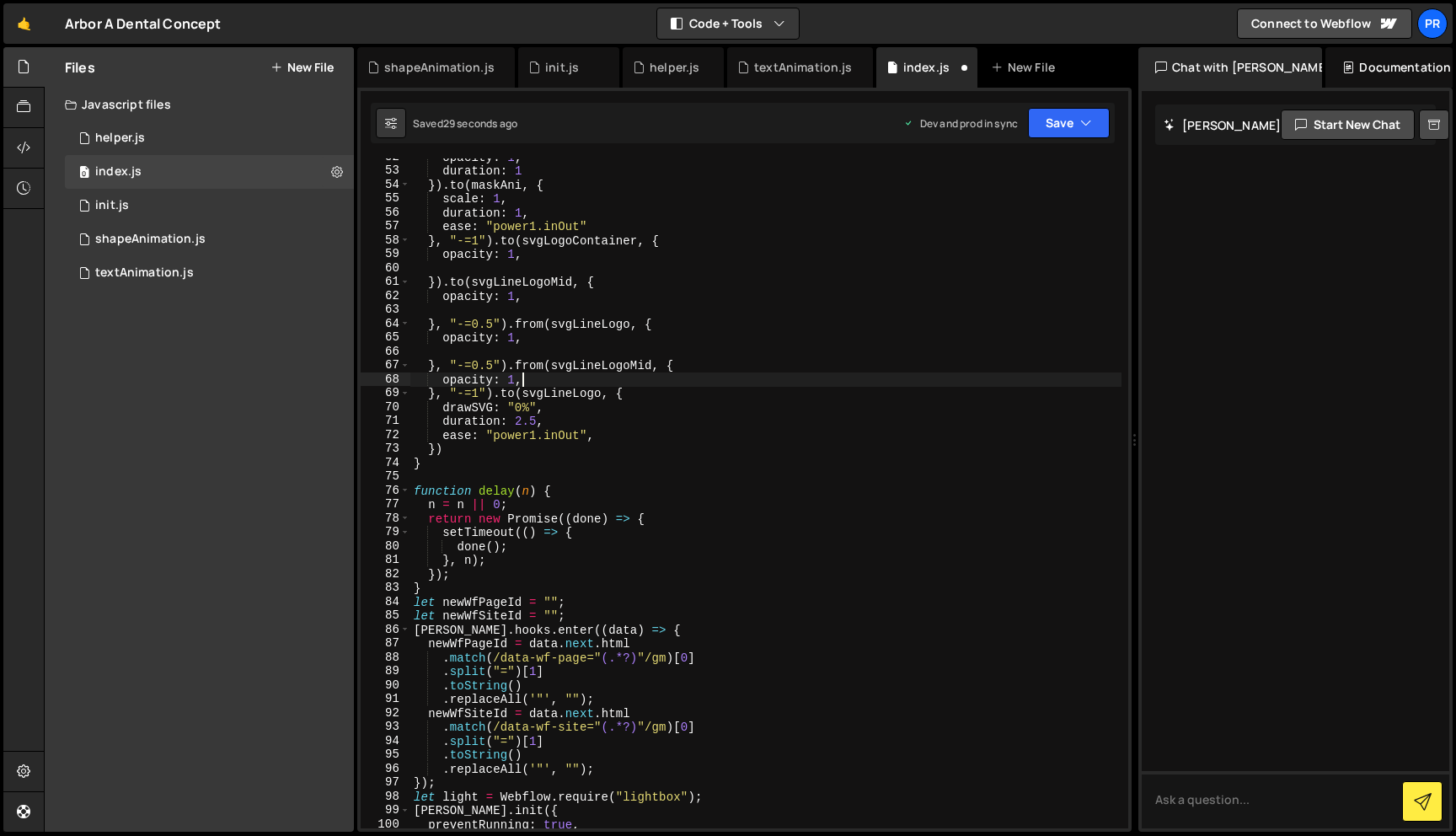
click at [524, 406] on div "opacity : 1 , duration : 1 }) . to ( maskAni , { scale : 1 , duration : 1 , eas…" at bounding box center [766, 498] width 712 height 697
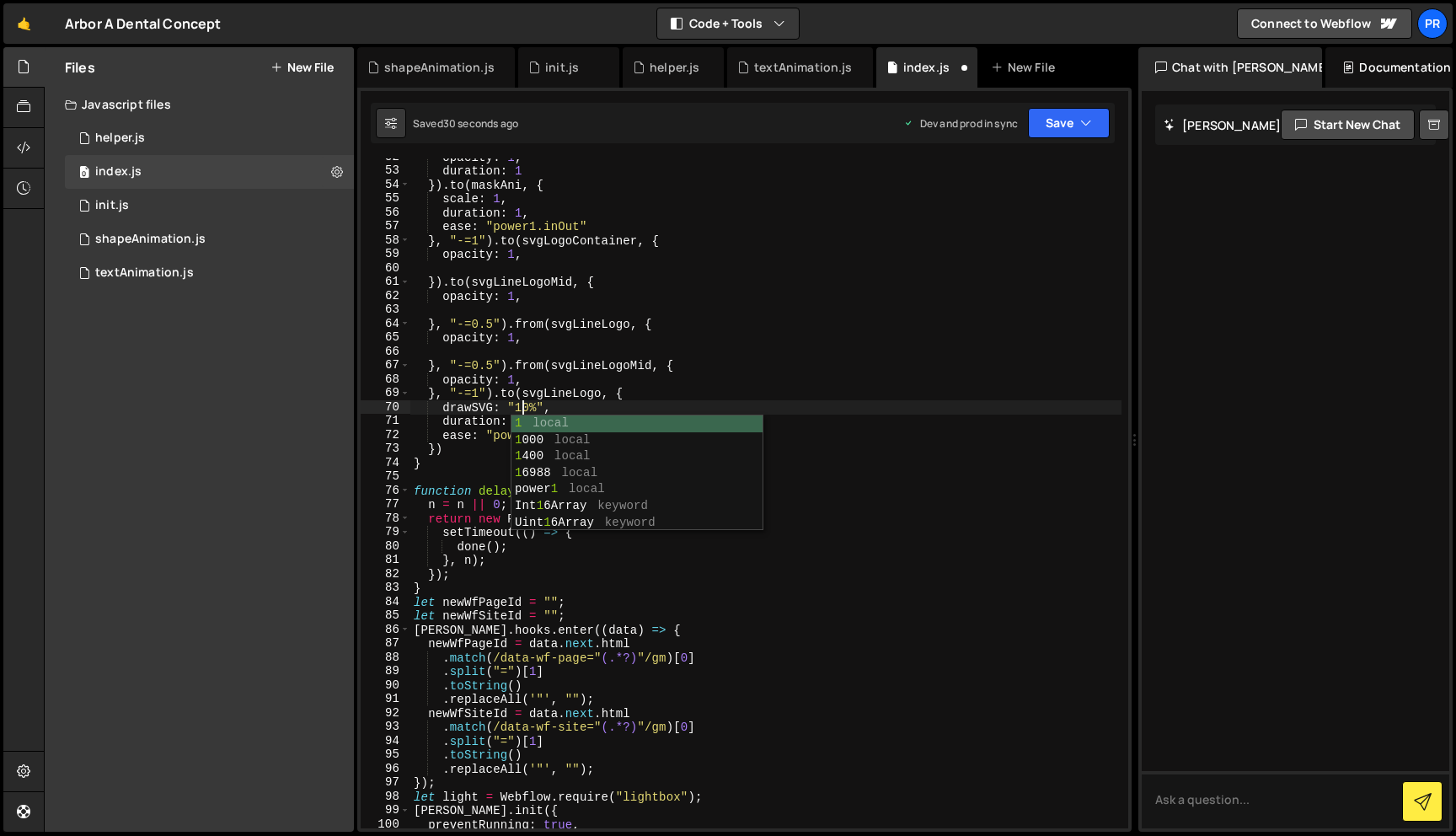
scroll to position [0, 8]
type textarea "drawSVG: "100%","
click at [755, 314] on div "opacity : 1 , duration : 1 }) . to ( maskAni , { scale : 1 , duration : 1 , eas…" at bounding box center [766, 498] width 712 height 697
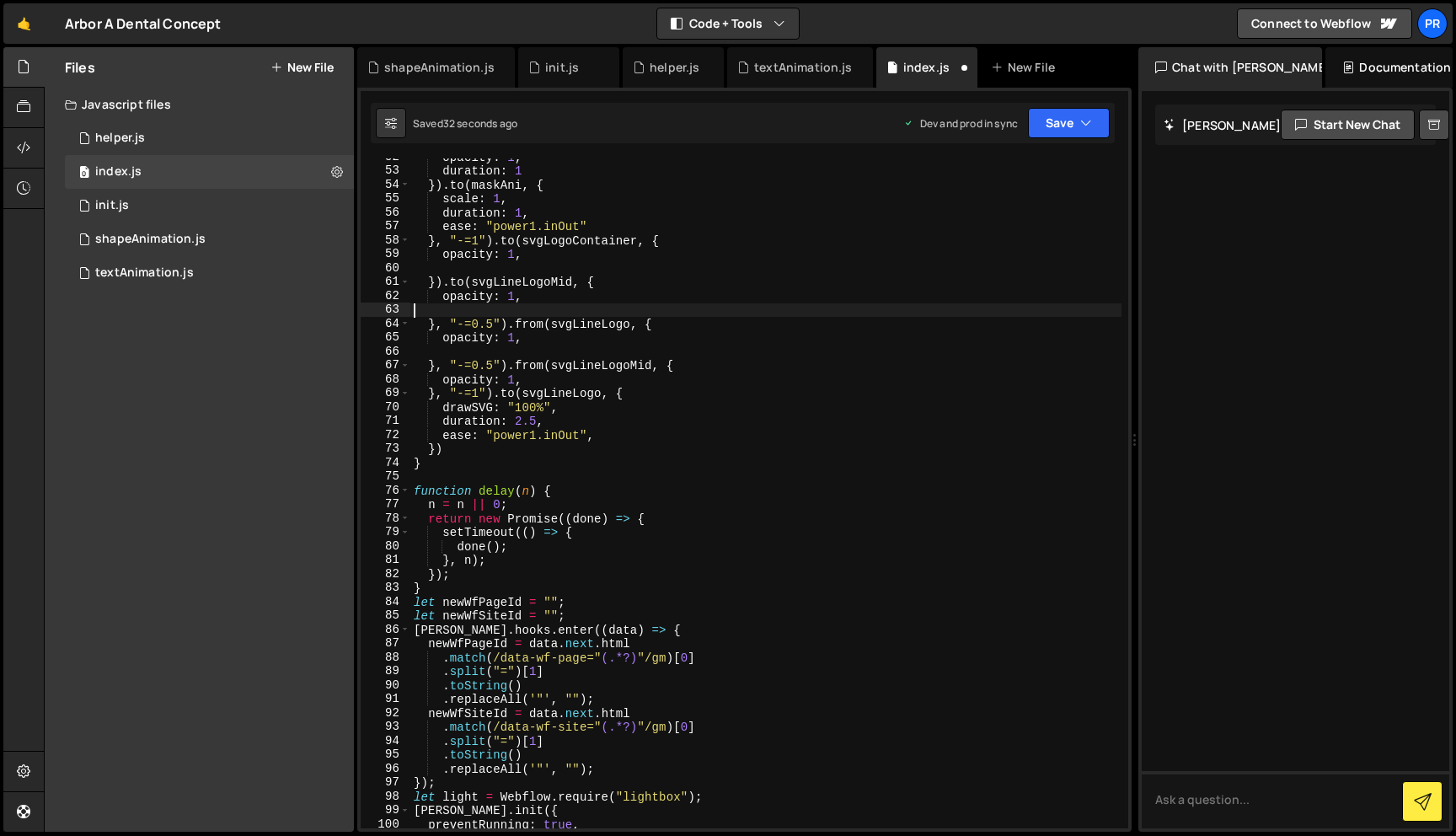
scroll to position [0, 0]
click at [1057, 122] on button "Save" at bounding box center [1069, 123] width 82 height 31
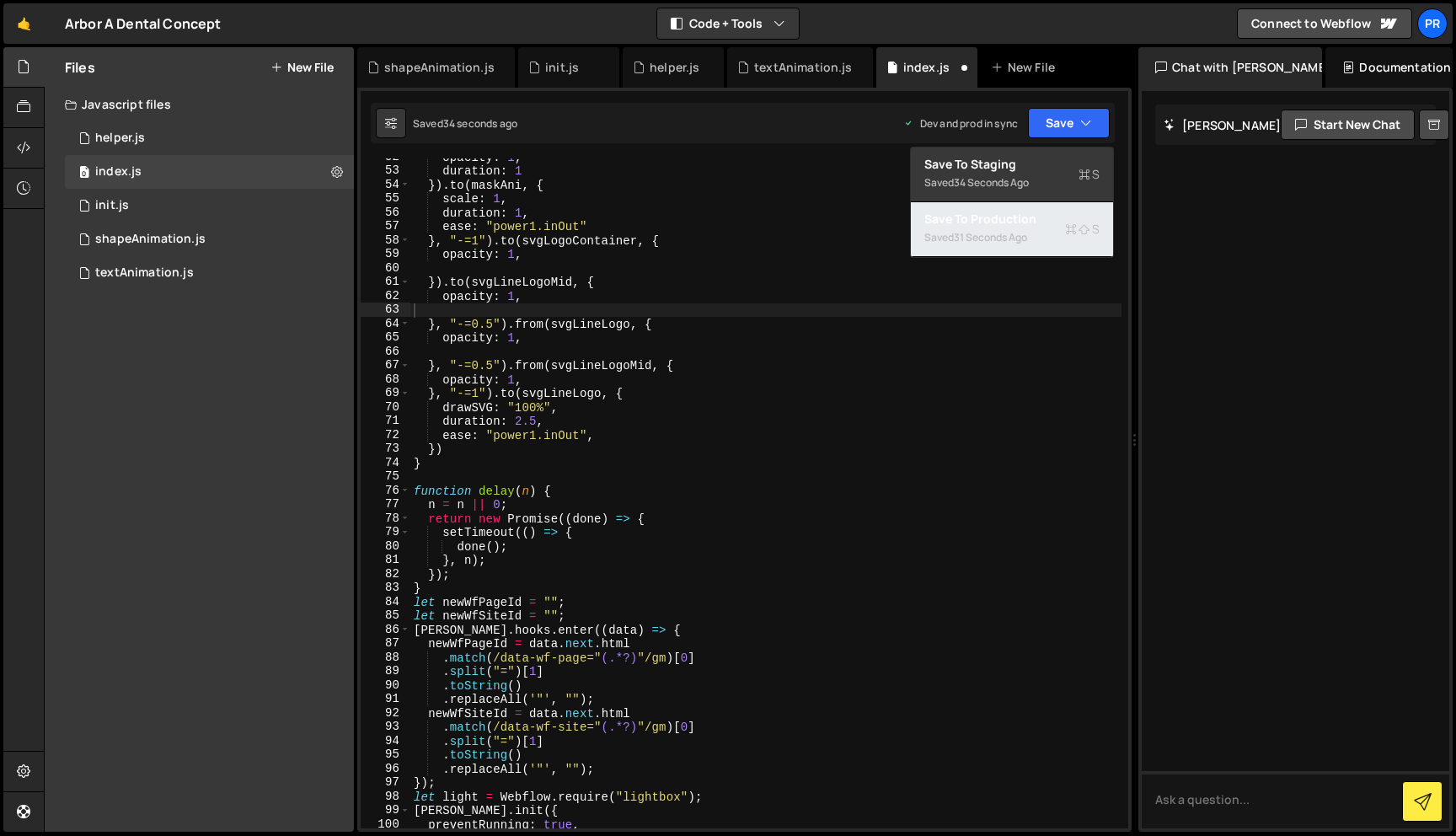
click at [1020, 228] on div "Saved 31 seconds ago" at bounding box center [1012, 237] width 176 height 20
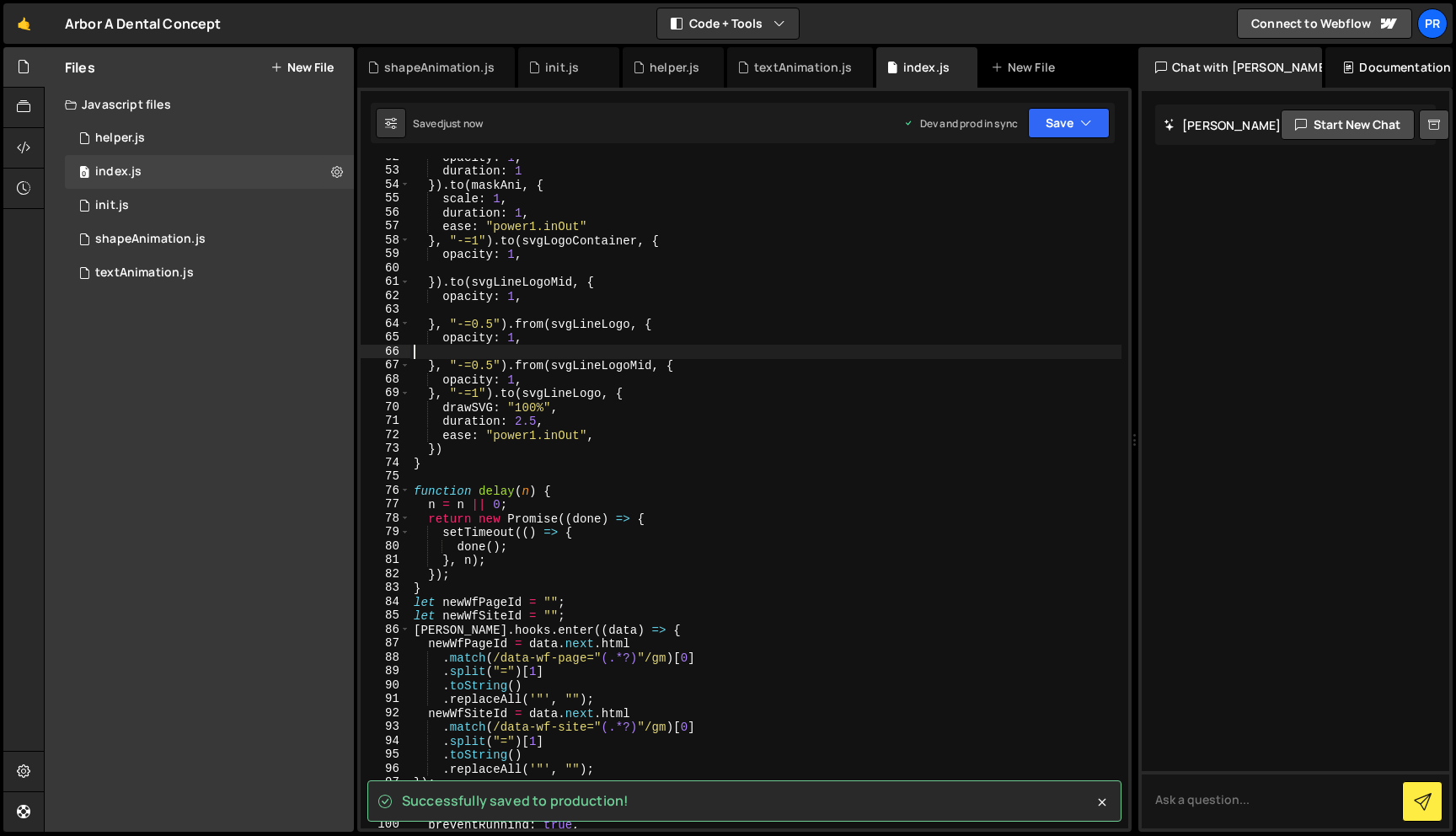
click at [750, 344] on div "opacity : 1 , duration : 1 }) . to ( maskAni , { scale : 1 , duration : 1 , eas…" at bounding box center [766, 498] width 712 height 697
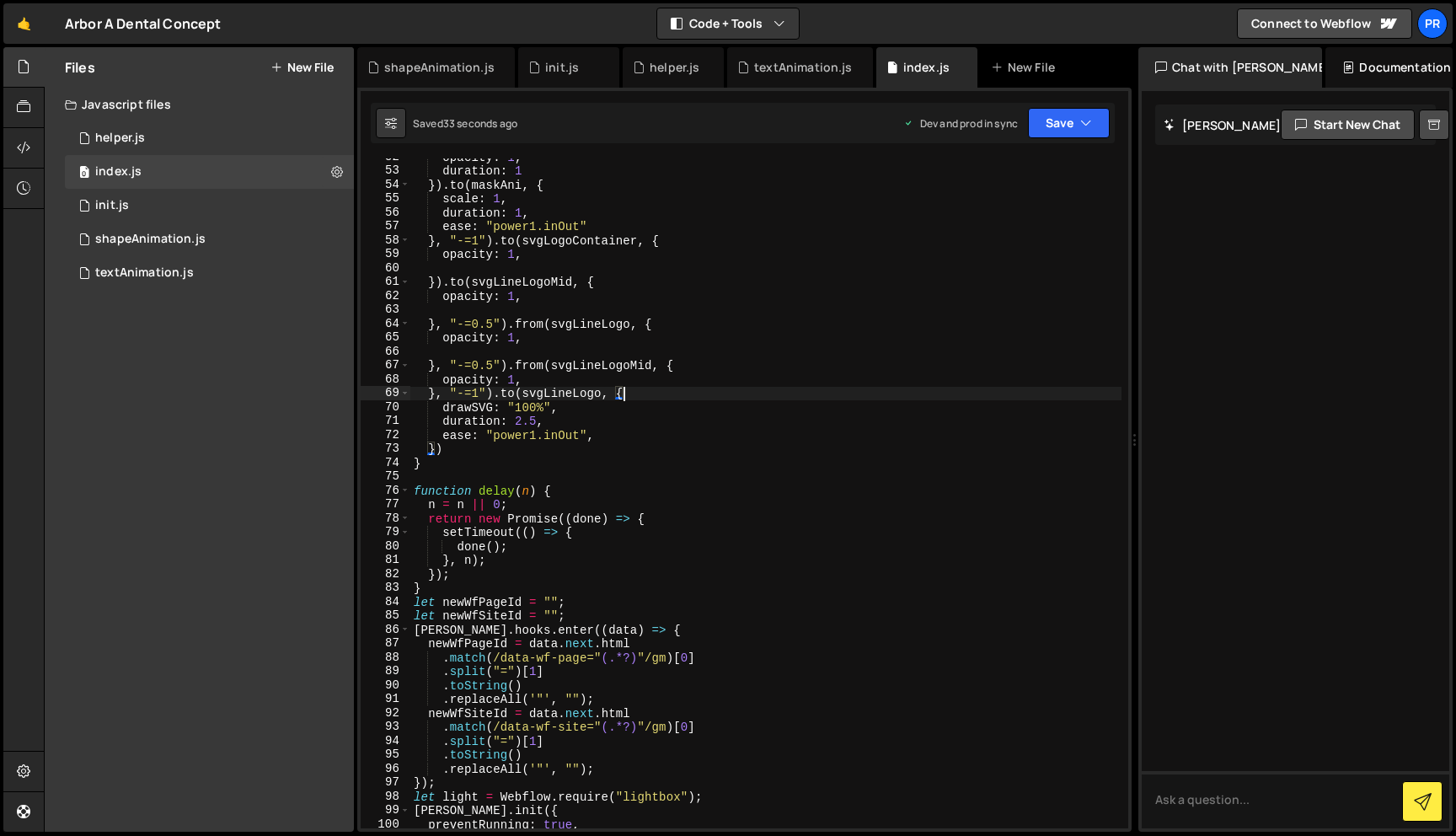
click at [687, 394] on div "opacity : 1 , duration : 1 }) . to ( maskAni , { scale : 1 , duration : 1 , eas…" at bounding box center [766, 498] width 712 height 697
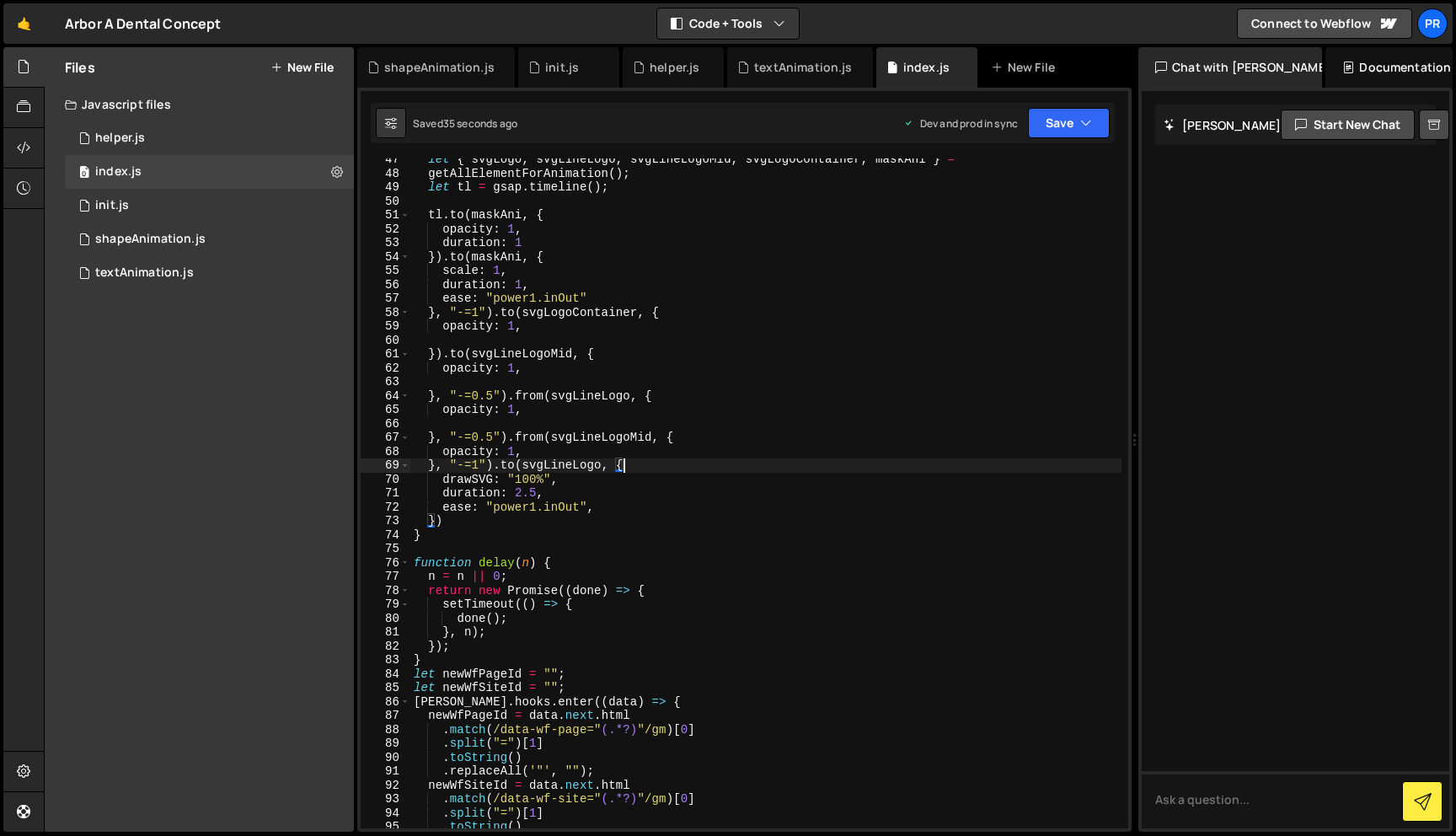
scroll to position [644, 0]
click at [528, 399] on div "let { svgLogo , svgLineLogo , svgLineLogoMid , svgLogoContainer , maskAni } = g…" at bounding box center [766, 501] width 712 height 697
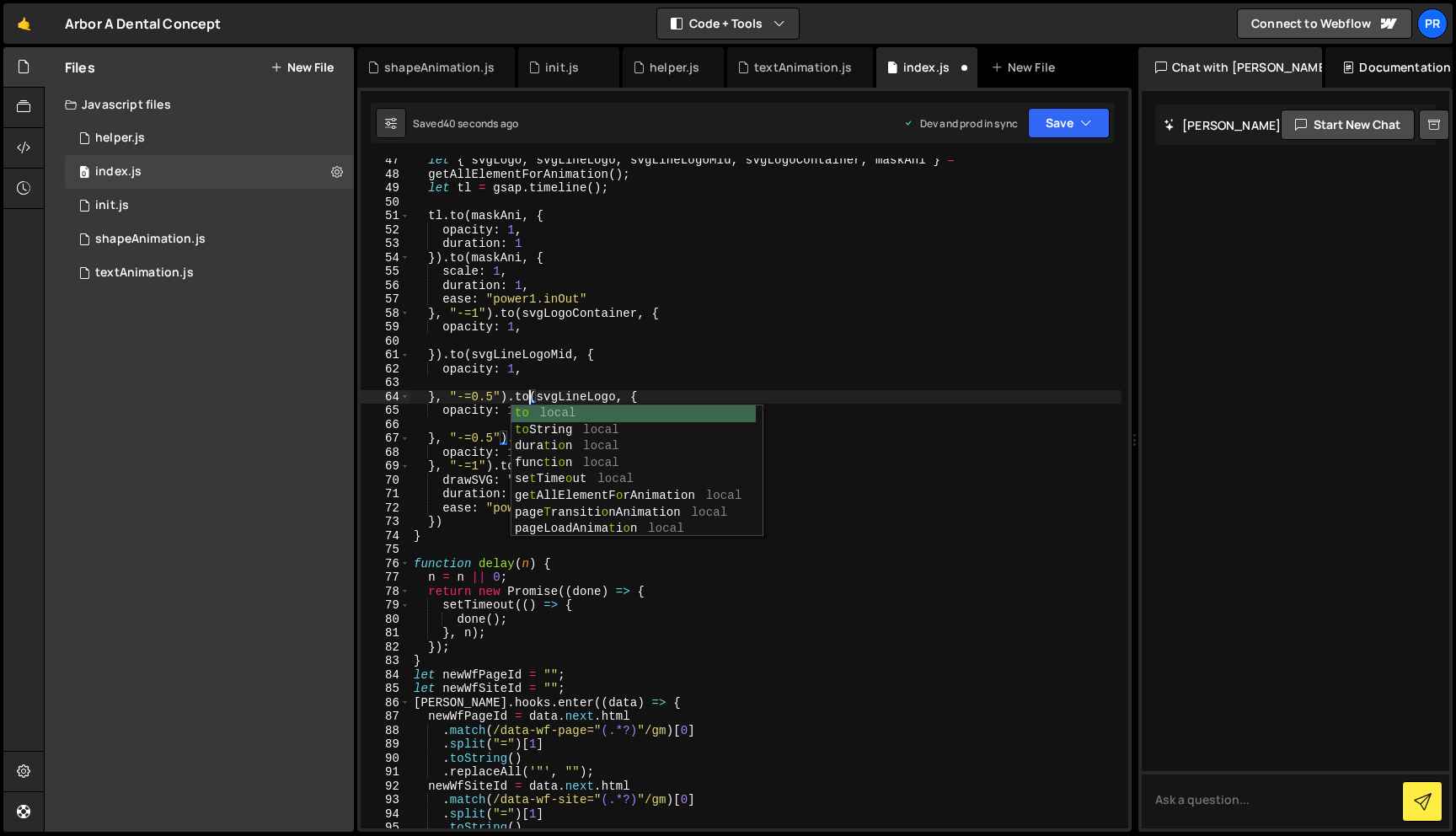
click at [574, 333] on div "let { svgLogo , svgLineLogo , svgLineLogoMid , svgLogoContainer , maskAni } = g…" at bounding box center [766, 501] width 712 height 697
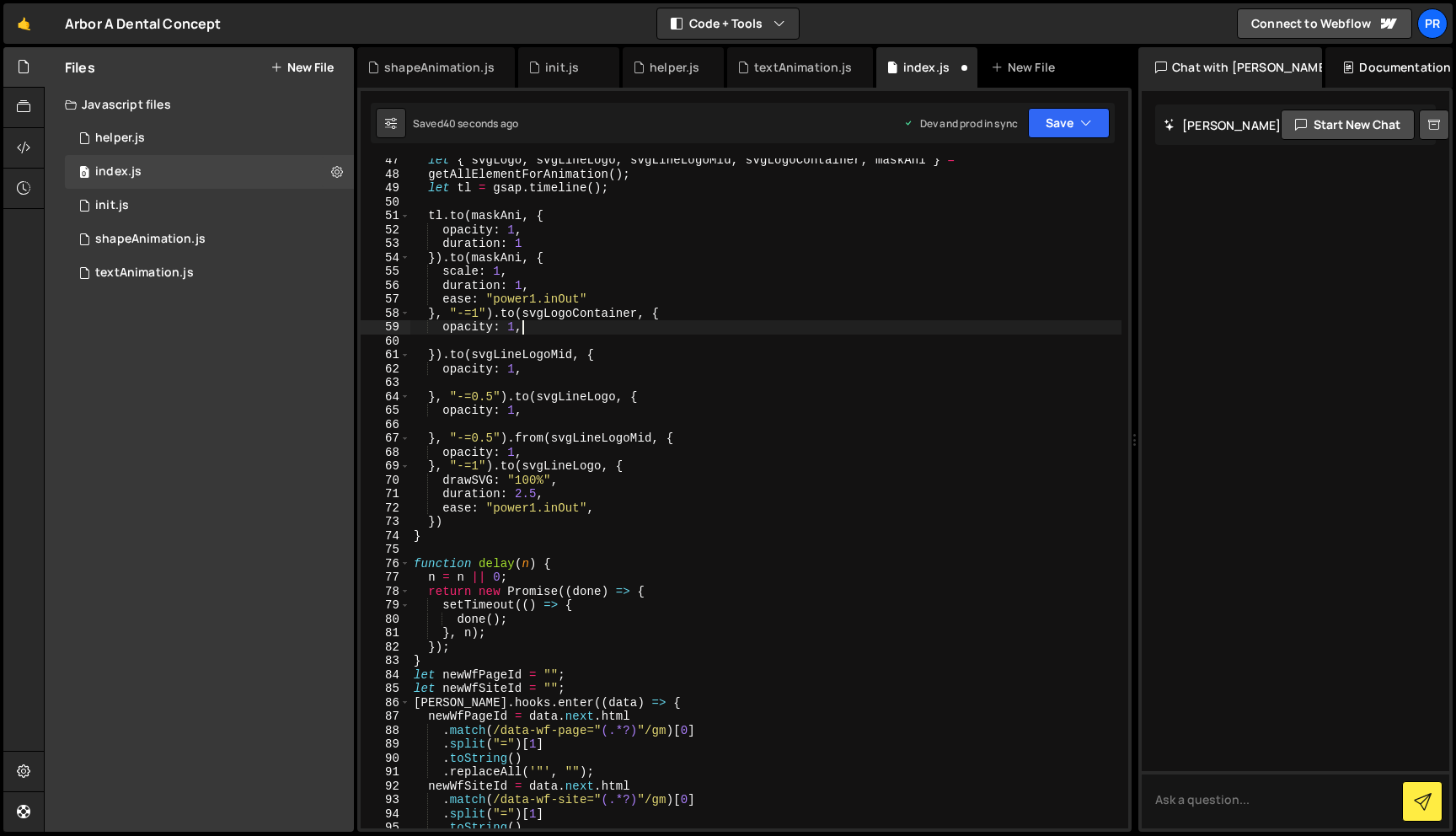
click at [526, 439] on div "let { svgLogo , svgLineLogo , svgLineLogoMid , svgLogoContainer , maskAni } = g…" at bounding box center [766, 501] width 712 height 697
click at [526, 438] on div "let { svgLogo , svgLineLogo , svgLineLogoMid , svgLogoContainer , maskAni } = g…" at bounding box center [766, 501] width 712 height 697
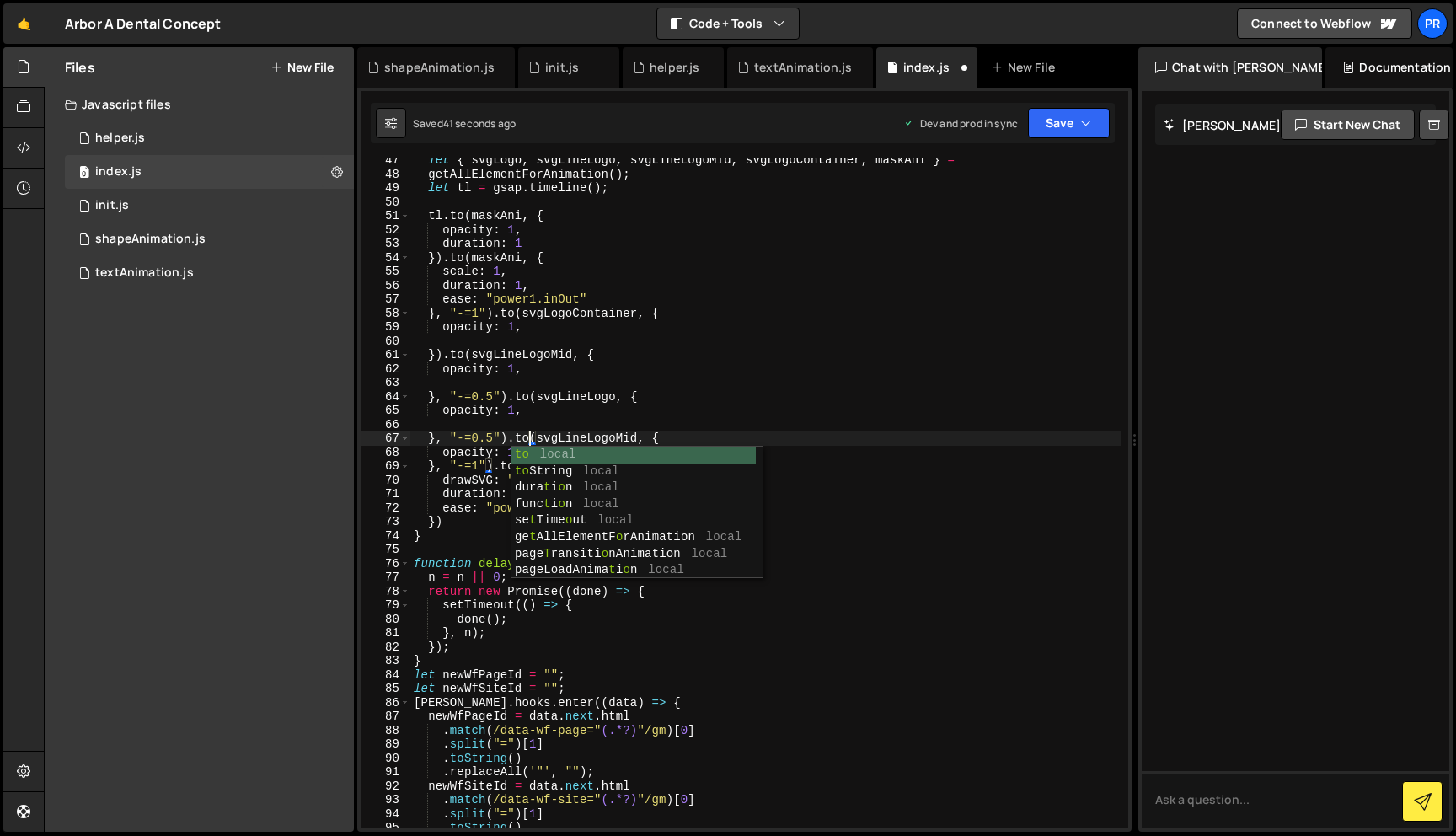
click at [628, 375] on div "let { svgLogo , svgLineLogo , svgLineLogoMid , svgLogoContainer , maskAni } = g…" at bounding box center [766, 501] width 712 height 697
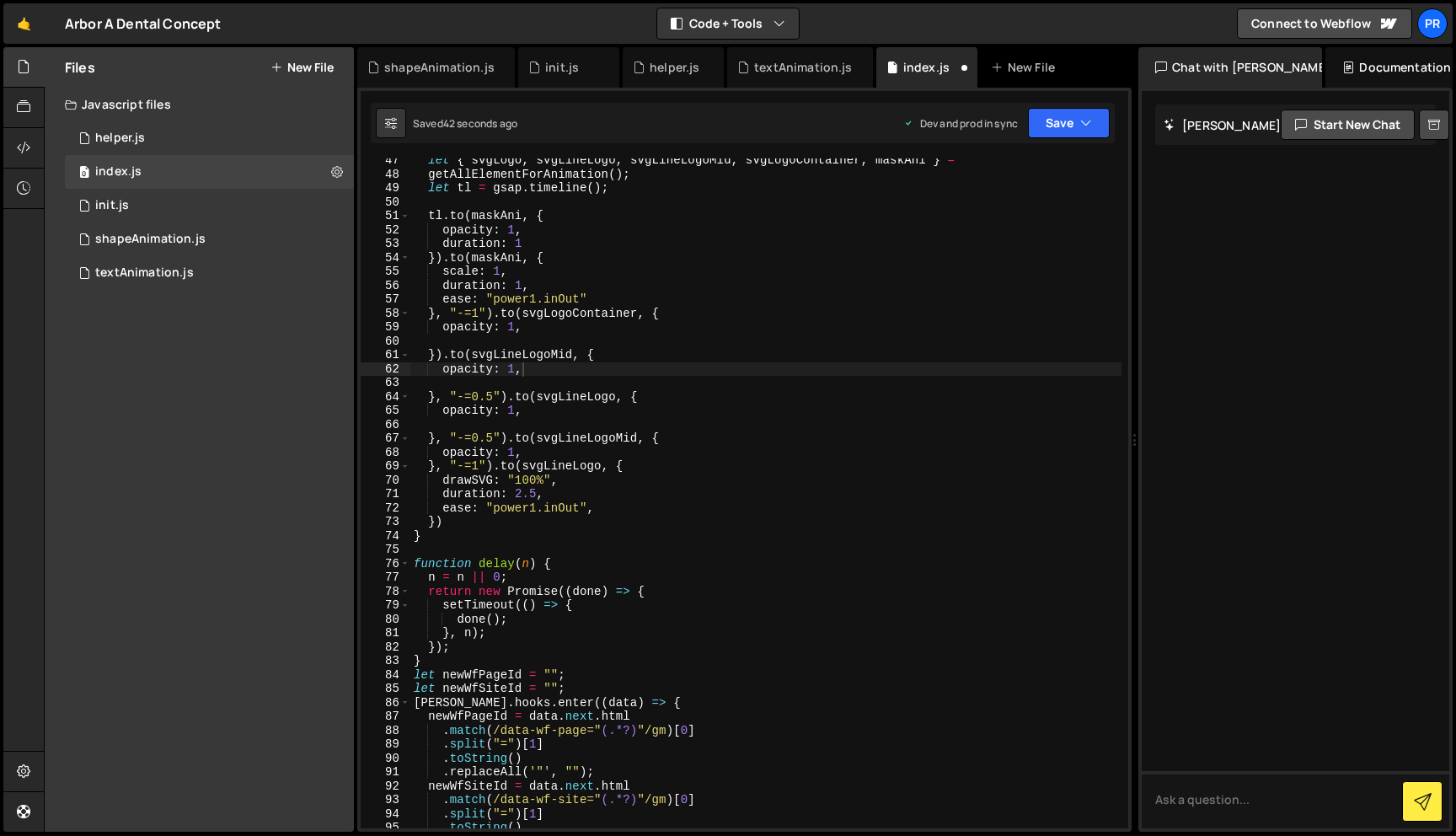
click at [1069, 142] on div "Saved 42 seconds ago Dev and prod in sync Upgrade to Edit Save Save to Staging …" at bounding box center [743, 123] width 744 height 40
click at [1069, 124] on button "Save" at bounding box center [1069, 123] width 82 height 31
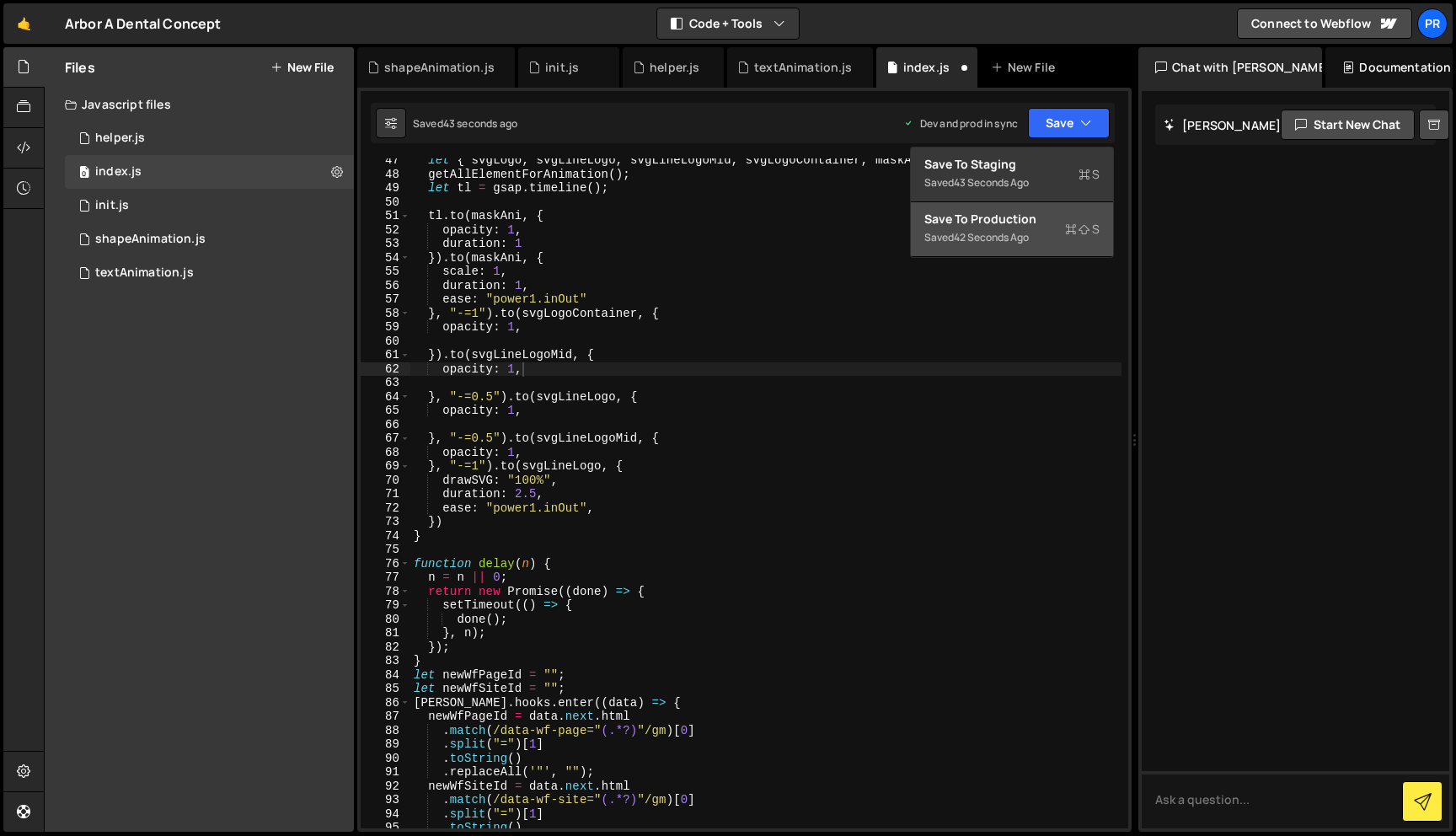
click at [1017, 208] on button "Save to Production S Saved 42 seconds ago" at bounding box center [1012, 229] width 202 height 55
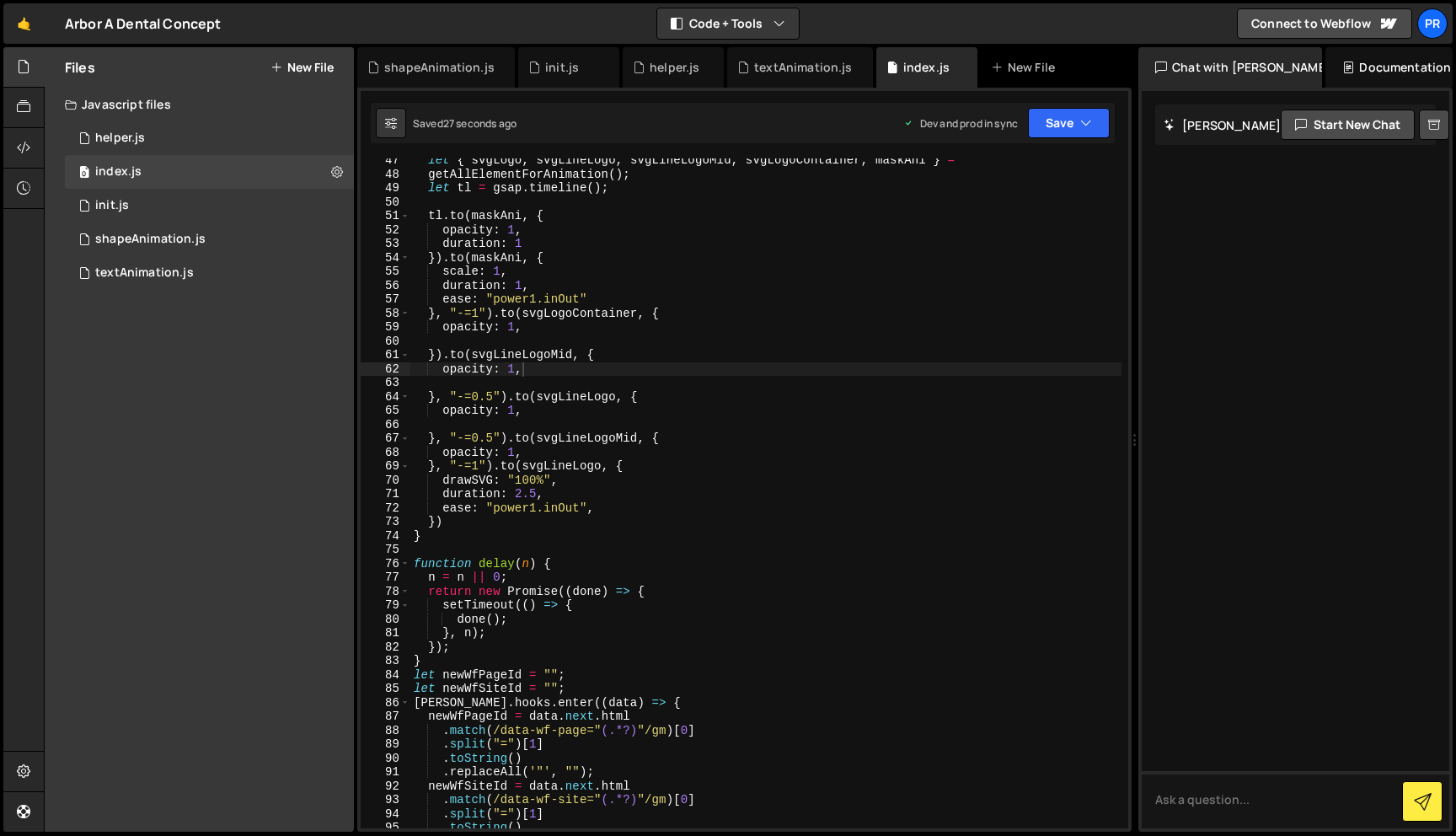
click at [502, 527] on div "let { svgLogo , svgLineLogo , svgLineLogoMid , svgLogoContainer , maskAni } = g…" at bounding box center [766, 501] width 712 height 697
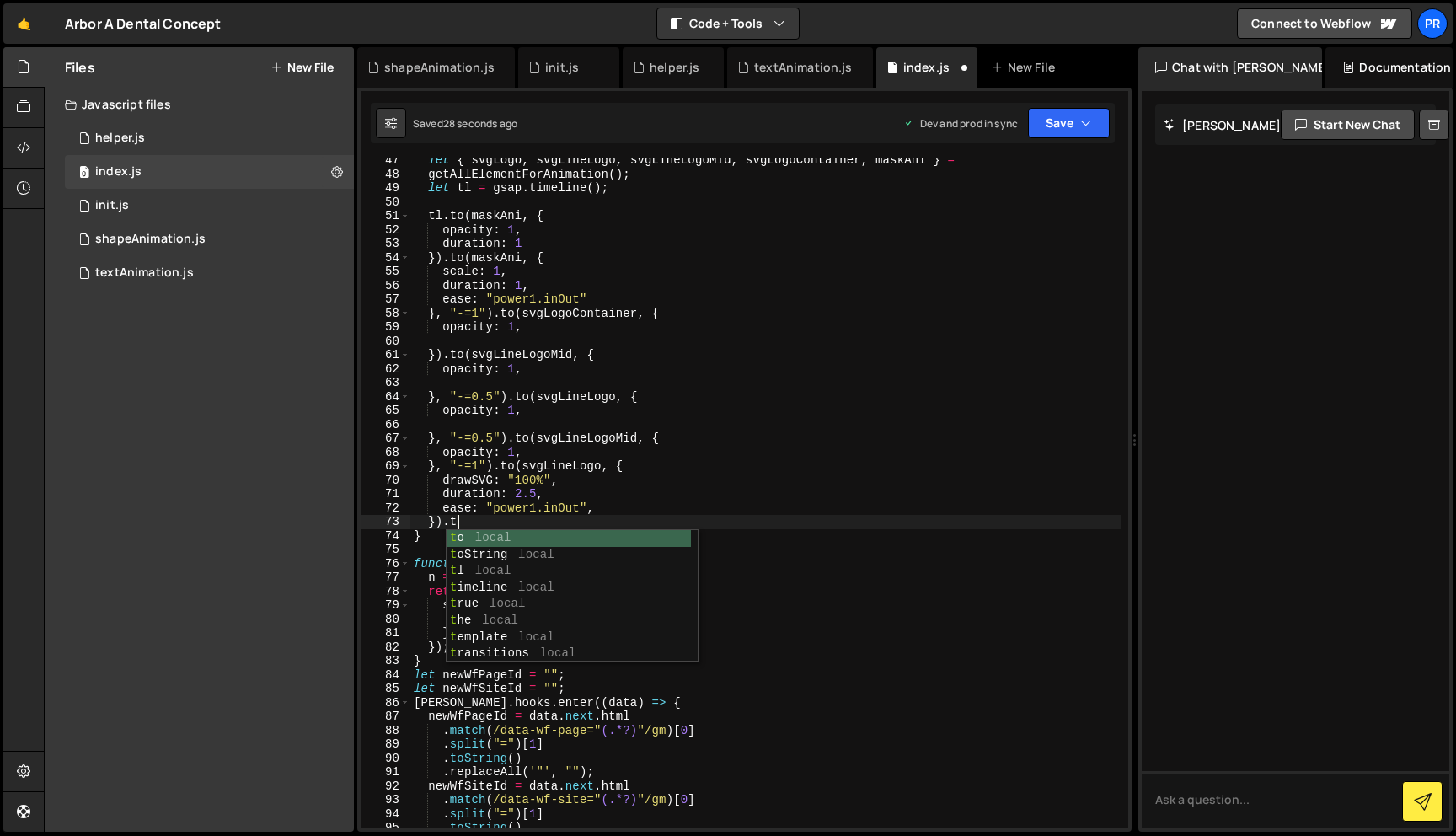
scroll to position [0, 3]
click at [526, 353] on div "let { svgLogo , svgLineLogo , svgLineLogoMid , svgLogoContainer , maskAni } = g…" at bounding box center [766, 501] width 712 height 697
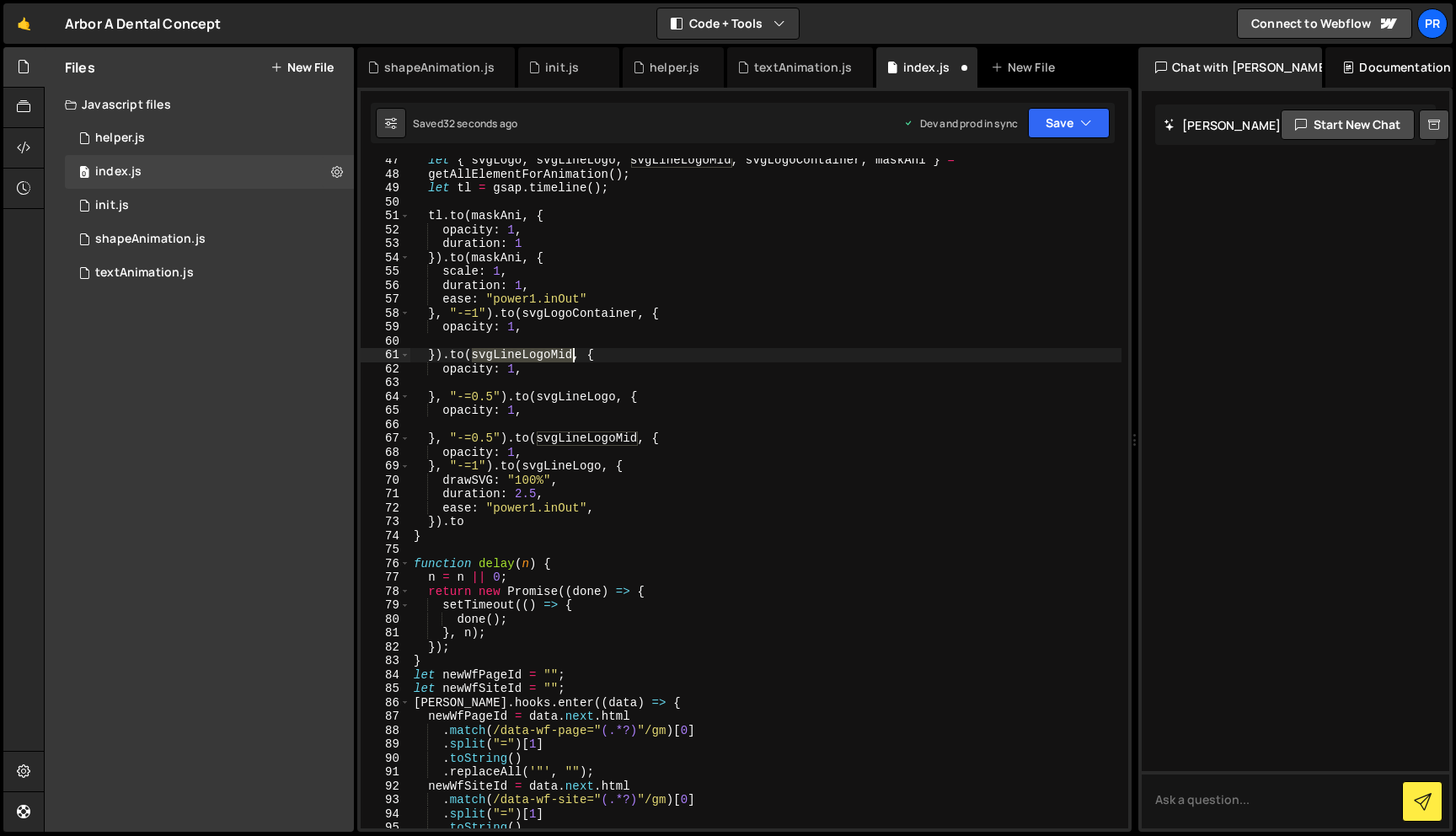
click at [526, 353] on div "let { svgLogo , svgLineLogo , svgLineLogoMid , svgLogoContainer , maskAni } = g…" at bounding box center [766, 501] width 712 height 697
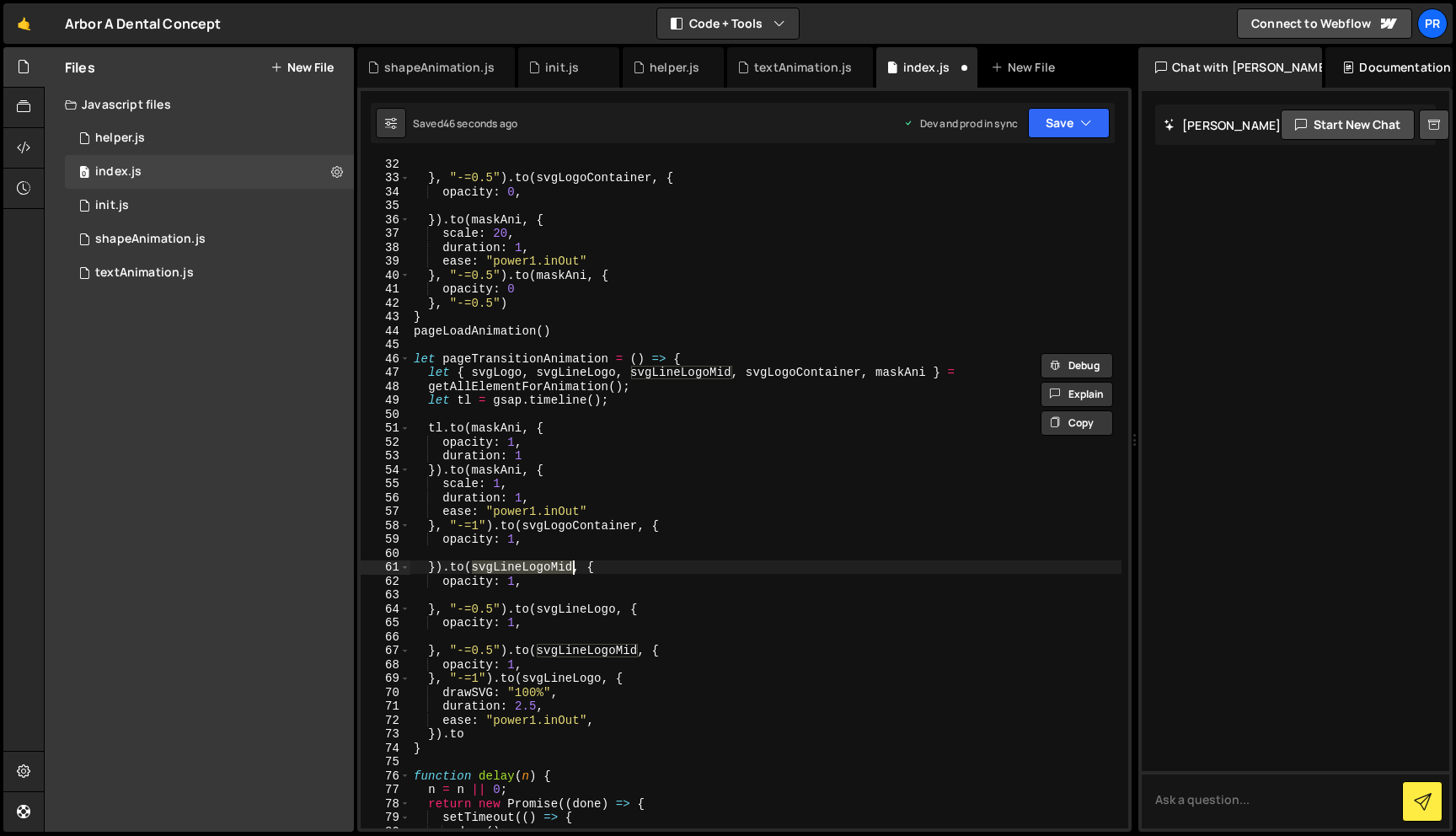
scroll to position [382, 0]
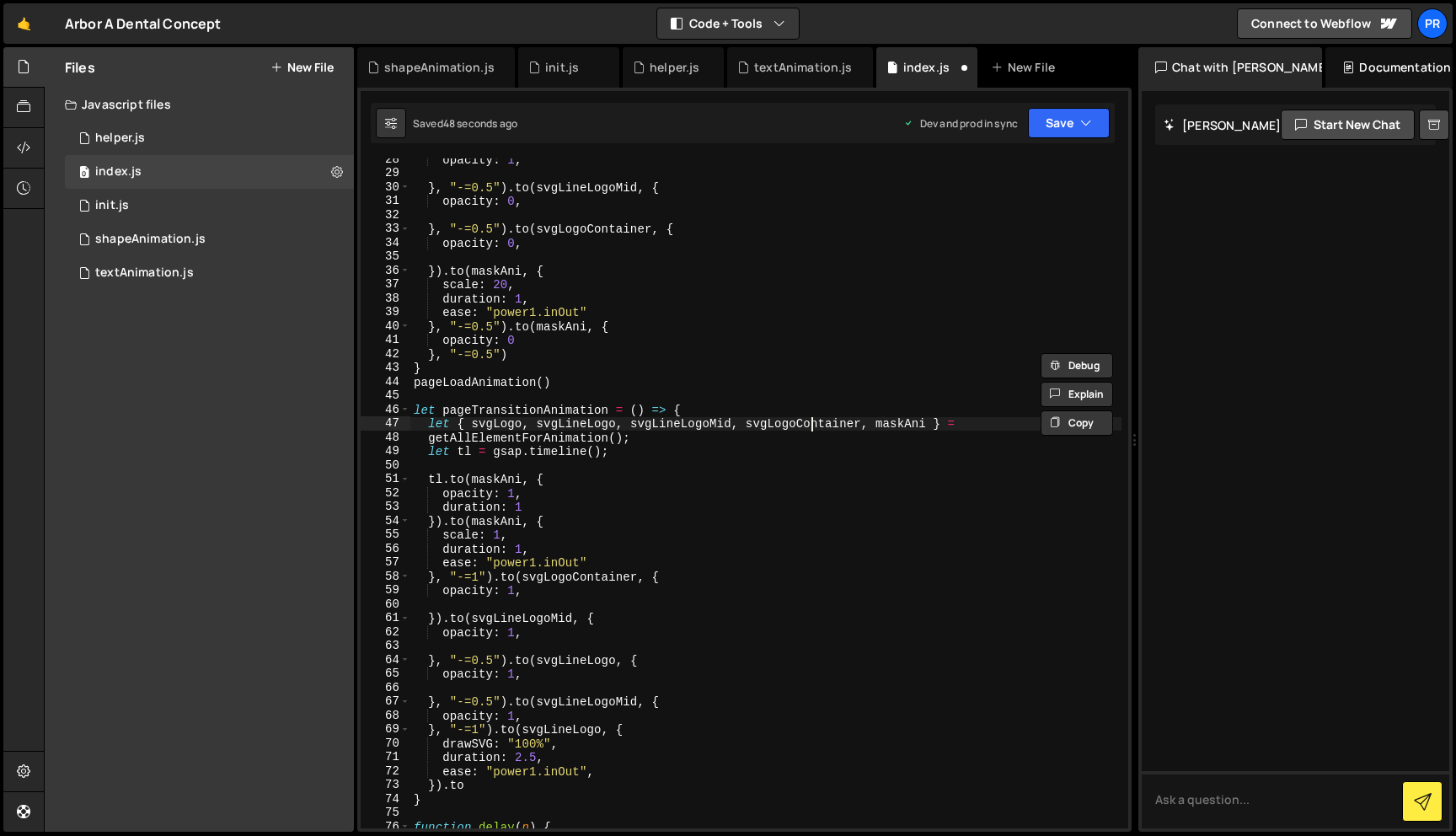
click at [814, 420] on div "opacity : 1 , } , "-=0.5" ) . to ( svgLineLogoMid , { opacity : 0 , } , "-=0.5"…" at bounding box center [766, 500] width 712 height 697
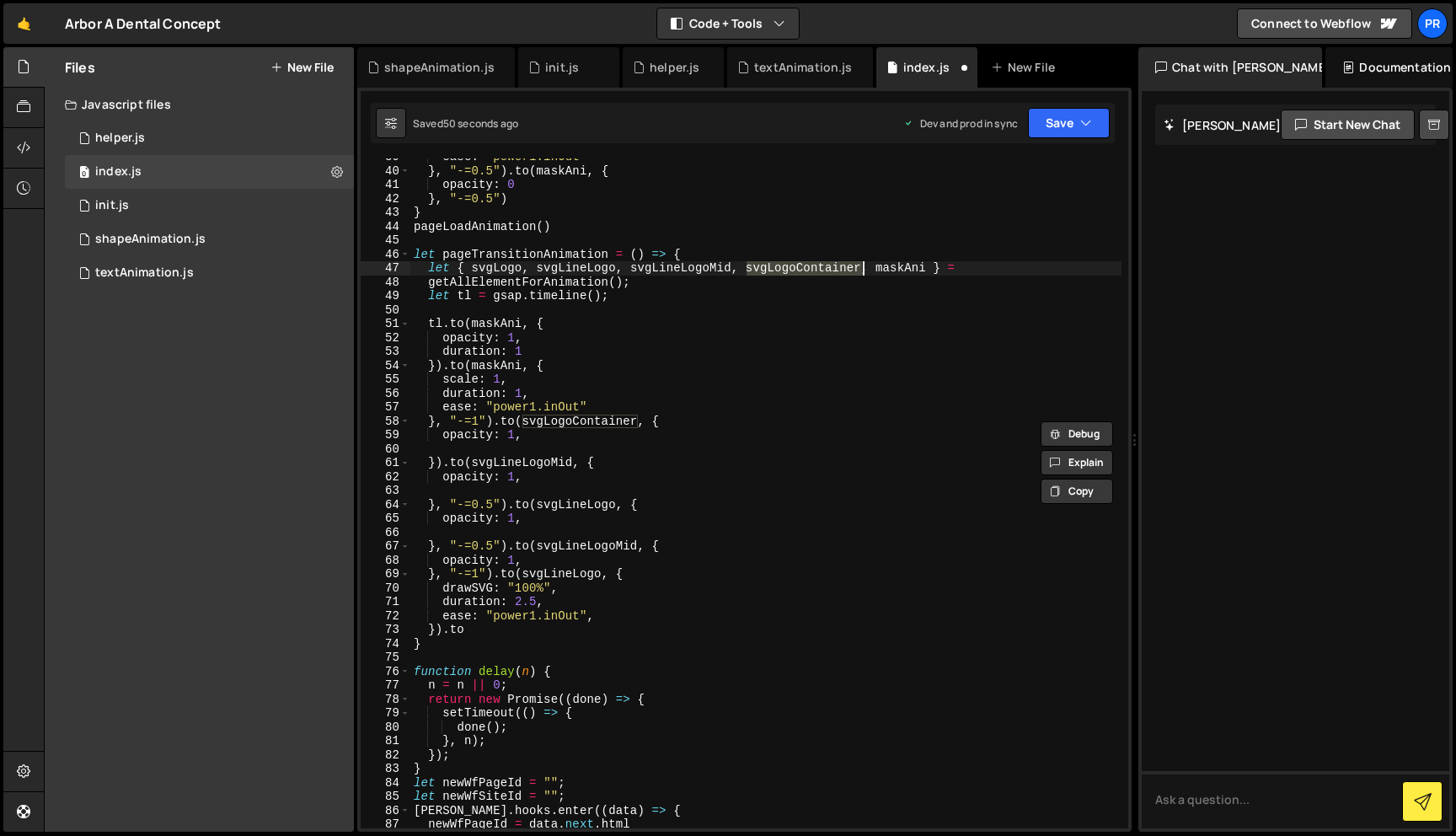
click at [483, 630] on div "ease : "power1.inOut" } , "-=0.5" ) . to ( maskAni , { opacity : 0 } , "-=0.5" …" at bounding box center [766, 498] width 712 height 697
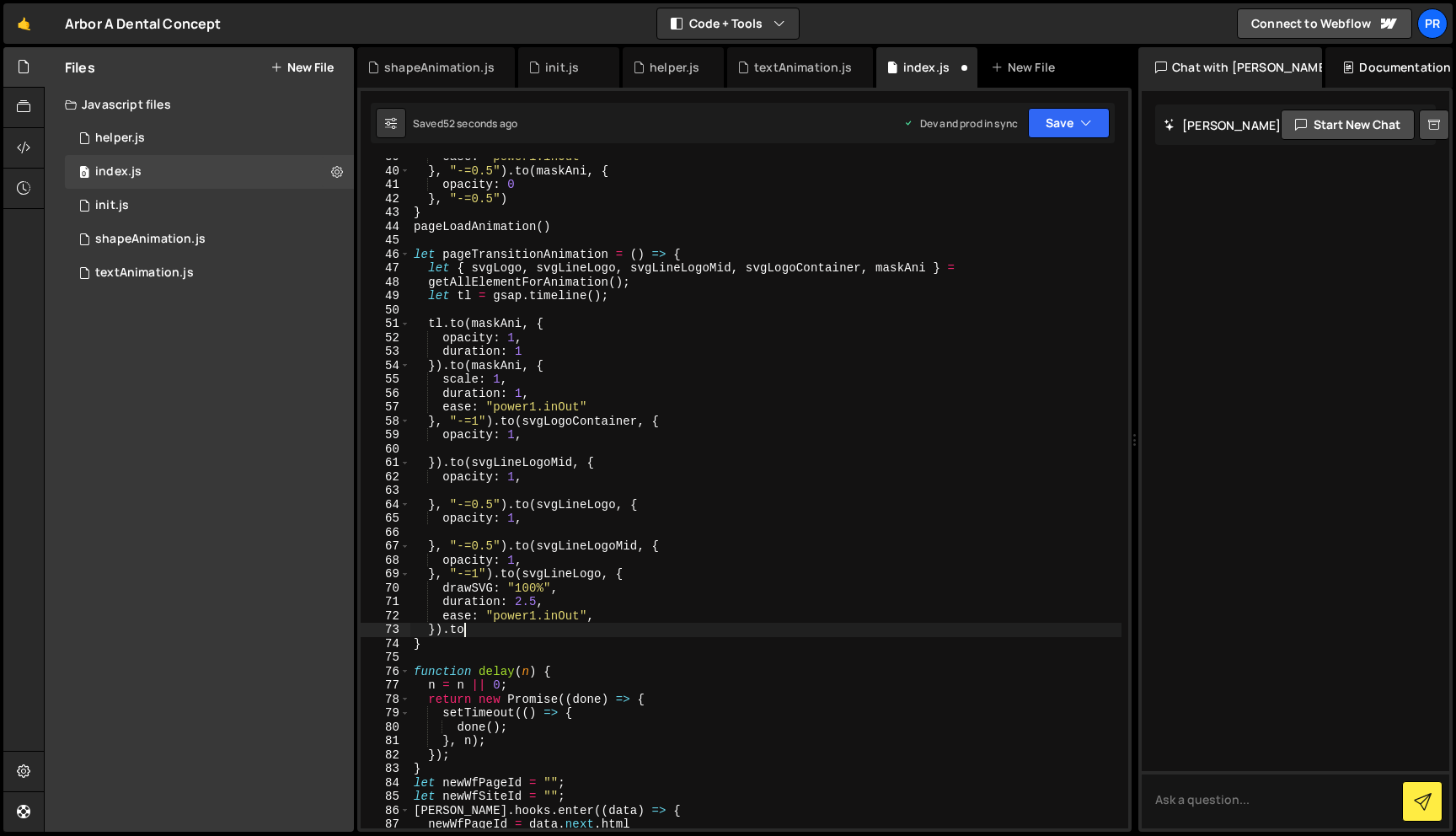
paste textarea "svgLogoContainer"
type textarea "}).to(svgLogoContainer, {})"
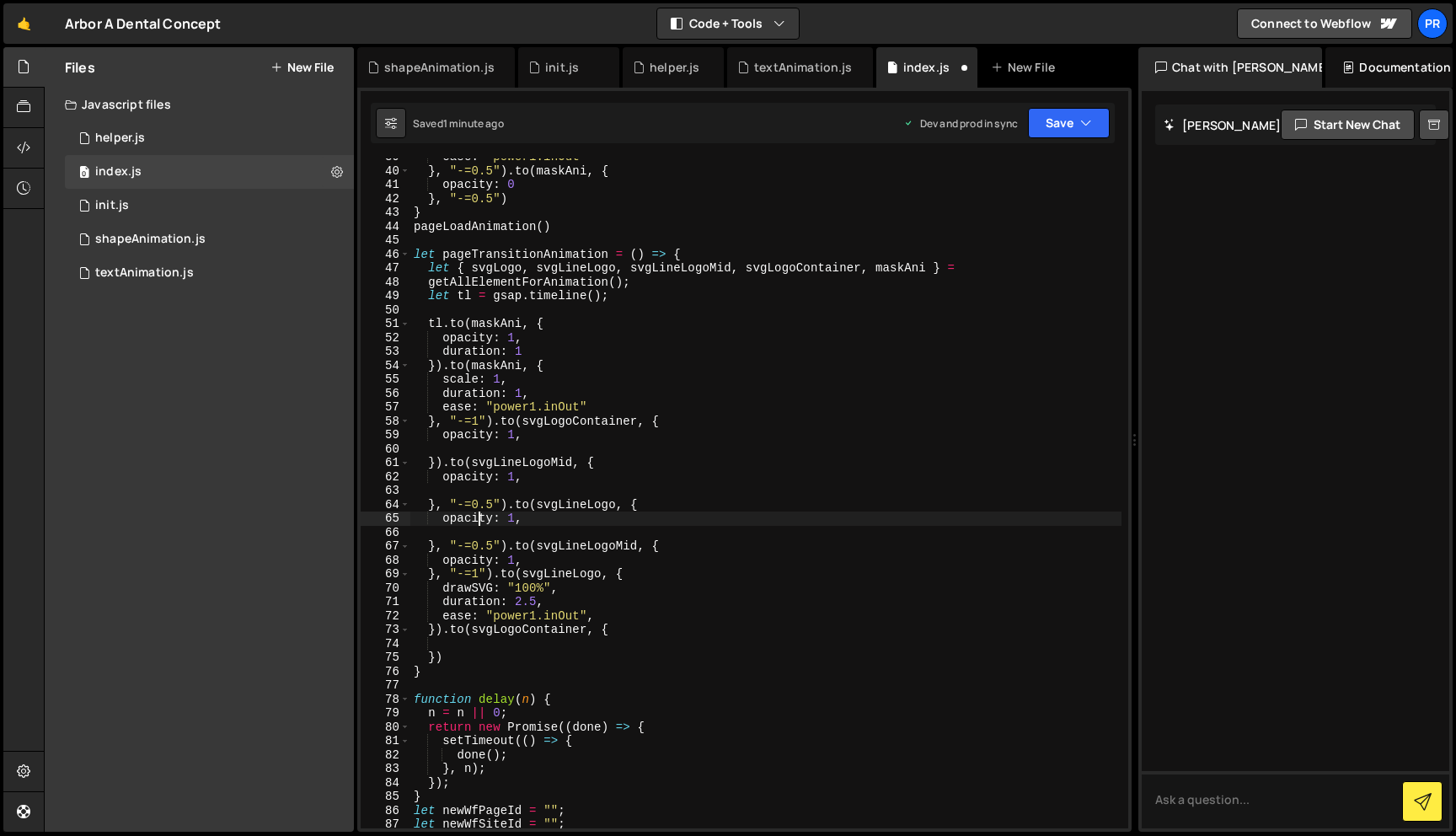
click at [476, 518] on div "ease : "power1.inOut" } , "-=0.5" ) . to ( maskAni , { opacity : 0 } , "-=0.5" …" at bounding box center [766, 498] width 712 height 697
type textarea "opacity: 1,"
click at [476, 518] on div "ease : "power1.inOut" } , "-=0.5" ) . to ( maskAni , { opacity : 0 } , "-=0.5" …" at bounding box center [766, 498] width 712 height 697
click at [465, 648] on div "ease : "power1.inOut" } , "-=0.5" ) . to ( maskAni , { opacity : 0 } , "-=0.5" …" at bounding box center [766, 498] width 712 height 697
paste textarea "opacity"
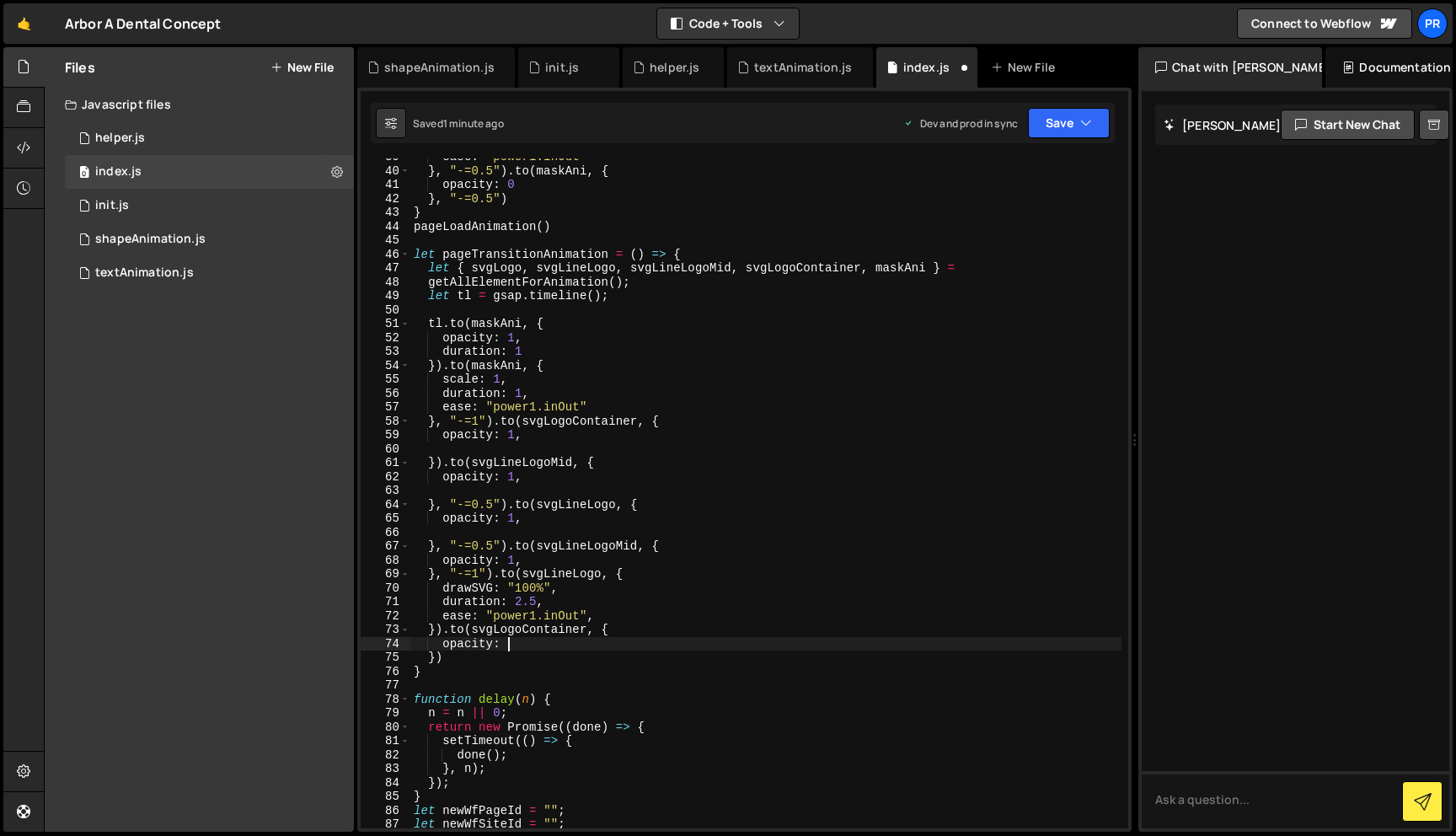
scroll to position [0, 6]
type textarea "opacity: 0,"
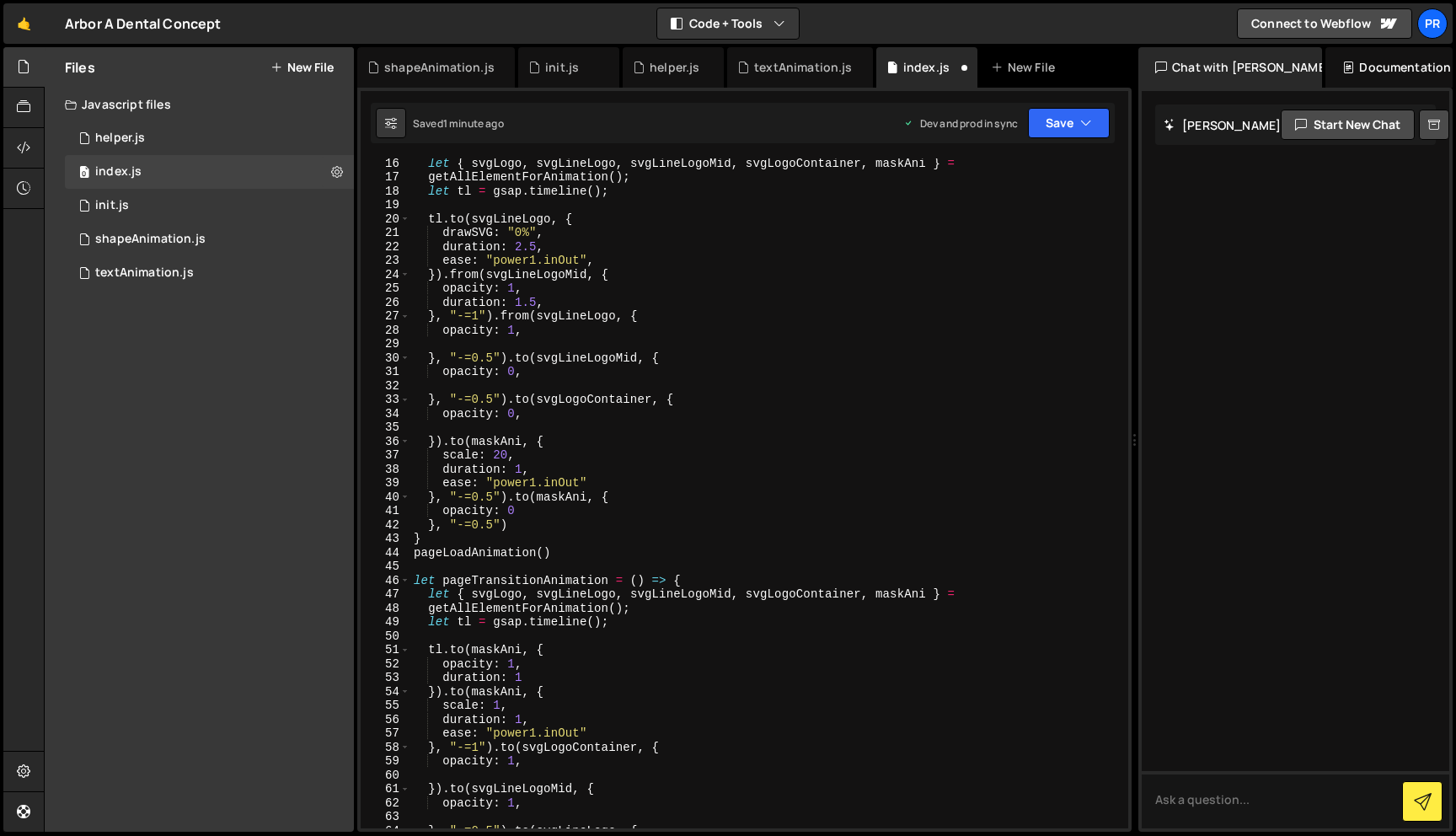
scroll to position [171, 0]
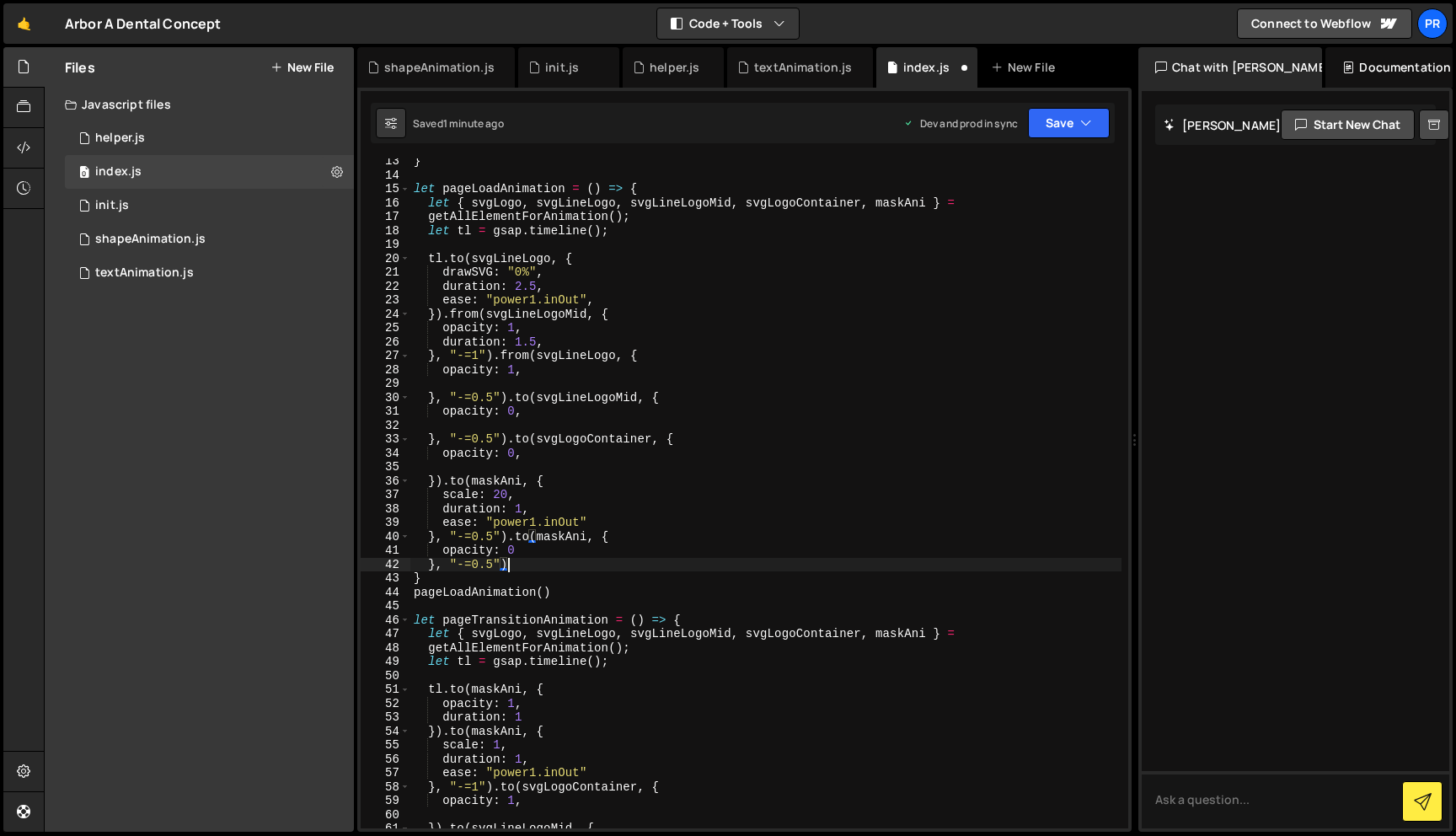
click at [525, 560] on div "} let pageLoadAnimation = ( ) => { let { svgLogo , svgLineLogo , svgLineLogoMid…" at bounding box center [766, 502] width 712 height 697
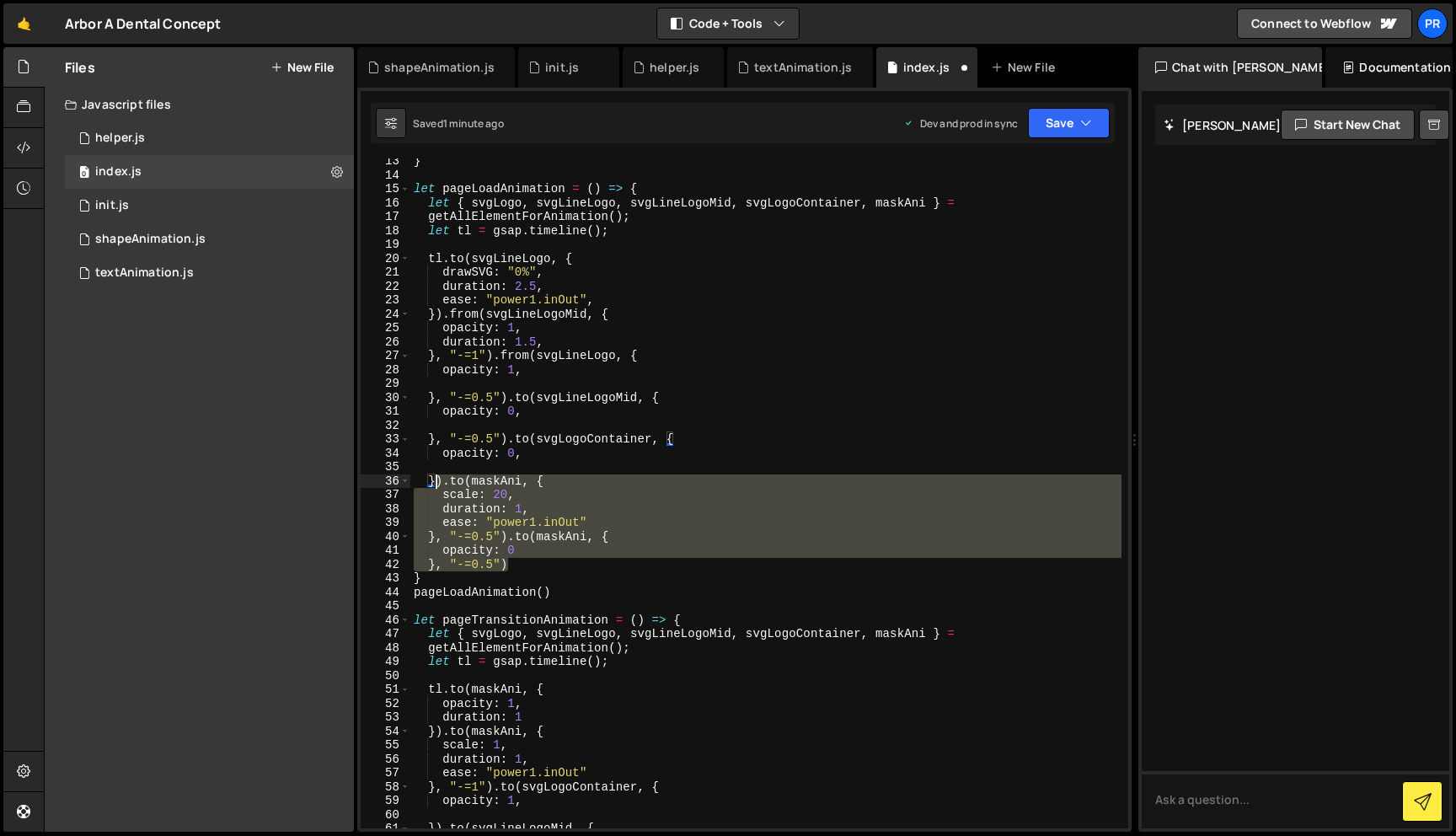
drag, startPoint x: 524, startPoint y: 566, endPoint x: 438, endPoint y: 486, distance: 117.5
click at [438, 486] on div "} let pageLoadAnimation = ( ) => { let { svgLogo , svgLineLogo , svgLineLogoMid…" at bounding box center [766, 502] width 712 height 697
type textarea "}).to(maskAni, { scale: 20,"
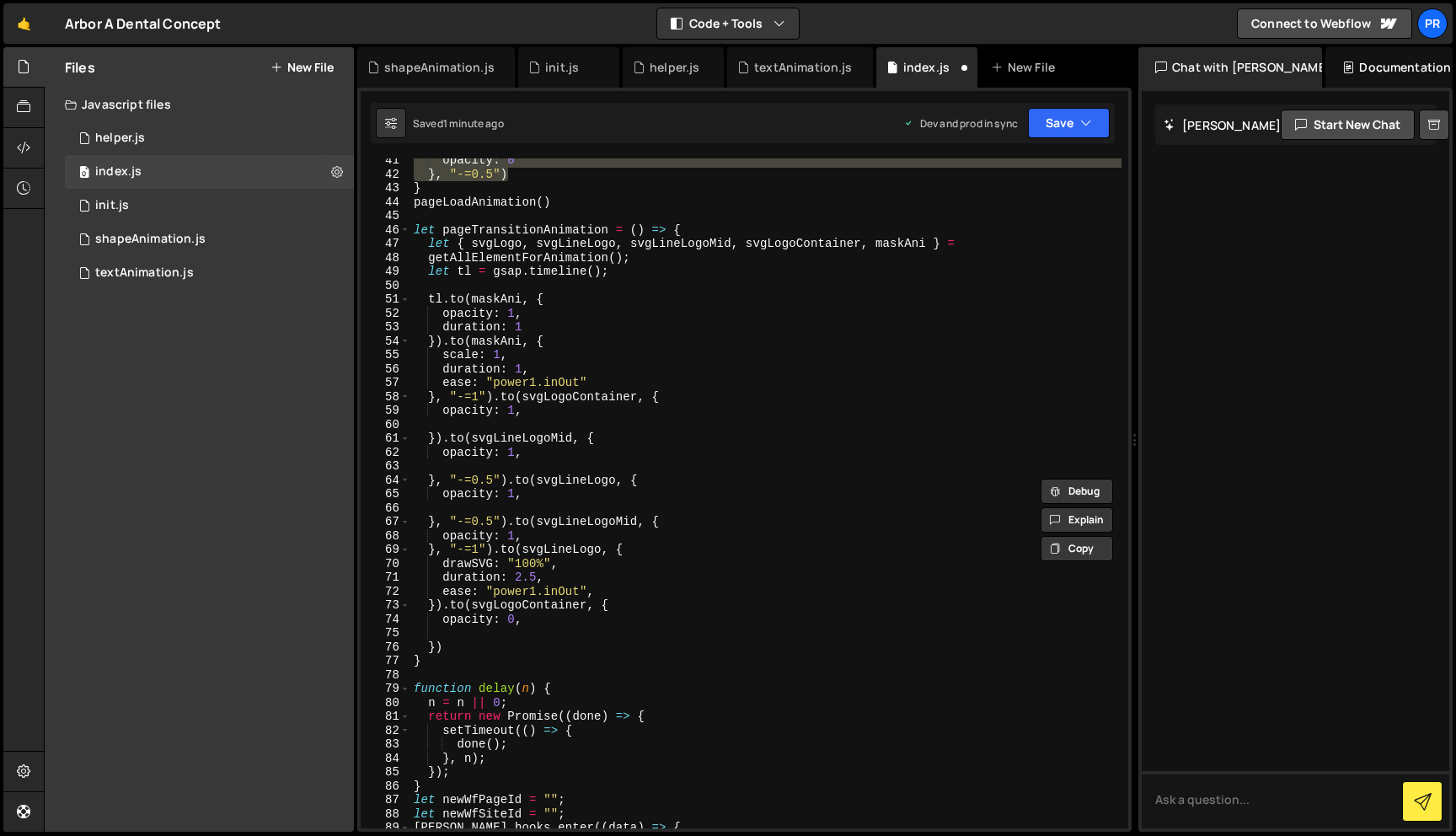
scroll to position [566, 0]
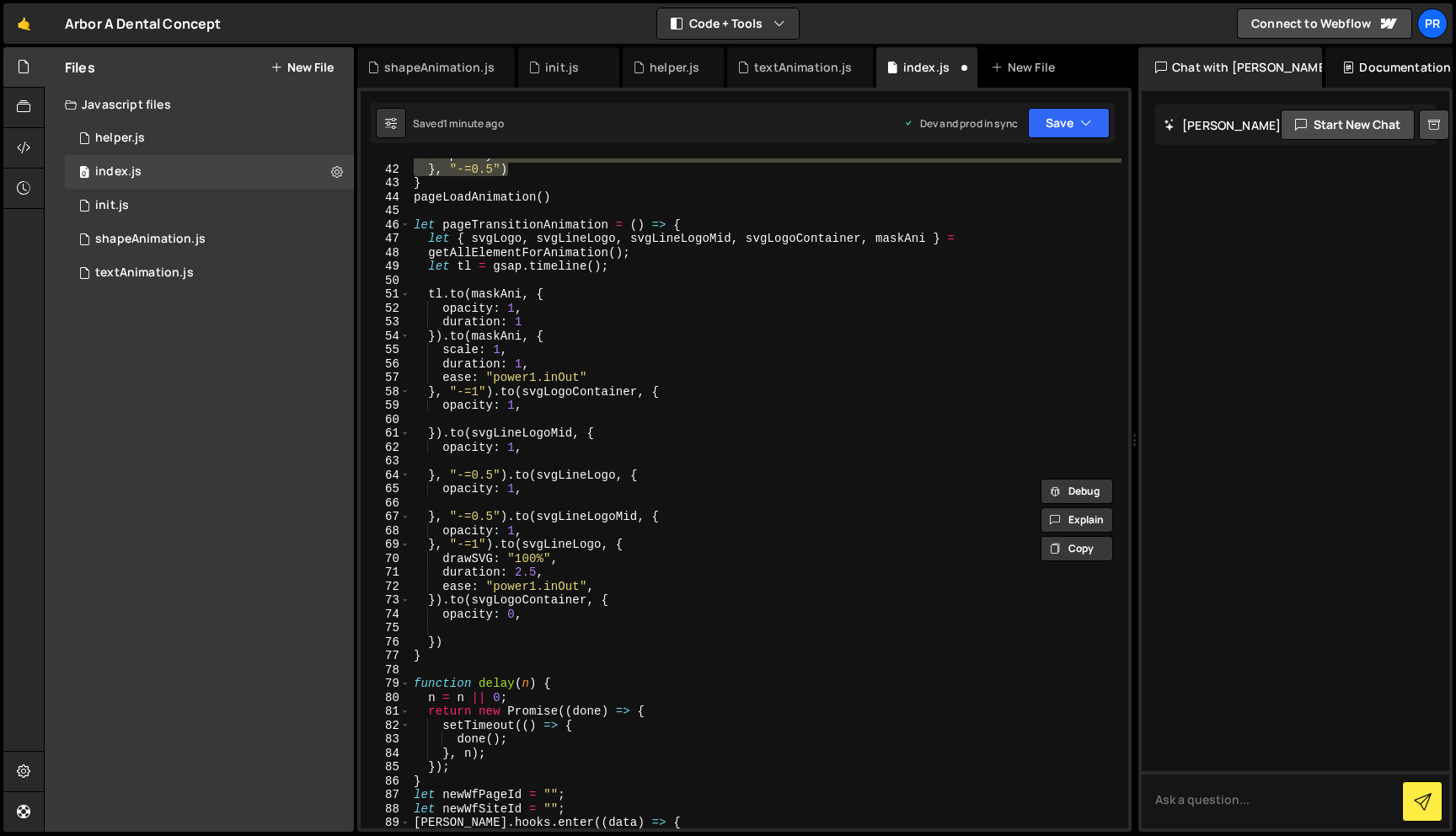
click at [527, 635] on div "opacity : 0 } , "-=0.5" ) } pageLoadAnimation ( ) let pageTransitionAnimation =…" at bounding box center [766, 497] width 712 height 697
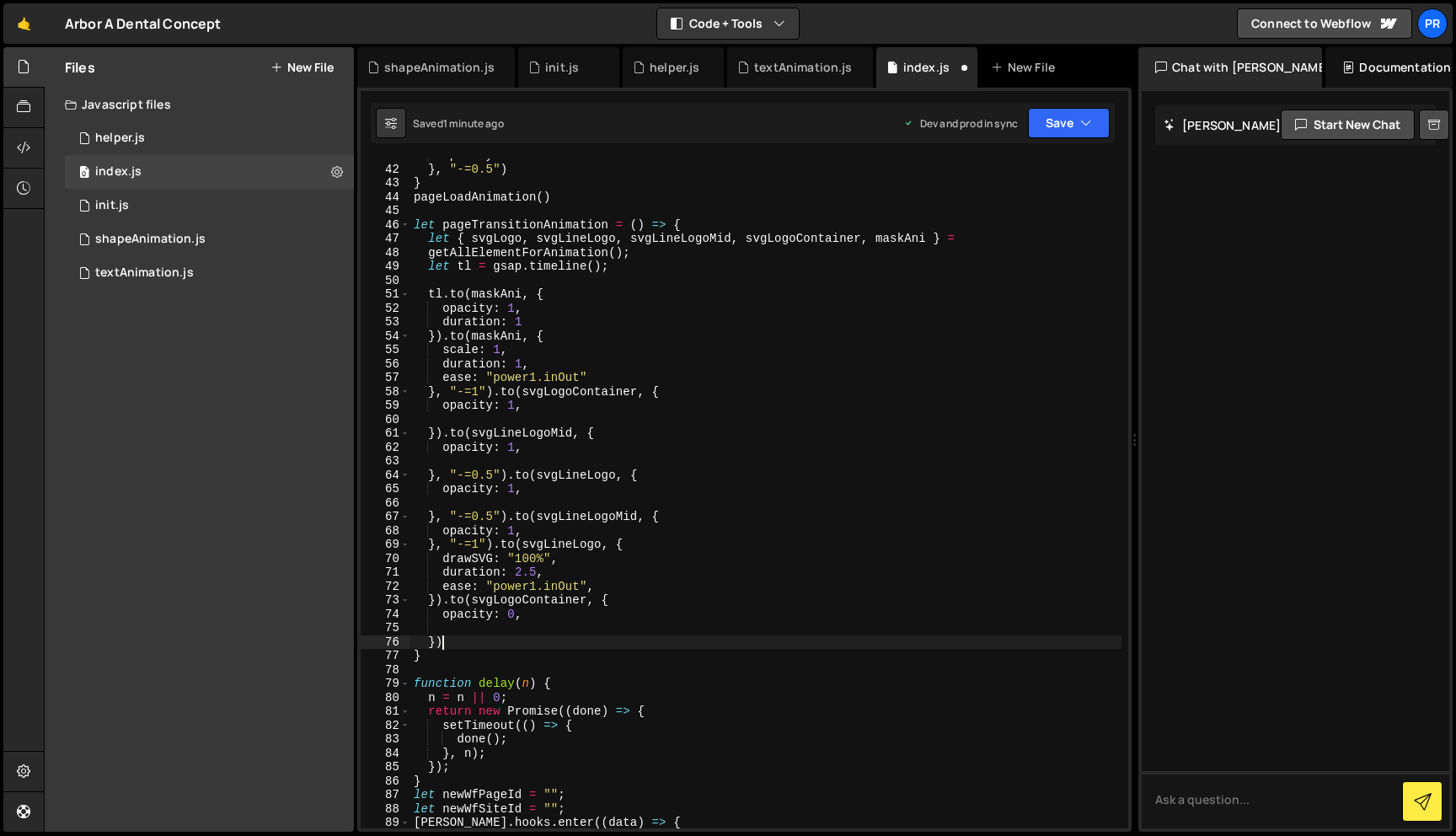
click at [513, 641] on div "opacity : 0 } , "-=0.5" ) } pageLoadAnimation ( ) let pageTransitionAnimation =…" at bounding box center [766, 497] width 712 height 697
paste textarea ", "-=0.5""
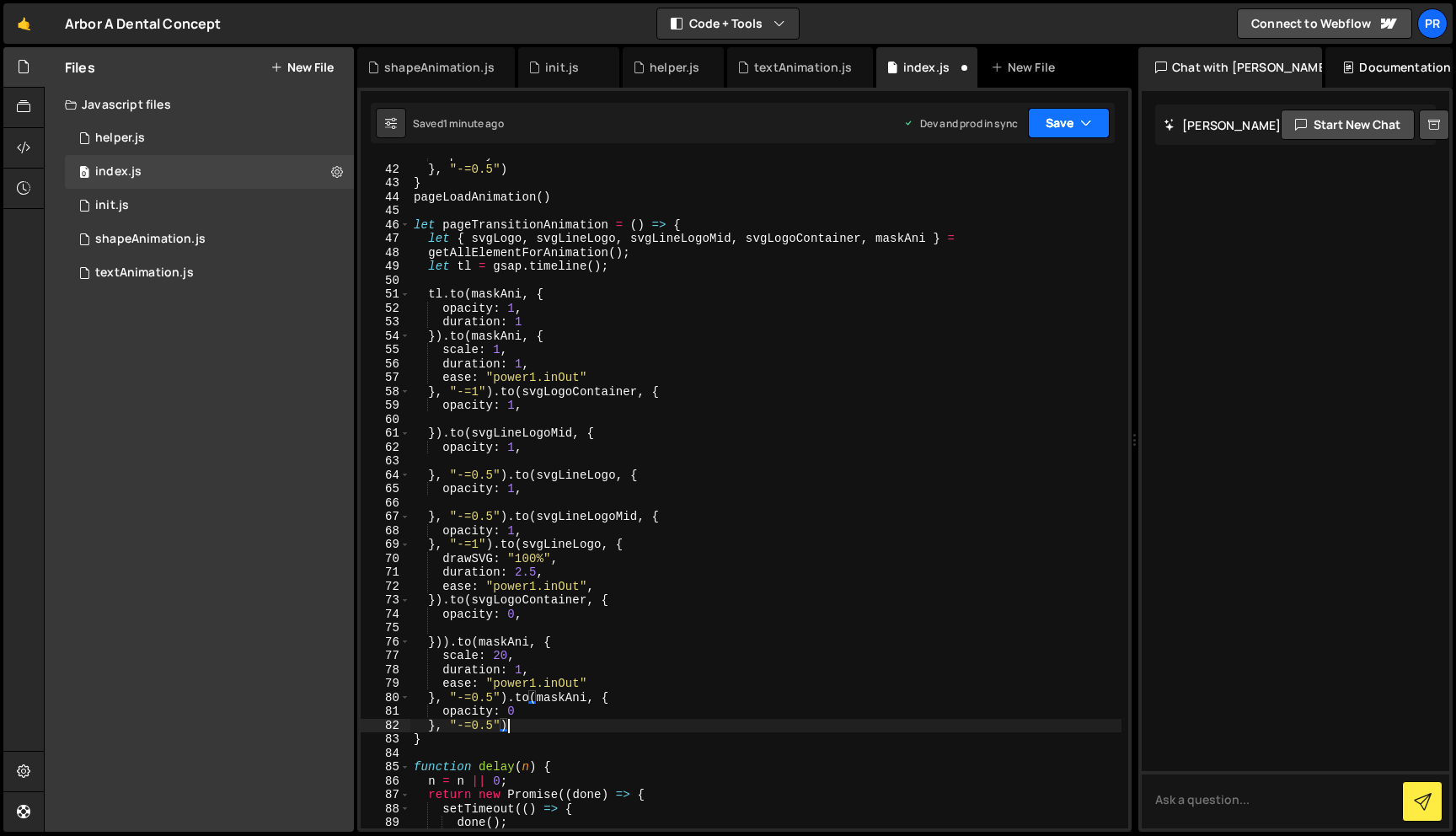
type textarea "}, "-=0.5")"
click at [1055, 137] on button "Save" at bounding box center [1069, 123] width 82 height 31
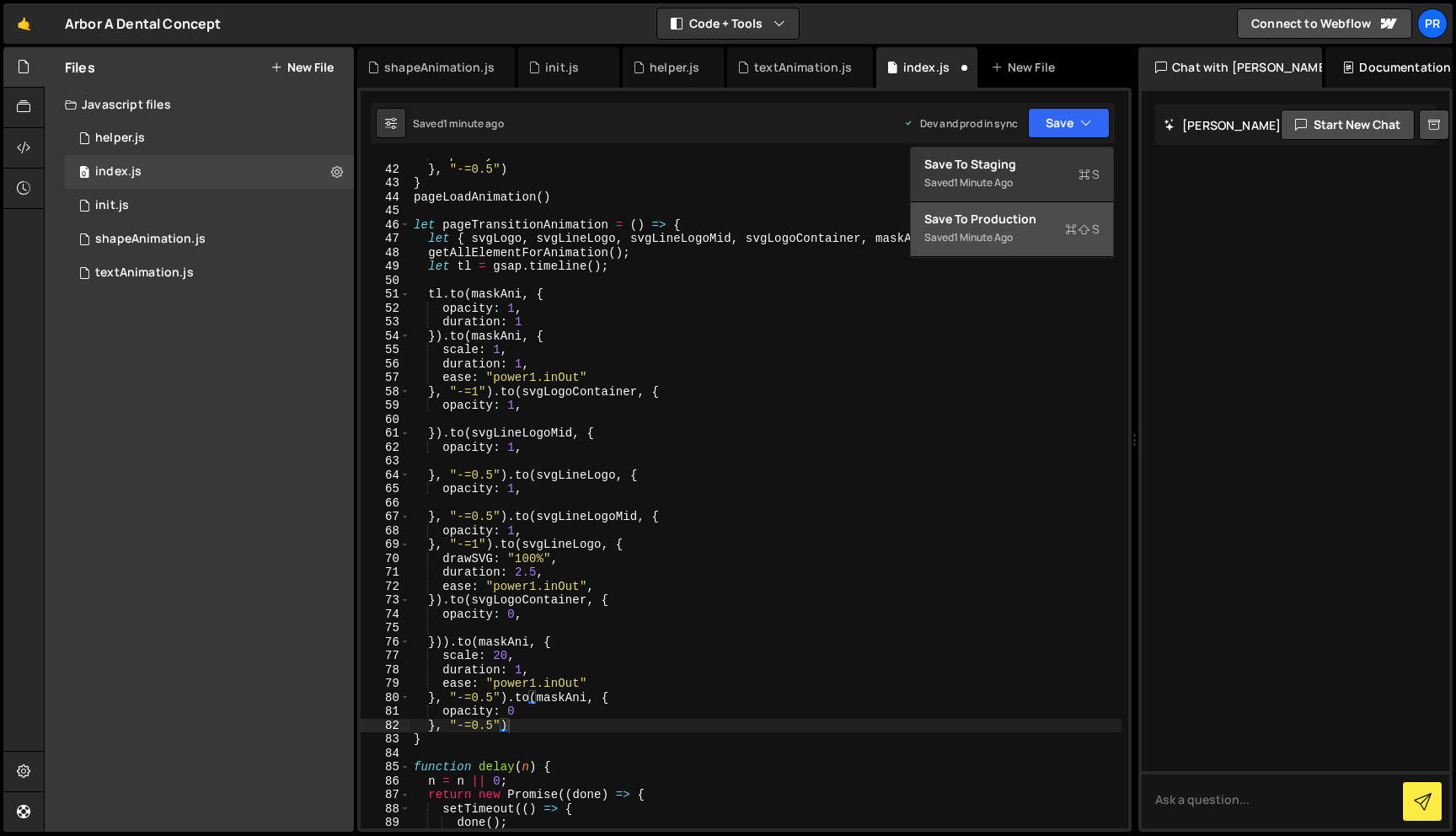
click at [1030, 231] on div "Saved 1 minute ago" at bounding box center [1012, 237] width 176 height 20
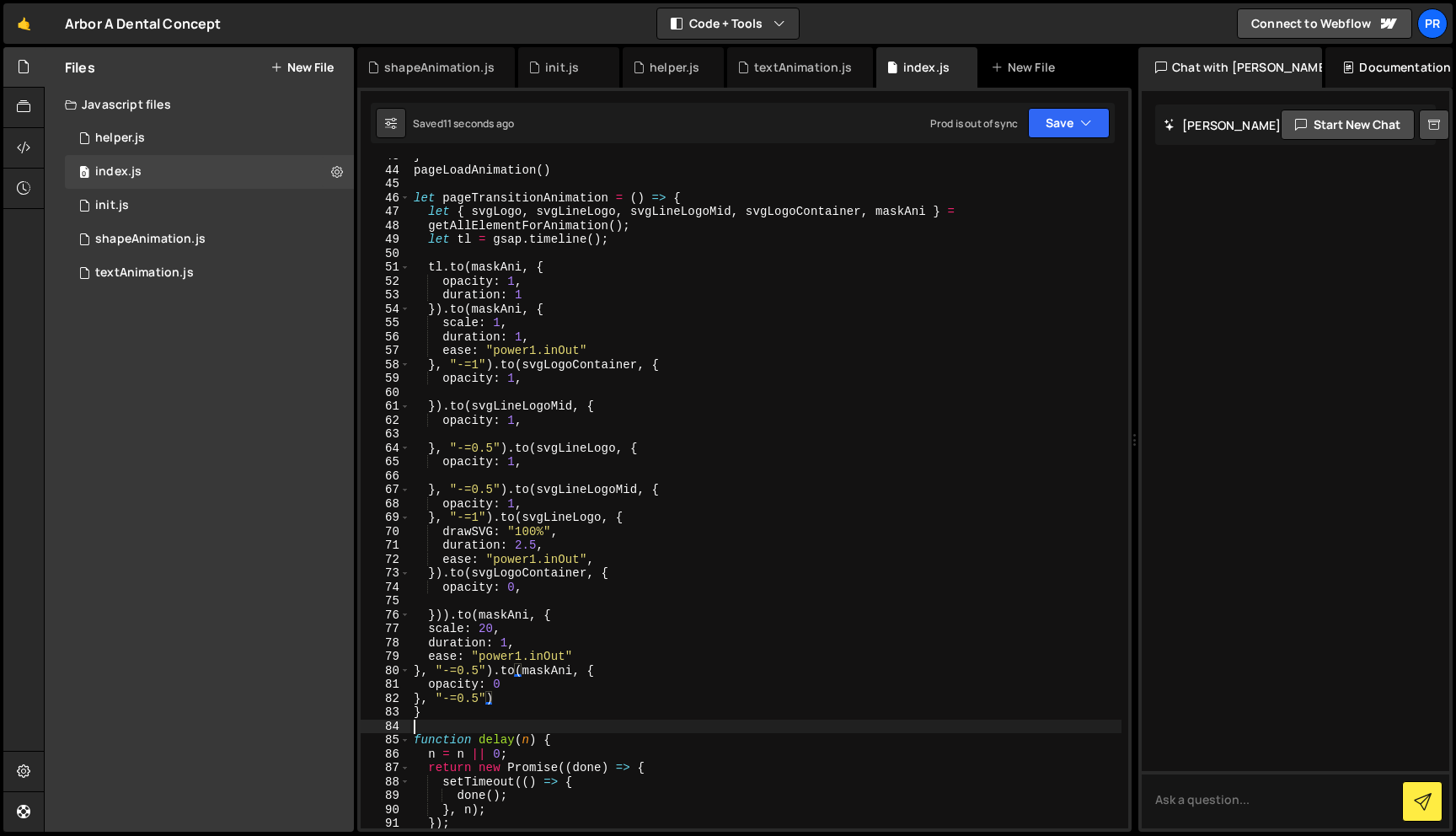
scroll to position [0, 0]
click at [558, 719] on div "} pageLoadAnimation ( ) let pageTransitionAnimation = ( ) => { let { svgLogo , …" at bounding box center [766, 498] width 712 height 697
click at [1089, 139] on div "Saved 12 seconds ago Prod is out of sync Upgrade to Edit Save Save to Staging S…" at bounding box center [743, 123] width 744 height 40
click at [1080, 114] on icon "button" at bounding box center [1086, 123] width 12 height 17
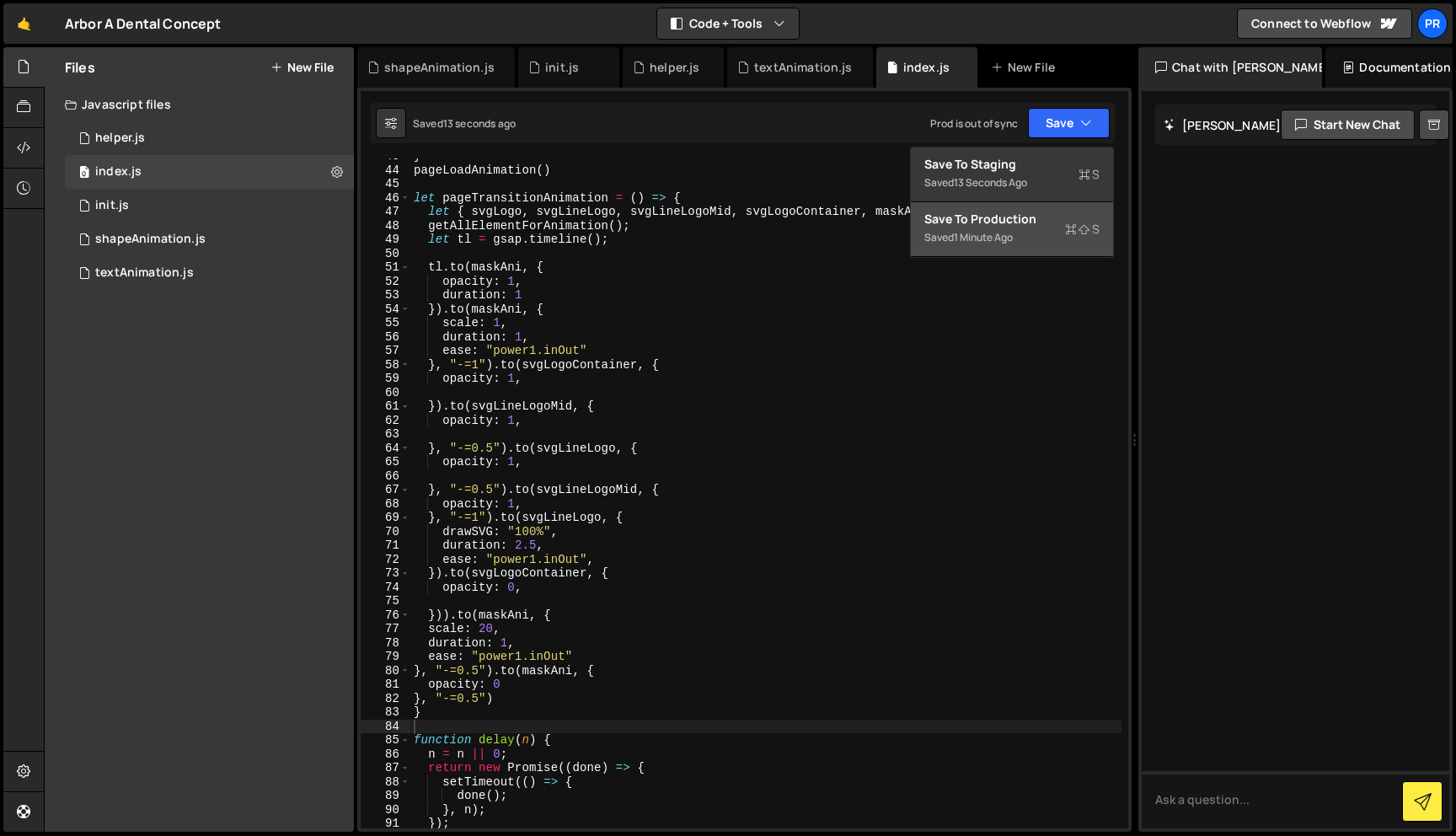
click at [1040, 236] on div "Saved 1 minute ago" at bounding box center [1012, 237] width 176 height 20
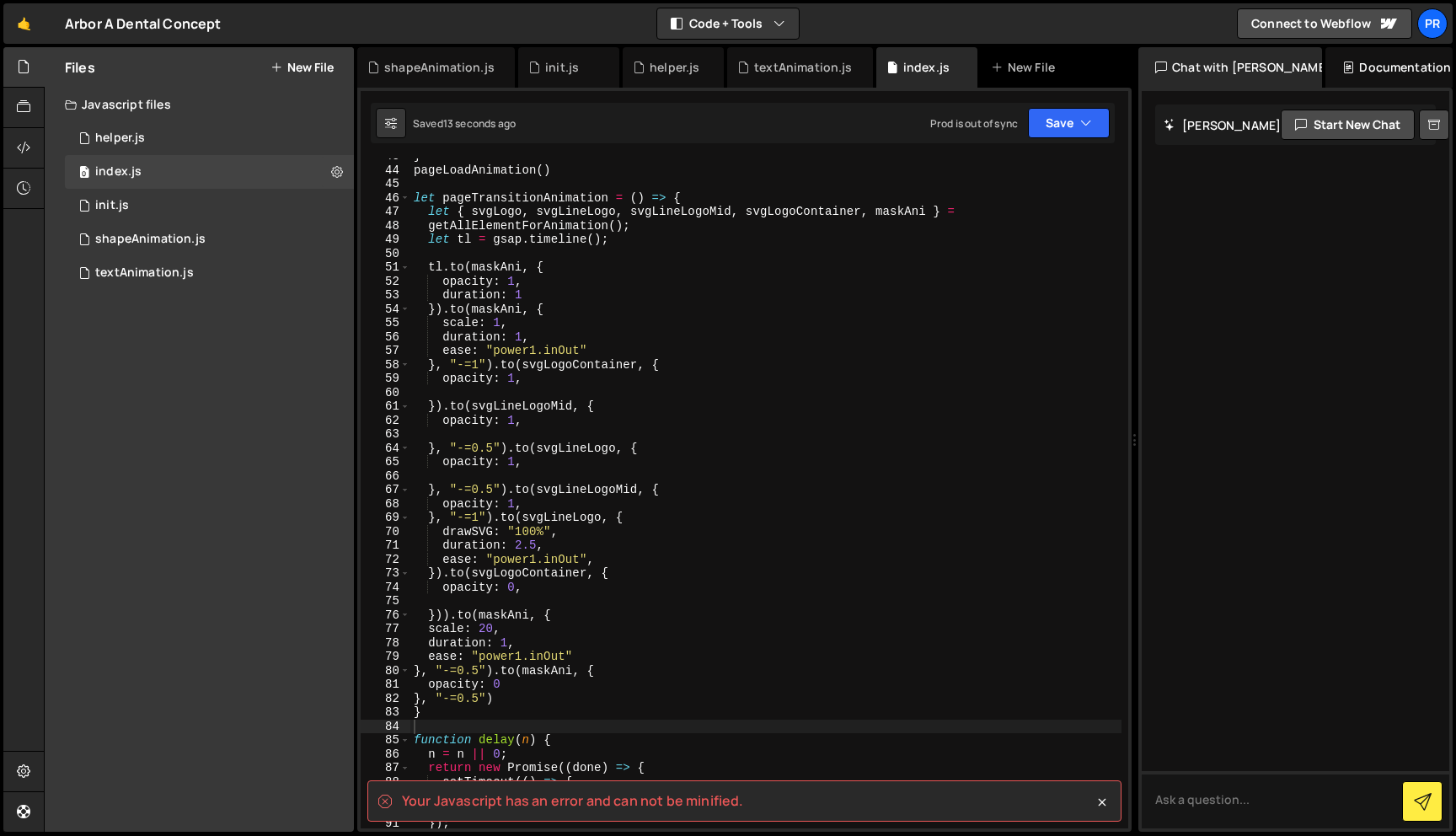
click at [587, 693] on div "} pageLoadAnimation ( ) let pageTransitionAnimation = ( ) => { let { svgLogo , …" at bounding box center [766, 498] width 712 height 697
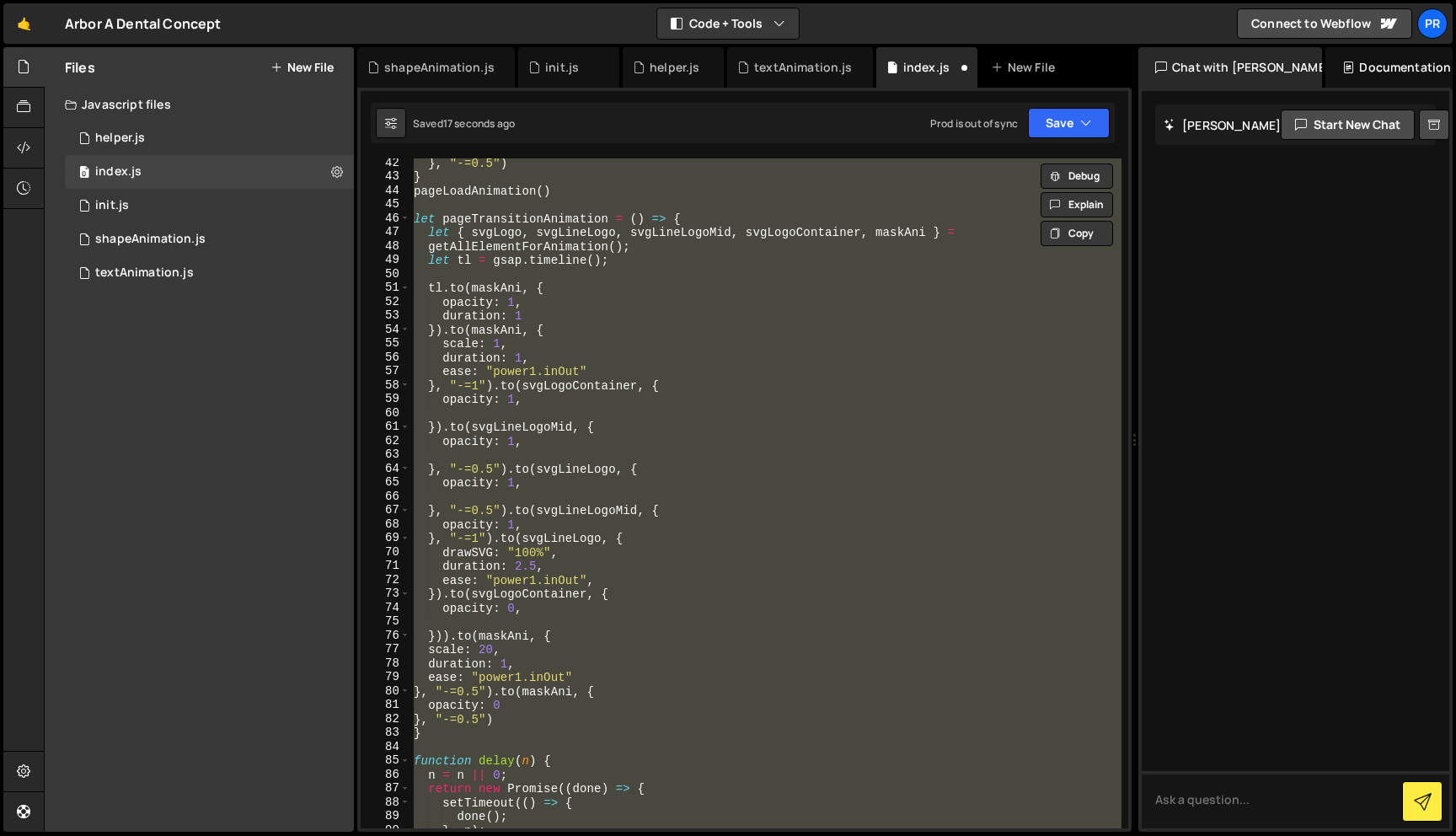
scroll to position [665, 0]
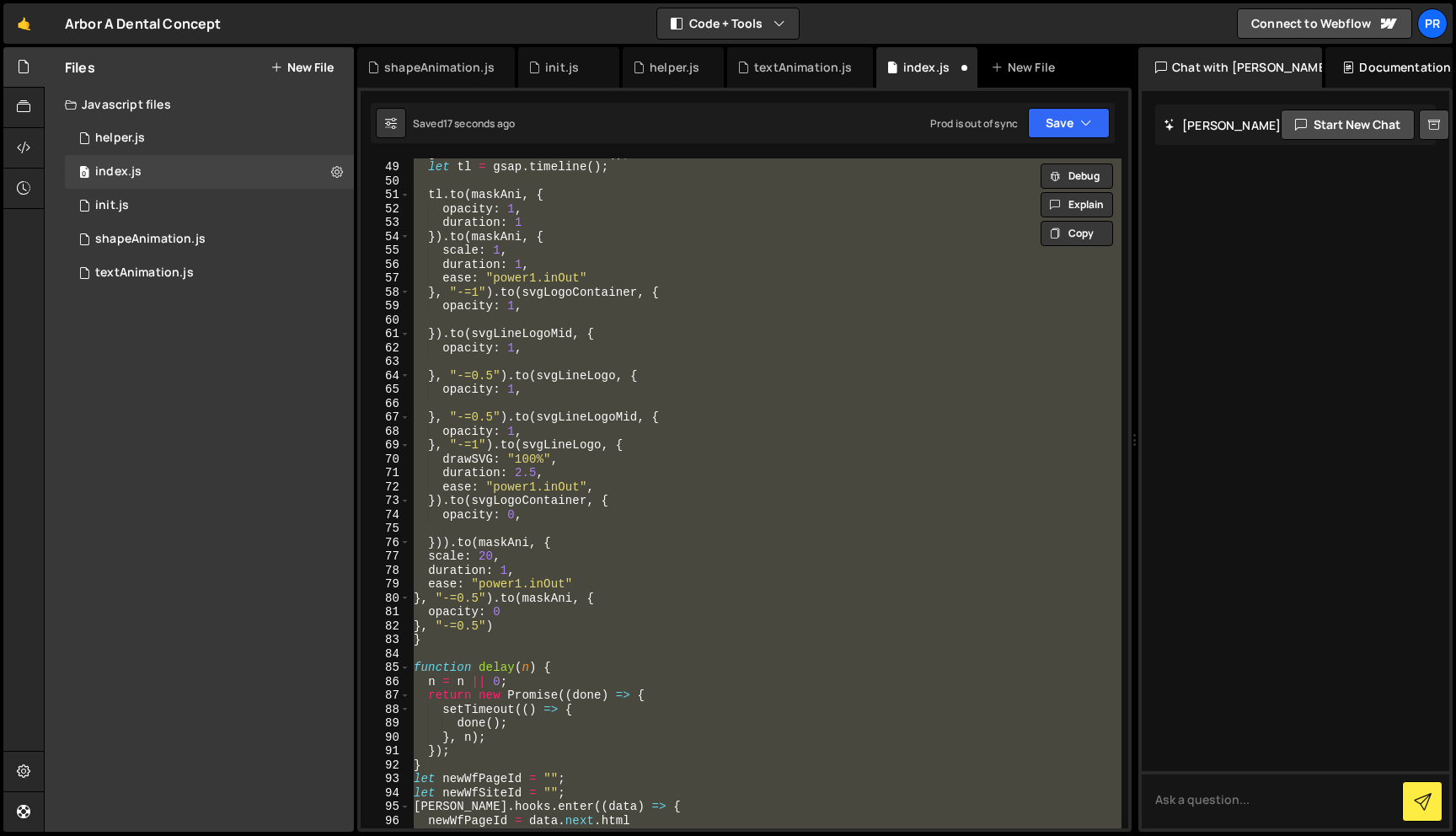
click at [557, 621] on div "getAllElementForAnimation ( ) ; let tl = gsap . timeline ( ) ; tl . to ( [PERSO…" at bounding box center [766, 493] width 712 height 669
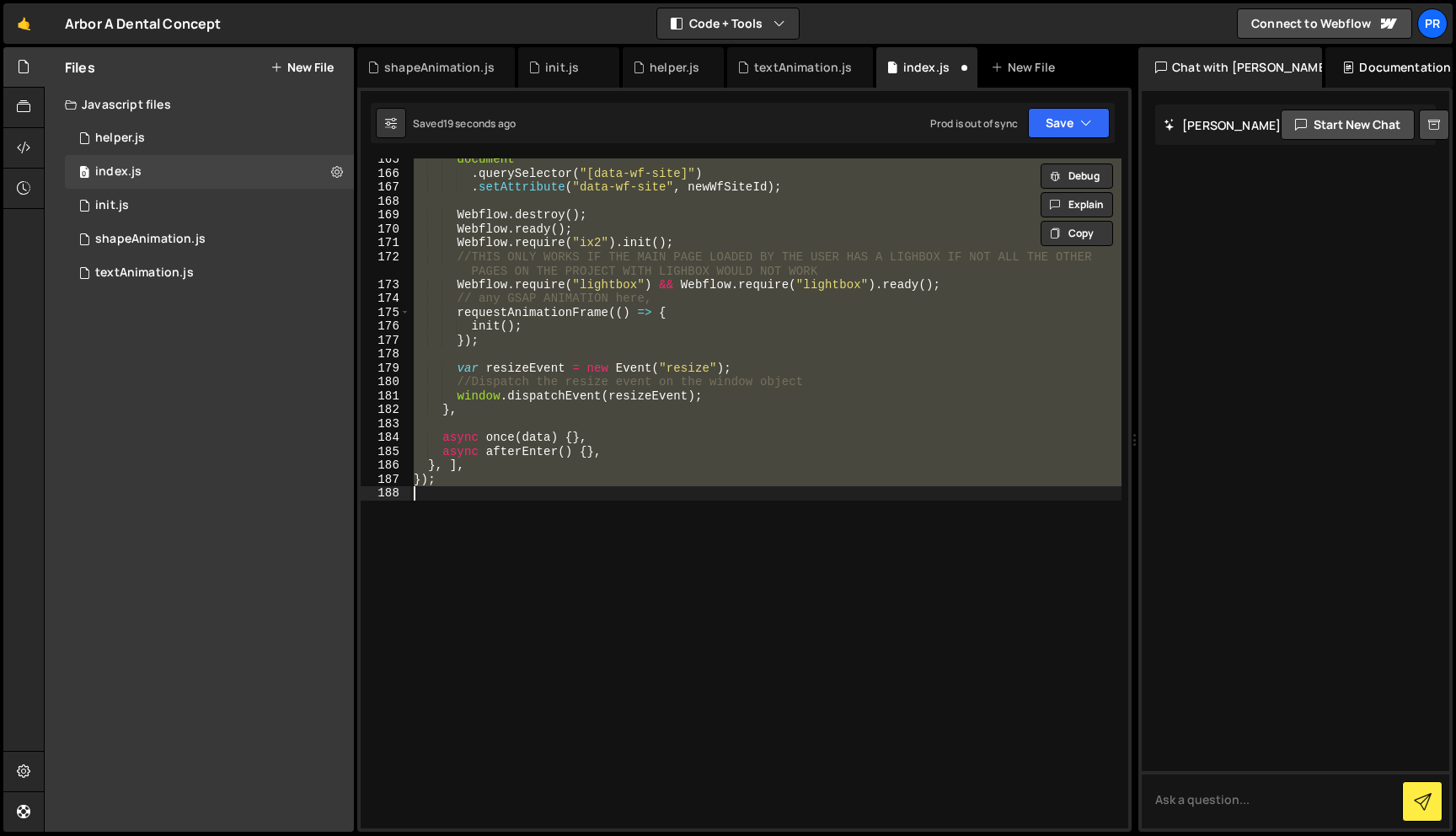
scroll to position [708, 0]
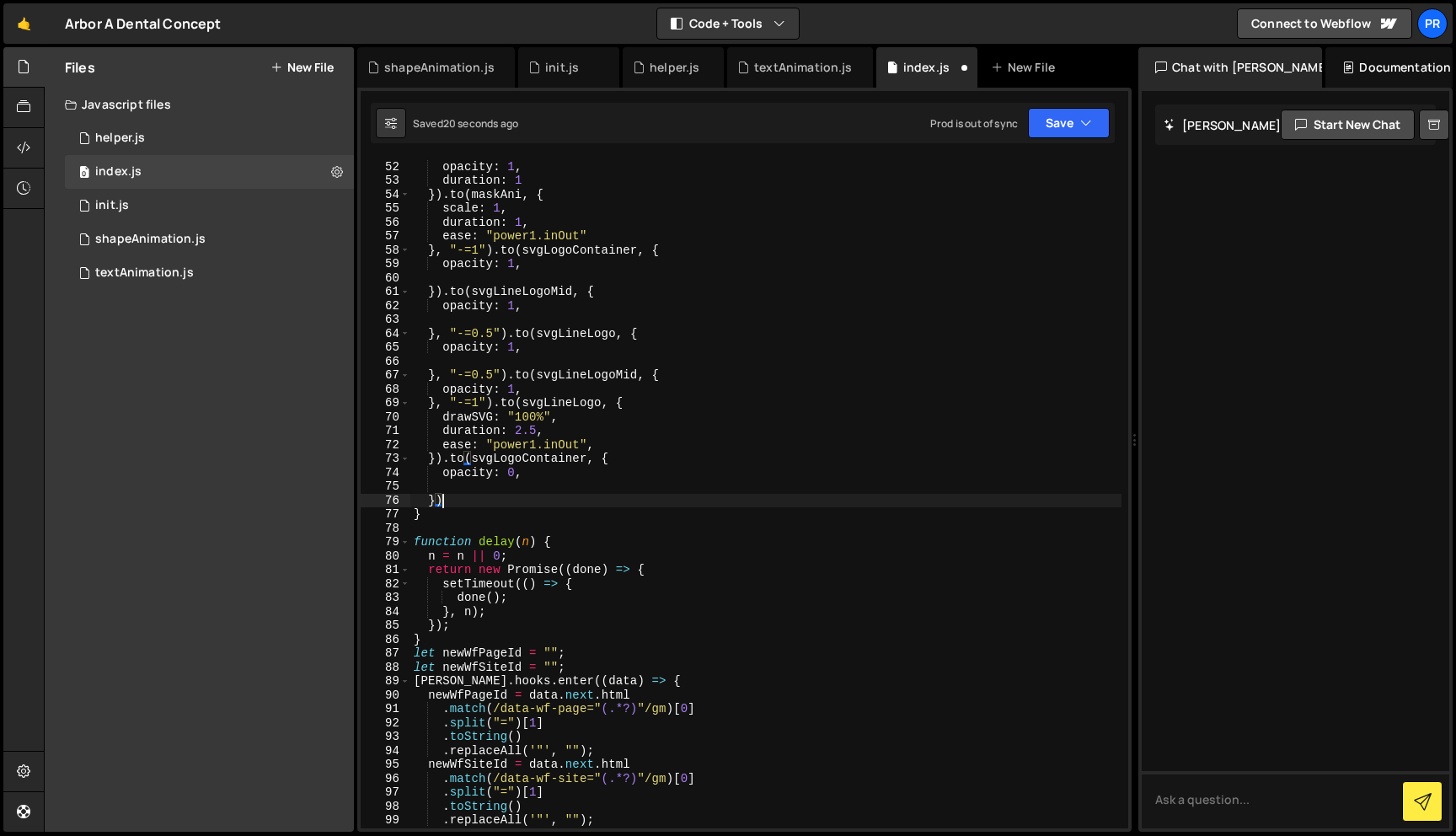
paste textarea ", "-=0.5""
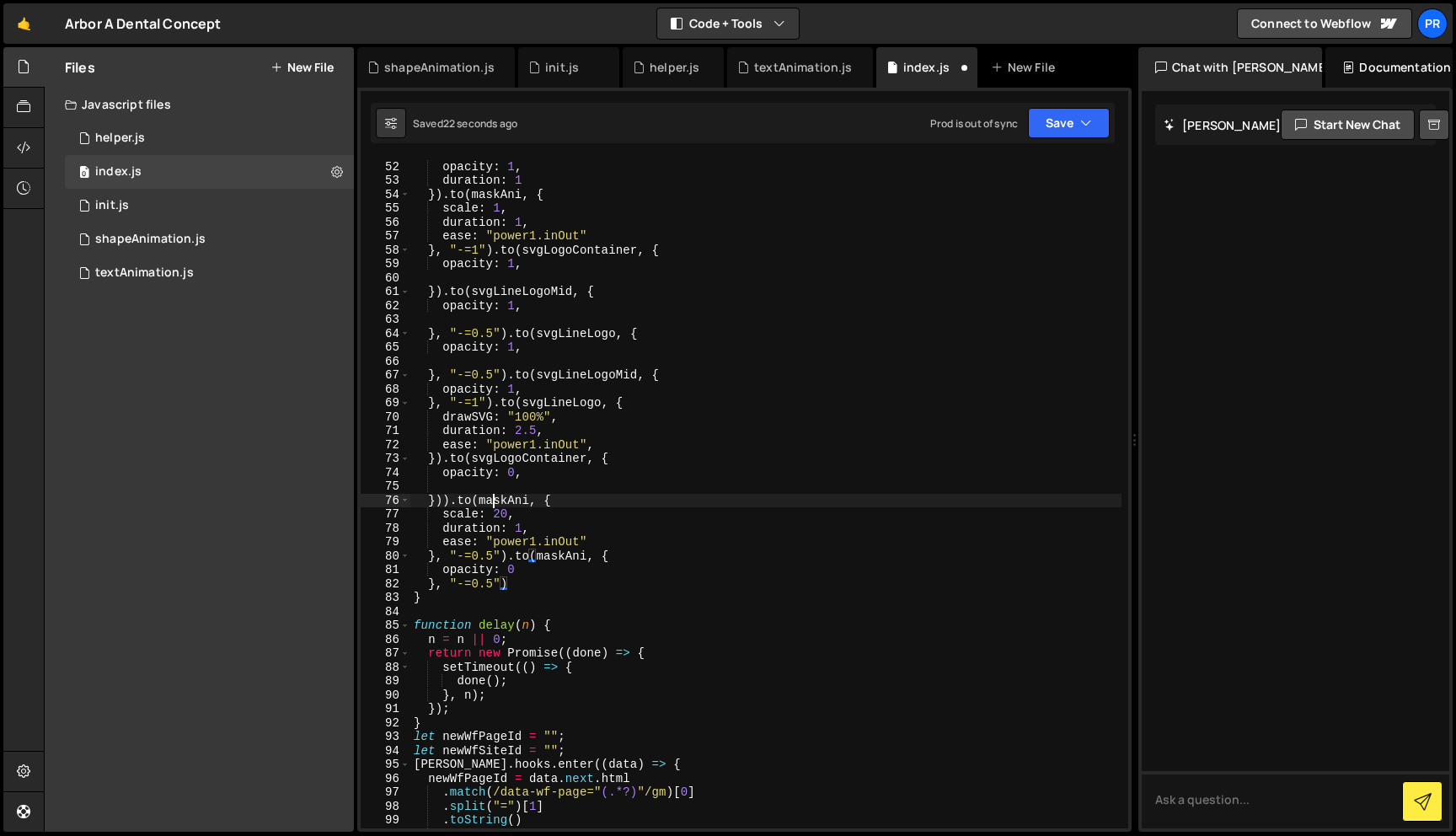
click at [491, 498] on div "tl . to ( maskAni , { opacity : 1 , duration : 1 }) . to ( maskAni , { scale : …" at bounding box center [766, 494] width 712 height 697
click at [442, 554] on div "tl . to ( maskAni , { opacity : 1 , duration : 1 }) . to ( maskAni , { scale : …" at bounding box center [766, 494] width 712 height 697
click at [549, 558] on div "tl . to ( maskAni , { opacity : 1 , duration : 1 }) . to ( maskAni , { scale : …" at bounding box center [766, 494] width 712 height 697
click at [524, 577] on div "tl . to ( maskAni , { opacity : 1 , duration : 1 }) . to ( maskAni , { scale : …" at bounding box center [766, 494] width 712 height 697
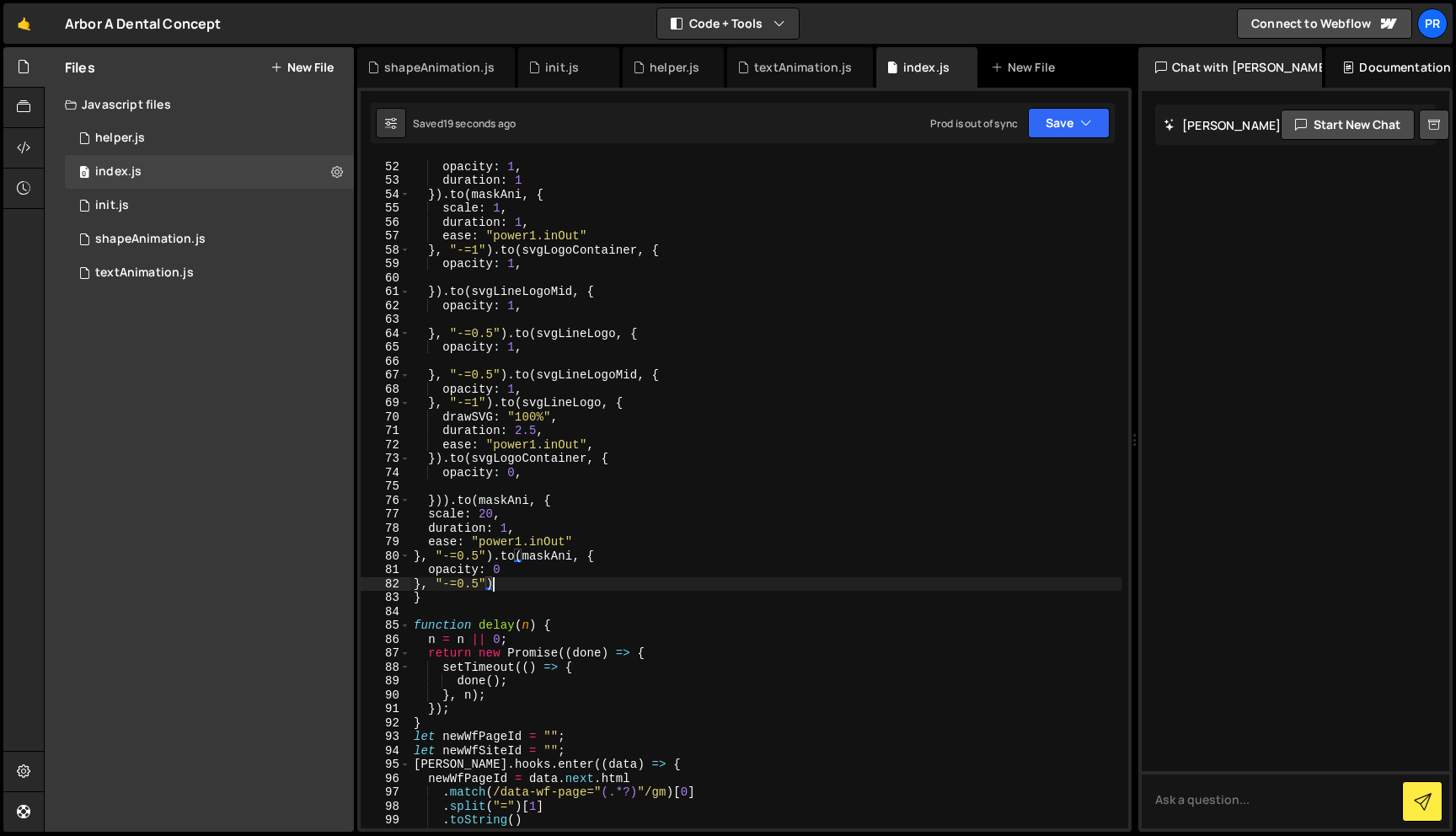
click at [446, 499] on div "tl . to ( maskAni , { opacity : 1 , duration : 1 }) . to ( maskAni , { scale : …" at bounding box center [766, 494] width 712 height 697
click at [1082, 130] on icon "button" at bounding box center [1086, 123] width 12 height 17
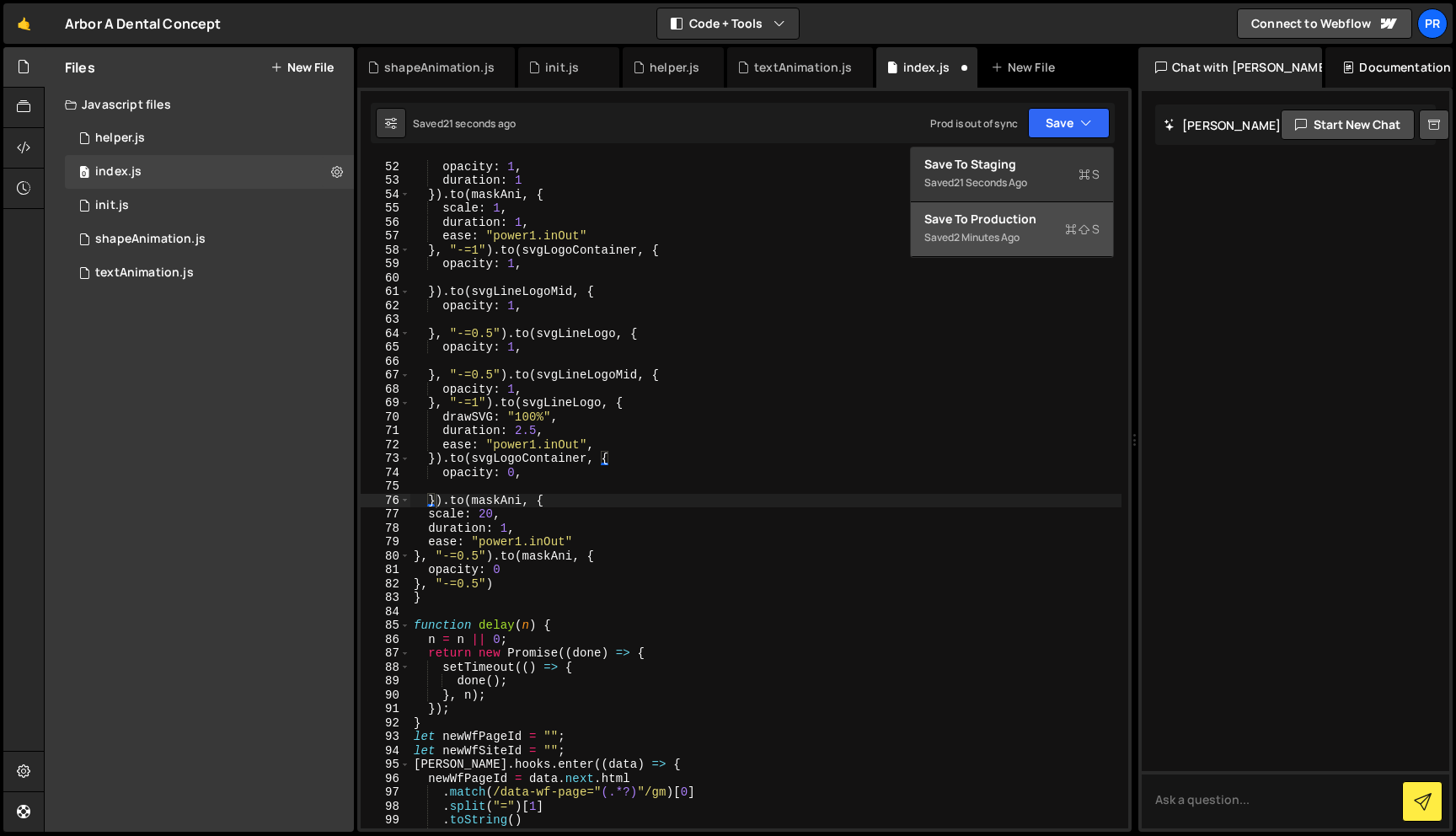
click at [1033, 225] on div "Save to Production S" at bounding box center [1012, 220] width 176 height 17
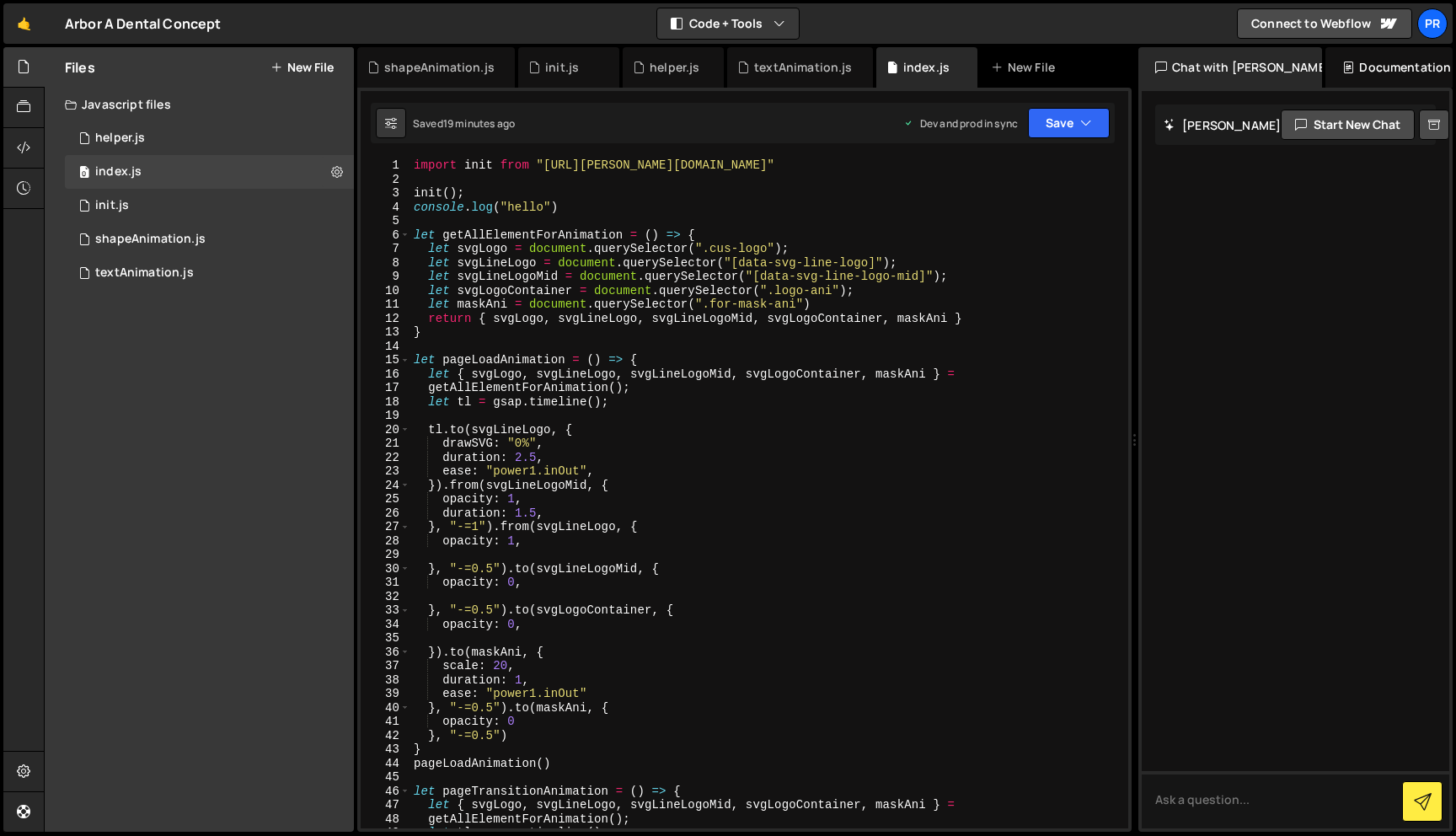
scroll to position [0, 0]
click at [469, 490] on div "import init from "[URL][PERSON_NAME][DOMAIN_NAME]" init ( ) ; console . log ( "…" at bounding box center [766, 506] width 712 height 697
click at [575, 456] on div "import init from "[URL][PERSON_NAME][DOMAIN_NAME]" init ( ) ; console . log ( "…" at bounding box center [766, 506] width 712 height 697
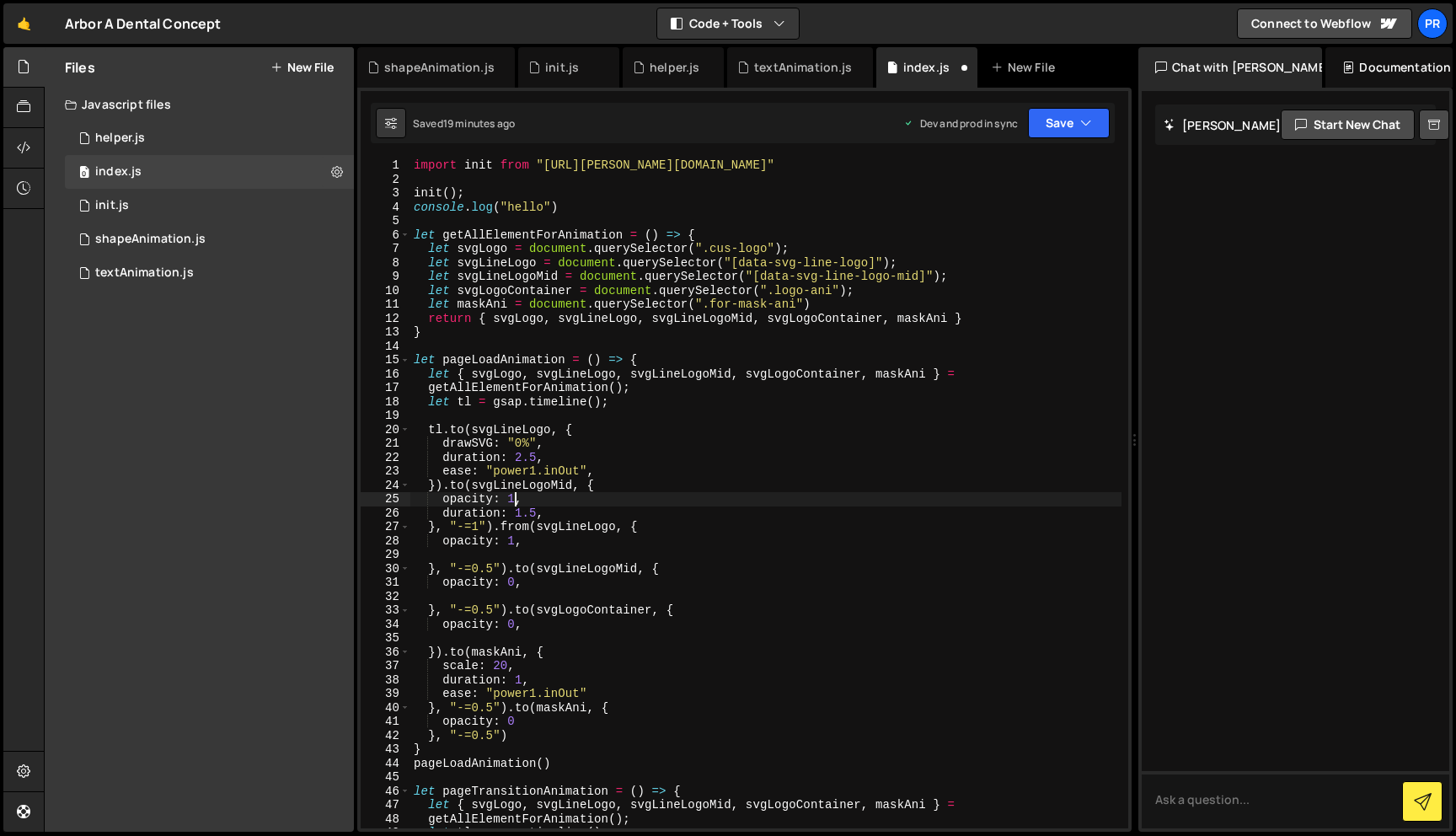
click at [518, 499] on div "import init from "[URL][PERSON_NAME][DOMAIN_NAME]" init ( ) ; console . log ( "…" at bounding box center [766, 506] width 712 height 697
click at [625, 406] on div "import init from "[URL][PERSON_NAME][DOMAIN_NAME]" init ( ) ; console . log ( "…" at bounding box center [766, 506] width 712 height 697
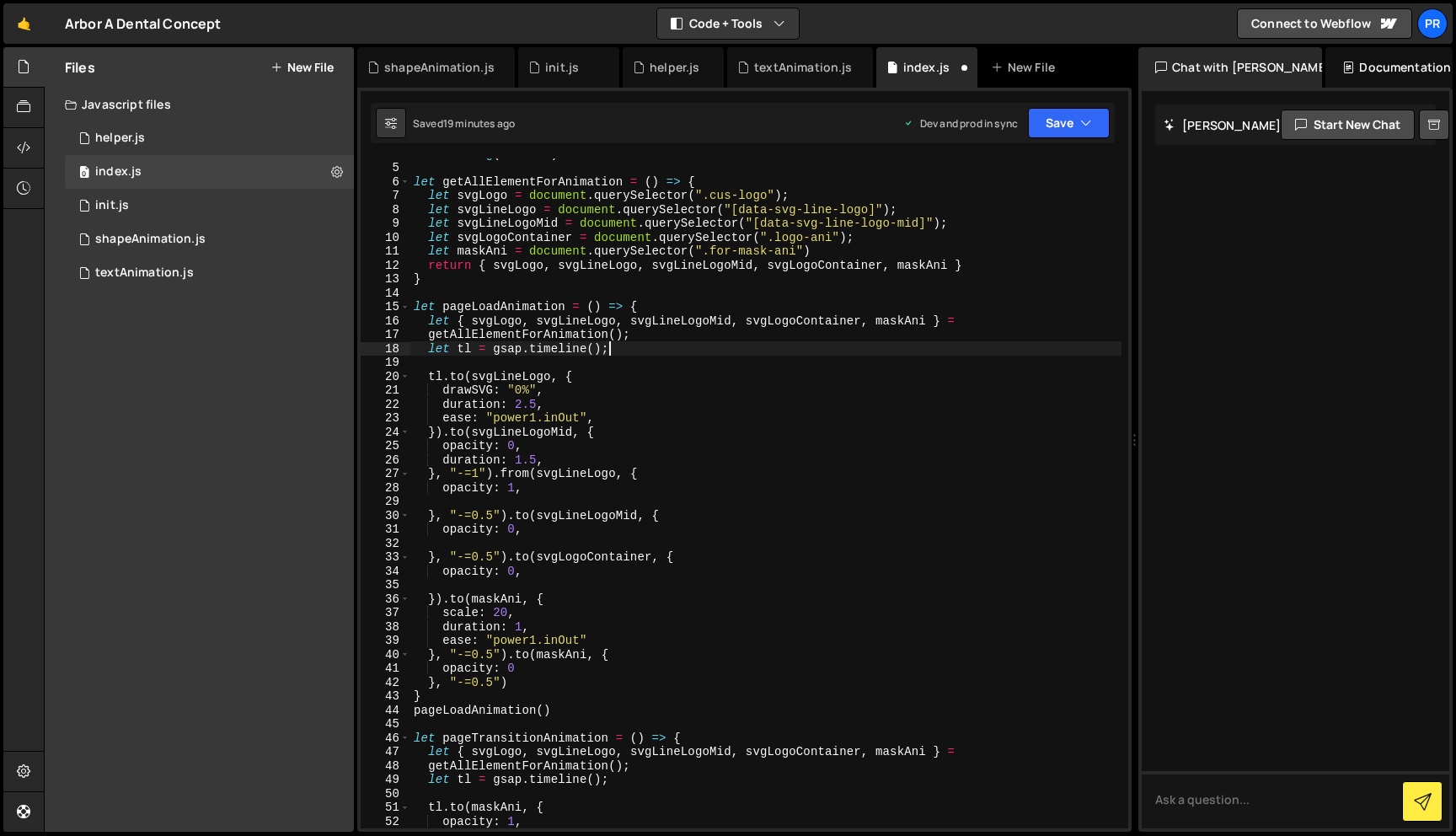
scroll to position [73, 0]
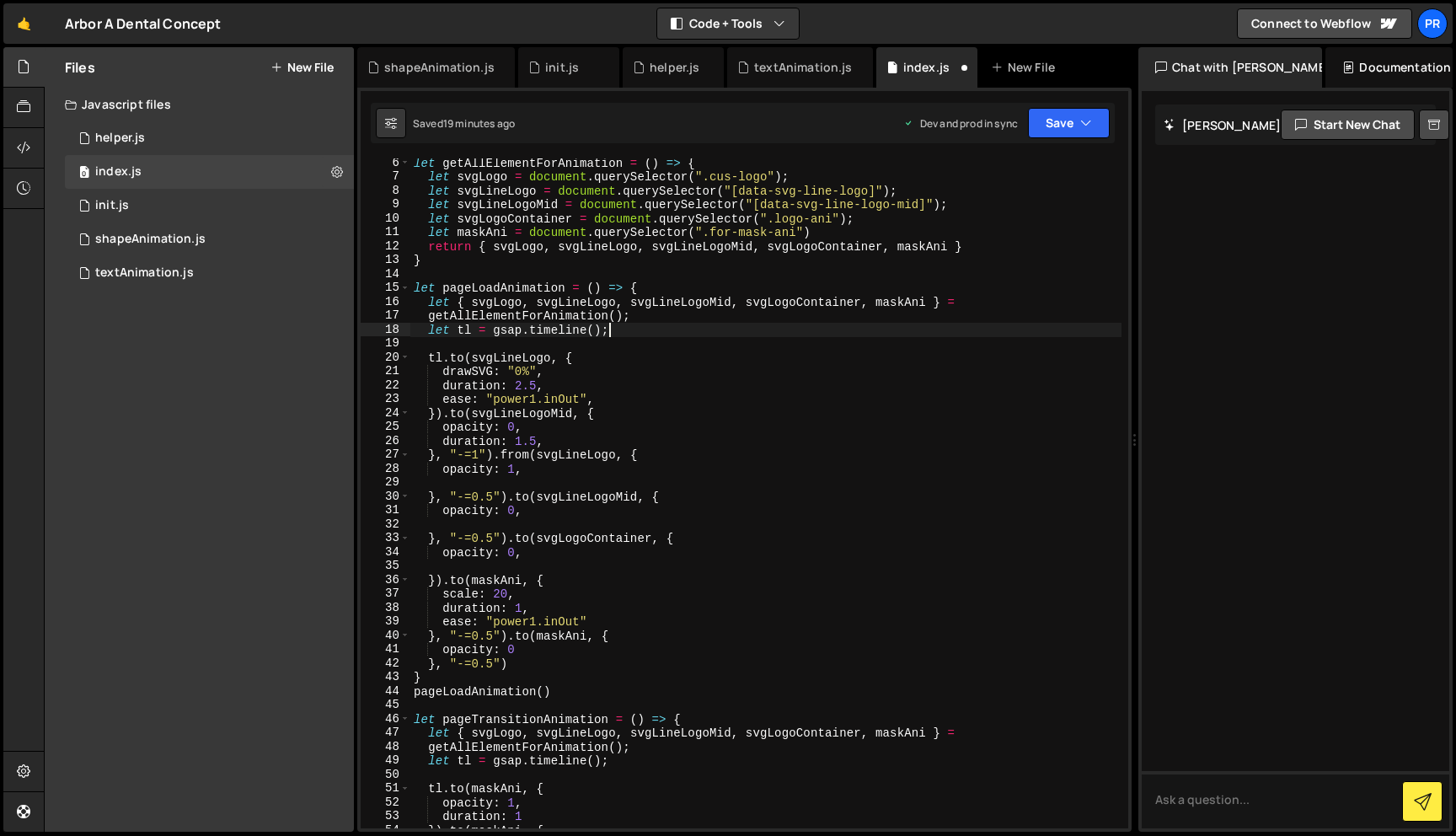
click at [524, 457] on div "let getAllElementForAnimation = ( ) => { let svgLogo = document . querySelector…" at bounding box center [766, 504] width 712 height 697
click at [555, 420] on div "let getAllElementForAnimation = ( ) => { let svgLogo = document . querySelector…" at bounding box center [766, 504] width 712 height 697
click at [514, 468] on div "let getAllElementForAnimation = ( ) => { let svgLogo = document . querySelector…" at bounding box center [766, 504] width 712 height 697
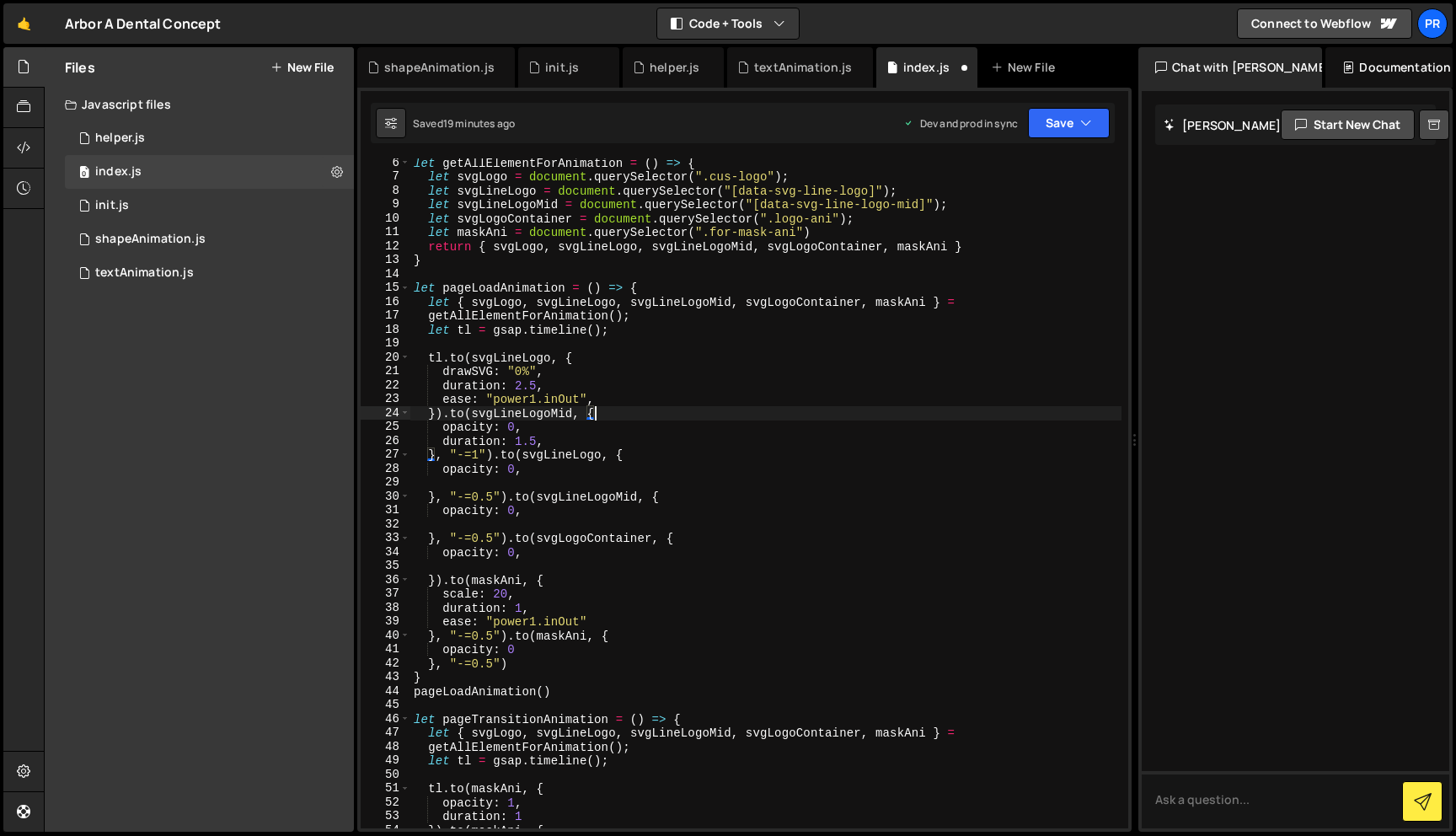
click at [647, 410] on div "let getAllElementForAnimation = ( ) => { let svgLogo = document . querySelector…" at bounding box center [766, 504] width 712 height 697
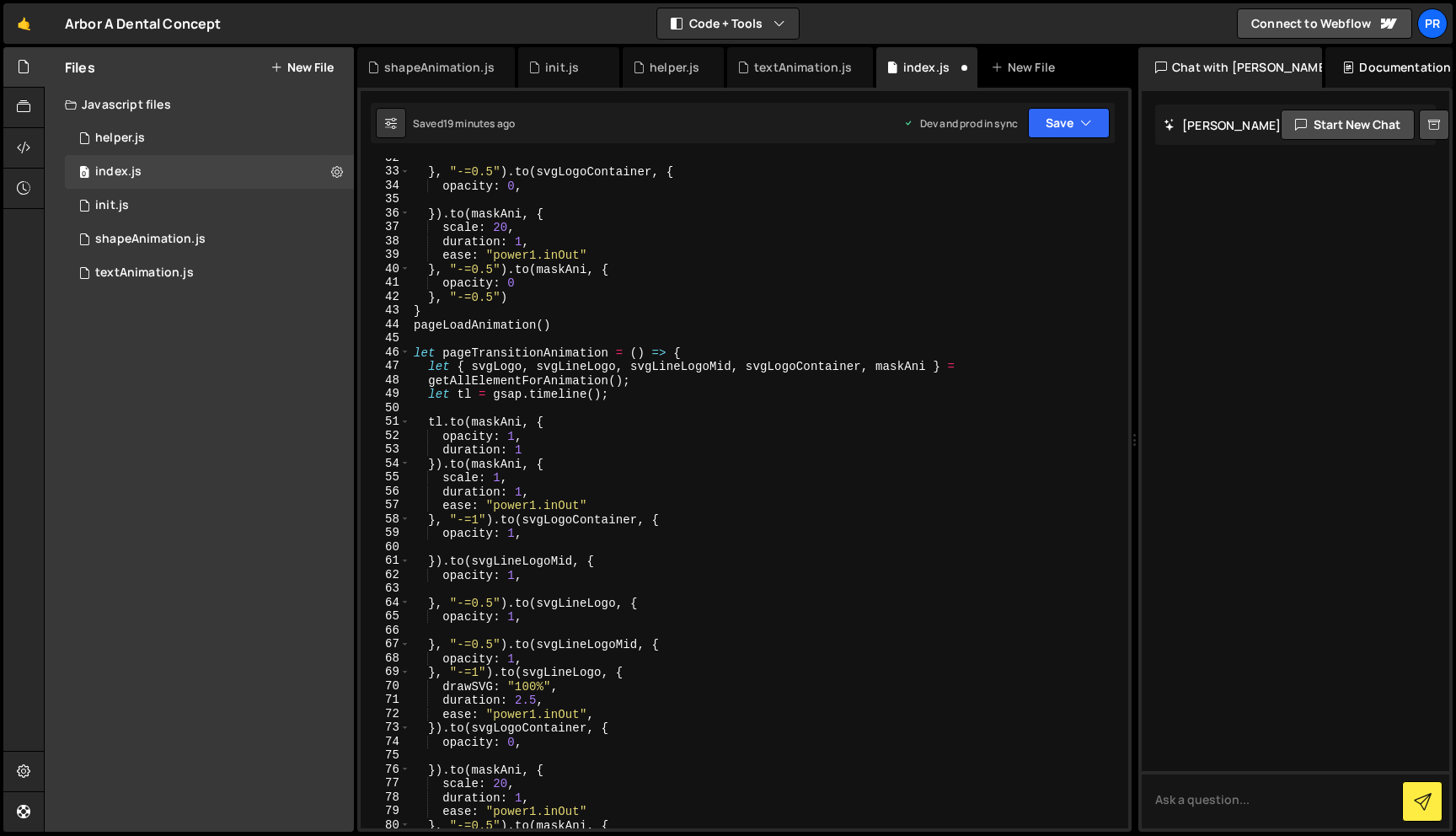
scroll to position [463, 0]
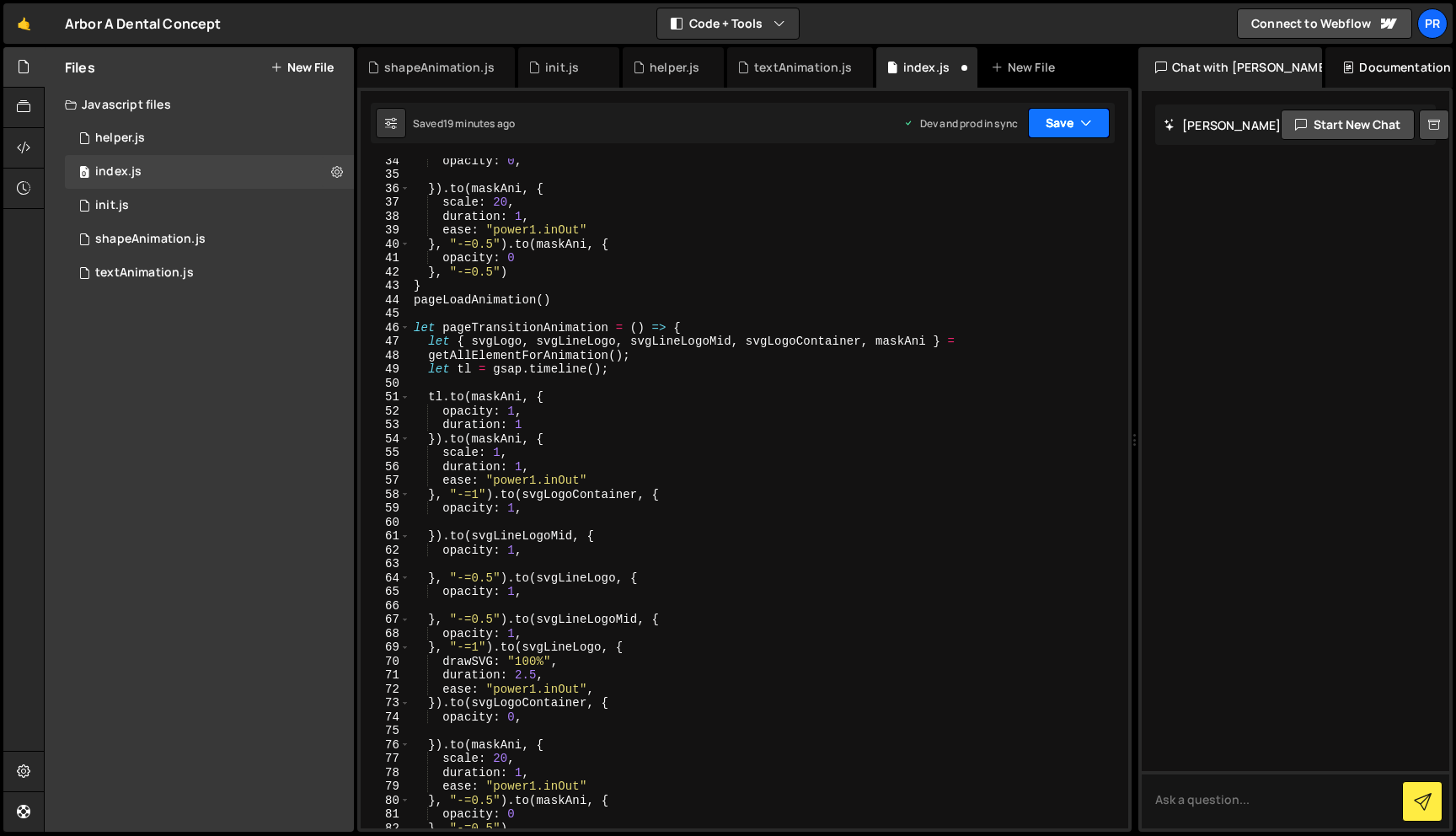
click at [1091, 122] on icon "button" at bounding box center [1086, 123] width 12 height 17
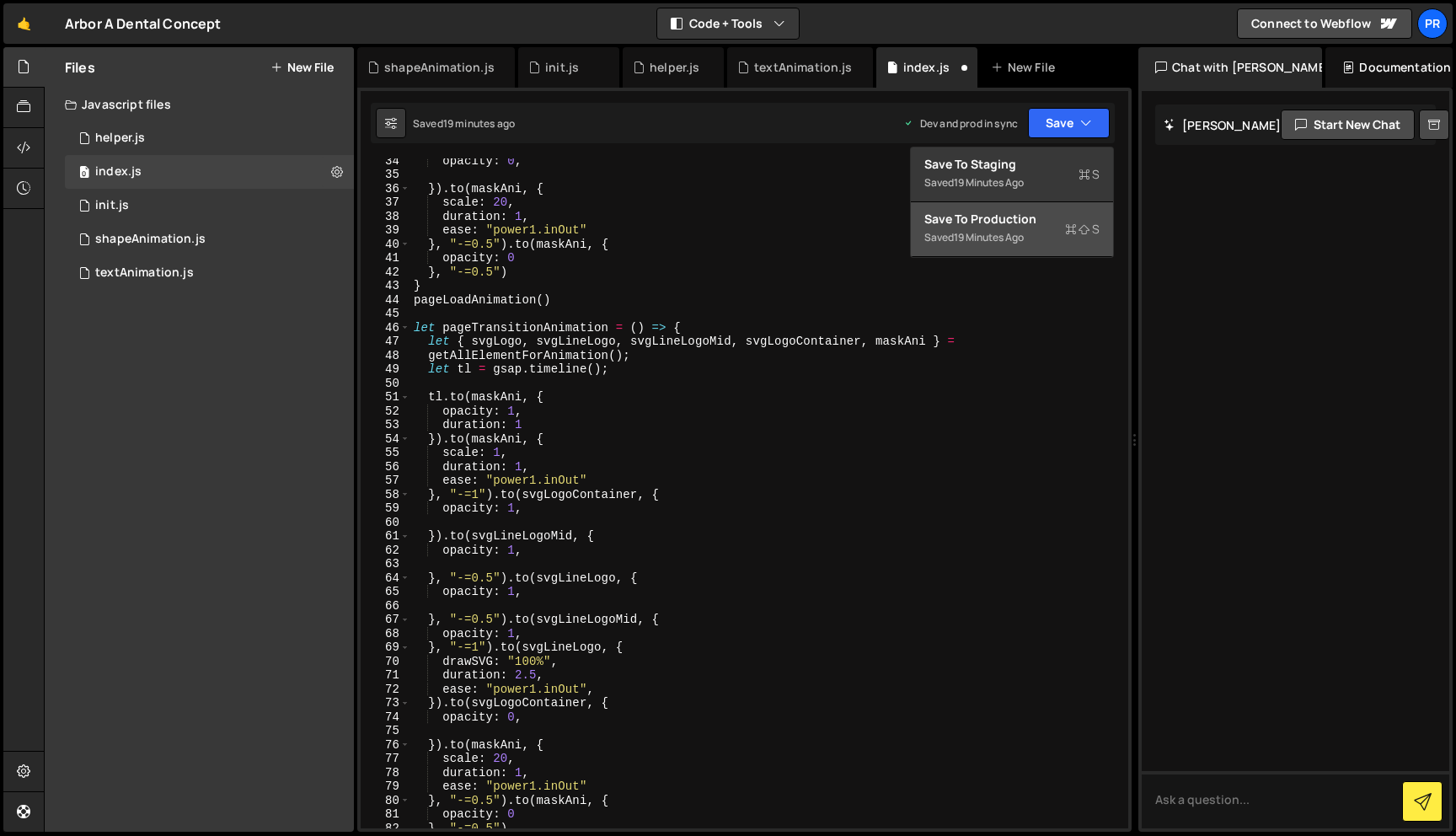
click at [1012, 232] on div "19 minutes ago" at bounding box center [989, 237] width 70 height 14
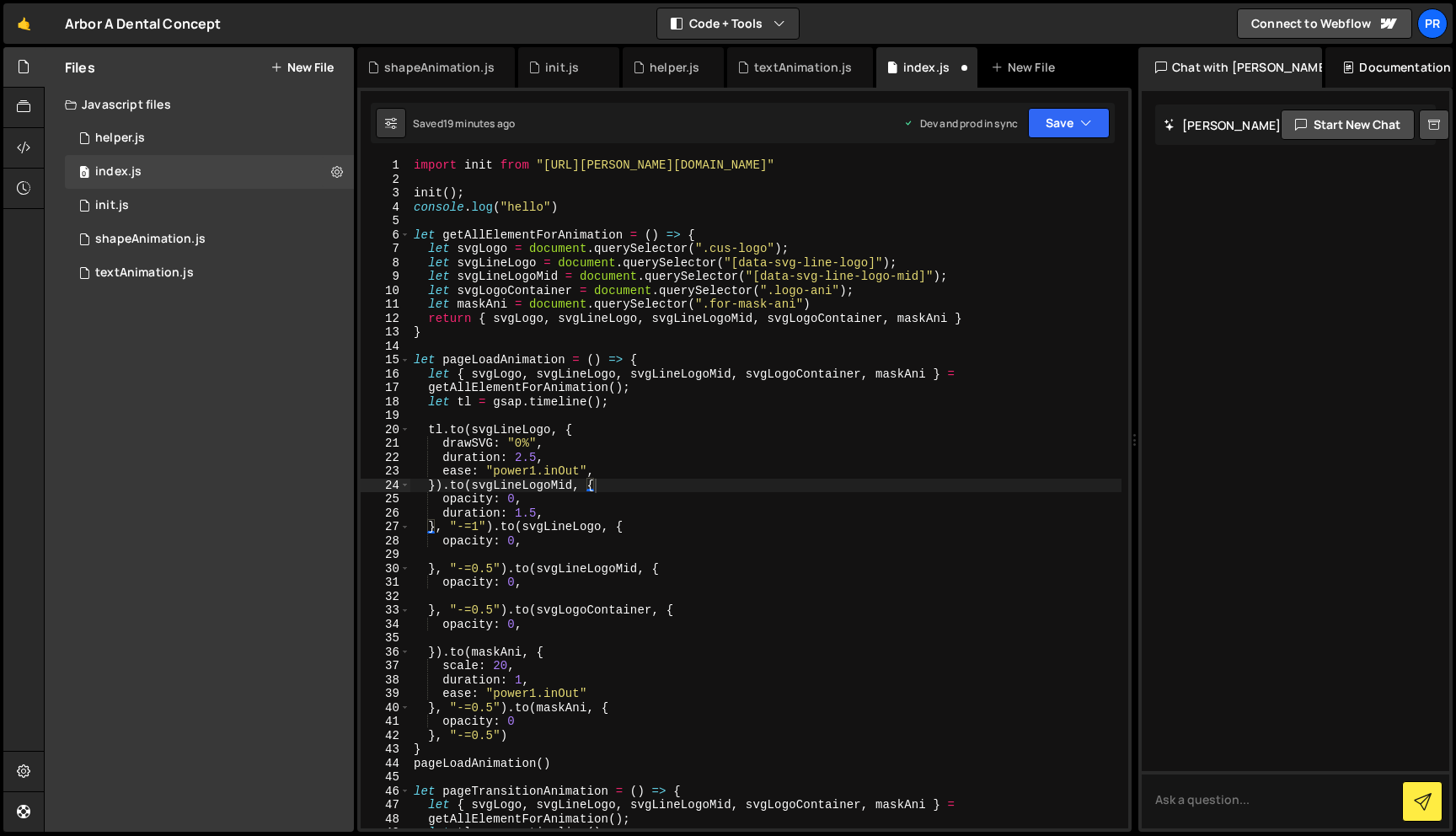
scroll to position [0, 0]
click at [675, 431] on div "import init from "[URL][PERSON_NAME][DOMAIN_NAME]" init ( ) ; console . log ( "…" at bounding box center [766, 506] width 712 height 697
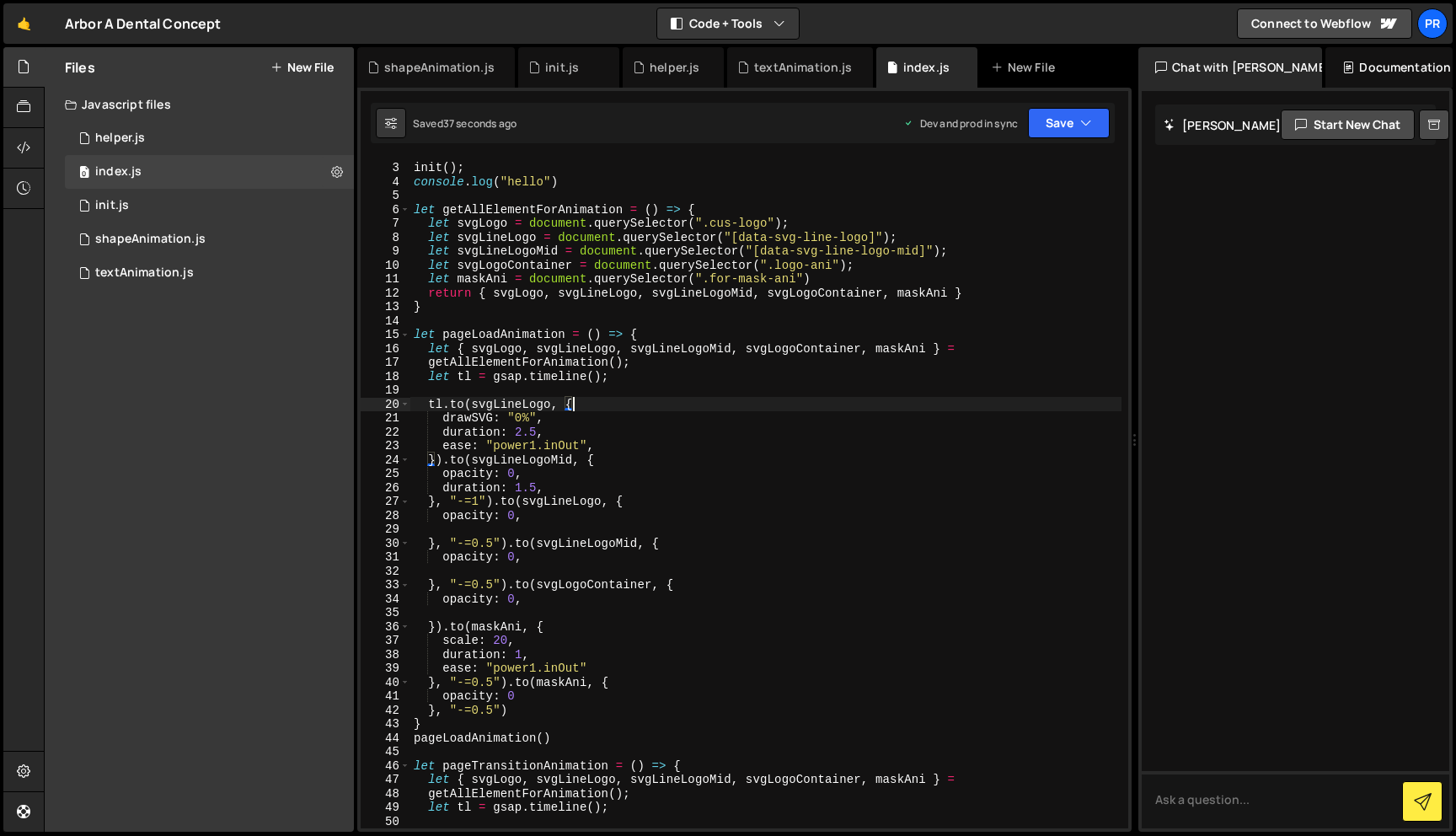
scroll to position [25, 0]
click at [523, 414] on div "init ( ) ; console . log ( "hello" ) let getAllElementForAnimation = ( ) => { l…" at bounding box center [766, 495] width 712 height 697
click at [1093, 118] on button "Save" at bounding box center [1069, 123] width 82 height 31
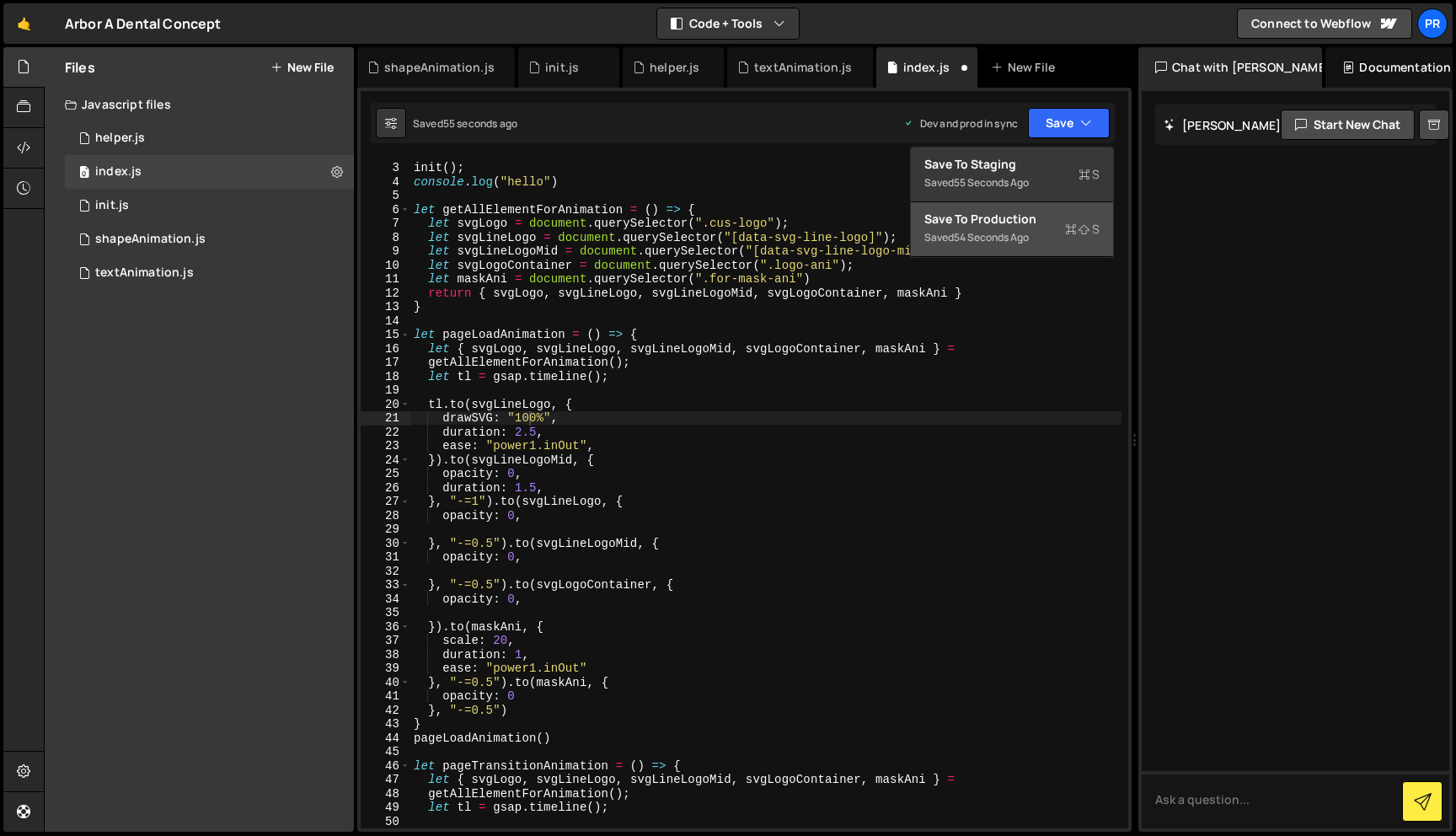
click at [1013, 214] on div "Save to Production S" at bounding box center [1012, 220] width 176 height 17
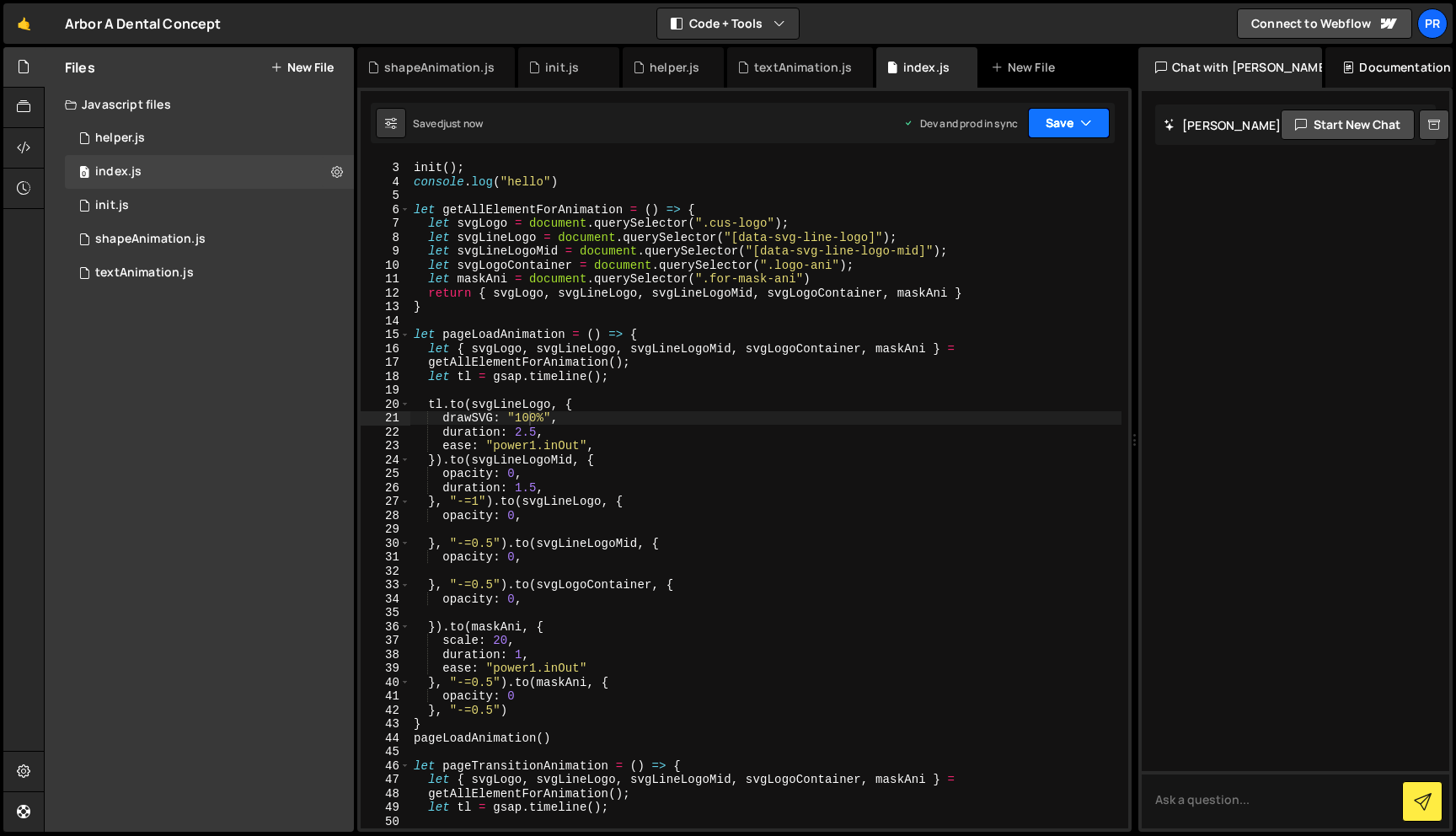
click at [1051, 118] on button "Save" at bounding box center [1069, 123] width 82 height 31
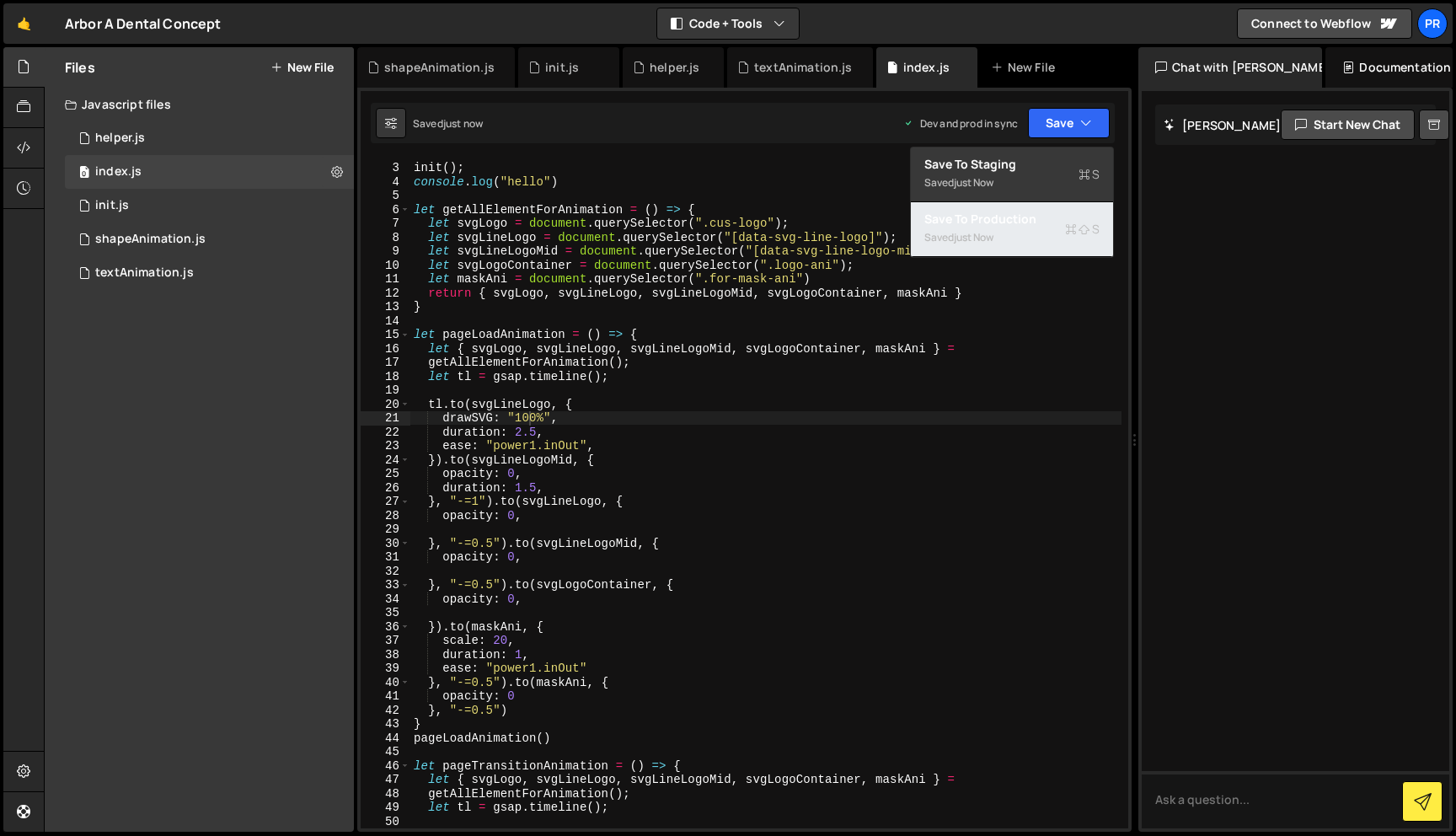
click at [1010, 210] on button "Save to Production S Saved just now" at bounding box center [1012, 229] width 202 height 55
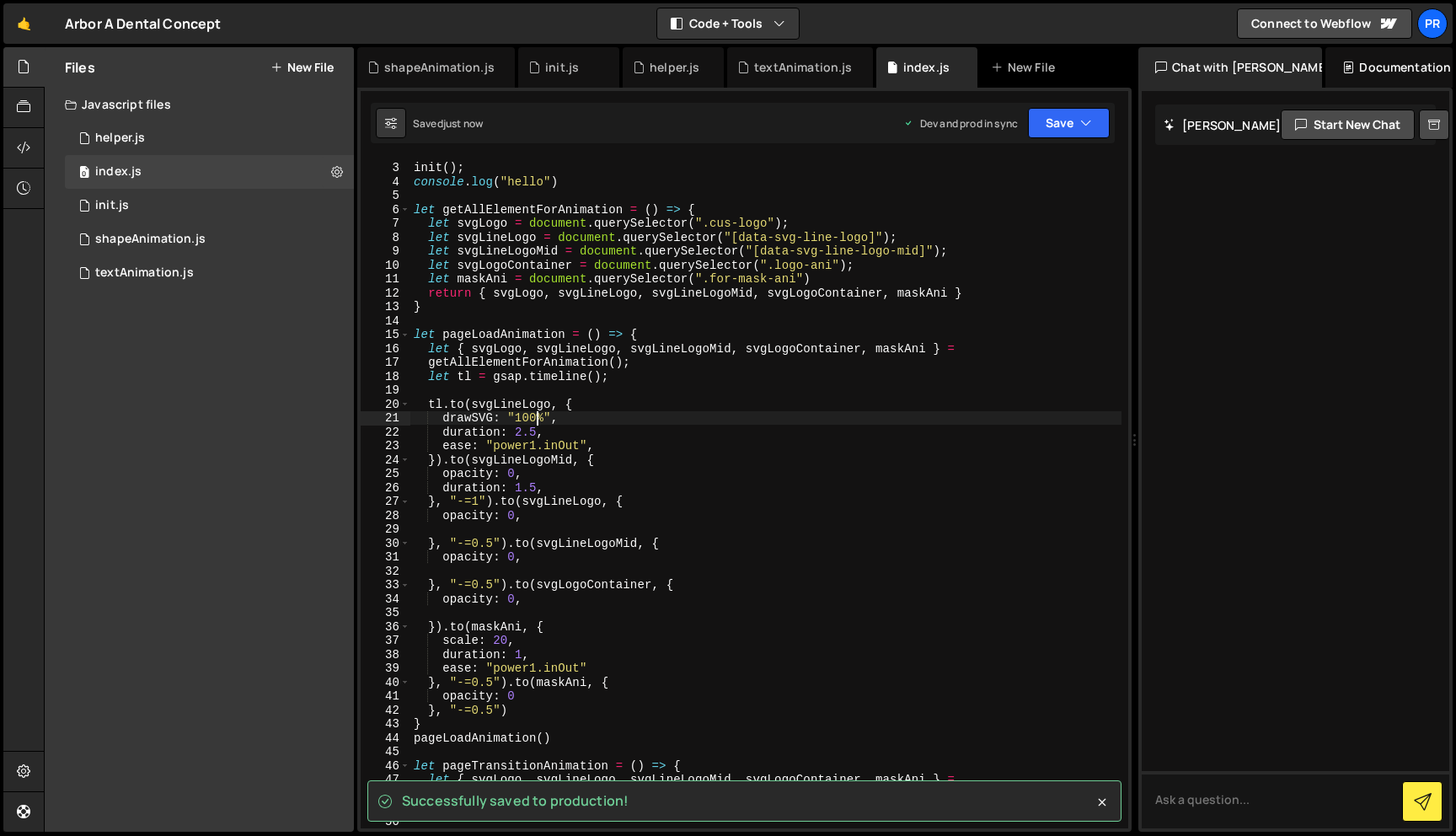
click at [538, 412] on div "init ( ) ; console . log ( "hello" ) let getAllElementForAnimation = ( ) => { l…" at bounding box center [766, 495] width 712 height 697
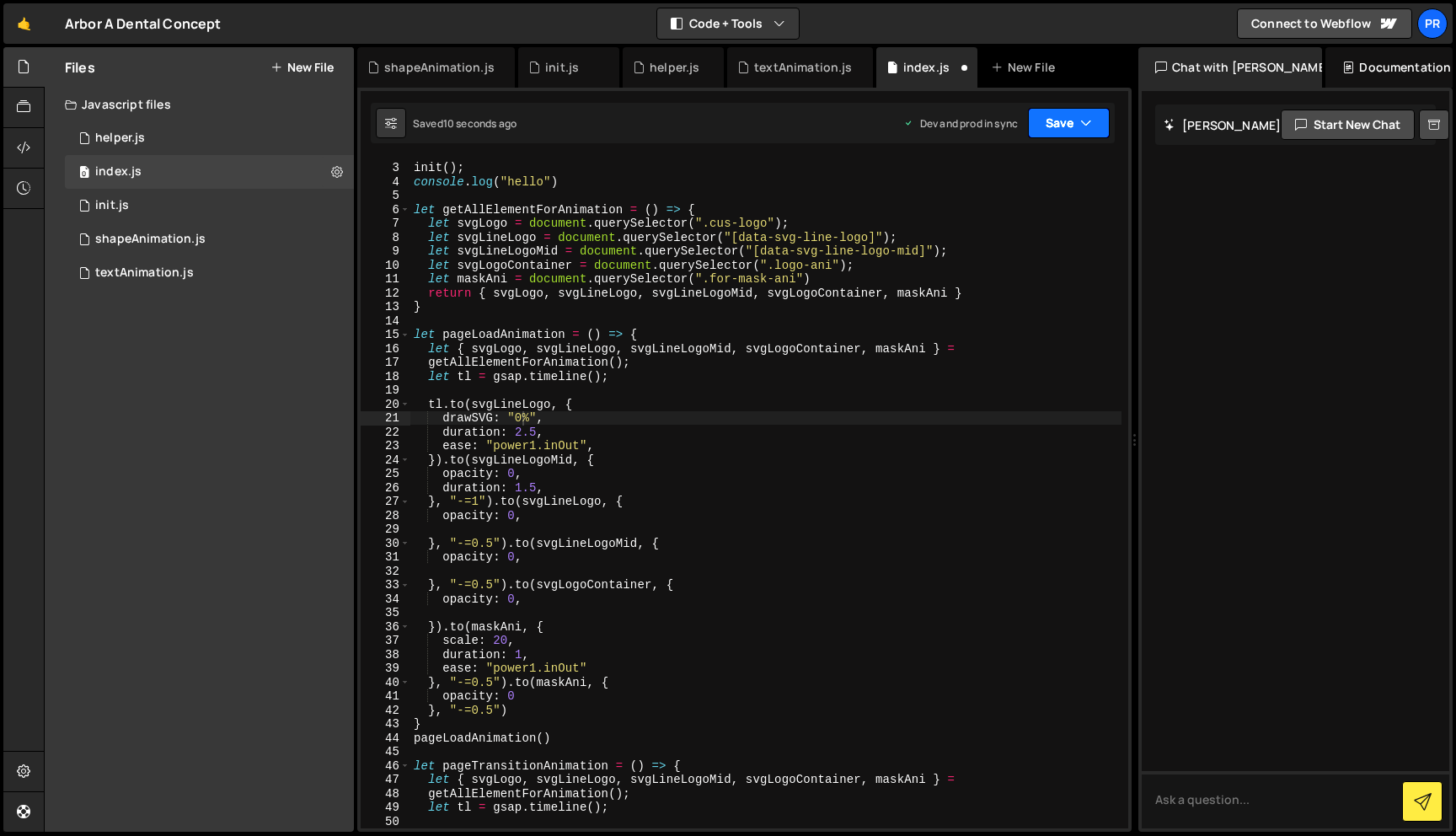
click at [1083, 122] on icon "button" at bounding box center [1086, 123] width 12 height 17
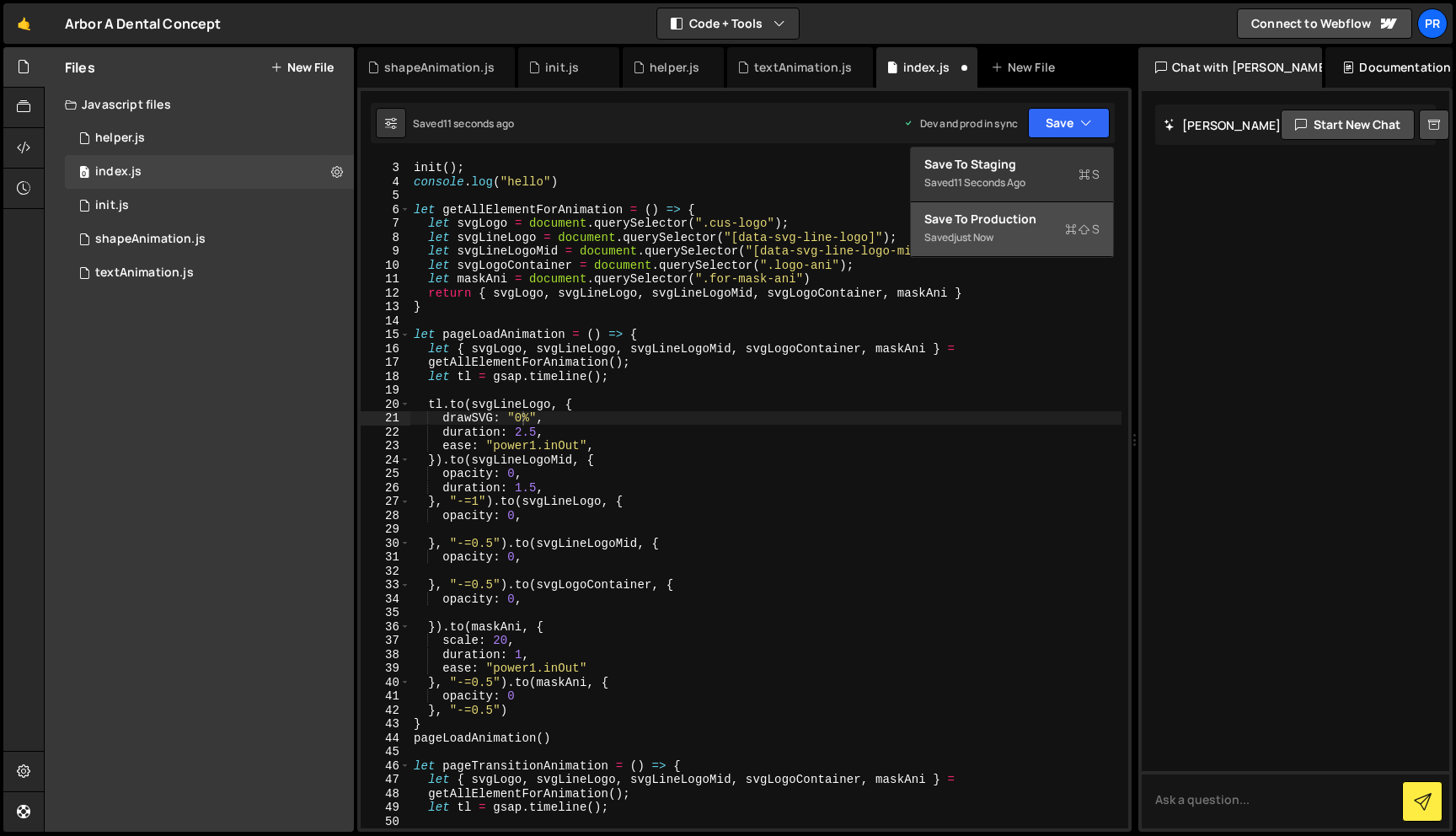
click at [1003, 222] on div "Save to Production S" at bounding box center [1012, 220] width 176 height 17
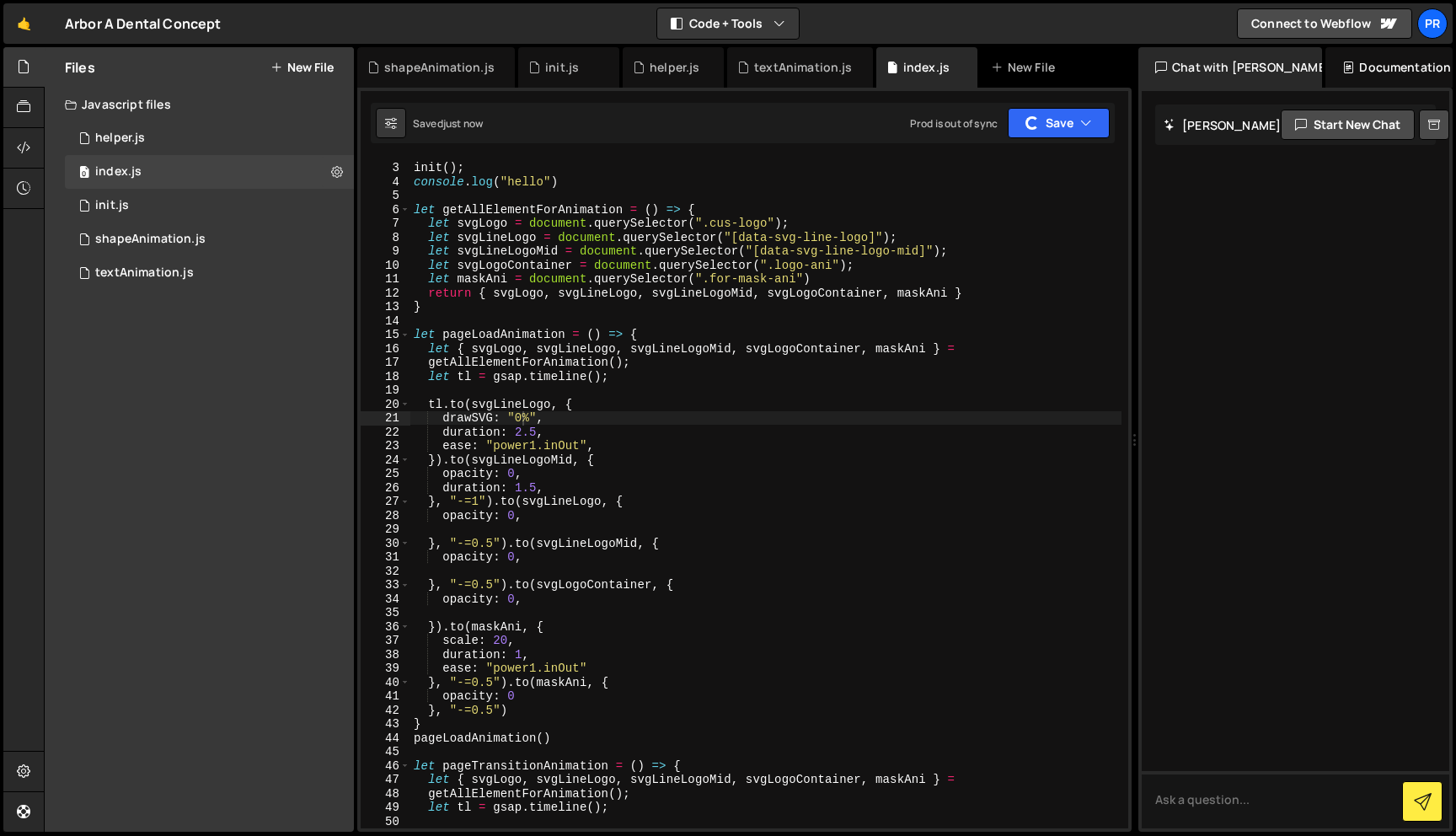
click at [803, 489] on div "init ( ) ; console . log ( "hello" ) let getAllElementForAnimation = ( ) => { l…" at bounding box center [766, 495] width 712 height 697
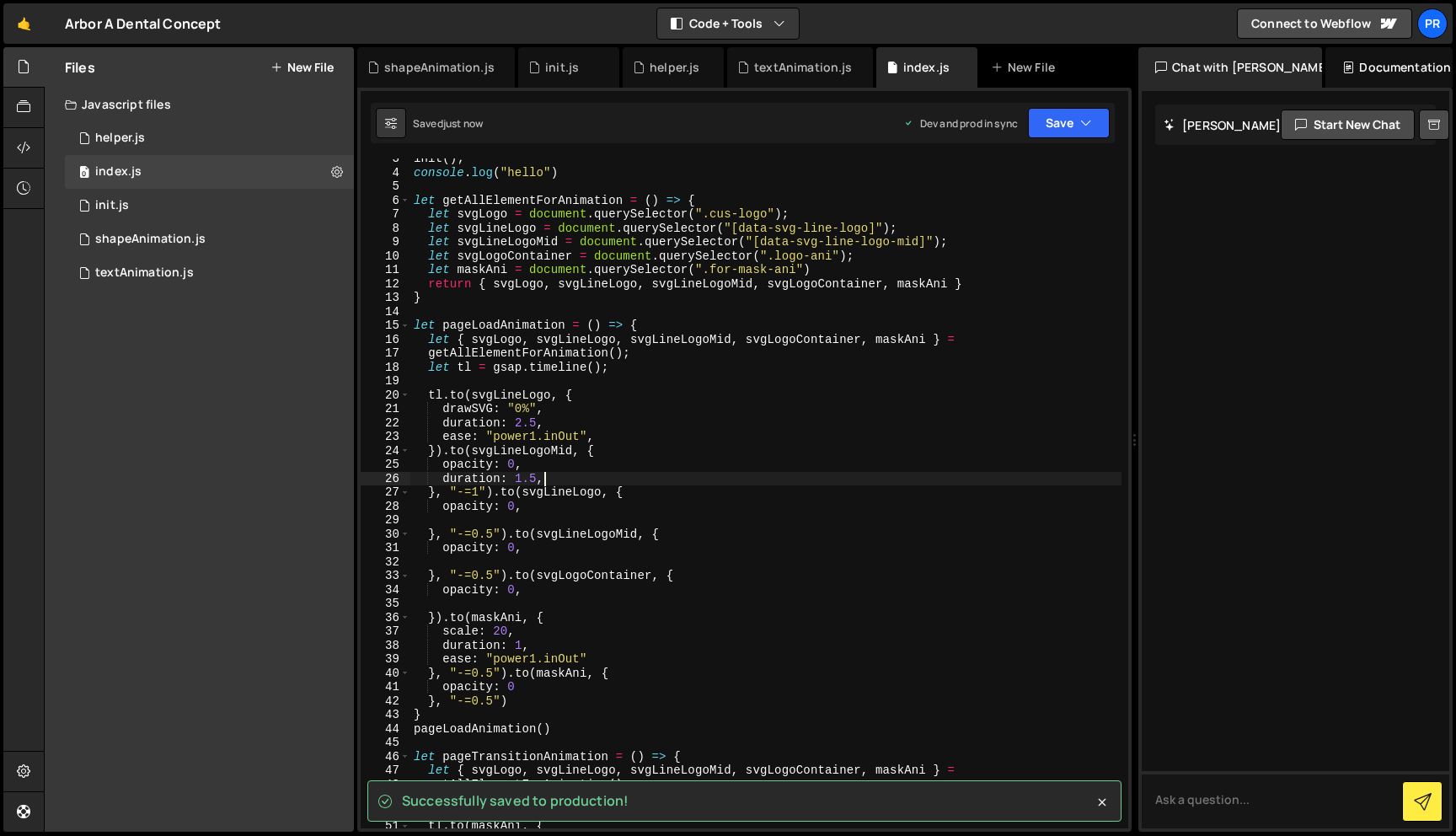
scroll to position [45, 0]
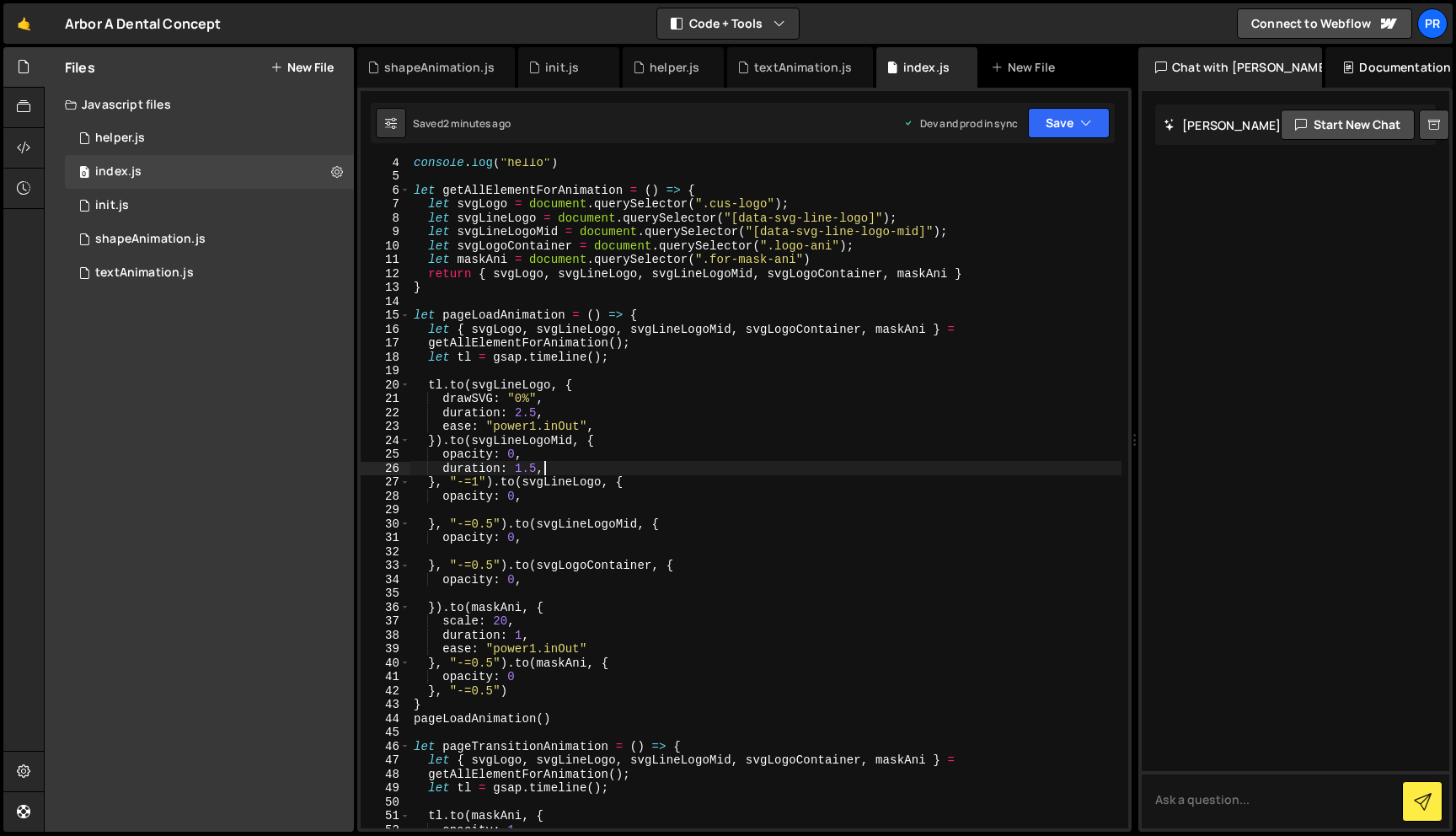
click at [657, 270] on div "console . log ( "hello" ) let getAllElementForAnimation = ( ) => { let svgLogo …" at bounding box center [766, 503] width 712 height 697
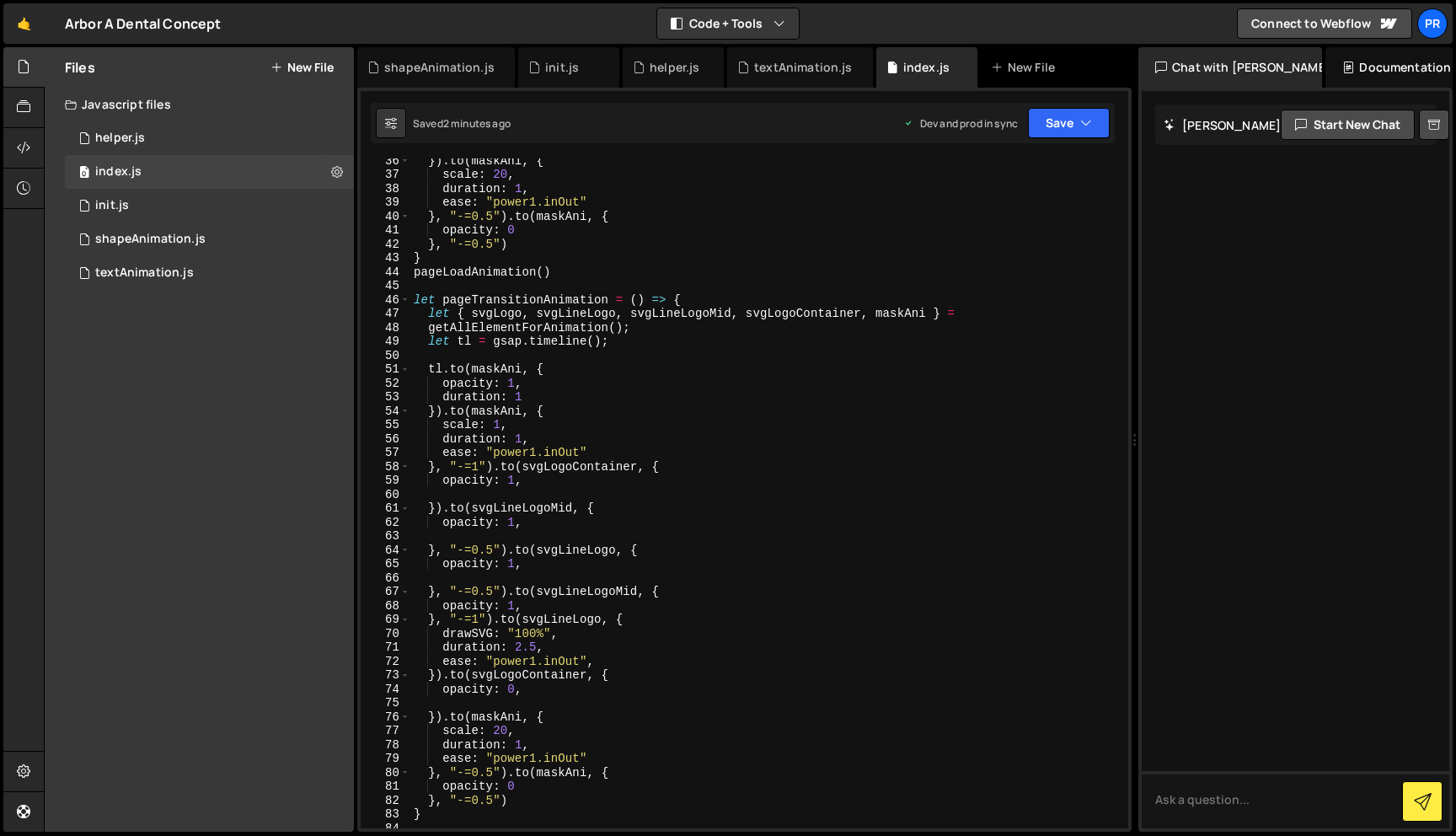
scroll to position [135, 0]
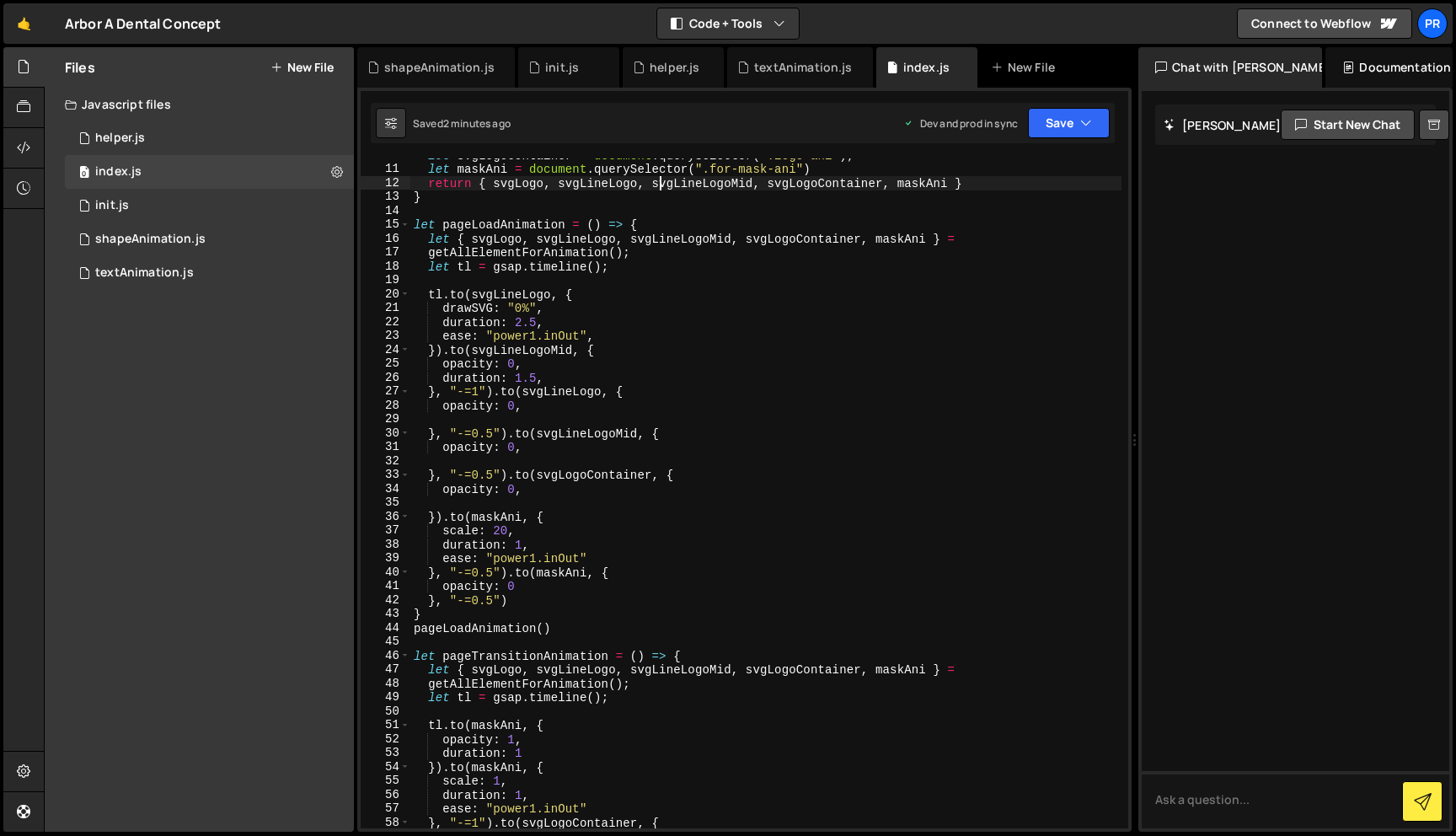
click at [531, 599] on div "let svgLogoContainer = document . querySelector ( ".logo-ani" ) ; let maskAni =…" at bounding box center [766, 497] width 712 height 697
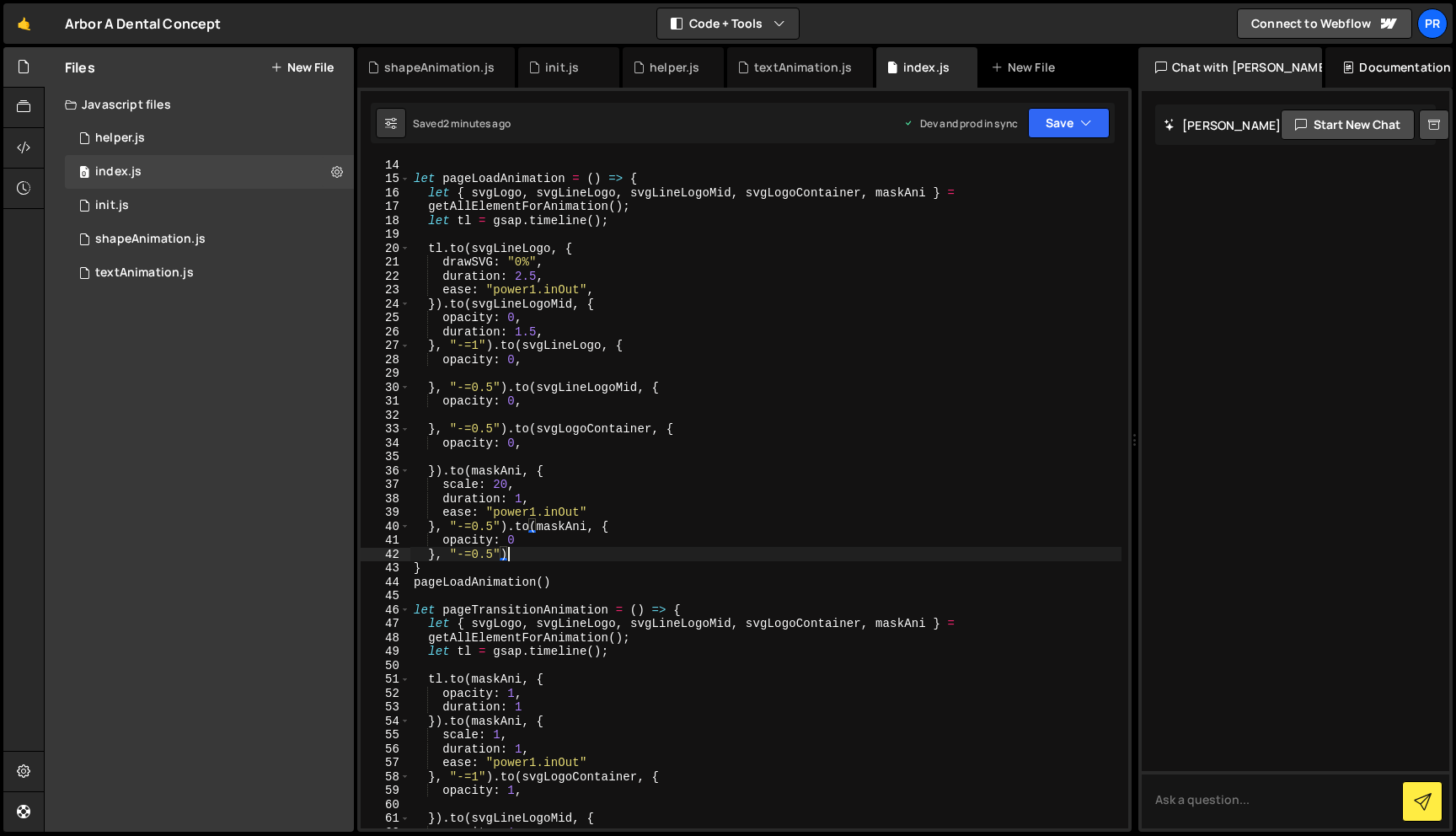
scroll to position [186, 0]
click at [551, 552] on div "let pageLoadAnimation = ( ) => { let { svgLogo , svgLineLogo , svgLineLogoMid ,…" at bounding box center [766, 501] width 712 height 697
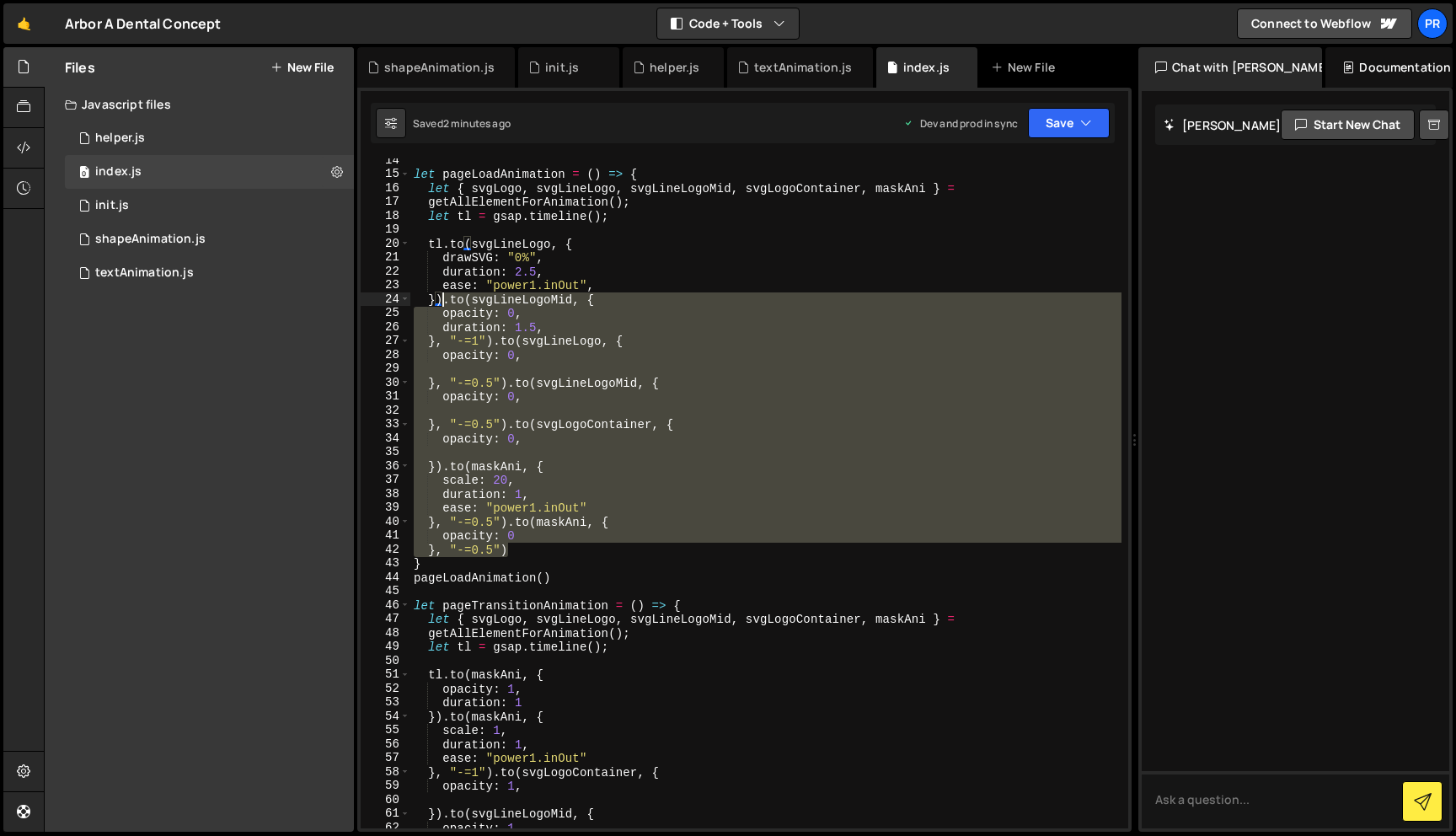
drag, startPoint x: 551, startPoint y: 552, endPoint x: 443, endPoint y: 297, distance: 276.9
click at [443, 297] on div "let pageLoadAnimation = ( ) => { let { svgLogo , svgLineLogo , svgLineLogoMid ,…" at bounding box center [766, 501] width 712 height 697
type textarea "})"
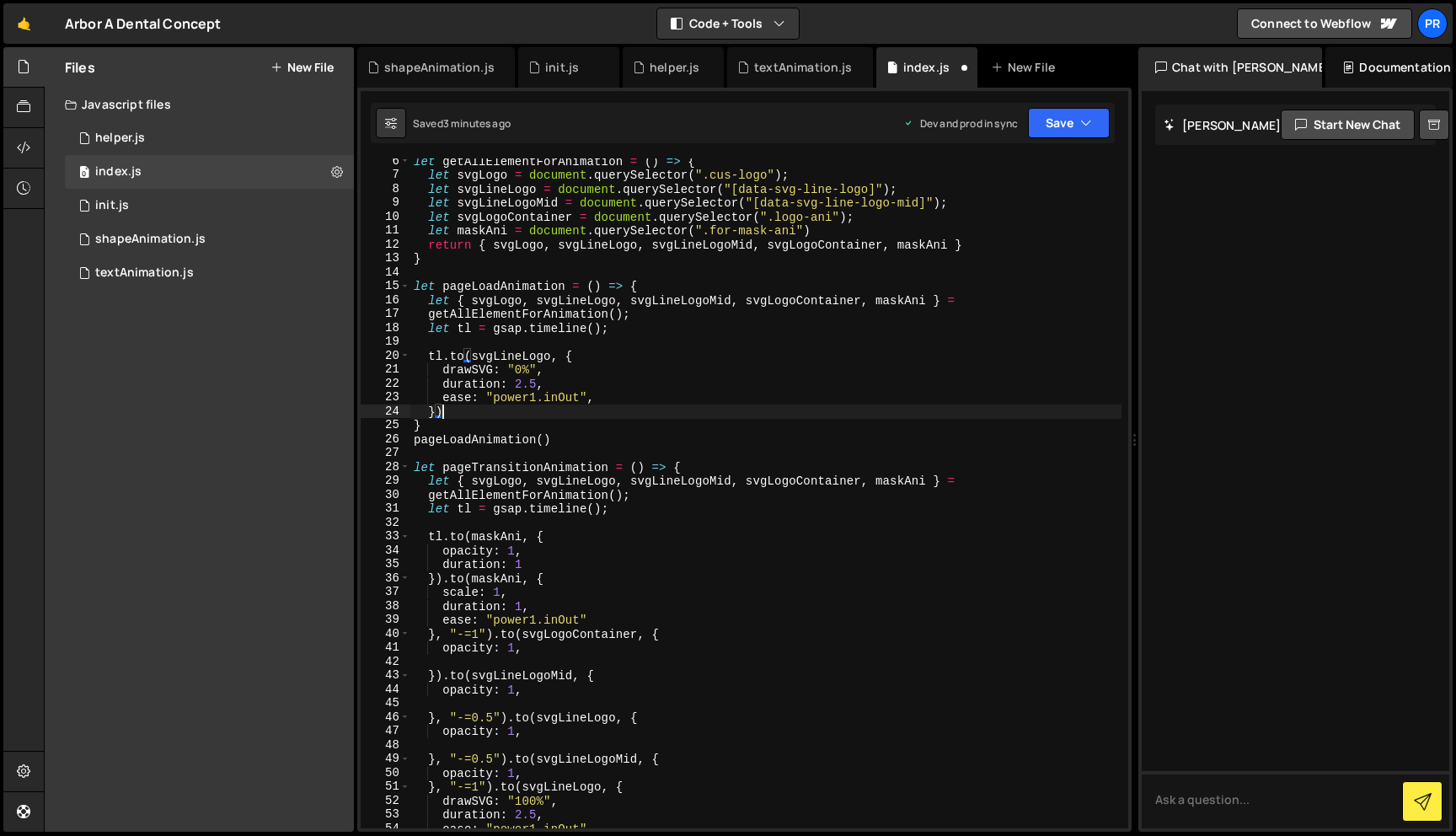
scroll to position [49, 0]
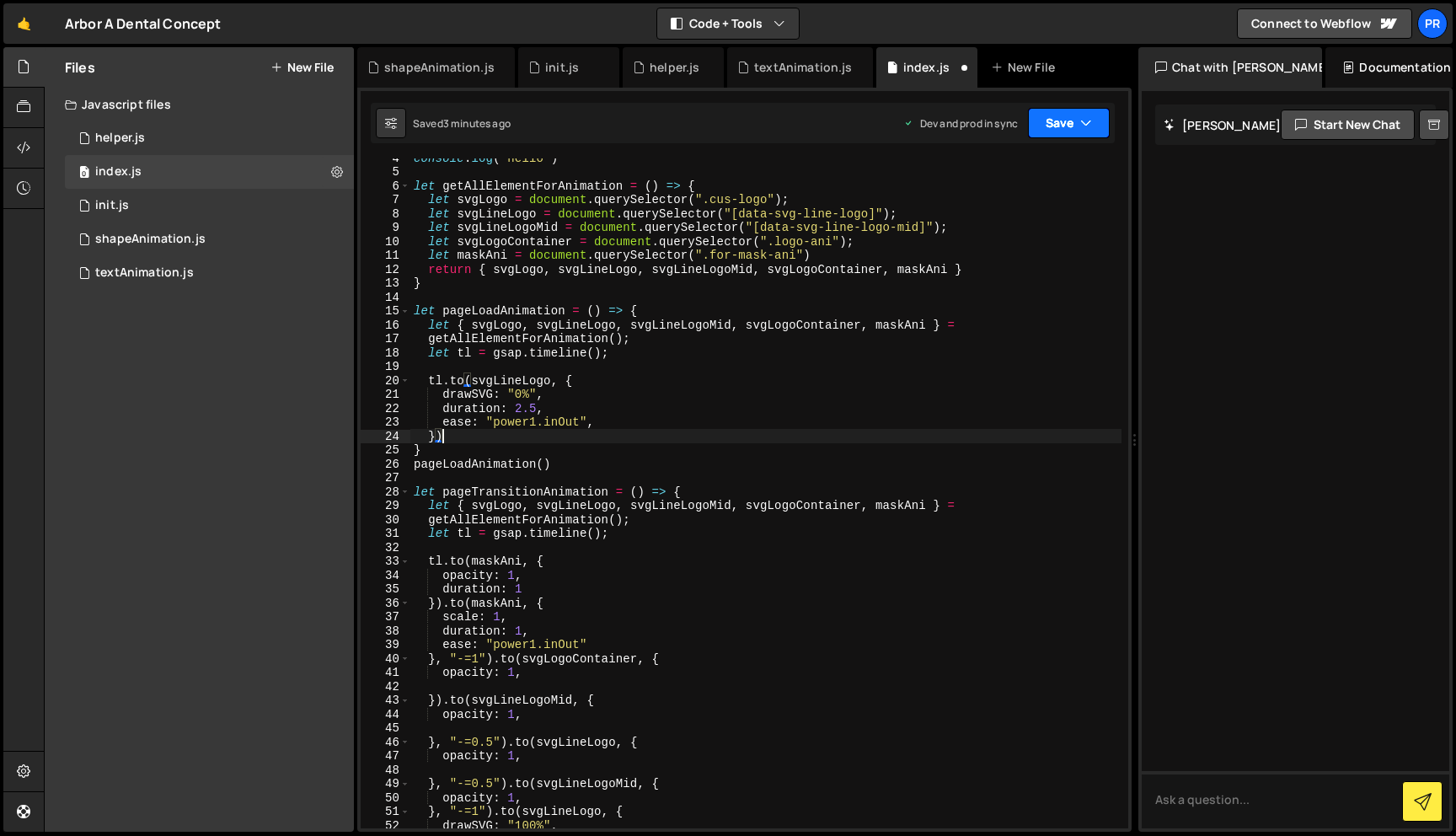
click at [1078, 131] on button "Save" at bounding box center [1069, 123] width 82 height 31
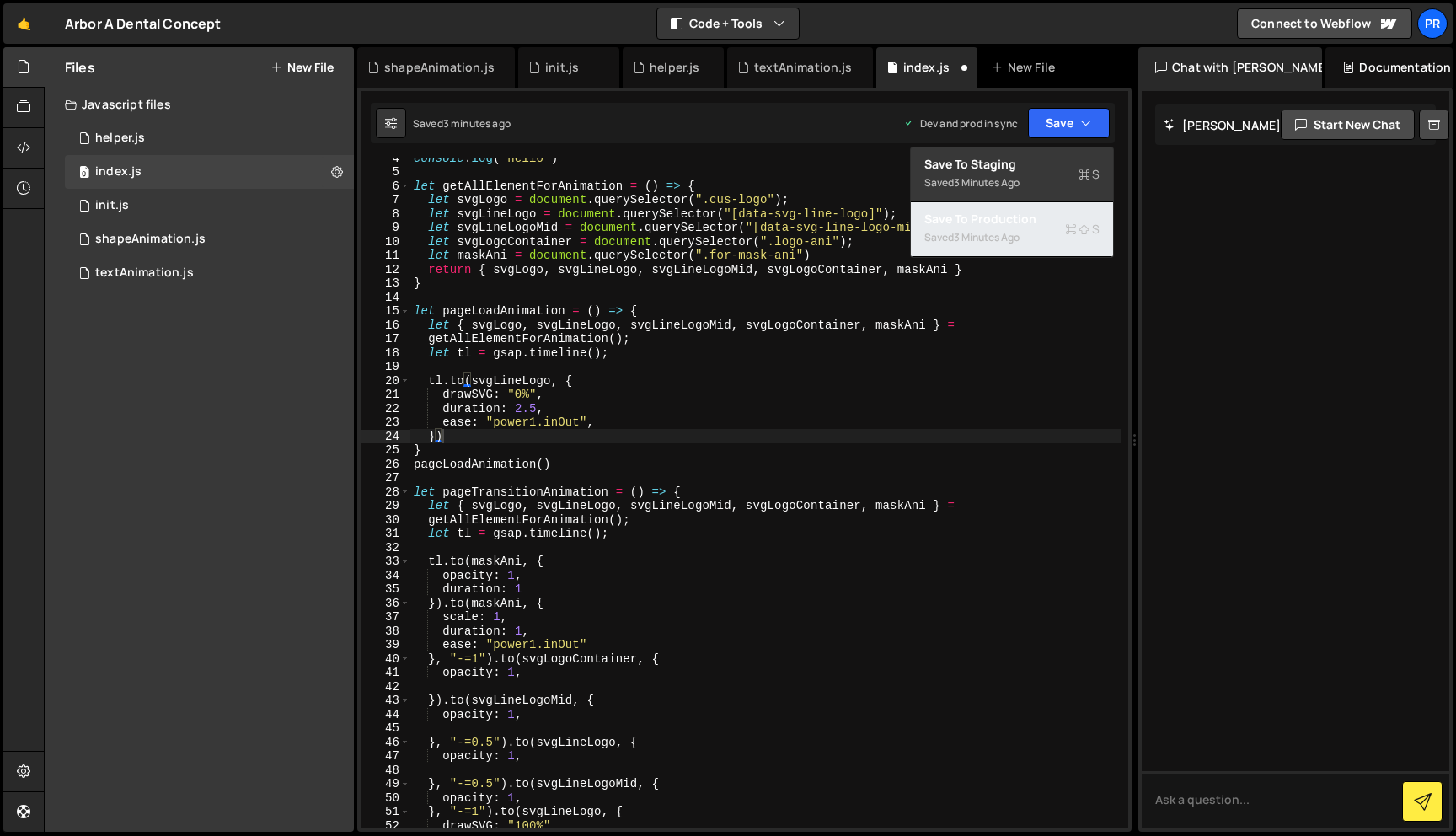
click at [1017, 233] on div "3 minutes ago" at bounding box center [987, 237] width 66 height 14
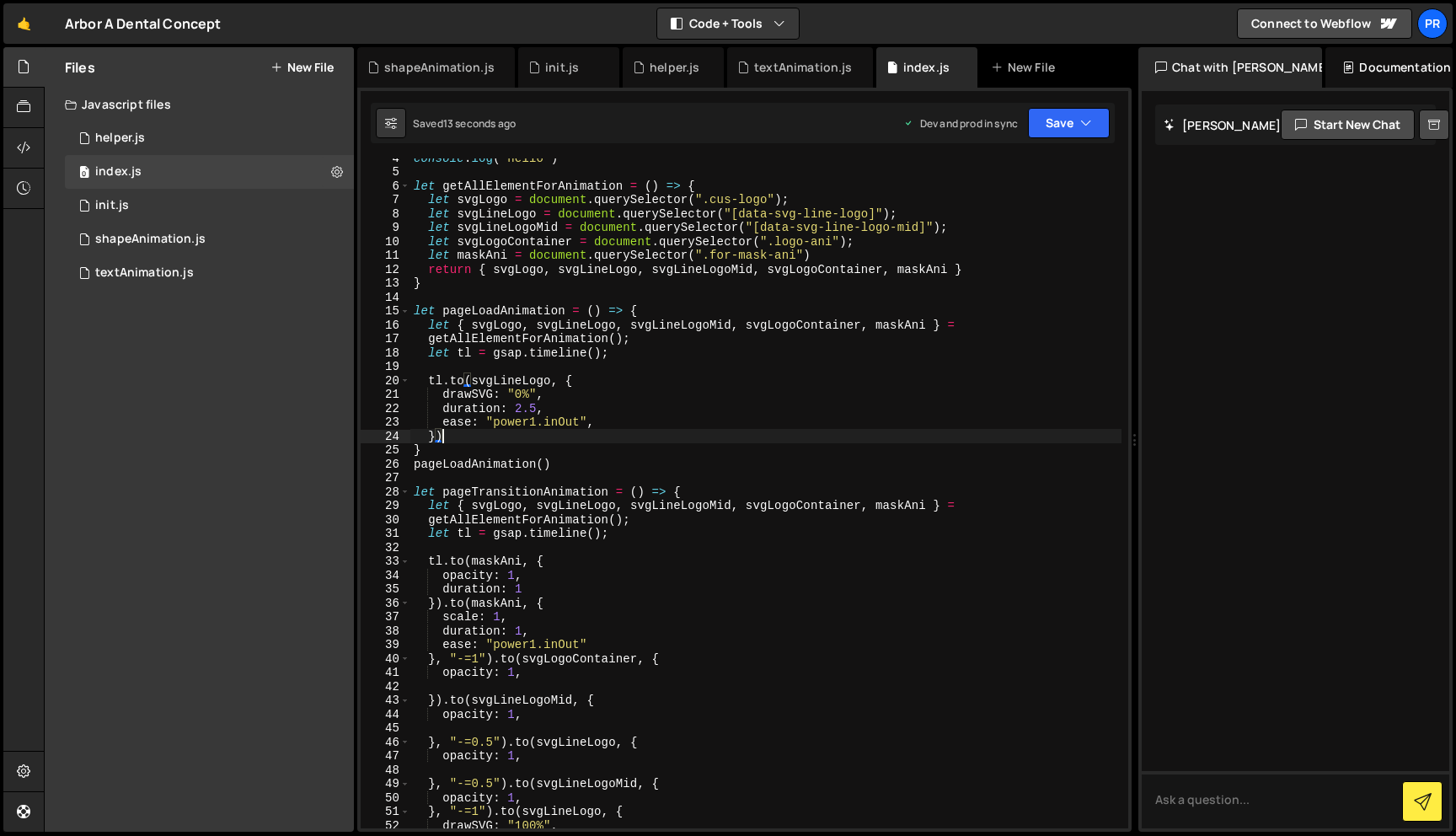
click at [548, 440] on div "console . log ( "hello" ) let getAllElementForAnimation = ( ) => { let svgLogo …" at bounding box center [766, 499] width 712 height 697
click at [641, 370] on div "console . log ( "hello" ) let getAllElementForAnimation = ( ) => { let svgLogo …" at bounding box center [766, 499] width 712 height 697
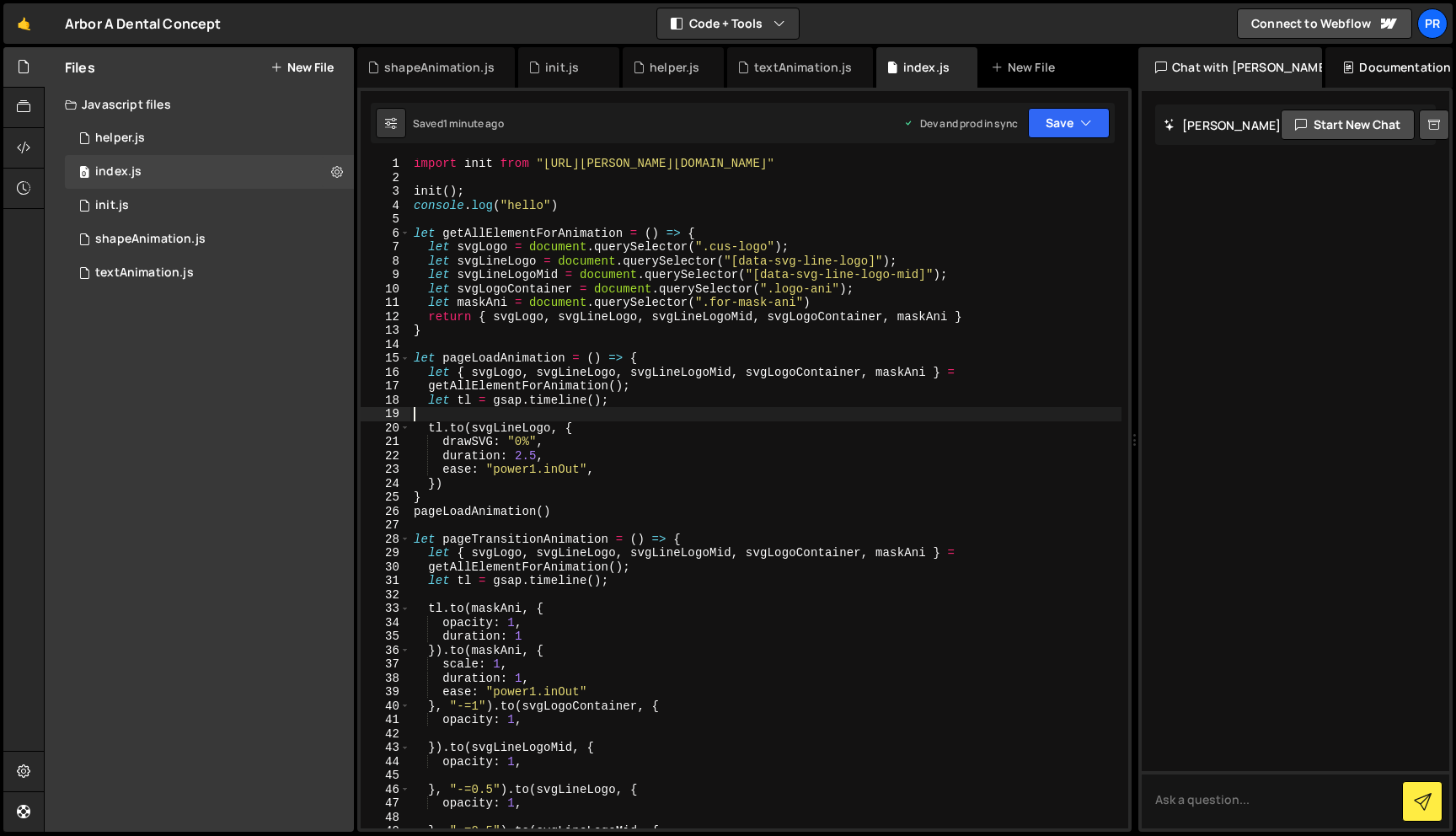
scroll to position [2, 0]
click at [539, 479] on div "import init from "[URL][PERSON_NAME][DOMAIN_NAME]" init ( ) ; console . log ( "…" at bounding box center [766, 504] width 712 height 697
type textarea "})"
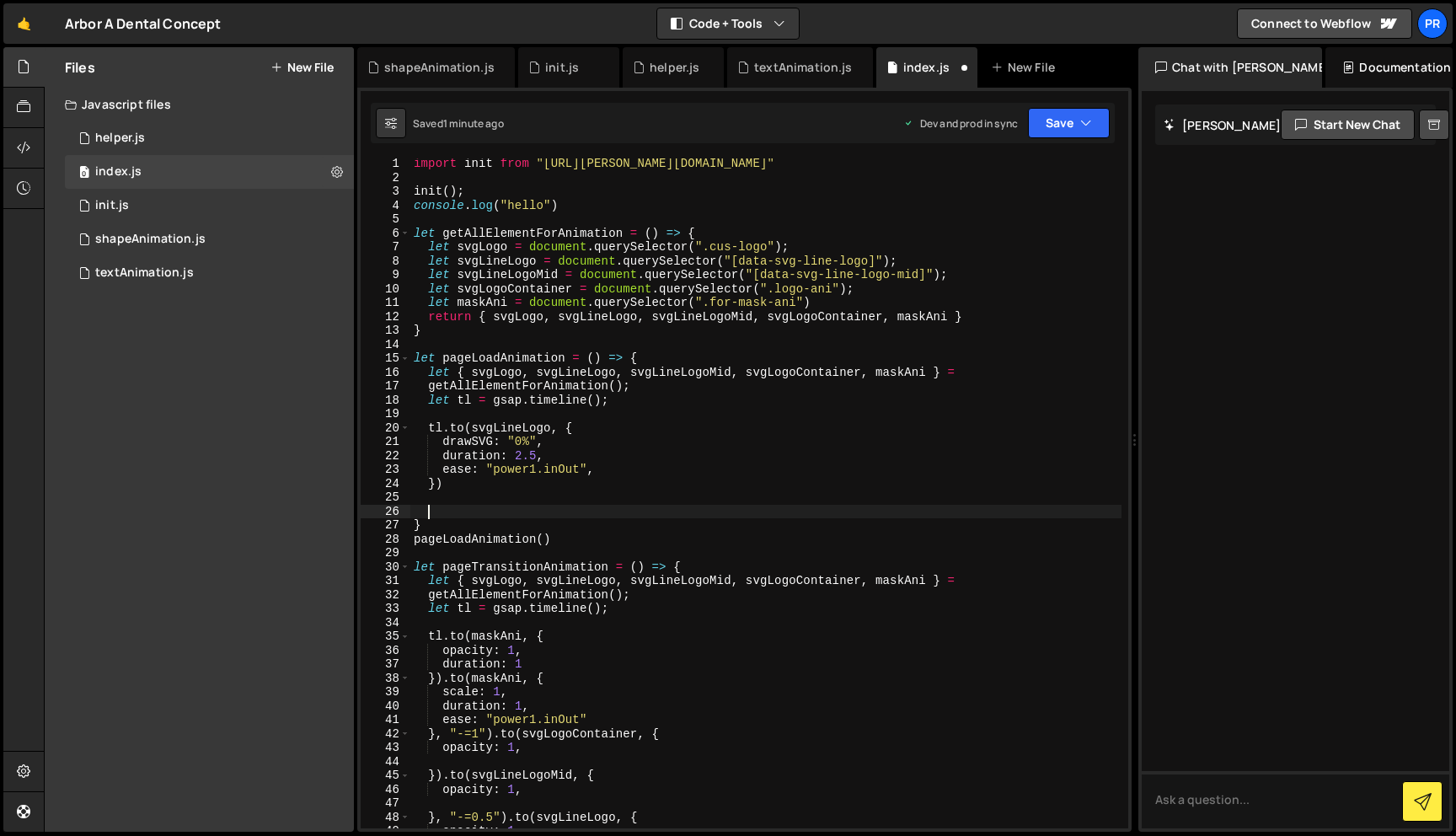
paste textarea "}, "-=0.5")"
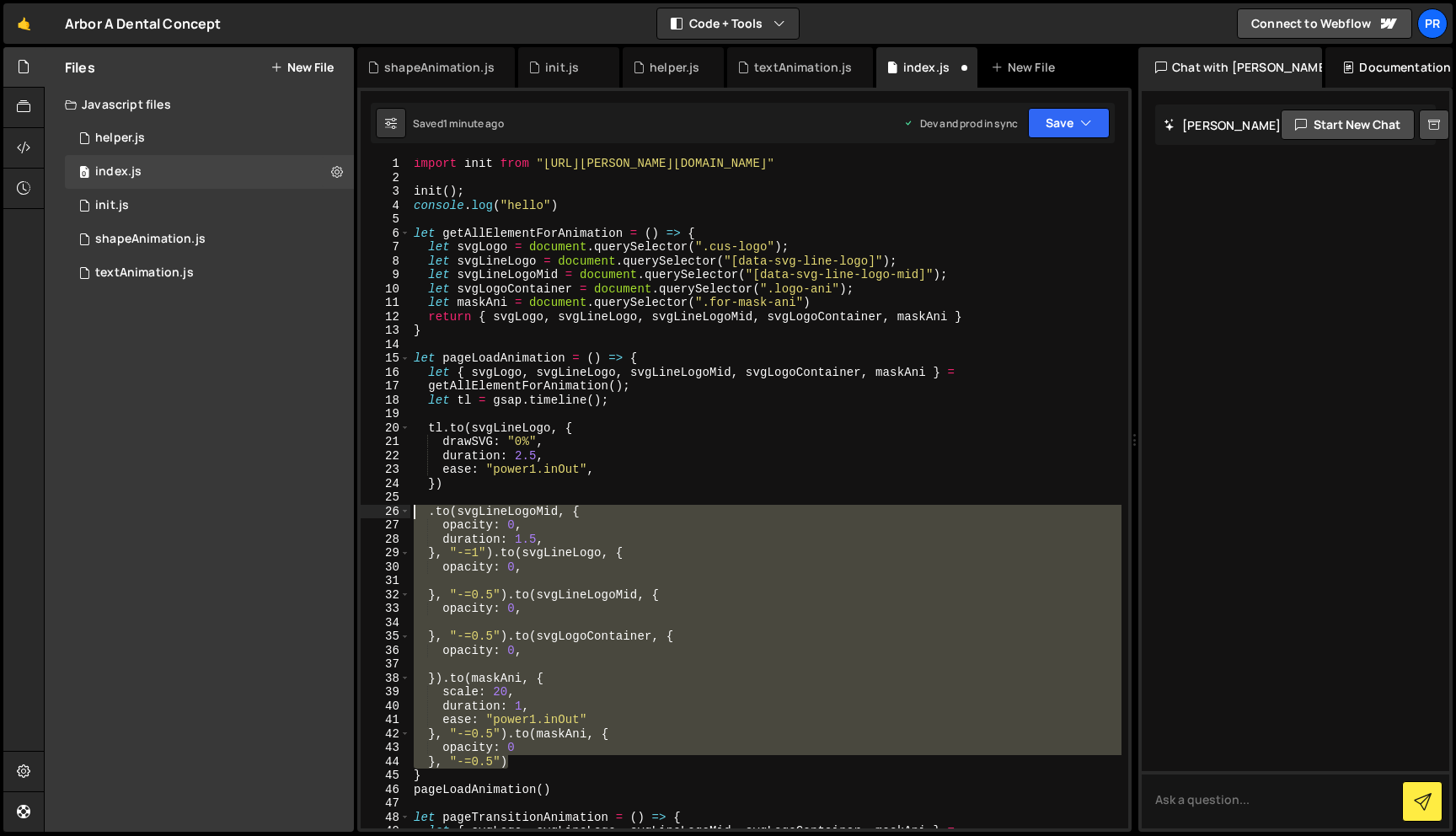
drag, startPoint x: 530, startPoint y: 767, endPoint x: 353, endPoint y: 509, distance: 312.9
click at [353, 509] on div "Files New File Javascript files 0 helper.js 0 0 index.js 0 0 init.js 0 0 shapeA…" at bounding box center [750, 439] width 1413 height 785
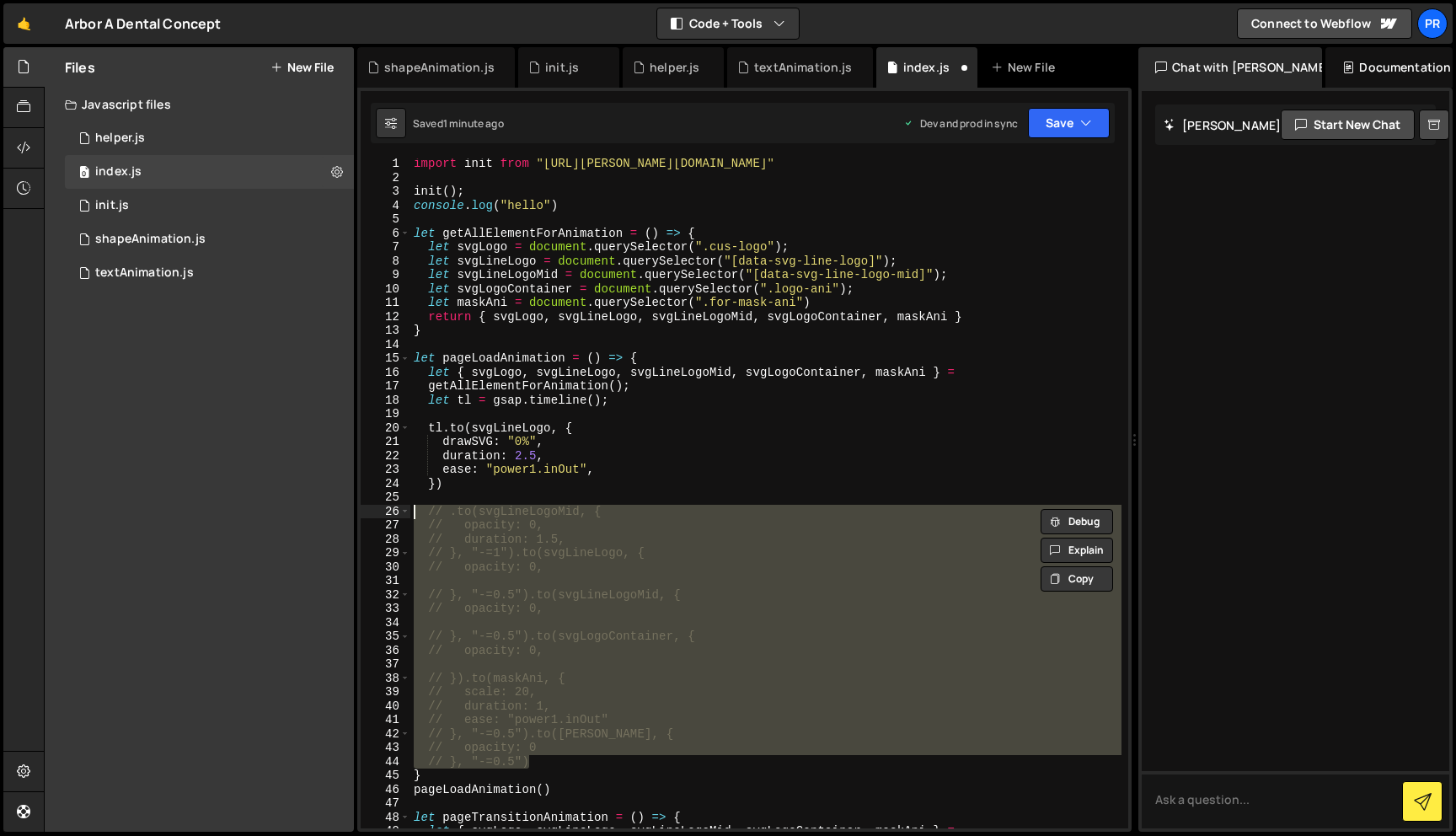
click at [559, 478] on div "import init from "[URL][PERSON_NAME][DOMAIN_NAME]" init ( ) ; console . log ( "…" at bounding box center [766, 504] width 712 height 697
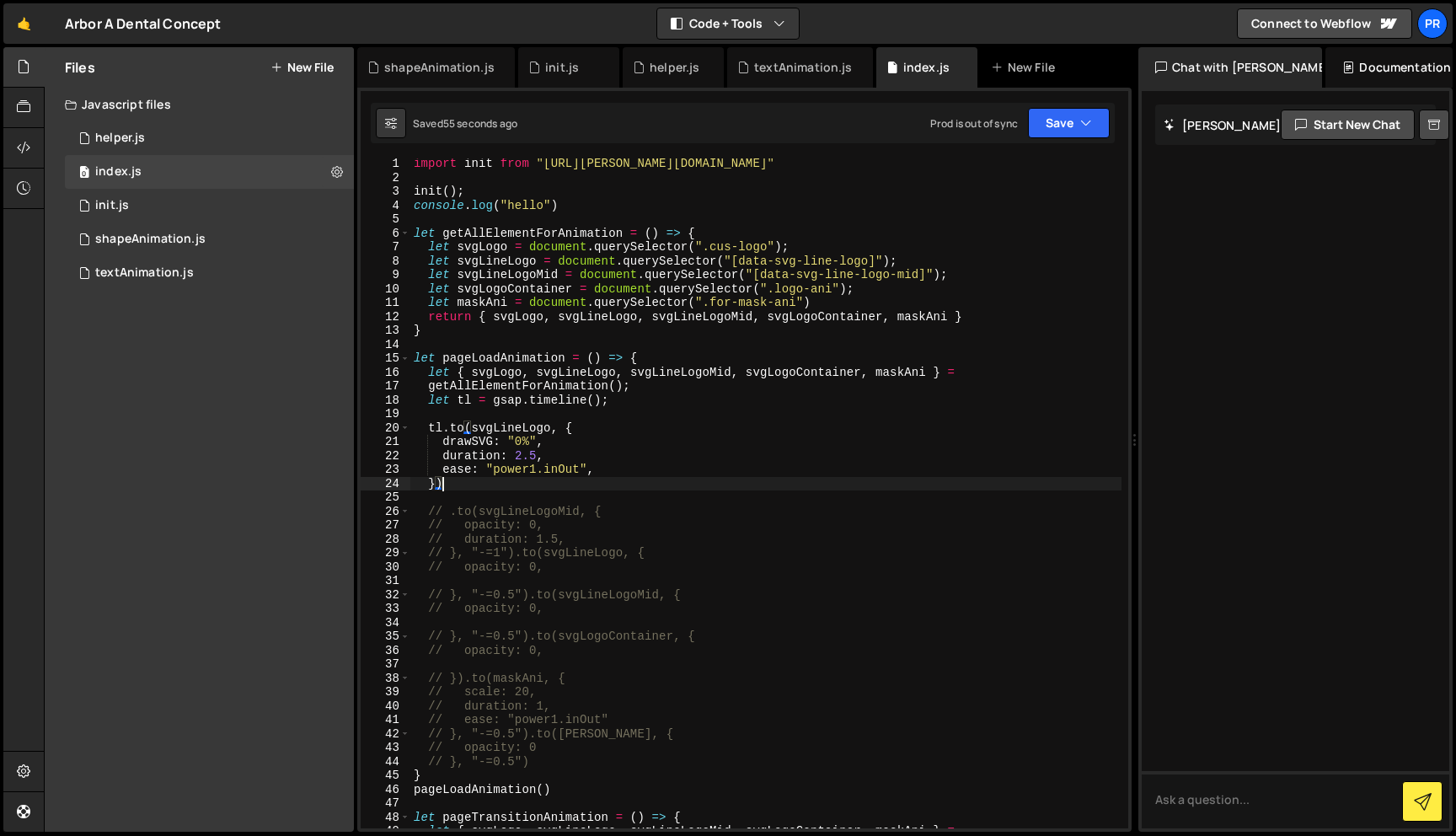
scroll to position [0, 0]
click at [479, 371] on div "import init from "[URL][PERSON_NAME][DOMAIN_NAME]" init ( ) ; console . log ( "…" at bounding box center [766, 506] width 712 height 697
click at [495, 354] on div "import init from "[URL][PERSON_NAME][DOMAIN_NAME]" init ( ) ; console . log ( "…" at bounding box center [766, 506] width 712 height 697
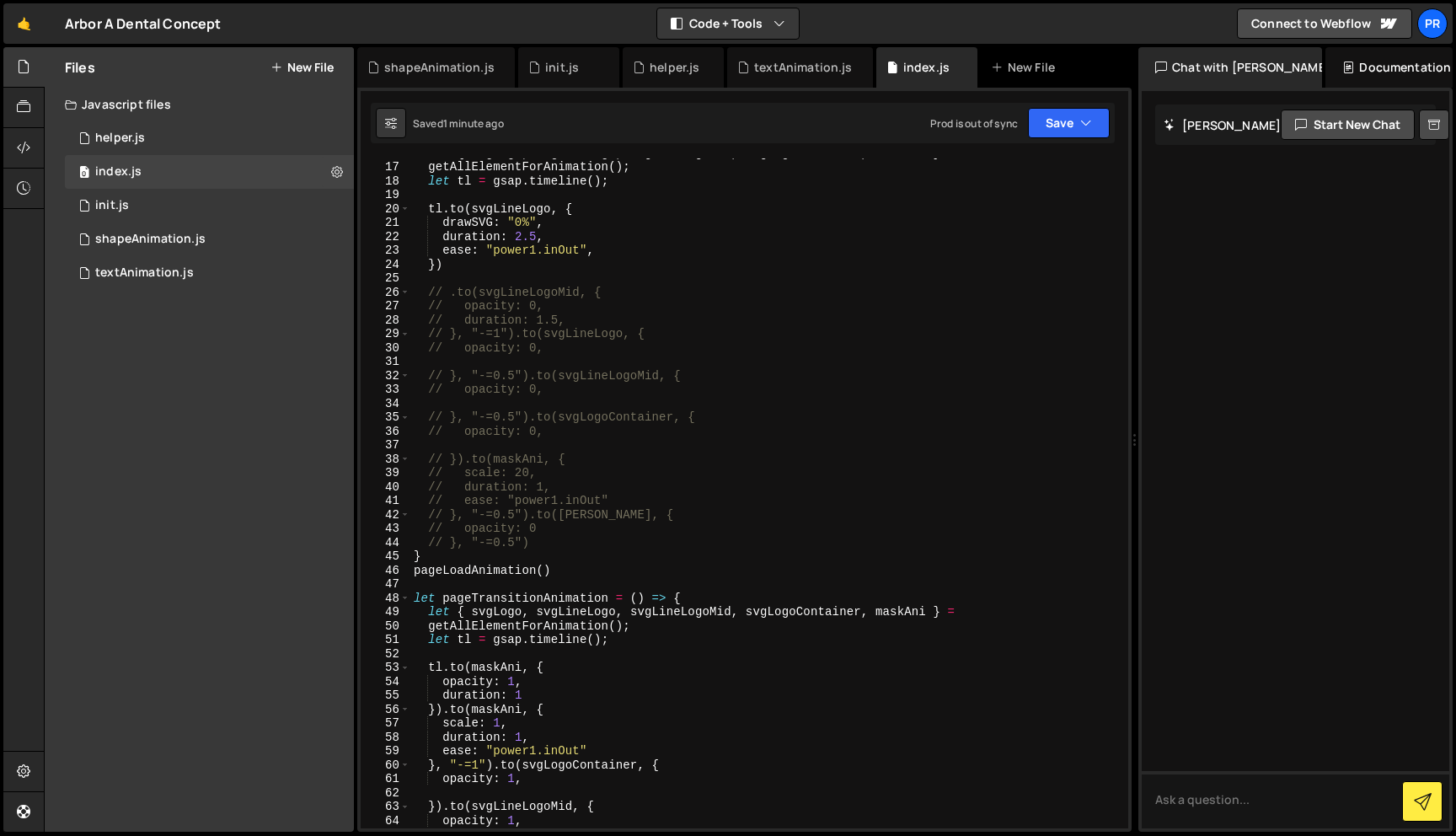
scroll to position [244, 0]
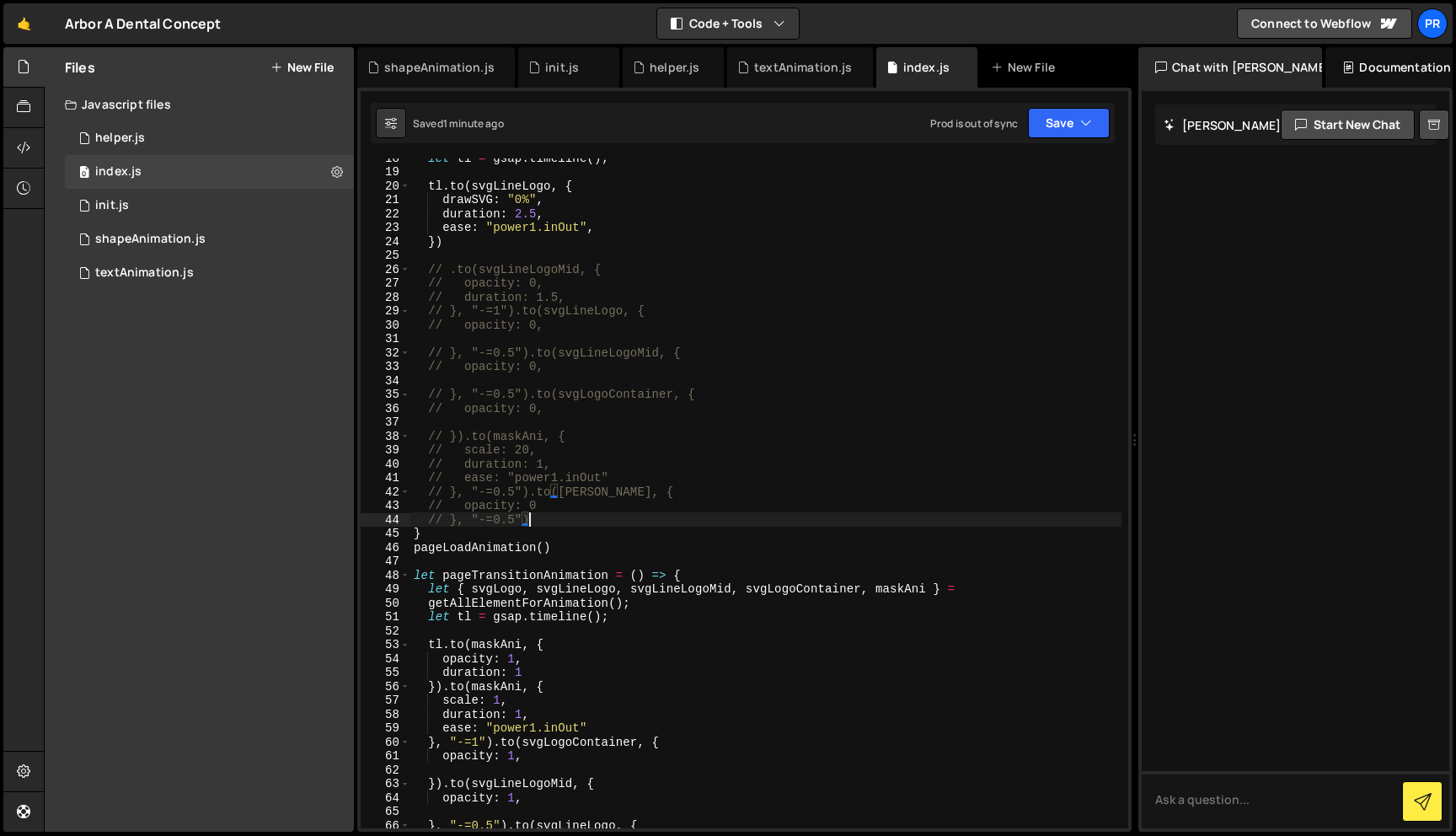
click at [559, 522] on div "let tl = gsap . timeline ( ) ; tl . to ( svgLineLogo , { drawSVG : "0%" , durat…" at bounding box center [766, 499] width 712 height 697
click at [417, 540] on div "let tl = gsap . timeline ( ) ; tl . to ( svgLineLogo , { drawSVG : "0%" , durat…" at bounding box center [766, 499] width 712 height 697
click at [1062, 114] on button "Save" at bounding box center [1069, 123] width 82 height 31
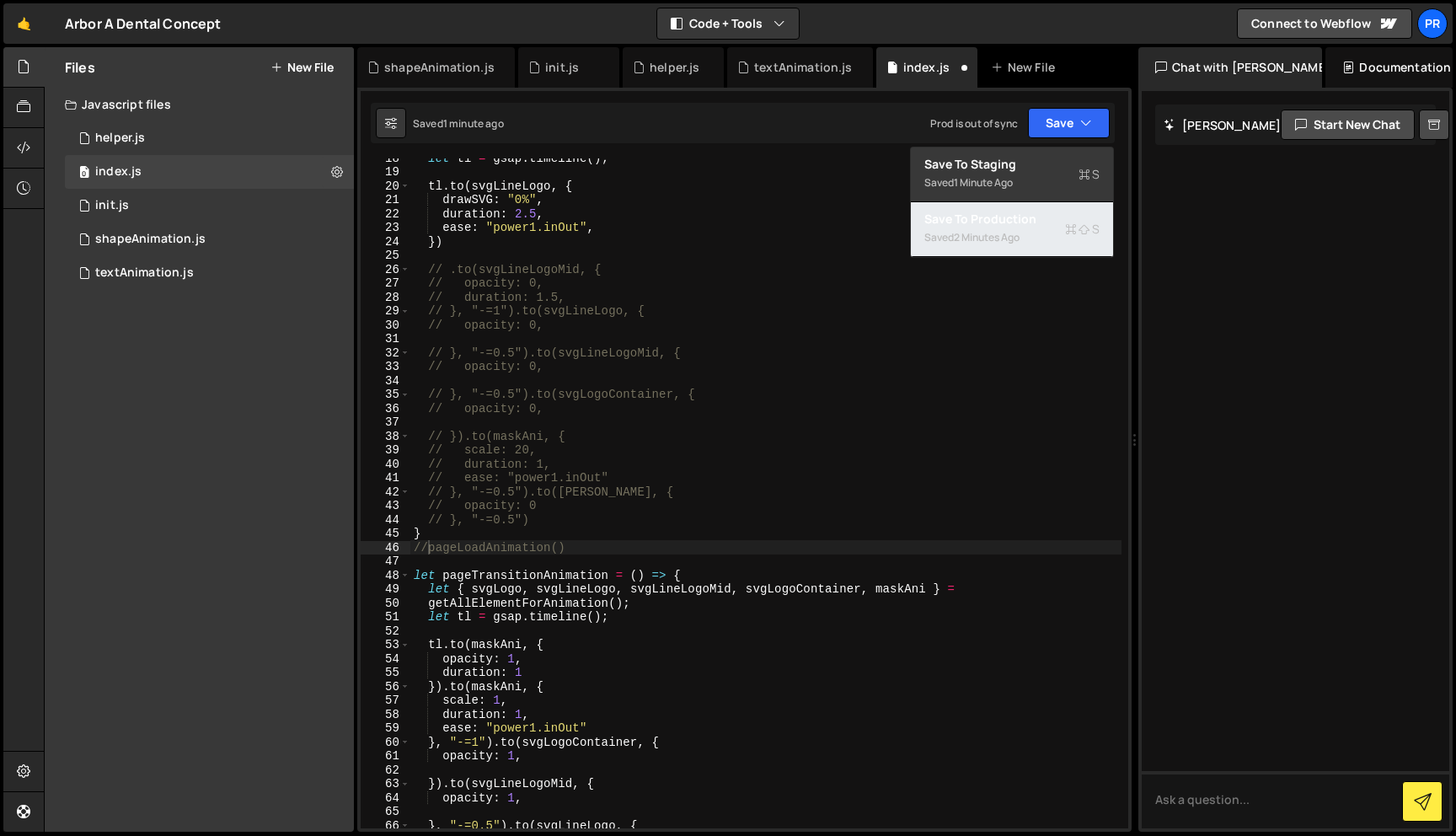
click at [1004, 237] on div "2 minutes ago" at bounding box center [987, 237] width 66 height 14
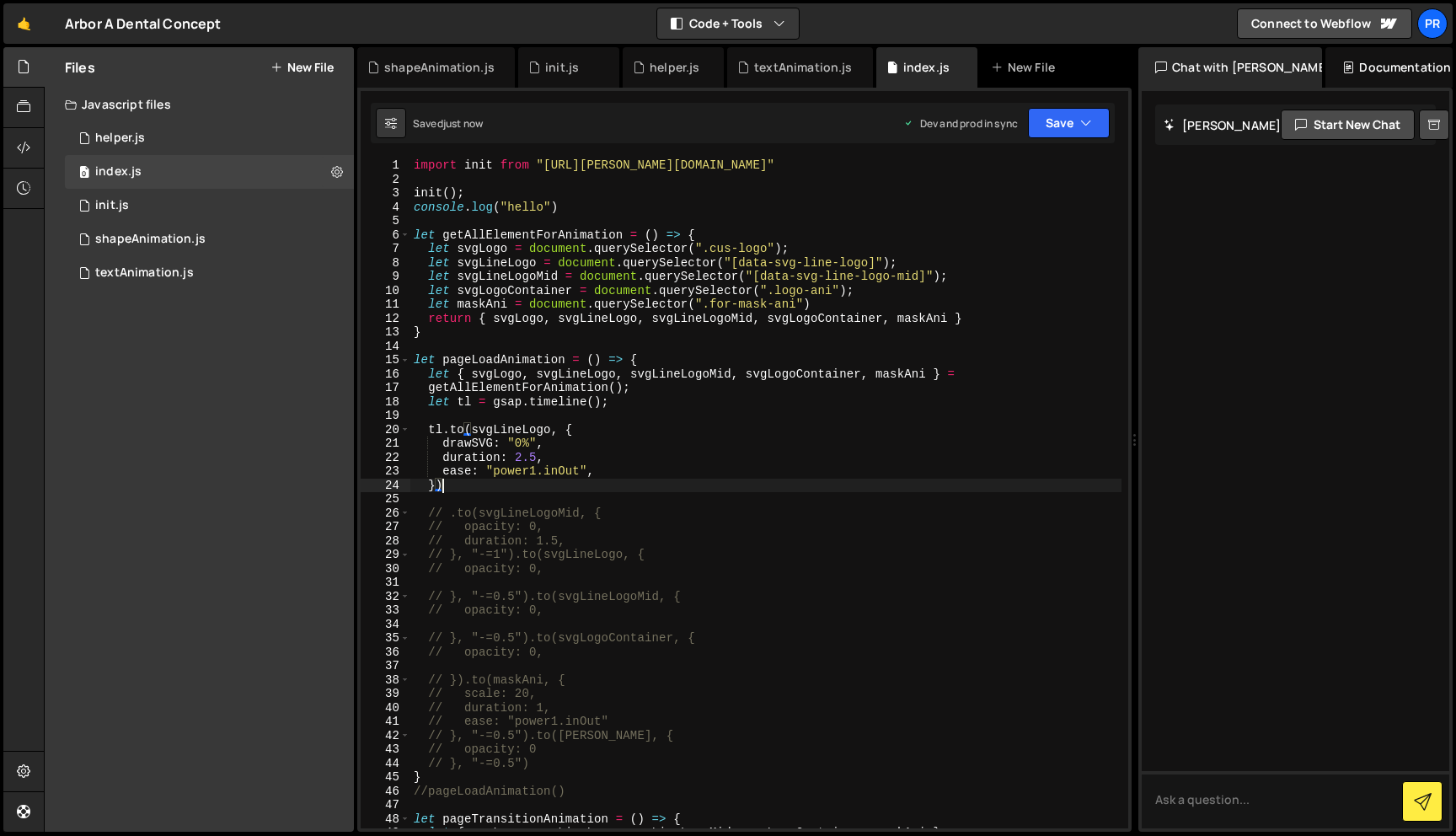
click at [503, 481] on div "import init from "[URL][PERSON_NAME][DOMAIN_NAME]" init ( ) ; console . log ( "…" at bounding box center [766, 506] width 712 height 697
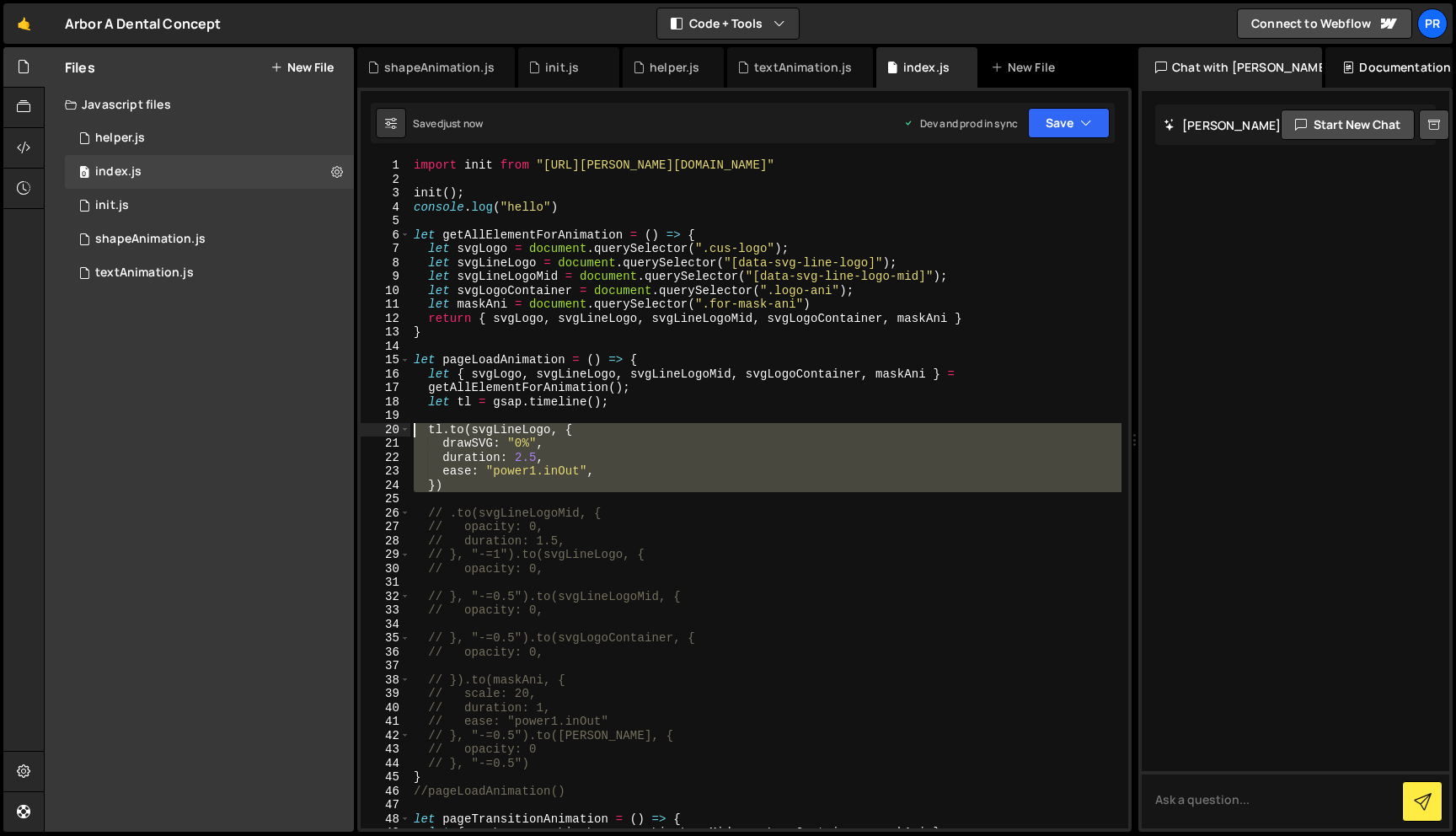
drag, startPoint x: 497, startPoint y: 496, endPoint x: 340, endPoint y: 417, distance: 175.8
click at [340, 420] on div "Files New File Javascript files 0 helper.js 0 0 index.js 0 0 init.js 0 0 shapeA…" at bounding box center [750, 439] width 1413 height 785
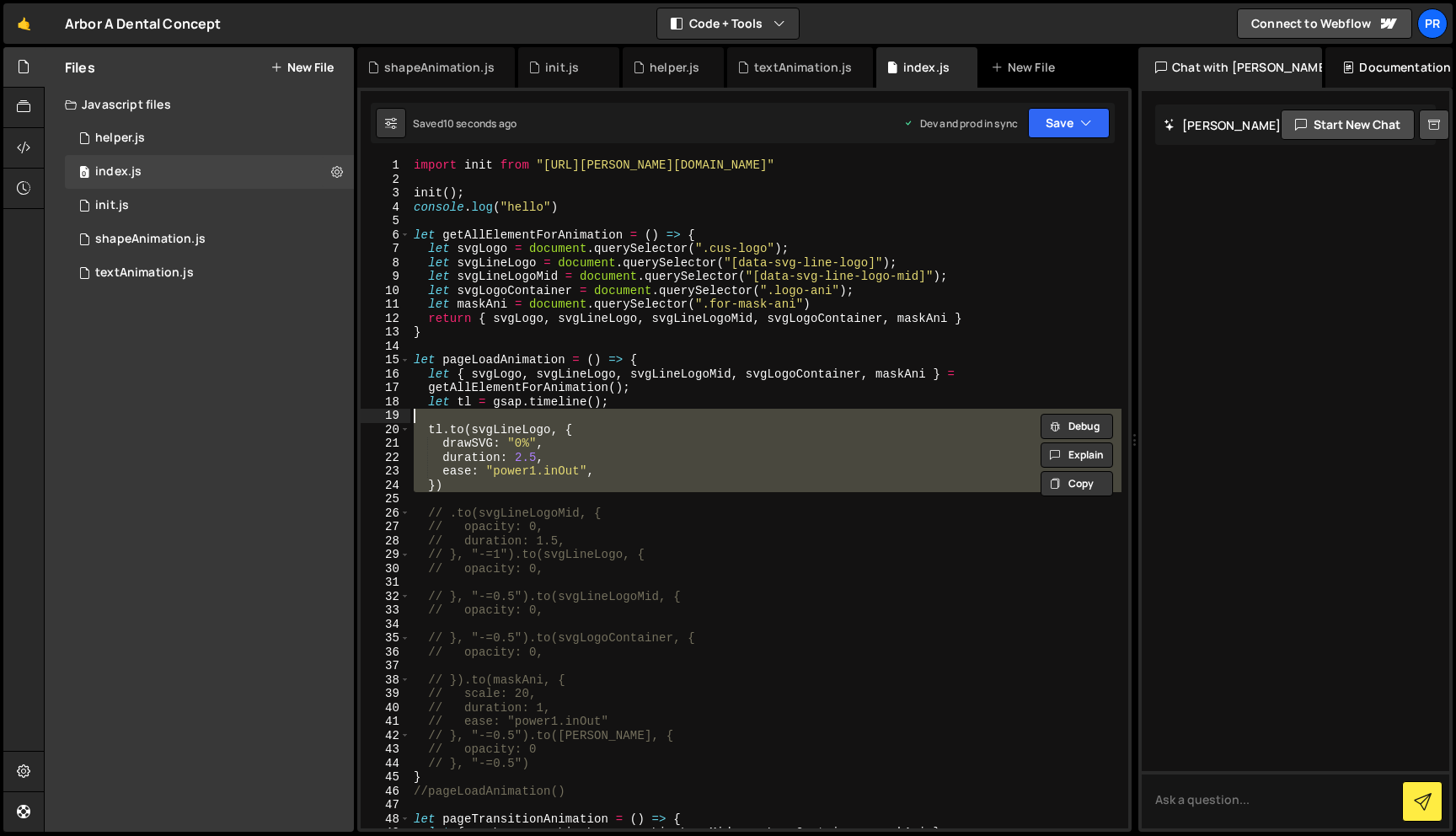
type textarea "// [DOMAIN_NAME](svgLineLogo, {"
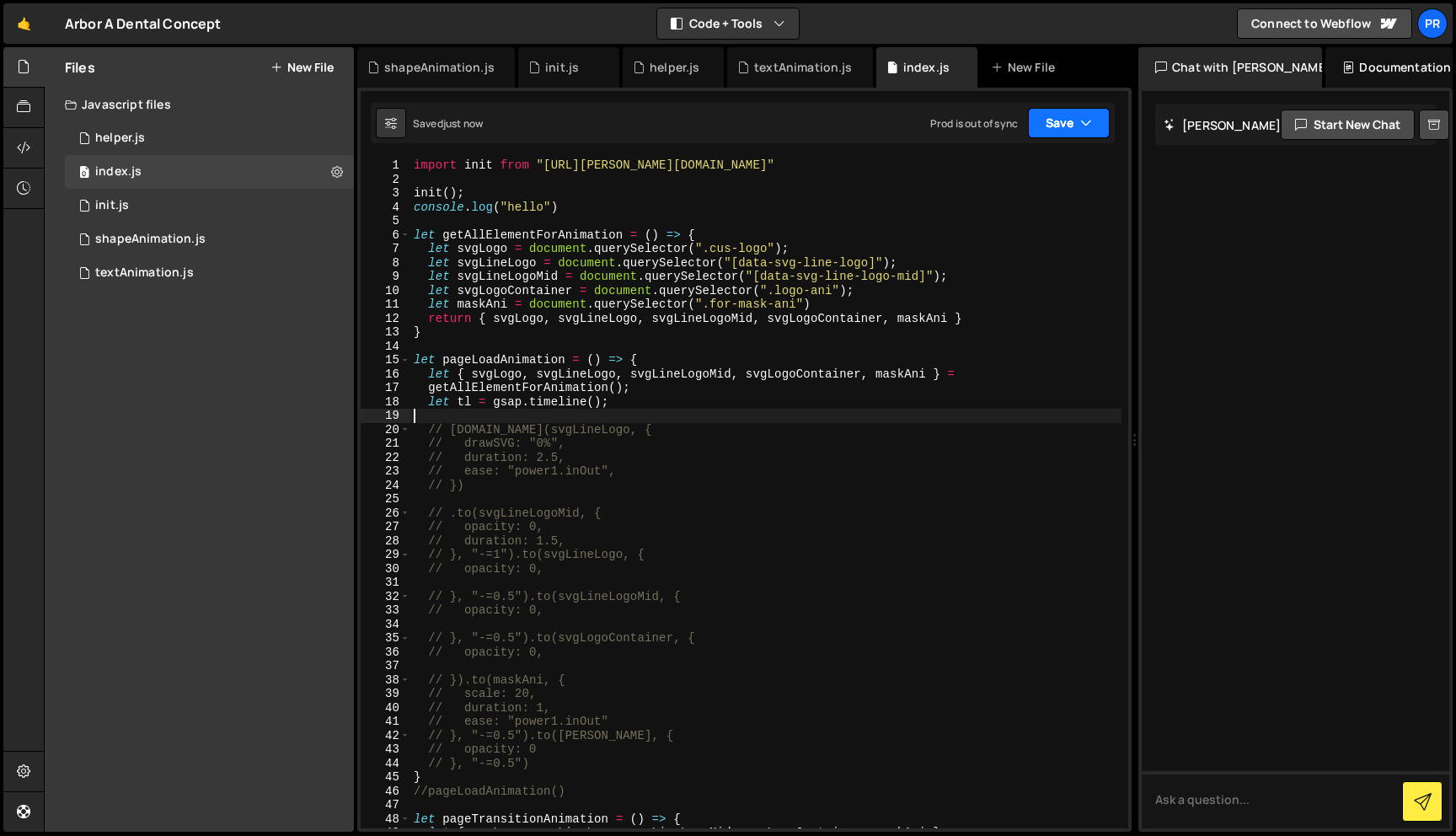
click at [1056, 127] on button "Save" at bounding box center [1069, 123] width 82 height 31
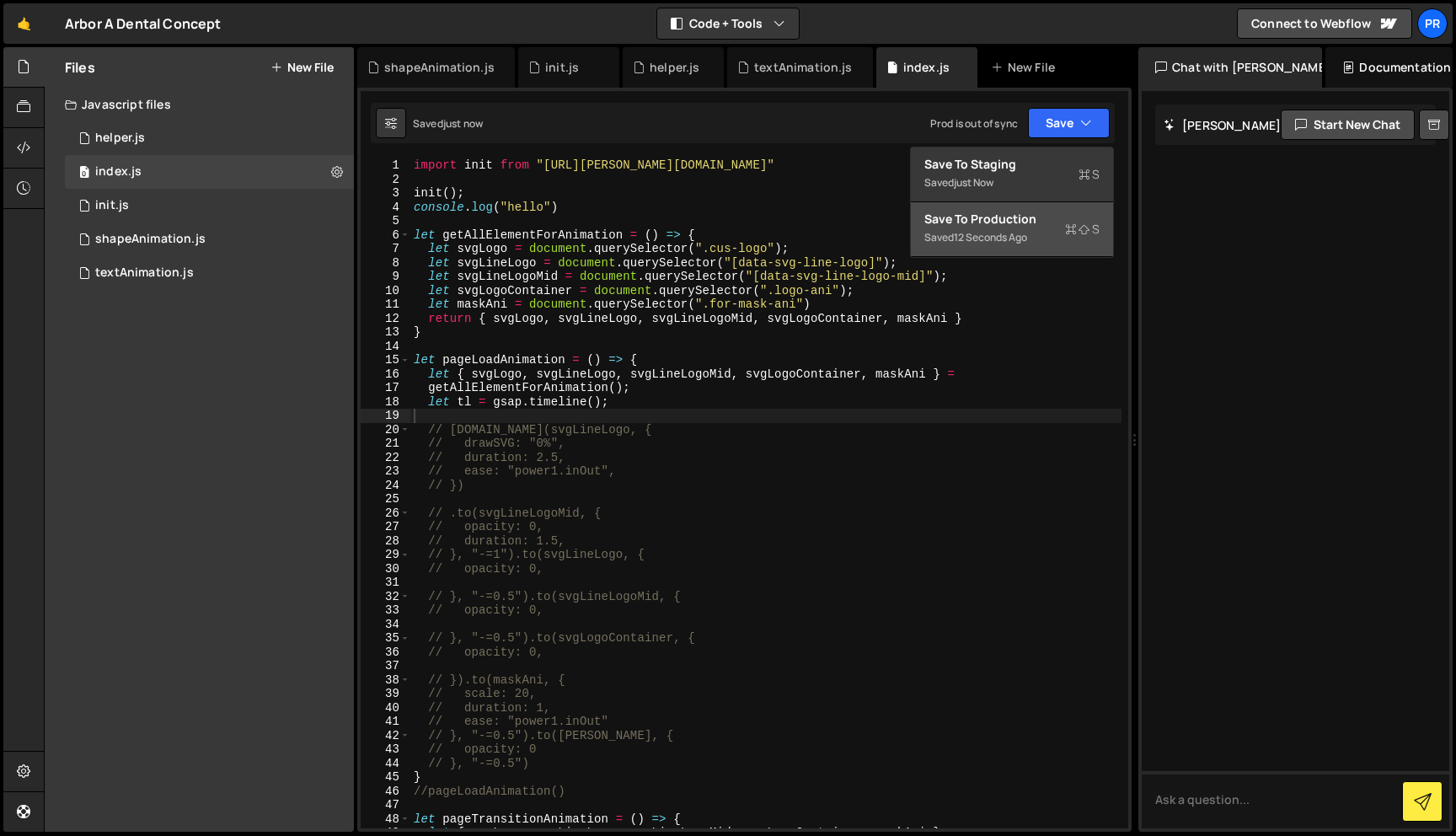
click at [1003, 219] on div "Save to Production S" at bounding box center [1012, 220] width 176 height 17
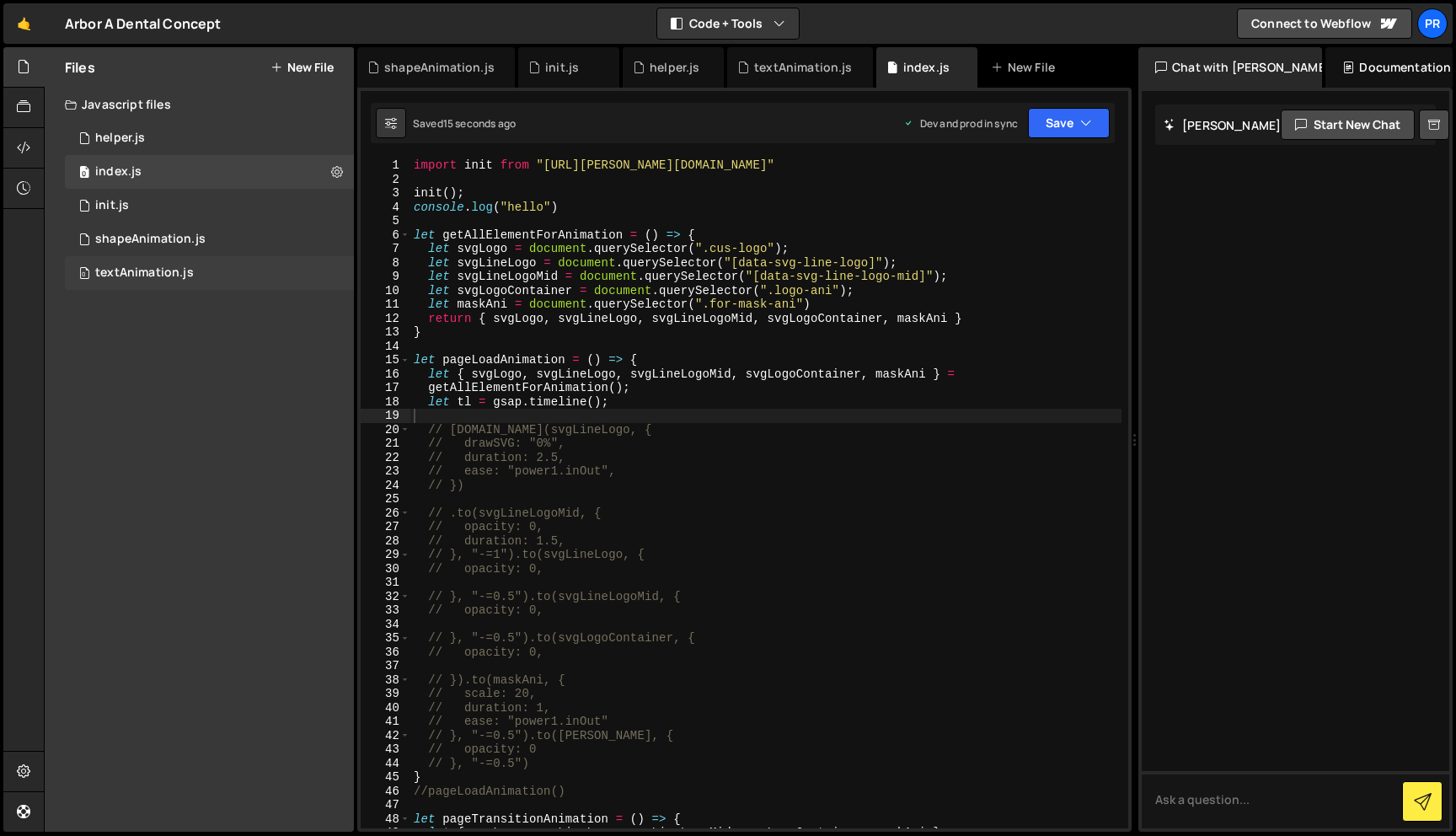
click at [175, 280] on div "textAnimation.js" at bounding box center [144, 273] width 99 height 15
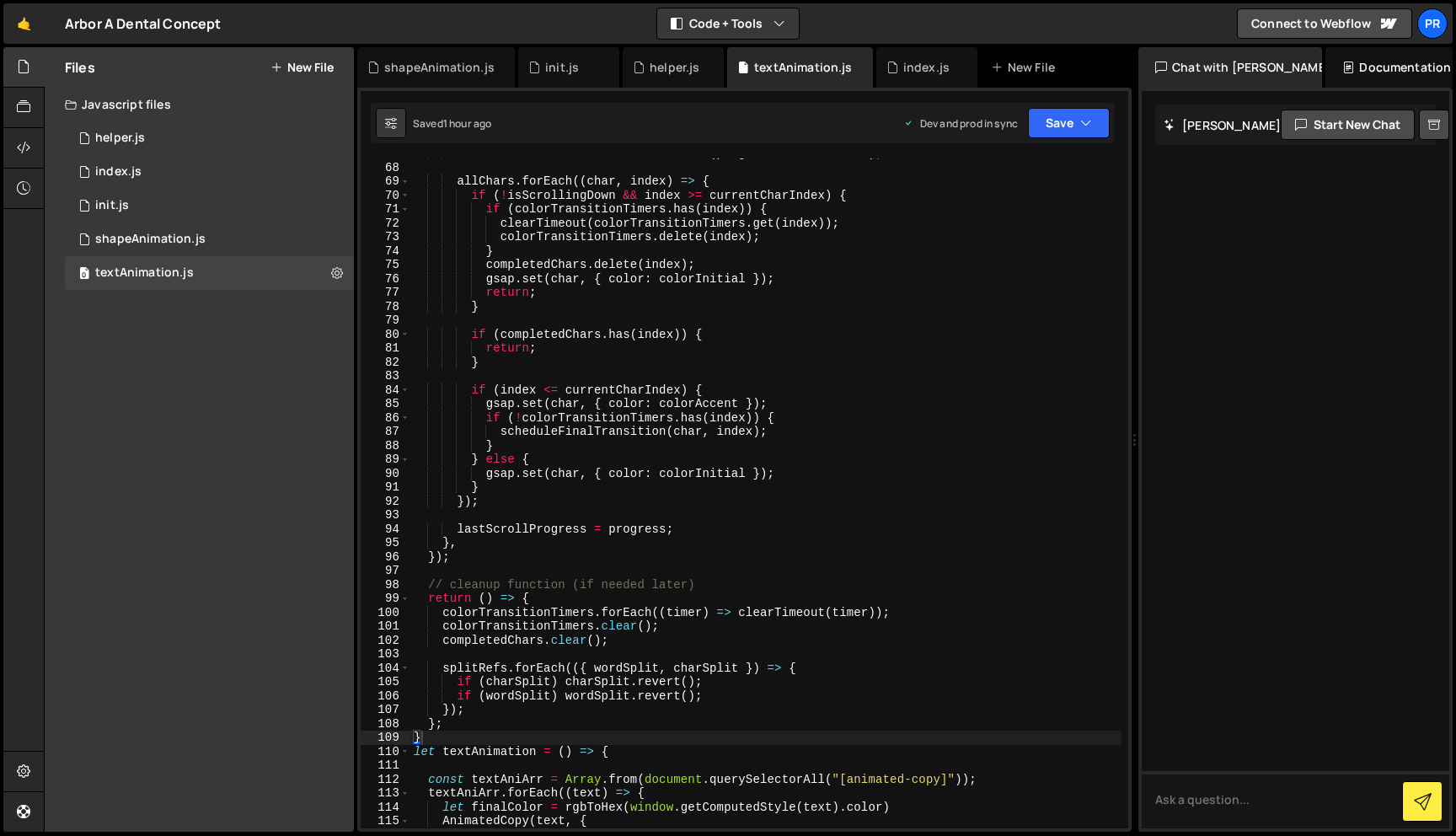
scroll to position [1382, 0]
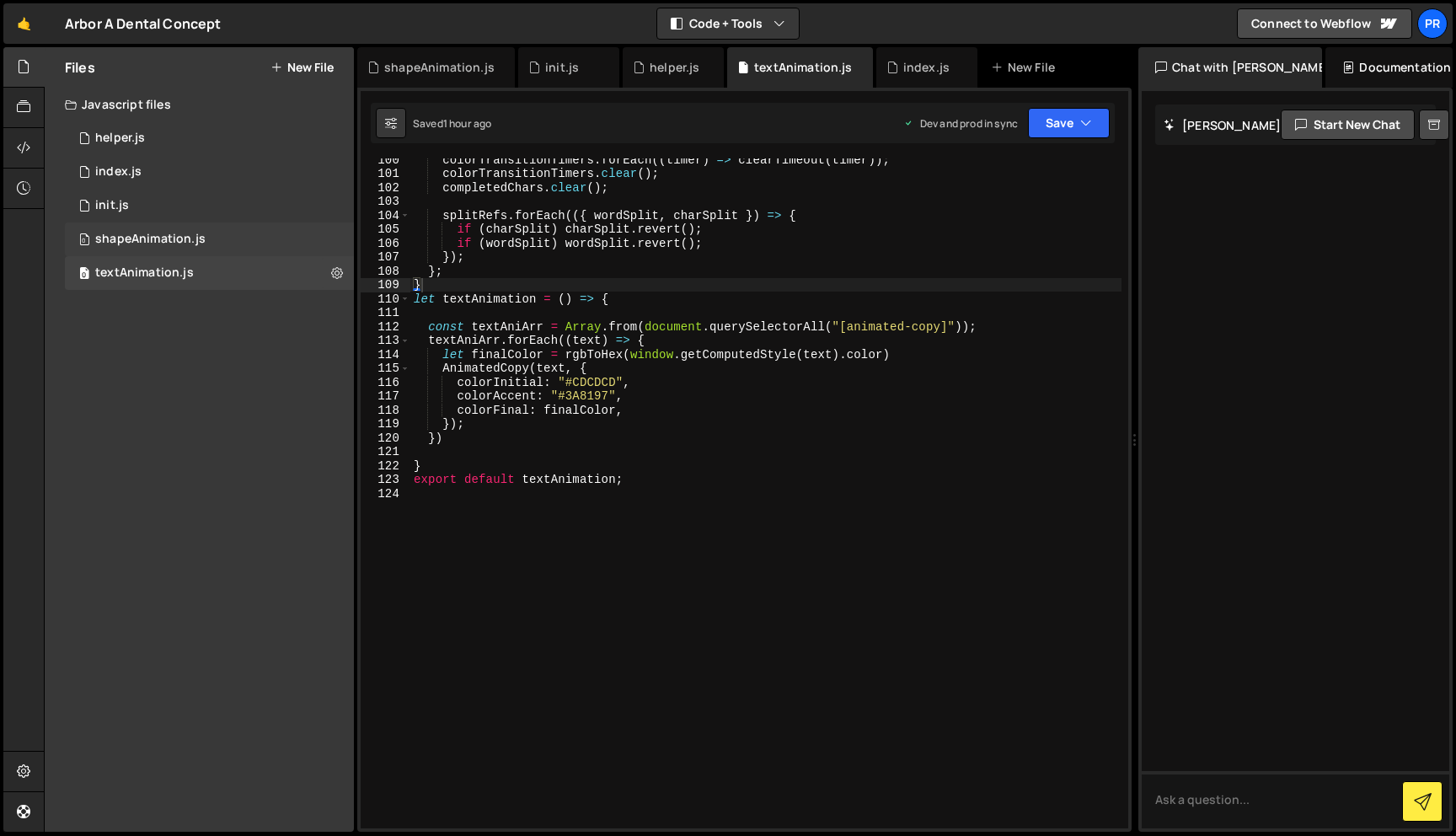
click at [130, 240] on div "shapeAnimation.js" at bounding box center [150, 240] width 110 height 15
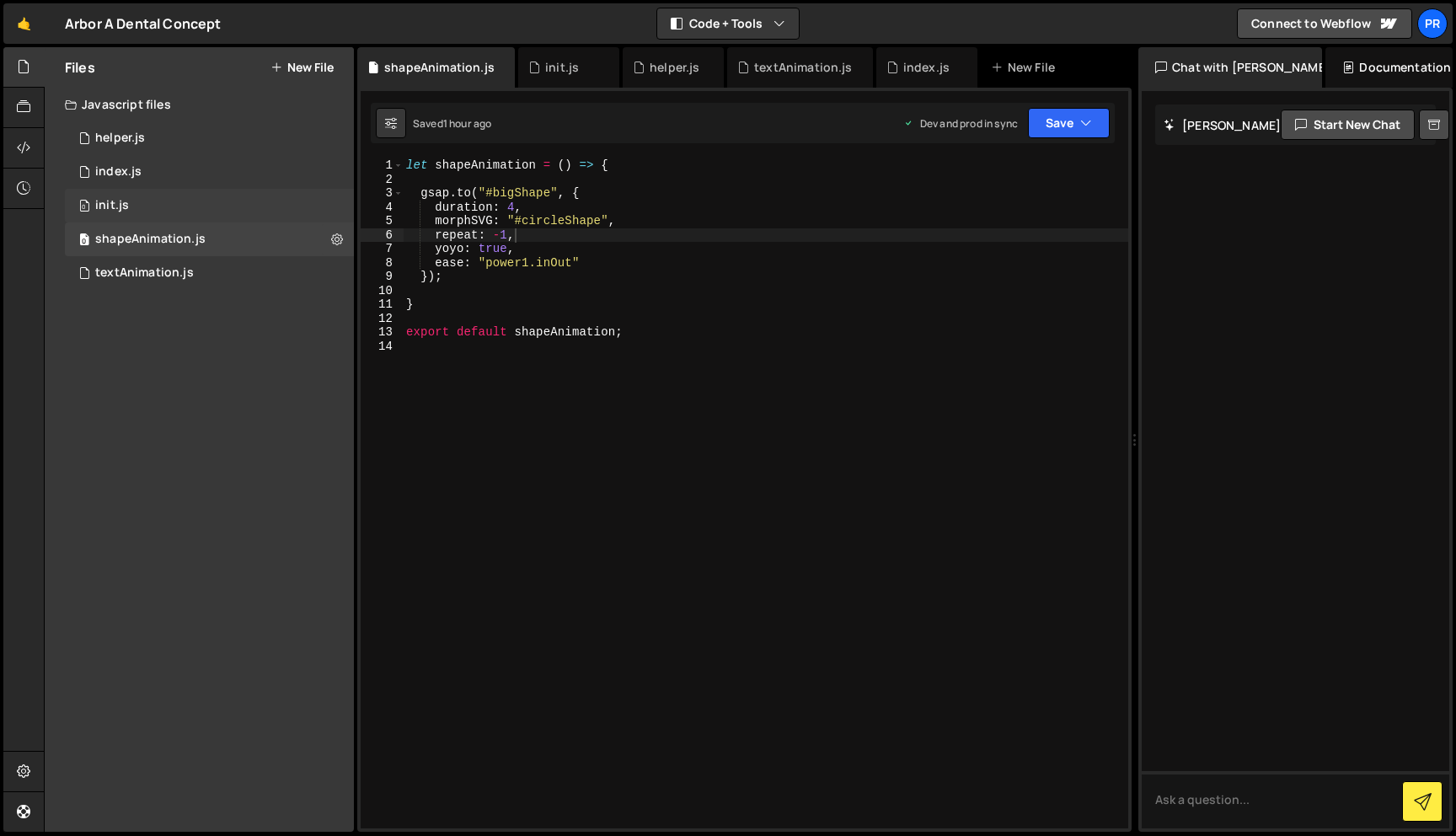
click at [148, 209] on div "0 init.js 0" at bounding box center [209, 205] width 289 height 34
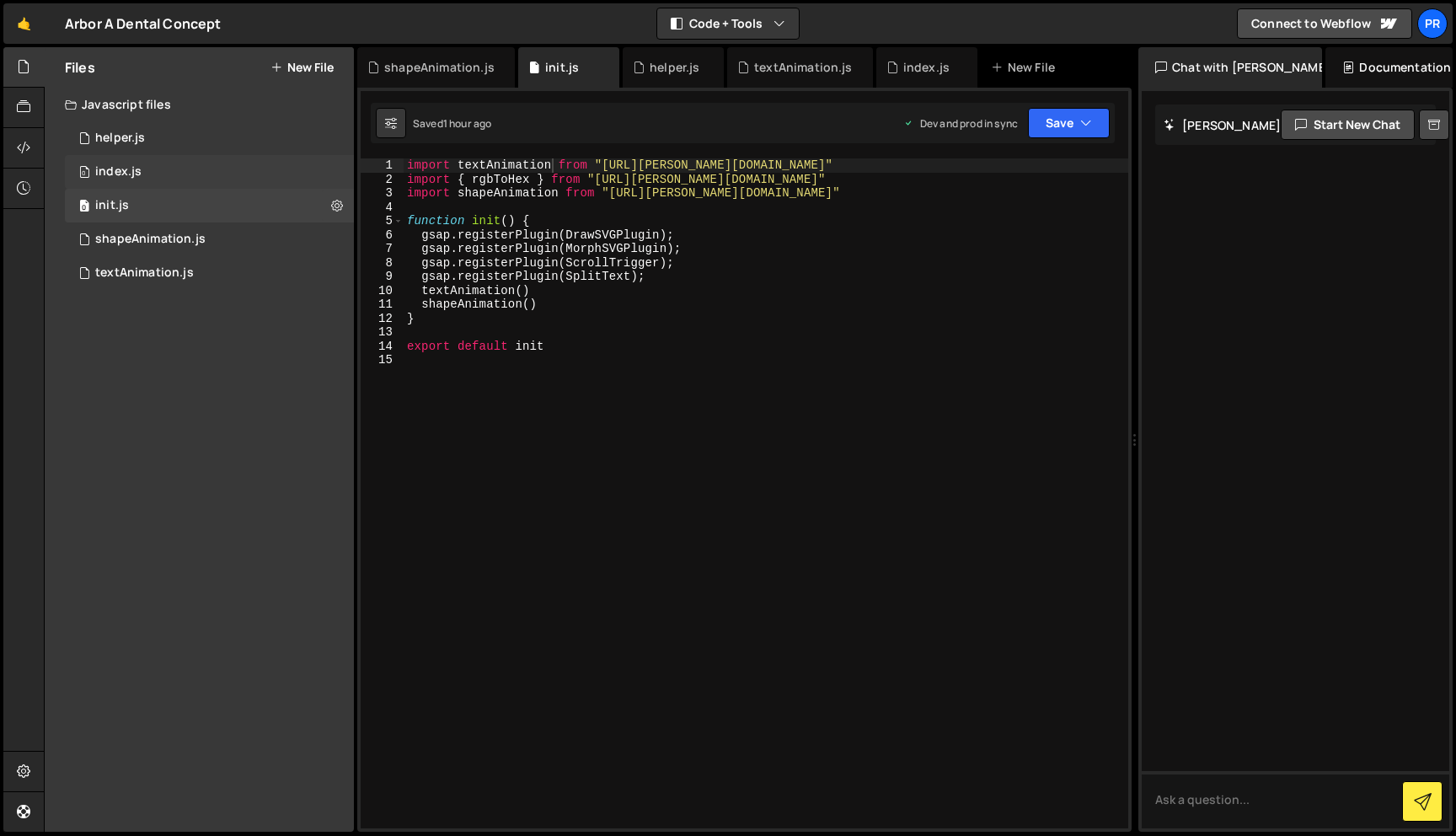
click at [147, 171] on div "0 index.js 0" at bounding box center [209, 172] width 289 height 34
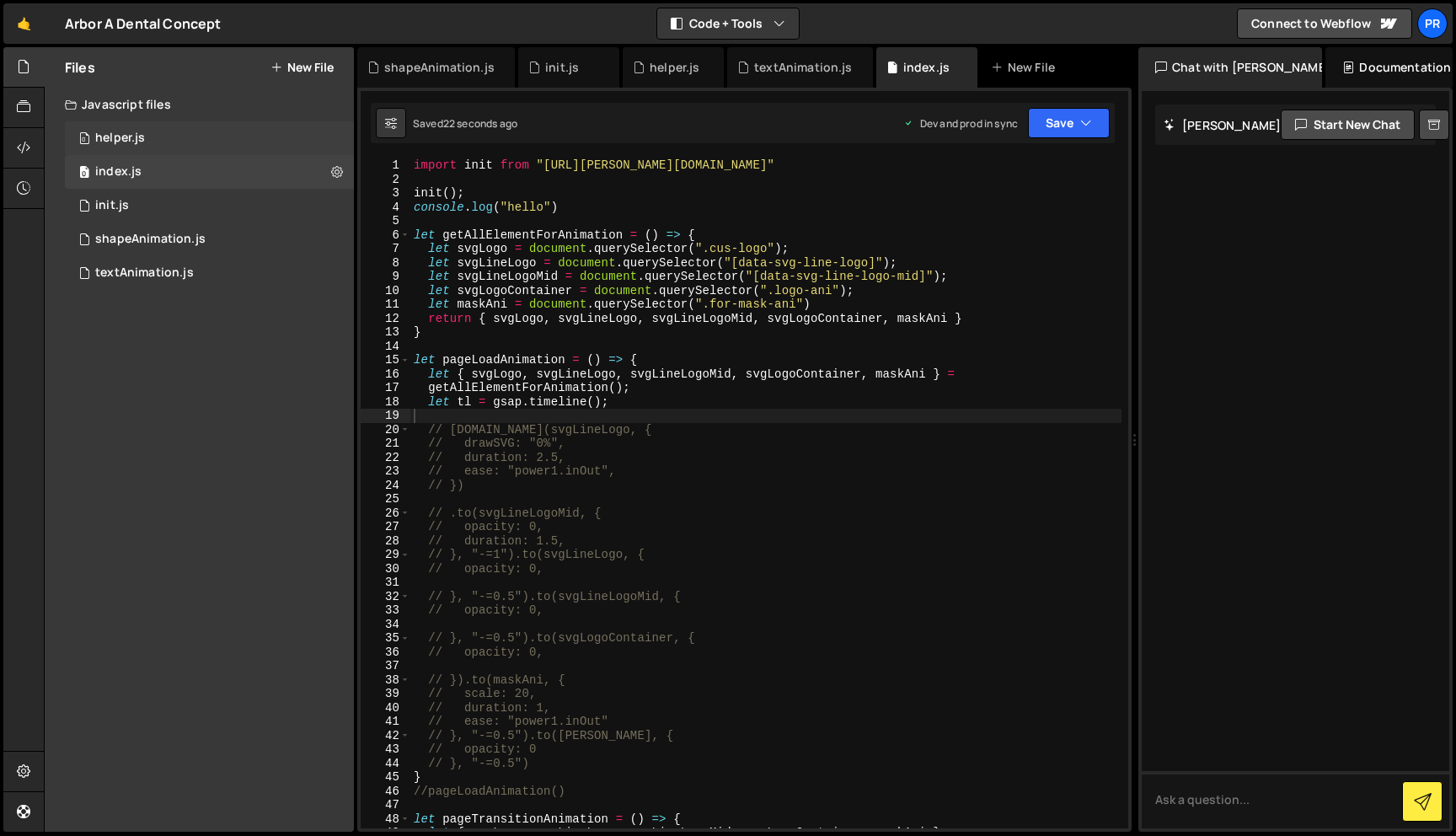
click at [165, 128] on div "0 helper.js 0" at bounding box center [209, 138] width 289 height 34
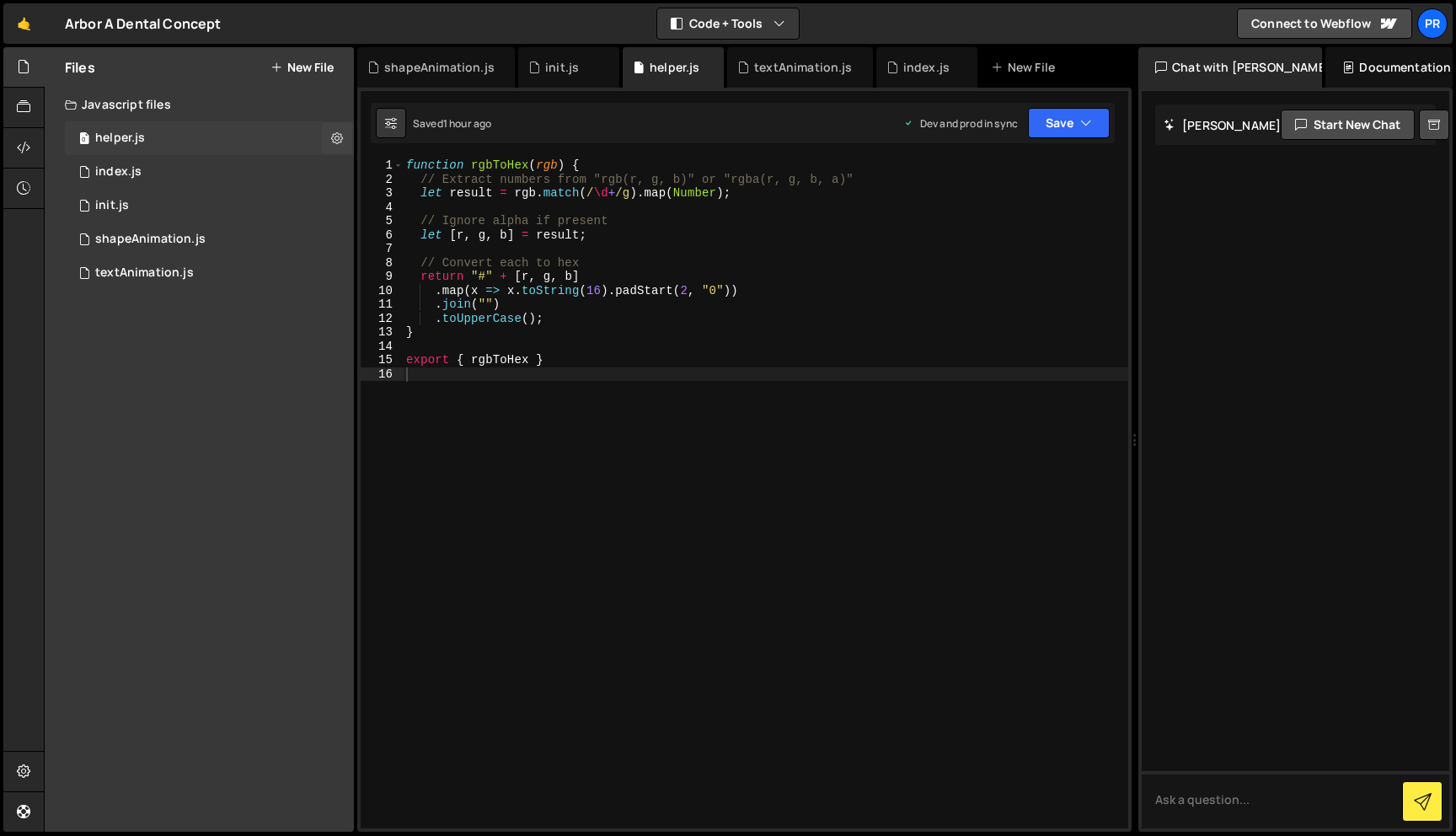
click at [165, 143] on div "0 helper.js 0" at bounding box center [209, 138] width 289 height 34
click at [164, 163] on div "0 index.js 0" at bounding box center [209, 172] width 289 height 34
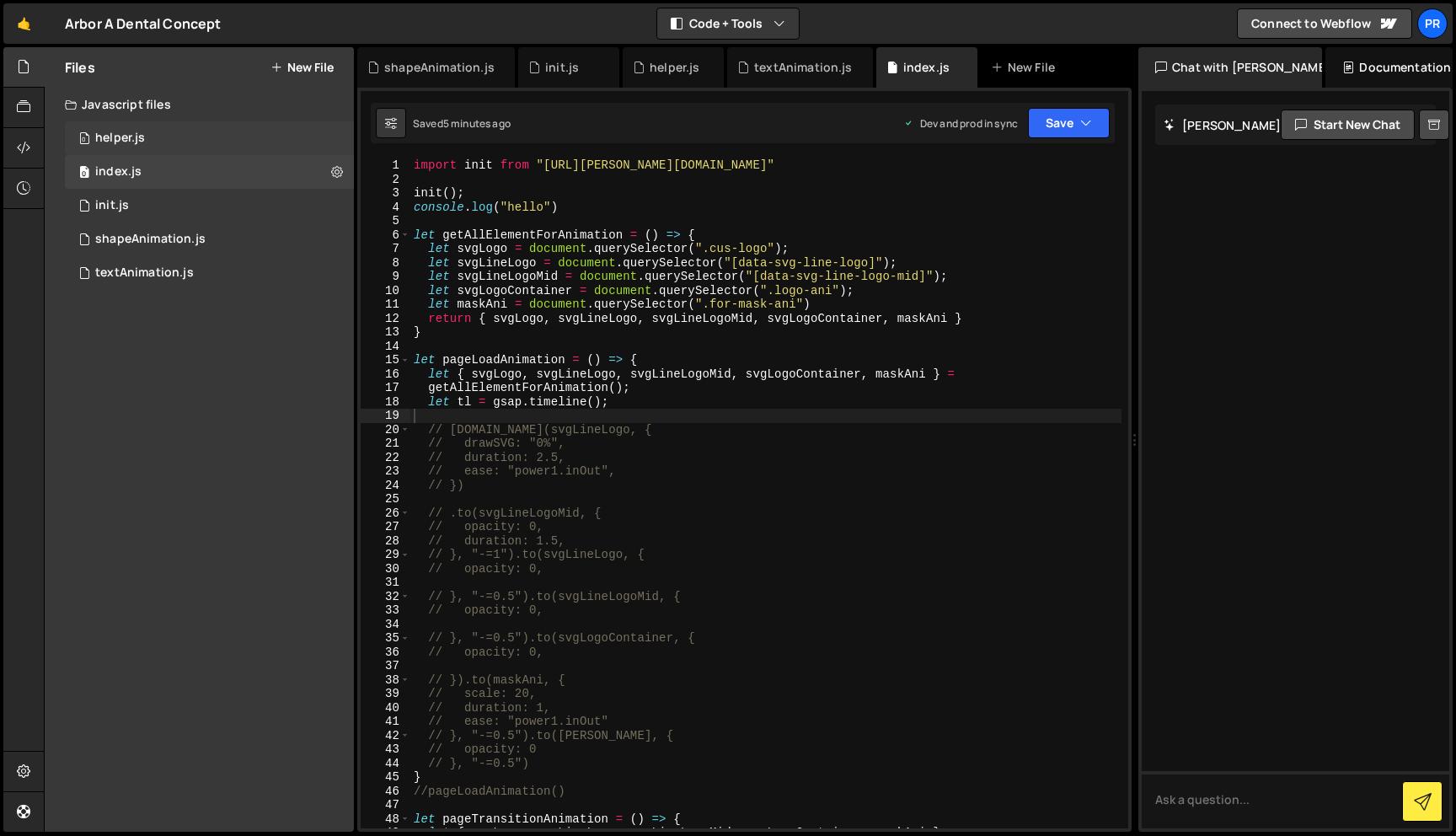
click at [177, 148] on div "0 helper.js 0" at bounding box center [209, 138] width 289 height 34
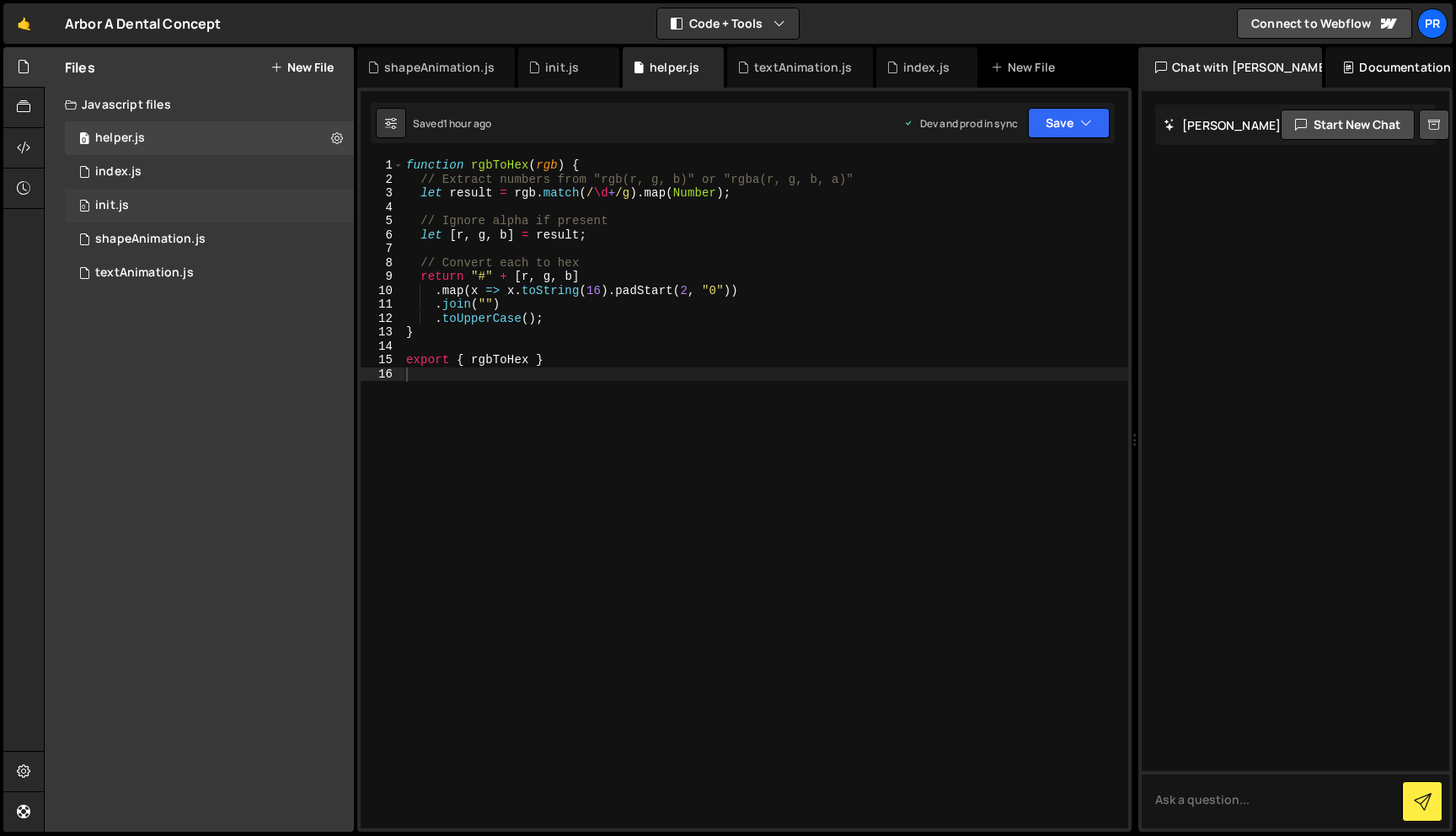
click at [191, 204] on div "0 init.js 0" at bounding box center [209, 205] width 289 height 34
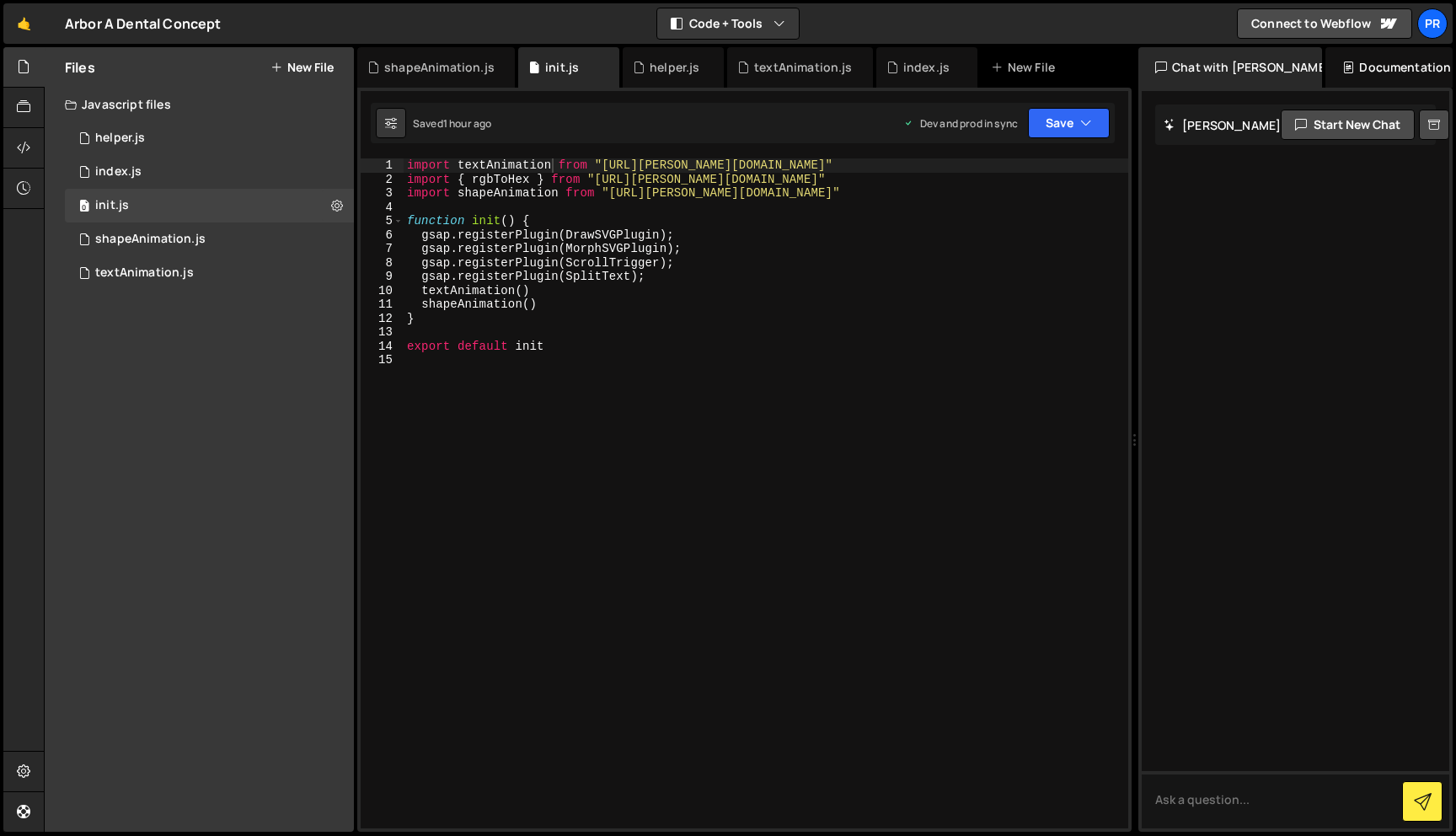
type textarea "import { rgbToHex } from "[URL][PERSON_NAME][DOMAIN_NAME]""
click at [497, 178] on div "import textAnimation from "[URL][PERSON_NAME][DOMAIN_NAME]" import { rgbToHex }…" at bounding box center [766, 506] width 725 height 697
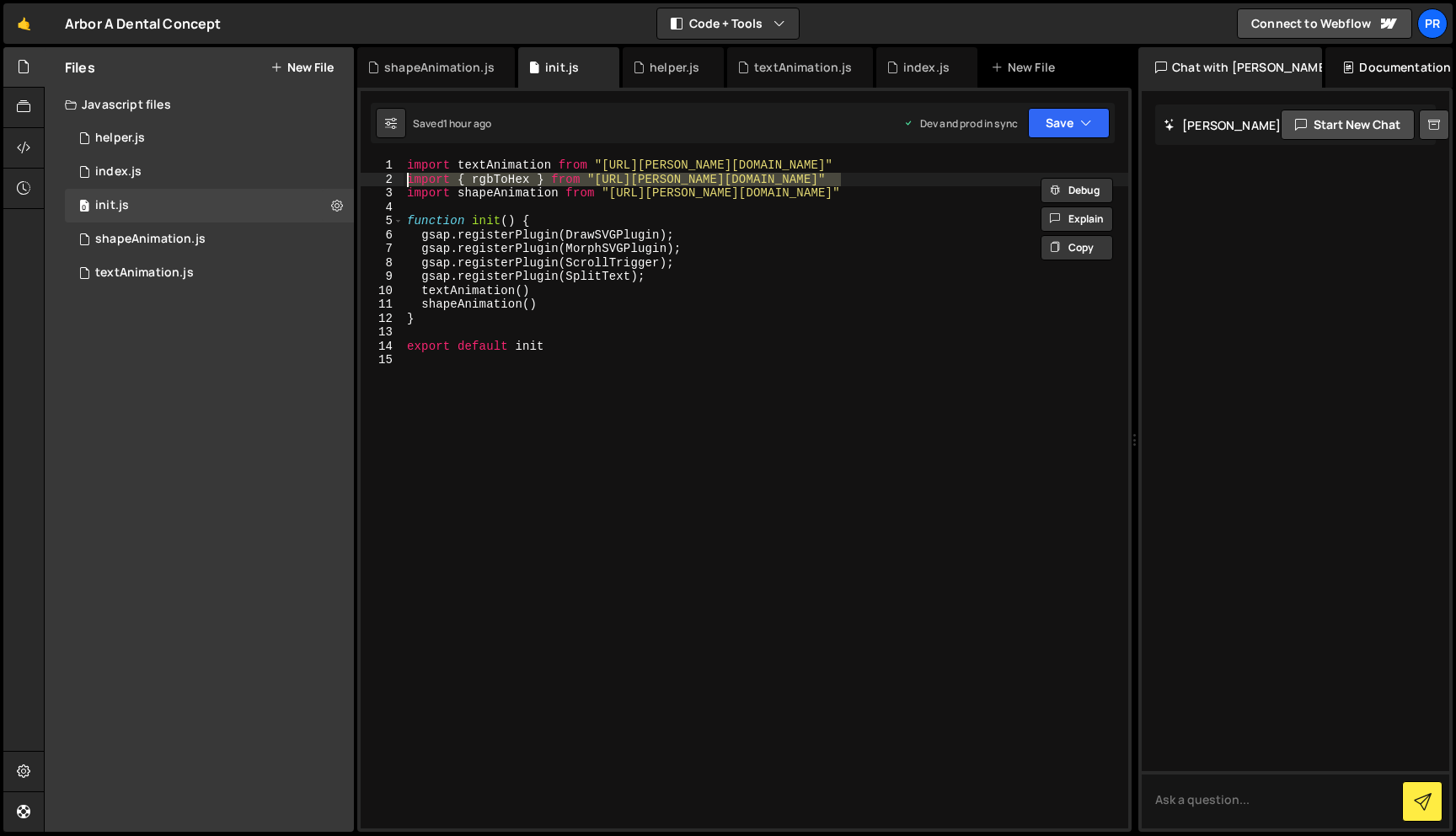
drag, startPoint x: 864, startPoint y: 176, endPoint x: 358, endPoint y: 178, distance: 506.0
click at [358, 178] on div "1 2 3 4 5 6 7 8 9 10 11 12 13 14 15 16 17 18 19 20 21 22 23 24 25 26 27 28 29 3…" at bounding box center [744, 459] width 774 height 744
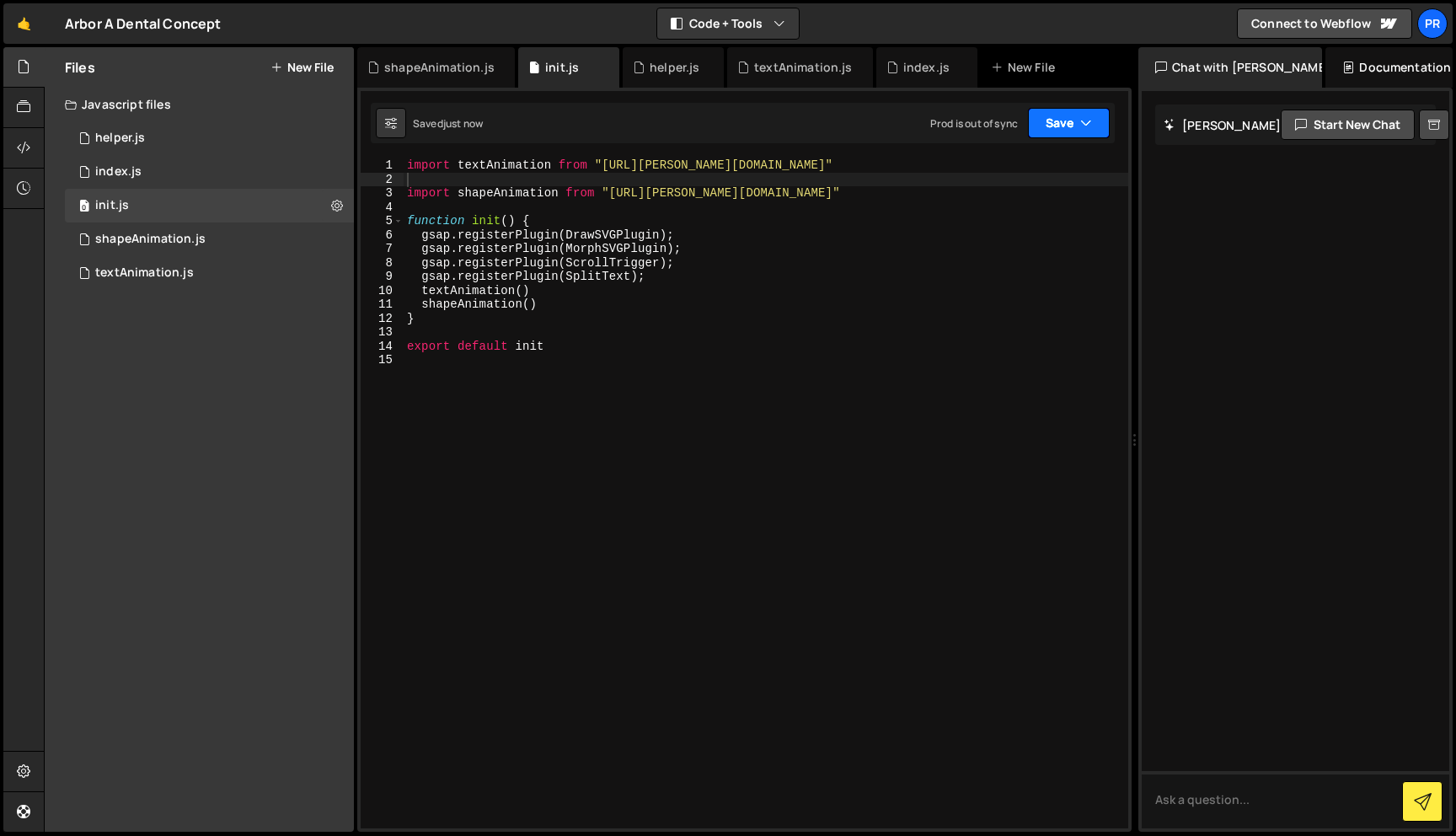
click at [1093, 118] on button "Save" at bounding box center [1069, 123] width 82 height 31
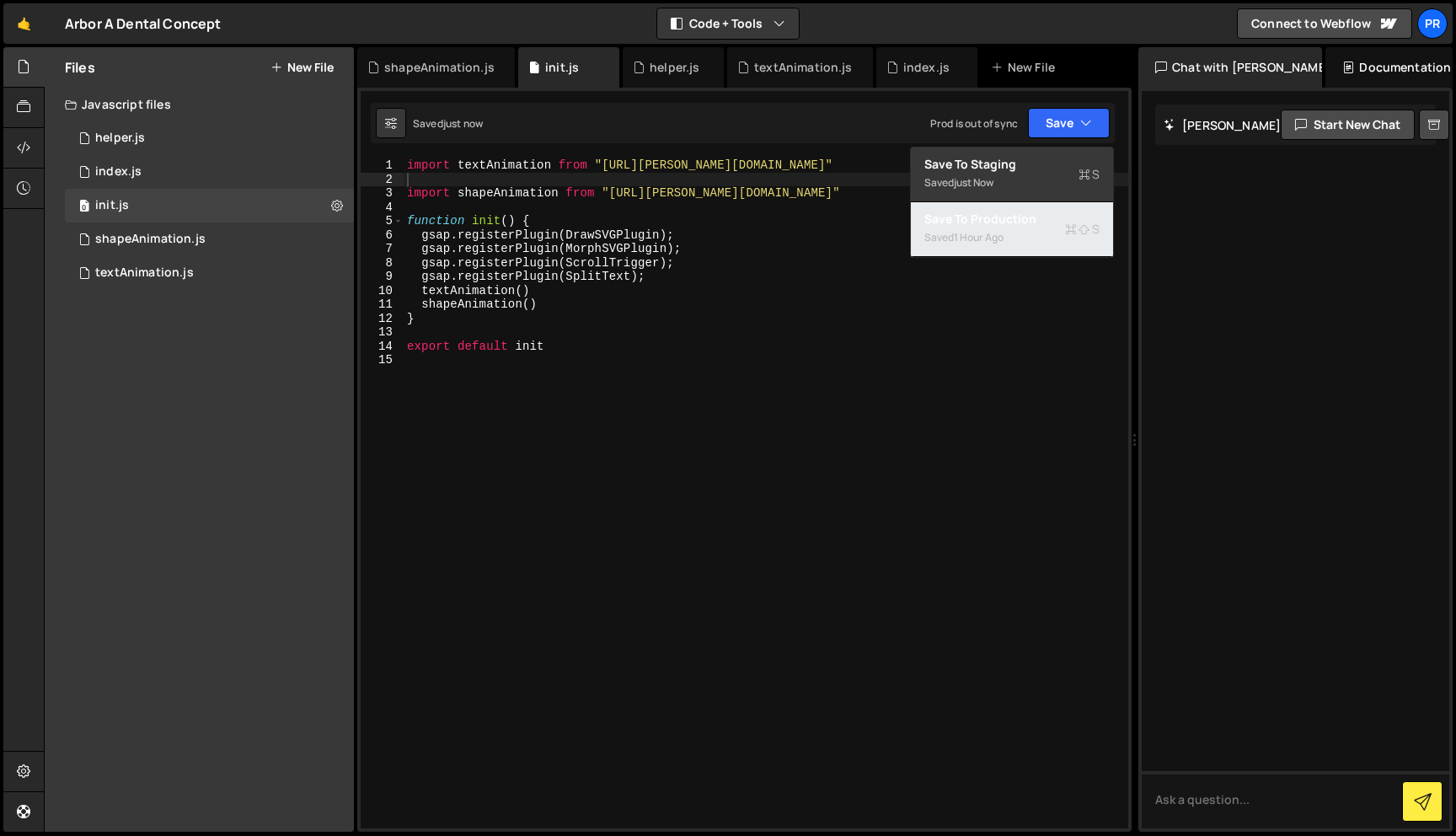
click at [995, 239] on div "1 hour ago" at bounding box center [979, 237] width 50 height 14
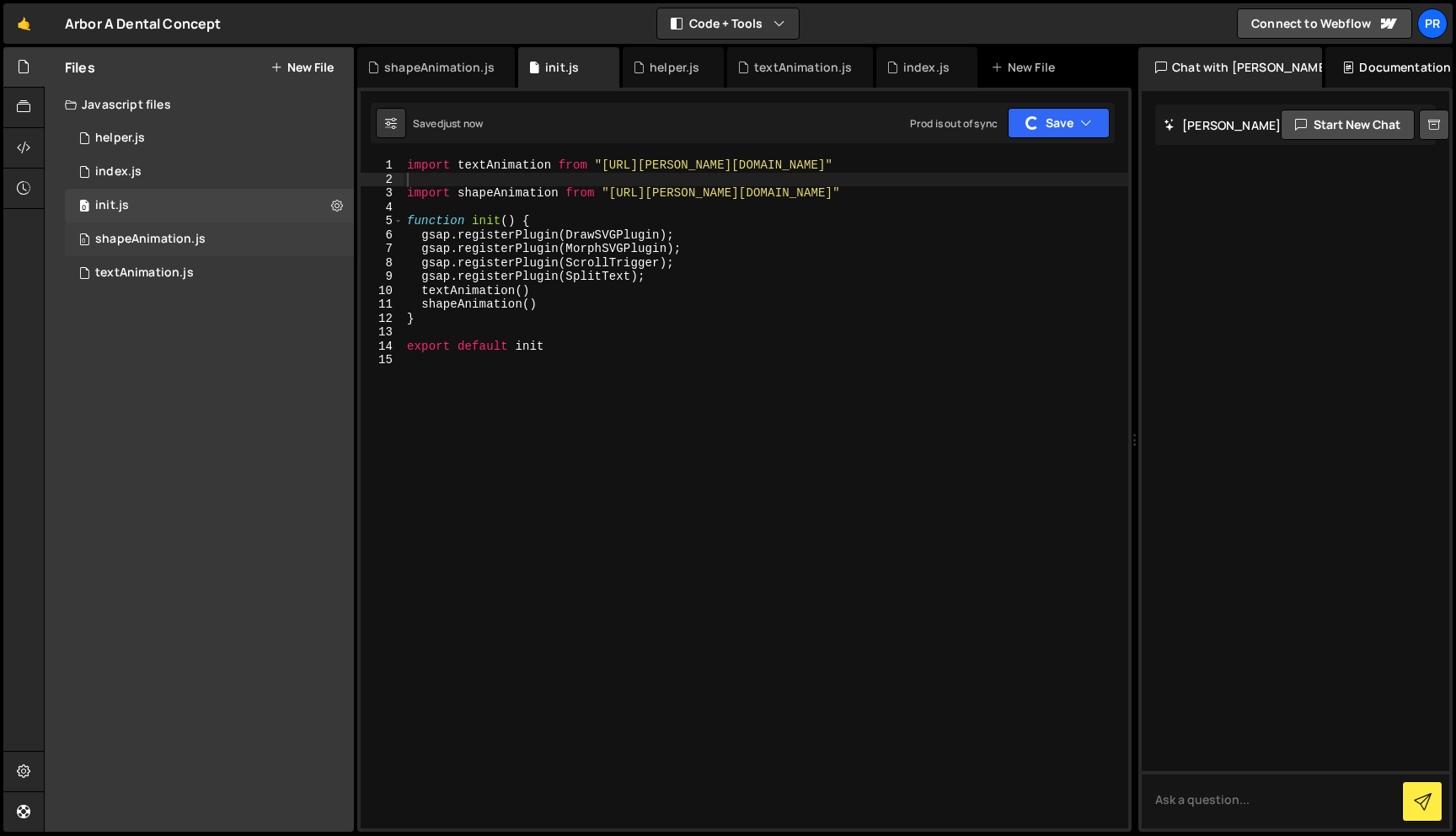
click at [144, 239] on div "shapeAnimation.js" at bounding box center [150, 240] width 110 height 15
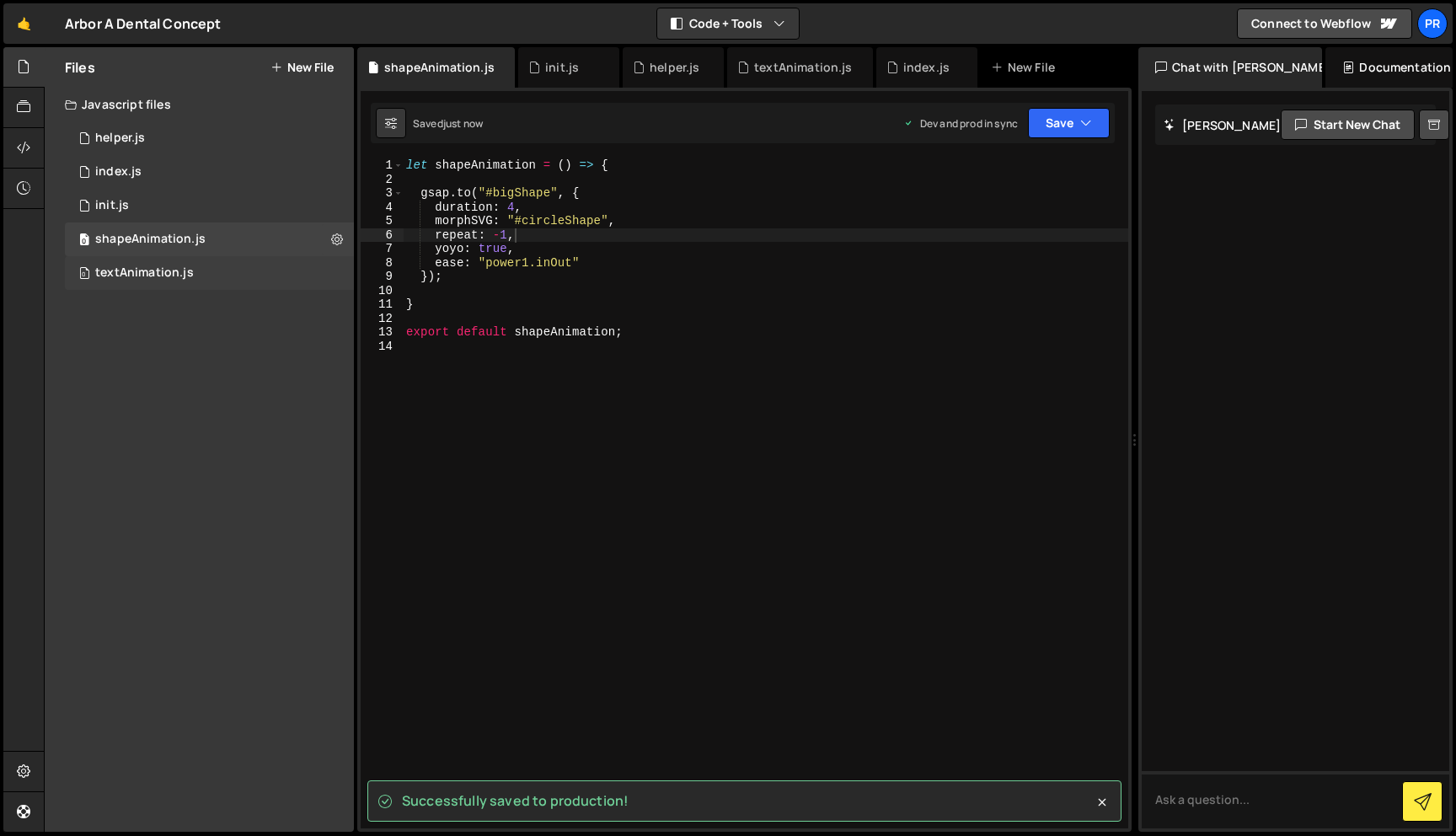
click at [140, 270] on div "textAnimation.js" at bounding box center [144, 273] width 99 height 15
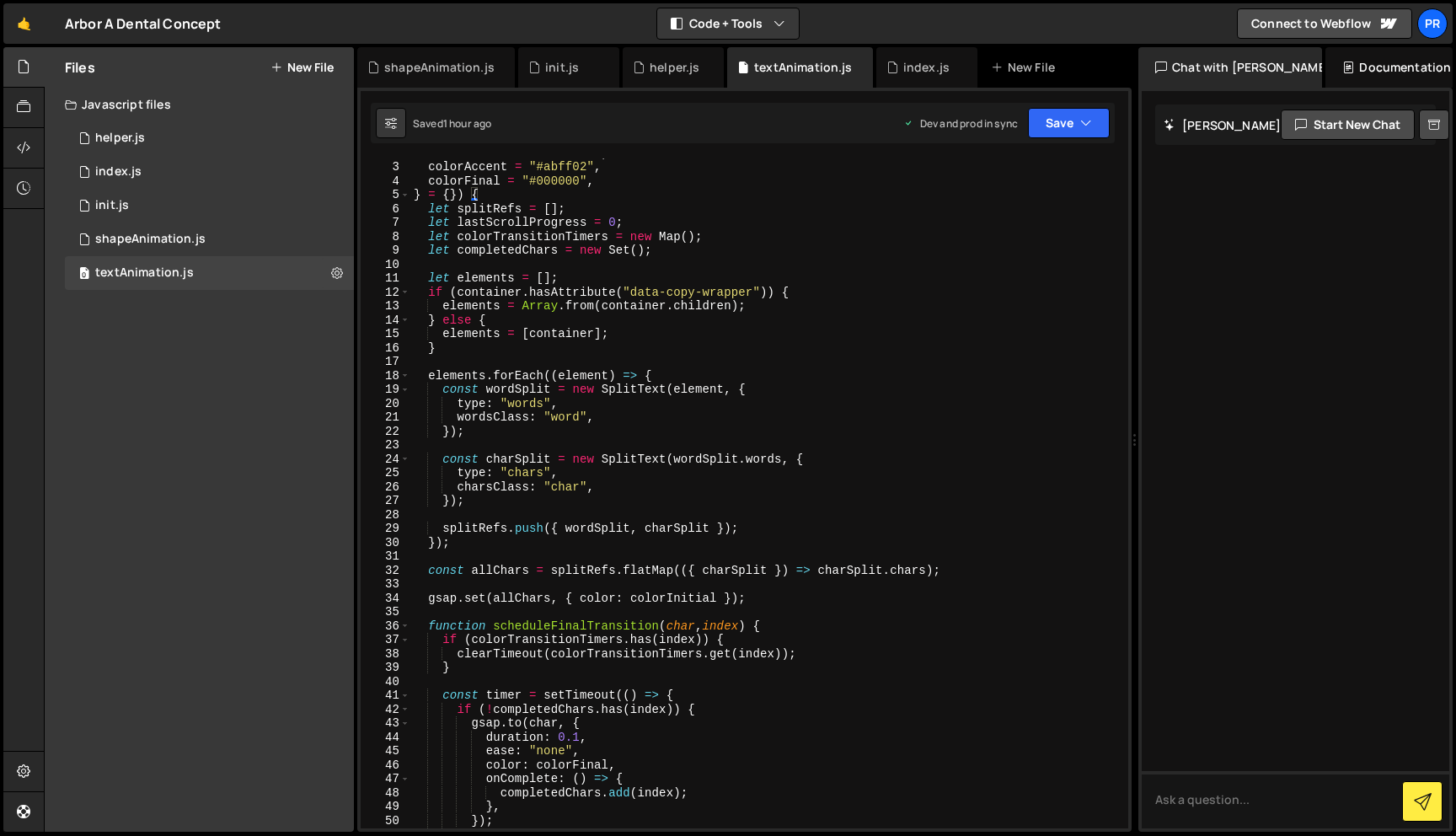
scroll to position [0, 0]
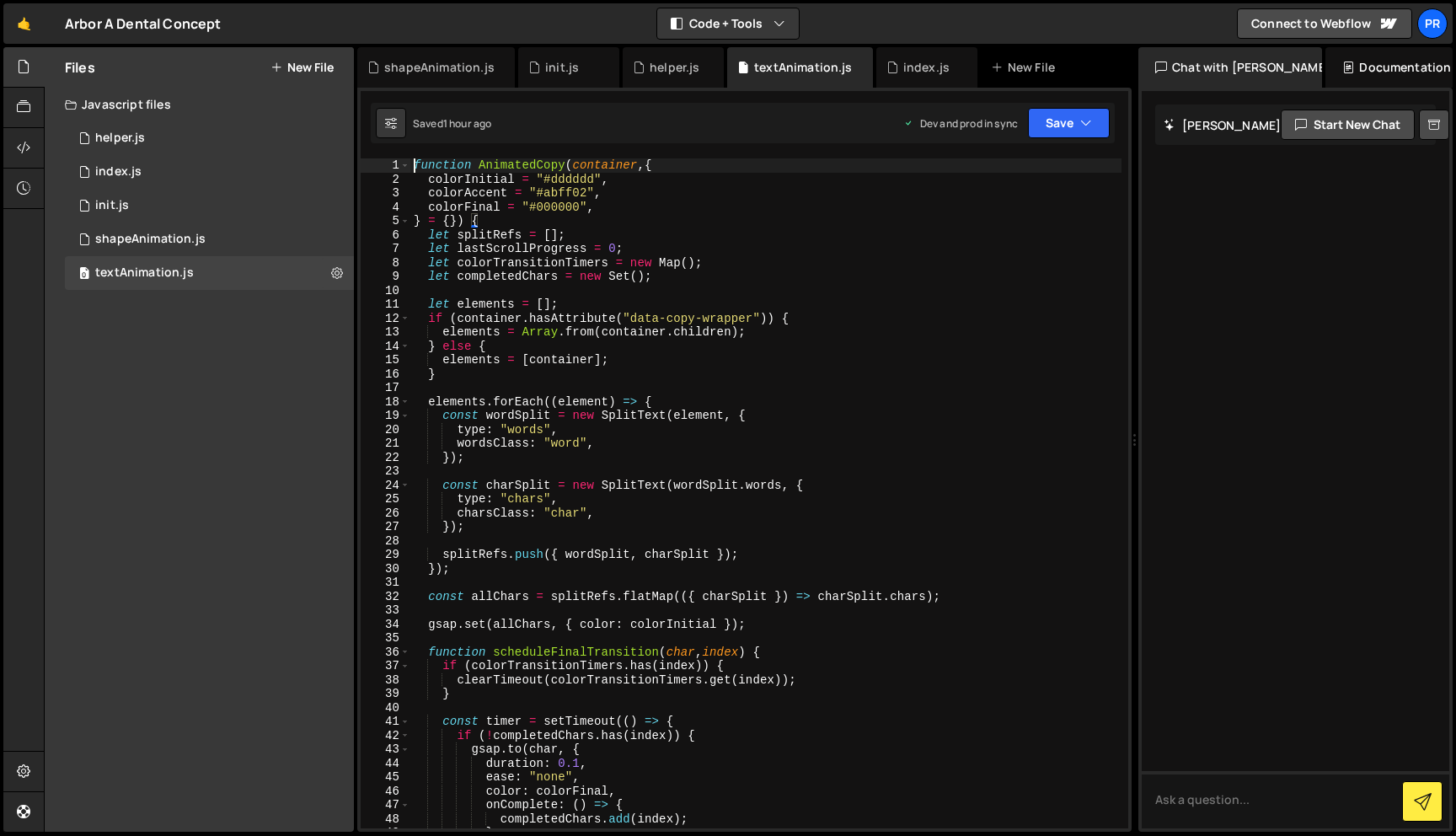
click at [415, 161] on div "function AnimatedCopy ( container , { colorInitial = "#dddddd" , colorAccent = …" at bounding box center [766, 506] width 712 height 697
type textarea "function AnimatedCopy(container, {"
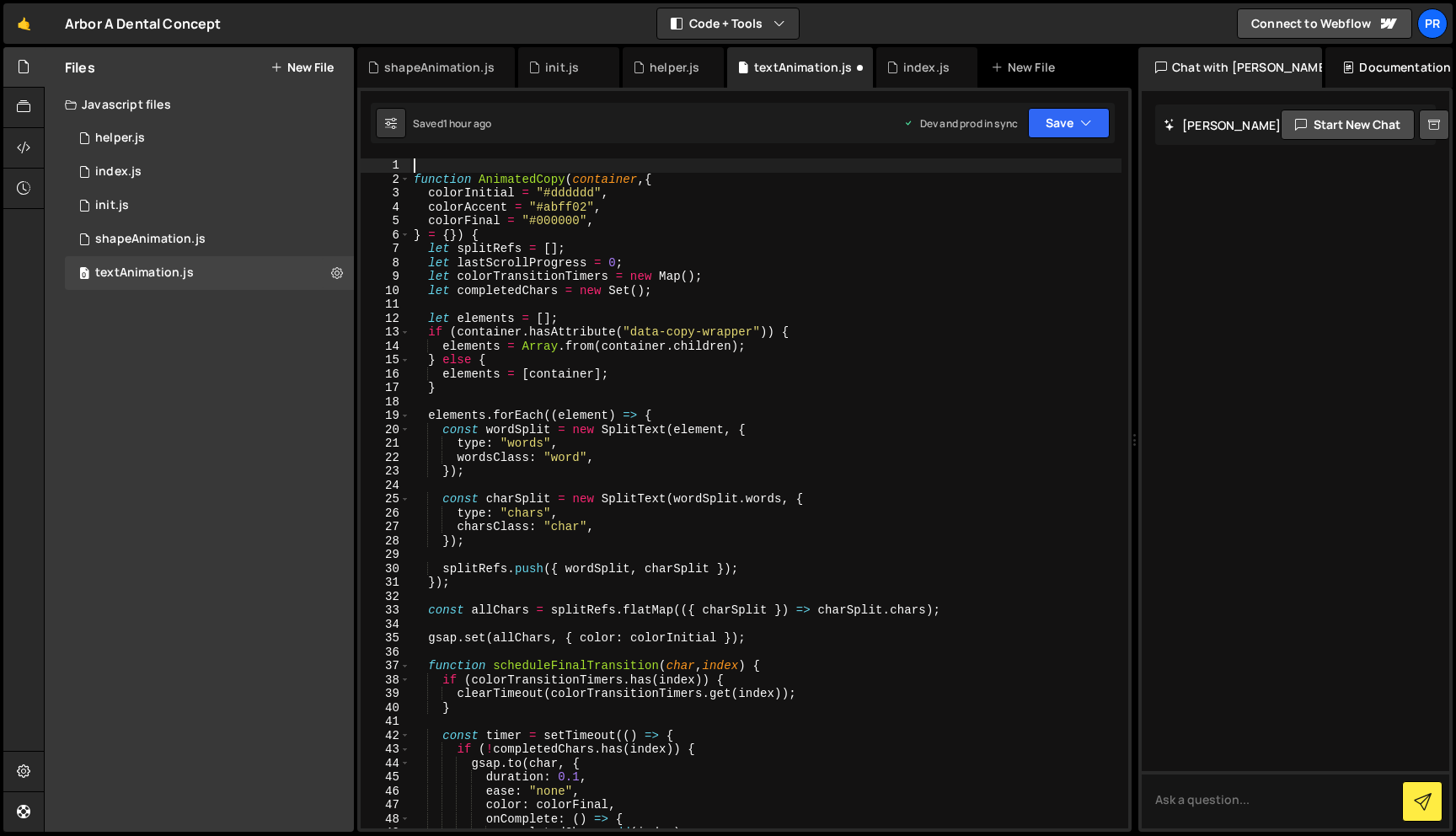
paste textarea "import { rgbToHex } from "[URL][PERSON_NAME][DOMAIN_NAME]""
type textarea "import { rgbToHex } from "[URL][PERSON_NAME][DOMAIN_NAME]""
click at [1070, 118] on button "Save" at bounding box center [1069, 123] width 82 height 31
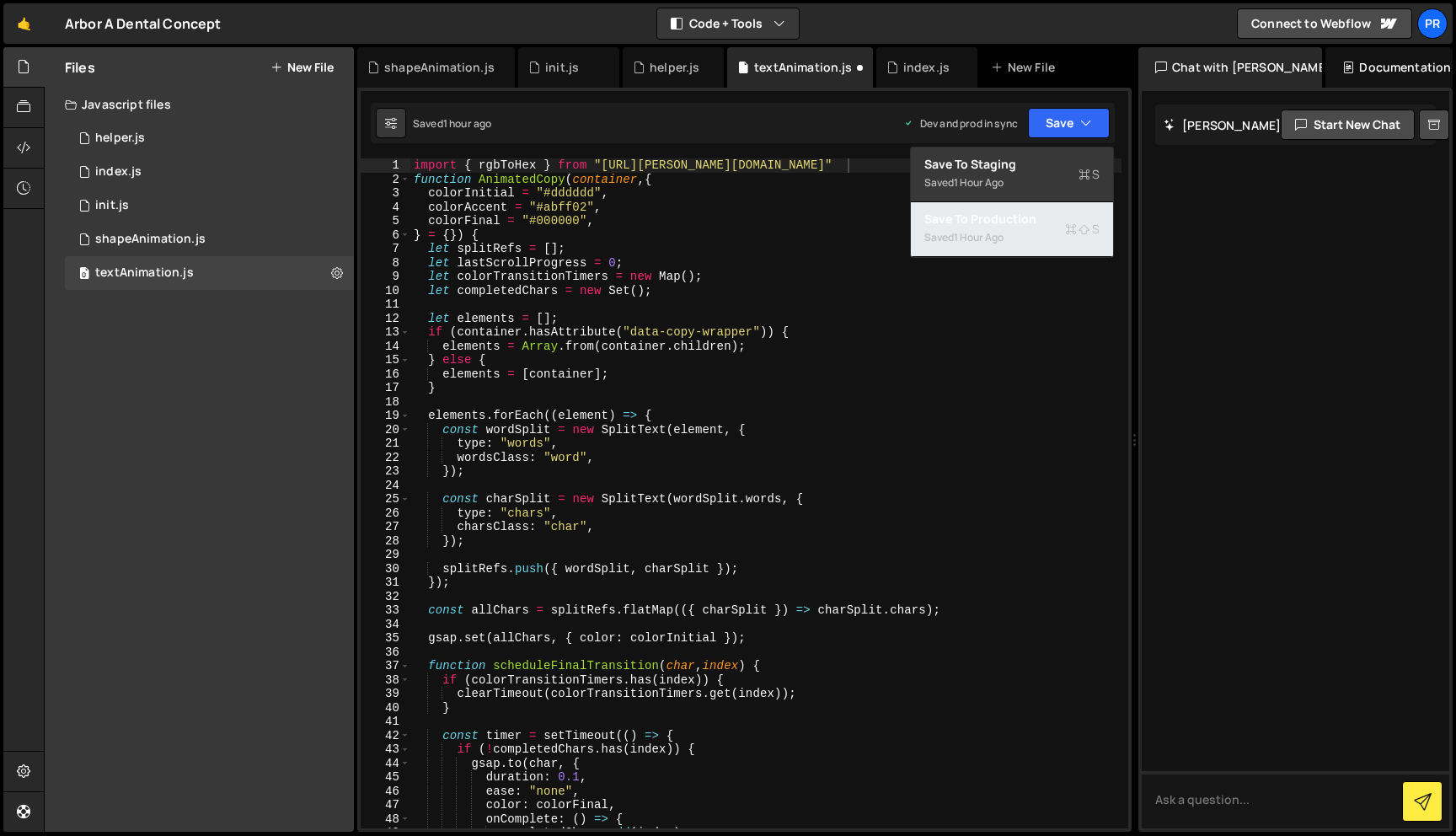
click at [997, 233] on div "1 hour ago" at bounding box center [979, 237] width 50 height 14
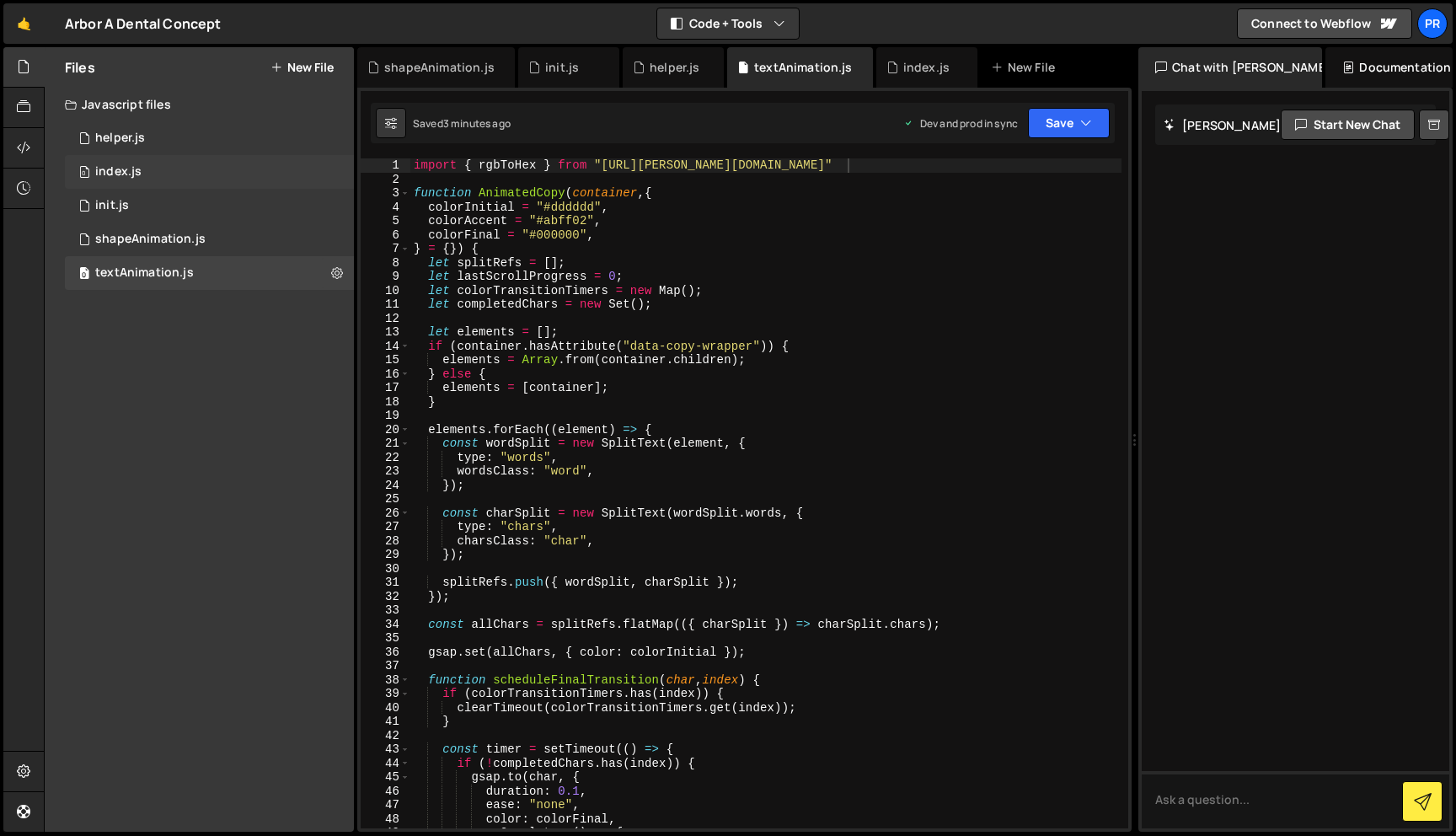
click at [161, 167] on div "0 index.js 0" at bounding box center [209, 172] width 289 height 34
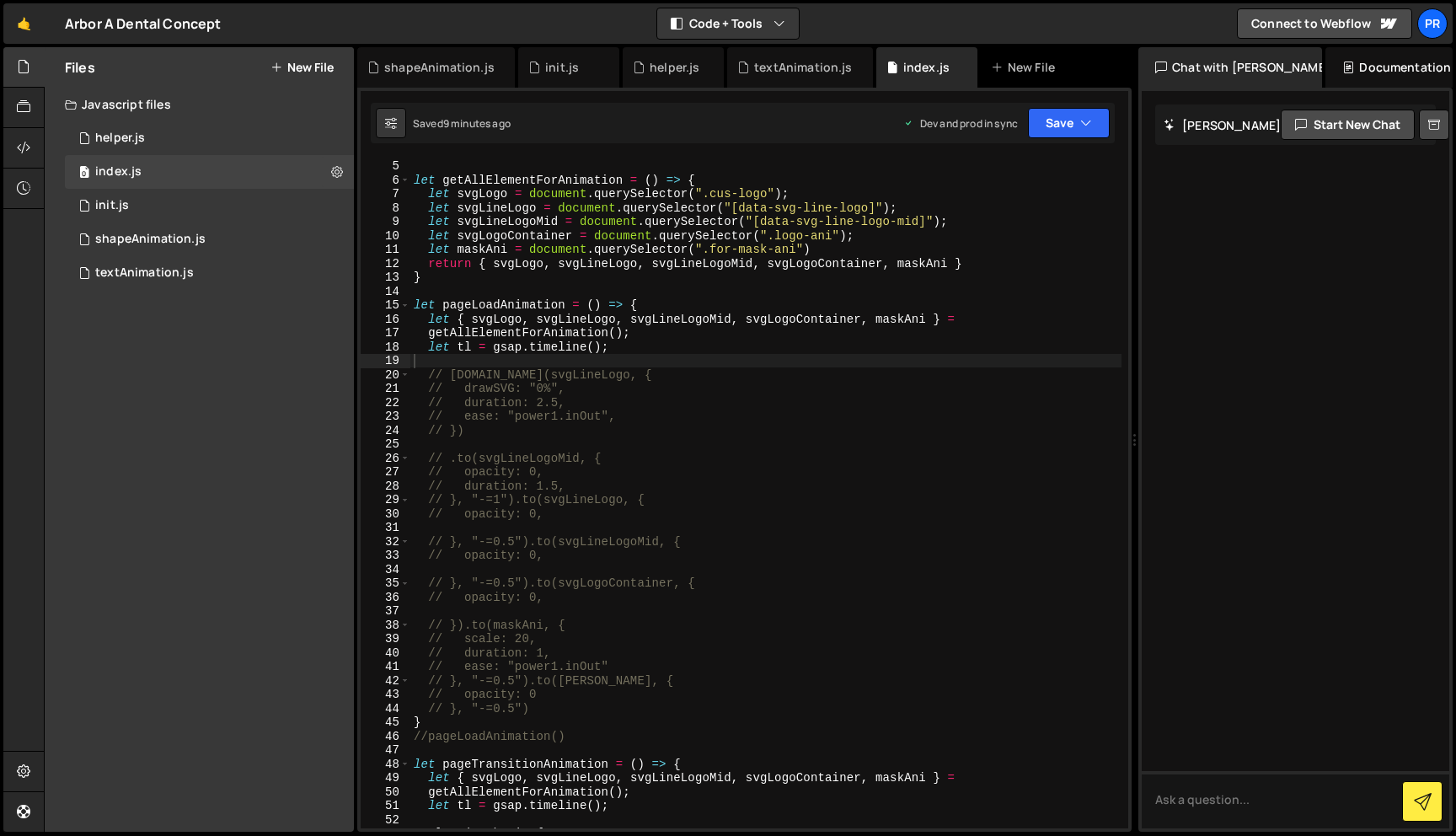
scroll to position [55, 0]
click at [625, 686] on div "console . log ( "hello" ) let getAllElementForAnimation = ( ) => { let svgLogo …" at bounding box center [766, 493] width 712 height 697
click at [607, 705] on div "console . log ( "hello" ) let getAllElementForAnimation = ( ) => { let svgLogo …" at bounding box center [766, 493] width 712 height 697
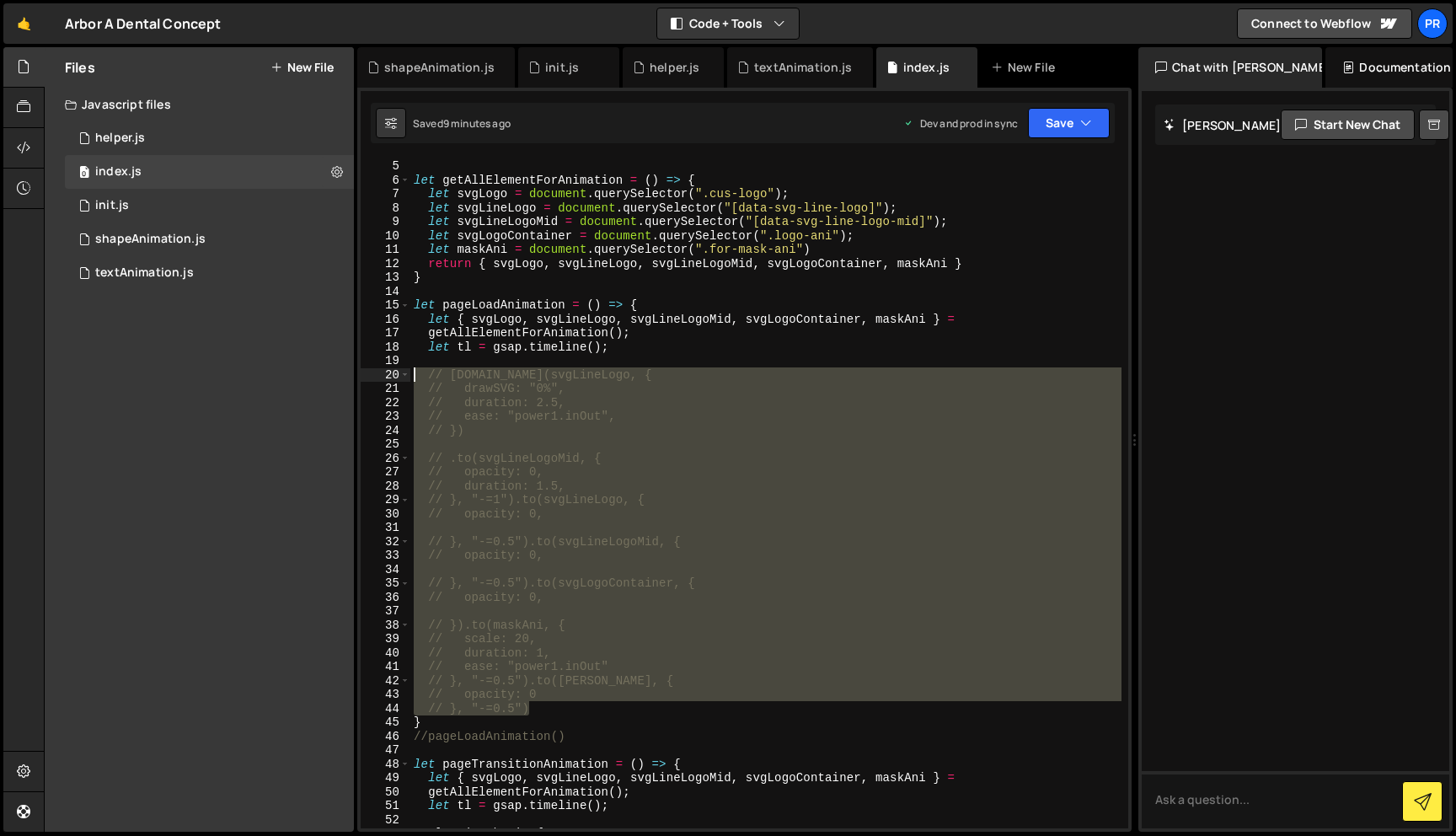
drag, startPoint x: 607, startPoint y: 705, endPoint x: 344, endPoint y: 374, distance: 422.8
click at [344, 374] on div "Files New File Javascript files 0 helper.js 0 0 index.js 0 0 init.js 0 0 shapeA…" at bounding box center [750, 439] width 1413 height 785
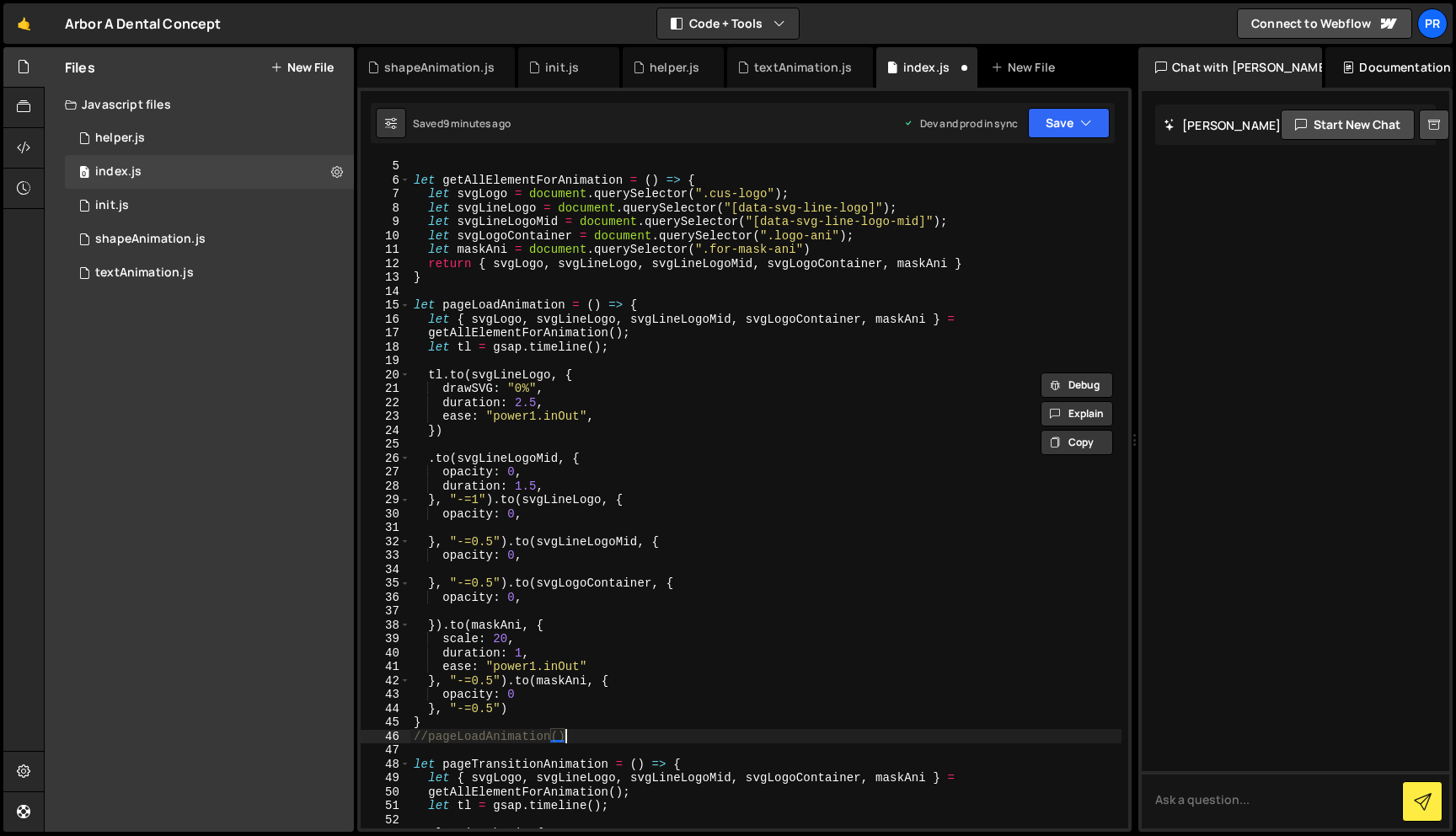
click at [576, 736] on div "console . log ( "hello" ) let getAllElementForAnimation = ( ) => { let svgLogo …" at bounding box center [766, 493] width 712 height 697
click at [1050, 121] on button "Save" at bounding box center [1069, 123] width 82 height 31
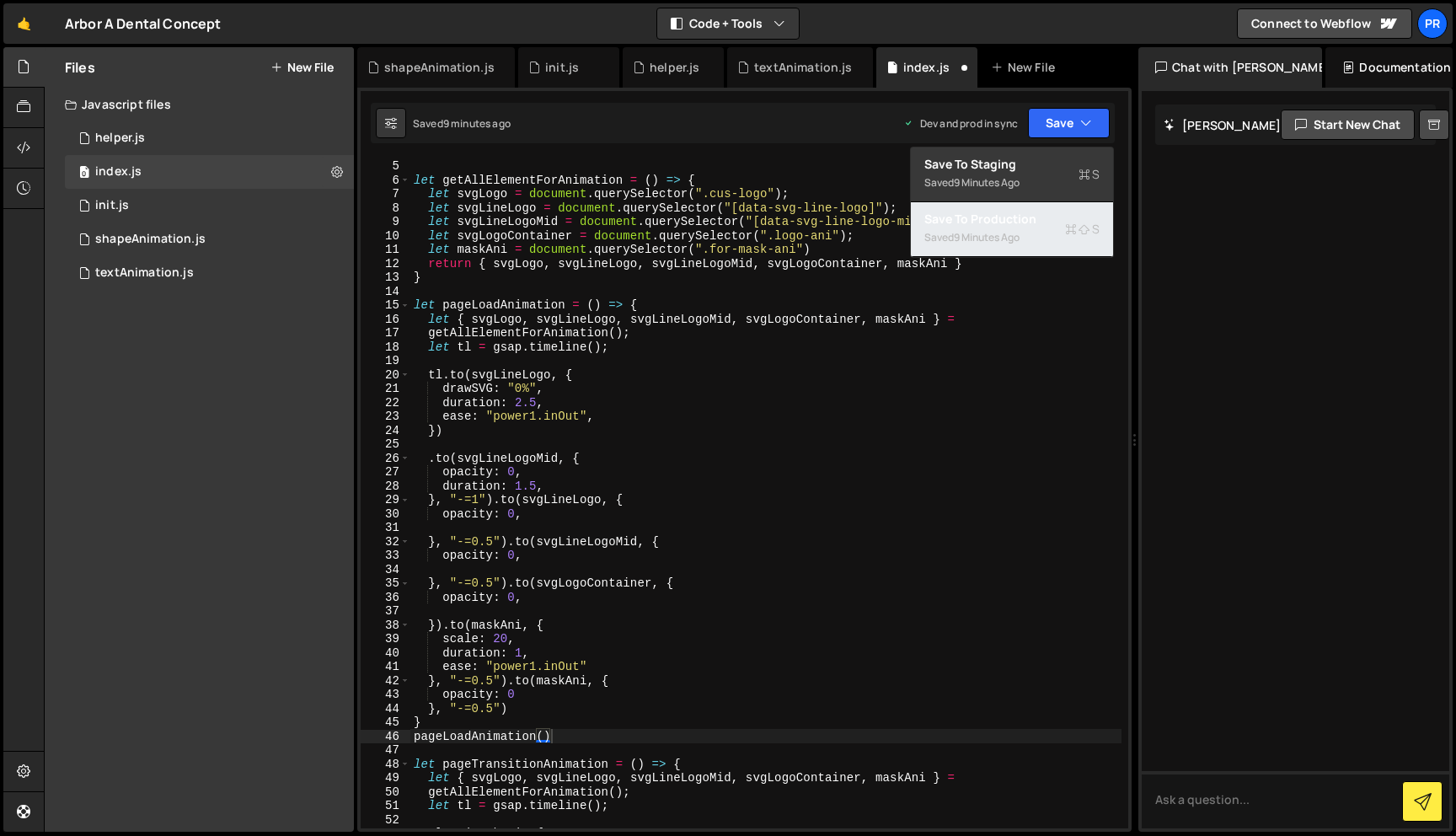
click at [999, 240] on div "9 minutes ago" at bounding box center [987, 237] width 66 height 14
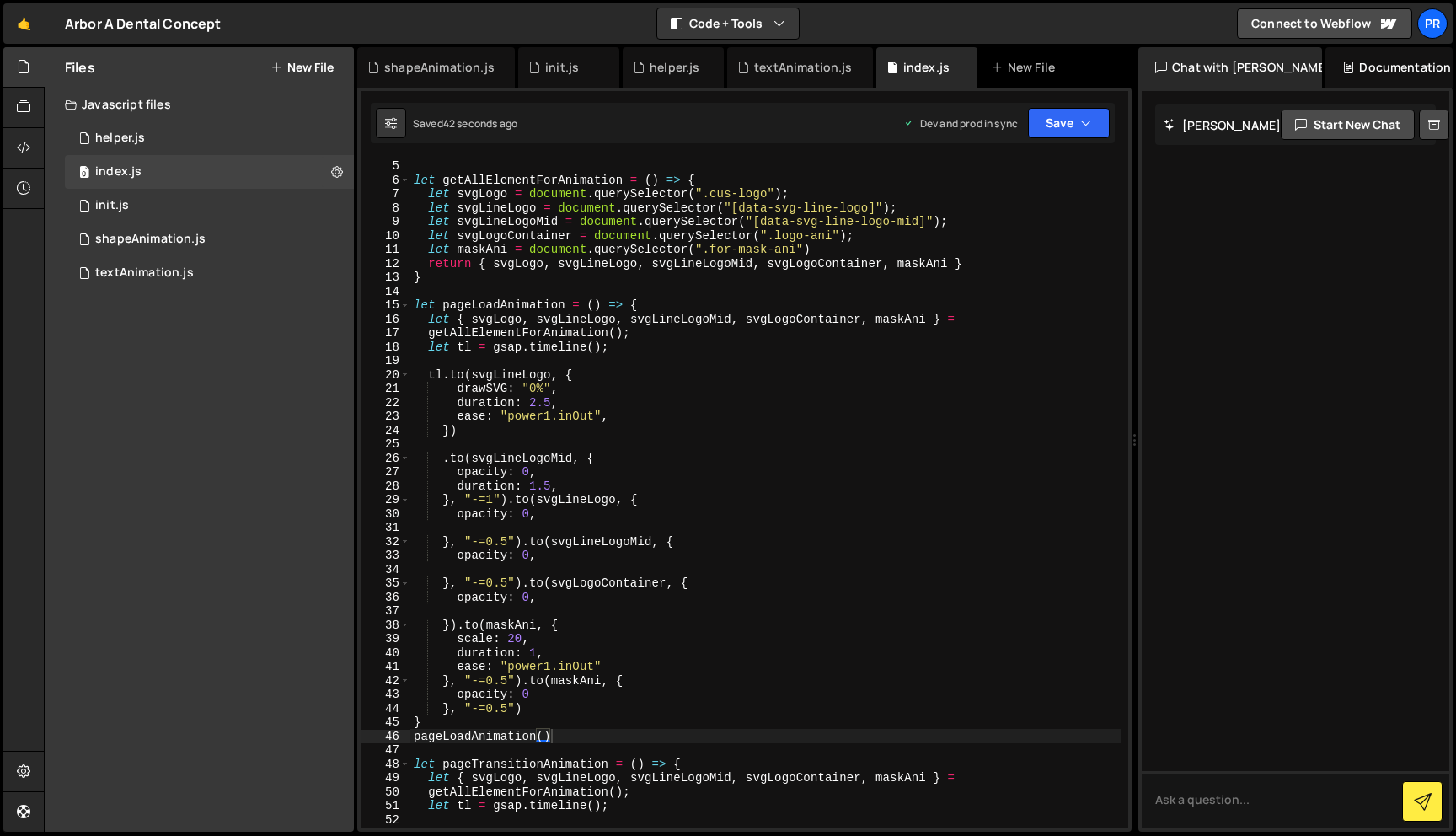
click at [657, 408] on div "console . log ( "hello" ) let getAllElementForAnimation = ( ) => { let svgLogo …" at bounding box center [766, 493] width 712 height 697
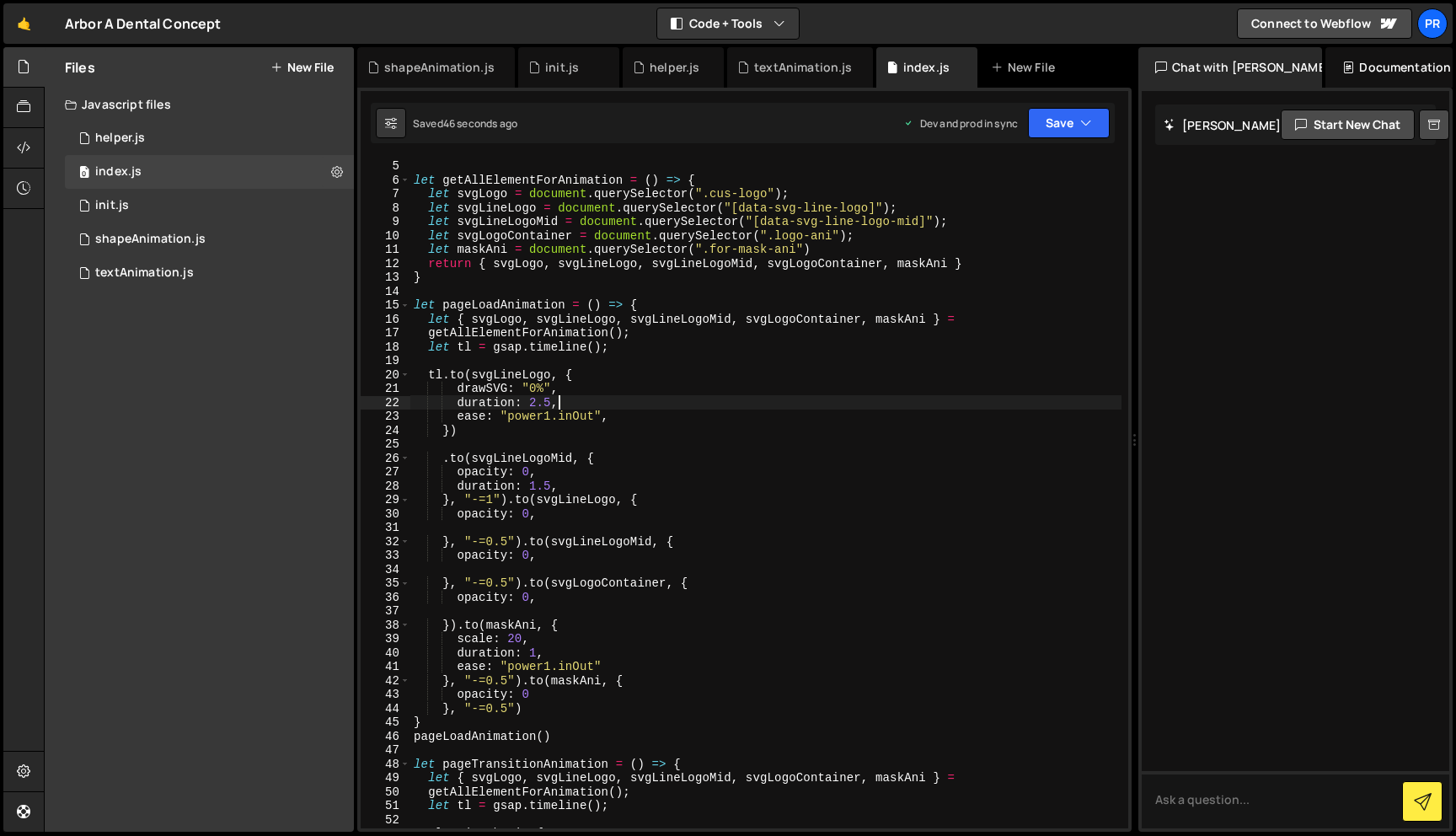
click at [528, 393] on div "console . log ( "hello" ) let getAllElementForAnimation = ( ) => { let svgLogo …" at bounding box center [766, 493] width 712 height 697
click at [742, 321] on div "console . log ( "hello" ) let getAllElementForAnimation = ( ) => { let svgLogo …" at bounding box center [766, 493] width 712 height 697
click at [1065, 128] on button "Save" at bounding box center [1069, 123] width 82 height 31
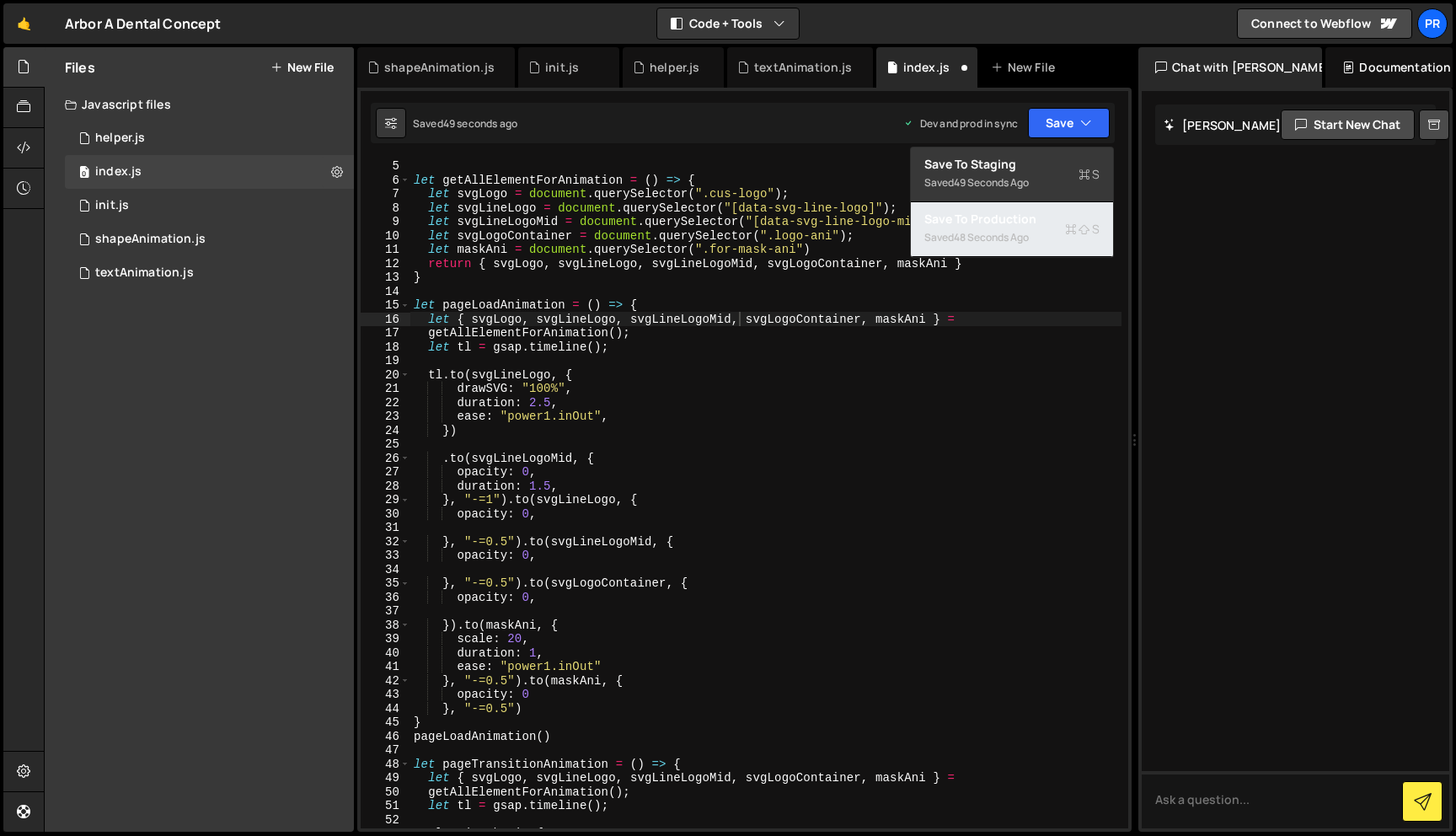
click at [1005, 239] on div "48 seconds ago" at bounding box center [992, 237] width 75 height 14
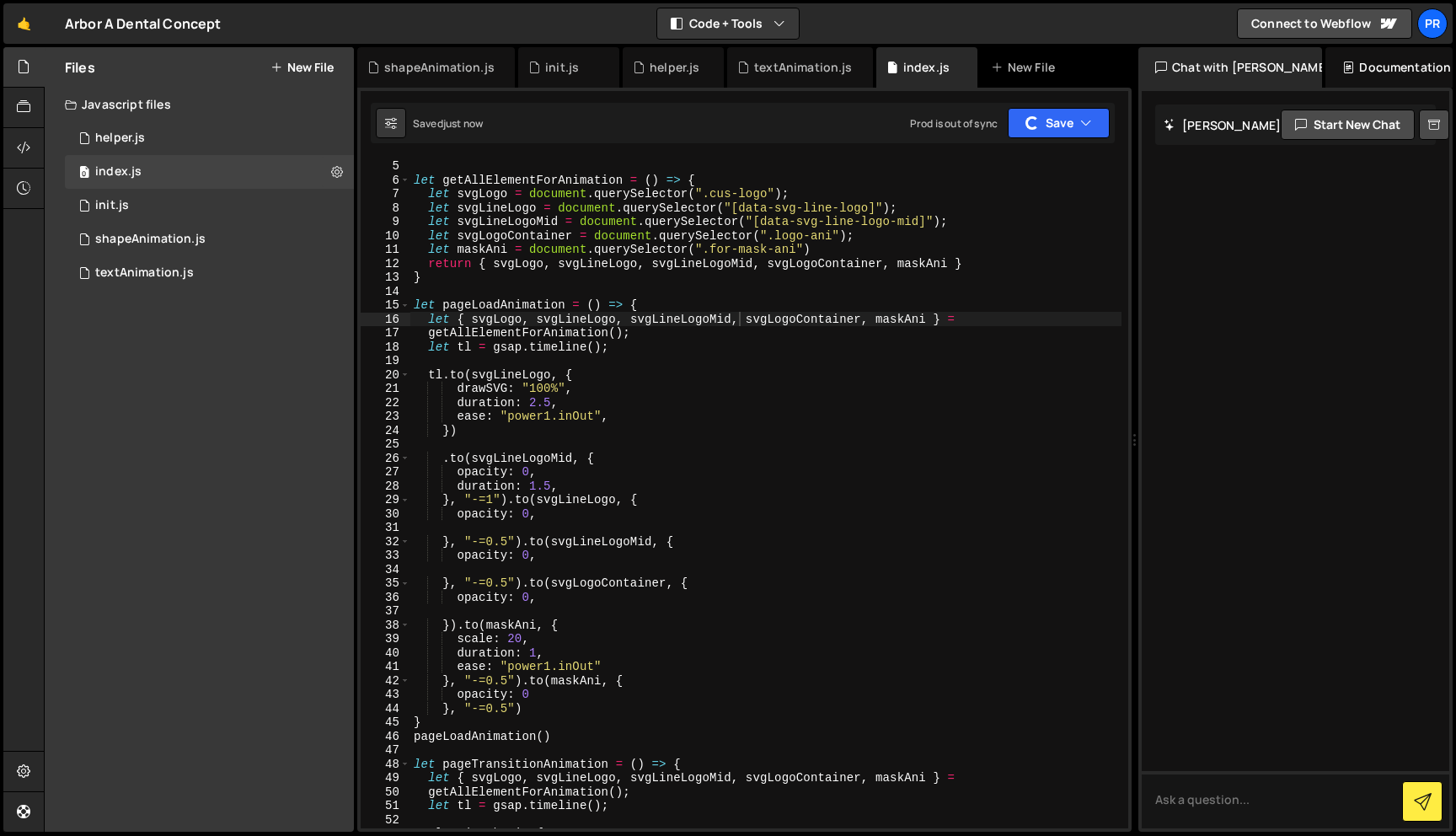
scroll to position [0, 2]
click at [818, 433] on div "console . log ( "hello" ) let getAllElementForAnimation = ( ) => { let svgLogo …" at bounding box center [766, 493] width 712 height 697
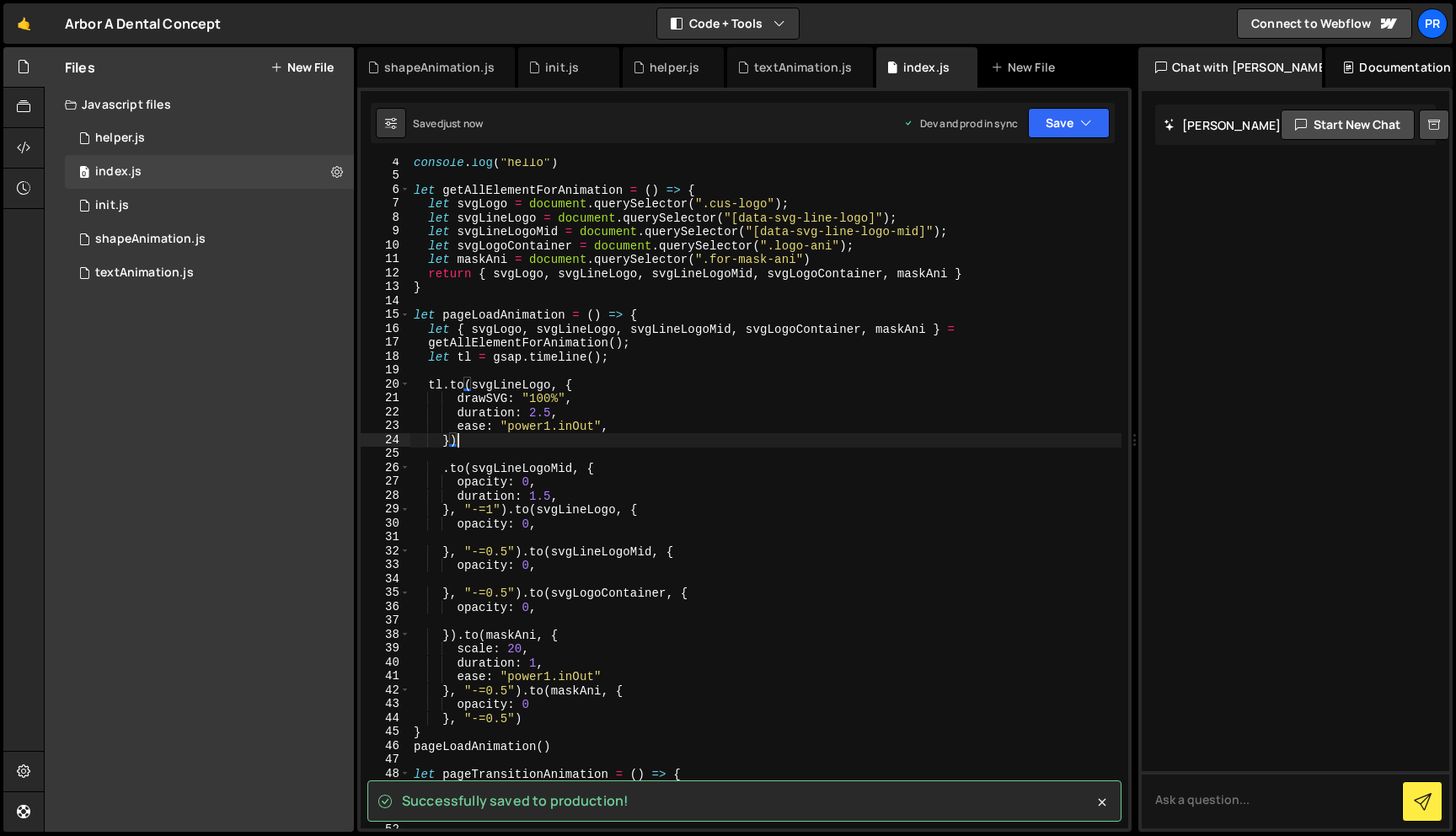
scroll to position [39, 0]
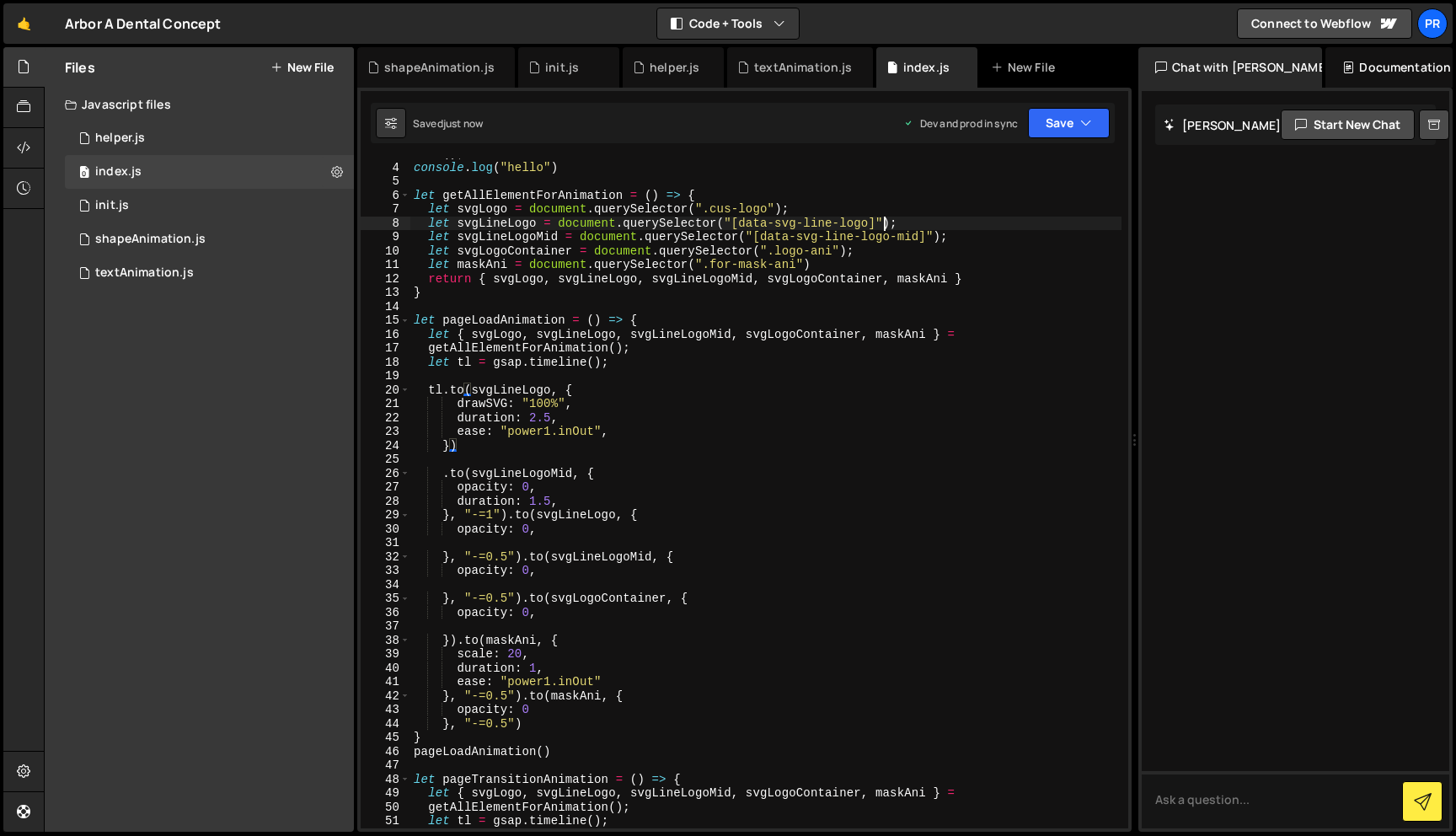
click at [883, 223] on div "init ( ) ; console . log ( "hello" ) let getAllElementForAnimation = ( ) => { l…" at bounding box center [766, 495] width 712 height 697
type textarea "let svgLineLogo = document.querySelector("[data-svg-line-logo]");"
click at [879, 224] on div "init ( ) ; console . log ( "hello" ) let getAllElementForAnimation = ( ) => { l…" at bounding box center [766, 495] width 712 height 697
click at [697, 393] on div "init ( ) ; console . log ( "hello" ) let getAllElementForAnimation = ( ) => { l…" at bounding box center [766, 495] width 712 height 697
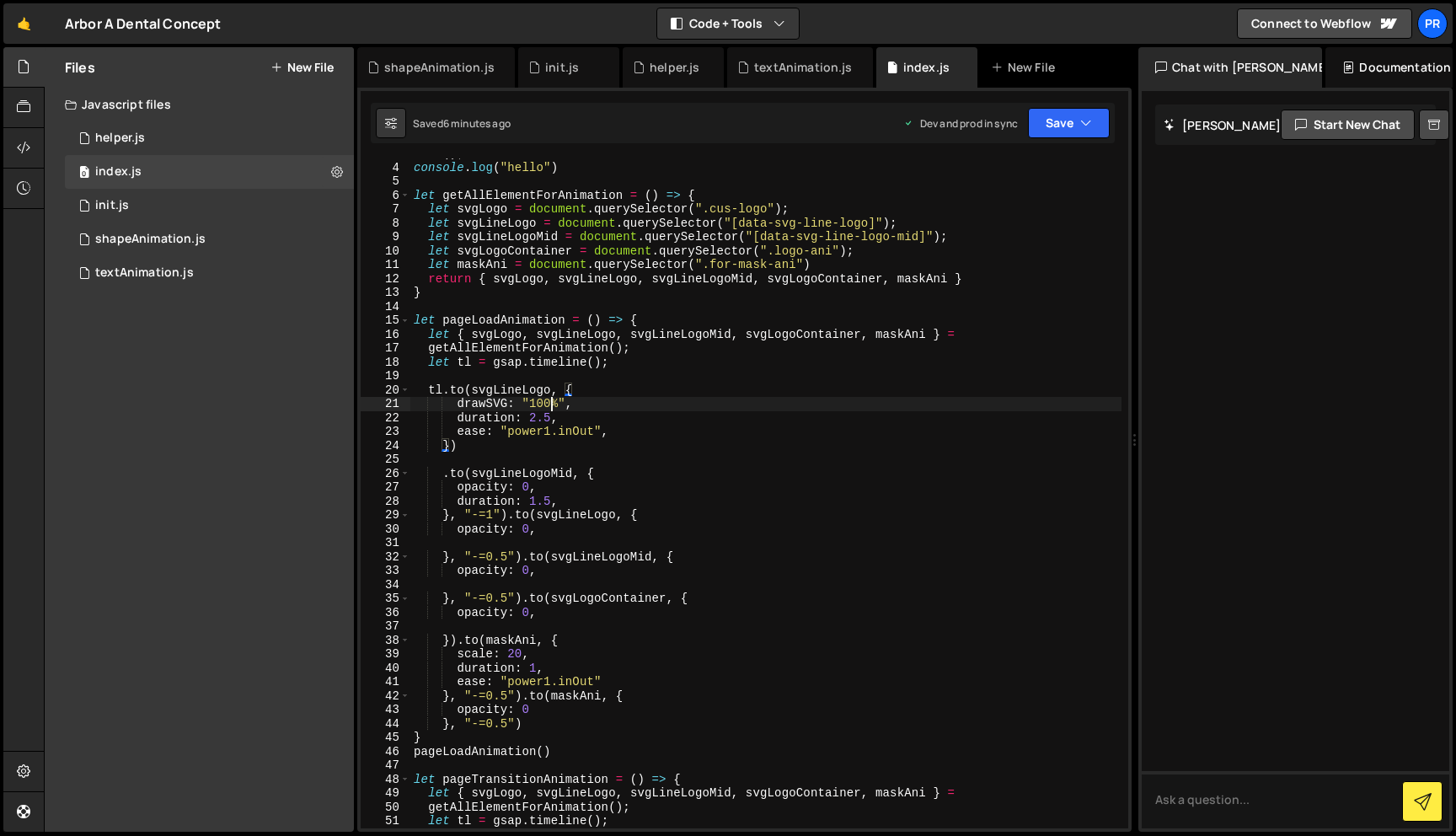
click at [551, 404] on div "init ( ) ; console . log ( "hello" ) let getAllElementForAnimation = ( ) => { l…" at bounding box center [766, 495] width 712 height 697
type textarea "drawSVG: "0%","
click at [1065, 128] on button "Save" at bounding box center [1069, 123] width 82 height 31
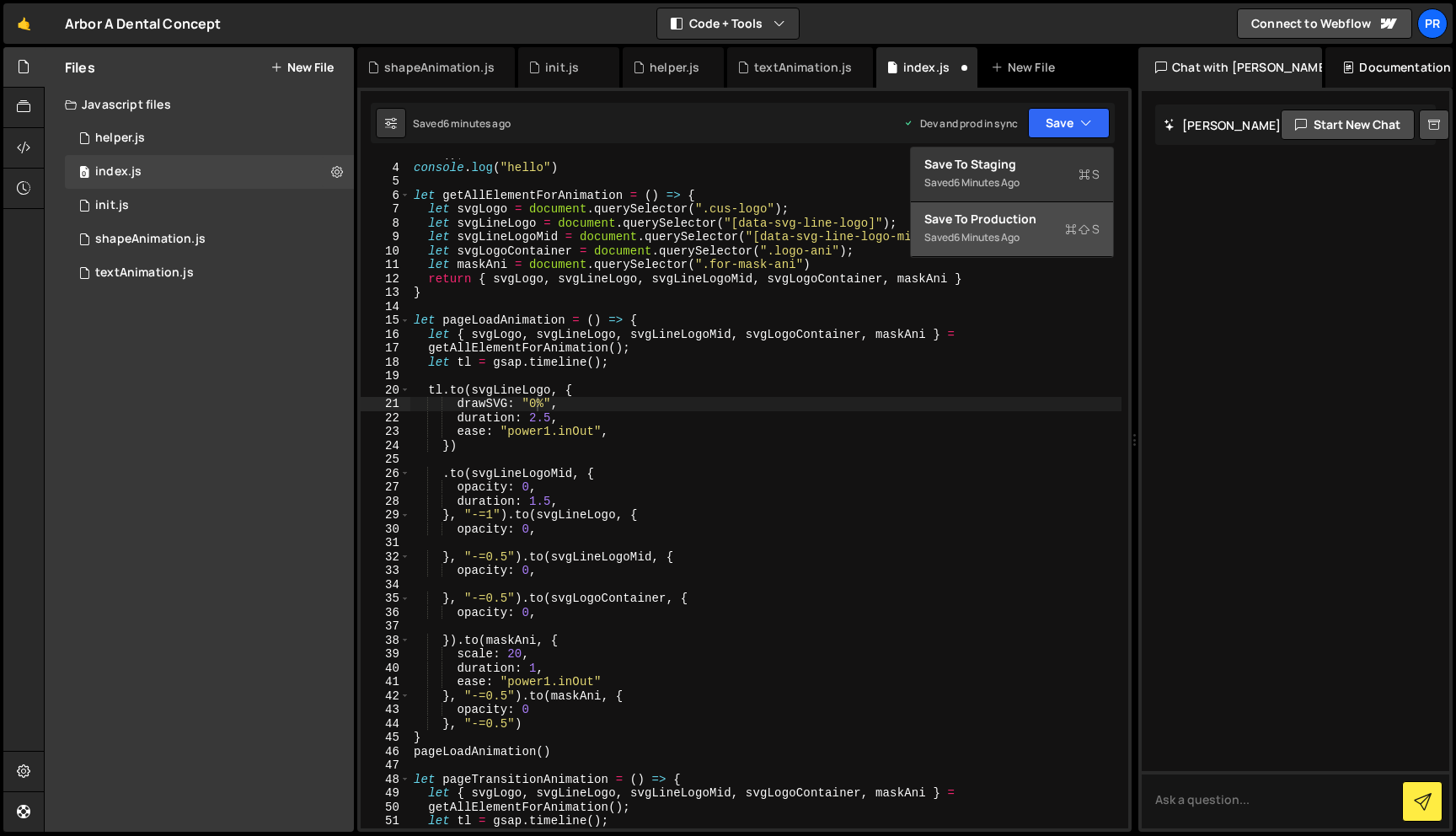
click at [1033, 226] on div "Save to Production S" at bounding box center [1012, 220] width 176 height 17
